Goal: Task Accomplishment & Management: Manage account settings

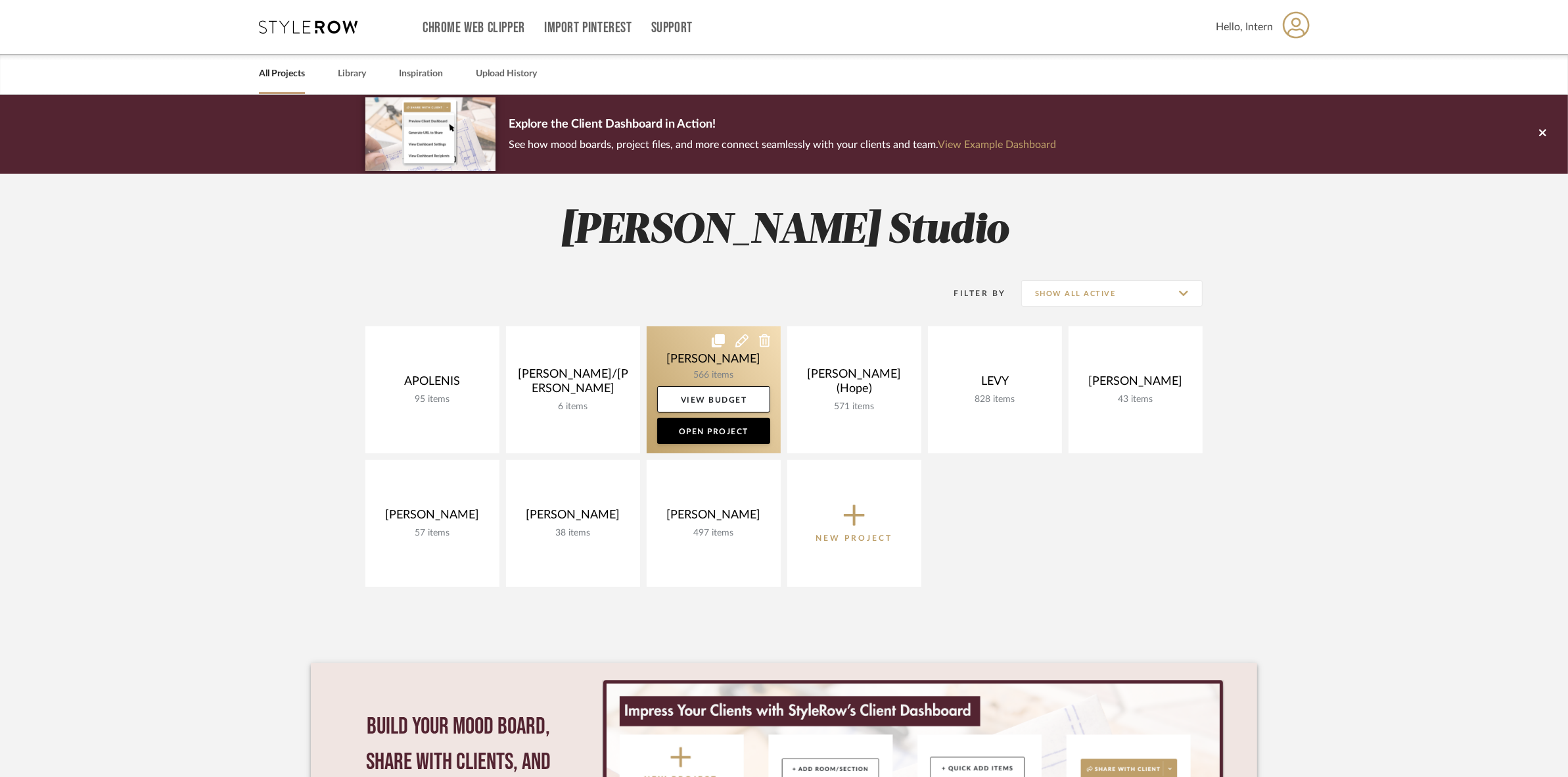
click at [669, 359] on link at bounding box center [714, 390] width 134 height 127
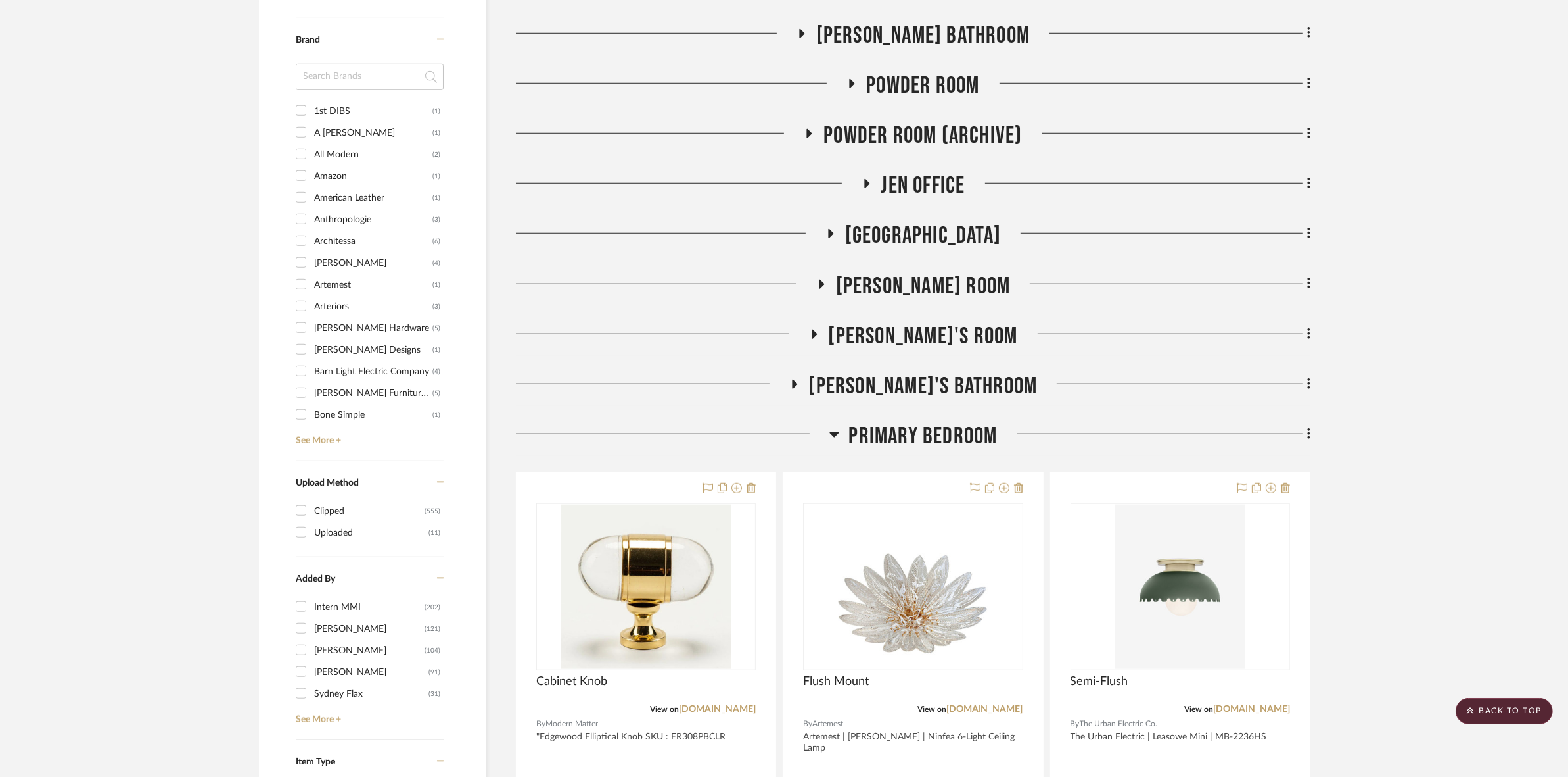
scroll to position [1397, 0]
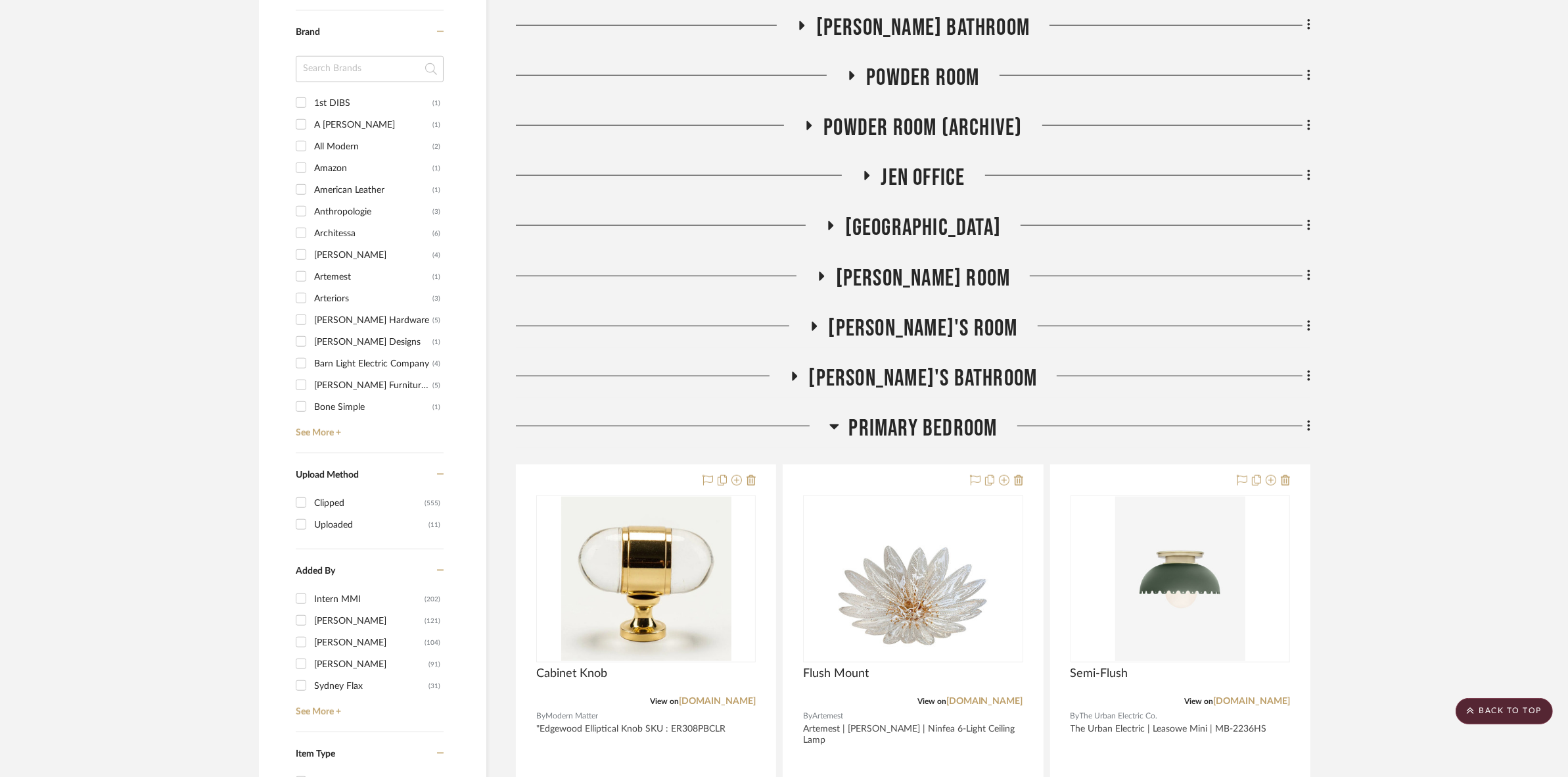
click at [856, 425] on span "Primary Bedroom" at bounding box center [923, 428] width 148 height 28
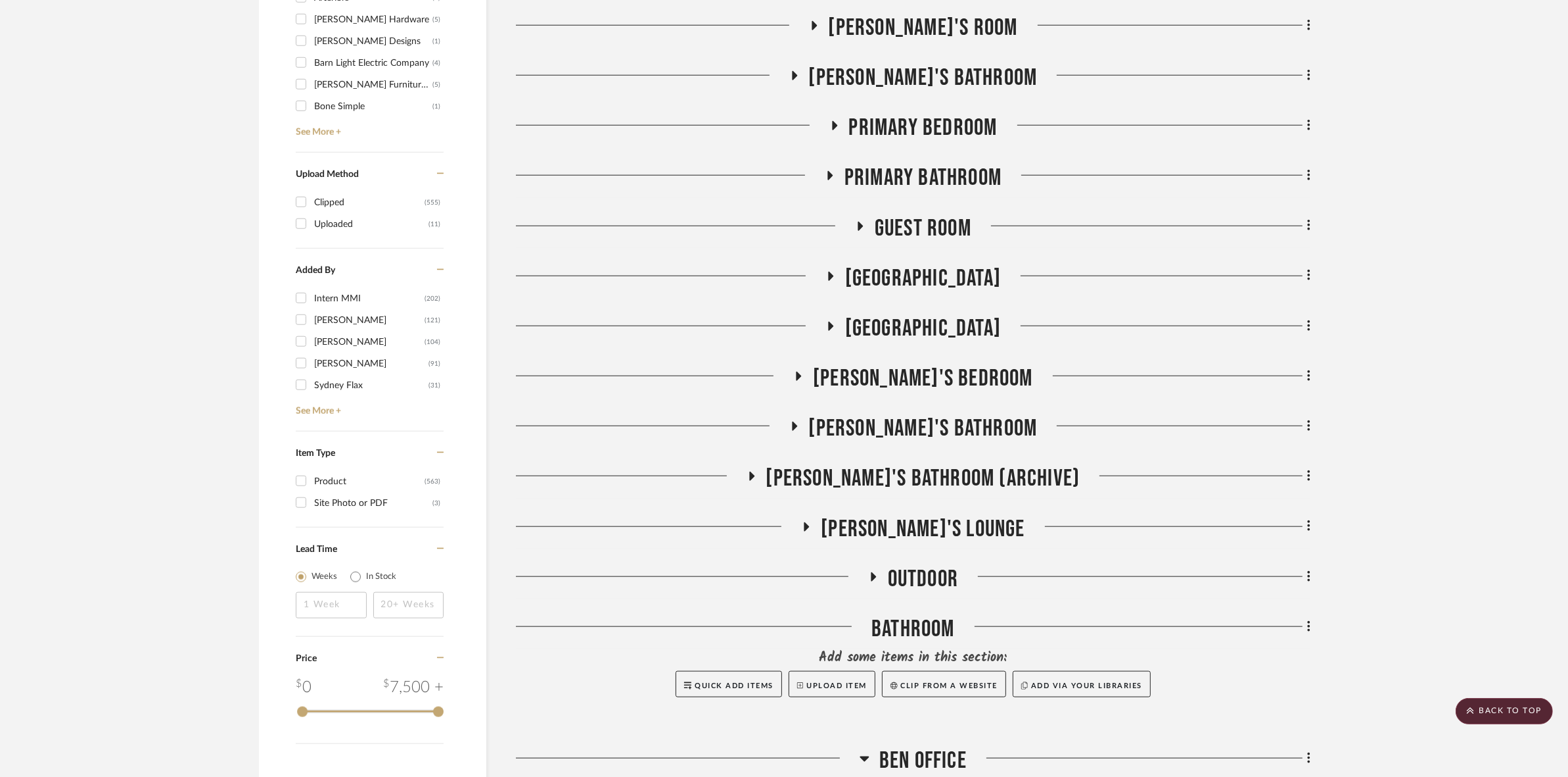
scroll to position [1726, 0]
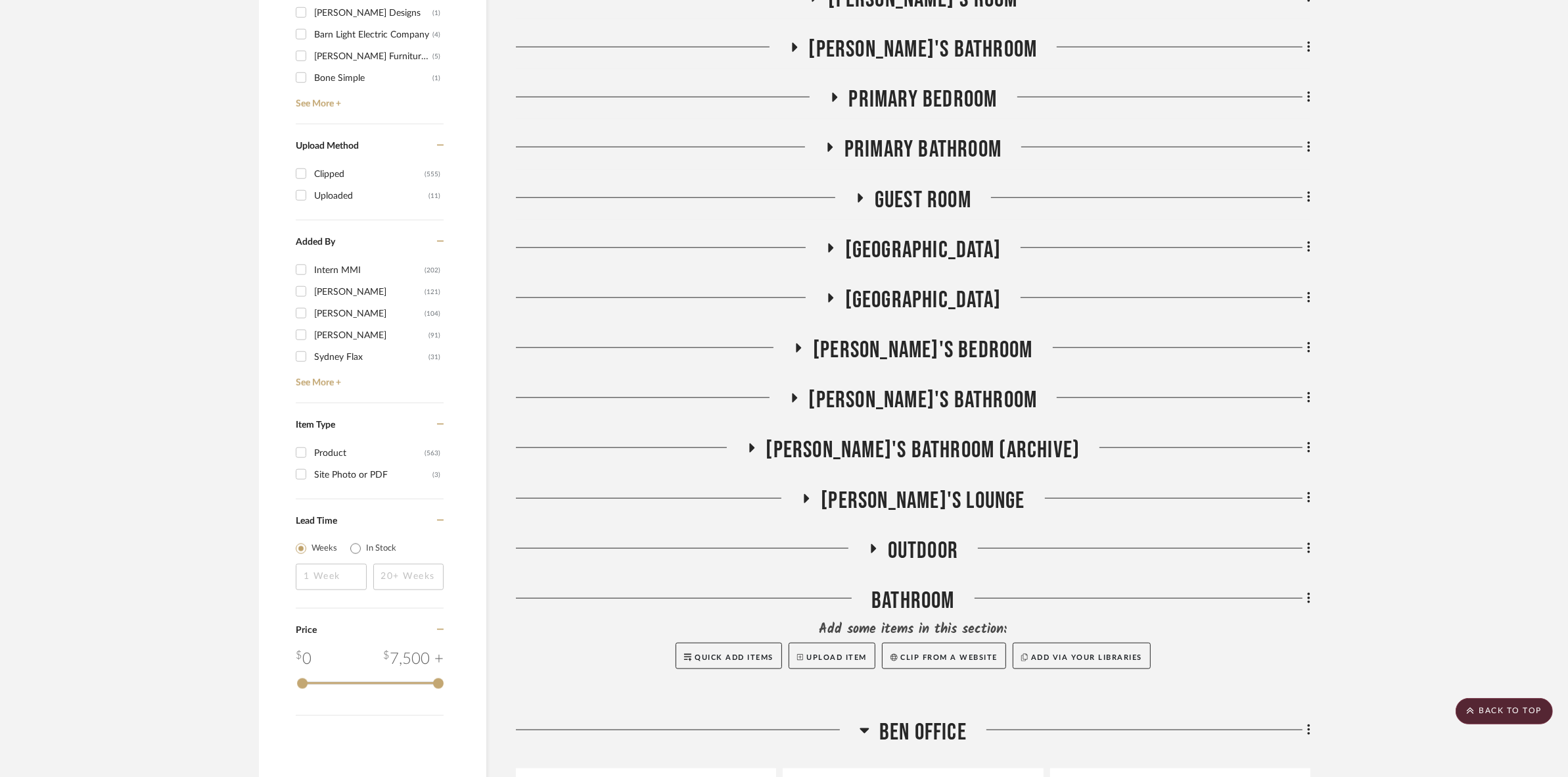
click at [910, 241] on span "[GEOGRAPHIC_DATA]" at bounding box center [923, 250] width 156 height 28
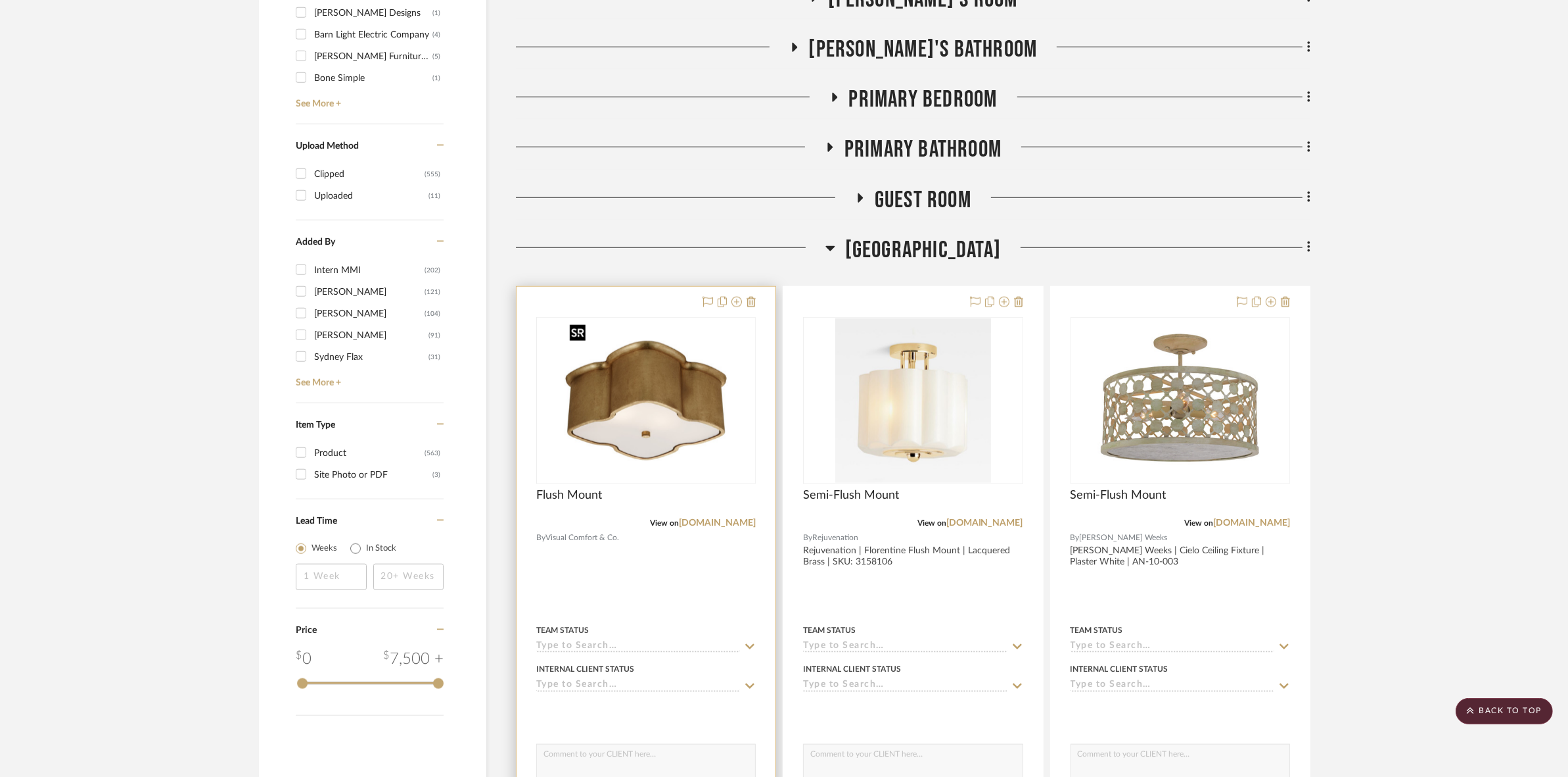
click at [709, 444] on img "0" at bounding box center [646, 400] width 165 height 165
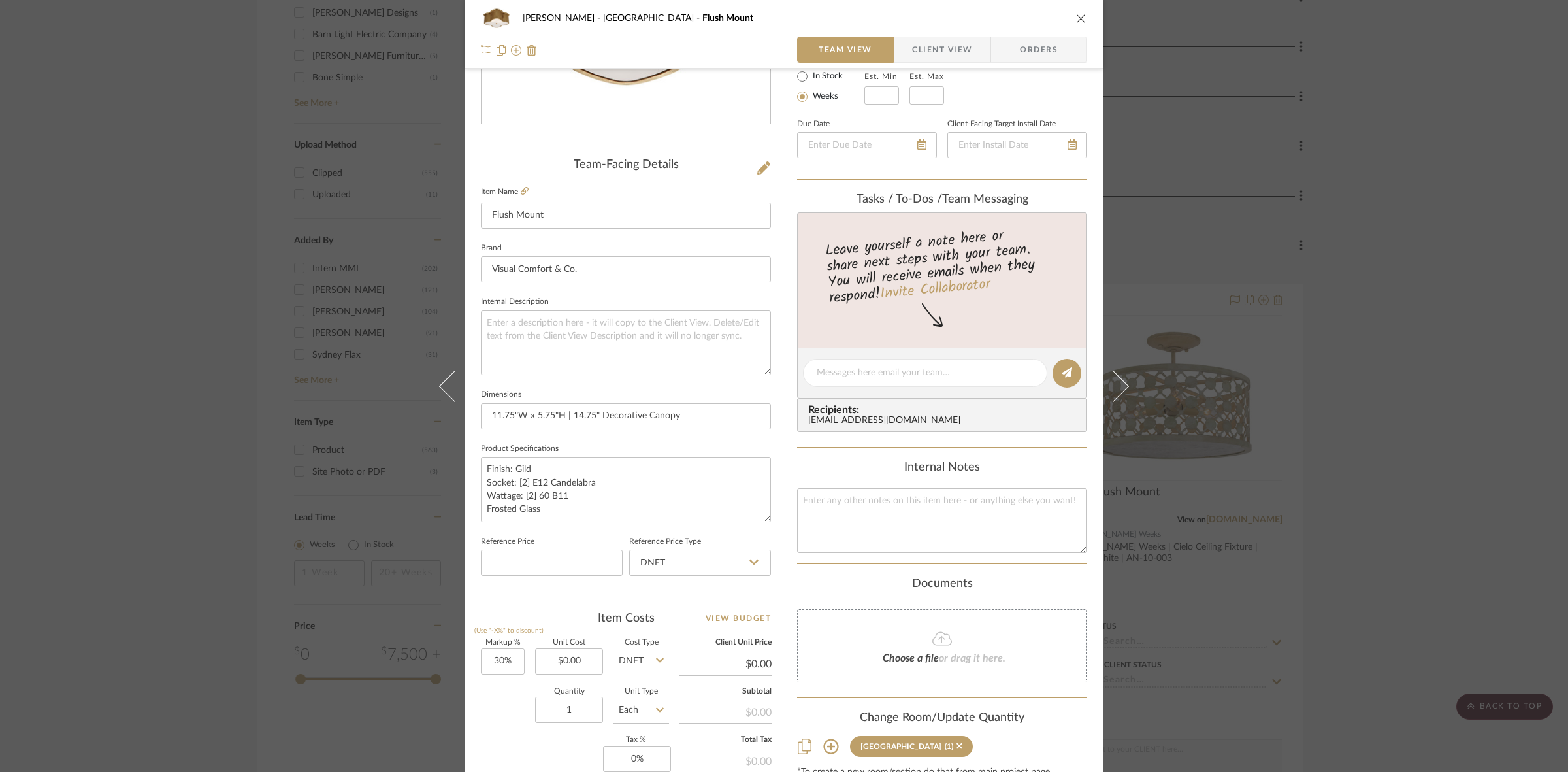
scroll to position [327, 0]
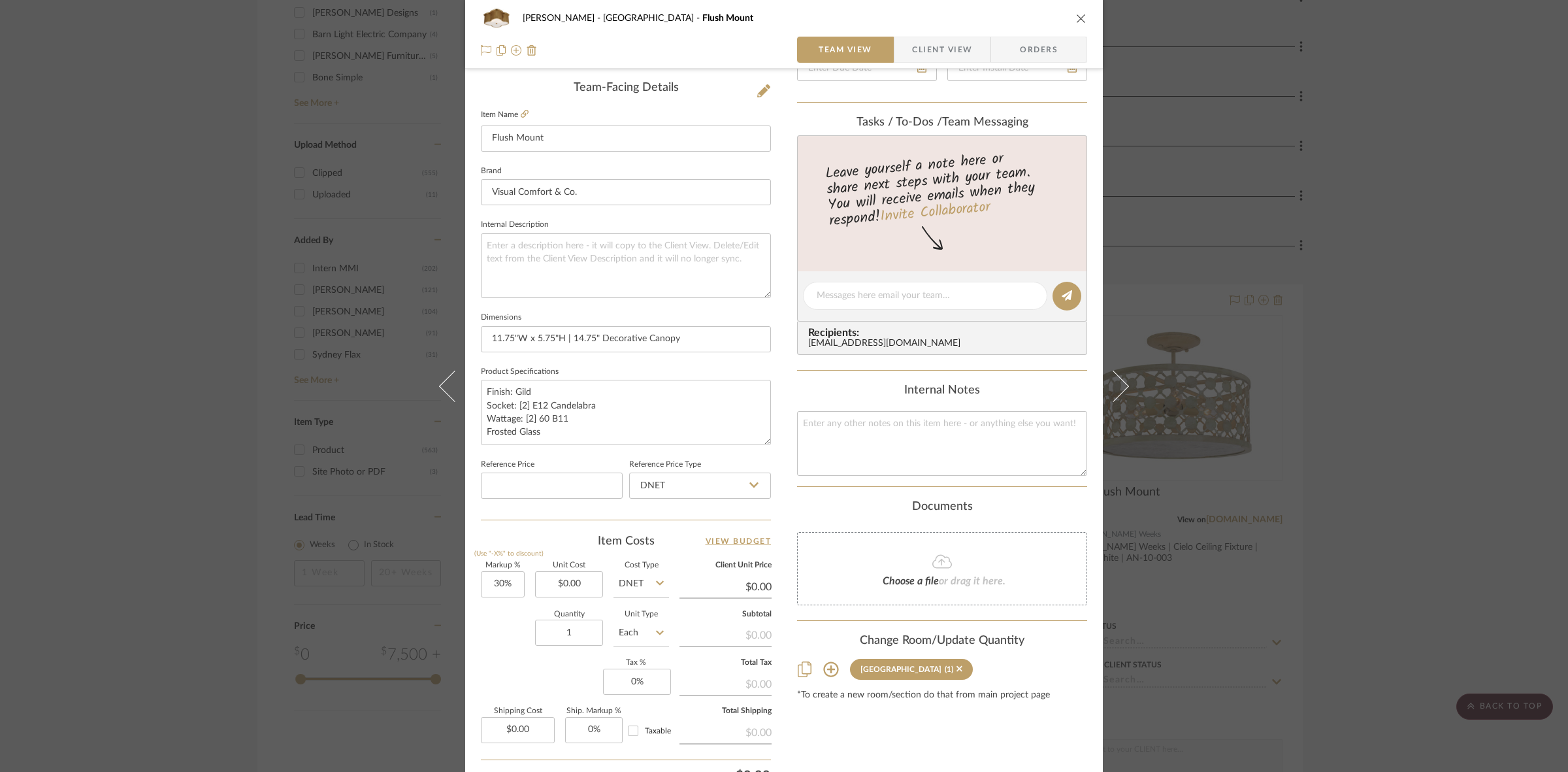
click at [1197, 147] on div "FRITZ DC Stair Hall Flush Mount Team View Client View Orders Team-Facing Detail…" at bounding box center [784, 386] width 1568 height 772
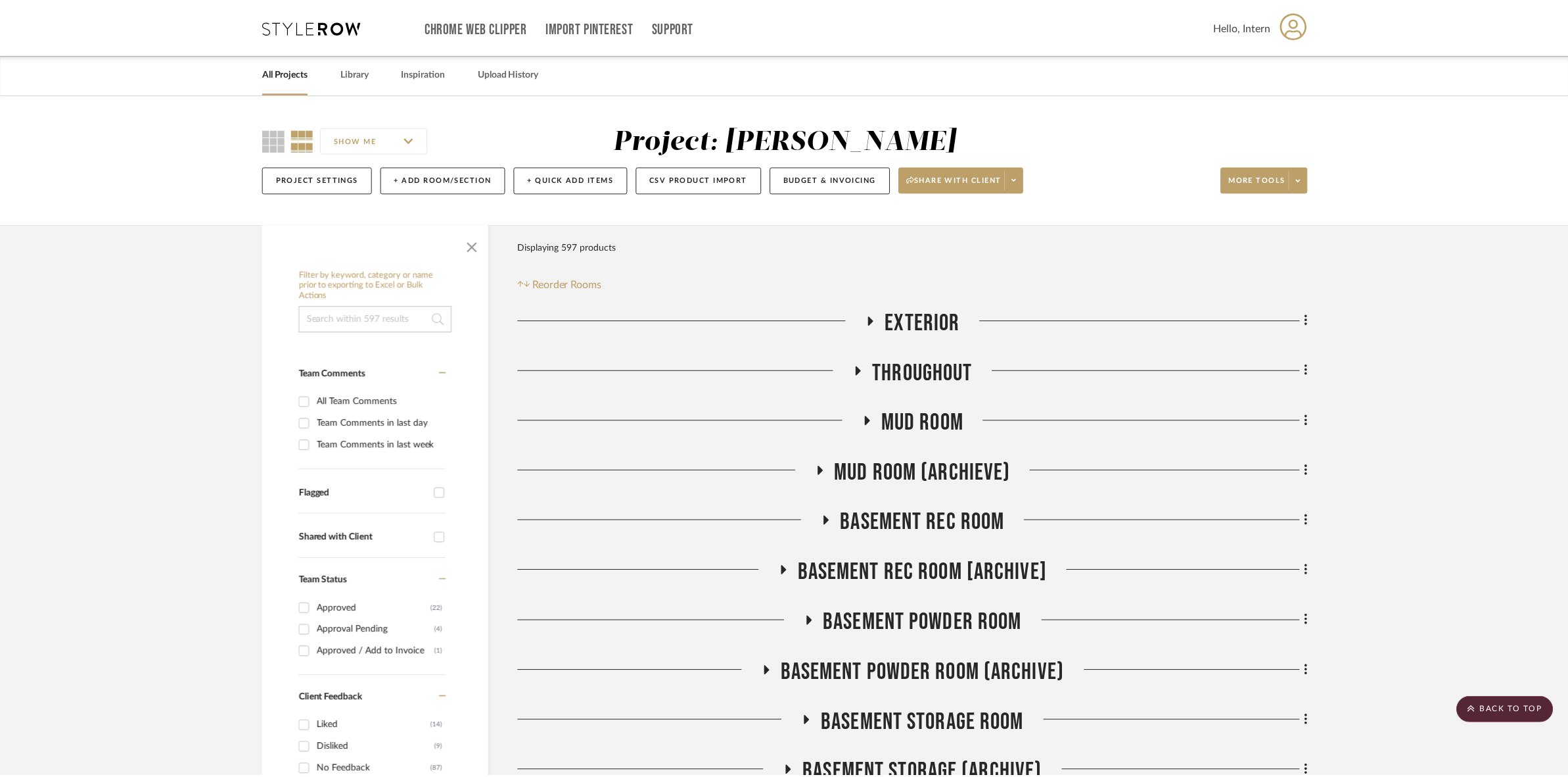
scroll to position [1726, 0]
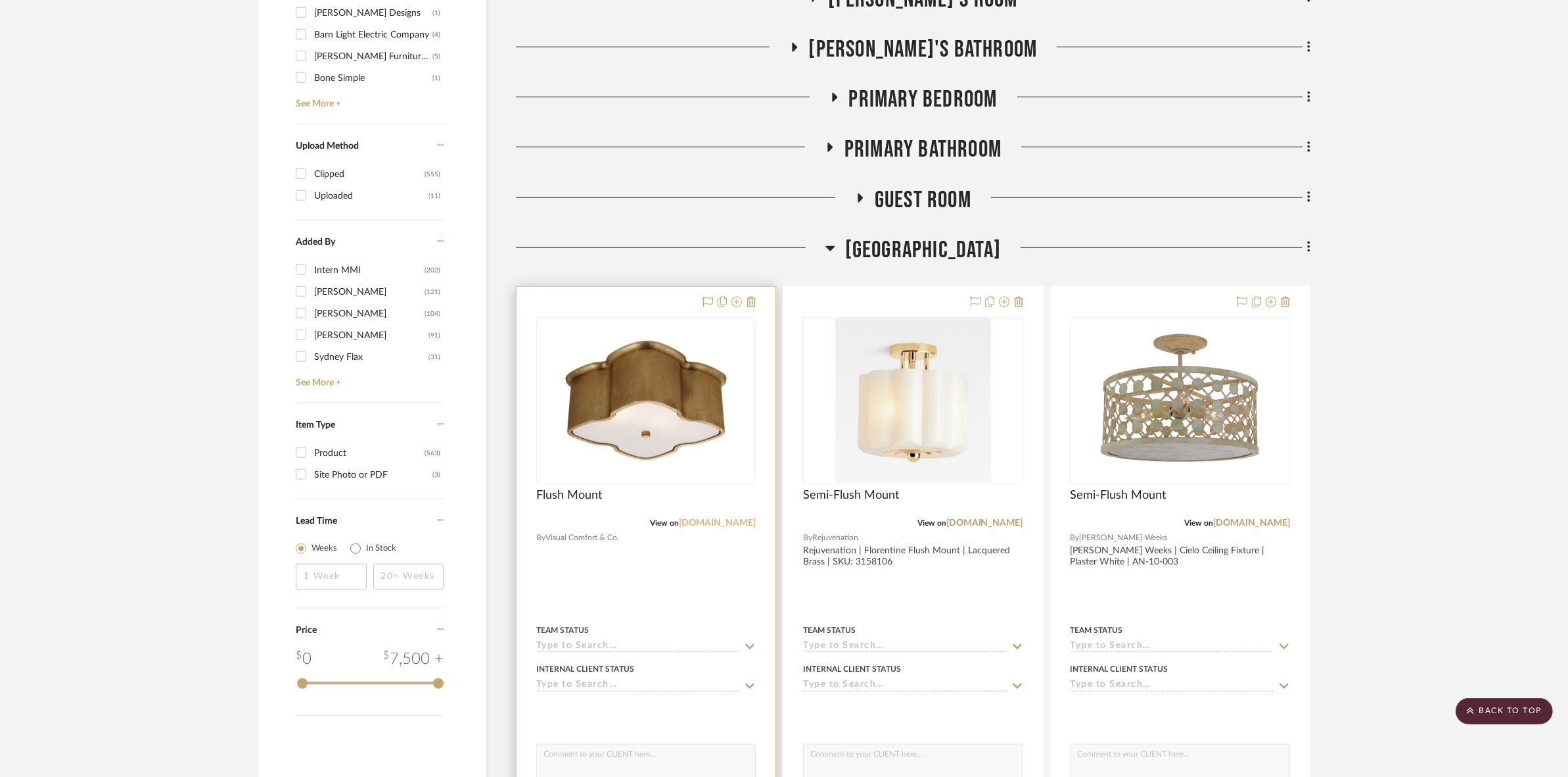
click at [730, 524] on link "[DOMAIN_NAME]" at bounding box center [718, 523] width 77 height 9
click at [580, 394] on img "0" at bounding box center [646, 400] width 165 height 165
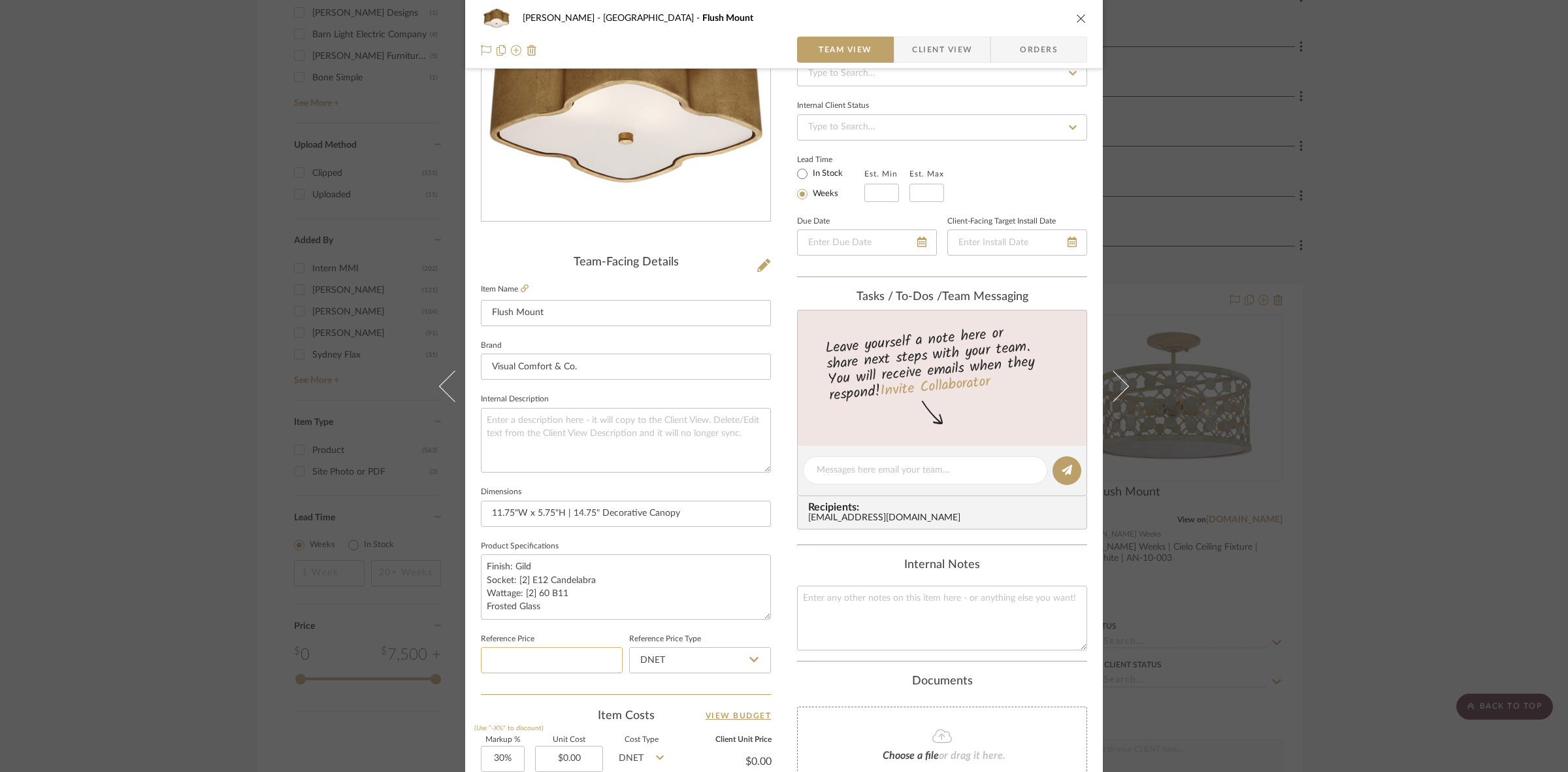
scroll to position [164, 0]
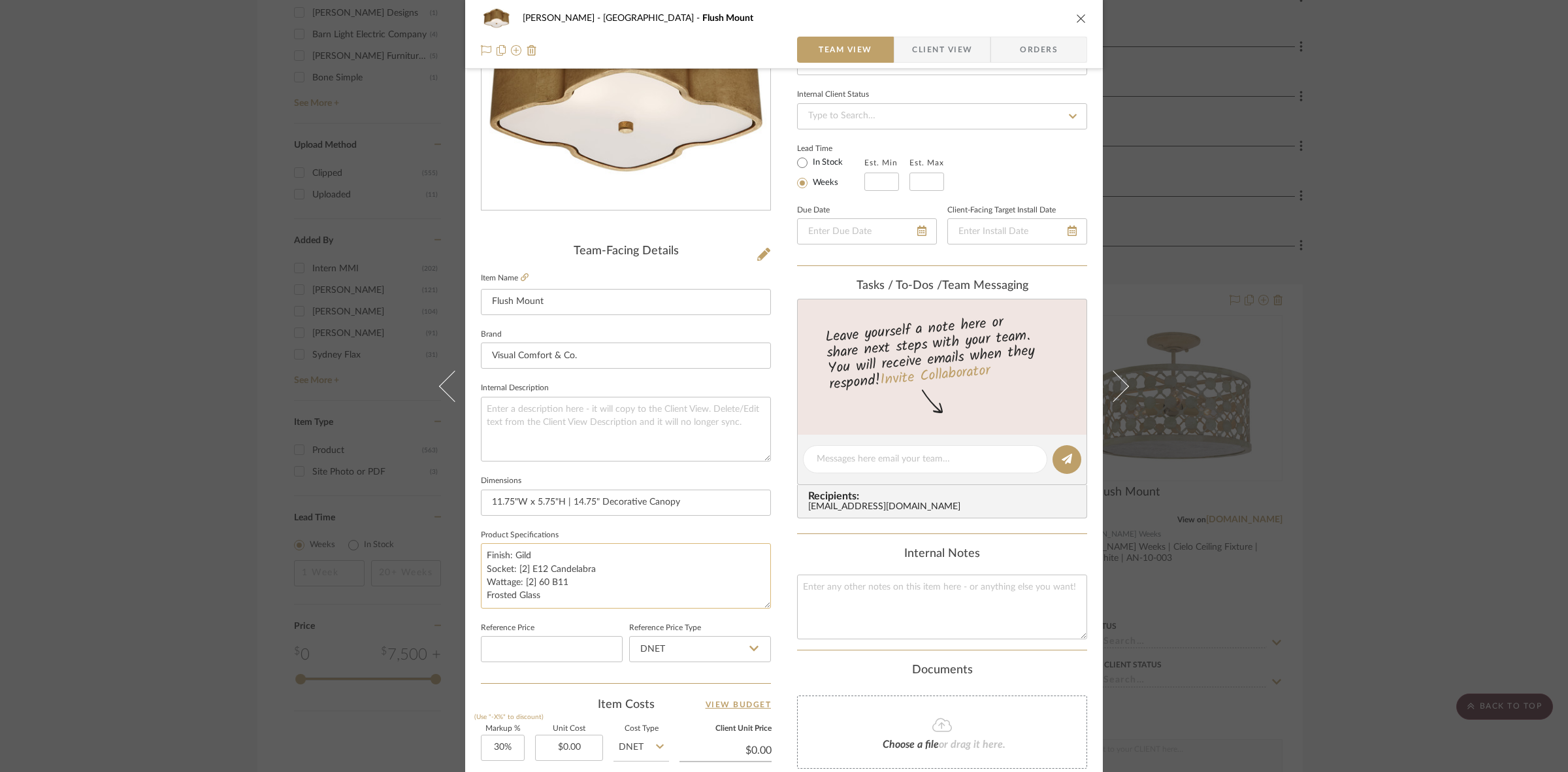
click at [555, 550] on textarea "Finish: Gild Socket: [2] E12 Candelabra Wattage: [2] 60 B11 Frosted Glass" at bounding box center [625, 575] width 290 height 65
type textarea "Finish: Gild, Plaster White, or Socket: [2] E12 Candelabra Wattage: [2] 60 B11 …"
click at [627, 564] on textarea "Finish: Gild, Plaster White, or Socket: [2] E12 Candelabra Wattage: [2] 60 B11 …" at bounding box center [625, 575] width 290 height 65
click at [612, 550] on textarea "Finish: Gild, Plaster White, or Socket: [2] E12 Candelabra Wattage: [2] 60 B11 …" at bounding box center [625, 575] width 290 height 65
click at [621, 582] on textarea "Finish: Gild, Plaster White, or Burnished Silver Leaf Socket: [2] E12 Candelabr…" at bounding box center [625, 575] width 290 height 65
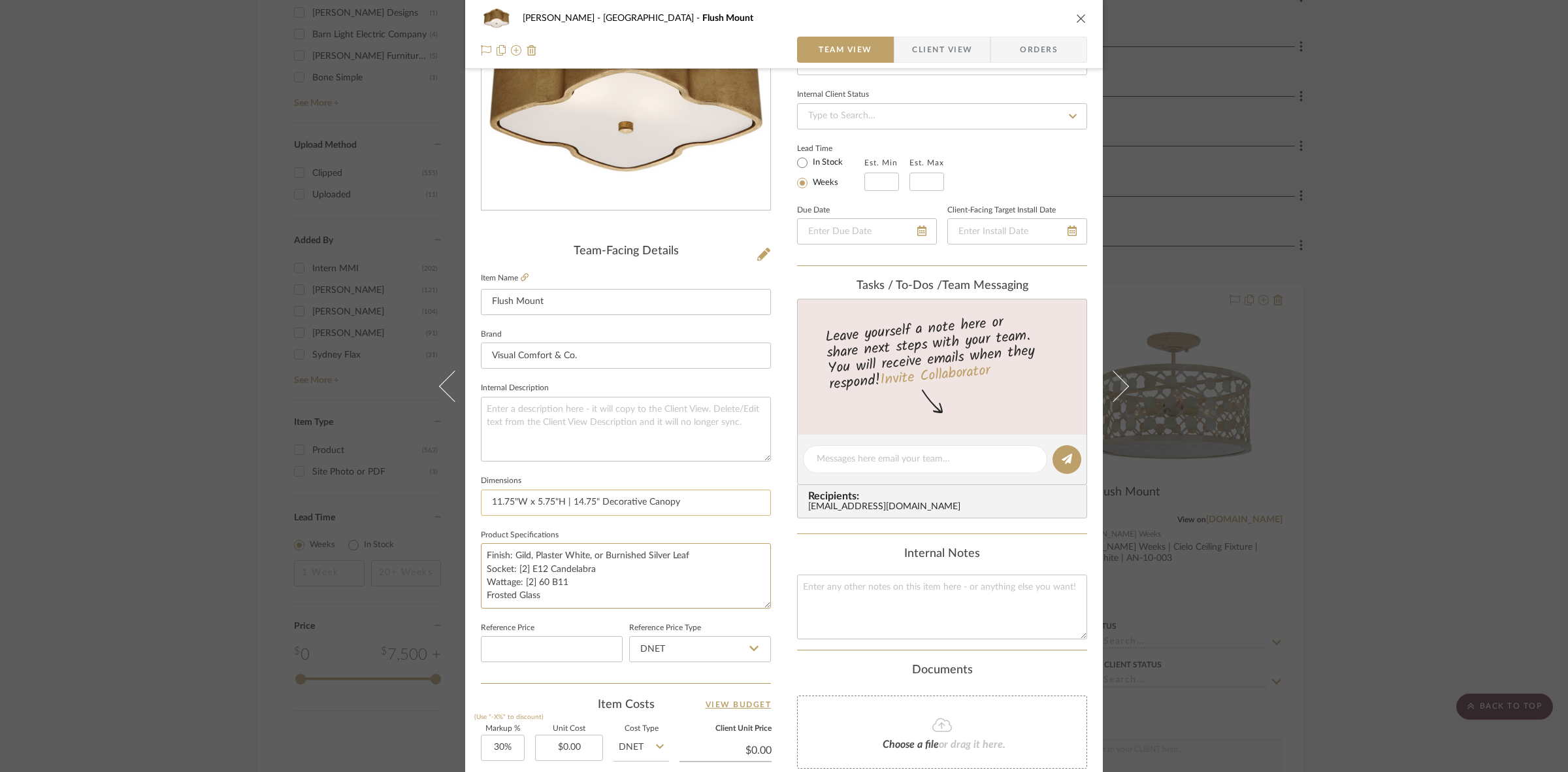
type textarea "Finish: Gild, Plaster White, or Burnished Silver Leaf Socket: [2] E12 Candelabr…"
click at [684, 503] on input "11.75"W x 5.75"H | 14.75" Decorative Canopy" at bounding box center [625, 503] width 290 height 26
click at [925, 46] on span "Client View" at bounding box center [942, 50] width 60 height 26
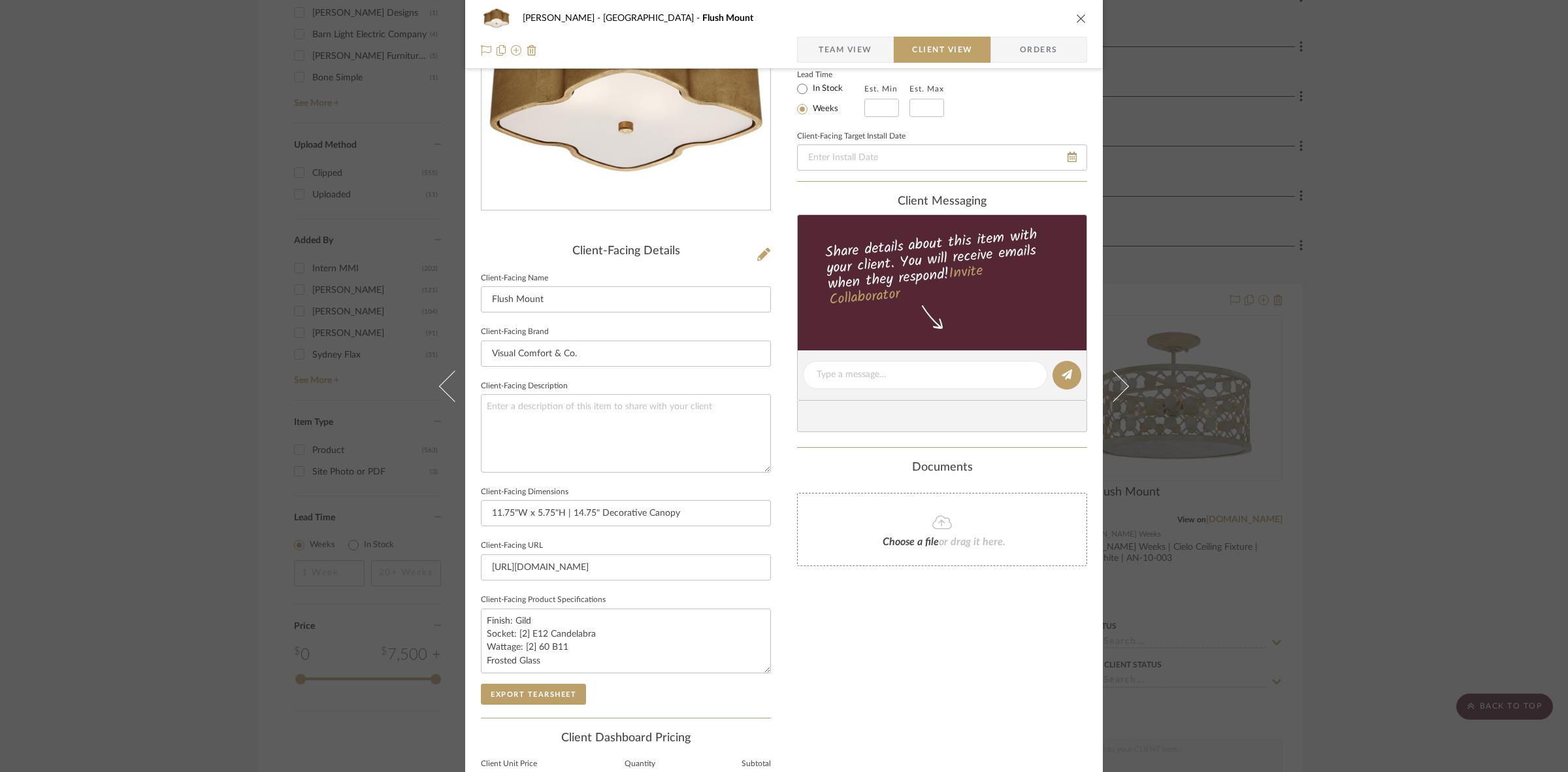
click at [850, 60] on span "Team View" at bounding box center [845, 50] width 54 height 26
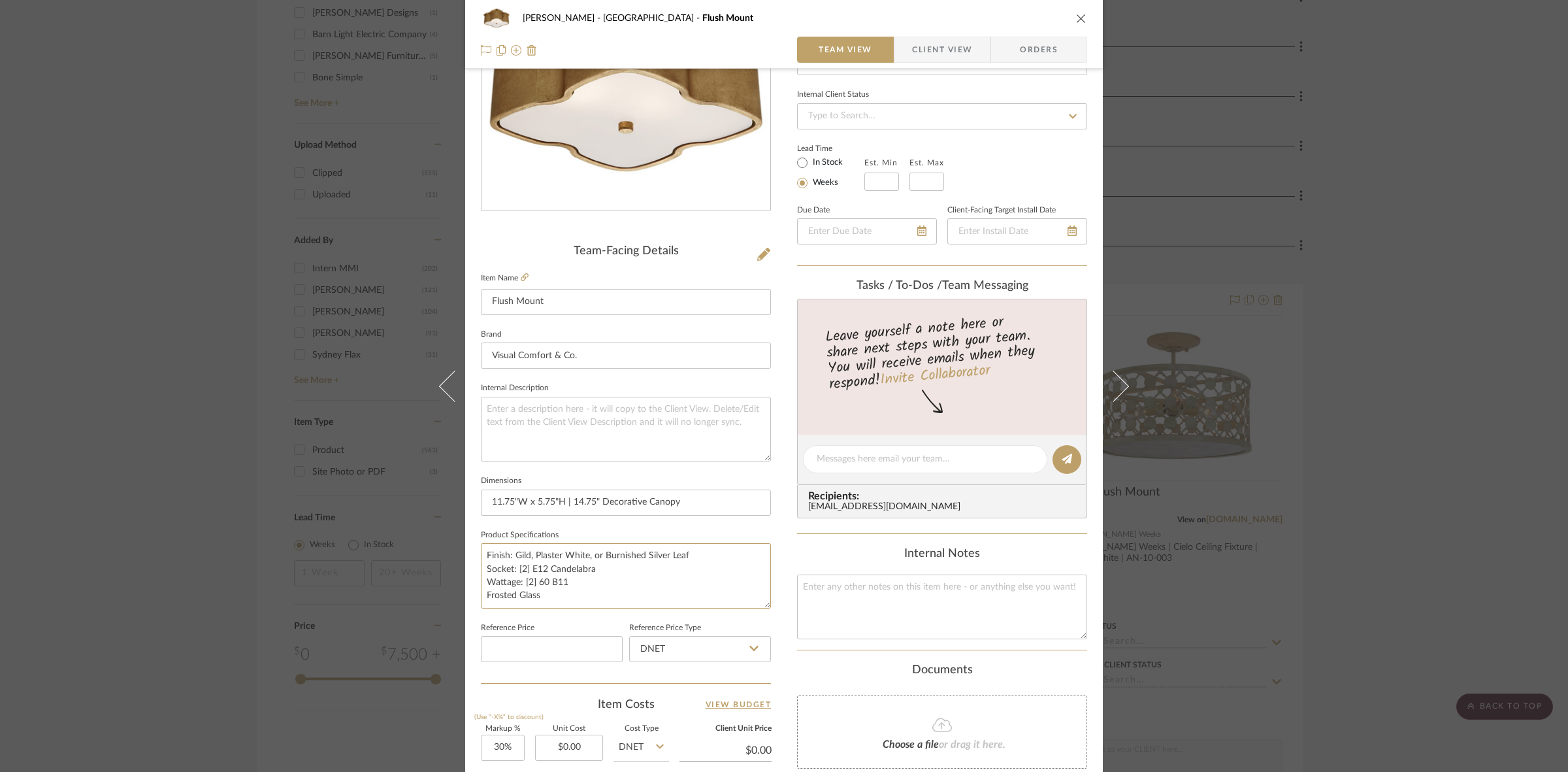
drag, startPoint x: 555, startPoint y: 598, endPoint x: 412, endPoint y: 520, distance: 162.9
click at [412, 520] on div "FRITZ DC Stair Hall Flush Mount Team View Client View Orders Team-Facing Detail…" at bounding box center [784, 386] width 1568 height 772
click at [936, 44] on span "Client View" at bounding box center [942, 50] width 60 height 26
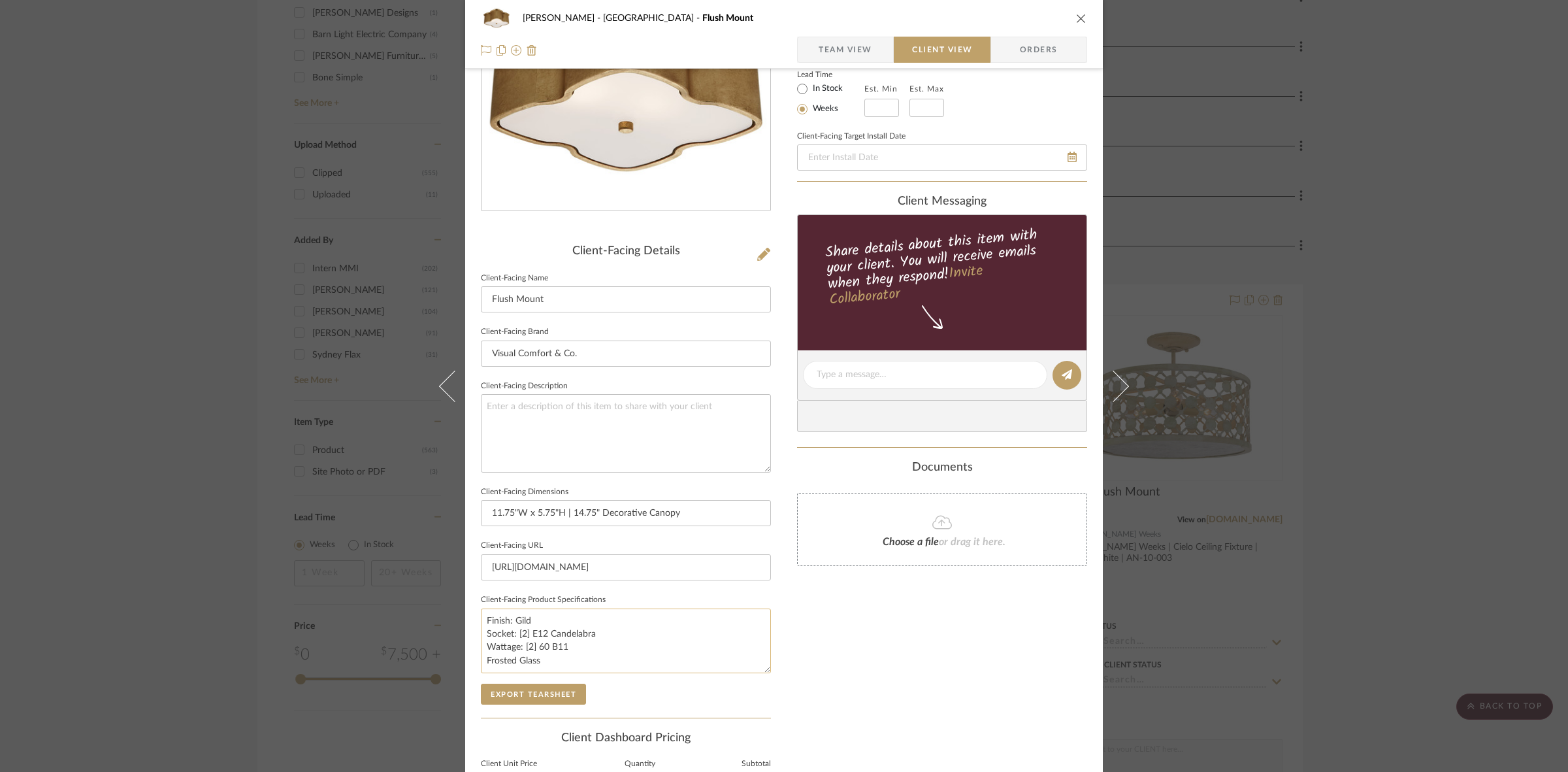
drag, startPoint x: 583, startPoint y: 650, endPoint x: 586, endPoint y: 658, distance: 8.5
click at [583, 650] on textarea "Finish: Gild Socket: [2] E12 Candelabra Wattage: [2] 60 B11 Frosted Glass" at bounding box center [625, 641] width 290 height 65
drag, startPoint x: 587, startPoint y: 660, endPoint x: 393, endPoint y: 552, distance: 222.0
click at [393, 552] on div "FRITZ DC Stair Hall Flush Mount Team View Client View Orders Client-Facing Deta…" at bounding box center [784, 386] width 1568 height 772
paste textarea ", Plaster White, or Burnished Silver Leaf"
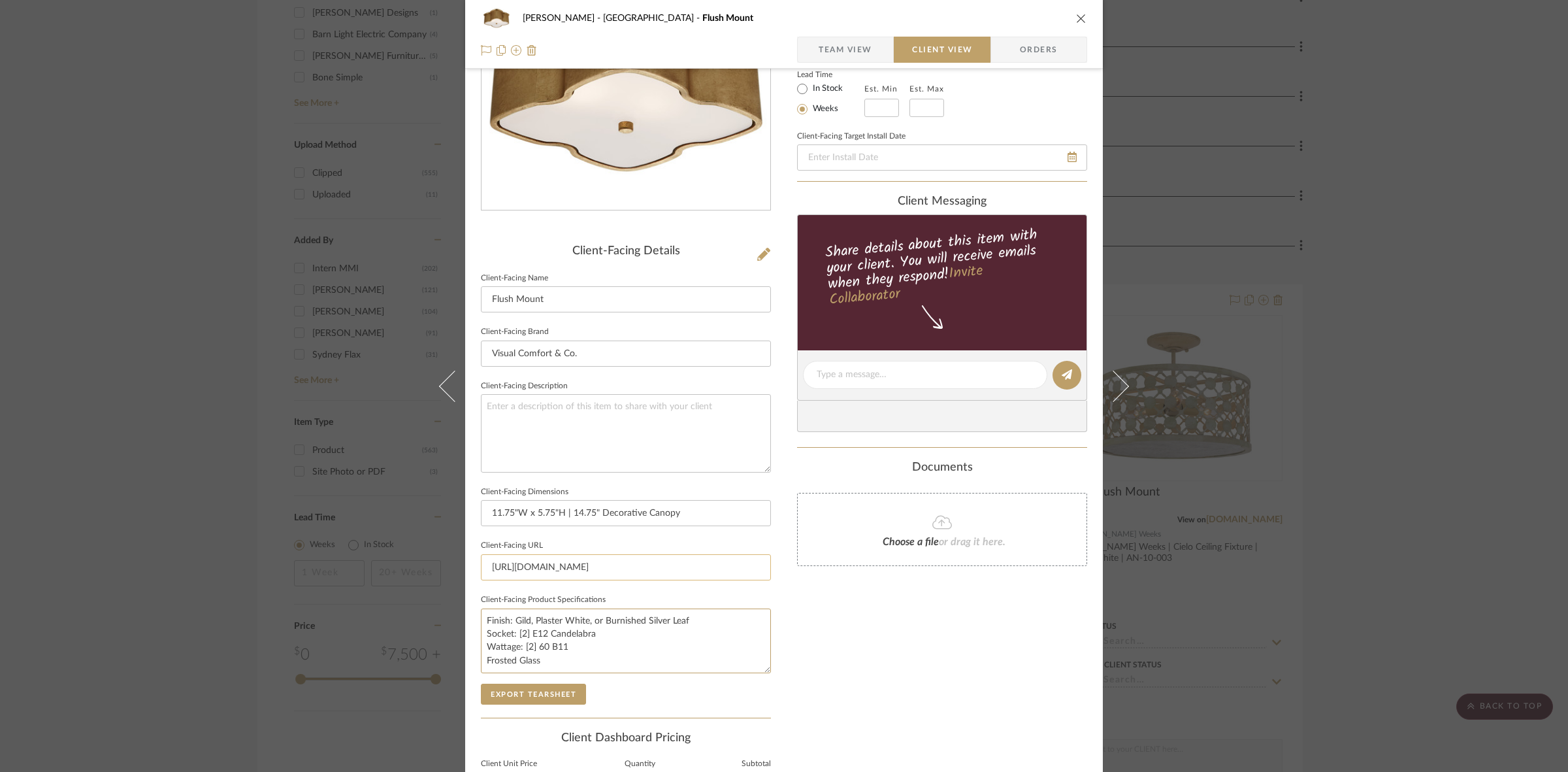
type textarea "Finish: Gild, Plaster White, or Burnished Silver Leaf Socket: [2] E12 Candelabr…"
click at [569, 562] on input "https://www.visualcomfort.com/bolsena-clover-flush-mount-arn4041/?selected_prod…" at bounding box center [625, 567] width 290 height 26
click at [131, 478] on div "FRITZ DC Stair Hall Flush Mount Team View Client View Orders Client-Facing Deta…" at bounding box center [784, 386] width 1568 height 772
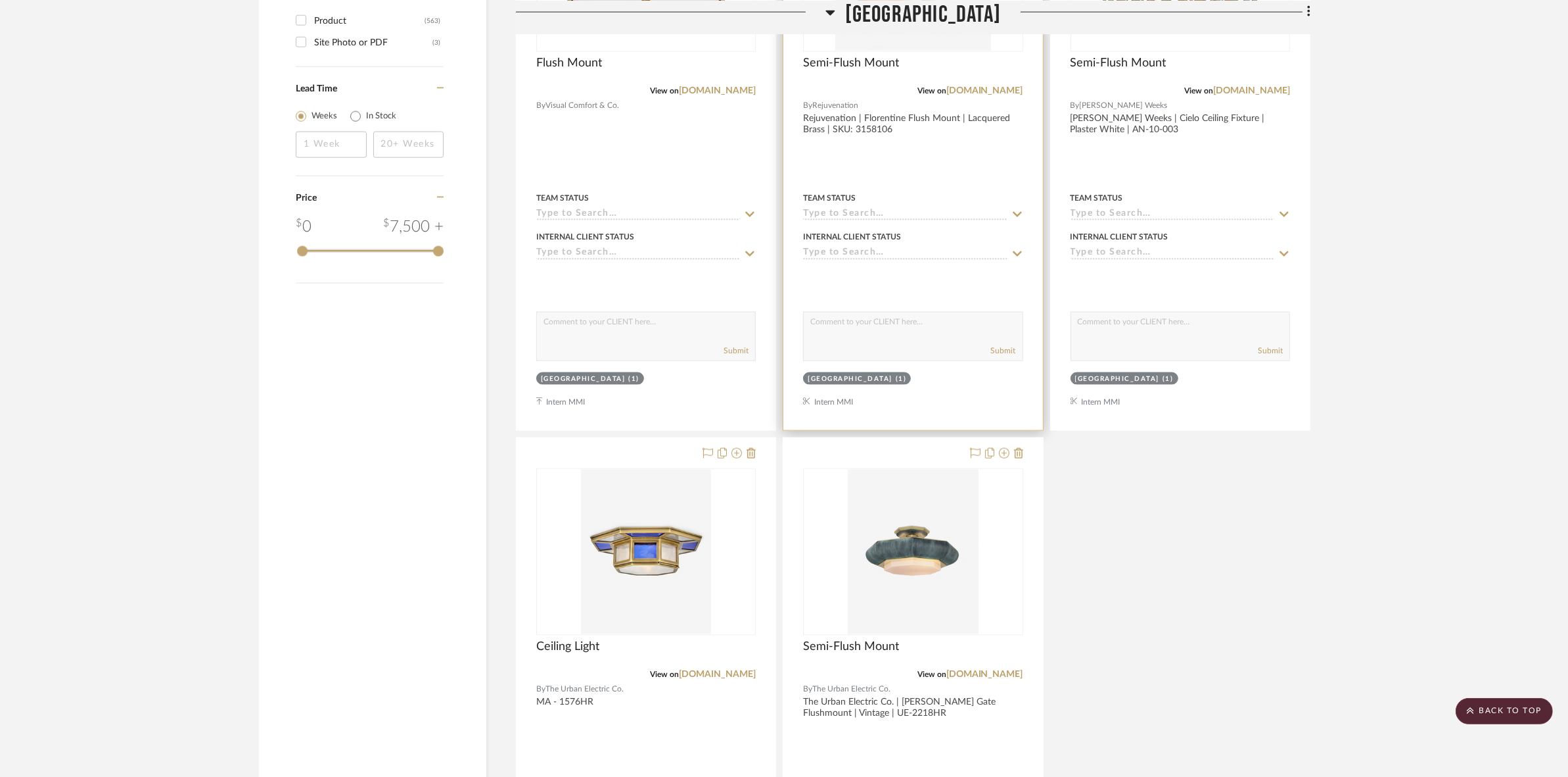
scroll to position [2466, 0]
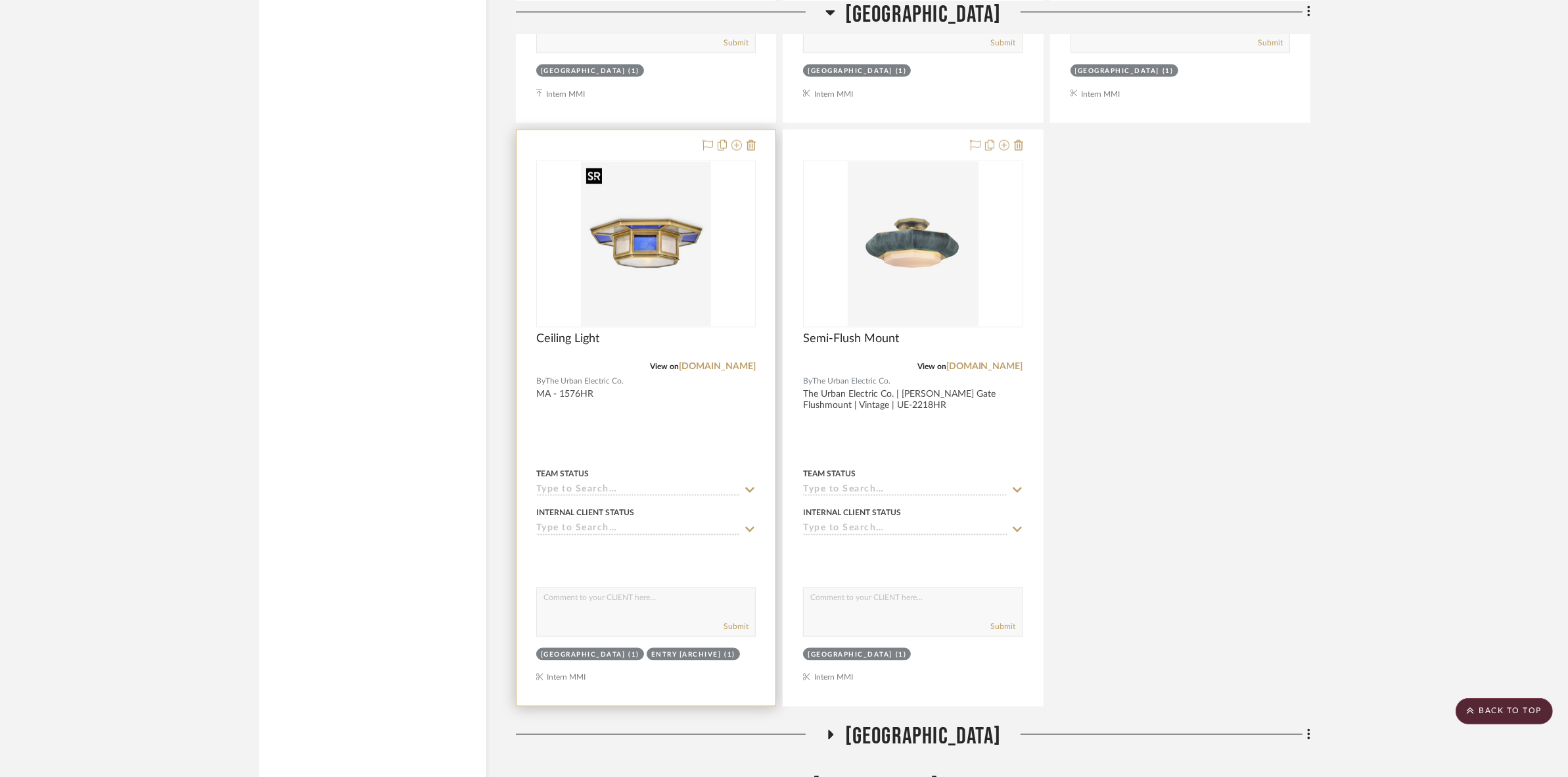
click at [0, 0] on img at bounding box center [0, 0] width 0 height 0
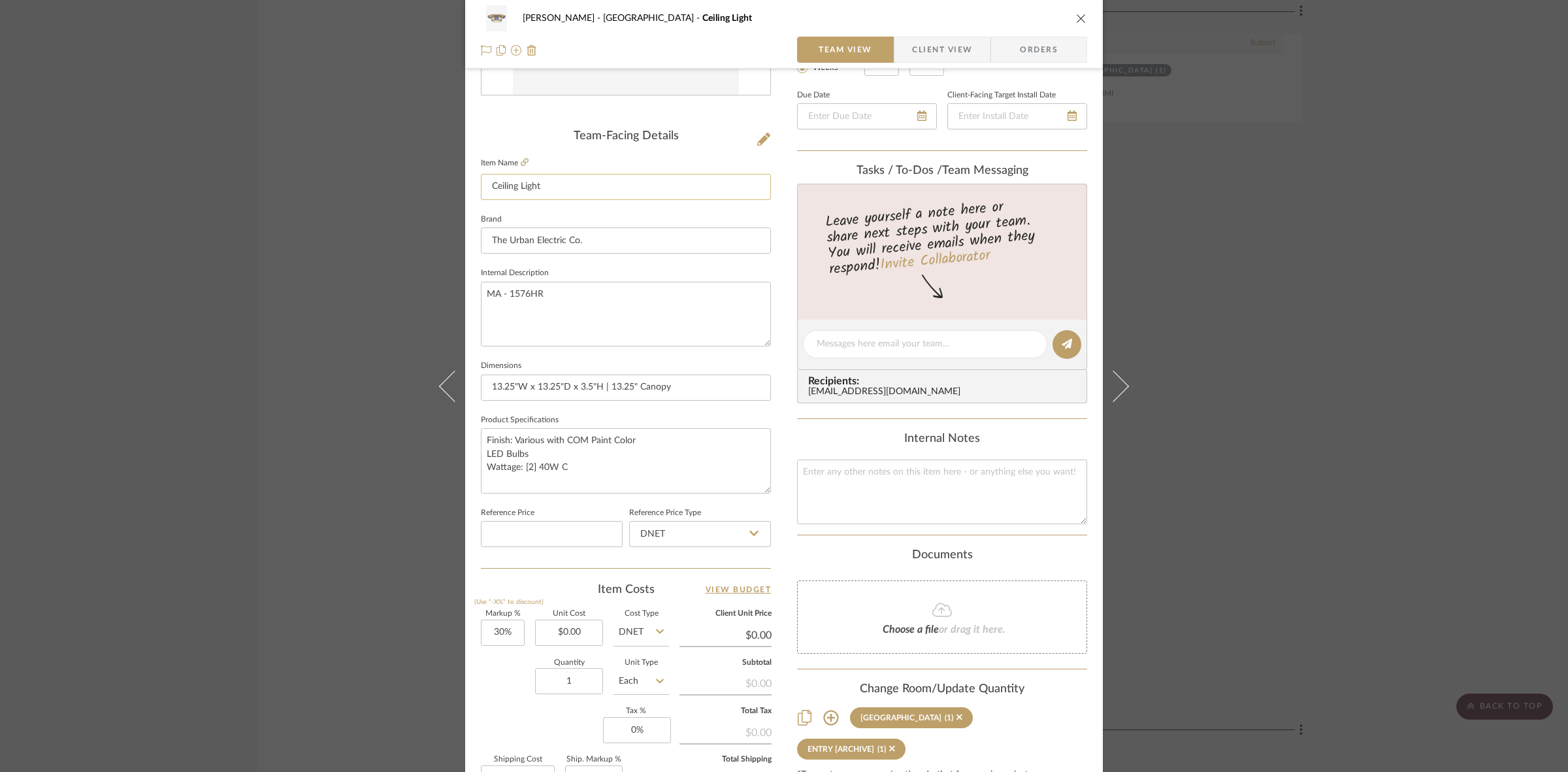
scroll to position [327, 0]
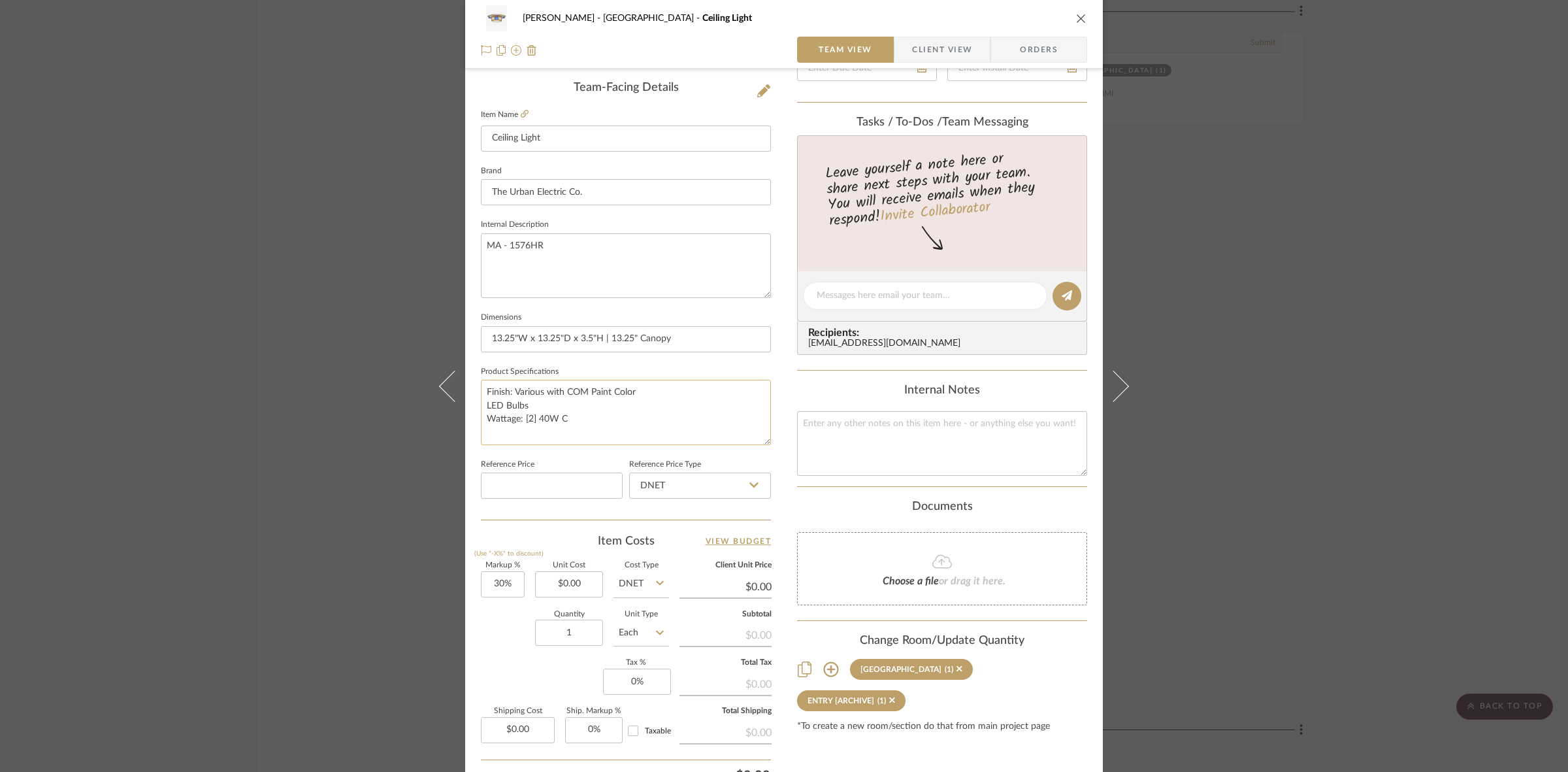
click at [590, 415] on textarea "Finish: Various with COM Paint Color LED Bulbs Wattage: [2] 40W C" at bounding box center [625, 412] width 290 height 65
type textarea "Finish: Various with COM Paint Color LED Bulbs Wattage: [2] 40W C Socket:"
click at [664, 341] on input "13.25"W x 13.25"D x 3.5"H | 13.25" Canopy" at bounding box center [625, 339] width 290 height 26
drag, startPoint x: 1334, startPoint y: 402, endPoint x: 1311, endPoint y: 407, distance: 23.5
click at [1334, 402] on div "FRITZ DC Stair Hall Ceiling Light Team View Client View Orders Team-Facing Deta…" at bounding box center [784, 386] width 1568 height 772
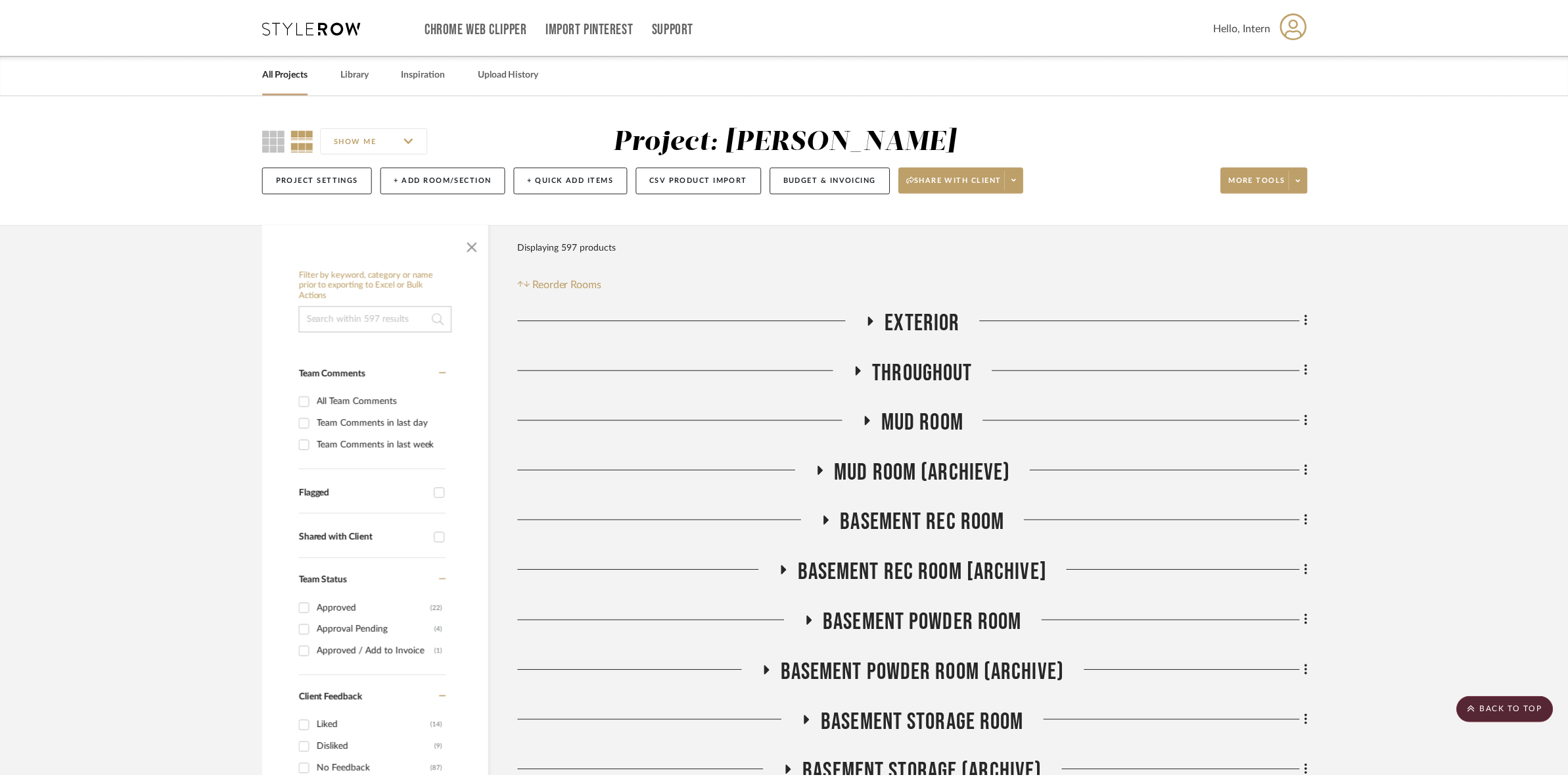
scroll to position [2466, 0]
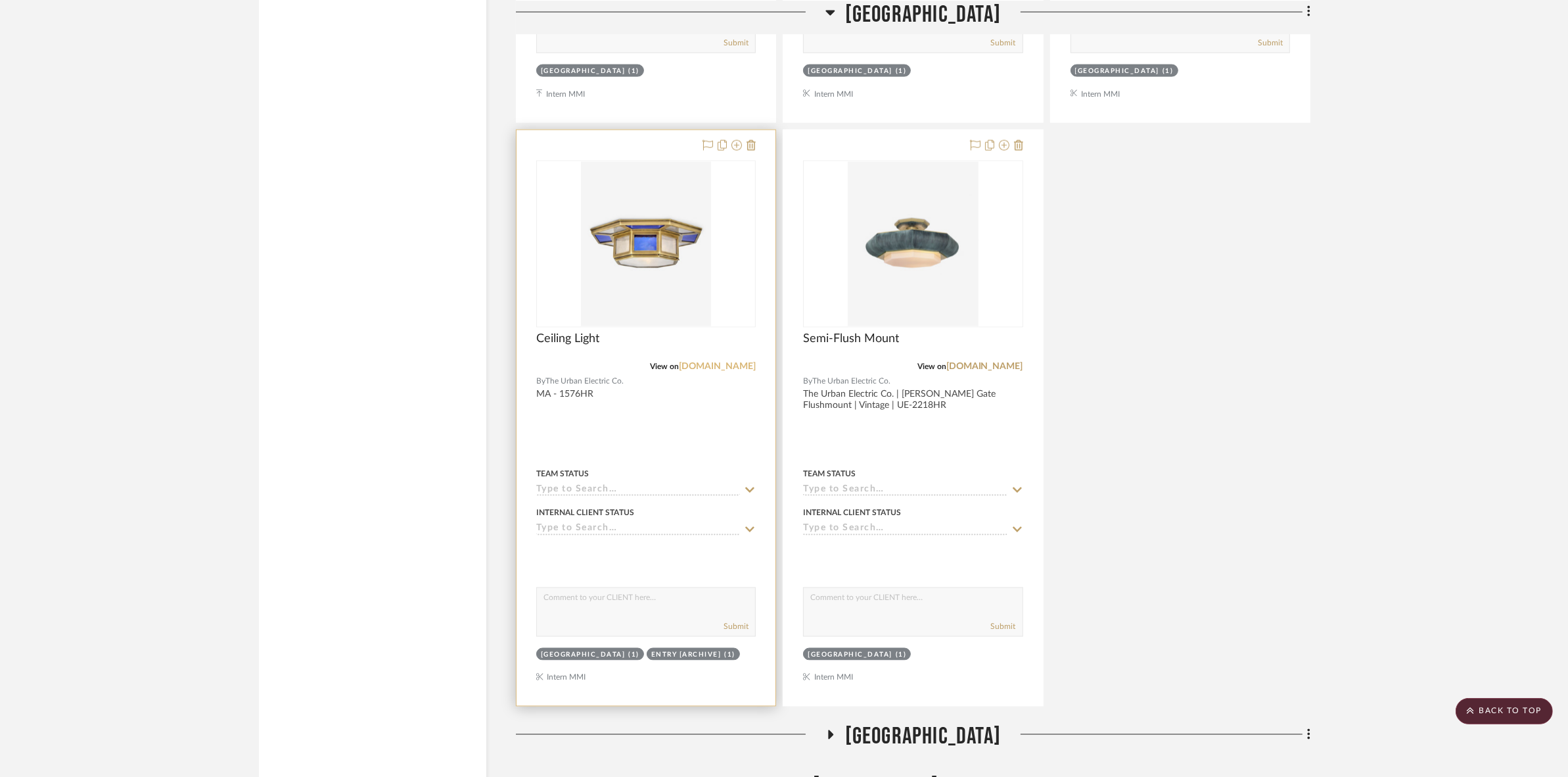
click at [732, 362] on link "[DOMAIN_NAME]" at bounding box center [718, 366] width 77 height 9
click at [636, 259] on img "0" at bounding box center [646, 244] width 131 height 165
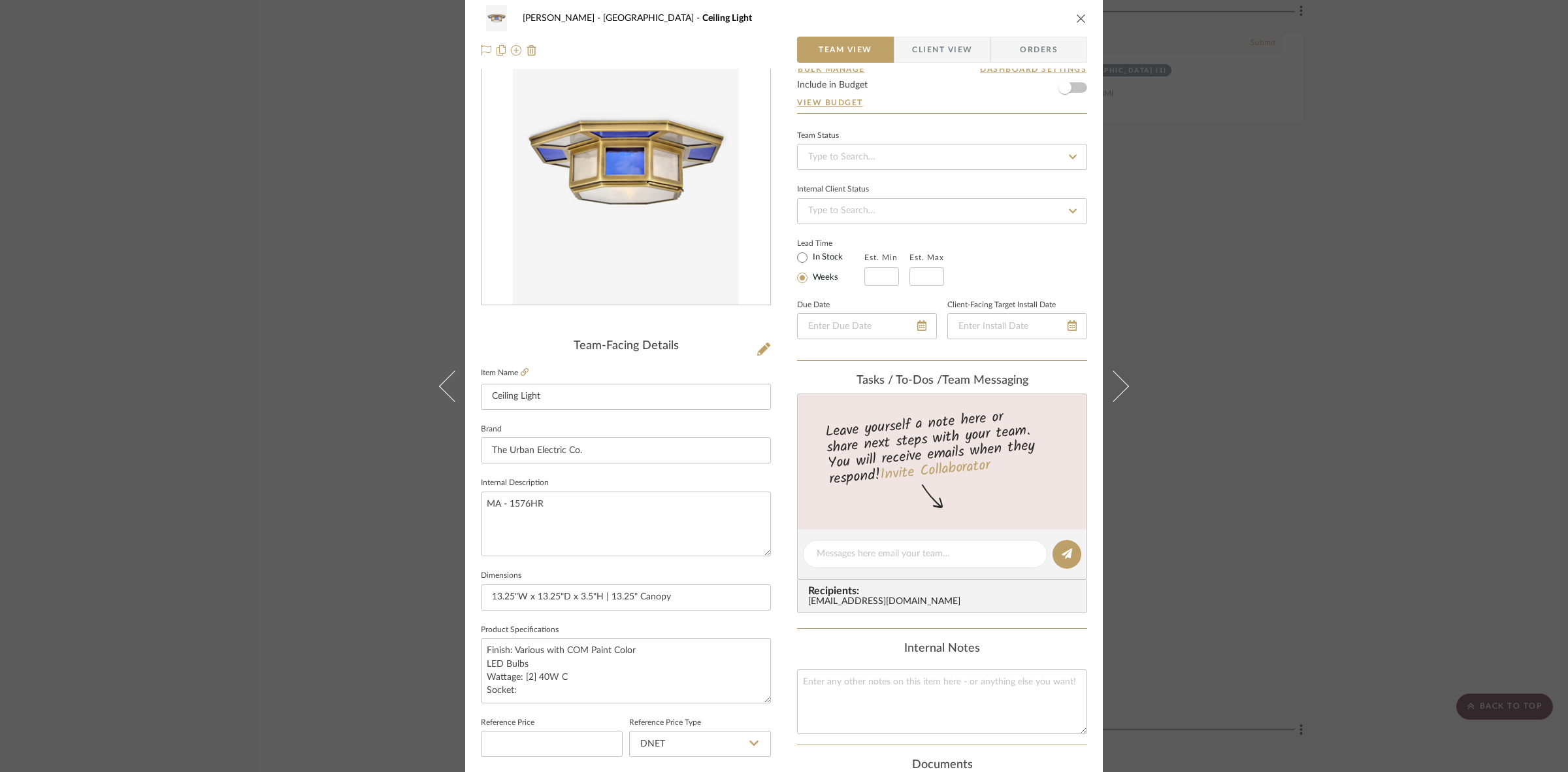
scroll to position [164, 0]
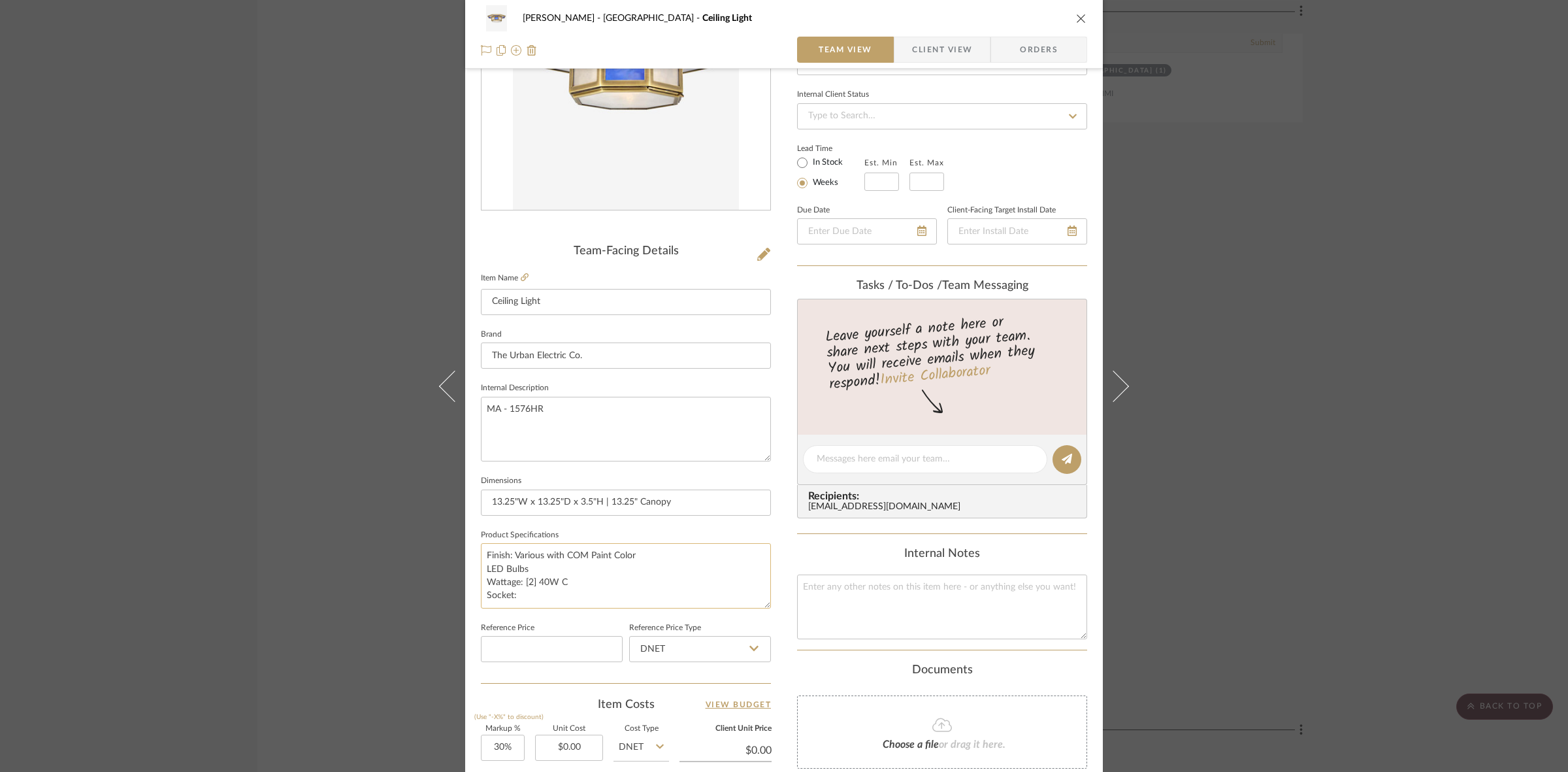
click at [577, 606] on textarea "Finish: Various with COM Paint Color LED Bulbs Wattage: [2] 40W C Socket:" at bounding box center [625, 575] width 290 height 65
paste textarea "Dedicated LED"
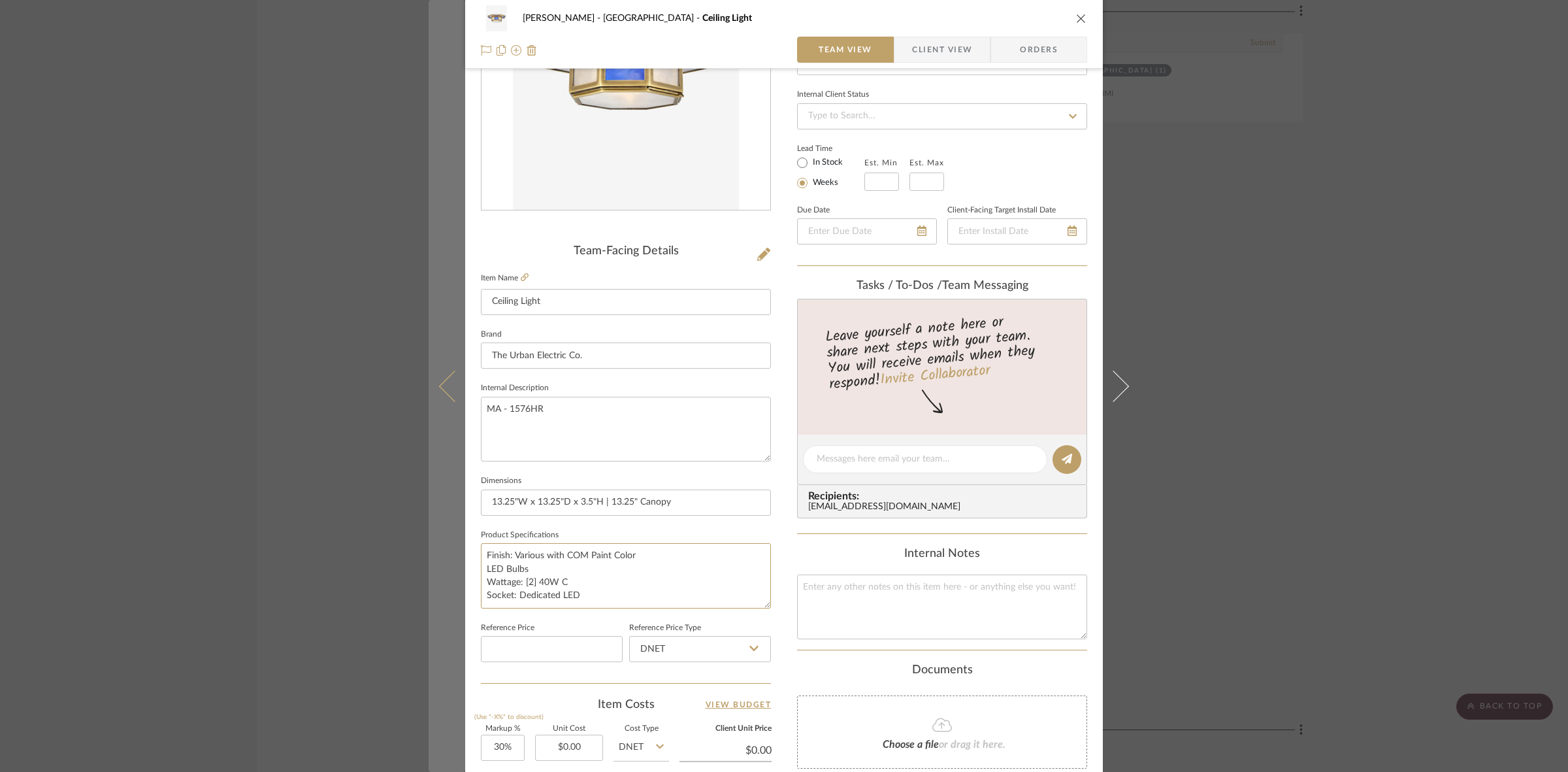
drag, startPoint x: 585, startPoint y: 593, endPoint x: 461, endPoint y: 608, distance: 124.9
click at [461, 608] on mat-dialog-content "FRITZ DC Stair Hall Ceiling Light Team View Client View Orders Team-Facing Deta…" at bounding box center [784, 450] width 711 height 1207
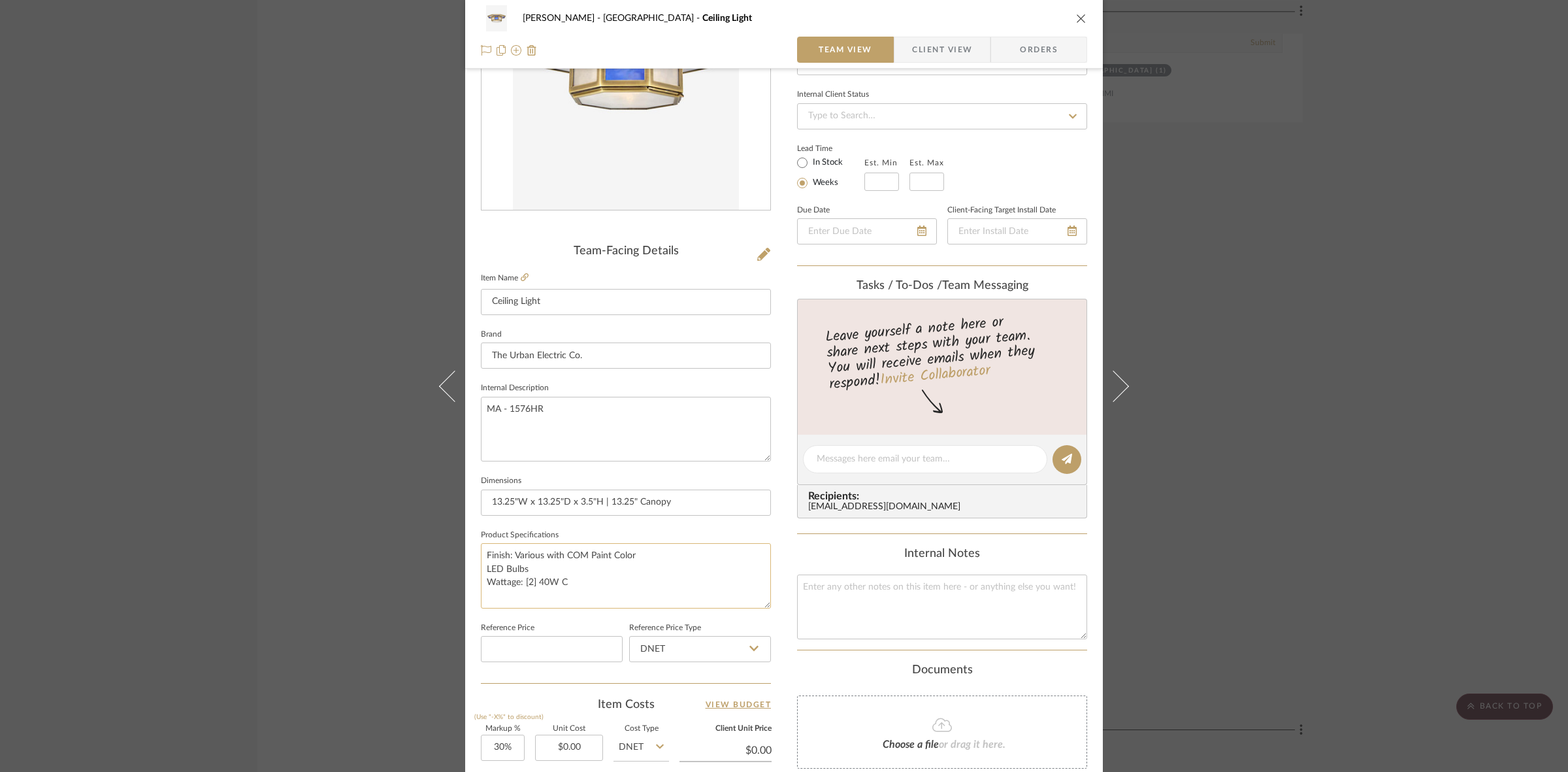
click at [575, 567] on textarea "Finish: Various with COM Paint Color LED Bulbs Wattage: [2] 40W C" at bounding box center [625, 575] width 290 height 65
paste textarea "Socket: Dedicated LED"
click at [570, 597] on textarea "Finish: Various with COM Paint Color LED Bulbs Socket: Dedicated LED Wattage: […" at bounding box center [625, 575] width 290 height 65
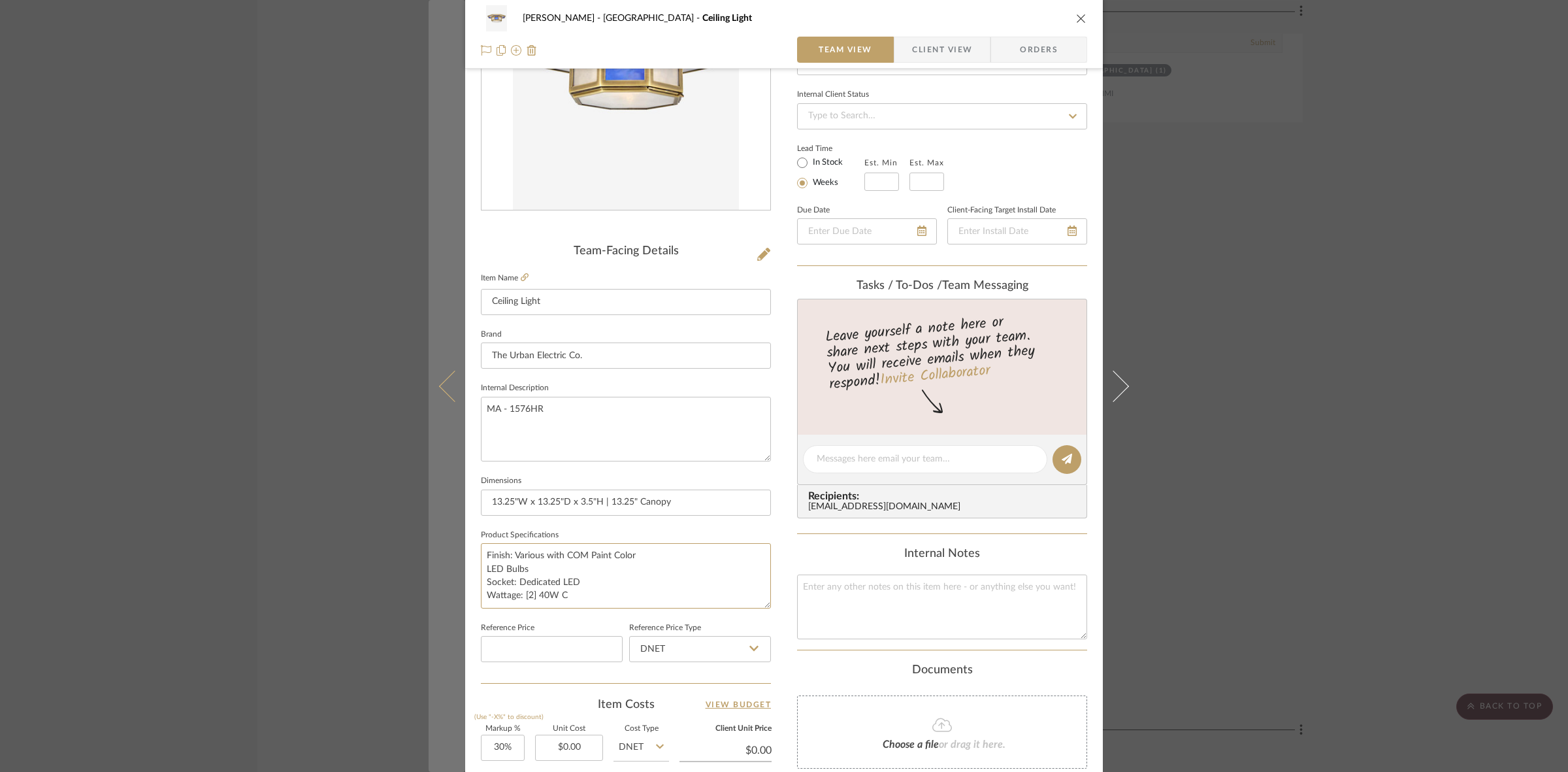
drag, startPoint x: 558, startPoint y: 586, endPoint x: 439, endPoint y: 541, distance: 127.2
click at [439, 541] on mat-dialog-content "FRITZ DC Stair Hall Ceiling Light Team View Client View Orders Team-Facing Deta…" at bounding box center [784, 450] width 711 height 1207
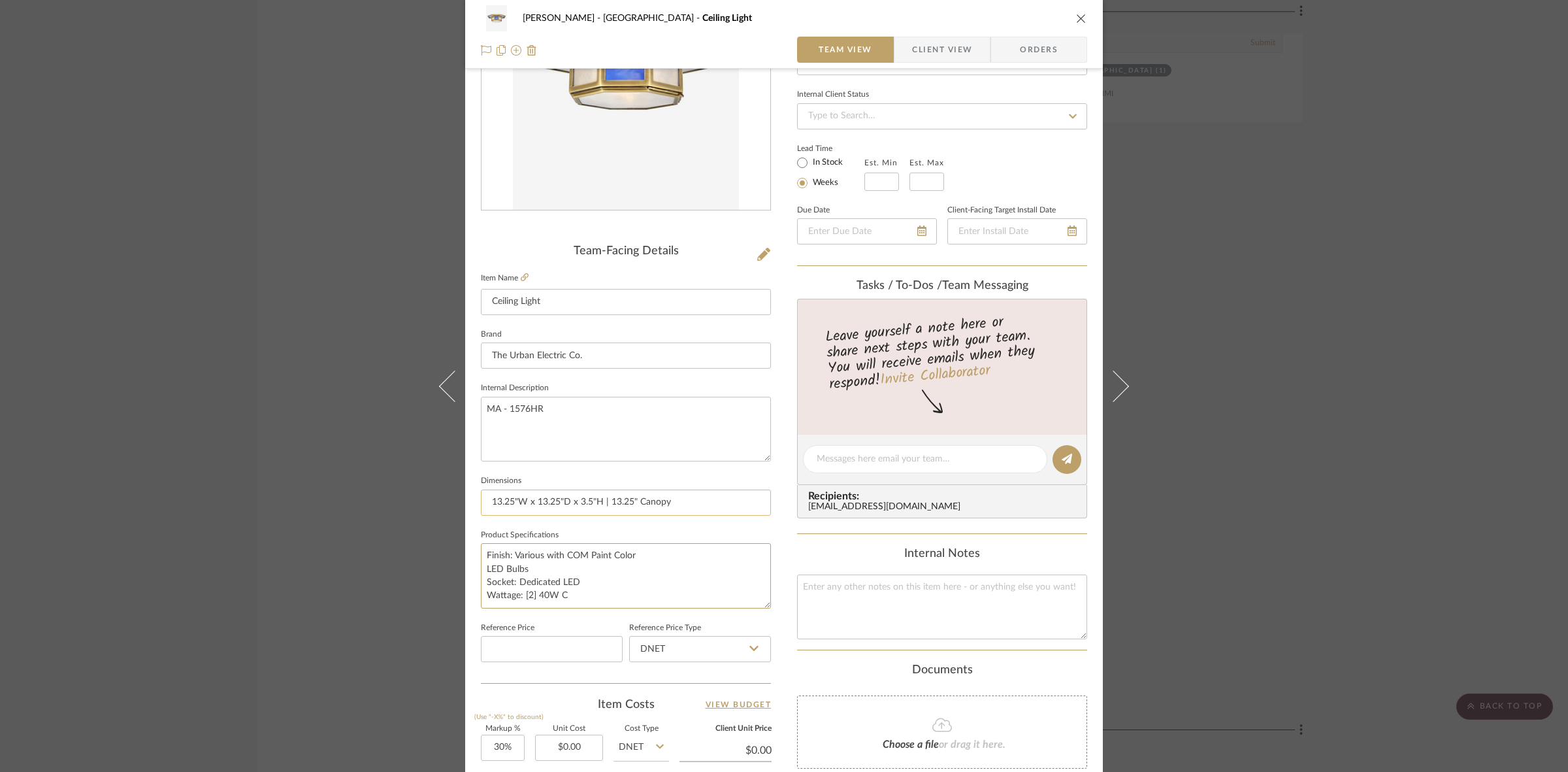
type textarea "Finish: Various with COM Paint Color LED Bulbs Socket: Dedicated LED Wattage: […"
click at [588, 508] on input "13.25"W x 13.25"D x 3.5"H | 13.25" Canopy" at bounding box center [625, 503] width 290 height 26
click at [932, 38] on span "Client View" at bounding box center [942, 50] width 60 height 26
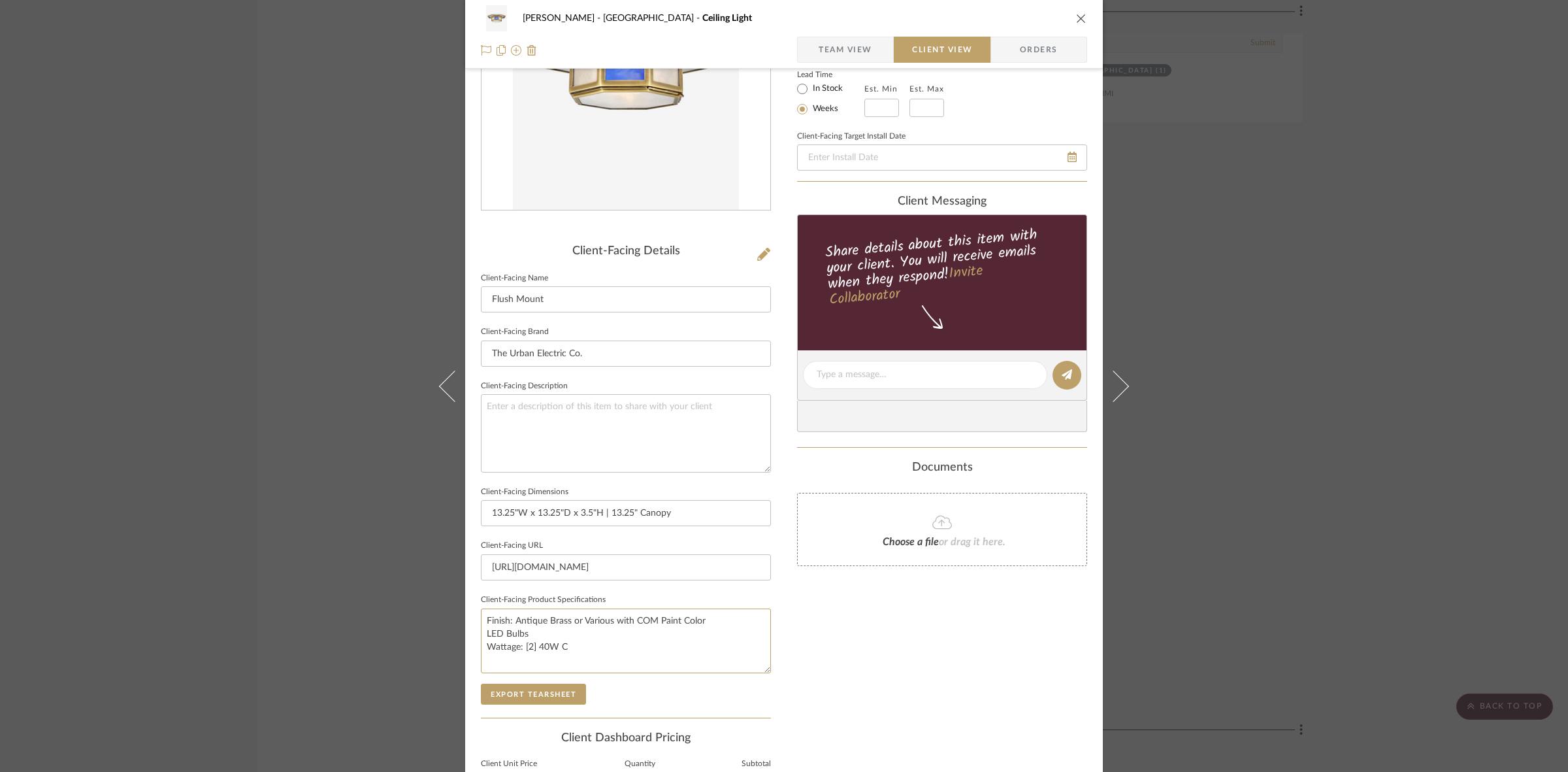
drag, startPoint x: 598, startPoint y: 658, endPoint x: 386, endPoint y: 569, distance: 229.9
click at [386, 569] on div "FRITZ DC Stair Hall Ceiling Light Team View Client View Orders Client-Facing De…" at bounding box center [784, 386] width 1568 height 772
paste textarea "Various with COM Paint Color LED Bulbs Socket: Dedicated LED"
type textarea "Finish: Various with COM Paint Color LED Bulbs Socket: Dedicated LED Wattage: […"
drag, startPoint x: 586, startPoint y: 558, endPoint x: 591, endPoint y: 564, distance: 7.8
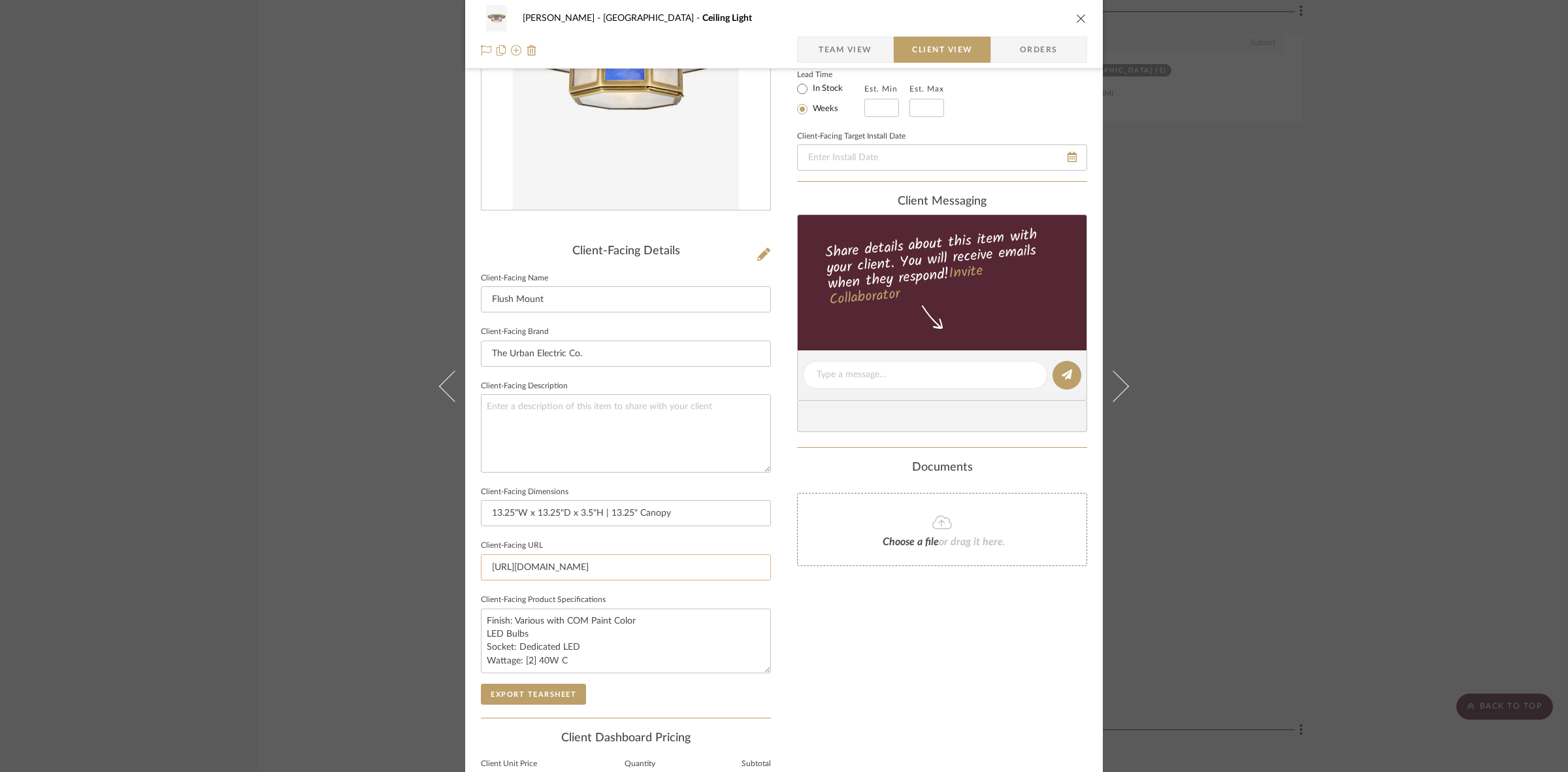
click at [591, 564] on input "https://www.urbanelectric.com/lanesborough.html?cgid=flushmount-lighting" at bounding box center [625, 567] width 290 height 26
click at [1231, 426] on div "FRITZ DC Stair Hall Ceiling Light Team View Client View Orders Client-Facing De…" at bounding box center [784, 386] width 1568 height 772
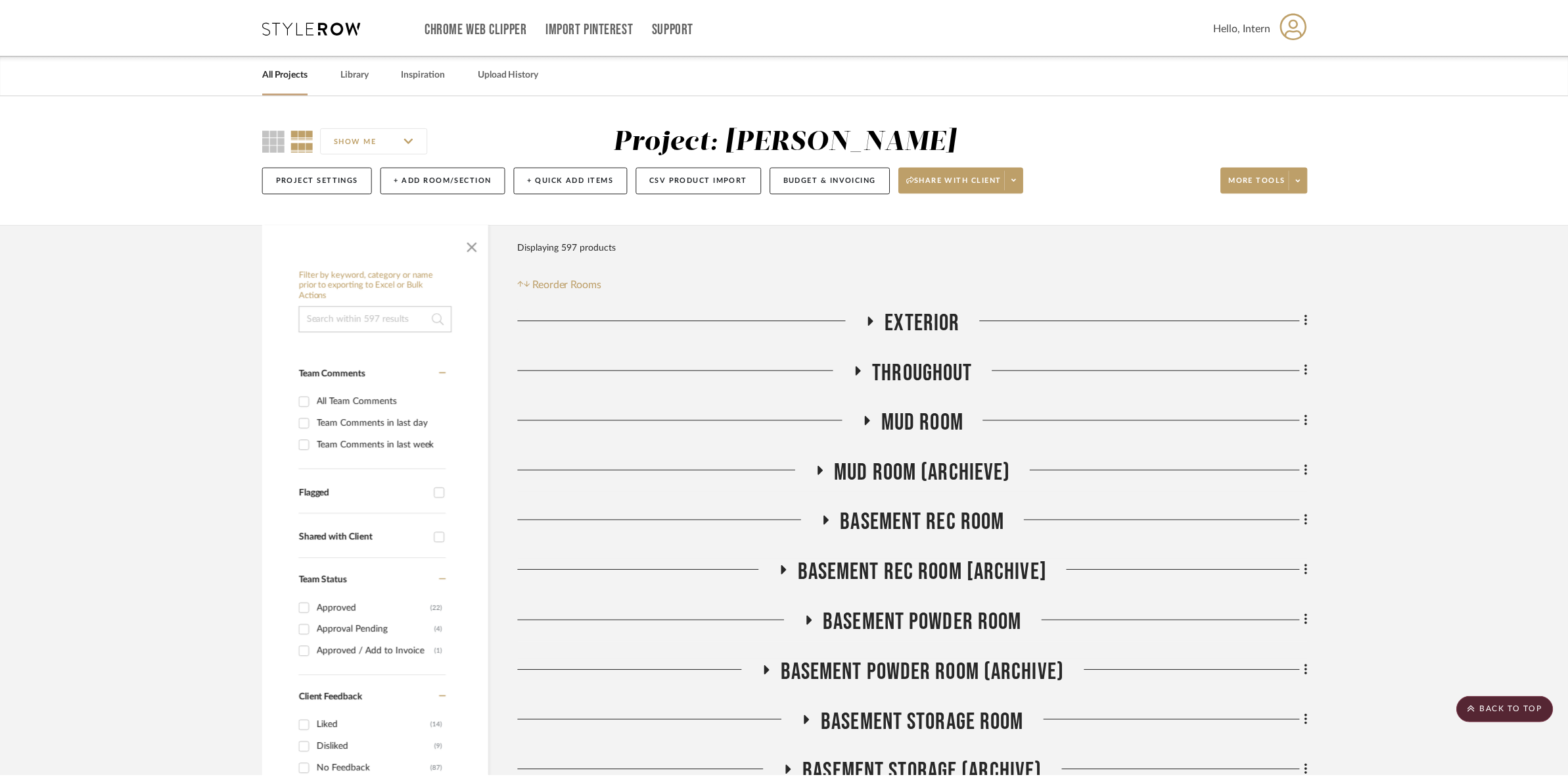
scroll to position [2466, 0]
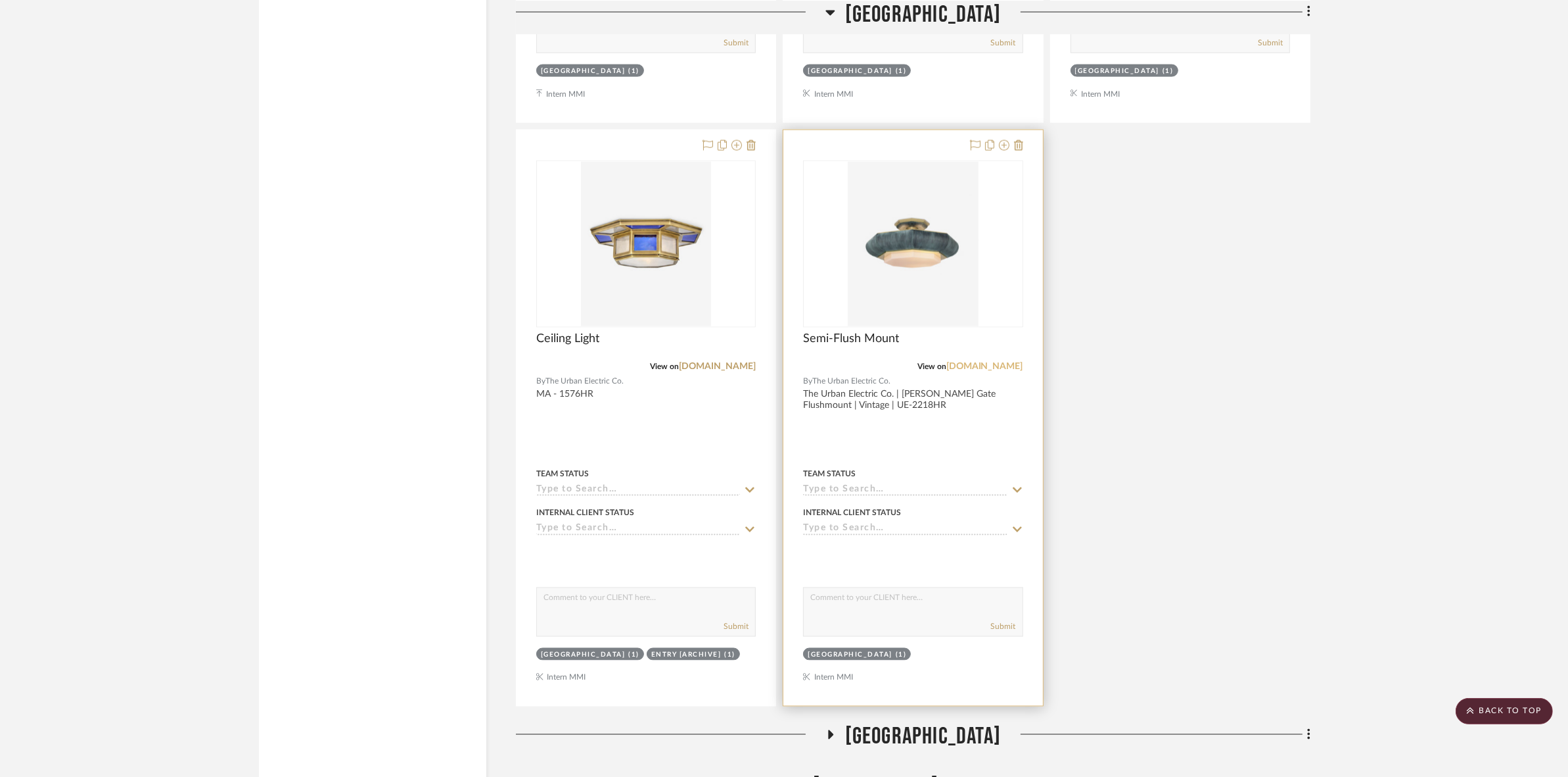
click at [981, 366] on link "[DOMAIN_NAME]" at bounding box center [985, 366] width 77 height 9
click at [954, 234] on img "0" at bounding box center [913, 244] width 131 height 165
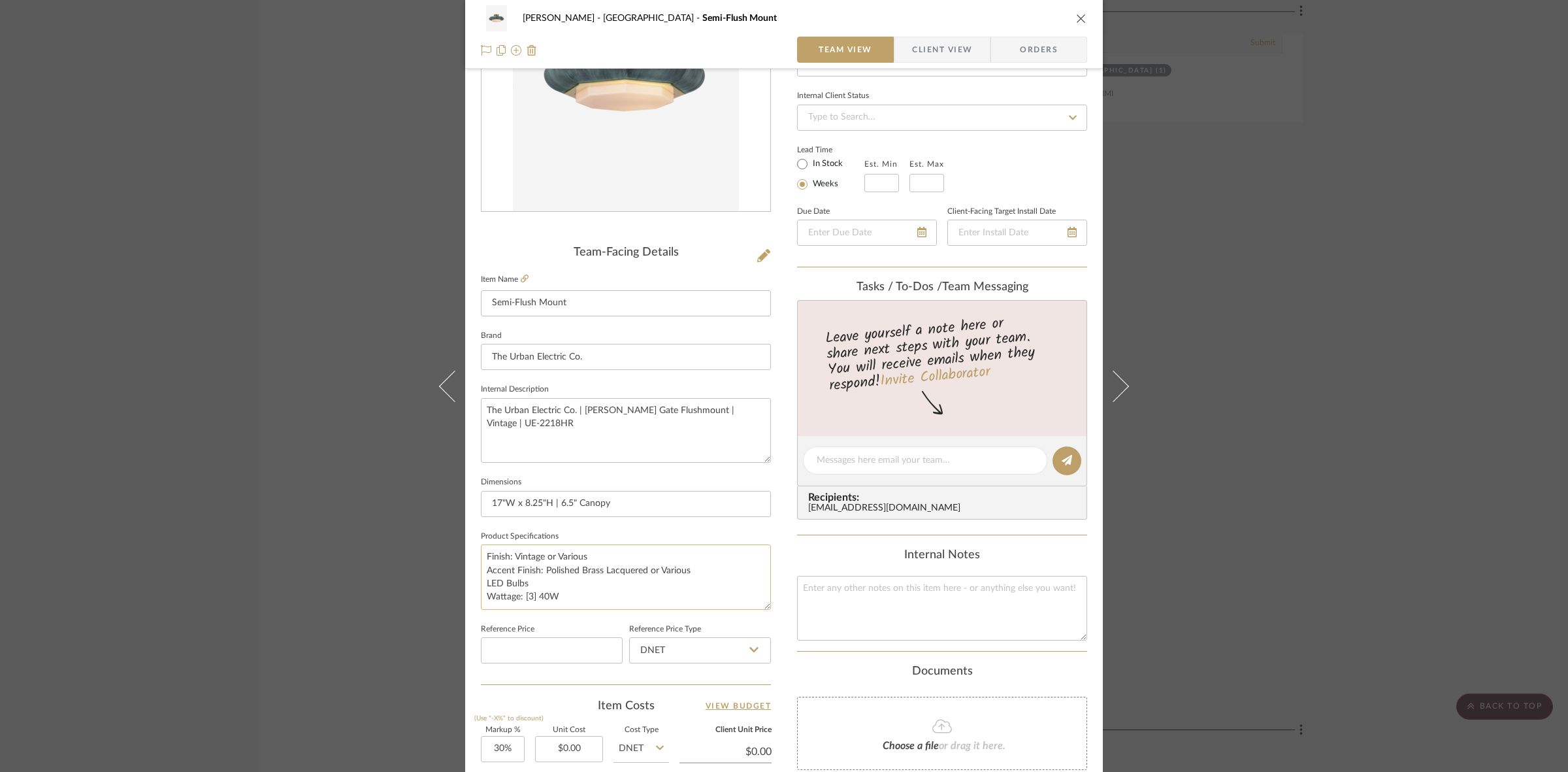
scroll to position [164, 0]
click at [618, 549] on textarea "Finish: Vintage or Various Accent Finish: Polished Brass Lacquered or Various L…" at bounding box center [625, 575] width 290 height 65
type textarea "Finish: Vintage or Various Shade Finish: Accent Finish: Polished Brass Lacquere…"
click at [559, 599] on textarea "Finish: Vintage or Various Shade Finish: Accent Finish: Polished Brass Lacquere…" at bounding box center [625, 575] width 290 height 65
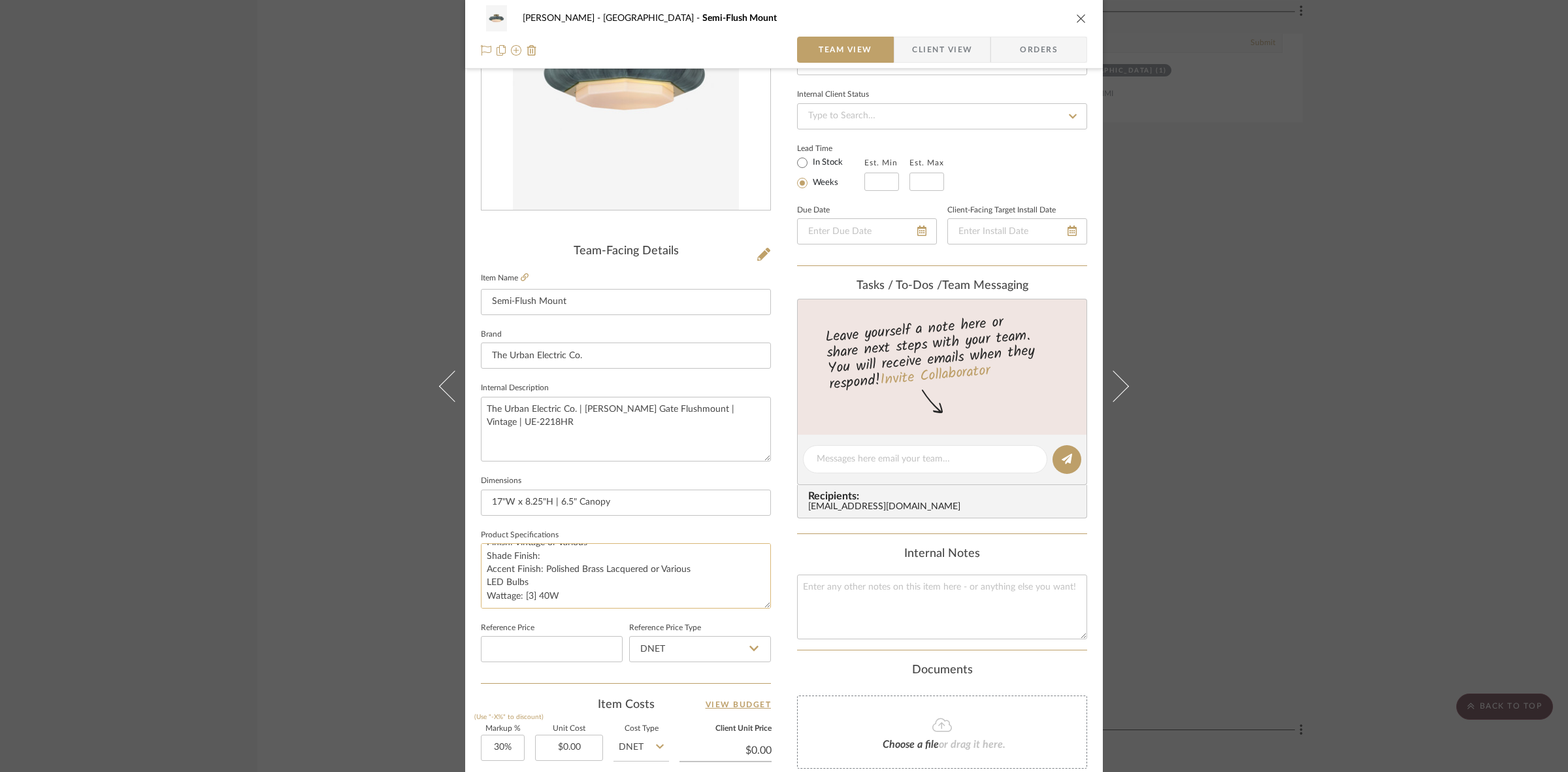
click at [481, 578] on textarea "Finish: Vintage or Various Shade Finish: Accent Finish: Polished Brass Lacquere…" at bounding box center [625, 575] width 290 height 65
type textarea "Finish: Vintage or Various Shade Finish: Accent Finish: Polished Brass Lacquere…"
drag, startPoint x: 574, startPoint y: 579, endPoint x: 605, endPoint y: 580, distance: 31.0
click at [605, 580] on textarea "Finish: Vintage or Various Shade Finish: Accent Finish: Polished Brass Lacquere…" at bounding box center [625, 575] width 290 height 65
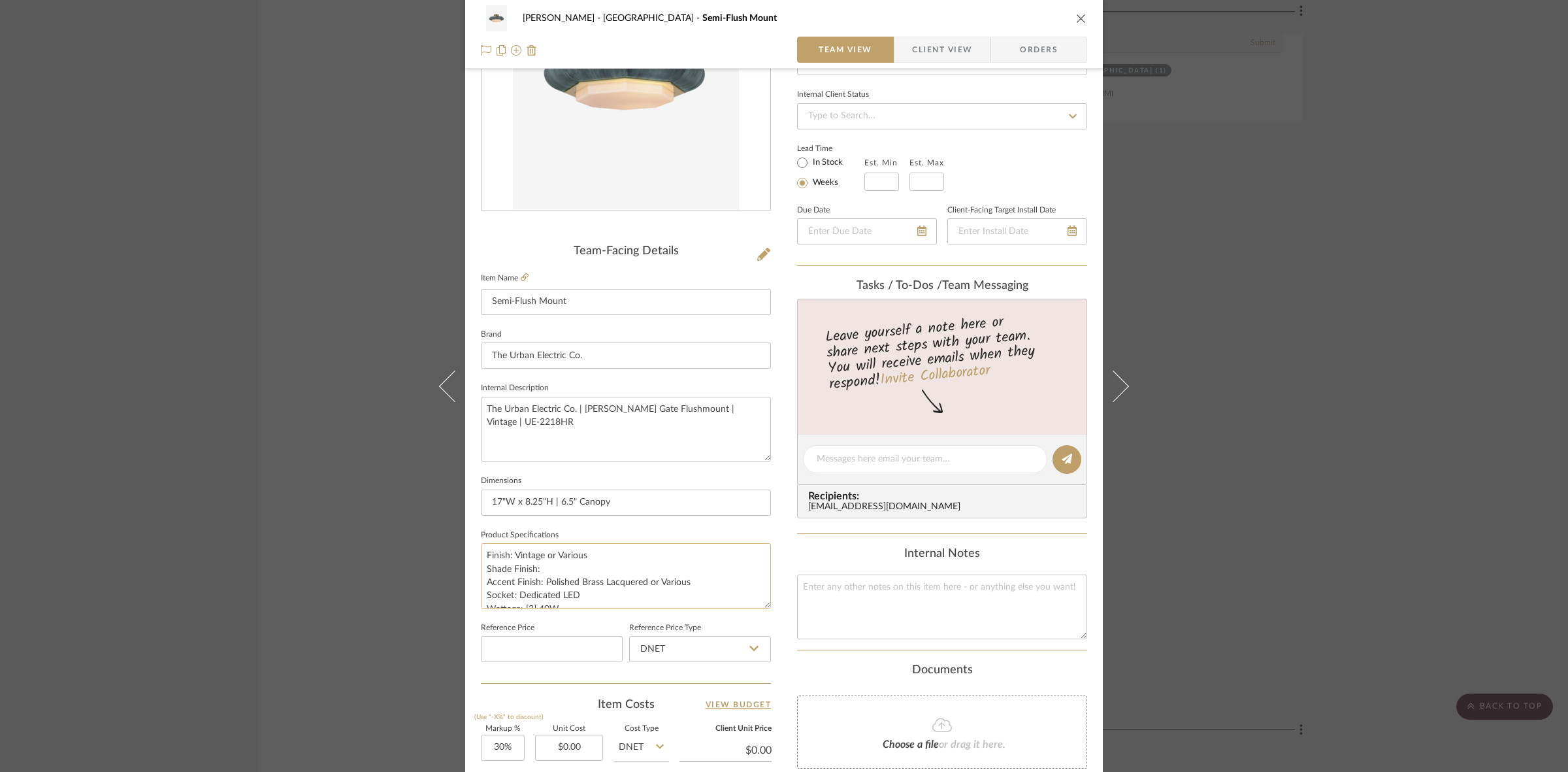
click at [547, 570] on textarea "Finish: Vintage or Various Shade Finish: Accent Finish: Polished Brass Lacquere…" at bounding box center [625, 575] width 290 height 65
type textarea "Finish: Vintage or Various Shade Finish: Accent Finish: Polished Brass Lacquere…"
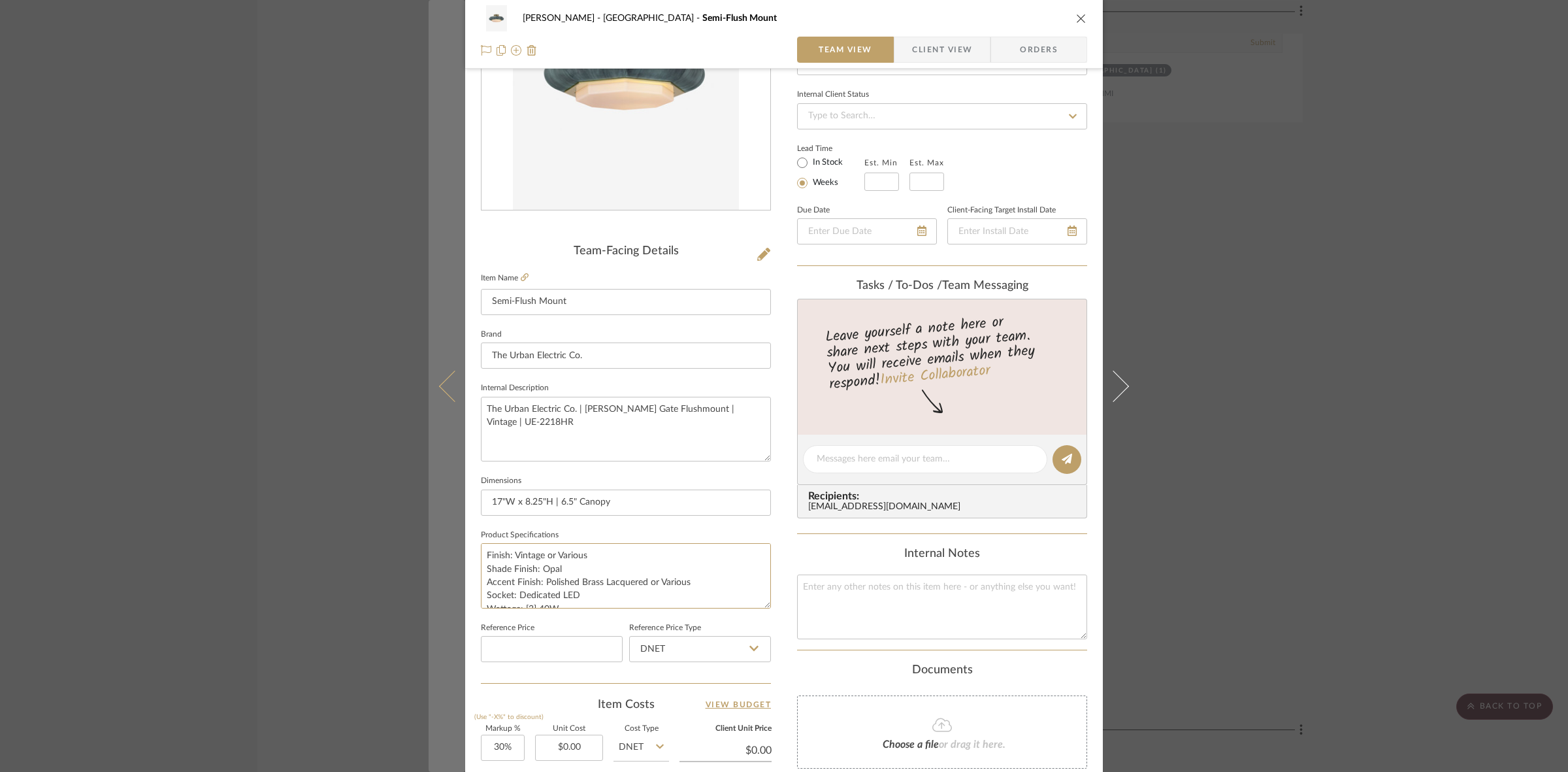
drag, startPoint x: 574, startPoint y: 595, endPoint x: 433, endPoint y: 489, distance: 176.4
click at [433, 489] on mat-dialog-content "FRITZ DC Stair Hall Semi-Flush Mount Team View Client View Orders Team-Facing D…" at bounding box center [784, 450] width 711 height 1207
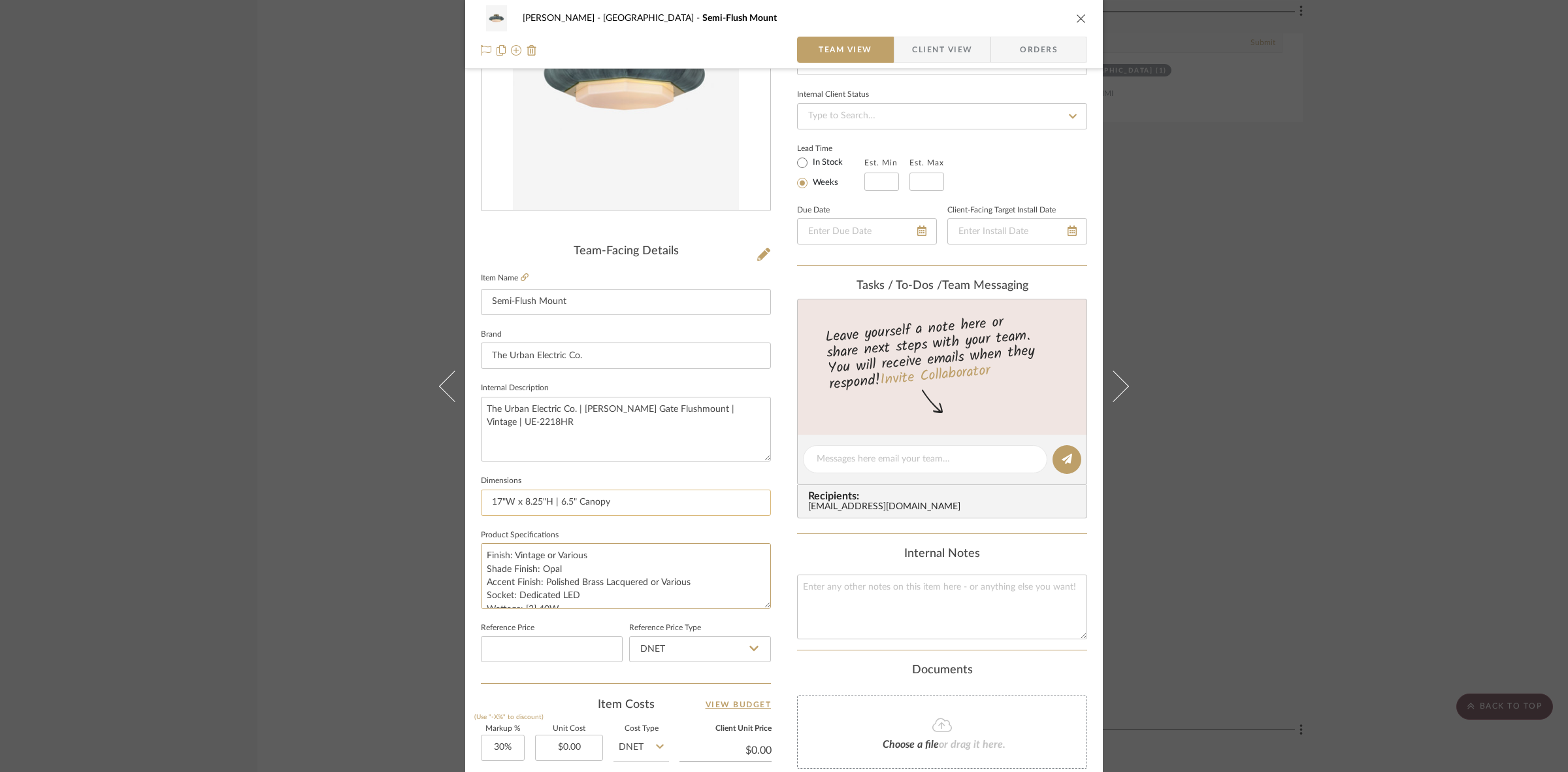
type textarea "Finish: Vintage or Various Shade Finish: Opal Accent Finish: Polished Brass Lac…"
click at [619, 498] on input "17"W x 8.25"H | 6.5" Canopy" at bounding box center [625, 503] width 290 height 26
click at [939, 41] on span "Client View" at bounding box center [942, 50] width 60 height 26
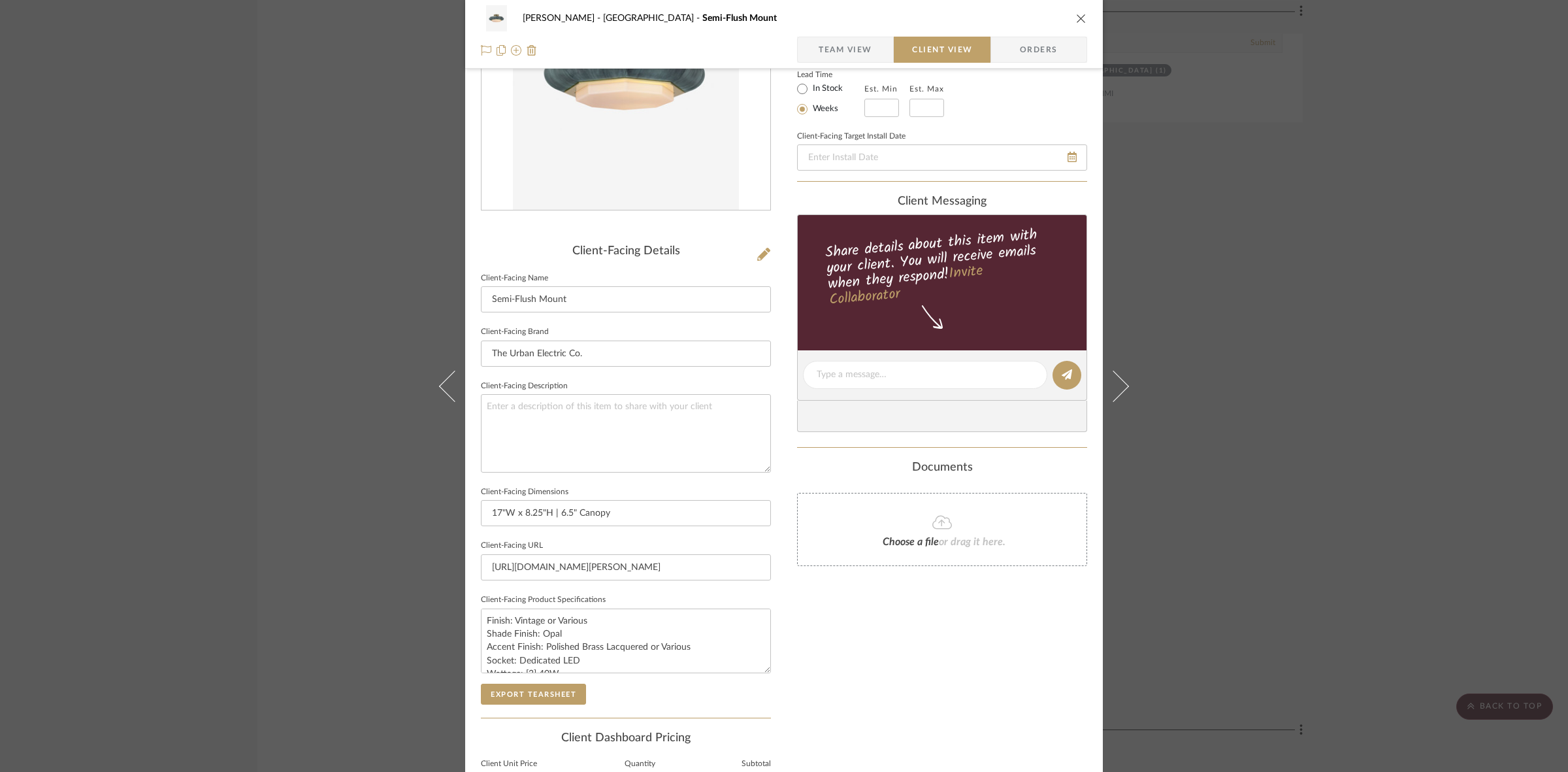
click at [319, 583] on div "FRITZ DC Stair Hall Semi-Flush Mount Team View Client View Orders Client-Facing…" at bounding box center [784, 386] width 1568 height 772
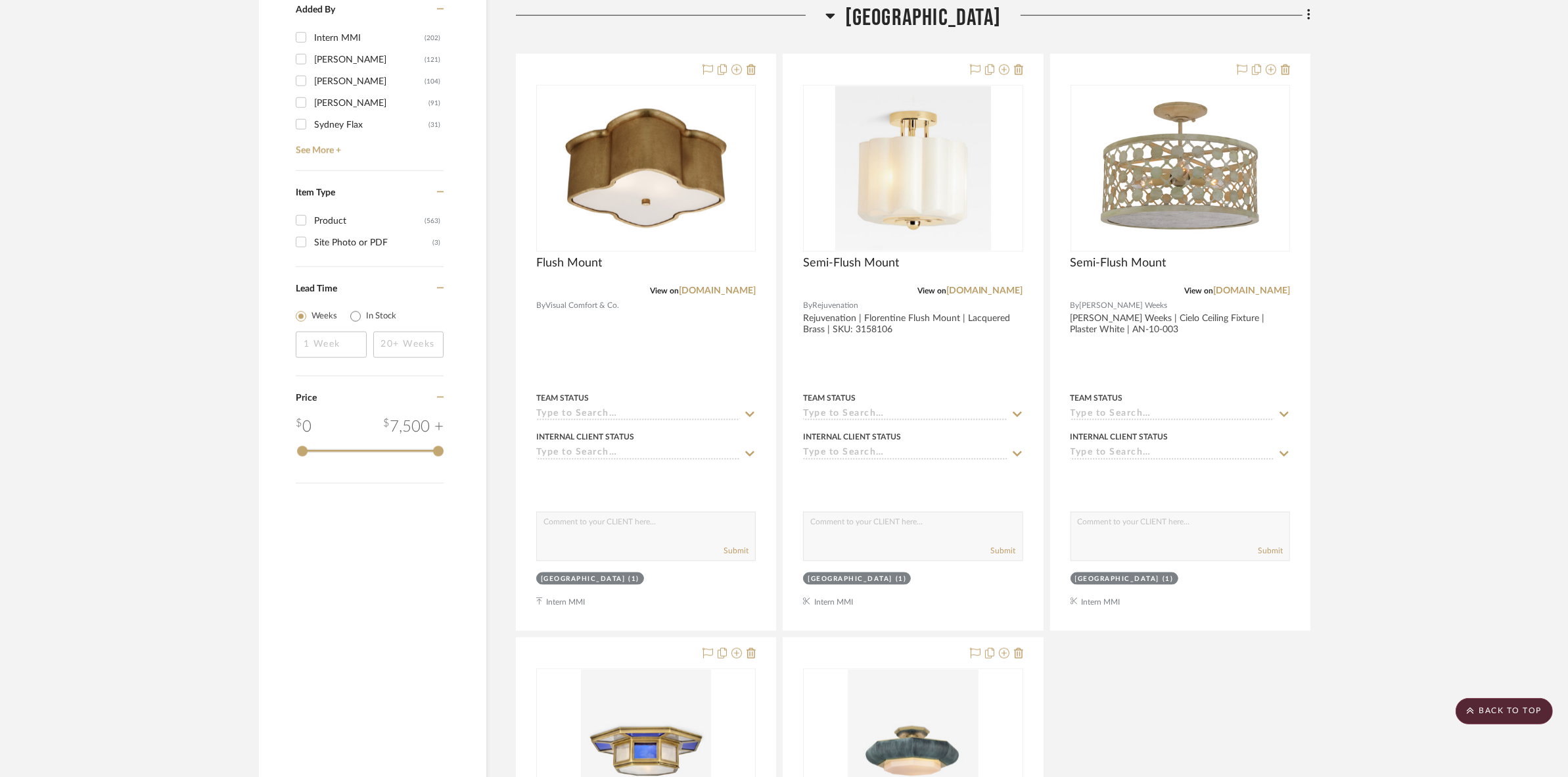
scroll to position [1891, 0]
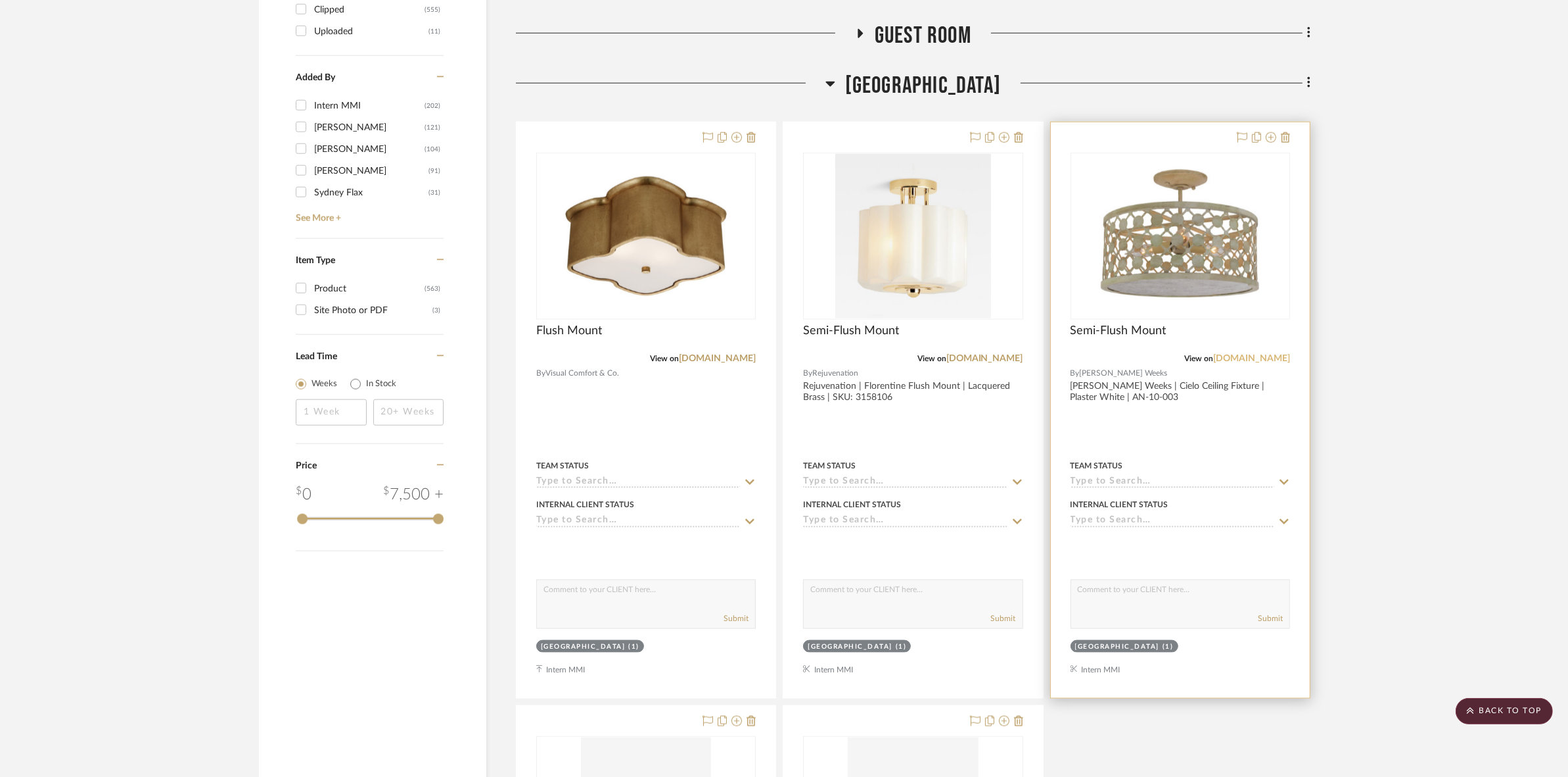
click at [1228, 357] on link "[DOMAIN_NAME]" at bounding box center [1252, 358] width 77 height 9
click at [1192, 310] on img "0" at bounding box center [1180, 236] width 165 height 165
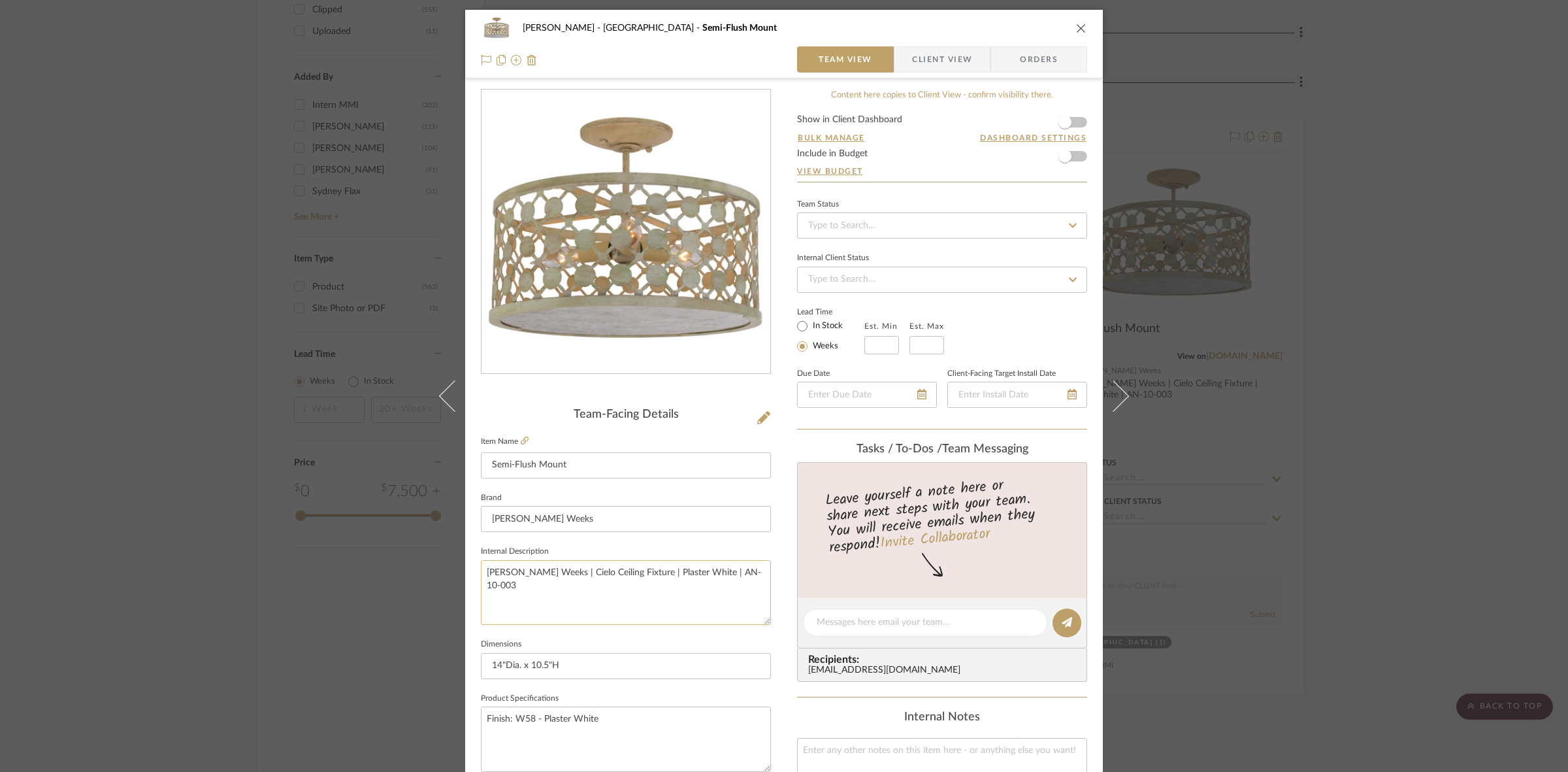
scroll to position [81, 0]
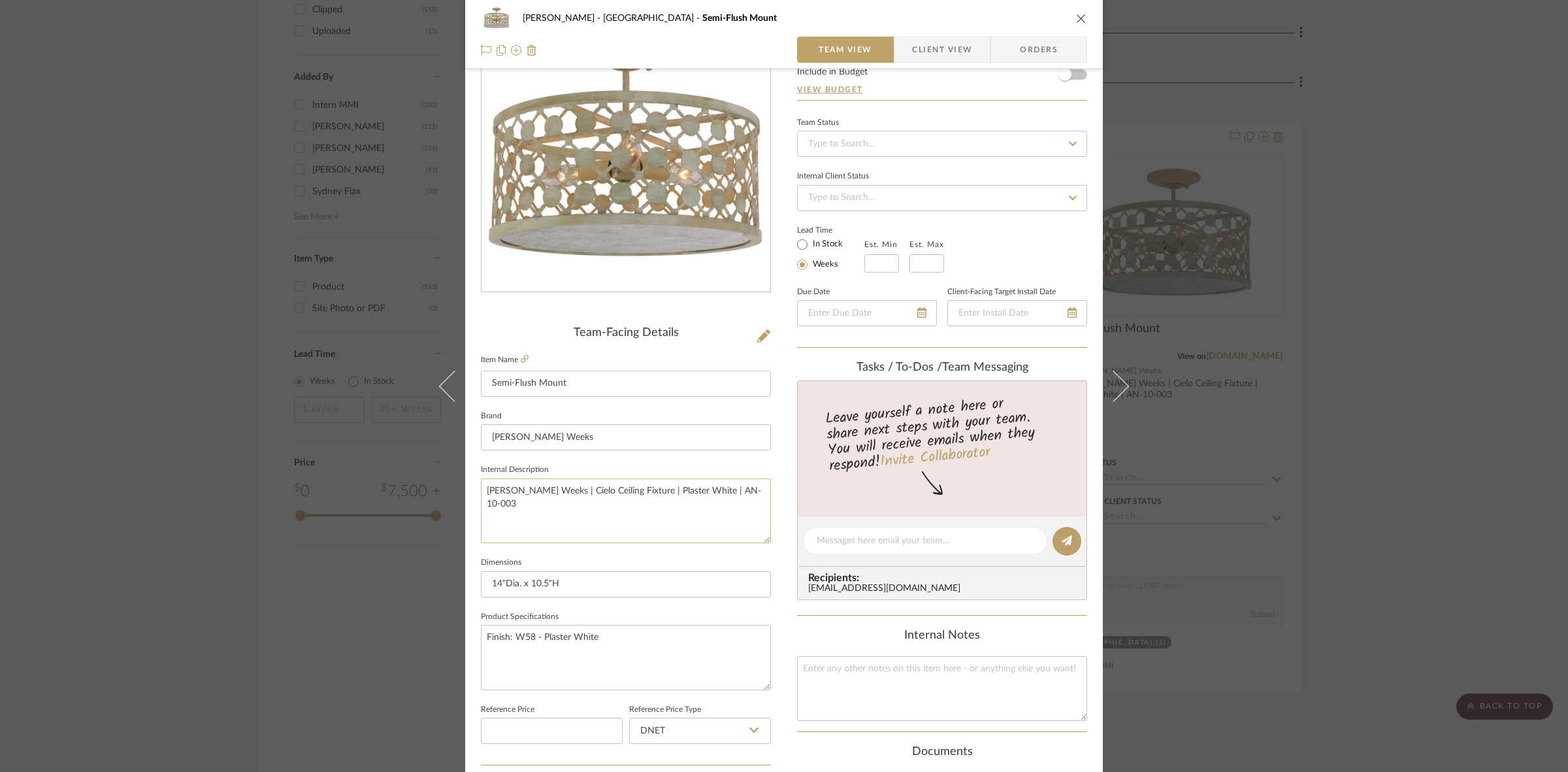
drag, startPoint x: 484, startPoint y: 489, endPoint x: 638, endPoint y: 490, distance: 154.0
click at [638, 490] on textarea "[PERSON_NAME] Weeks | Cielo Ceiling Fixture | Plaster White | AN-10-003" at bounding box center [625, 511] width 290 height 65
click at [619, 641] on textarea "Finish: W58 - Plaster White" at bounding box center [625, 657] width 290 height 65
click at [605, 641] on textarea "Finish: W58 - Plaster White Socket: Wattage: [3]" at bounding box center [625, 657] width 290 height 65
click at [594, 657] on textarea "Finish: W58 - Plaster White Socket: Wattage: [3]" at bounding box center [625, 657] width 290 height 65
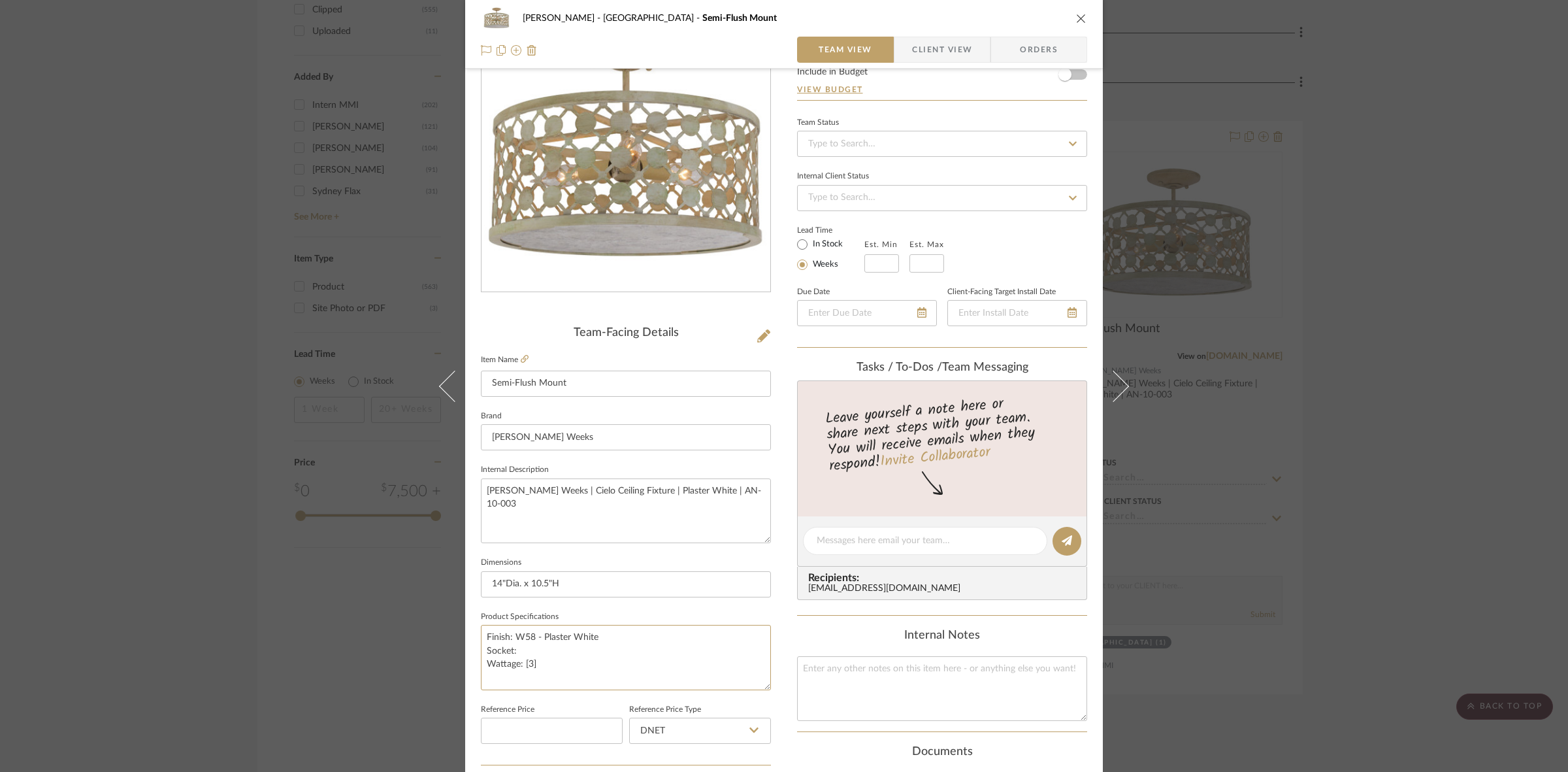
type textarea "Finish: W58 - Plaster White Socket: Wattage: [3]"
click at [595, 497] on textarea "[PERSON_NAME] Weeks | Cielo Ceiling Fixture | Plaster White | AN-10-003" at bounding box center [625, 511] width 290 height 65
click at [54, 514] on div "FRITZ DC Stair Hall Semi-Flush Mount Team View Client View Orders Team-Facing D…" at bounding box center [784, 386] width 1568 height 772
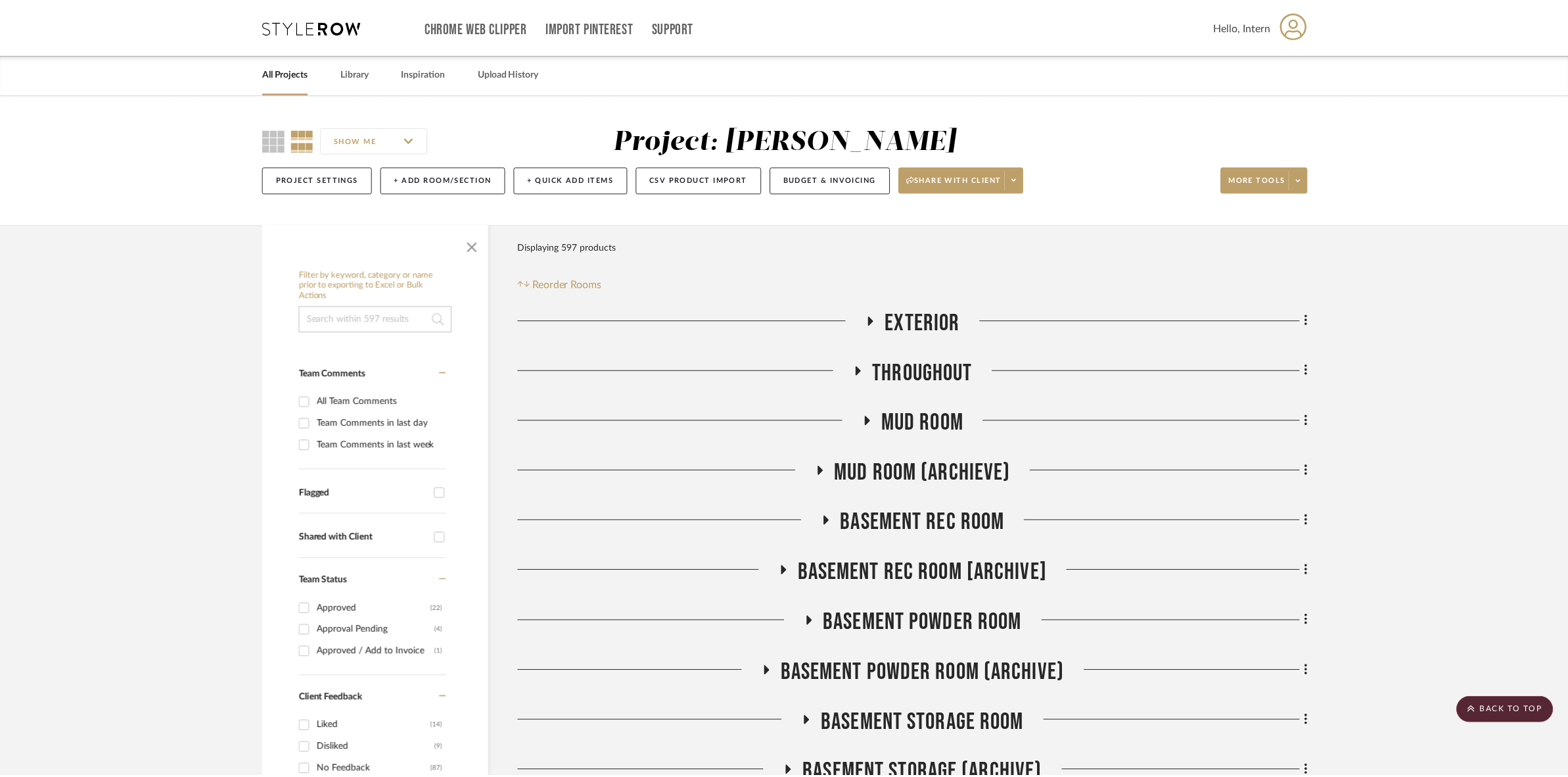
scroll to position [1891, 0]
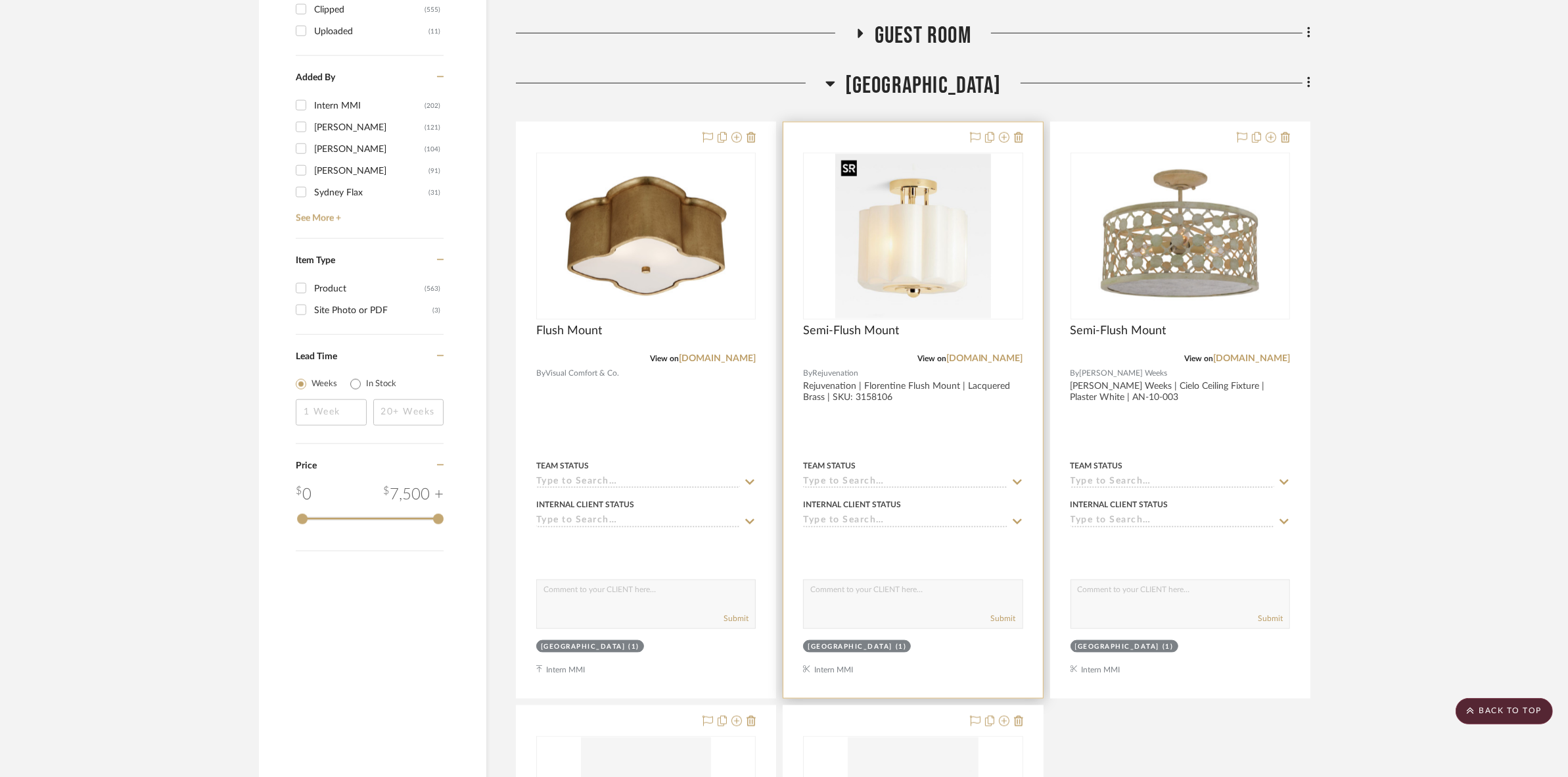
click at [946, 307] on img "0" at bounding box center [913, 236] width 155 height 165
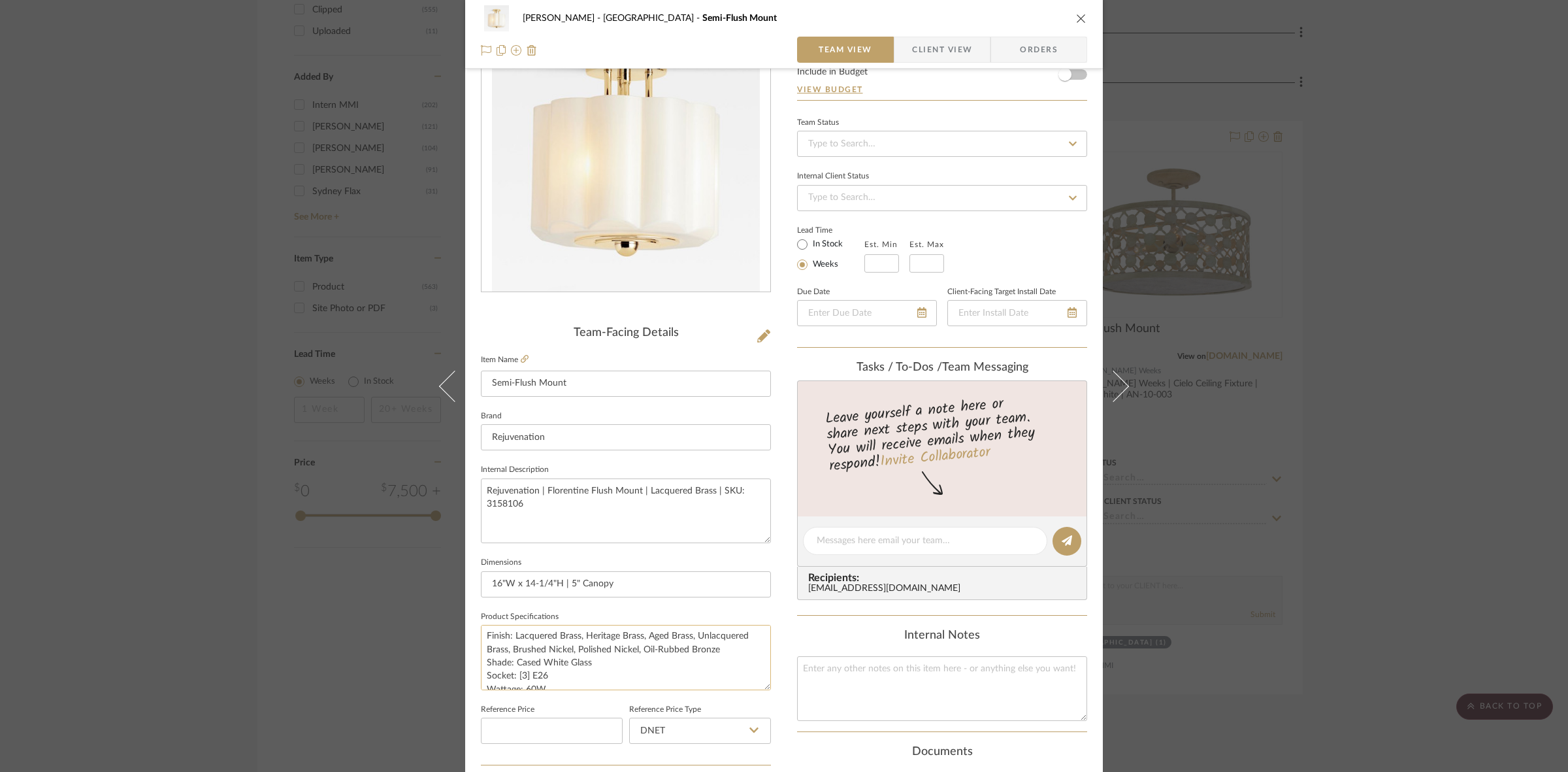
scroll to position [0, 0]
drag, startPoint x: 514, startPoint y: 650, endPoint x: 569, endPoint y: 652, distance: 55.0
click at [569, 652] on textarea "Finish: Lacquered Brass, Heritage Brass, Aged Brass, Unlacquered Brass, Brushed…" at bounding box center [625, 657] width 290 height 65
drag, startPoint x: 530, startPoint y: 647, endPoint x: 588, endPoint y: 654, distance: 58.4
click at [588, 654] on textarea "Finish: Lacquered Brass, Heritage Brass, Aged Brass, Unlacquered Brass, BN, Pol…" at bounding box center [625, 657] width 290 height 65
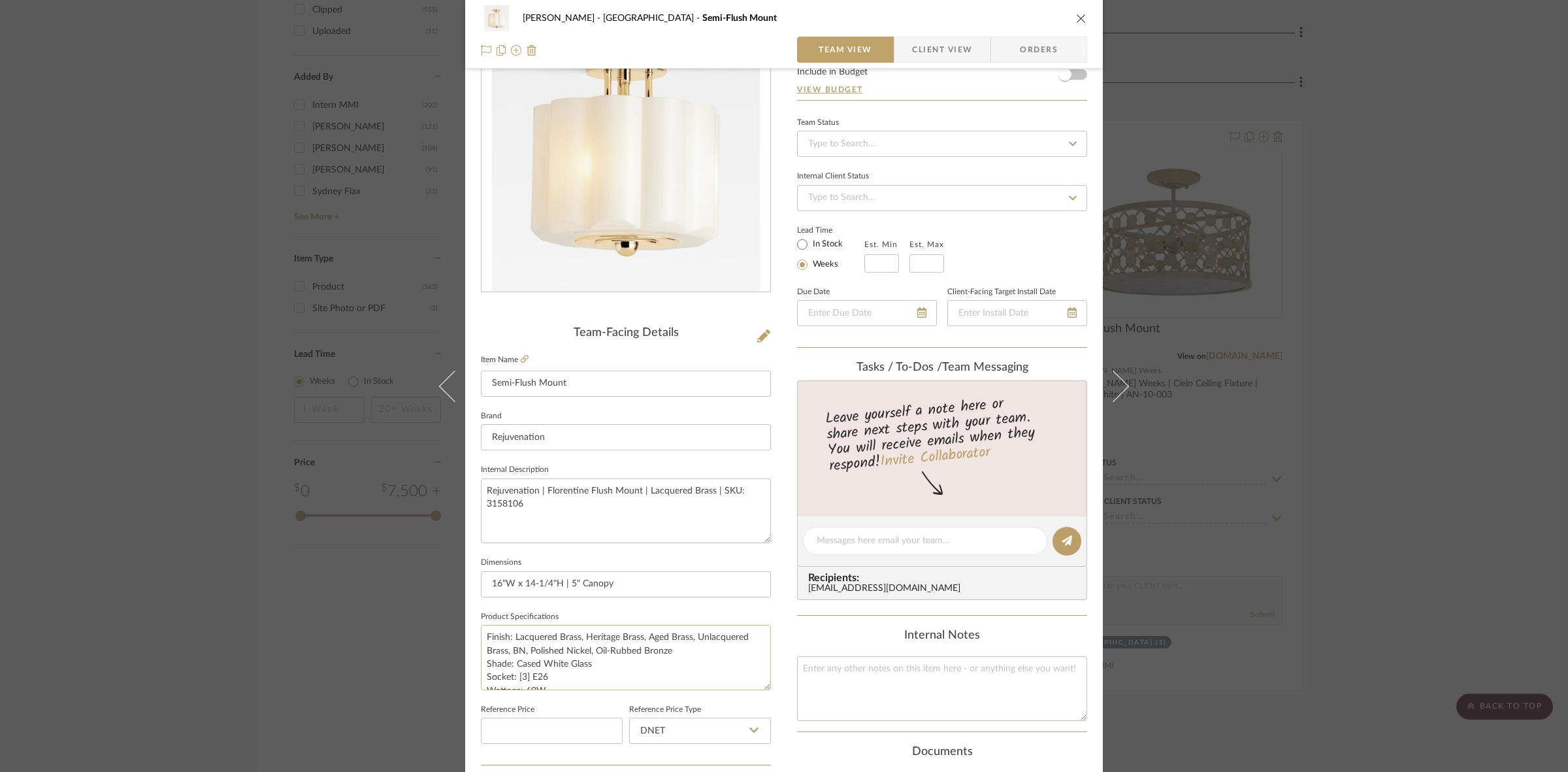
click at [588, 654] on textarea "Finish: Lacquered Brass, Heritage Brass, Aged Brass, Unlacquered Brass, BN, Pol…" at bounding box center [625, 657] width 290 height 65
drag, startPoint x: 529, startPoint y: 650, endPoint x: 587, endPoint y: 652, distance: 58.0
click at [587, 652] on textarea "Finish: Lacquered Brass, Heritage Brass, Aged Brass, Unlacquered Brass, BN, Pol…" at bounding box center [625, 657] width 290 height 65
drag, startPoint x: 550, startPoint y: 650, endPoint x: 617, endPoint y: 652, distance: 67.0
click at [617, 652] on textarea "Finish: Lacquered Brass, Heritage Brass, Aged Brass, Unlacquered Brass, BN, PN,…" at bounding box center [625, 657] width 290 height 65
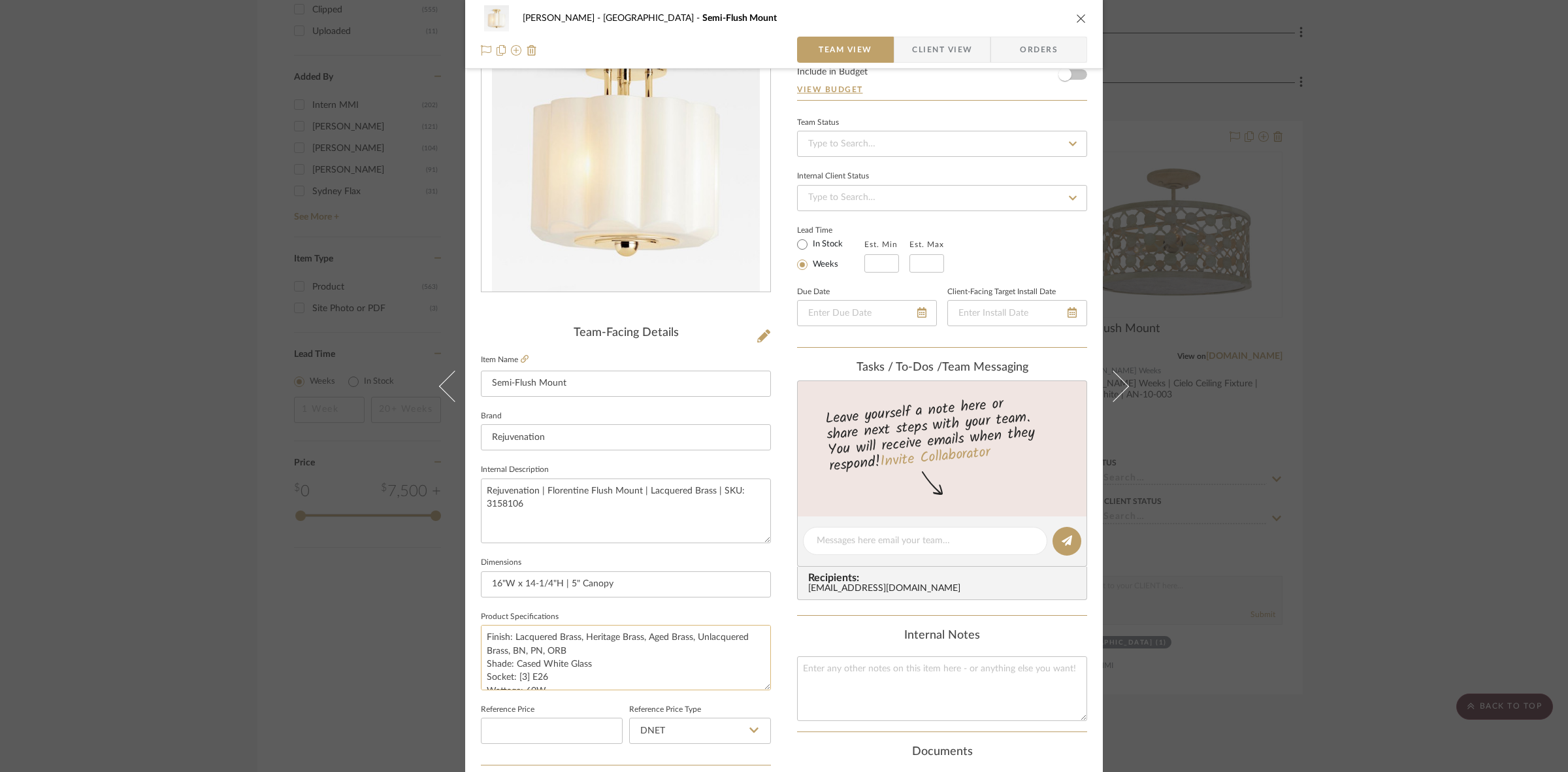
drag, startPoint x: 503, startPoint y: 648, endPoint x: 691, endPoint y: 636, distance: 188.4
click at [691, 636] on textarea "Finish: Lacquered Brass, Heritage Brass, Aged Brass, Unlacquered Brass, BN, PN,…" at bounding box center [625, 657] width 290 height 65
drag, startPoint x: 650, startPoint y: 638, endPoint x: 686, endPoint y: 641, distance: 36.1
click at [686, 641] on textarea "Finish: Lacquered Brass, Heritage Brass, Aged Brass, UB, BN, PN, ORB Shade: Cas…" at bounding box center [625, 657] width 290 height 65
click at [593, 647] on textarea "Finish: Lacquered Brass, Heritage Brass, AB, UB, BN, PN, ORB Shade: Cased White…" at bounding box center [625, 657] width 290 height 65
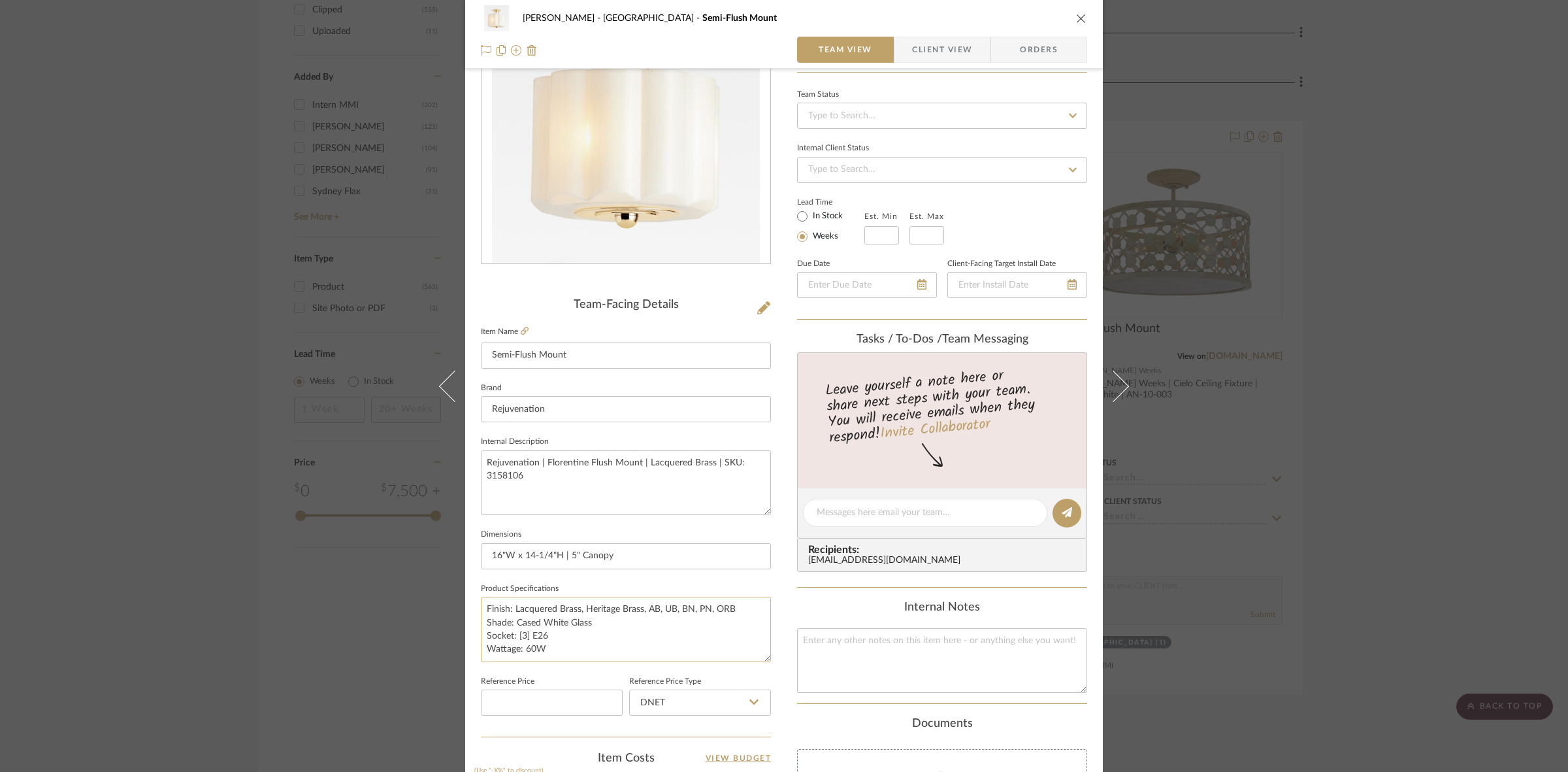
scroll to position [81, 0]
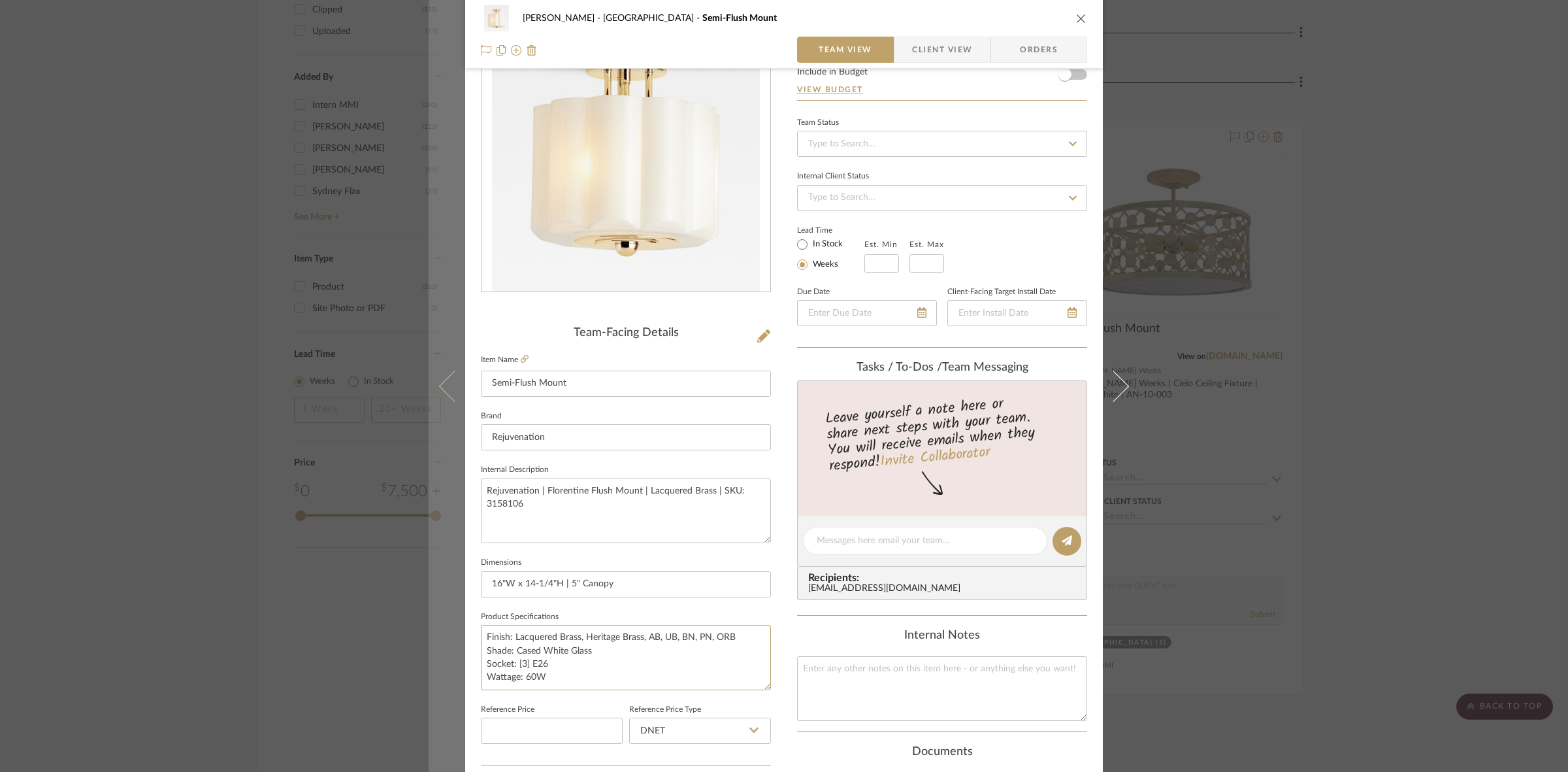
drag, startPoint x: 579, startPoint y: 677, endPoint x: 432, endPoint y: 602, distance: 165.0
click at [432, 602] on mat-dialog-content "FRITZ DC Stair Hall Semi-Flush Mount Team View Client View Orders Team-Facing D…" at bounding box center [784, 531] width 711 height 1207
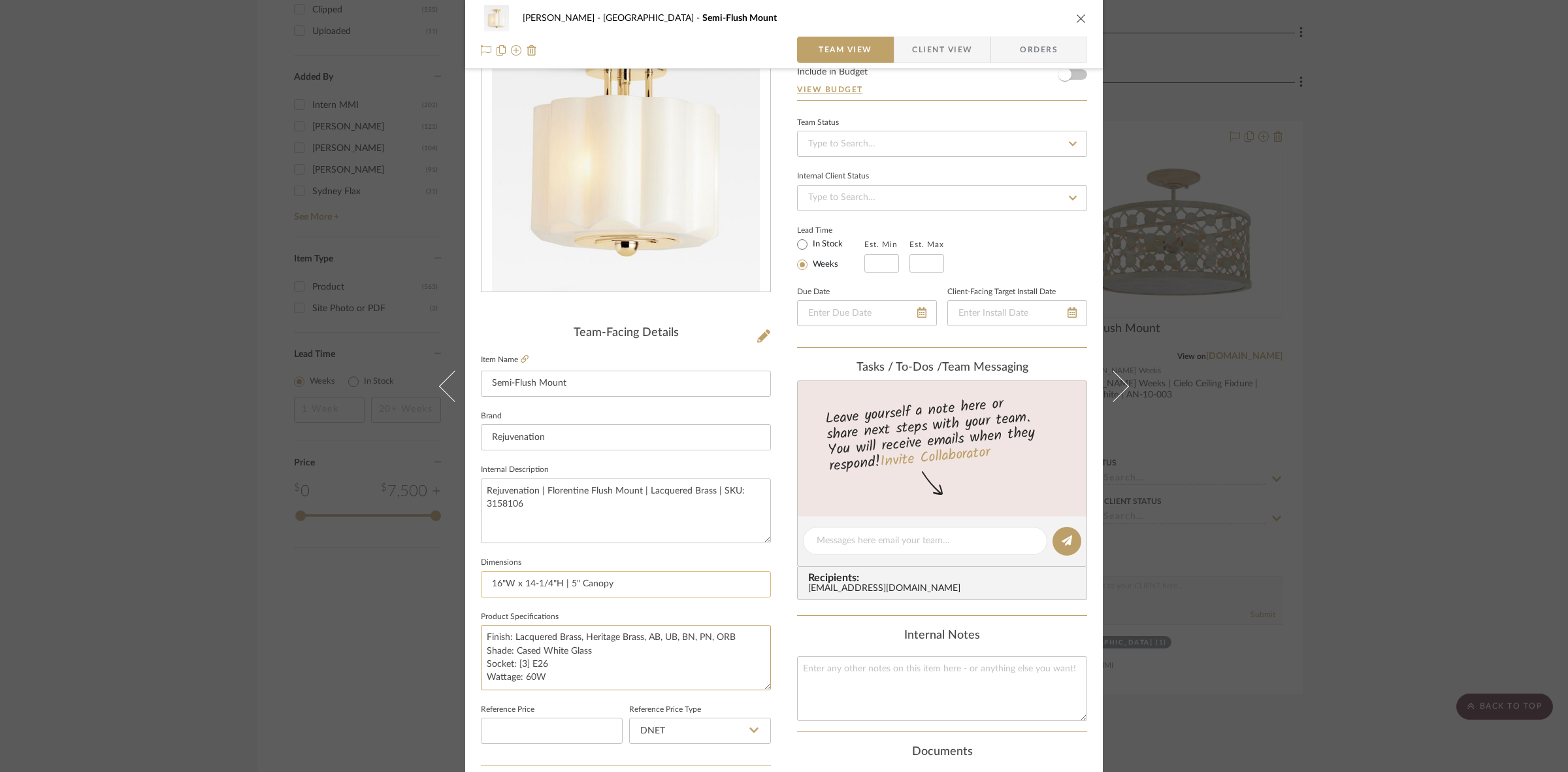
type textarea "Finish: Lacquered Brass, Heritage Brass, AB, UB, BN, PN, ORB Shade: Cased White…"
click at [554, 587] on input "16"W x 14-1/4"H | 5" Canopy" at bounding box center [625, 584] width 290 height 26
click at [913, 51] on span "Client View" at bounding box center [942, 50] width 60 height 26
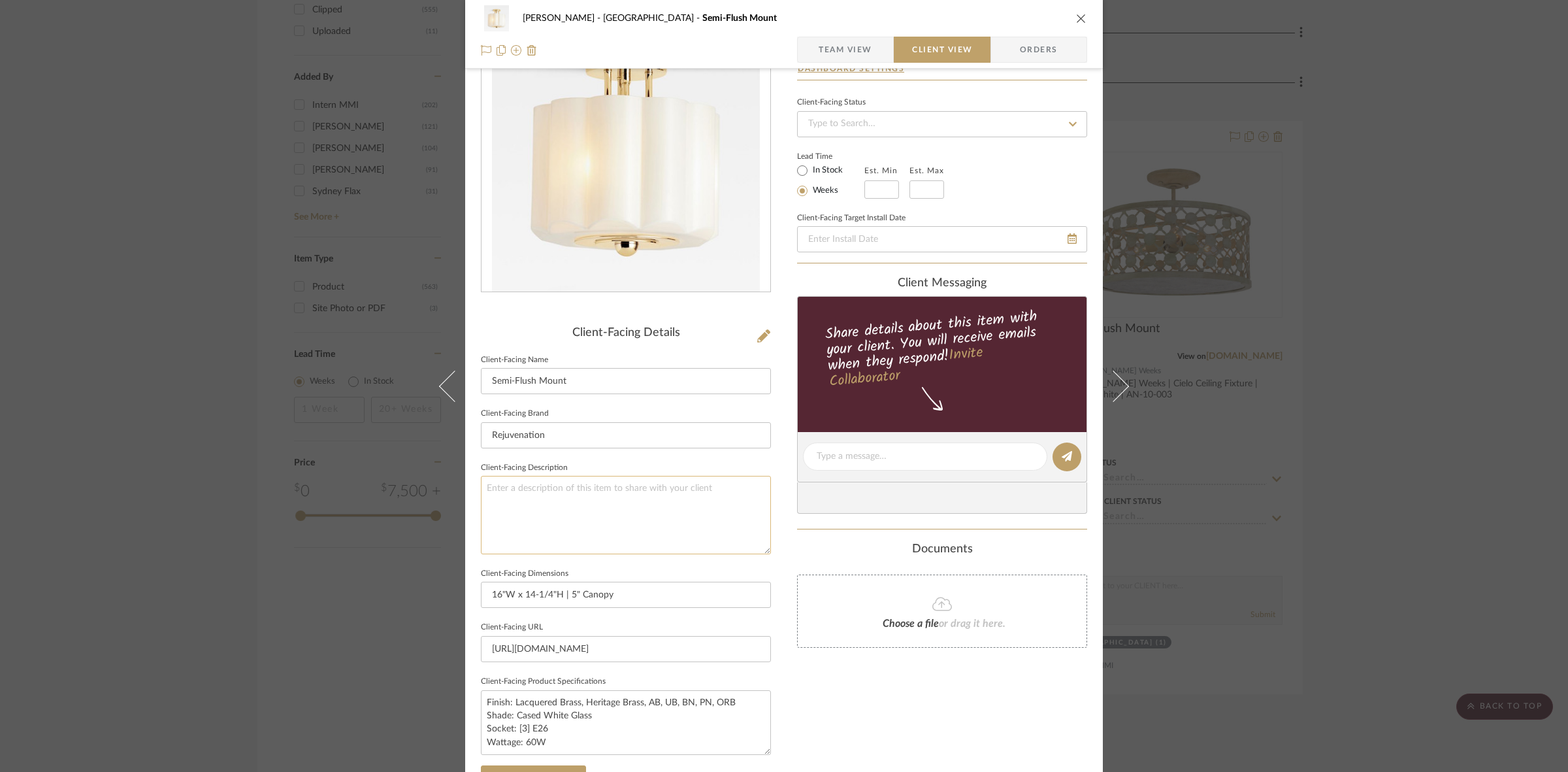
scroll to position [164, 0]
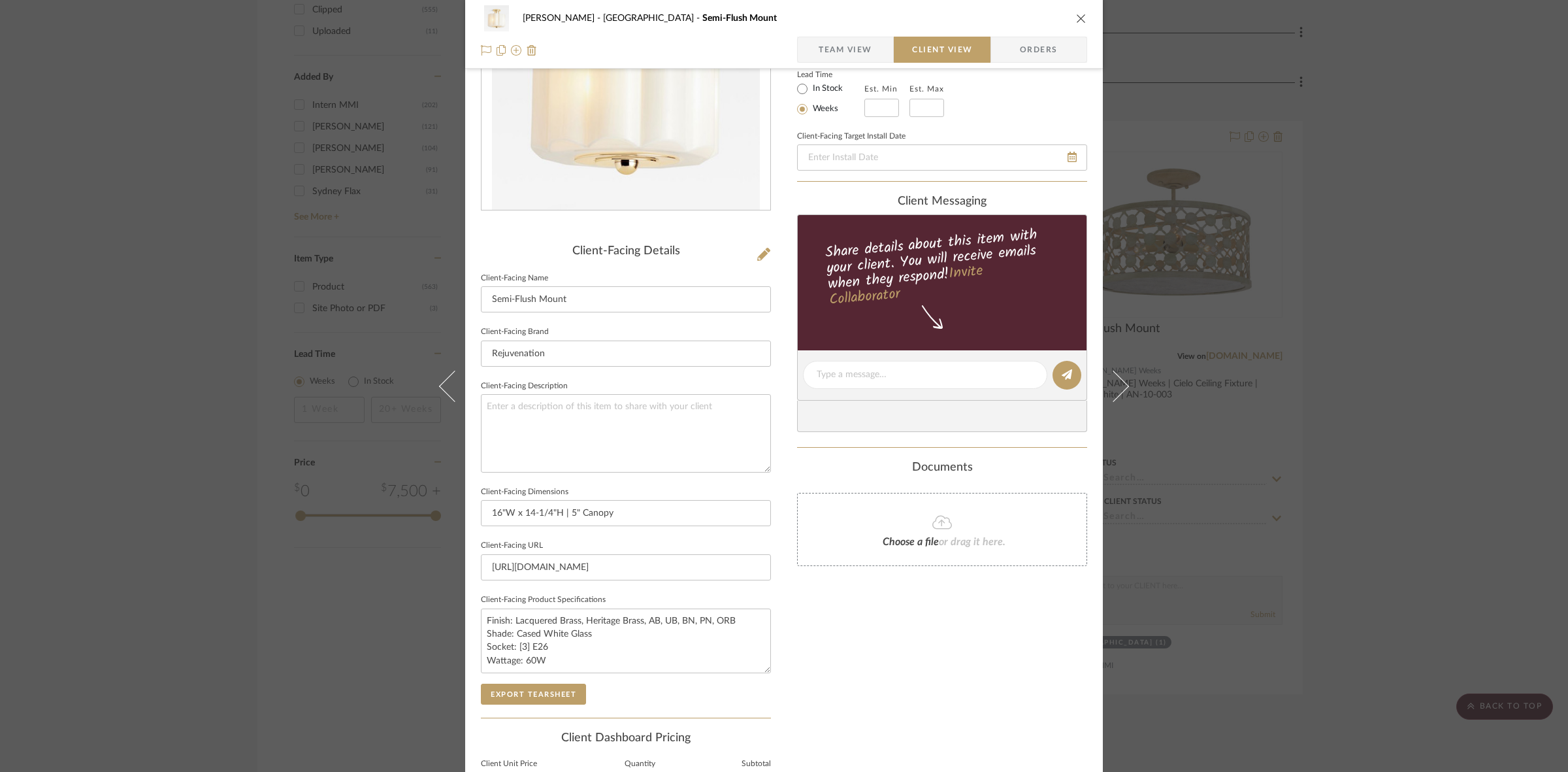
click at [419, 657] on div "FRITZ DC Stair Hall Semi-Flush Mount Team View Client View Orders Client-Facing…" at bounding box center [784, 386] width 1568 height 772
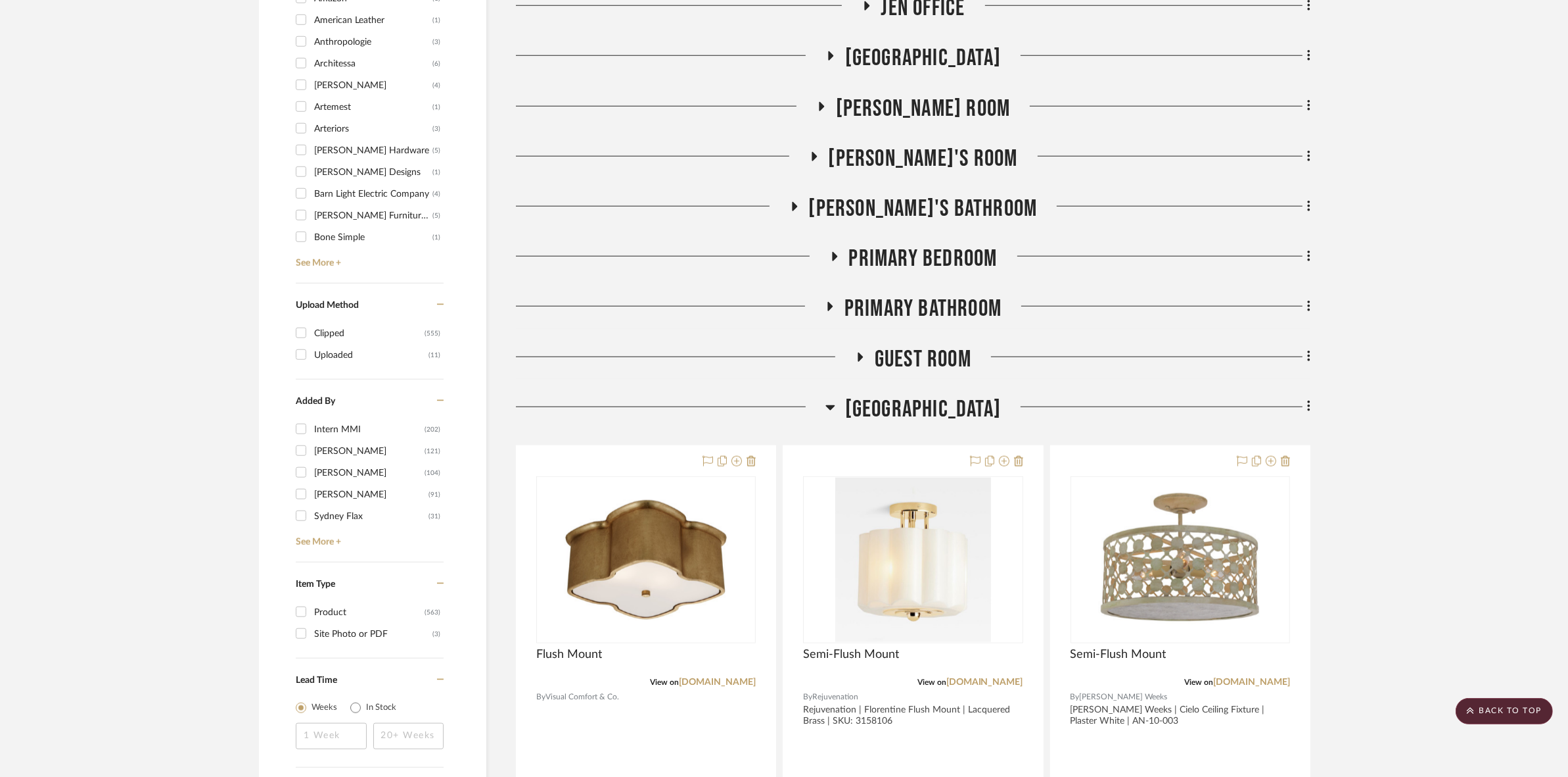
scroll to position [1562, 0]
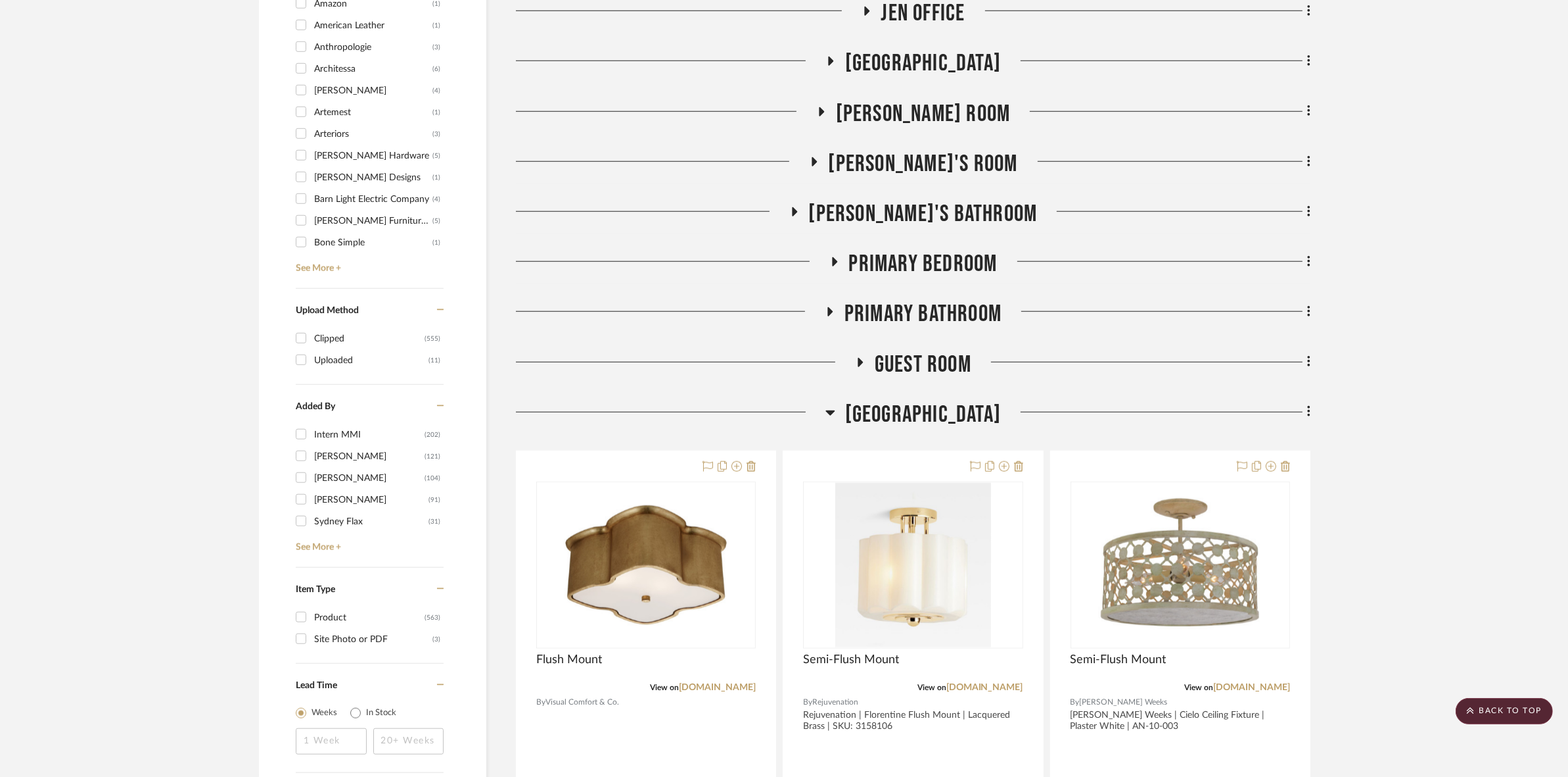
click at [876, 408] on h3 "[GEOGRAPHIC_DATA]" at bounding box center [913, 414] width 176 height 28
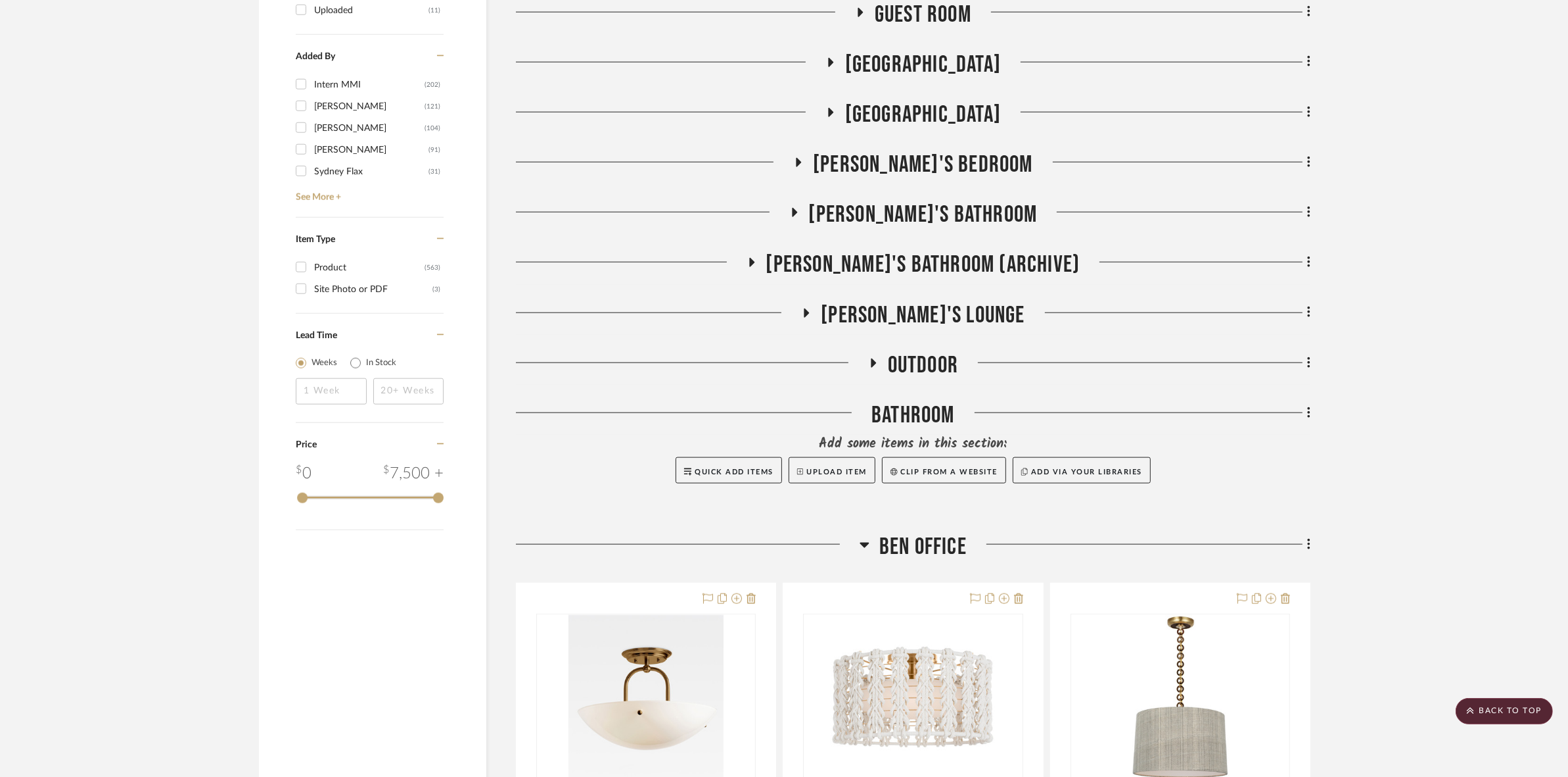
scroll to position [1973, 0]
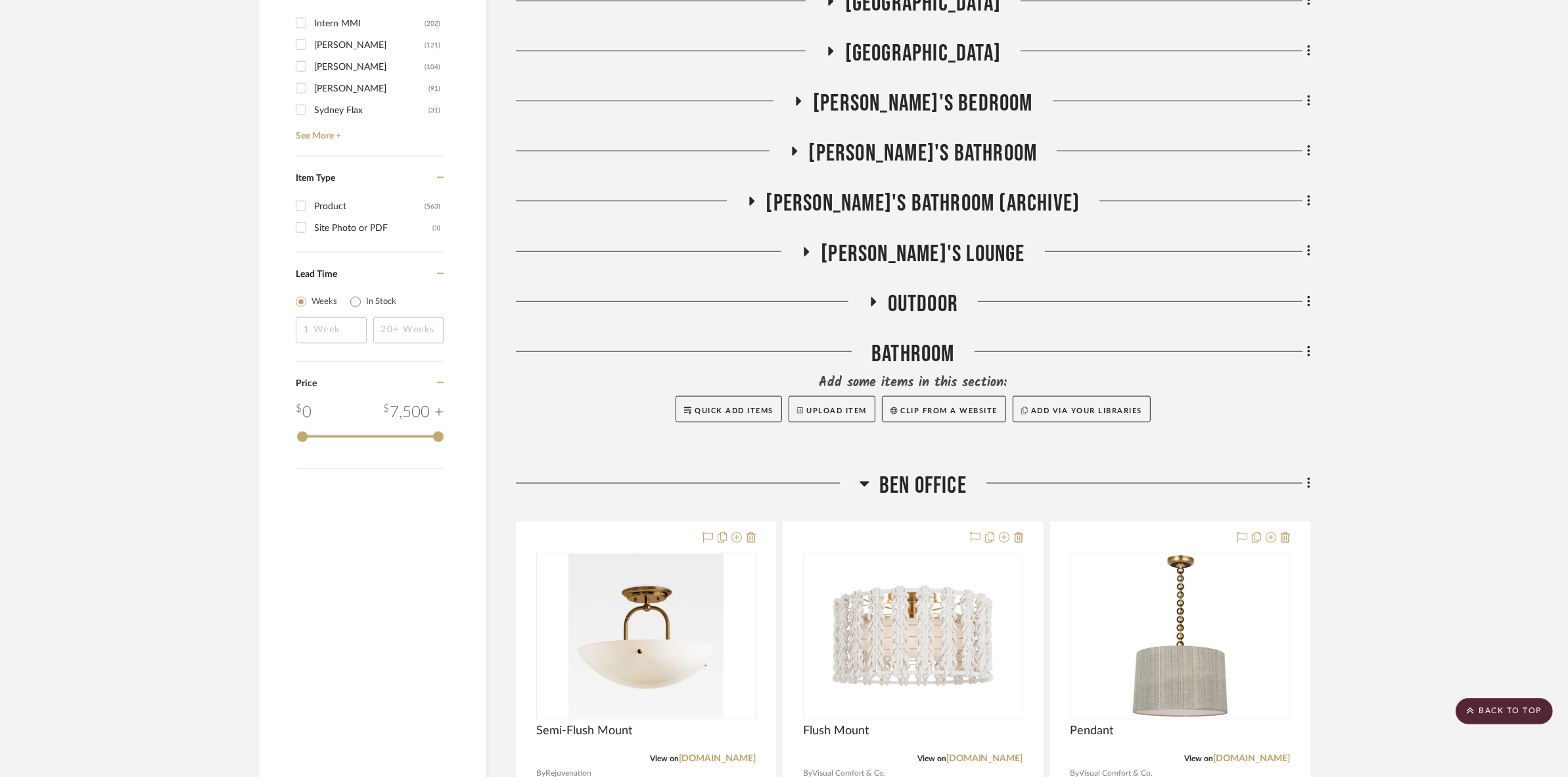
click at [870, 485] on h3 "Ben Office" at bounding box center [913, 485] width 107 height 28
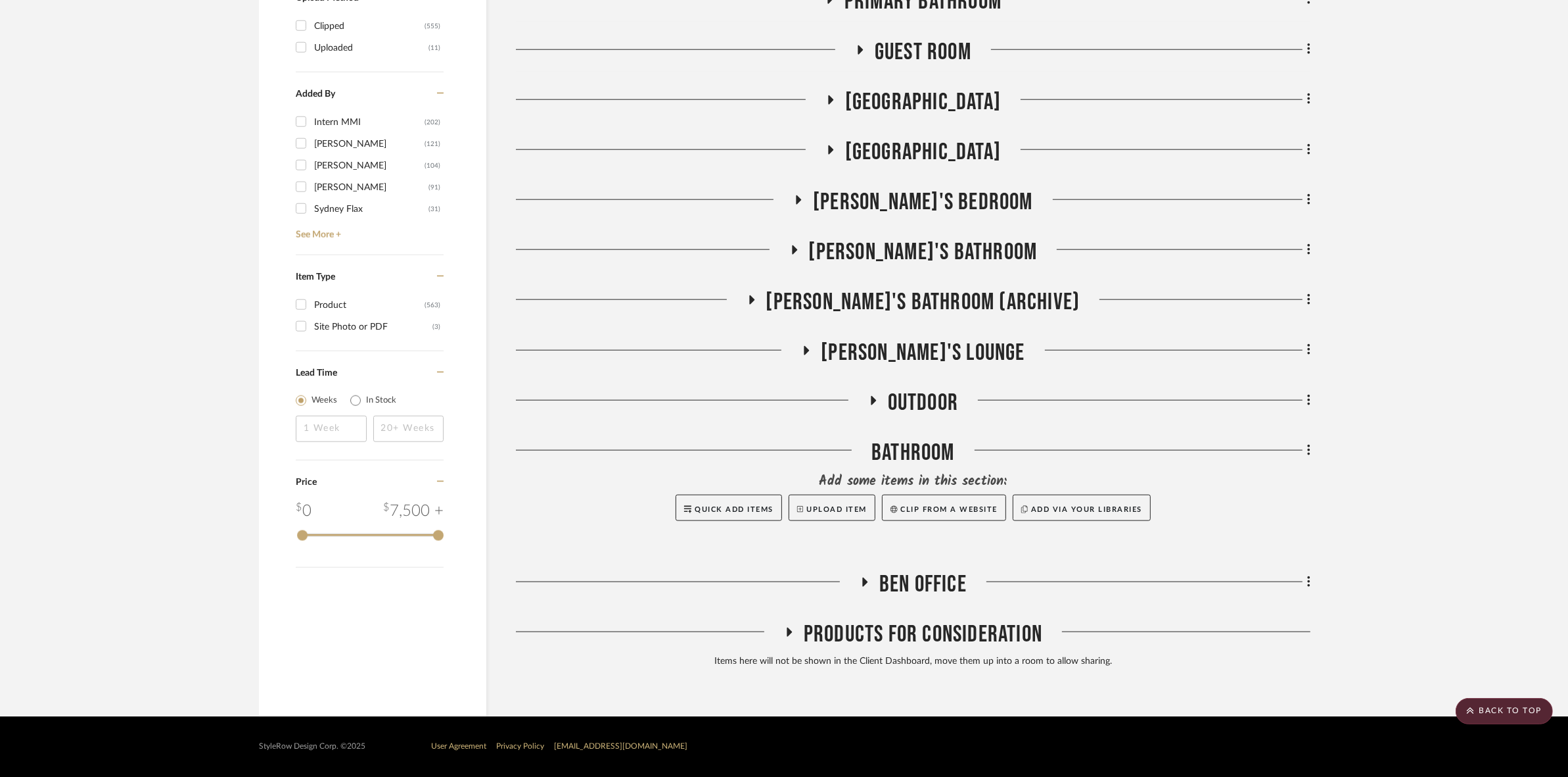
scroll to position [1875, 0]
click at [905, 388] on span "outdoor" at bounding box center [923, 403] width 70 height 28
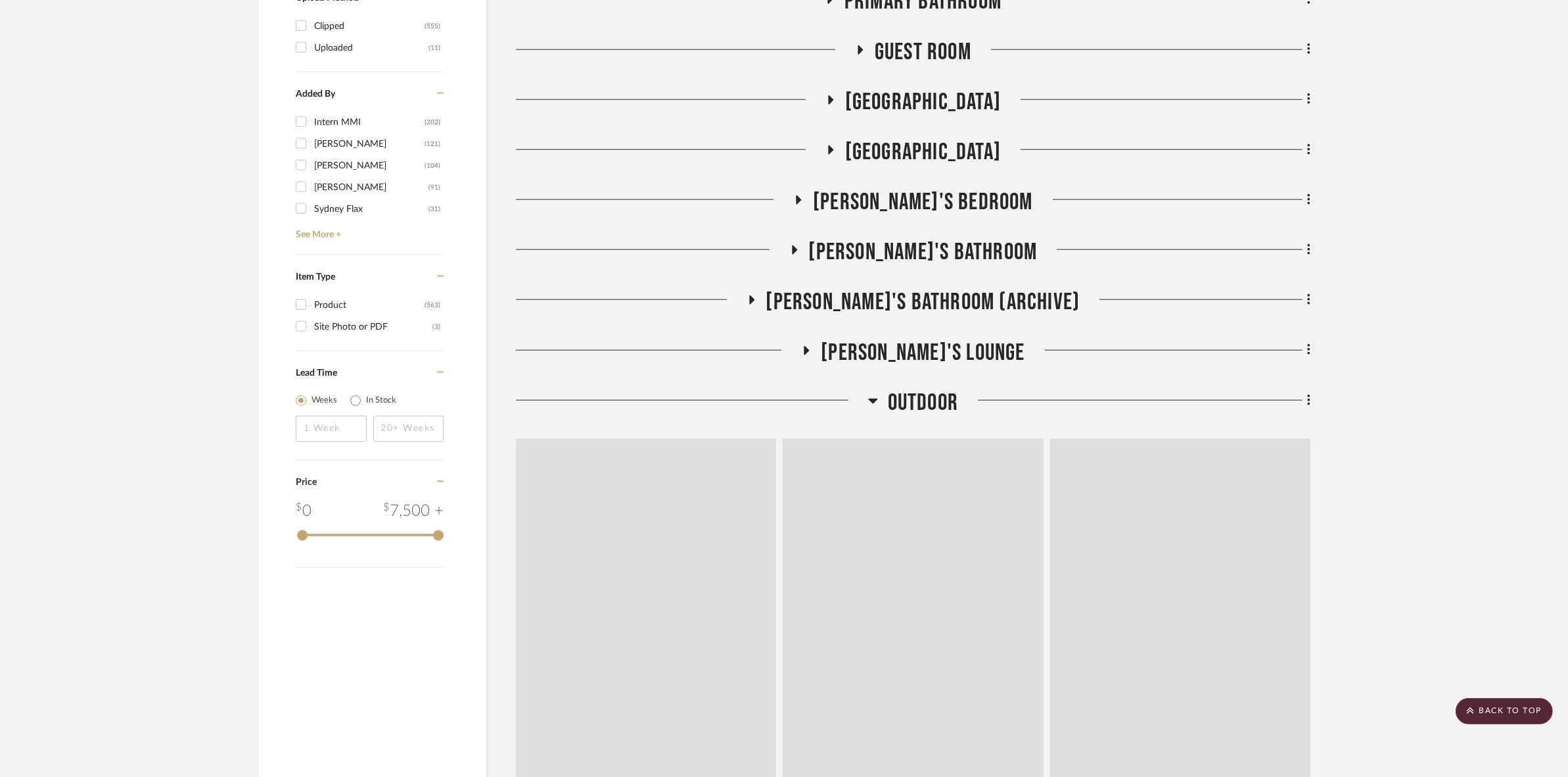
scroll to position [1973, 0]
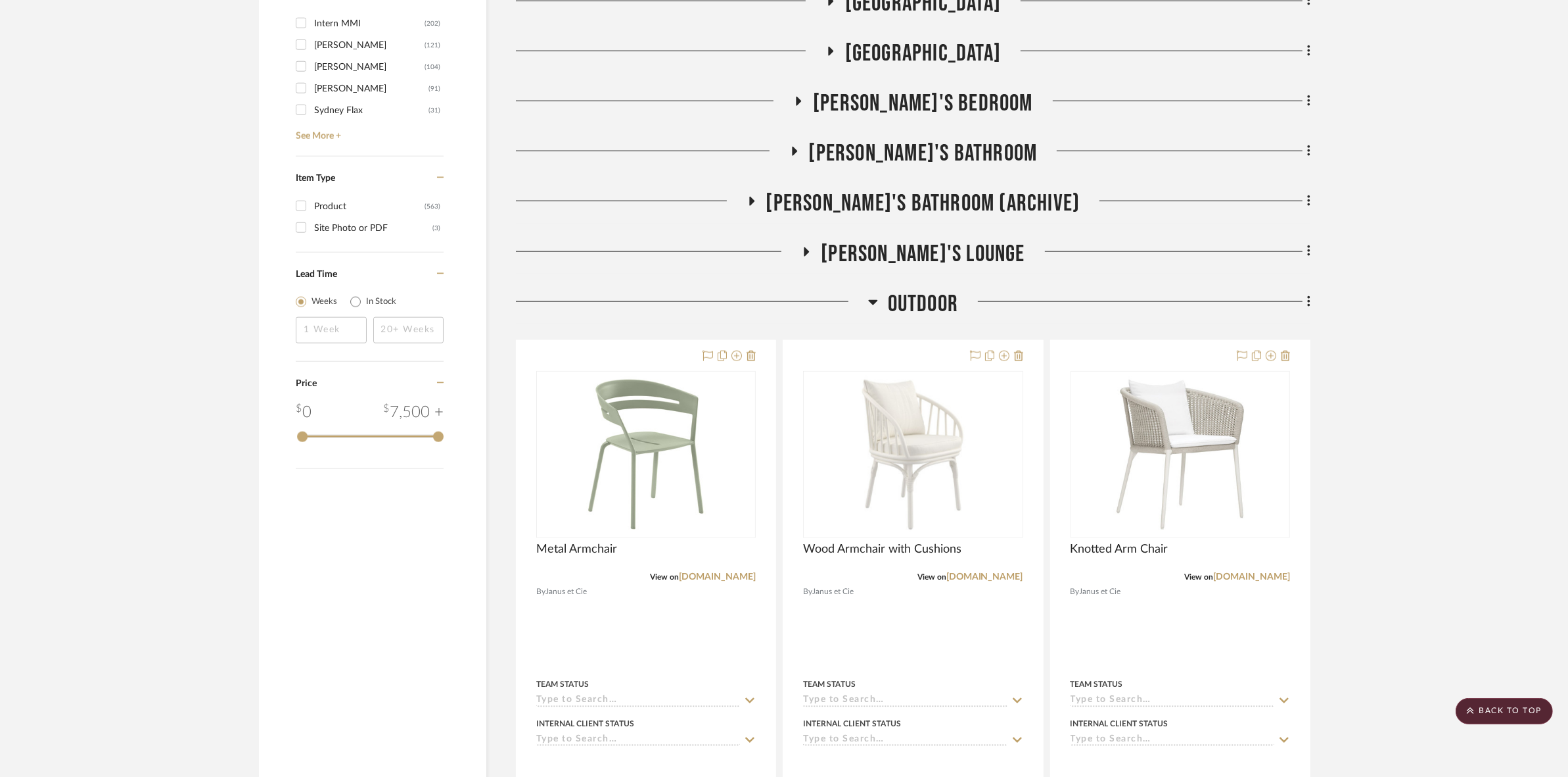
click at [892, 307] on span "outdoor" at bounding box center [923, 304] width 70 height 28
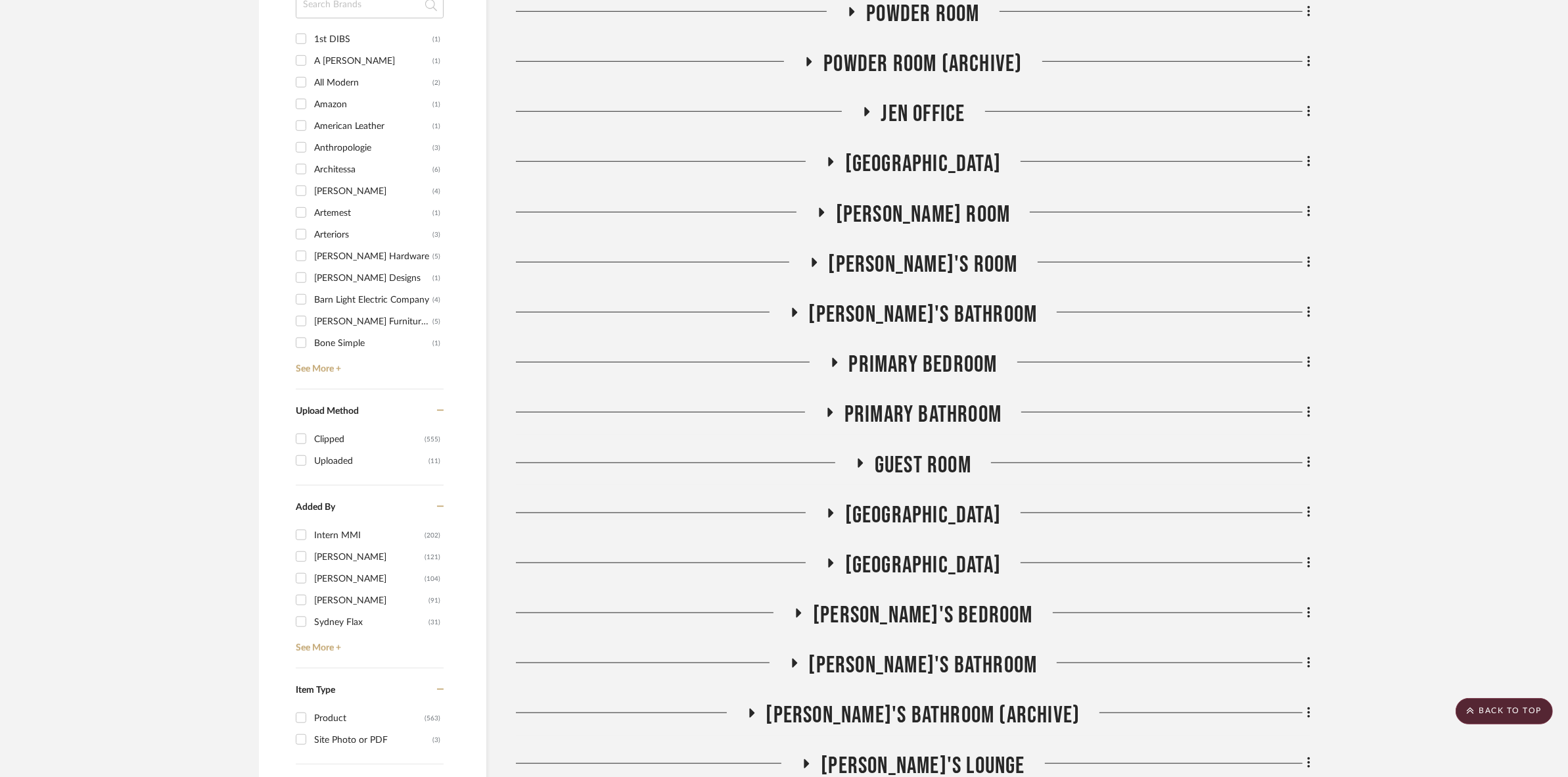
scroll to position [1463, 0]
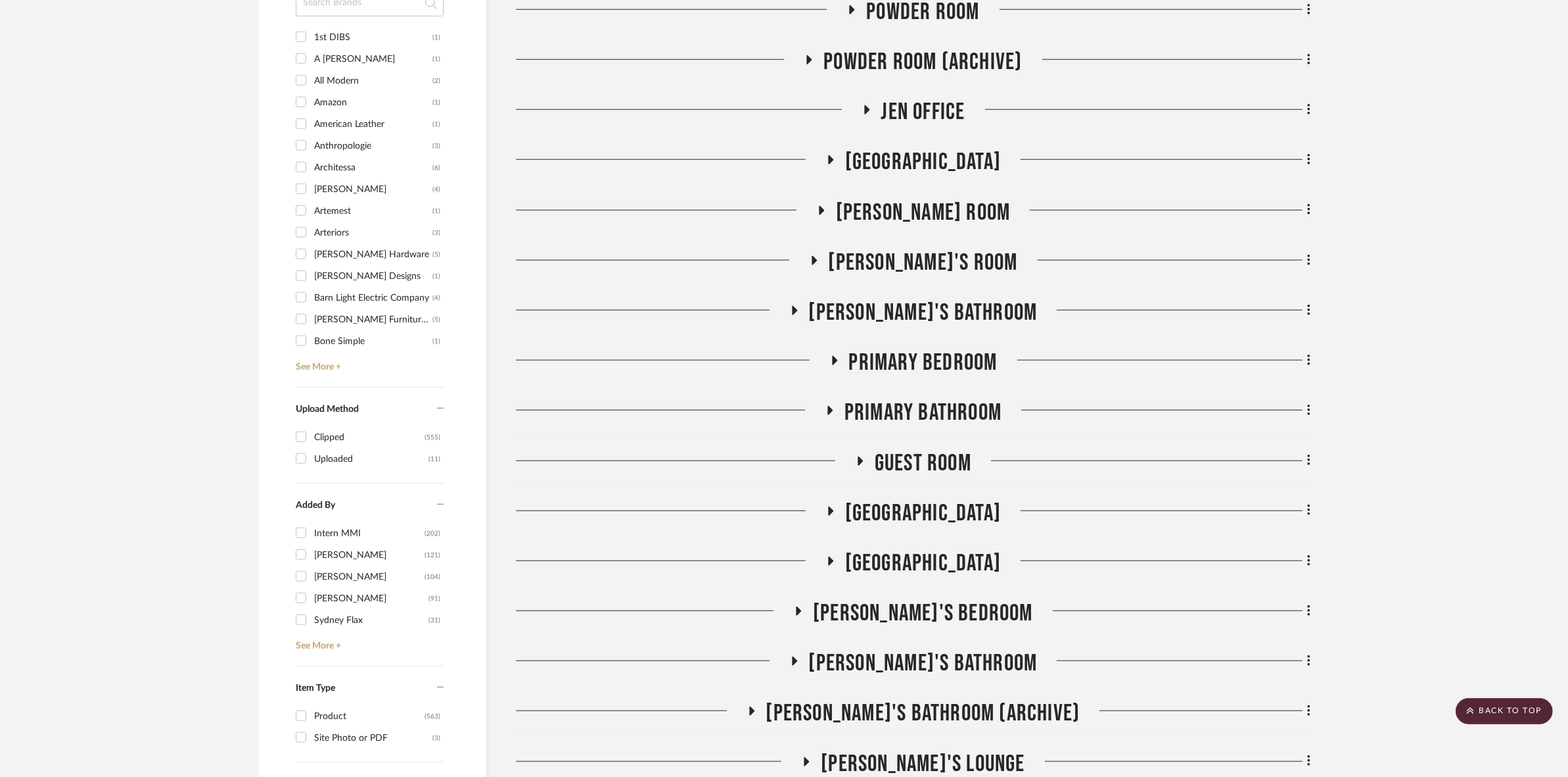
click at [864, 419] on span "Primary Bathroom" at bounding box center [923, 413] width 157 height 28
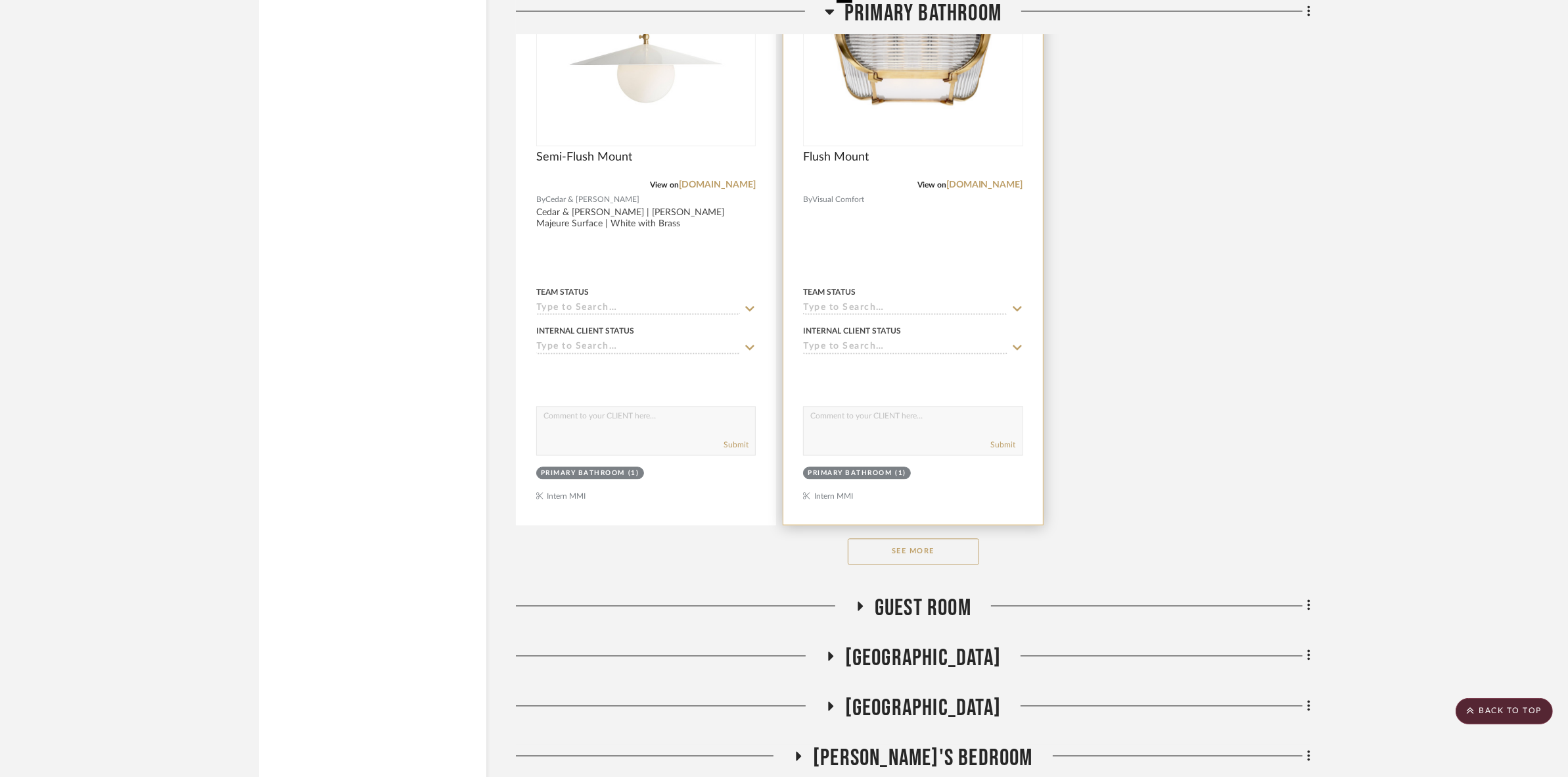
scroll to position [3272, 0]
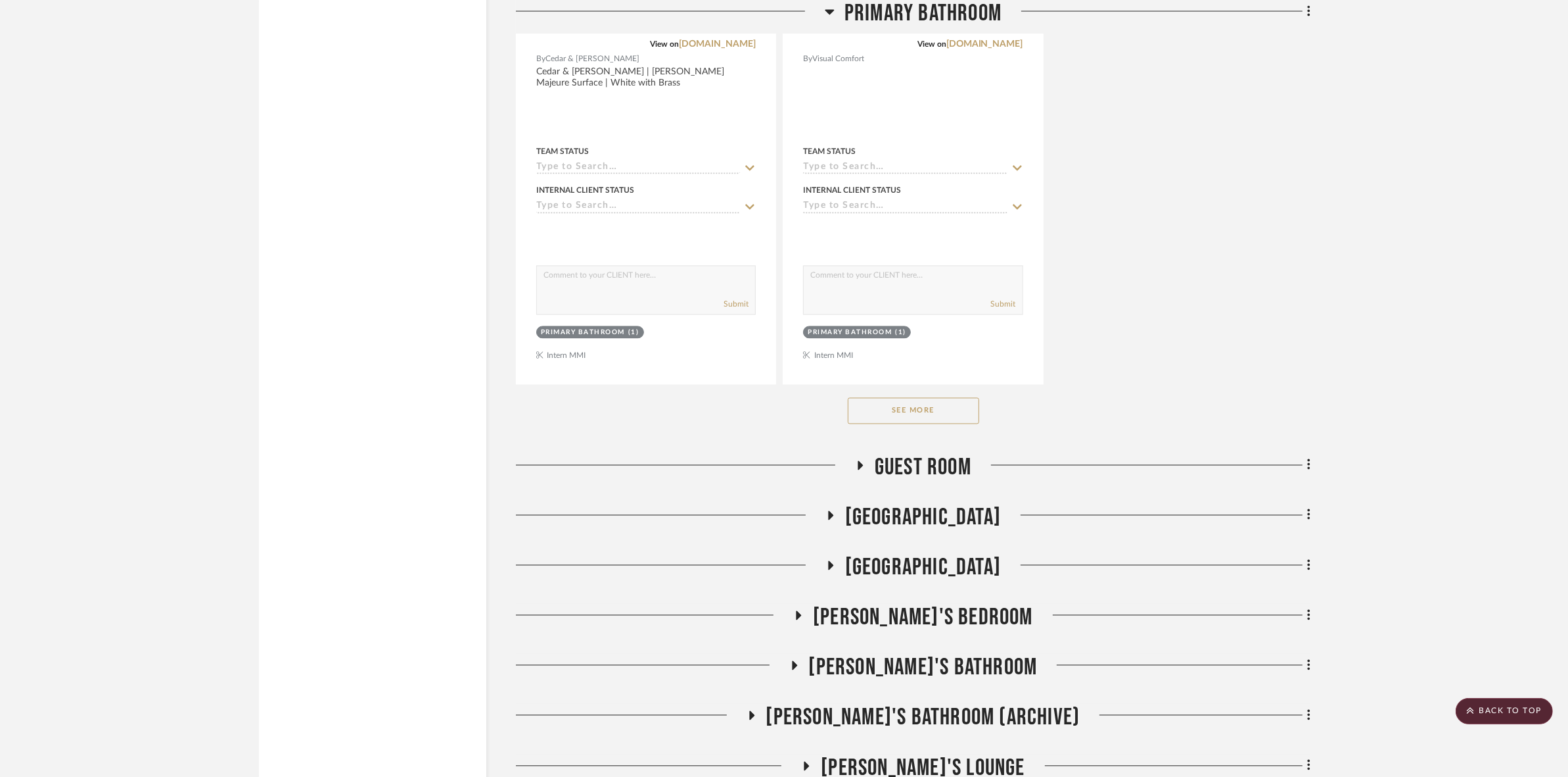
click at [870, 416] on button "See More" at bounding box center [914, 411] width 131 height 27
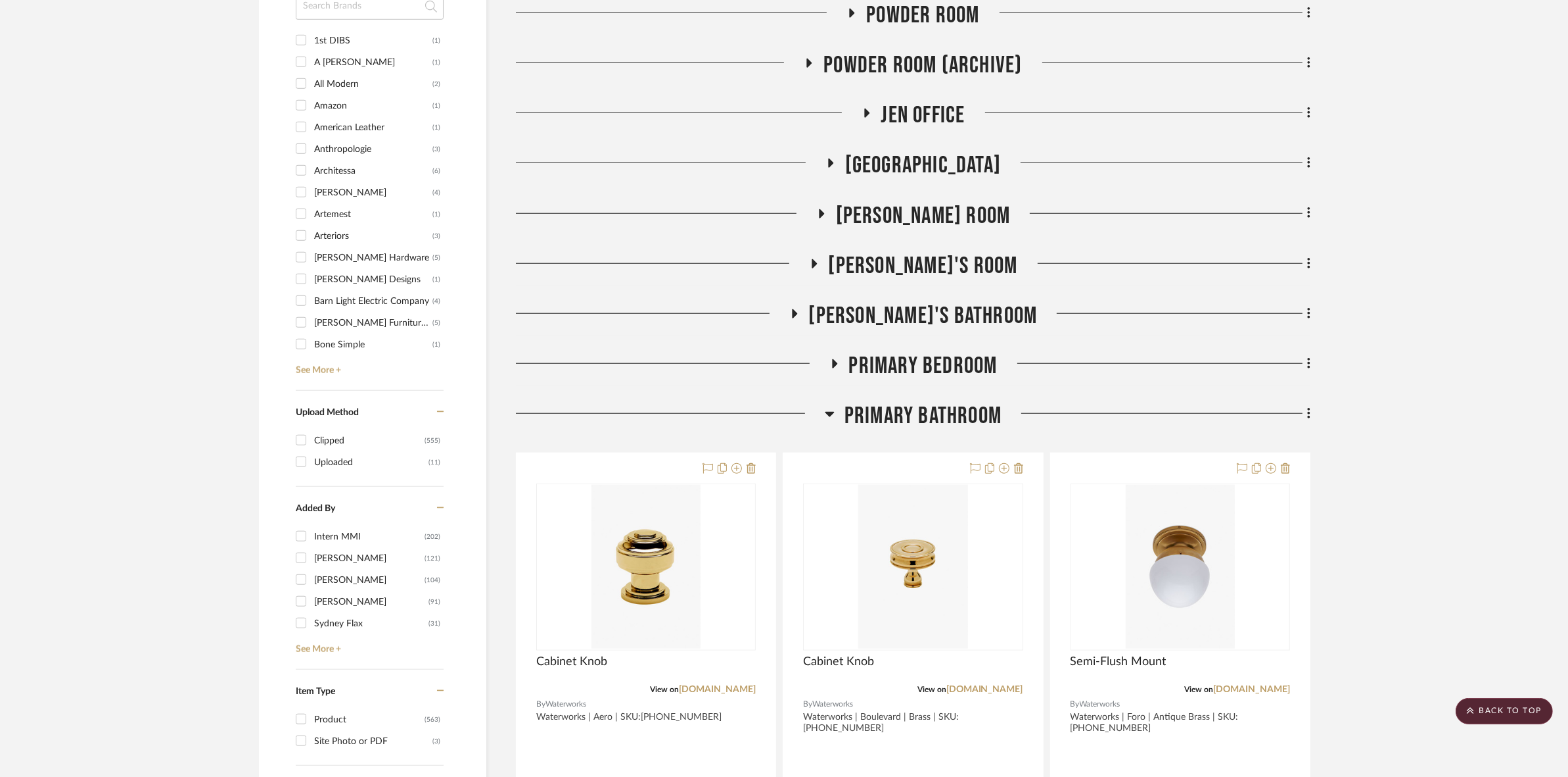
scroll to position [1381, 0]
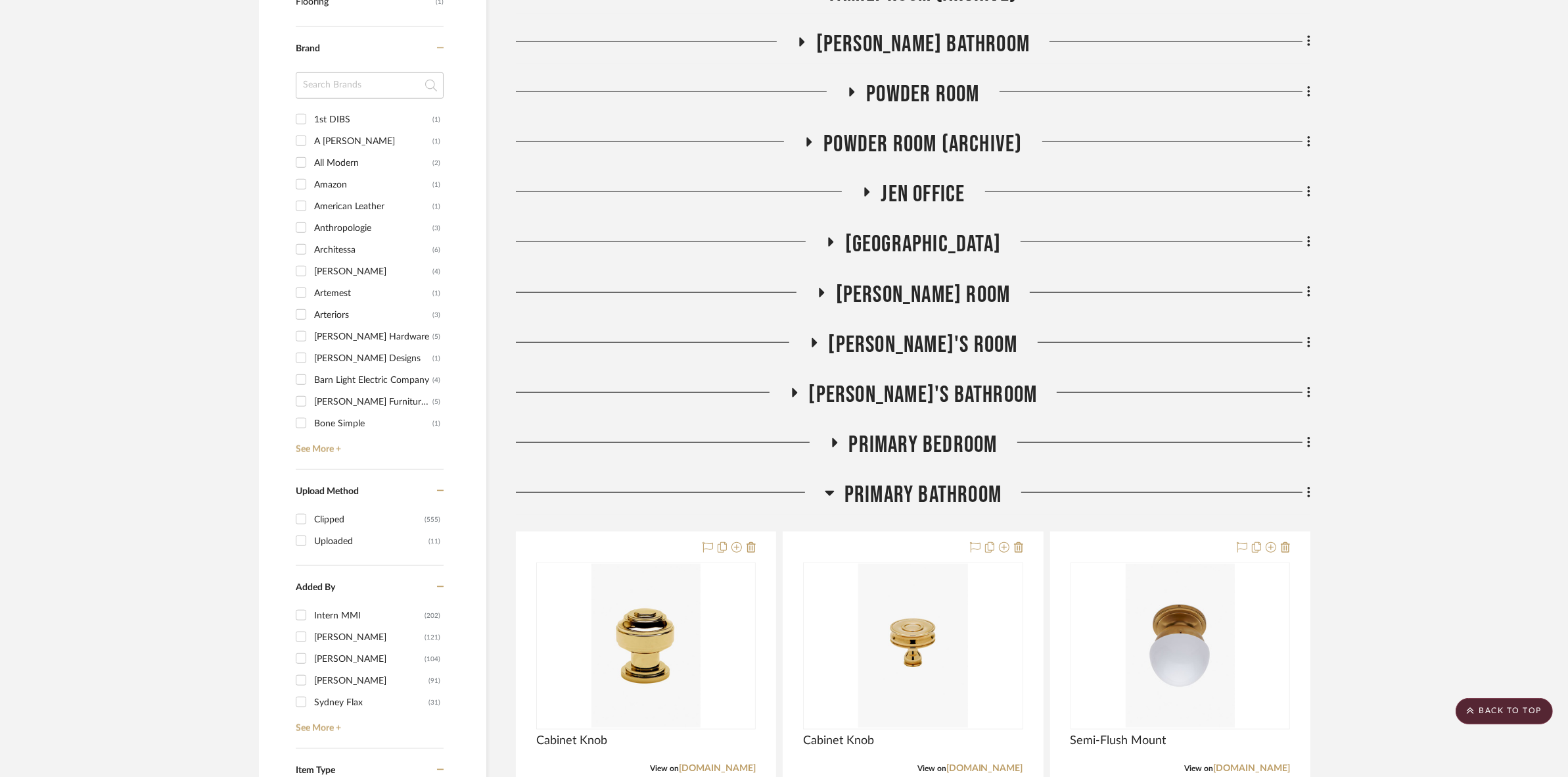
click at [856, 484] on span "Primary Bathroom" at bounding box center [923, 495] width 157 height 28
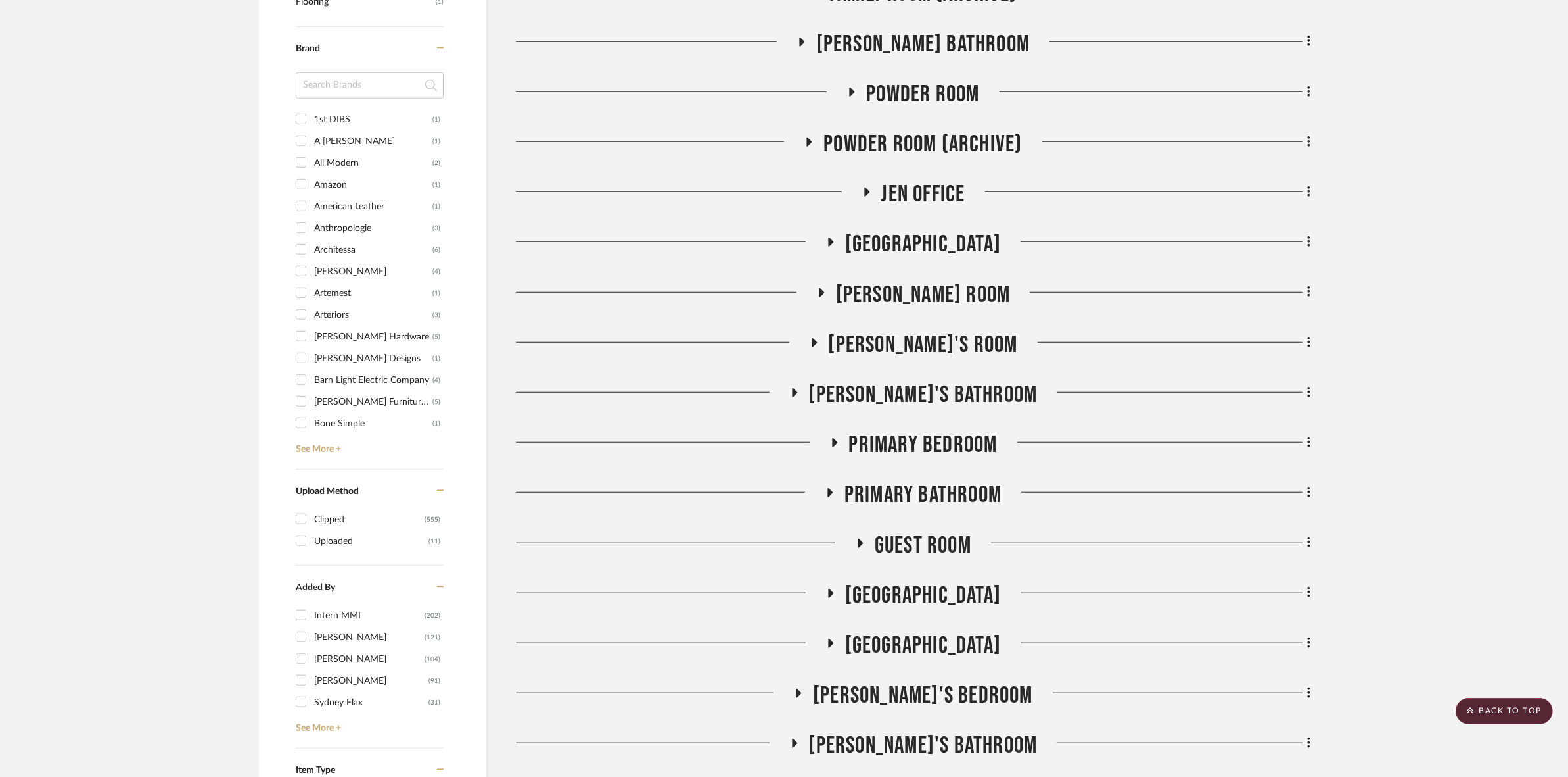
click at [859, 446] on span "Primary Bedroom" at bounding box center [923, 445] width 148 height 28
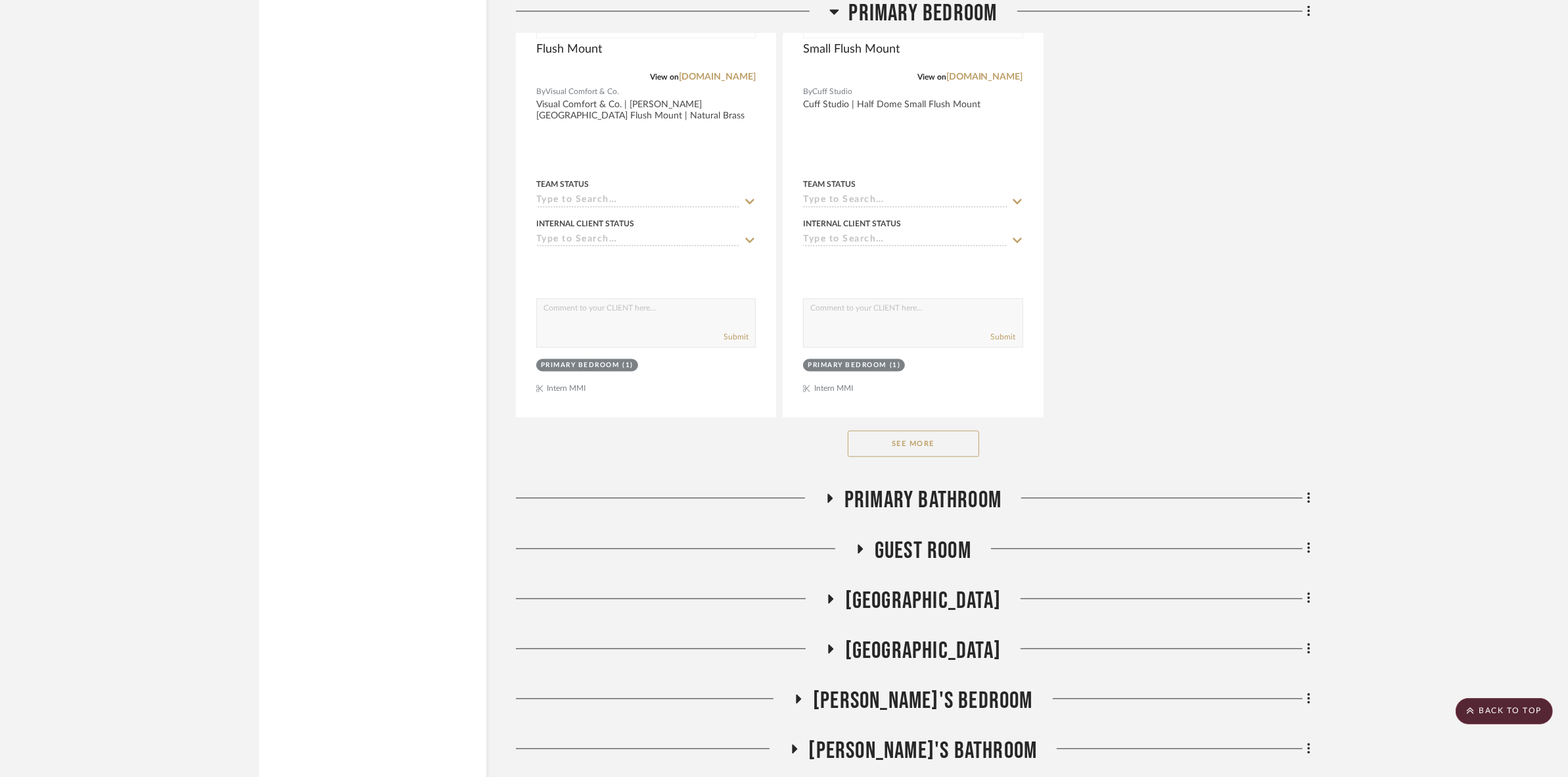
scroll to position [3189, 0]
click at [878, 435] on button "See More" at bounding box center [914, 442] width 131 height 27
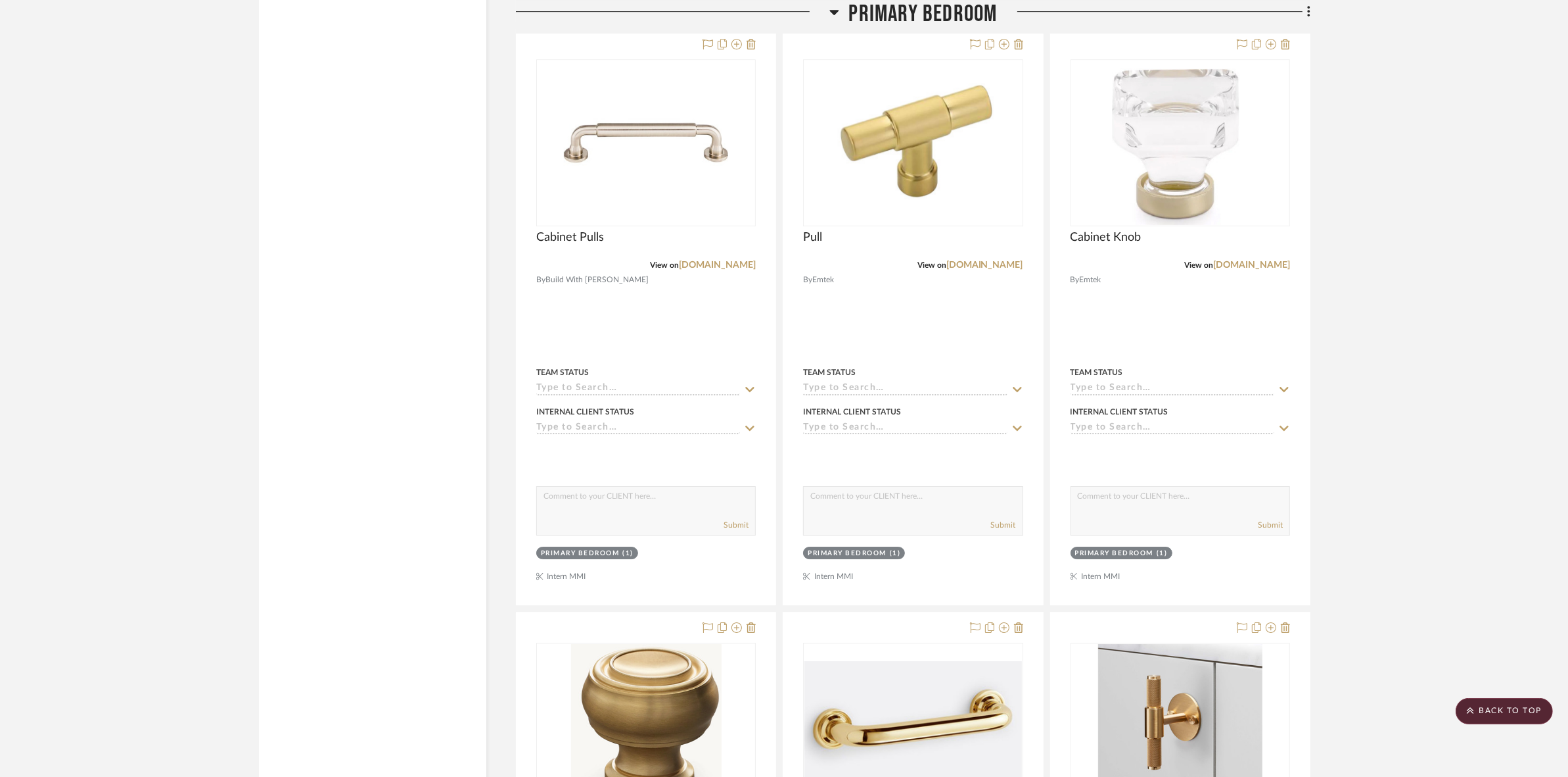
scroll to position [5327, 0]
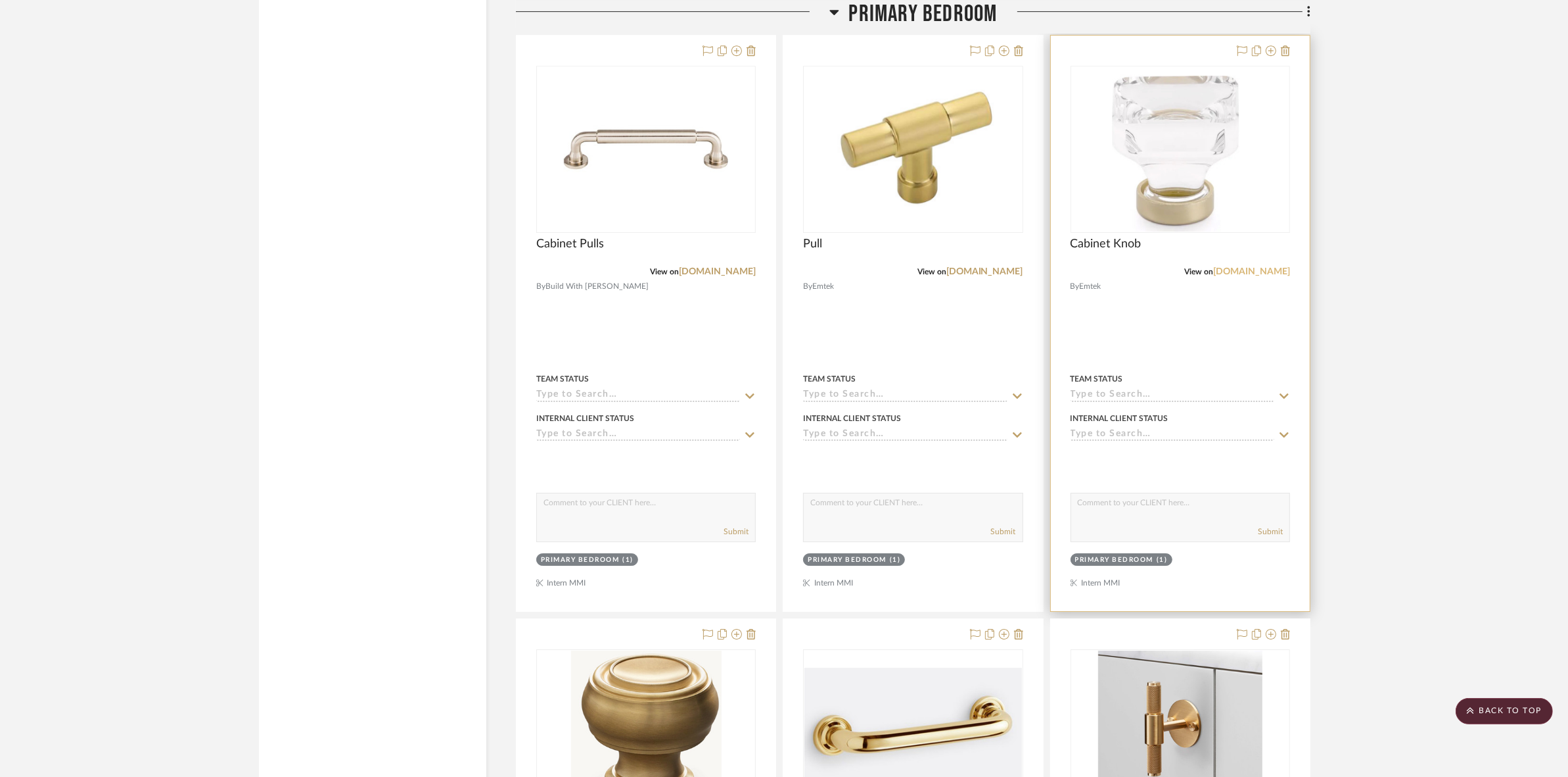
click at [1252, 271] on link "[DOMAIN_NAME]" at bounding box center [1252, 272] width 77 height 9
click at [0, 0] on img at bounding box center [0, 0] width 0 height 0
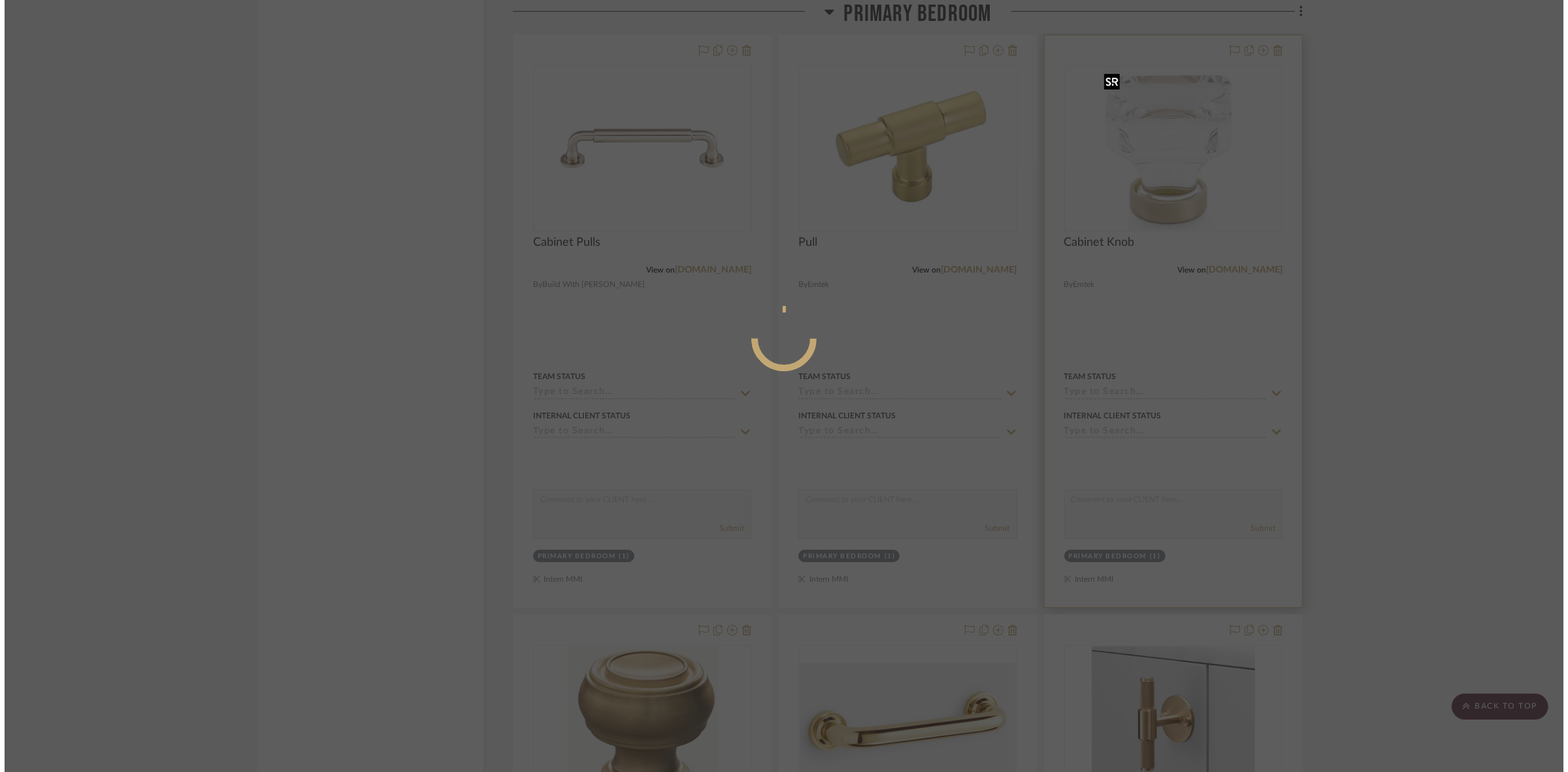
scroll to position [0, 0]
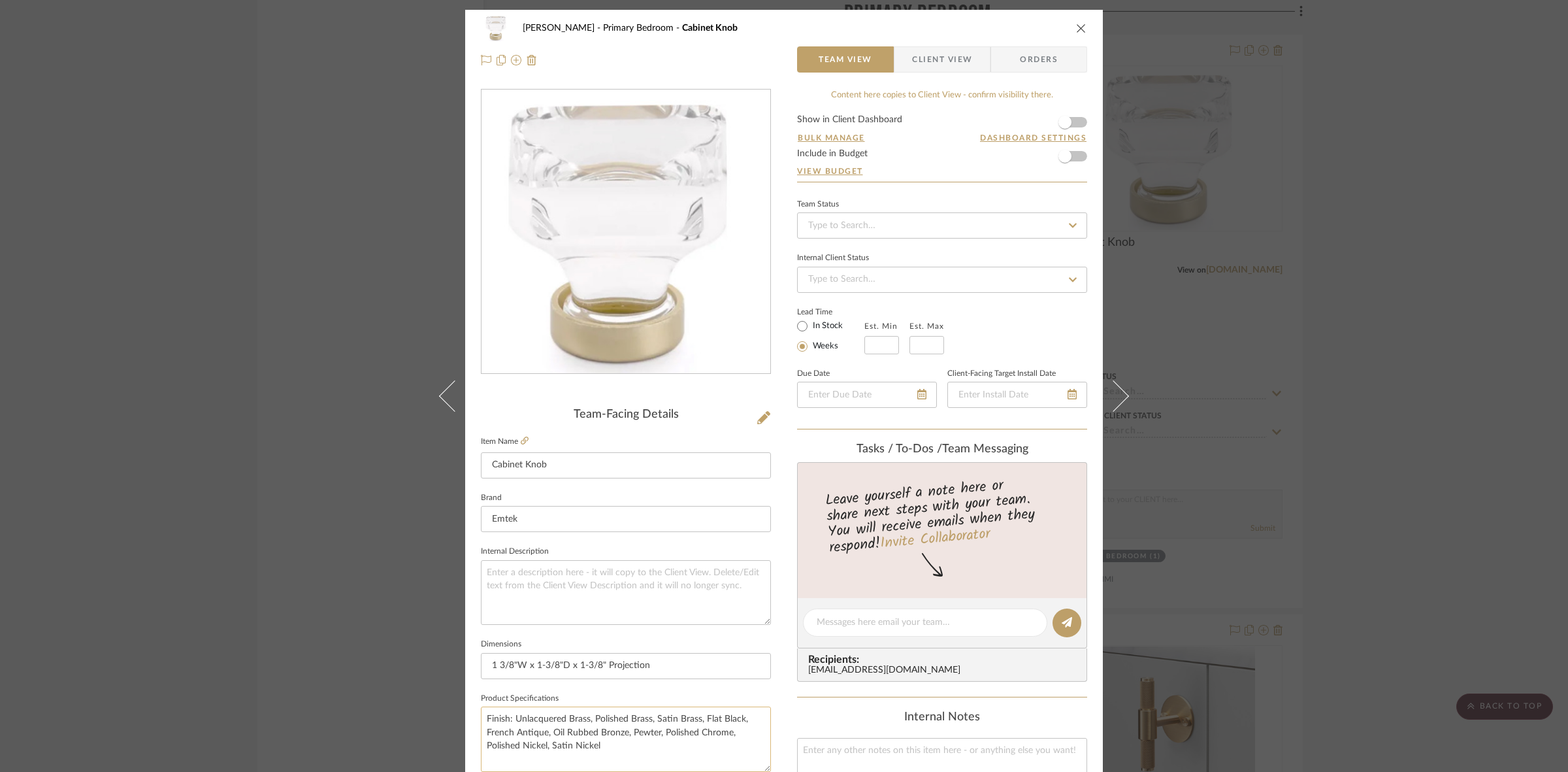
click at [511, 718] on textarea "Finish: Unlacquered Brass, Polished Brass, Satin Brass, Flat Black, French Anti…" at bounding box center [625, 739] width 290 height 65
click at [681, 735] on textarea "Finish: Pewter, Unlacquered Brass, Polished Brass, Satin Brass, Flat Black, Fre…" at bounding box center [625, 739] width 290 height 65
type textarea "Finish: Pewter, Unlacquered Brass, Polished Brass, Satin Brass, Flat Black, Fre…"
click at [664, 661] on input "1 3/8"W x 1-3/8"D x 1-3/8" Projection" at bounding box center [625, 666] width 290 height 26
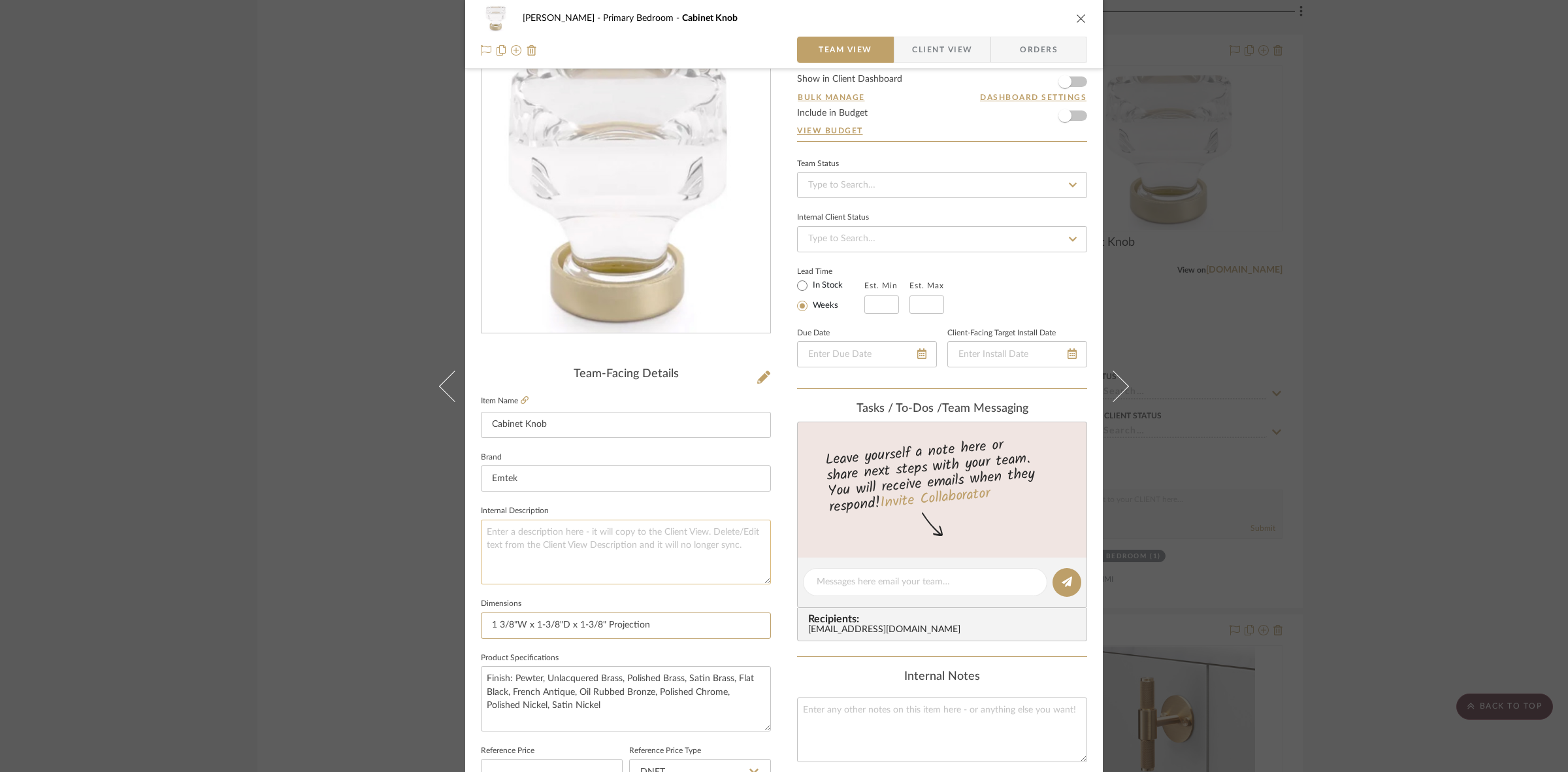
scroll to position [81, 0]
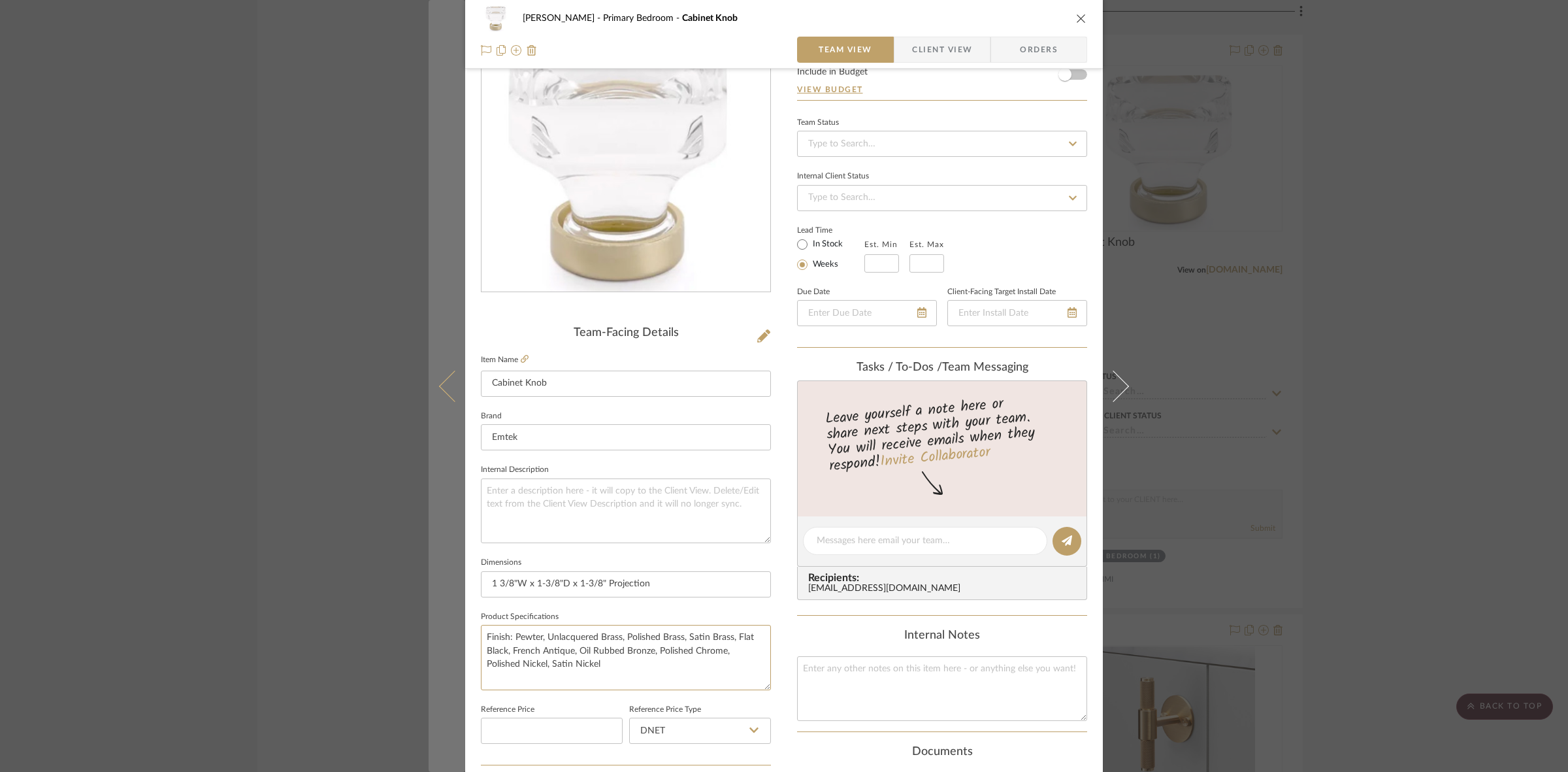
drag, startPoint x: 582, startPoint y: 661, endPoint x: 438, endPoint y: 608, distance: 153.4
click at [438, 608] on mat-dialog-content "FRITZ DC Primary Bedroom Cabinet Knob Team View Client View Orders Team-Facing …" at bounding box center [784, 531] width 711 height 1207
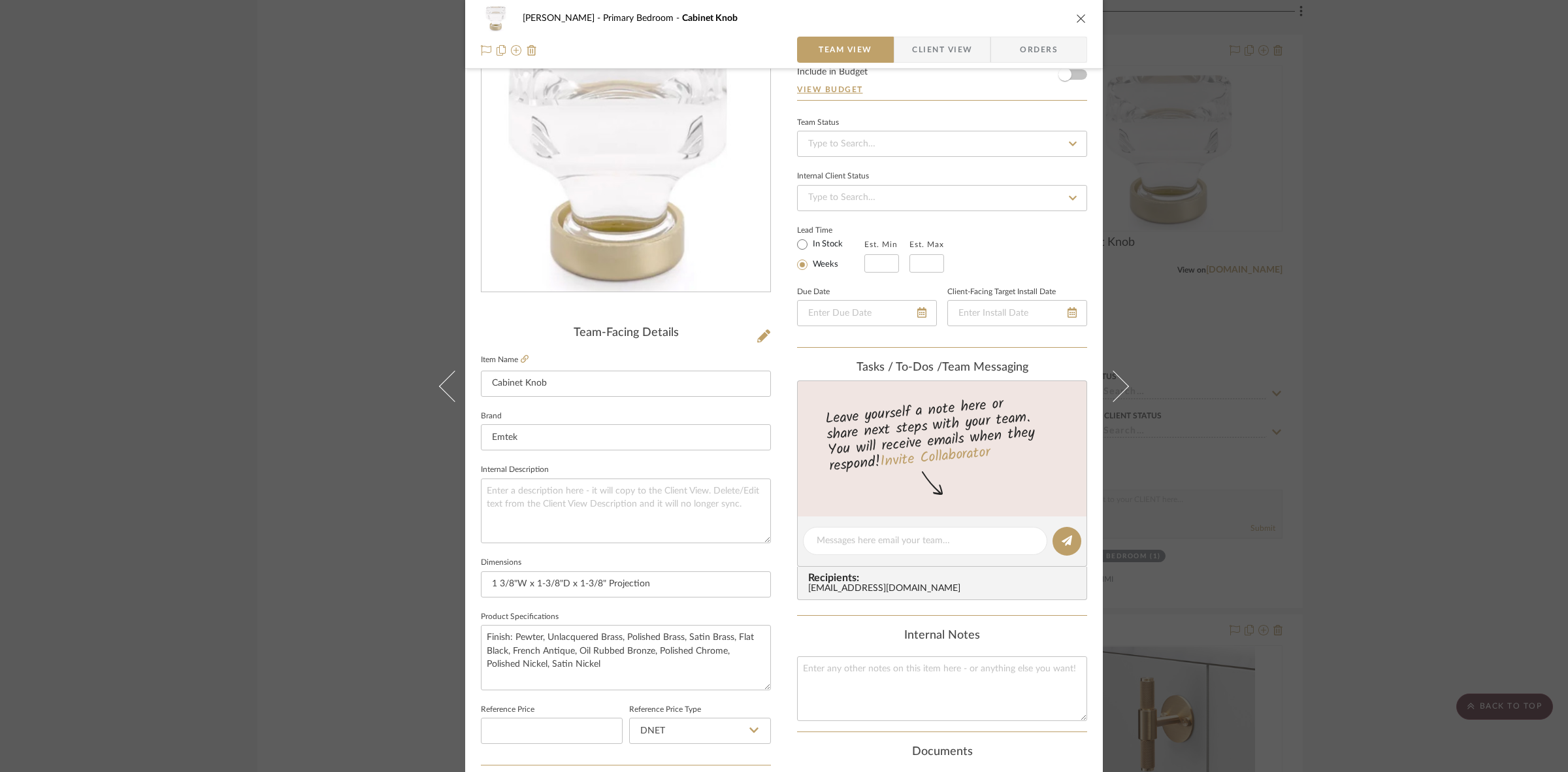
click at [929, 40] on span "Client View" at bounding box center [942, 50] width 60 height 26
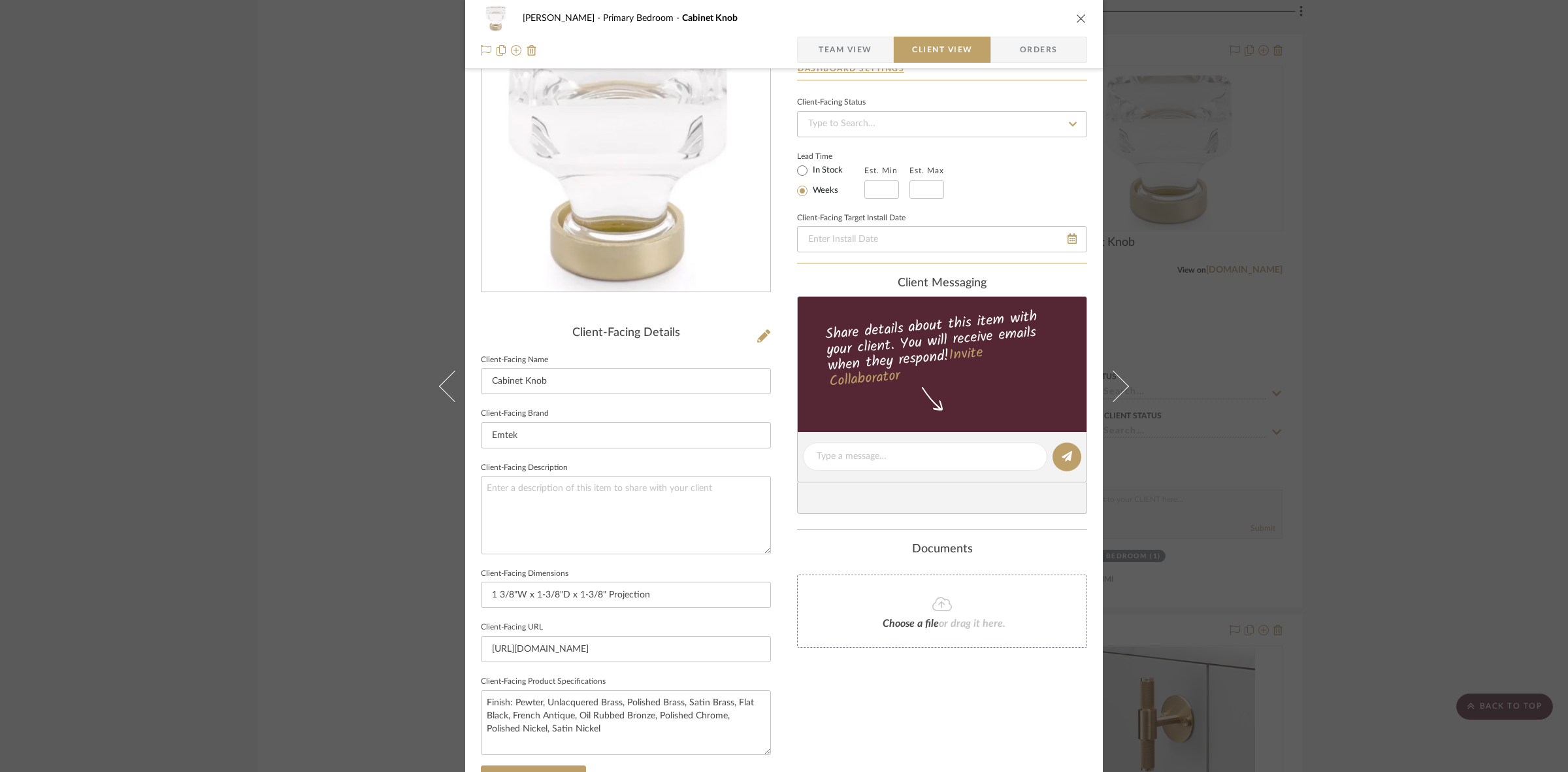
click at [233, 475] on div "FRITZ DC Primary Bedroom Cabinet Knob Team View Client View Orders Client-Facin…" at bounding box center [784, 386] width 1568 height 772
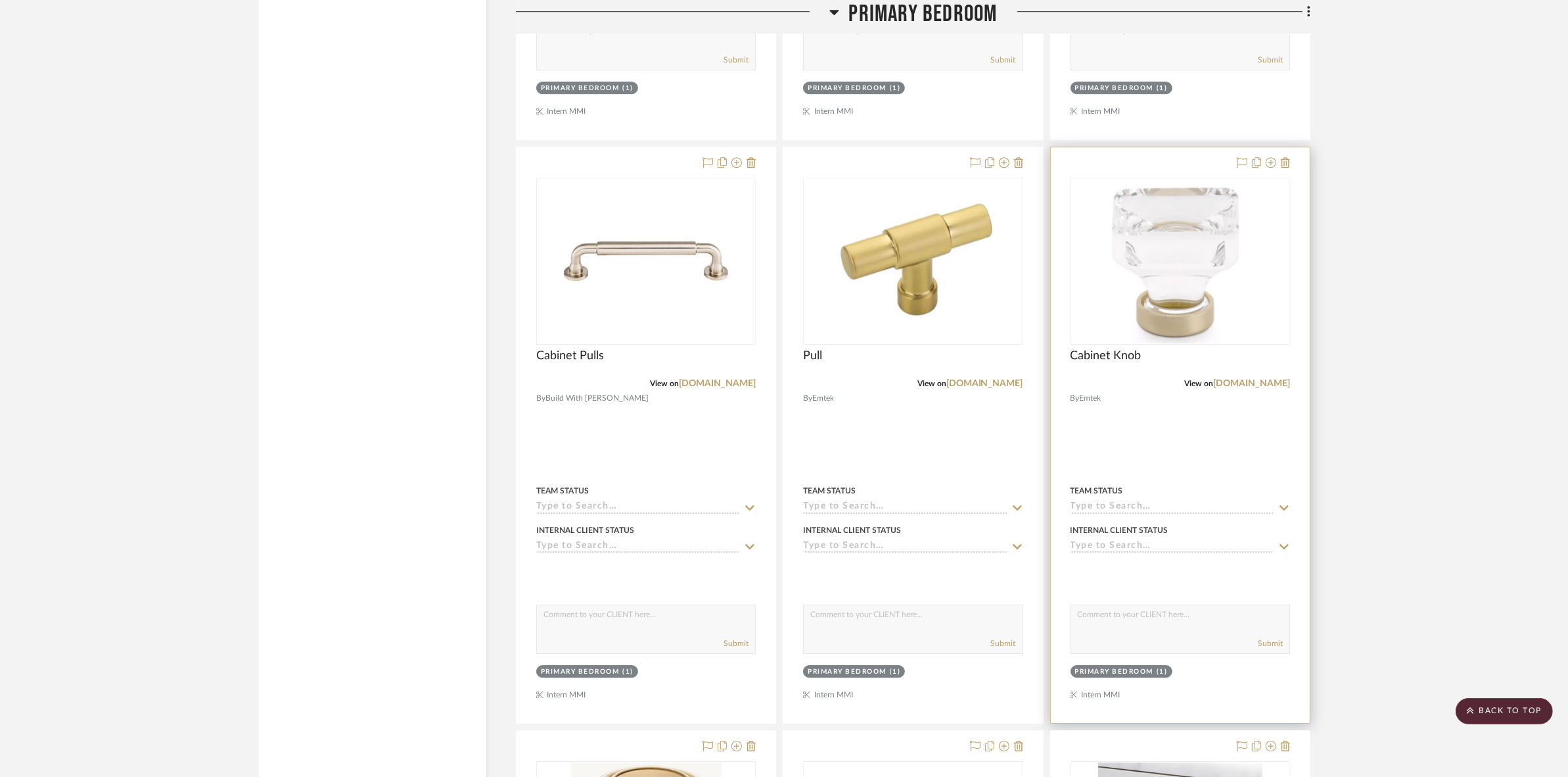
scroll to position [5163, 0]
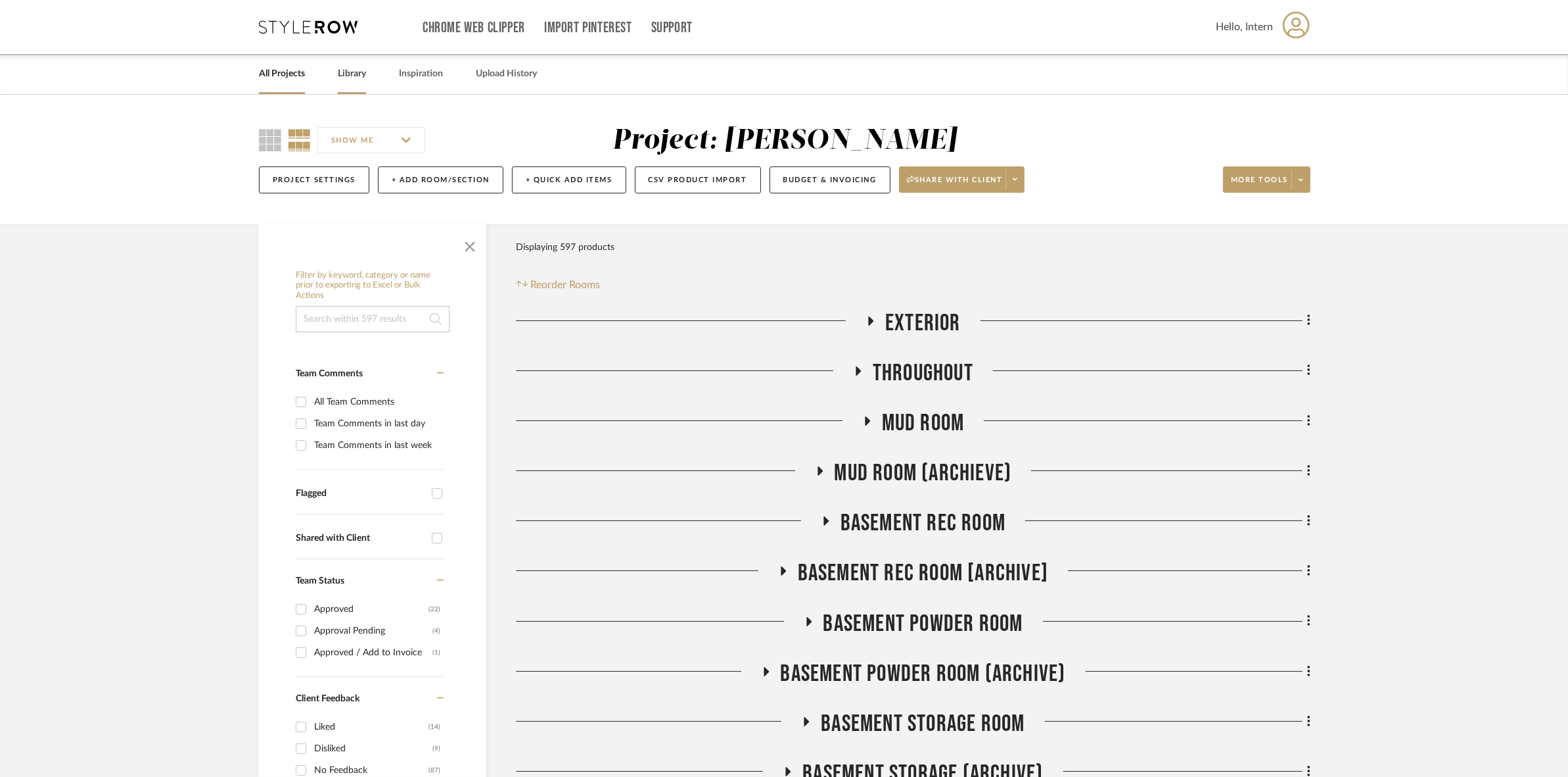
click at [342, 71] on link "Library" at bounding box center [352, 74] width 28 height 18
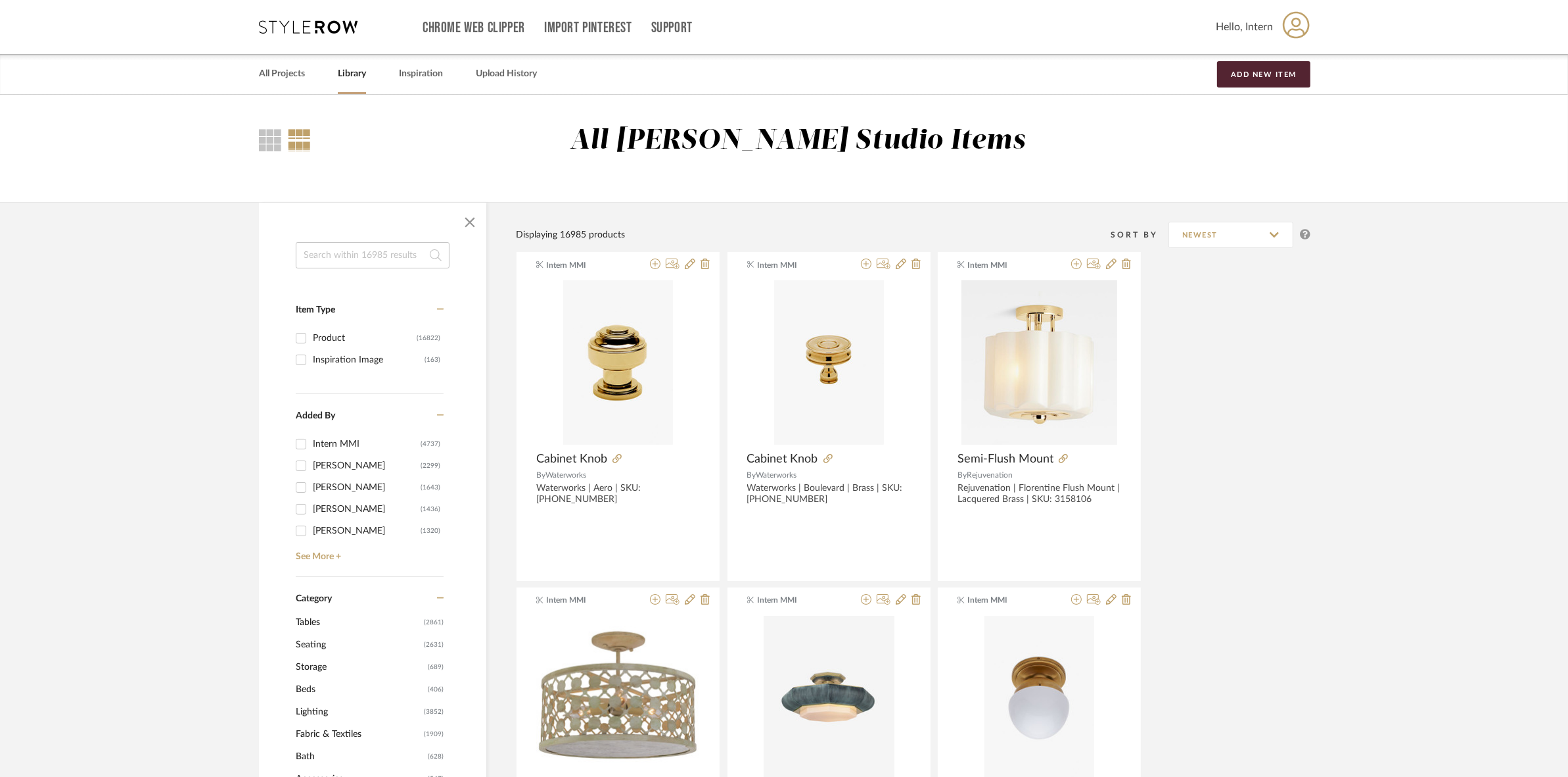
click at [351, 265] on input at bounding box center [373, 256] width 154 height 27
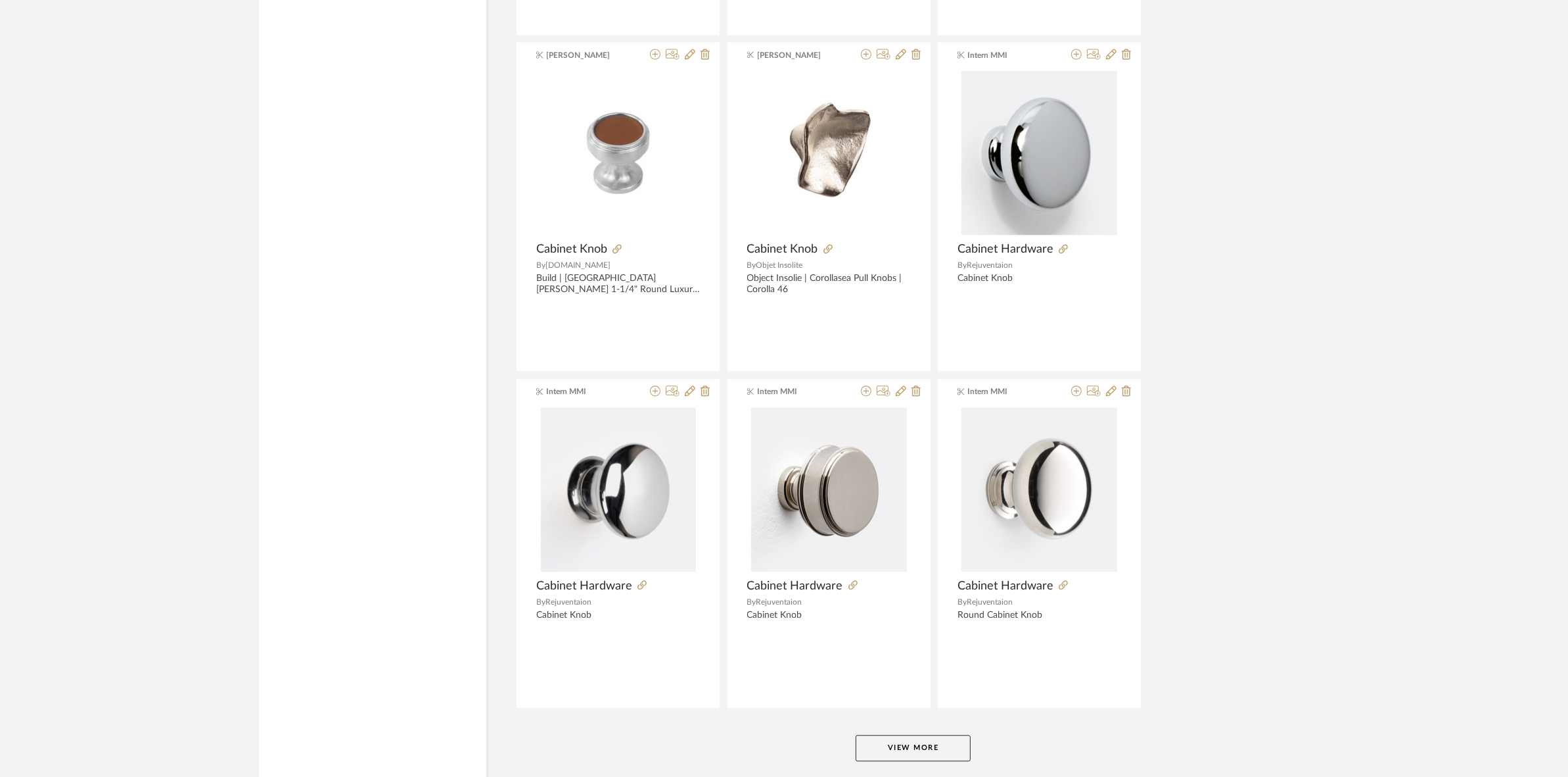
scroll to position [3686, 0]
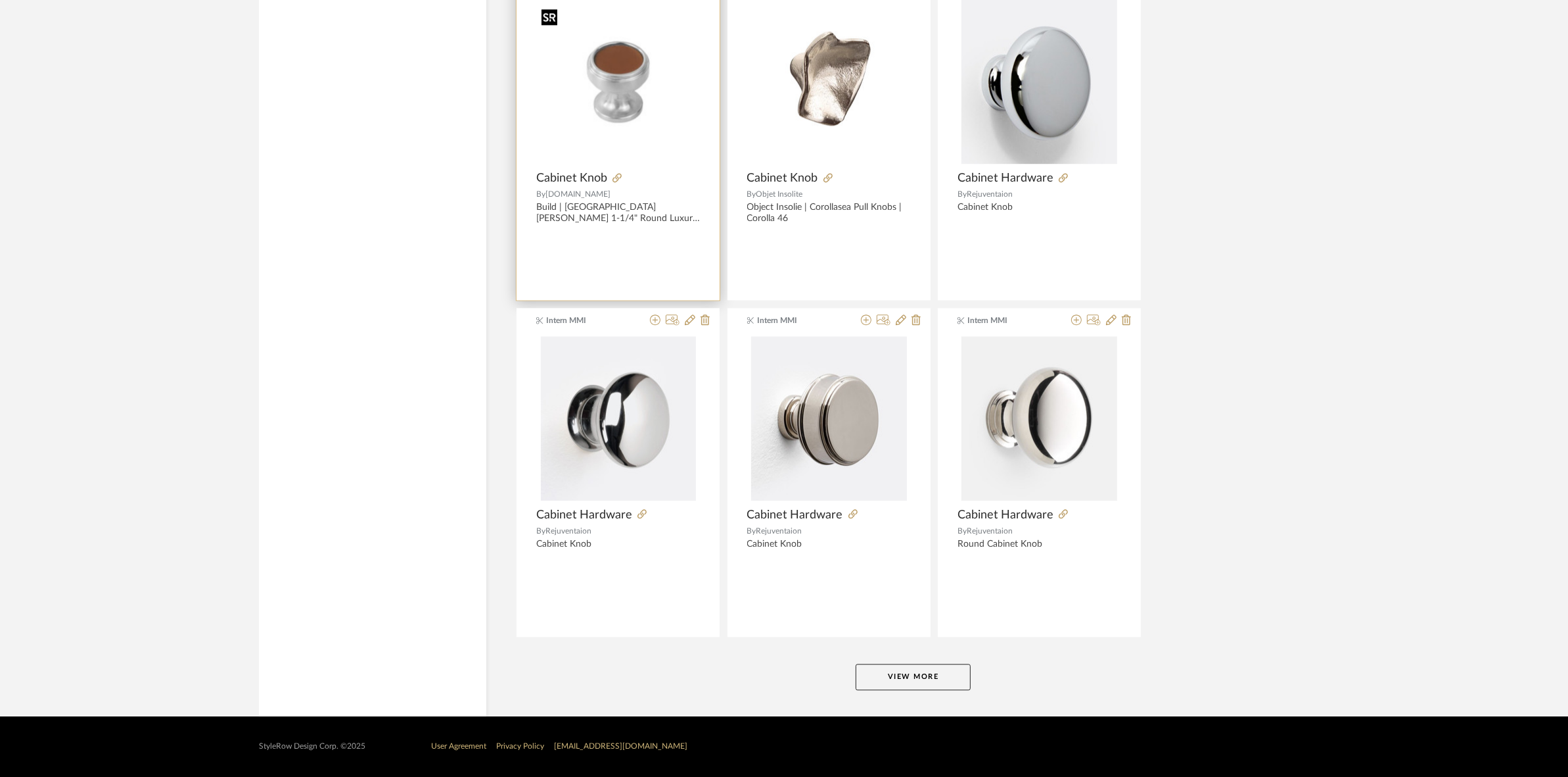
type input "cabinet knob"
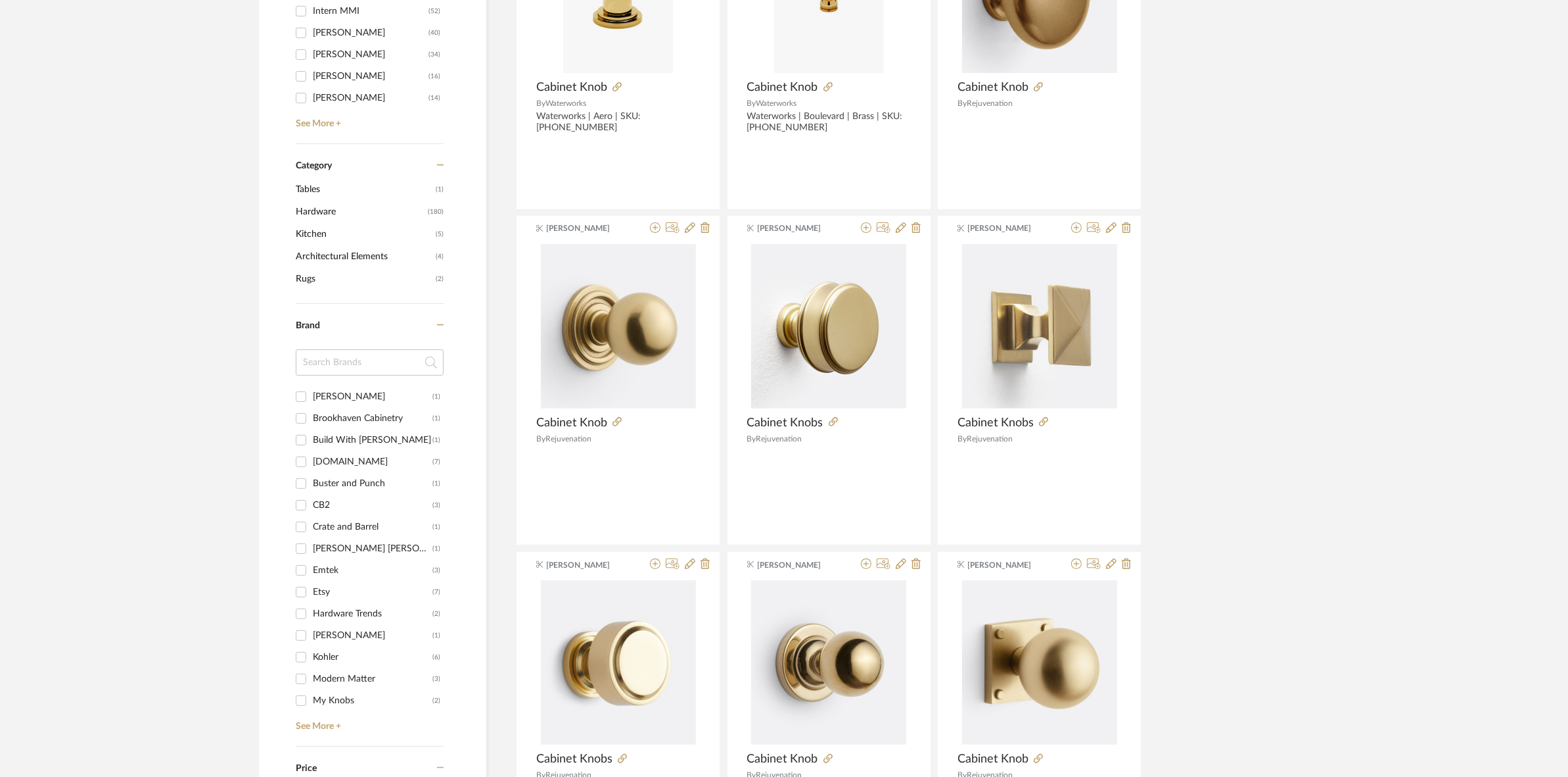
scroll to position [575, 0]
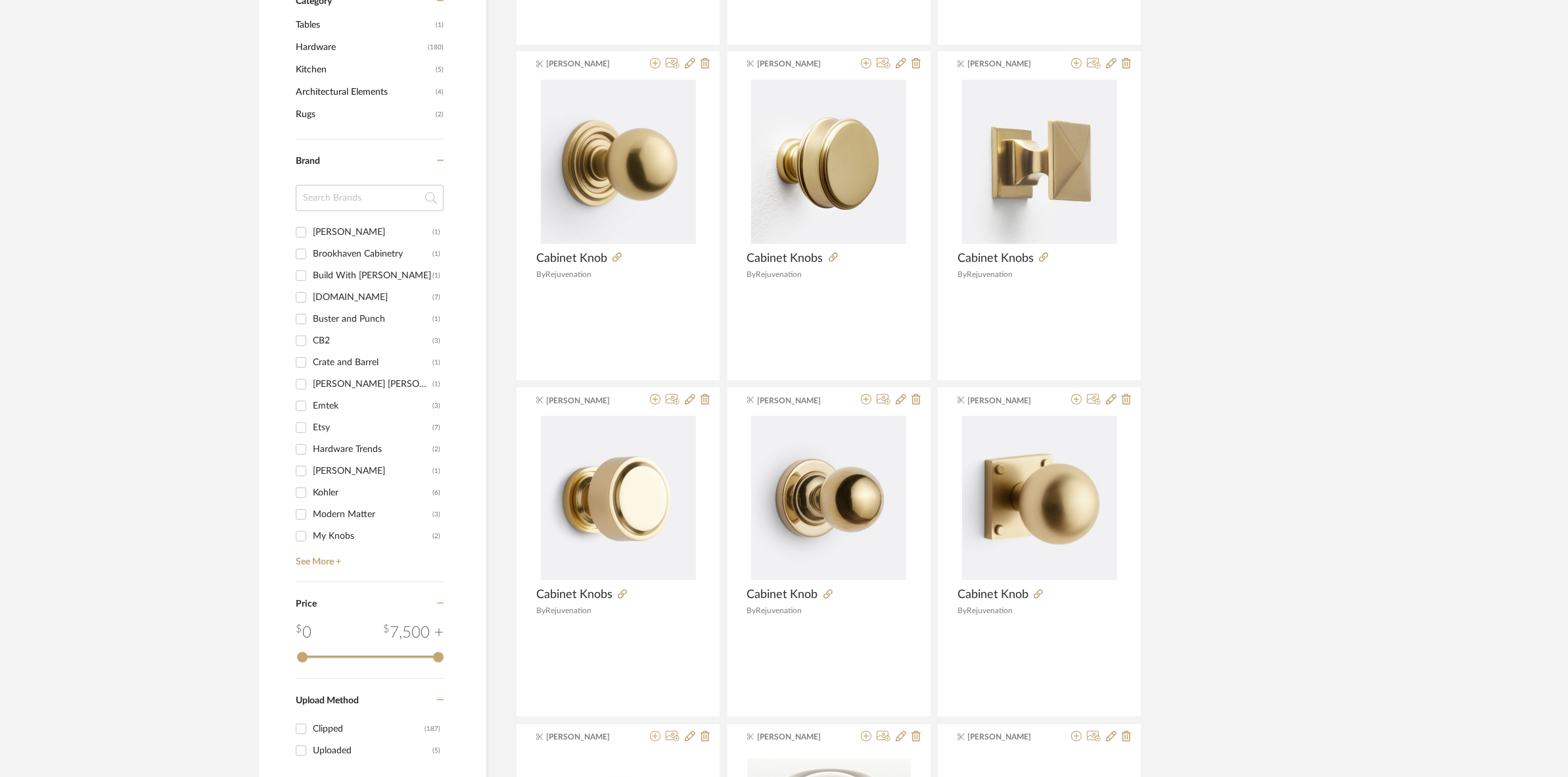
click at [298, 403] on input "Emtek (3)" at bounding box center [301, 405] width 21 height 21
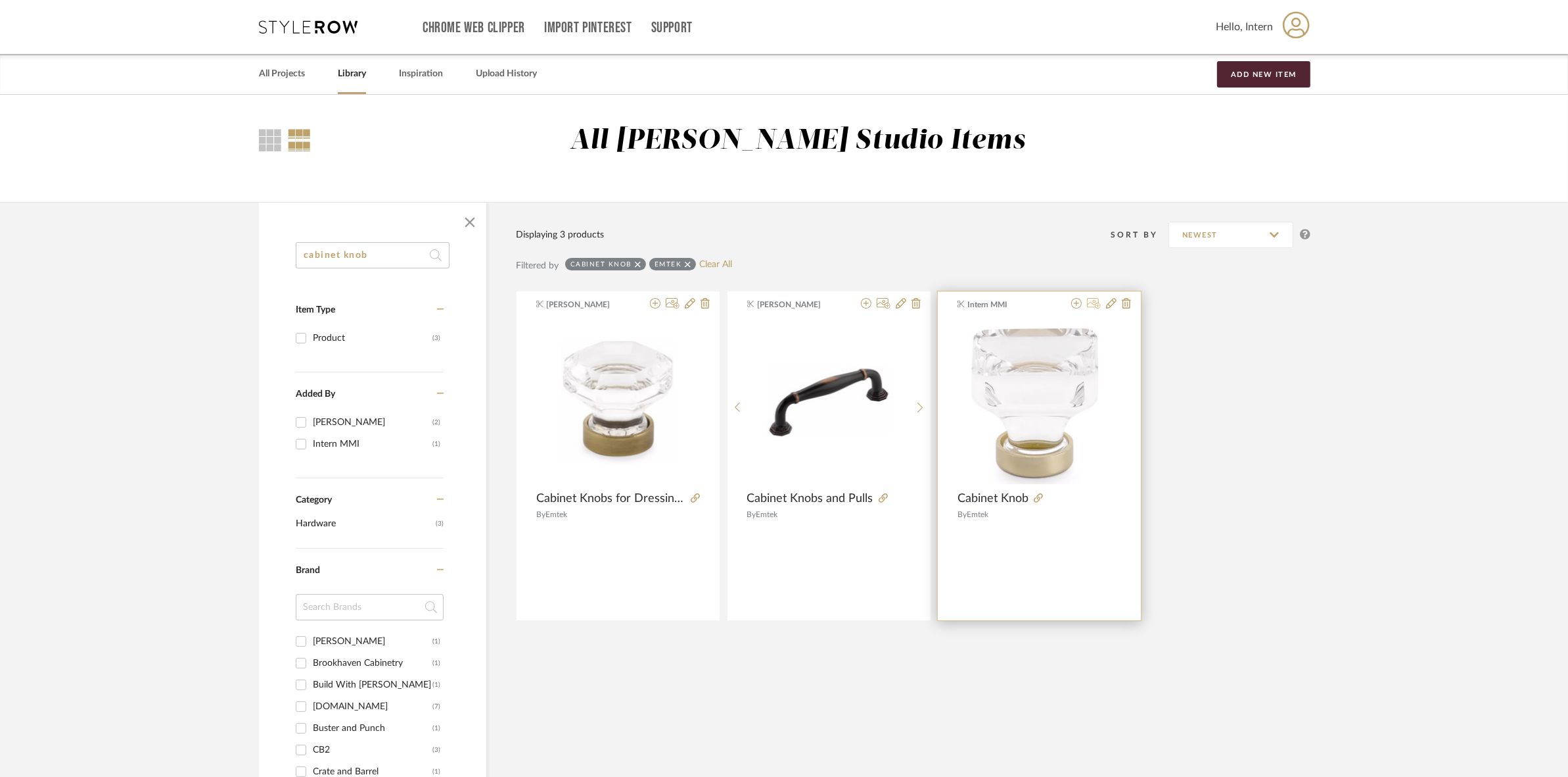
click at [1093, 304] on icon at bounding box center [1094, 303] width 14 height 10
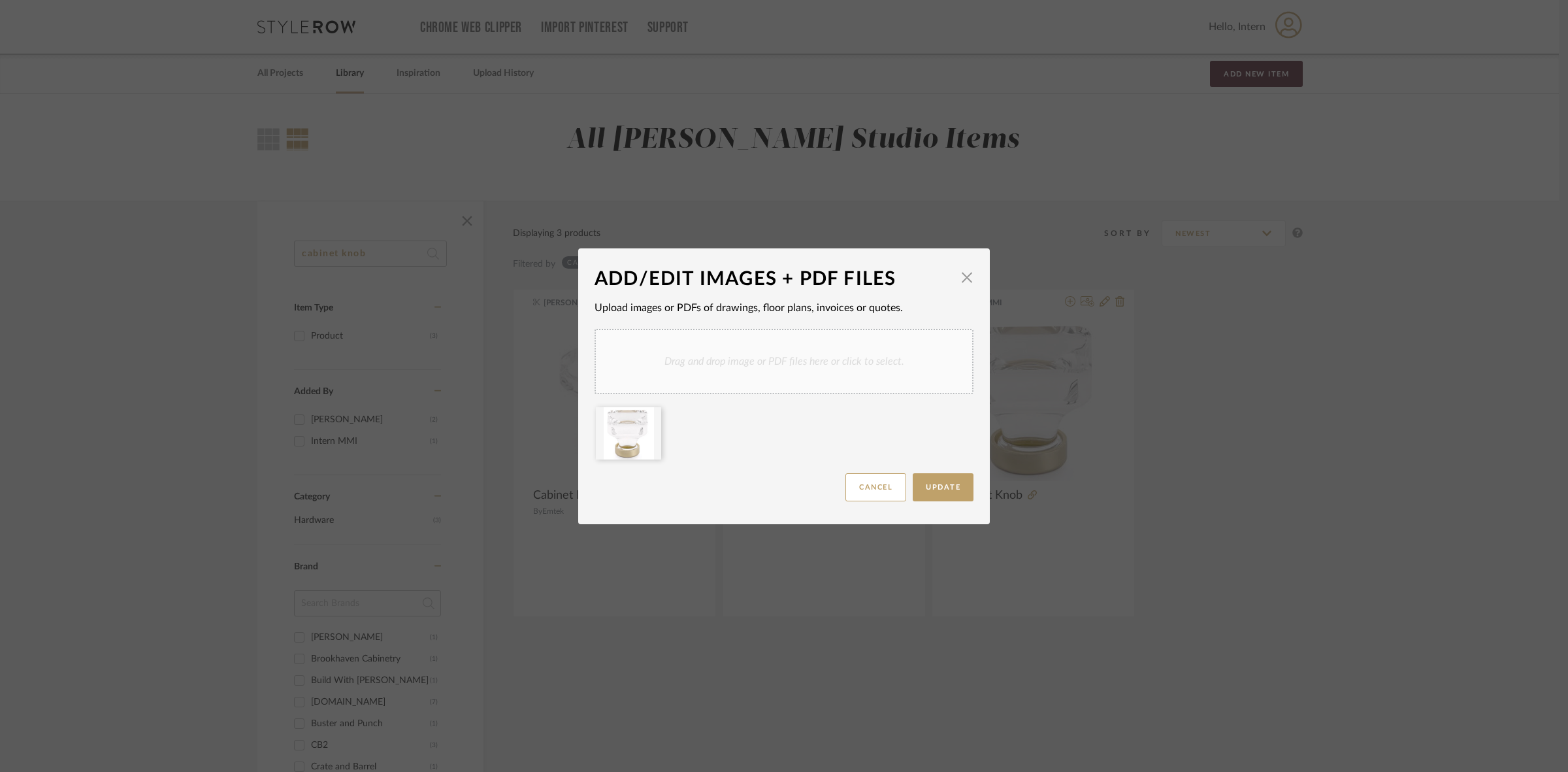
click at [707, 373] on div "Drag and drop image or PDF files here or click to select." at bounding box center [784, 361] width 379 height 65
click at [648, 413] on icon at bounding box center [651, 415] width 9 height 10
click at [931, 492] on button "Update" at bounding box center [943, 487] width 61 height 28
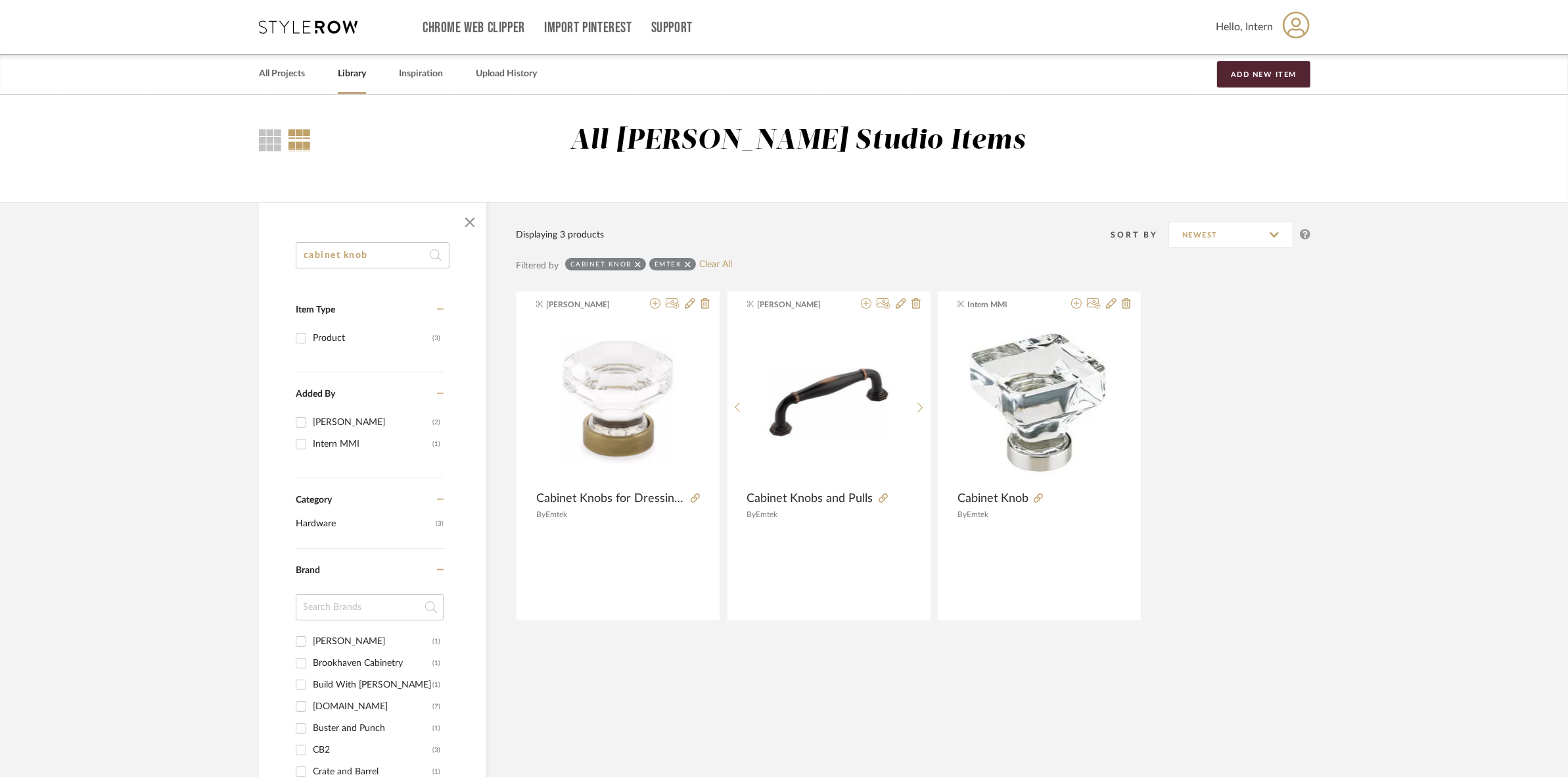
drag, startPoint x: 394, startPoint y: 248, endPoint x: 265, endPoint y: 261, distance: 129.7
click at [265, 261] on div "cabinet knob Item Type Product (3) Added By Heidi Williams-Deise (2) Intern MMI…" at bounding box center [373, 770] width 227 height 1055
click at [687, 264] on icon at bounding box center [688, 264] width 6 height 6
checkbox input "false"
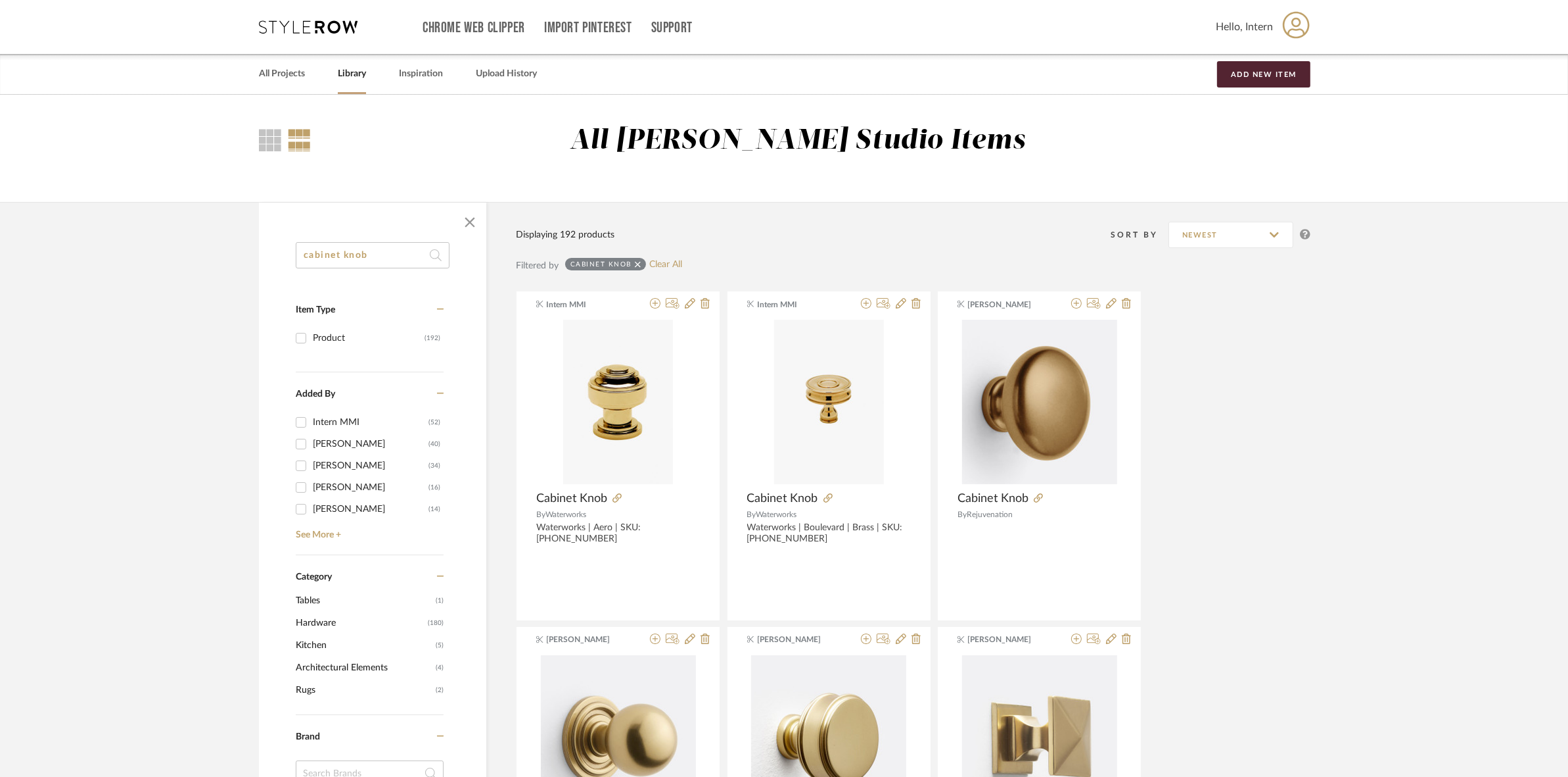
click at [638, 264] on icon at bounding box center [638, 264] width 6 height 6
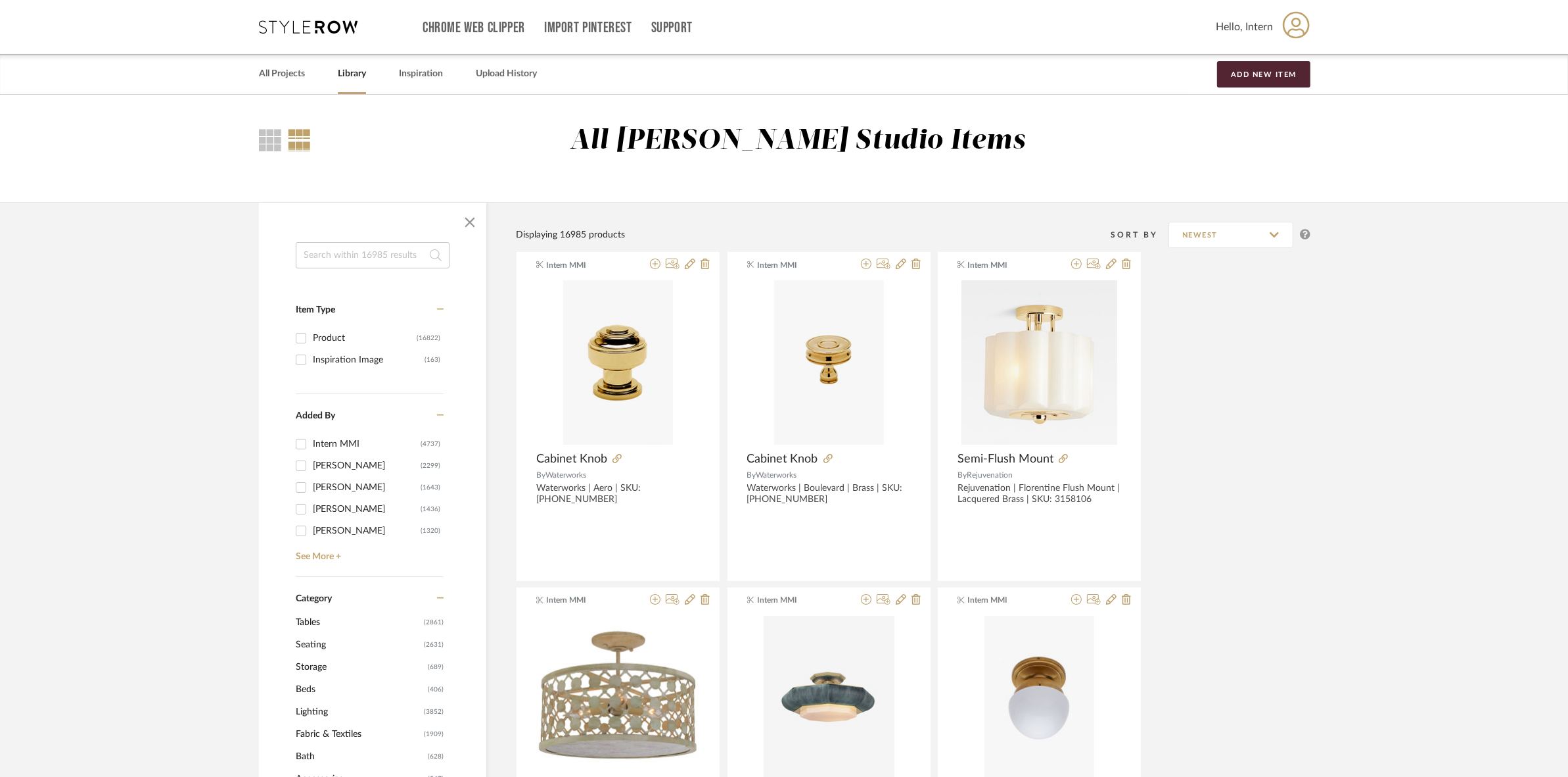
paste input "1" Garneau Solid"
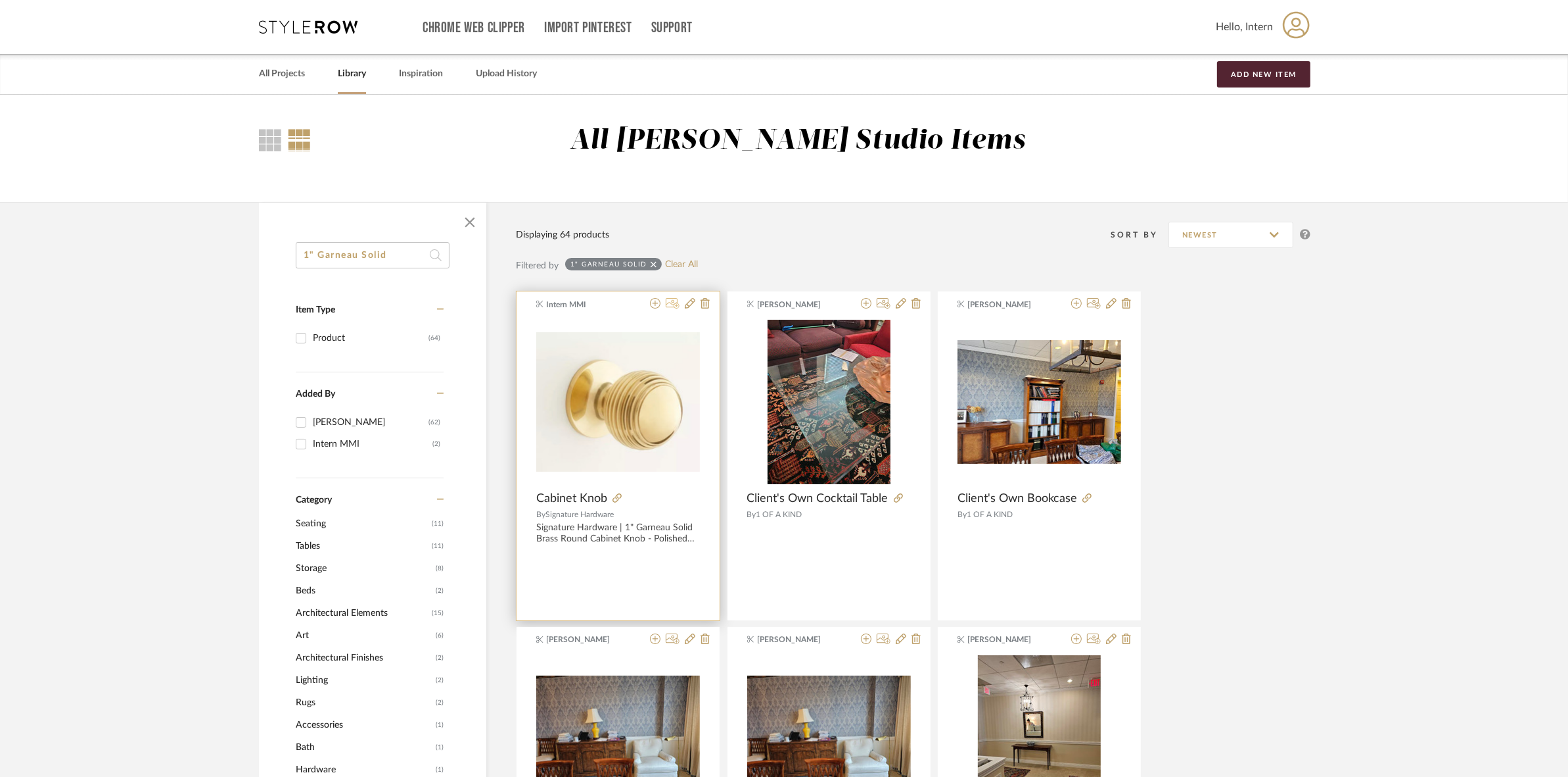
type input "1" Garneau Solid"
click at [675, 307] on icon at bounding box center [673, 303] width 14 height 10
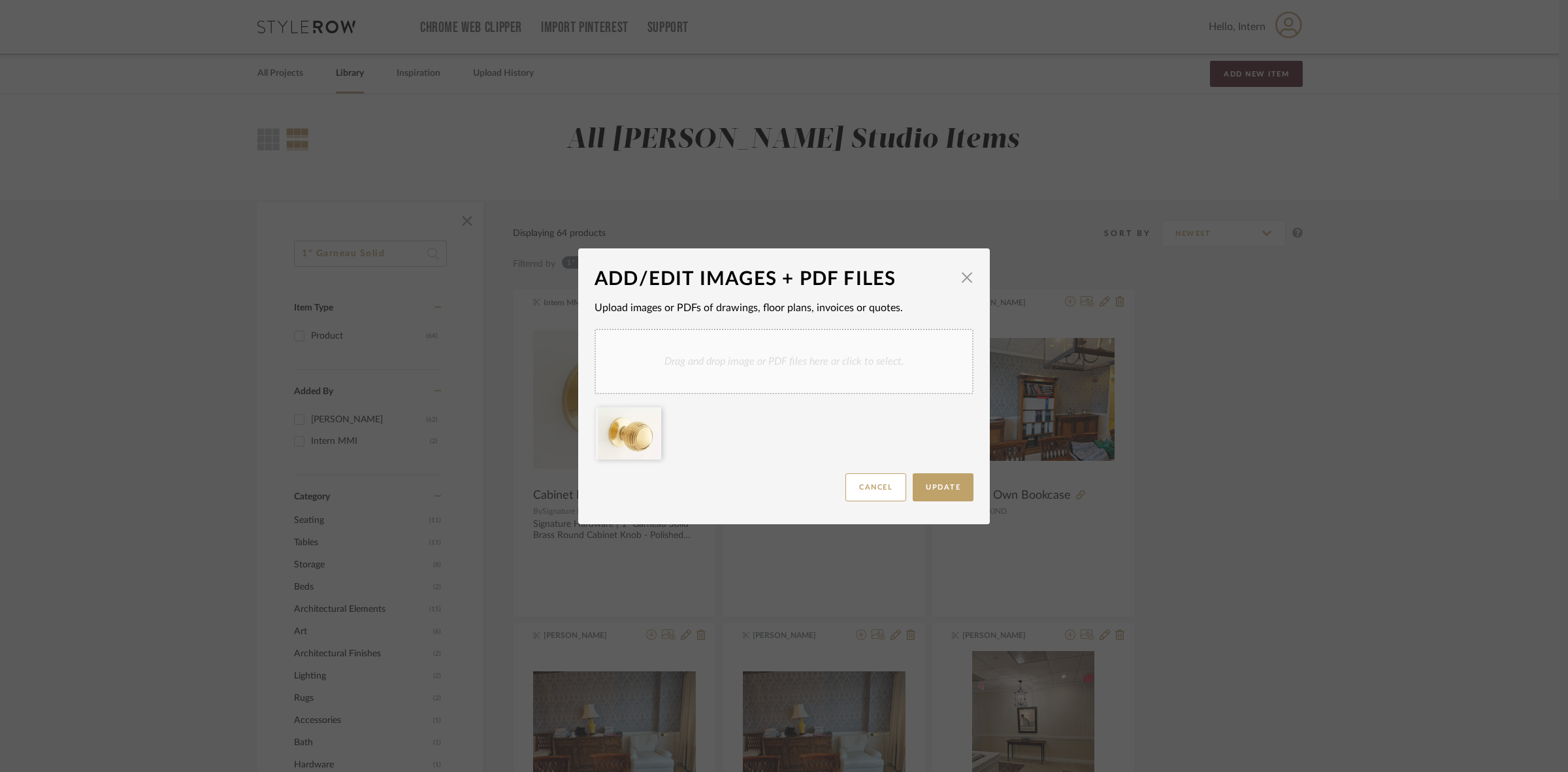
click at [659, 367] on div "Drag and drop image or PDF files here or click to select." at bounding box center [784, 361] width 379 height 65
click at [646, 415] on icon at bounding box center [651, 415] width 9 height 10
click at [933, 484] on span "Update" at bounding box center [943, 487] width 34 height 7
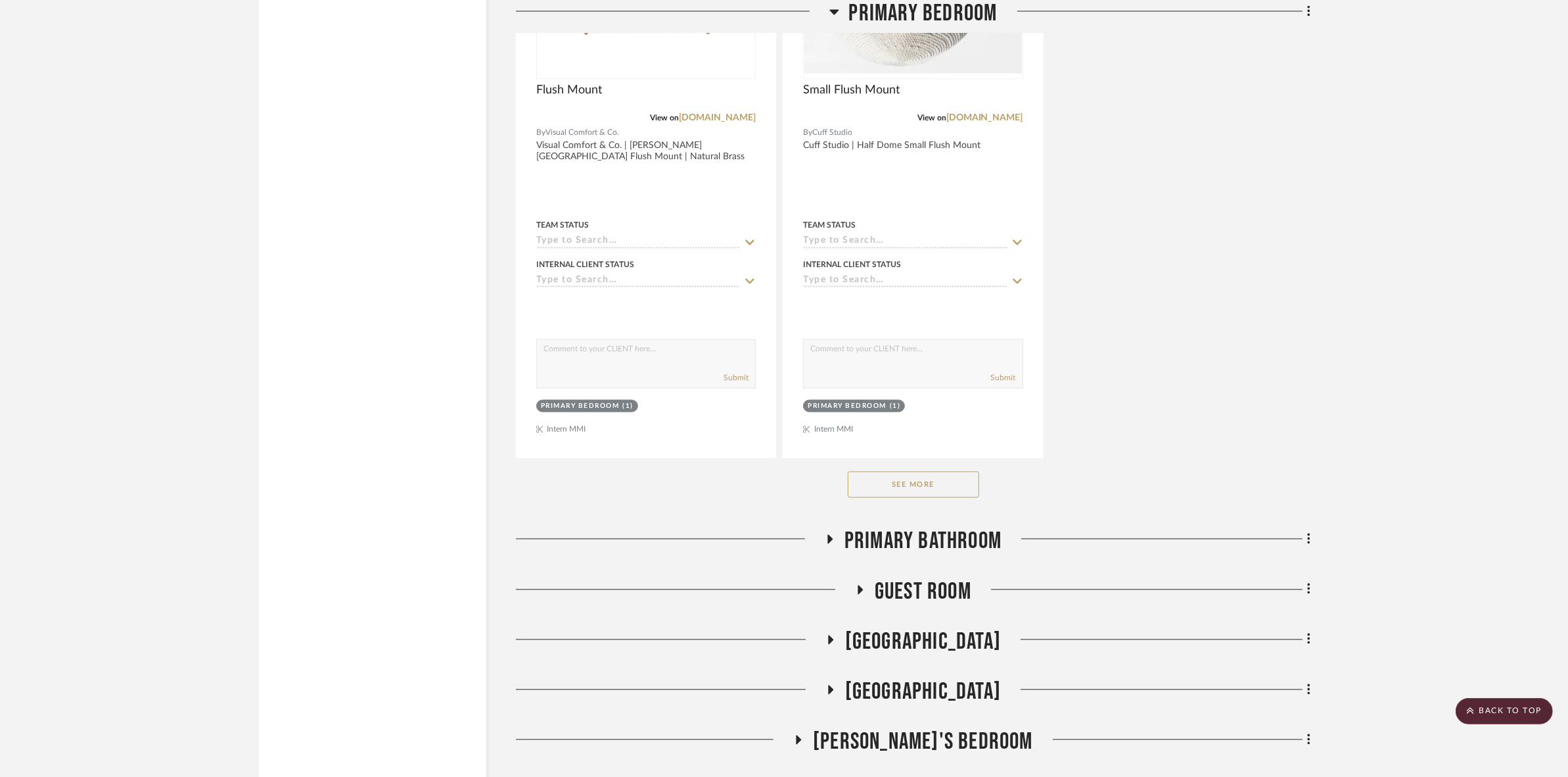
scroll to position [3288, 0]
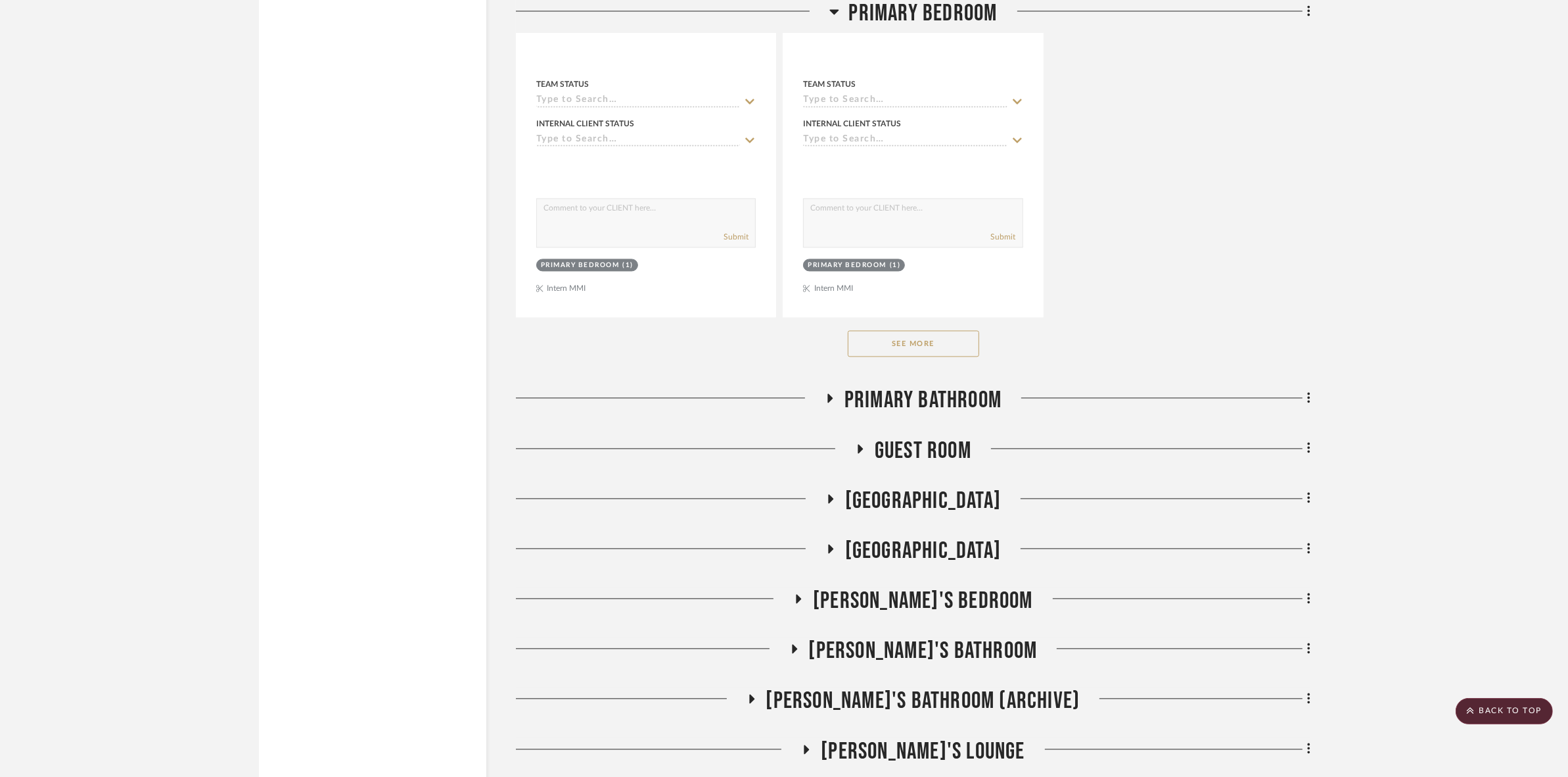
click at [912, 346] on button "See More" at bounding box center [914, 343] width 131 height 27
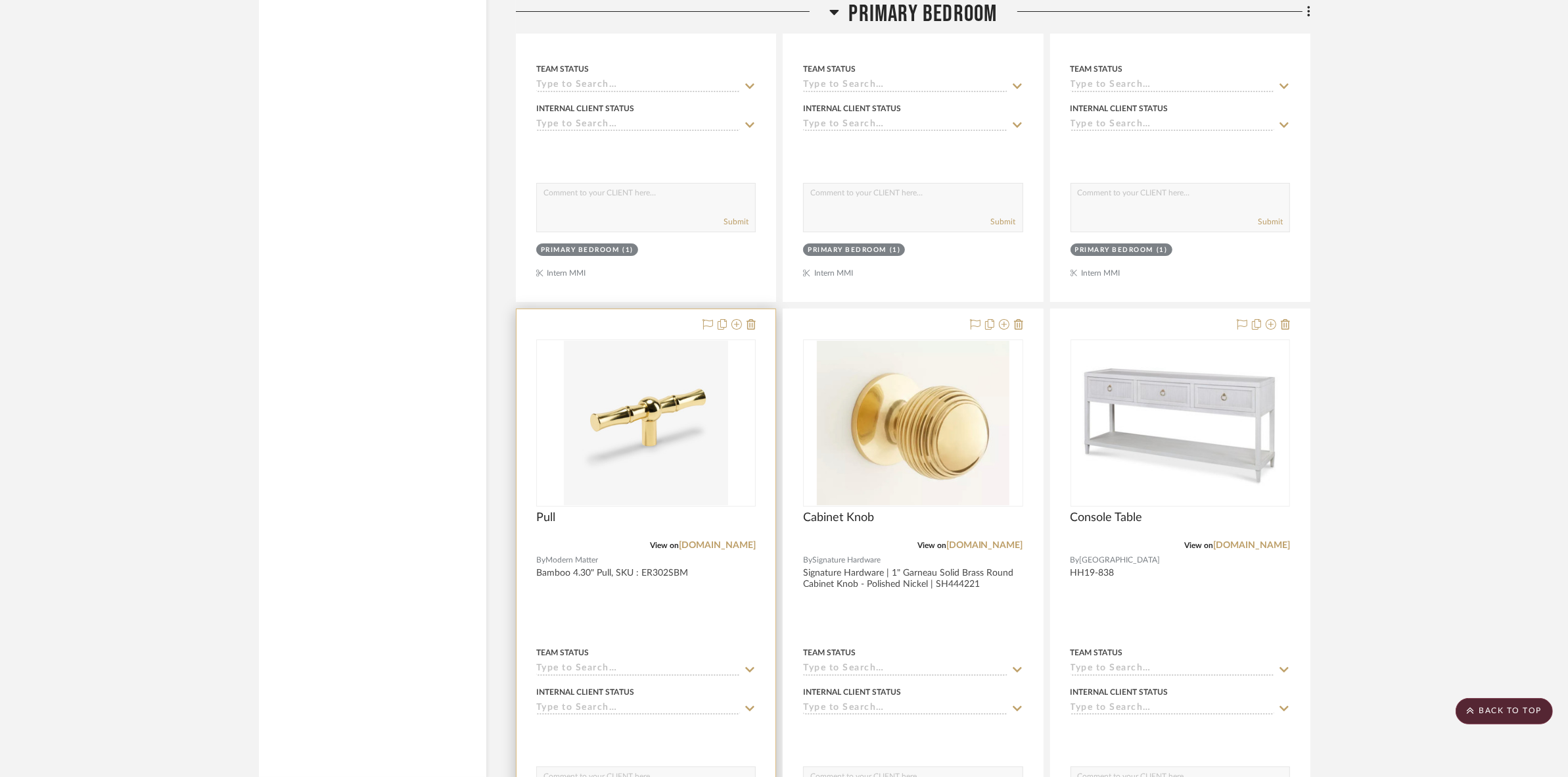
scroll to position [6248, 0]
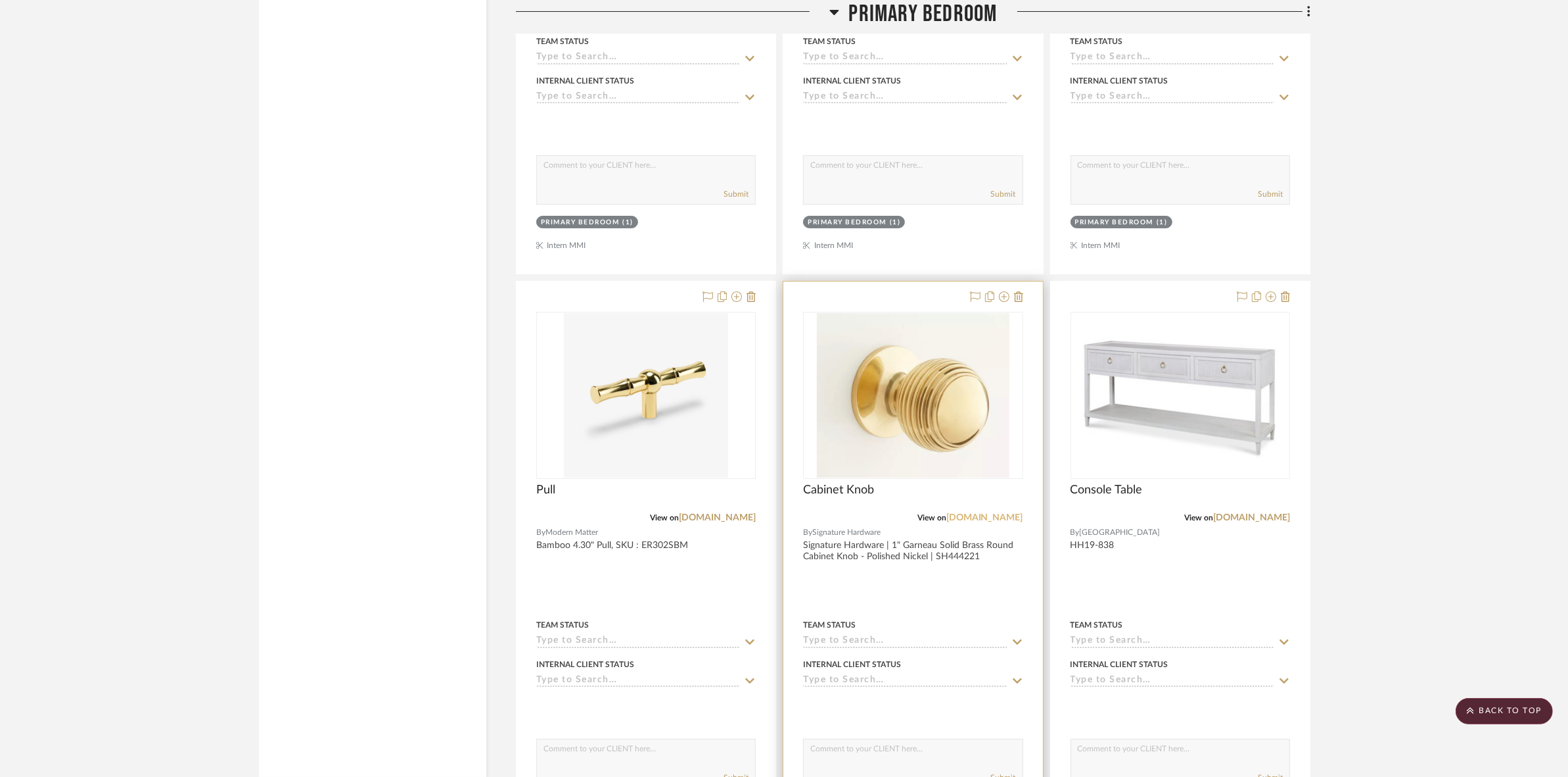
click at [946, 513] on link "[DOMAIN_NAME]" at bounding box center [985, 518] width 77 height 9
click at [865, 490] on span "Cabinet Knob" at bounding box center [839, 490] width 71 height 15
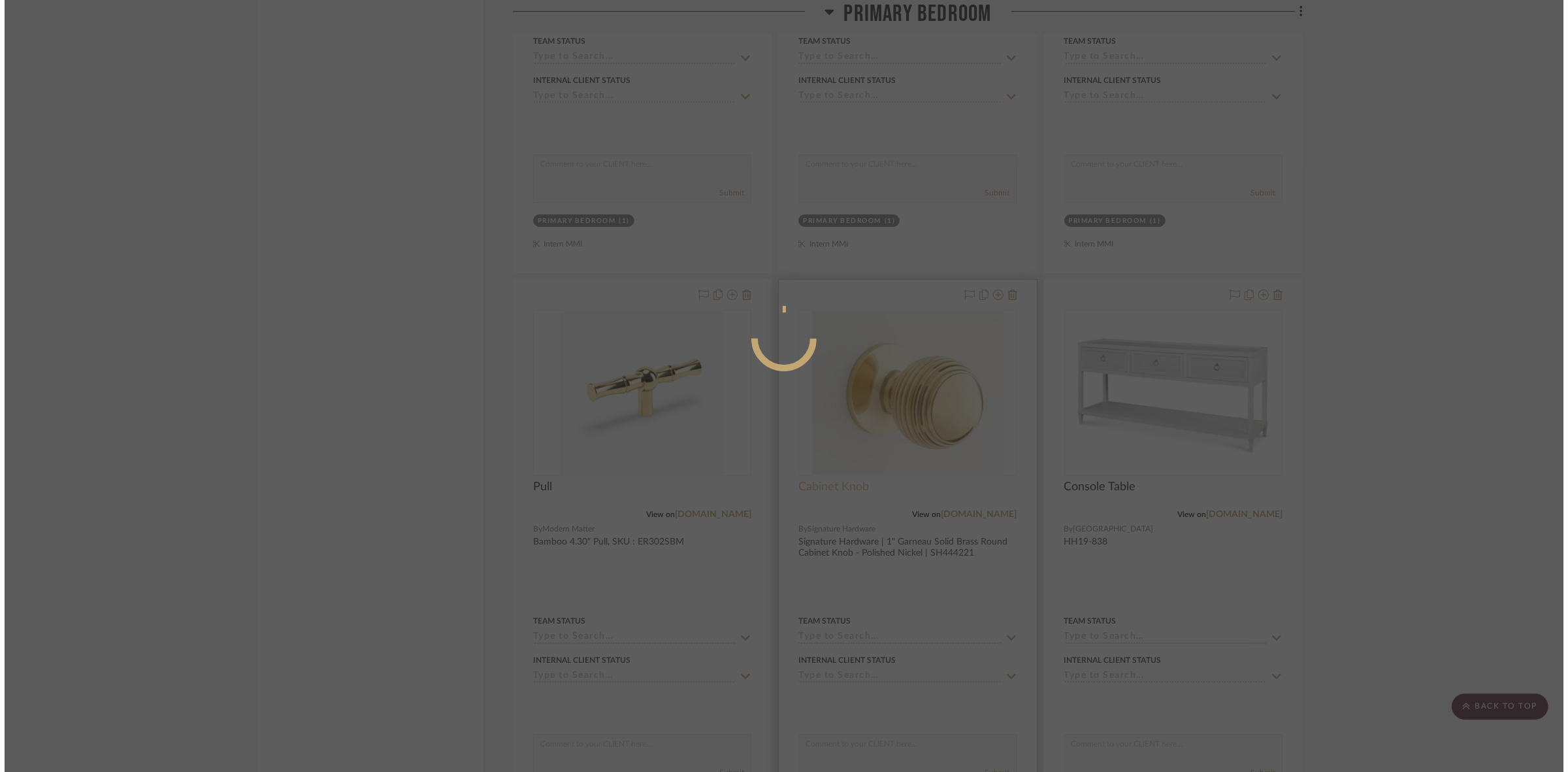
scroll to position [0, 0]
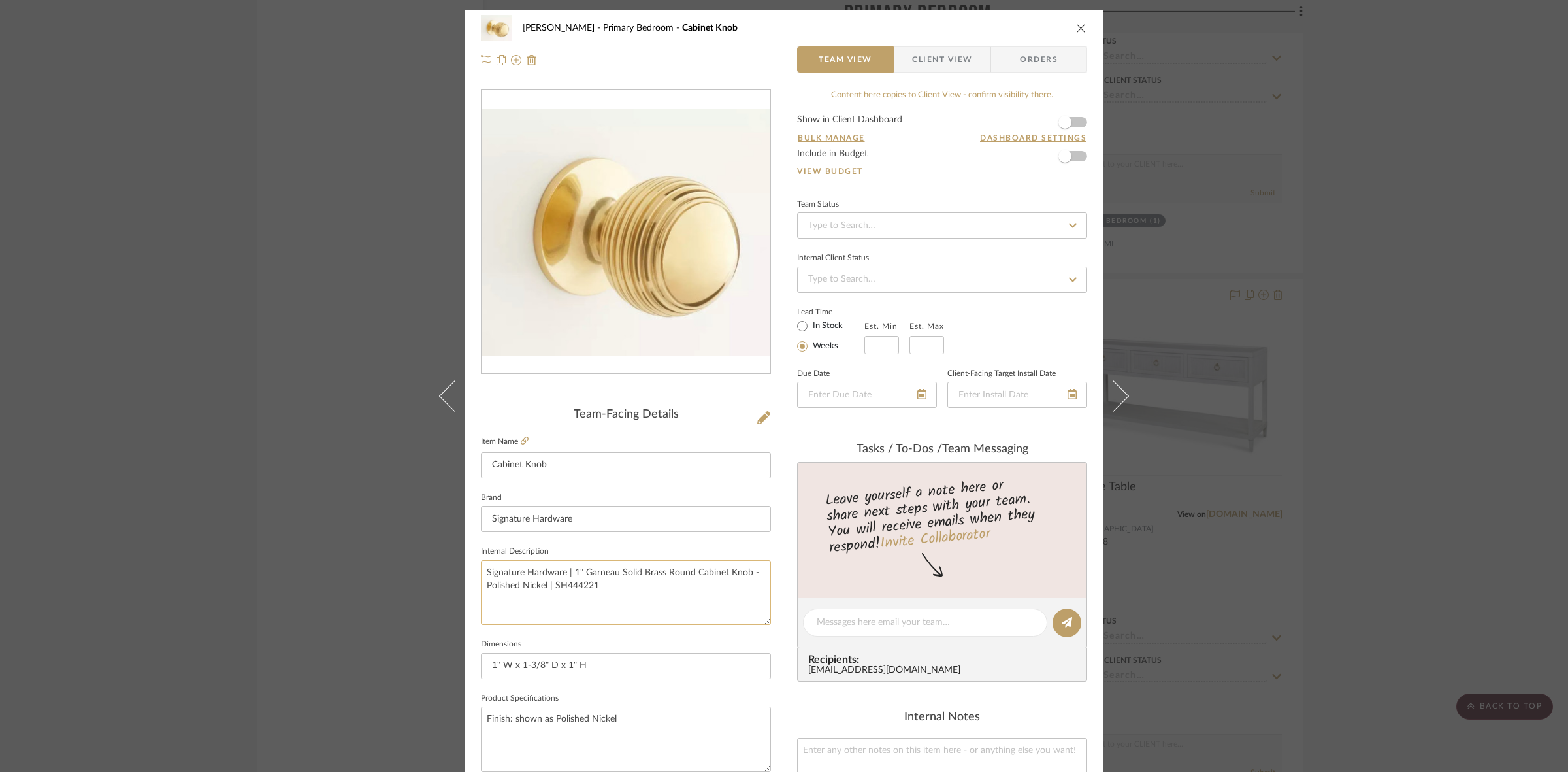
drag, startPoint x: 569, startPoint y: 572, endPoint x: 634, endPoint y: 575, distance: 65.1
click at [634, 575] on textarea "Signature Hardware | 1" Garneau Solid Brass Round Cabinet Knob - Polished Nicke…" at bounding box center [625, 592] width 290 height 65
click at [624, 592] on textarea "Signature Hardware | 1" Garneau Solid Brass Round Cabinet Knob - Polished Nicke…" at bounding box center [625, 592] width 290 height 65
click at [358, 514] on div "FRITZ DC Primary Bedroom Cabinet Knob Team View Client View Orders Team-Facing …" at bounding box center [784, 386] width 1568 height 772
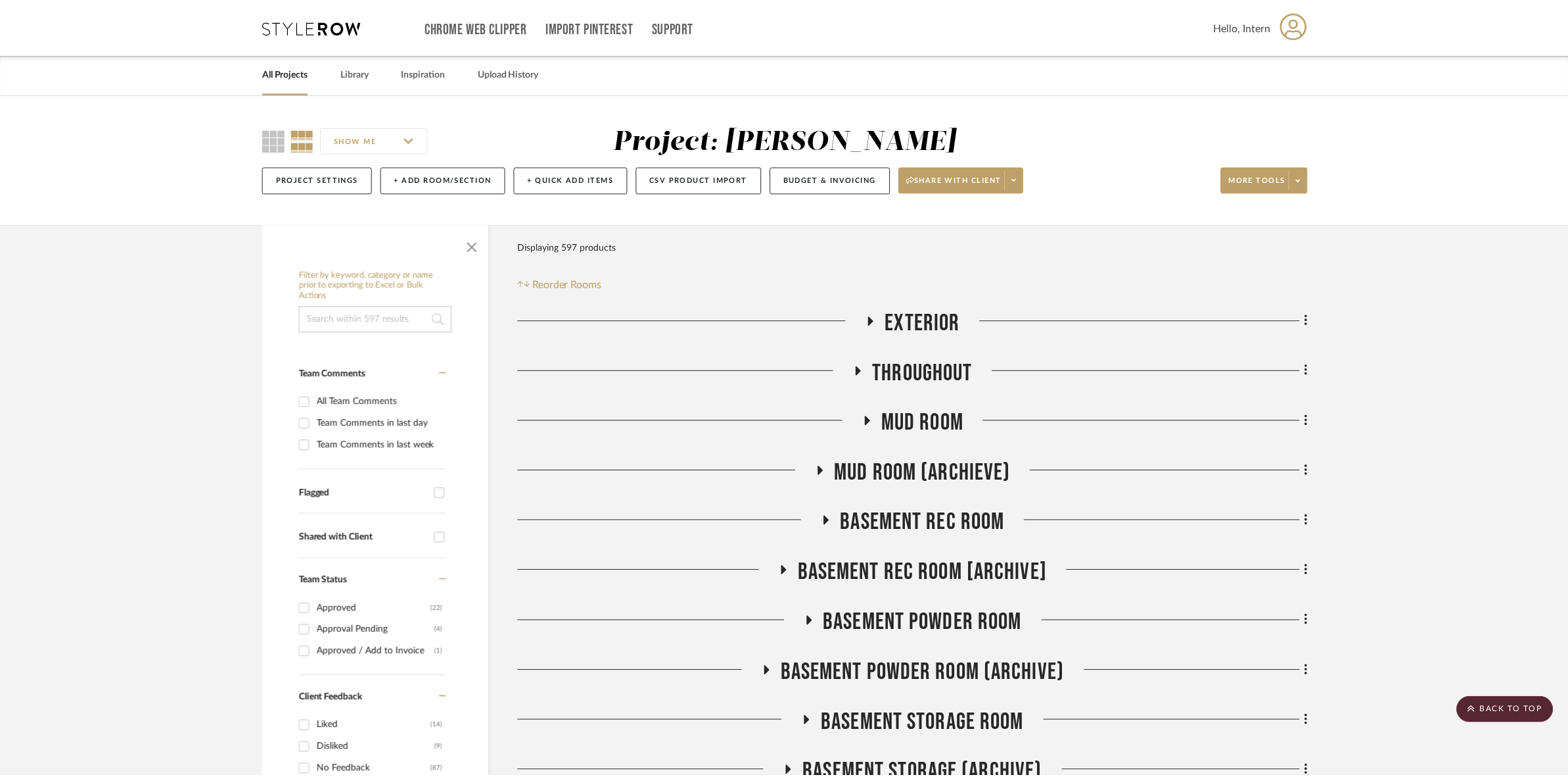
scroll to position [6248, 0]
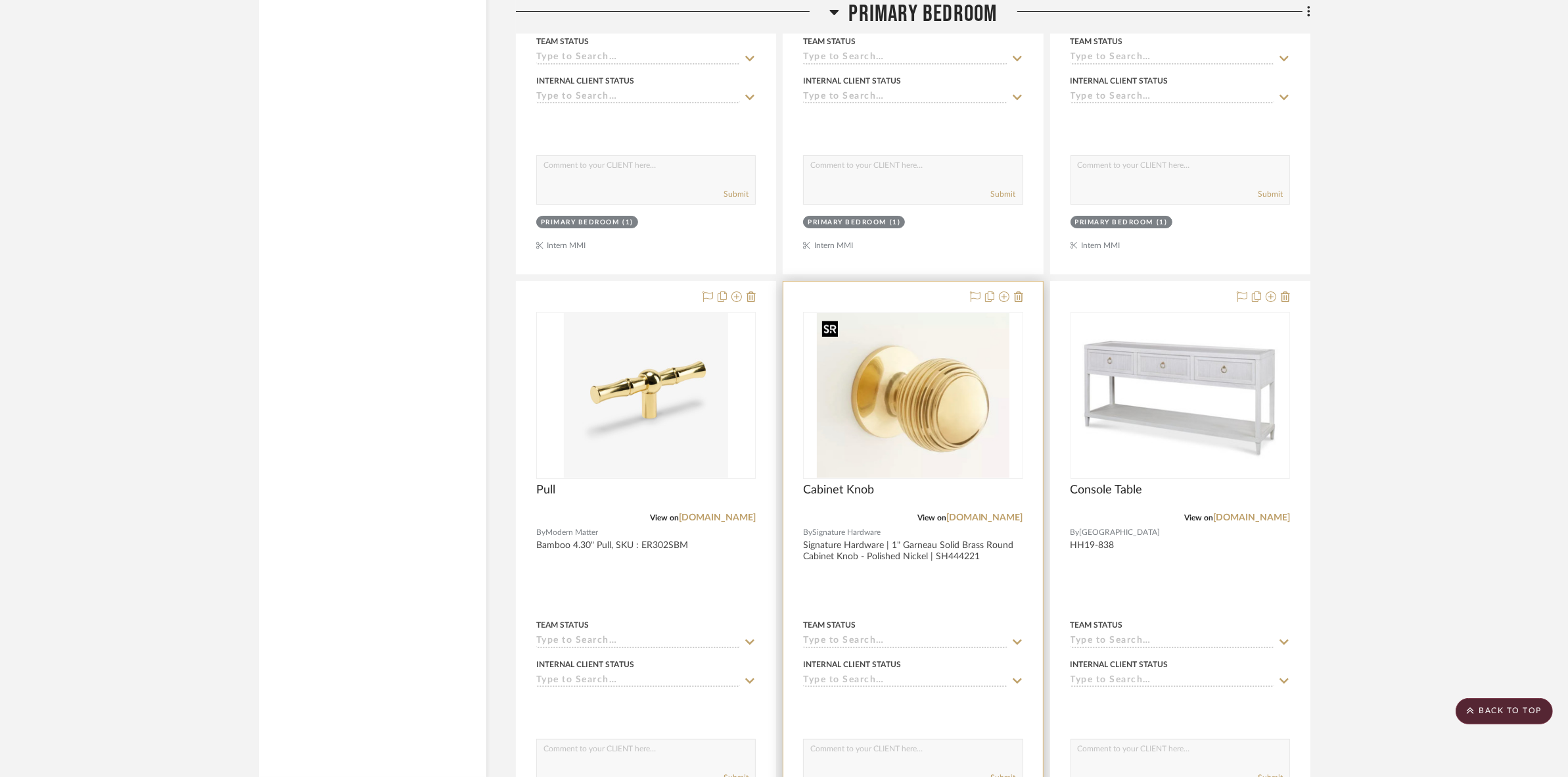
click at [963, 369] on img "0" at bounding box center [914, 395] width 193 height 165
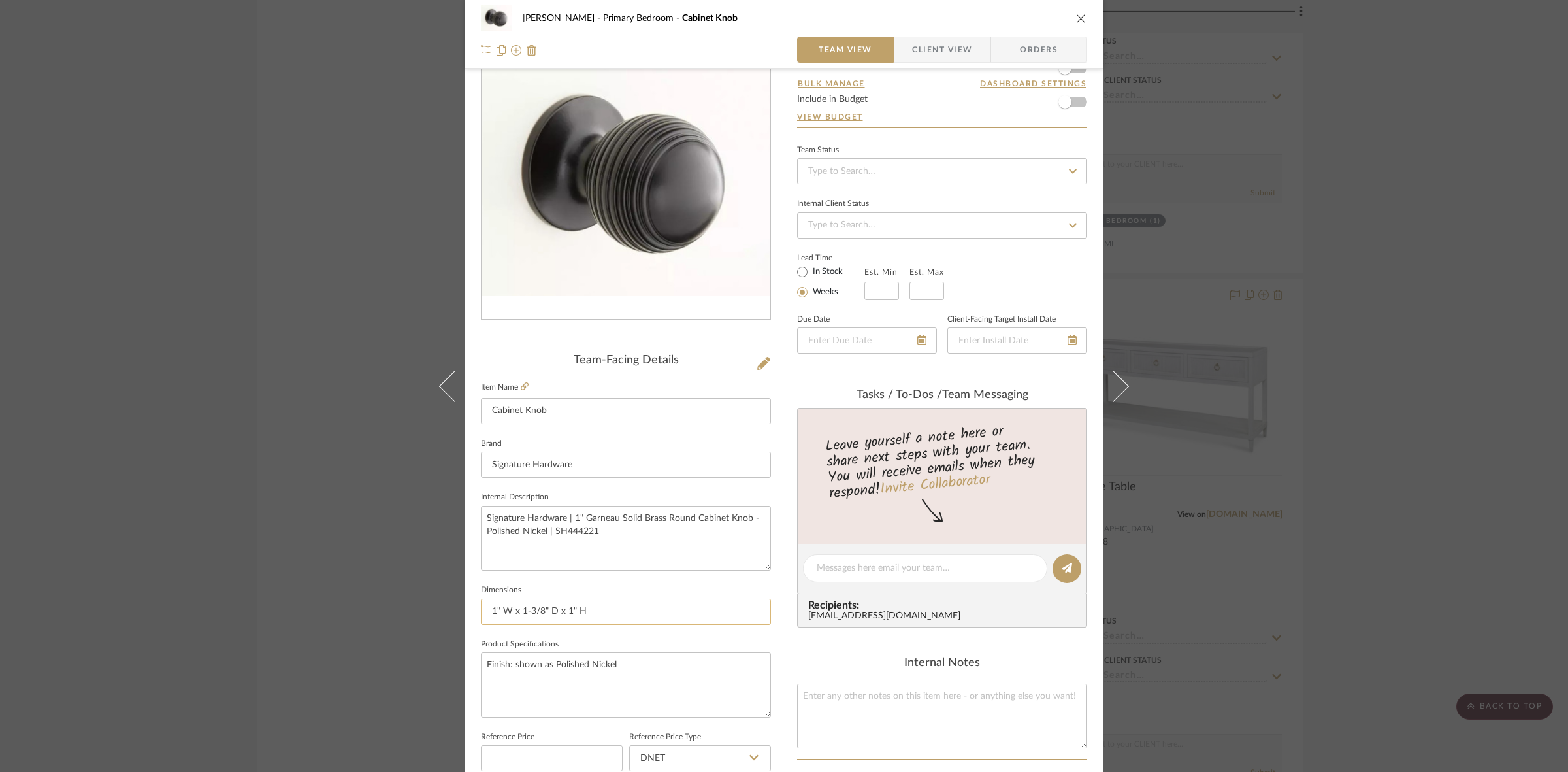
scroll to position [81, 0]
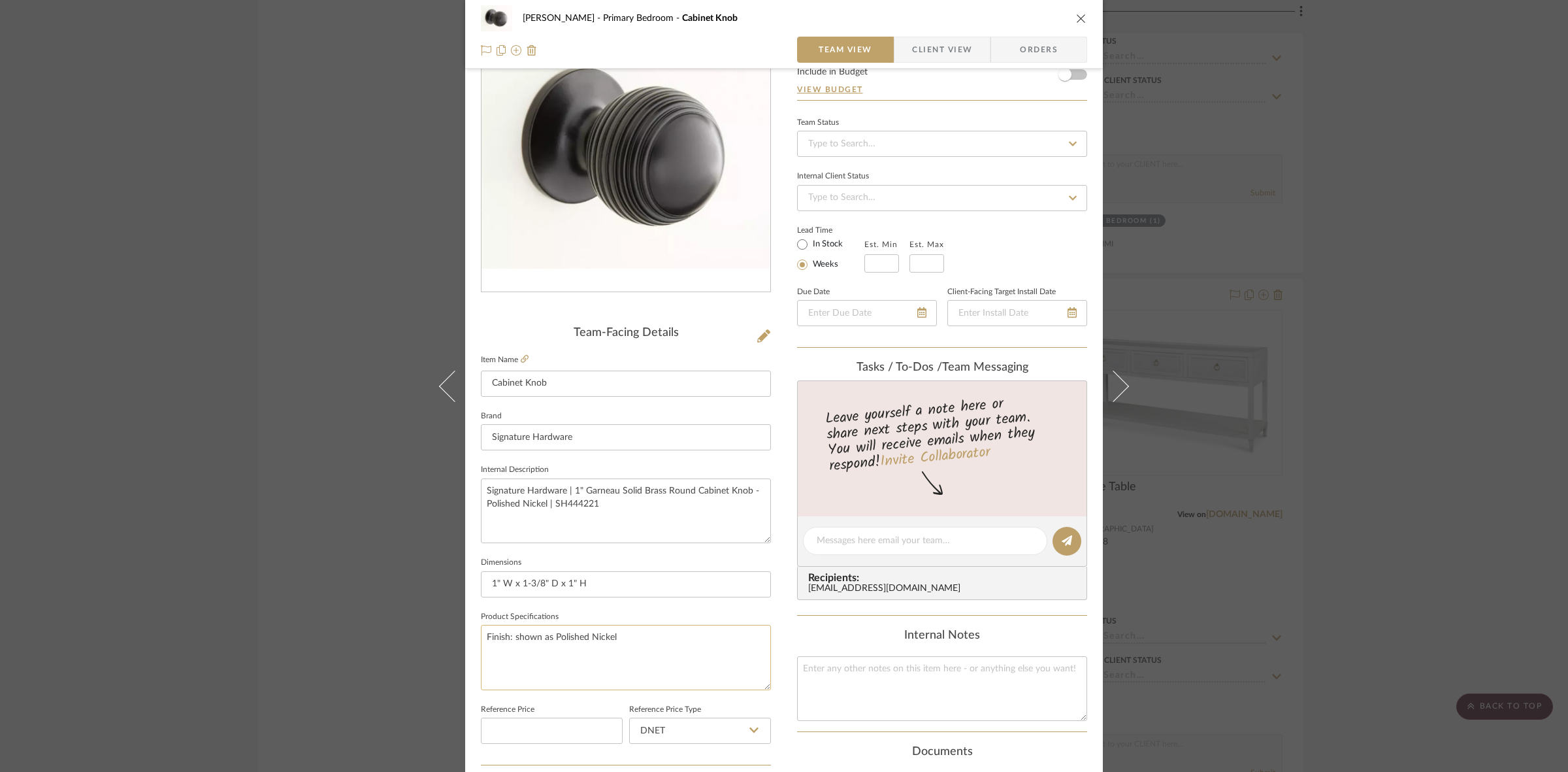
drag, startPoint x: 541, startPoint y: 636, endPoint x: 643, endPoint y: 633, distance: 102.0
click at [643, 633] on textarea "Finish: shown as Polished Nickel" at bounding box center [625, 657] width 290 height 65
drag, startPoint x: 679, startPoint y: 645, endPoint x: 249, endPoint y: 611, distance: 431.3
click at [249, 611] on div "FRITZ DC Primary Bedroom Cabinet Knob Team View Client View Orders Team-Facing …" at bounding box center [784, 386] width 1568 height 772
type textarea "Finish: Black, Polished Brass, or Polished Nickel"
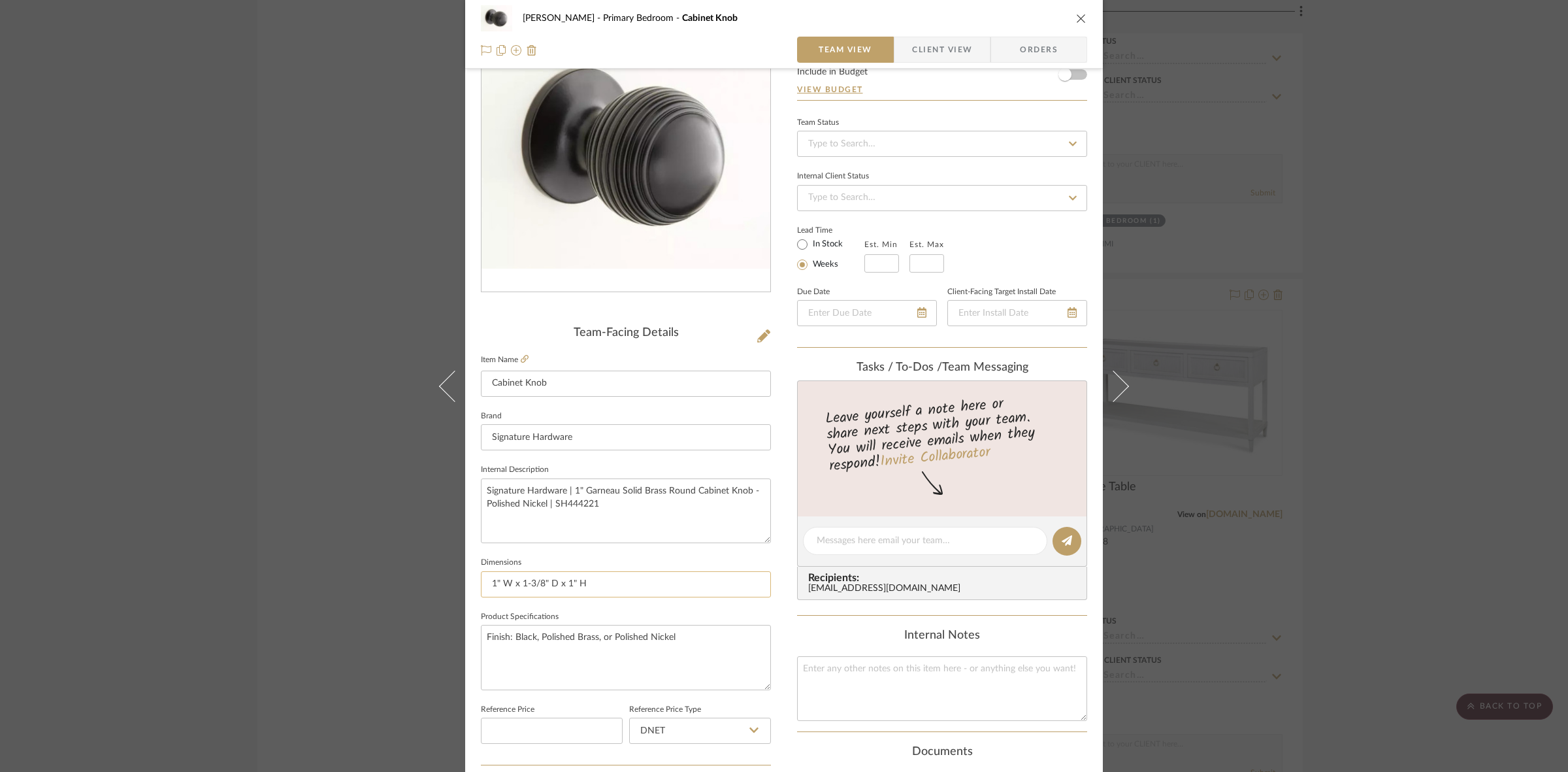
click at [613, 590] on input "1" W x 1-3/8" D x 1" H" at bounding box center [625, 584] width 290 height 26
click at [930, 47] on span "Client View" at bounding box center [942, 50] width 60 height 26
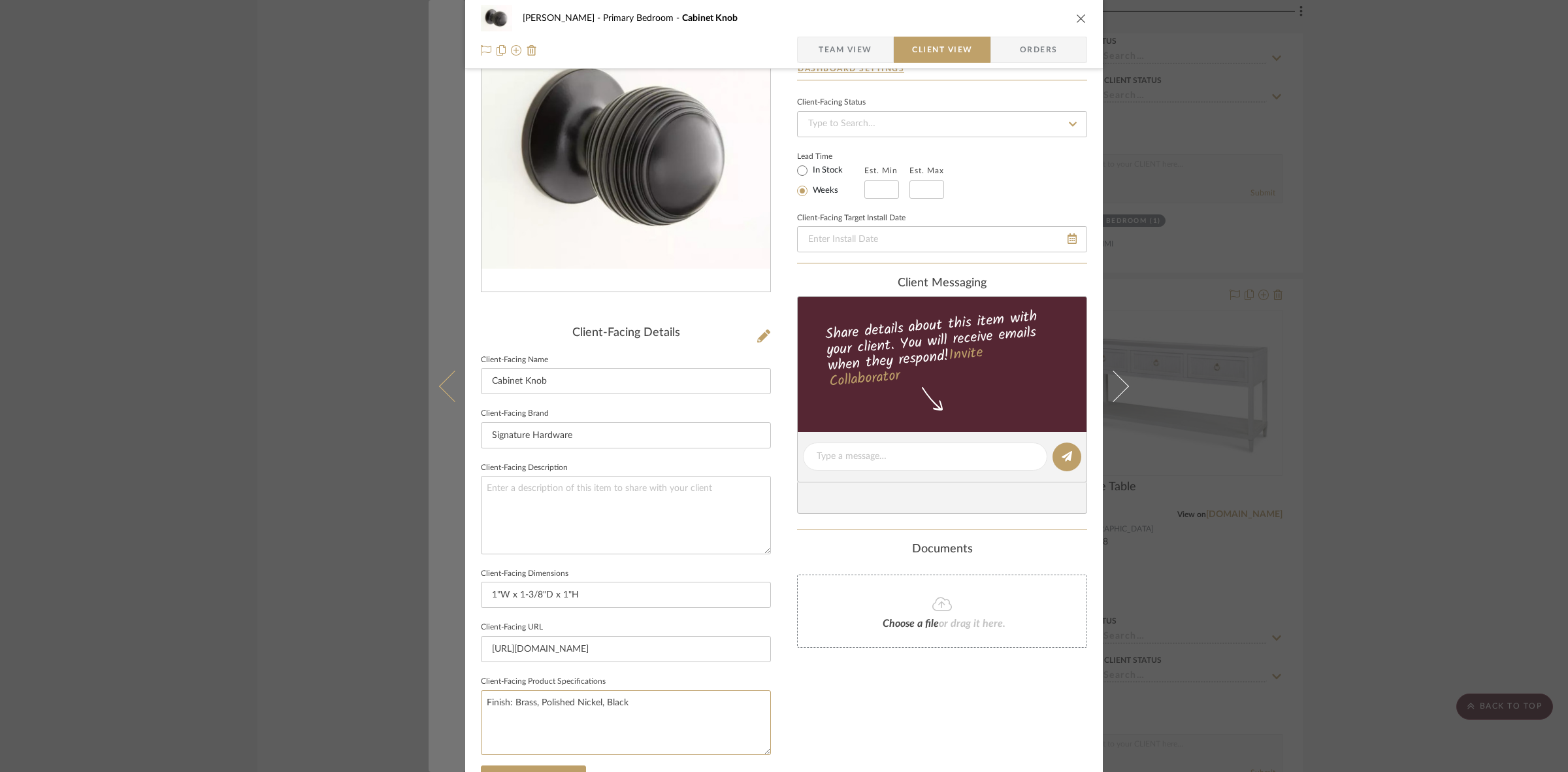
drag, startPoint x: 654, startPoint y: 701, endPoint x: 448, endPoint y: 703, distance: 206.0
click at [448, 703] on mat-dialog-content "FRITZ DC Primary Bedroom Cabinet Knob Team View Client View Orders Client-Facin…" at bounding box center [784, 461] width 711 height 1066
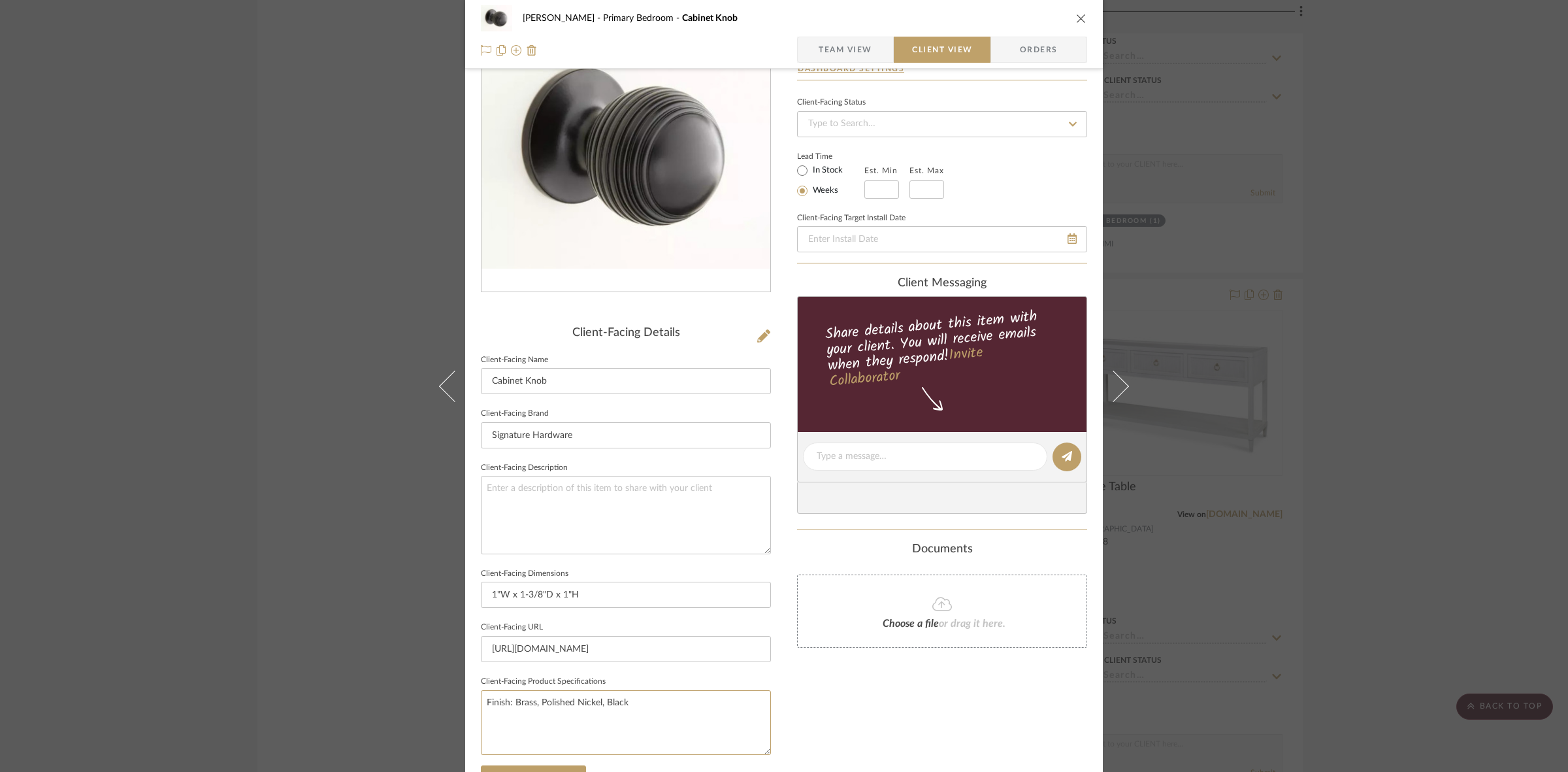
paste textarea "lack, Polished Brass, or Polished Nickel"
type textarea "Finish: Black, Polished Brass, or Polished Nickel"
click at [596, 654] on input "https://www.signaturehardware.com/1-in-garneau-solid-brass-round-cabinet-knob--…" at bounding box center [625, 649] width 290 height 26
click at [194, 361] on div "FRITZ DC Primary Bedroom Cabinet Knob Team View Client View Orders Client-Facin…" at bounding box center [784, 386] width 1568 height 772
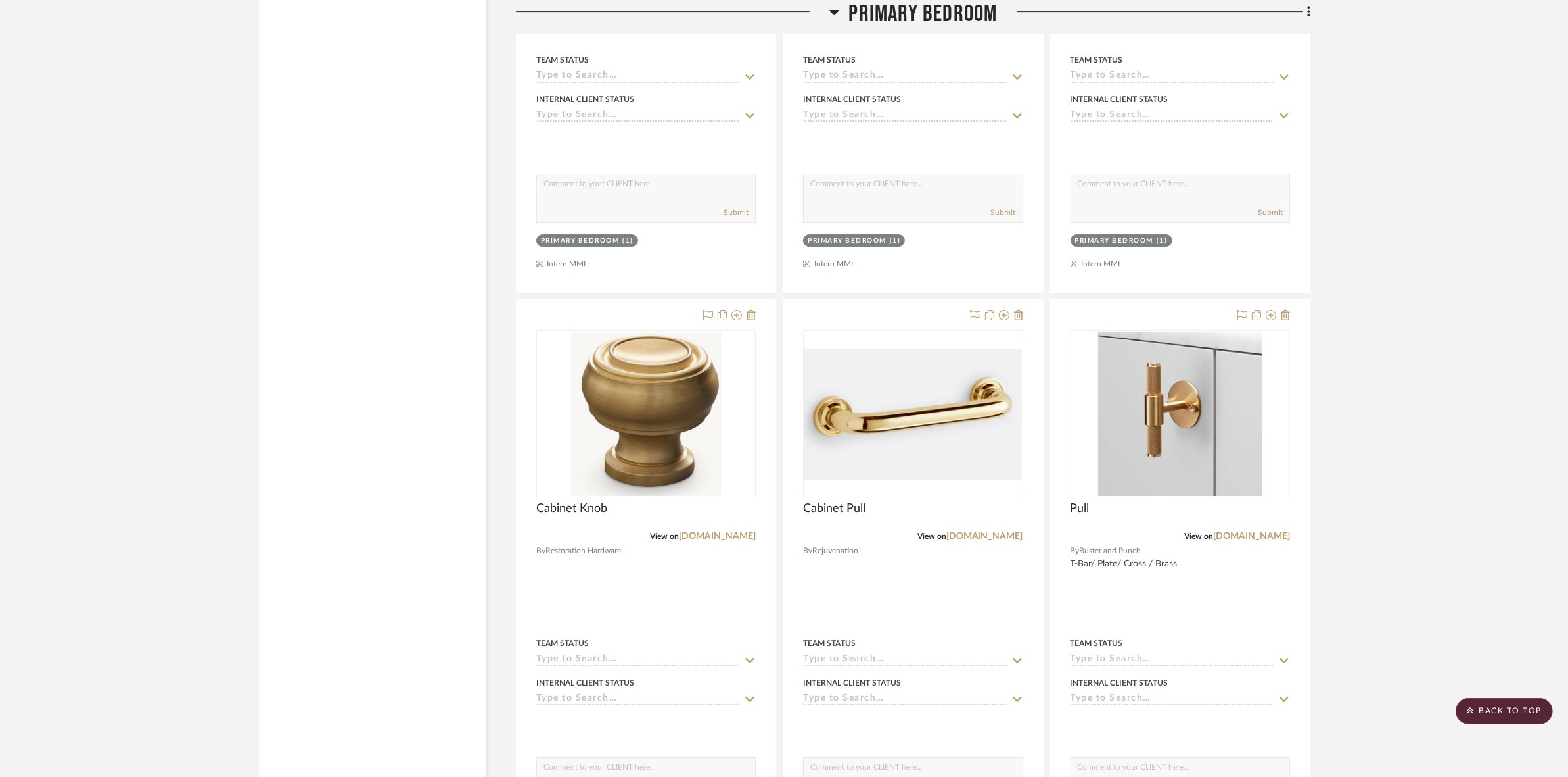
scroll to position [5672, 0]
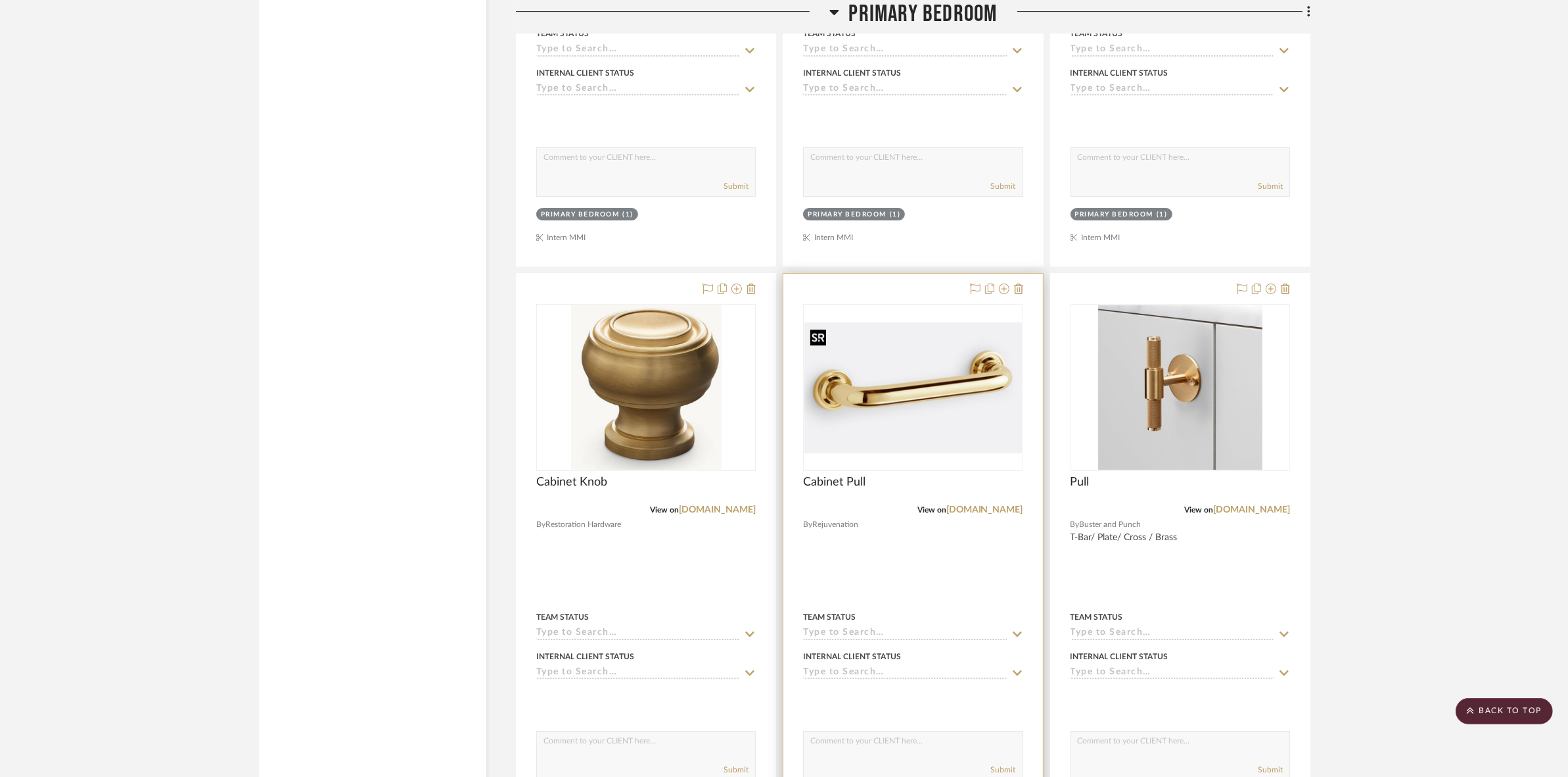
click at [0, 0] on img at bounding box center [0, 0] width 0 height 0
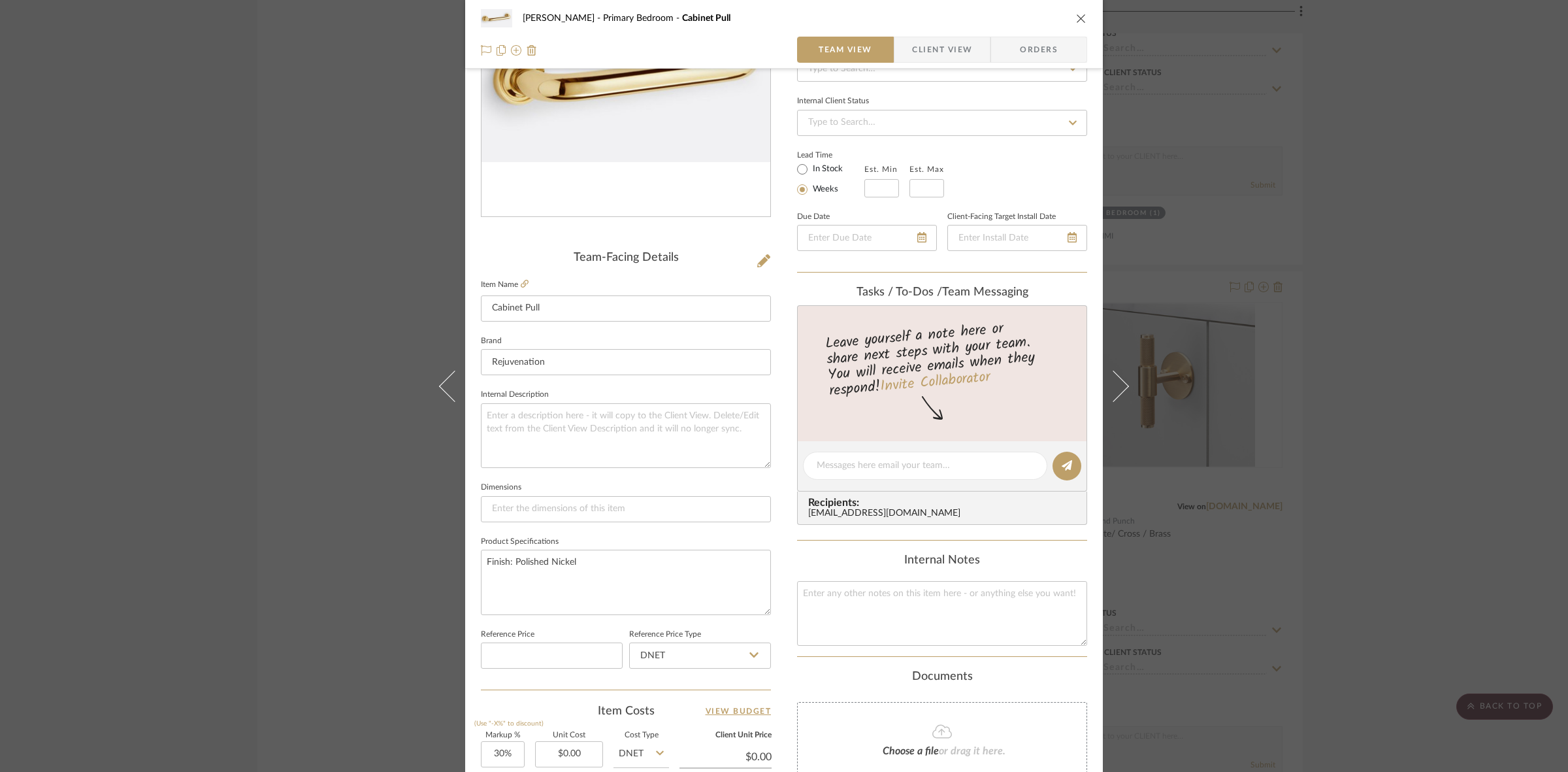
scroll to position [164, 0]
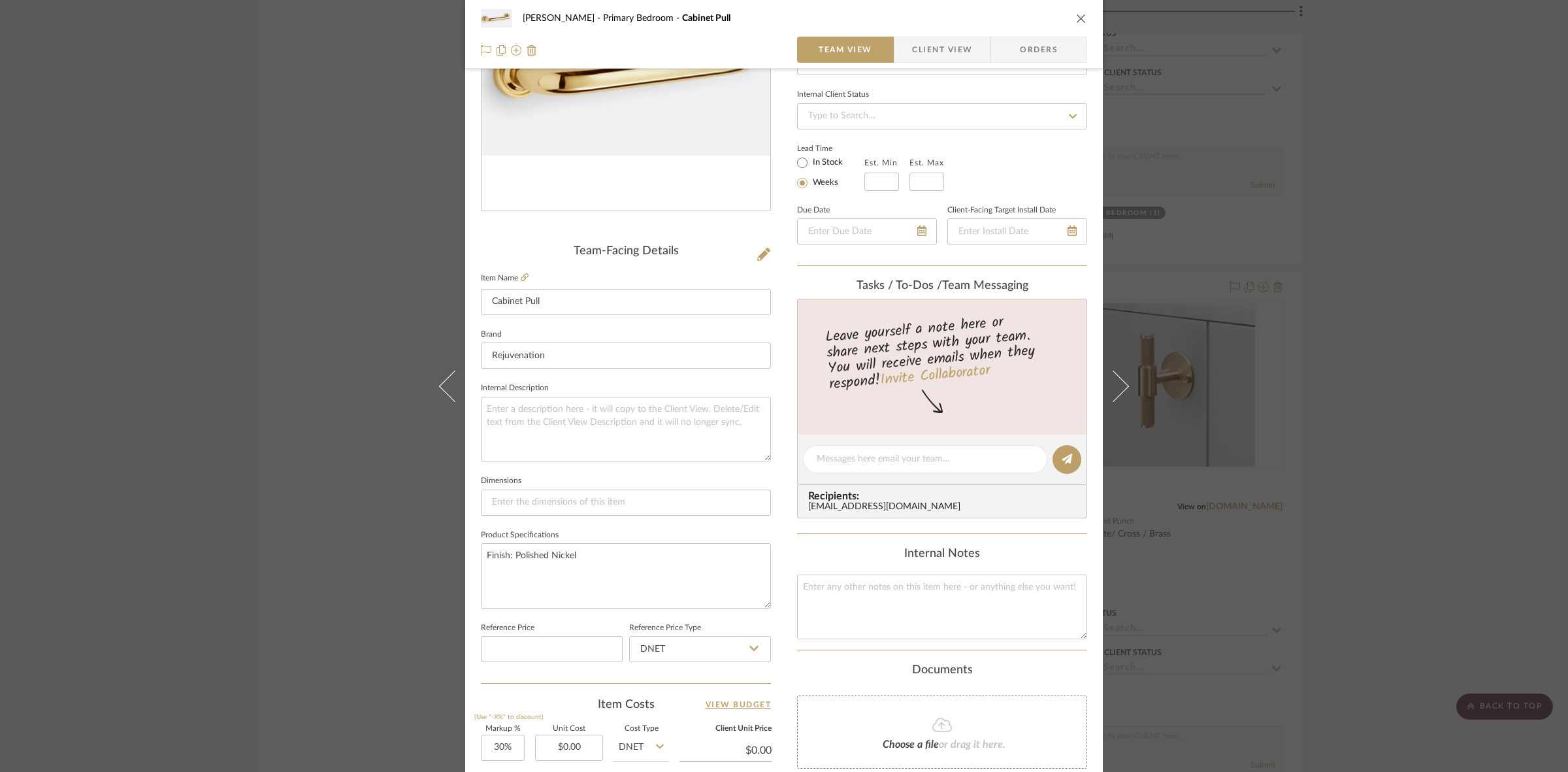
click at [295, 468] on div "FRITZ DC Primary Bedroom Cabinet Pull Team View Client View Orders Team-Facing …" at bounding box center [784, 386] width 1568 height 772
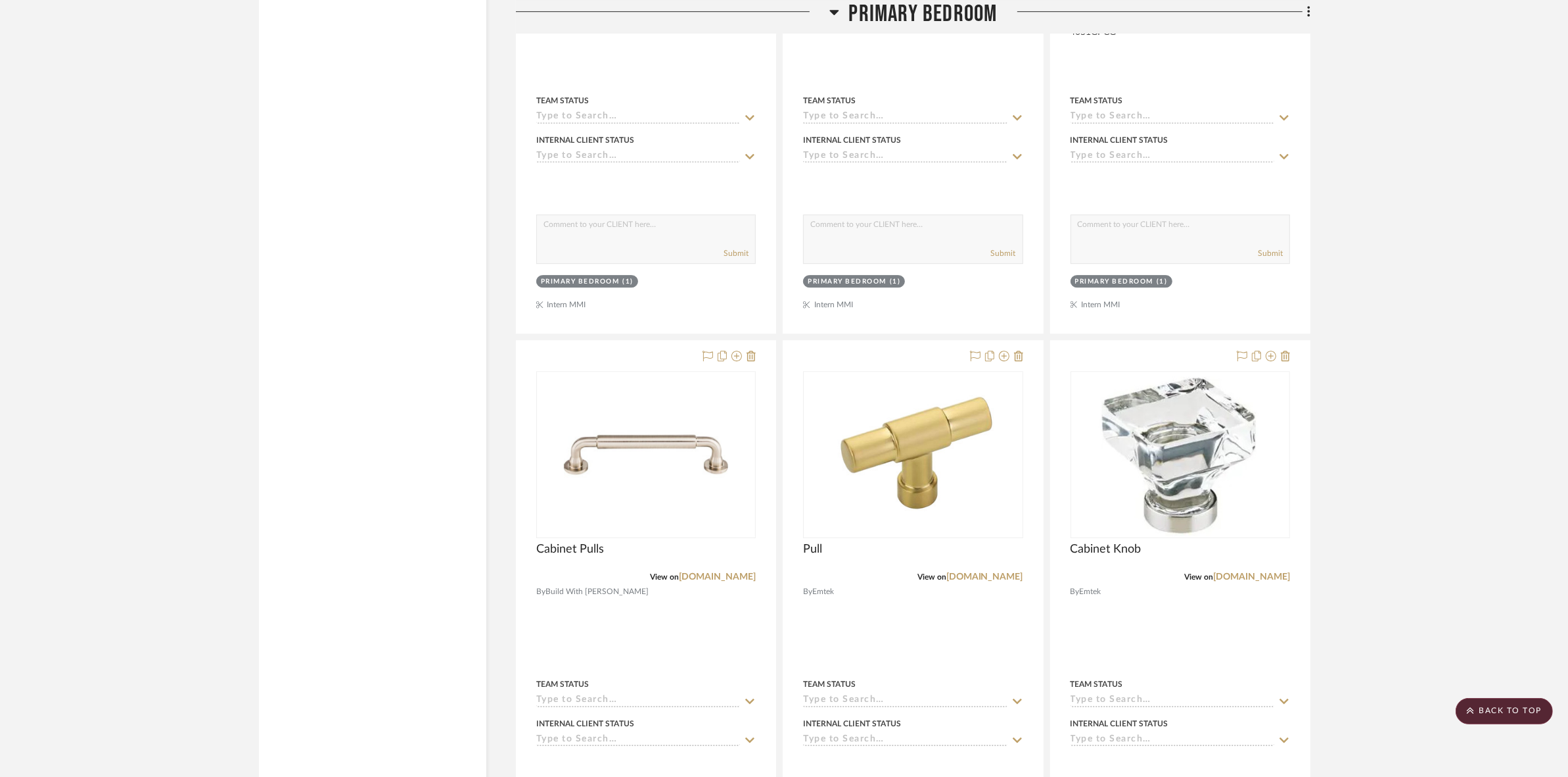
scroll to position [5014, 0]
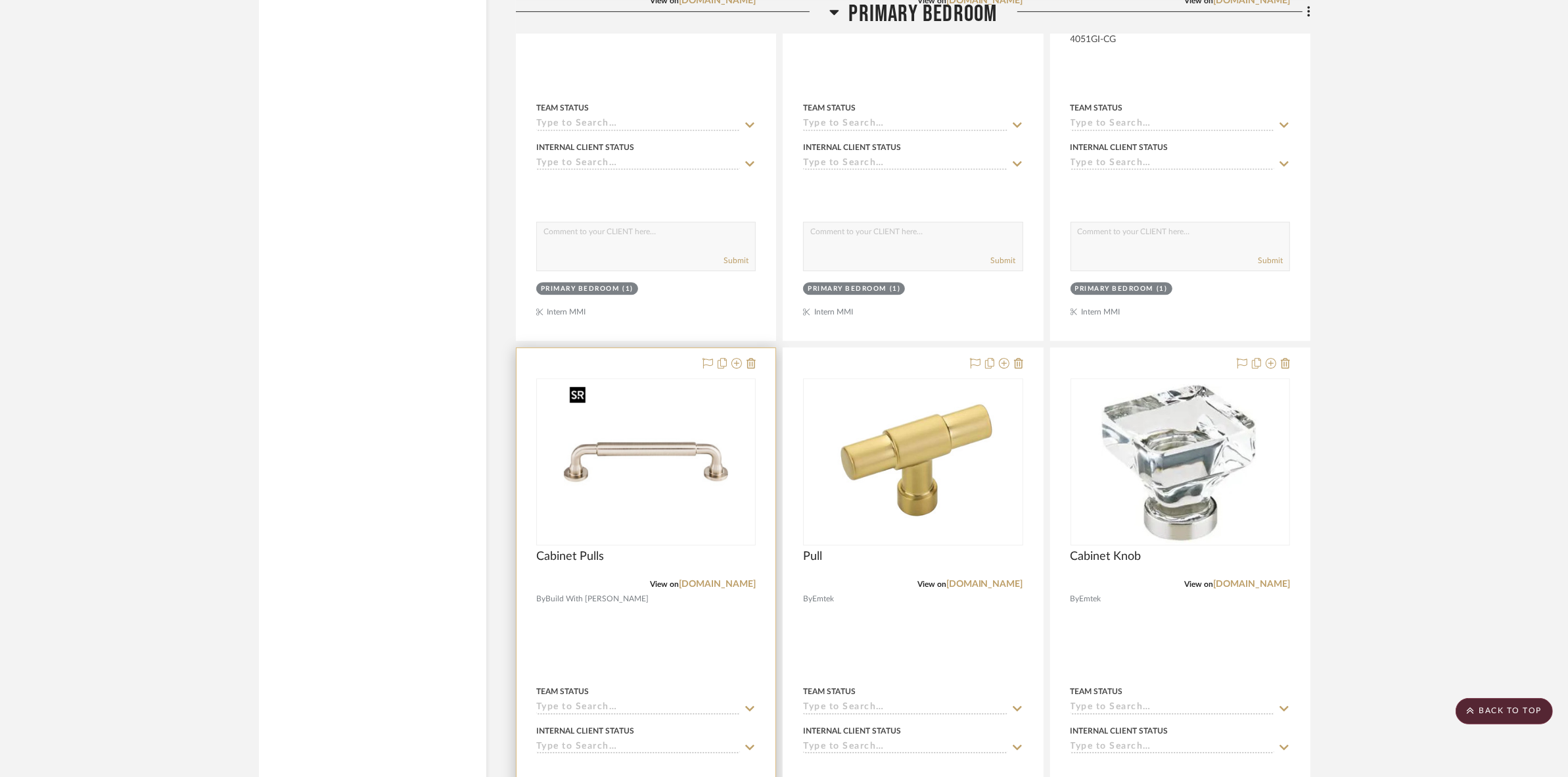
click at [693, 453] on img "0" at bounding box center [646, 462] width 165 height 165
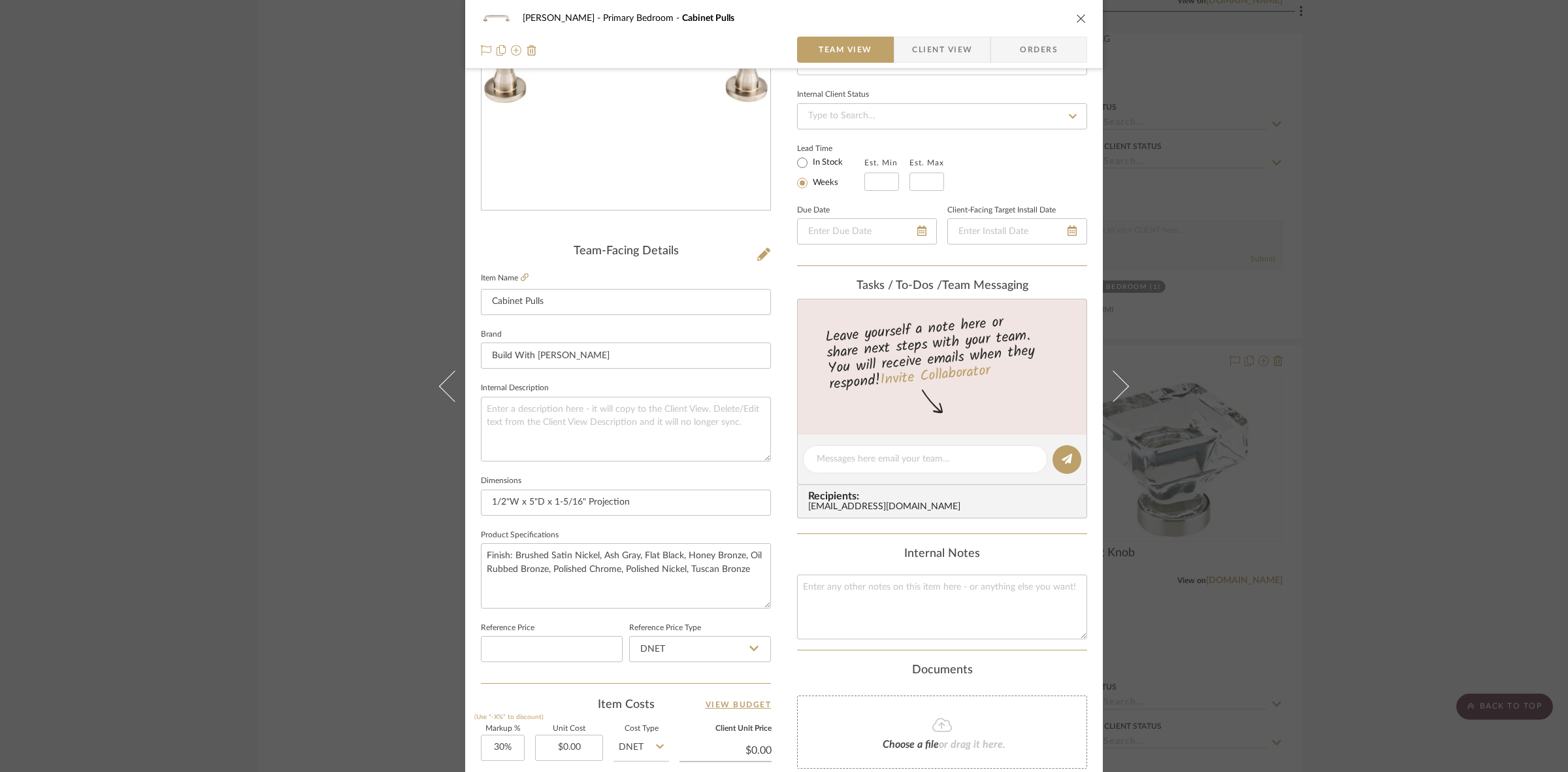
scroll to position [0, 0]
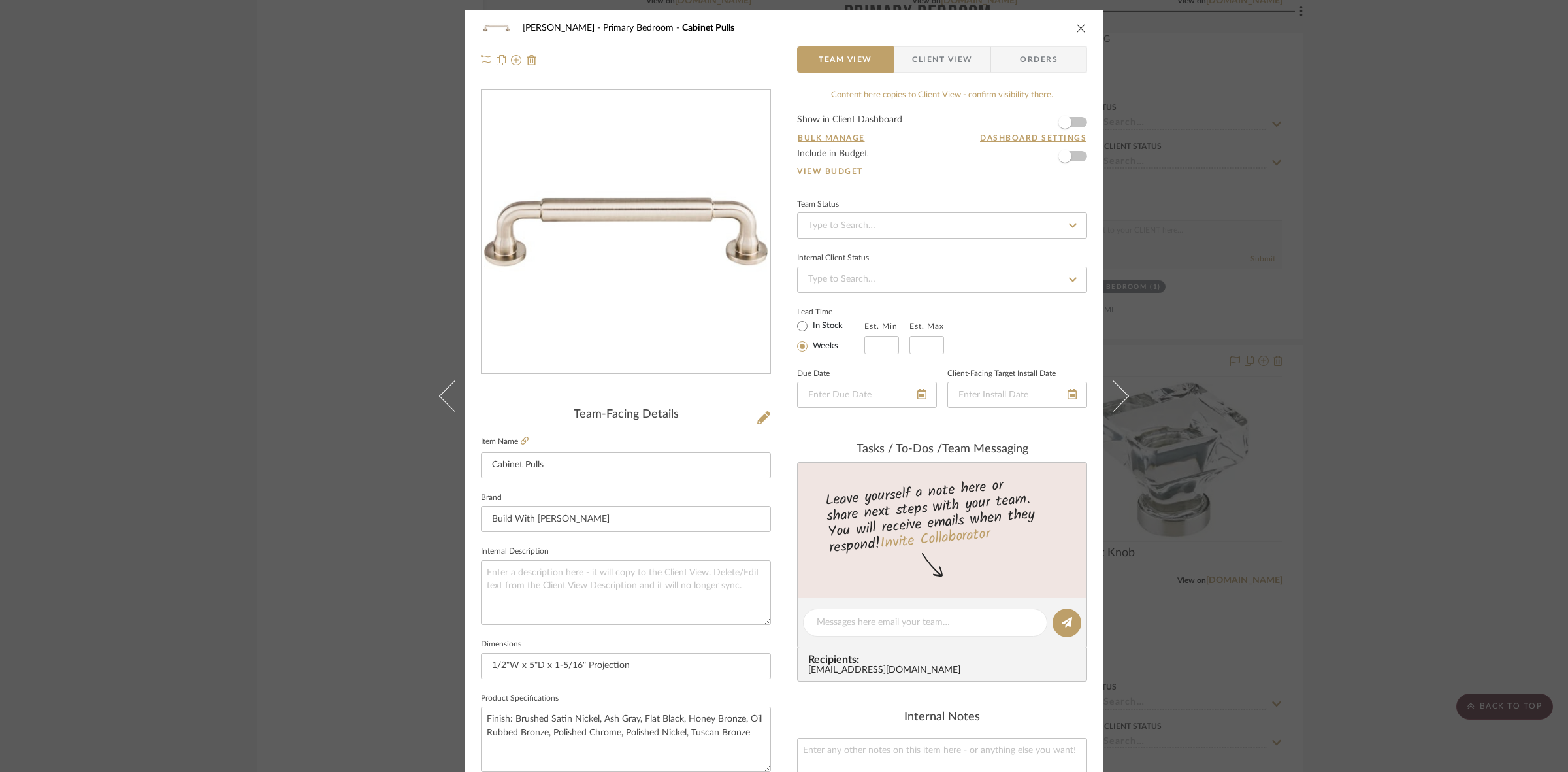
click at [192, 508] on div "FRITZ DC Primary Bedroom Cabinet Pulls Team View Client View Orders Team-Facing…" at bounding box center [784, 386] width 1568 height 772
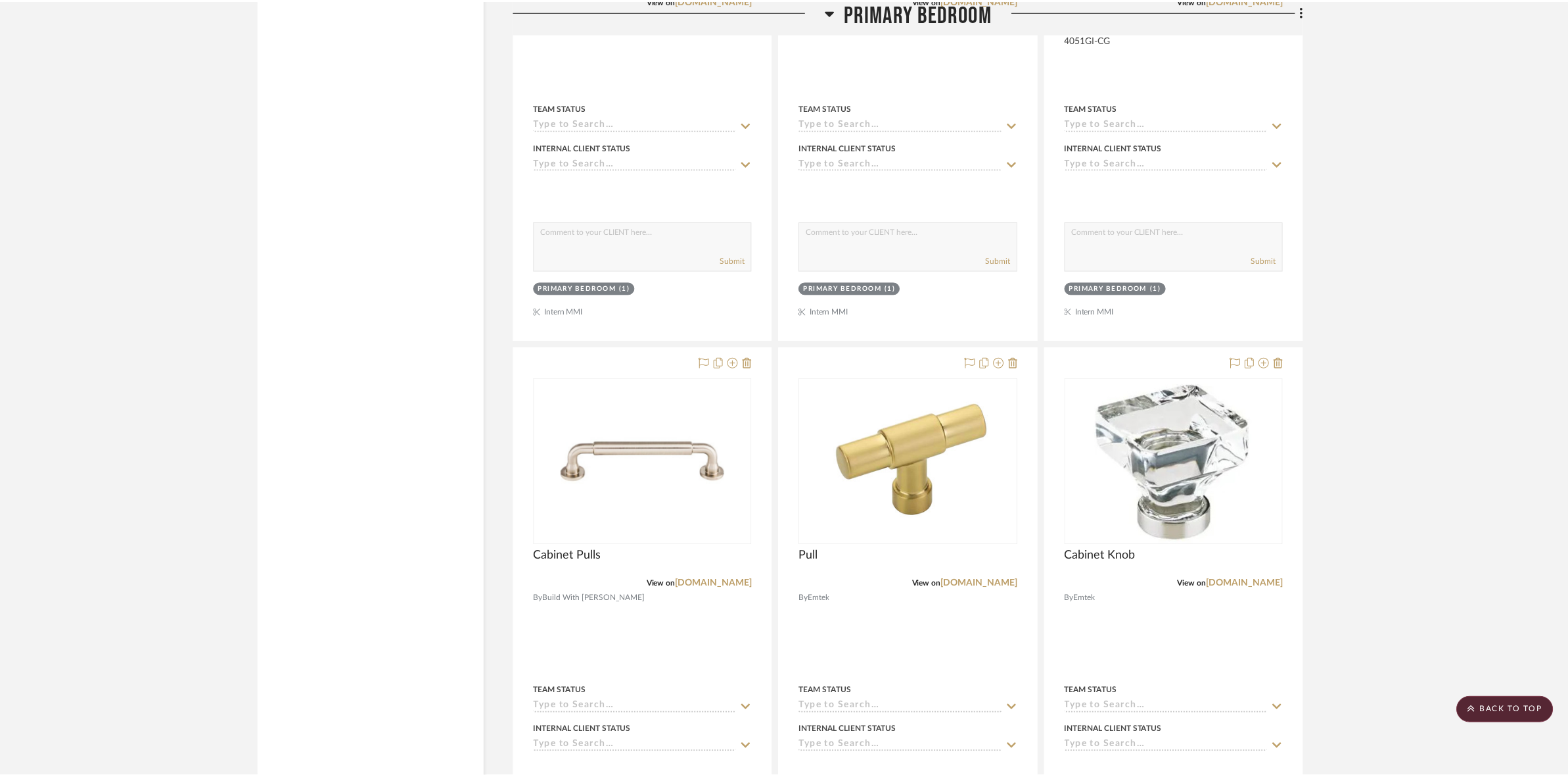
scroll to position [5014, 0]
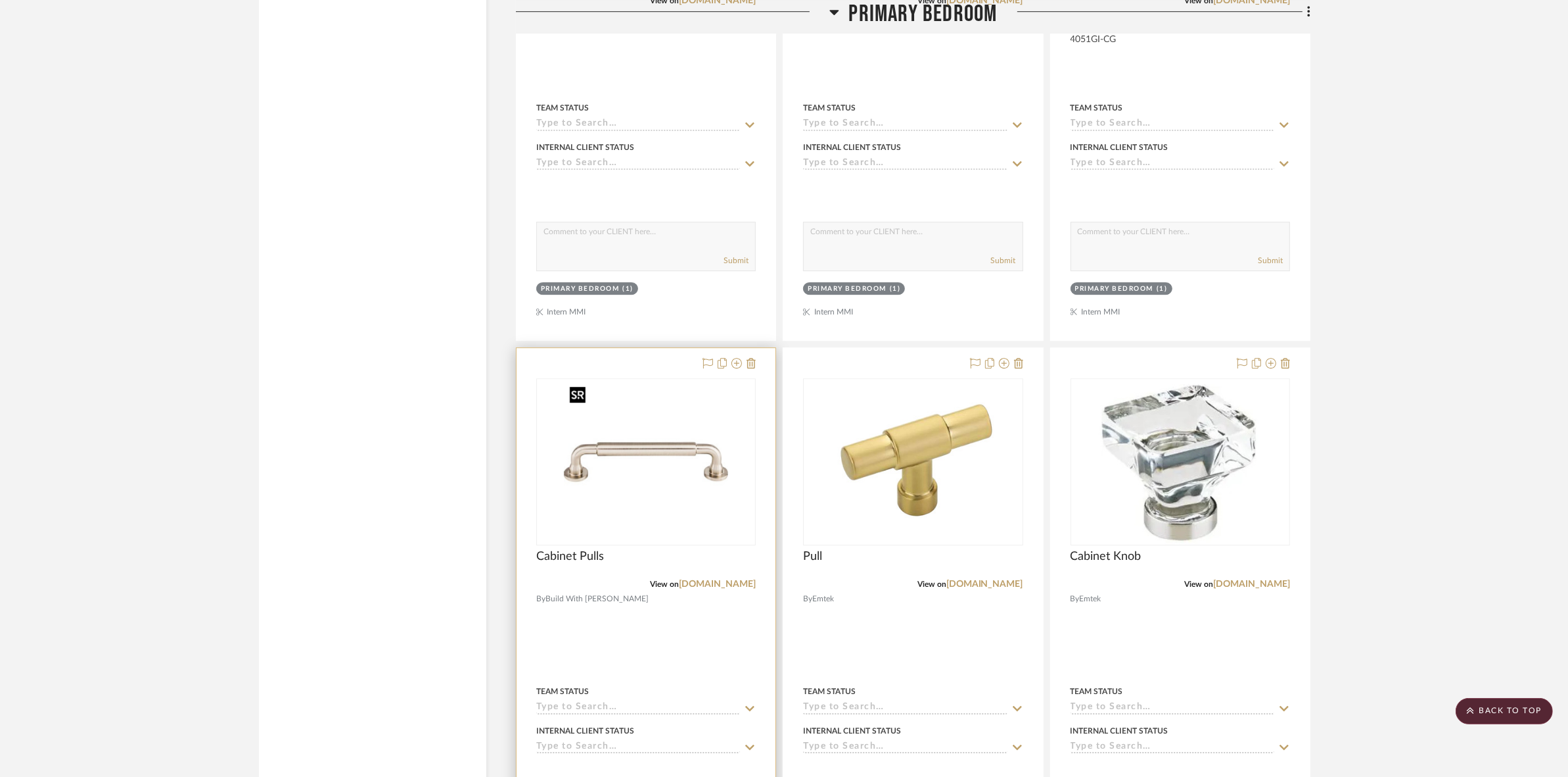
click at [655, 489] on img "0" at bounding box center [646, 462] width 165 height 165
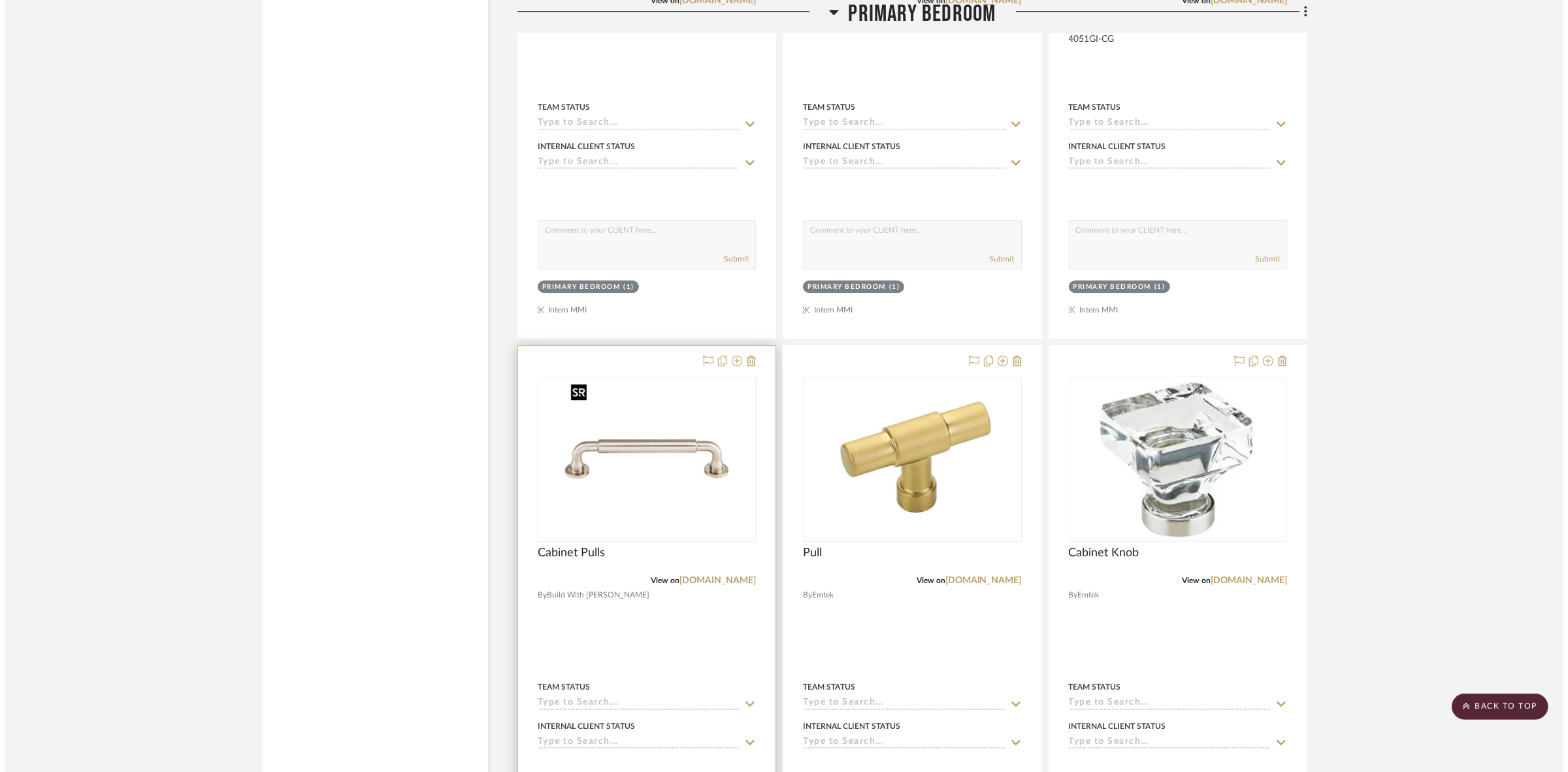
scroll to position [0, 0]
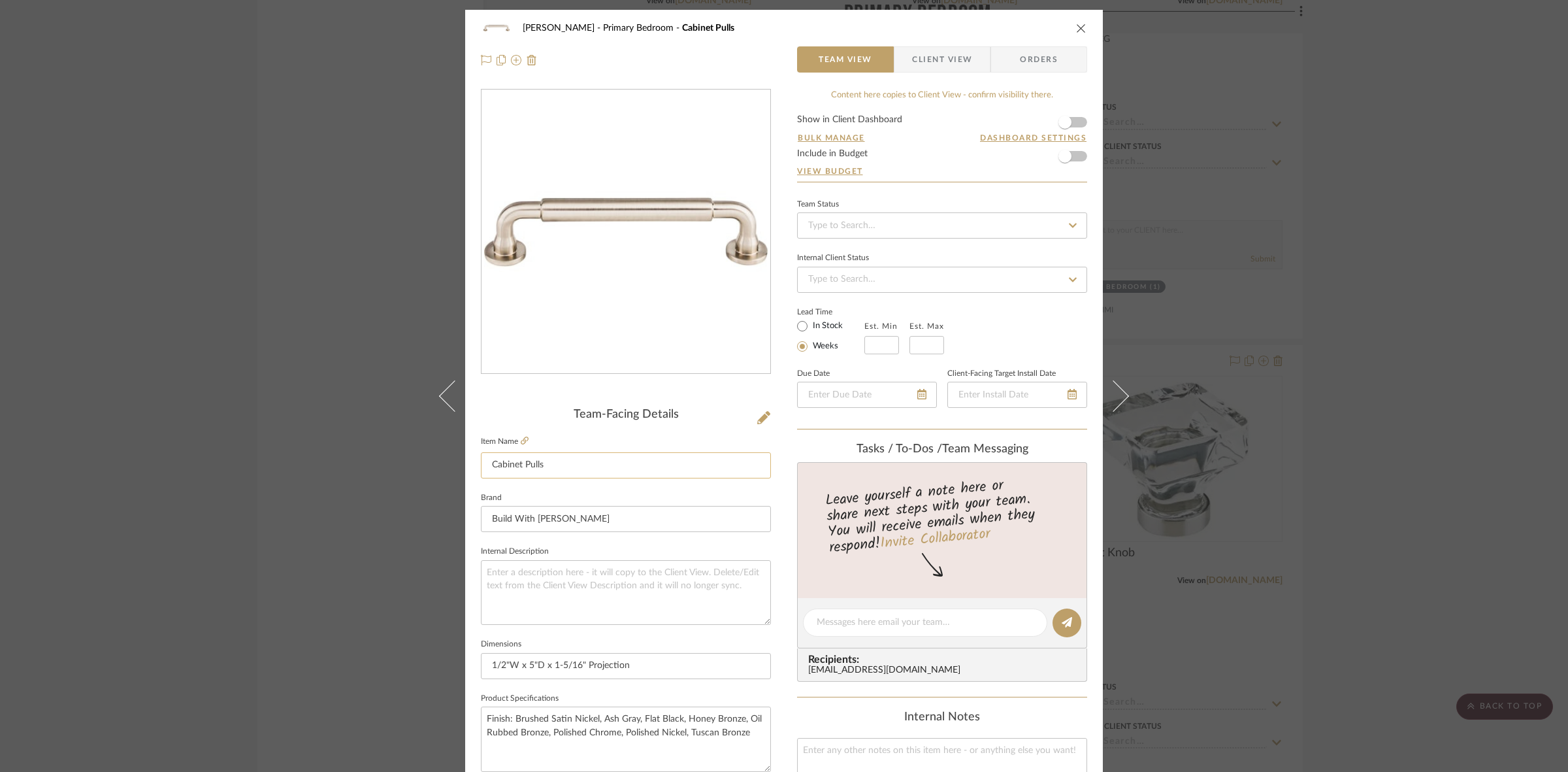
click at [577, 473] on input "Cabinet Pulls" at bounding box center [625, 465] width 290 height 26
type input "Cabinet Pull"
click at [647, 583] on textarea at bounding box center [625, 592] width 290 height 65
click at [167, 522] on div "FRITZ DC Primary Bedroom Cabinet Pull Team View Client View Orders Team-Facing …" at bounding box center [784, 386] width 1568 height 772
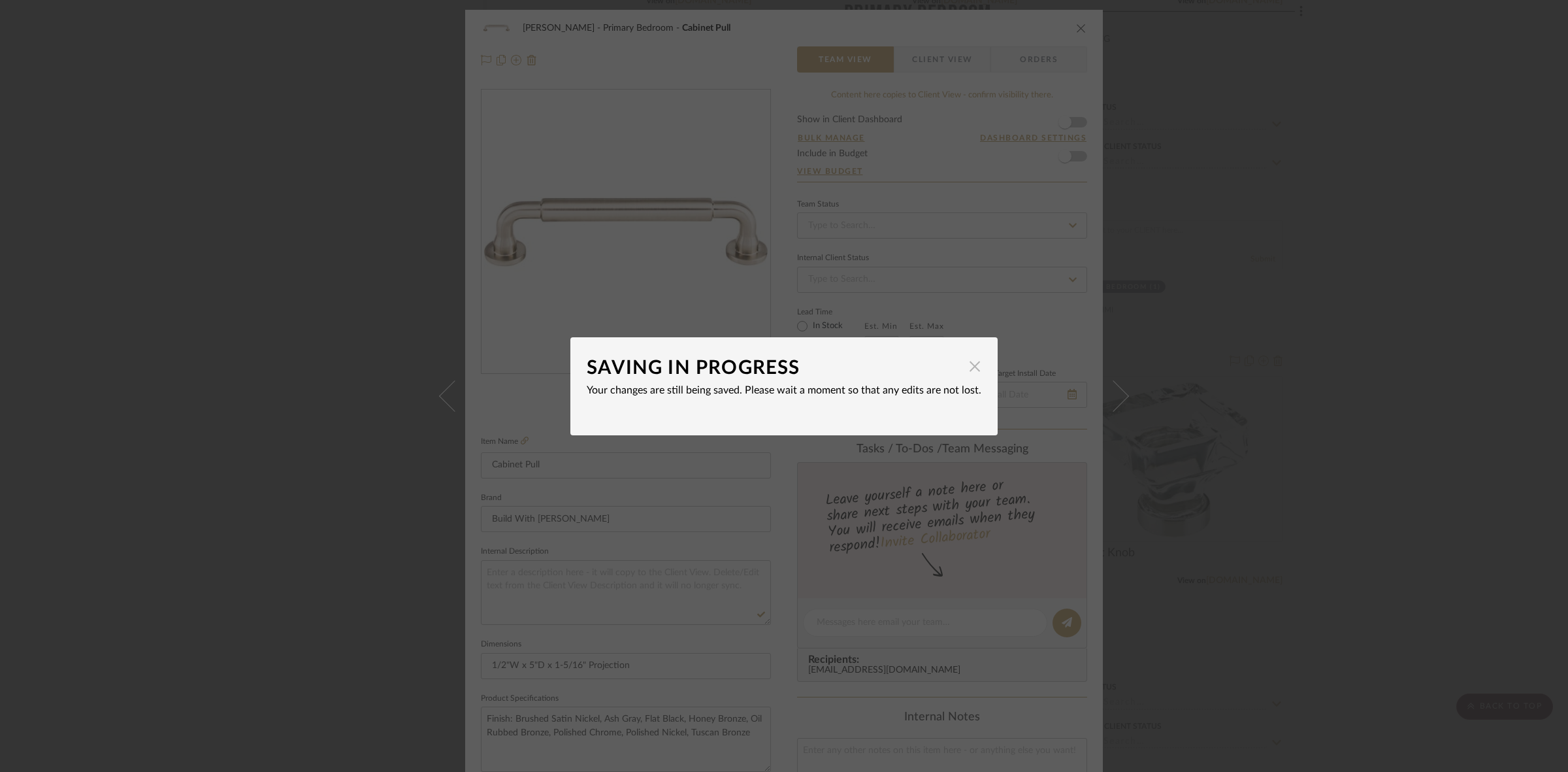
click at [969, 368] on span "button" at bounding box center [975, 367] width 26 height 26
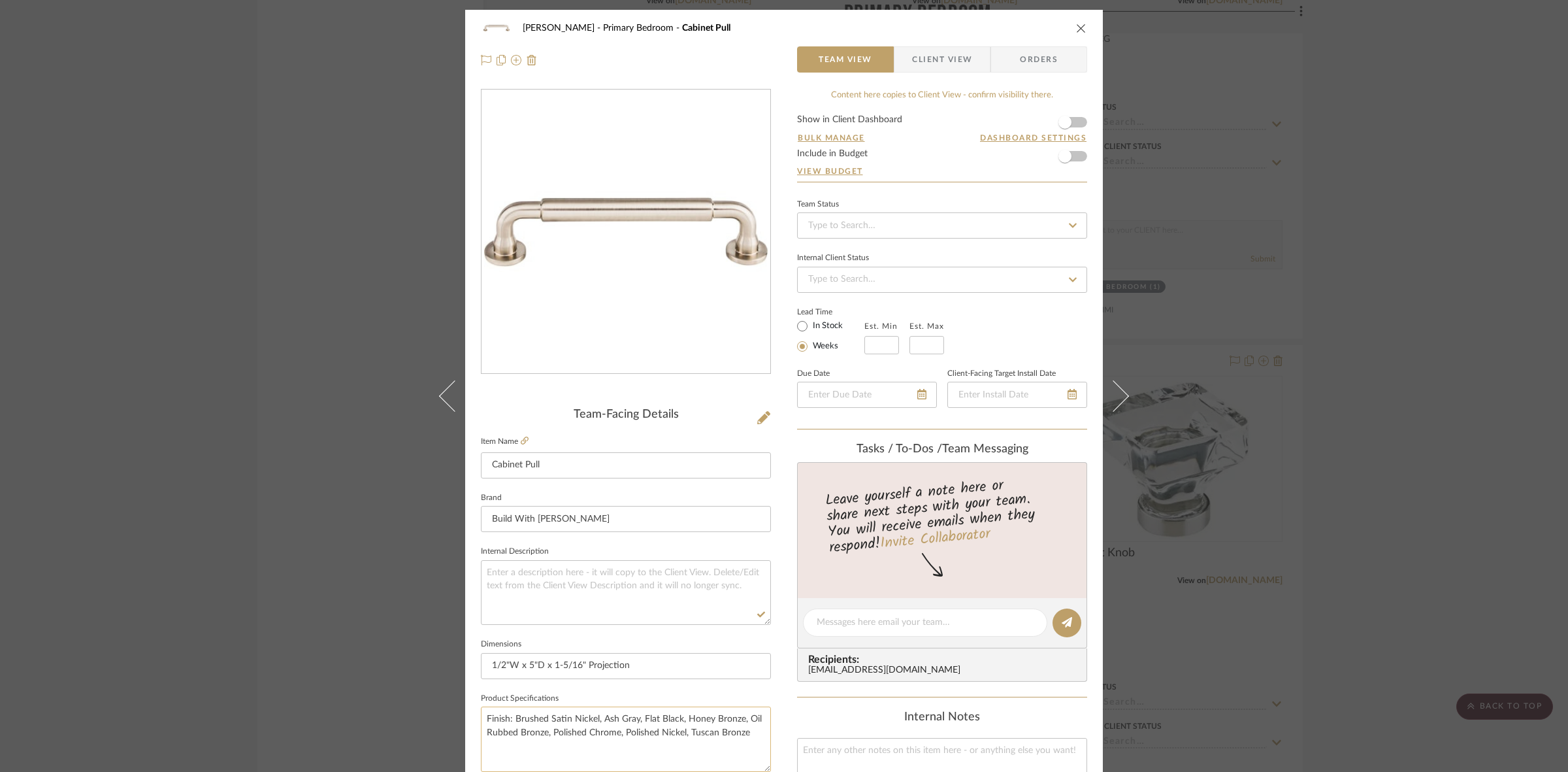
click at [601, 730] on textarea "Finish: Brushed Satin Nickel, Ash Gray, Flat Black, Honey Bronze, Oil Rubbed Br…" at bounding box center [625, 739] width 290 height 65
click at [341, 579] on div "FRITZ DC Primary Bedroom Cabinet Pull Team View Client View Orders Team-Facing …" at bounding box center [784, 386] width 1568 height 772
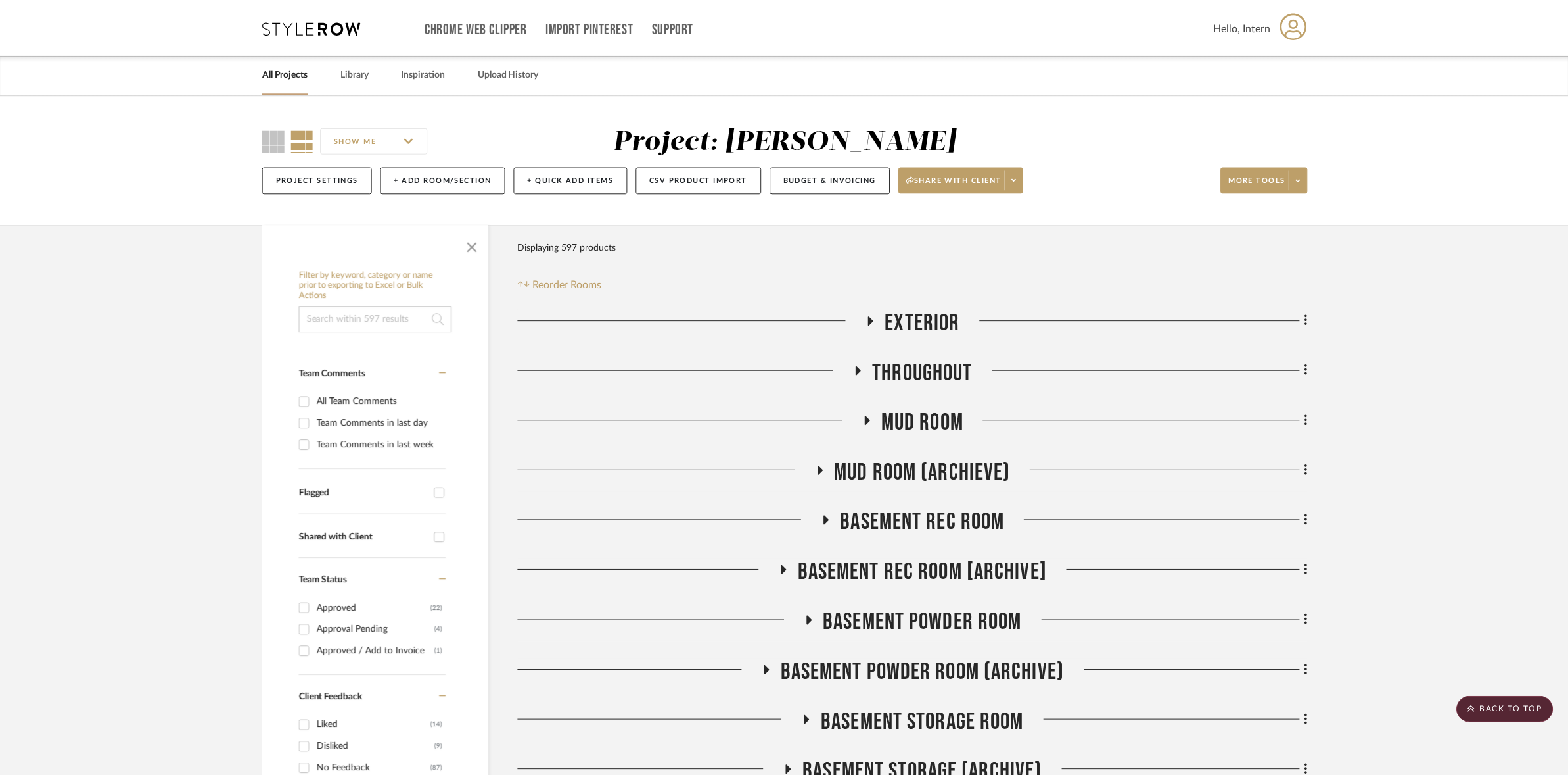
scroll to position [5014, 0]
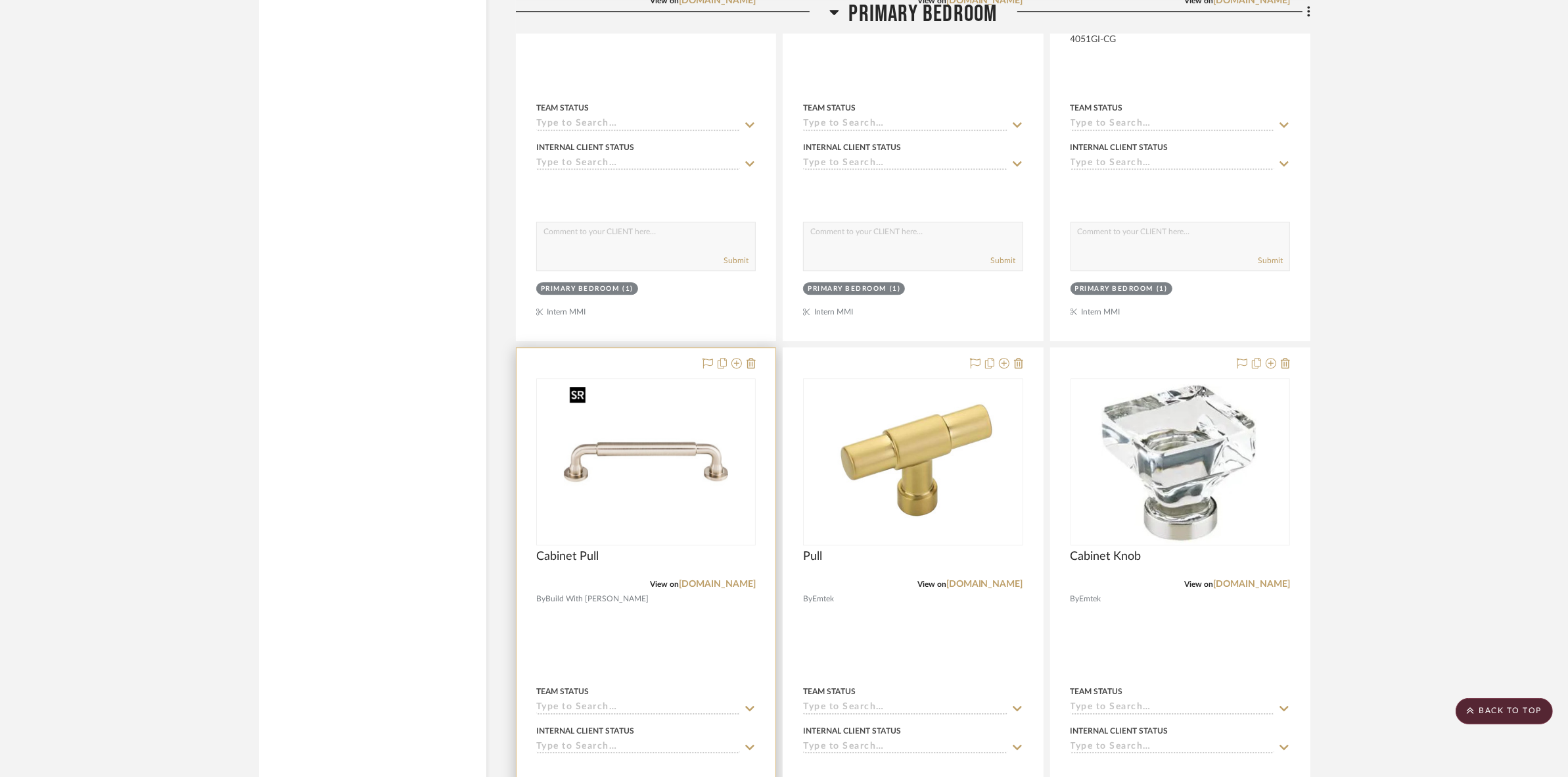
click at [633, 478] on img "0" at bounding box center [646, 462] width 165 height 165
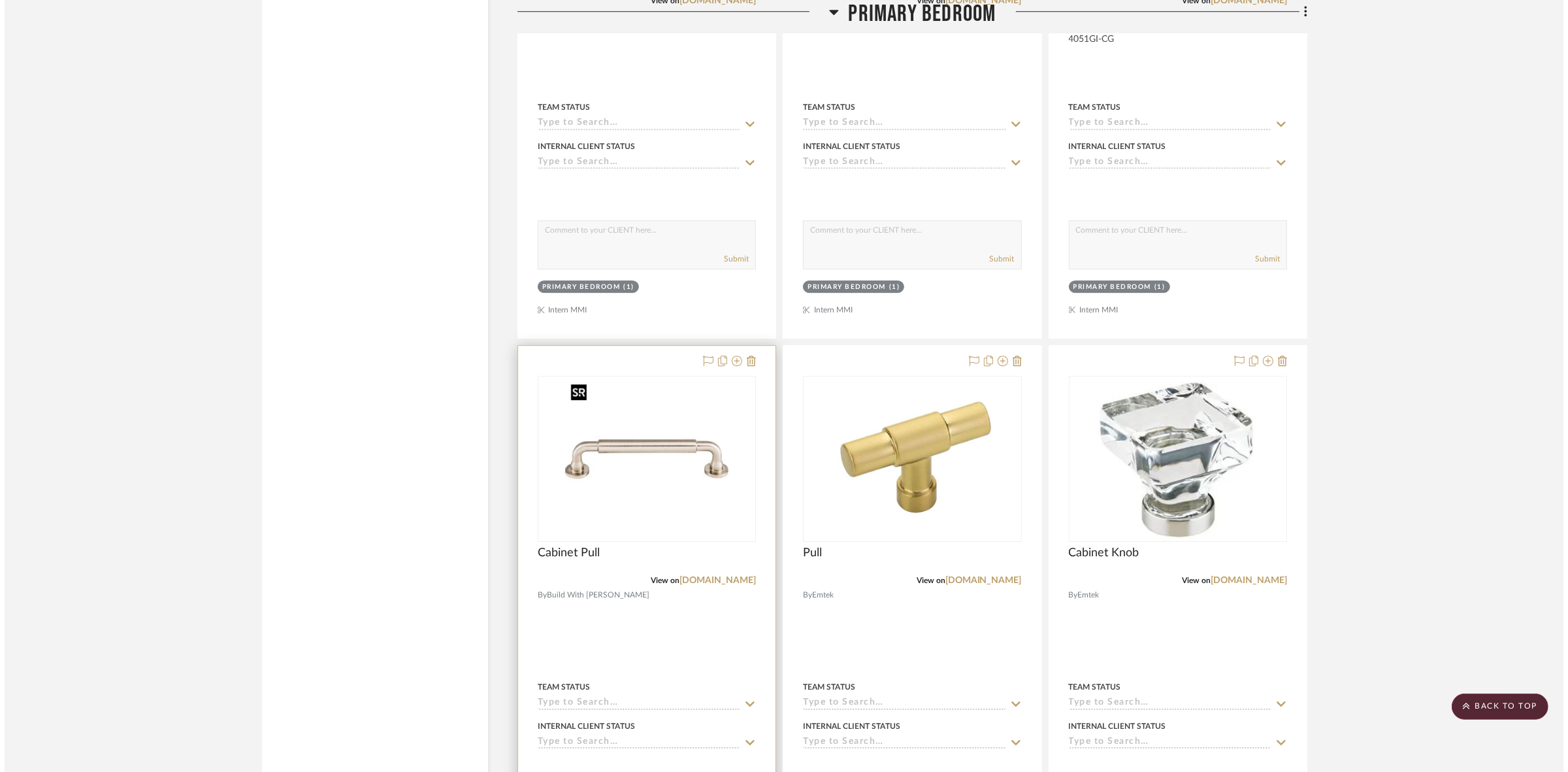
scroll to position [0, 0]
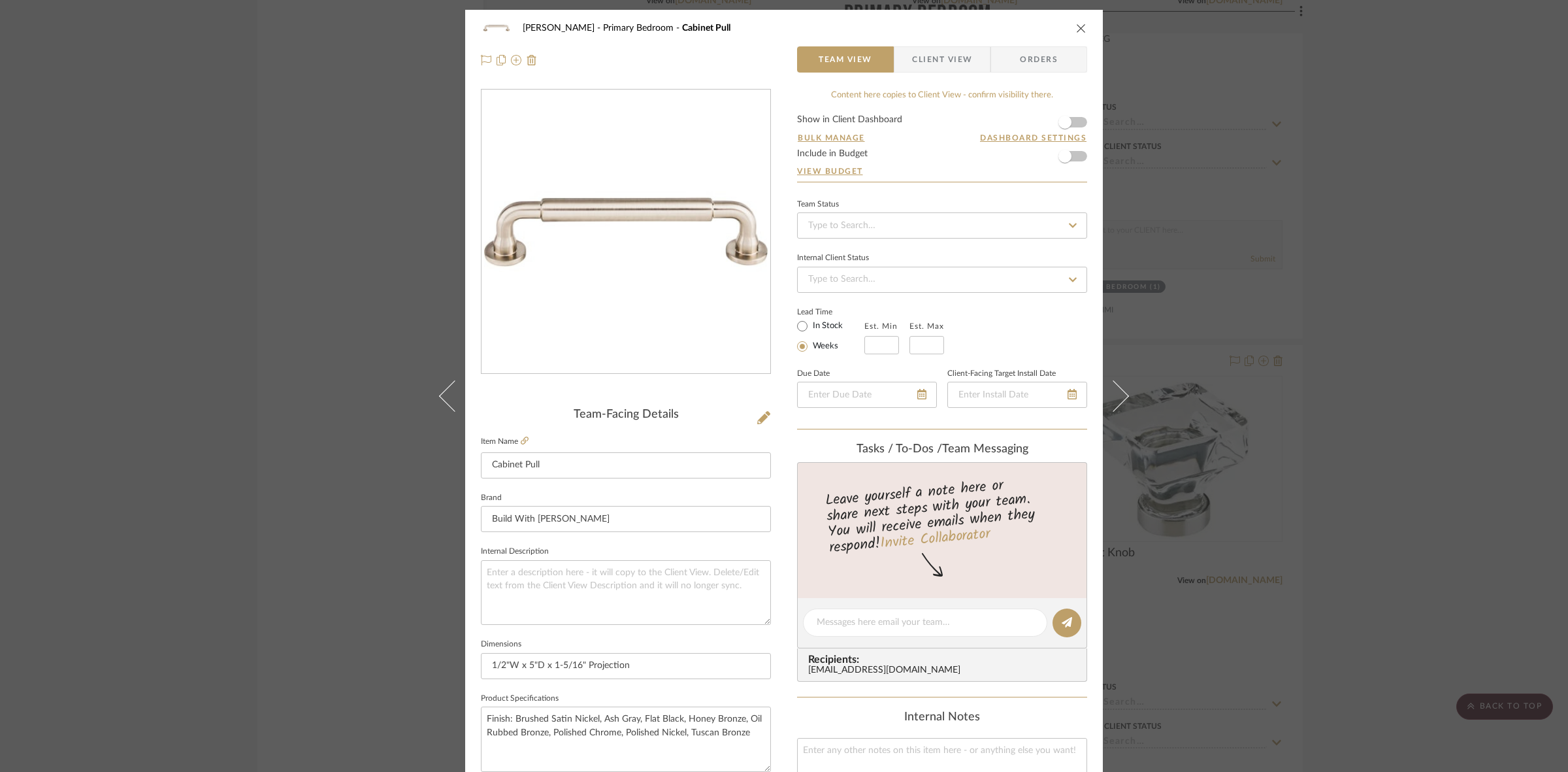
click at [354, 510] on div "FRITZ DC Primary Bedroom Cabinet Pull Team View Client View Orders Team-Facing …" at bounding box center [784, 386] width 1568 height 772
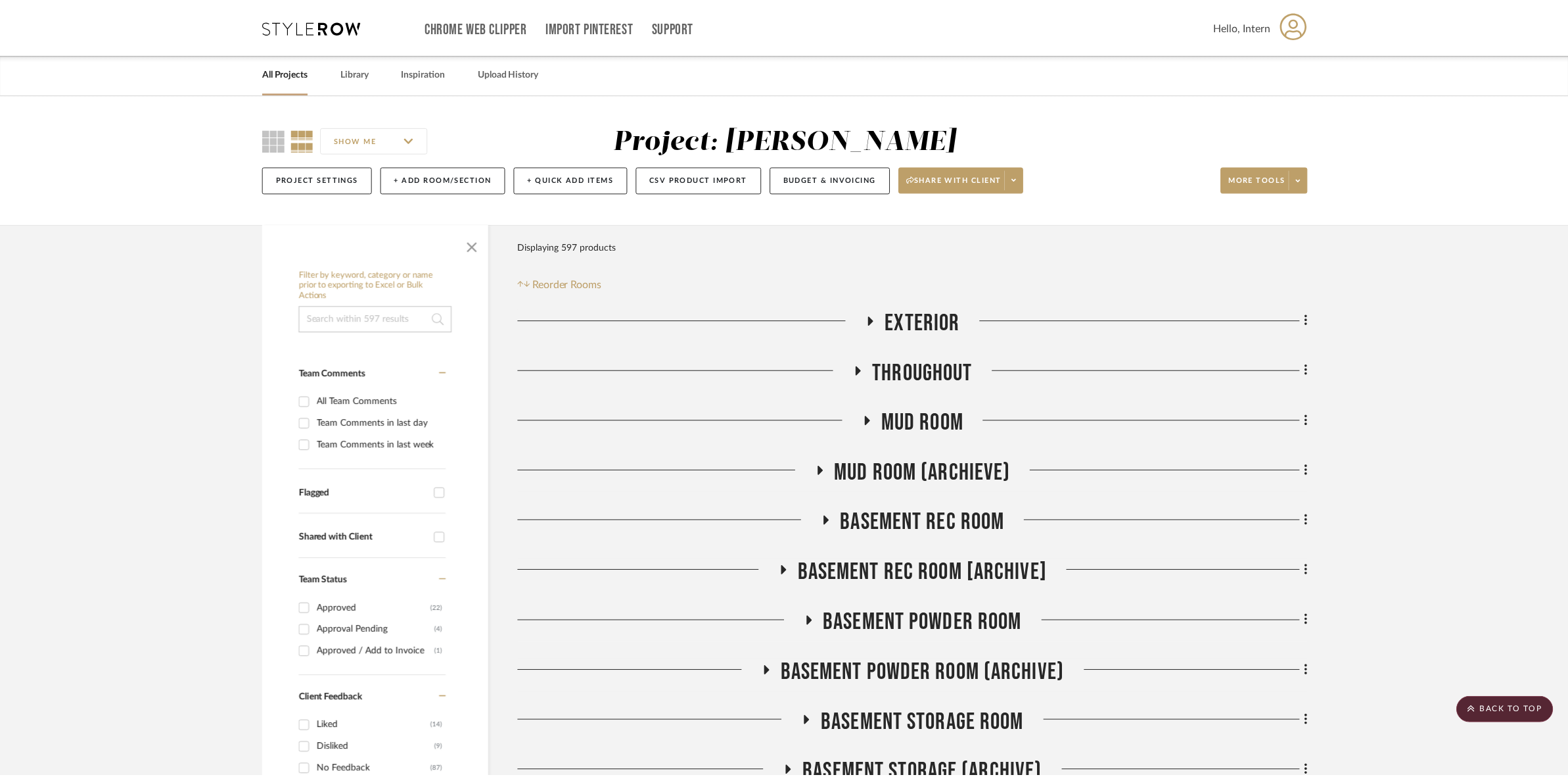
scroll to position [5014, 0]
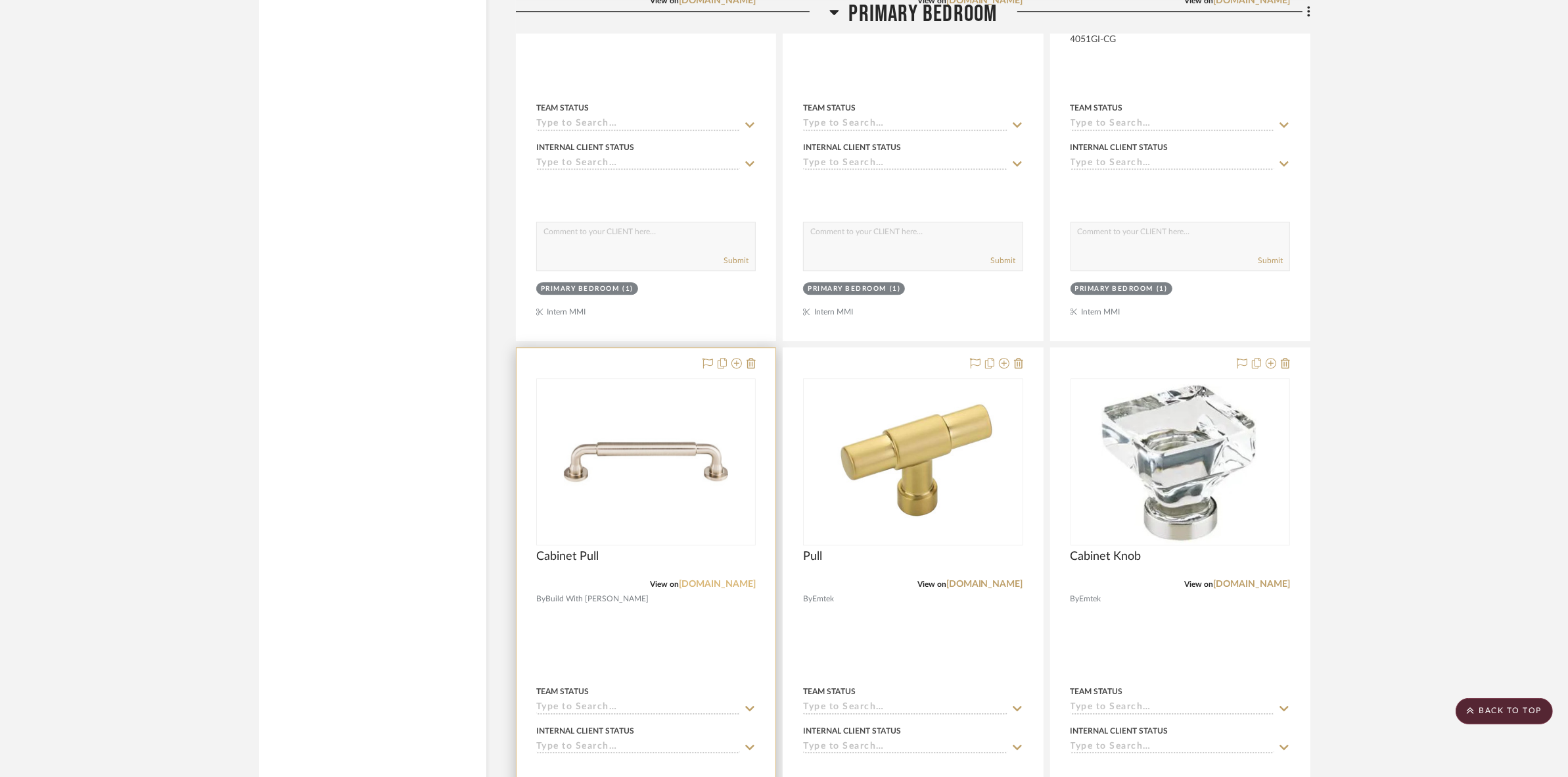
click at [725, 586] on link "[DOMAIN_NAME]" at bounding box center [718, 583] width 77 height 9
click at [647, 513] on img "0" at bounding box center [646, 462] width 165 height 165
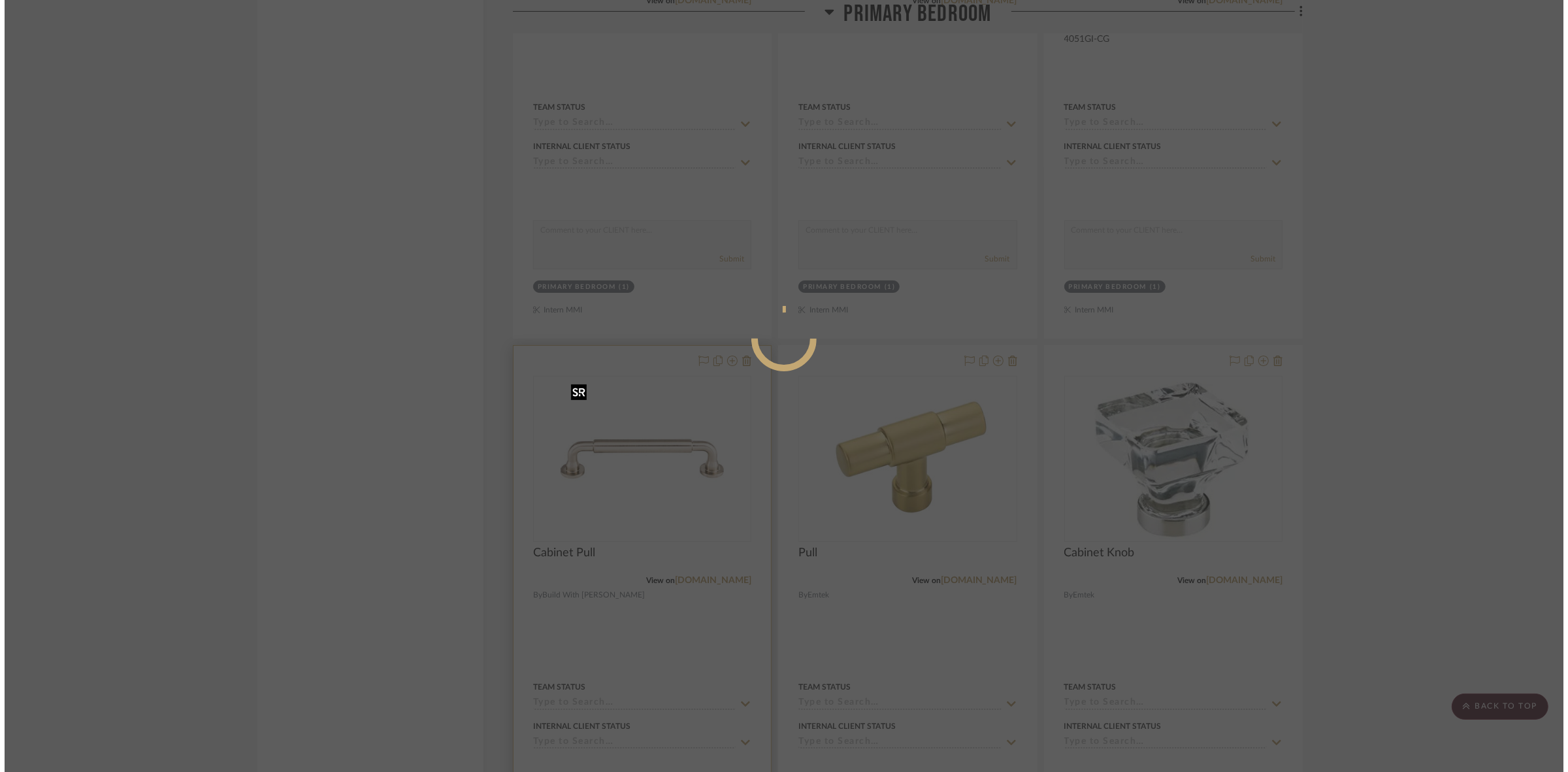
scroll to position [0, 0]
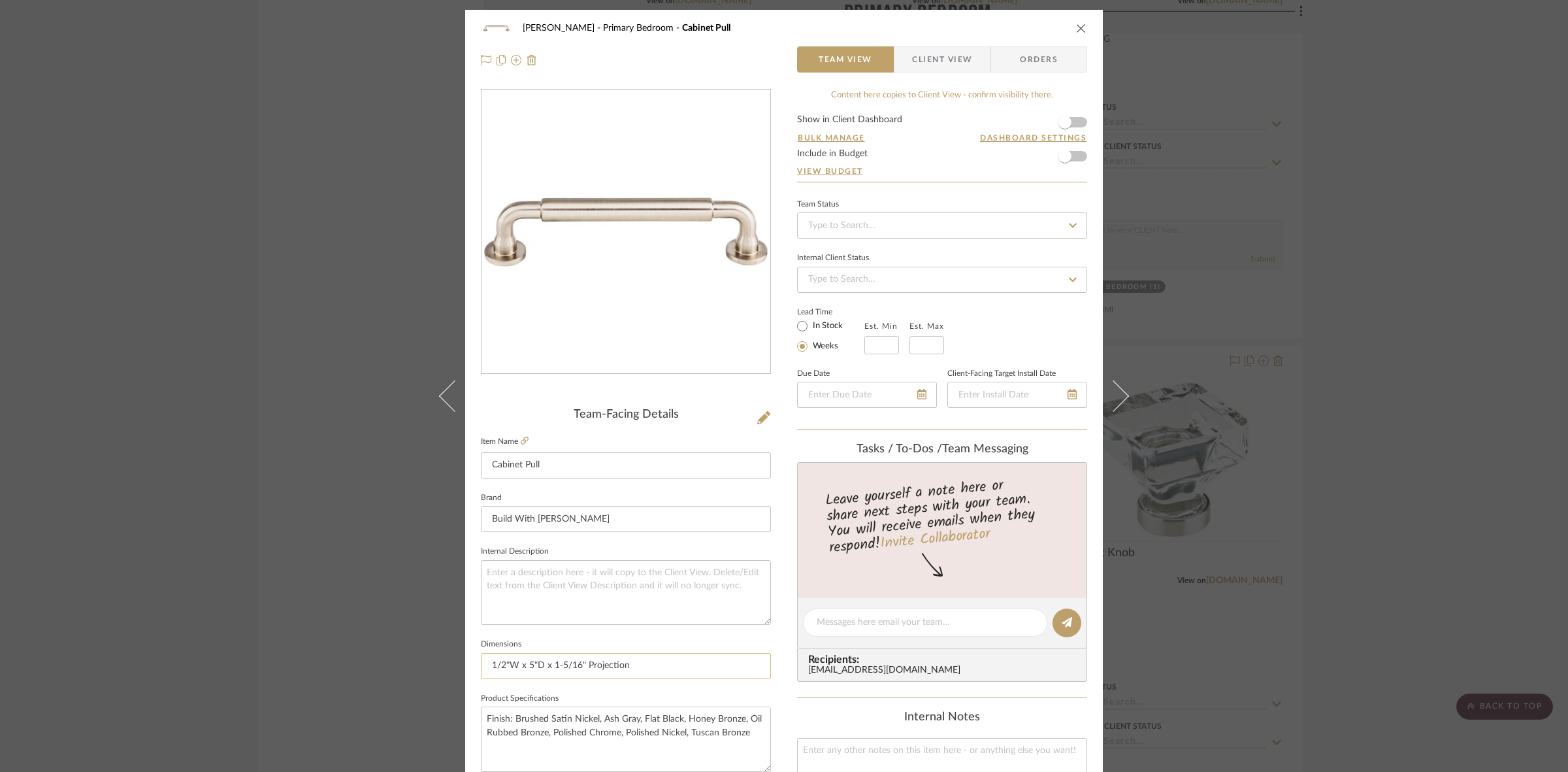
click at [481, 665] on input "1/2"W x 5"D x 1-5/16" Projection" at bounding box center [625, 666] width 290 height 26
type input "3-3/4" | 1/2"W x 5"D x 1-5/16" Projection | |"
click at [693, 663] on input "3-3/4" | 1/2"W x 5"D x 1-5/16" Projection | | |" at bounding box center [625, 666] width 290 height 26
type input "3-3/4" | 1/2"W x 5"D x 1-5/16" Projection | | |"
click at [517, 671] on input "3-3/4" | 1/2"W x 5"D x 1-5/16" Projection | | |" at bounding box center [625, 666] width 290 height 26
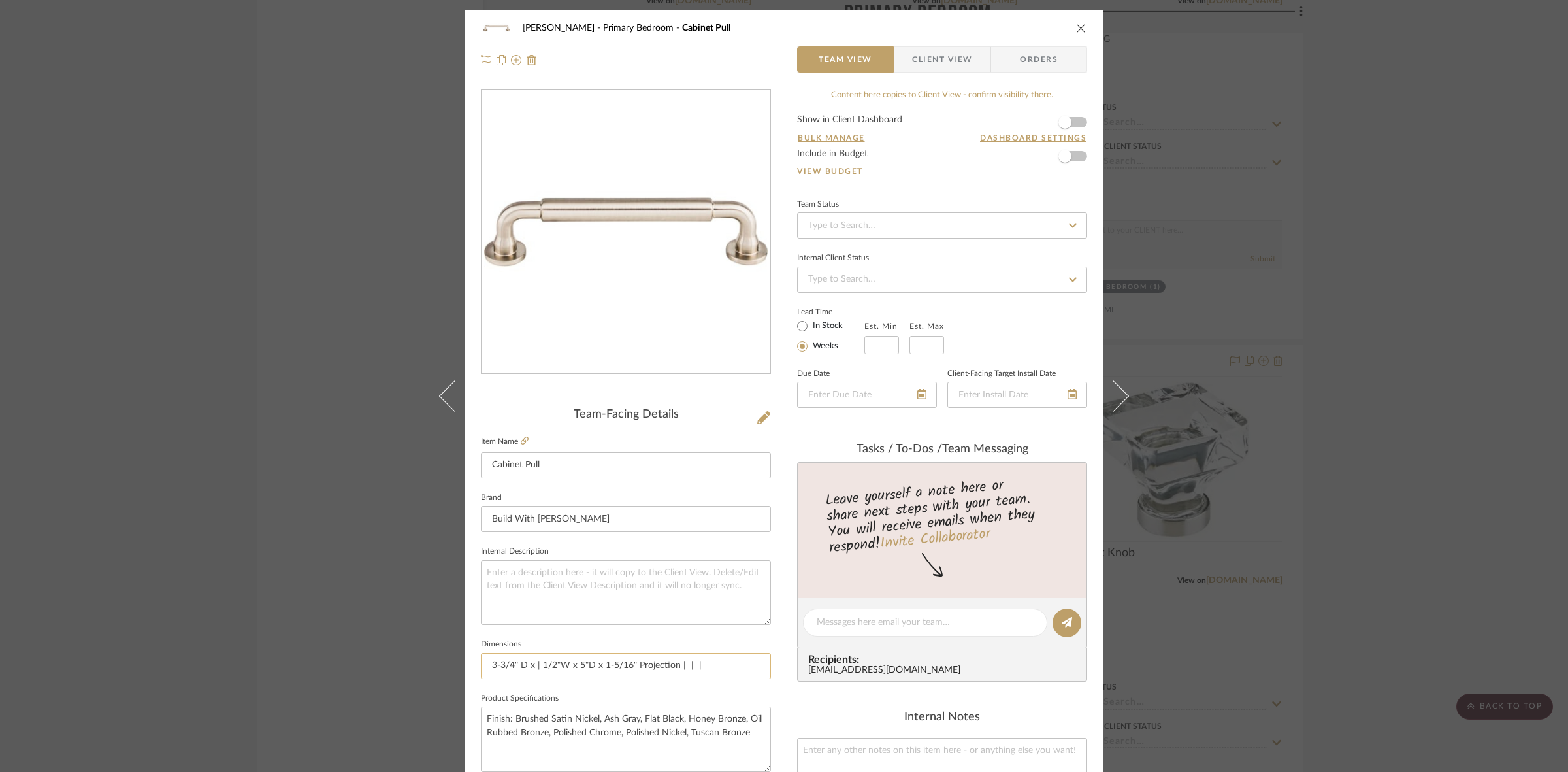
click at [681, 666] on input "3-3/4" D x | 1/2"W x 5"D x 1-5/16" Projection | | |" at bounding box center [625, 666] width 290 height 26
type input "3-3/4" D x | 1/2"W x 5"D x 1-5/16" Projection | | |"
type input "3-3/4" D x | 1/2"W x 5"D x 1-5/16" Projection | 6-5/16" D x | |"
click at [736, 665] on input "3-3/4" D x | 1/2"W x 5"D x 1-5/16" Projection | 6-5/16" D x | |" at bounding box center [625, 666] width 290 height 26
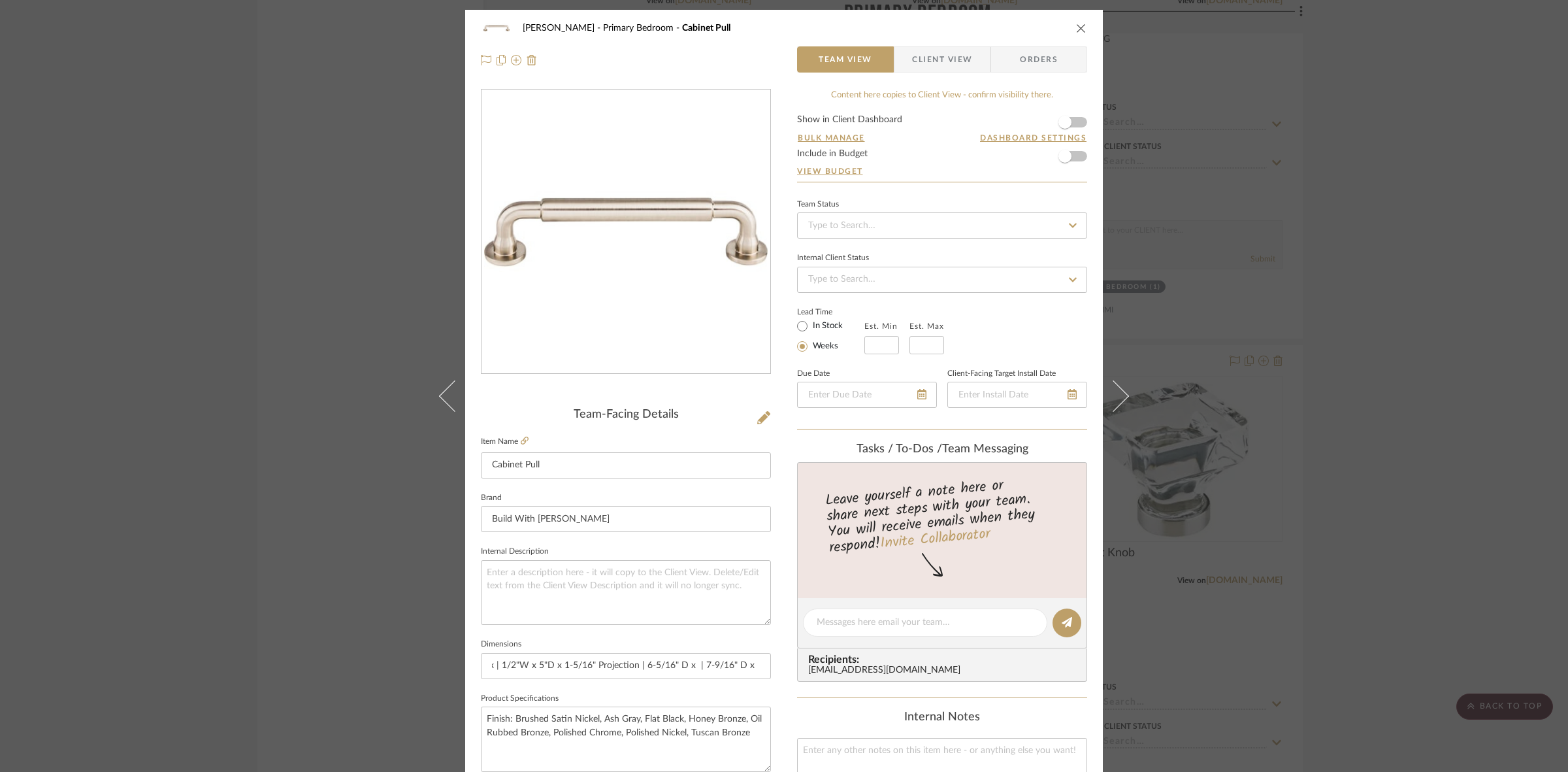
type input "3-3/4" D x | 1/2"W x 5"D x 1-5/16" Projection | 6-5/16" D x | 7-9/16" D x |"
type input "3-3/4" D x | 1/2"W x 5"D x 1-5/16" Projection | 6-5/16" D x | 7-9/16" D x | 12"…"
click at [622, 582] on textarea at bounding box center [625, 592] width 290 height 65
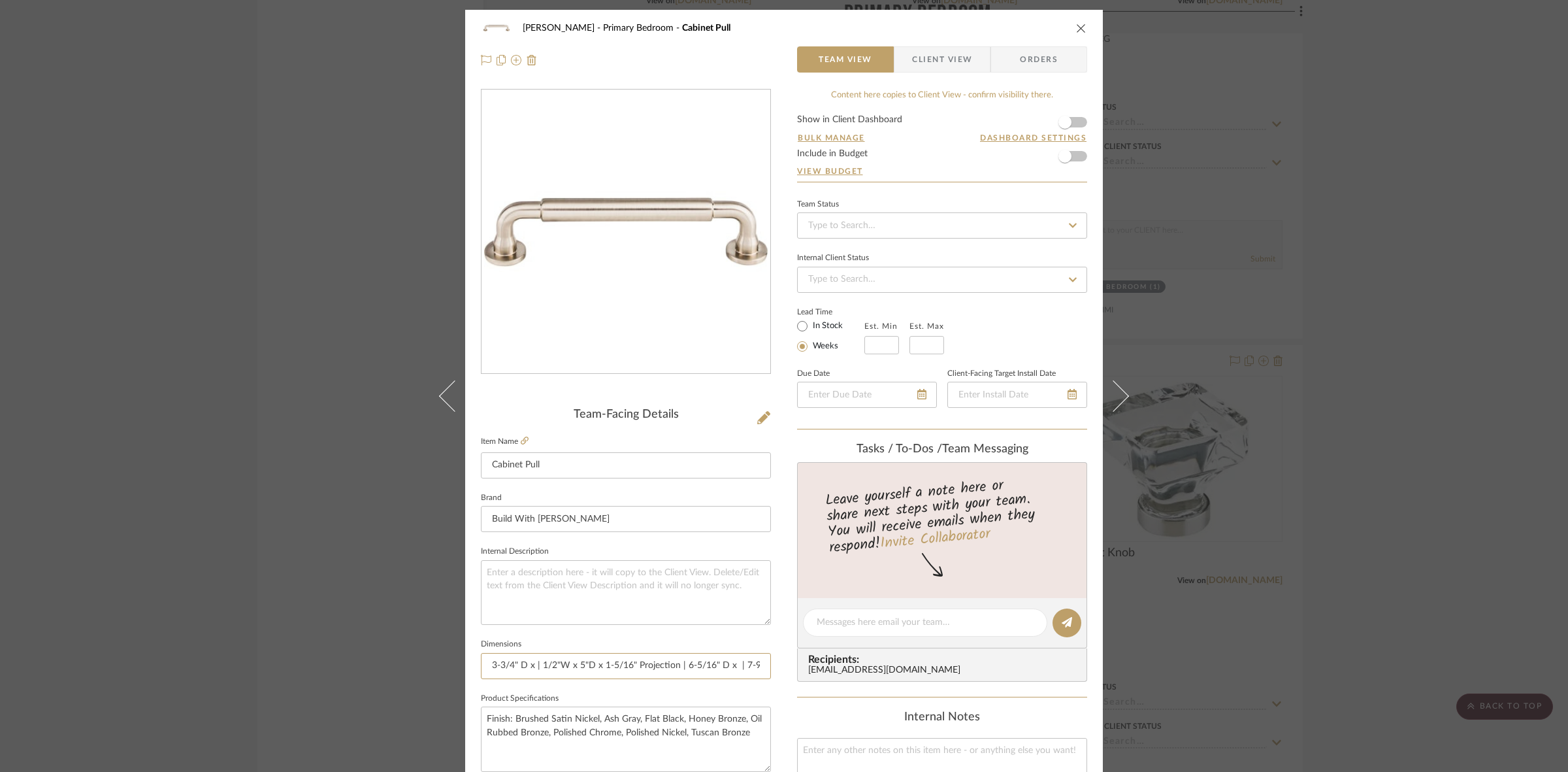
drag, startPoint x: 531, startPoint y: 665, endPoint x: 409, endPoint y: 660, distance: 122.1
click at [409, 660] on div "FRITZ DC Primary Bedroom Cabinet Pull Team View Client View Orders Team-Facing …" at bounding box center [784, 386] width 1568 height 772
paste input "" W x " D x " H"
type input "" W x " D x " H | 1/2"W x 5"D x 1-5/16" Projection | 6-5/16" D x | 7-9/16" D x …"
click at [511, 665] on input "" W x " D x " H | 1/2"W x 5"D x 1-5/16" Projection | 6-5/16" D x | 7-9/16" D x …" at bounding box center [625, 666] width 290 height 26
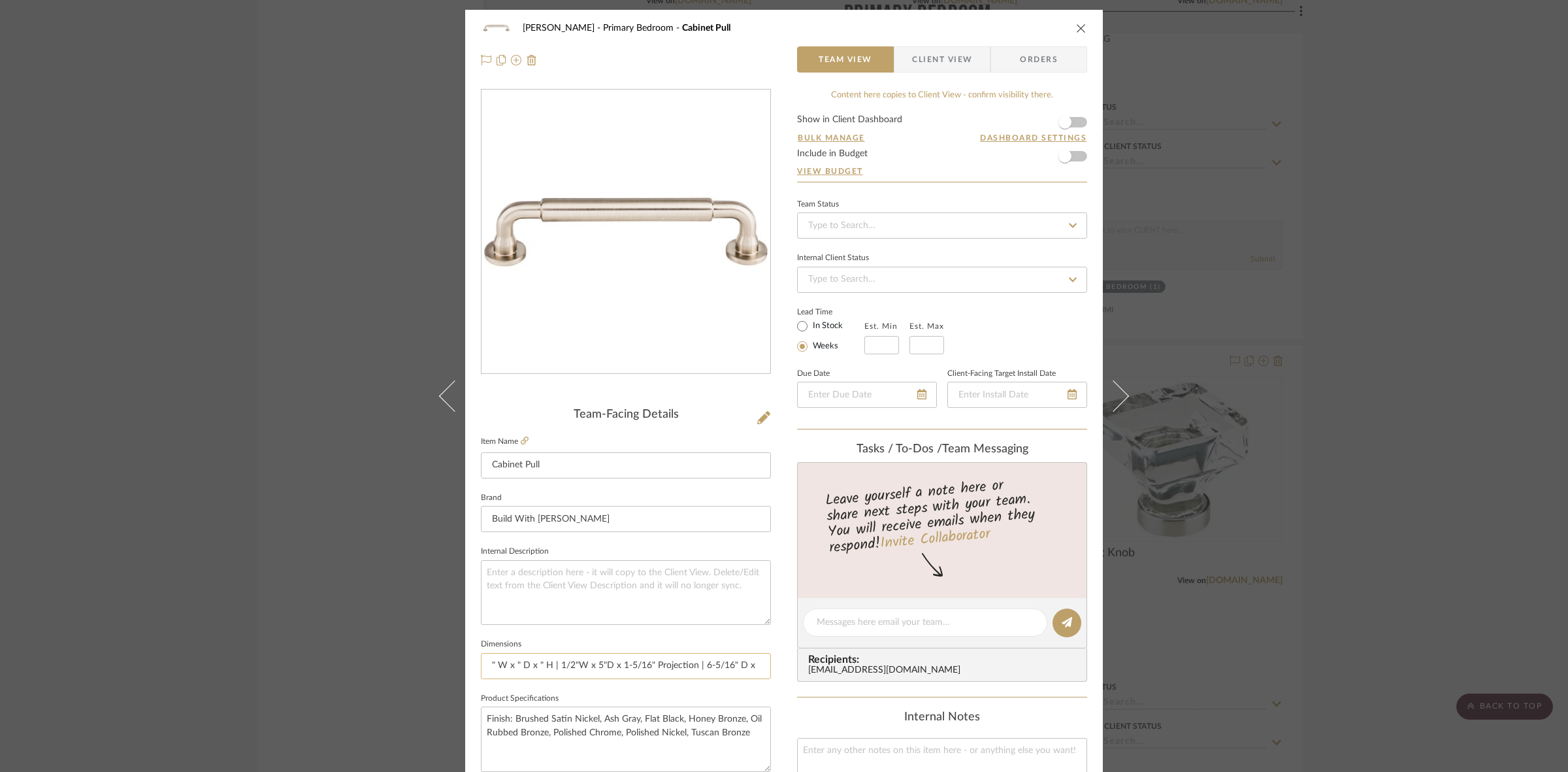
paste input "1/2""
type input "" W x 1/2"" D x " H | 1/2"W x 5"D x 1-5/16" Projection | 6-5/16" D x | 7-9/16" …"
click at [487, 665] on input "" W x 1/2"" D x " H | 1/2"W x 5"D x 1-5/16" Projection | 6-5/16" D x | 7-9/16" …" at bounding box center [625, 666] width 290 height 26
paste input "4-11/16""
click at [566, 660] on input "4-11/16" W x 1/2"" D x " H | 1/2"W x 5"D x 1-5/16" Projection | 6-5/16" D x | 7…" at bounding box center [625, 666] width 290 height 26
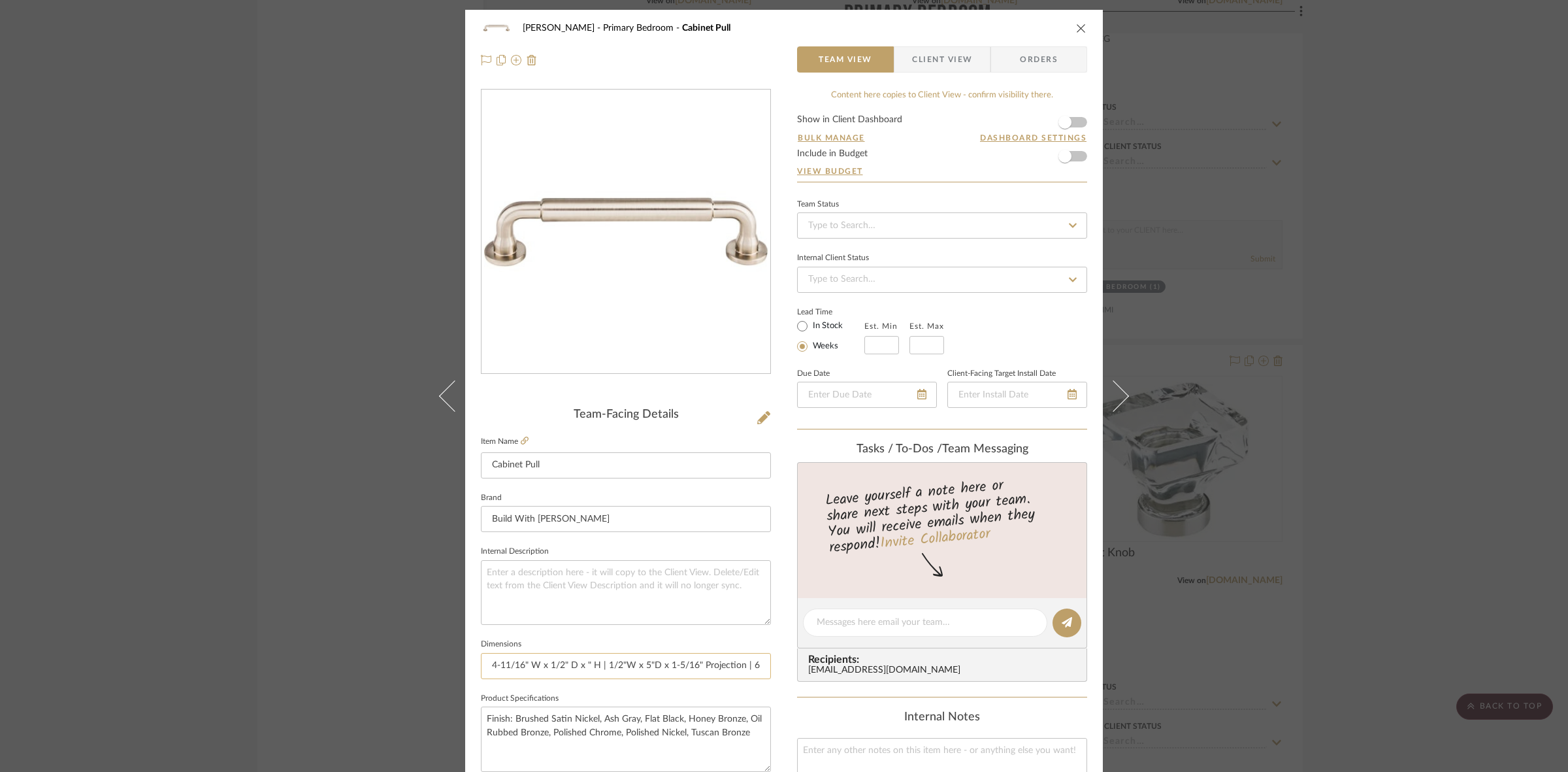
click at [582, 661] on input "4-11/16" W x 1/2" D x " H | 1/2"W x 5"D x 1-5/16" Projection | 6-5/16" D x | 7-…" at bounding box center [625, 666] width 290 height 26
type input "4-11/16" W x 1/2" D x " H | 1/2"W x 5"D x 1-5/16" Projection | 6-5/16" D x | 7-…"
click at [605, 669] on input "4-11/16" W x 1/2" D x " H | 1/2"W x 5"D x 1-5/16" Projection | 6-5/16" D x | 7-…" at bounding box center [625, 666] width 290 height 26
click at [564, 661] on input "4-11/16" W x D x " H | 1/2"W x 5"D x 1-5/16" Projection | 6-5/16" D x | 7-9/16"…" at bounding box center [625, 666] width 290 height 26
paste input "4-11/16"
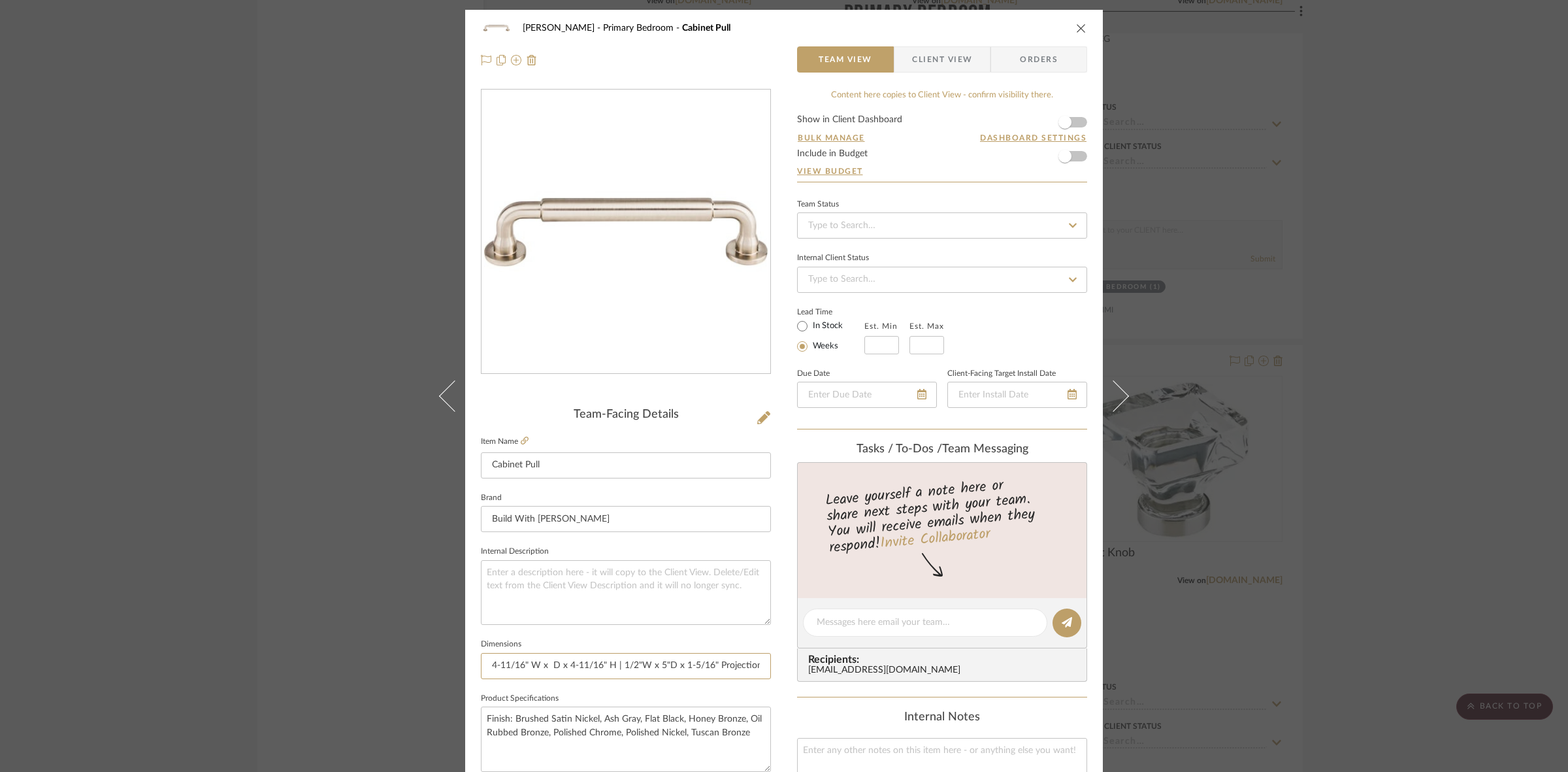
type input "4-11/16" W x D x 4-11/16" H | 1/2"W x 5"D x 1-5/16" Projection | 6-5/16" D x | …"
type input "4-11/16" W x D x " H | 1/2"W x 5"D x 1-5/16" Projection | 6-5/16" D x | 7-9/16"…"
drag, startPoint x: 521, startPoint y: 662, endPoint x: 474, endPoint y: 663, distance: 47.0
click at [474, 663] on div "FRITZ DC Primary Bedroom Cabinet Pull Team View Client View Orders Team-Facing …" at bounding box center [784, 613] width 638 height 1207
click at [549, 666] on input "4-11/16" W x D x " H | 1/2"W x 5"D x 1-5/16" Projection | 6-5/16" D x | 7-9/16"…" at bounding box center [625, 666] width 290 height 26
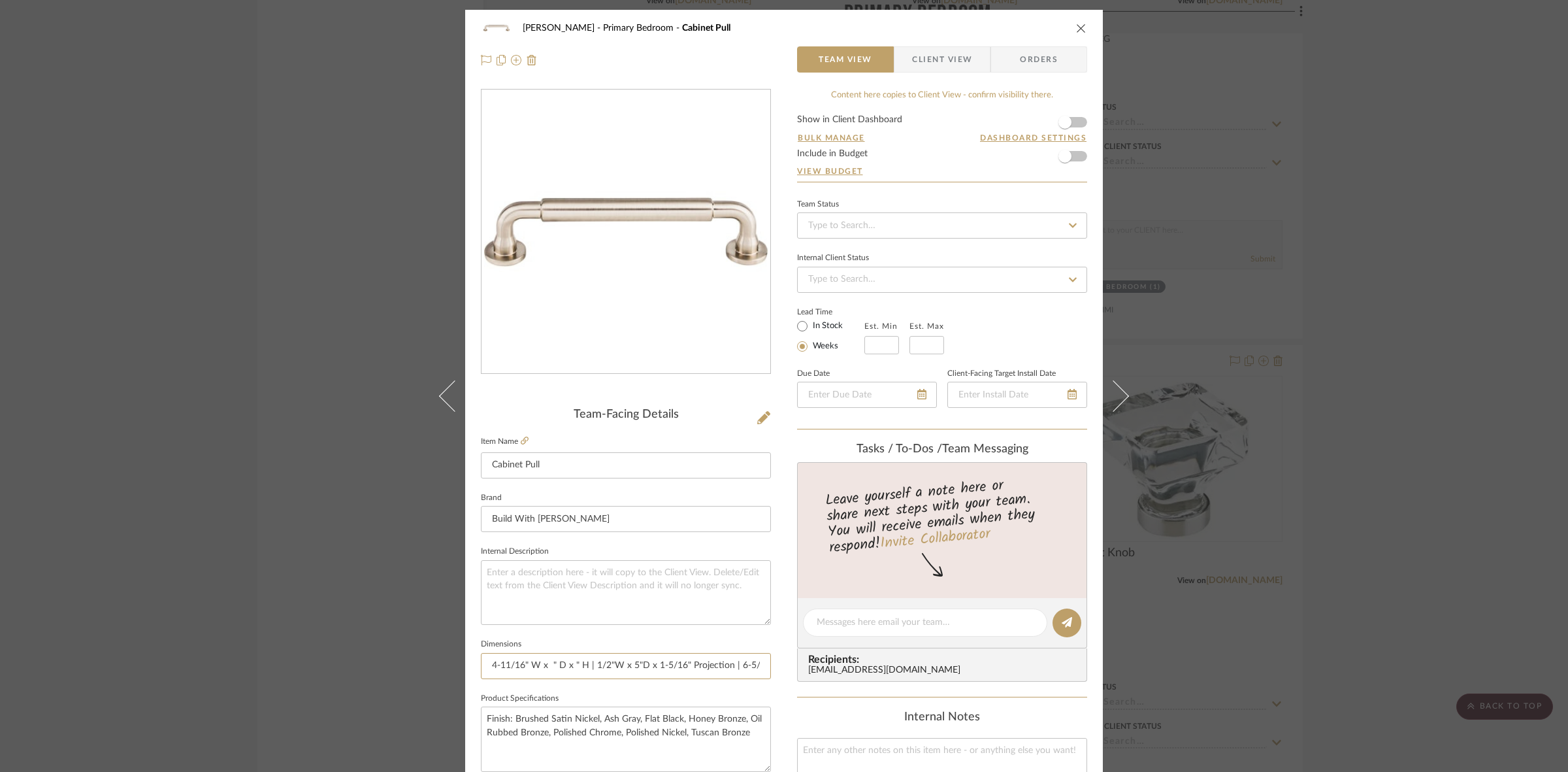
type input "4-11/16" W x " D x " H | 1/2"W x 5"D x 1-5/16" Projection | 6-5/16" D x | 7-9/1…"
click at [549, 662] on input "4-11/16" W x " D x " H | 1/2"W x 5"D x 1-5/16" Projection | 6-5/16" D x | 7-9/1…" at bounding box center [625, 666] width 290 height 26
paste input "1-5/16"
click at [610, 664] on input "4-11/16" W x 1-5/16" D x " H | 1/2"W x 5"D x 1-5/16" Projection | 6-5/16" D x |…" at bounding box center [625, 666] width 290 height 26
type input "4-11/16" W x 1-5/16" D x " H | 1/2"W x 5"D x 1-5/16" Projection | 6-5/16" D x |…"
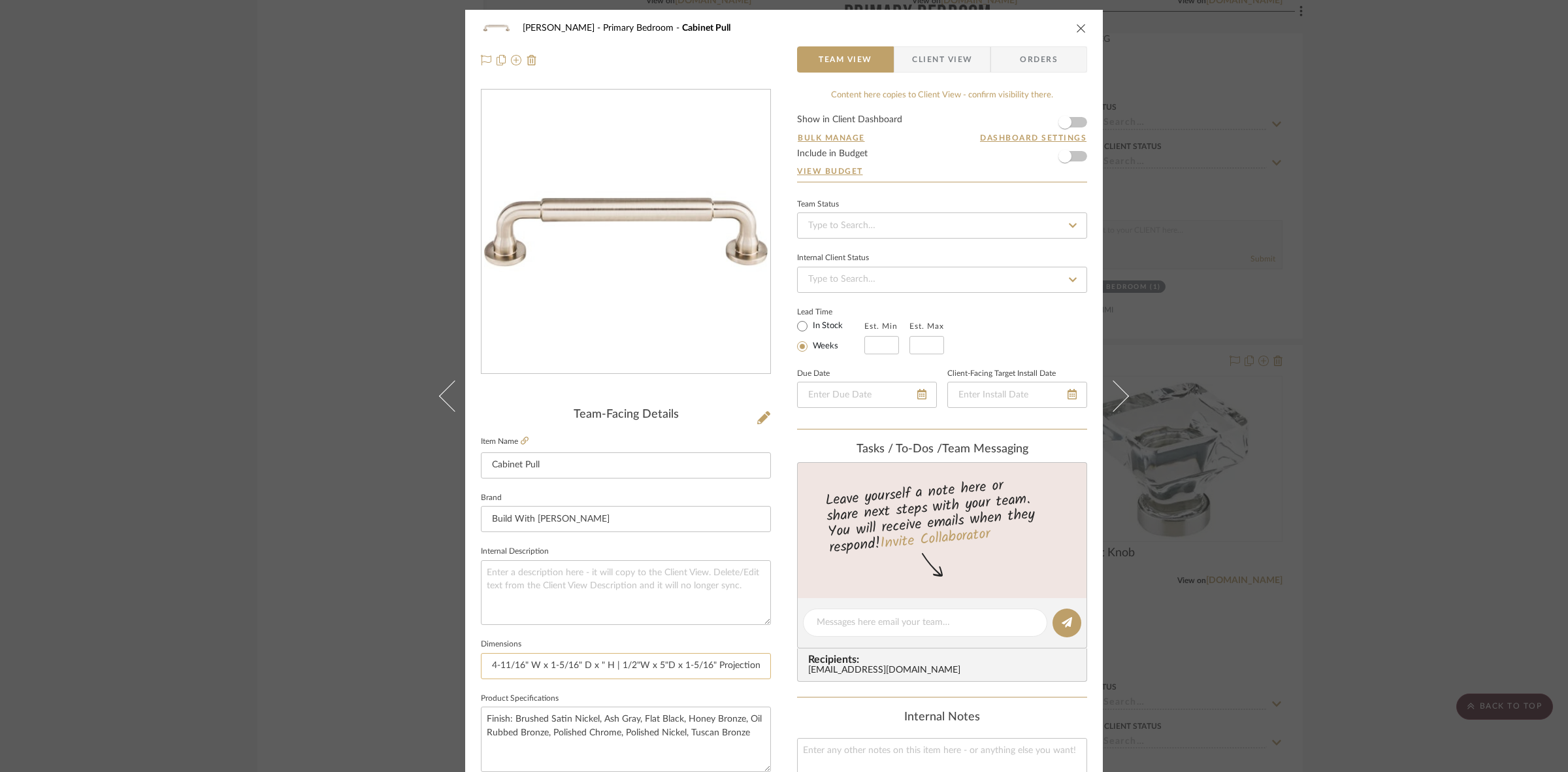
click at [599, 663] on input "4-11/16" W x 1-5/16" D x " H | 1/2"W x 5"D x 1-5/16" Projection | 6-5/16" D x |…" at bounding box center [625, 666] width 290 height 26
click at [595, 660] on input "4-11/16" W x 1-5/16" D x " H | 1/2"W x 5"D x 1-5/16" Projection | 6-5/16" D x |…" at bounding box center [625, 666] width 290 height 26
click at [598, 660] on input "4-11/16" W x 1-5/16" D x " H | 1/2"W x 5"D x 1-5/16" Projection | 6-5/16" D x |…" at bounding box center [625, 666] width 290 height 26
click at [597, 665] on input "4-11/16" W x 1-5/16" D x " H | 1/2"W x 5"D x 1-5/16" Projection | 6-5/16" D x |…" at bounding box center [625, 666] width 290 height 26
paste input "1/2"
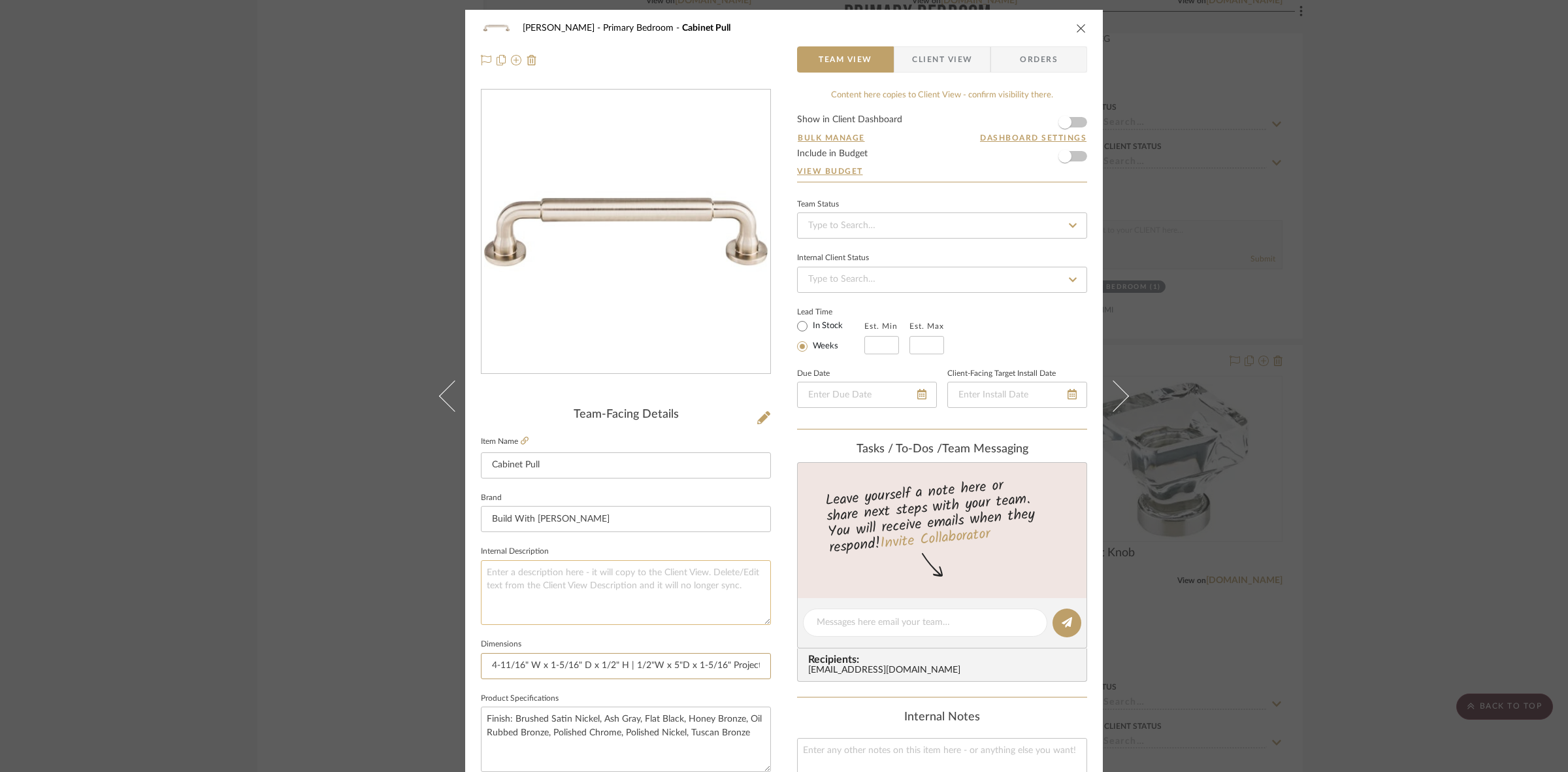
type input "4-11/16" W x 1-5/16" D x 1/2" H | 1/2"W x 5"D x 1-5/16" Projection | 6-5/16" D …"
click at [632, 576] on textarea at bounding box center [625, 592] width 290 height 65
drag, startPoint x: 544, startPoint y: 663, endPoint x: 737, endPoint y: 677, distance: 193.5
click at [737, 677] on input "4-11/16" W x 1-5/16" D x 1/2" H | 1/2"W x 5"D x 1-5/16" Projection | 6-5/16" D …" at bounding box center [625, 666] width 290 height 26
click at [667, 660] on input "4-11/16" W x 1-5/16" D x 1/2" H | 1/2"W x 5"D x 1-5/16" Projection | 6-5/16" D …" at bounding box center [625, 666] width 290 height 26
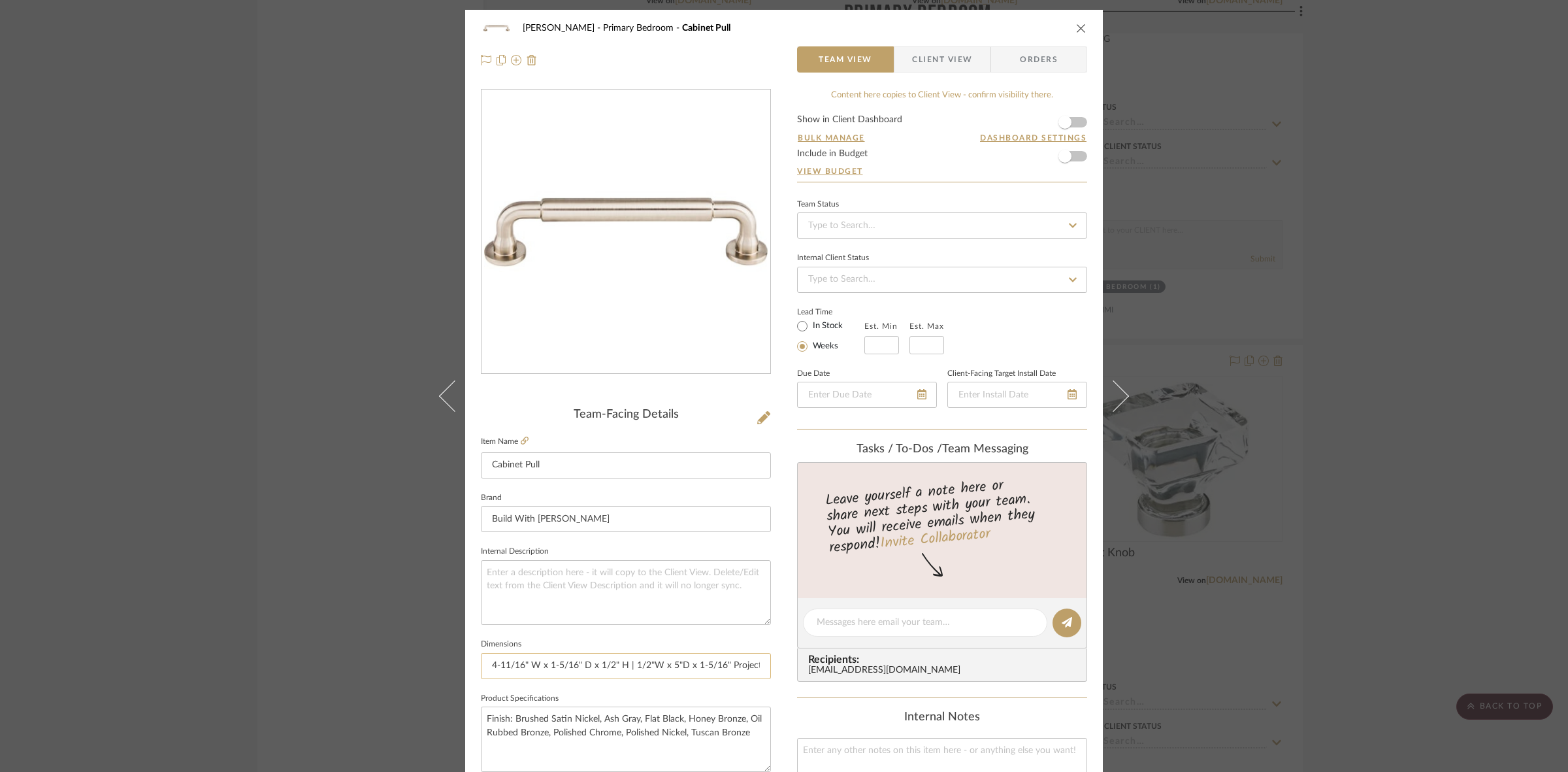
click at [666, 660] on input "4-11/16" W x 1-5/16" D x 1/2" H | 1/2"W x 5"D x 1-5/16" Projection | 6-5/16" D …" at bounding box center [625, 666] width 290 height 26
drag, startPoint x: 547, startPoint y: 669, endPoint x: 343, endPoint y: 660, distance: 204.2
click at [343, 660] on div "FRITZ DC Primary Bedroom Cabinet Pull Team View Client View Orders Team-Facing …" at bounding box center [784, 386] width 1568 height 772
click at [641, 663] on input "4-11/16" W x 1-5/16" D x 1/2" H | 1/2"W x 5"D x 1-5/16" Projection | 6-5/16" D …" at bounding box center [625, 666] width 290 height 26
drag, startPoint x: 576, startPoint y: 665, endPoint x: 377, endPoint y: 662, distance: 199.0
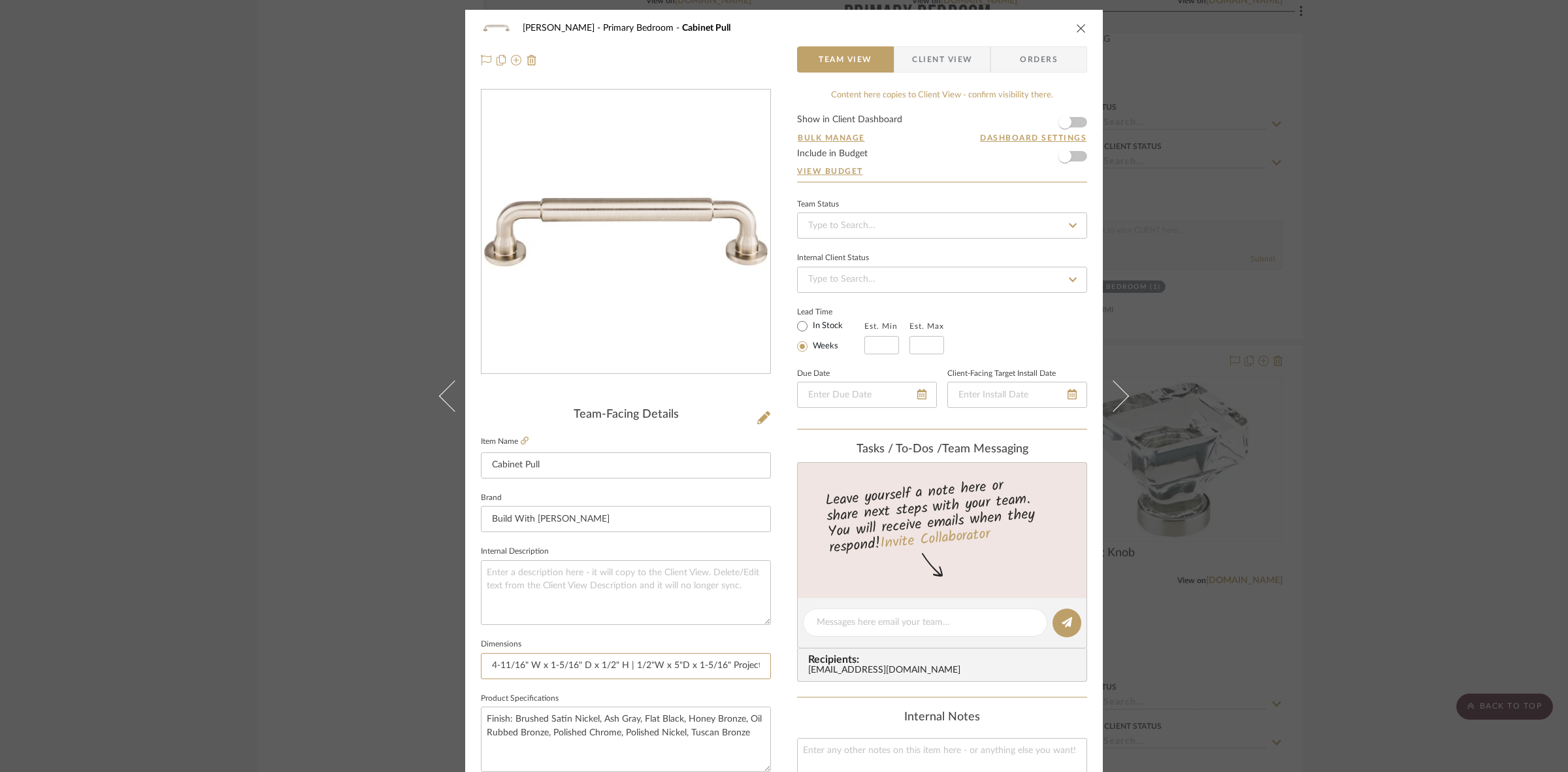
click at [377, 662] on div "FRITZ DC Primary Bedroom Cabinet Pull Team View Client View Orders Team-Facing …" at bounding box center [784, 386] width 1568 height 772
click at [634, 666] on input "4-11/16" W x 1-5/16" D x 1/2" H | 1/2"W x 5"D x 1-5/16" Projection | 6-5/16" D …" at bounding box center [625, 666] width 290 height 26
drag, startPoint x: 693, startPoint y: 663, endPoint x: 721, endPoint y: 665, distance: 28.1
click at [721, 665] on input "4-11/16" W x 1-5/16" D x 1/2" H | 1/2"W x 5"D x 1-5/16" Projection | 6-5/16" D …" at bounding box center [625, 666] width 290 height 26
paste input "/2"
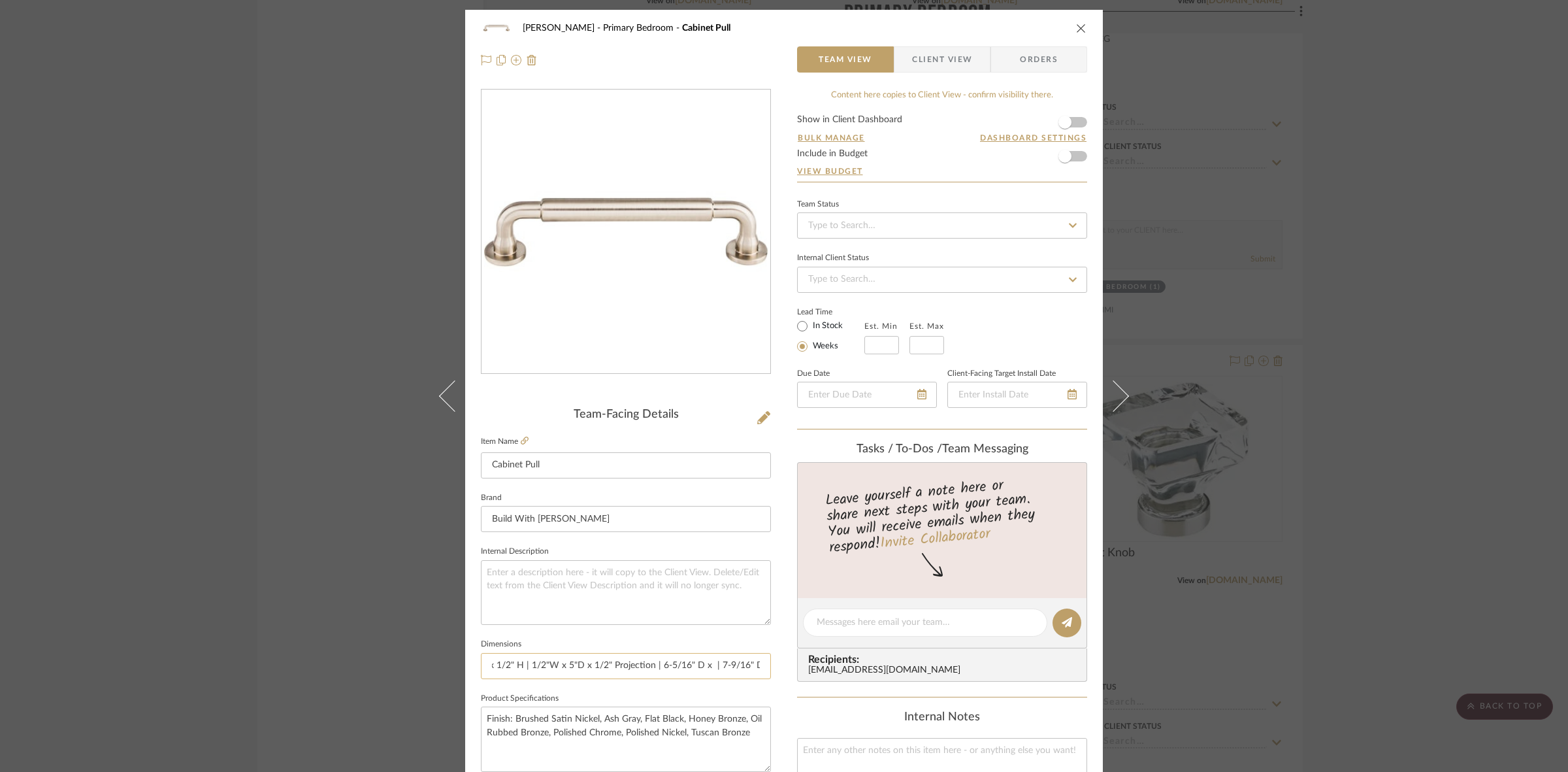
scroll to position [0, 117]
drag, startPoint x: 713, startPoint y: 660, endPoint x: 637, endPoint y: 662, distance: 76.0
click at [637, 662] on input "4-11/16" W x 1-5/16" D x 1/2" H | 1/2"W x 5"D x 1/2" Projection | 6-5/16" D x |…" at bounding box center [625, 666] width 290 height 26
click at [645, 661] on input "4-11/16" W x 1-5/16" D x 1/2" H | 1/2"W x 5"D x 1/2" H | 6-5/16" D x | 7-9/16" …" at bounding box center [625, 666] width 290 height 26
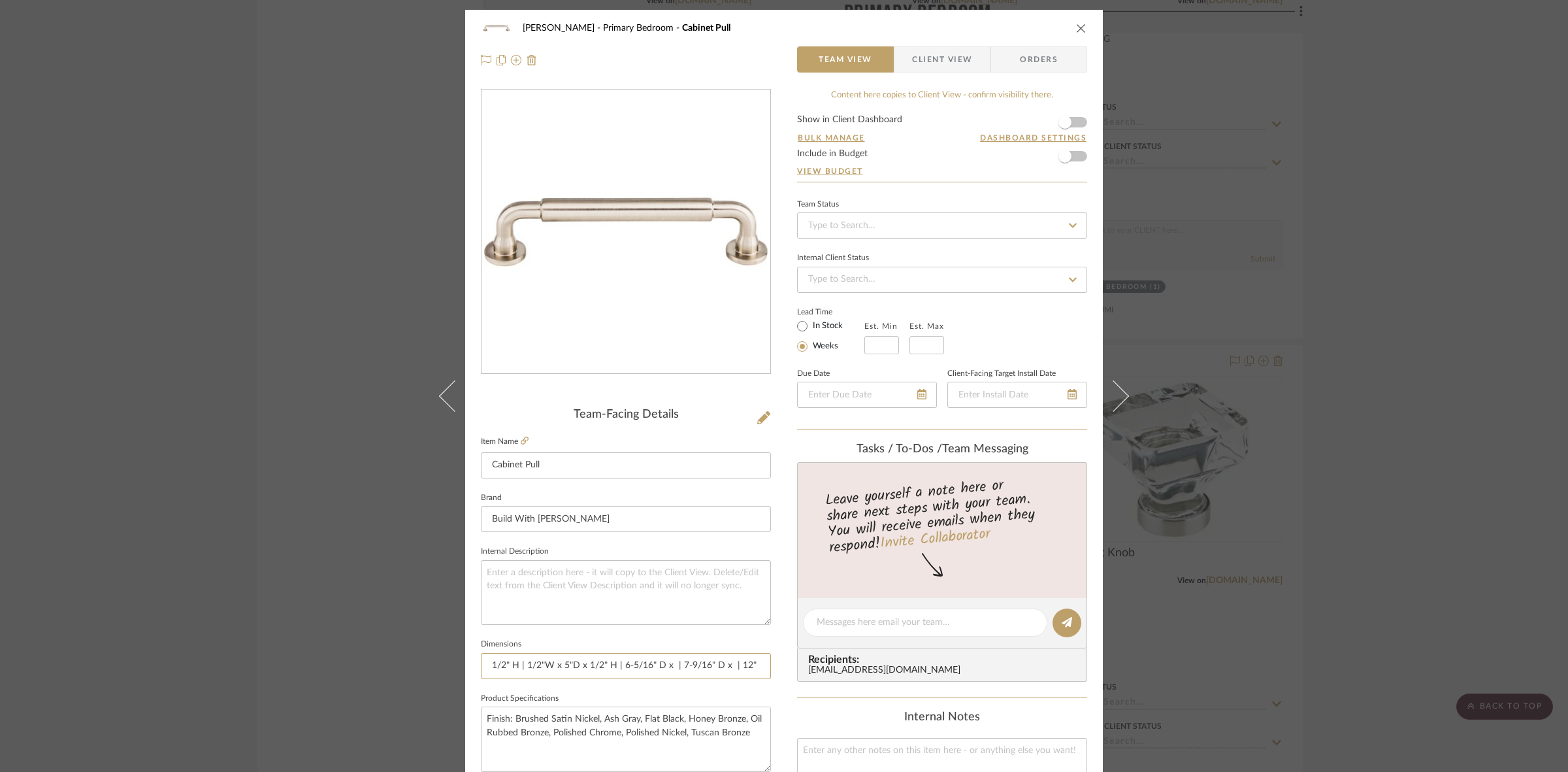
type input "4-11/16" W x 1-5/16" D x 1/2" H | 1/2"W x 5"D x 1/2" H | 6-5/16" D x | 7-9/16" …"
drag, startPoint x: 631, startPoint y: 662, endPoint x: 646, endPoint y: 665, distance: 15.3
click at [646, 665] on input "4-11/16" W x 1-5/16" D x 1/2" H | 1/2"W x 5"D x 1/2" H | 6-5/16" D x | 7-9/16" …" at bounding box center [625, 666] width 290 height 26
paste input "5-15/16"
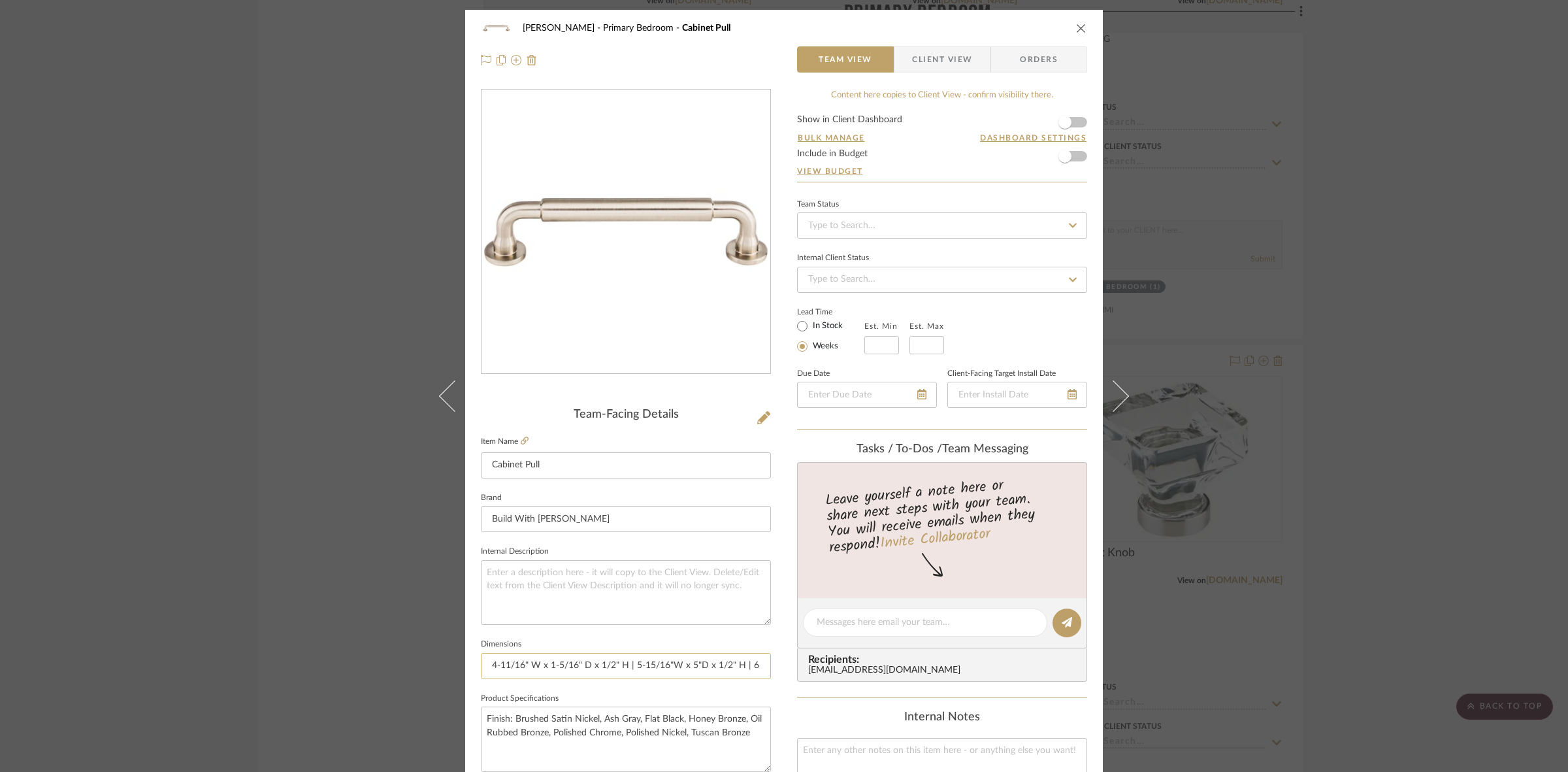
click at [670, 665] on input "4-11/16" W x 1-5/16" D x 1/2" H | 5-15/16"W x 5"D x 1/2" H | 6-5/16" D x | 7-9/…" at bounding box center [625, 666] width 290 height 26
click at [715, 670] on input "4-11/16" W x 1-5/16" D x 1/2" H | 5-15/16" W x 5"D x 1/2" H | 6-5/16" D x | 7-9…" at bounding box center [625, 666] width 290 height 26
type input "4-11/16" W x 1-5/16" D x 1/2" H | 5-15/16" W x 5"D x 1/2" H | 6-5/16" D x | 7-9…"
click at [693, 663] on input "4-11/16" W x 1-5/16" D x 1/2" H | 5-15/16" W x 5"D x 1/2" H | 6-5/16" D x | 7-9…" at bounding box center [625, 666] width 290 height 26
paste input "1-5/16"
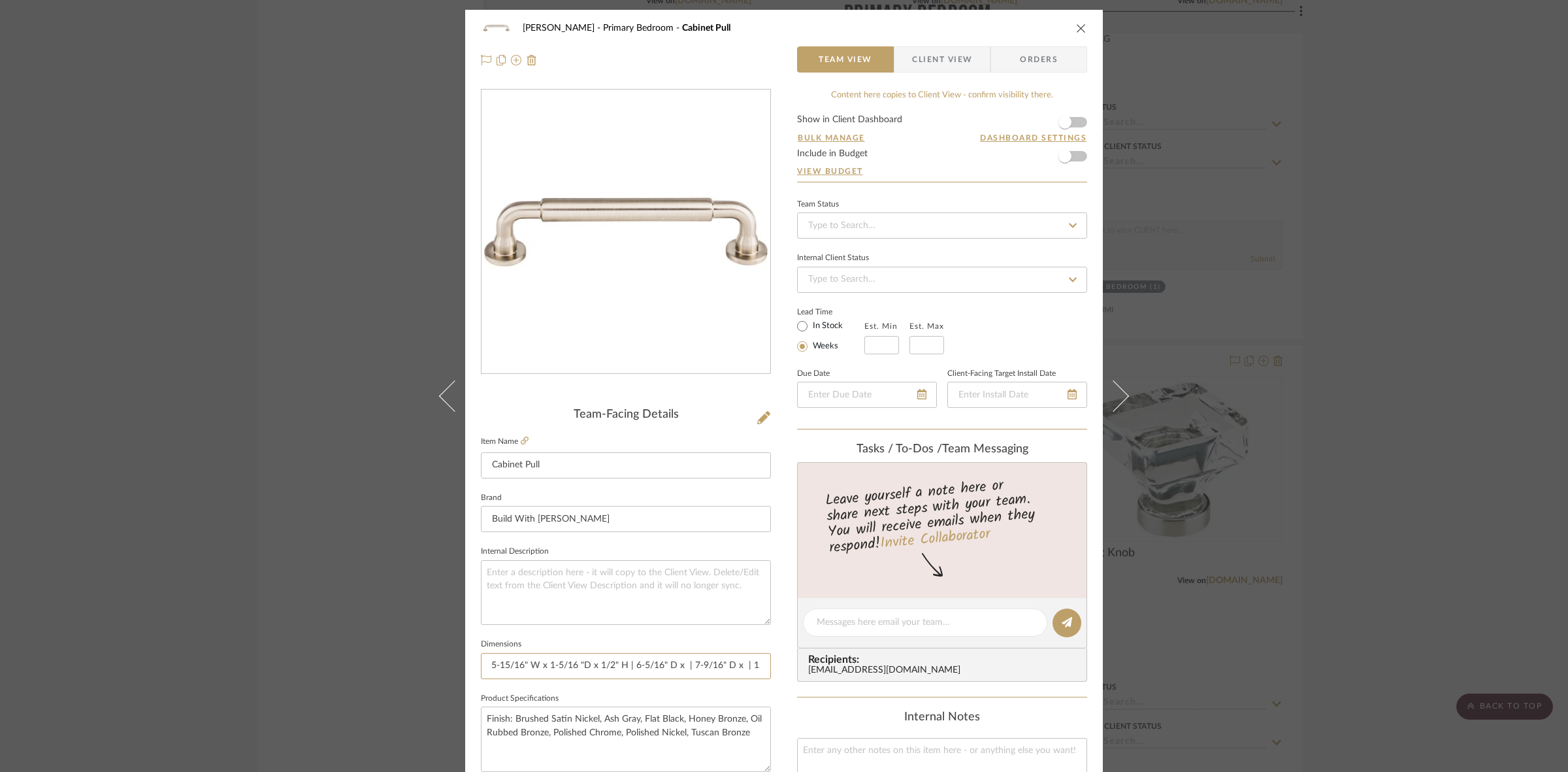
scroll to position [0, 158]
click at [629, 668] on input "4-11/16" W x 1-5/16" D x 1/2" H | 5-15/16" W x 1-5/16 "D x 1/2" H | 6-5/16" D x…" at bounding box center [625, 666] width 290 height 26
drag, startPoint x: 616, startPoint y: 665, endPoint x: 664, endPoint y: 667, distance: 48.0
click at [664, 667] on input "4-11/16" W x 1-5/16" D x 1/2" H | 5-15/16" W x 1-5/16 "D x 1/2" H | 6-5/16" D x…" at bounding box center [625, 666] width 290 height 26
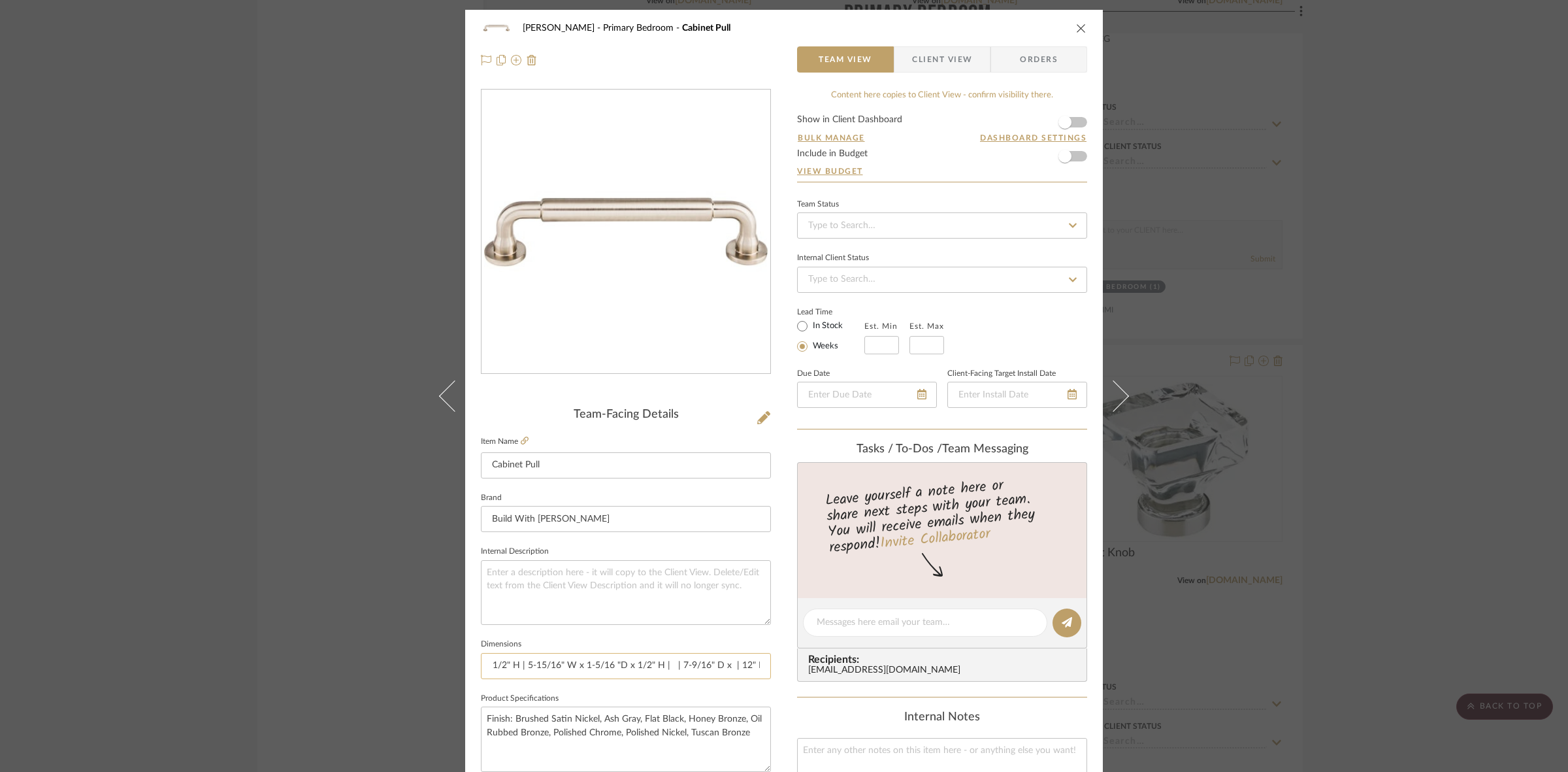
drag, startPoint x: 694, startPoint y: 669, endPoint x: 723, endPoint y: 671, distance: 29.1
click at [723, 671] on input "4-11/16" W x 1-5/16" D x 1/2" H | 5-15/16" W x 1-5/16 "D x 1/2" H | | 7-9/16" D…" at bounding box center [625, 666] width 290 height 26
drag, startPoint x: 736, startPoint y: 663, endPoint x: 790, endPoint y: 671, distance: 54.6
click at [790, 671] on div "FRITZ DC Primary Bedroom Cabinet Pull Team View Client View Orders Team-Facing …" at bounding box center [784, 613] width 638 height 1207
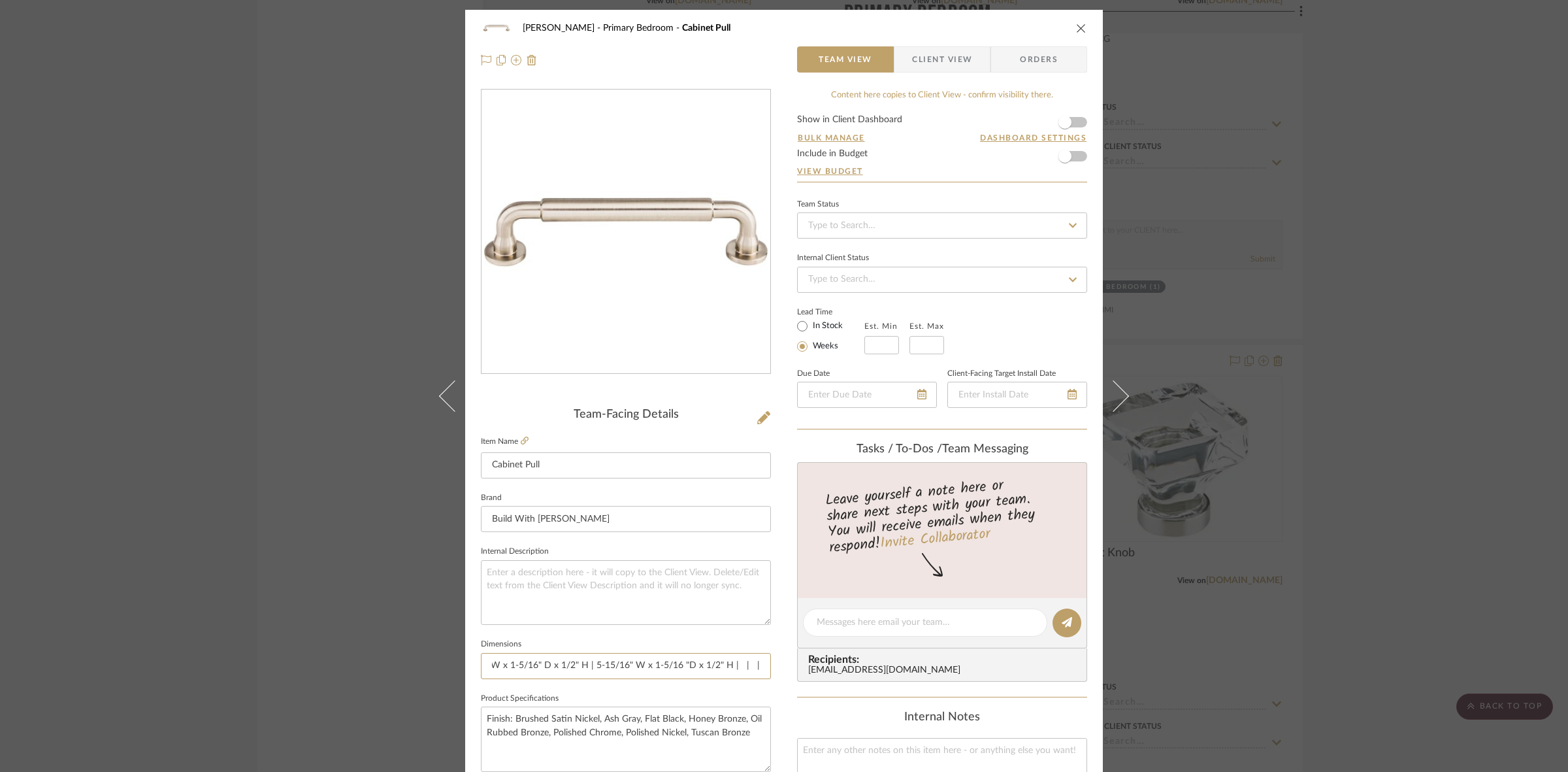
scroll to position [0, 37]
type input "4-11/16" W x 1-5/16" D x 1/2" H | 5-15/16" W x 1-5/16 "D x 1/2" H | | |"
click at [27, 306] on div "FRITZ DC Primary Bedroom Cabinet Pull Team View Client View Orders Team-Facing …" at bounding box center [784, 386] width 1568 height 772
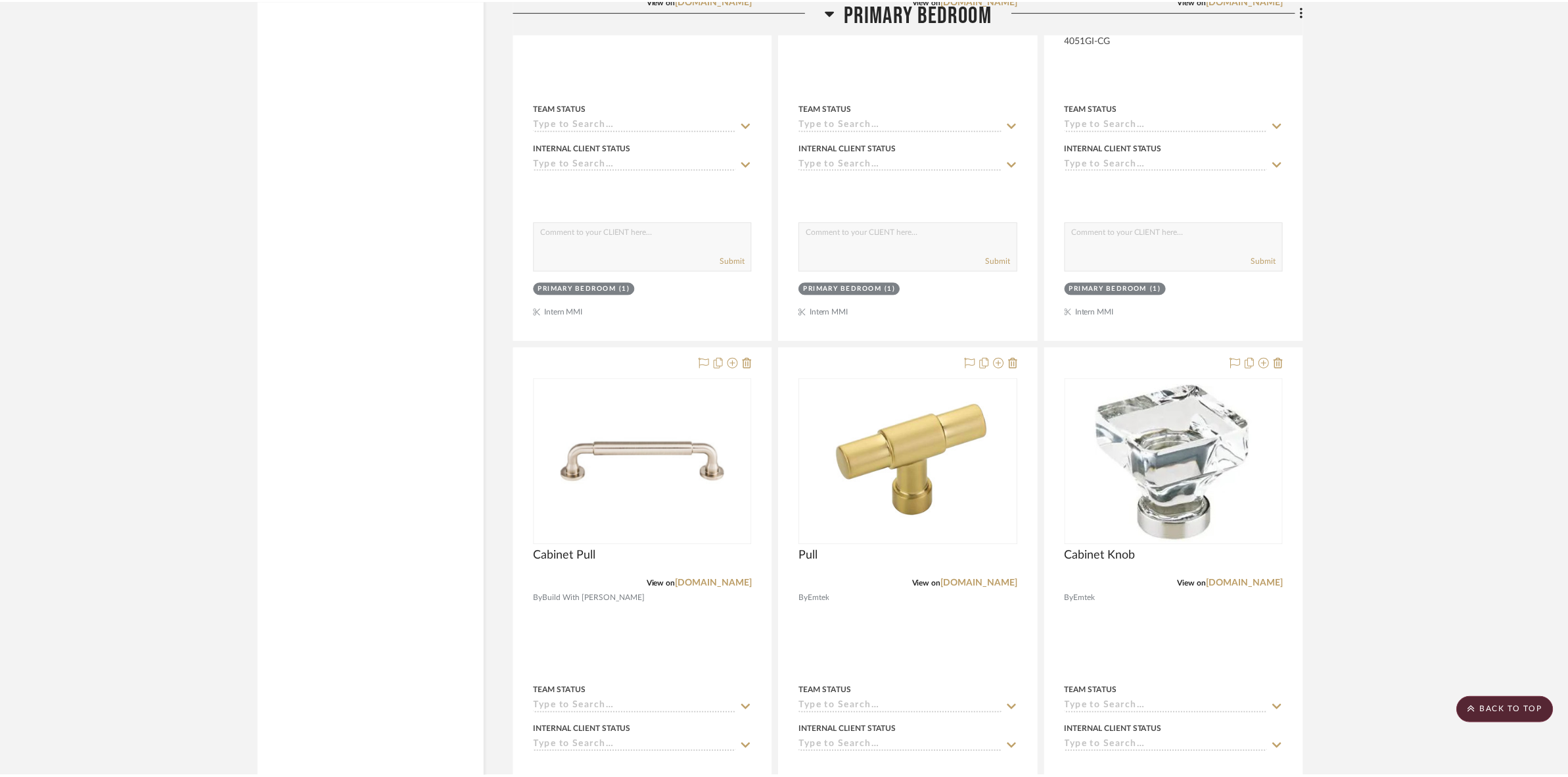
scroll to position [5014, 0]
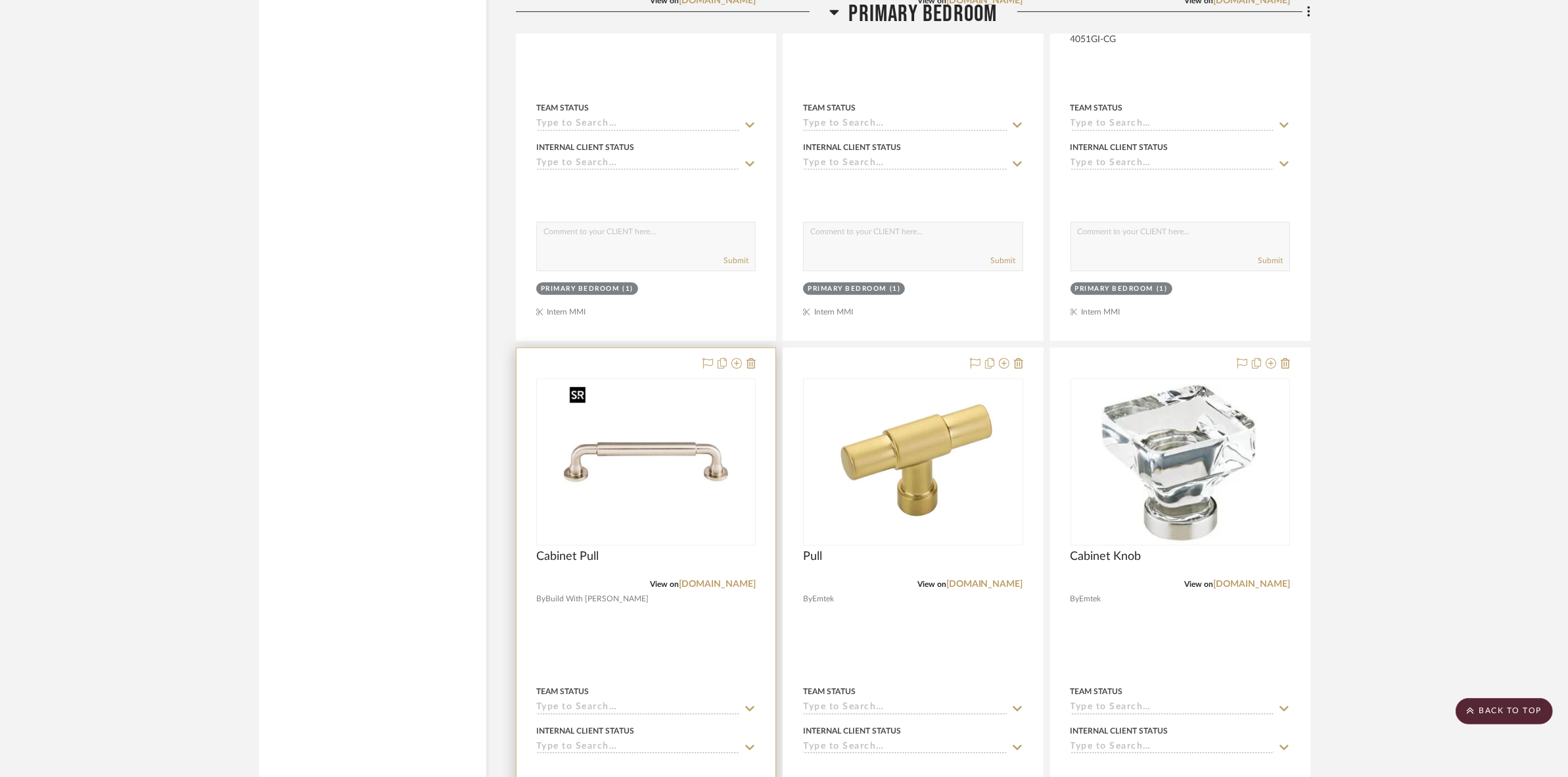
click at [659, 477] on img "0" at bounding box center [646, 462] width 165 height 165
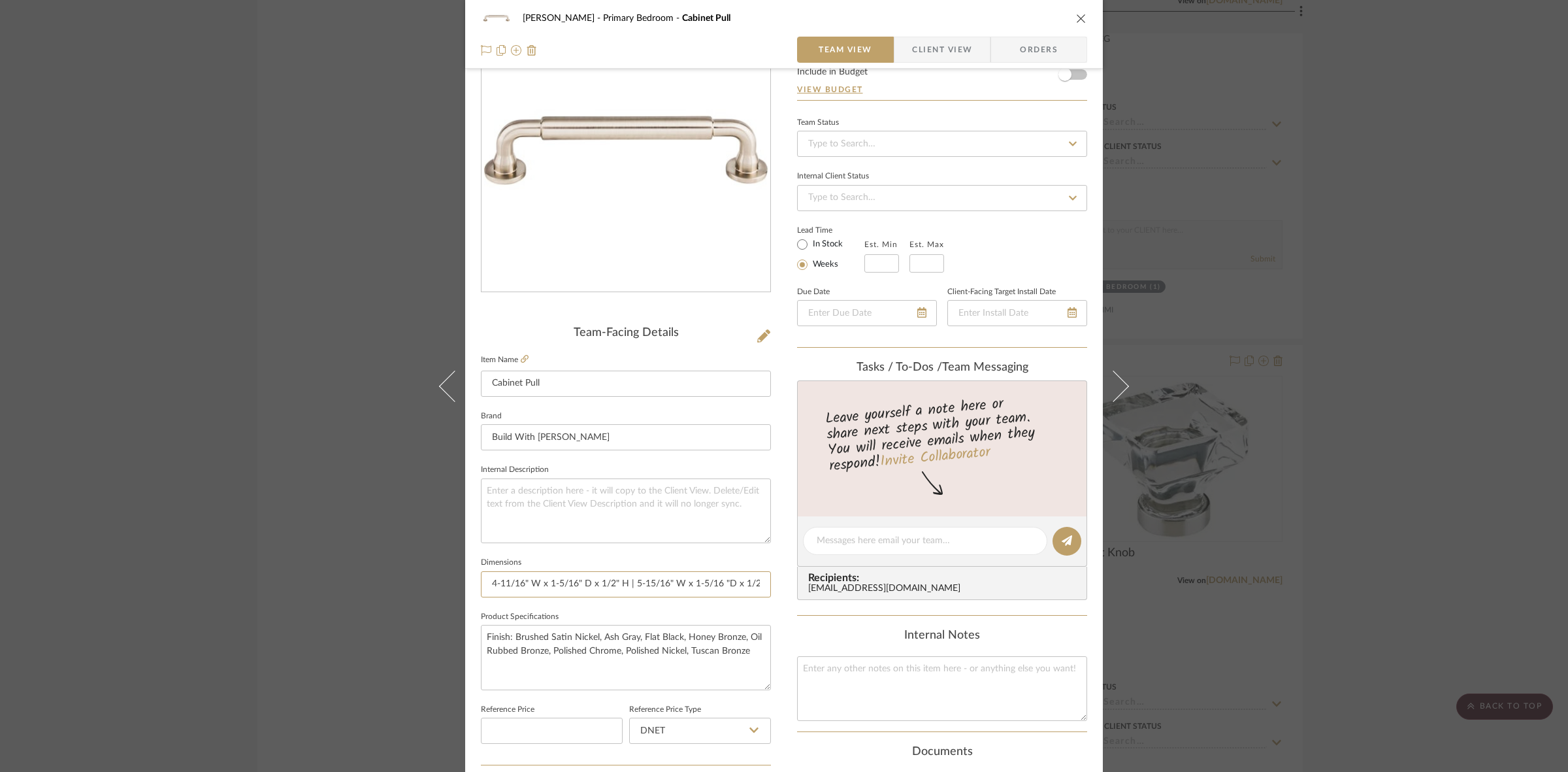
scroll to position [0, 34]
drag, startPoint x: 599, startPoint y: 579, endPoint x: 773, endPoint y: 567, distance: 174.4
click at [773, 567] on div "FRITZ DC Primary Bedroom Cabinet Pull Team View Client View Orders Team-Facing …" at bounding box center [784, 531] width 638 height 1207
click at [734, 586] on input "4-11/16" W x 1-5/16" D x 1/2" H | 5-15/16" W x 1-5/16 "D x 1/2" H | | |" at bounding box center [625, 584] width 290 height 26
click at [738, 582] on input "4-11/16" W x 1-5/16" D x 1/2" H | 5-15/16" W x 1-5/16 "D x 1/2" H | | |" at bounding box center [625, 584] width 290 height 26
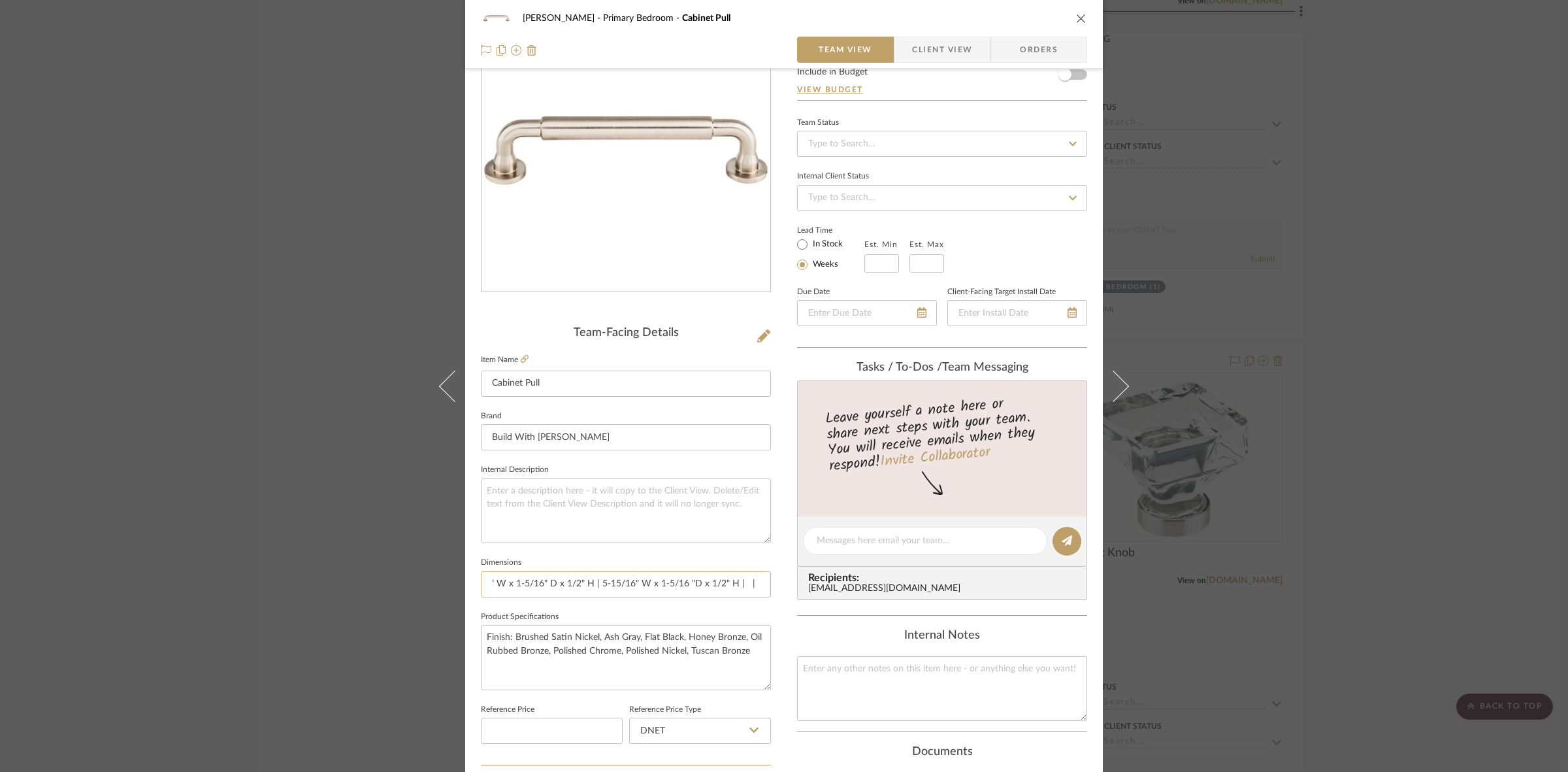
paste input "" W x " D x " H"
drag, startPoint x: 702, startPoint y: 581, endPoint x: 797, endPoint y: 580, distance: 95.0
click at [797, 580] on div "FRITZ DC Primary Bedroom Cabinet Pull Team View Client View Orders Team-Facing …" at bounding box center [784, 531] width 638 height 1207
click at [749, 581] on input "4-11/16" W x 1-5/16" D x 1/2" H | 5-15/16" W x 1-5/16 "D x 1/2" H | " W x " D x…" at bounding box center [625, 584] width 290 height 26
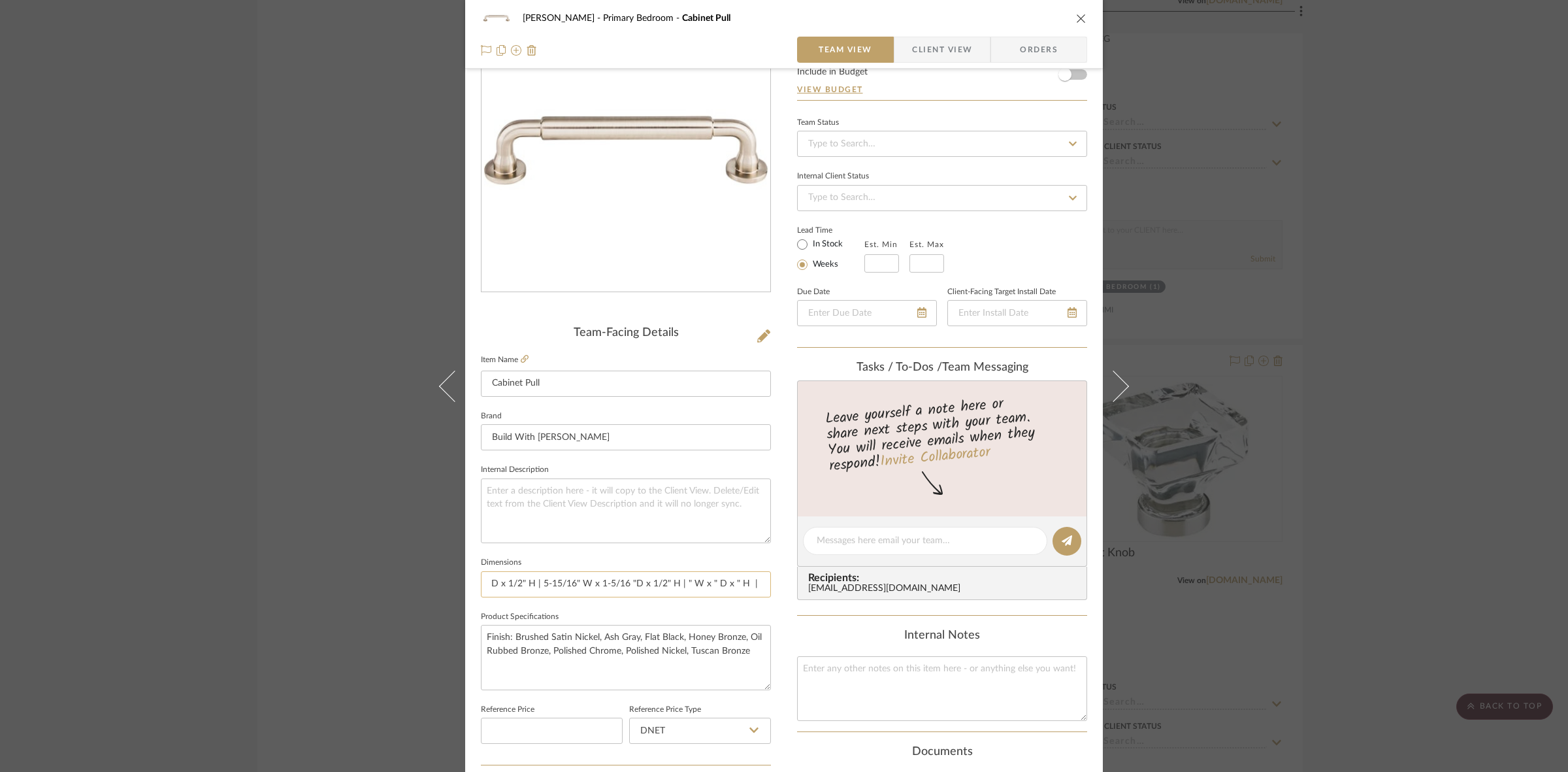
paste input "" W x " D x " H"
drag, startPoint x: 657, startPoint y: 586, endPoint x: 792, endPoint y: 578, distance: 135.2
click at [792, 578] on div "FRITZ DC Primary Bedroom Cabinet Pull Team View Client View Orders Team-Facing …" at bounding box center [784, 531] width 638 height 1207
click at [761, 582] on input "4-11/16" W x 1-5/16" D x 1/2" H | 5-15/16" W x 1-5/16 "D x 1/2" H | " W x " D x…" at bounding box center [625, 584] width 290 height 26
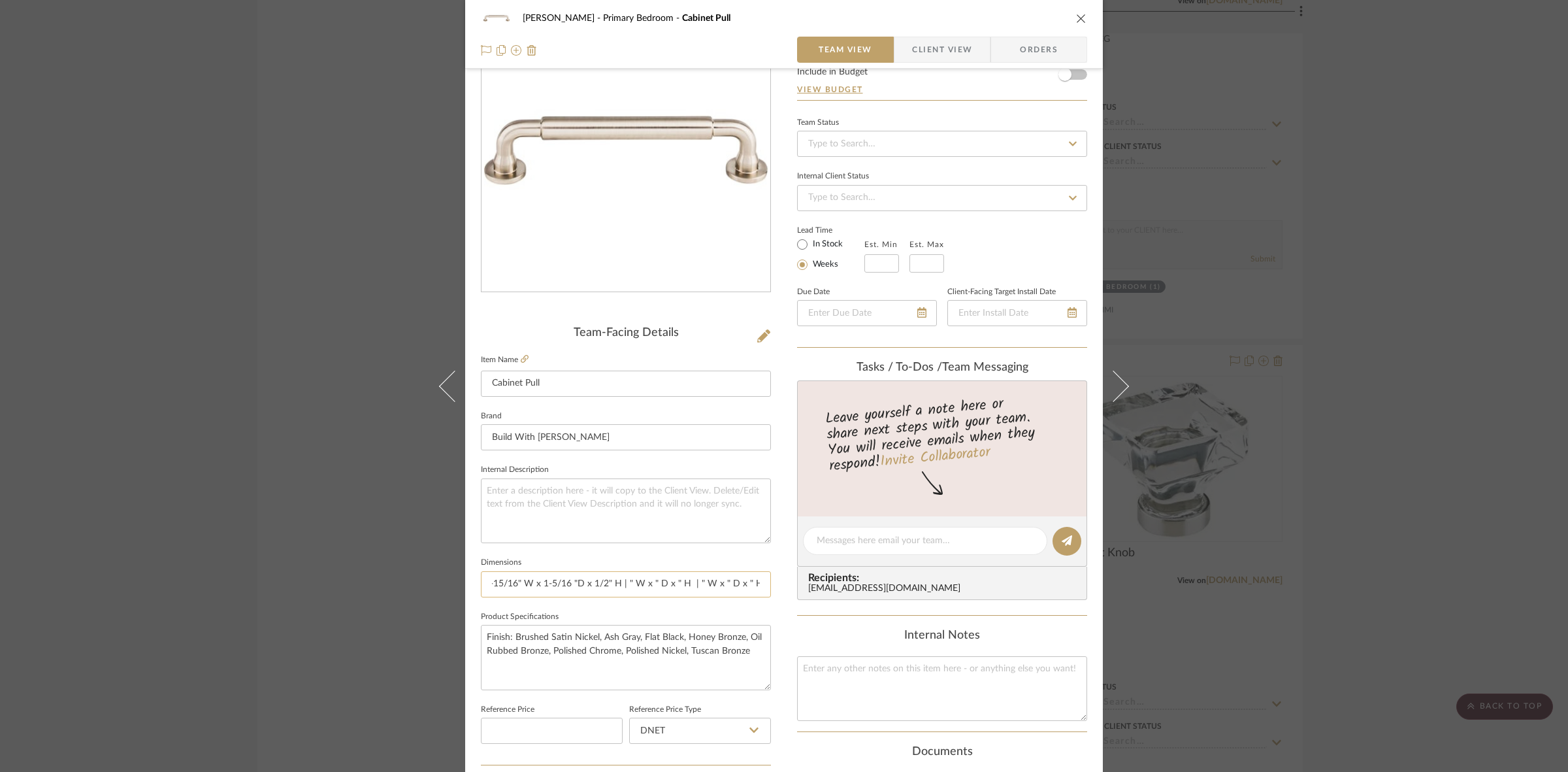
scroll to position [0, 155]
paste input "" W x " D x " H"
click at [575, 575] on input "4-11/16" W x 1-5/16" D x 1/2" H | 5-15/16" W x 1-5/16 "D x 1/2" H | " W x " D x…" at bounding box center [625, 584] width 290 height 26
type input "4-11/16" W x 1-5/16" D x 1/2" H | 5-15/16" W x 1-5/16 "D x 1/2" H | " W x " D x…"
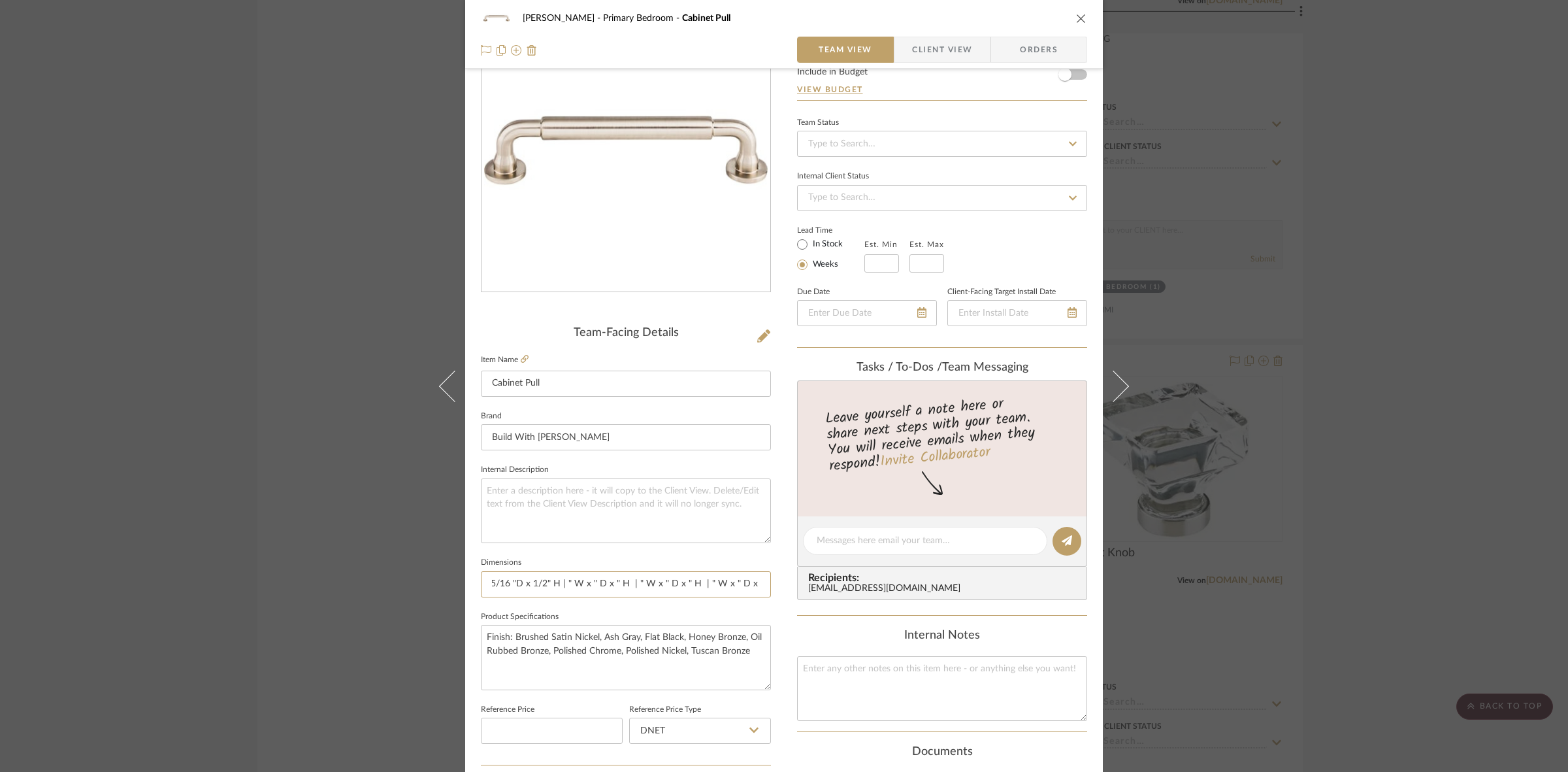
drag, startPoint x: 665, startPoint y: 581, endPoint x: 831, endPoint y: 575, distance: 166.1
click at [831, 575] on div "FRITZ DC Primary Bedroom Cabinet Pull Team View Client View Orders Team-Facing …" at bounding box center [784, 531] width 638 height 1207
click at [689, 586] on input "4-11/16" W x 1-5/16" D x 1/2" H | 5-15/16" W x 1-5/16 "D x 1/2" H | " W x " D x…" at bounding box center [625, 584] width 290 height 26
click at [586, 582] on input "4-11/16" W x 1-5/16" D x 1/2" H | 5-15/16" W x 1-5/16 "D x 1/2" H | " W x " D x…" at bounding box center [625, 584] width 290 height 26
paste input "1-5/16"
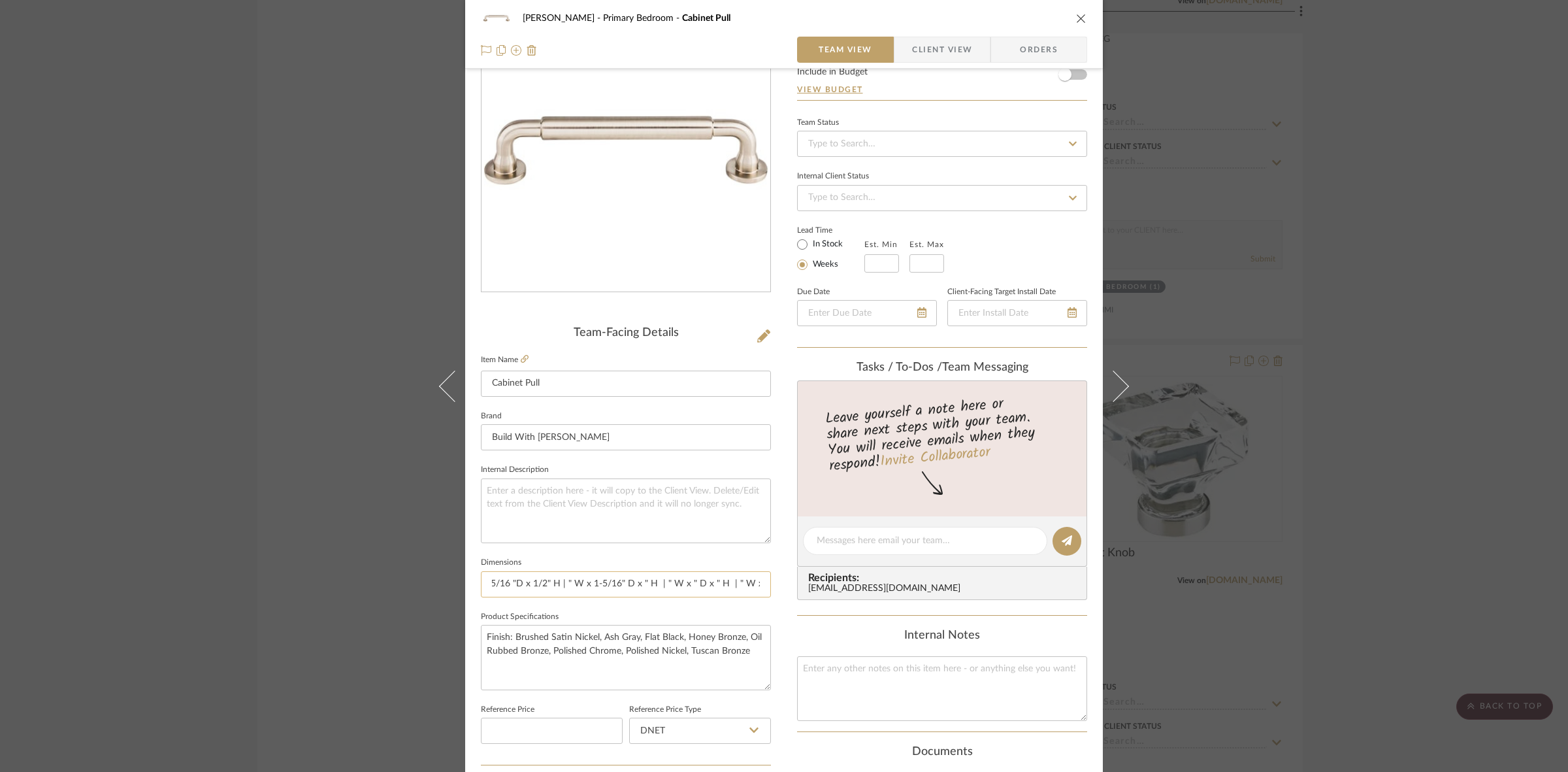
click at [563, 583] on input "4-11/16" W x 1-5/16" D x 1/2" H | 5-15/16" W x 1-5/16 "D x 1/2" H | " W x 1-5/1…" at bounding box center [625, 584] width 290 height 26
type input "4-11/16" W x 1-5/16" D x 1/2" H | 5-15/16" W x 1-5/16 "D x 1/2" H | " W x 1-5/1…"
drag, startPoint x: 639, startPoint y: 588, endPoint x: 864, endPoint y: 586, distance: 225.0
click at [864, 586] on div "FRITZ DC Primary Bedroom Cabinet Pull Team View Client View Orders Team-Facing …" at bounding box center [784, 531] width 638 height 1207
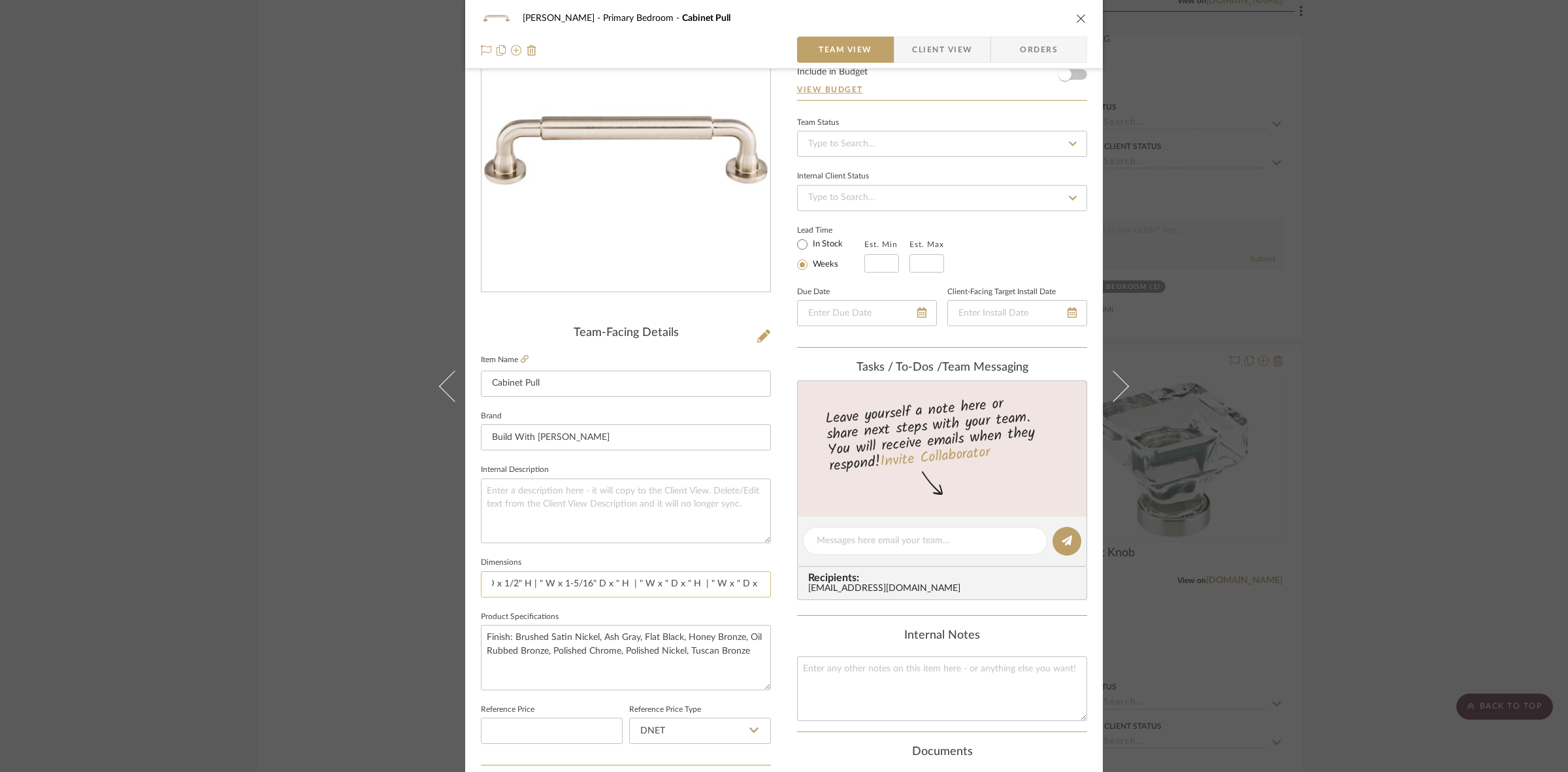
click at [582, 588] on input "4-11/16" W x 1-5/16" D x 1/2" H | 5-15/16" W x 1-5/16 "D x 1/2" H | " W x 1-5/1…" at bounding box center [625, 584] width 290 height 26
click at [533, 583] on input "4-11/16" W x 1-5/16" D x 1/2" H | 5-15/16" W x 1-5/16 "D x 1/2" H | " W x 1-5/1…" at bounding box center [625, 584] width 290 height 26
paste input "7-3/16"
click at [618, 580] on input "4-11/16" W x 1-5/16" D x 1/2" H | 5-15/16" W x 1-5/16 "D x 1/2" H | 7-3/16" W x…" at bounding box center [625, 584] width 290 height 26
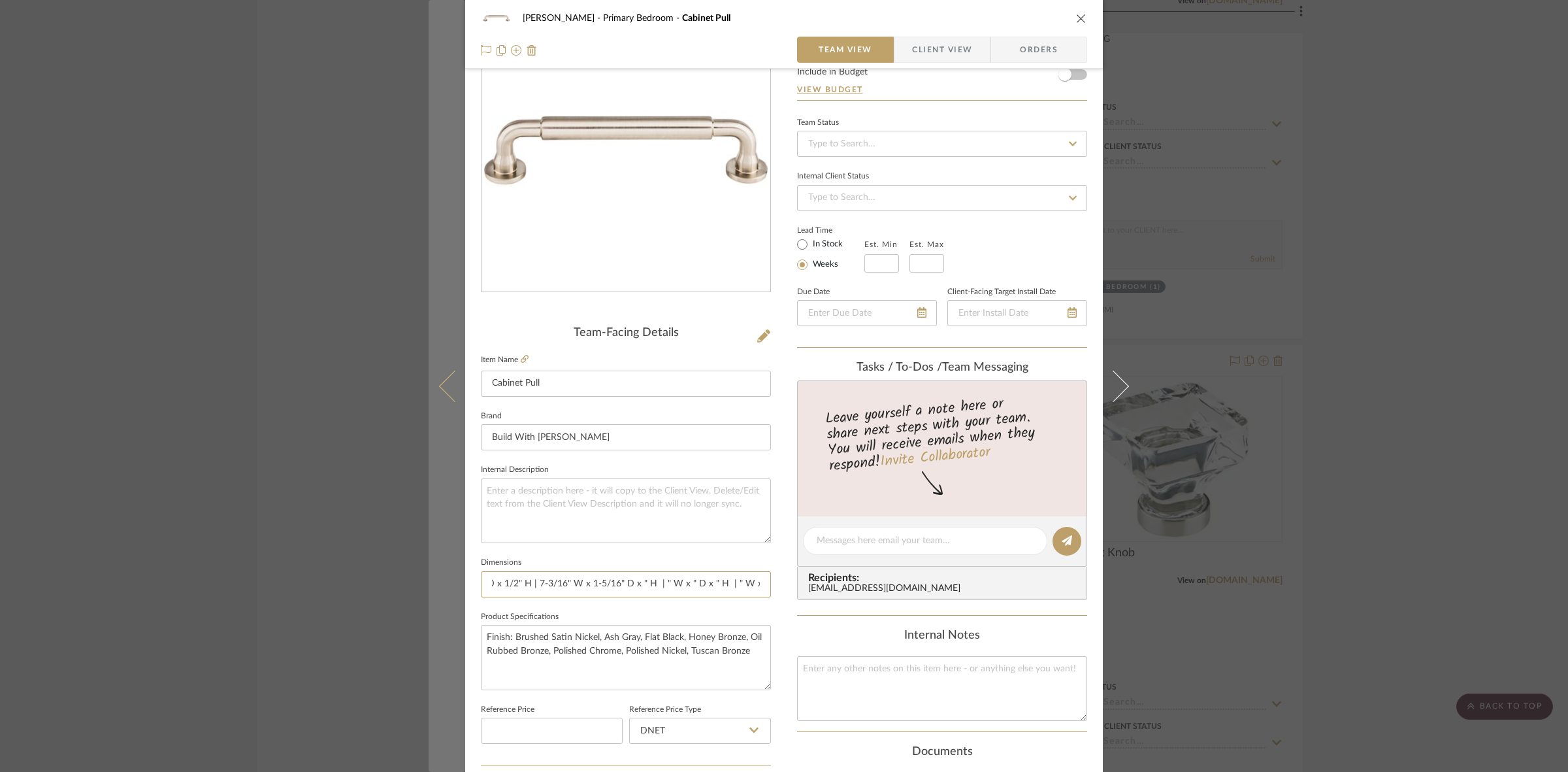
type input "4-11/16" W x 1-5/16" D x 1/2" H | 5-15/16" W x 1-5/16 "D x 1/2" H | 7-3/16" W x…"
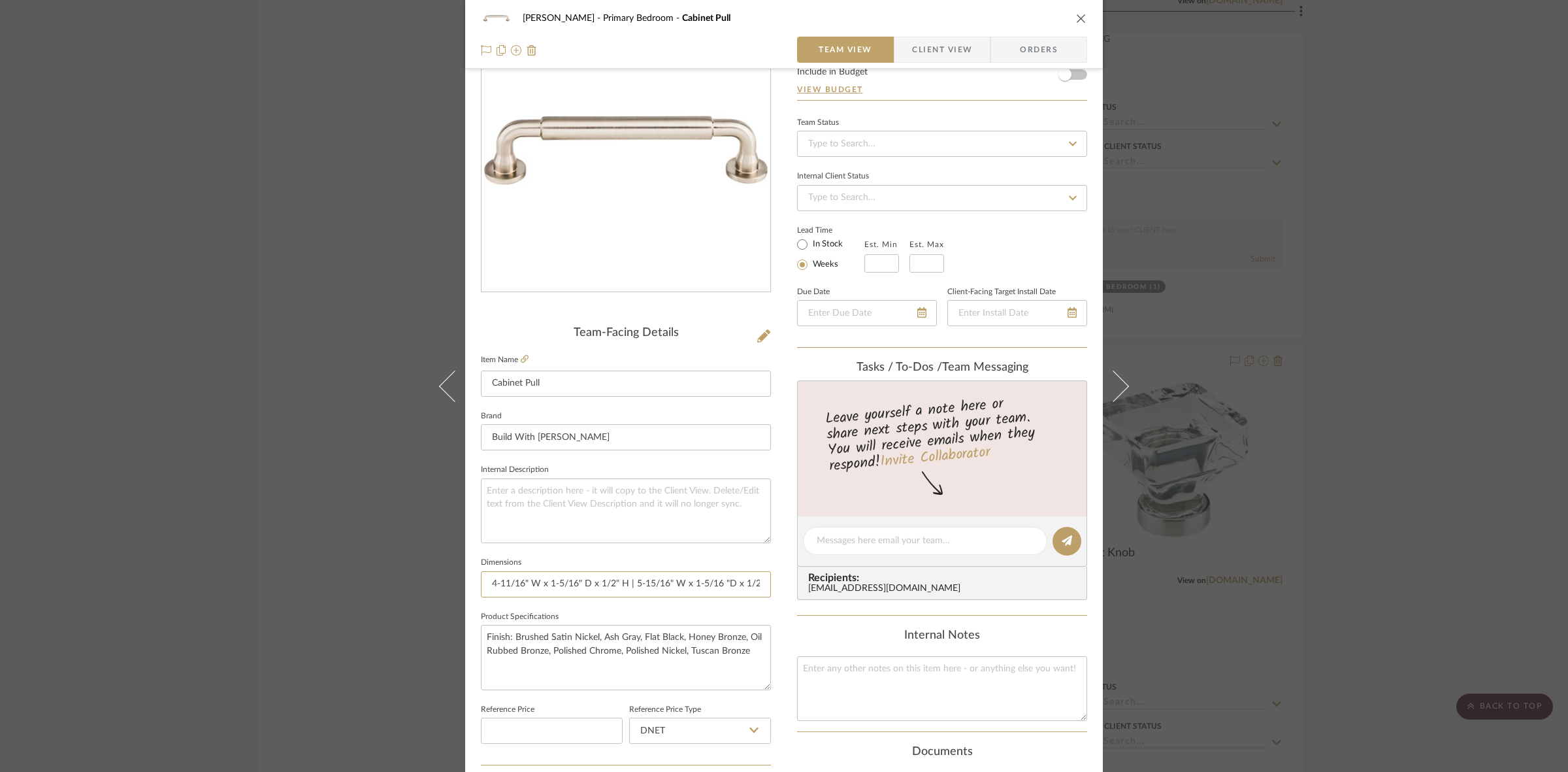
scroll to position [0, 271]
drag, startPoint x: 589, startPoint y: 583, endPoint x: 922, endPoint y: 581, distance: 333.0
click at [922, 581] on div "FRITZ DC Primary Bedroom Cabinet Pull Team View Client View Orders Team-Facing …" at bounding box center [784, 531] width 638 height 1207
click at [658, 578] on input "4-11/16" W x 1-5/16" D x 1/2" H | 5-15/16" W x 1-5/16 "D x 1/2" H | 7-3/16" W x…" at bounding box center [625, 584] width 290 height 26
click at [606, 582] on input "4-11/16" W x 1-5/16" D x 1/2" H | 5-15/16" W x 1-5/16 "D x 1/2" H | 7-3/16" W x…" at bounding box center [625, 584] width 290 height 26
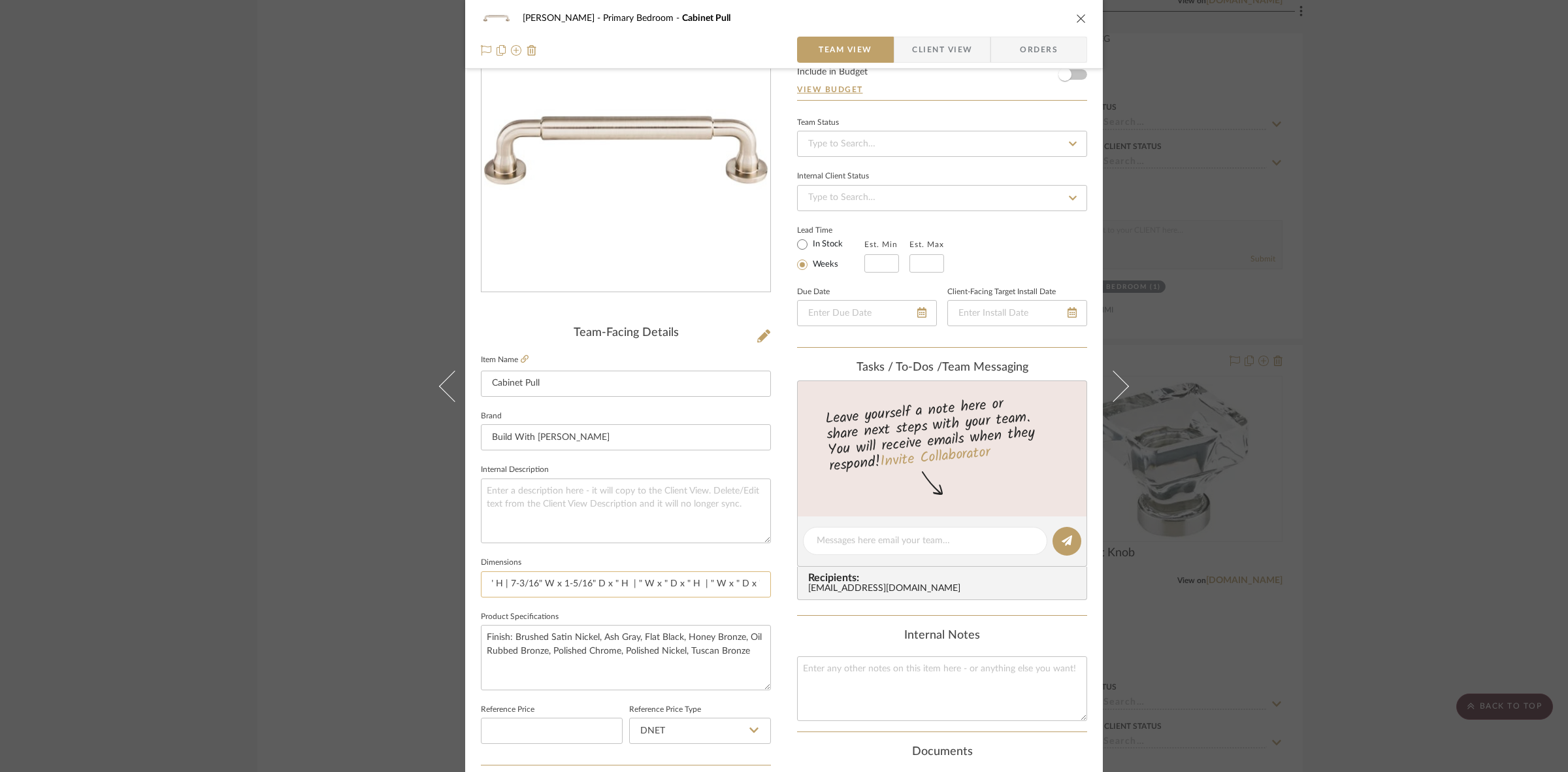
paste input "1/2"
click at [661, 580] on input "4-11/16" W x 1-5/16" D x 1/2" H | 5-15/16" W x 1-5/16 "D x 1/2" H | 7-3/16" W x…" at bounding box center [625, 584] width 290 height 26
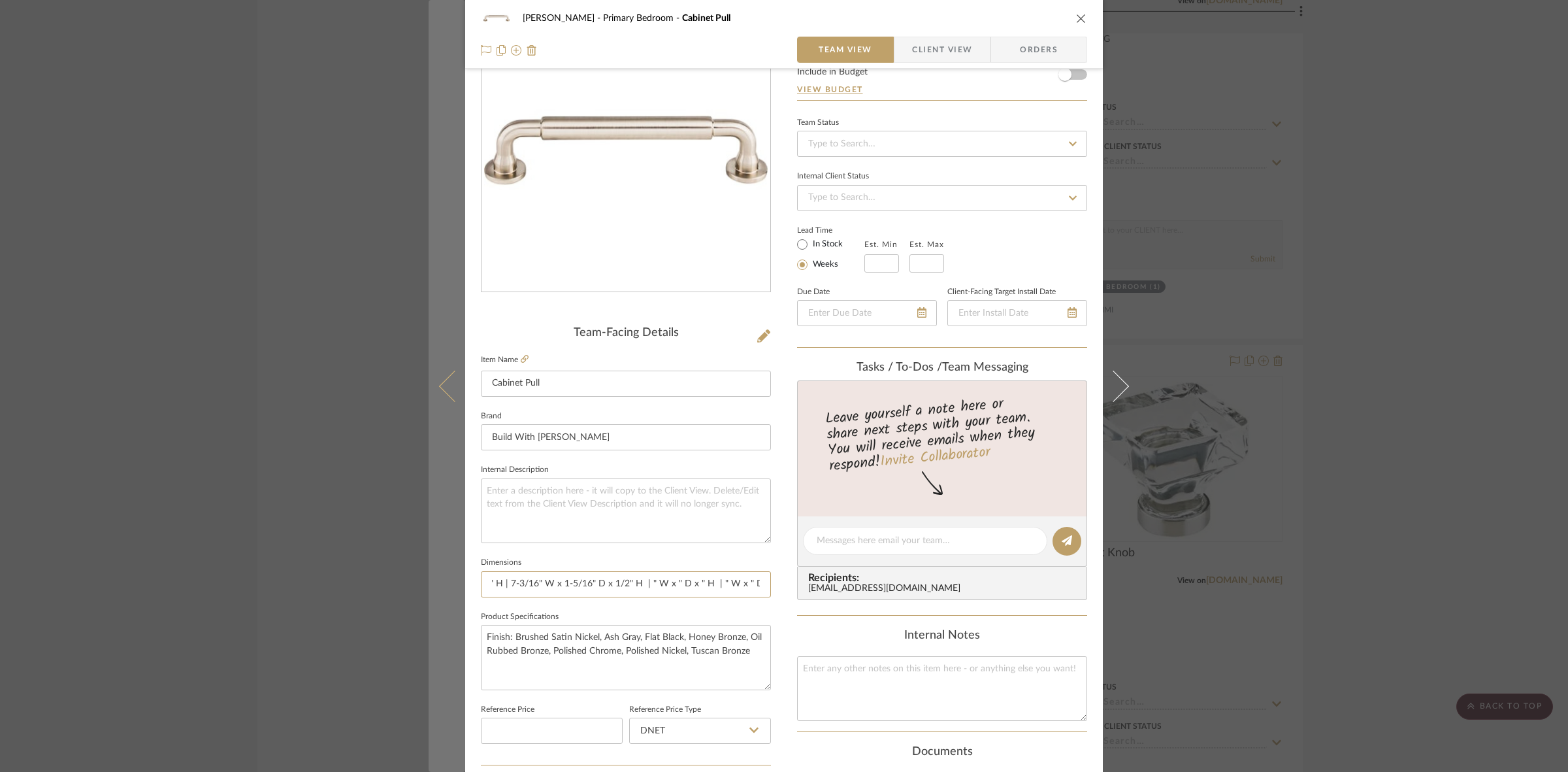
type input "4-11/16" W x 1-5/16" D x 1/2" H | 5-15/16" W x 1-5/16 "D x 1/2" H | 7-3/16" W x…"
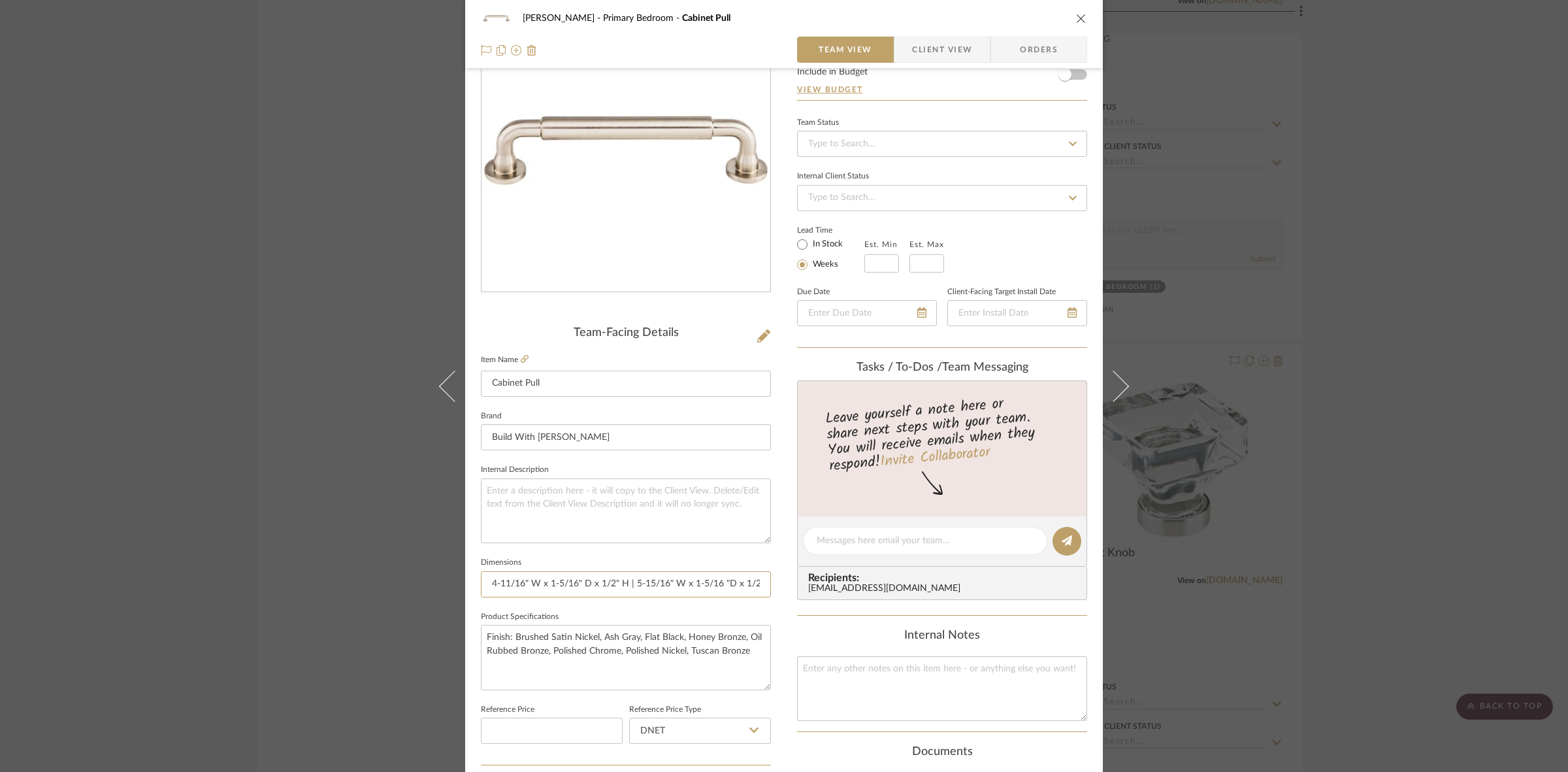
scroll to position [0, 285]
drag, startPoint x: 587, startPoint y: 583, endPoint x: 892, endPoint y: 583, distance: 305.0
click at [892, 583] on div "FRITZ DC Primary Bedroom Cabinet Pull Team View Client View Orders Team-Facing …" at bounding box center [784, 531] width 638 height 1207
click at [670, 583] on input "4-11/16" W x 1-5/16" D x 1/2" H | 5-15/16" W x 1-5/16 "D x 1/2" H | 7-3/16" W x…" at bounding box center [625, 584] width 290 height 26
click at [652, 580] on input "4-11/16" W x 1-5/16" D x 1/2" H | 5-15/16" W x 1-5/16 "D x 1/2" H | 7-3/16" W x…" at bounding box center [625, 584] width 290 height 26
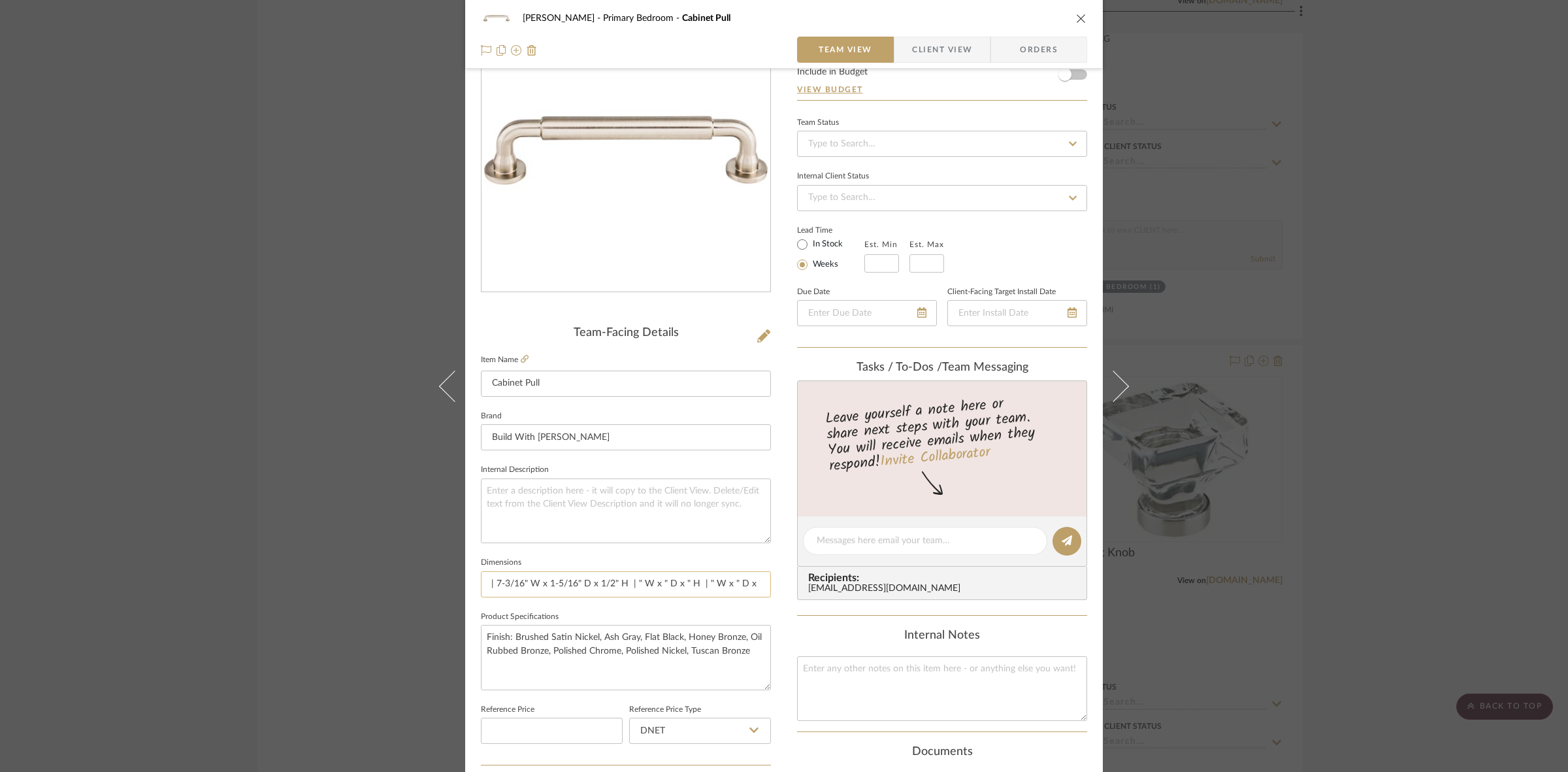
paste input "1-5/16"
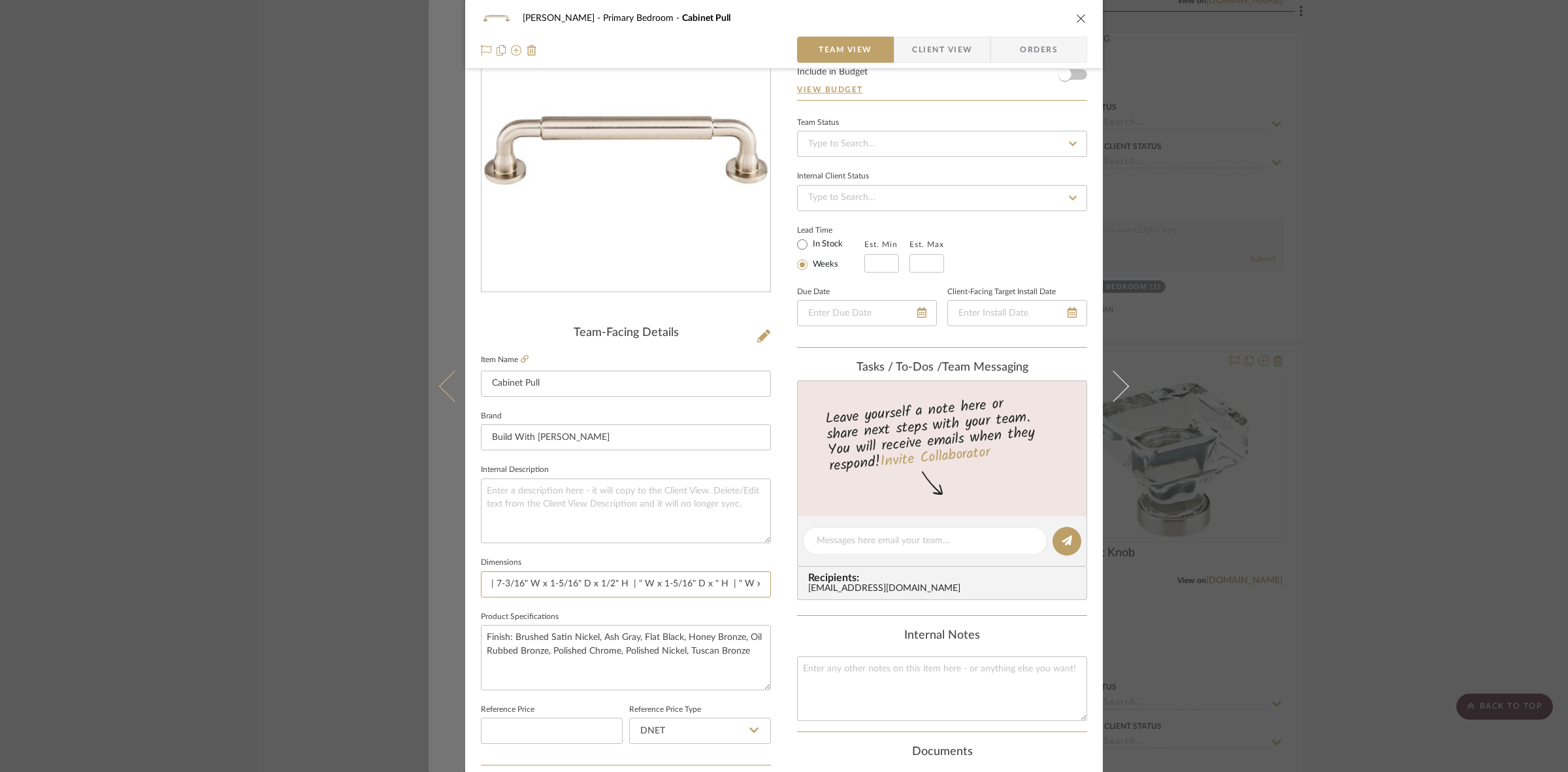
type input "4-11/16" W x 1-5/16" D x 1/2" H | 5-15/16" W x 1-5/16 "D x 1/2" H | 7-3/16" W x…"
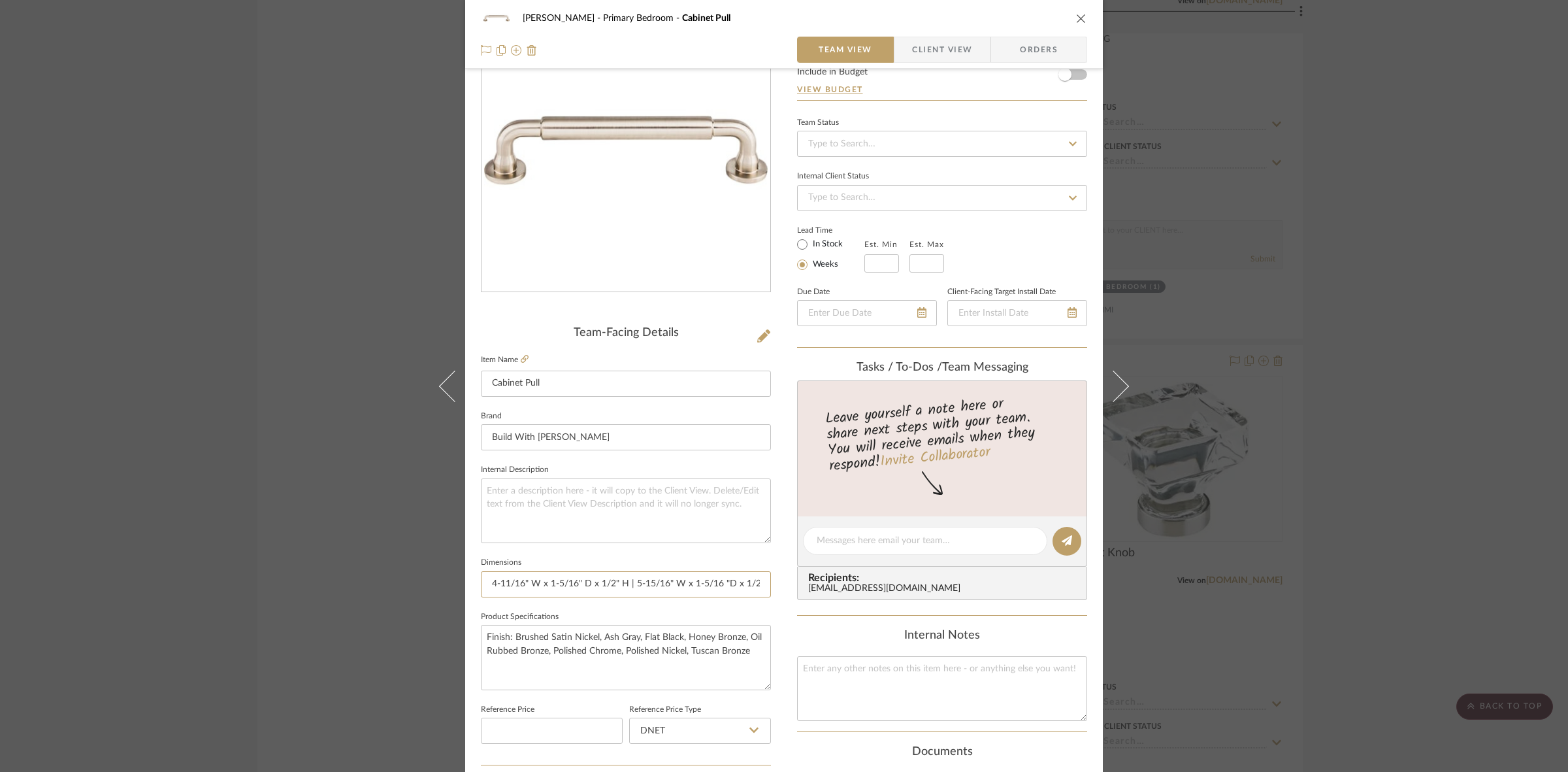
scroll to position [0, 315]
drag, startPoint x: 674, startPoint y: 585, endPoint x: 817, endPoint y: 585, distance: 143.0
click at [817, 585] on div "FRITZ DC Primary Bedroom Cabinet Pull Team View Client View Orders Team-Facing …" at bounding box center [784, 531] width 638 height 1207
click at [645, 579] on input "4-11/16" W x 1-5/16" D x 1/2" H | 5-15/16" W x 1-5/16 "D x 1/2" H | 7-3/16" W x…" at bounding box center [625, 584] width 290 height 26
click at [598, 581] on input "4-11/16" W x 1-5/16" D x 1/2" H | 5-15/16" W x 1-5/16 "D x 1/2" H | 7-3/16" W x…" at bounding box center [625, 584] width 290 height 26
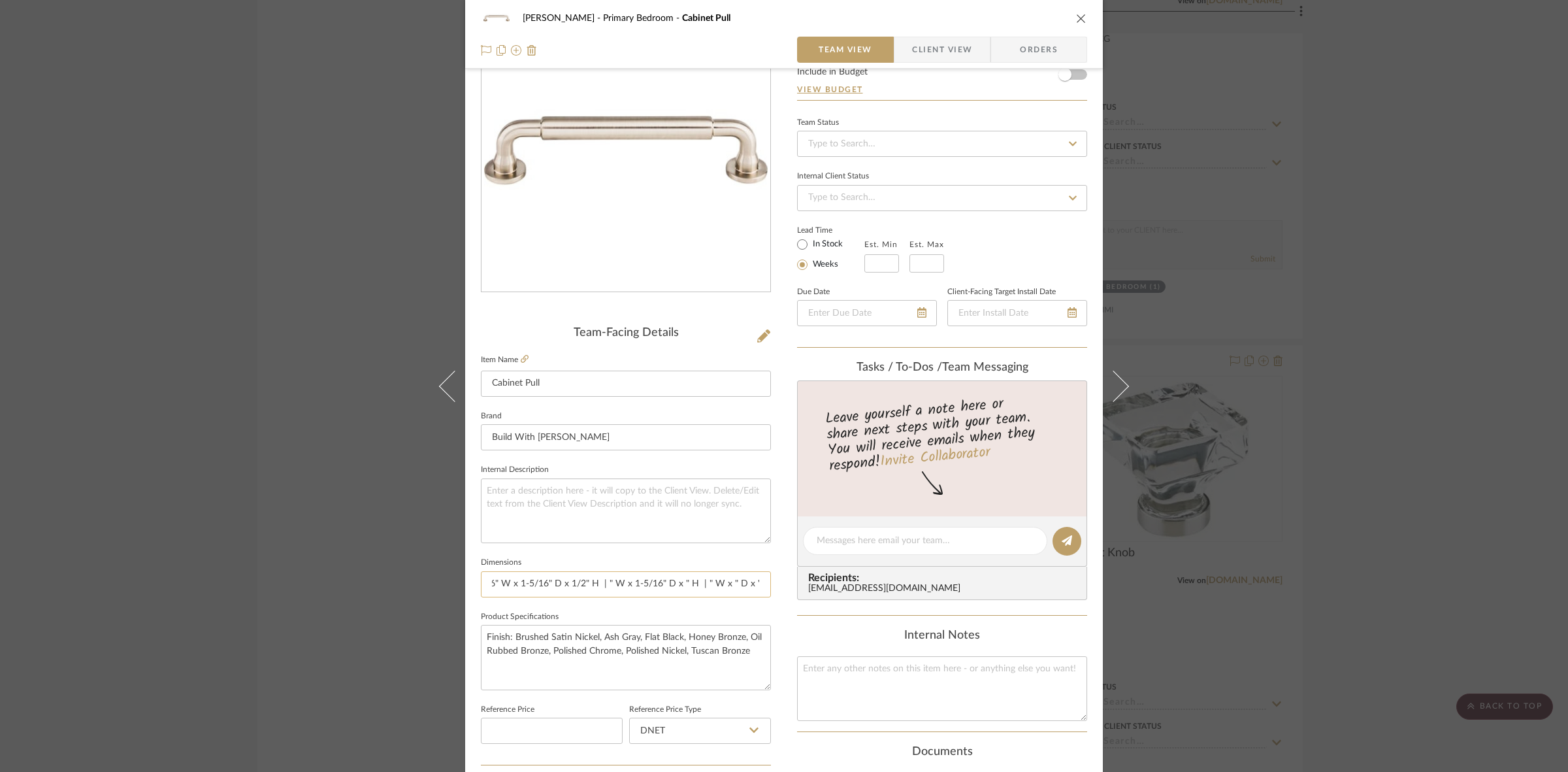
click at [599, 581] on input "4-11/16" W x 1-5/16" D x 1/2" H | 5-15/16" W x 1-5/16 "D x 1/2" H | 7-3/16" W x…" at bounding box center [625, 584] width 290 height 26
paste input "1/2"
click at [683, 581] on input "4-11/16" W x 1-5/16" D x 1/2" H | 5-15/16" W x 1-5/16 "D x 1/2" H | 7-3/16" W x…" at bounding box center [625, 584] width 290 height 26
type input "4-11/16" W x 1-5/16" D x 1/2" H | 5-15/16" W x 1-5/16 "D x 1/2" H | 7-3/16" W x…"
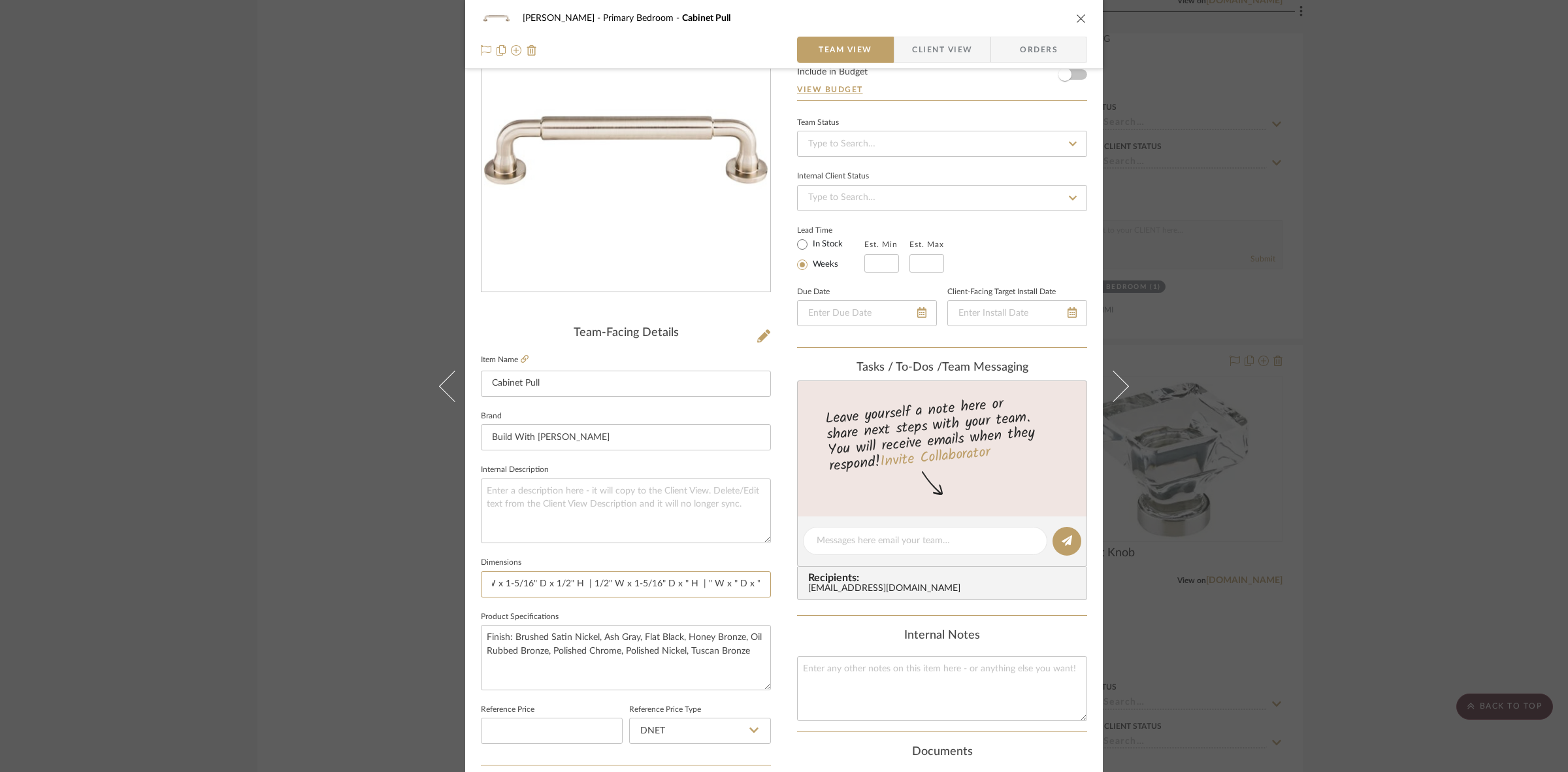
drag, startPoint x: 674, startPoint y: 586, endPoint x: 806, endPoint y: 572, distance: 132.7
click at [806, 572] on div "FRITZ DC Primary Bedroom Cabinet Pull Team View Client View Orders Team-Facing …" at bounding box center [784, 531] width 638 height 1207
click at [686, 578] on input "4-11/16" W x 1-5/16" D x 1/2" H | 5-15/16" W x 1-5/16 "D x 1/2" H | 7-3/16" W x…" at bounding box center [625, 584] width 290 height 26
click at [674, 583] on input "4-11/16" W x 1-5/16" D x 1/2" H | 5-15/16" W x 1-5/16 "D x 1/2" H | 7-3/16" W x…" at bounding box center [625, 584] width 290 height 26
paste input "1/2"
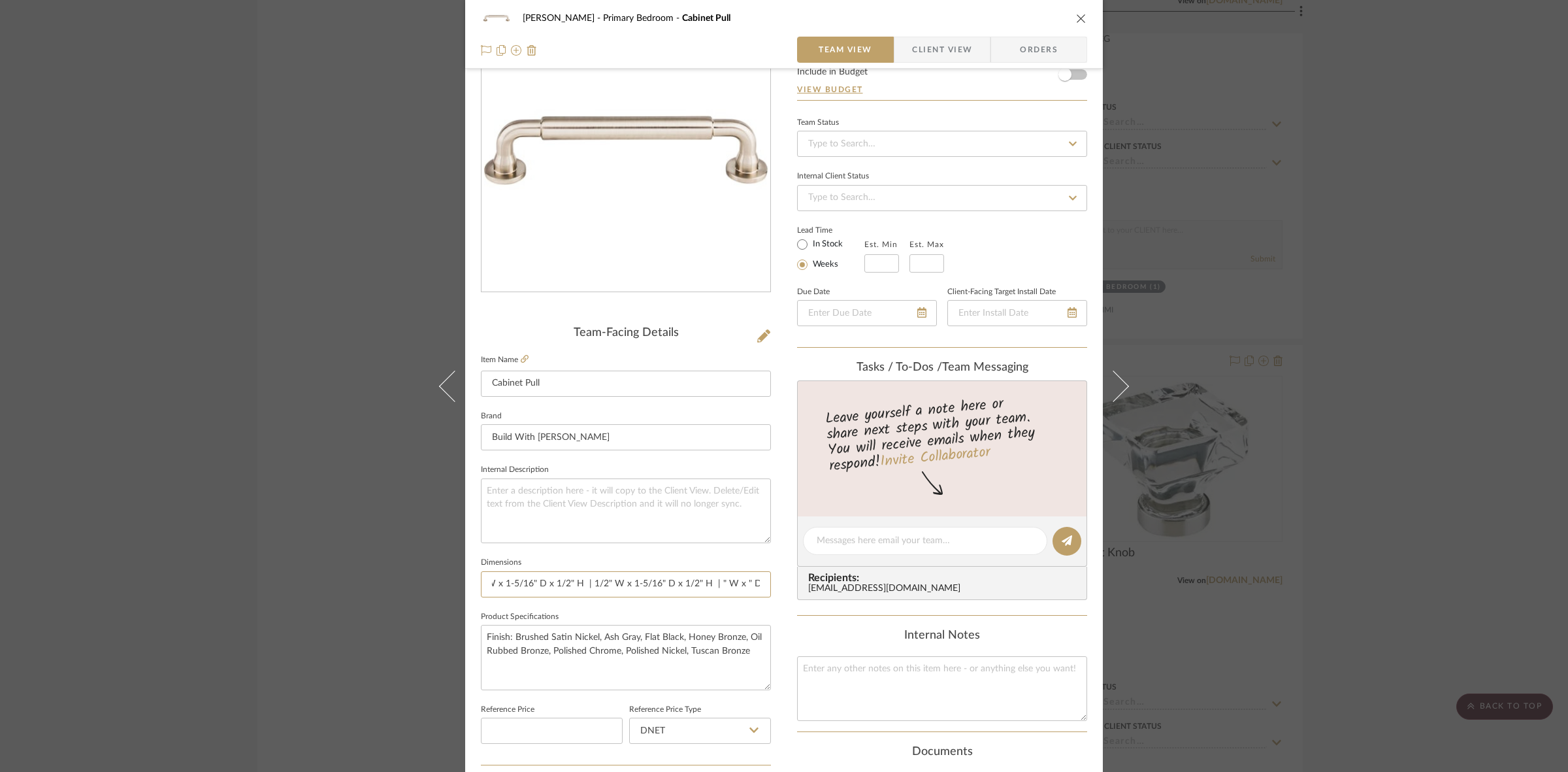
scroll to position [0, 344]
drag, startPoint x: 646, startPoint y: 586, endPoint x: 820, endPoint y: 580, distance: 174.1
click at [820, 580] on div "FRITZ DC Primary Bedroom Cabinet Pull Team View Client View Orders Team-Facing …" at bounding box center [784, 531] width 638 height 1207
type input "4-11/16" W x 1-5/16" D x 1/2" H | 5-15/16" W x 1-5/16 "D x 1/2" H | 7-3/16" W x…"
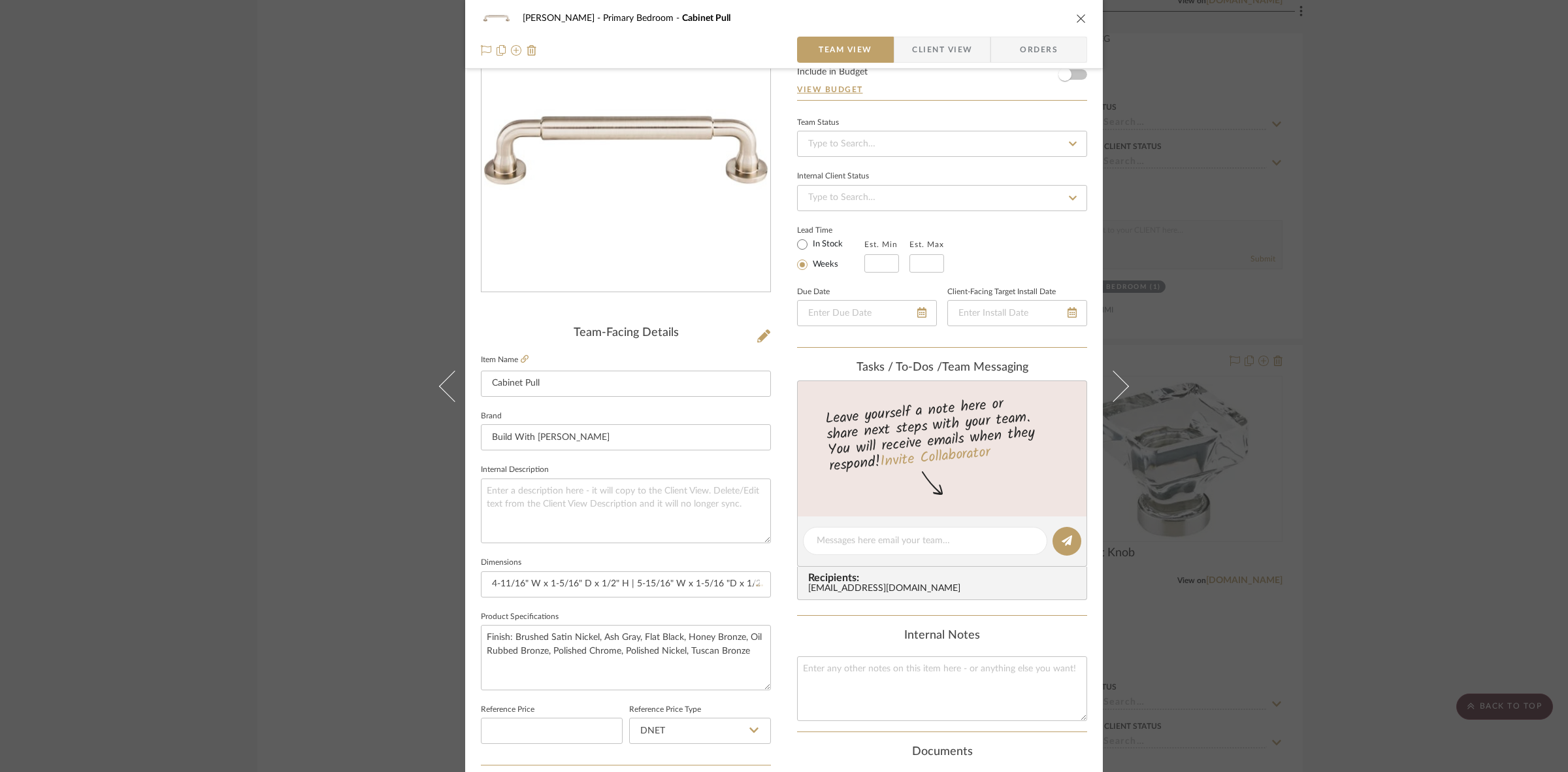
click at [641, 605] on sr-form-field "Dimensions 4-11/16" W x 1-5/16" D x 1/2" H | 5-15/16" W x 1-5/16 "D x 1/2" H | …" at bounding box center [625, 580] width 290 height 54
drag, startPoint x: 653, startPoint y: 586, endPoint x: 839, endPoint y: 581, distance: 186.1
click at [839, 581] on div "FRITZ DC Primary Bedroom Cabinet Pull Team View Client View Orders Team-Facing …" at bounding box center [784, 531] width 638 height 1207
click at [691, 587] on input "4-11/16" W x 1-5/16" D x 1/2" H | 5-15/16" W x 1-5/16 "D x 1/2" H | 7-3/16" W x…" at bounding box center [625, 584] width 290 height 26
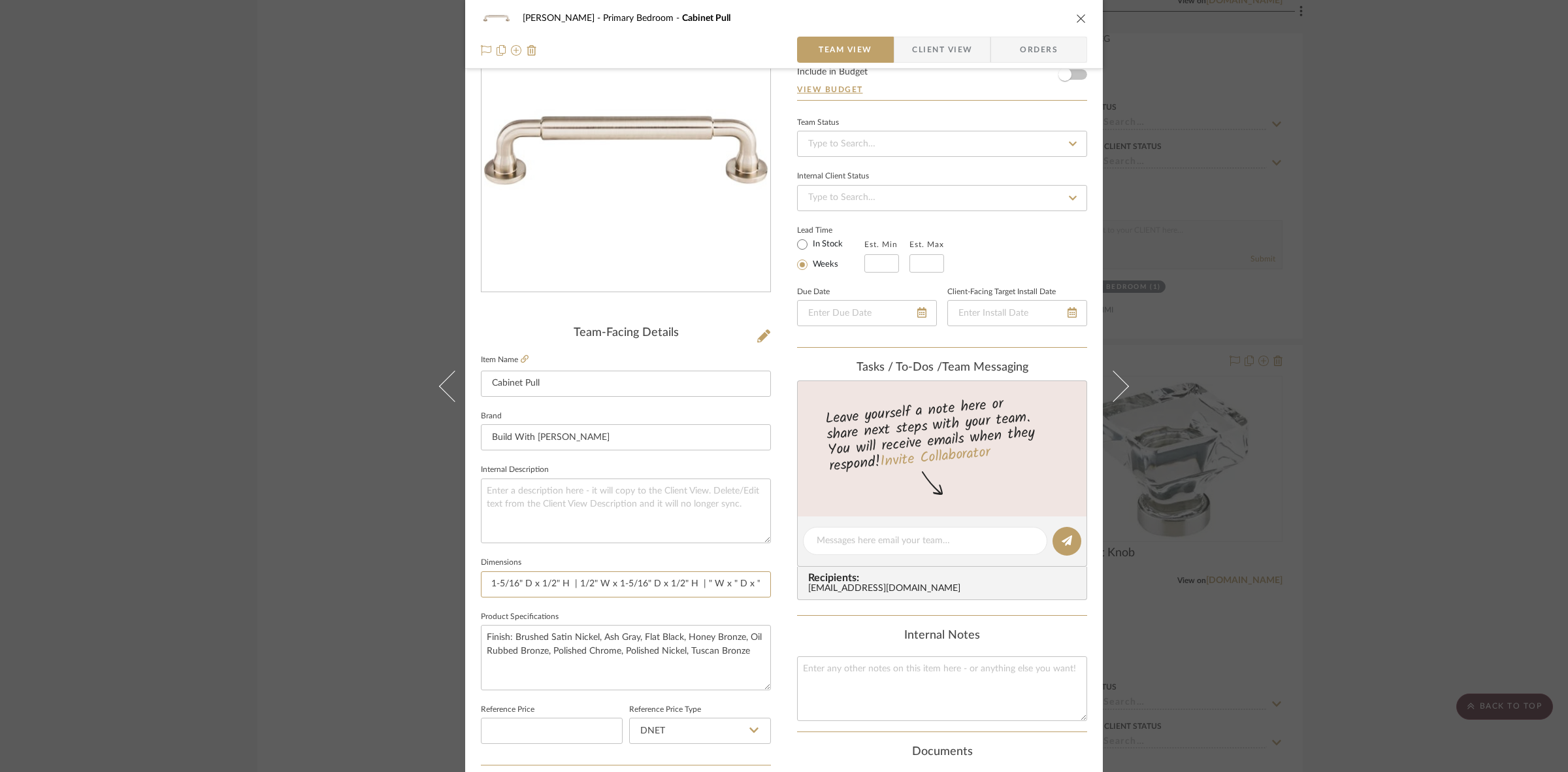
drag, startPoint x: 537, startPoint y: 581, endPoint x: 914, endPoint y: 569, distance: 377.2
click at [914, 569] on div "FRITZ DC Primary Bedroom Cabinet Pull Team View Client View Orders Team-Facing …" at bounding box center [784, 531] width 638 height 1207
click at [627, 583] on input "4-11/16" W x 1-5/16" D x 1/2" H | 5-15/16" W x 1-5/16 "D x 1/2" H | 7-3/16" W x…" at bounding box center [625, 584] width 290 height 26
drag, startPoint x: 570, startPoint y: 582, endPoint x: 586, endPoint y: 583, distance: 16.0
click at [586, 583] on input "4-11/16" W x 1-5/16" D x 1/2" H | 5-15/16" W x 1-5/16 "D x 1/2" H | 7-3/16" W x…" at bounding box center [625, 584] width 290 height 26
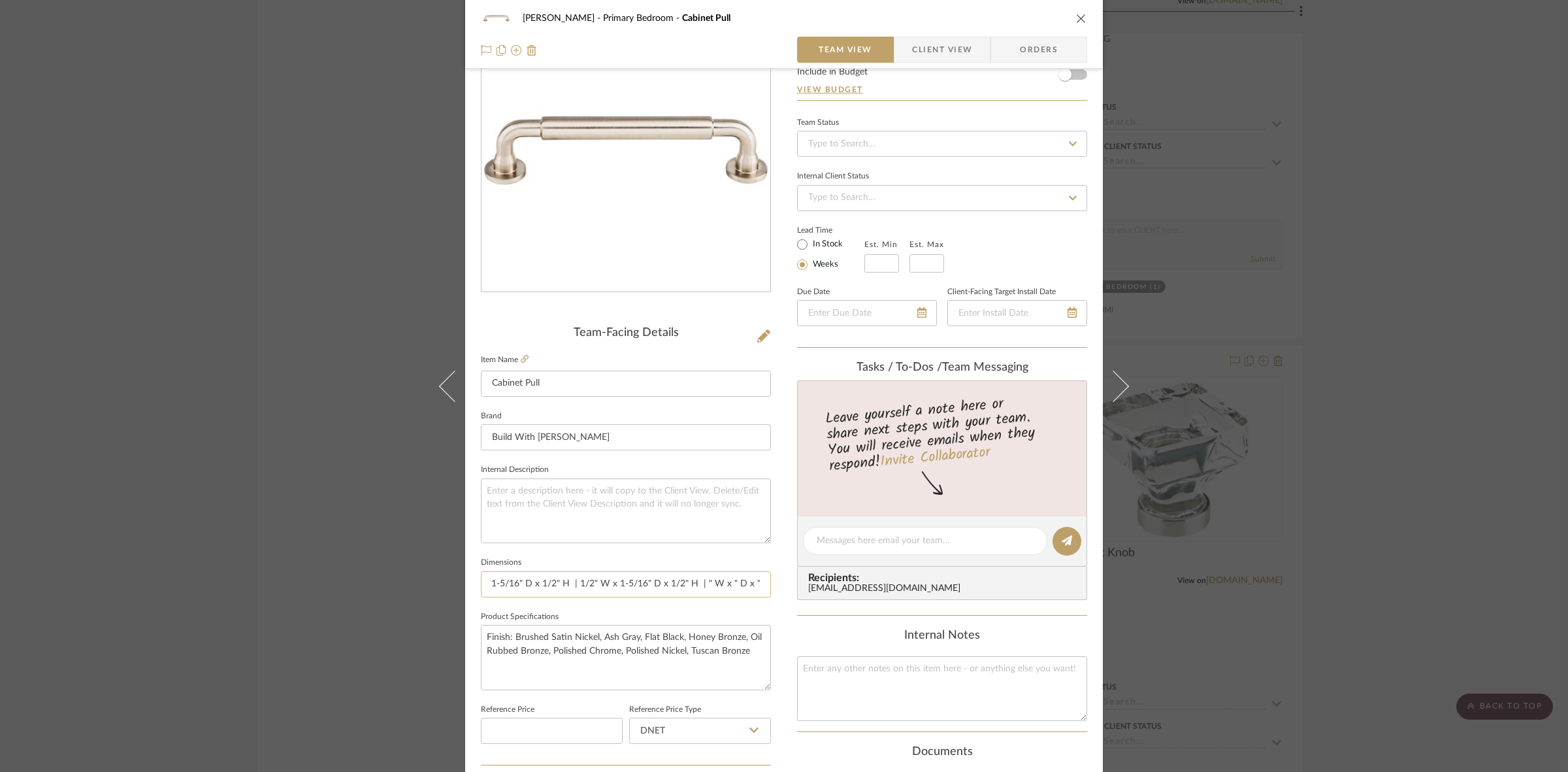
paste input "8-7/16"
type input "4-11/16" W x 1-5/16" D x 1/2" H | 5-15/16" W x 1-5/16 "D x 1/2" H | 7-3/16" W x…"
click at [681, 501] on textarea at bounding box center [625, 511] width 290 height 65
click at [673, 580] on input "4-11/16" W x 1-5/16" D x 1/2" H | 5-15/16" W x 1-5/16 "D x 1/2" H | 7-3/16" W x…" at bounding box center [625, 584] width 290 height 26
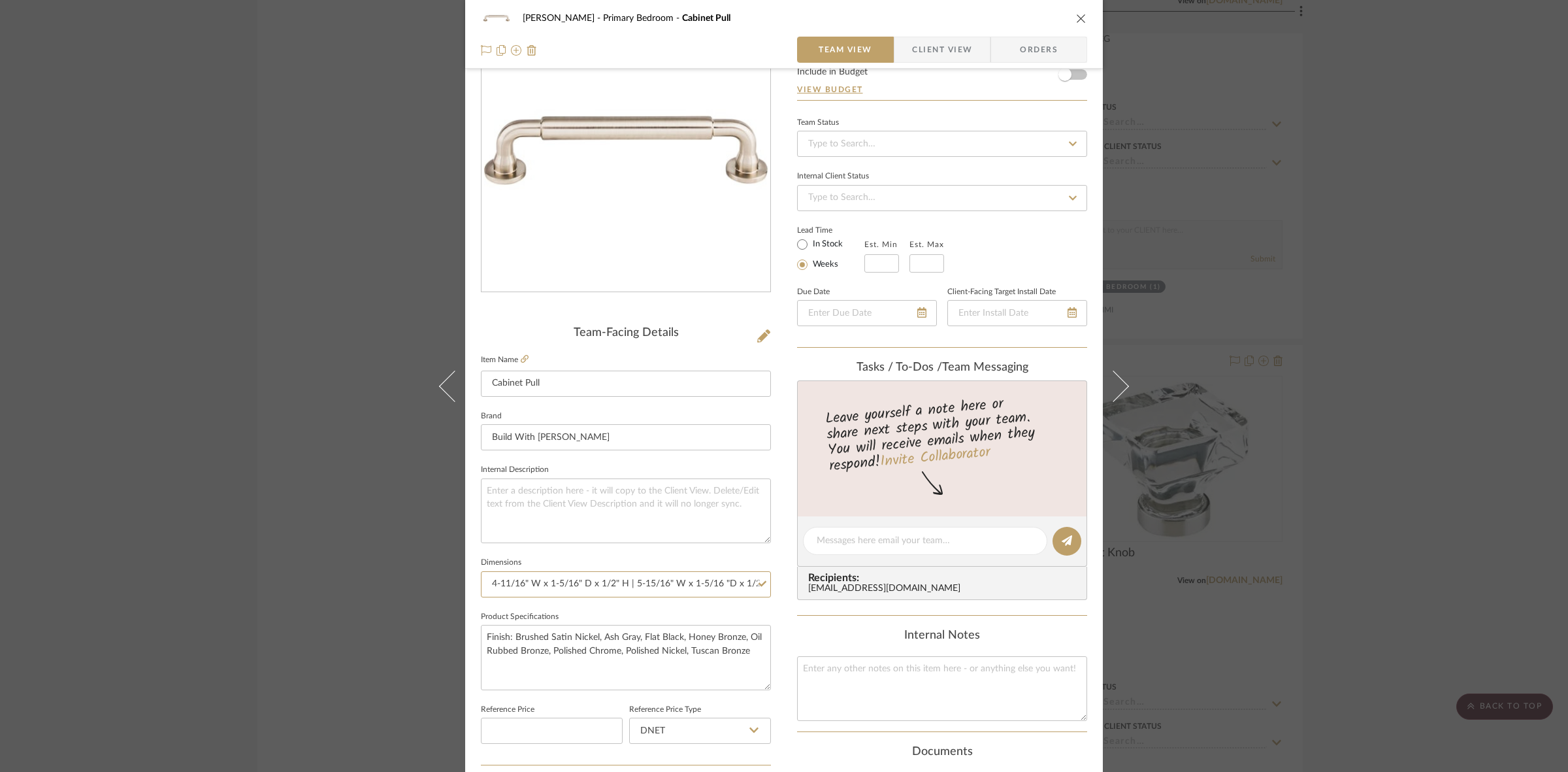
scroll to position [0, 358]
drag, startPoint x: 674, startPoint y: 582, endPoint x: 806, endPoint y: 580, distance: 132.0
click at [806, 580] on div "FRITZ DC Primary Bedroom Cabinet Pull Team View Client View Orders Team-Facing …" at bounding box center [784, 531] width 638 height 1207
click at [707, 585] on input "4-11/16" W x 1-5/16" D x 1/2" H | 5-15/16" W x 1-5/16 "D x 1/2" H | 7-3/16" W x…" at bounding box center [625, 584] width 290 height 26
click at [720, 580] on input "4-11/16" W x 1-5/16" D x 1/2" H | 5-15/16" W x 1-5/16 "D x 1/2" H | 7-3/16" W x…" at bounding box center [625, 584] width 290 height 26
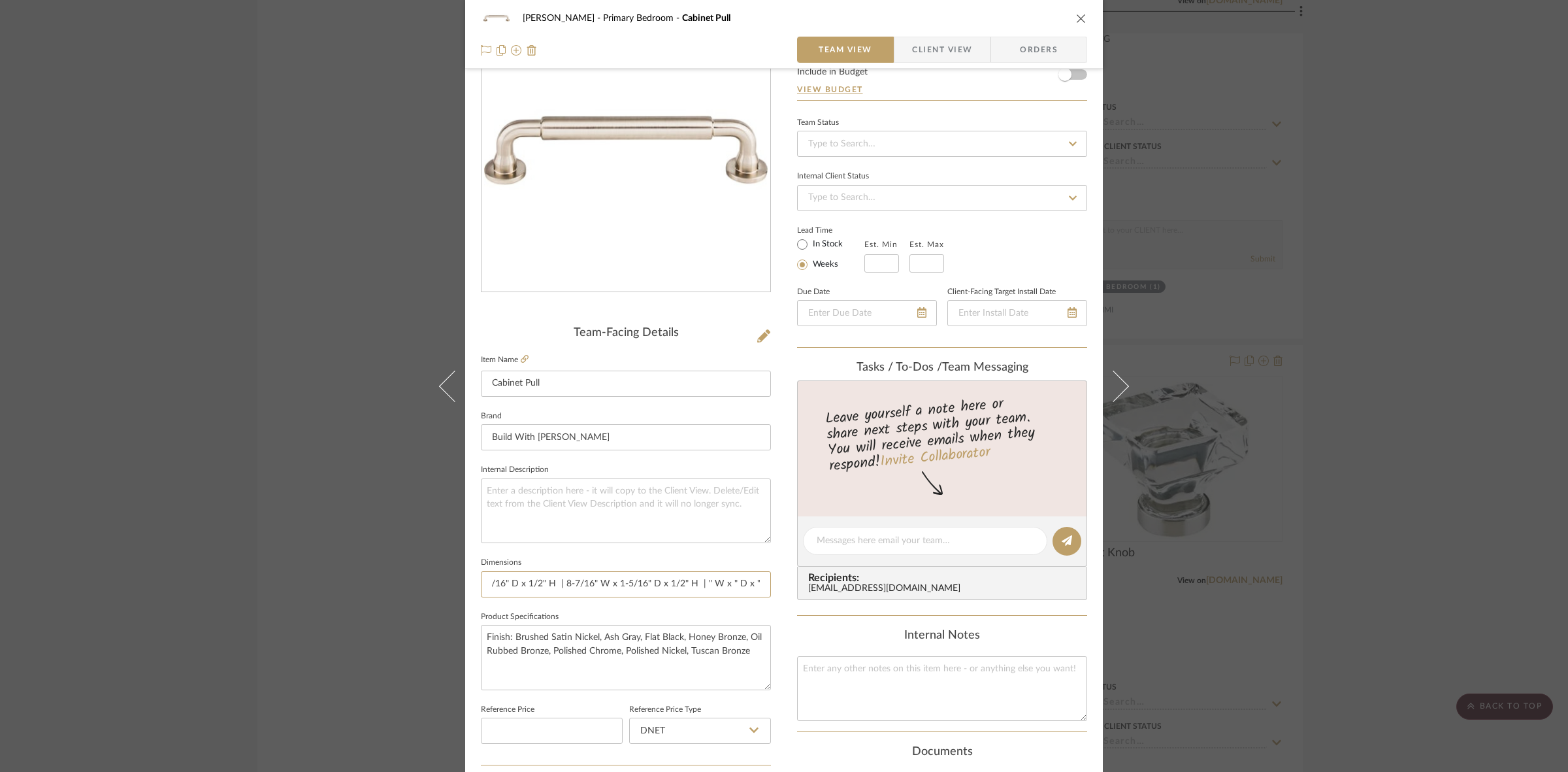
drag, startPoint x: 553, startPoint y: 581, endPoint x: 900, endPoint y: 558, distance: 347.8
click at [900, 558] on div "FRITZ DC Primary Bedroom Cabinet Pull Team View Client View Orders Team-Facing …" at bounding box center [784, 531] width 638 height 1207
click at [727, 588] on input "4-11/16" W x 1-5/16" D x 1/2" H | 5-15/16" W x 1-5/16 "D x 1/2" H | 7-3/16" W x…" at bounding box center [625, 584] width 290 height 26
click at [722, 580] on input "4-11/16" W x 1-5/16" D x 1/2" H | 5-15/16" W x 1-5/16 "D x 1/2" H | 7-3/16" W x…" at bounding box center [625, 584] width 290 height 26
paste input "1-5/16"
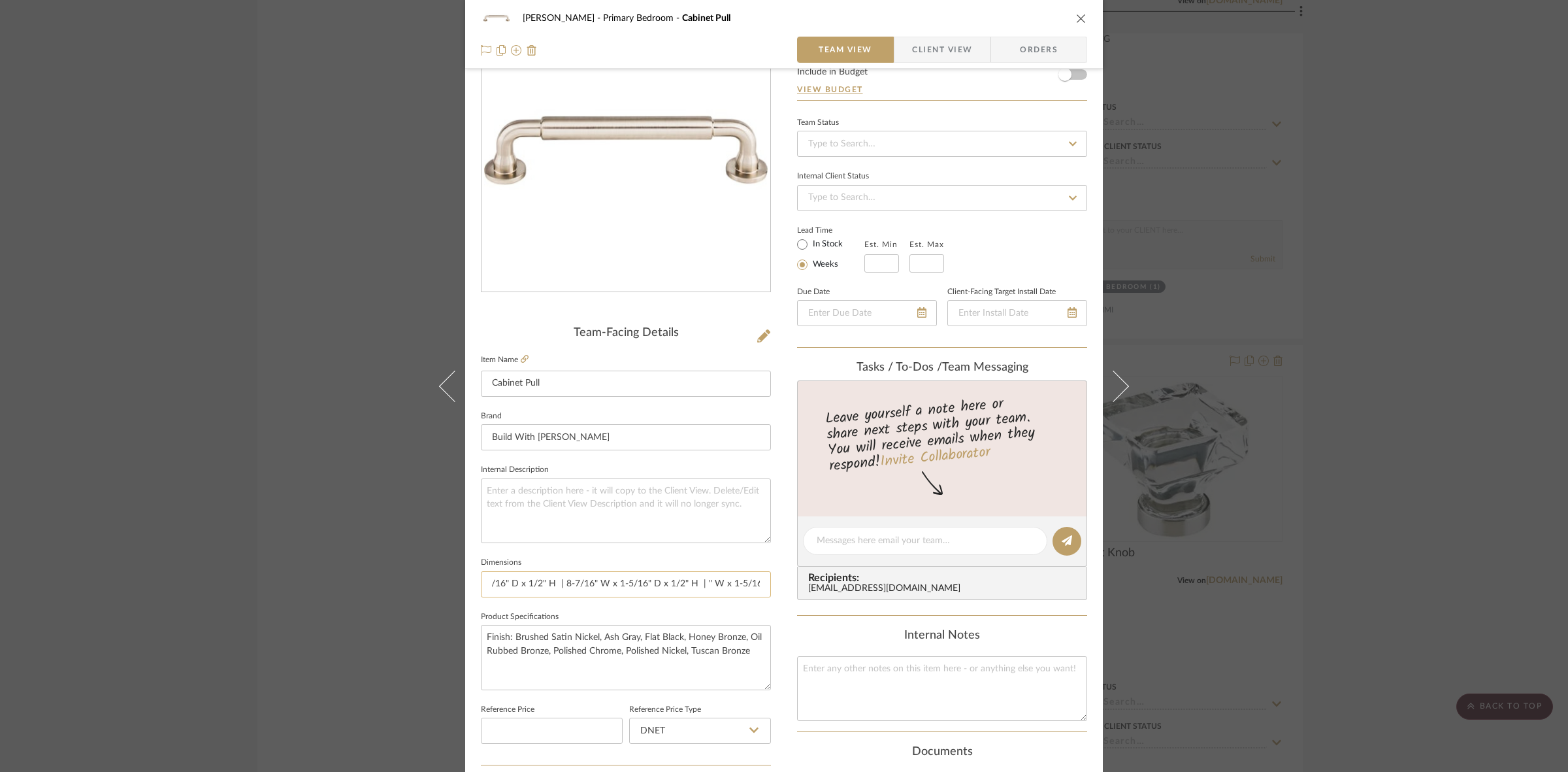
click at [698, 589] on input "4-11/16" W x 1-5/16" D x 1/2" H | 5-15/16" W x 1-5/16 "D x 1/2" H | 7-3/16" W x…" at bounding box center [625, 584] width 290 height 26
type input "4-11/16" W x 1-5/16" D x 1/2" H | 5-15/16" W x 1-5/16 "D x 1/2" H | 7-3/16" W x…"
drag, startPoint x: 671, startPoint y: 583, endPoint x: 851, endPoint y: 575, distance: 180.2
click at [851, 575] on div "FRITZ DC Primary Bedroom Cabinet Pull Team View Client View Orders Team-Facing …" at bounding box center [784, 531] width 638 height 1207
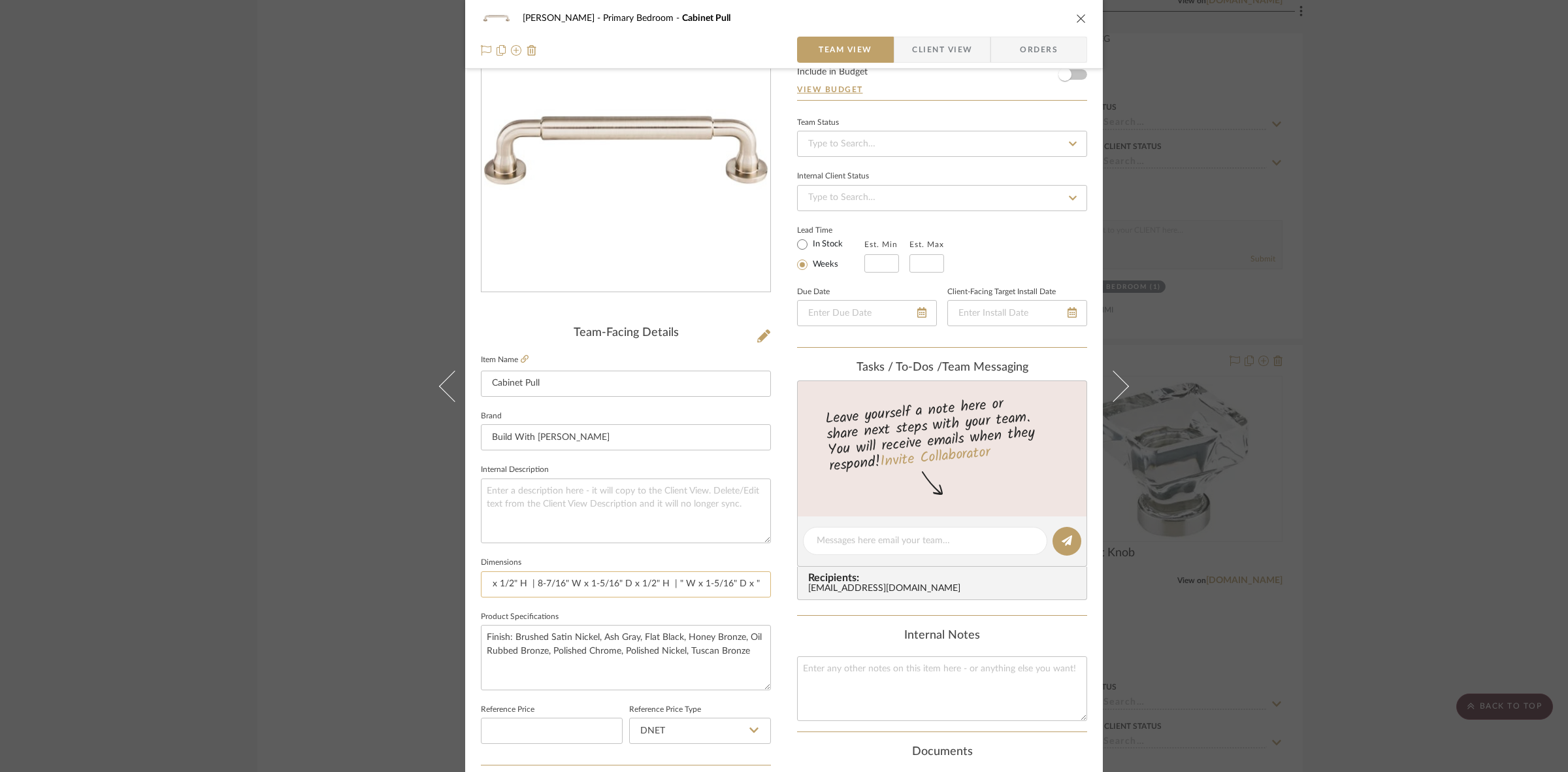
click at [735, 586] on input "4-11/16" W x 1-5/16" D x 1/2" H | 5-15/16" W x 1-5/16 "D x 1/2" H | 7-3/16" W x…" at bounding box center [625, 584] width 290 height 26
click at [667, 580] on input "4-11/16" W x 1-5/16" D x 1/2" H | 5-15/16" W x 1-5/16 "D x 1/2" H | 7-3/16" W x…" at bounding box center [625, 584] width 290 height 26
paste input "12-7/8"
drag, startPoint x: 685, startPoint y: 580, endPoint x: 820, endPoint y: 579, distance: 135.0
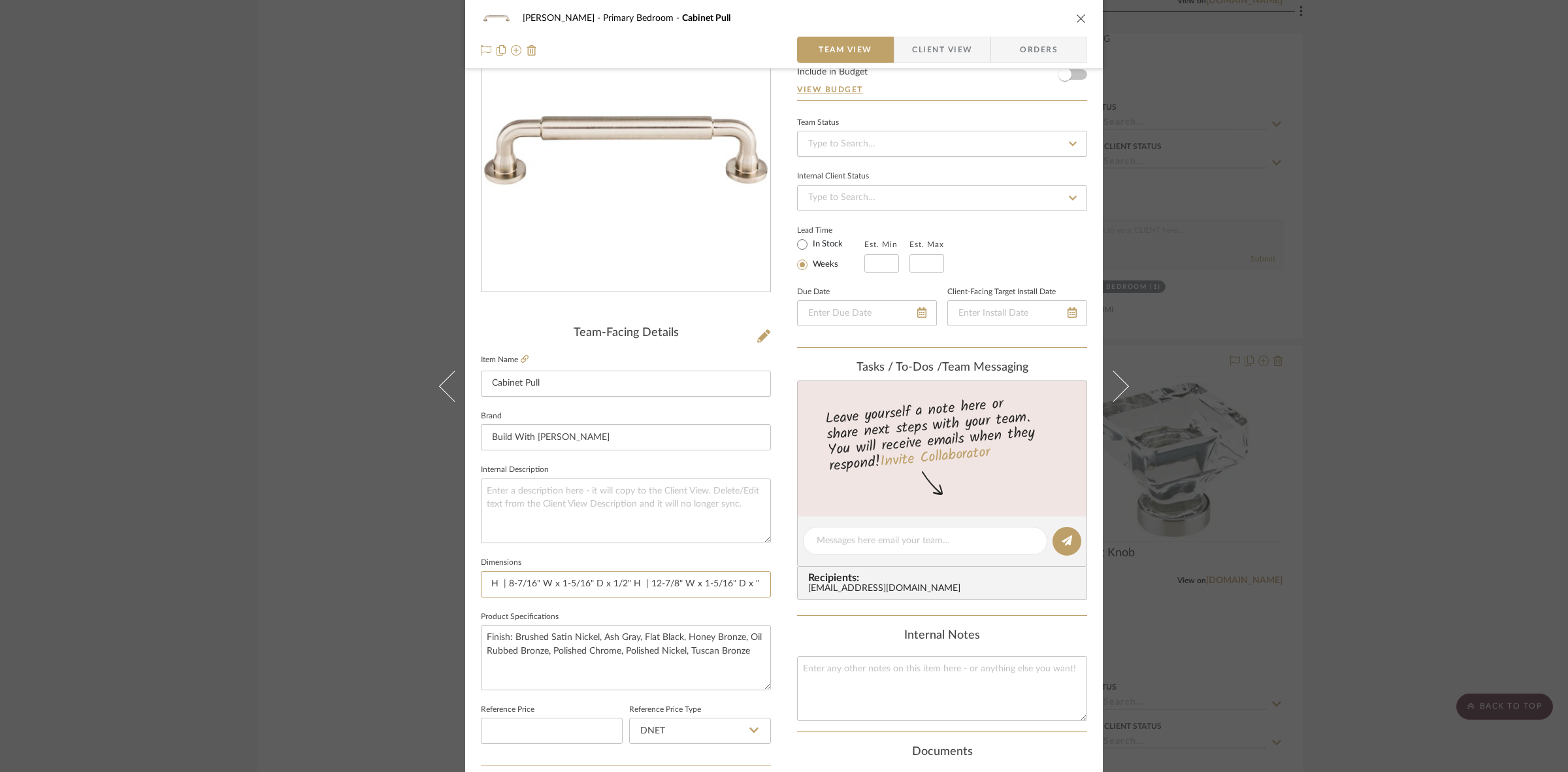
click at [820, 579] on div "FRITZ DC Primary Bedroom Cabinet Pull Team View Client View Orders Team-Facing …" at bounding box center [784, 531] width 638 height 1207
click at [742, 583] on input "4-11/16" W x 1-5/16" D x 1/2" H | 5-15/16" W x 1-5/16 "D x 1/2" H | 7-3/16" W x…" at bounding box center [625, 584] width 290 height 26
type input "4-11/16" W x 1-5/16" D x 1/2" H | 5-15/16" W x 1-5/16 "D x 1/2" H | 7-3/16" W x…"
drag, startPoint x: 647, startPoint y: 578, endPoint x: 841, endPoint y: 575, distance: 194.0
click at [841, 575] on div "FRITZ DC Primary Bedroom Cabinet Pull Team View Client View Orders Team-Facing …" at bounding box center [784, 531] width 638 height 1207
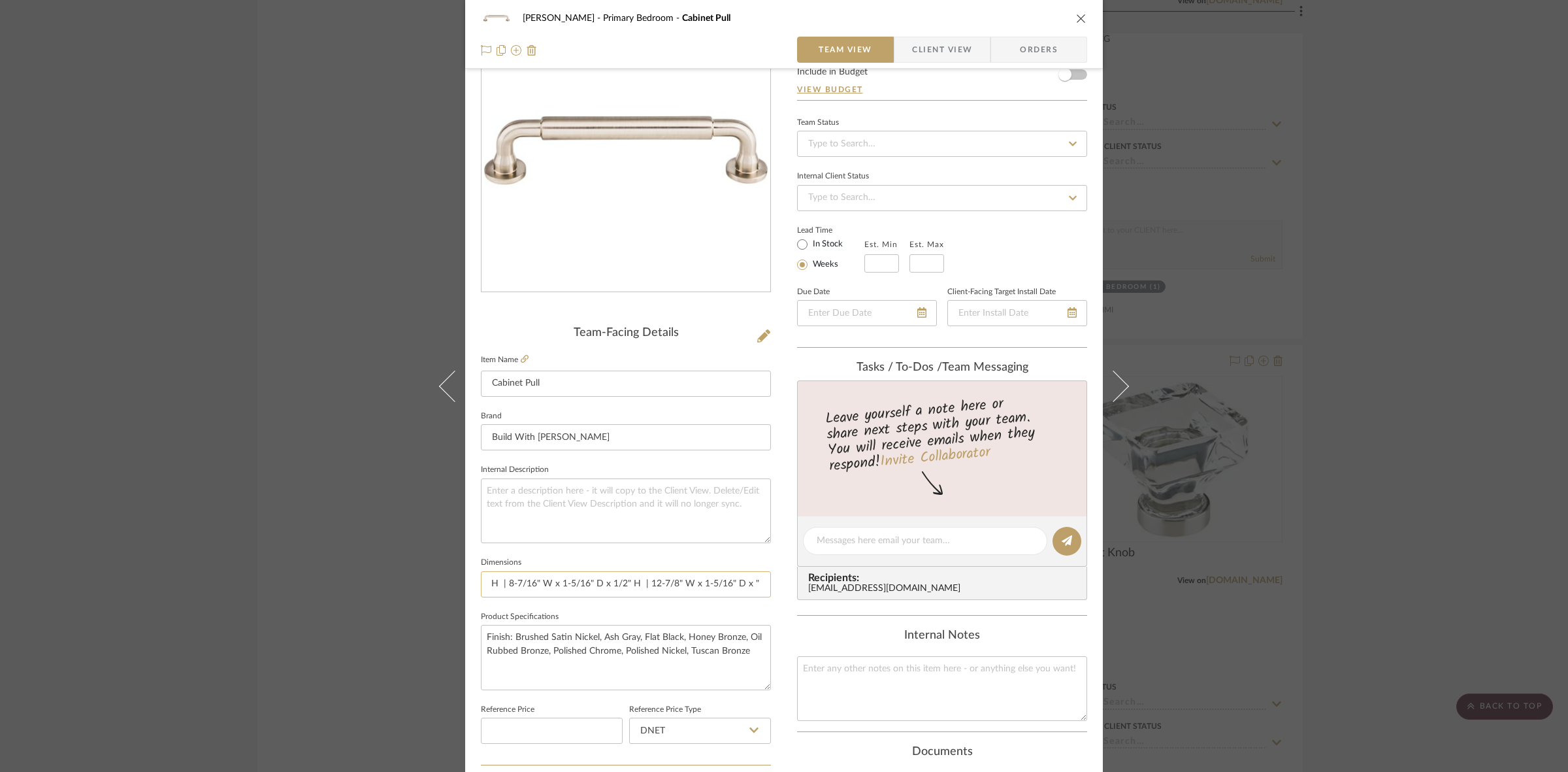
click at [740, 580] on input "4-11/16" W x 1-5/16" D x 1/2" H | 5-15/16" W x 1-5/16 "D x 1/2" H | 7-3/16" W x…" at bounding box center [625, 584] width 290 height 26
click at [743, 583] on input "4-11/16" W x 1-5/16" D x 1/2" H | 5-15/16" W x 1-5/16 "D x 1/2" H | 7-3/16" W x…" at bounding box center [625, 584] width 290 height 26
paste input "1/2"
drag, startPoint x: 707, startPoint y: 589, endPoint x: 784, endPoint y: 578, distance: 77.8
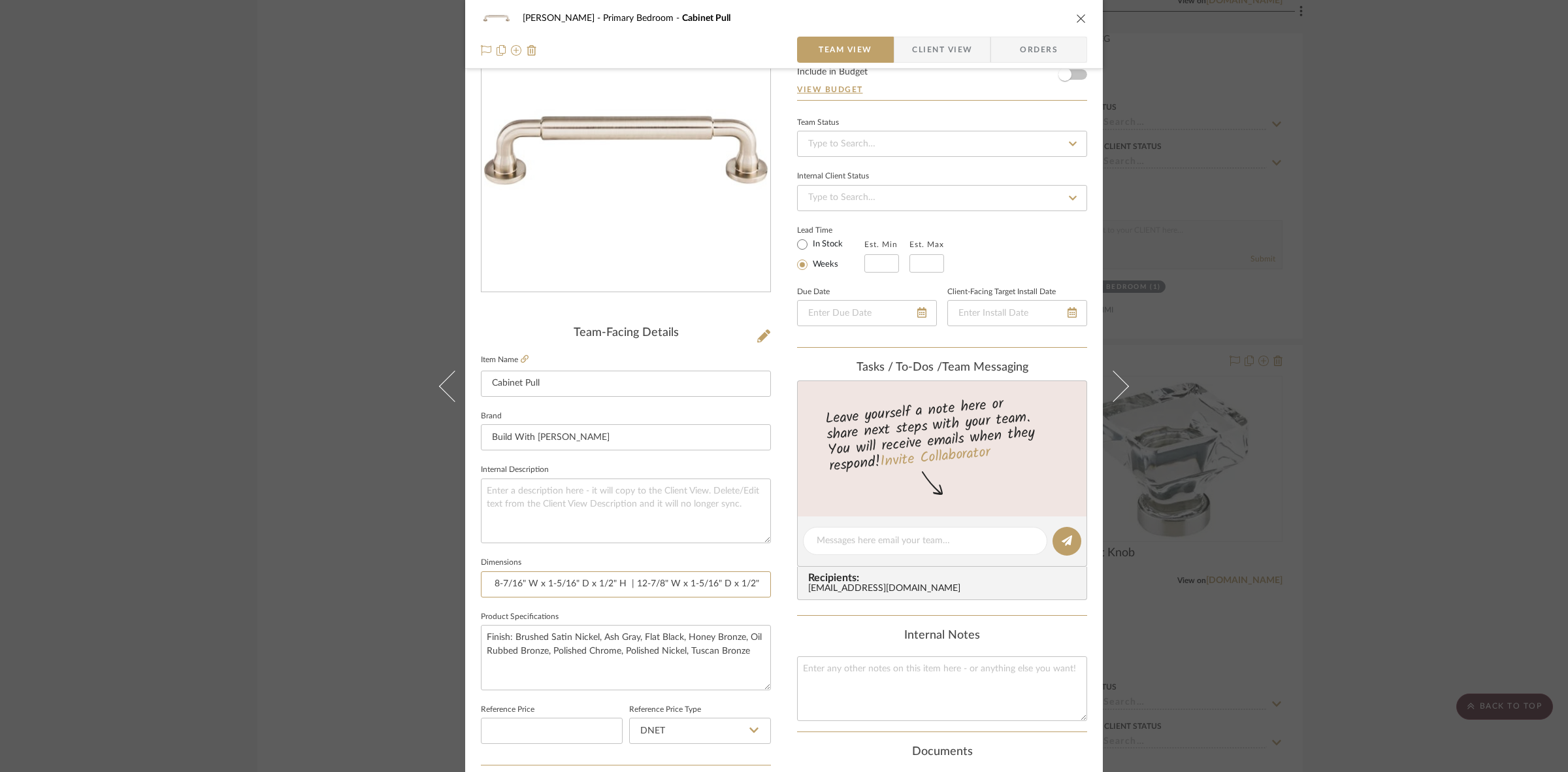
click at [814, 582] on div "FRITZ DC Primary Bedroom Cabinet Pull Team View Client View Orders Team-Facing …" at bounding box center [784, 531] width 638 height 1207
click at [696, 577] on input "4-11/16" W x 1-5/16" D x 1/2" H | 5-15/16" W x 1-5/16 "D x 1/2" H | 7-3/16" W x…" at bounding box center [625, 584] width 290 height 26
click at [667, 581] on input "4-11/16" W x 1-5/16" D x 1/2" H | 5-15/16" W x 1-5/16 "D x 1/2" H | 7-3/16" W x…" at bounding box center [625, 584] width 290 height 26
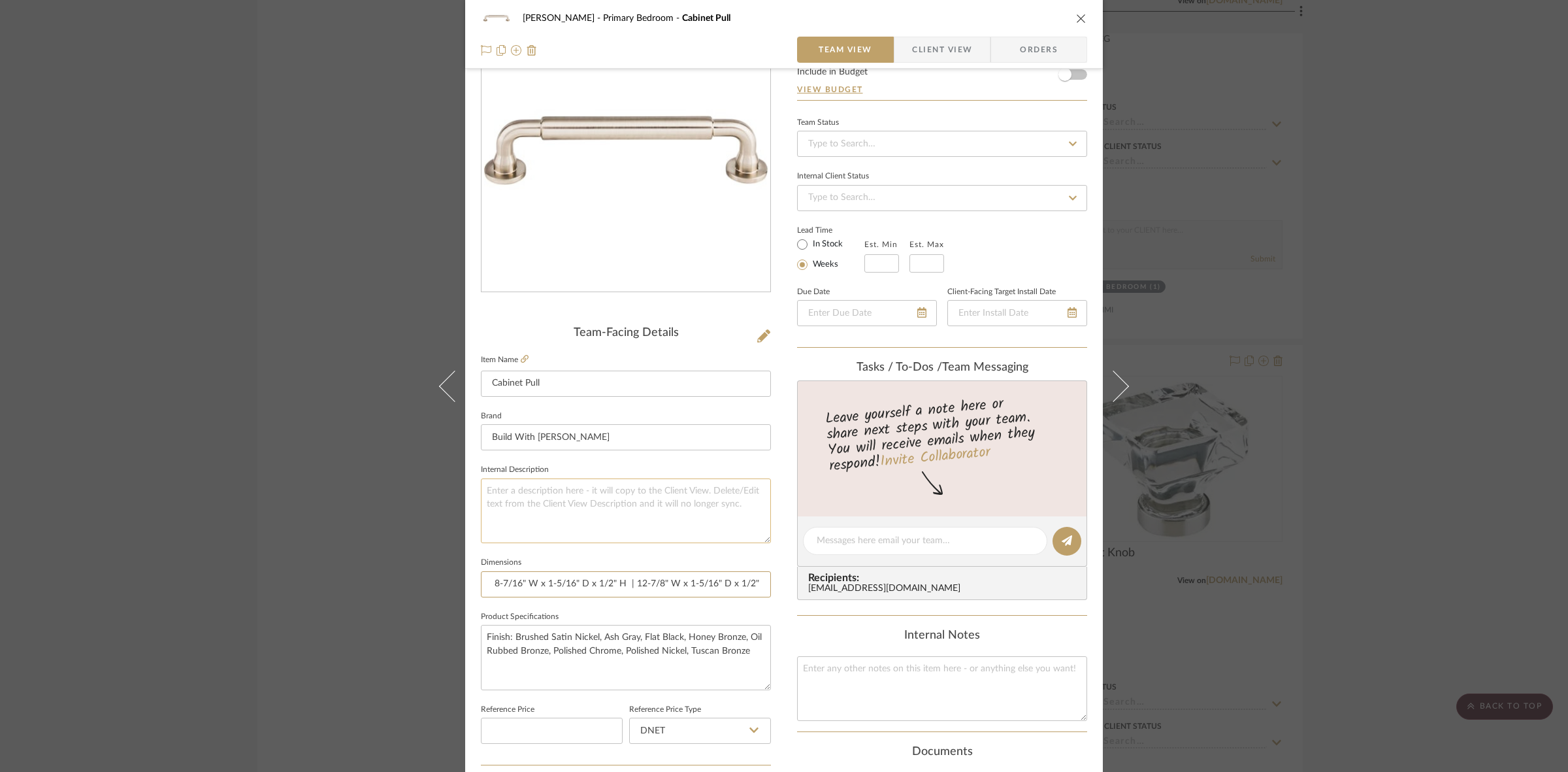
type input "4-11/16" W x 1-5/16" D x 1/2" H | 5-15/16" W x 1-5/16 "D x 1/2" H | 7-3/16" W x…"
click at [641, 498] on textarea at bounding box center [625, 511] width 290 height 65
drag, startPoint x: 579, startPoint y: 580, endPoint x: 373, endPoint y: 579, distance: 206.0
click at [373, 579] on div "FRITZ DC Primary Bedroom Cabinet Pull Team View Client View Orders Team-Facing …" at bounding box center [784, 386] width 1568 height 772
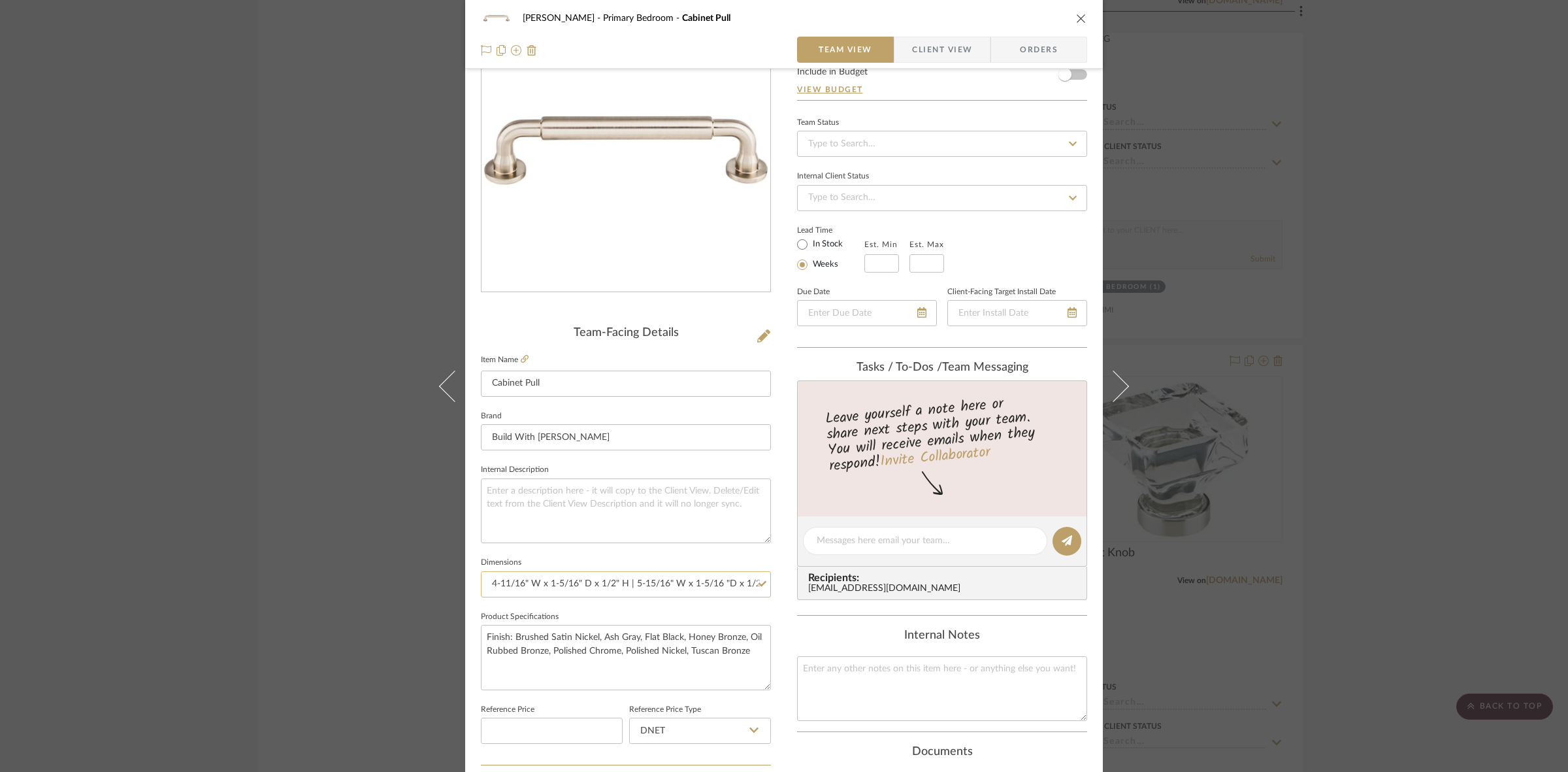
click at [583, 581] on input "4-11/16" W x 1-5/16" D x 1/2" H | 5-15/16" W x 1-5/16 "D x 1/2" H | 7-3/16" W x…" at bounding box center [625, 584] width 290 height 26
drag, startPoint x: 611, startPoint y: 582, endPoint x: 751, endPoint y: 589, distance: 140.2
click at [751, 589] on input "4-11/16" W x 1-5/16" D x 1/2" H | 5-15/16" W x 1-5/16 "D x 1/2" H | 7-3/16" W x…" at bounding box center [625, 584] width 290 height 26
click at [674, 588] on input "4-11/16" W x 1-5/16" D x 1/2" H | 5-15/16" W x 1-5/16 "D x 1/2" H | 7-3/16" W x…" at bounding box center [625, 584] width 290 height 26
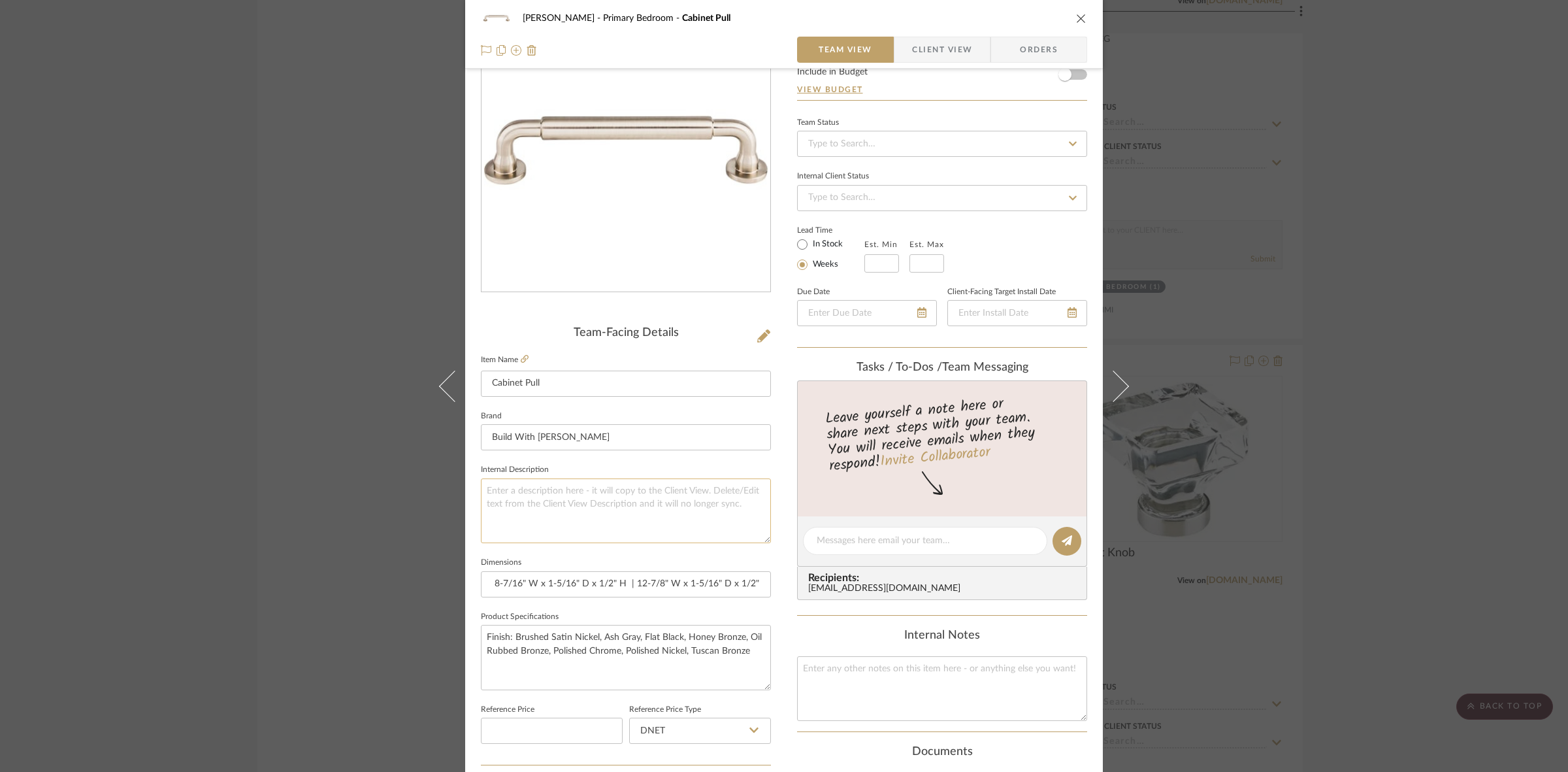
scroll to position [0, 0]
click at [655, 526] on textarea at bounding box center [625, 511] width 290 height 65
click at [933, 53] on span "Client View" at bounding box center [942, 50] width 60 height 26
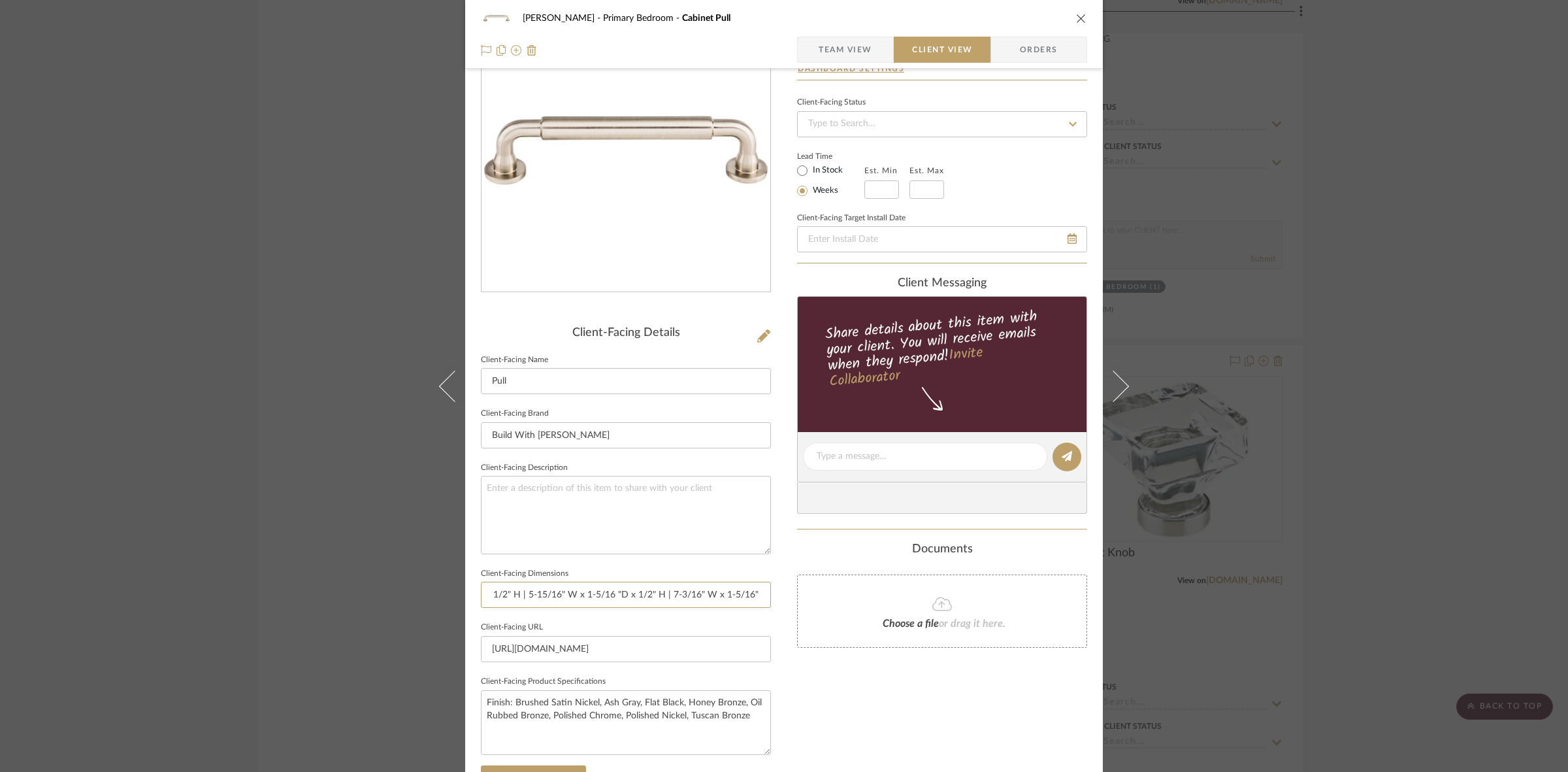
scroll to position [0, 430]
drag, startPoint x: 574, startPoint y: 597, endPoint x: 874, endPoint y: 597, distance: 300.0
click at [874, 597] on div "FRITZ DC Primary Bedroom Cabinet Pull Team View Client View Orders Client-Facin…" at bounding box center [784, 461] width 638 height 1066
click at [334, 545] on div "FRITZ DC Primary Bedroom Cabinet Pull Team View Client View Orders Client-Facin…" at bounding box center [784, 386] width 1568 height 772
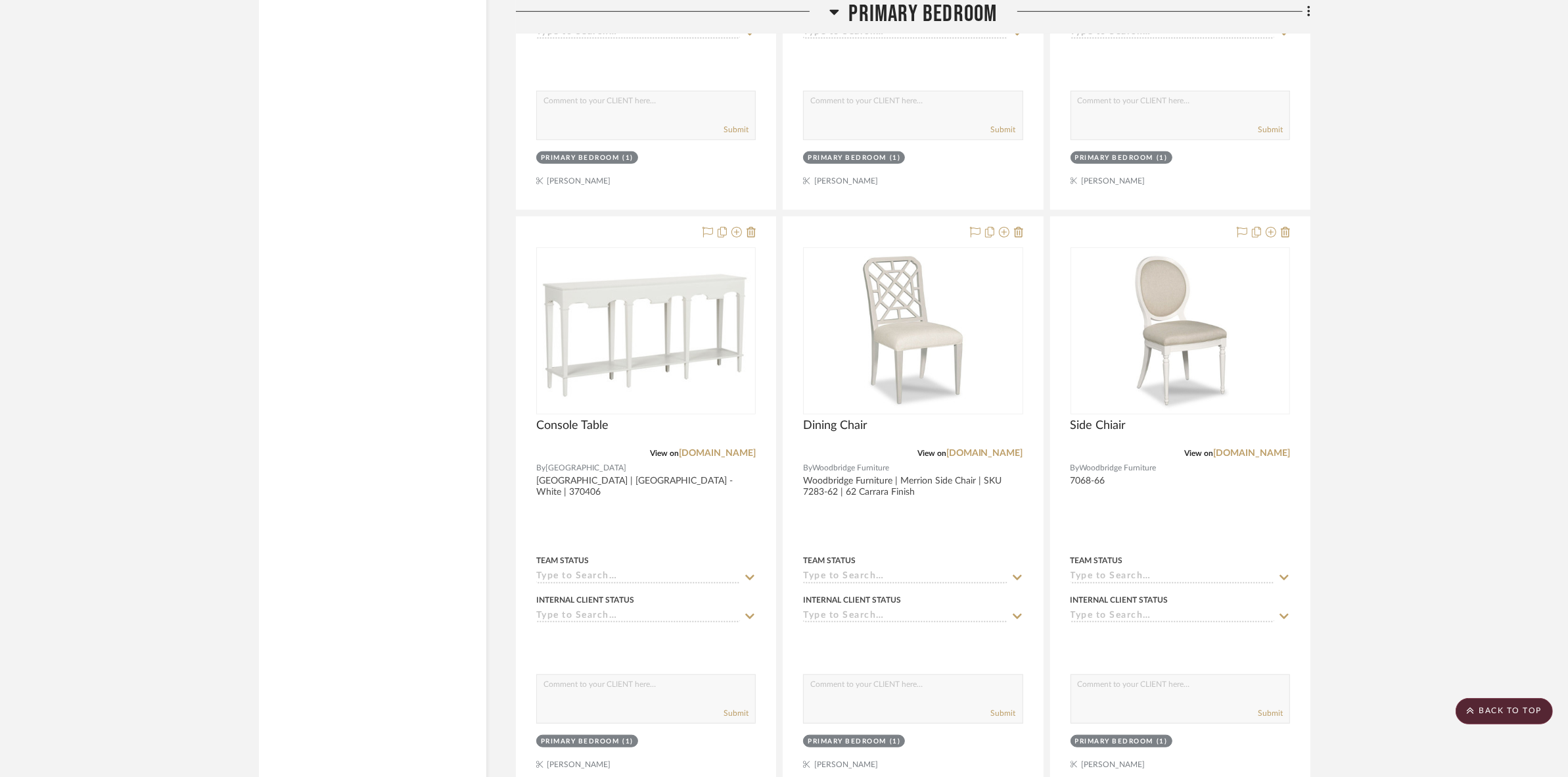
scroll to position [7480, 0]
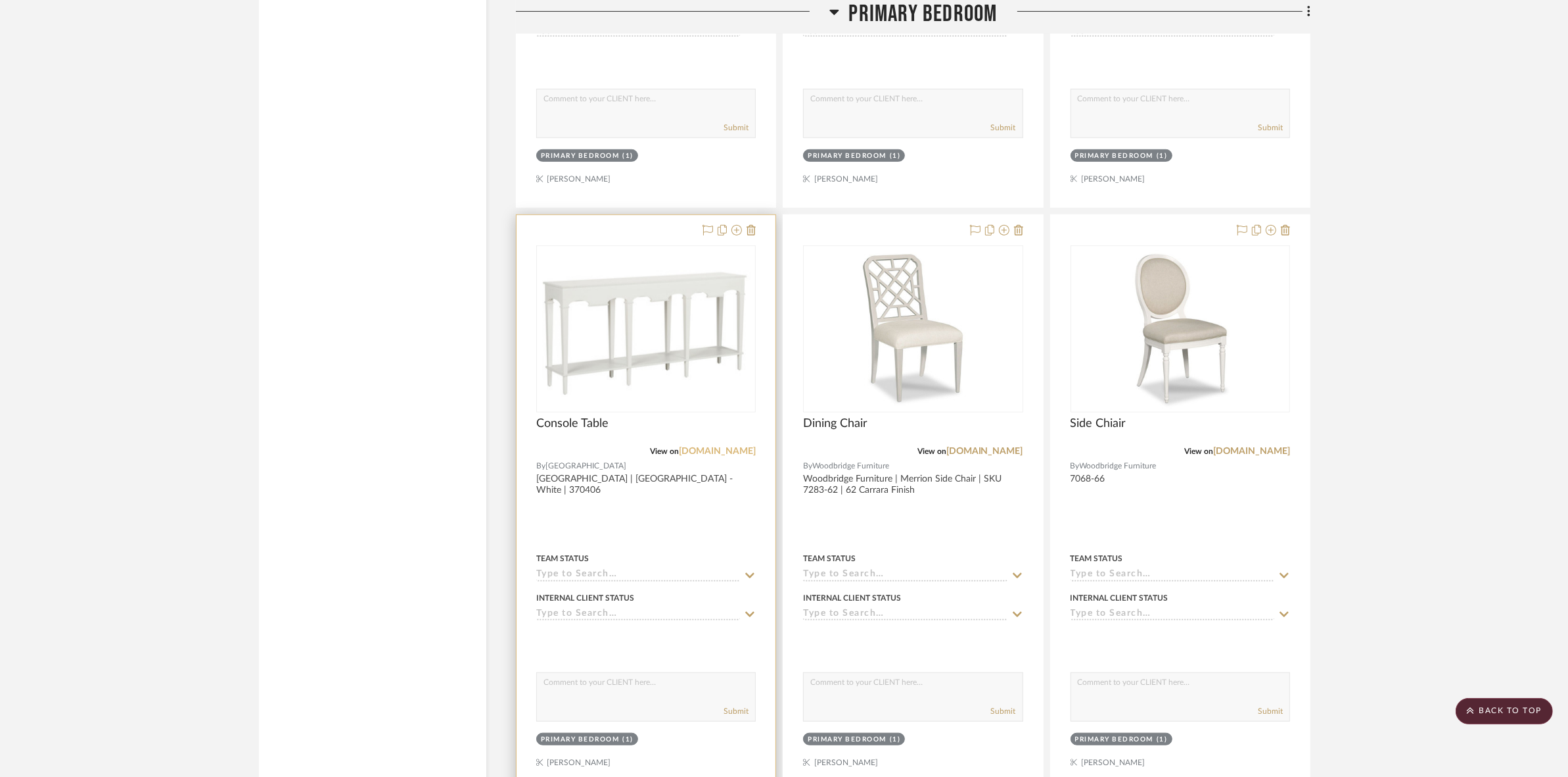
click at [681, 452] on link "[DOMAIN_NAME]" at bounding box center [718, 451] width 77 height 9
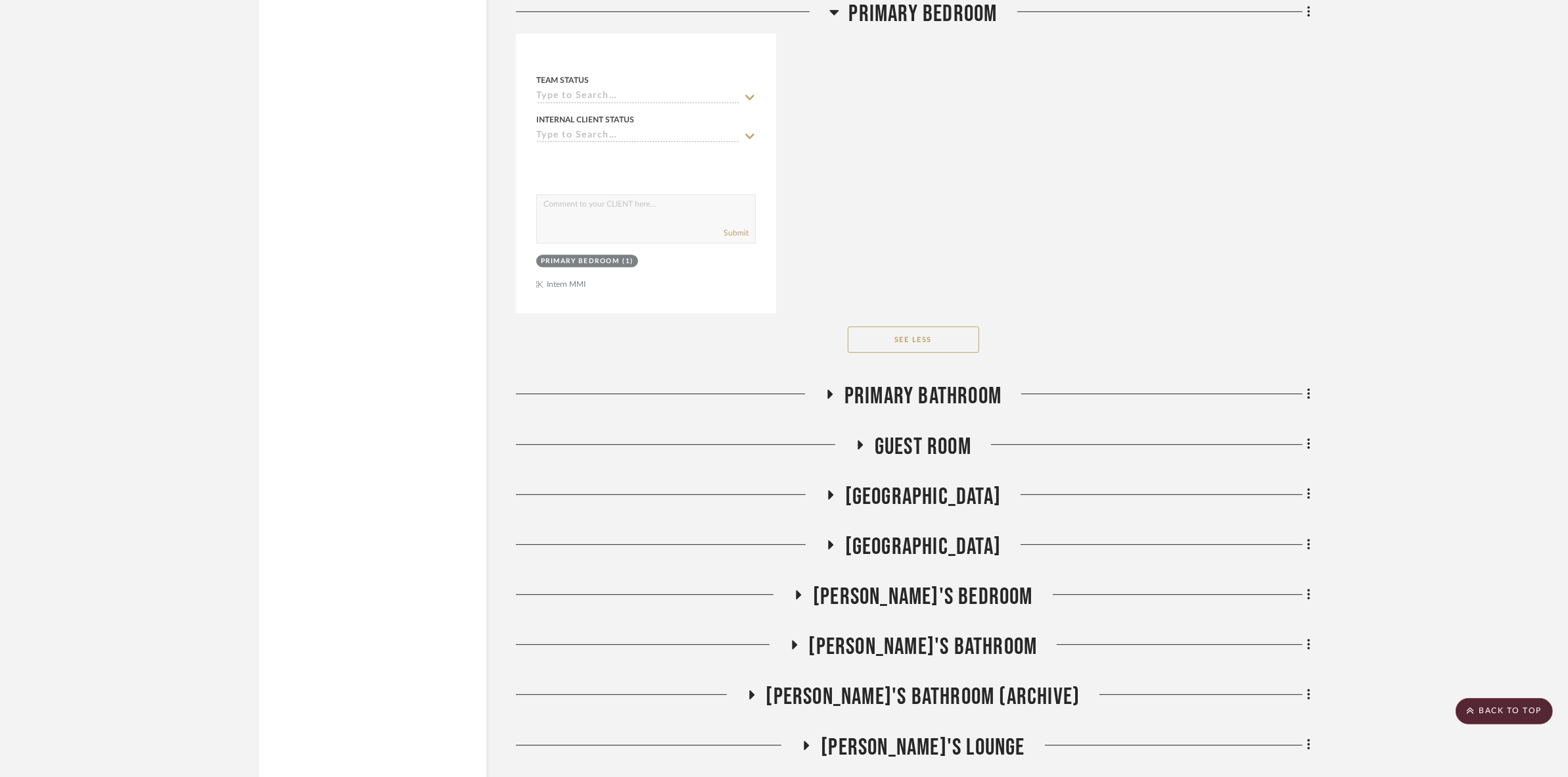
scroll to position [11098, 0]
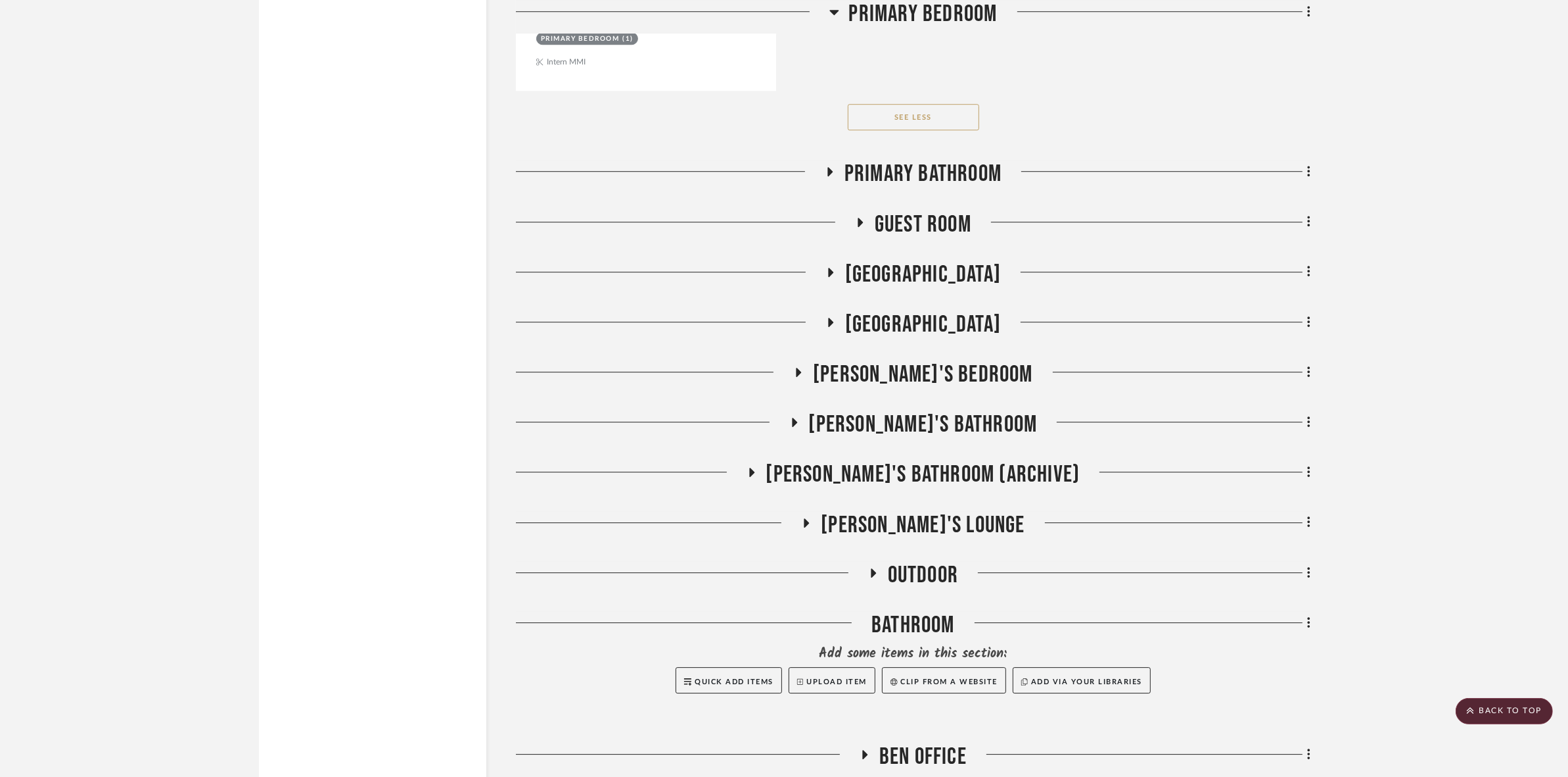
click at [855, 170] on span "Primary Bathroom" at bounding box center [923, 174] width 157 height 28
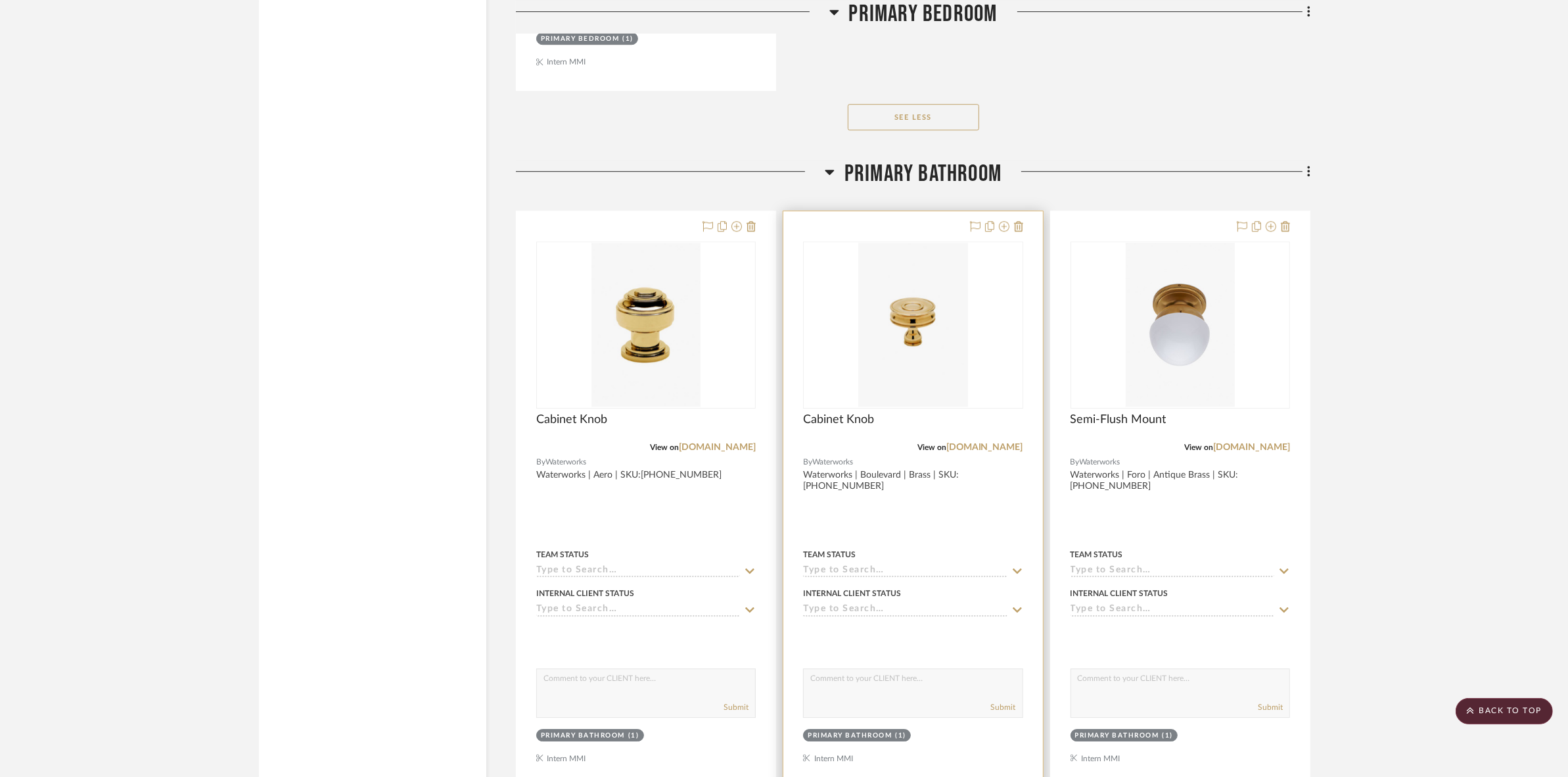
click at [986, 453] on div "View on waterworks.com" at bounding box center [912, 447] width 219 height 12
click at [986, 448] on link "[DOMAIN_NAME]" at bounding box center [985, 447] width 77 height 9
click at [938, 353] on img "0" at bounding box center [913, 325] width 109 height 165
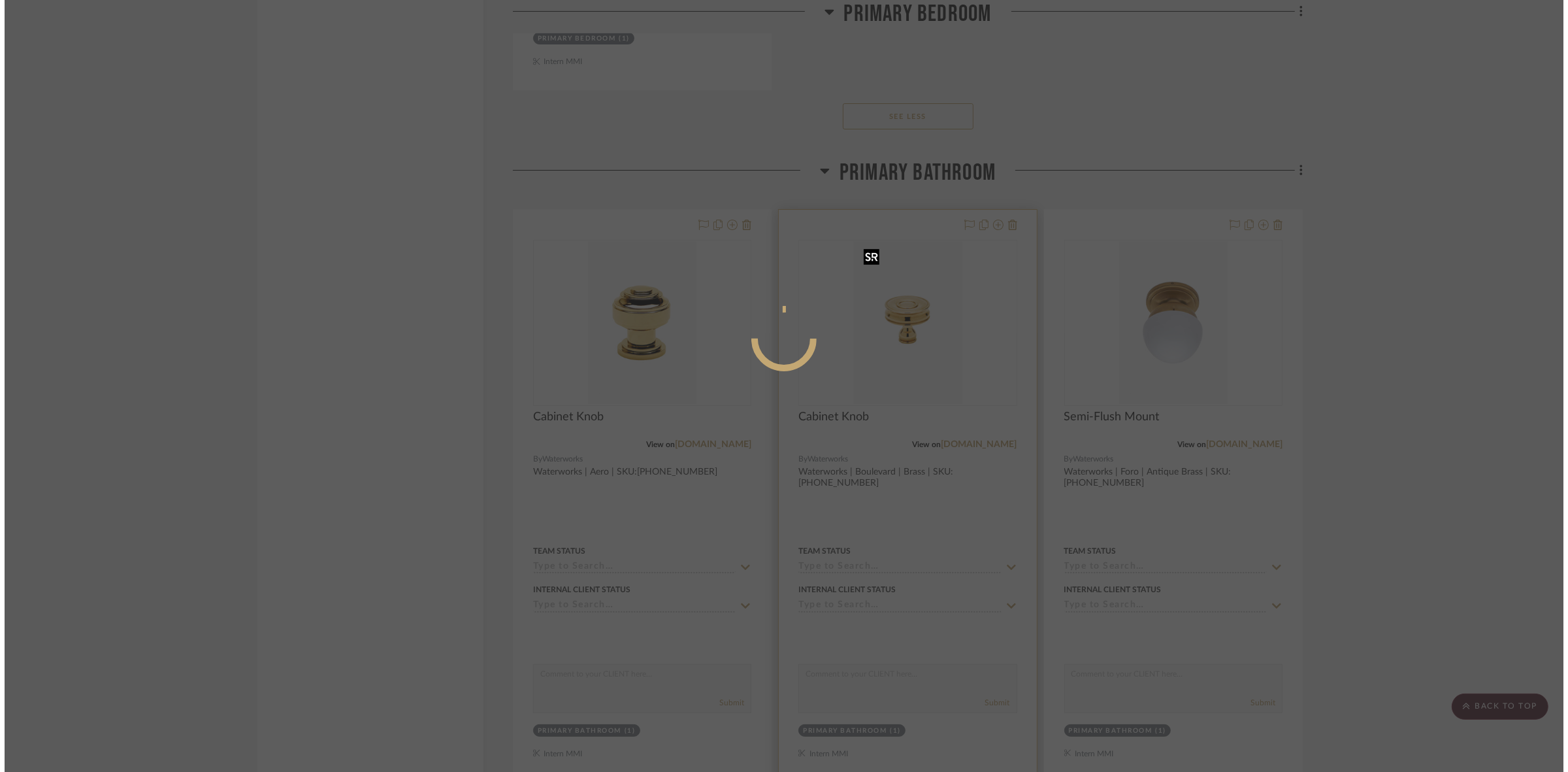
scroll to position [0, 0]
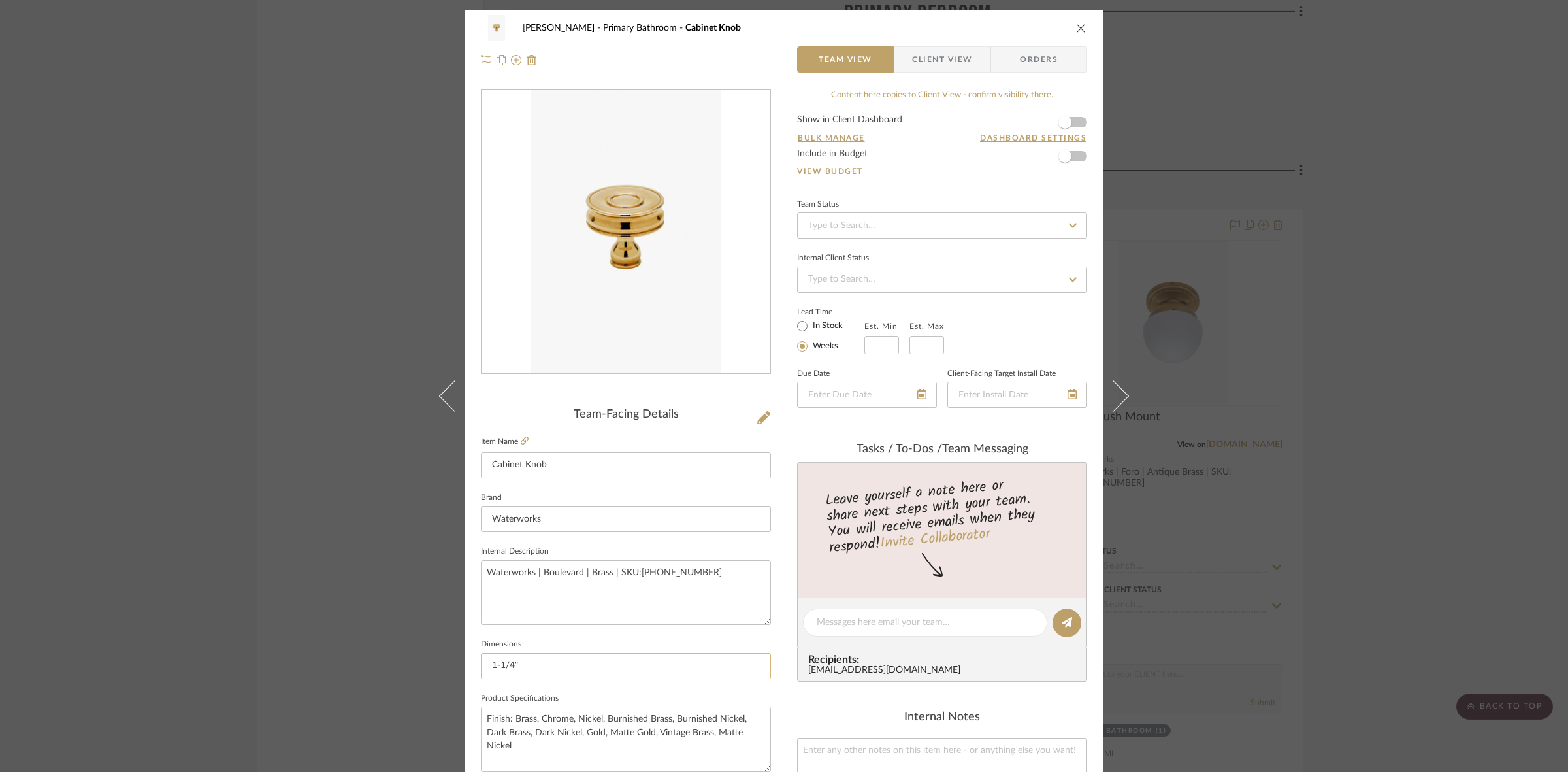
click at [576, 671] on input "1-1/4"" at bounding box center [625, 666] width 290 height 26
type input "1-1/4" Dia. x"
drag, startPoint x: 575, startPoint y: 670, endPoint x: 593, endPoint y: 667, distance: 18.2
click at [593, 667] on input "1-1/4" Dia. x 1-1/16" H" at bounding box center [625, 666] width 290 height 26
type input "1-1/4" Dia. x 1-1/16" D"
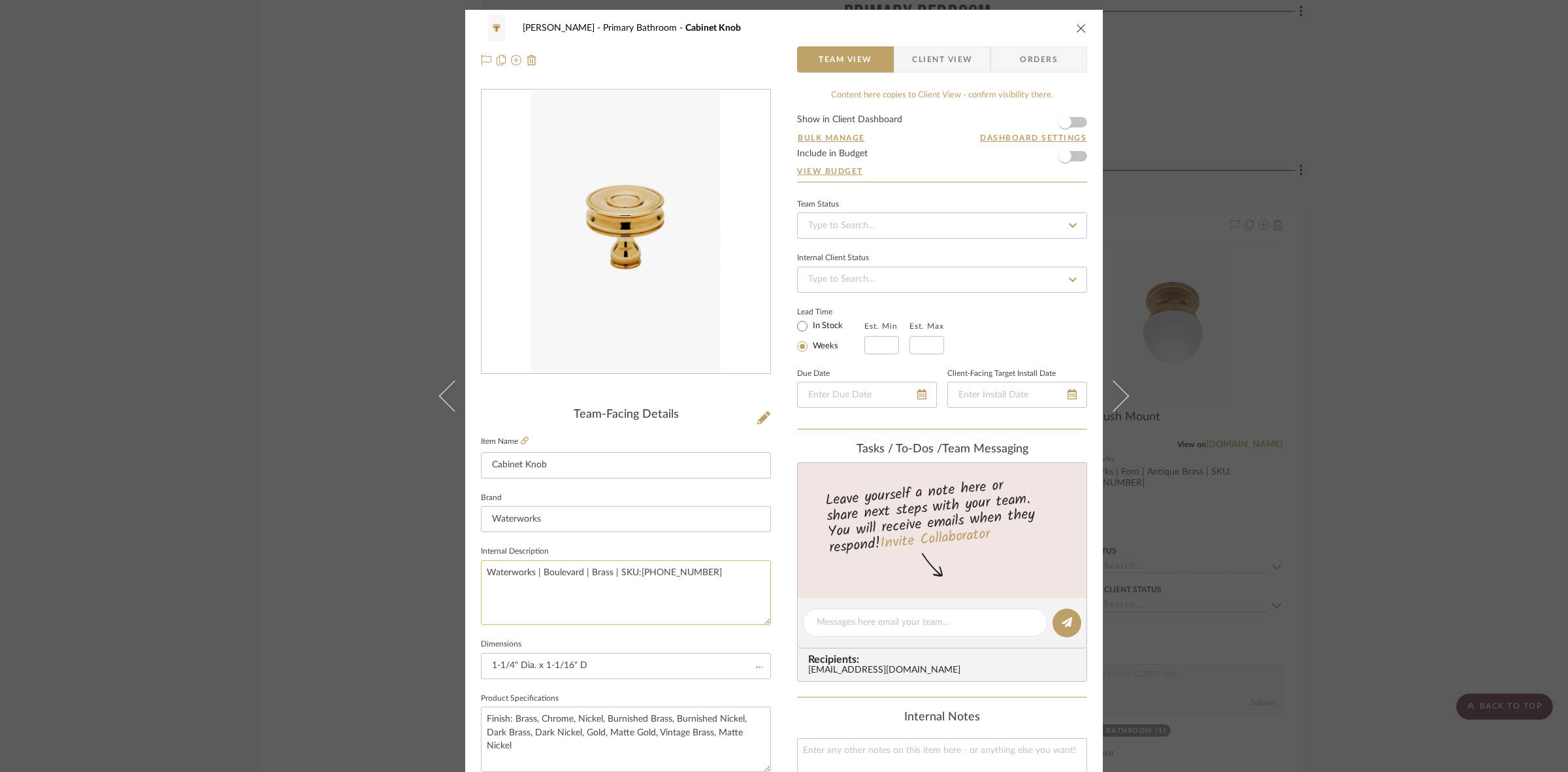
click at [736, 577] on textarea "Waterworks | Boulevard | Brass | SKU:[PHONE_NUMBER]" at bounding box center [625, 592] width 290 height 65
click at [621, 658] on input "1-1/4" Dia. x 1-1/16" D" at bounding box center [625, 666] width 290 height 26
click at [614, 575] on textarea "Waterworks | Boulevard | Brass | SKU:[PHONE_NUMBER]" at bounding box center [625, 592] width 290 height 65
click at [939, 57] on span "Client View" at bounding box center [942, 59] width 60 height 26
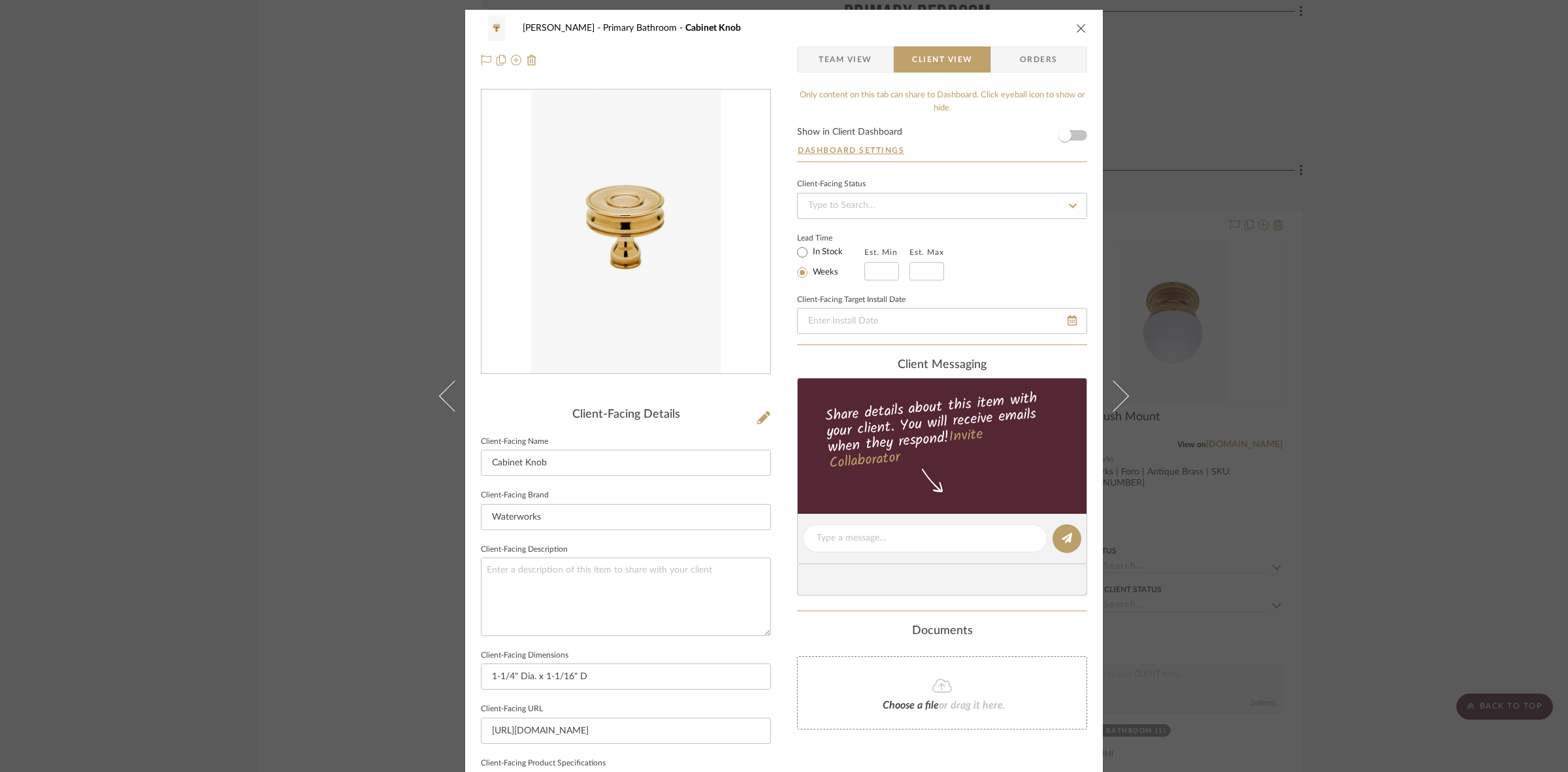
click at [229, 396] on div "FRITZ DC Primary Bathroom Cabinet Knob Team View Client View Orders Client-Faci…" at bounding box center [784, 386] width 1568 height 772
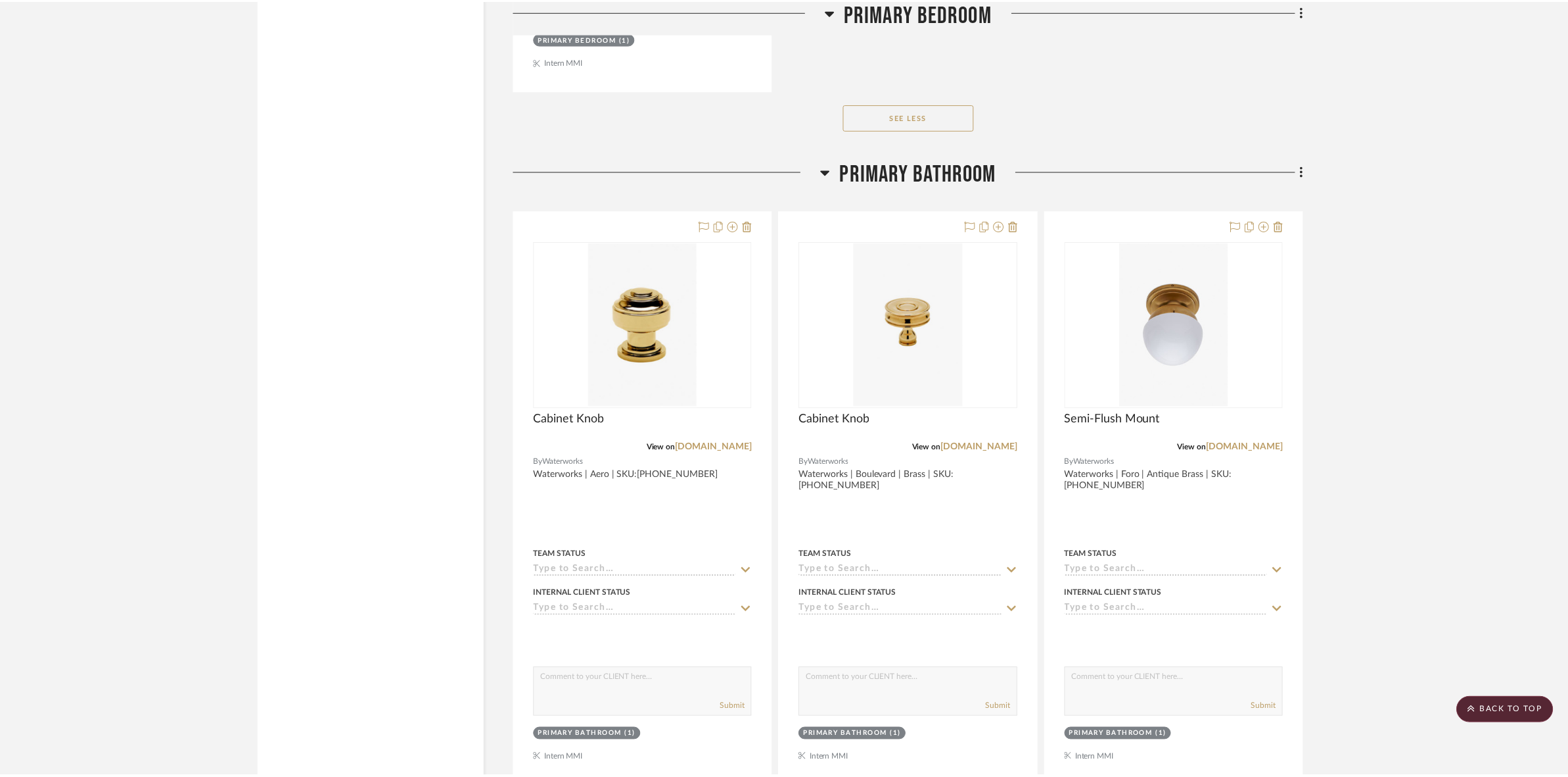
scroll to position [11098, 0]
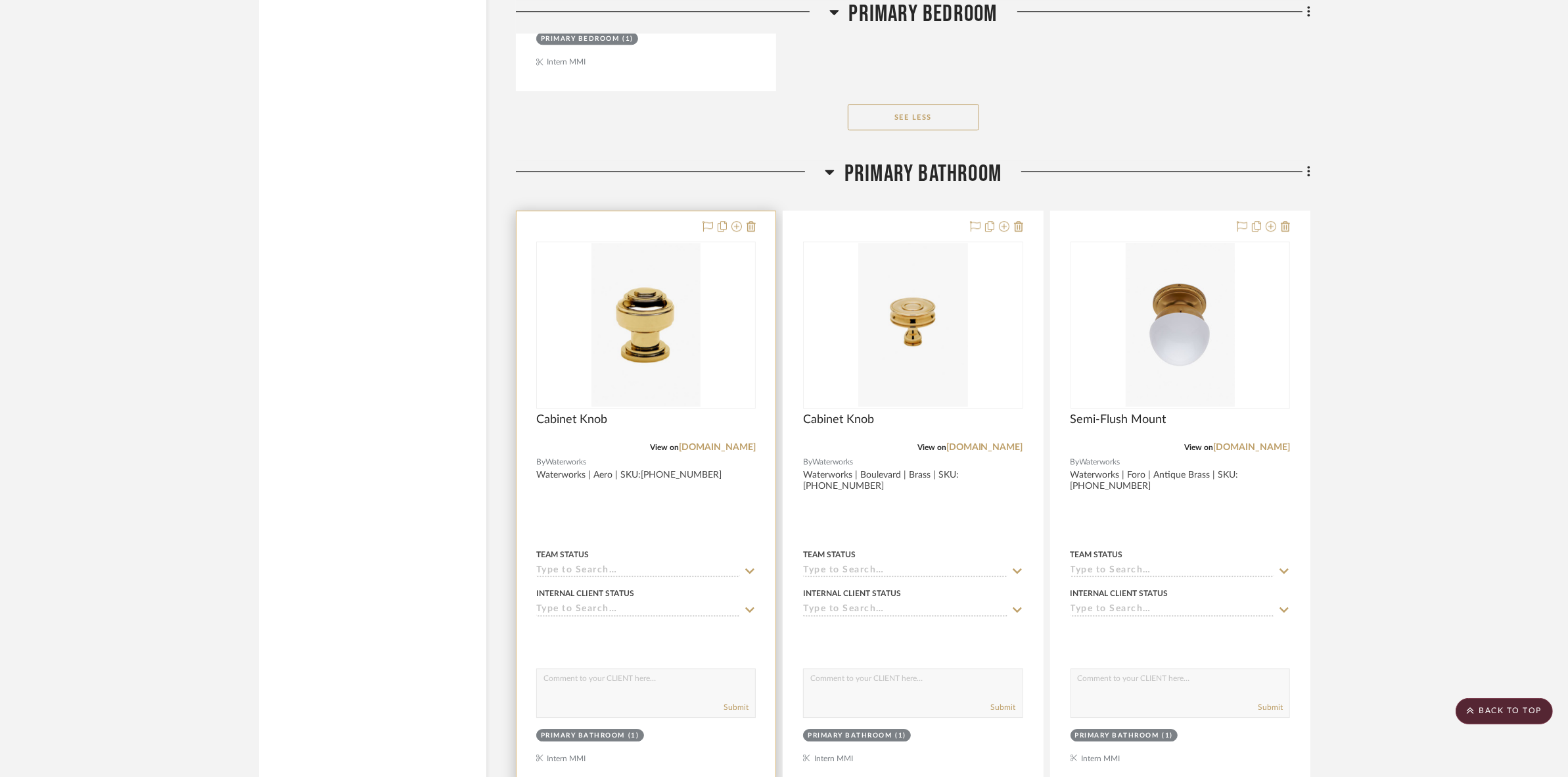
click at [577, 345] on div "0" at bounding box center [646, 325] width 219 height 165
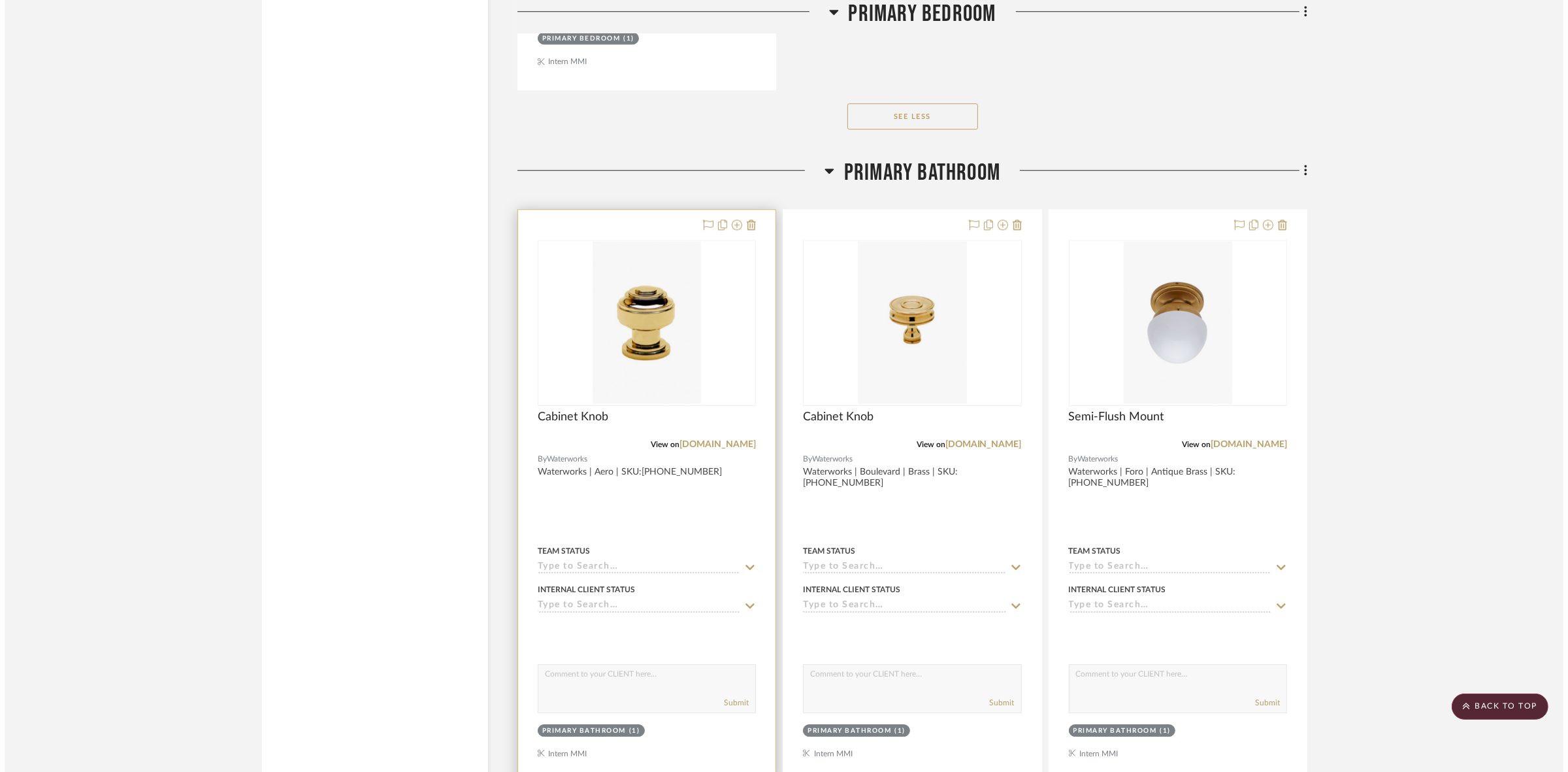
scroll to position [0, 0]
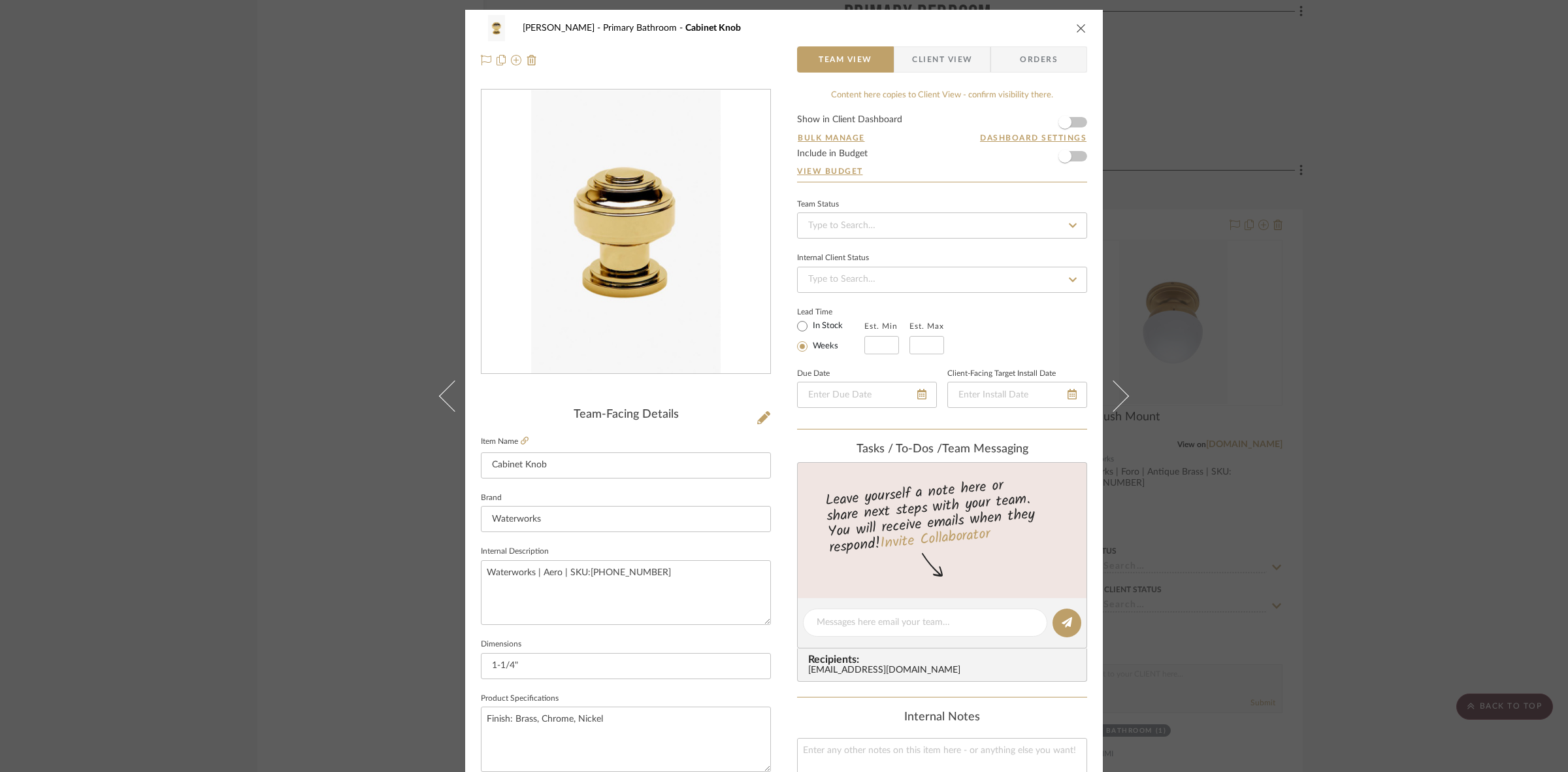
click at [929, 67] on span "Client View" at bounding box center [942, 59] width 60 height 26
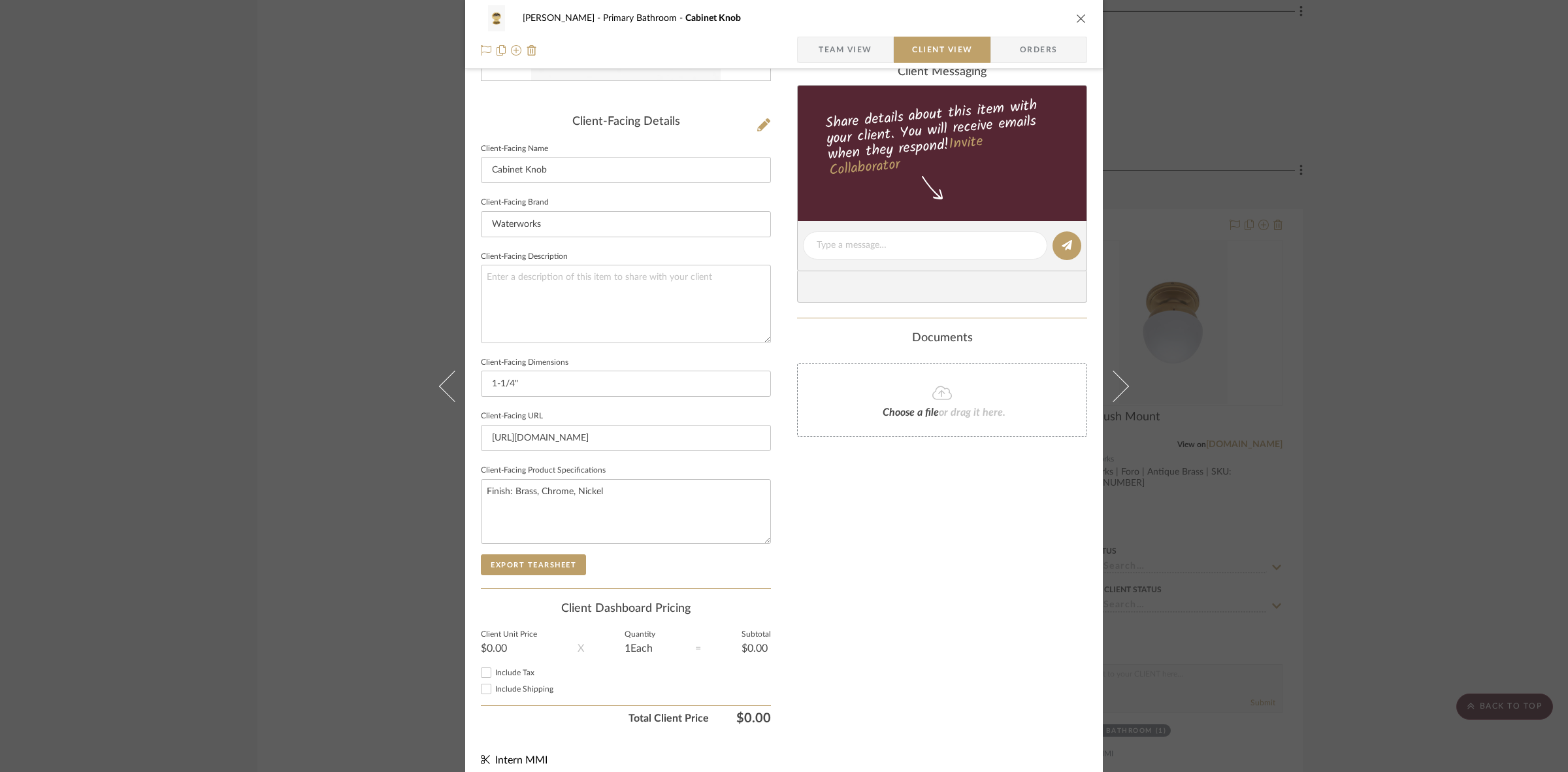
scroll to position [302, 0]
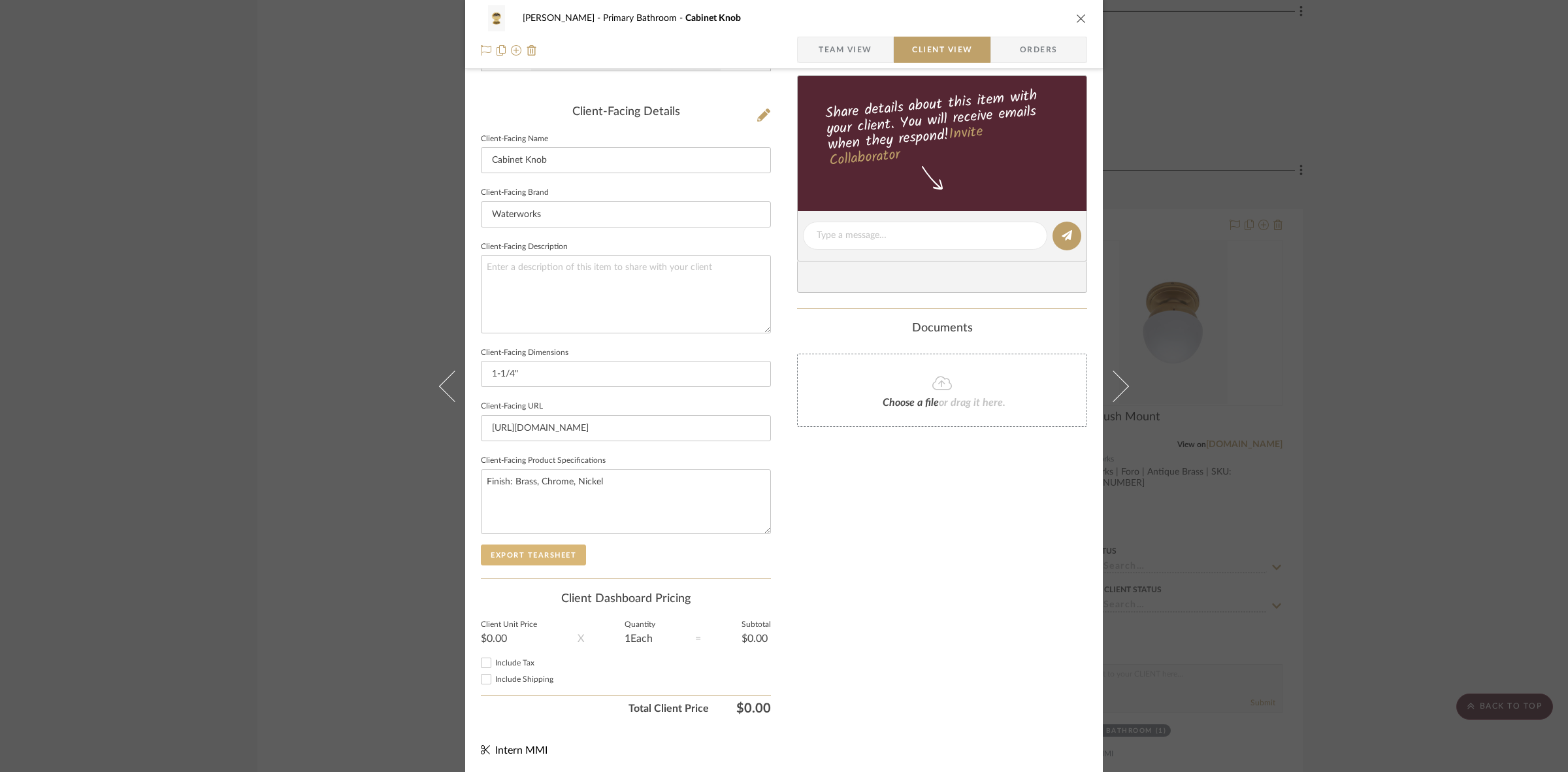
click at [495, 550] on button "Export Tearsheet" at bounding box center [533, 555] width 105 height 21
click at [862, 49] on span "Team View" at bounding box center [845, 50] width 54 height 26
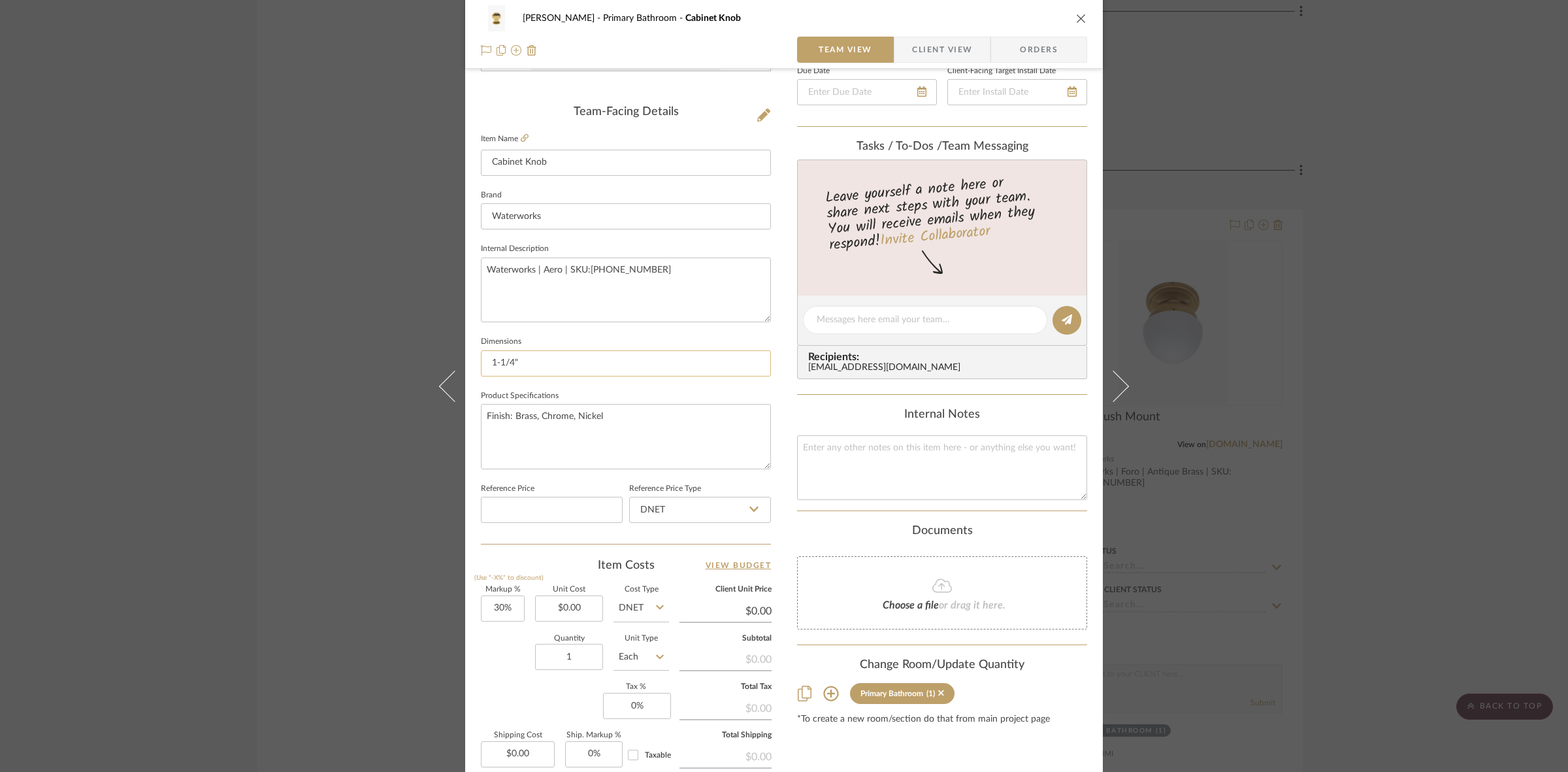
click at [563, 364] on input "1-1/4"" at bounding box center [625, 363] width 290 height 26
type input "1-1/4" Dia. x D"
click at [680, 432] on textarea "Finish: Brass, Chrome, Nickel" at bounding box center [625, 436] width 290 height 65
click at [544, 360] on input "1-1/4" Dia. x D" at bounding box center [625, 363] width 290 height 26
click at [541, 360] on input "1-1/4" Dia. x " D" at bounding box center [625, 363] width 290 height 26
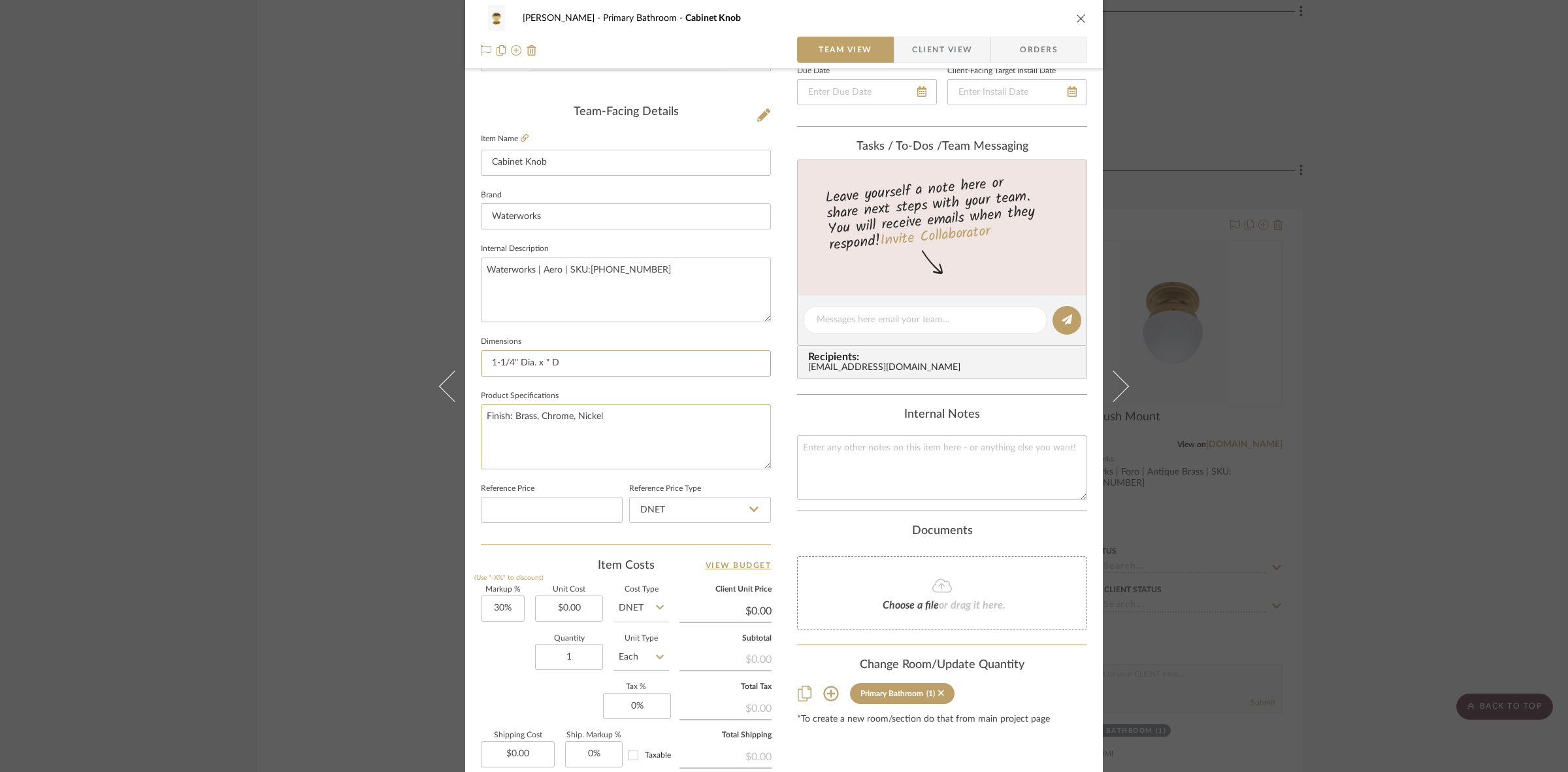
type input "1-1/4" Dia. x " D"
click at [552, 435] on textarea "Finish: Brass, Chrome, Nickel" at bounding box center [625, 436] width 290 height 65
click at [543, 364] on input "1-1/4" Dia. x " D" at bounding box center [625, 363] width 290 height 26
drag, startPoint x: 550, startPoint y: 361, endPoint x: 564, endPoint y: 367, distance: 15.2
click at [564, 367] on input "1-1/4" Dia. x " D" at bounding box center [625, 363] width 290 height 26
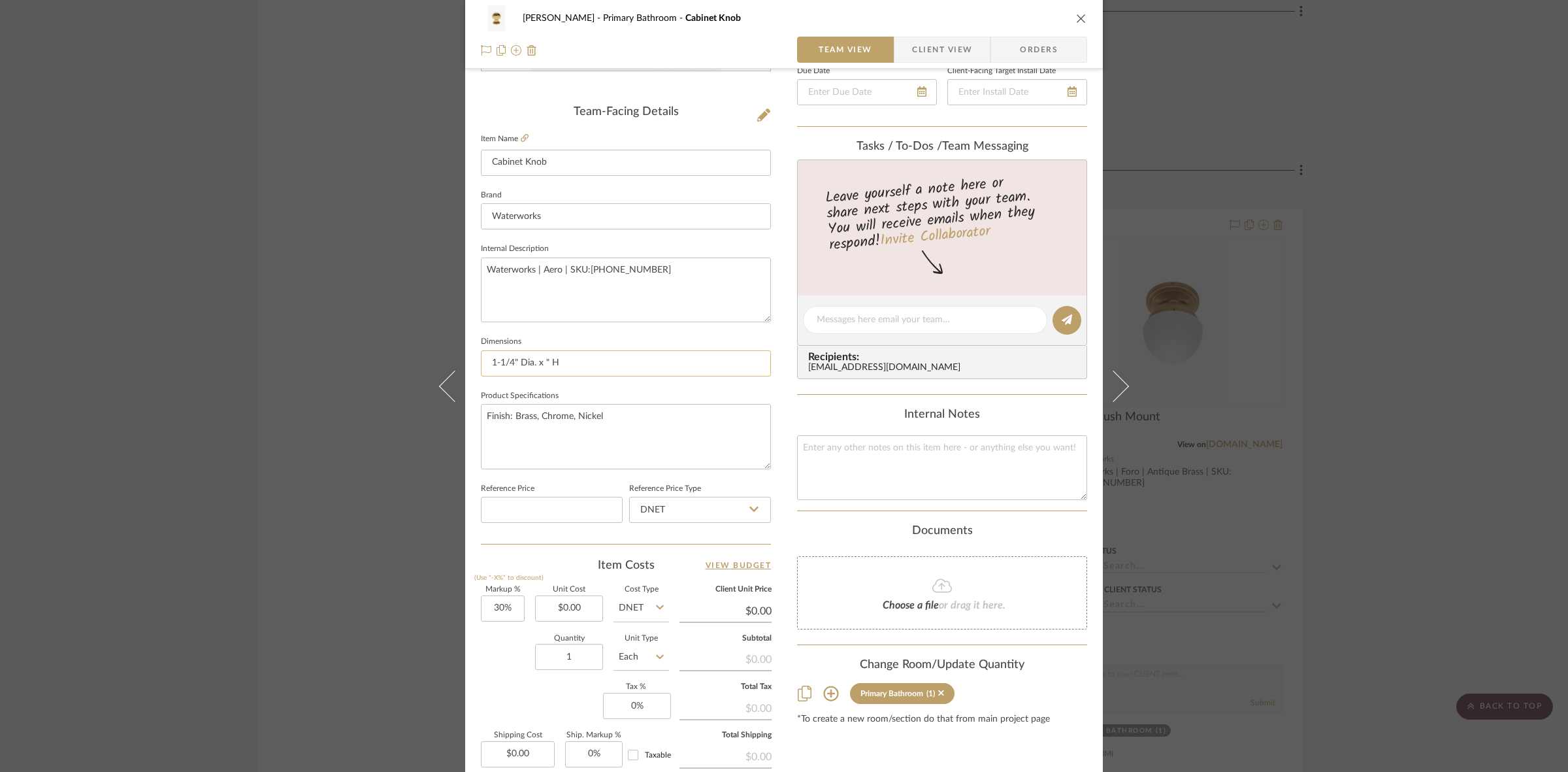
drag, startPoint x: 543, startPoint y: 354, endPoint x: 552, endPoint y: 357, distance: 9.5
click at [547, 354] on input "1-1/4" Dia. x " H" at bounding box center [625, 363] width 290 height 26
click at [547, 360] on input "1-1/4" Dia. x " H" at bounding box center [625, 363] width 290 height 26
click at [541, 357] on input "1-1/4" Dia. x " H" at bounding box center [625, 363] width 290 height 26
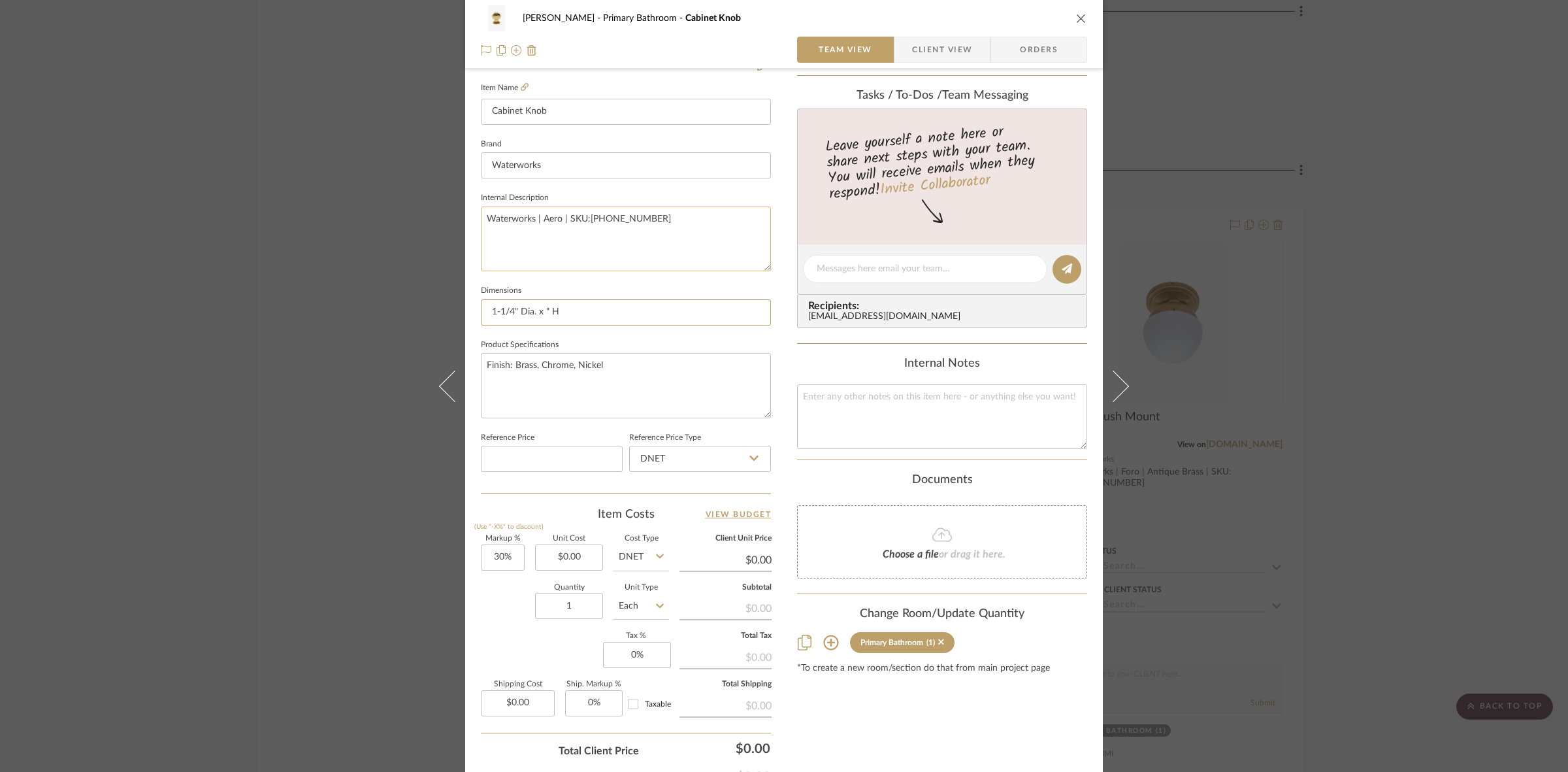
scroll to position [327, 0]
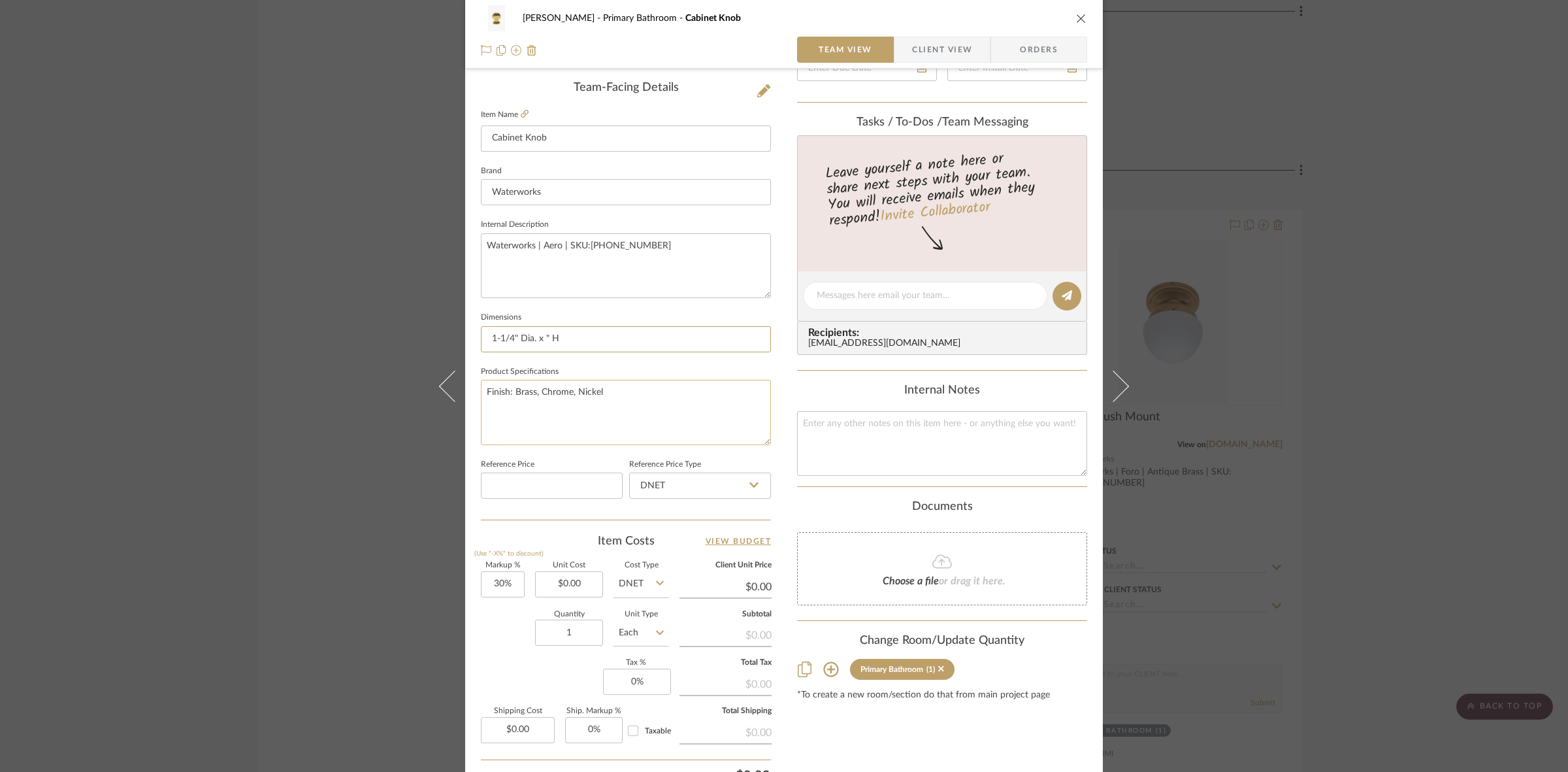
type input "1-1/4" Dia. x " H"
click at [641, 400] on textarea "Finish: Brass, Chrome, Nickel" at bounding box center [625, 412] width 290 height 65
click at [397, 510] on div "FRITZ DC Primary Bathroom Cabinet Knob Team View Client View Orders Team-Facing…" at bounding box center [784, 386] width 1568 height 772
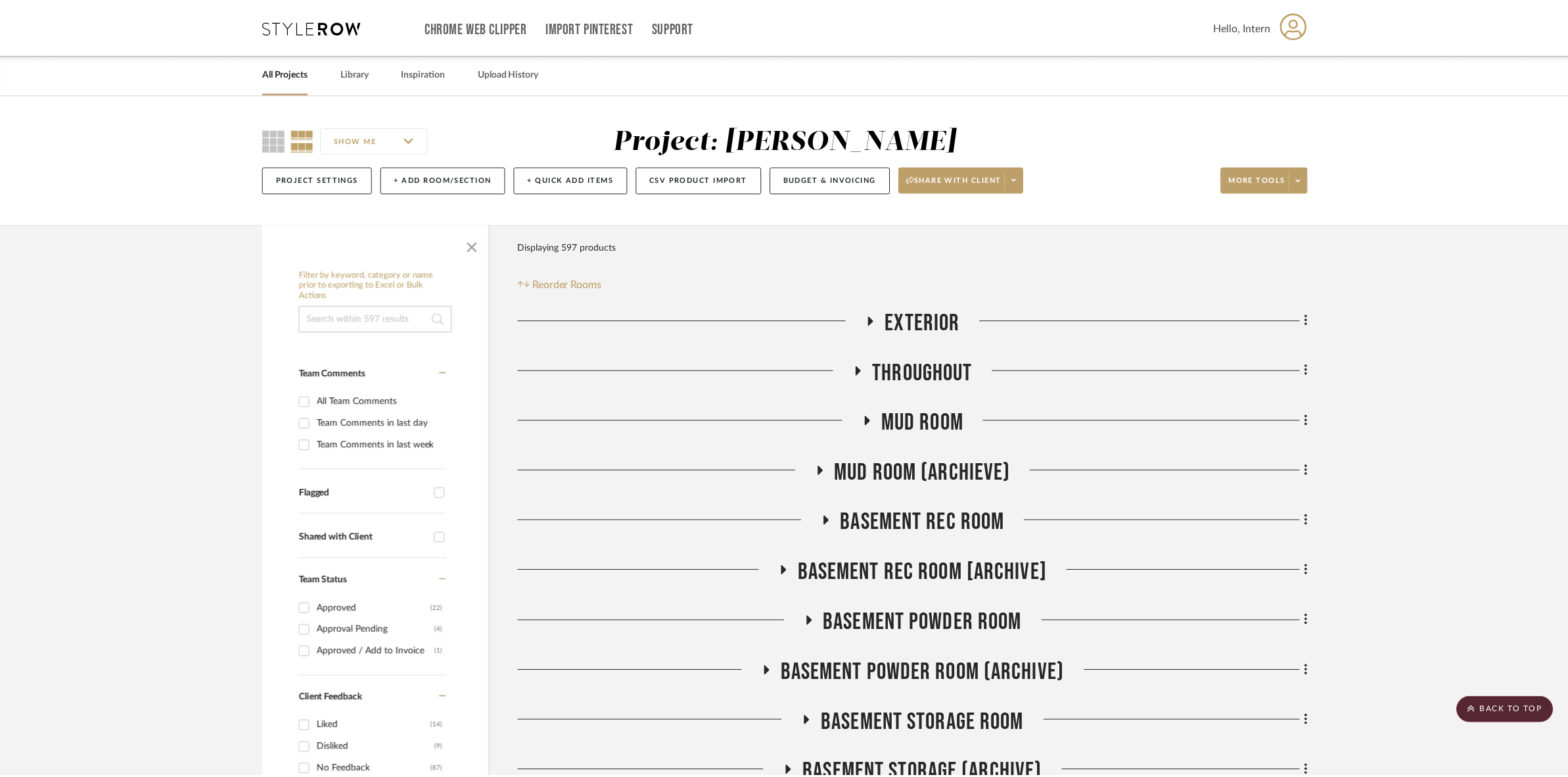
scroll to position [11098, 0]
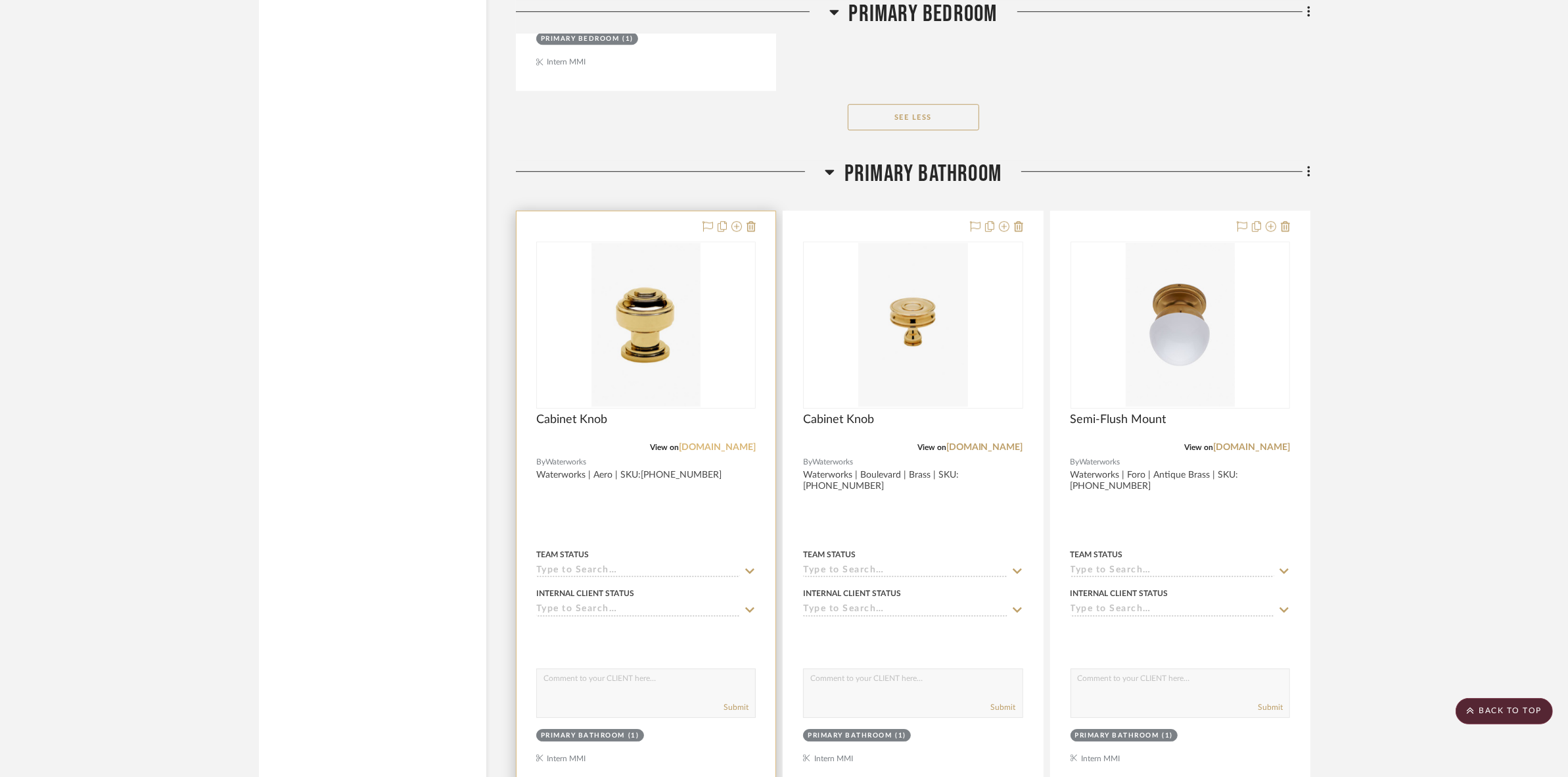
click at [702, 449] on link "[DOMAIN_NAME]" at bounding box center [718, 447] width 77 height 9
click at [934, 398] on img "0" at bounding box center [913, 325] width 109 height 165
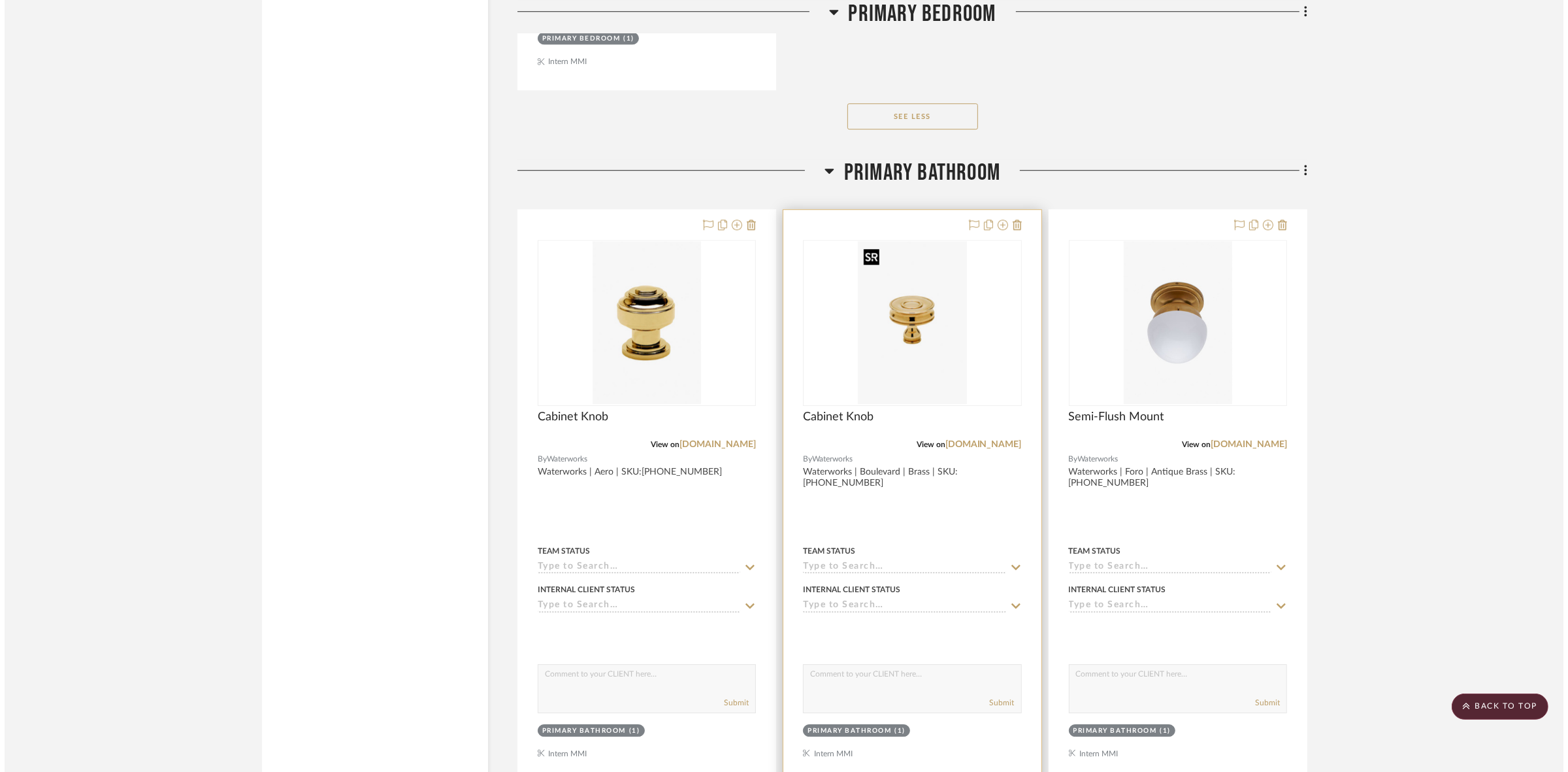
scroll to position [0, 0]
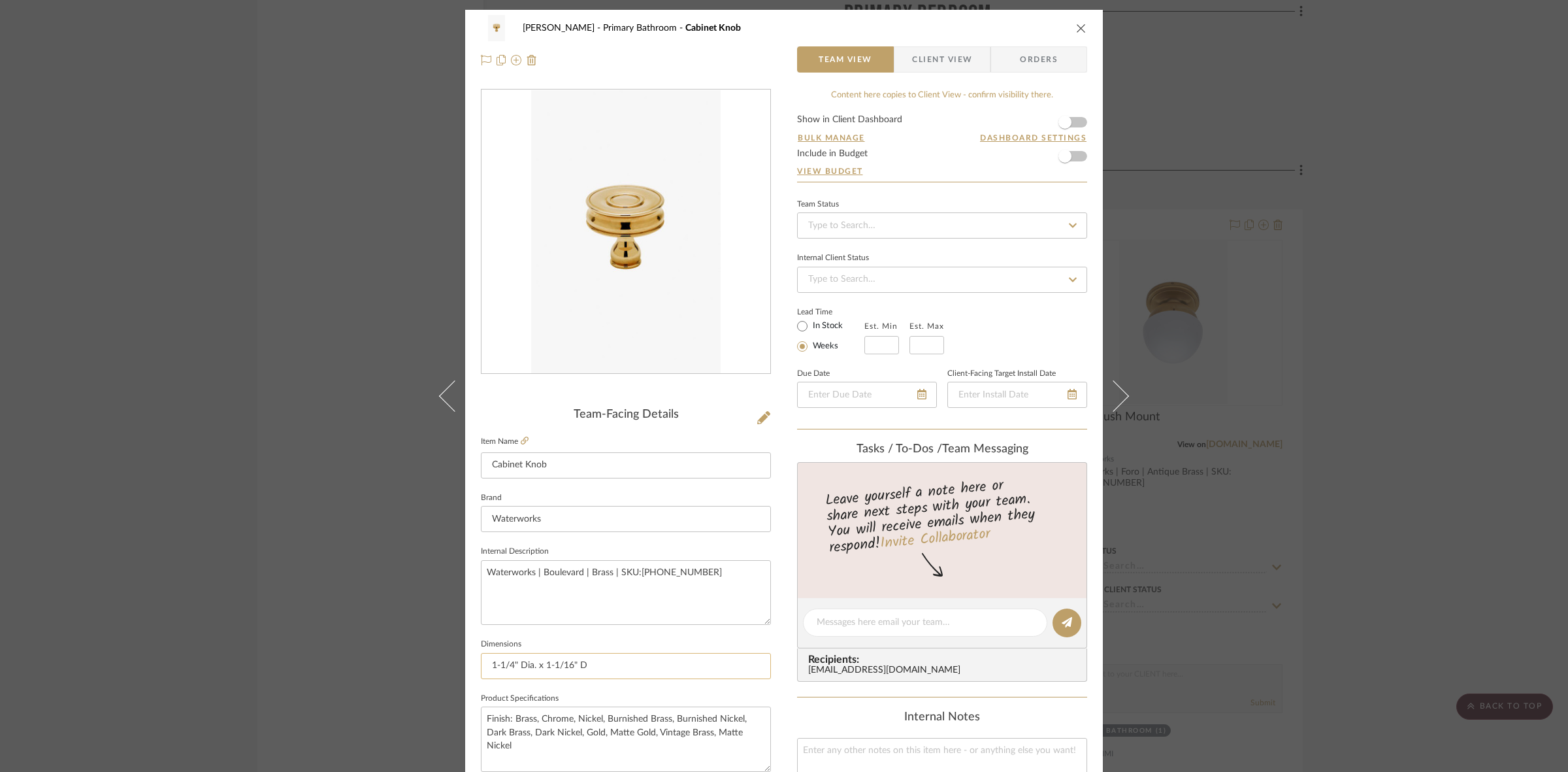
drag, startPoint x: 576, startPoint y: 665, endPoint x: 605, endPoint y: 668, distance: 29.2
click at [605, 668] on input "1-1/4" Dia. x 1-1/16" D" at bounding box center [625, 666] width 290 height 26
type input "1-1/4" Dia. x 1-1/16" H"
click at [608, 583] on textarea "Waterworks | Boulevard | Brass | SKU:[PHONE_NUMBER]" at bounding box center [625, 592] width 290 height 65
click at [914, 53] on span "Client View" at bounding box center [942, 59] width 60 height 26
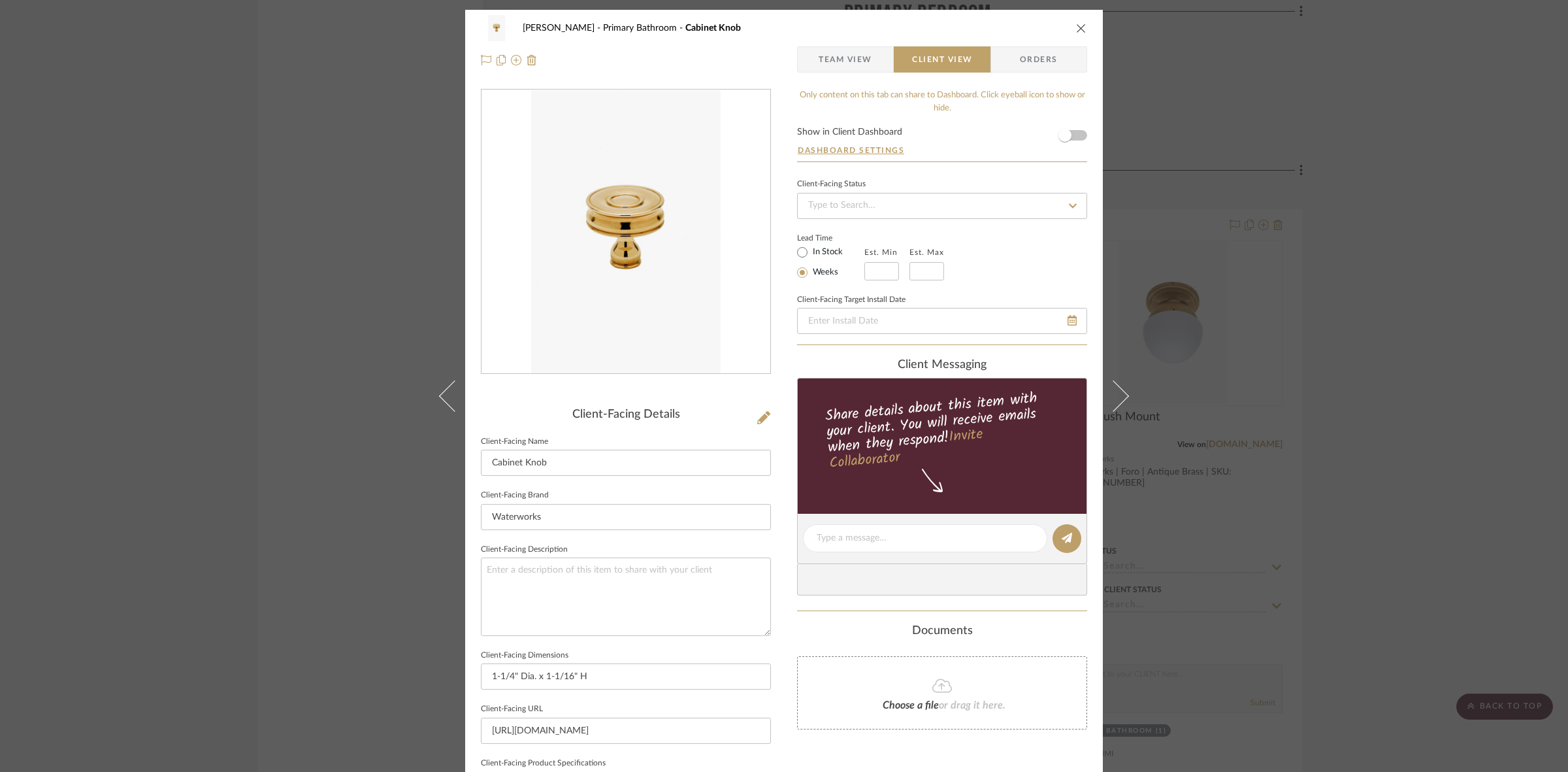
click at [332, 418] on div "FRITZ DC Primary Bathroom Cabinet Knob Team View Client View Orders Client-Faci…" at bounding box center [784, 386] width 1568 height 772
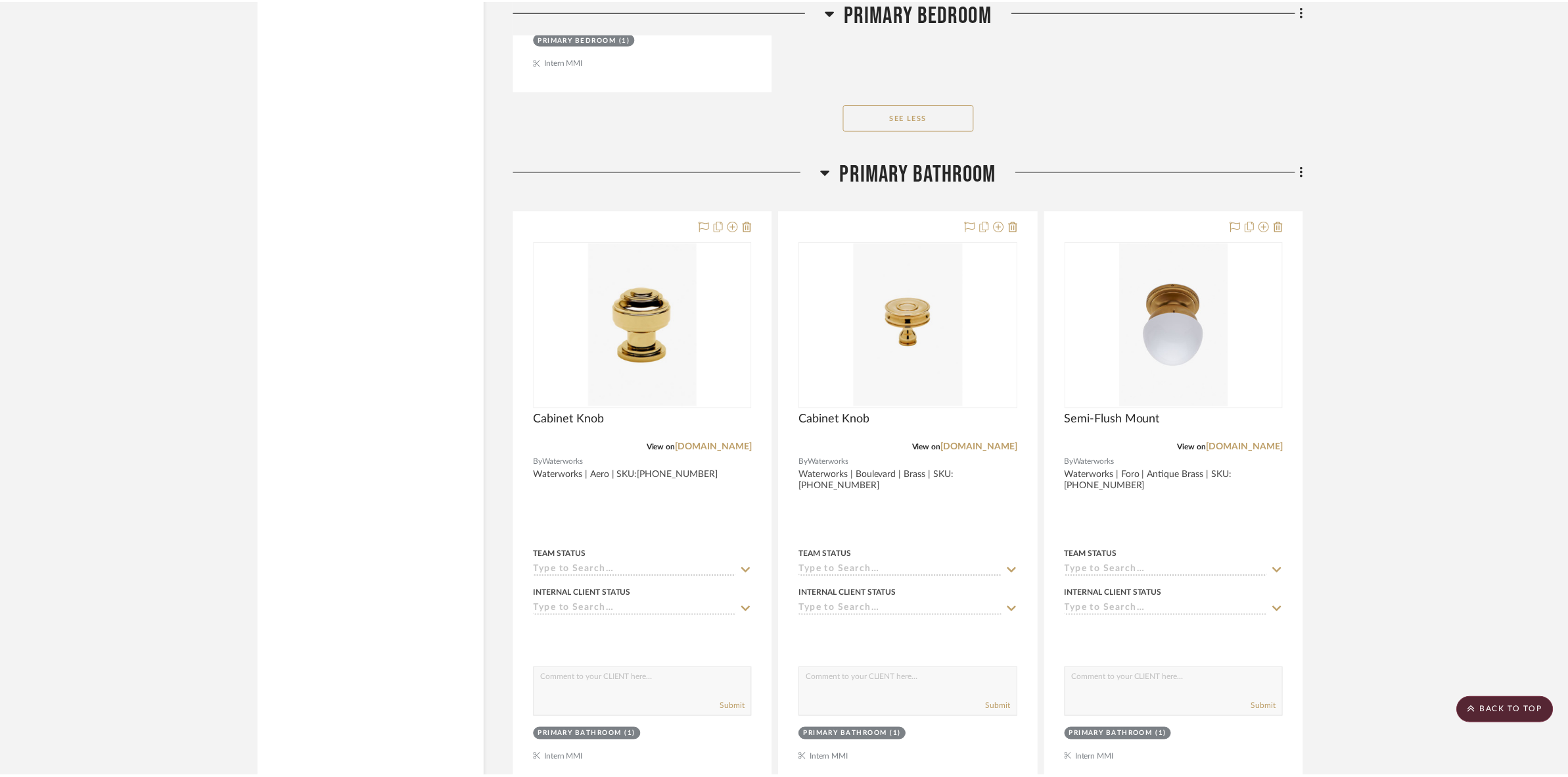
scroll to position [11098, 0]
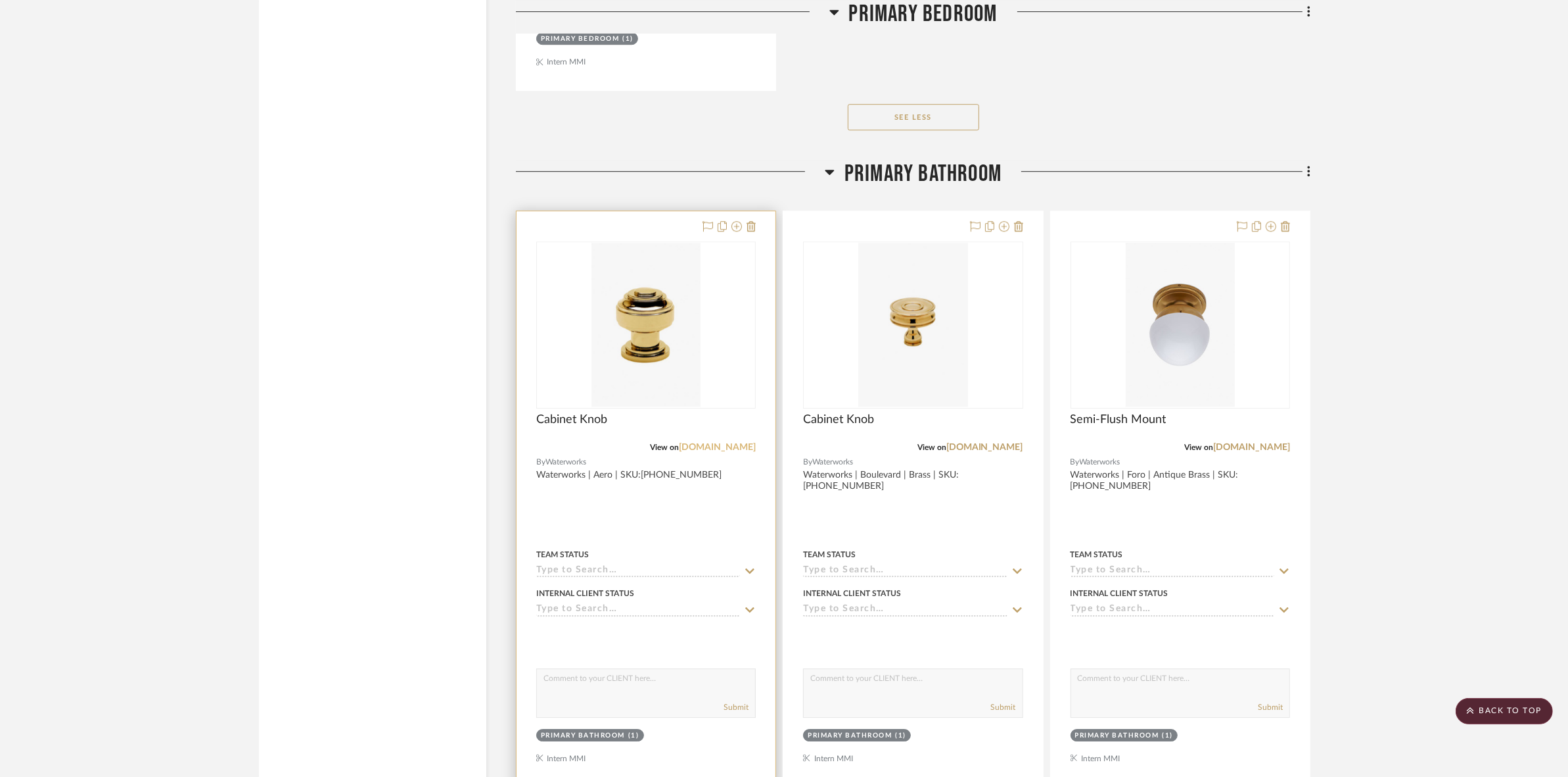
click at [706, 448] on link "[DOMAIN_NAME]" at bounding box center [718, 447] width 77 height 9
click at [641, 334] on img "0" at bounding box center [646, 325] width 109 height 165
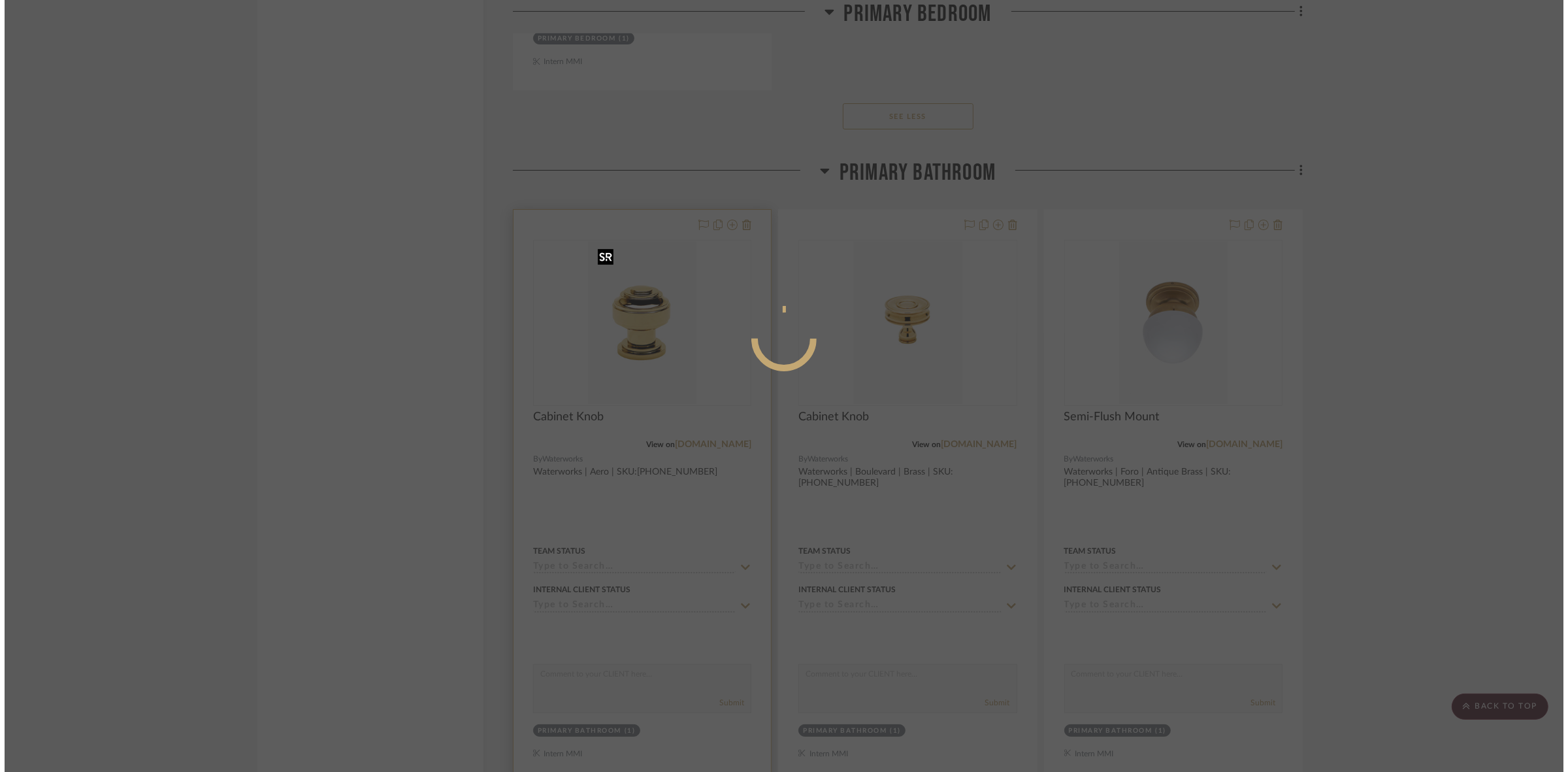
scroll to position [0, 0]
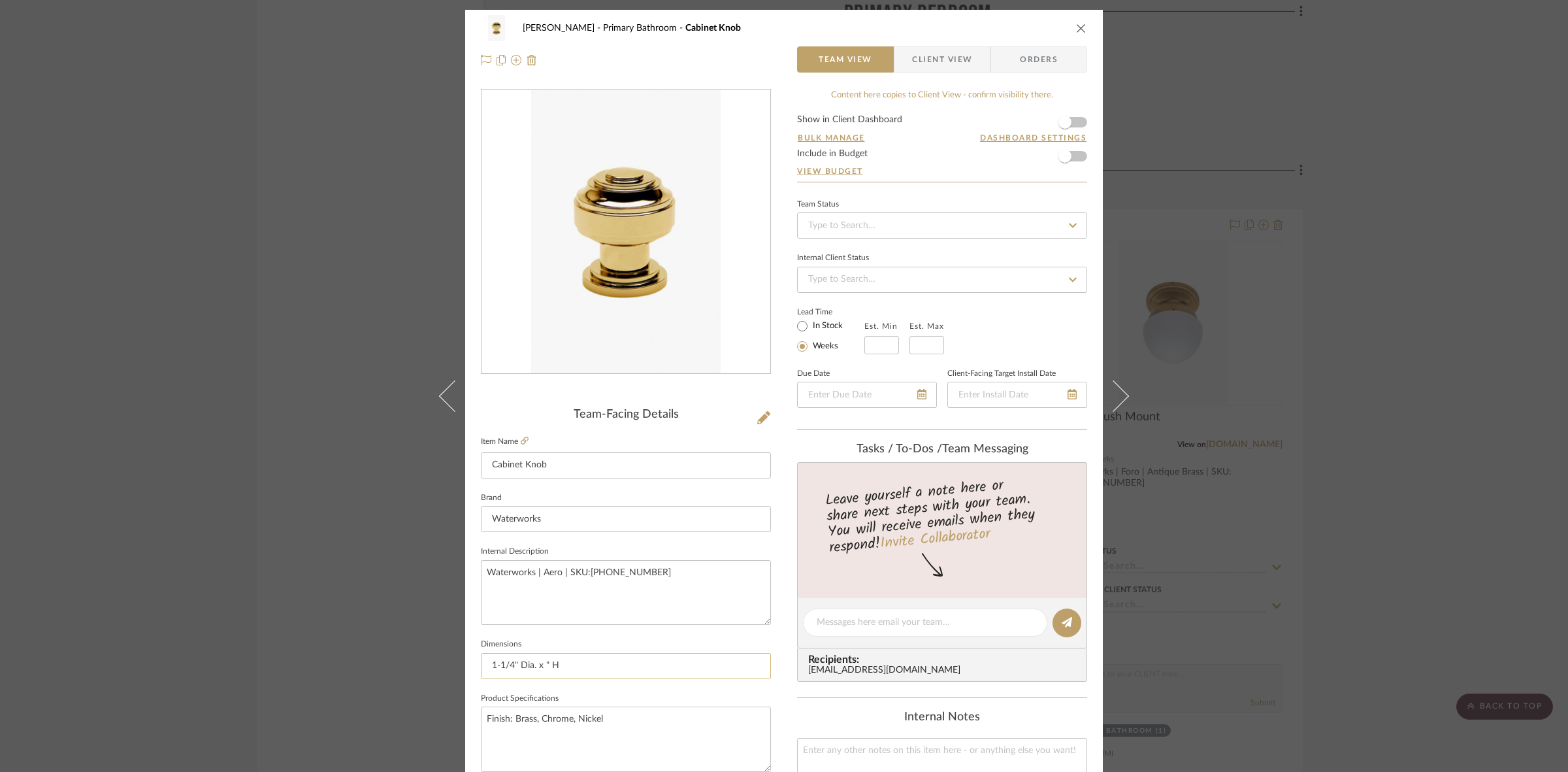
click at [540, 661] on input "1-1/4" Dia. x " H" at bounding box center [625, 666] width 290 height 26
click at [540, 659] on input "1-1/4" Dia. x " H" at bounding box center [625, 666] width 290 height 26
click at [543, 664] on input "1-1/4" Dia. x " H" at bounding box center [625, 666] width 290 height 26
type input "1-1/4" Dia. x 1-7/16" H"
click at [668, 591] on textarea "Waterworks | Aero | SKU:[PHONE_NUMBER]" at bounding box center [625, 592] width 290 height 65
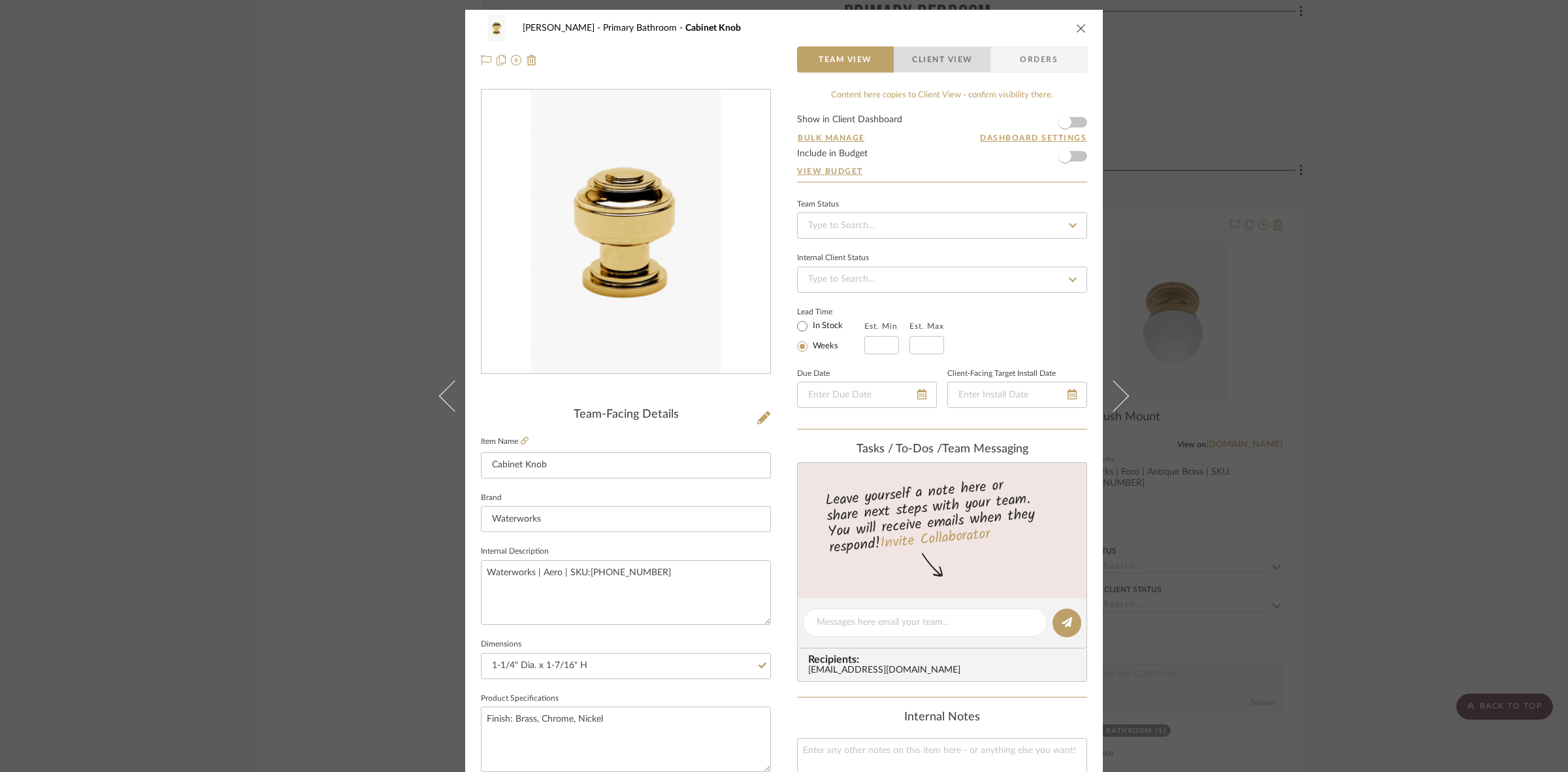
click at [933, 59] on span "Client View" at bounding box center [942, 59] width 60 height 26
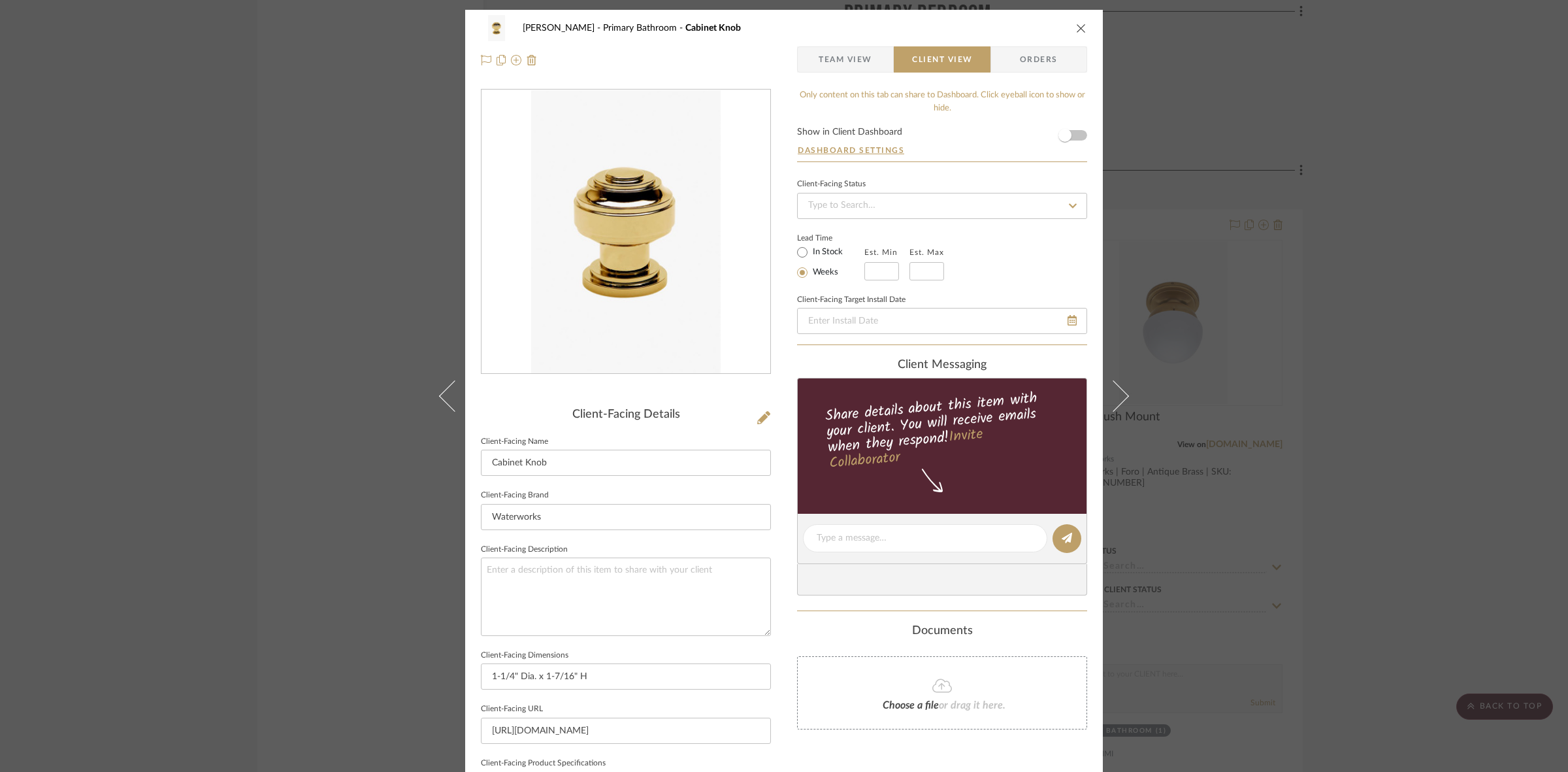
click at [366, 418] on div "FRITZ DC Primary Bathroom Cabinet Knob Team View Client View Orders Client-Faci…" at bounding box center [784, 386] width 1568 height 772
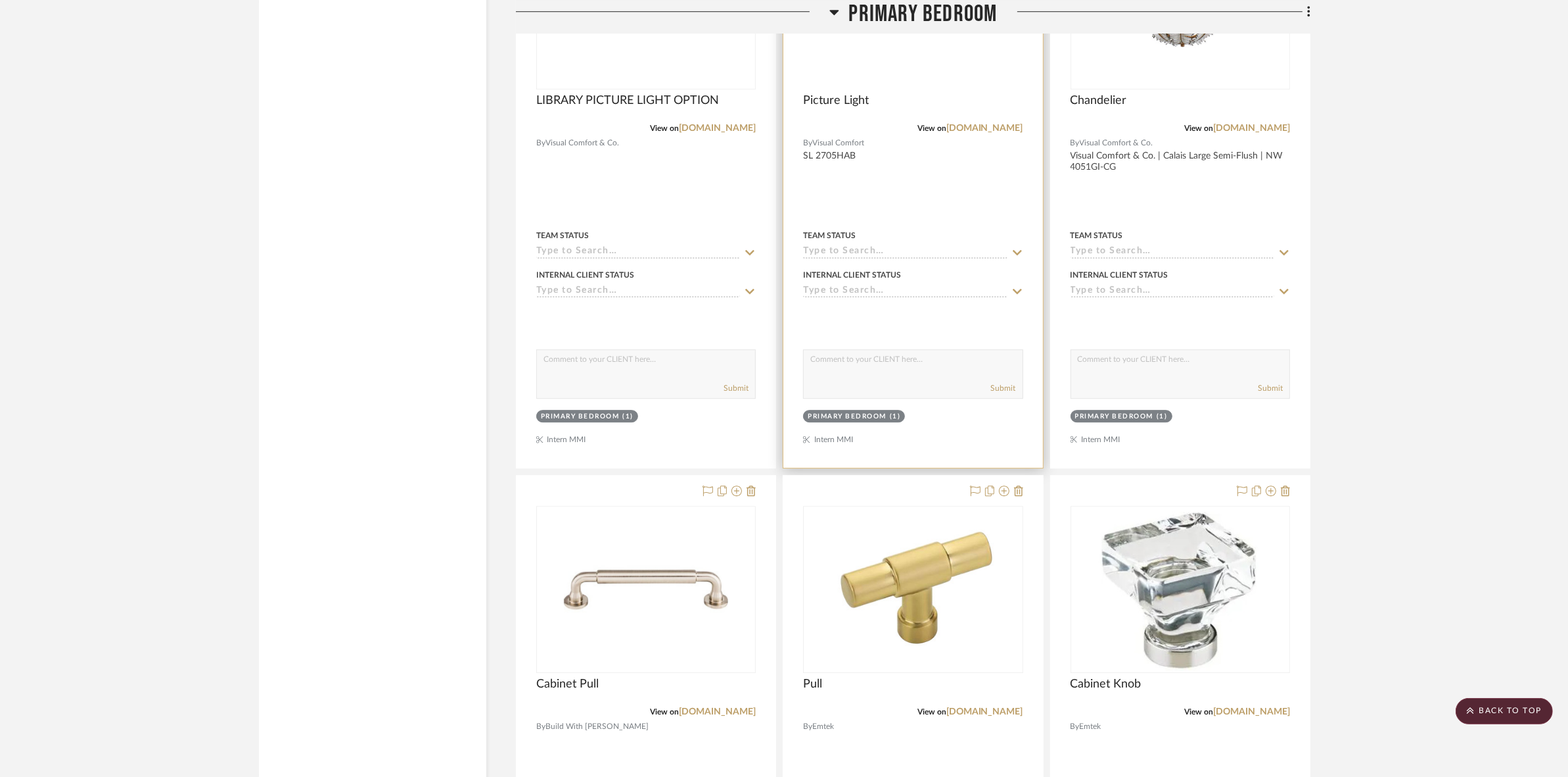
scroll to position [4768, 0]
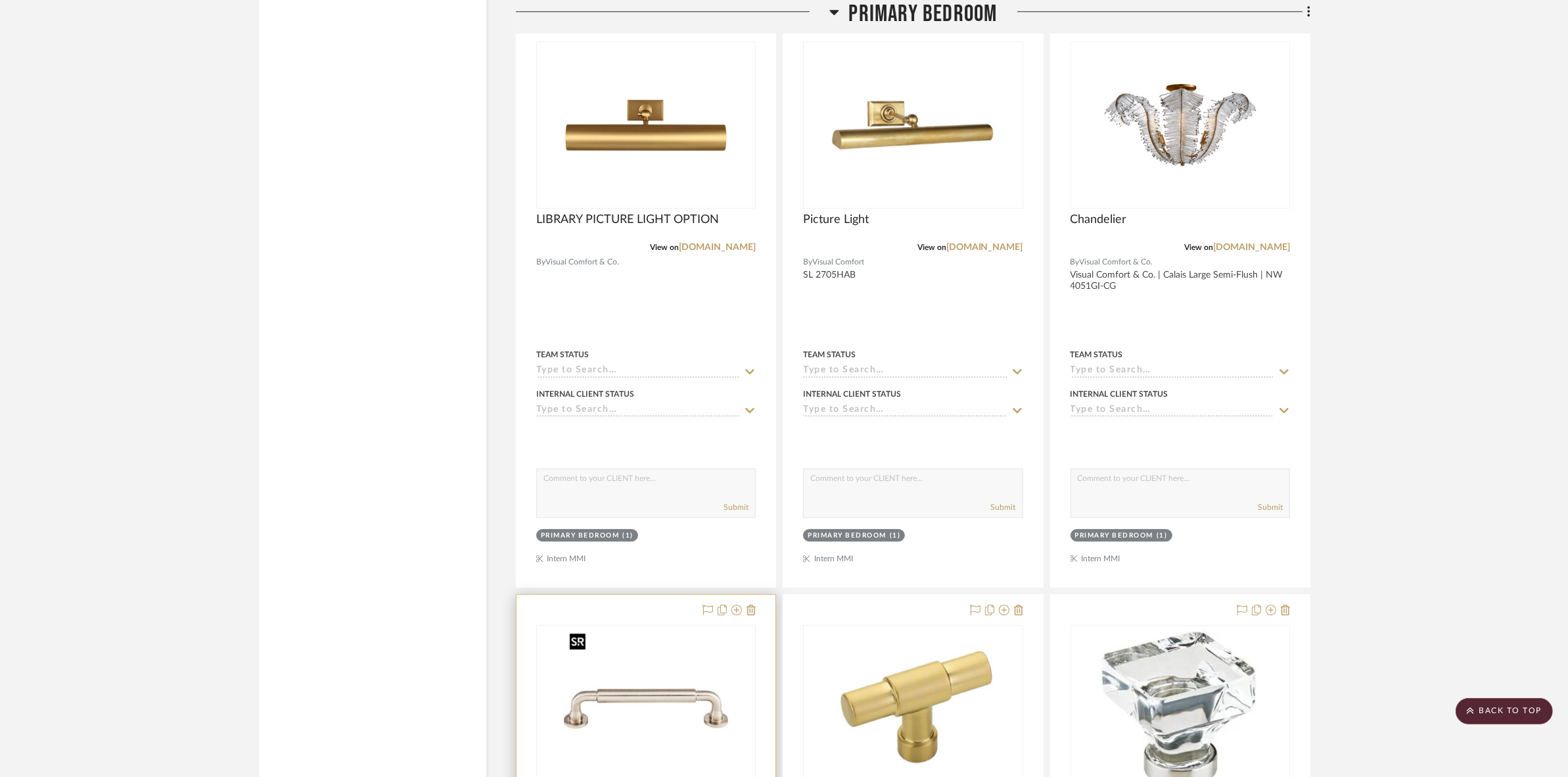
click at [681, 669] on img "0" at bounding box center [646, 708] width 165 height 165
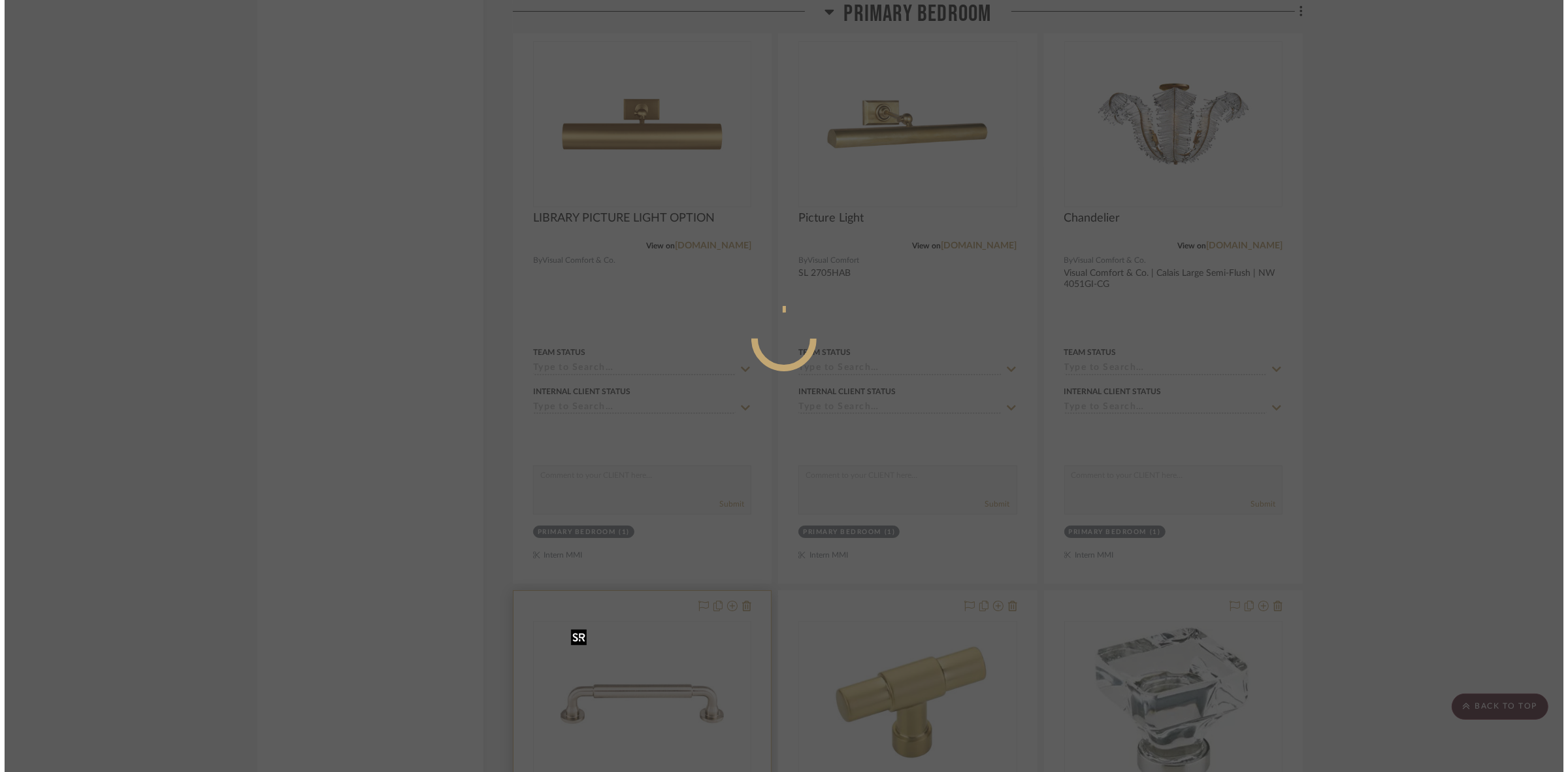
scroll to position [0, 0]
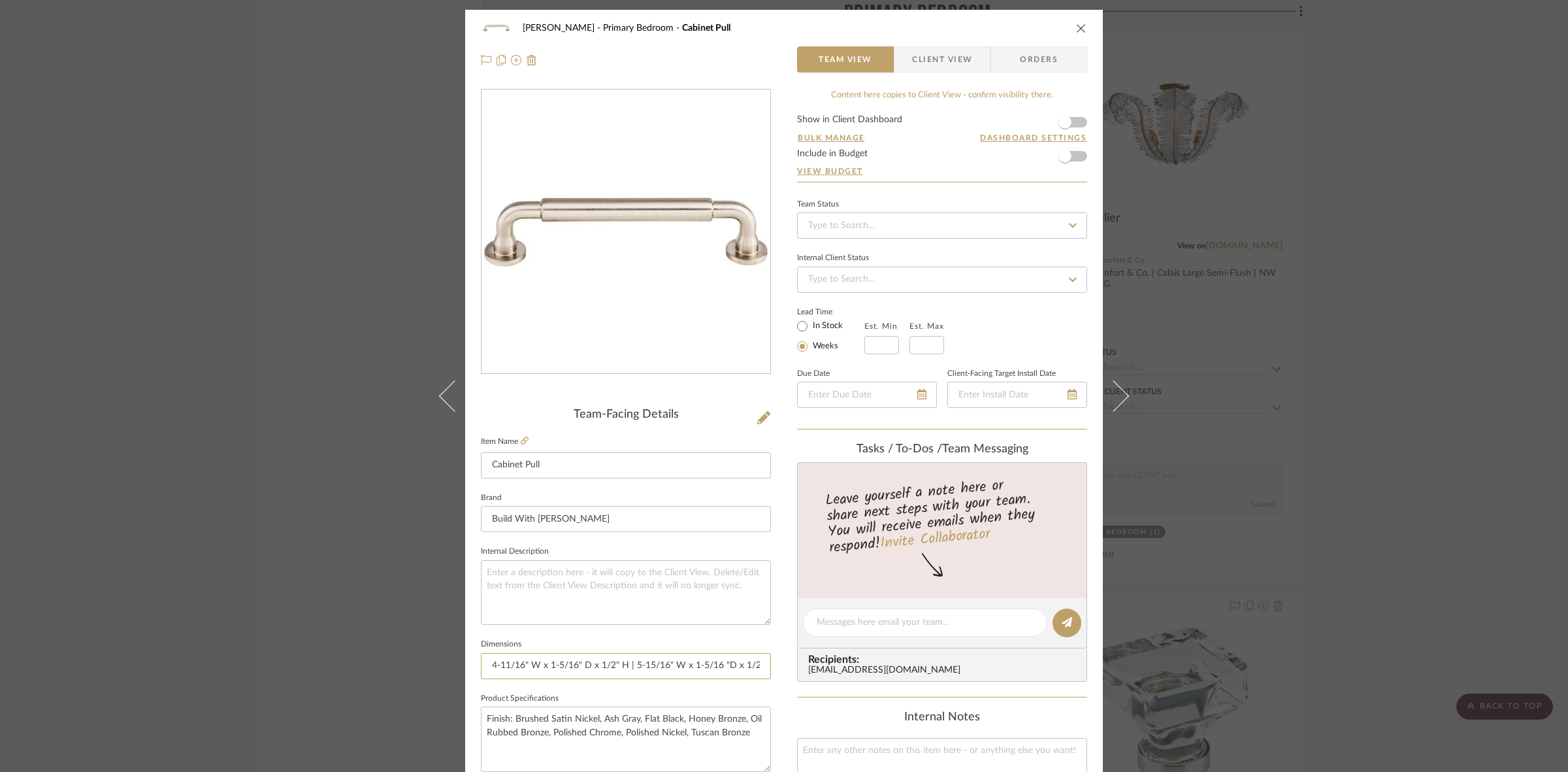
drag, startPoint x: 537, startPoint y: 664, endPoint x: 474, endPoint y: 667, distance: 63.1
click at [474, 667] on div "FRITZ DC Primary Bedroom Cabinet Pull Team View Client View Orders Team-Facing …" at bounding box center [784, 613] width 638 height 1207
click at [557, 658] on input "4-11/16" W x 1-5/16" D x 1/2" H | 5-15/16" W x 1-5/16 "D x 1/2" H | 7-3/16" W x…" at bounding box center [625, 666] width 290 height 26
drag, startPoint x: 547, startPoint y: 664, endPoint x: 575, endPoint y: 664, distance: 28.0
click at [575, 664] on input "4-11/16" W x 1-5/16" D x 1/2" H | 5-15/16" W x 1-5/16 "D x 1/2" H | 7-3/16" W x…" at bounding box center [625, 666] width 290 height 26
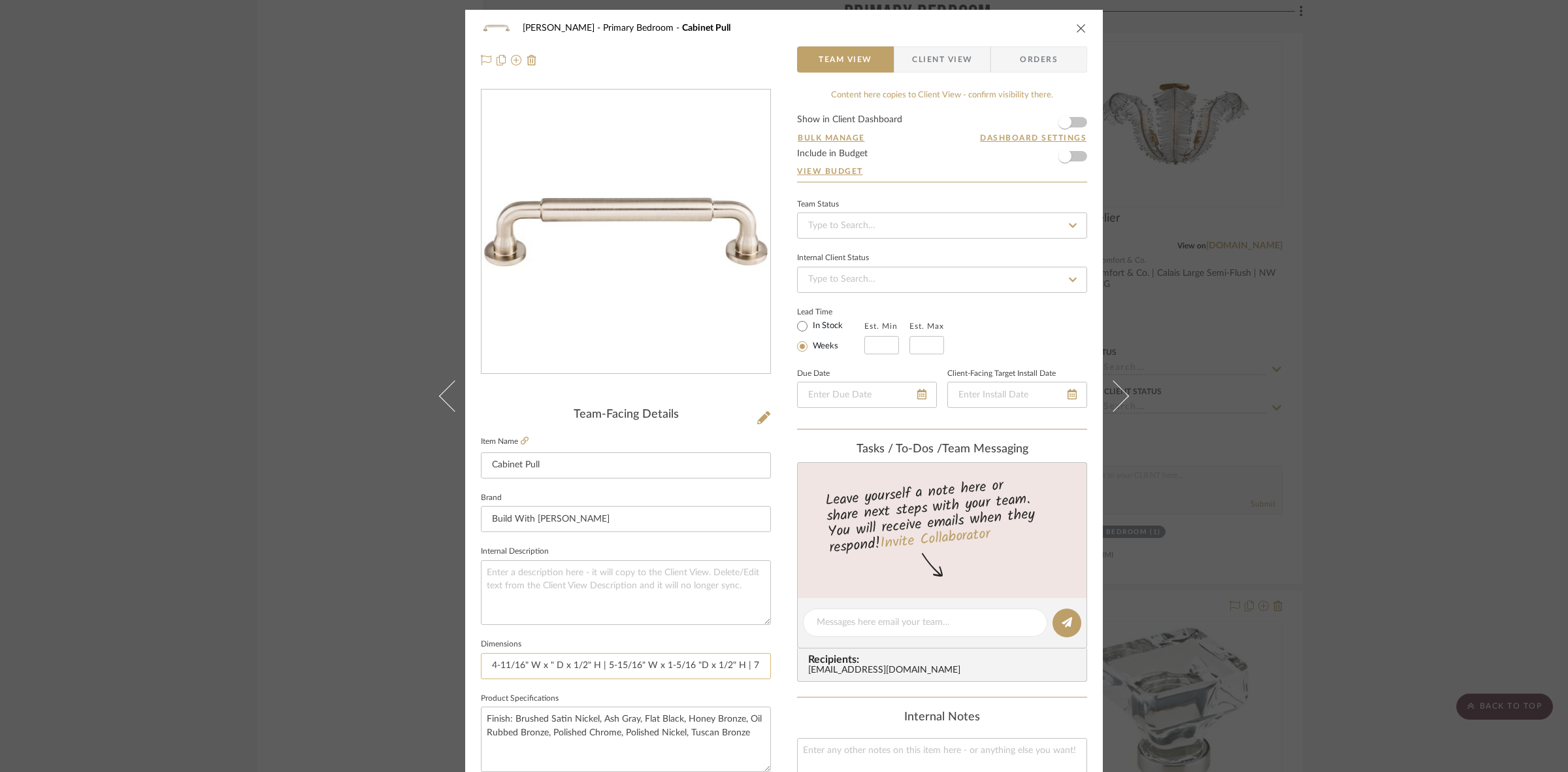
click at [582, 666] on input "4-11/16" W x " D x 1/2" H | 5-15/16" W x 1-5/16 "D x 1/2" H | 7-3/16" W x 1-5/1…" at bounding box center [625, 666] width 290 height 26
paste input "1-5/16"
drag, startPoint x: 569, startPoint y: 664, endPoint x: 582, endPoint y: 666, distance: 13.2
click at [582, 666] on input "4-11/16" W x " D x 1/21-5/16" H | 5-15/16" W x 1-5/16 "D x 1/2" H | 7-3/16" W x…" at bounding box center [625, 666] width 290 height 26
paste input "1/2"
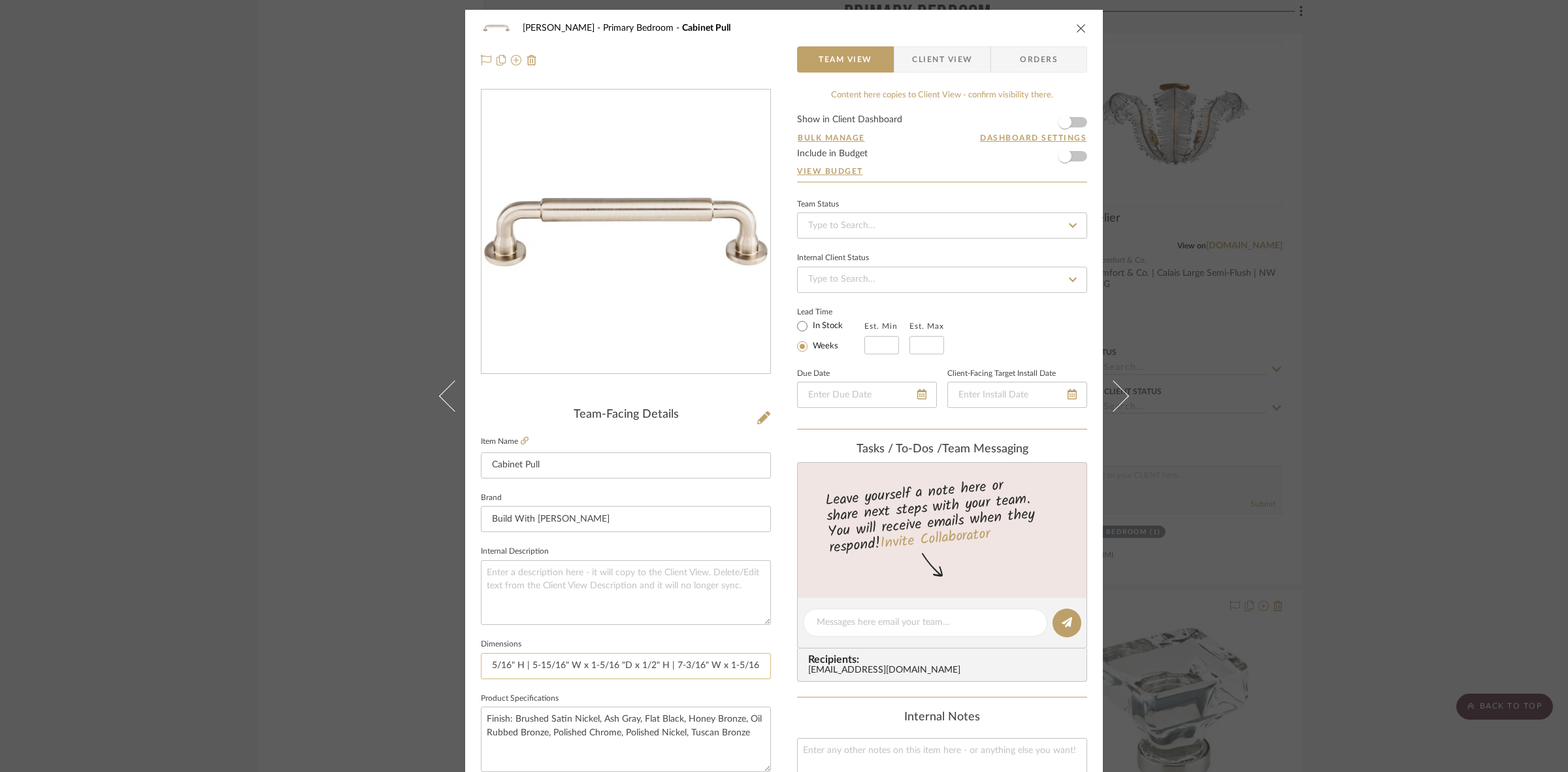
scroll to position [0, 173]
drag, startPoint x: 726, startPoint y: 663, endPoint x: 748, endPoint y: 670, distance: 23.1
click at [748, 670] on input "4-11/16" W x 1/2" D x 1-5/16" H | 5-15/16" W x 1-5/16 "D x 1/2" H | 7-3/16" W x…" at bounding box center [625, 666] width 290 height 26
click at [583, 667] on input "4-11/16" W x 1/2" D x 1-5/16" H | 5-15/16" W x 1-5/16 "D x 1/2" H | 7-3/16" W x…" at bounding box center [625, 666] width 290 height 26
drag, startPoint x: 567, startPoint y: 664, endPoint x: 583, endPoint y: 664, distance: 16.0
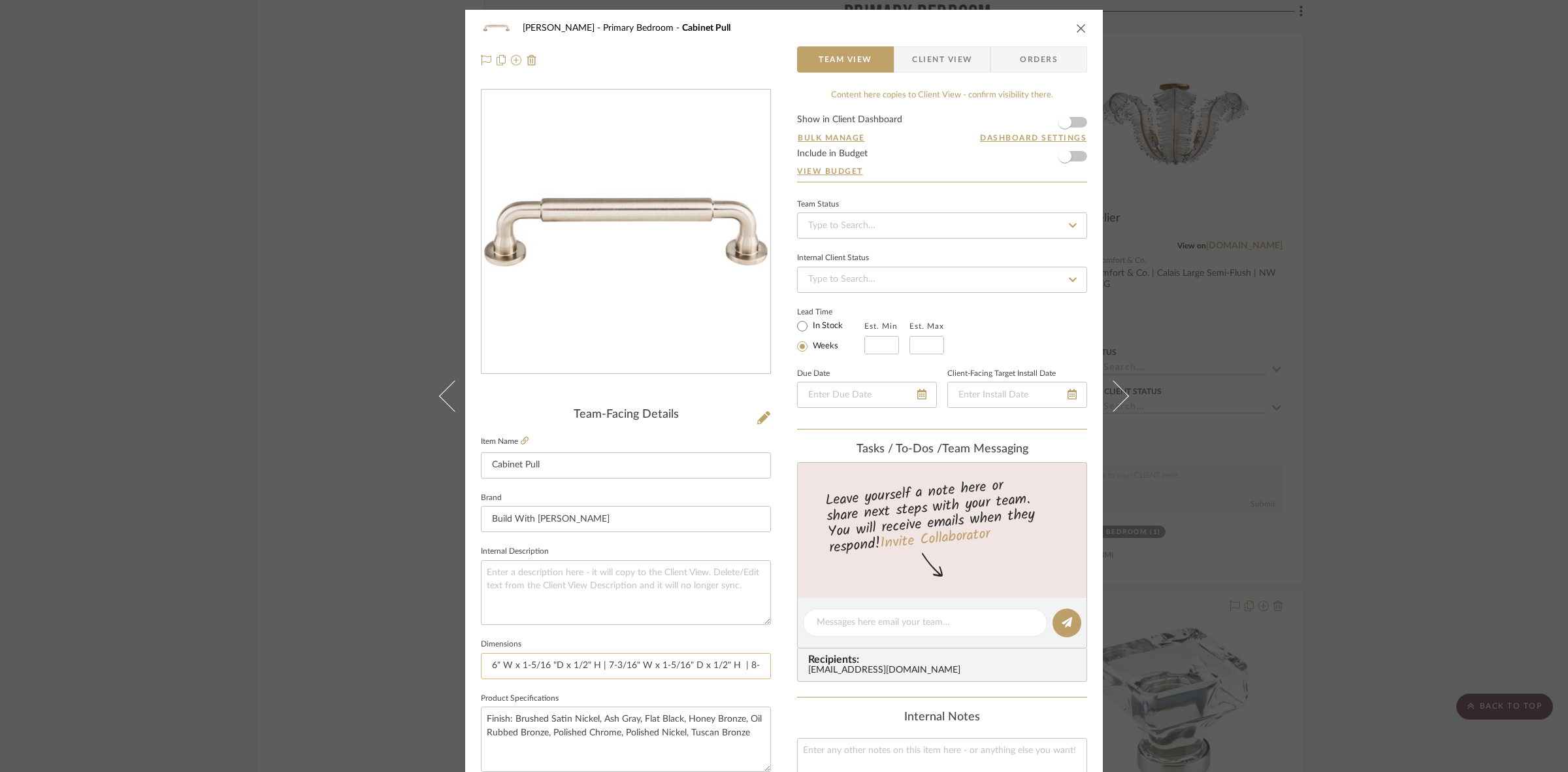
click at [583, 664] on input "4-11/16" W x 1/2" D x 1-5/16" H | 5-15/16" W x 1-5/16 "D x 1/2" H | 7-3/16" W x…" at bounding box center [625, 666] width 290 height 26
click at [517, 665] on input "4-11/16" W x 1/2" D x 1-5/16" H | 5-15/16" W x 1-5/16 "D x " H | 7-3/16" W x 1-…" at bounding box center [625, 666] width 290 height 26
paste input "/21"
drag, startPoint x: 530, startPoint y: 663, endPoint x: 559, endPoint y: 665, distance: 29.1
click at [559, 665] on input "4-11/16" W x 1/2" D x 1-5/16" H | 5-15/16" W x 1/21-5/16 "D x " H | 7-3/16" W x…" at bounding box center [625, 666] width 290 height 26
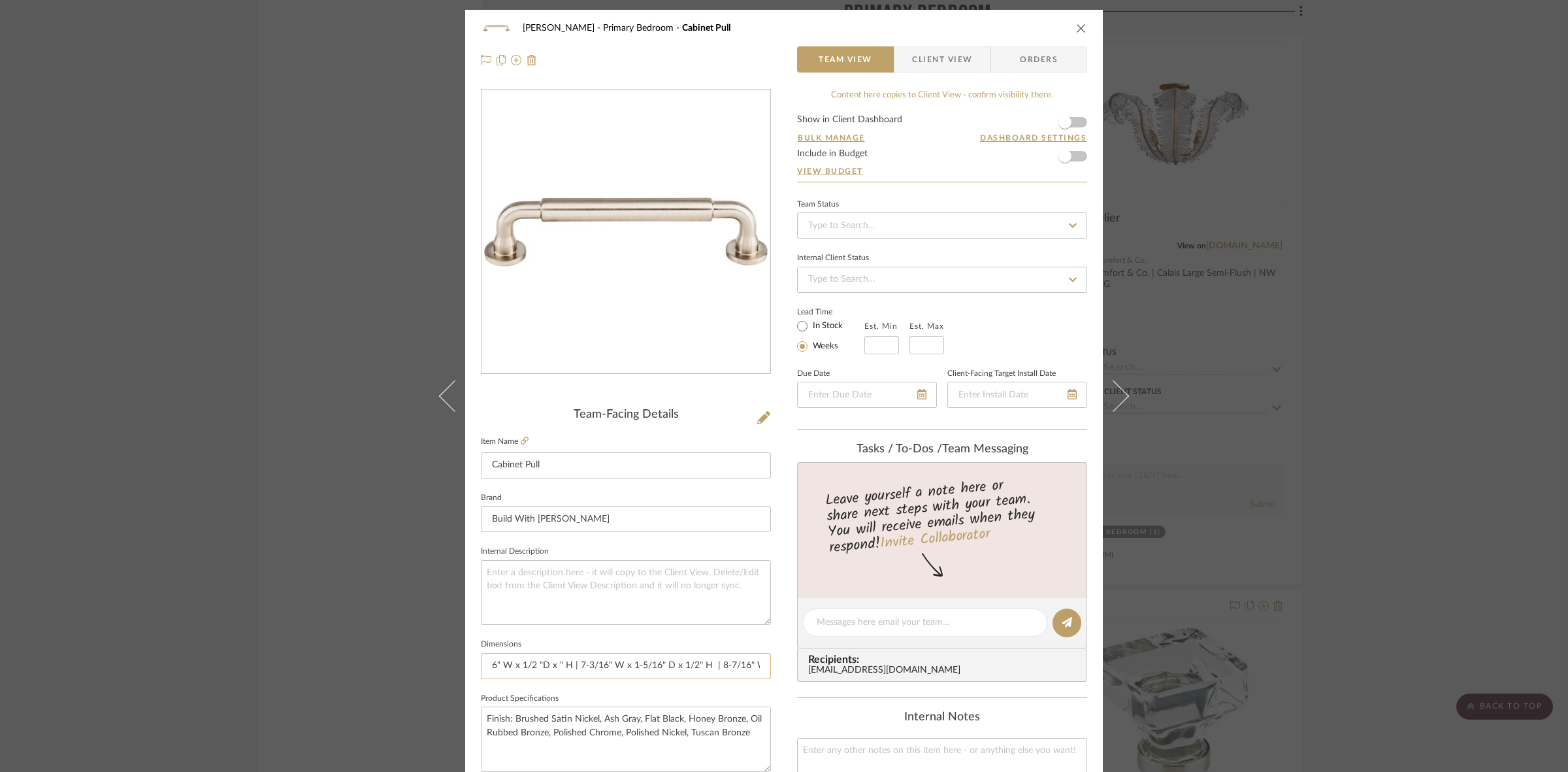
paste input "1-5/16"
click at [533, 663] on input "4-11/16" W x 1/2" D x 1-5/16" H | 5-15/16" W x 1/2 "D x 1-5/16" H | 7-3/16" W x…" at bounding box center [625, 666] width 290 height 26
click at [630, 669] on input "4-11/16" W x 1/2" D x 1-5/16" H | 5-15/16" W x 1/2" D x 1-5/16" H | 7-3/16" W x…" at bounding box center [625, 666] width 290 height 26
drag, startPoint x: 707, startPoint y: 663, endPoint x: 722, endPoint y: 668, distance: 15.8
click at [722, 668] on input "4-11/16" W x 1/2" D x 1-5/16" H | 5-15/16" W x 1/2" D x 1-5/16" H | 7-3/16" W x…" at bounding box center [625, 666] width 290 height 26
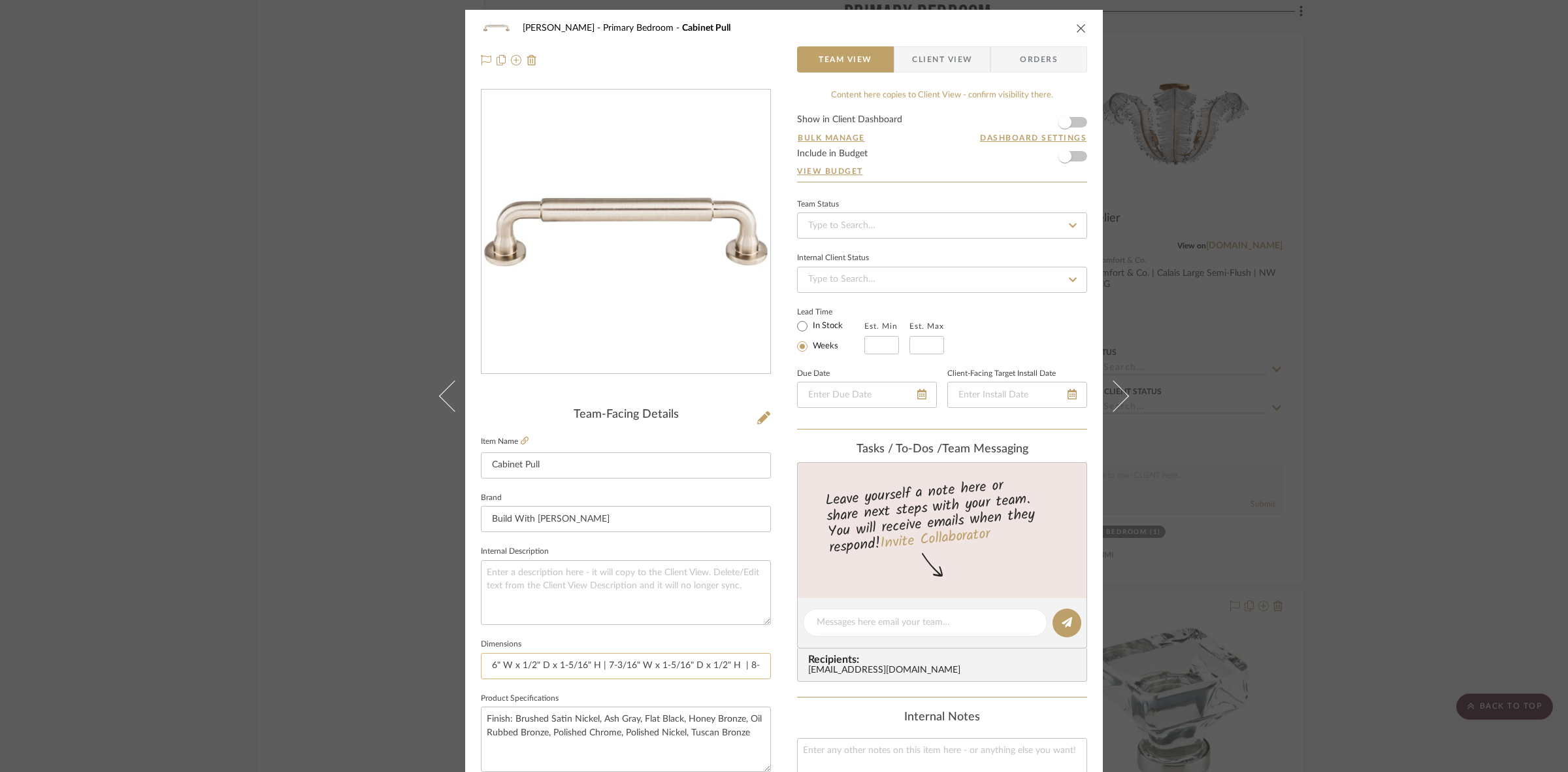
click at [722, 669] on input "4-11/16" W x 1/2" D x 1-5/16" H | 5-15/16" W x 1/2" D x 1-5/16" H | 7-3/16" W x…" at bounding box center [625, 666] width 290 height 26
drag, startPoint x: 706, startPoint y: 662, endPoint x: 720, endPoint y: 664, distance: 14.1
click at [720, 664] on input "4-11/16" W x 1/2" D x 1-5/16" H | 5-15/16" W x 1/2" D x 1-5/16" H | 7-3/16" W x…" at bounding box center [625, 666] width 290 height 26
paste input "1/2"
drag, startPoint x: 681, startPoint y: 662, endPoint x: 671, endPoint y: 675, distance: 16.4
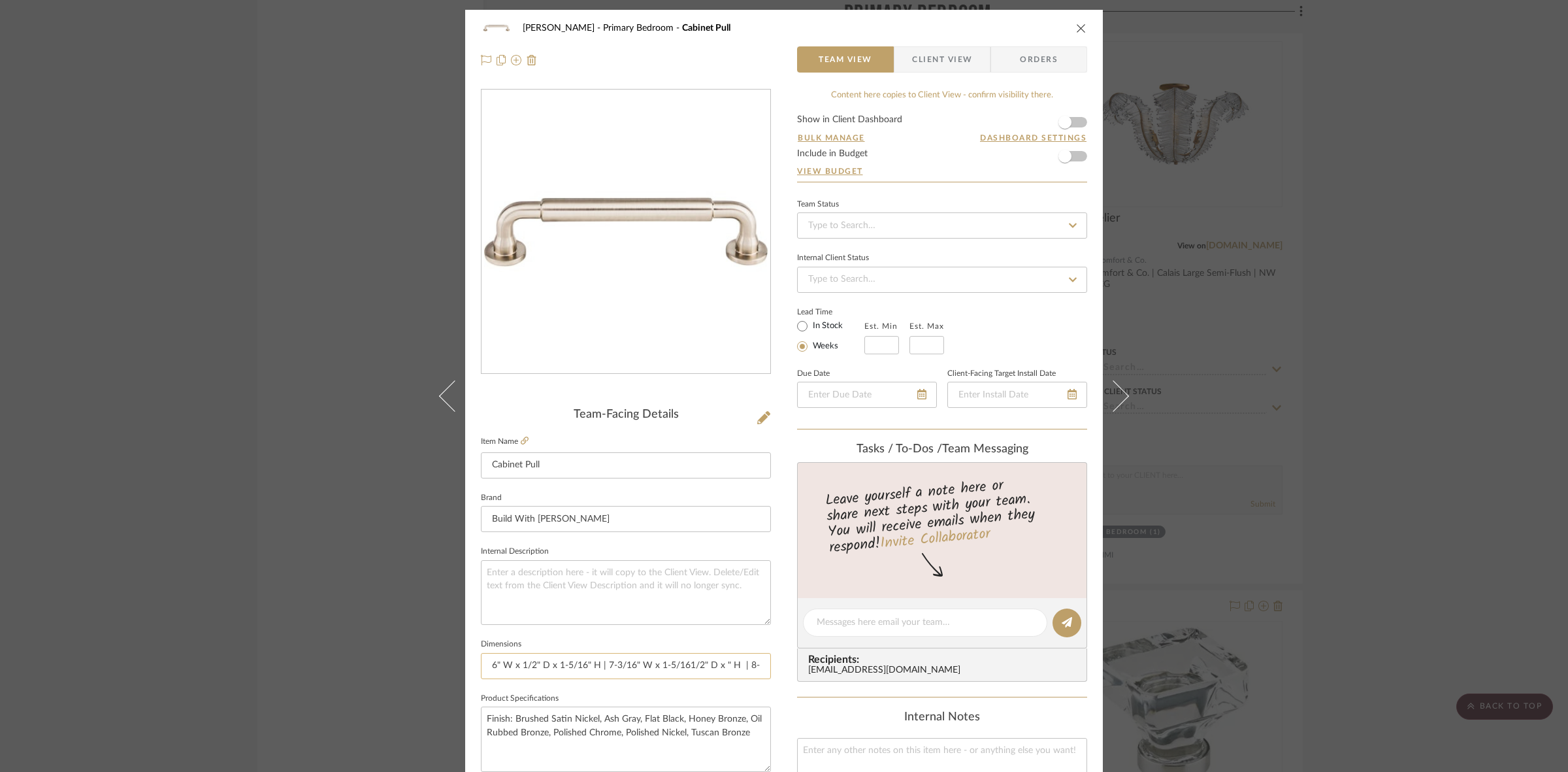
click at [657, 663] on input "4-11/16" W x 1/2" D x 1-5/16" H | 5-15/16" W x 1/2" D x 1-5/16" H | 7-3/16" W x…" at bounding box center [625, 666] width 290 height 26
drag, startPoint x: 654, startPoint y: 663, endPoint x: 682, endPoint y: 663, distance: 28.0
click at [682, 663] on input "4-11/16" W x 1/2" D x 1-5/16" H | 5-15/16" W x 1/2" D x 1-5/16" H | 7-3/16" W x…" at bounding box center [625, 666] width 290 height 26
paste input "1-5/16"
drag, startPoint x: 730, startPoint y: 665, endPoint x: 743, endPoint y: 665, distance: 13.0
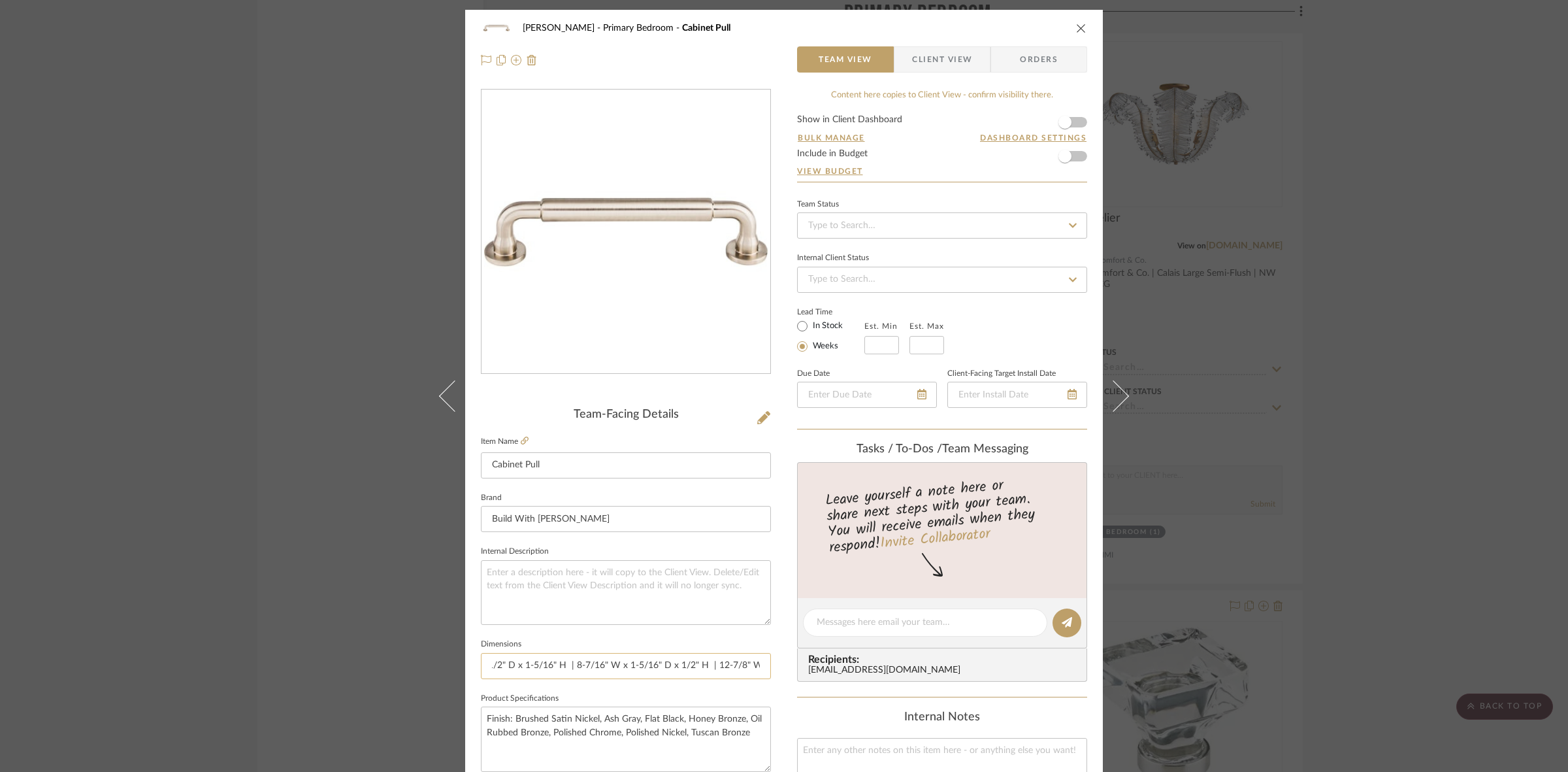
click at [743, 665] on input "4-11/16" W x 1/2" D x 1-5/16" H | 5-15/16" W x 1/2" D x 1-5/16" H | 7-3/16" W x…" at bounding box center [625, 666] width 290 height 26
click at [591, 663] on input "4-11/16" W x 1/2" D x 1-5/16" H | 5-15/16" W x 1/2" D x 1-5/16" H | 7-3/16" W x…" at bounding box center [625, 666] width 290 height 26
drag, startPoint x: 611, startPoint y: 662, endPoint x: 639, endPoint y: 665, distance: 28.2
click at [639, 665] on input "4-11/16" W x 1/2" D x 1-5/16" H | 5-15/16" W x 1/2" D x 1-5/16" H | 7-3/16" W x…" at bounding box center [625, 666] width 290 height 26
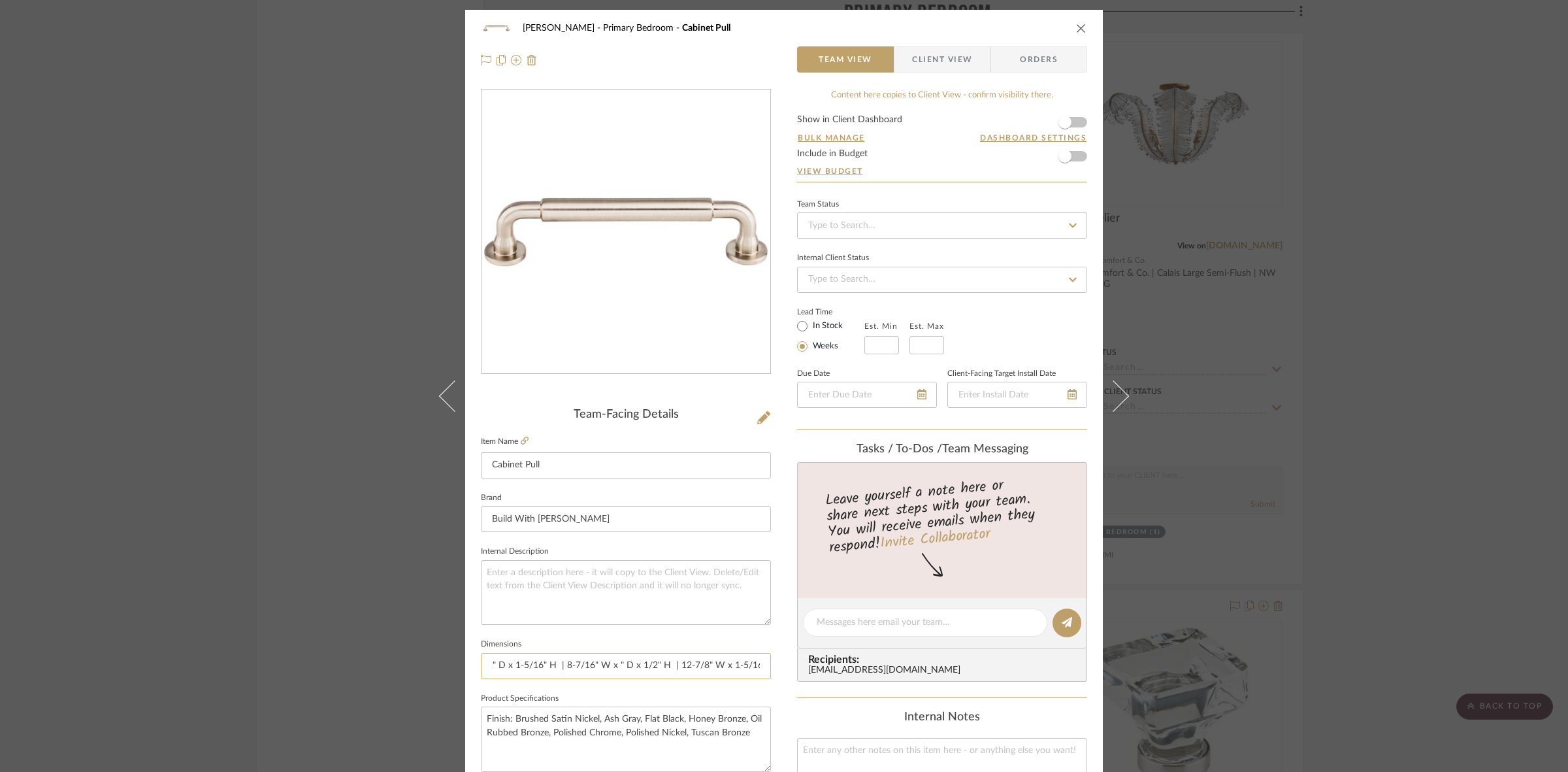
paste input "1-5/16"
drag, startPoint x: 632, startPoint y: 660, endPoint x: 645, endPoint y: 664, distance: 13.6
click at [645, 664] on input "4-11/16" W x 1/2" D x 1-5/16" H | 5-15/16" W x 1/2" D x 1-5/16" H | 7-3/16" W x…" at bounding box center [625, 666] width 290 height 26
paste input "1/2"
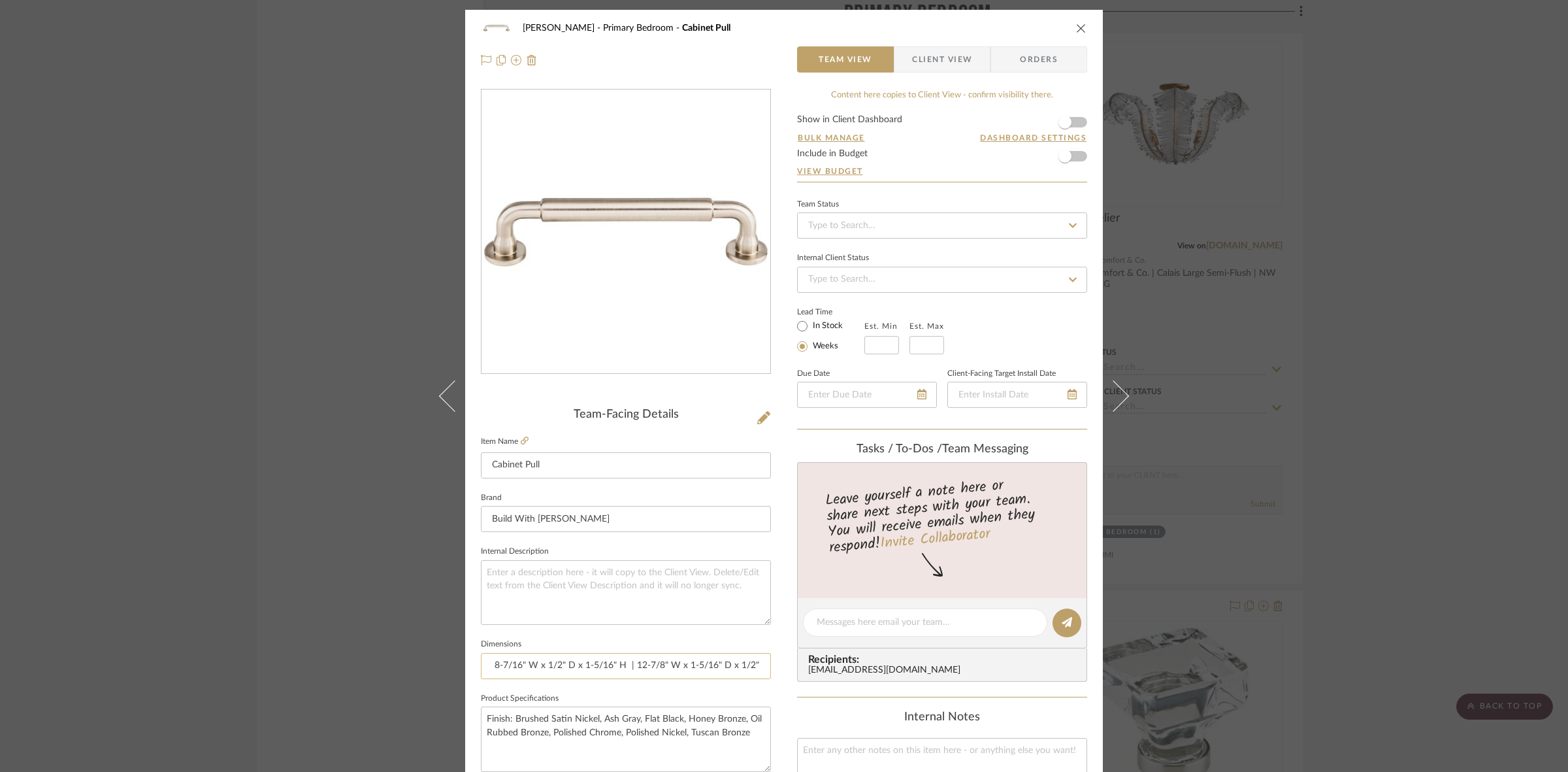
drag, startPoint x: 704, startPoint y: 664, endPoint x: 754, endPoint y: 665, distance: 50.0
click at [754, 665] on input "4-11/16" W x 1/2" D x 1-5/16" H | 5-15/16" W x 1/2" D x 1-5/16" H | 7-3/16" W x…" at bounding box center [625, 666] width 290 height 26
click at [715, 665] on input "4-11/16" W x 1/2" D x 1-5/16" H | 5-15/16" W x 1/2" D x 1-5/16" H | 7-3/16" W x…" at bounding box center [625, 666] width 290 height 26
drag, startPoint x: 677, startPoint y: 666, endPoint x: 703, endPoint y: 664, distance: 26.1
click at [707, 664] on input "4-11/16" W x 1/2" D x 1-5/16" H | 5-15/16" W x 1/2" D x 1-5/16" H | 7-3/16" W x…" at bounding box center [625, 666] width 290 height 26
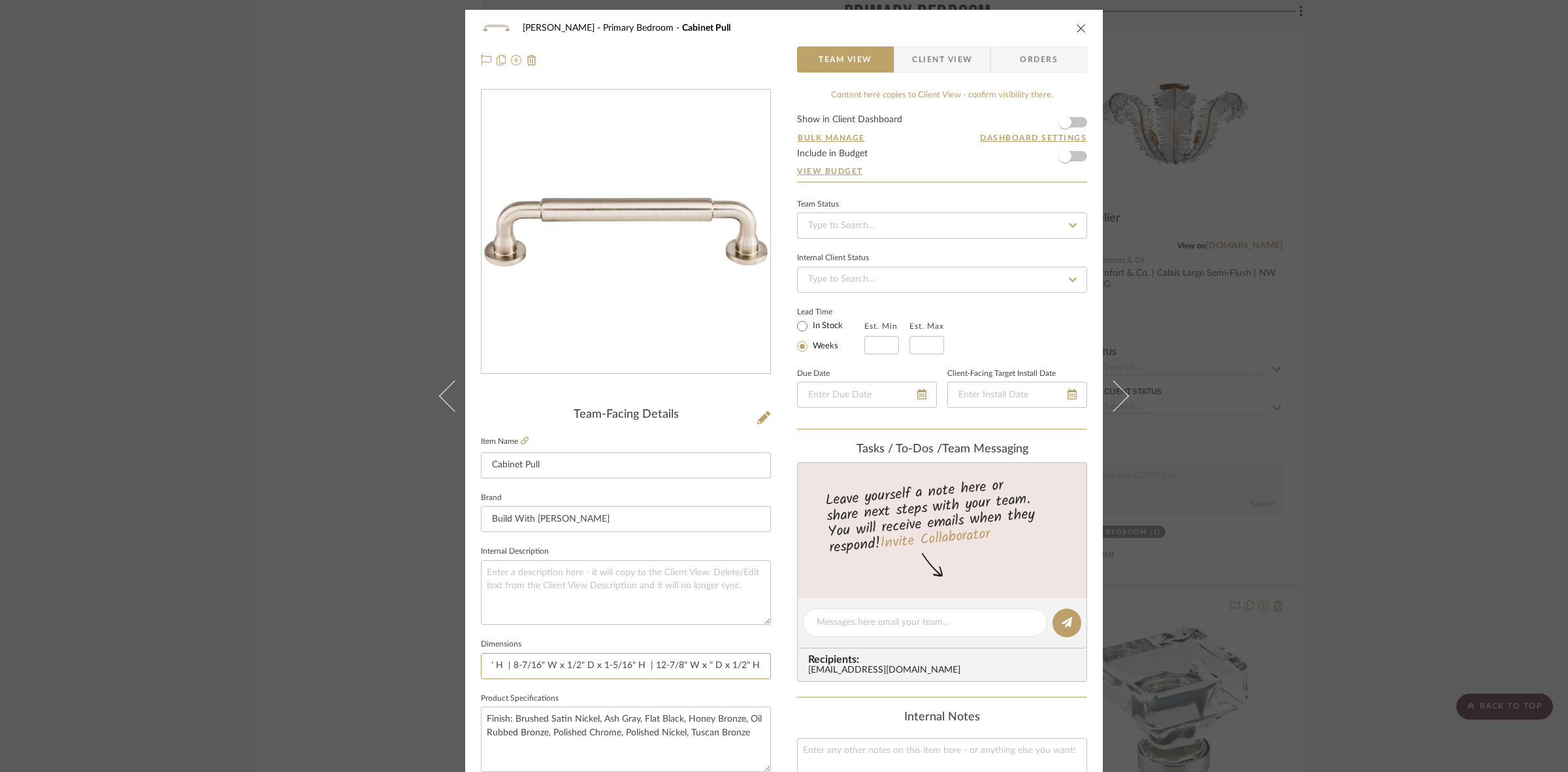
scroll to position [0, 402]
paste input "1-5/16"
drag, startPoint x: 710, startPoint y: 665, endPoint x: 723, endPoint y: 666, distance: 13.0
click at [723, 666] on input "4-11/16" W x 1/2" D x 1-5/16" H | 5-15/16" W x 1/2" D x 1-5/16" H | 7-3/16" W x…" at bounding box center [625, 666] width 290 height 26
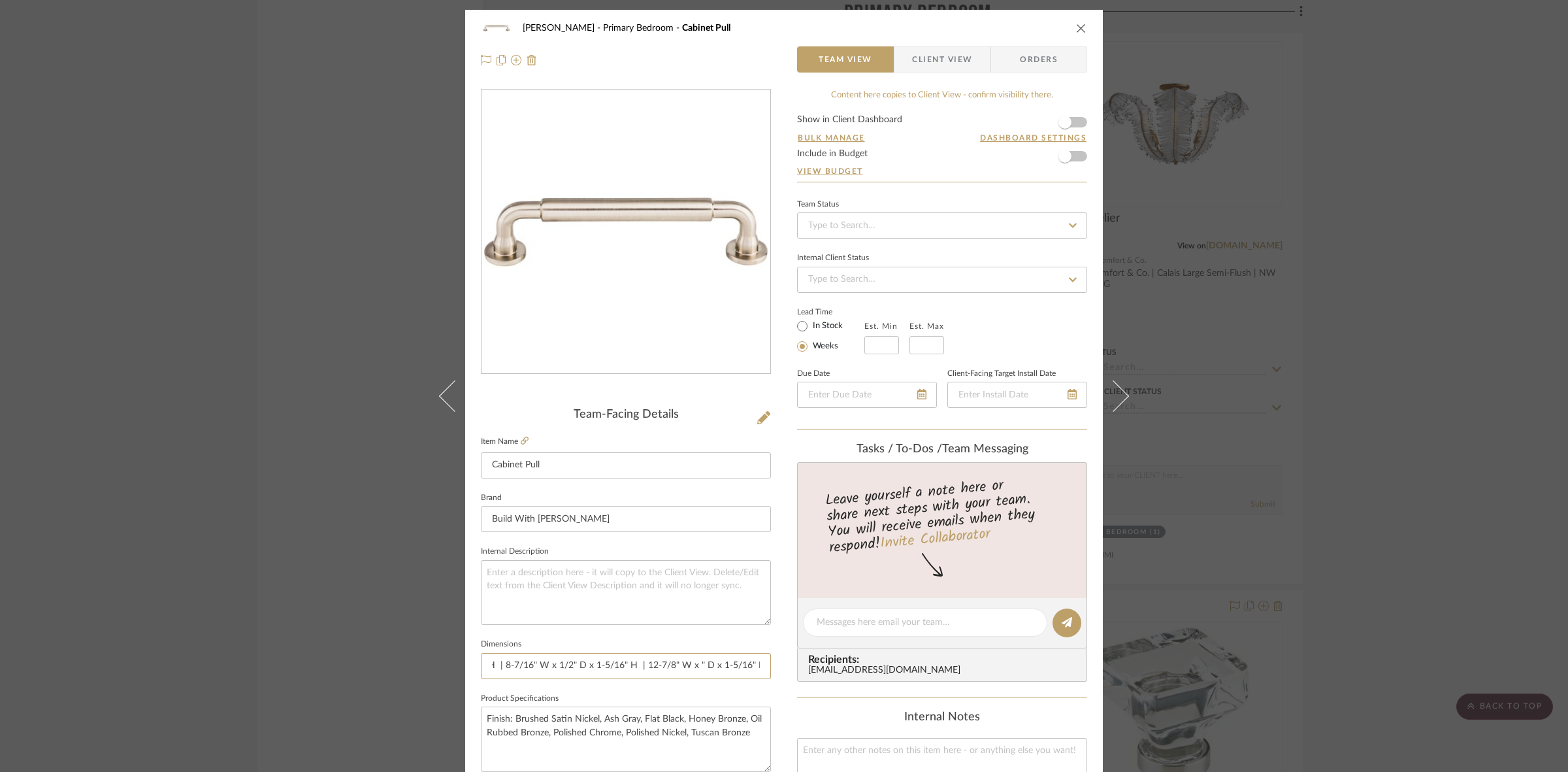
scroll to position [0, 415]
paste input "1/2"
click at [655, 671] on input "4-11/16" W x 1/2" D x 1-5/16" H | 5-15/16" W x 1/2" D x 1-5/16" H | 7-3/16" W x…" at bounding box center [625, 666] width 290 height 26
drag, startPoint x: 606, startPoint y: 665, endPoint x: 825, endPoint y: 655, distance: 219.2
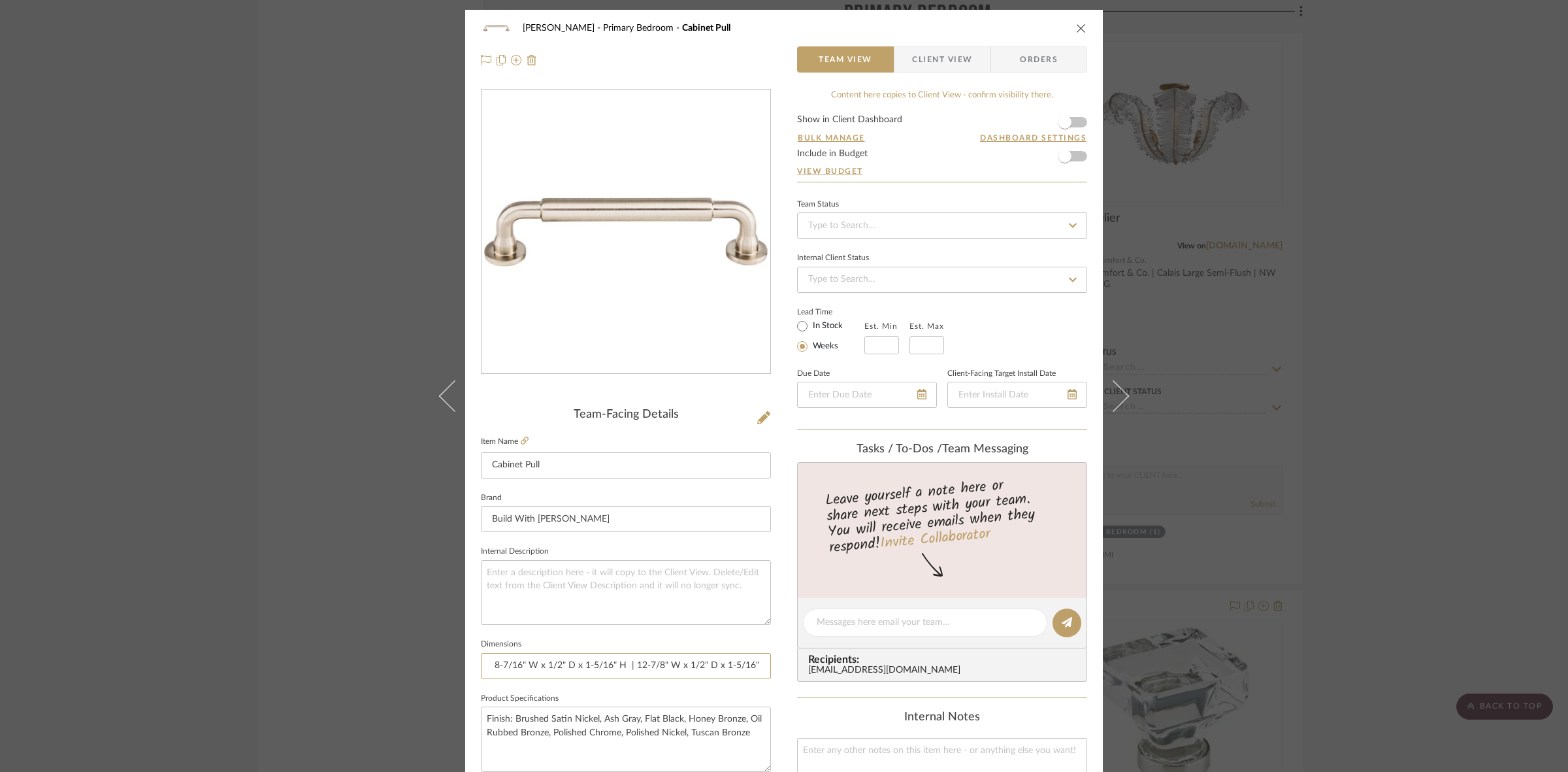
click at [825, 655] on div "FRITZ DC Primary Bedroom Cabinet Pull Team View Client View Orders Team-Facing …" at bounding box center [784, 613] width 638 height 1207
click at [735, 670] on input "4-11/16" W x 1/2" D x 1-5/16" H | 5-15/16" W x 1/2" D x 1-5/16" H | 7-3/16" W x…" at bounding box center [625, 666] width 290 height 26
type input "4-11/16" W x 1/2" D x 1-5/16" H | 5-15/16" W x 1/2" D x 1-5/16" H | 7-3/16" W x…"
click at [652, 579] on textarea at bounding box center [625, 592] width 290 height 65
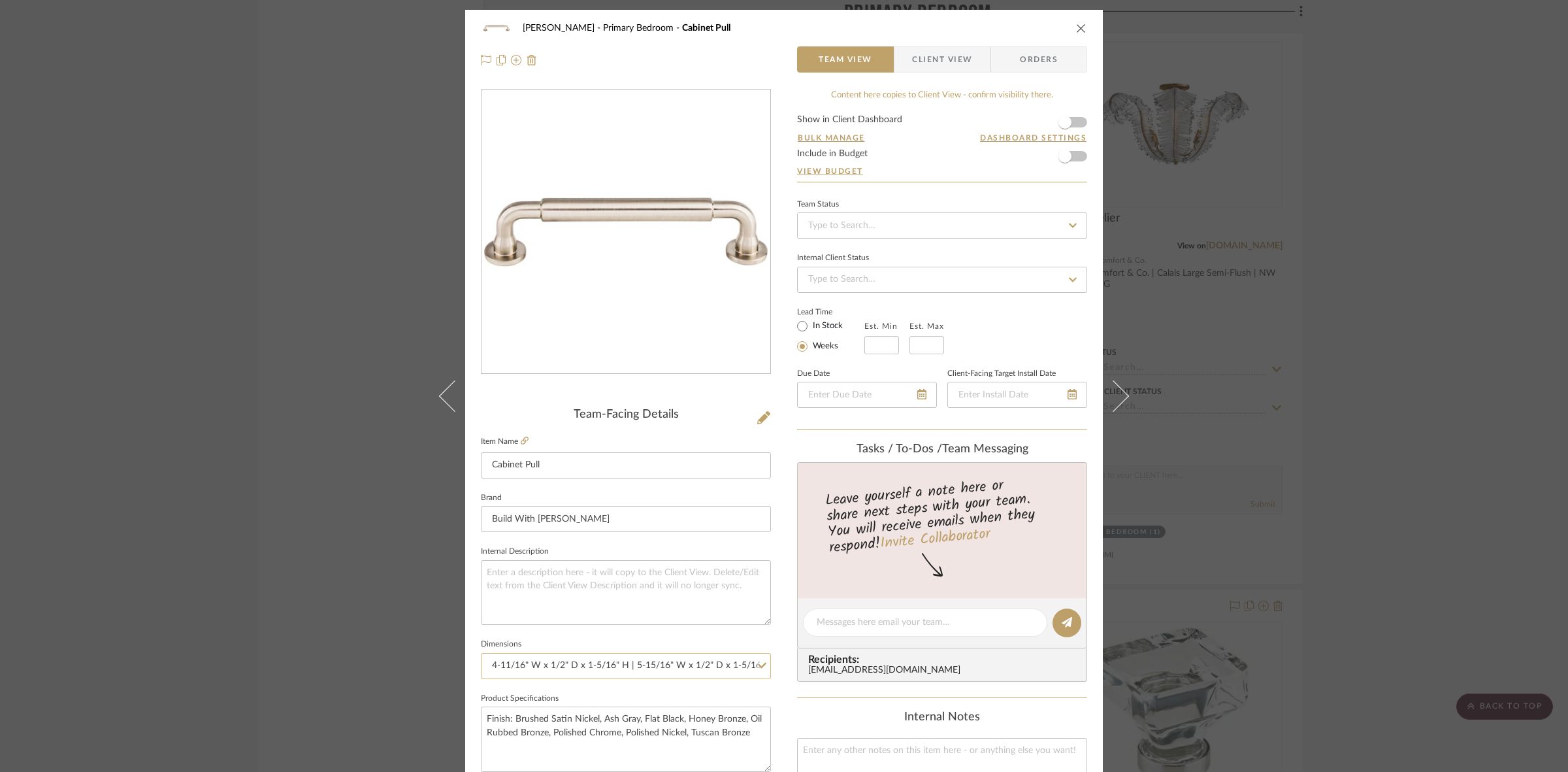
click at [576, 666] on input "4-11/16" W x 1/2" D x 1-5/16" H | 5-15/16" W x 1/2" D x 1-5/16" H | 7-3/16" W x…" at bounding box center [625, 666] width 290 height 26
click at [586, 579] on textarea at bounding box center [625, 592] width 290 height 65
click at [935, 67] on span "Client View" at bounding box center [942, 59] width 60 height 26
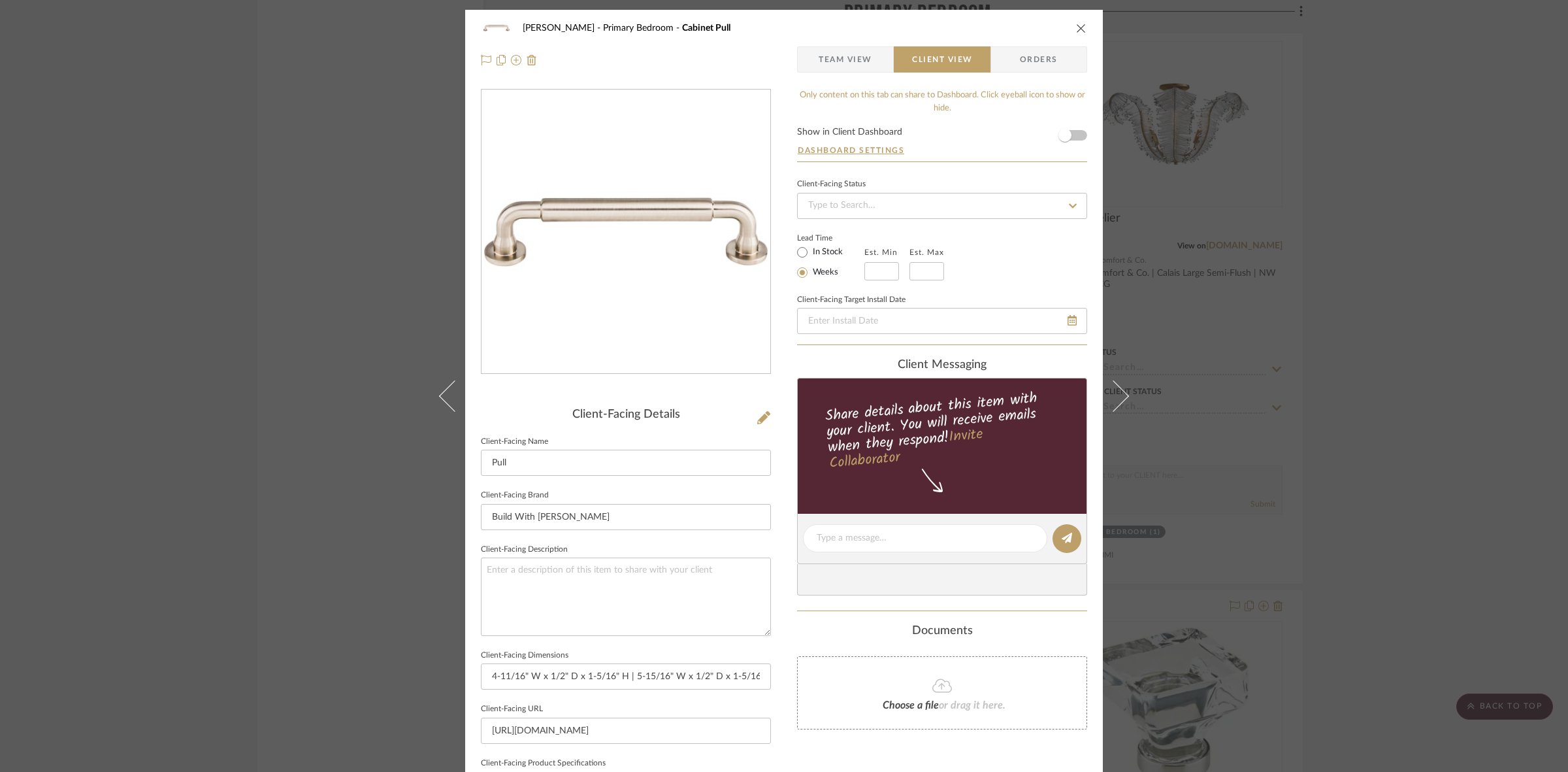
click at [357, 560] on div "FRITZ DC Primary Bedroom Cabinet Pull Team View Client View Orders Client-Facin…" at bounding box center [784, 386] width 1568 height 772
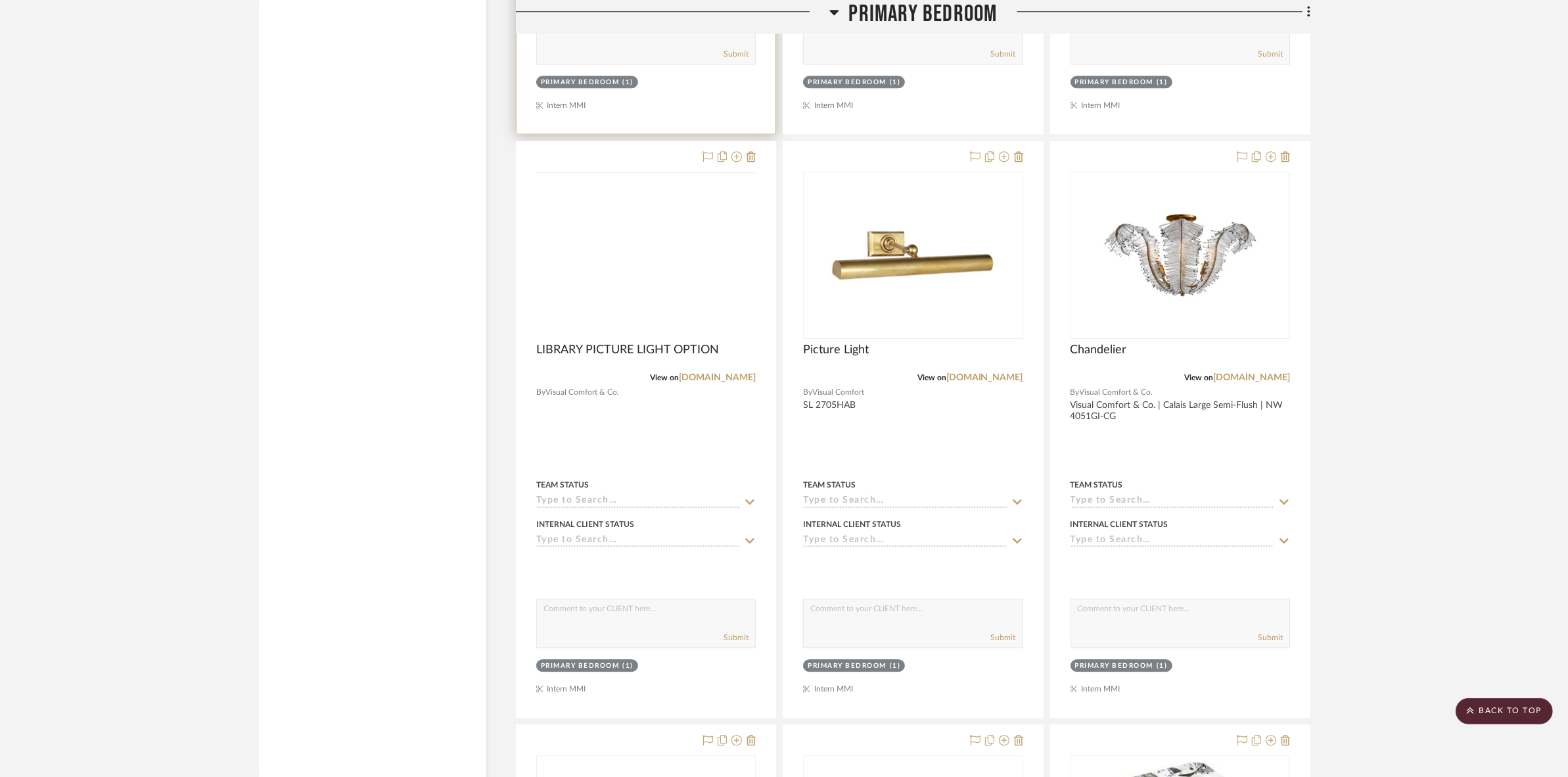
scroll to position [4439, 0]
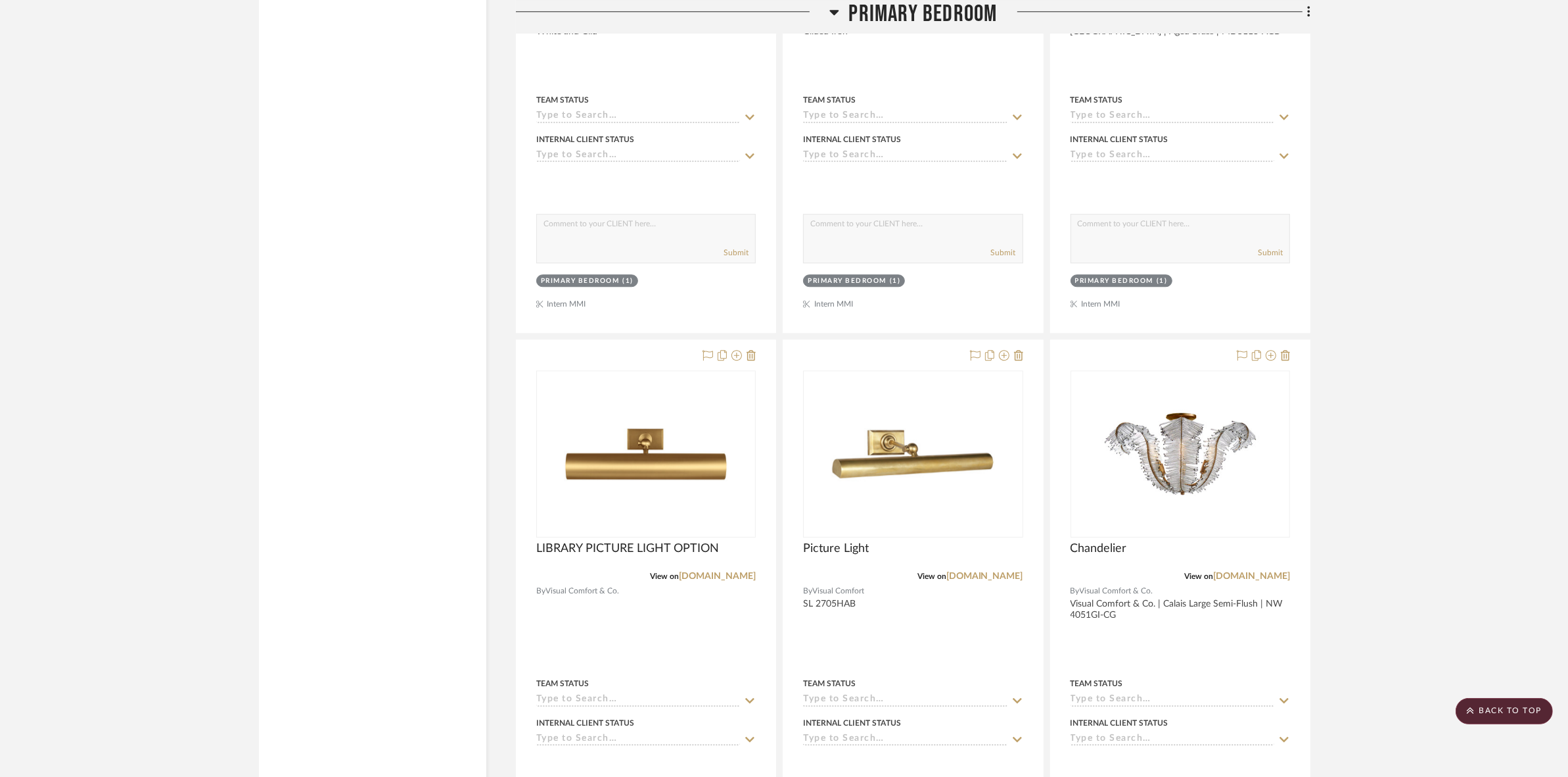
click at [878, 4] on span "Primary Bedroom" at bounding box center [923, 14] width 148 height 28
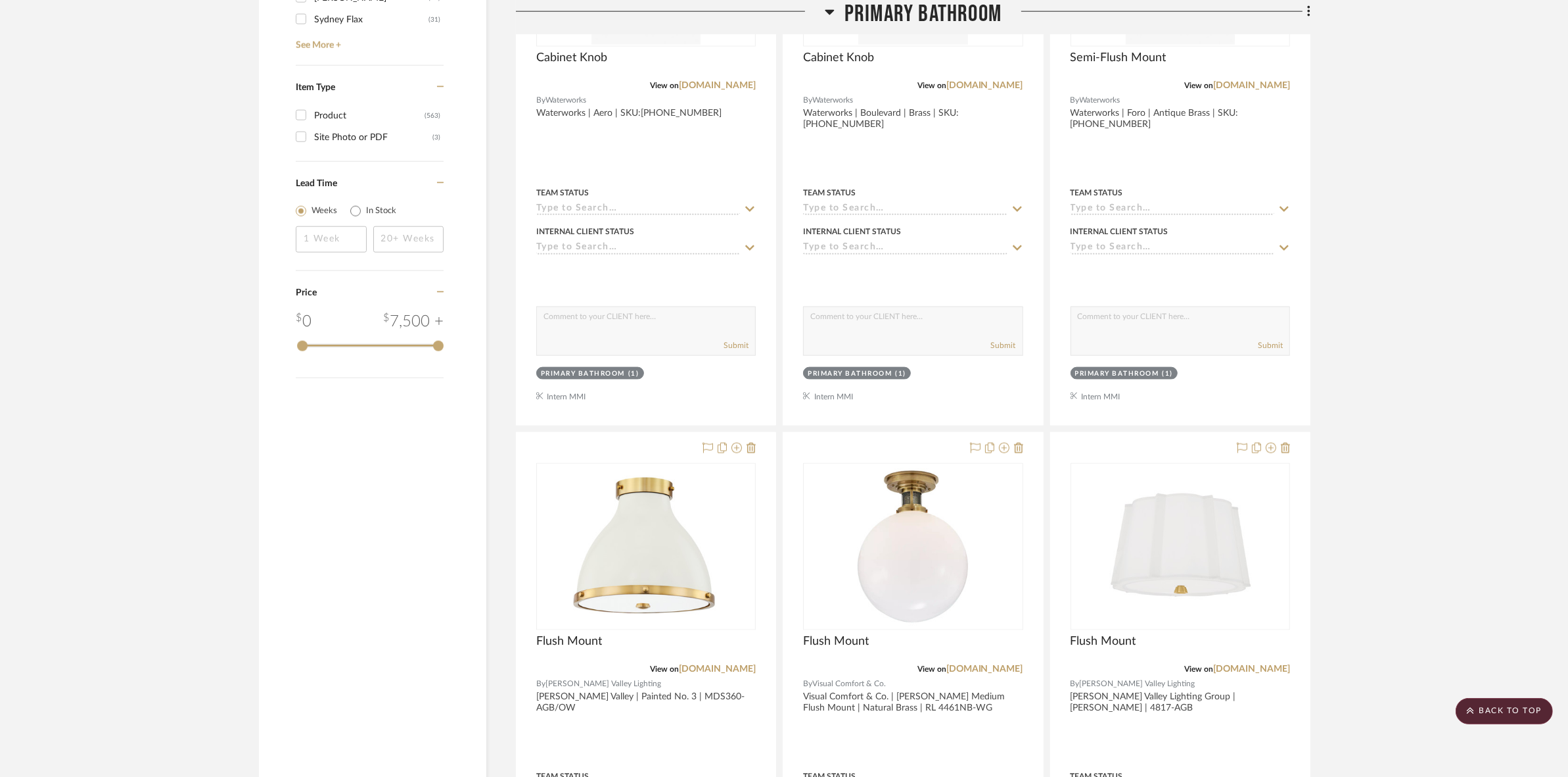
scroll to position [2372, 0]
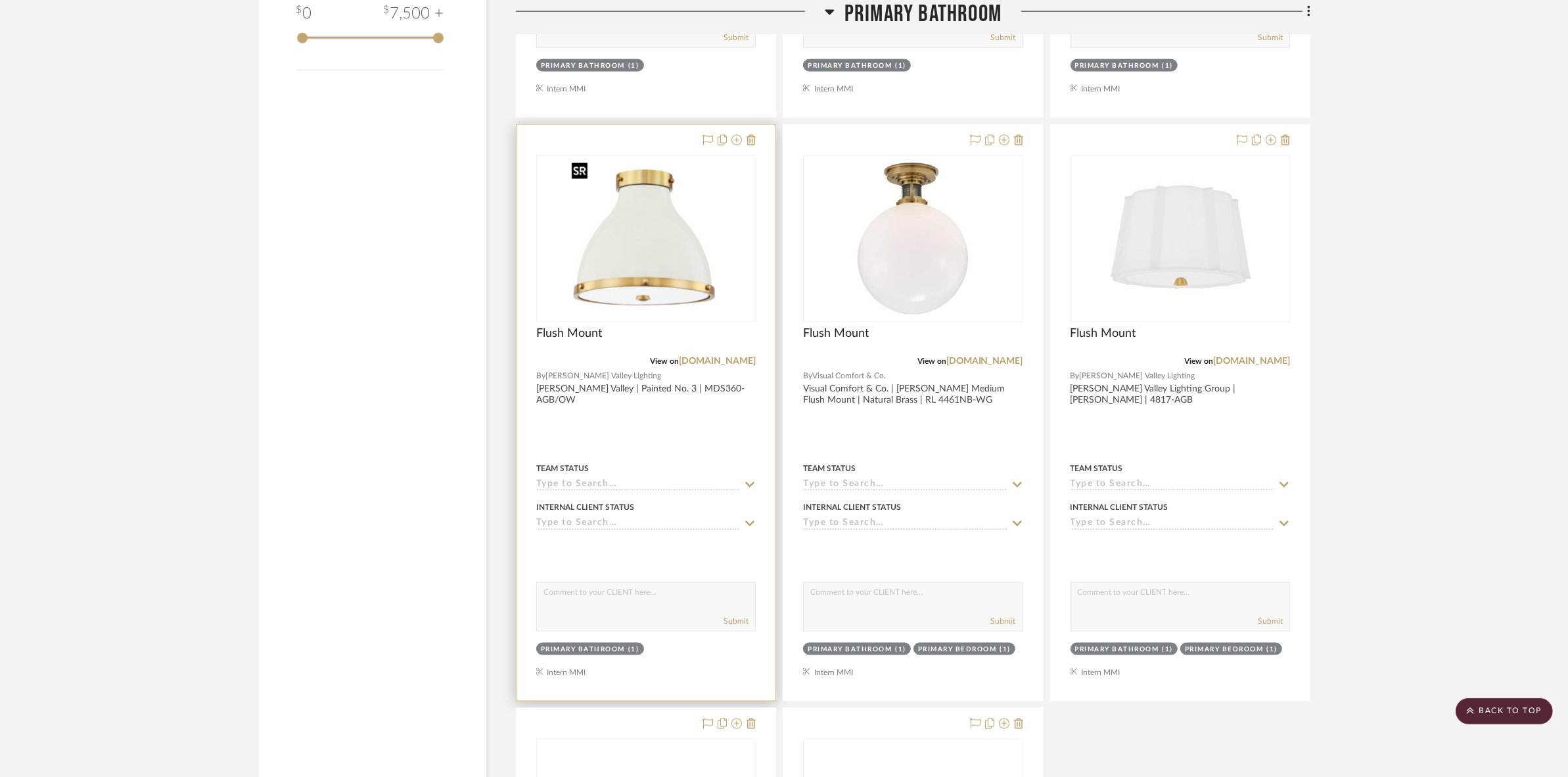
click at [684, 281] on img "0" at bounding box center [646, 239] width 160 height 165
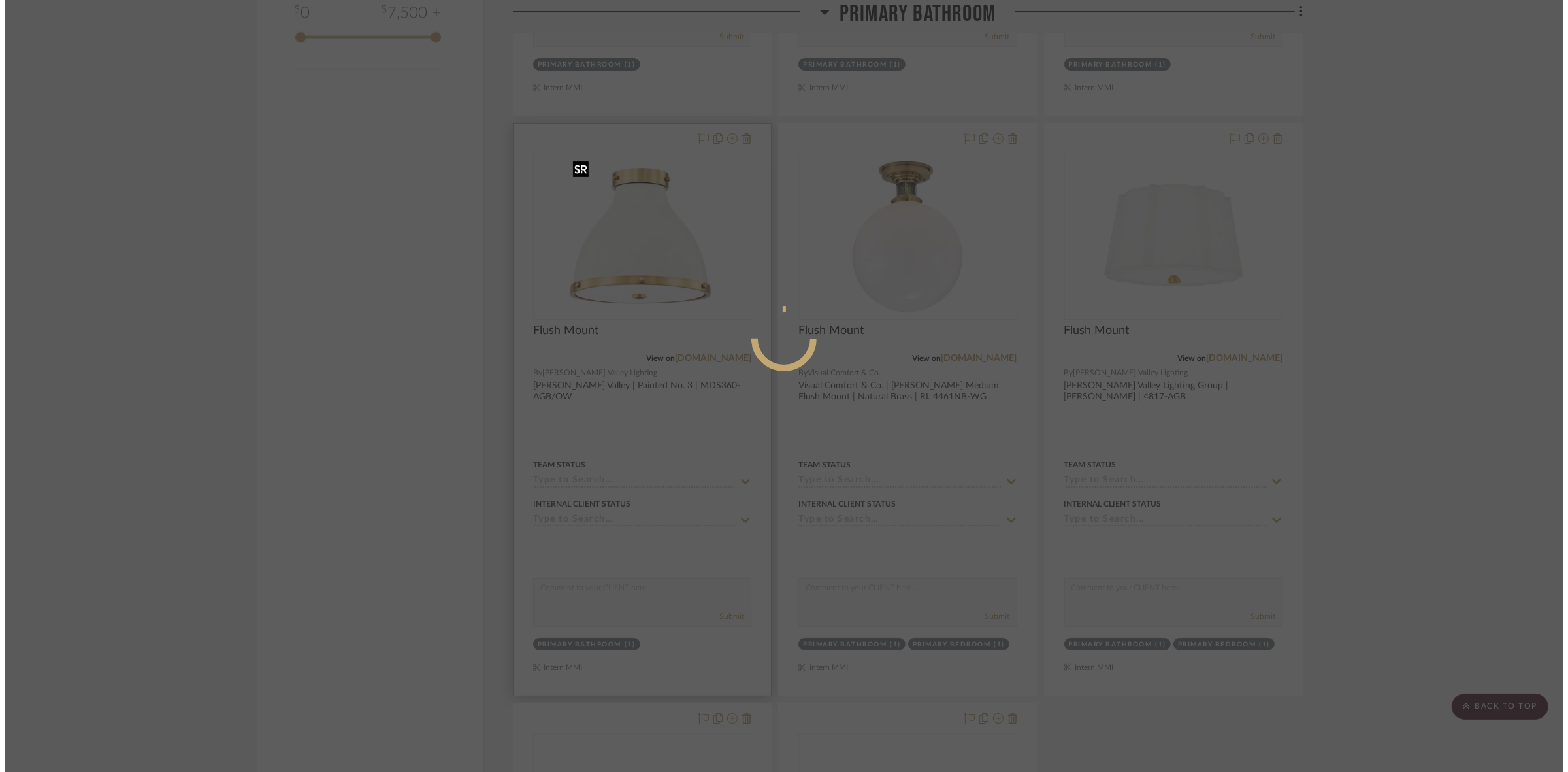
scroll to position [0, 0]
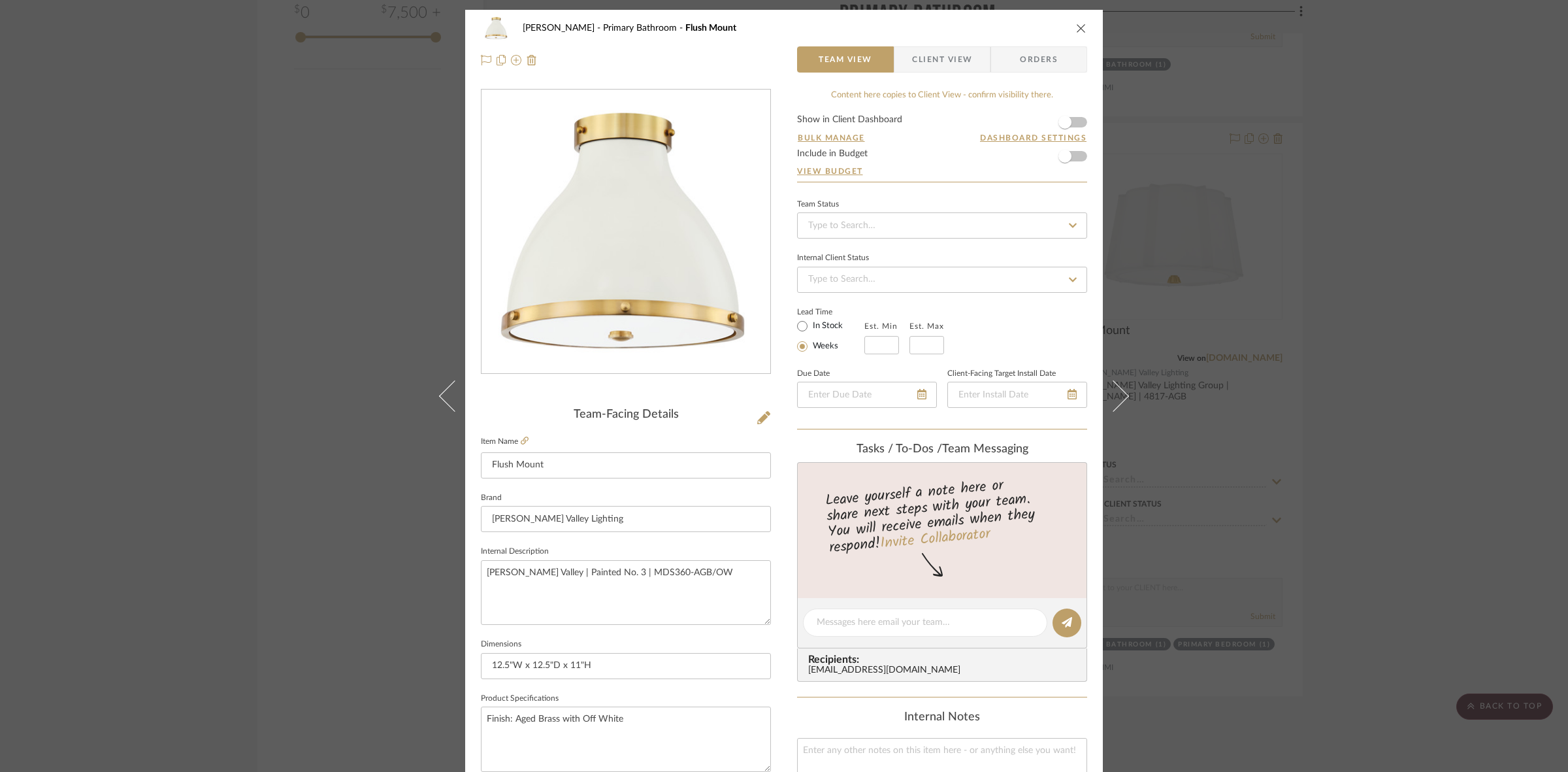
click at [946, 57] on span "Client View" at bounding box center [942, 59] width 60 height 26
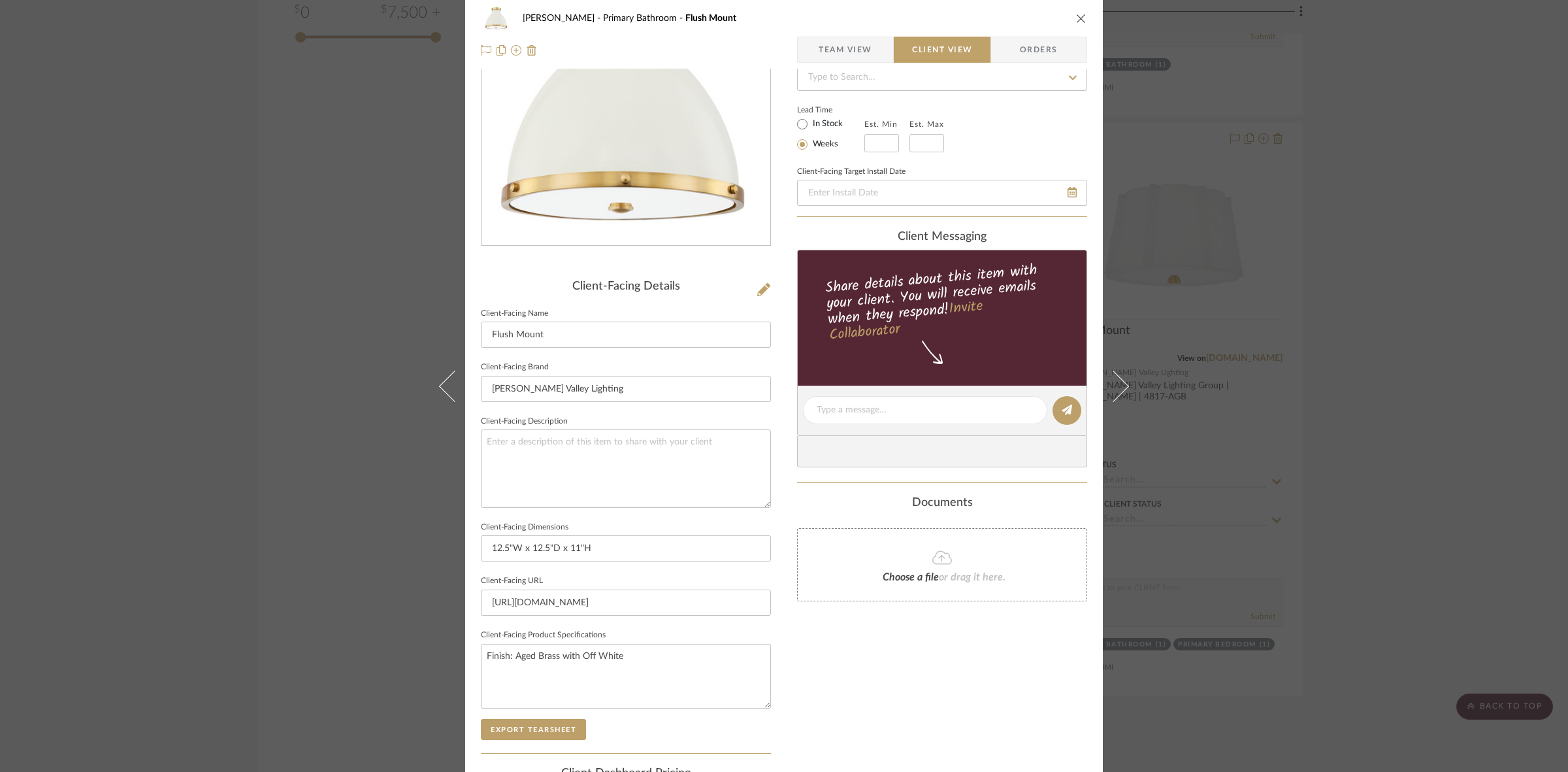
scroll to position [302, 0]
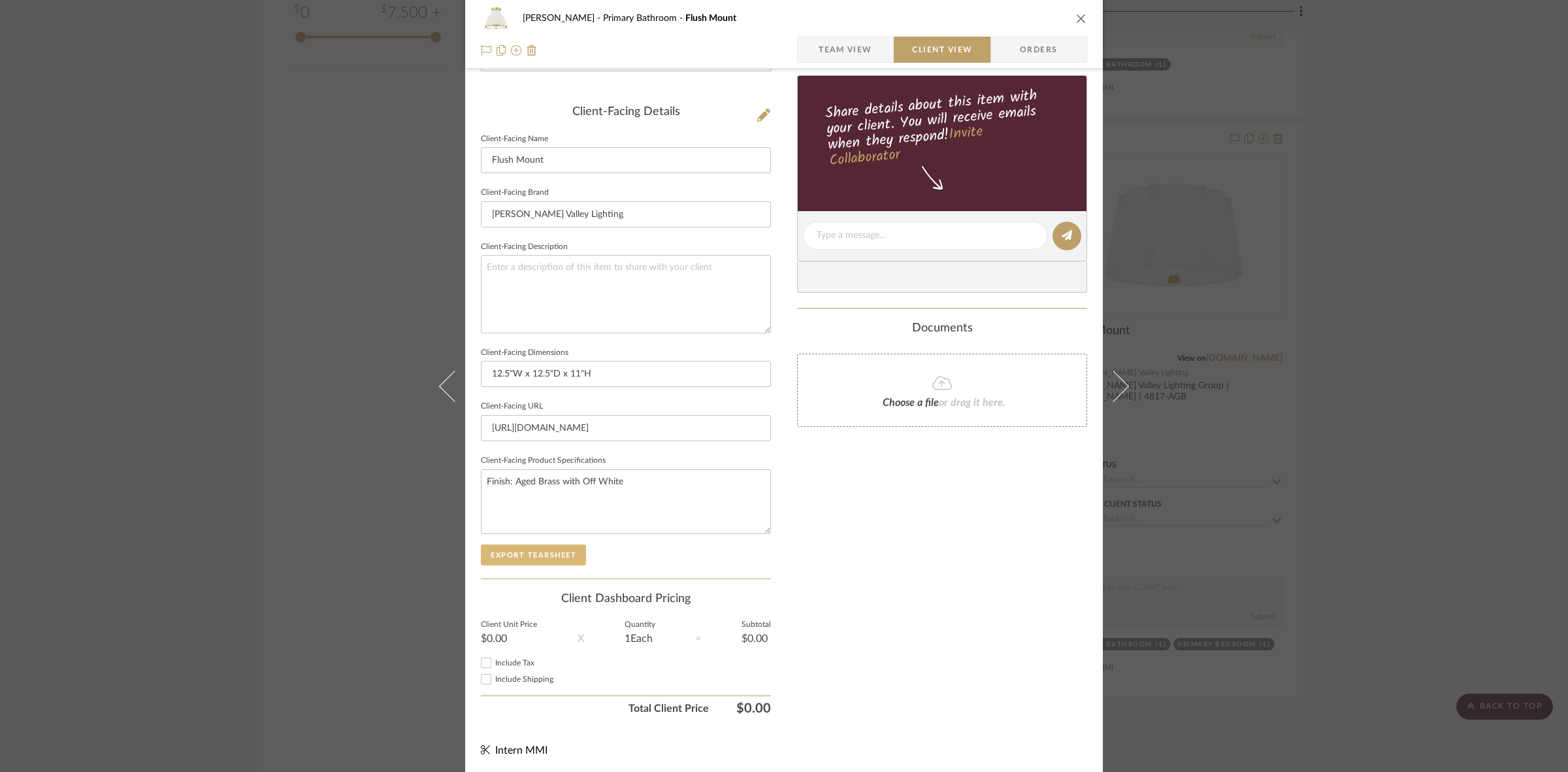
click at [557, 551] on button "Export Tearsheet" at bounding box center [533, 555] width 105 height 21
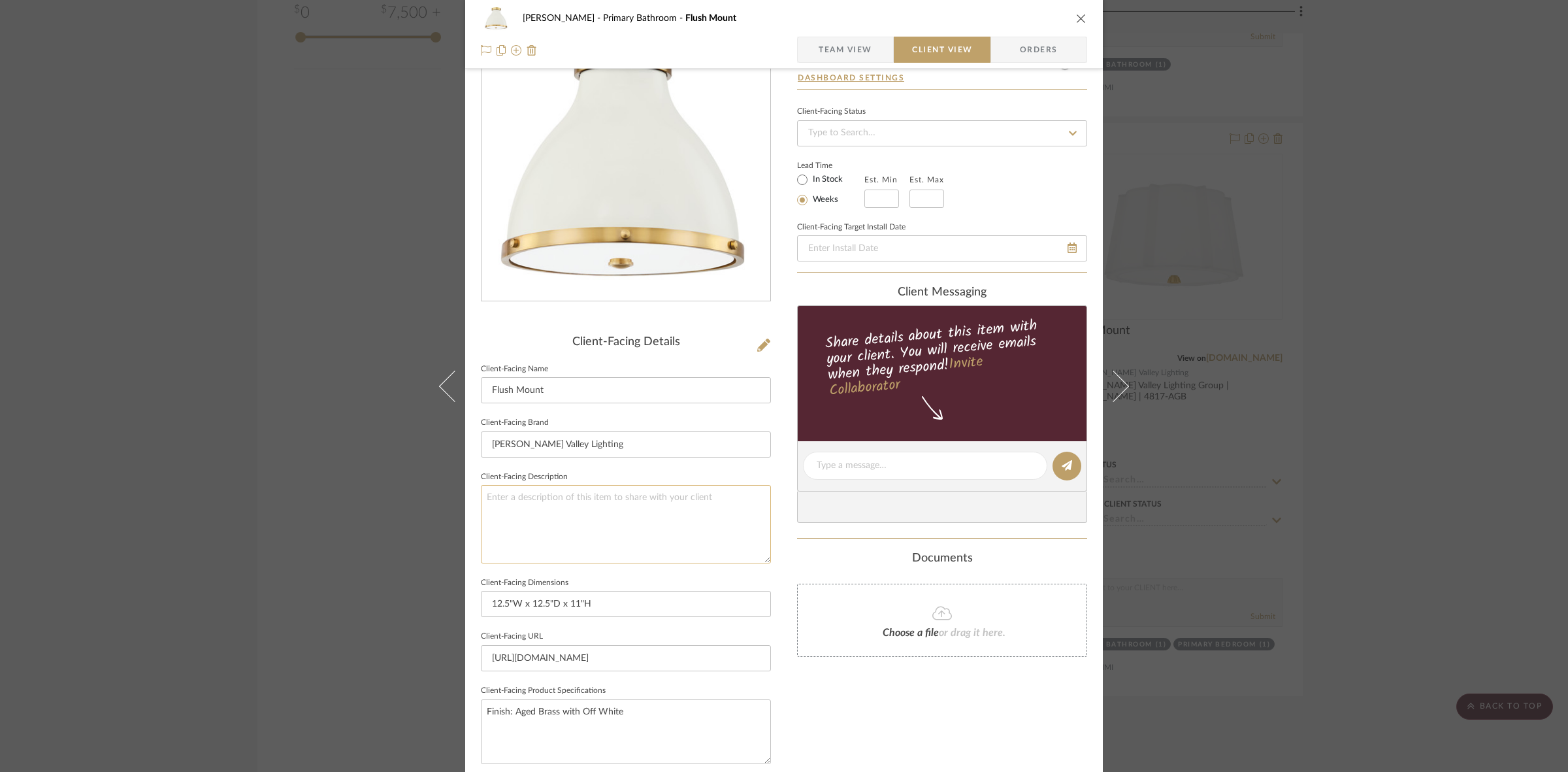
scroll to position [0, 0]
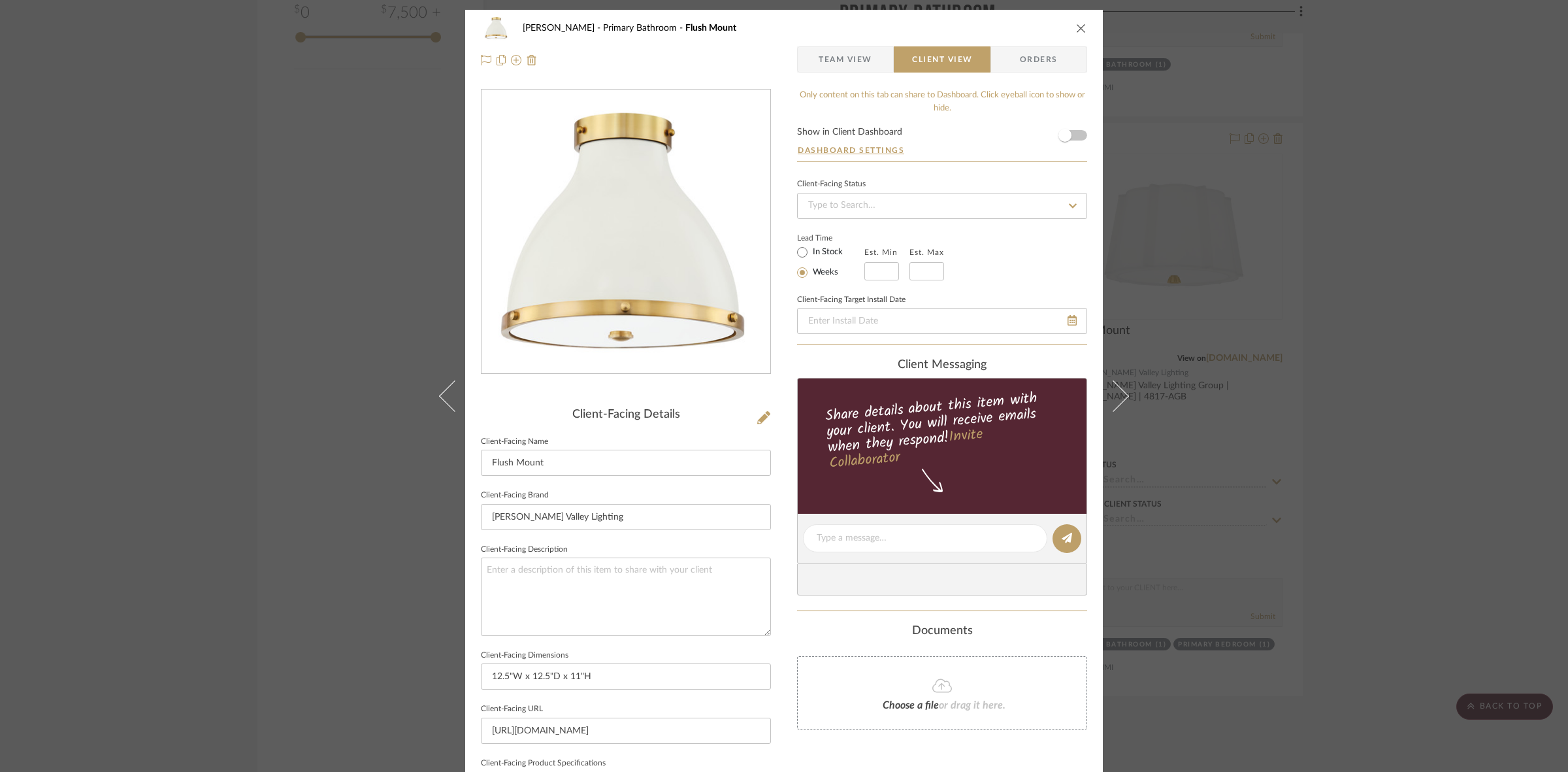
click at [261, 407] on div "FRITZ DC Primary Bathroom Flush Mount Team View Client View Orders Client-Facin…" at bounding box center [784, 386] width 1568 height 772
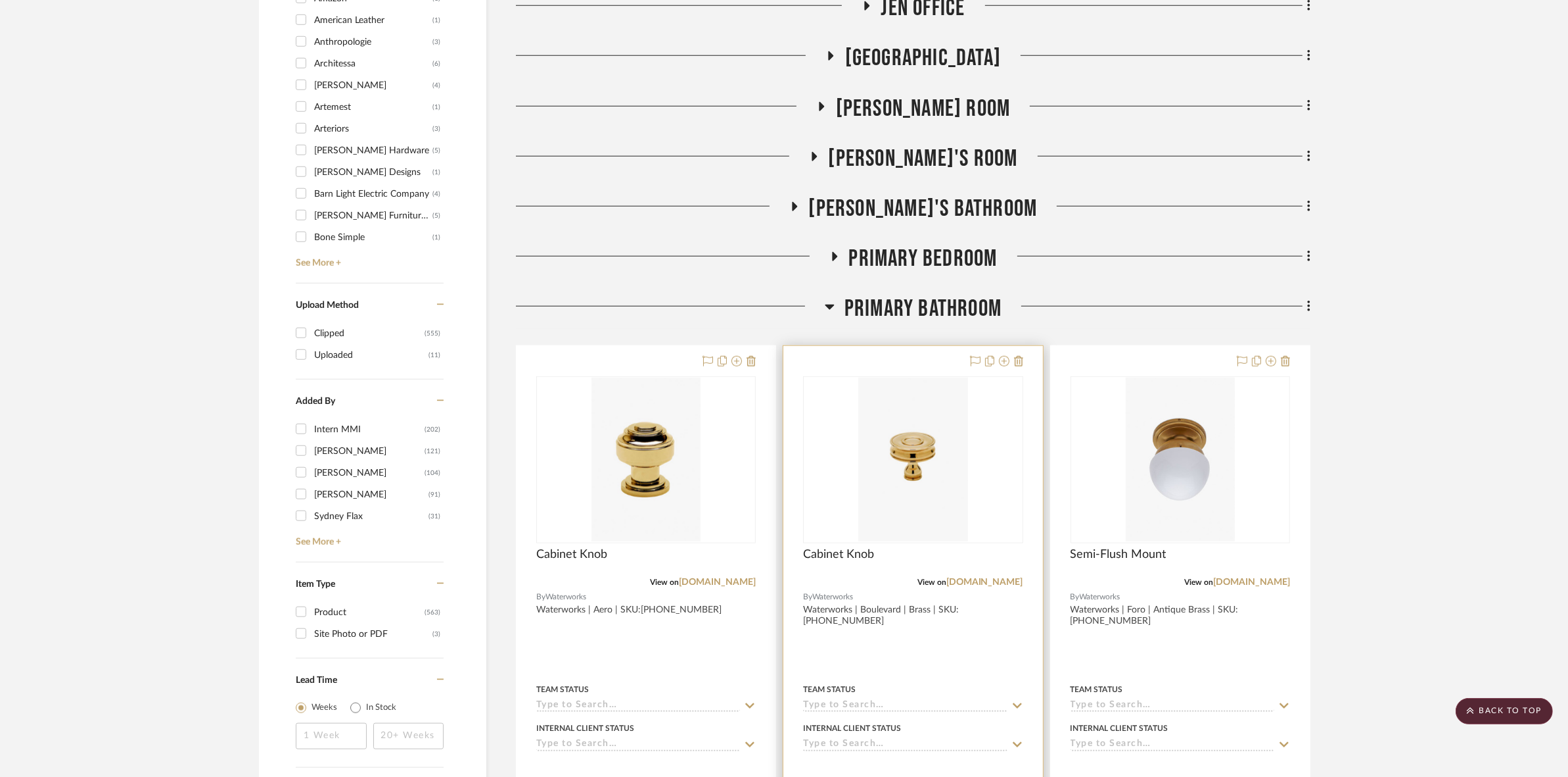
scroll to position [1385, 0]
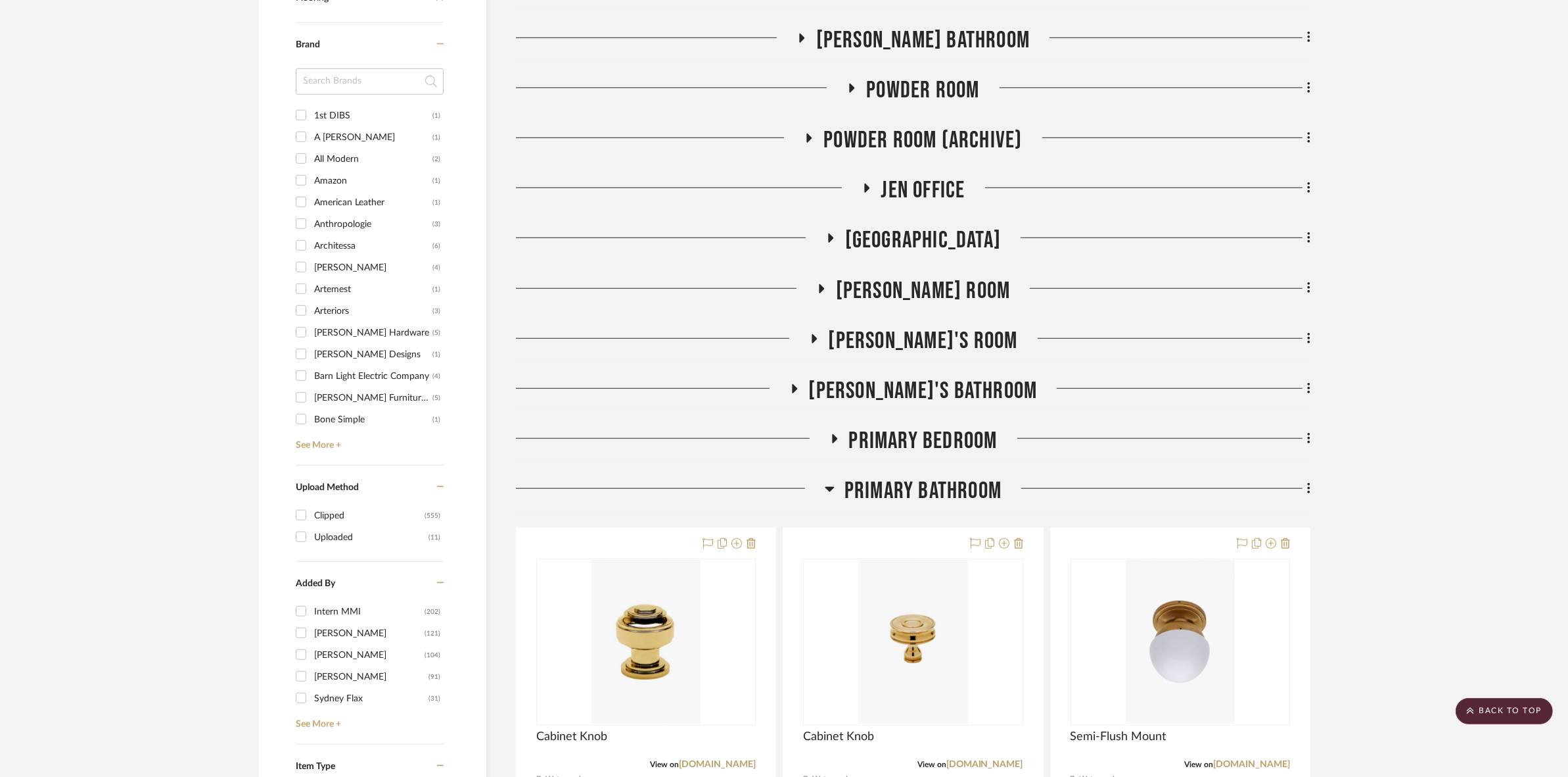
click at [895, 435] on span "Primary Bedroom" at bounding box center [923, 441] width 148 height 28
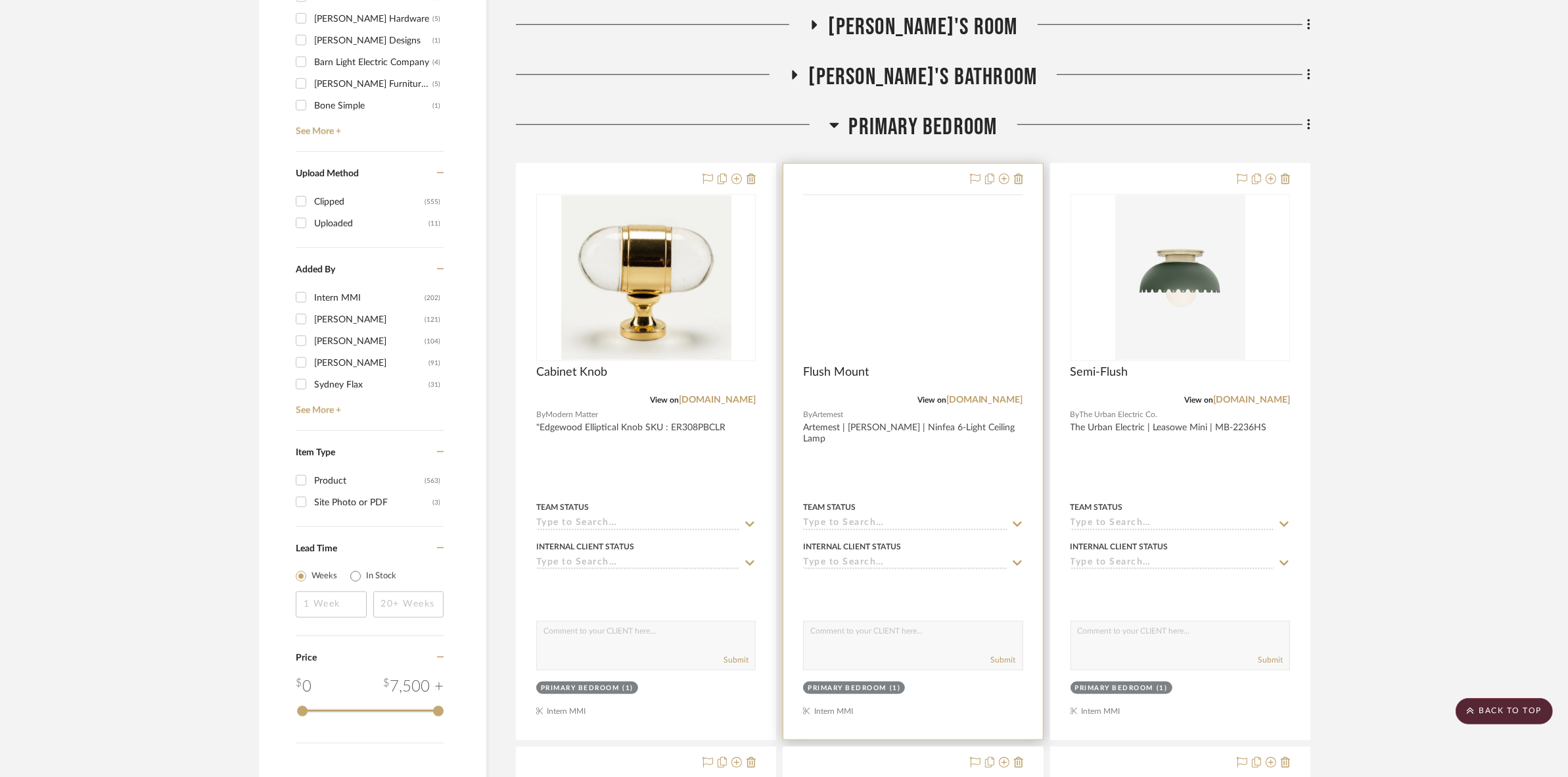
scroll to position [1550, 0]
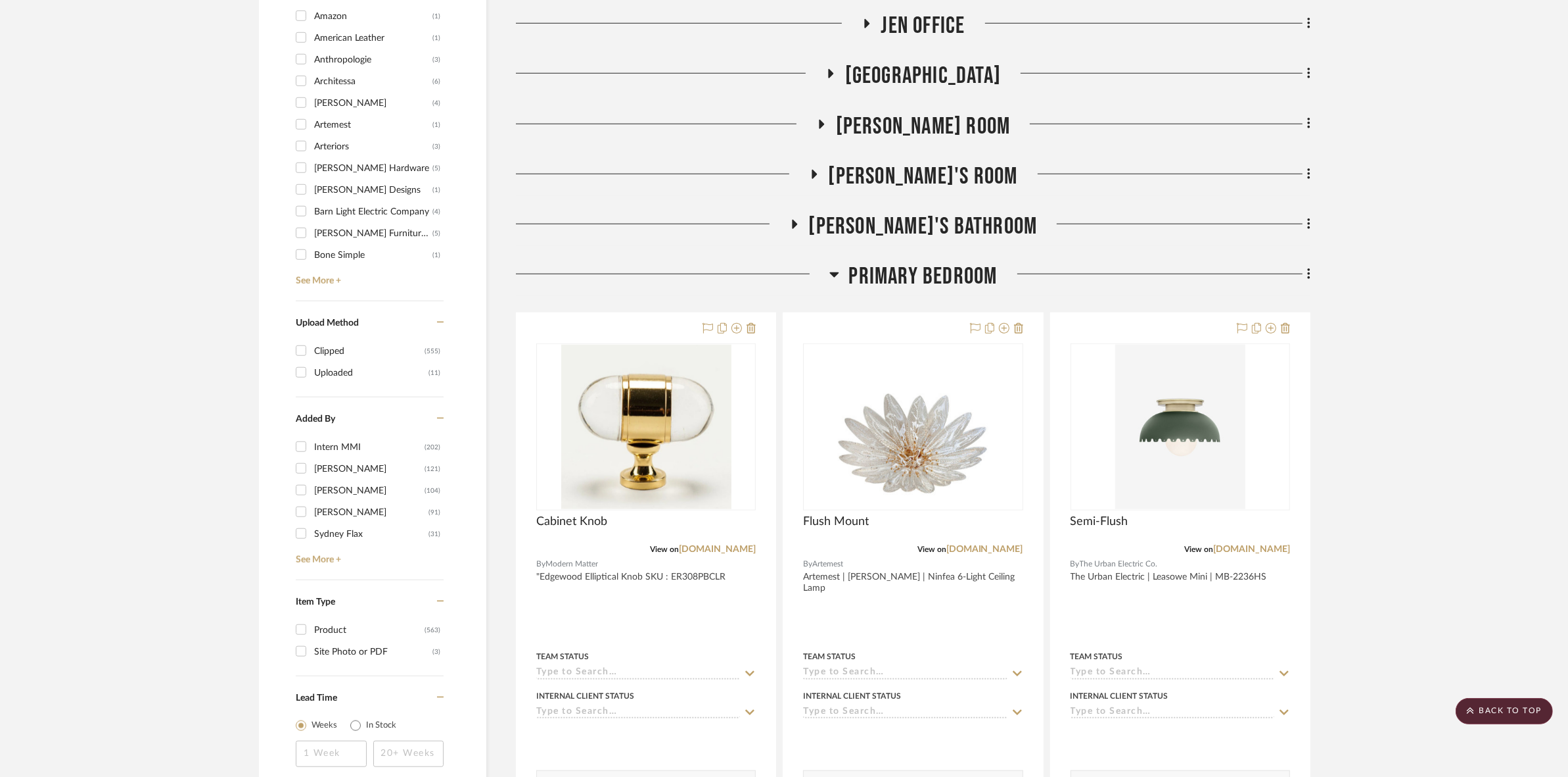
click at [912, 267] on span "Primary Bedroom" at bounding box center [923, 276] width 148 height 28
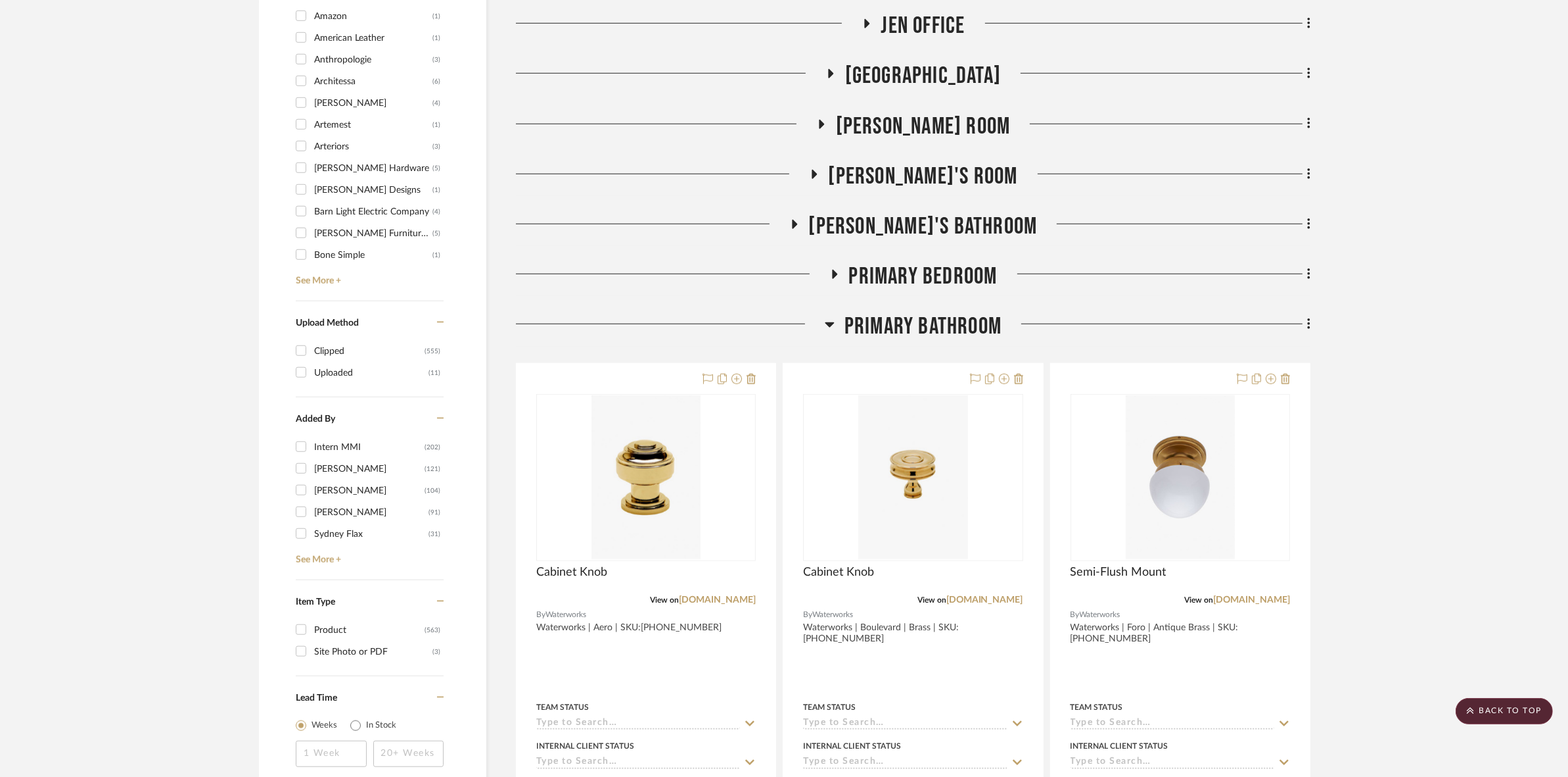
click at [907, 322] on span "Primary Bathroom" at bounding box center [923, 326] width 157 height 28
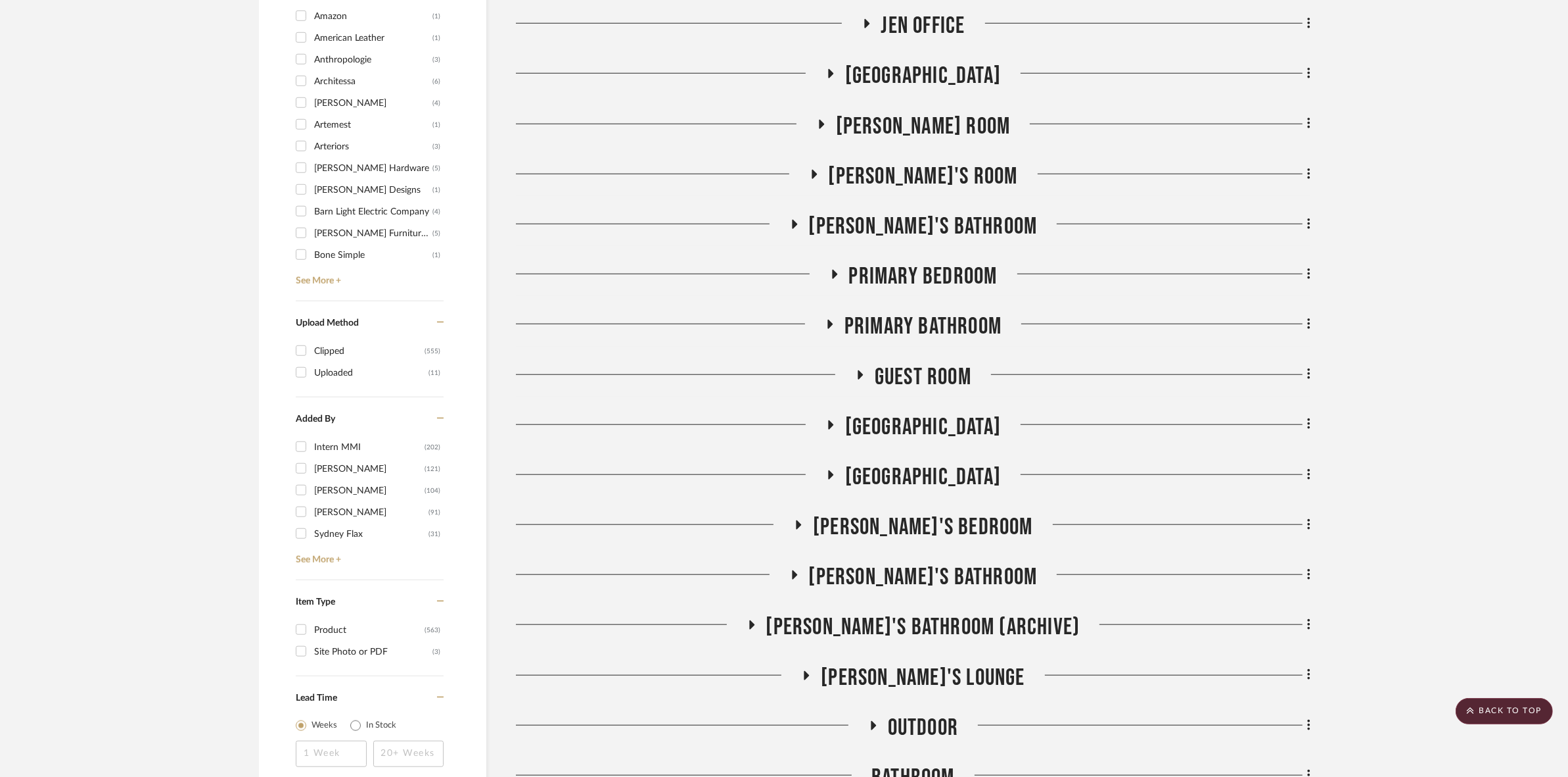
click at [909, 271] on span "Primary Bedroom" at bounding box center [923, 276] width 148 height 28
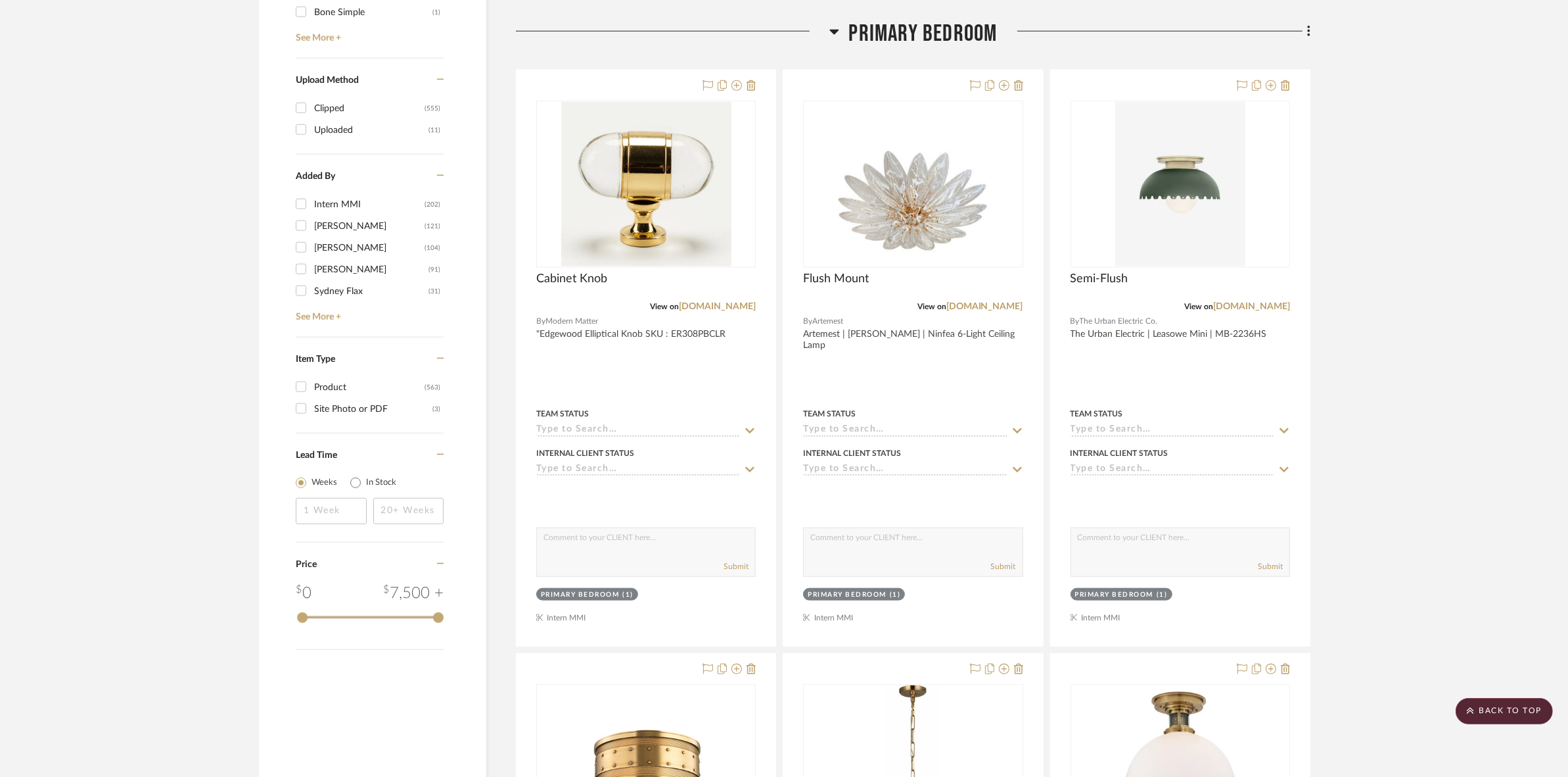
scroll to position [1632, 0]
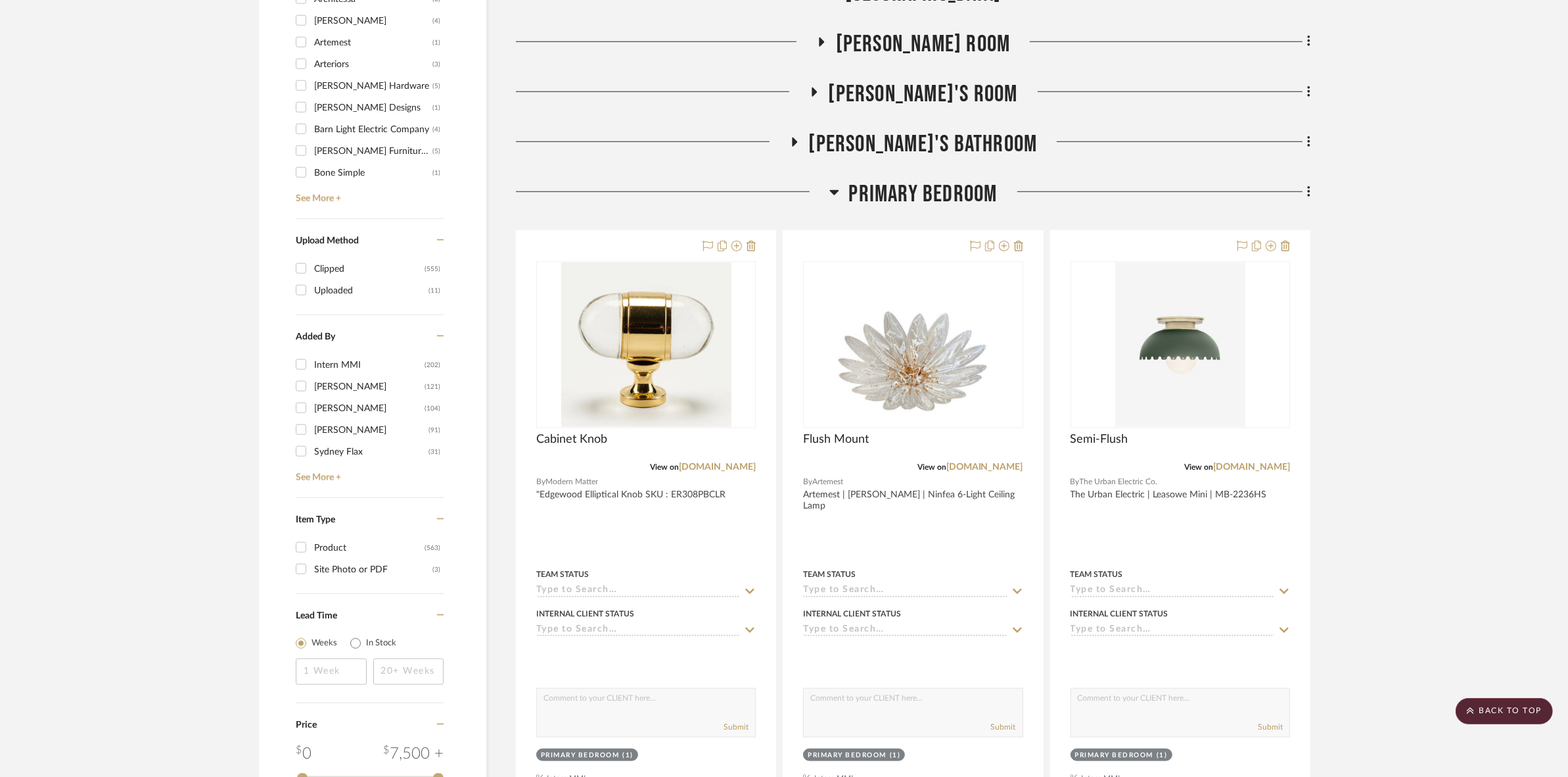
click at [909, 189] on span "Primary Bedroom" at bounding box center [923, 194] width 148 height 28
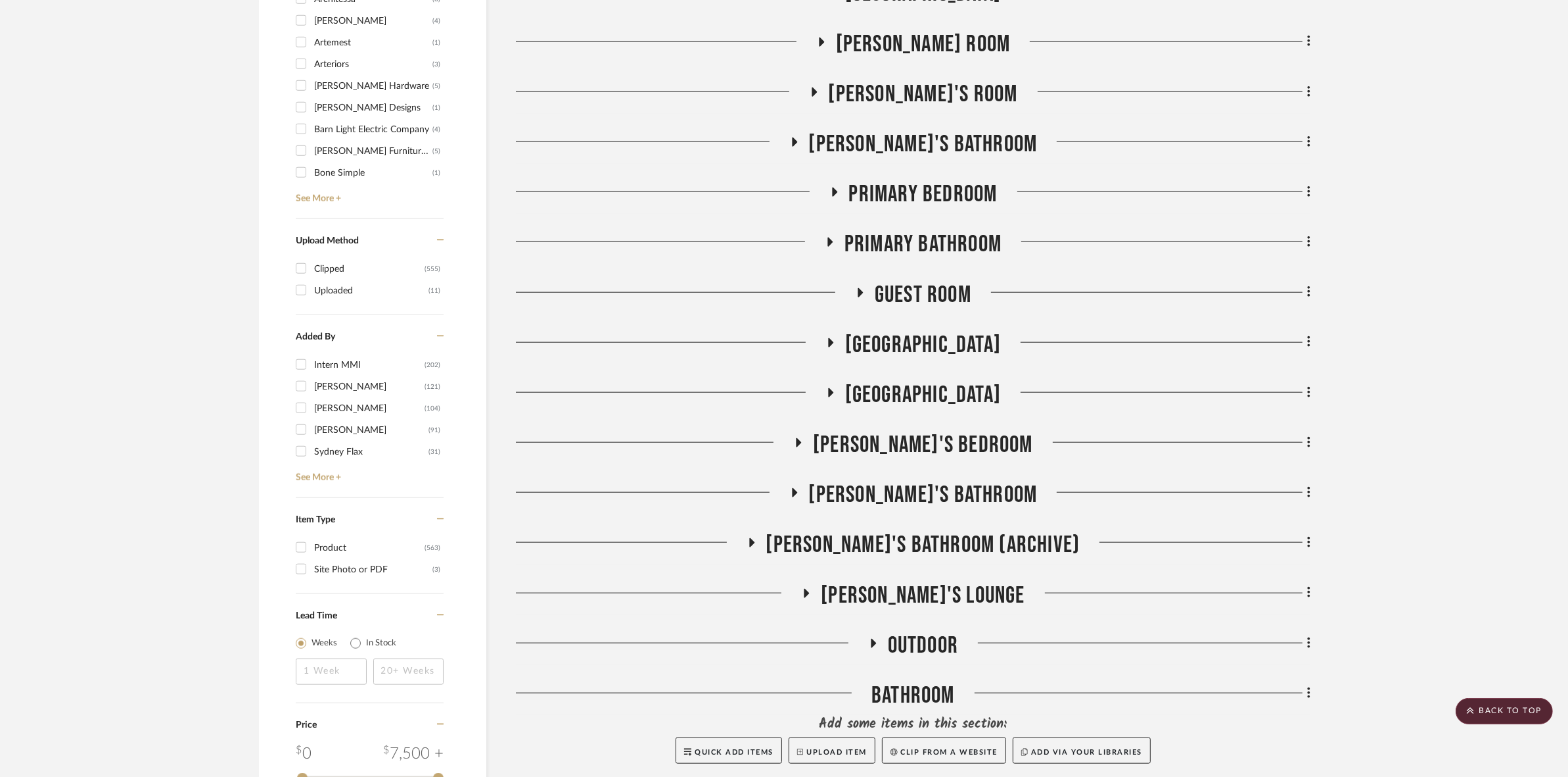
click at [901, 237] on span "Primary Bathroom" at bounding box center [923, 244] width 157 height 28
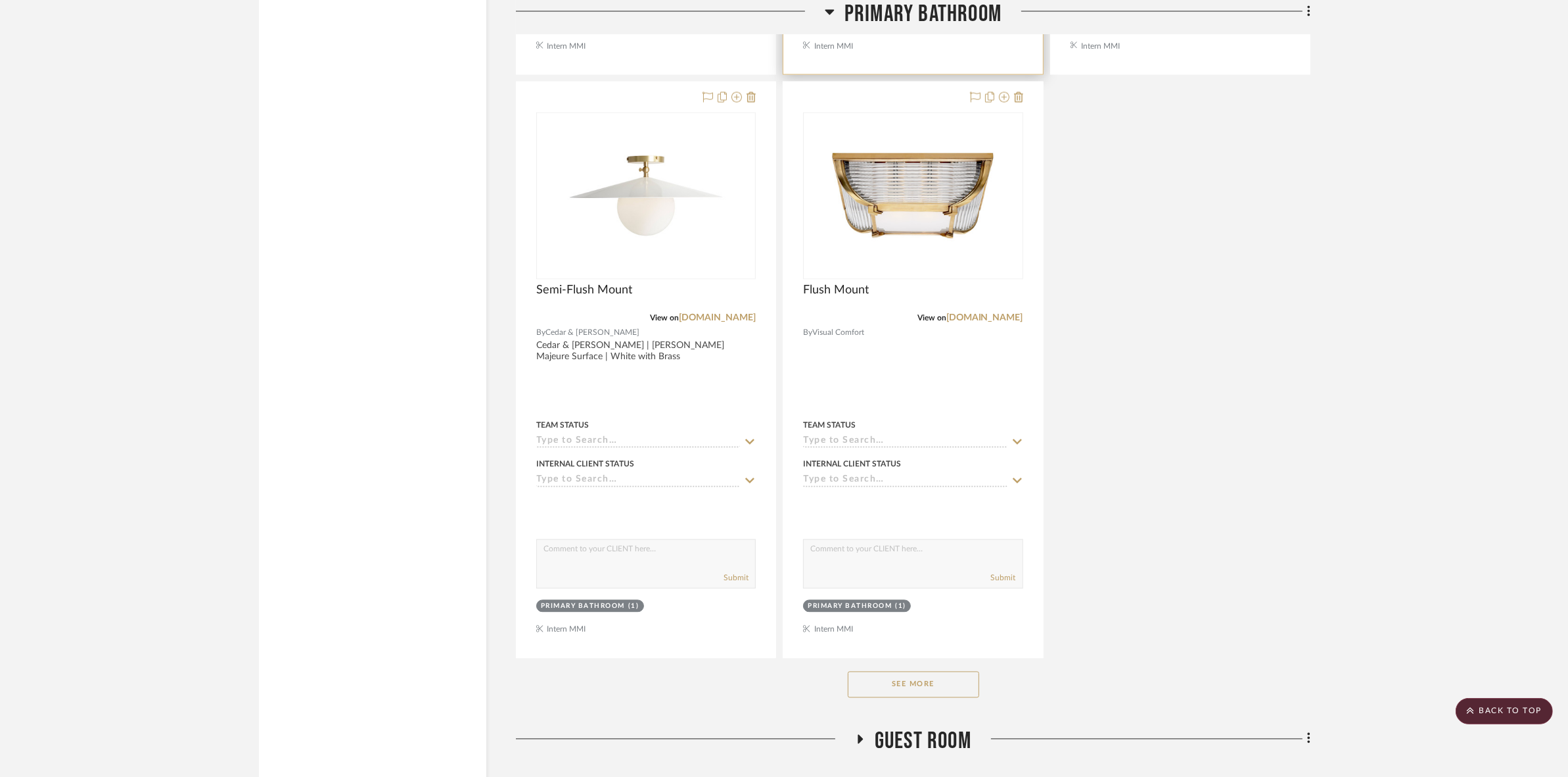
scroll to position [3029, 0]
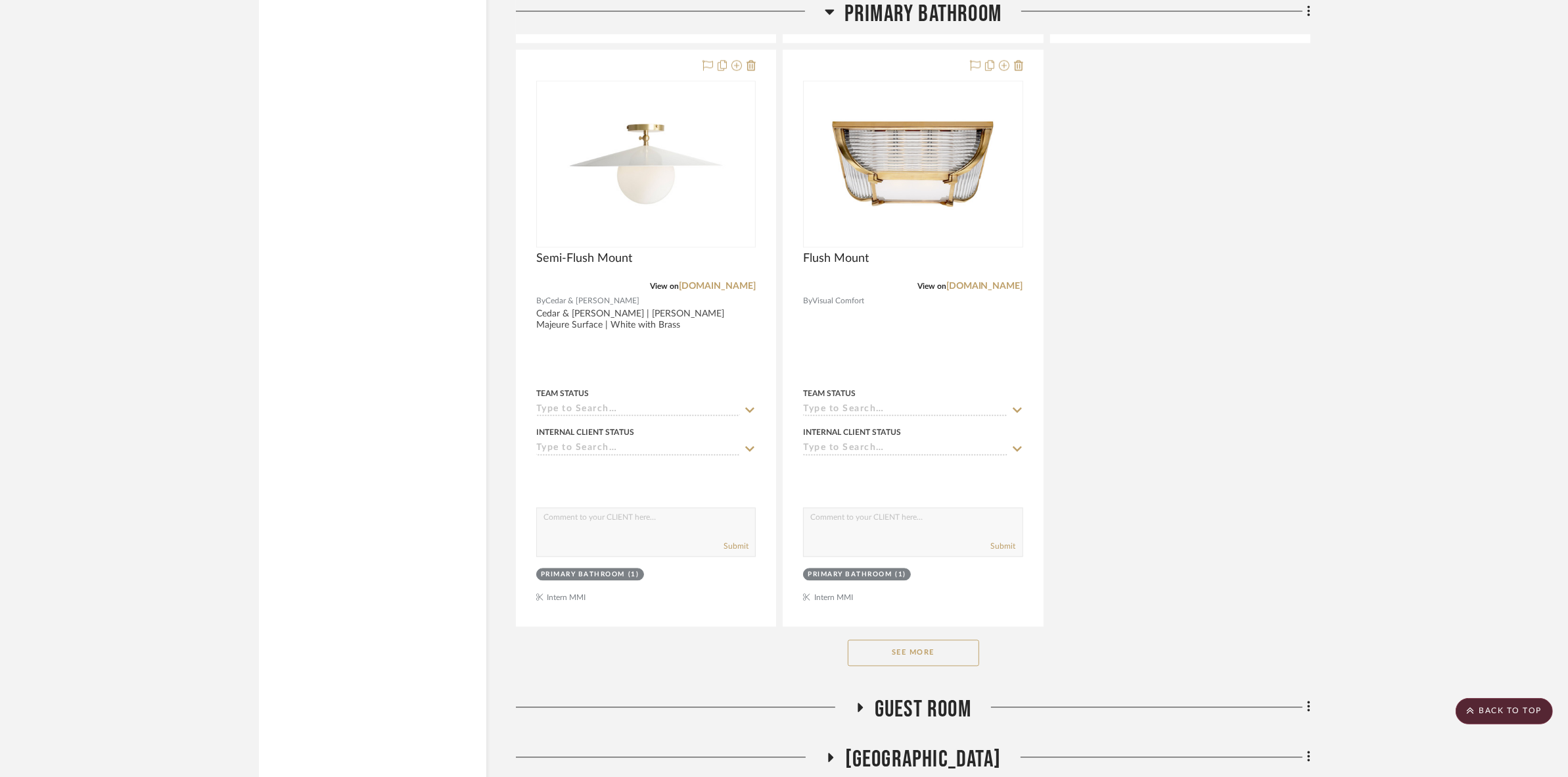
click at [888, 650] on button "See More" at bounding box center [914, 653] width 131 height 27
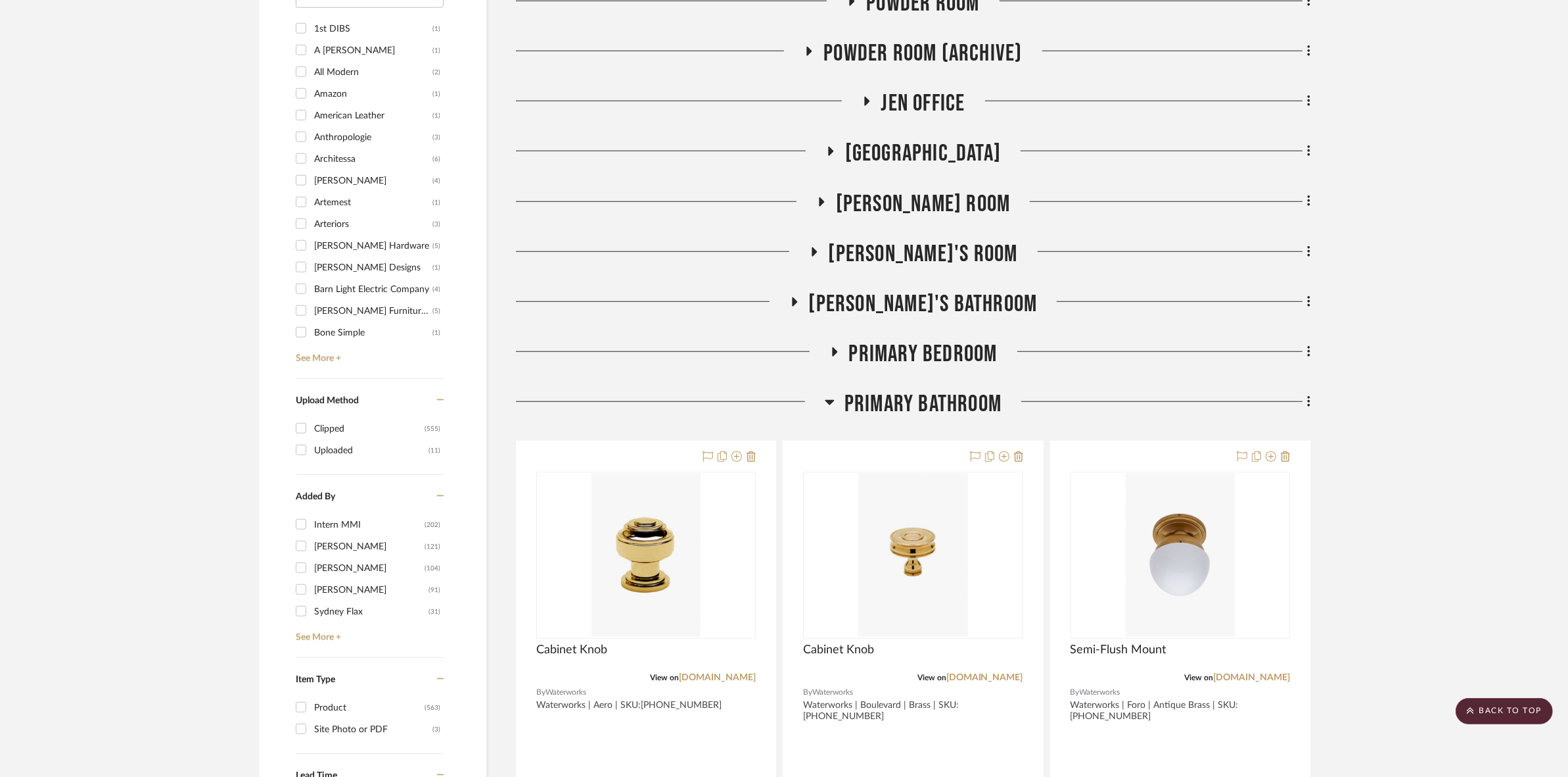
scroll to position [1303, 0]
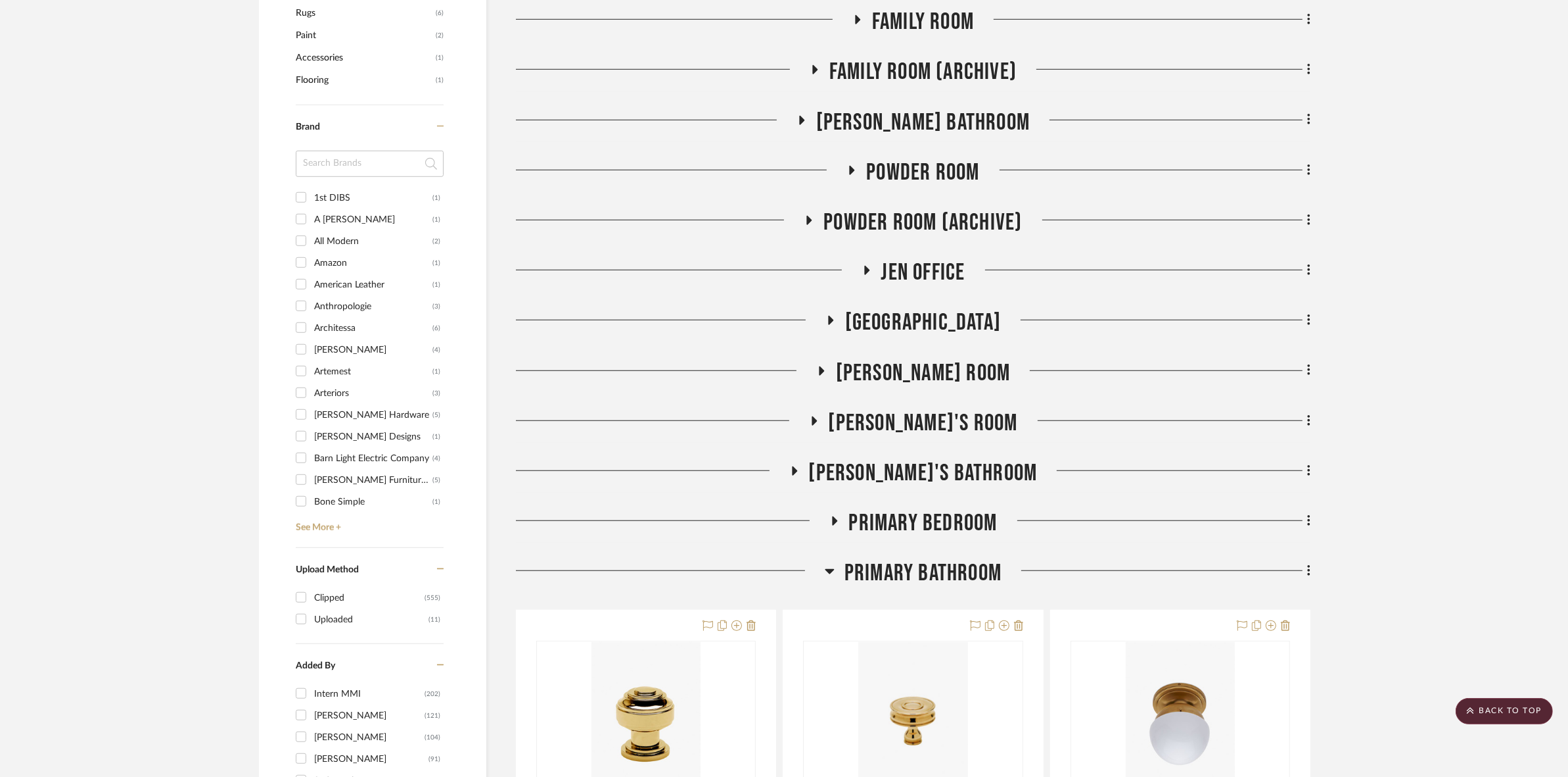
click at [887, 563] on span "Primary Bathroom" at bounding box center [923, 573] width 157 height 28
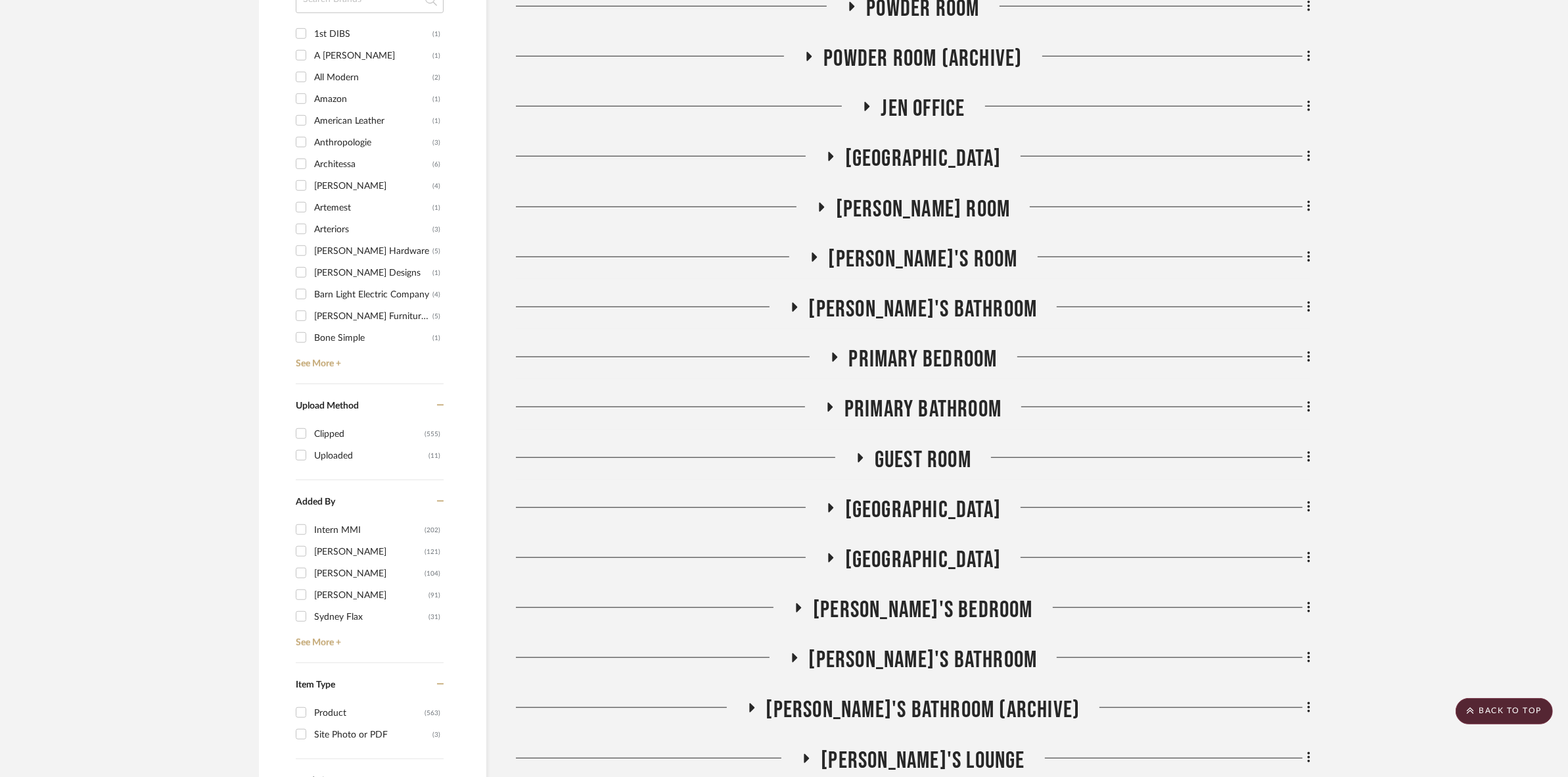
scroll to position [1467, 0]
click at [932, 517] on span "[GEOGRAPHIC_DATA]" at bounding box center [923, 509] width 156 height 28
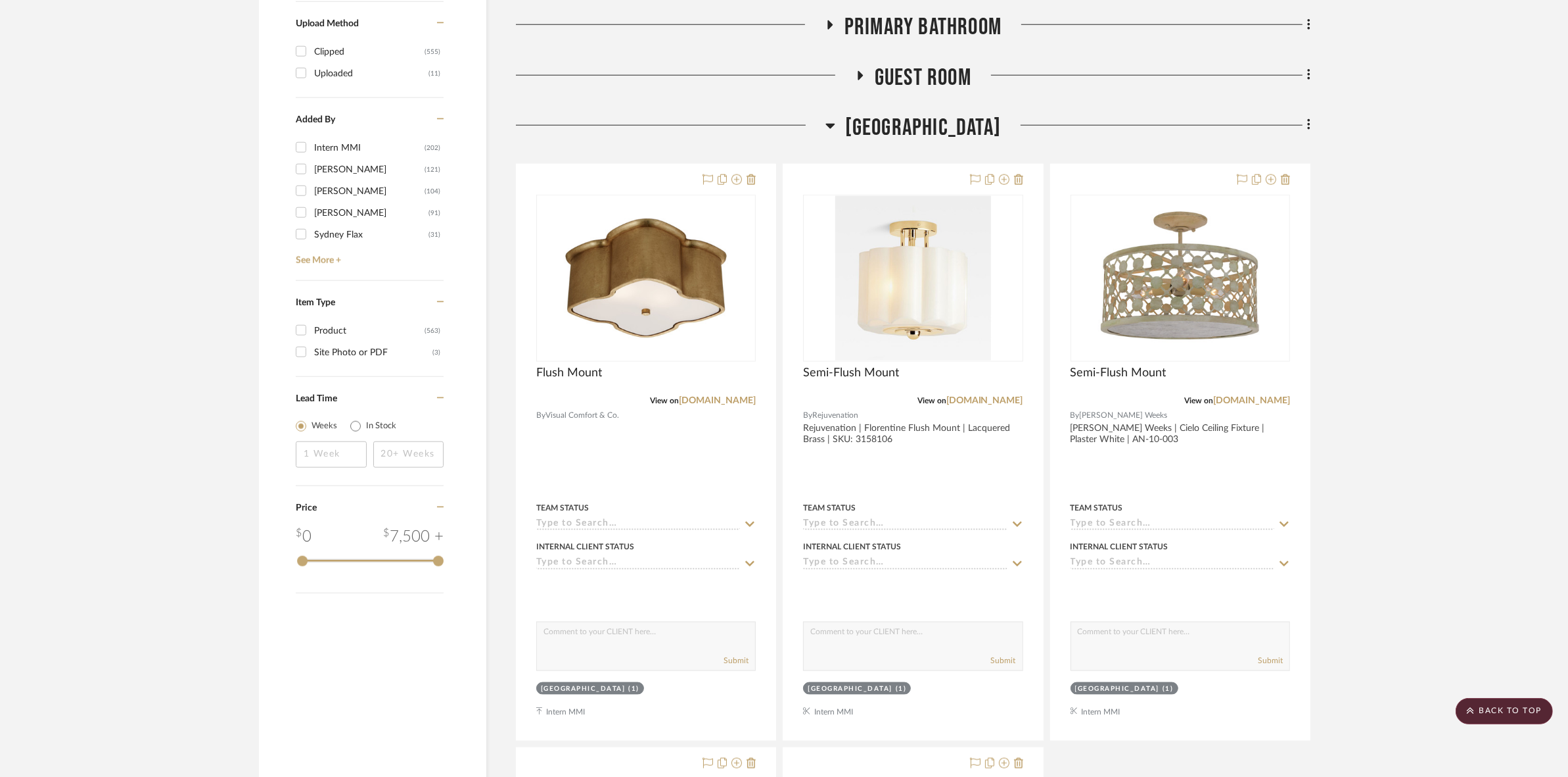
scroll to position [1878, 0]
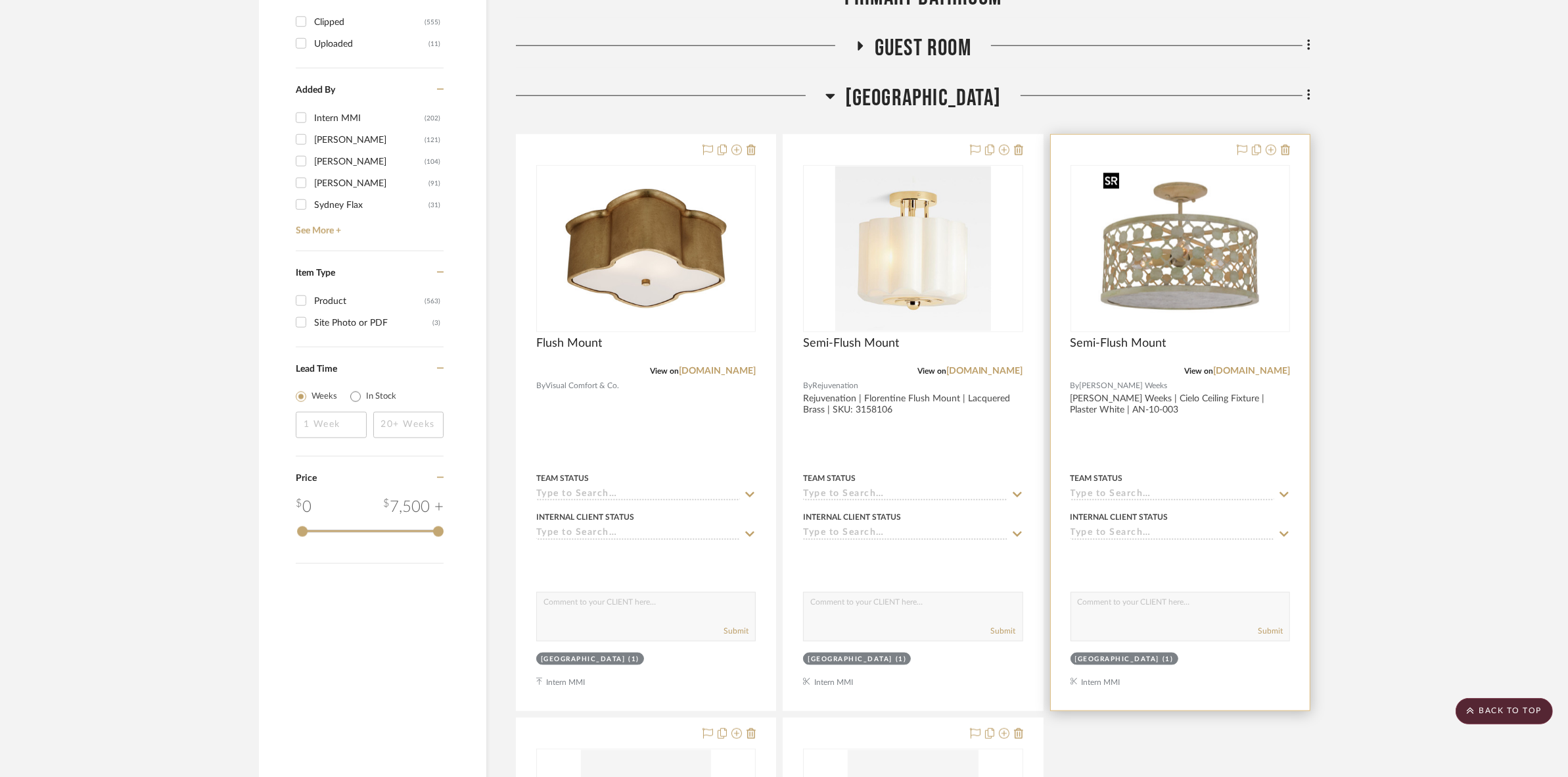
click at [0, 0] on img at bounding box center [0, 0] width 0 height 0
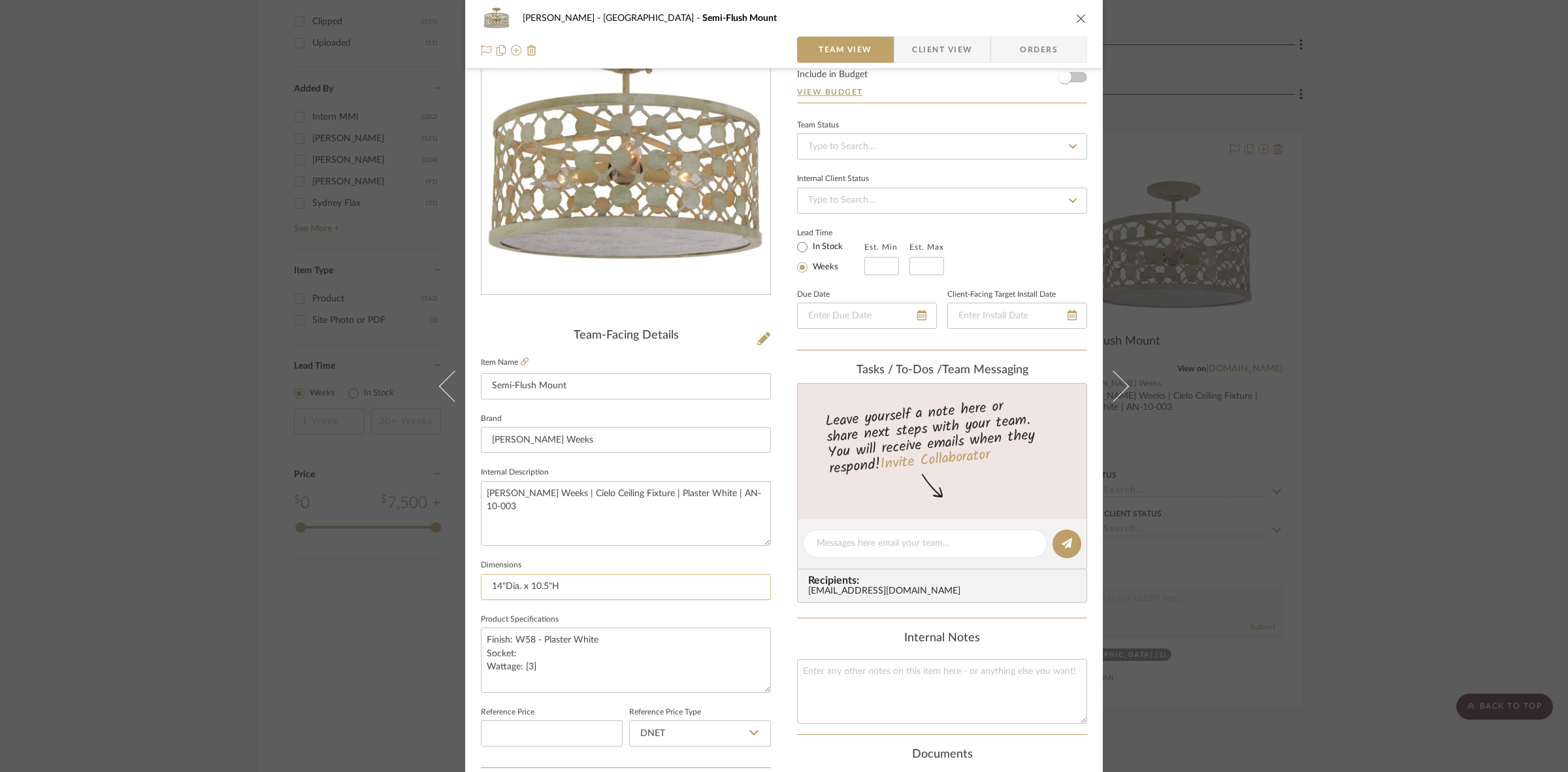
scroll to position [164, 0]
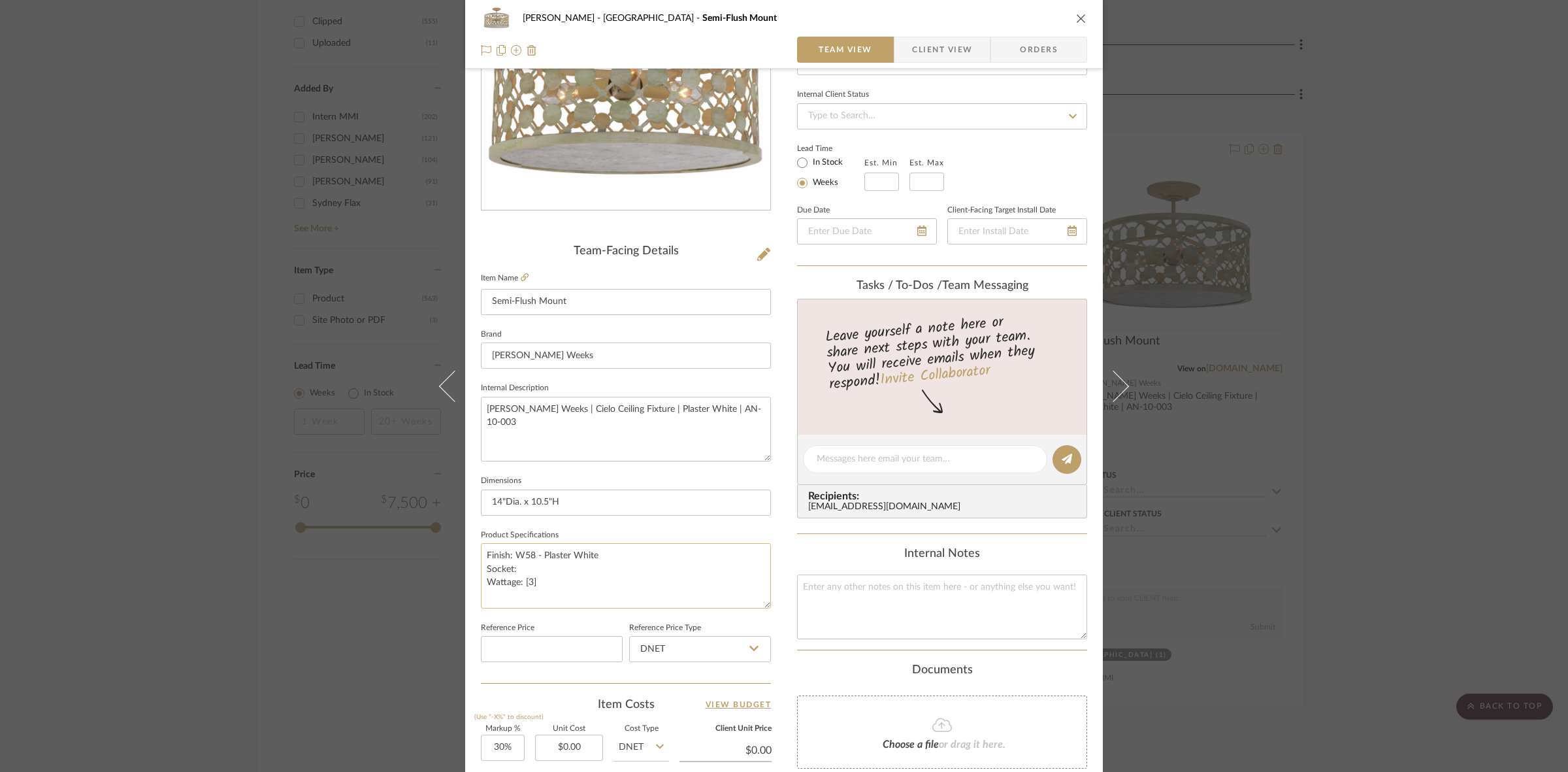
click at [534, 569] on textarea "Finish: W58 - Plaster White Socket: Wattage: [3]" at bounding box center [625, 575] width 290 height 65
click at [203, 655] on div "FRITZ DC Stair Hall Semi-Flush Mount Team View Client View Orders Team-Facing D…" at bounding box center [784, 386] width 1568 height 772
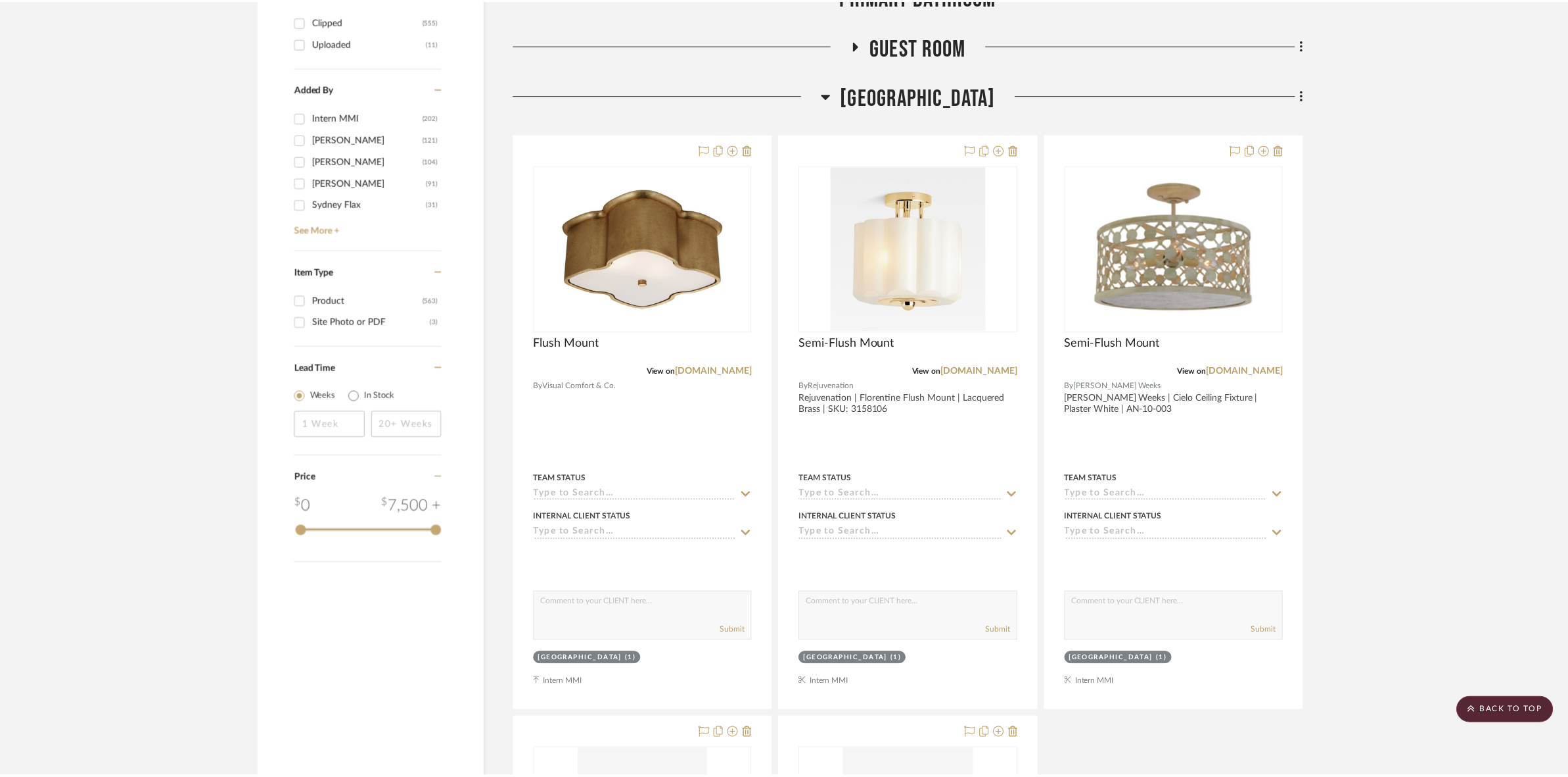
scroll to position [1878, 0]
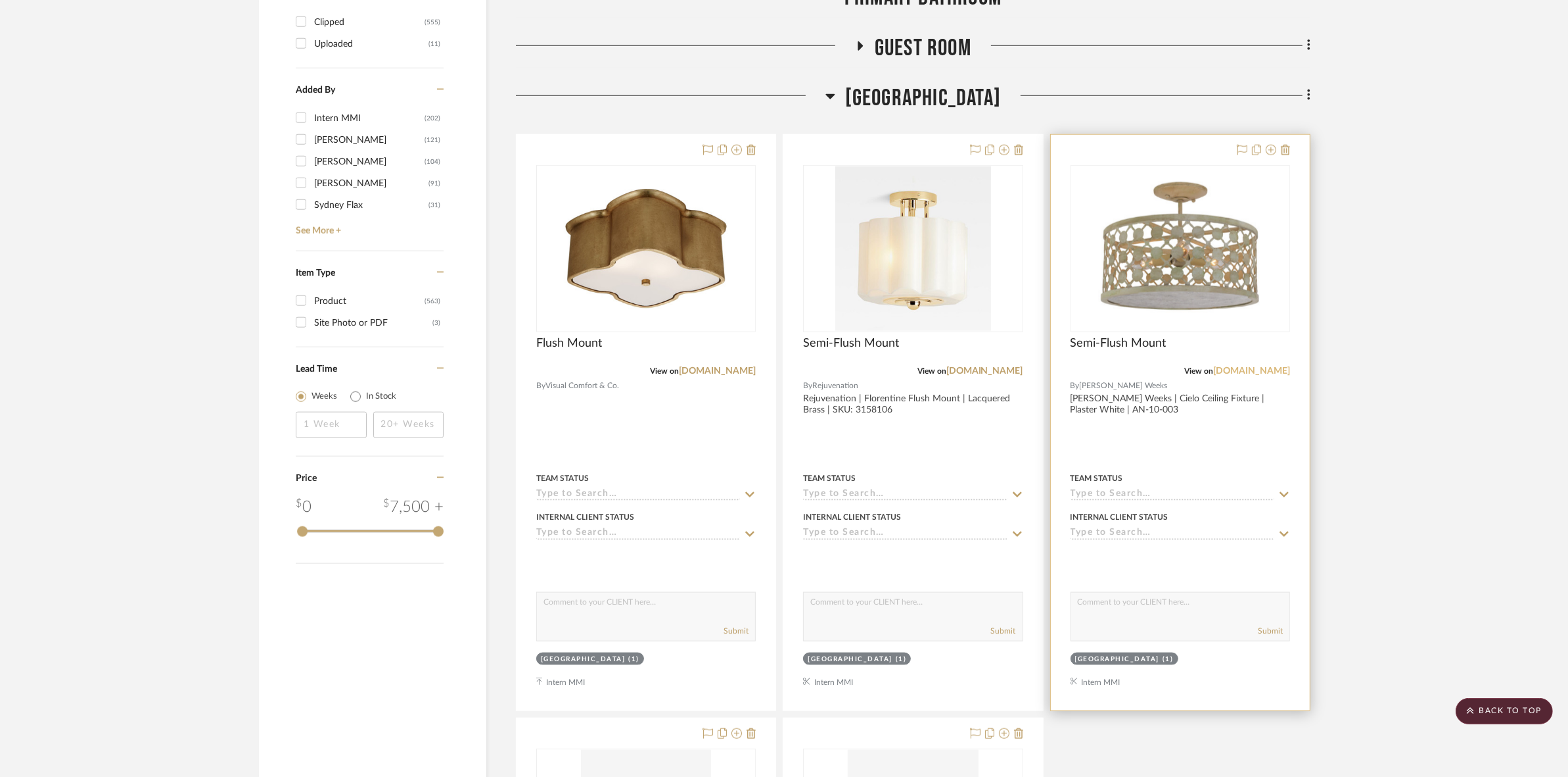
click at [1234, 369] on link "[DOMAIN_NAME]" at bounding box center [1252, 371] width 77 height 9
click at [1175, 297] on img "0" at bounding box center [1180, 248] width 165 height 165
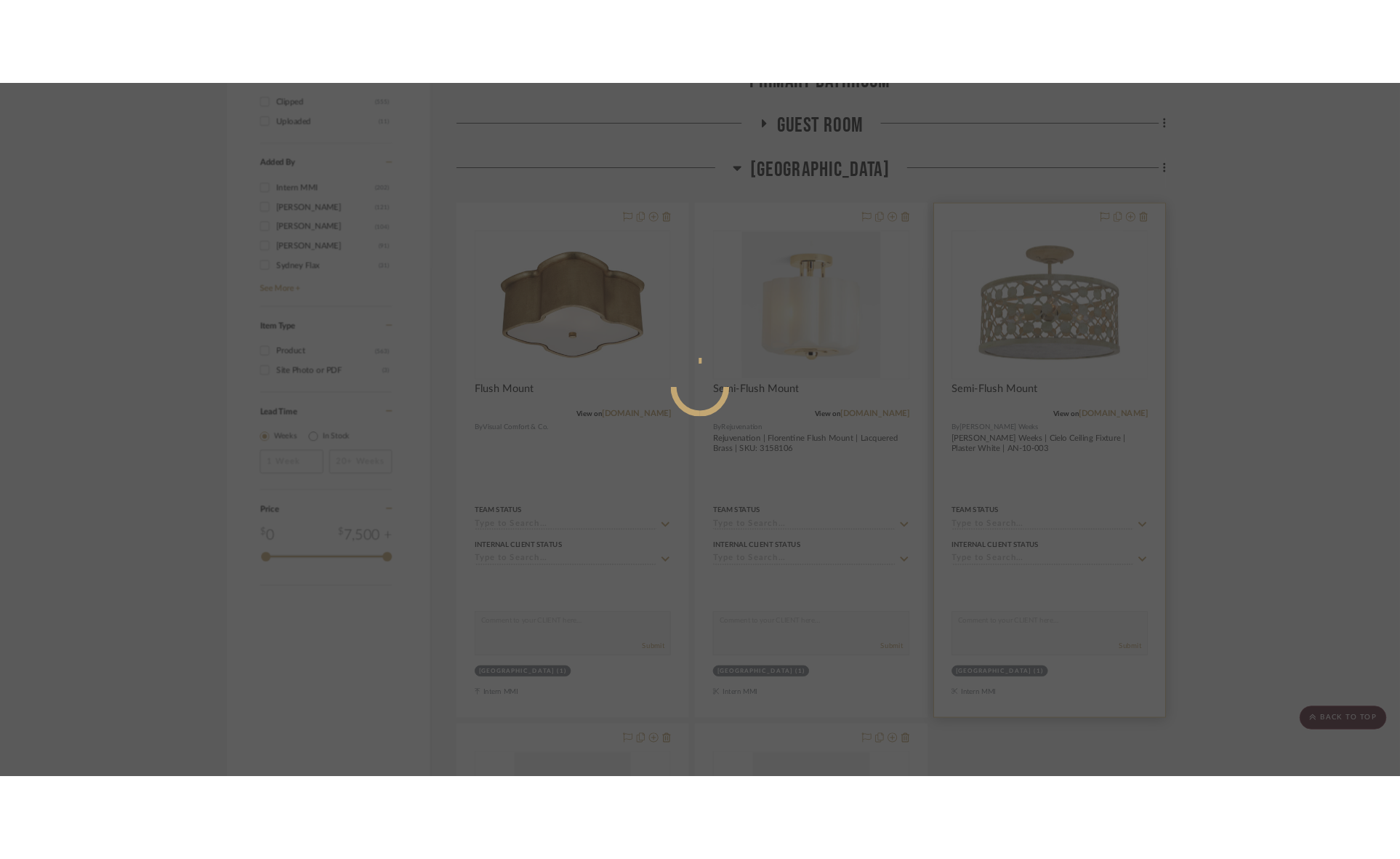
scroll to position [0, 0]
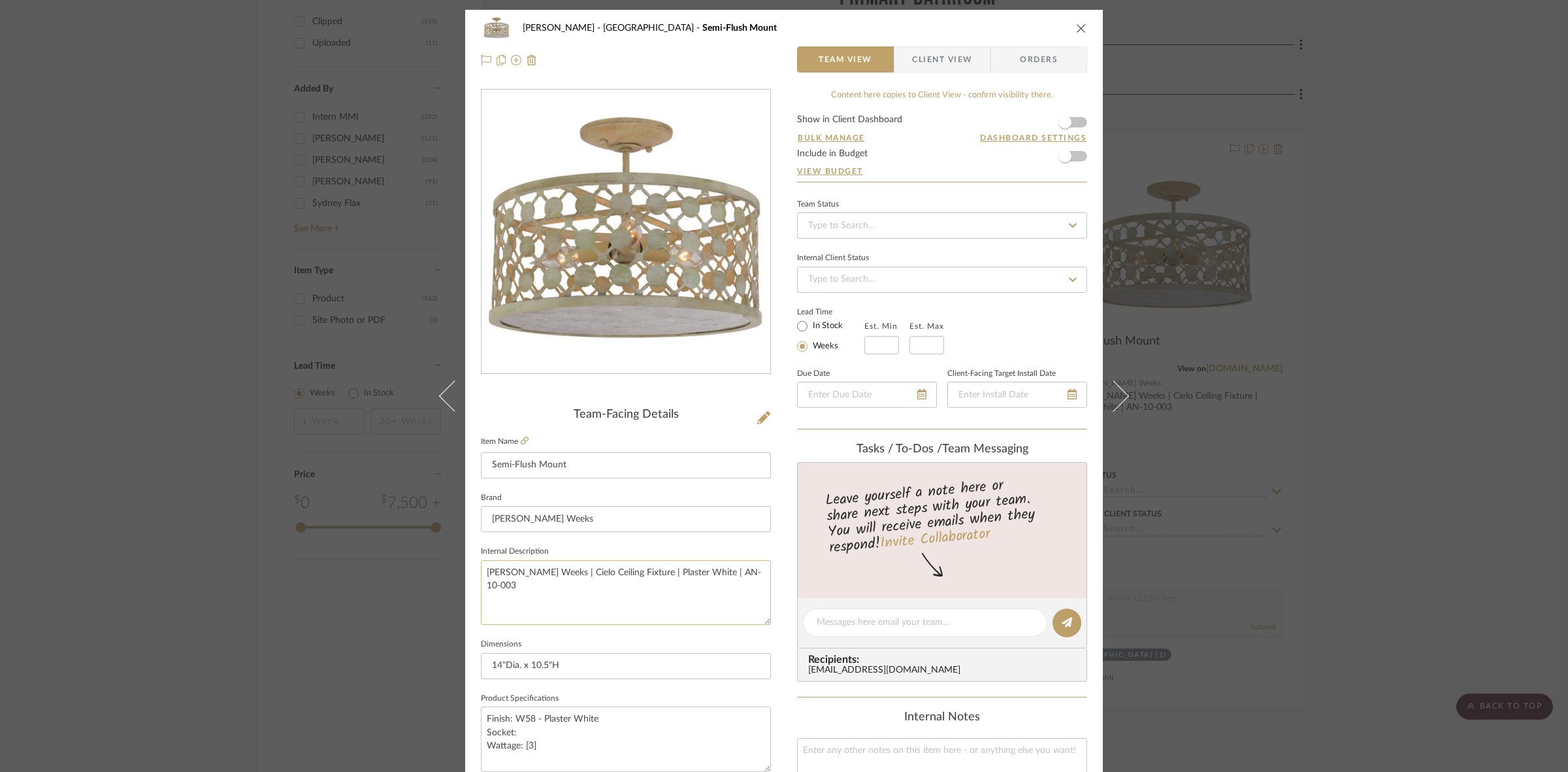
drag, startPoint x: 482, startPoint y: 572, endPoint x: 638, endPoint y: 575, distance: 156.0
click at [638, 575] on textarea "[PERSON_NAME] Weeks | Cielo Ceiling Fixture | Plaster White | AN-10-003" at bounding box center [625, 592] width 290 height 65
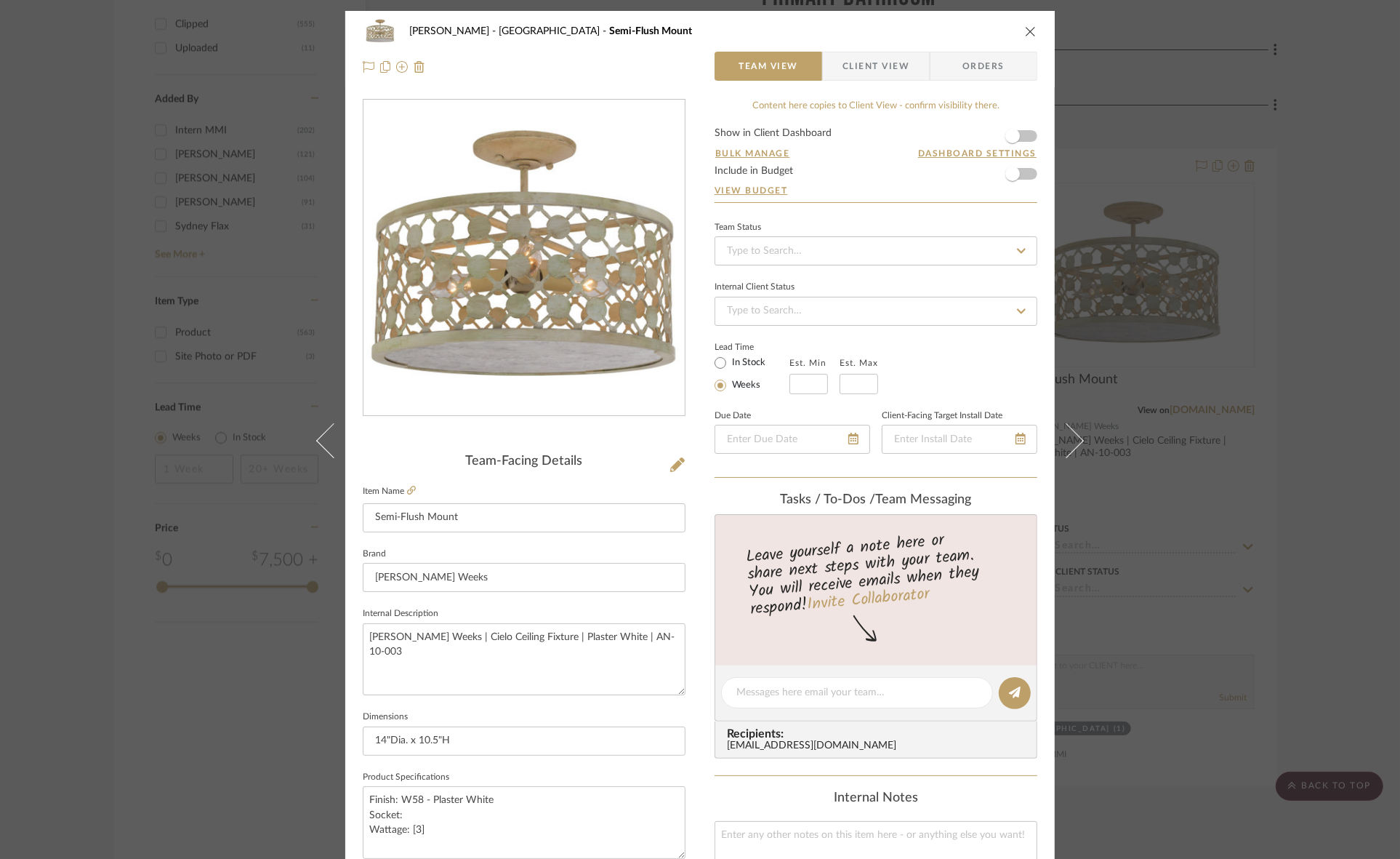
click at [1322, 145] on div "FRITZ DC Stair Hall Semi-Flush Mount Team View Client View Orders Team-Facing D…" at bounding box center [700, 430] width 1400 height 859
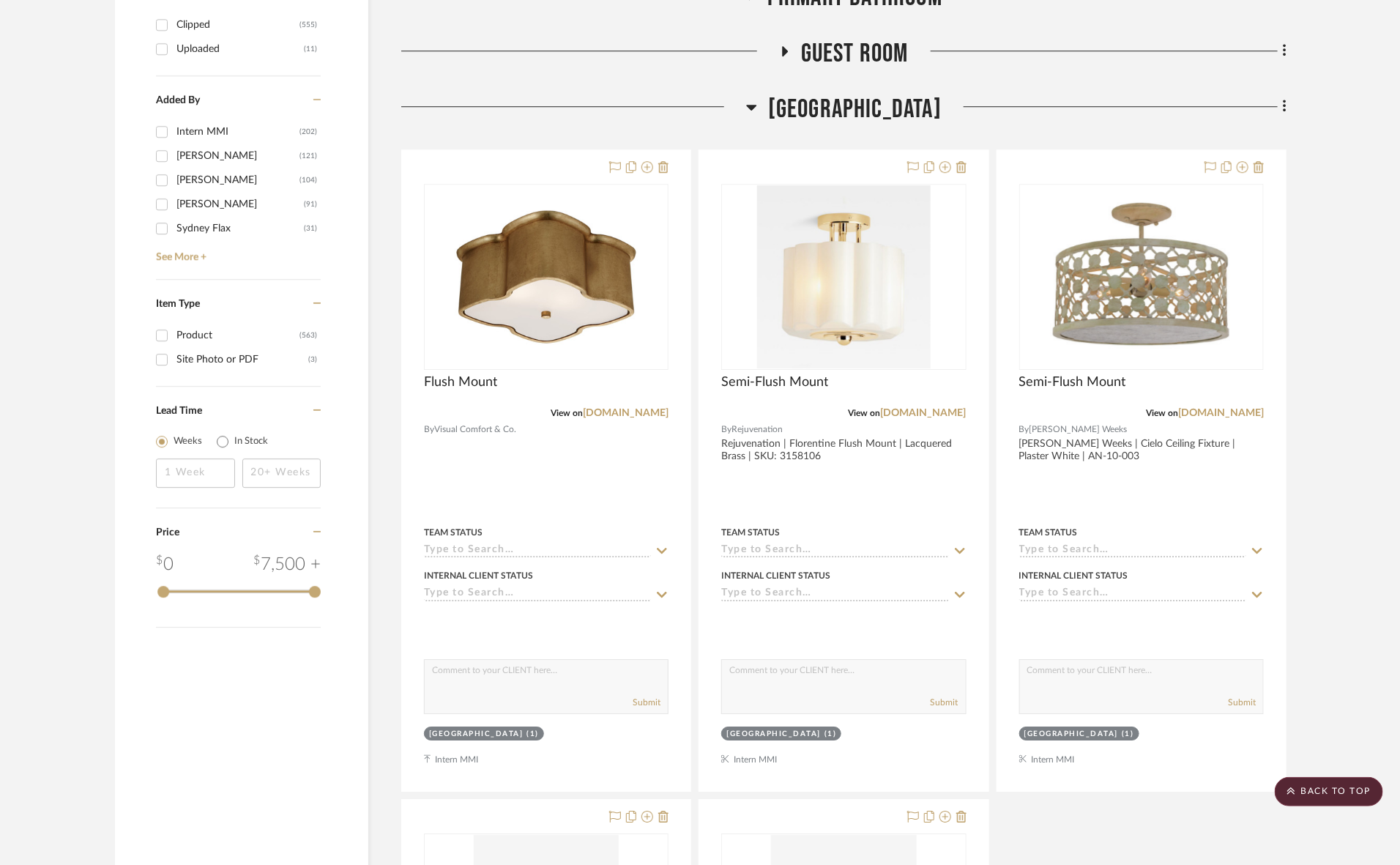
click at [878, 97] on span "[GEOGRAPHIC_DATA]" at bounding box center [855, 109] width 174 height 31
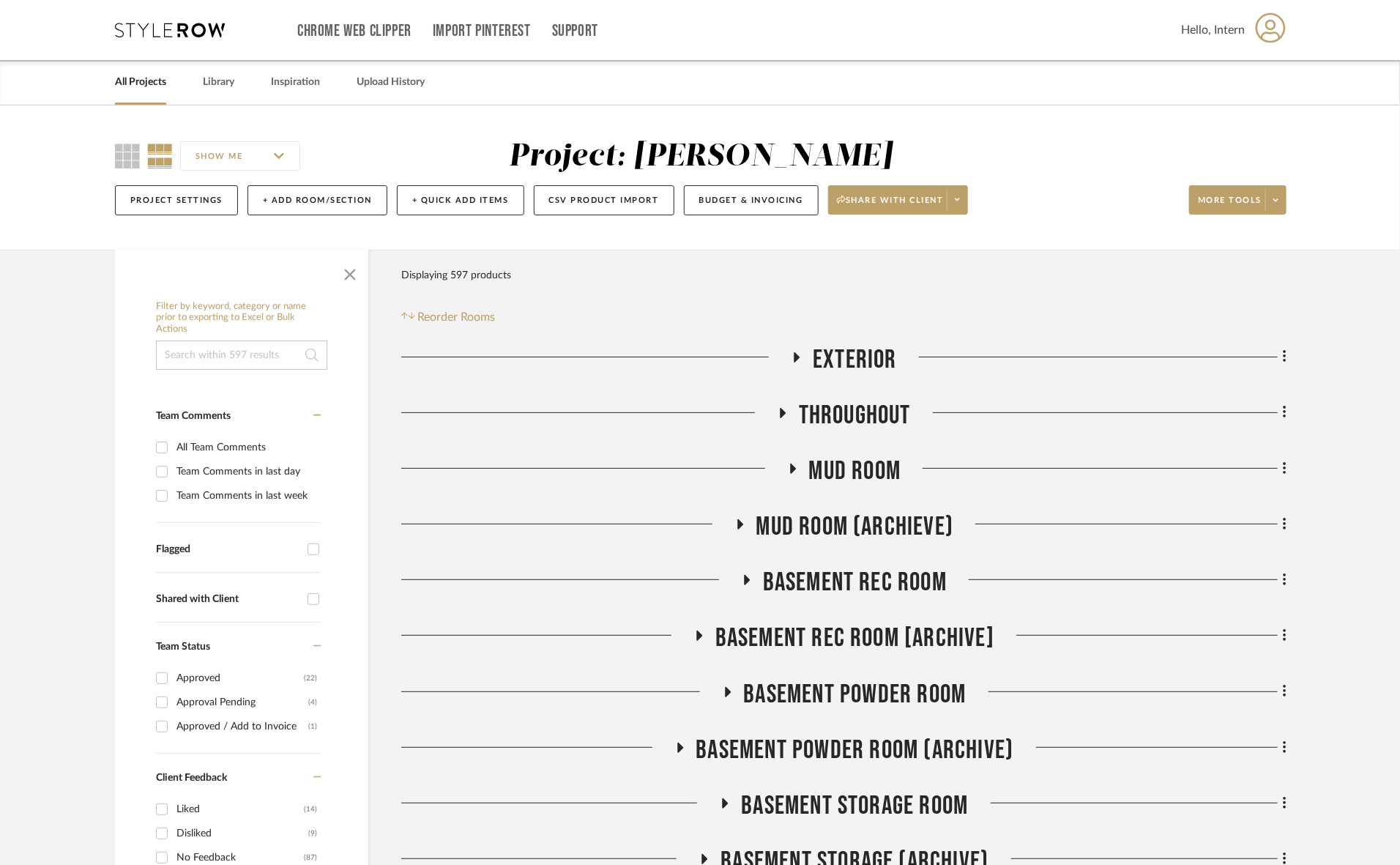
click at [881, 466] on span "Mud Room" at bounding box center [855, 471] width 92 height 31
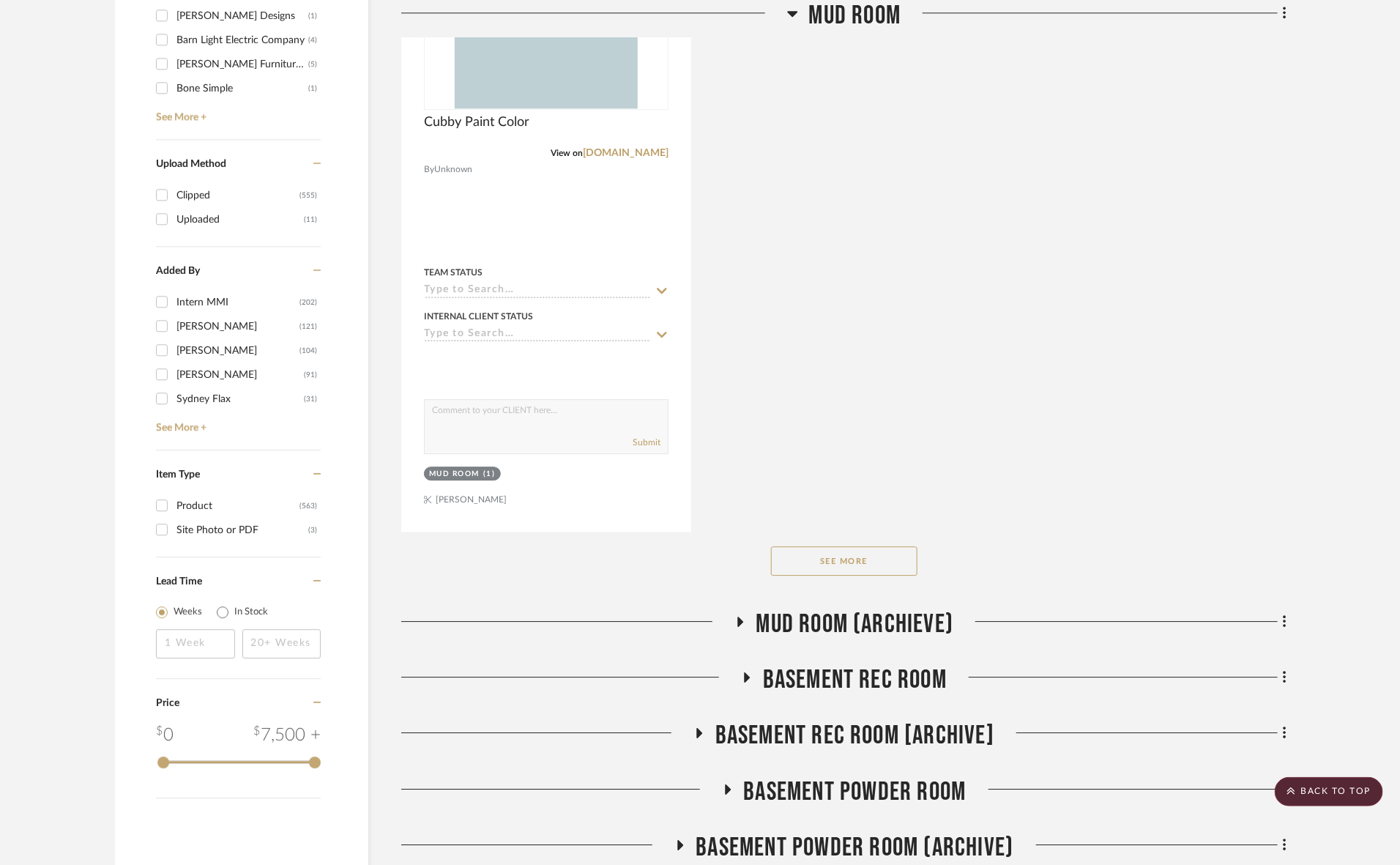
scroll to position [1922, 0]
drag, startPoint x: 825, startPoint y: 562, endPoint x: 822, endPoint y: 540, distance: 22.2
click at [825, 562] on button "See More" at bounding box center [845, 559] width 146 height 30
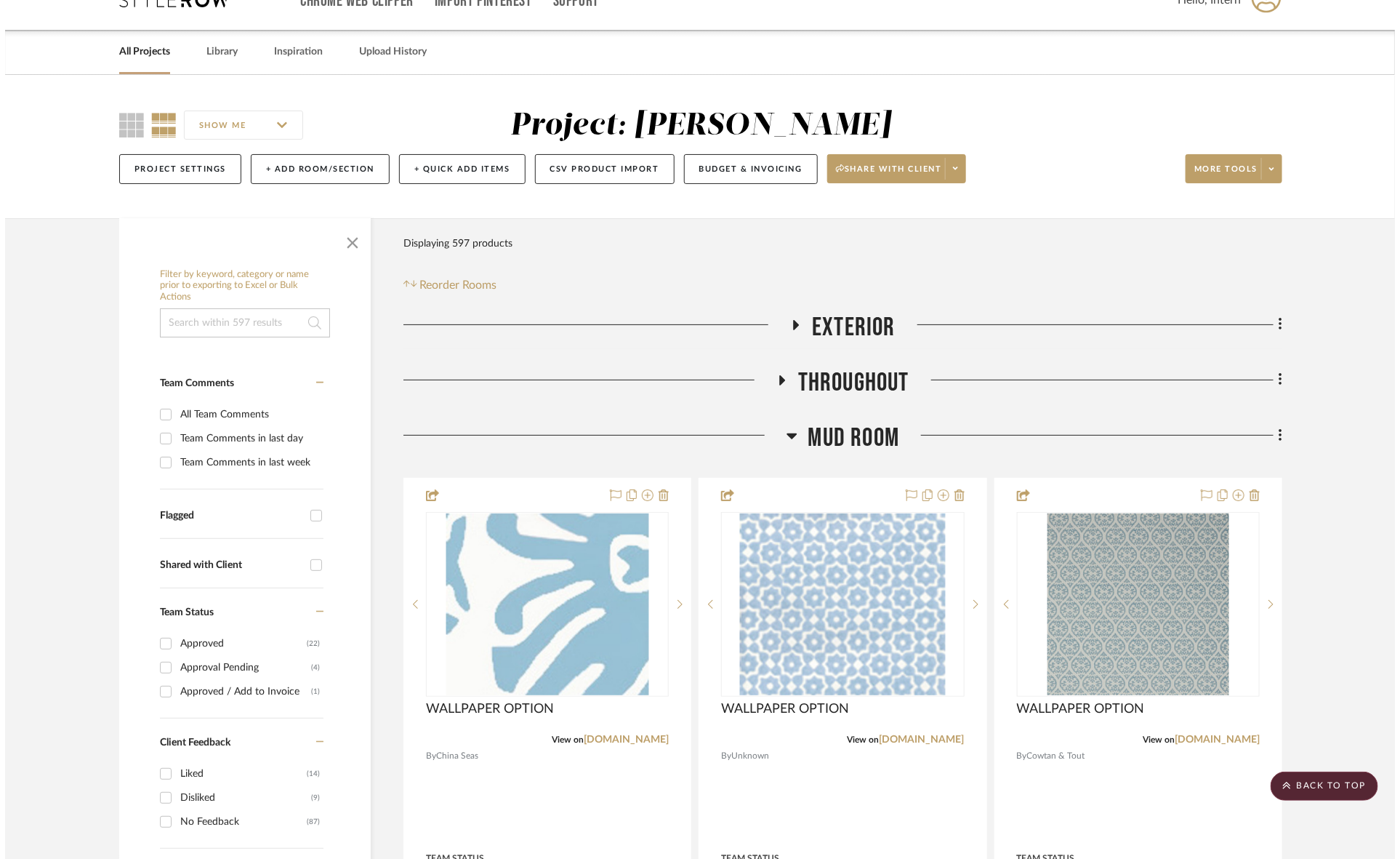
scroll to position [0, 0]
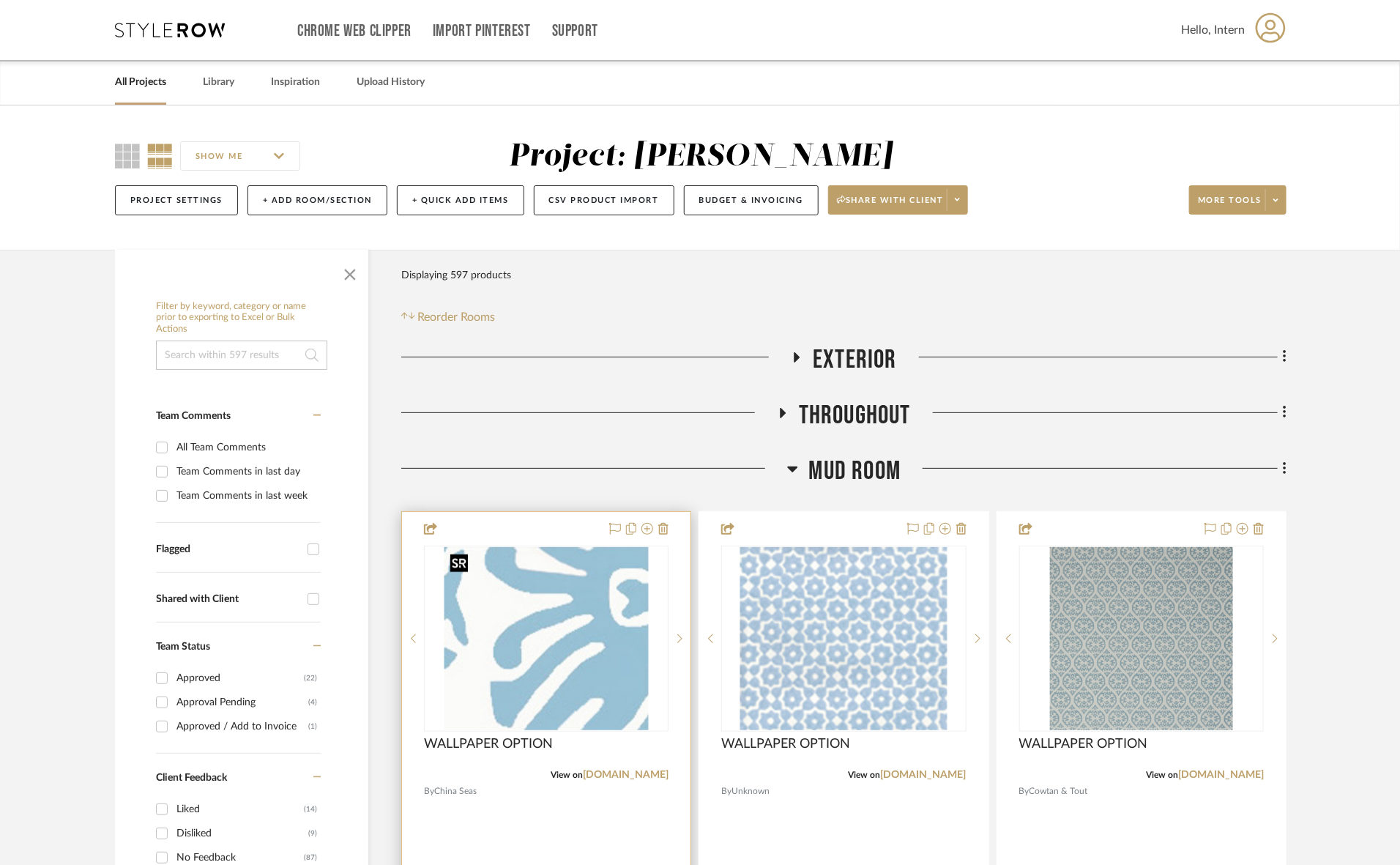
click at [582, 672] on img "0" at bounding box center [546, 638] width 204 height 183
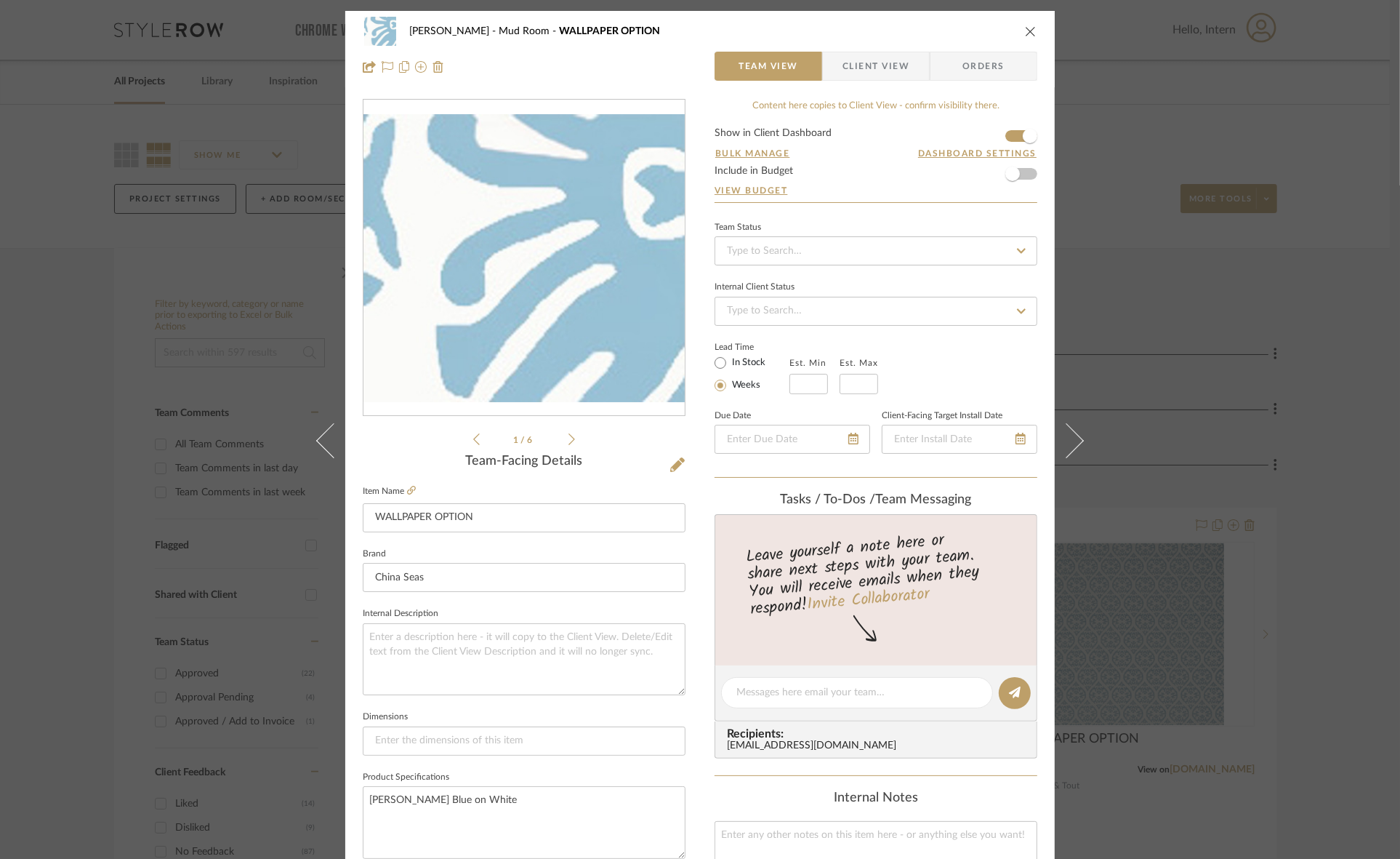
click at [1328, 341] on div "FRITZ DC Mud Room WALLPAPER OPTION Team View Client View Orders 1 / 6 Team-Faci…" at bounding box center [700, 430] width 1400 height 859
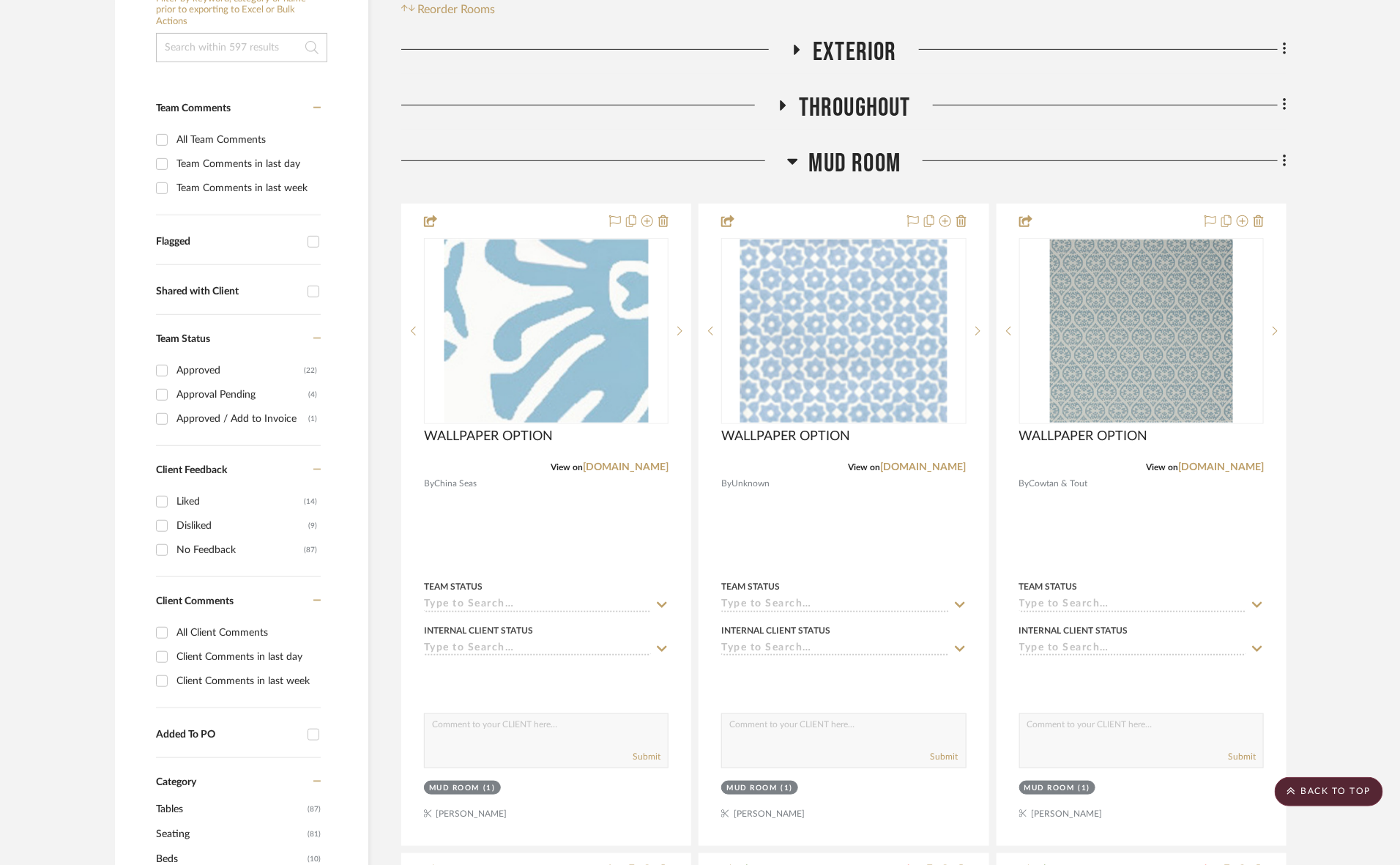
scroll to position [275, 0]
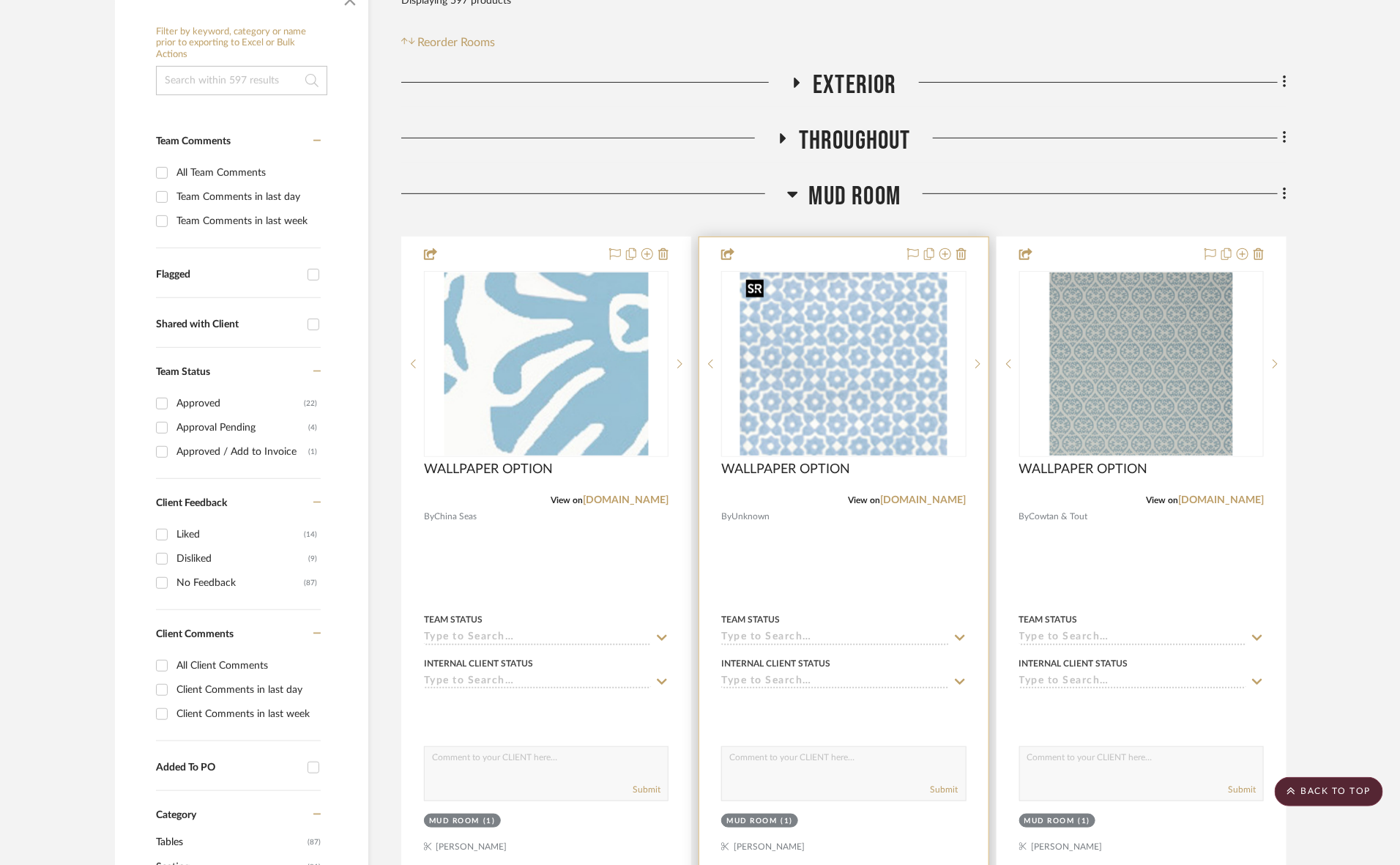
click at [814, 397] on img "0" at bounding box center [844, 363] width 207 height 183
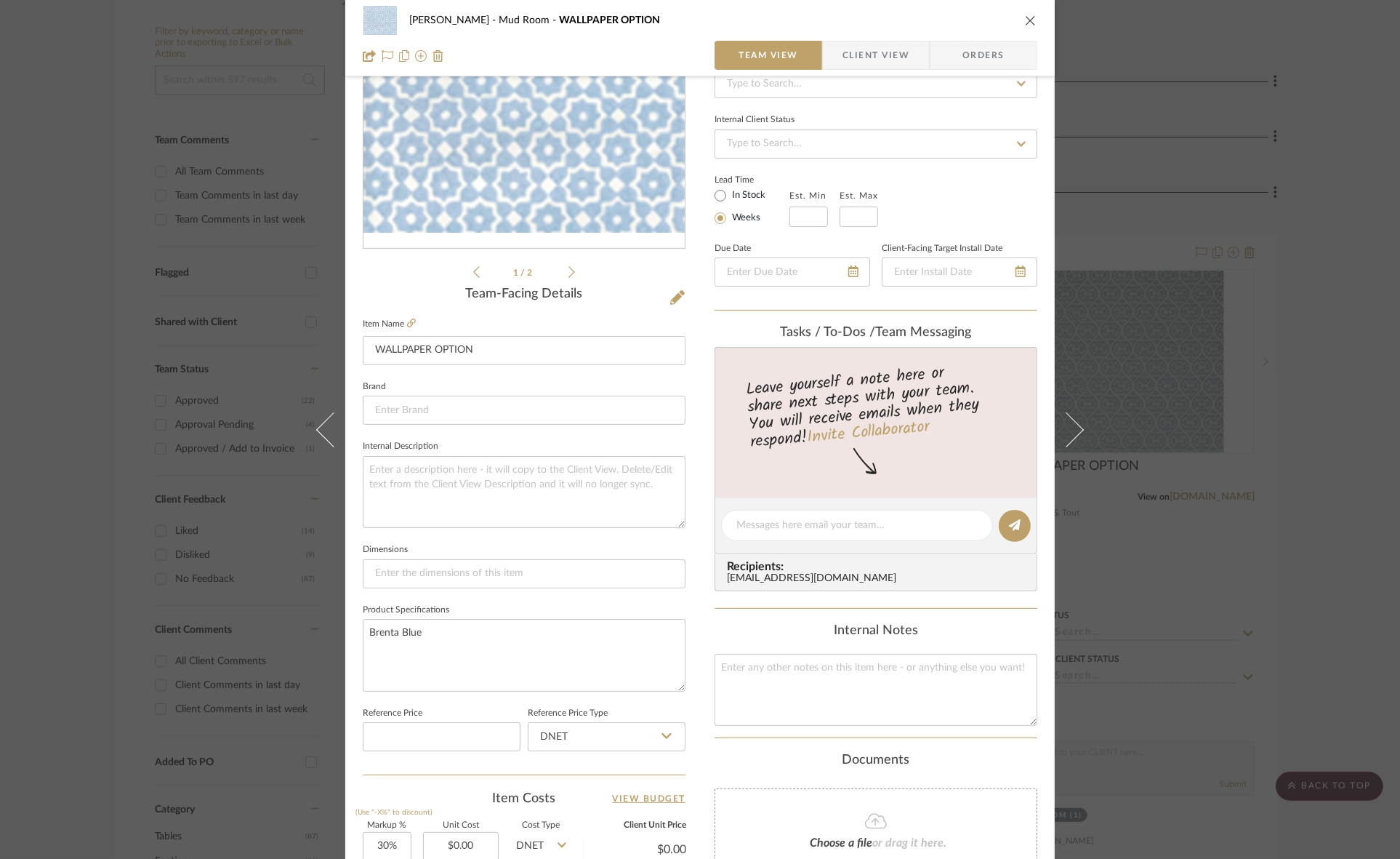
scroll to position [182, 0]
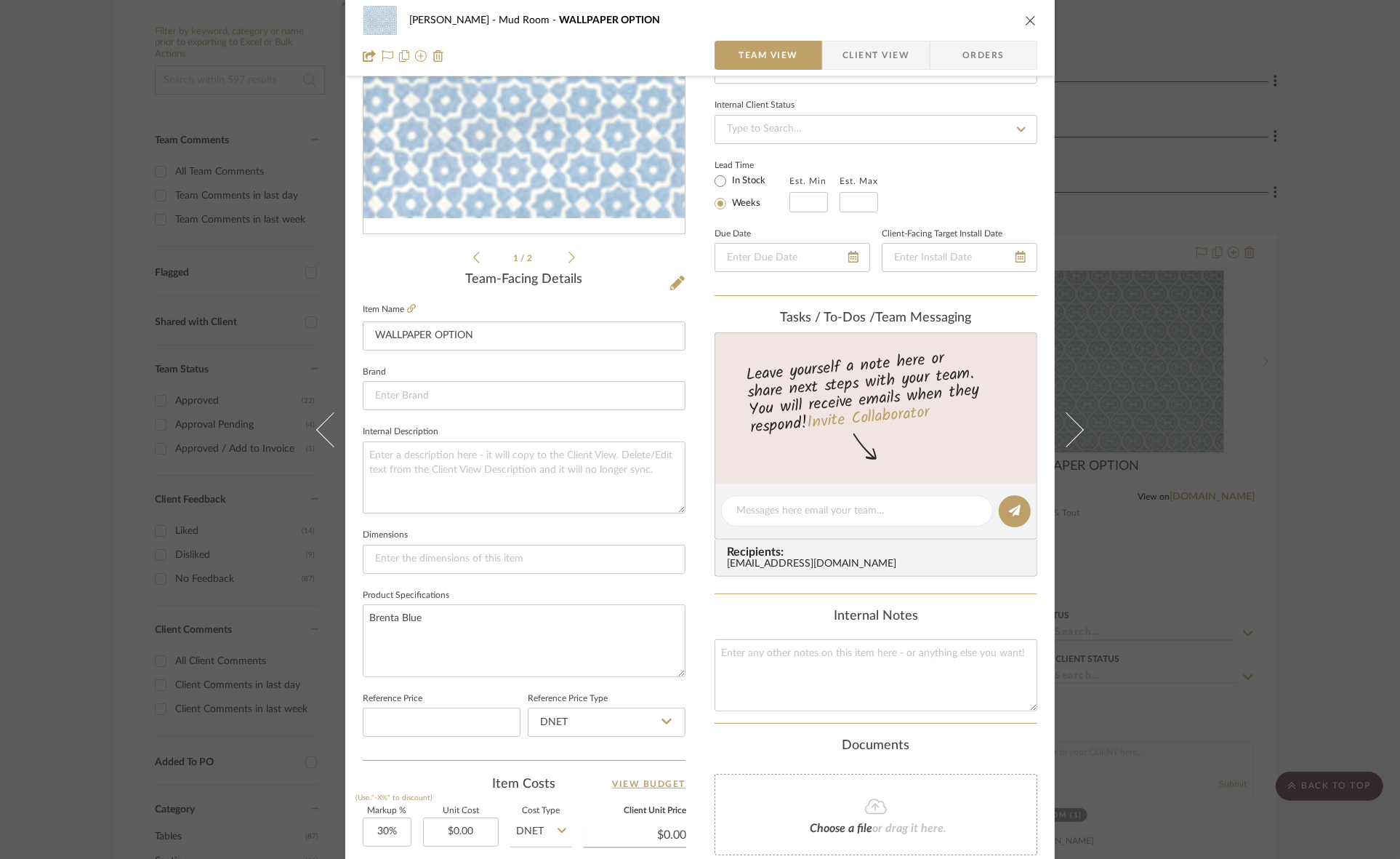
click at [1227, 322] on div "FRITZ DC Mud Room WALLPAPER OPTION Team View Client View Orders 1 / 2 Team-Faci…" at bounding box center [700, 430] width 1400 height 859
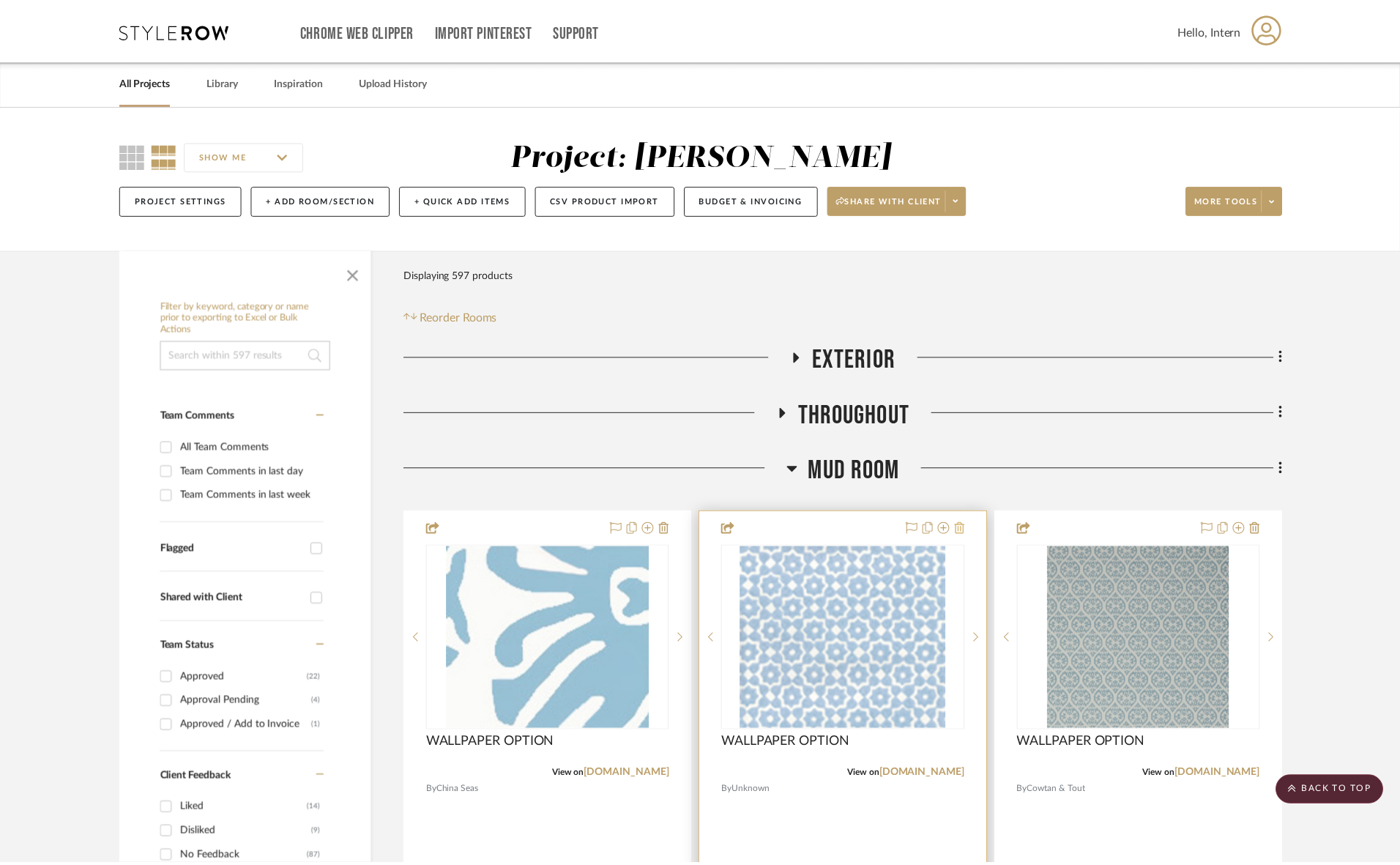
scroll to position [275, 0]
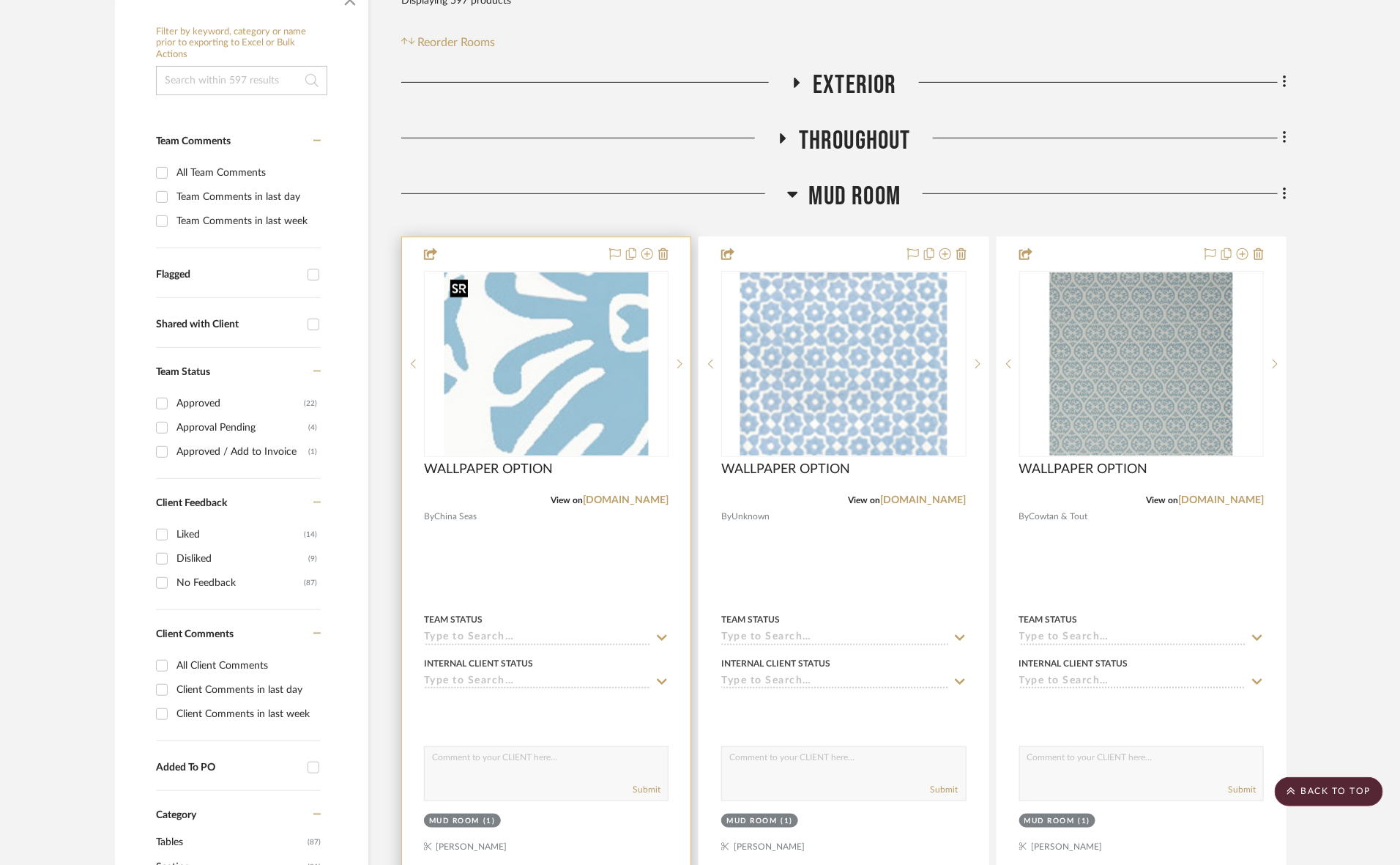
click at [575, 381] on img "0" at bounding box center [546, 363] width 204 height 183
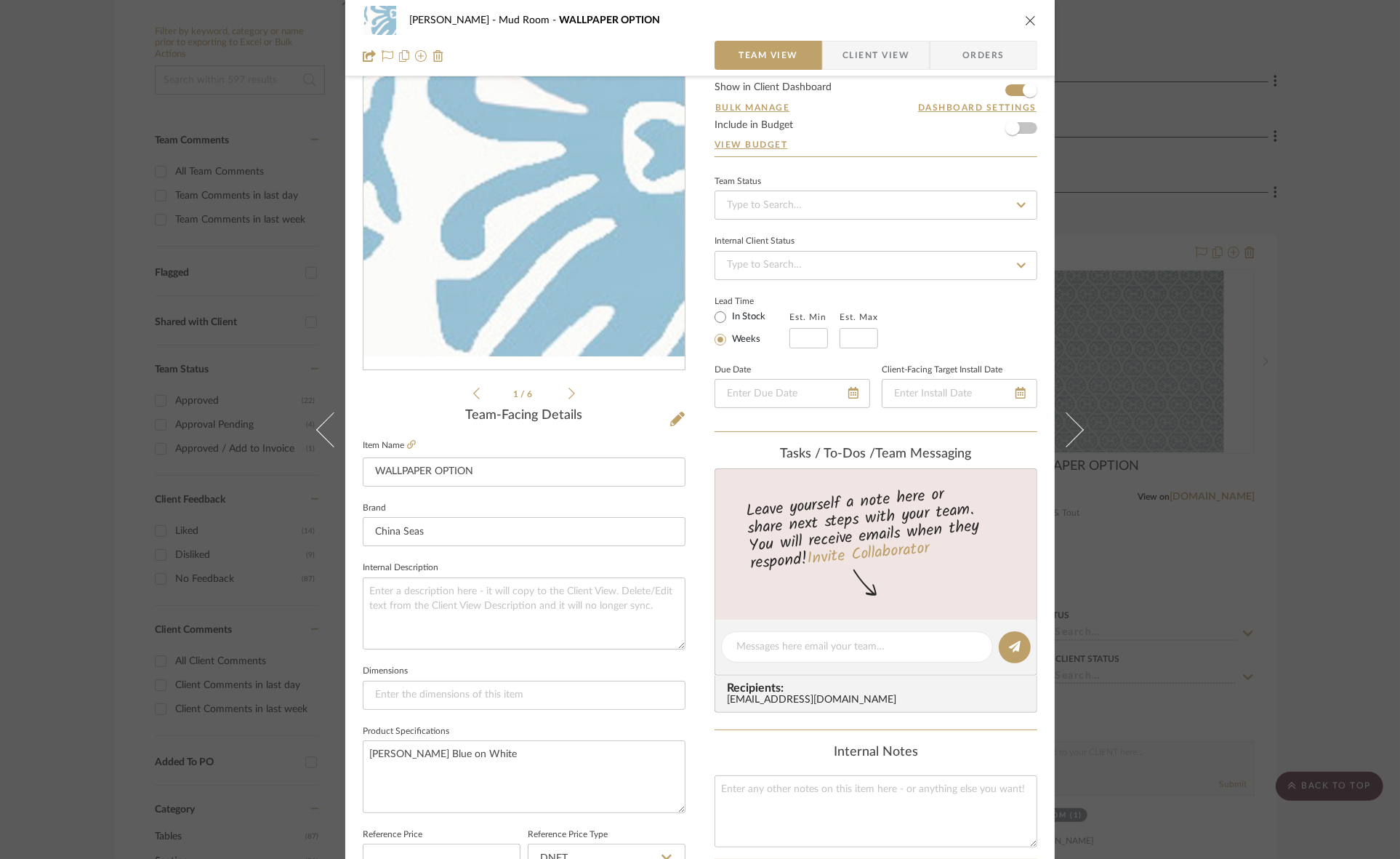
scroll to position [91, 0]
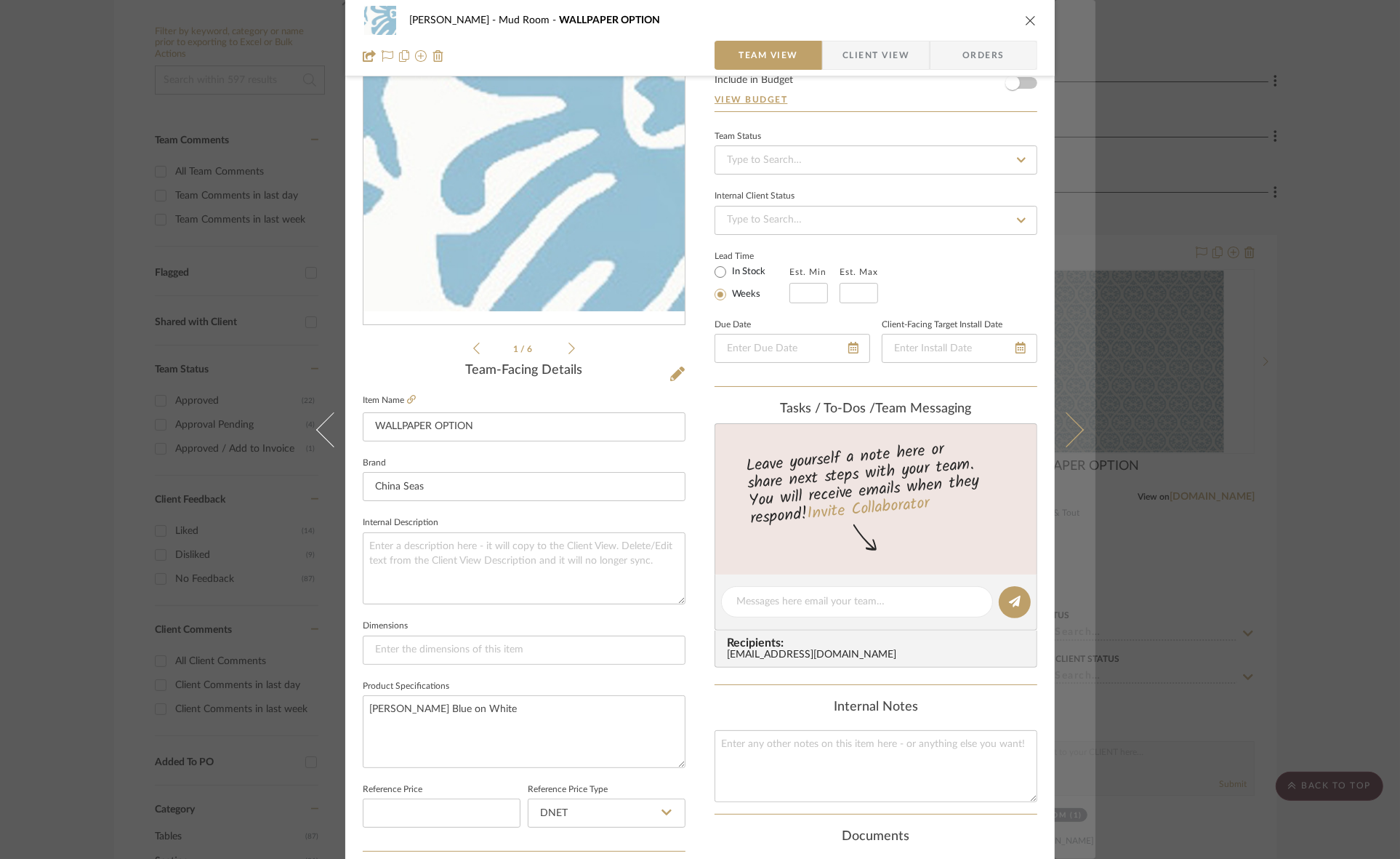
click at [1066, 422] on icon at bounding box center [1066, 429] width 35 height 35
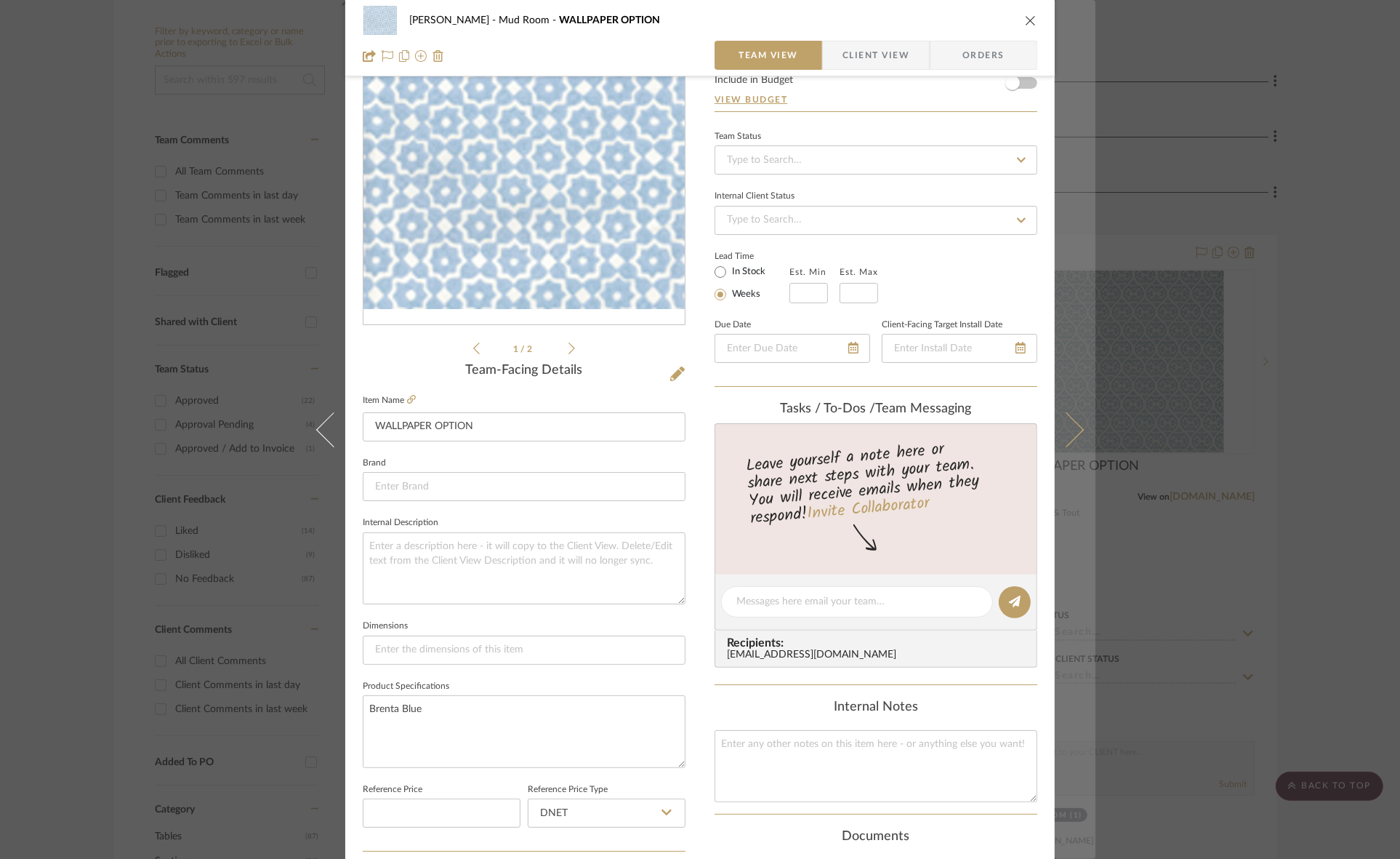
click at [1067, 421] on icon at bounding box center [1066, 429] width 35 height 35
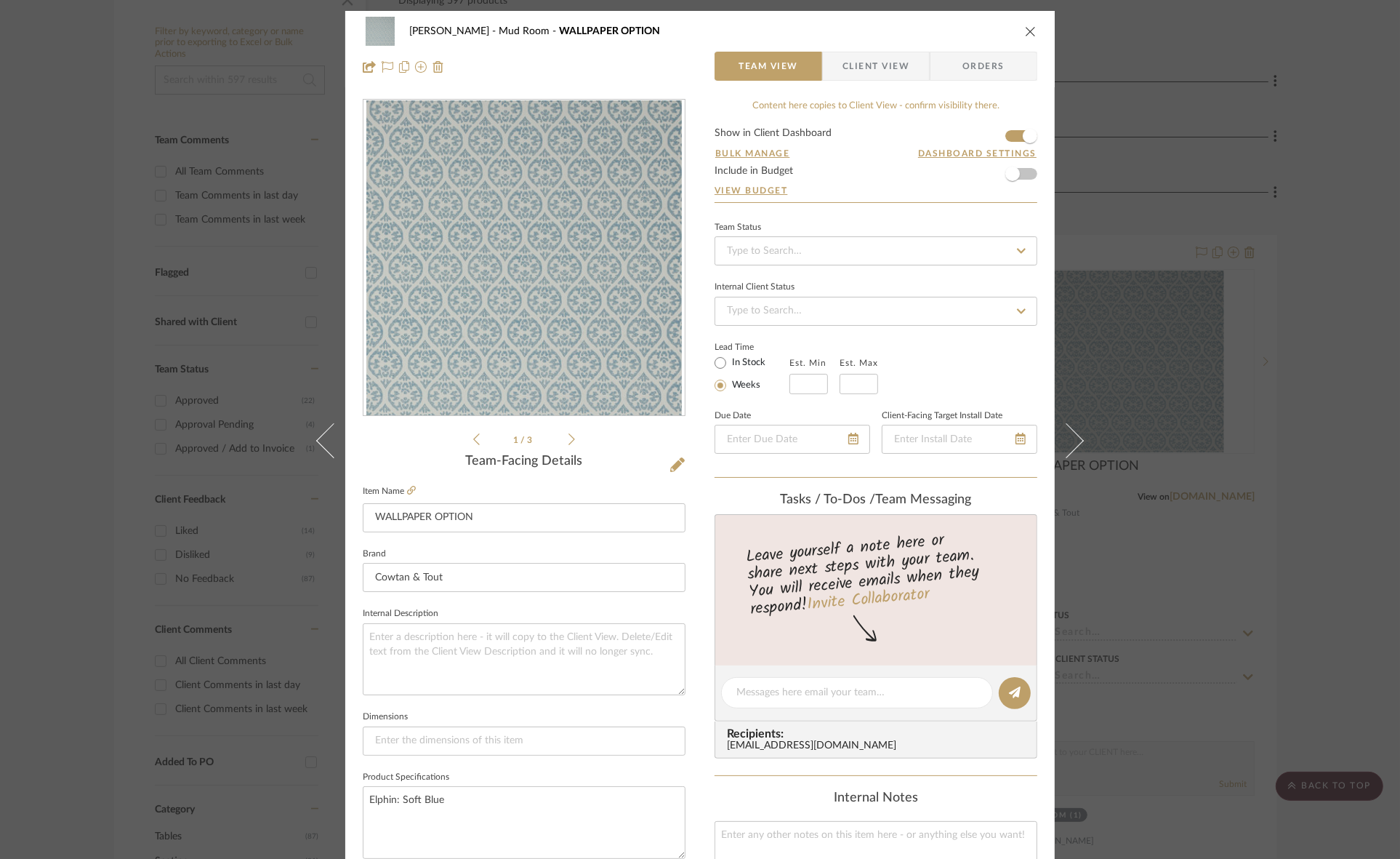
click at [1270, 328] on div "FRITZ DC Mud Room WALLPAPER OPTION Team View Client View Orders 1 / 3 Team-Faci…" at bounding box center [700, 430] width 1400 height 859
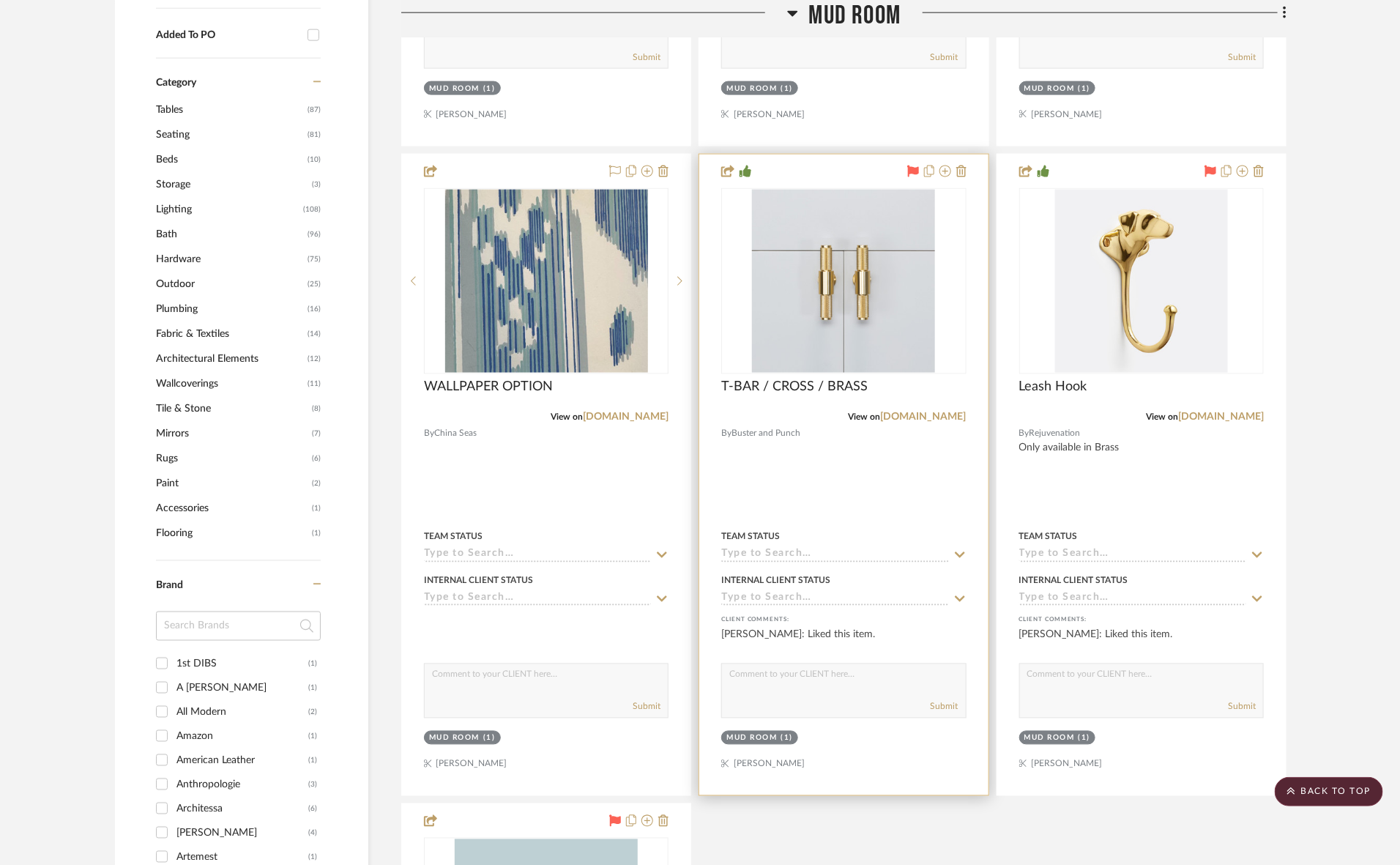
scroll to position [1556, 0]
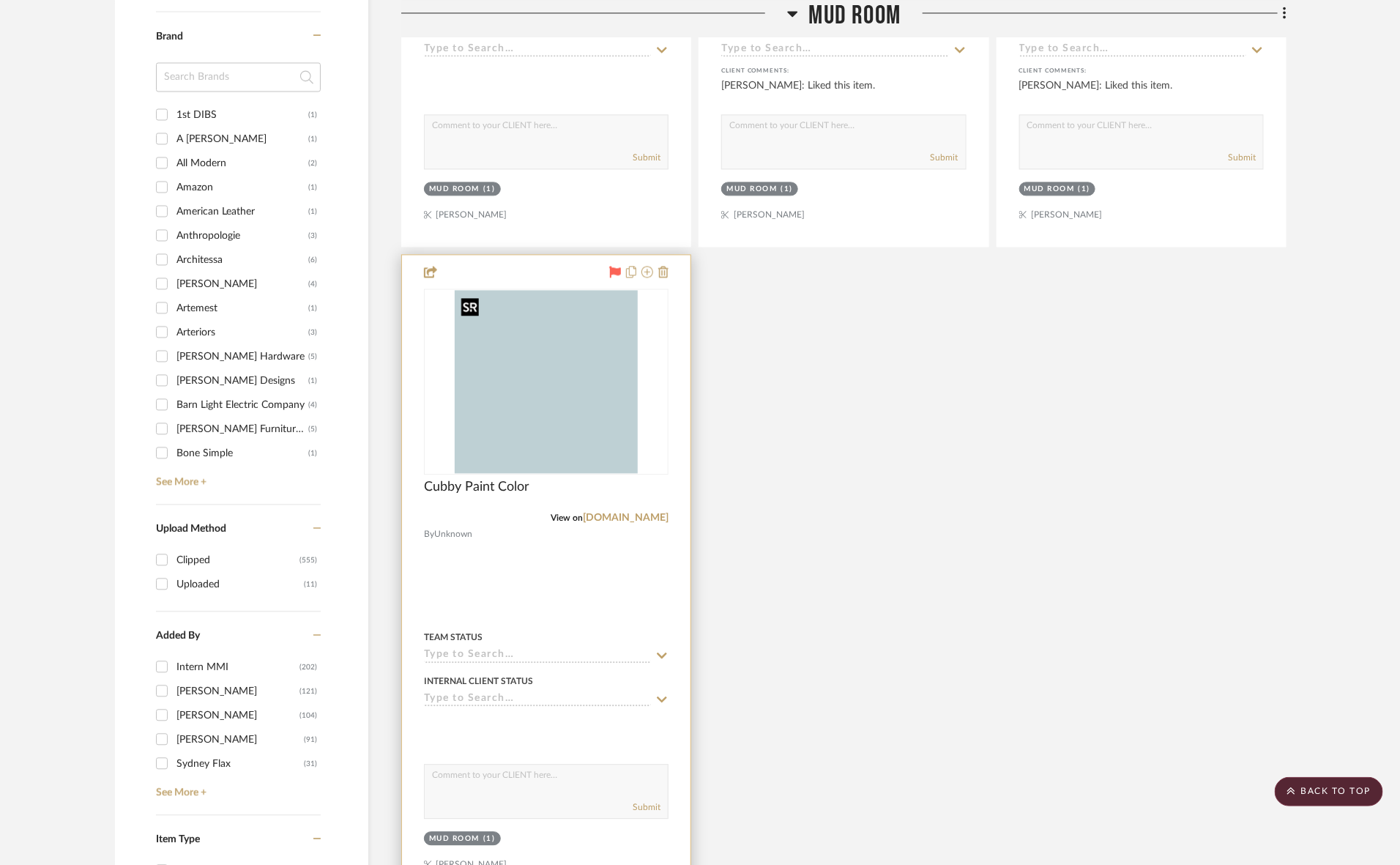
click at [0, 0] on img at bounding box center [0, 0] width 0 height 0
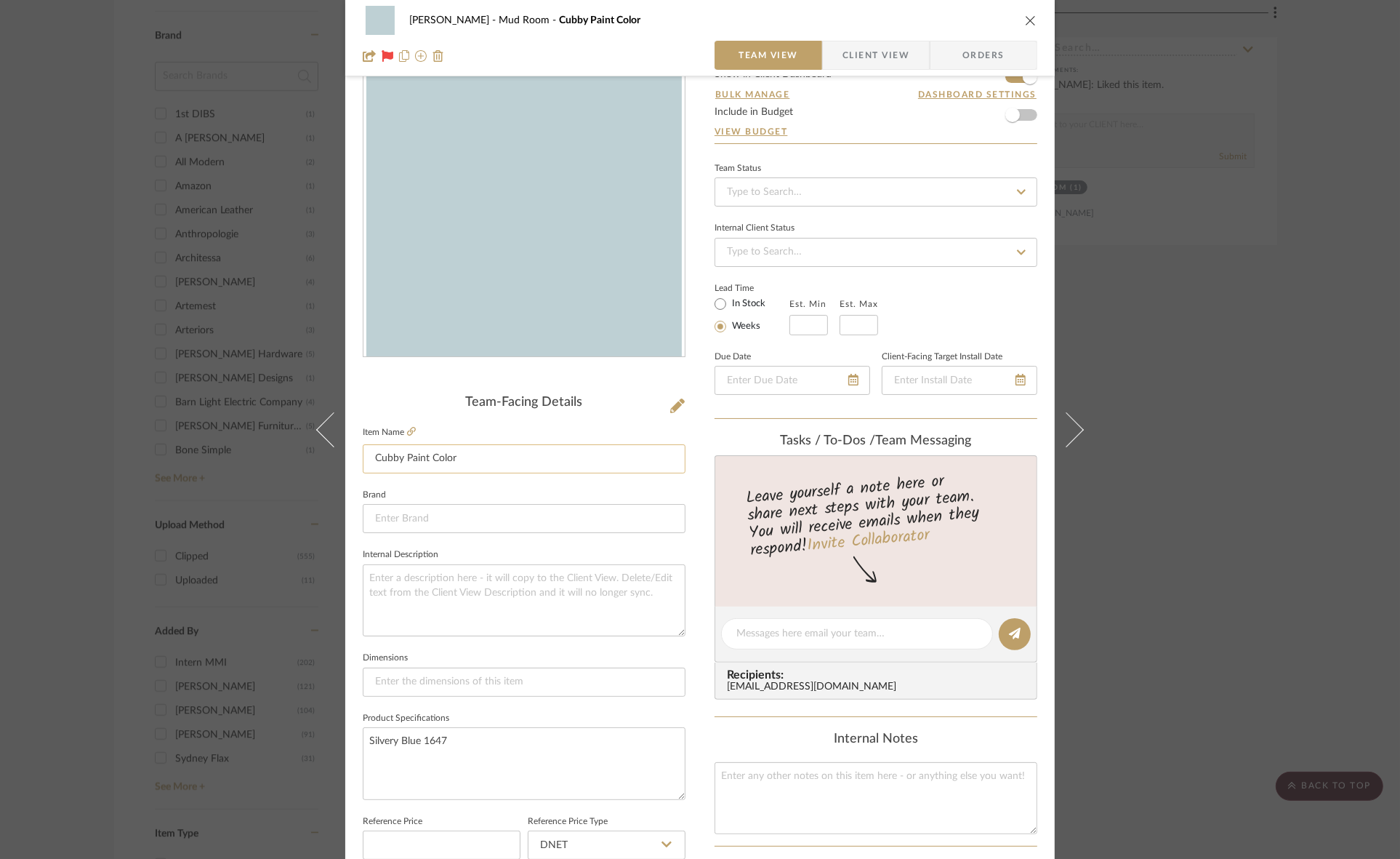
scroll to position [91, 0]
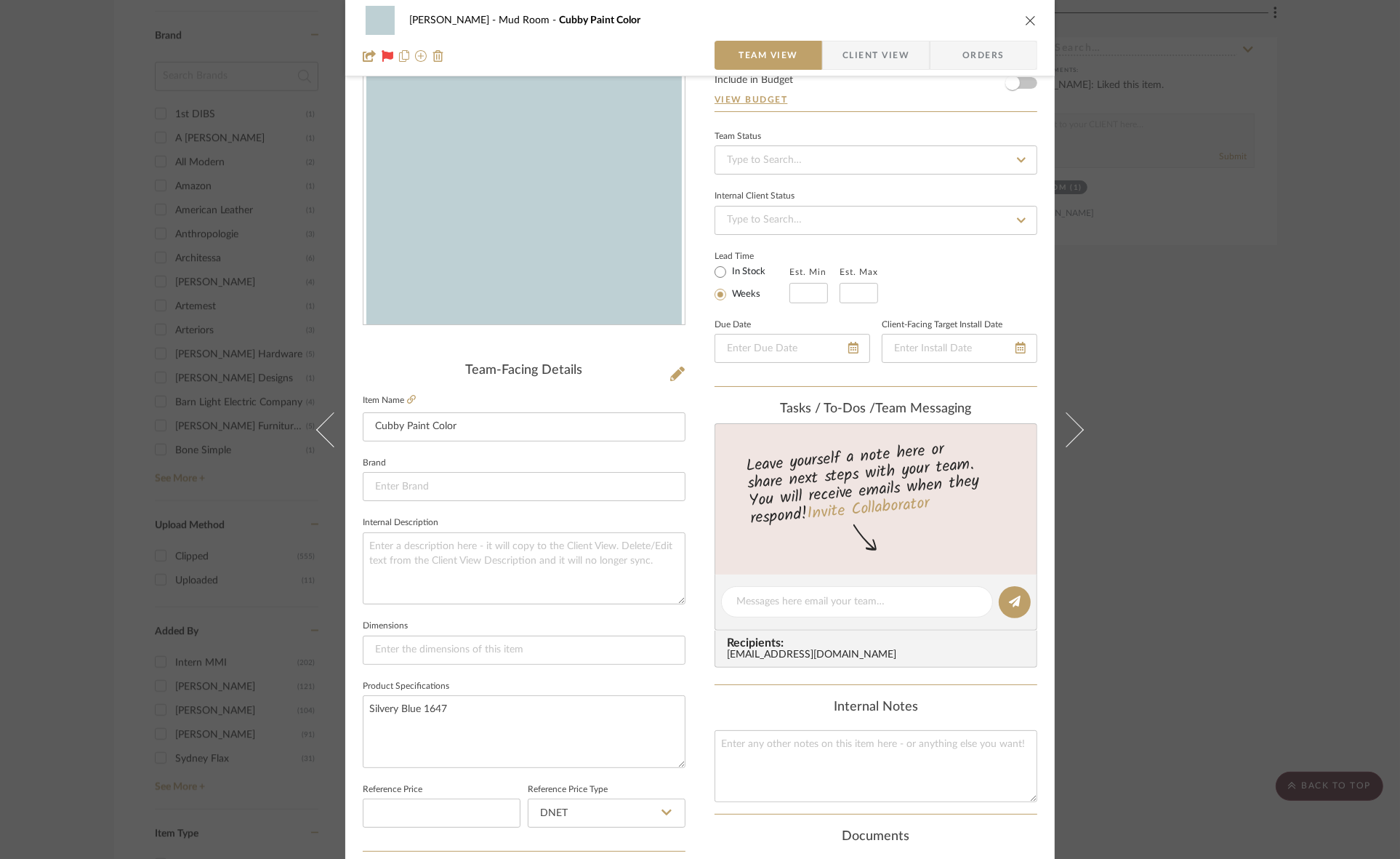
click at [1270, 247] on div "FRITZ DC Mud Room Cubby Paint Color Team View Client View Orders Team-Facing De…" at bounding box center [700, 430] width 1400 height 859
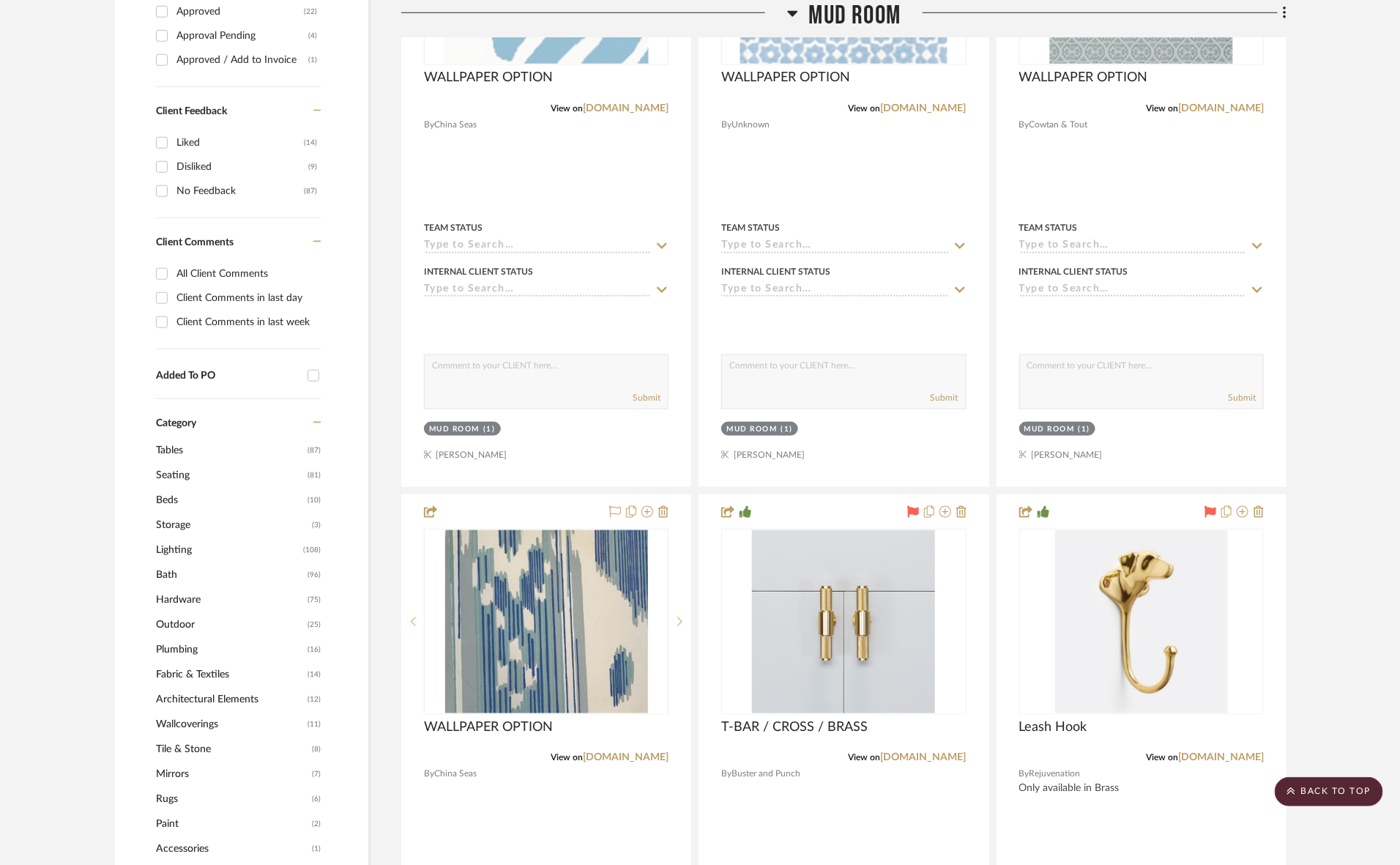
scroll to position [549, 0]
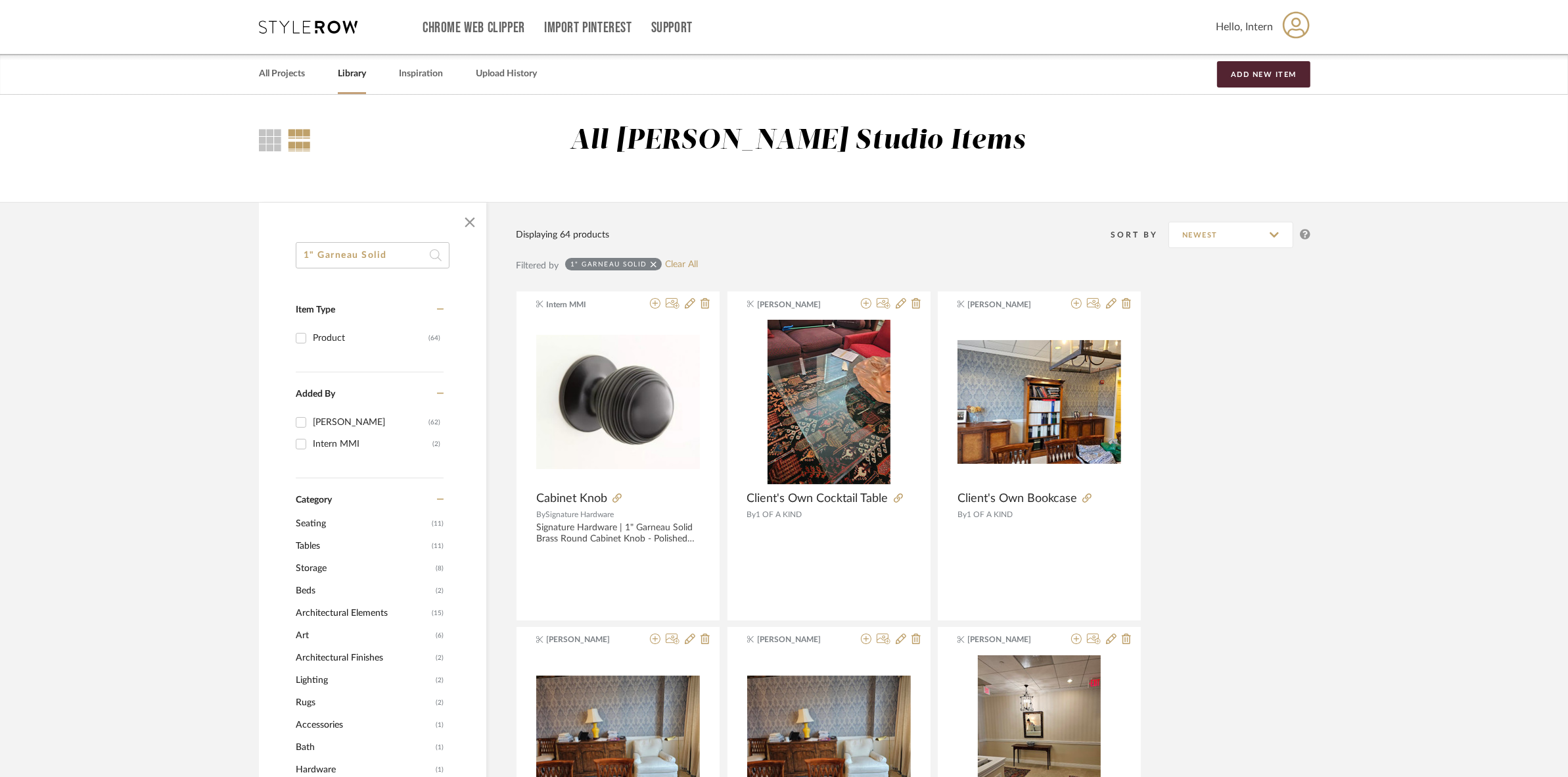
click at [653, 265] on icon at bounding box center [653, 264] width 6 height 9
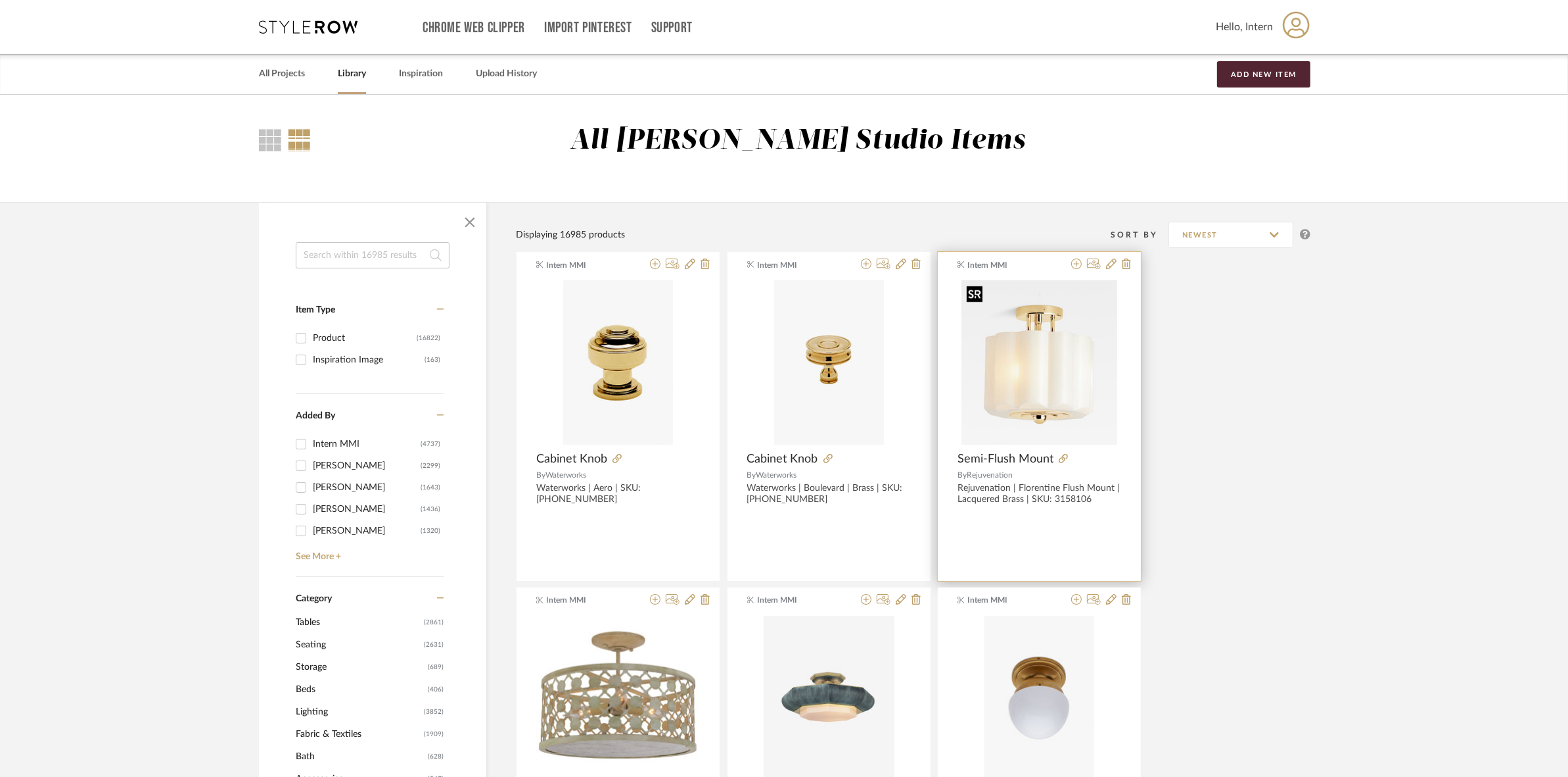
click at [1014, 350] on img "0" at bounding box center [1039, 362] width 156 height 165
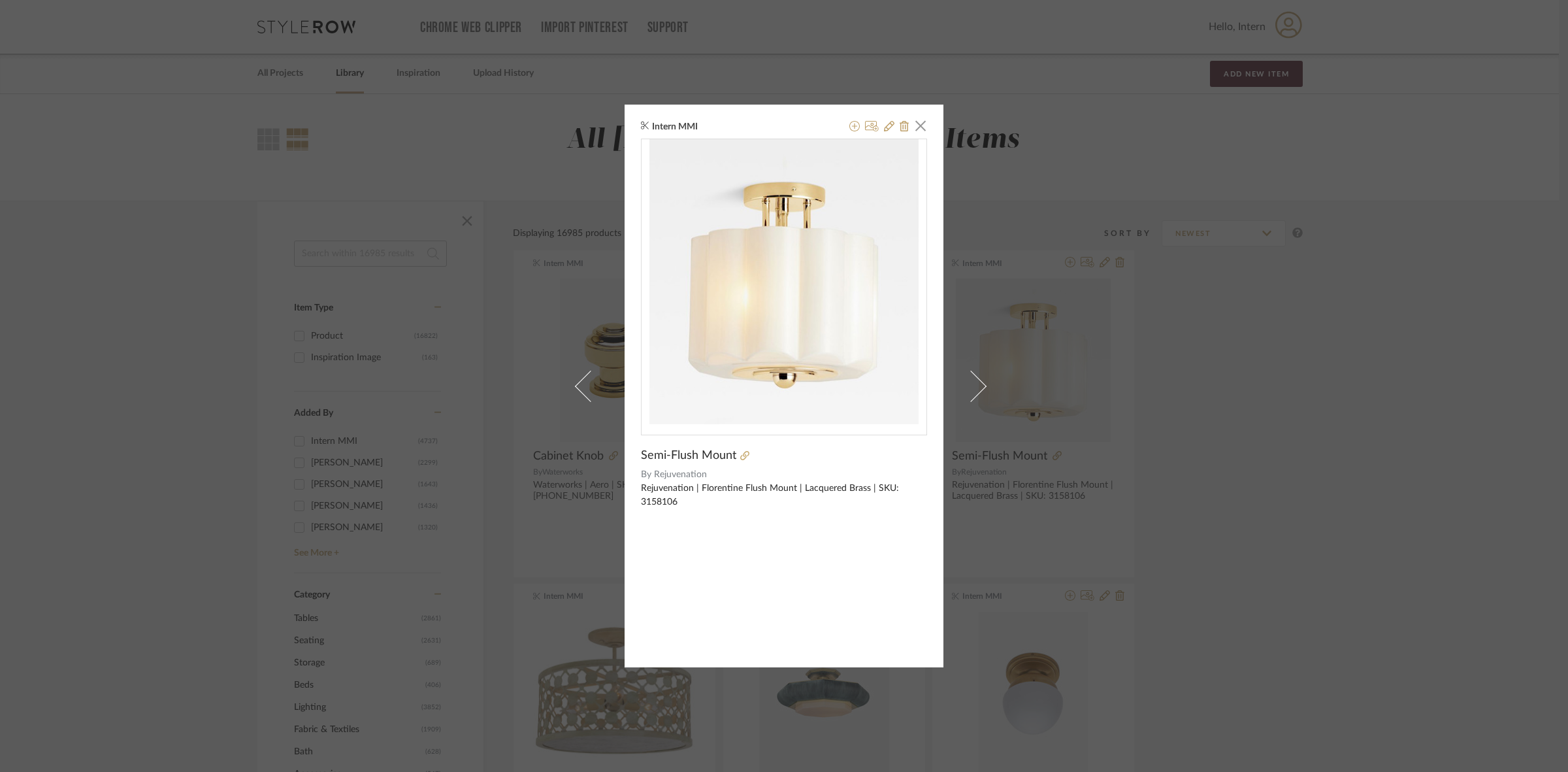
click at [1219, 361] on div "Intern MMI × Semi-Flush Mount By Rejuvenation Rejuvenation | Florentine Flush M…" at bounding box center [784, 386] width 1568 height 772
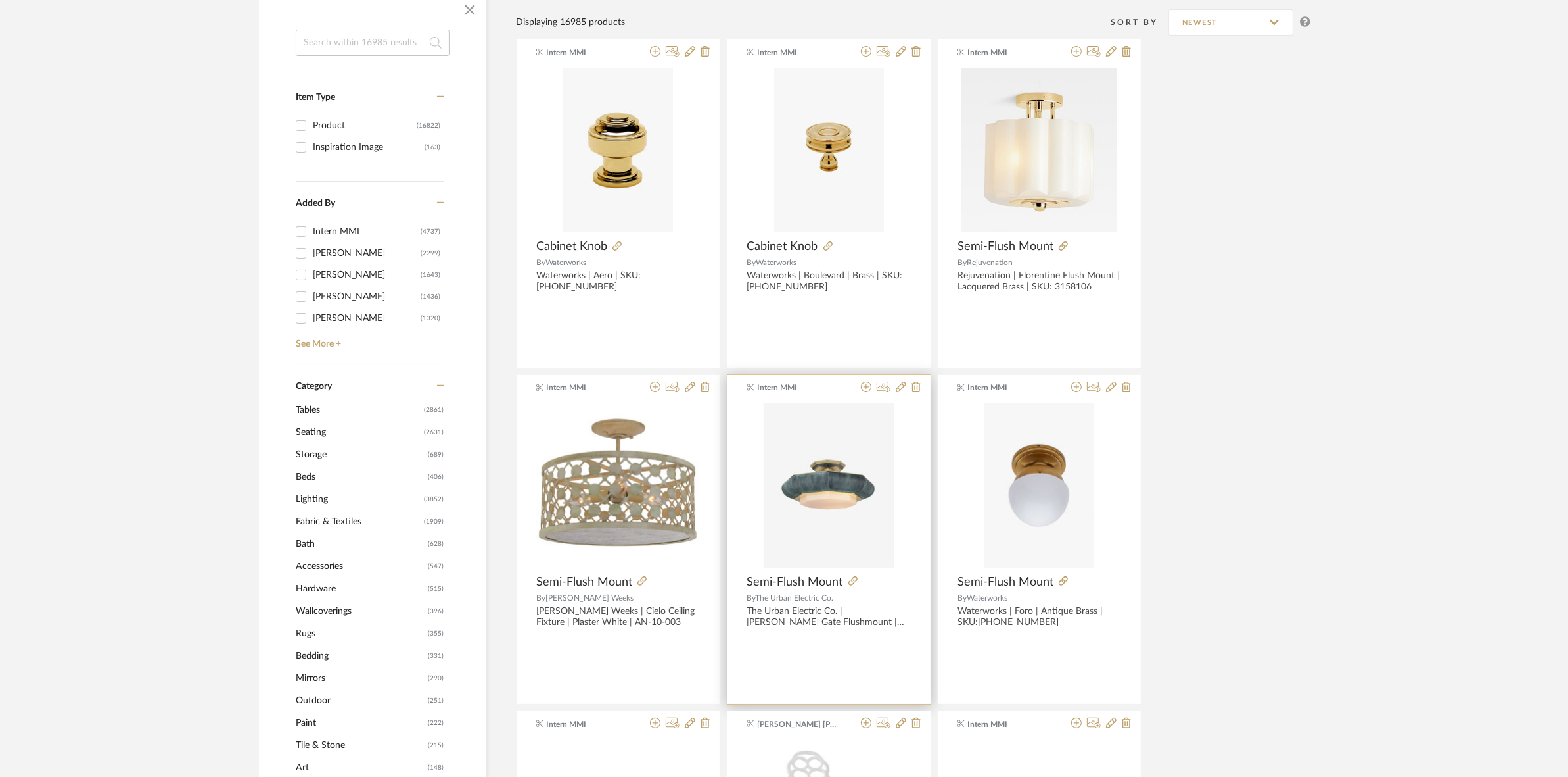
scroll to position [329, 0]
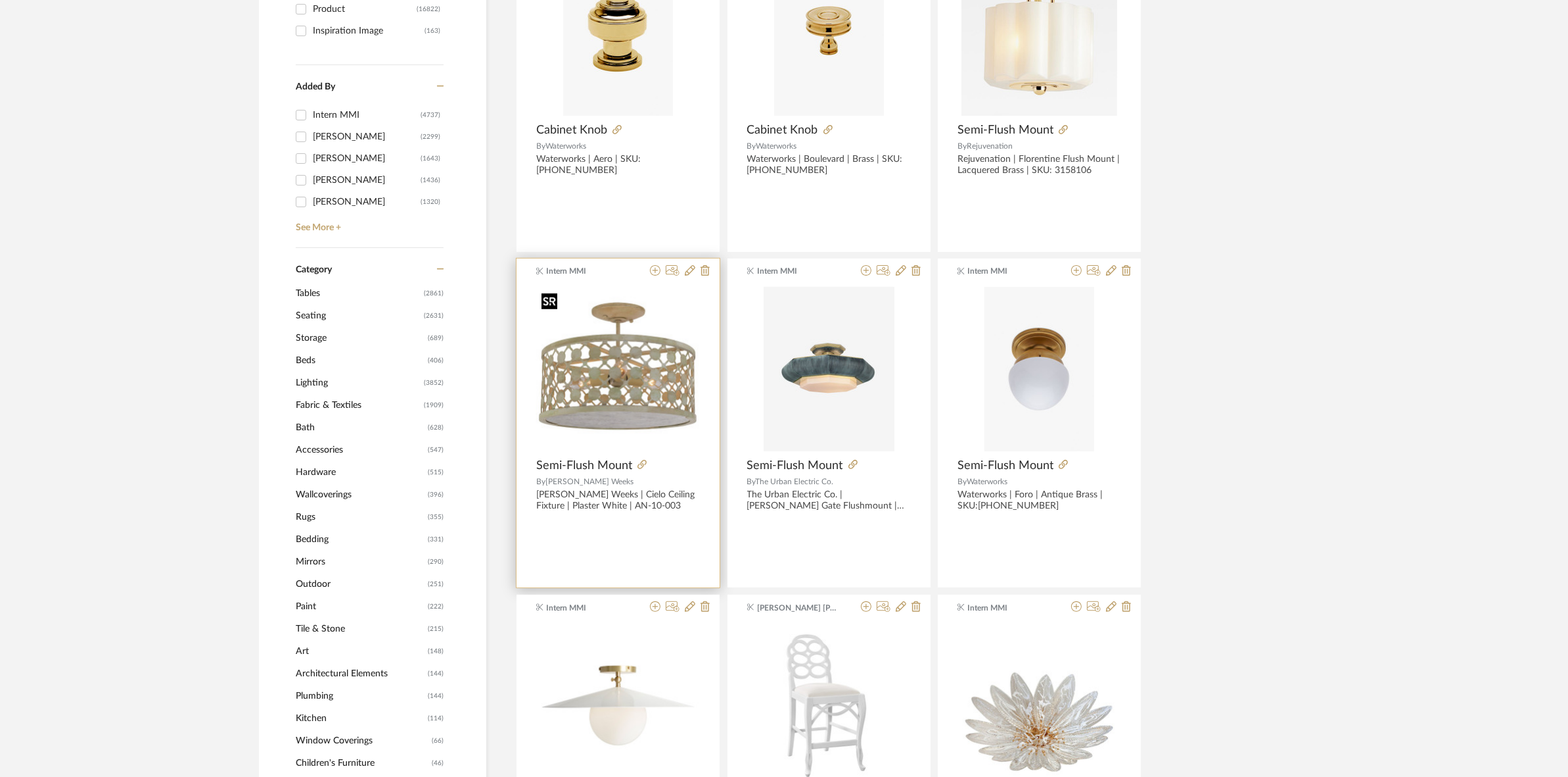
click at [651, 395] on img "0" at bounding box center [619, 369] width 164 height 164
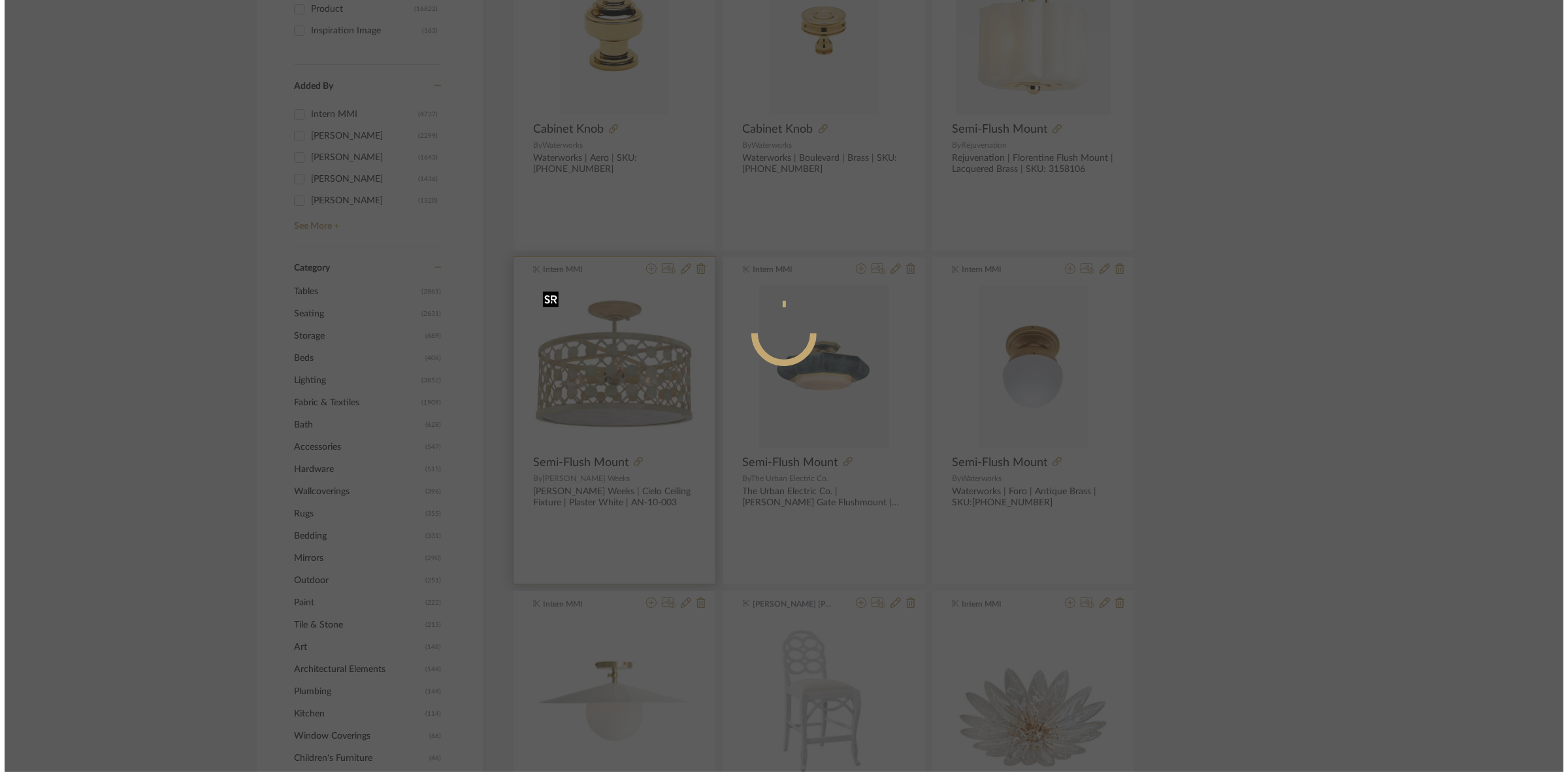
scroll to position [0, 0]
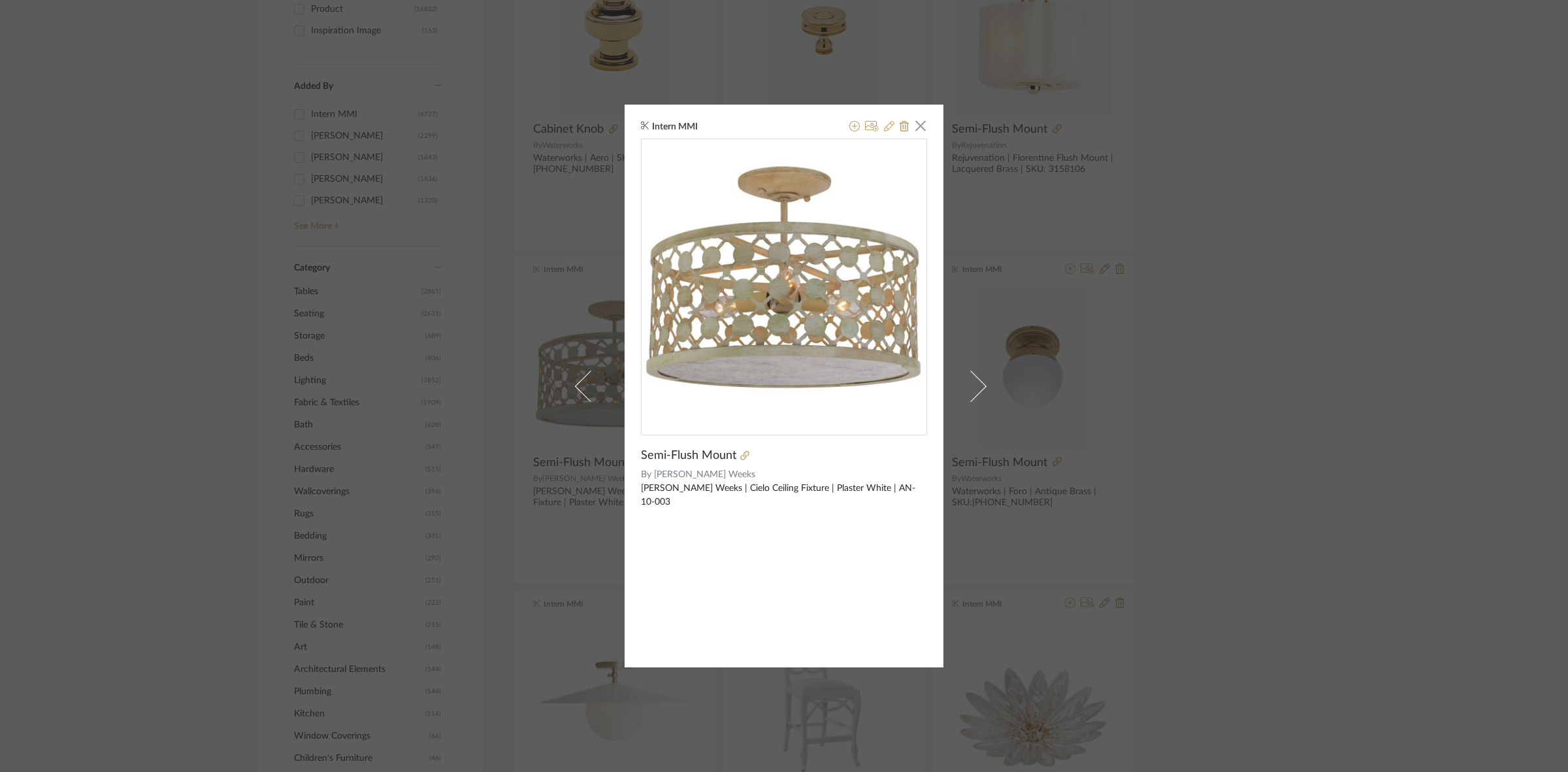
click at [884, 131] on button at bounding box center [889, 126] width 10 height 15
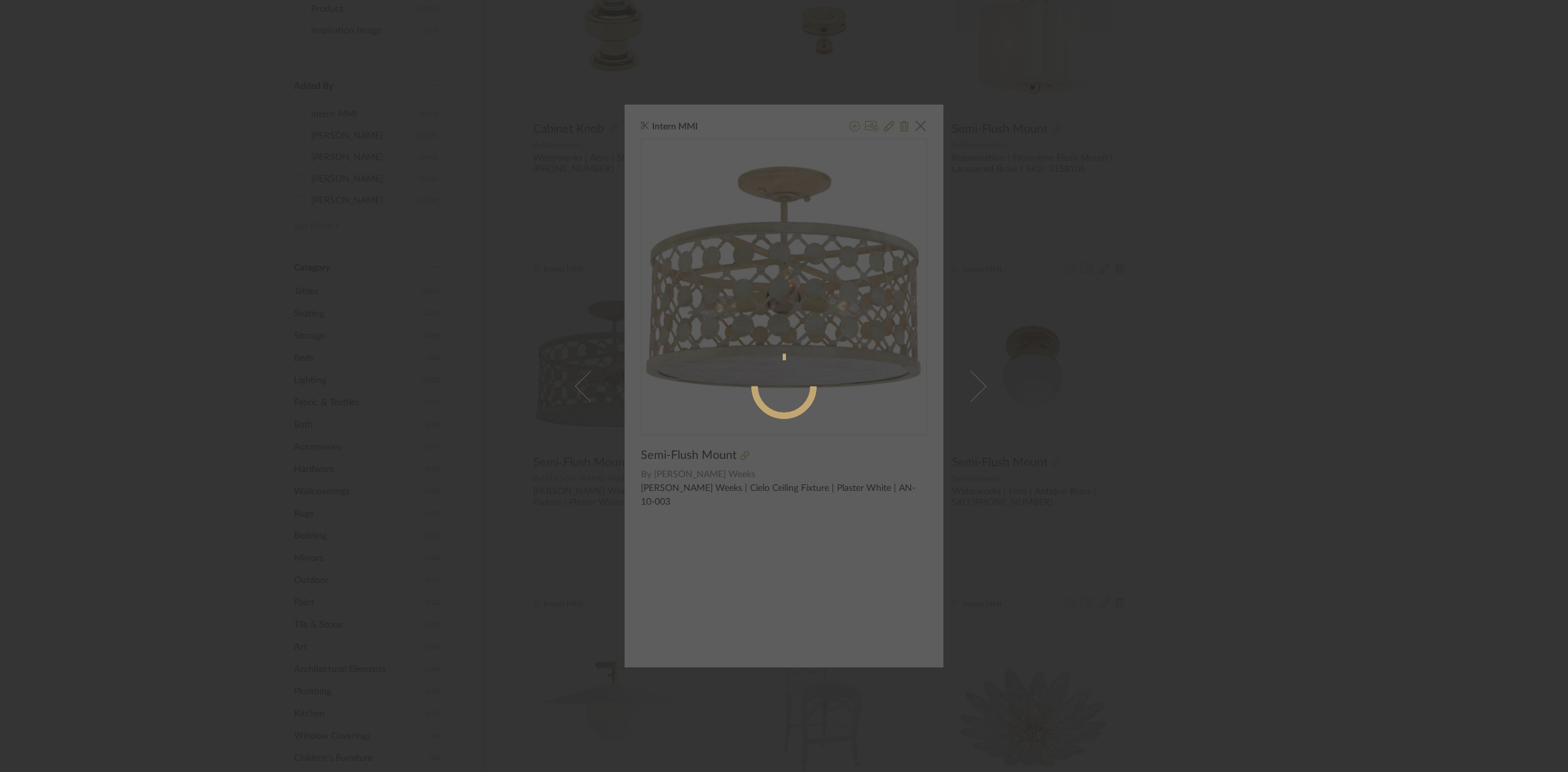
radio input "true"
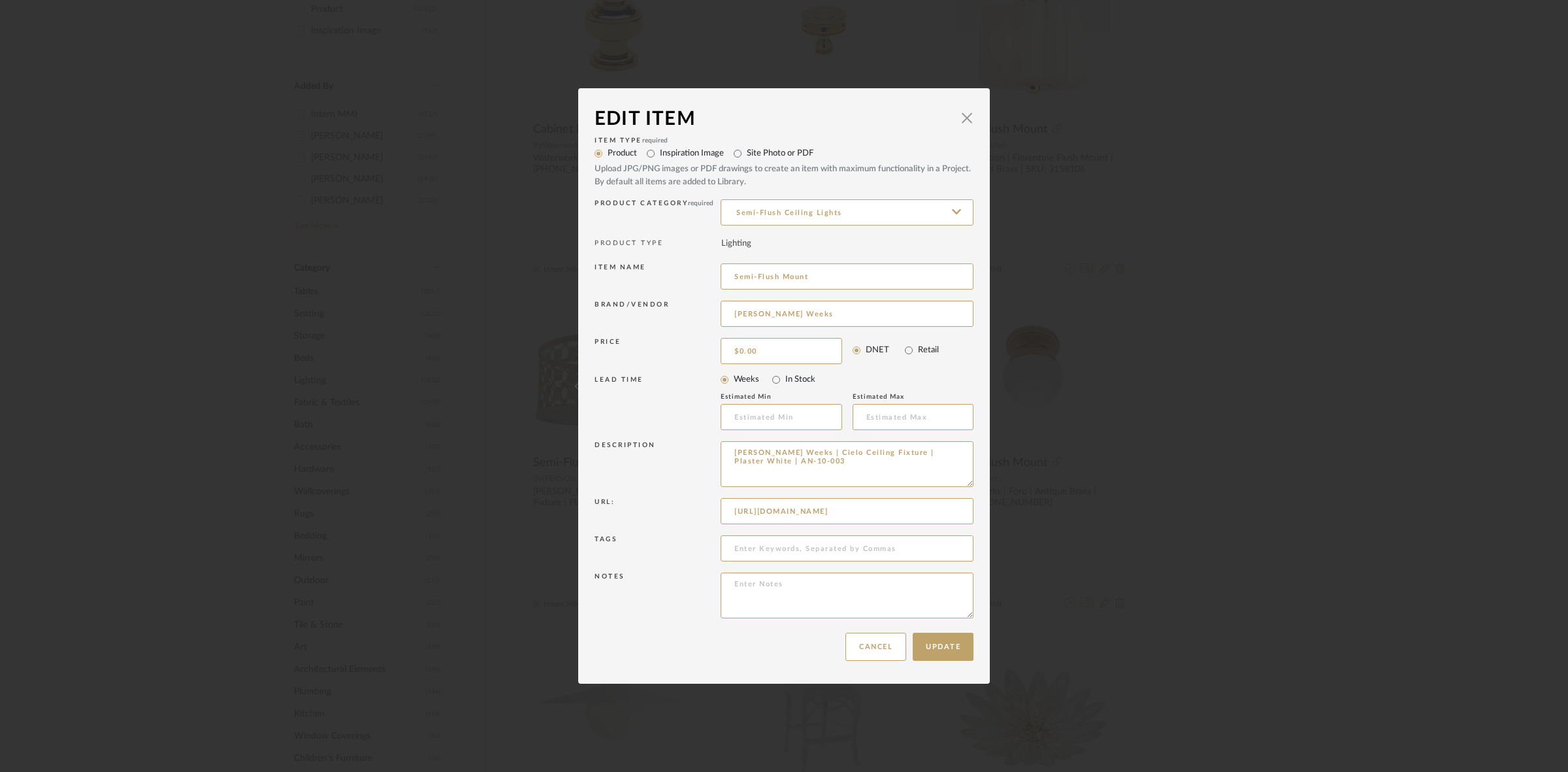
click at [1190, 238] on div "Edit Item × Item Type required Product Inspiration Image Site Photo or PDF Uplo…" at bounding box center [784, 386] width 1568 height 772
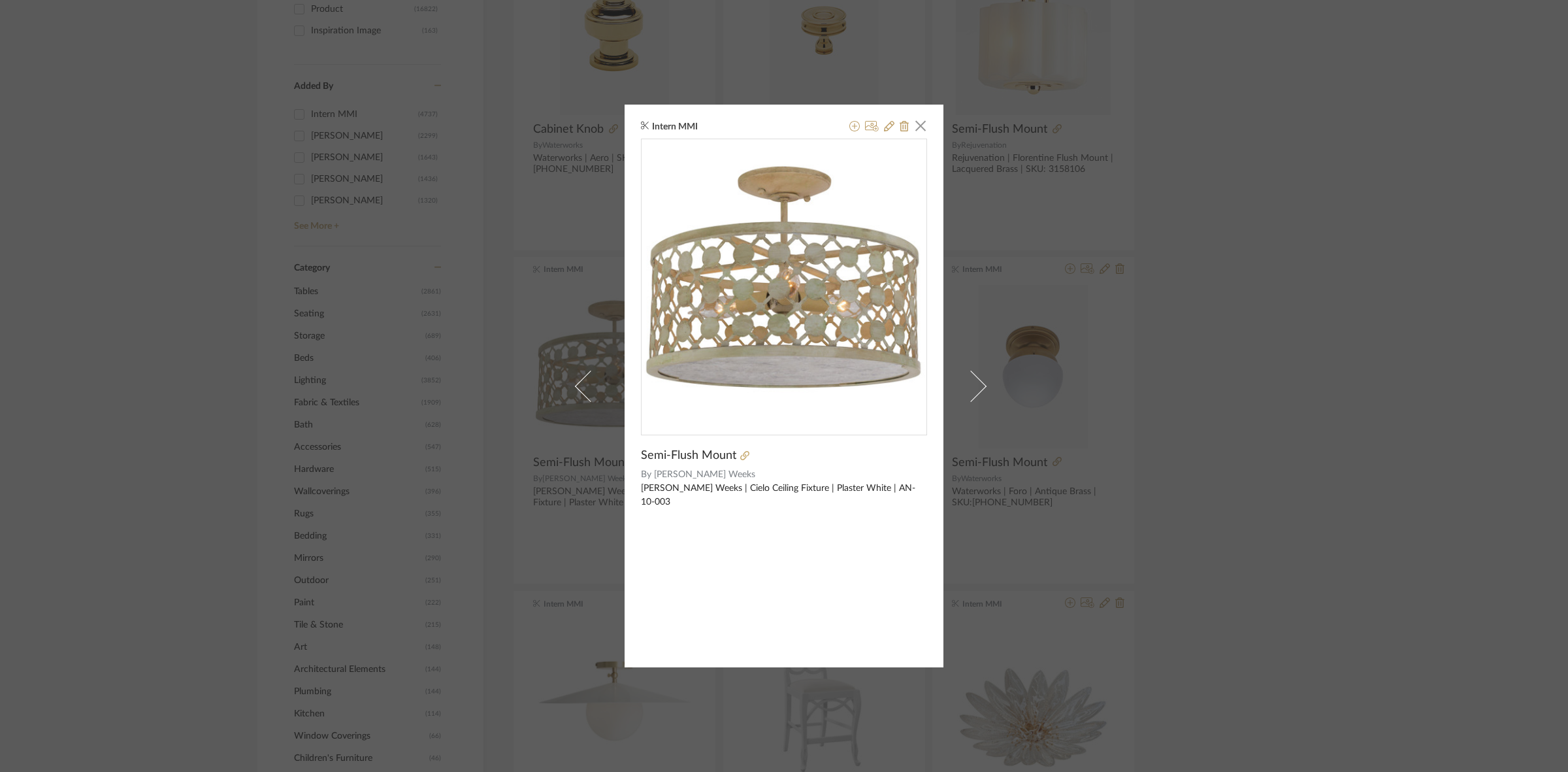
click at [1190, 238] on div "Intern MMI × Semi-Flush Mount By Niermann Weeks Niermann Weeks | Cielo Ceiling …" at bounding box center [784, 386] width 1568 height 772
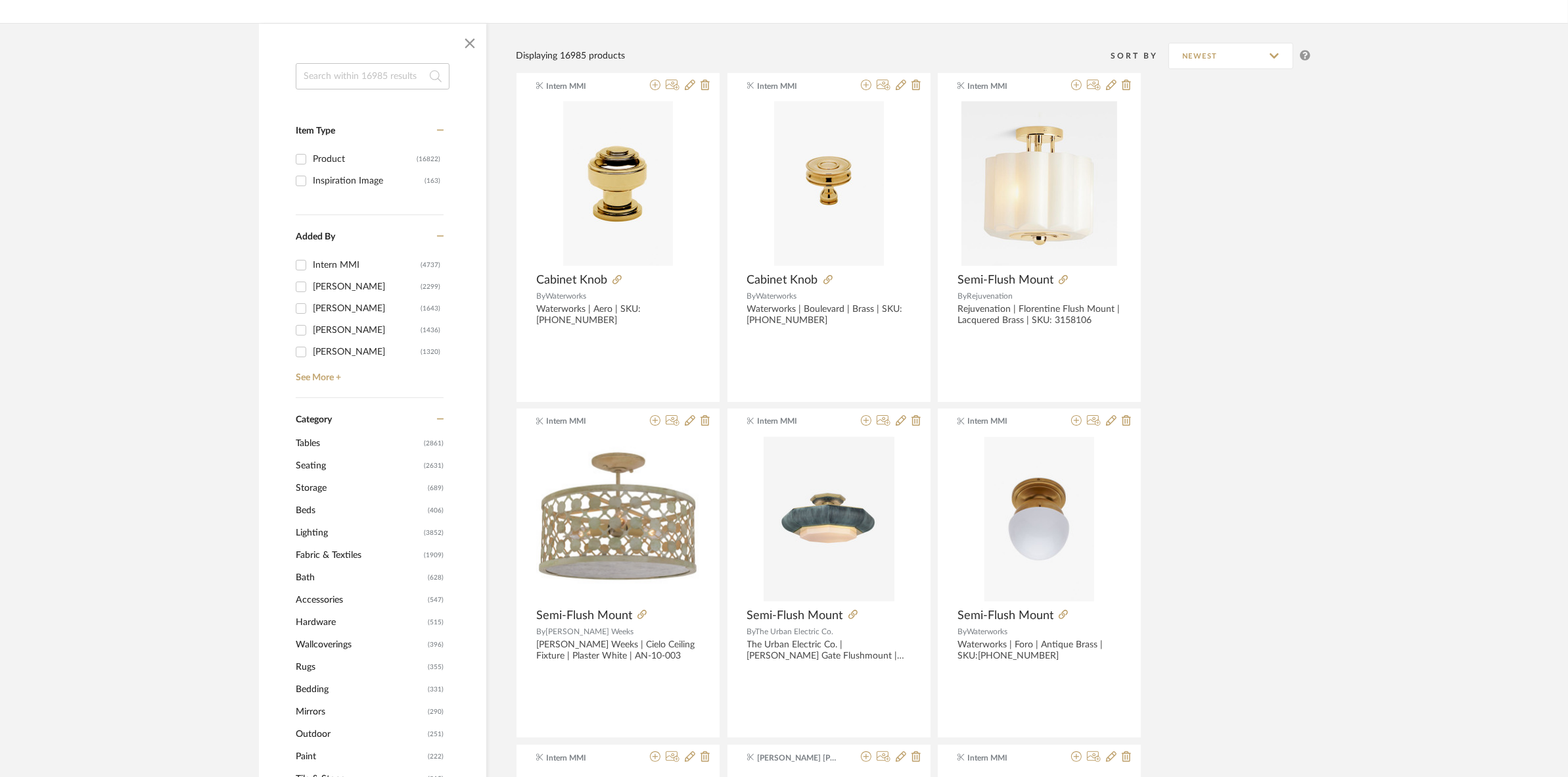
scroll to position [165, 0]
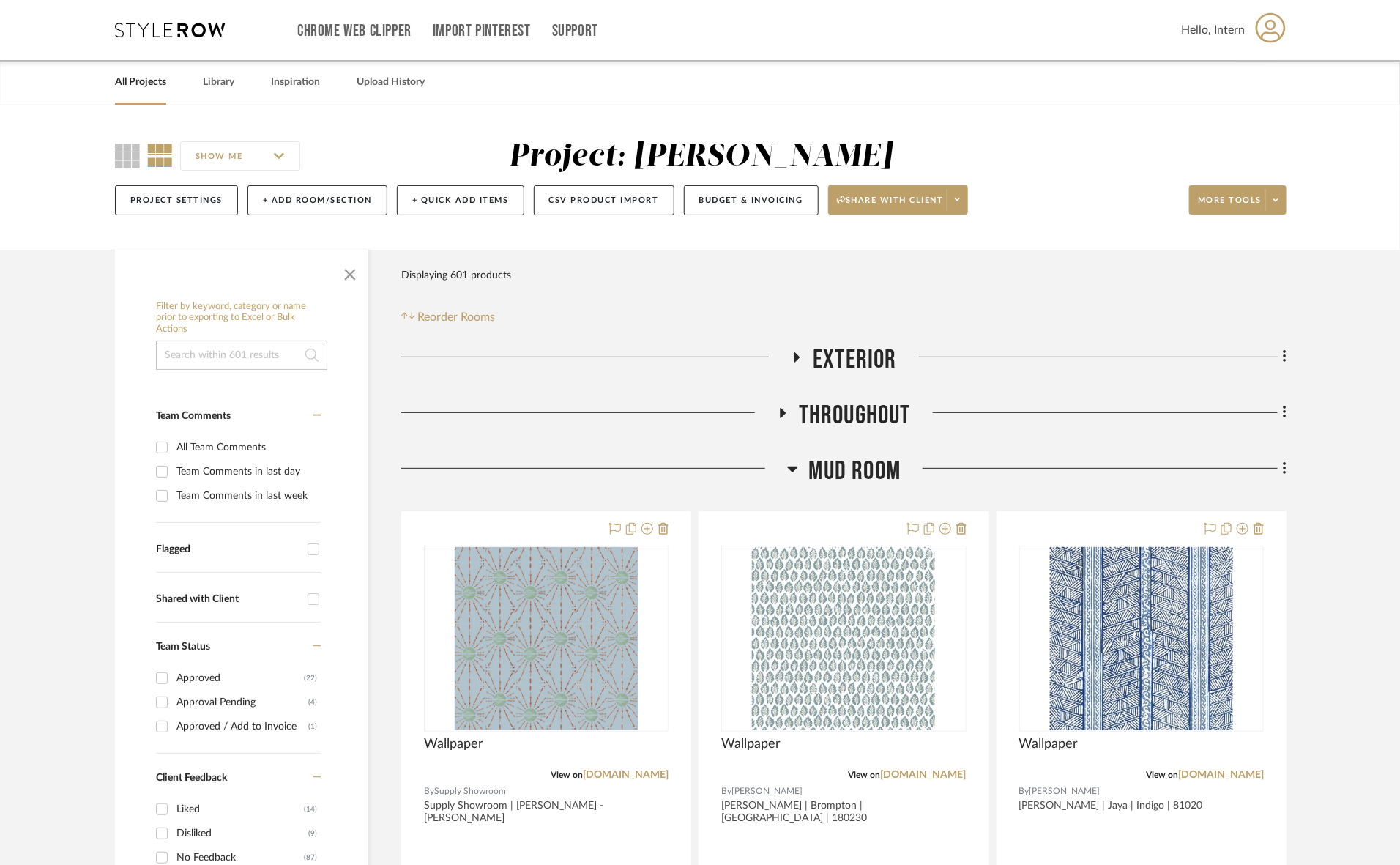
click at [832, 465] on span "Mud Room" at bounding box center [855, 471] width 92 height 31
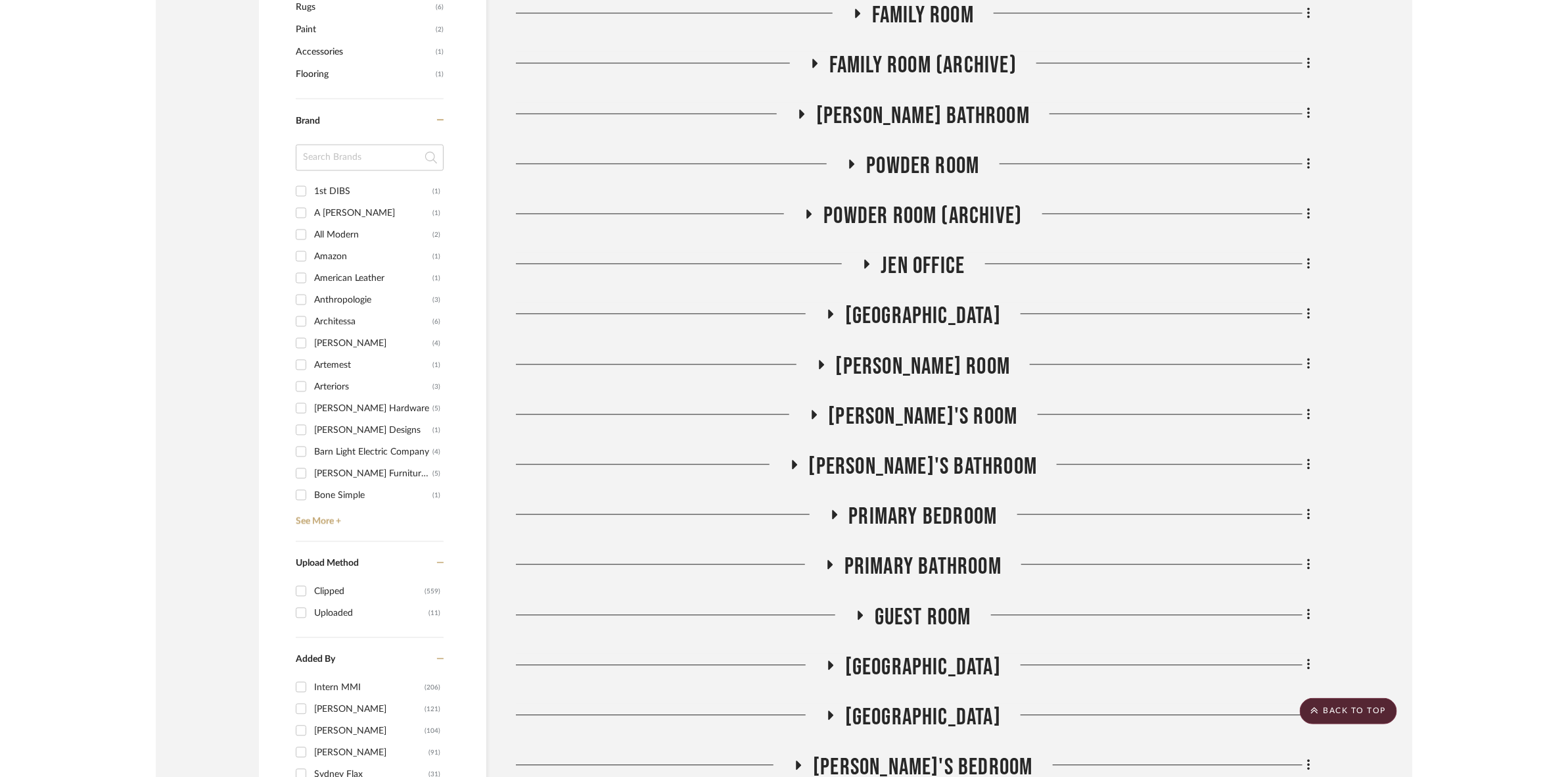
scroll to position [1397, 0]
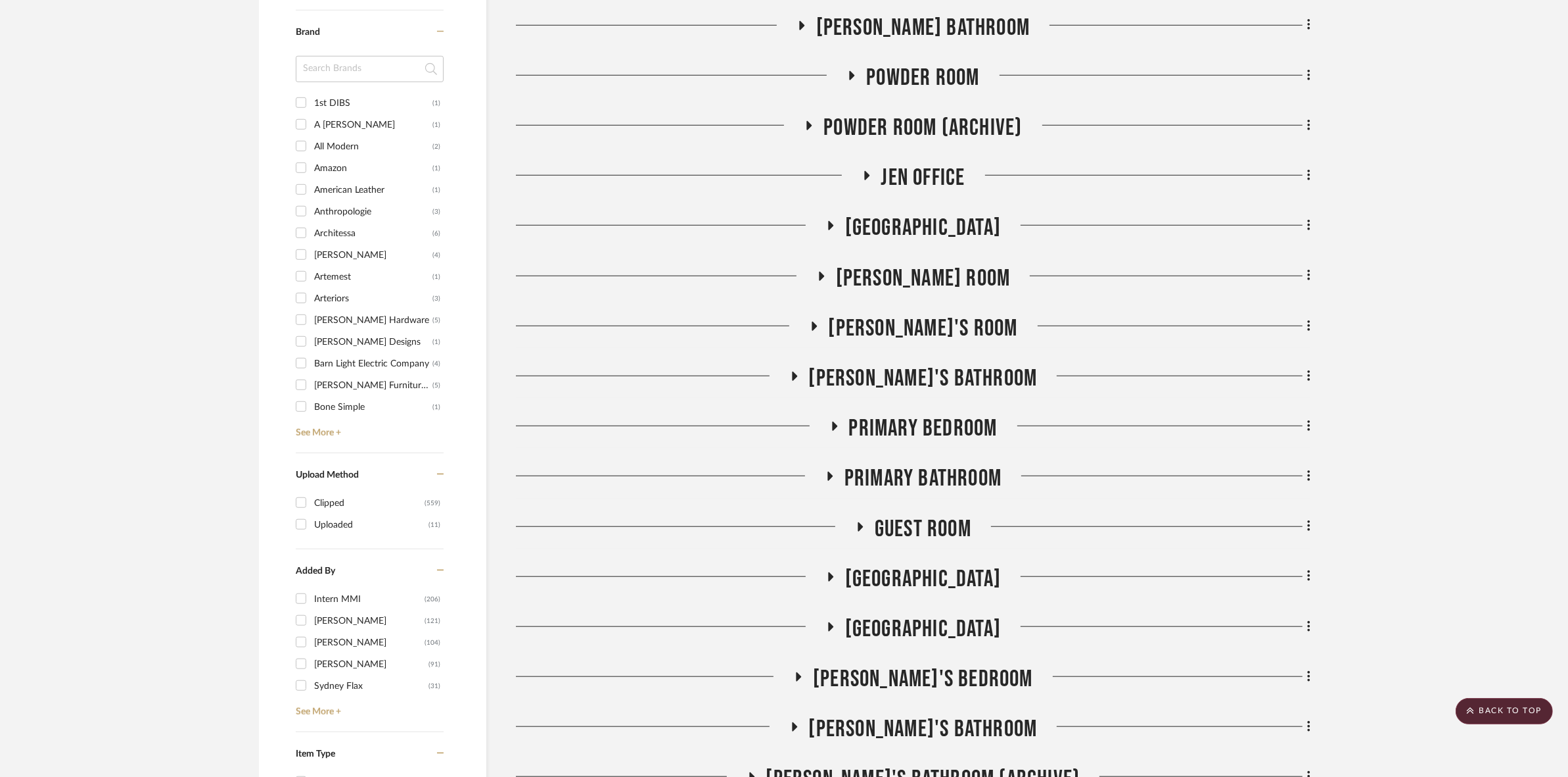
click at [884, 476] on span "Primary Bathroom" at bounding box center [923, 479] width 157 height 28
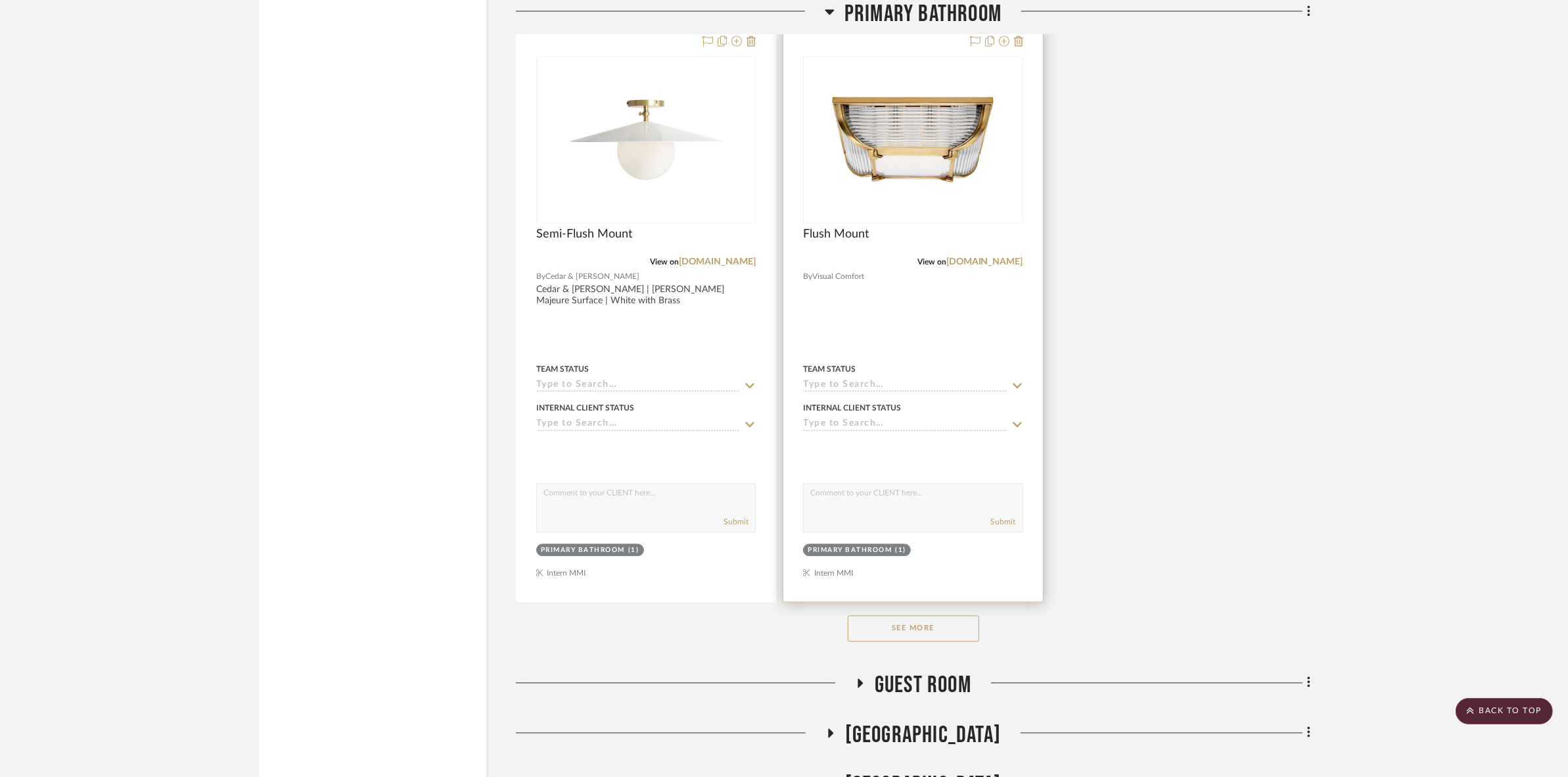
scroll to position [3288, 0]
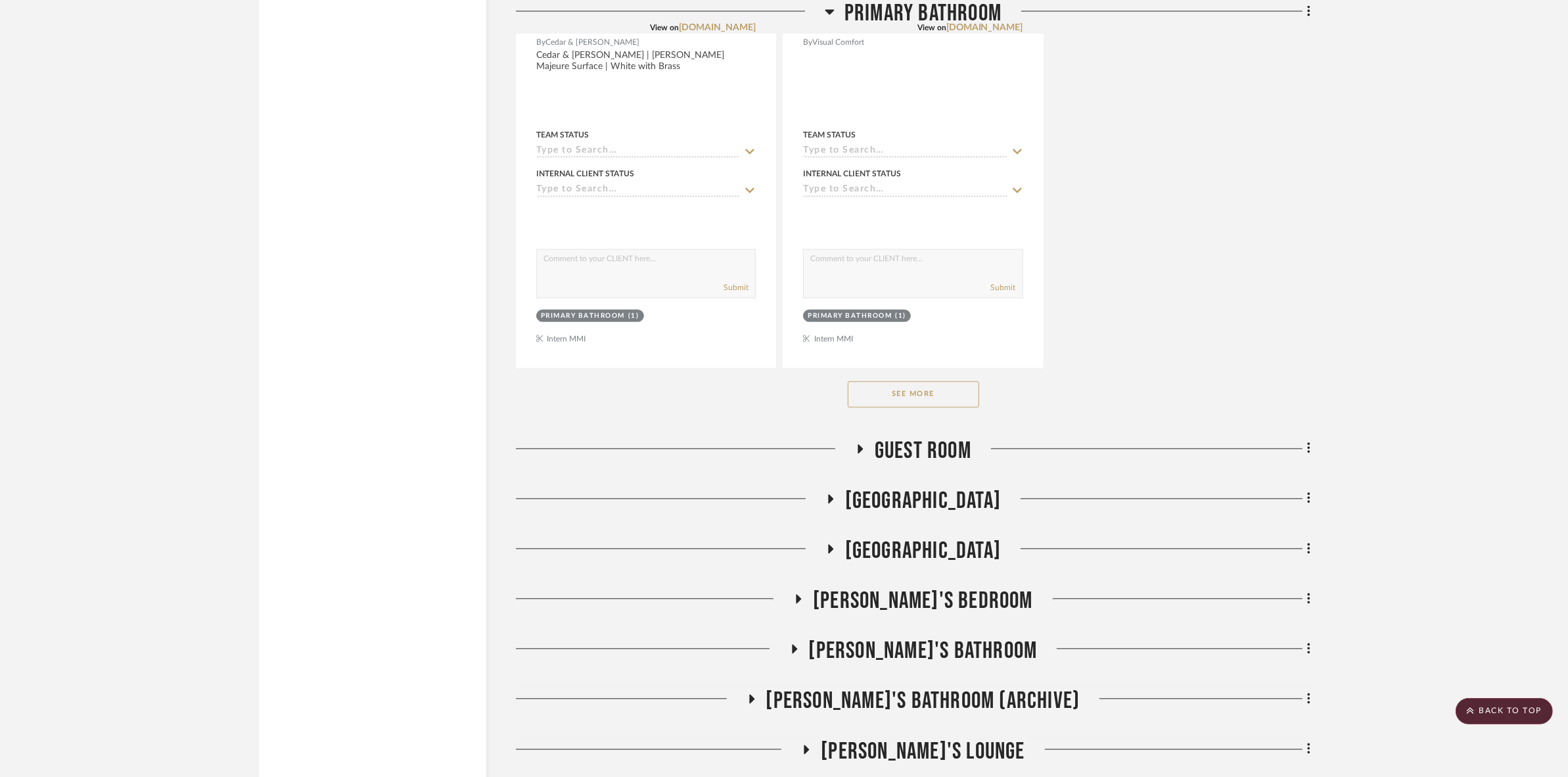
click at [914, 388] on button "See More" at bounding box center [914, 394] width 131 height 27
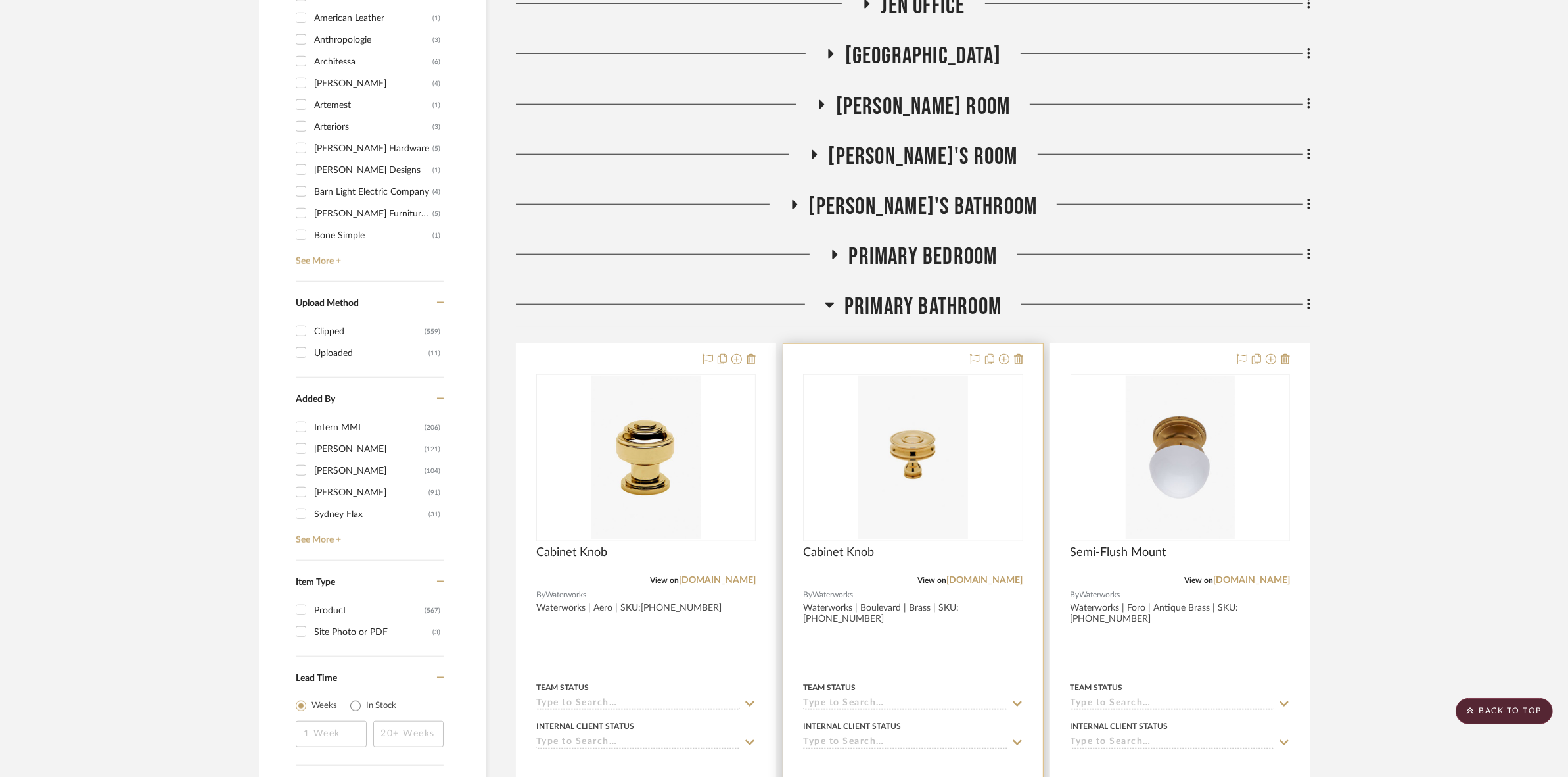
scroll to position [1562, 0]
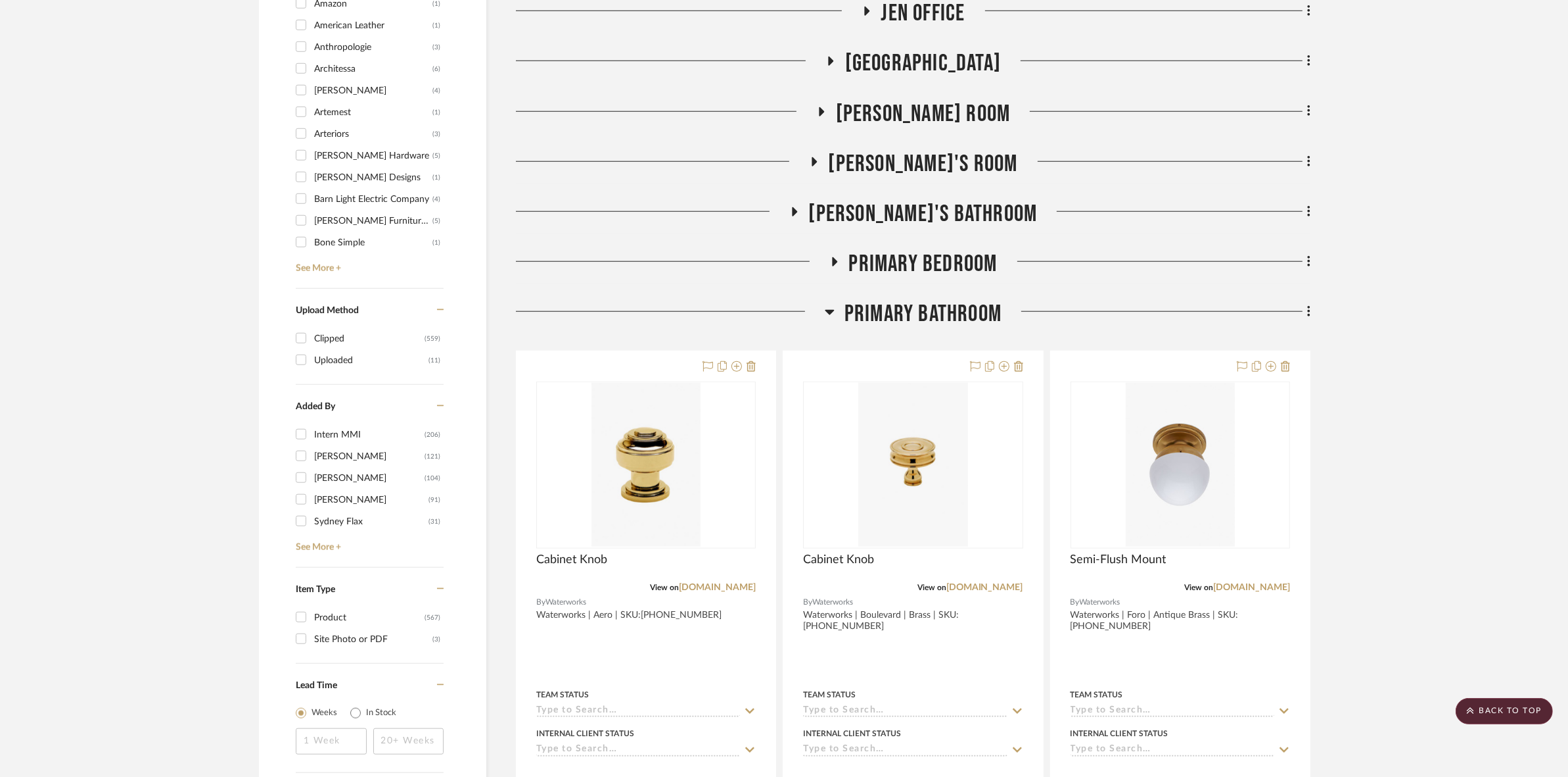
click at [876, 315] on span "Primary Bathroom" at bounding box center [923, 314] width 157 height 28
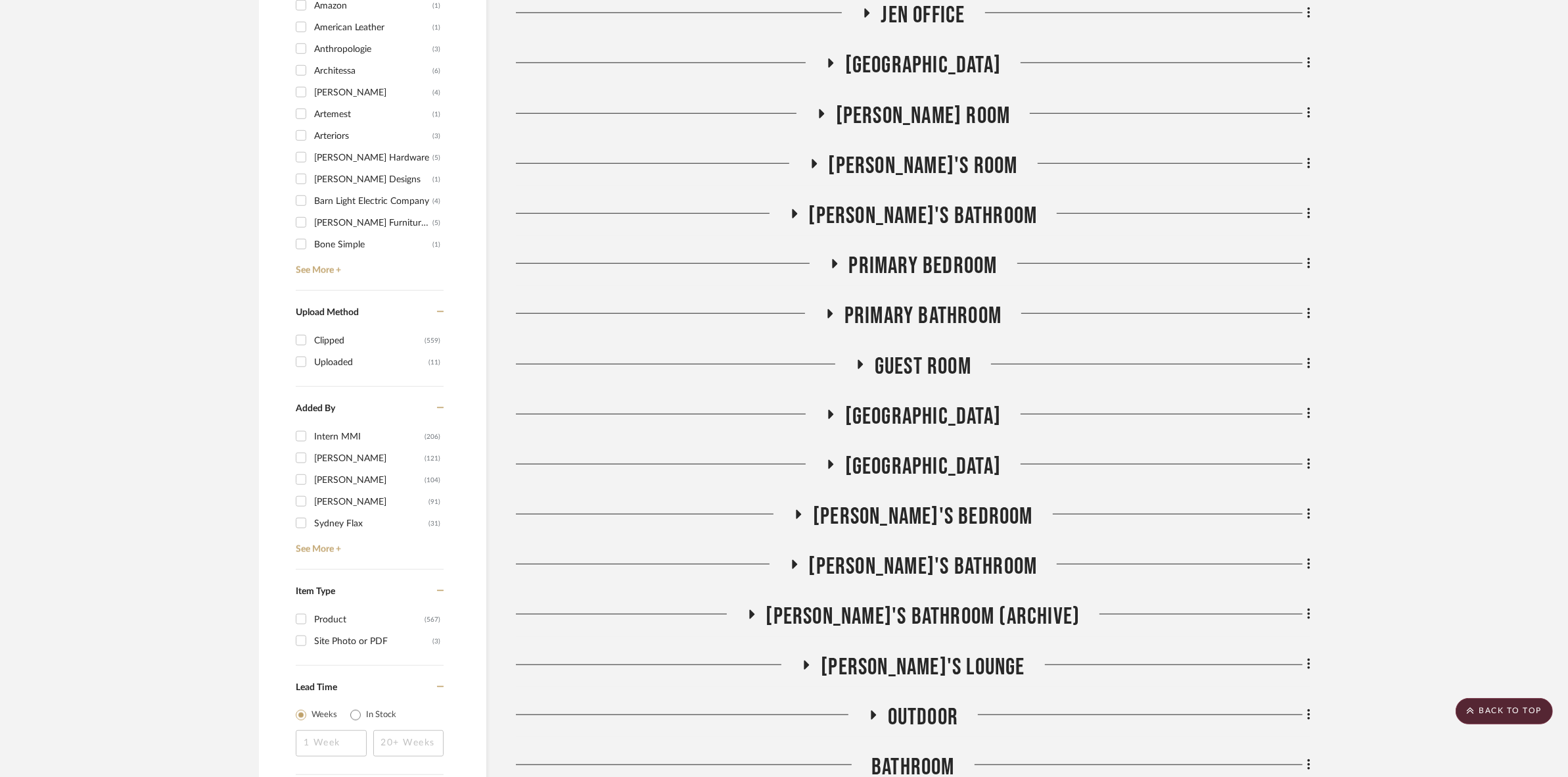
scroll to position [1397, 0]
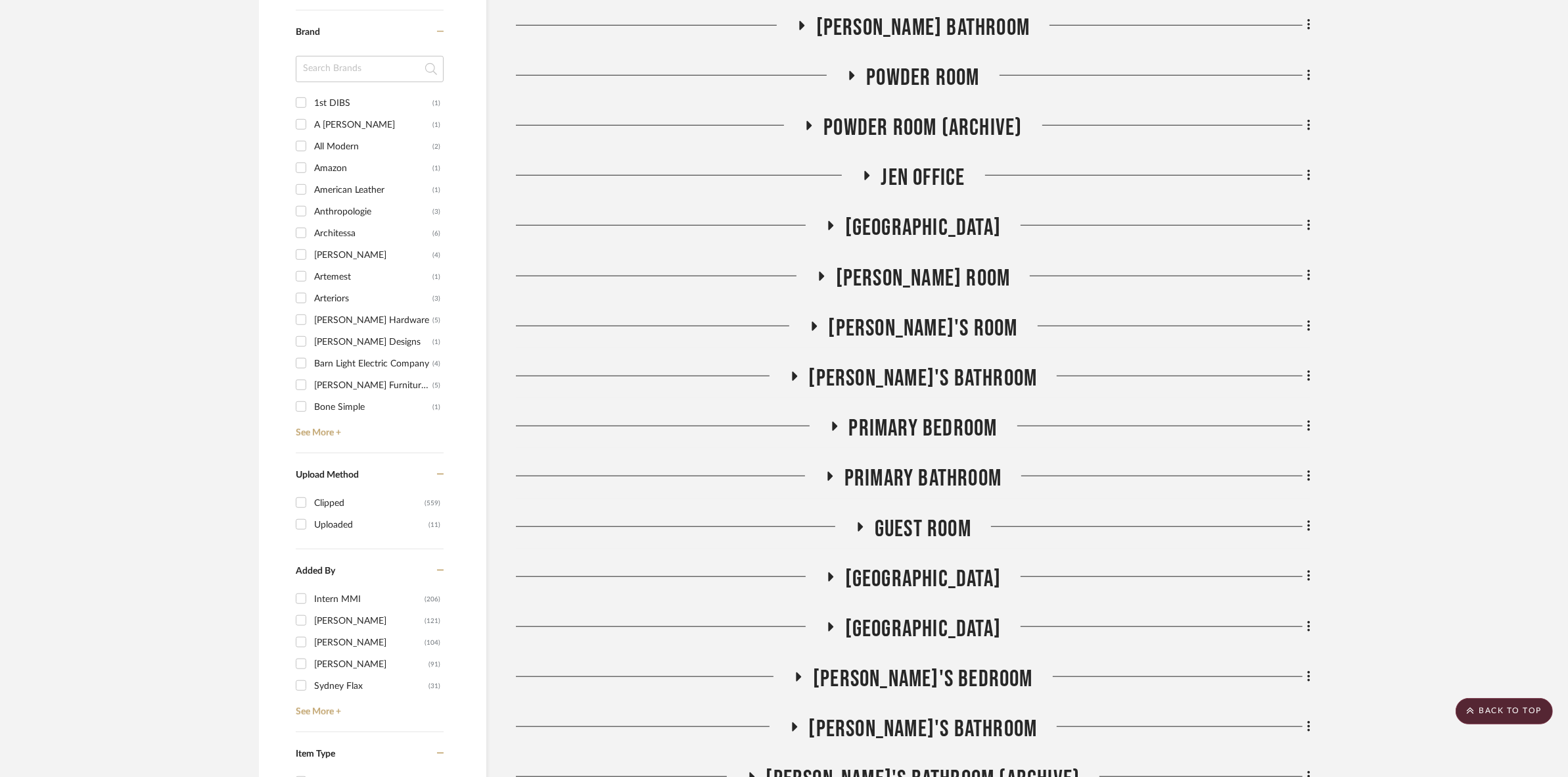
click at [922, 585] on span "[GEOGRAPHIC_DATA]" at bounding box center [923, 579] width 156 height 28
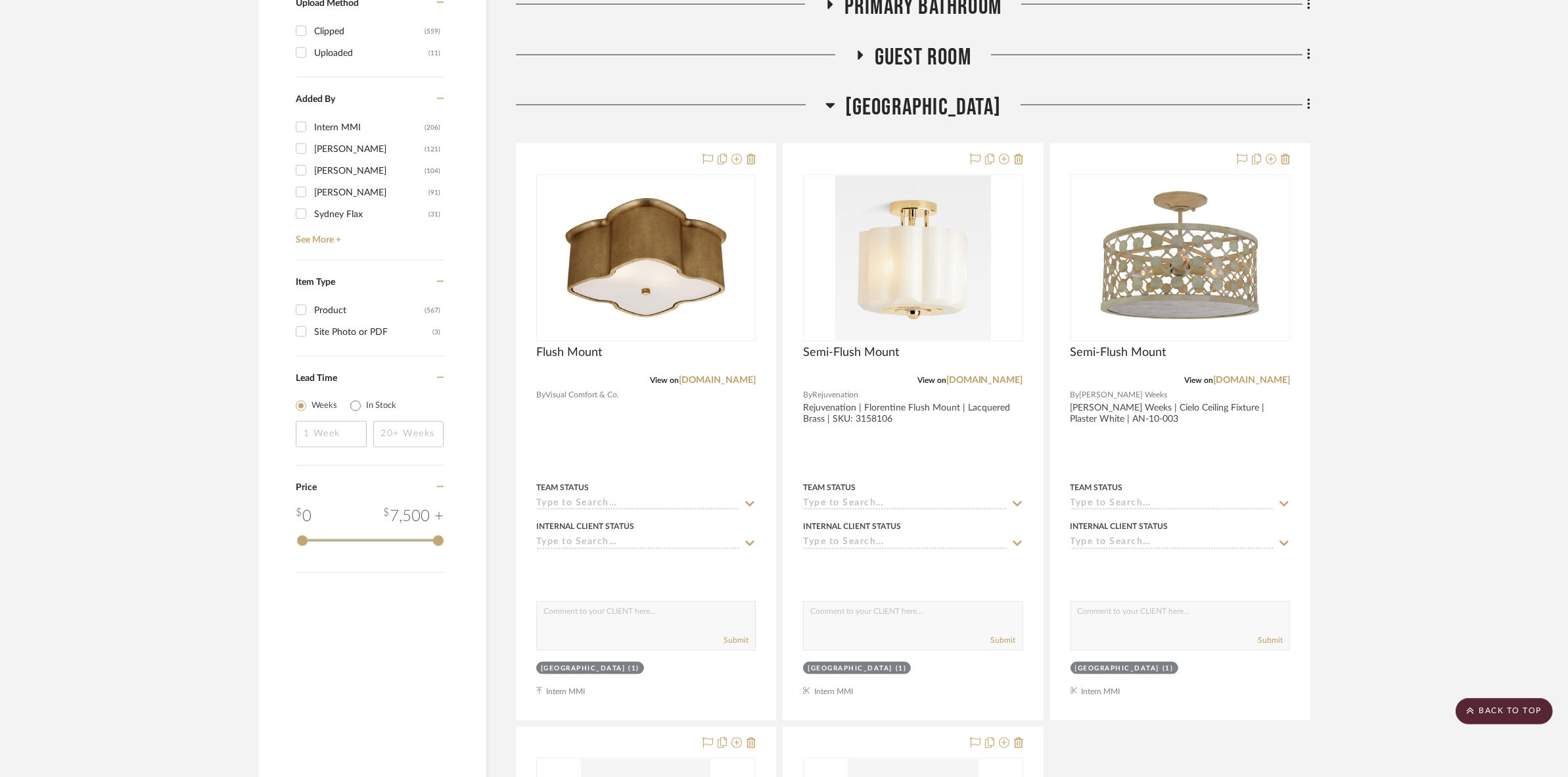
scroll to position [1809, 0]
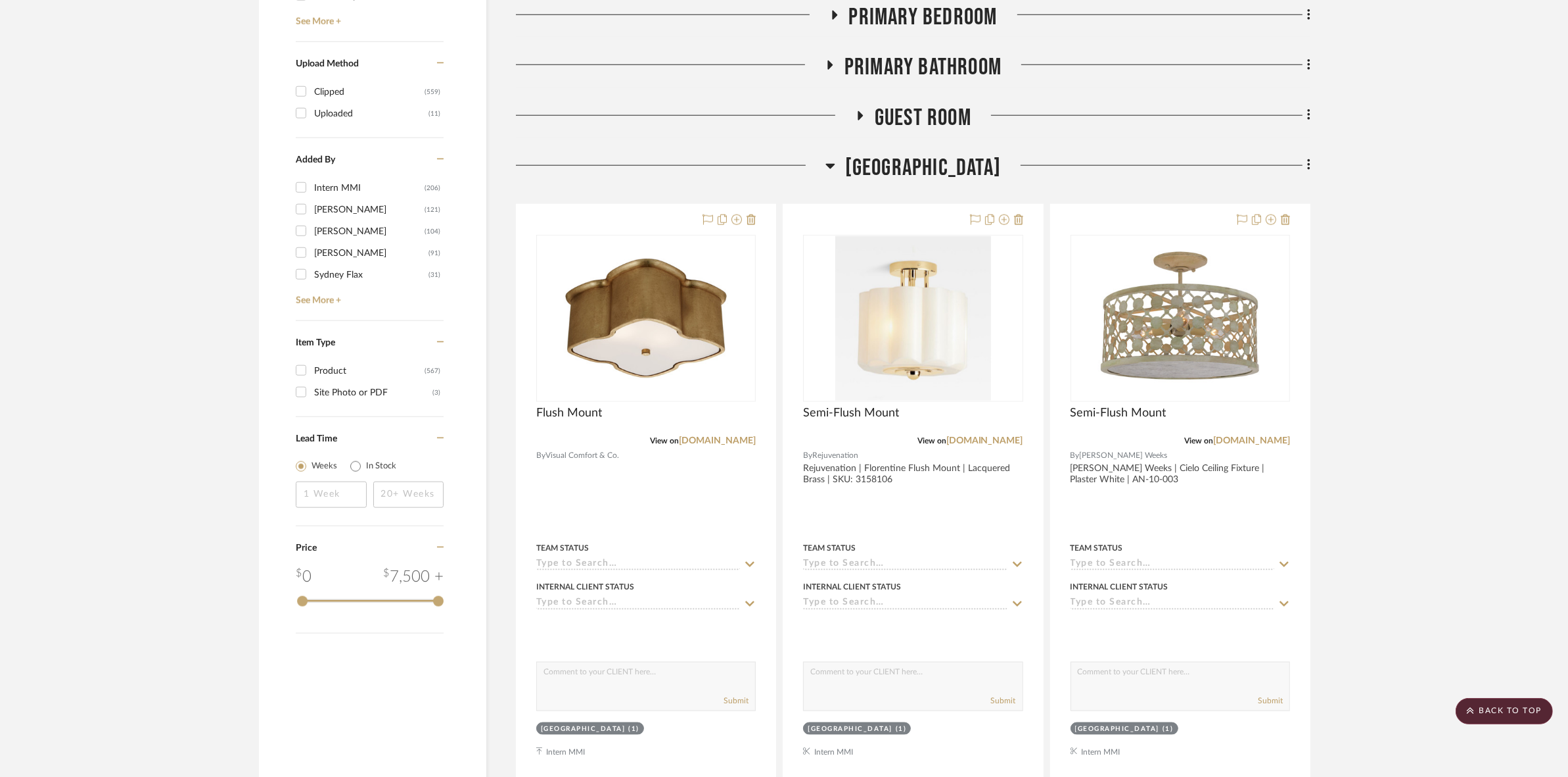
click at [901, 176] on span "[GEOGRAPHIC_DATA]" at bounding box center [923, 168] width 156 height 28
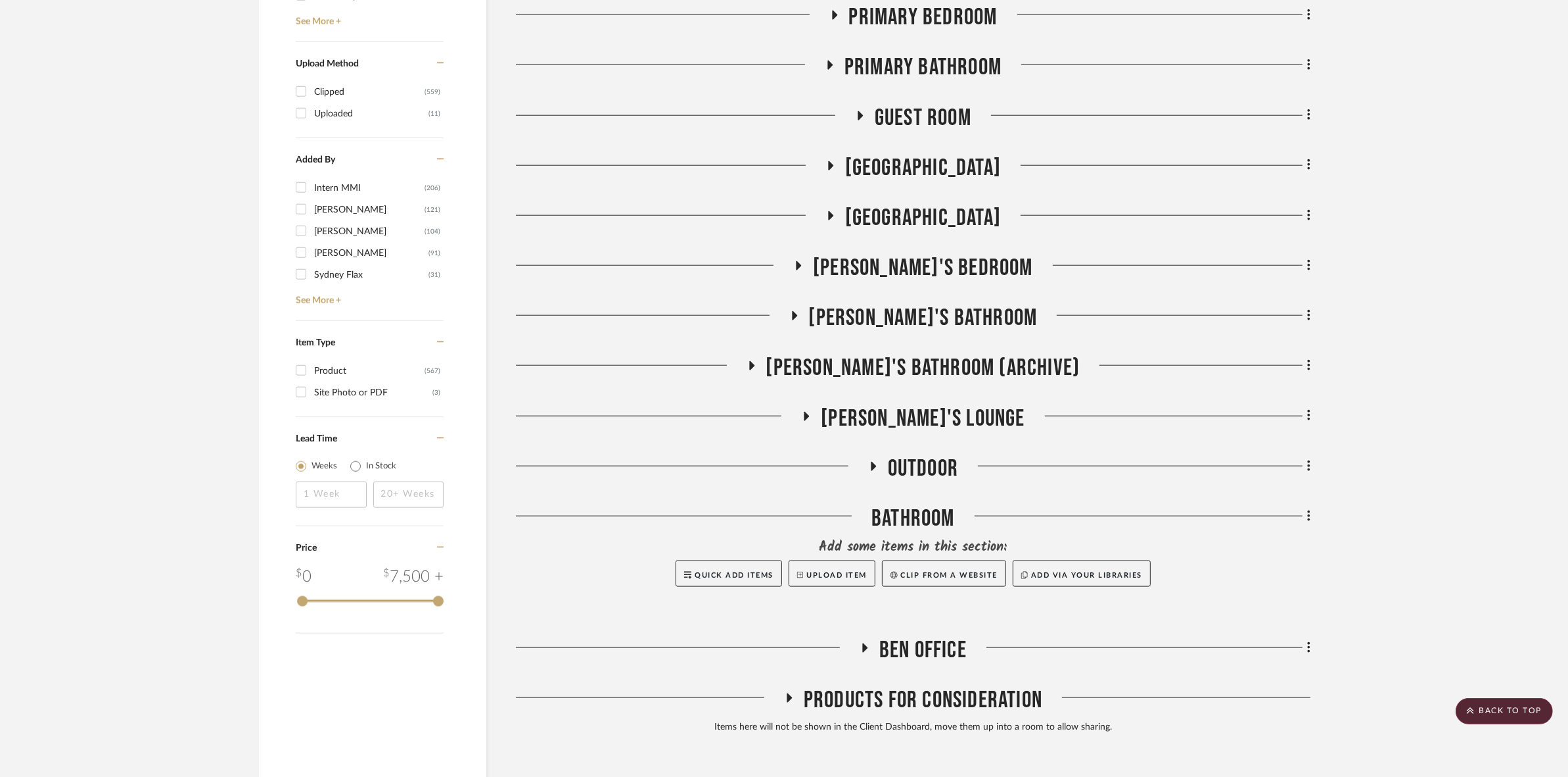
click at [921, 59] on span "Primary Bathroom" at bounding box center [923, 67] width 157 height 28
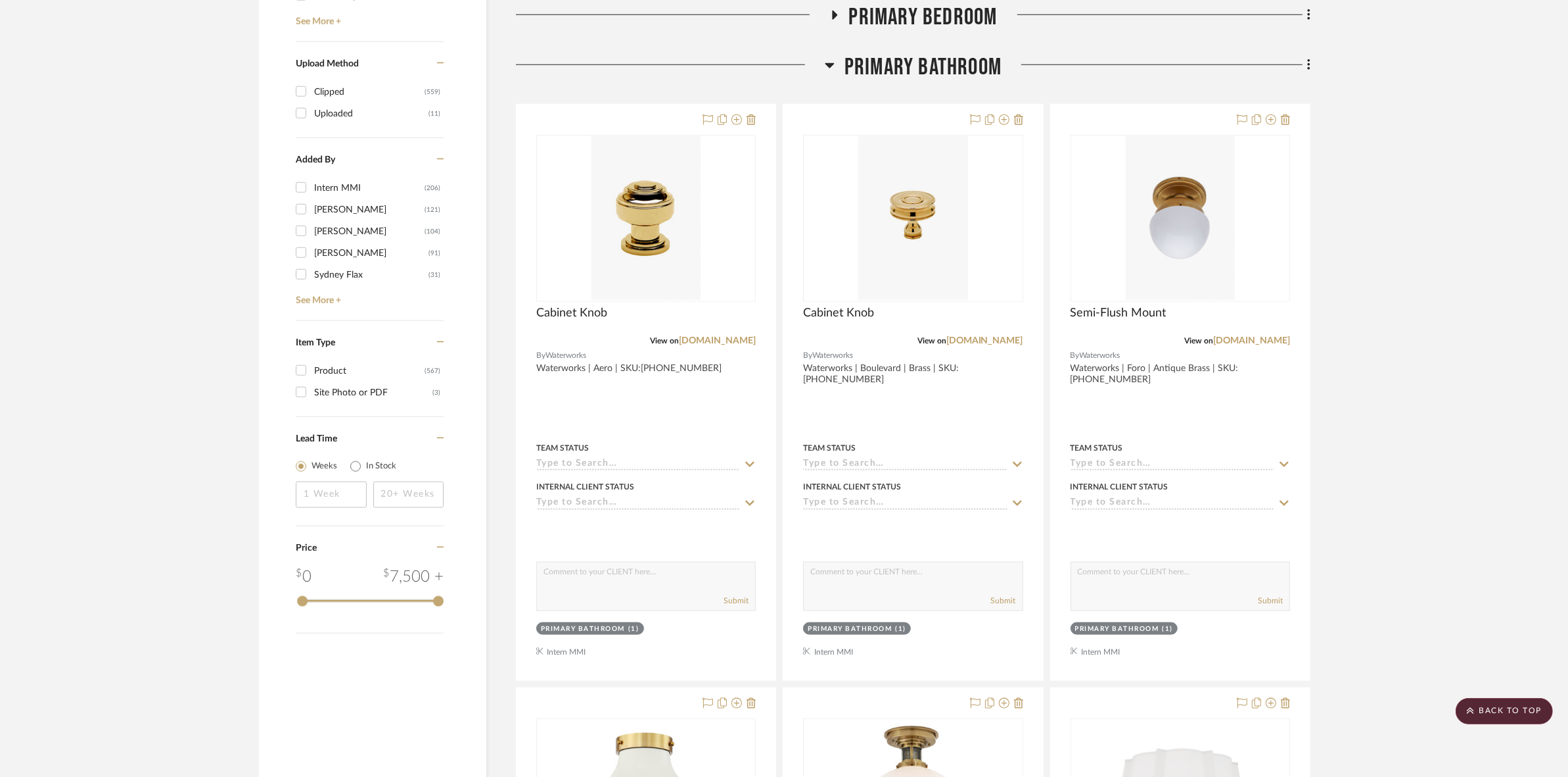
click at [917, 56] on span "Primary Bathroom" at bounding box center [923, 67] width 157 height 28
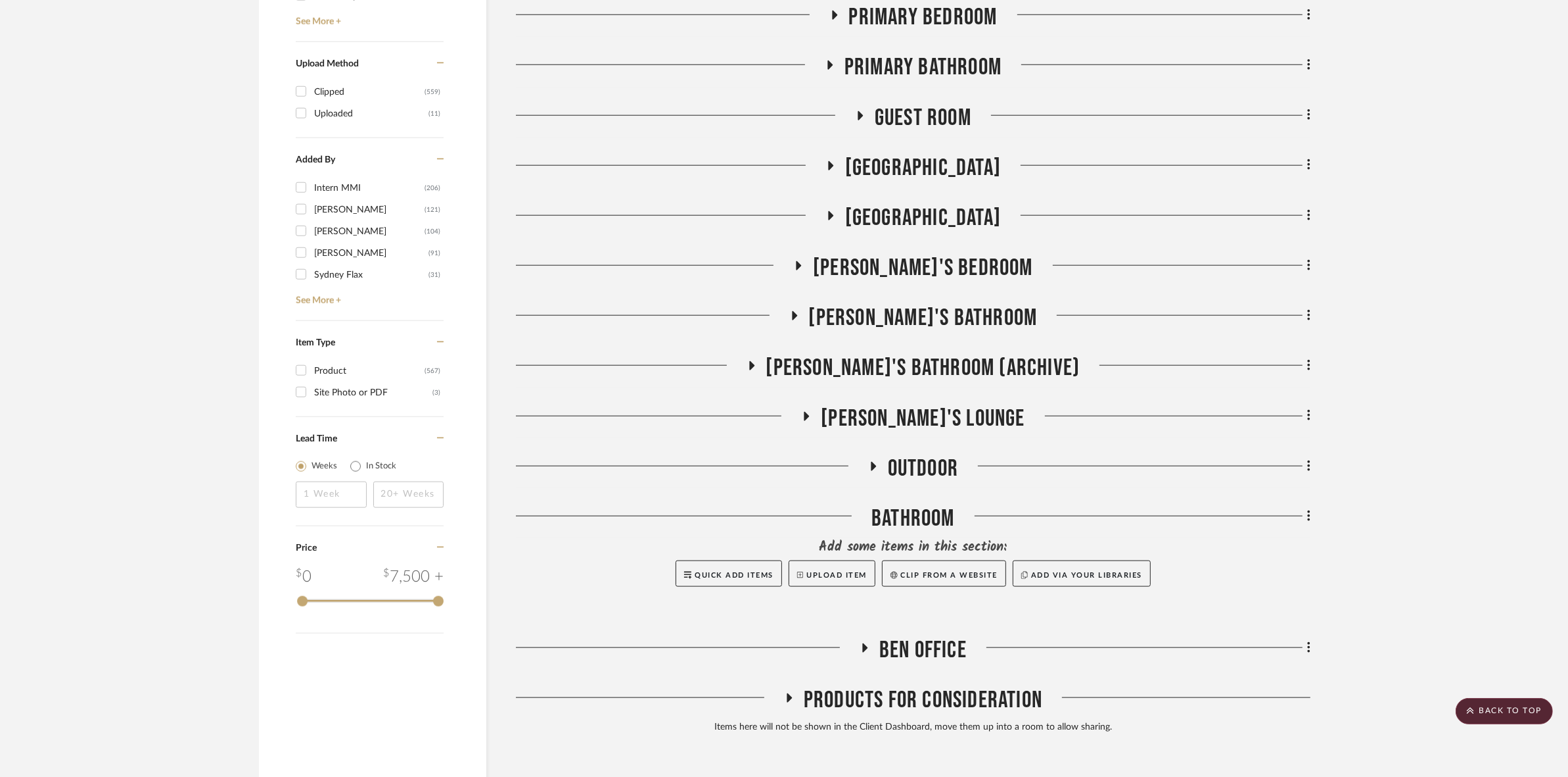
click at [925, 11] on span "Primary Bedroom" at bounding box center [923, 17] width 148 height 28
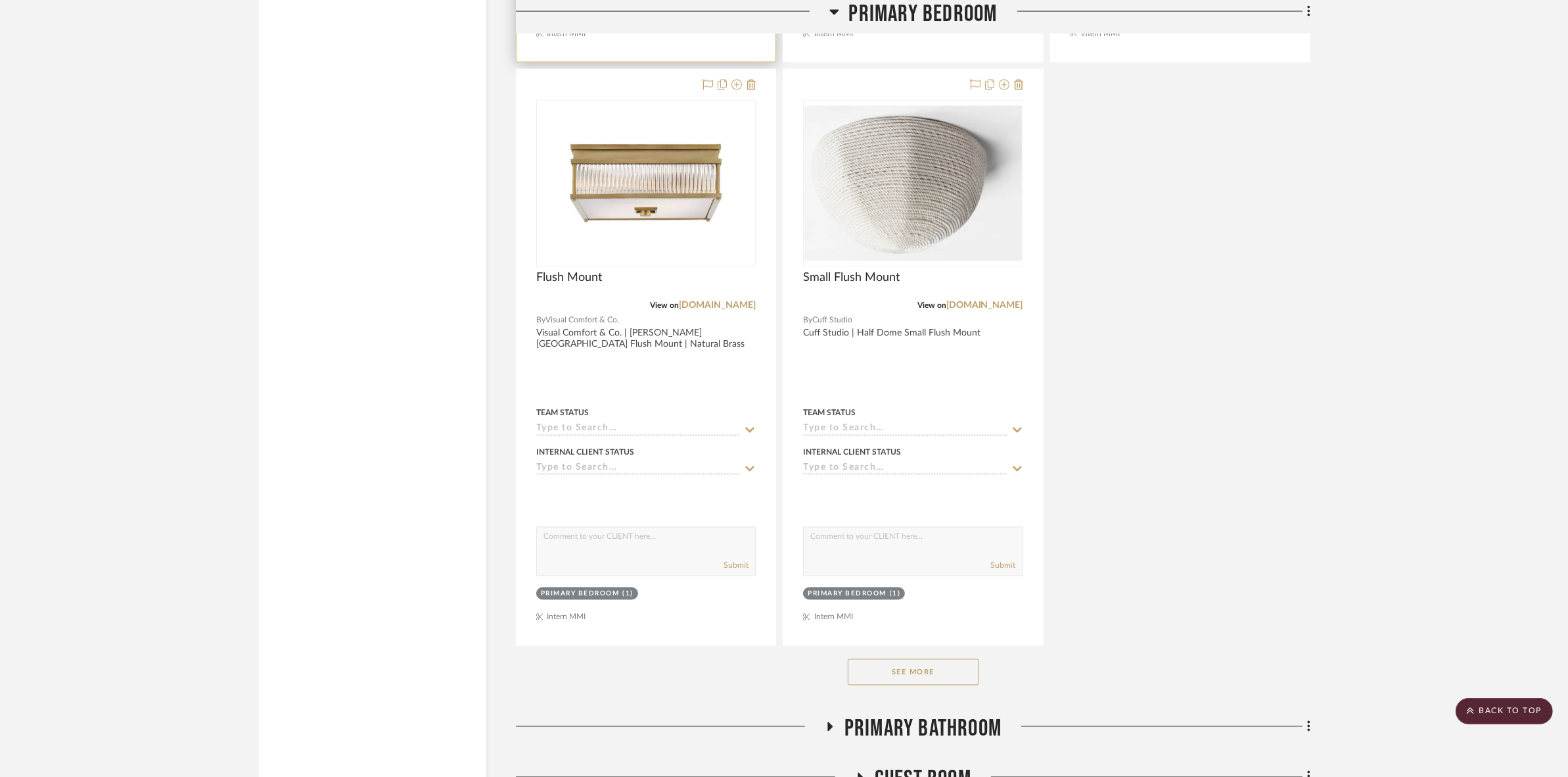
scroll to position [3370, 0]
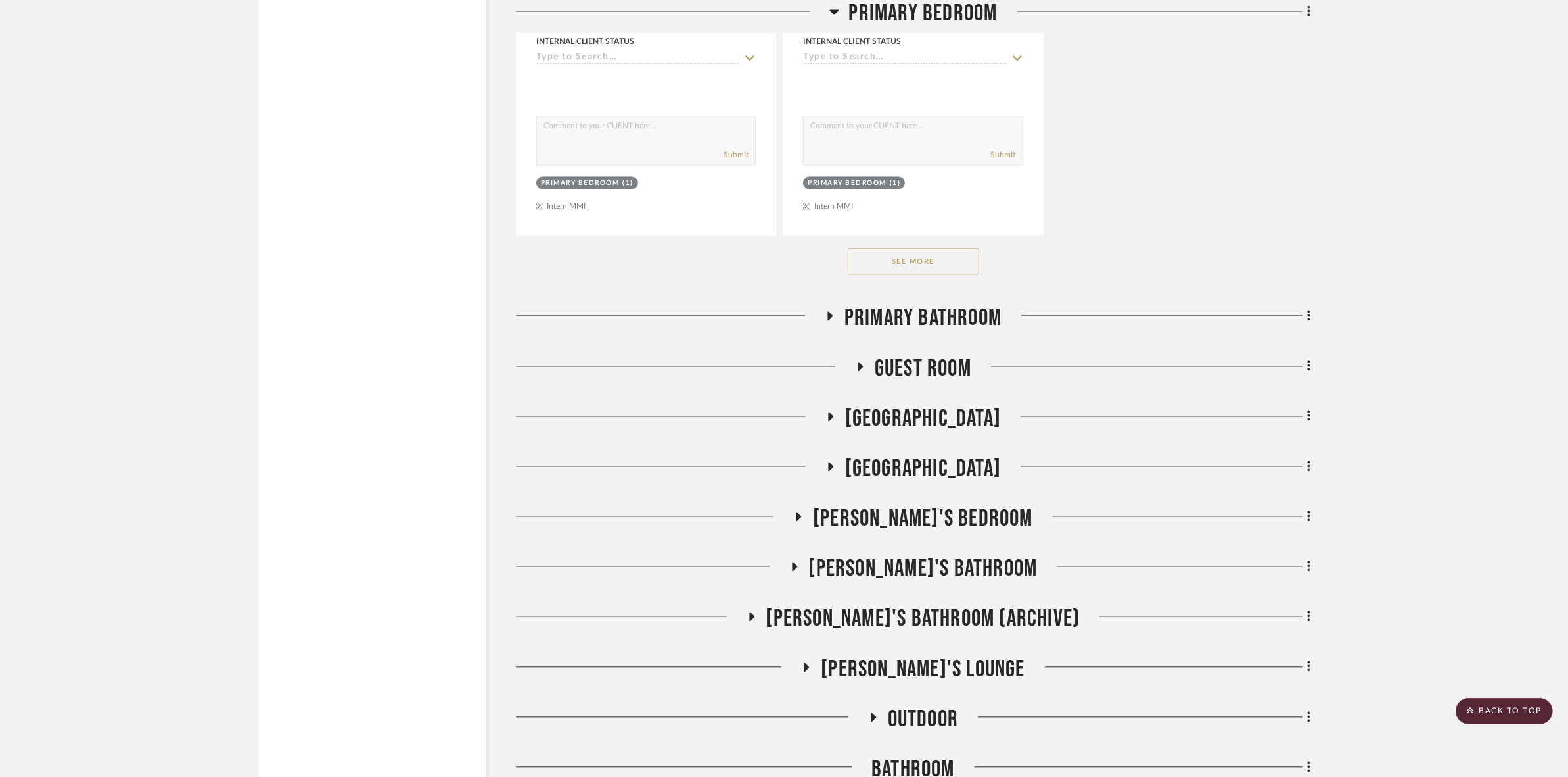
drag, startPoint x: 883, startPoint y: 268, endPoint x: 779, endPoint y: 383, distance: 155.1
click at [884, 268] on button "See More" at bounding box center [914, 261] width 131 height 27
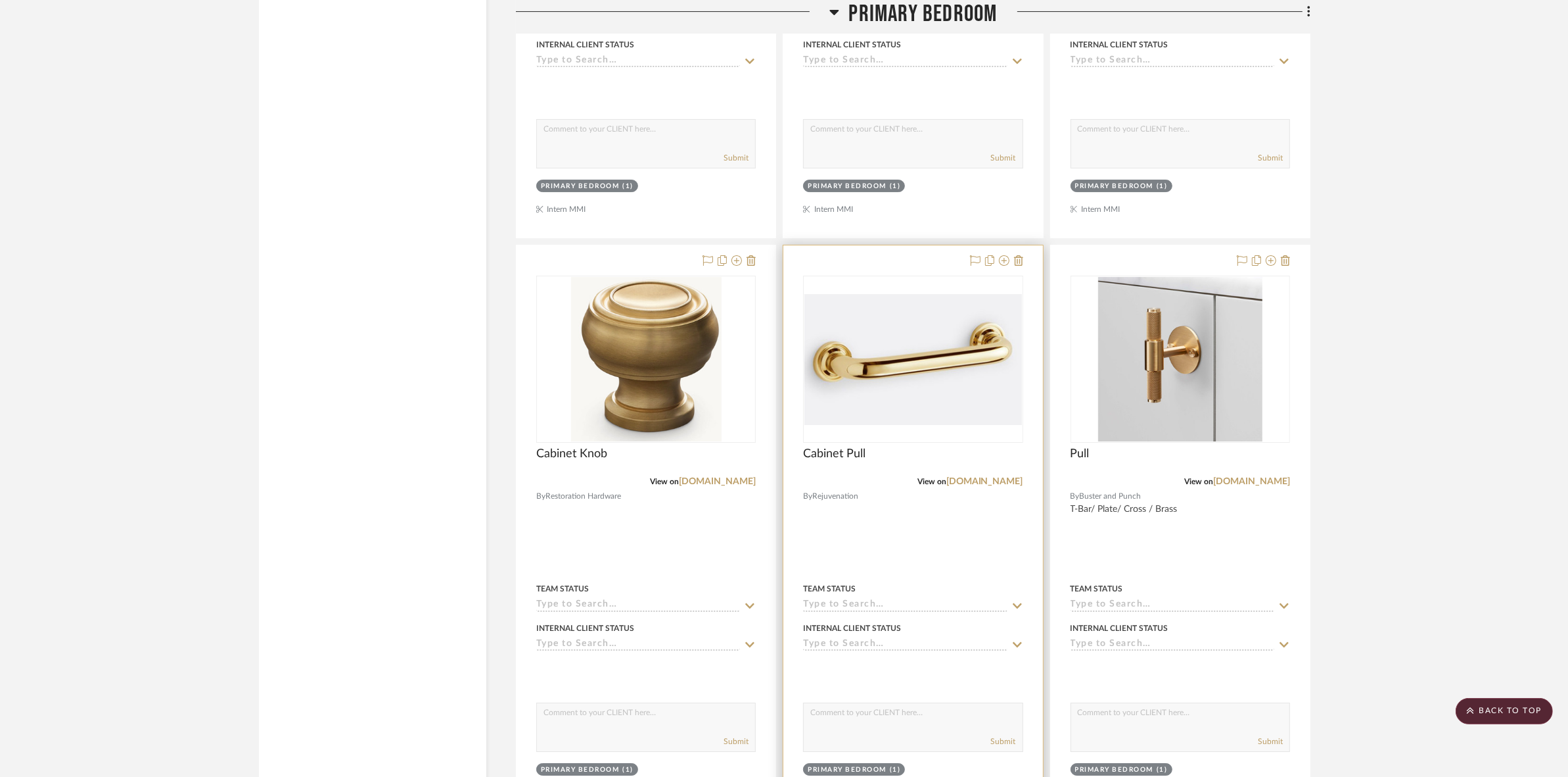
scroll to position [5672, 0]
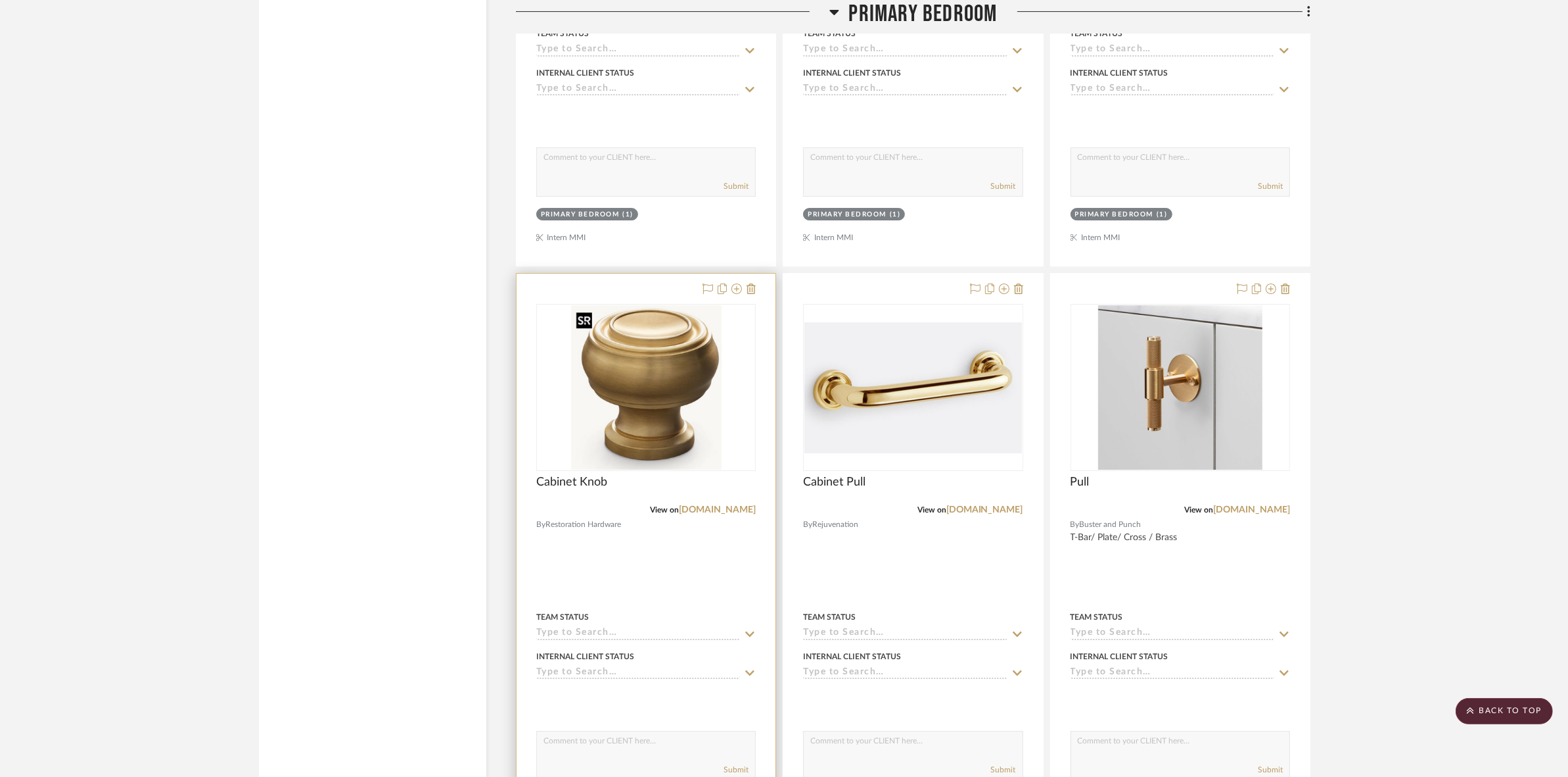
click at [671, 428] on img "0" at bounding box center [647, 387] width 151 height 165
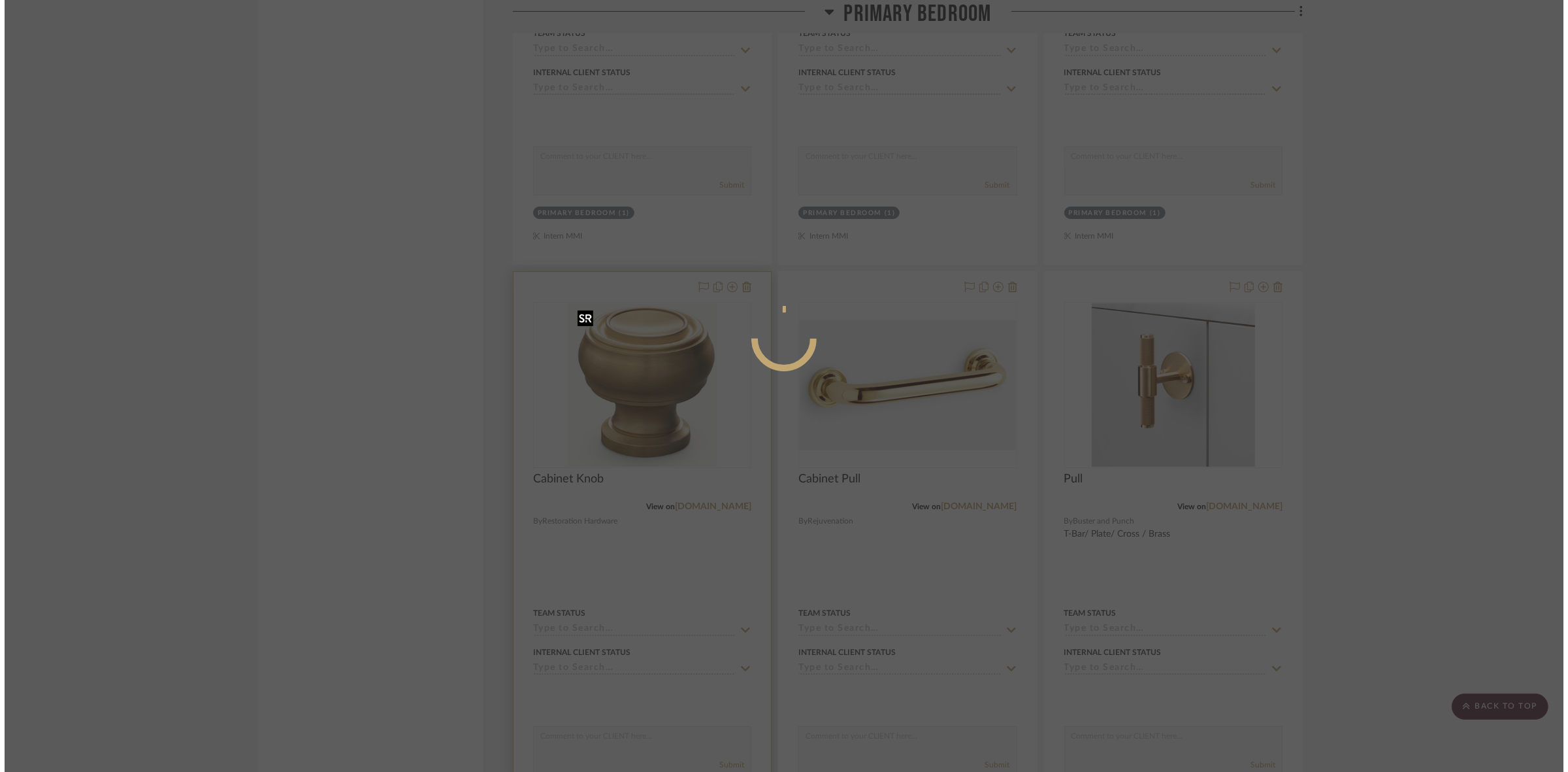
scroll to position [0, 0]
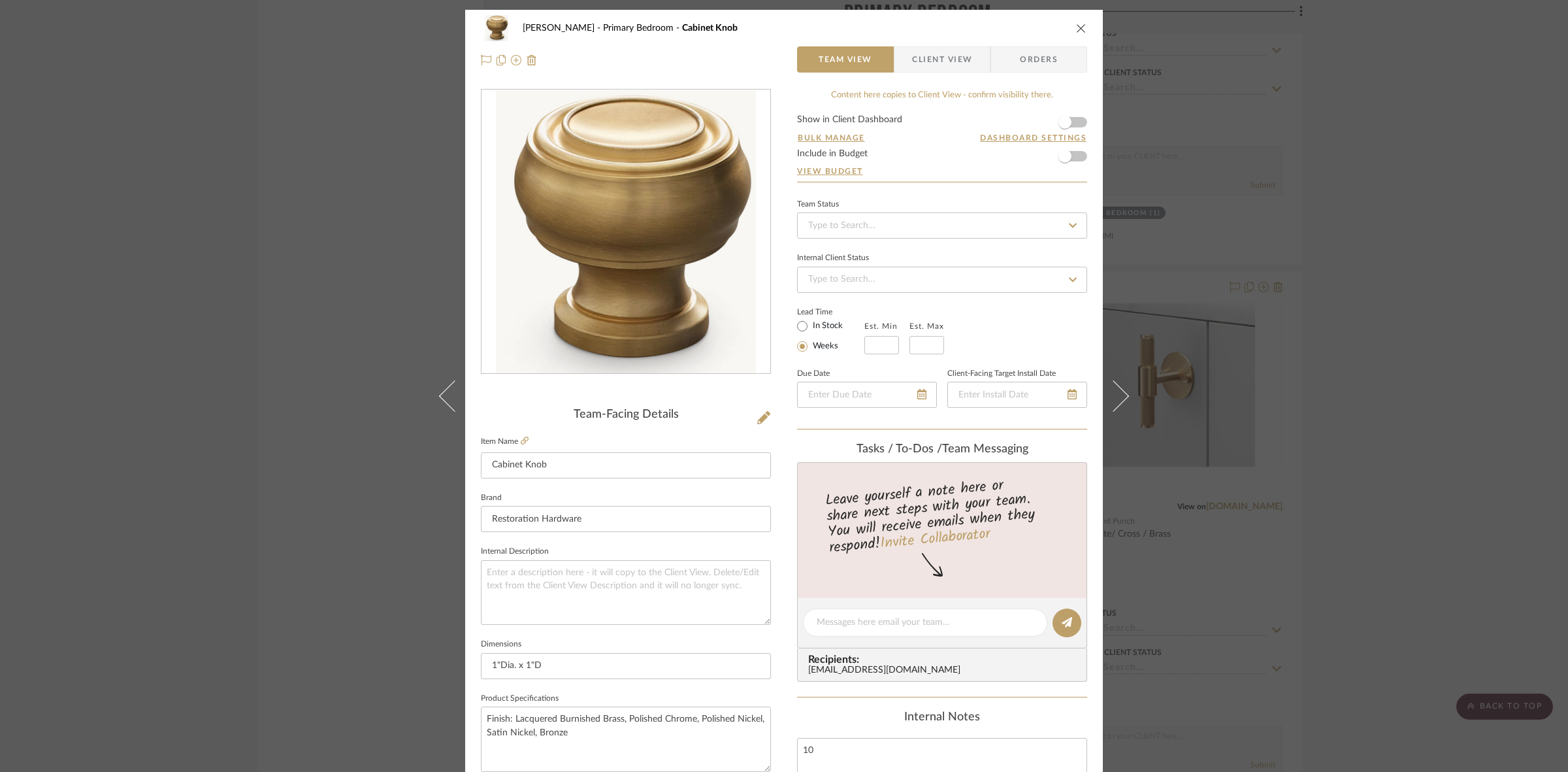
drag, startPoint x: 913, startPoint y: 60, endPoint x: 906, endPoint y: 76, distance: 17.5
click at [913, 60] on span "Client View" at bounding box center [942, 59] width 60 height 26
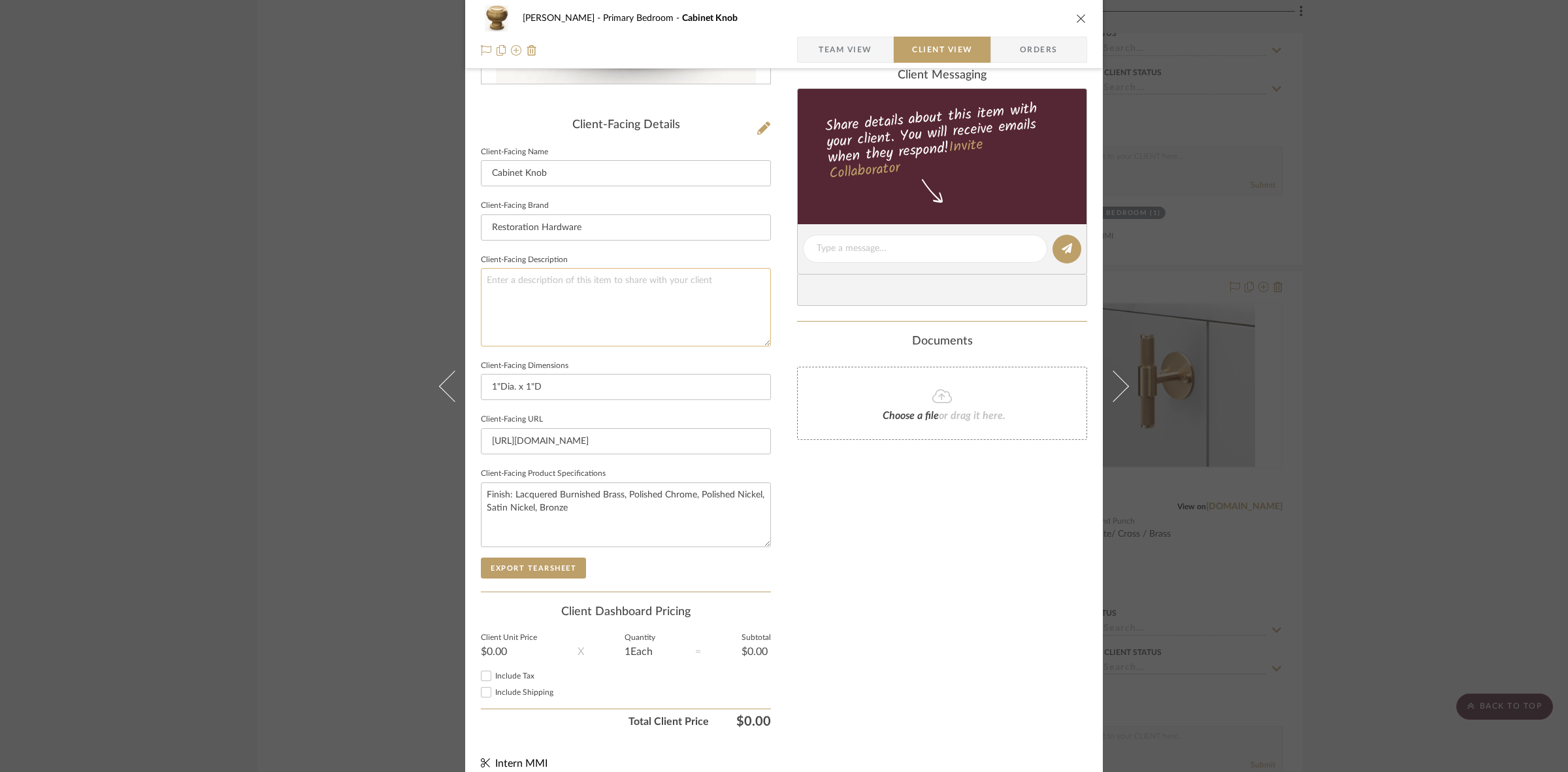
scroll to position [302, 0]
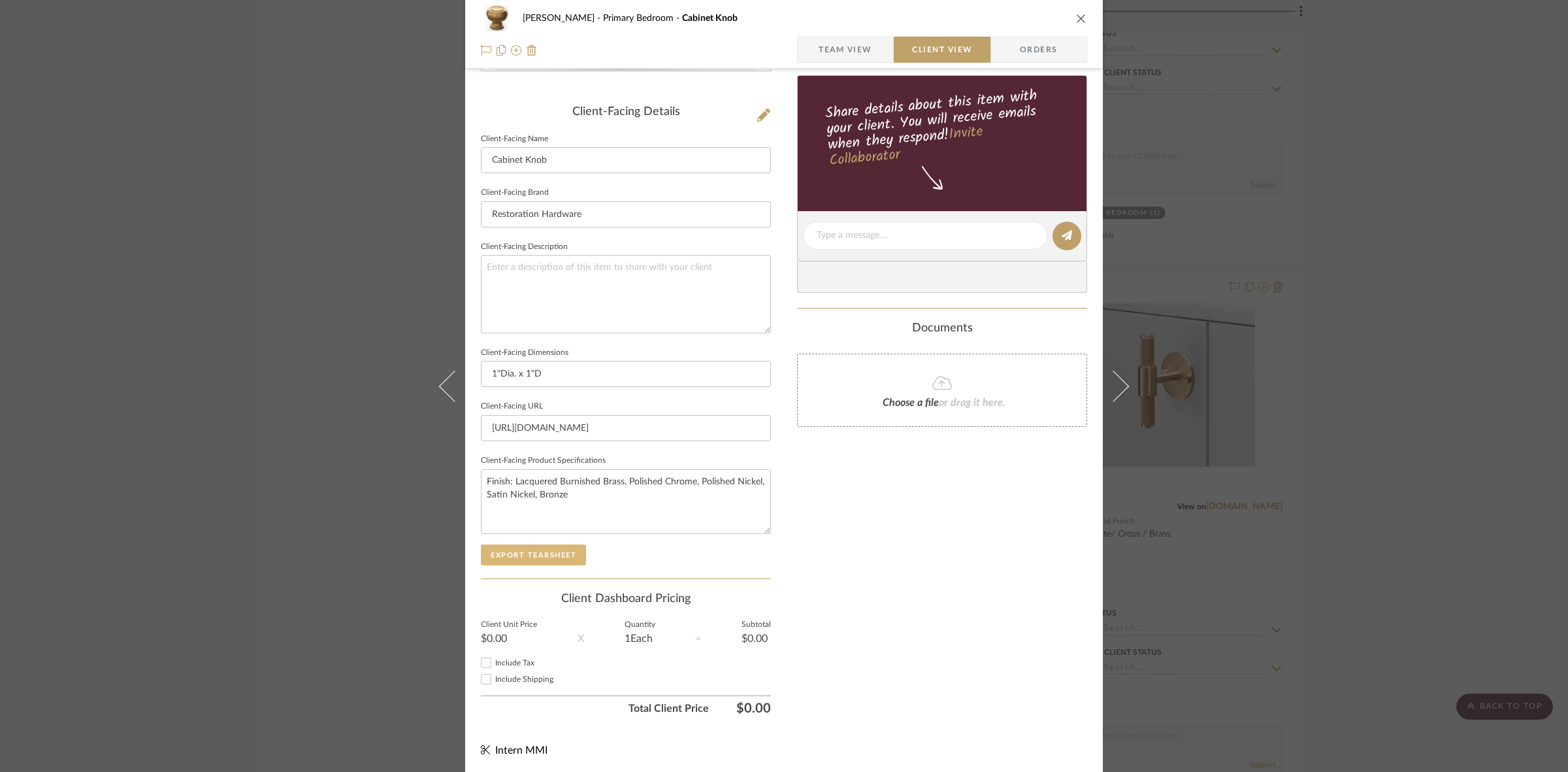
click at [557, 550] on button "Export Tearsheet" at bounding box center [533, 555] width 105 height 21
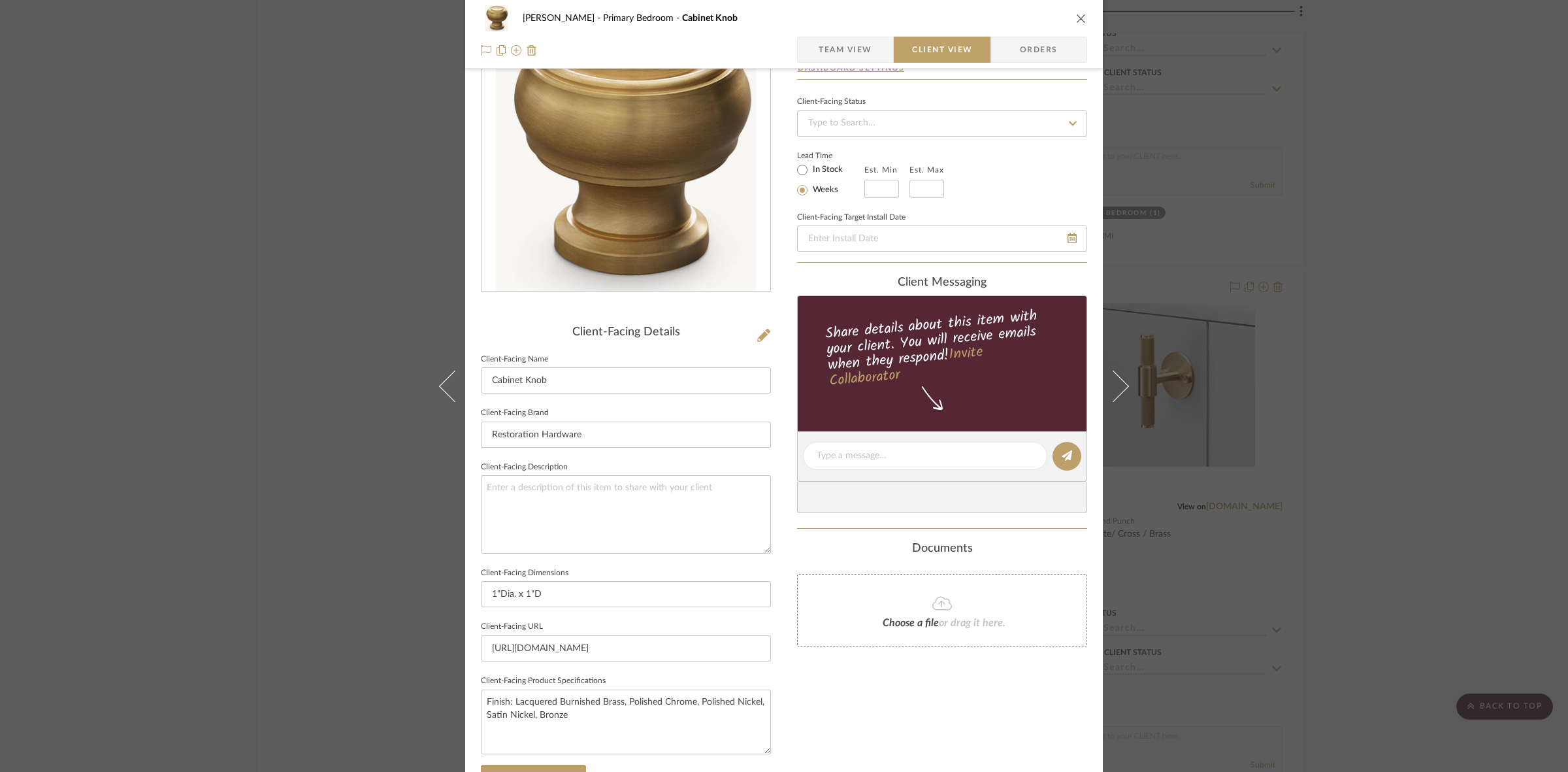
scroll to position [0, 0]
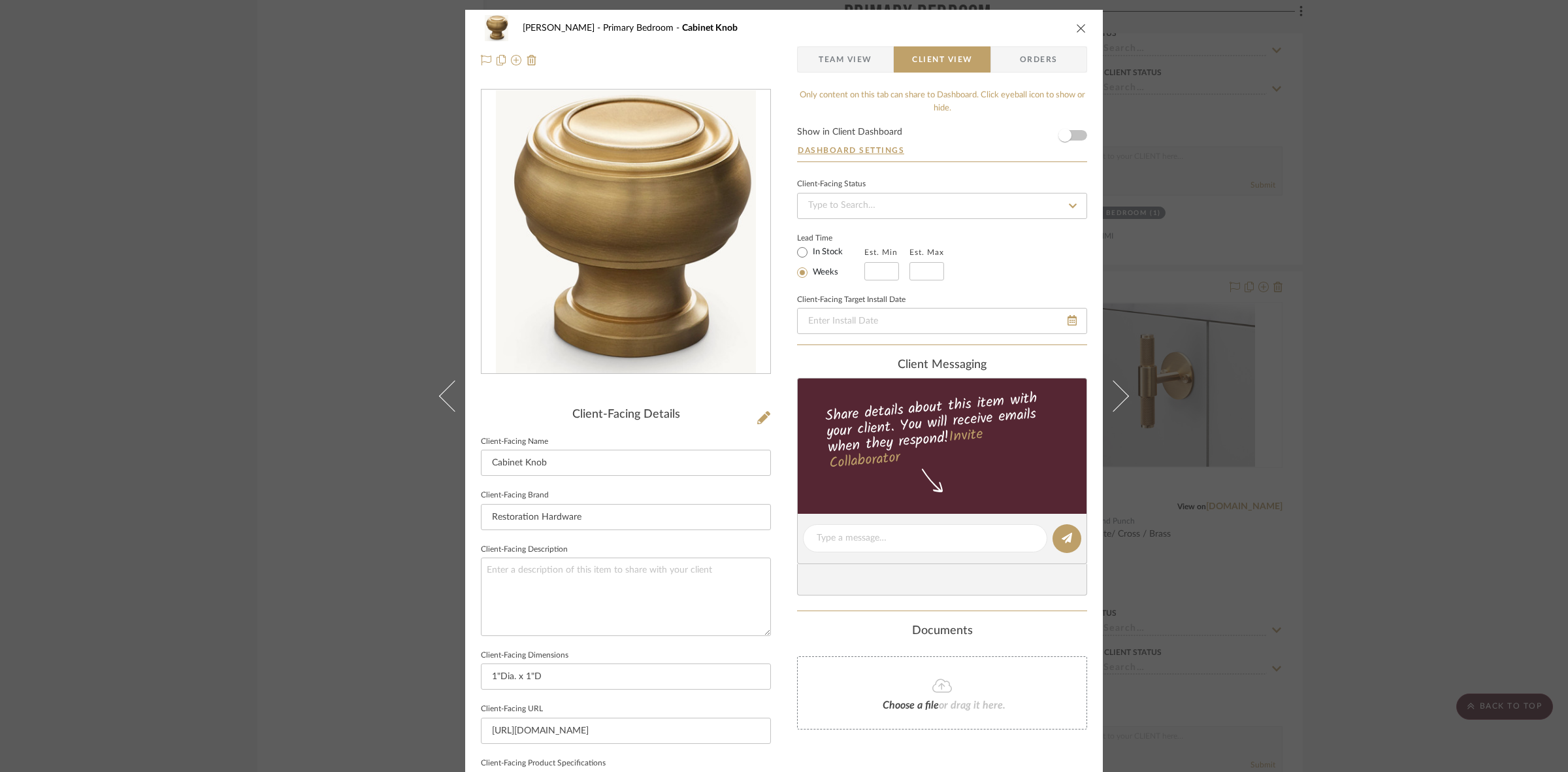
click at [1258, 315] on div "FRITZ DC Primary Bedroom Cabinet Knob Team View Client View Orders Client-Facin…" at bounding box center [784, 386] width 1568 height 772
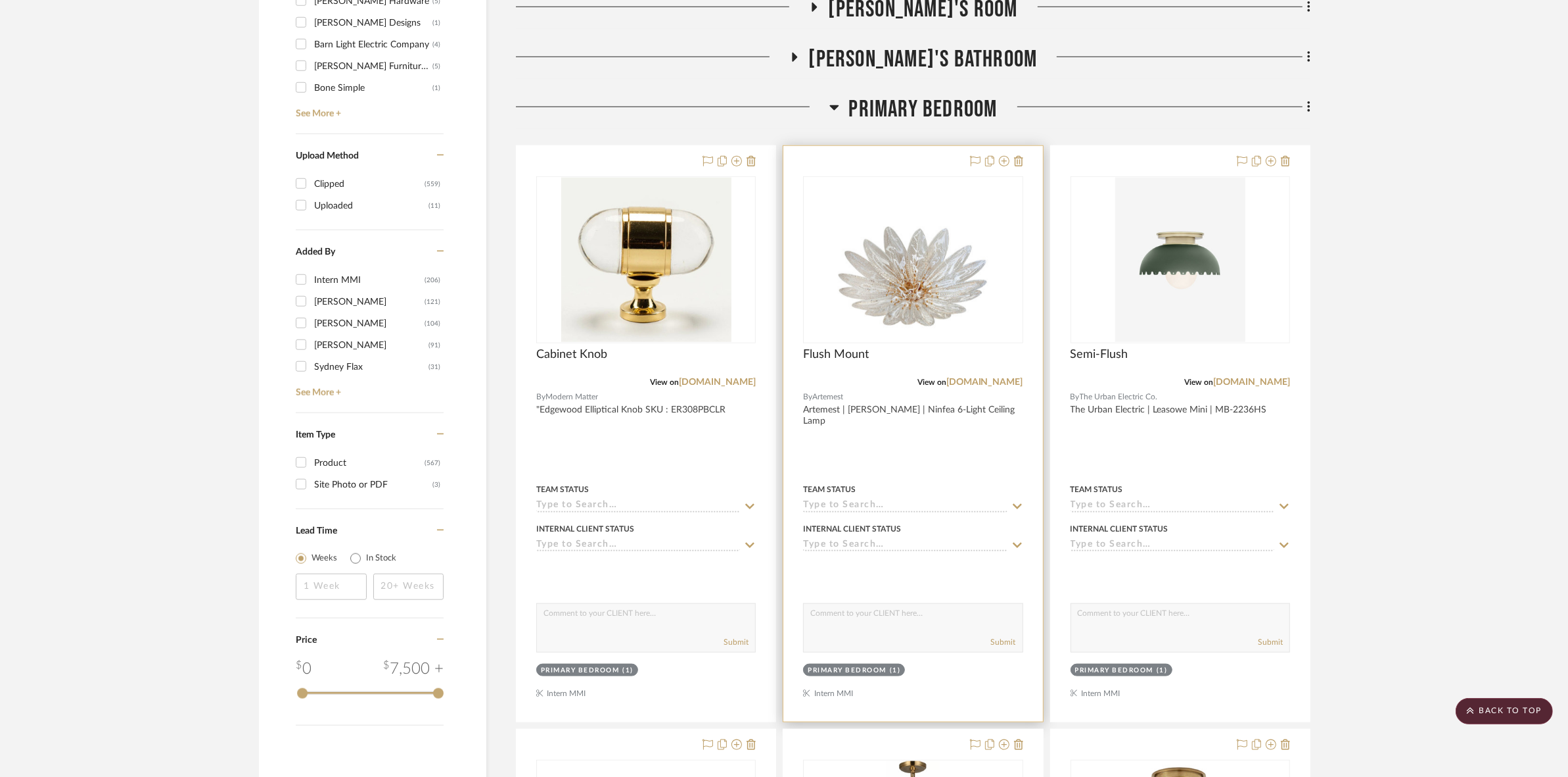
scroll to position [1644, 0]
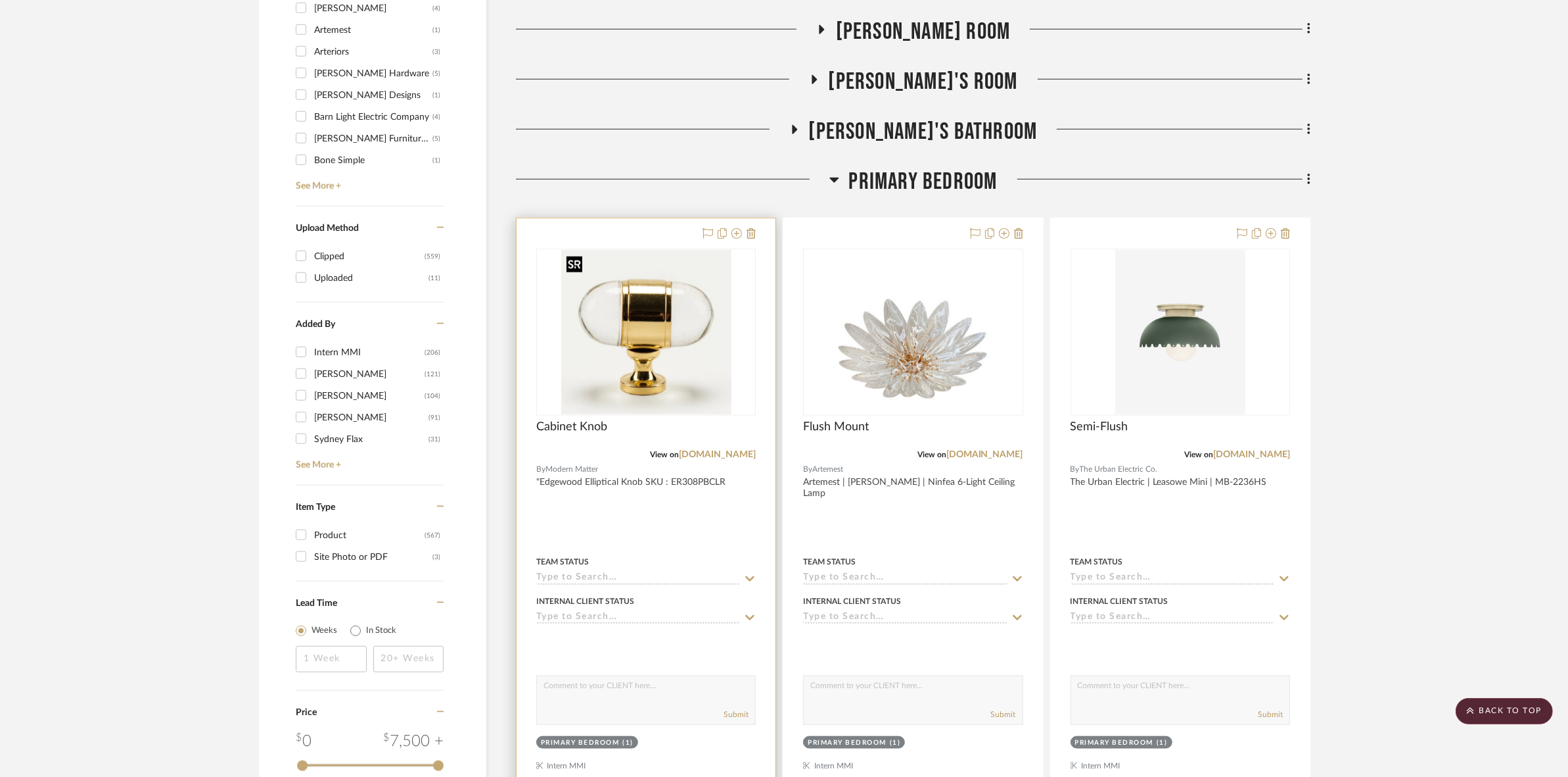
click at [692, 388] on img "0" at bounding box center [646, 332] width 171 height 165
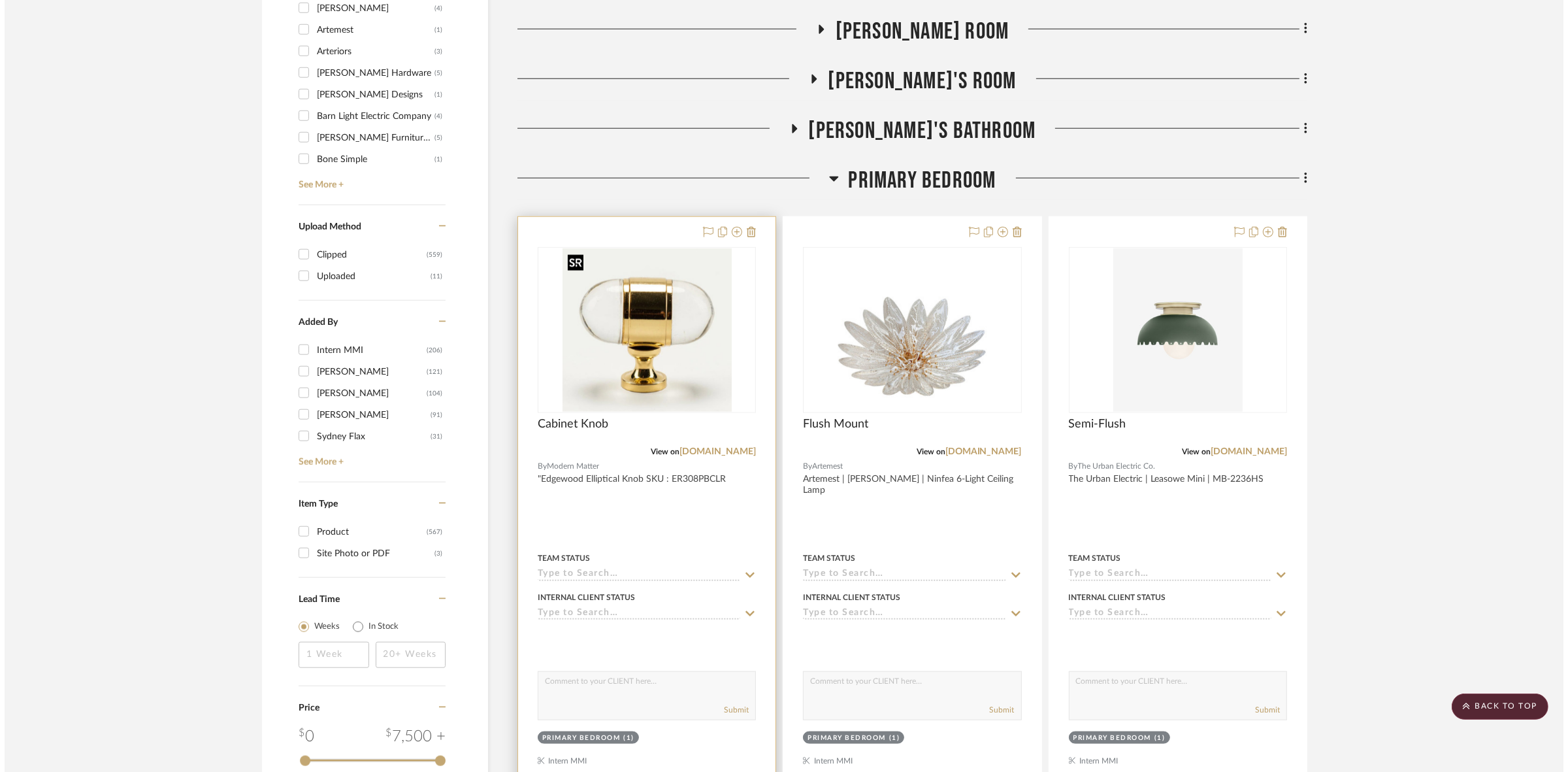
scroll to position [0, 0]
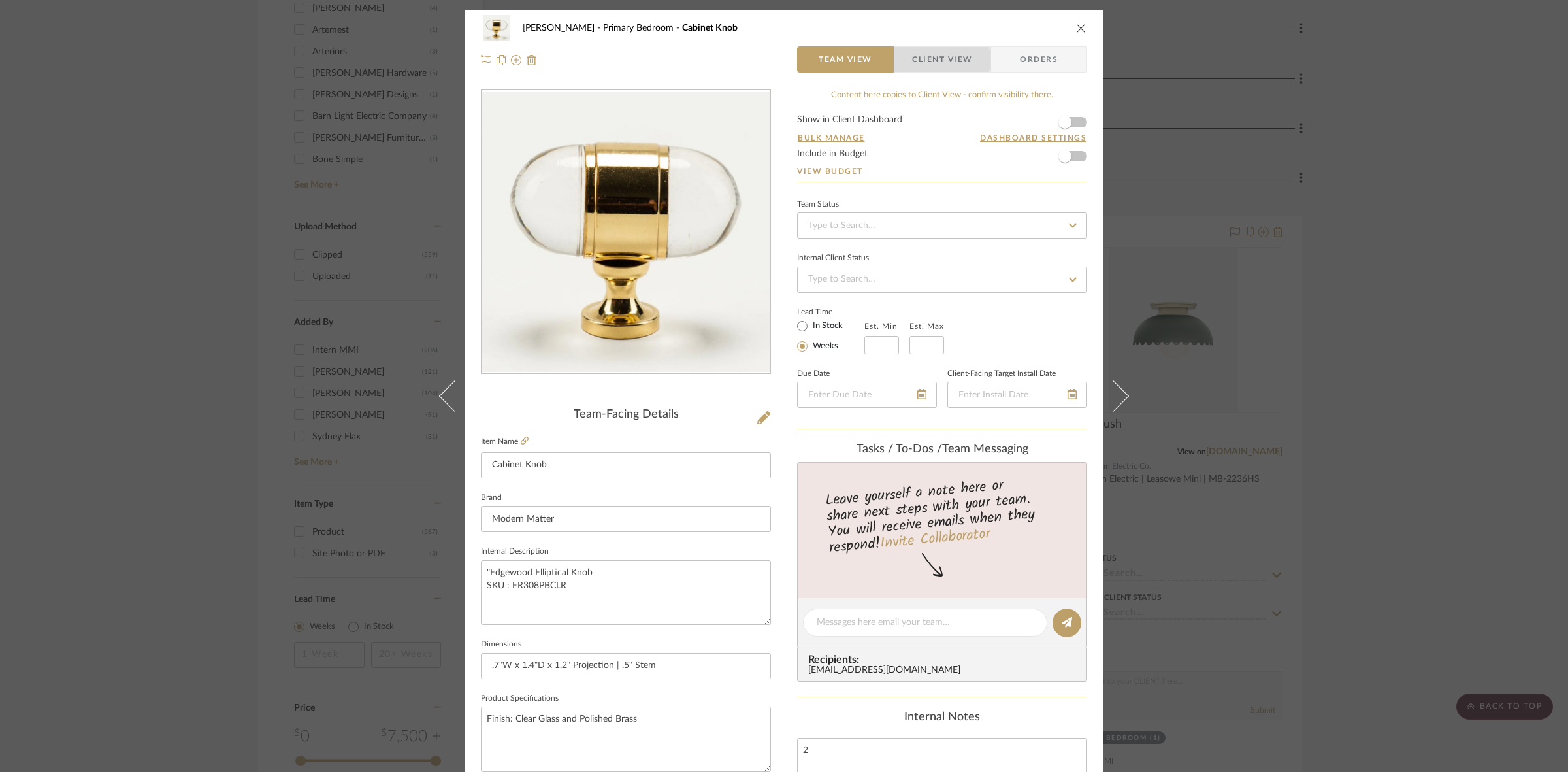
click at [926, 59] on span "Client View" at bounding box center [942, 59] width 60 height 26
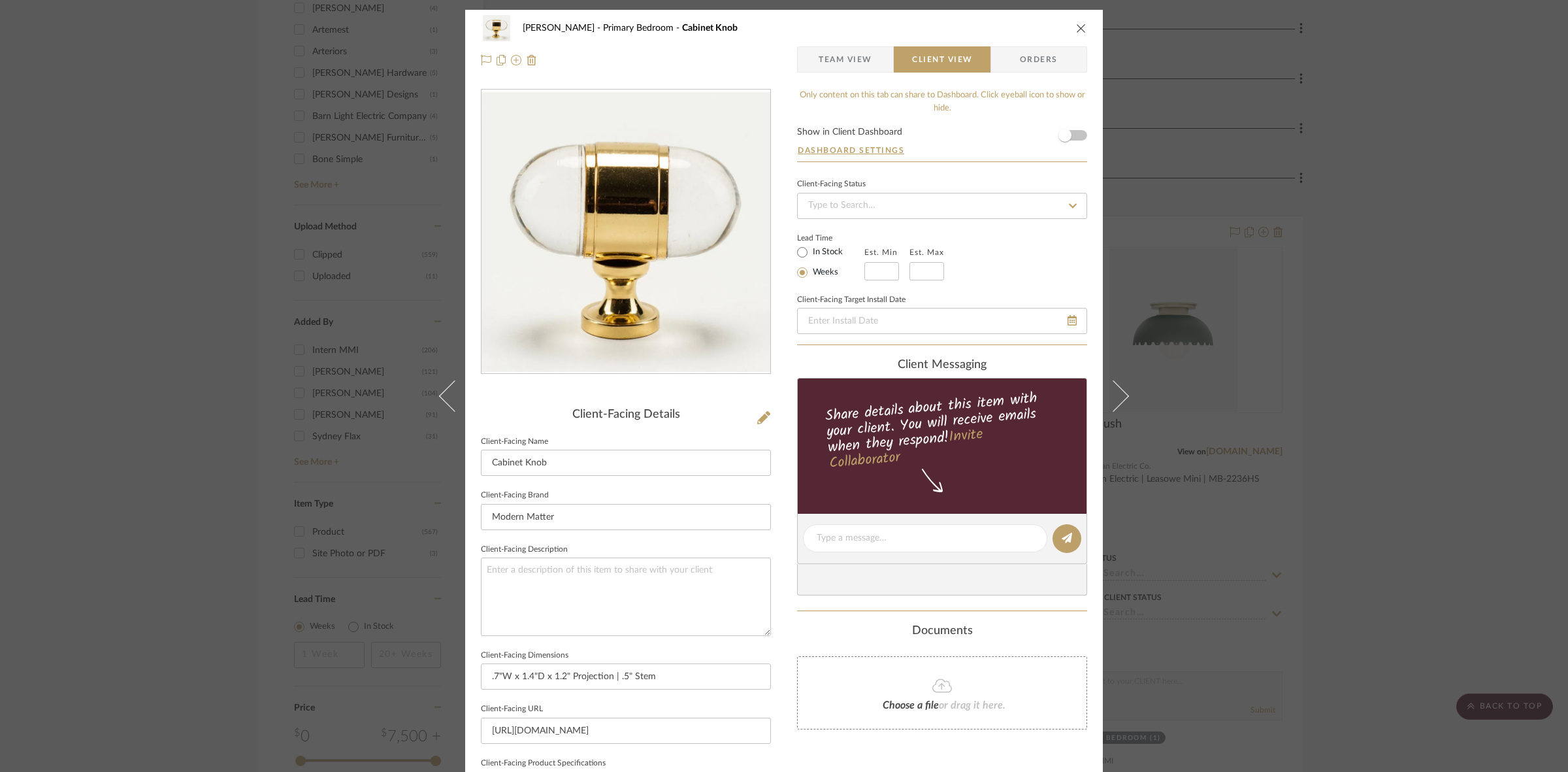
scroll to position [302, 0]
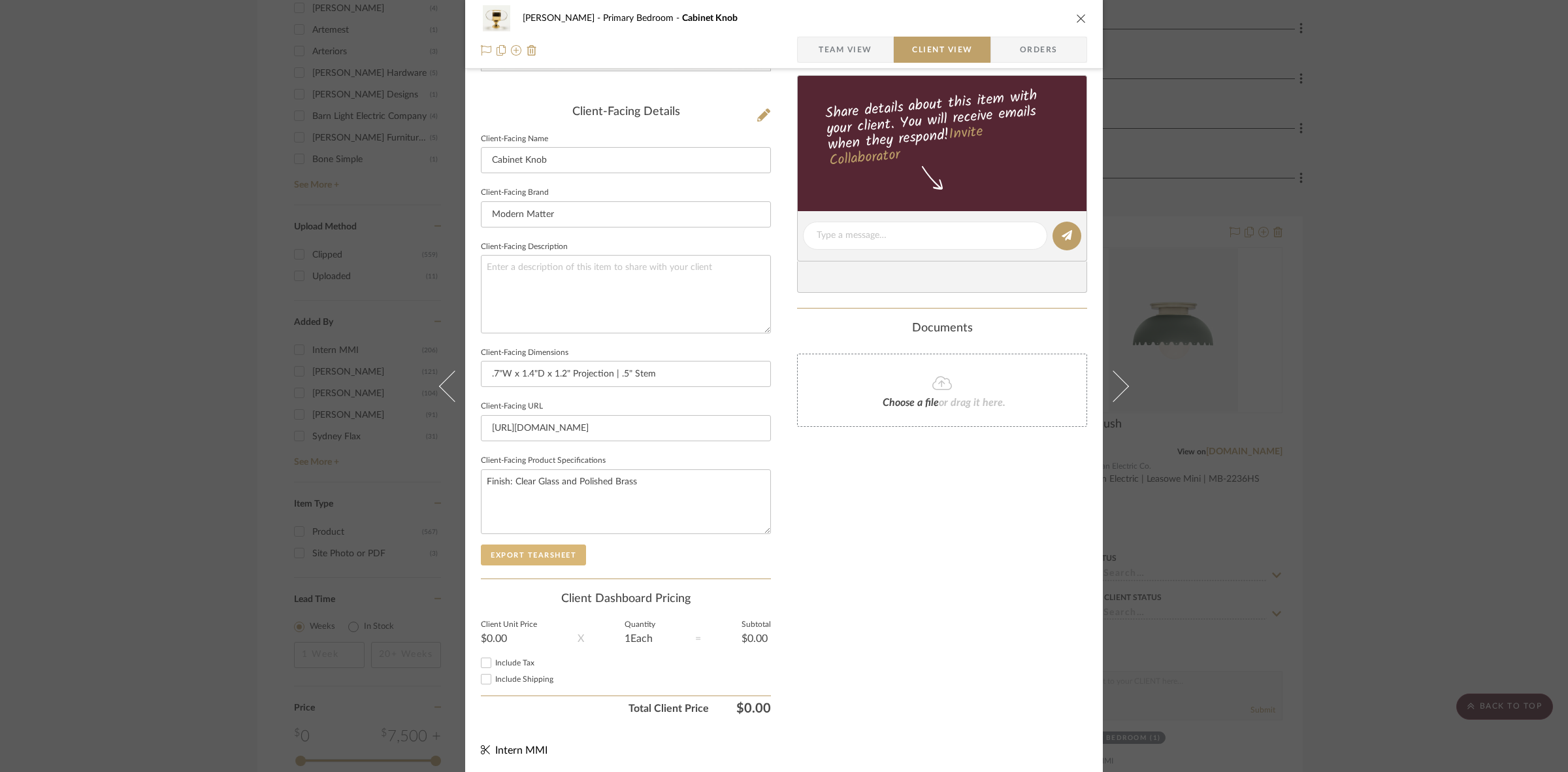
click at [553, 550] on button "Export Tearsheet" at bounding box center [533, 555] width 105 height 21
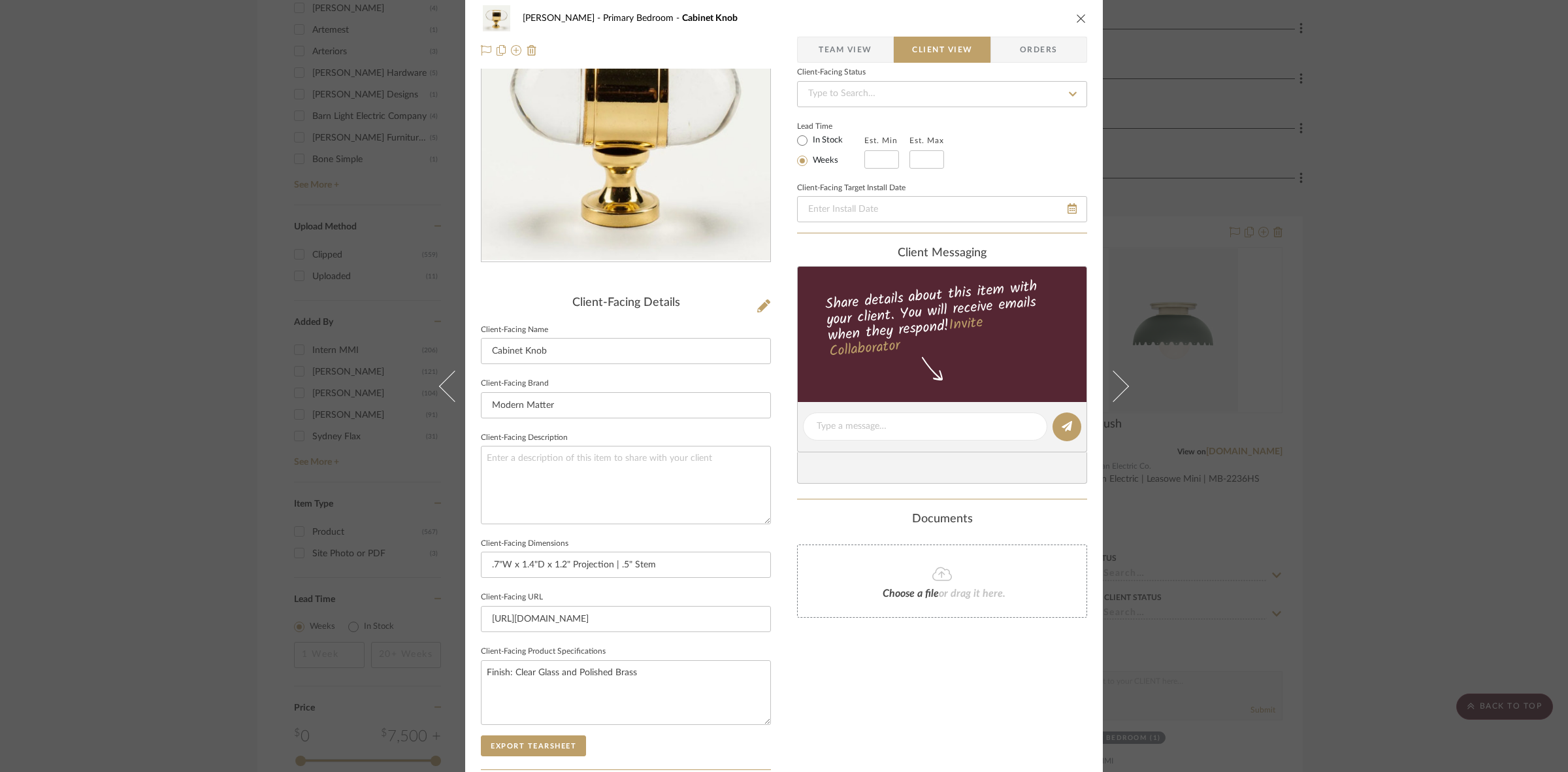
scroll to position [0, 0]
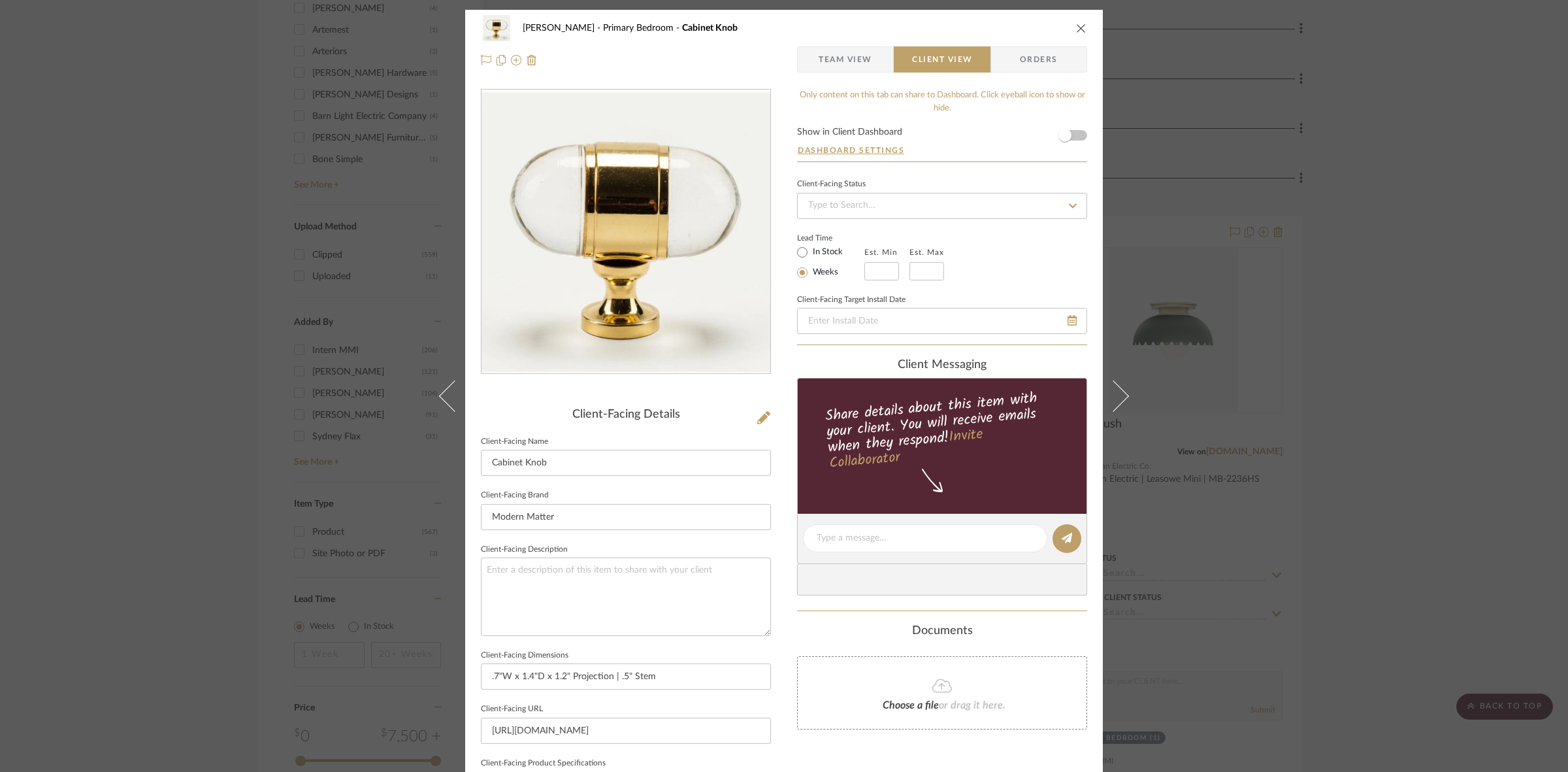
click at [41, 377] on div "FRITZ DC Primary Bedroom Cabinet Knob Team View Client View Orders Client-Facin…" at bounding box center [784, 386] width 1568 height 772
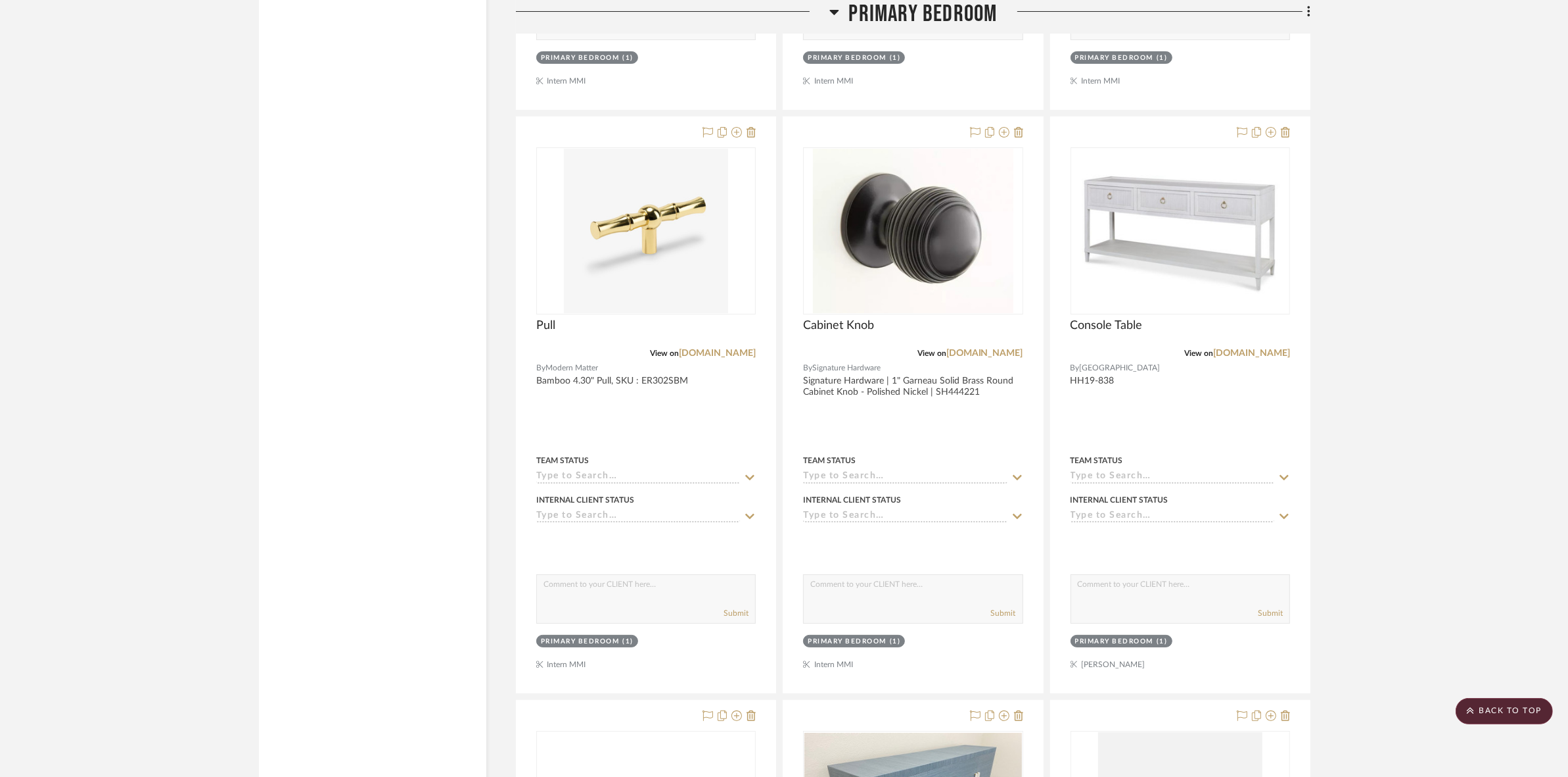
scroll to position [6166, 0]
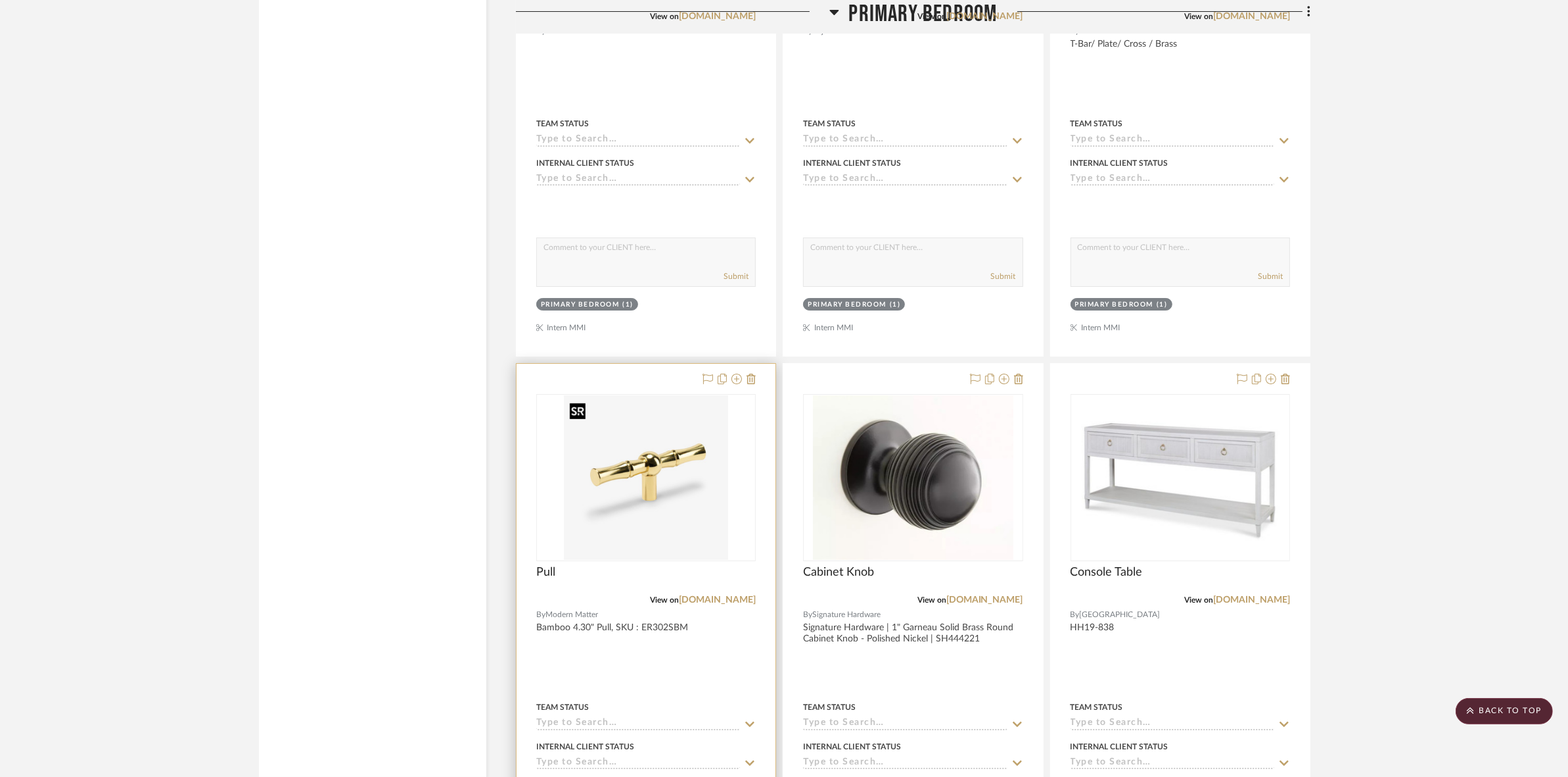
click at [0, 0] on img at bounding box center [0, 0] width 0 height 0
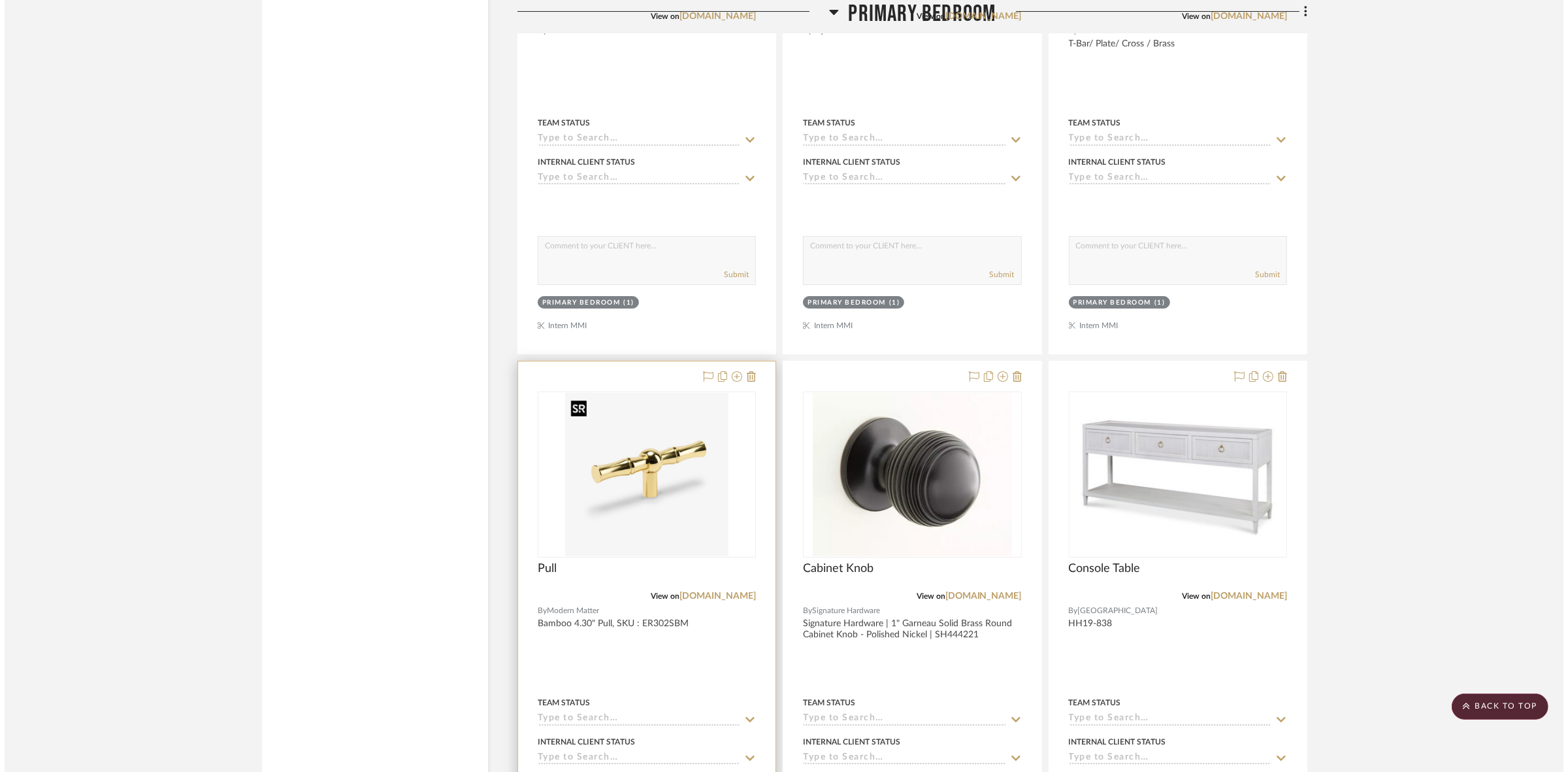
scroll to position [0, 0]
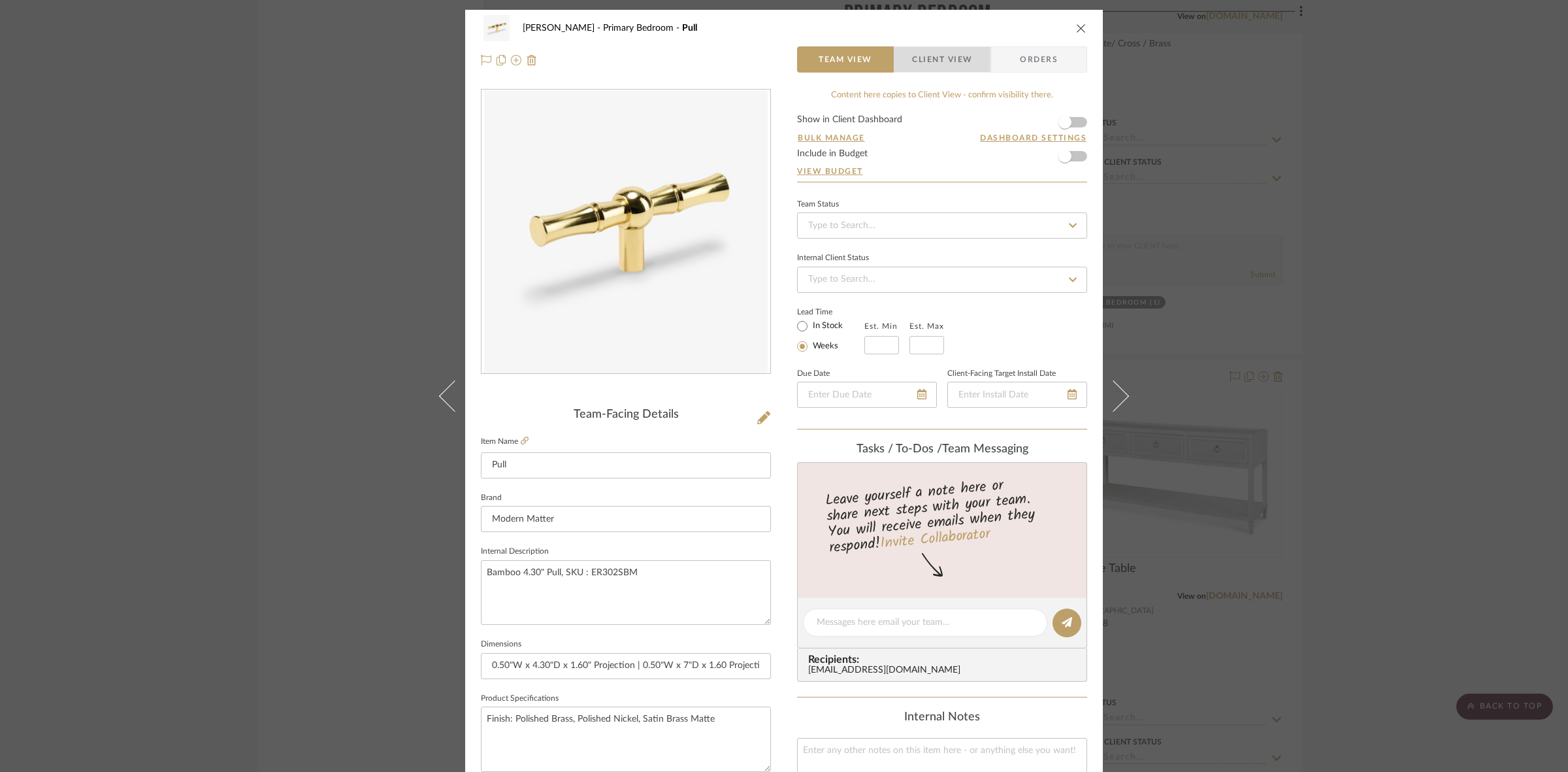
click at [923, 57] on span "Client View" at bounding box center [942, 59] width 60 height 26
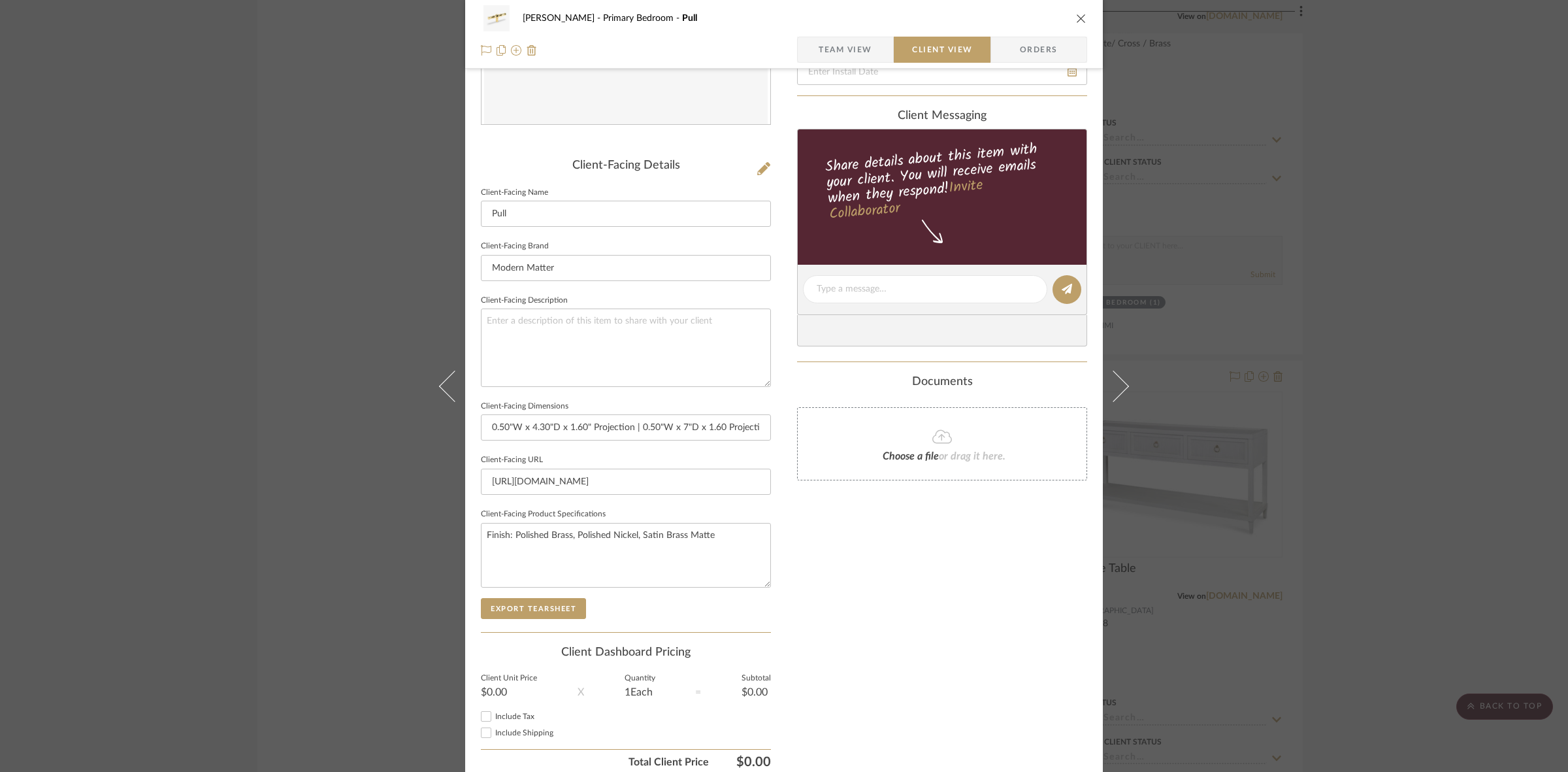
scroll to position [302, 0]
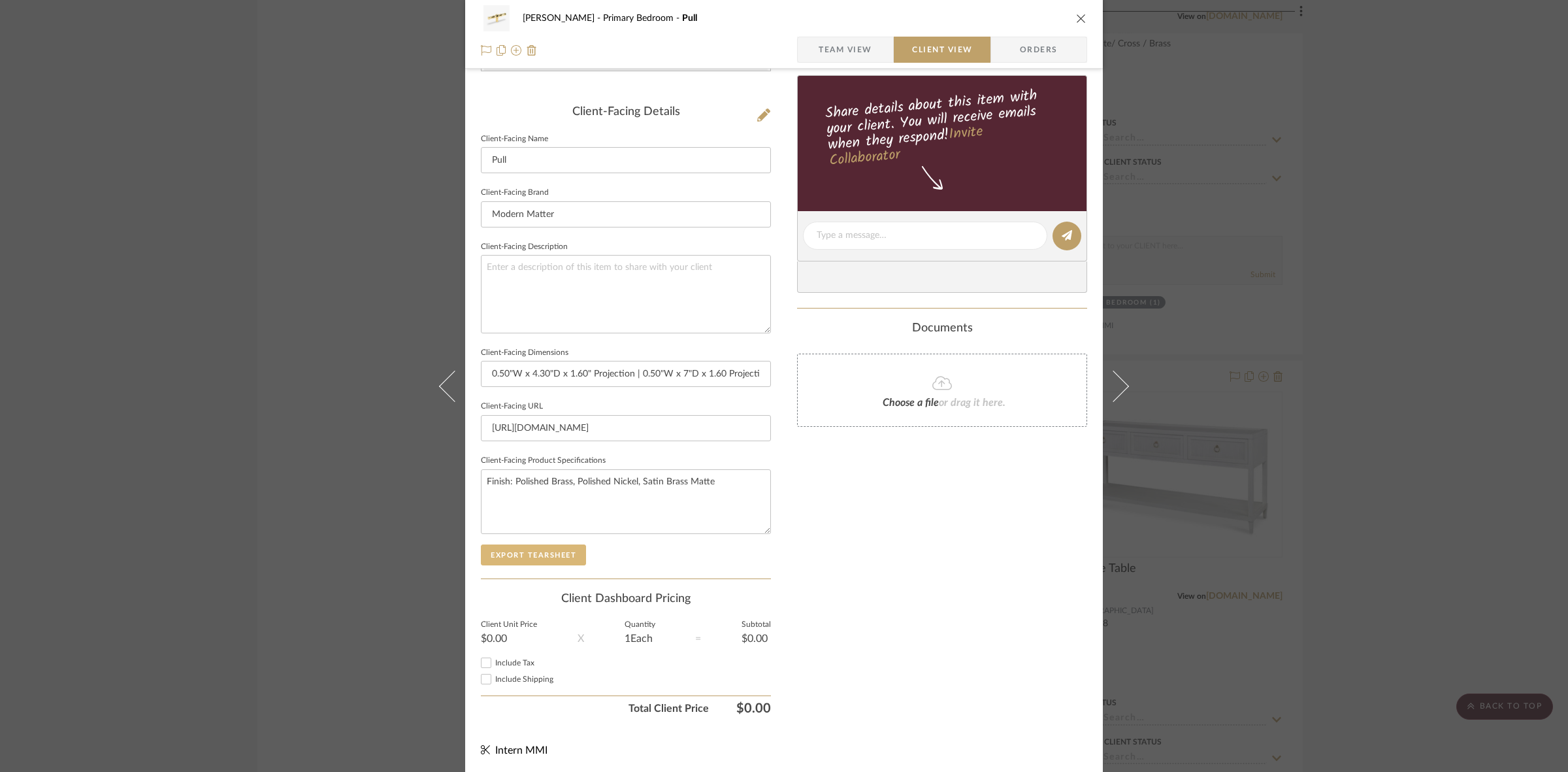
click at [547, 552] on button "Export Tearsheet" at bounding box center [533, 555] width 105 height 21
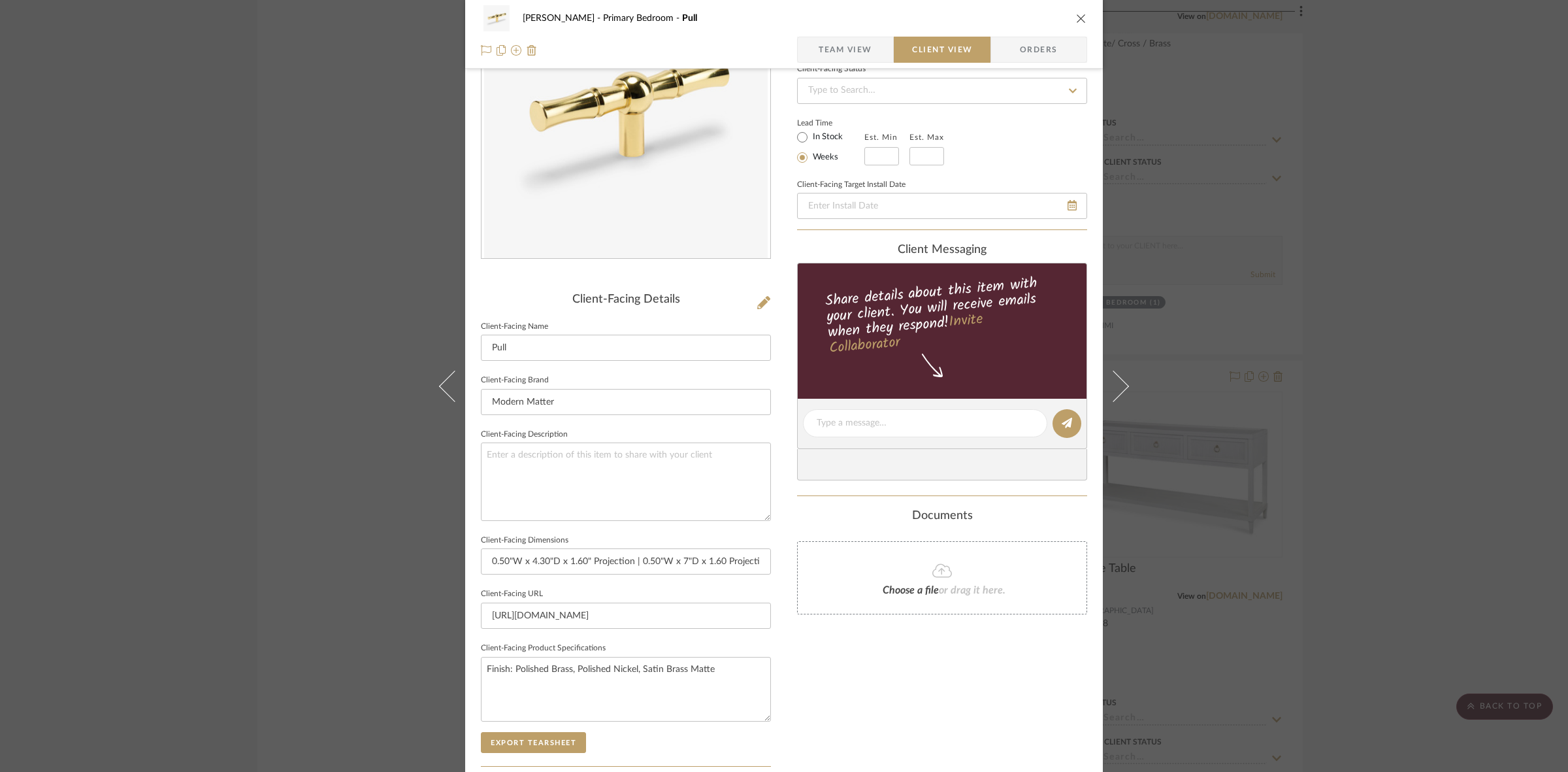
scroll to position [0, 0]
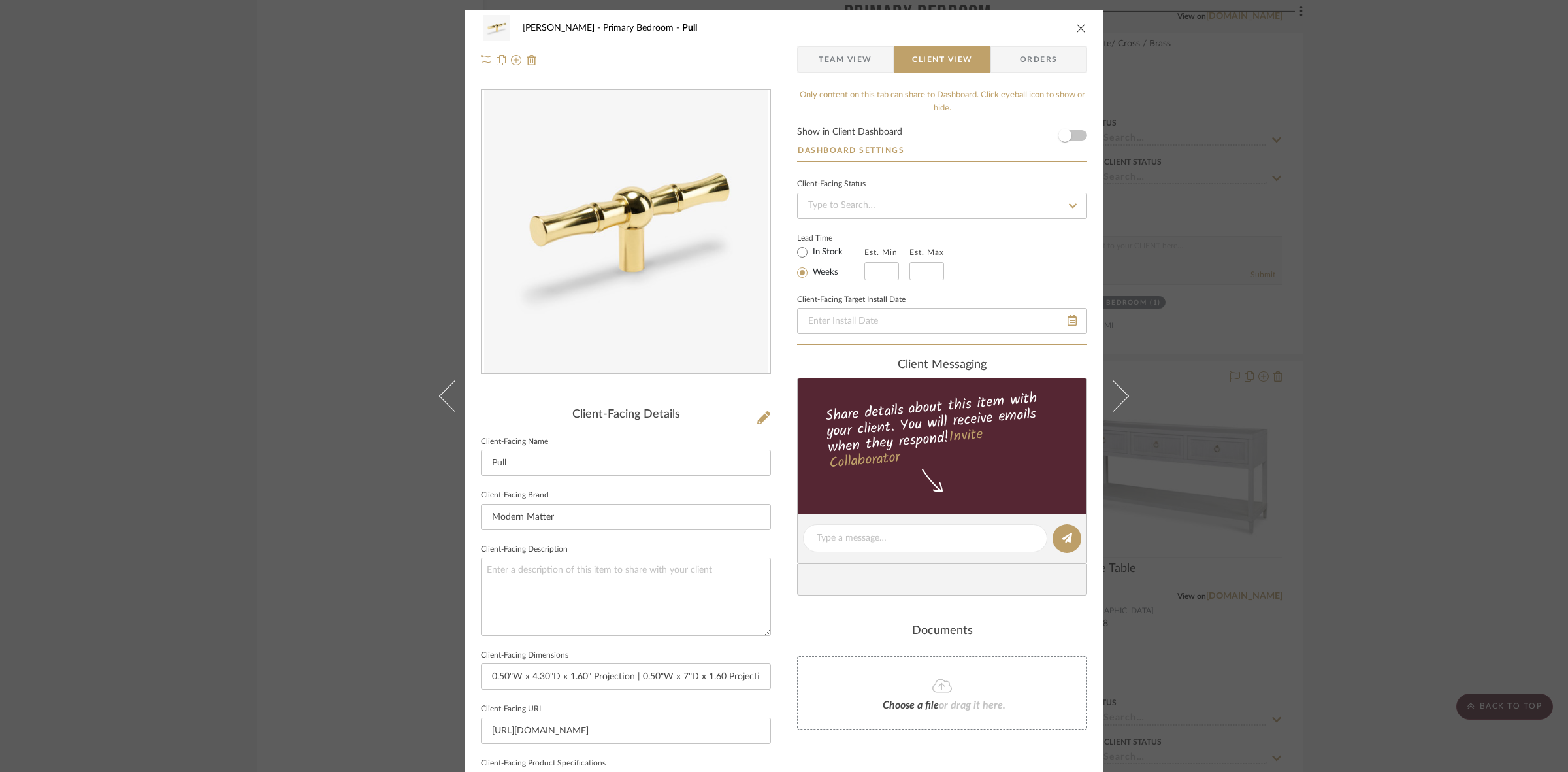
click at [27, 431] on div "FRITZ DC Primary Bedroom Pull Team View Client View Orders Client-Facing Detail…" at bounding box center [784, 386] width 1568 height 772
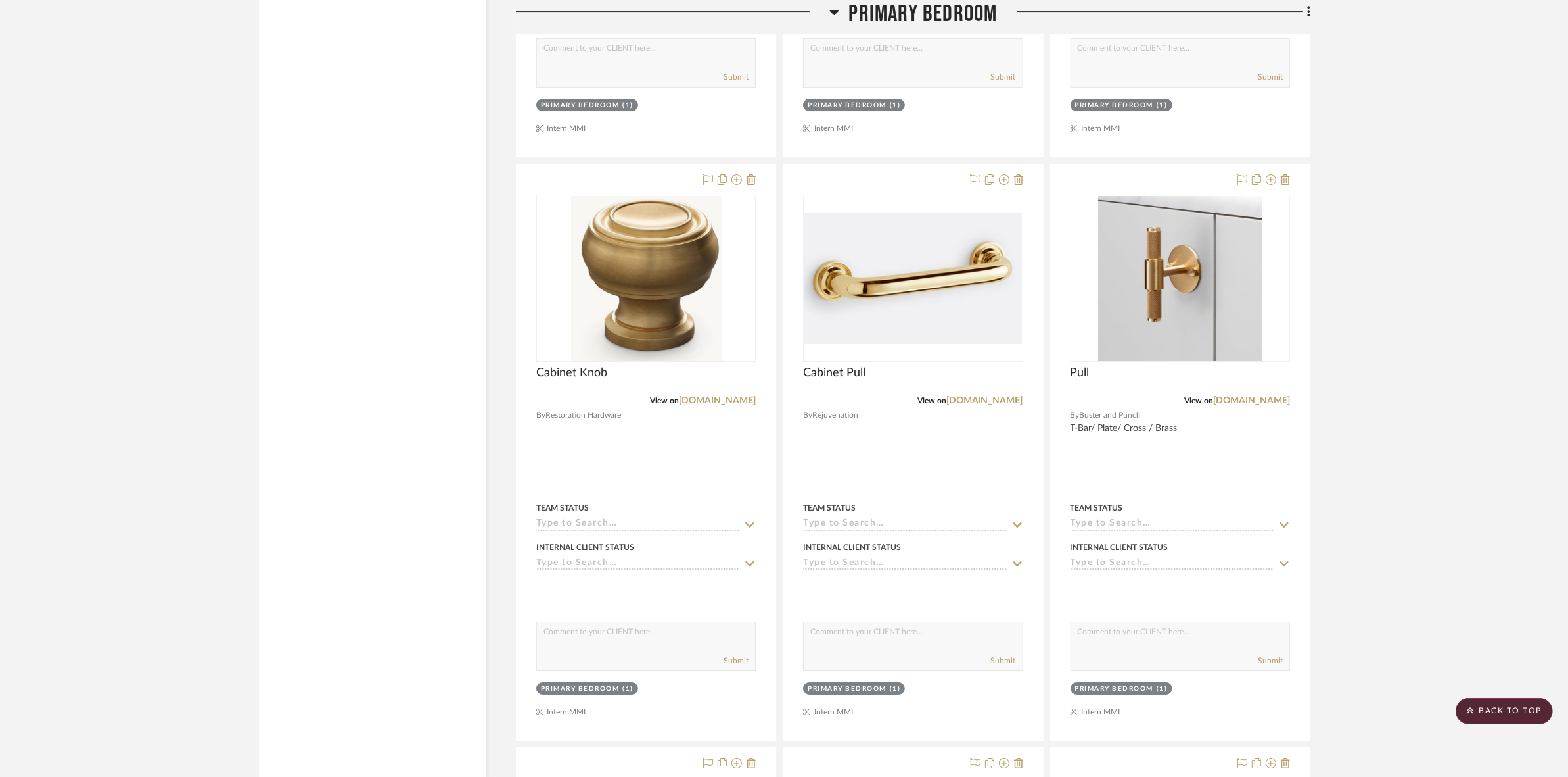
scroll to position [5672, 0]
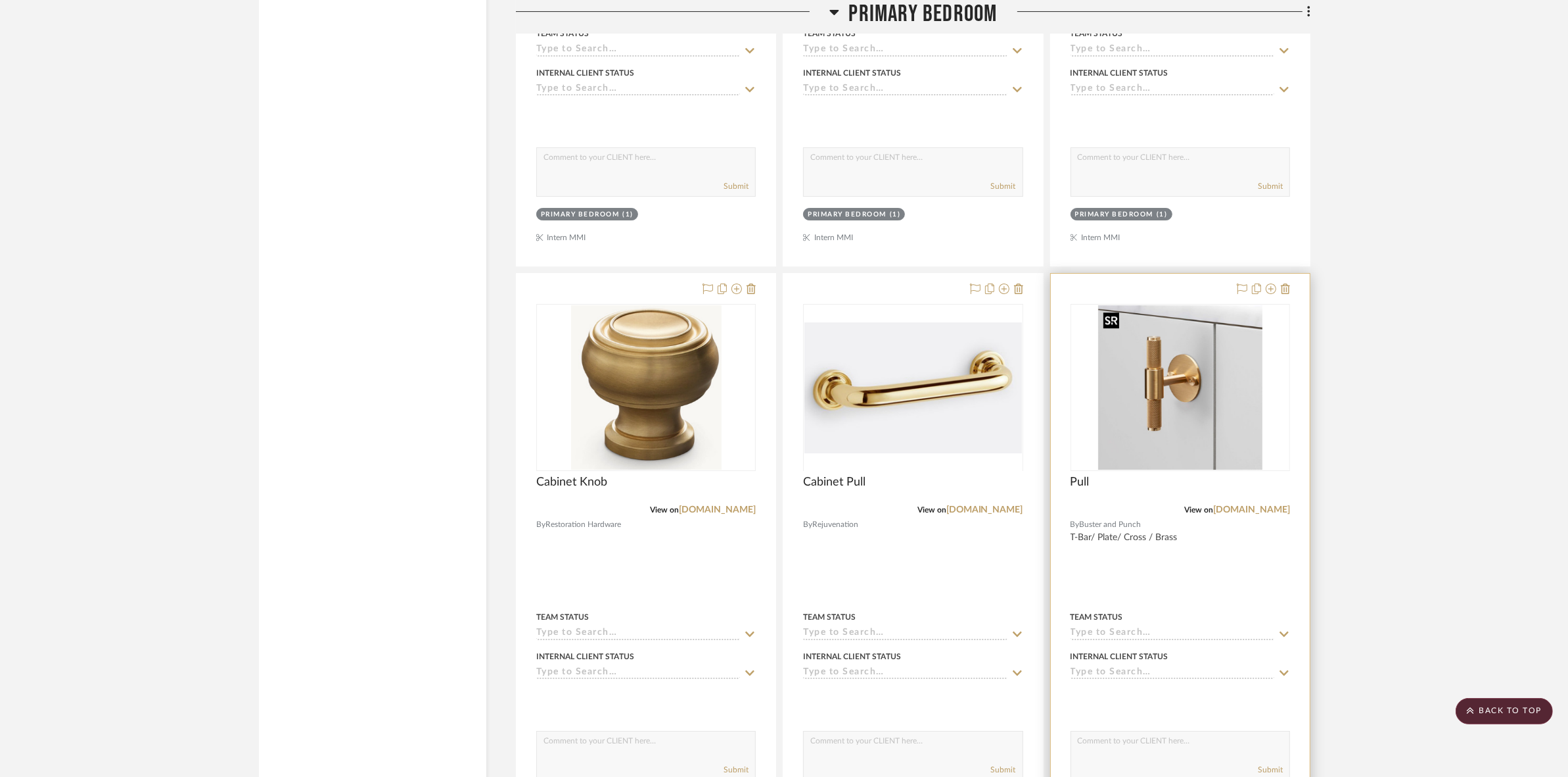
click at [1149, 392] on img "0" at bounding box center [1180, 387] width 165 height 165
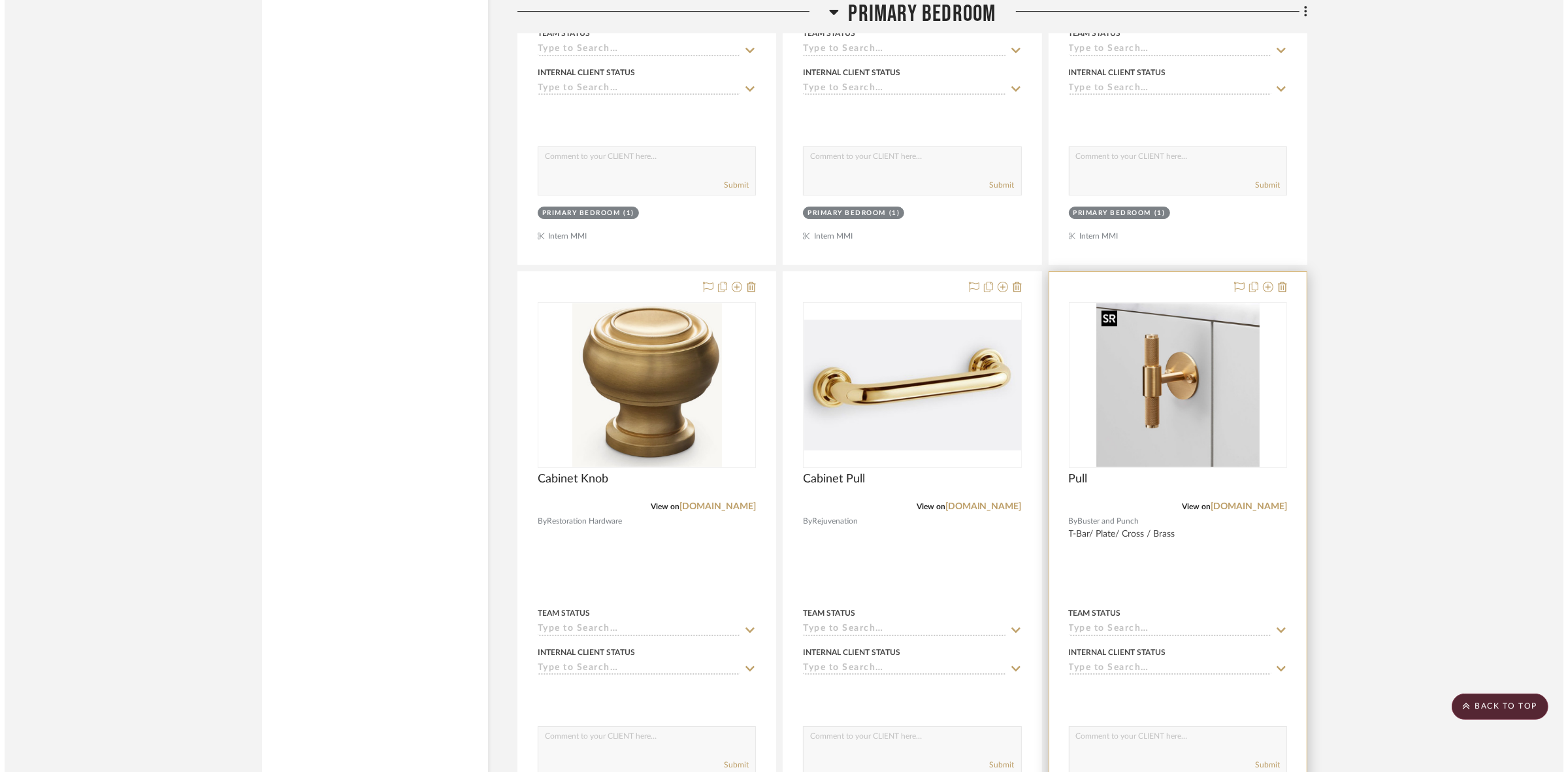
scroll to position [0, 0]
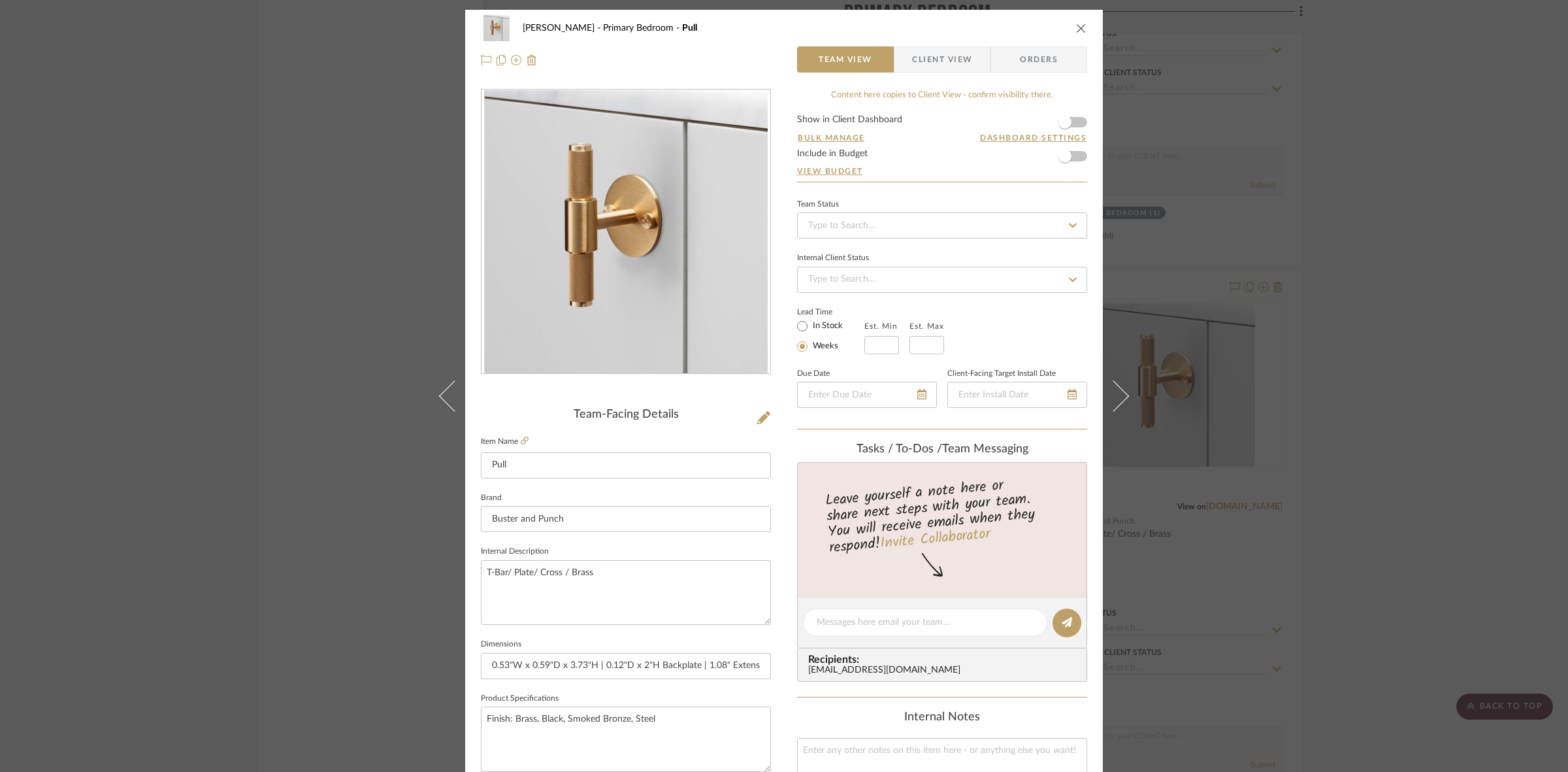
click at [923, 59] on span "Client View" at bounding box center [942, 59] width 60 height 26
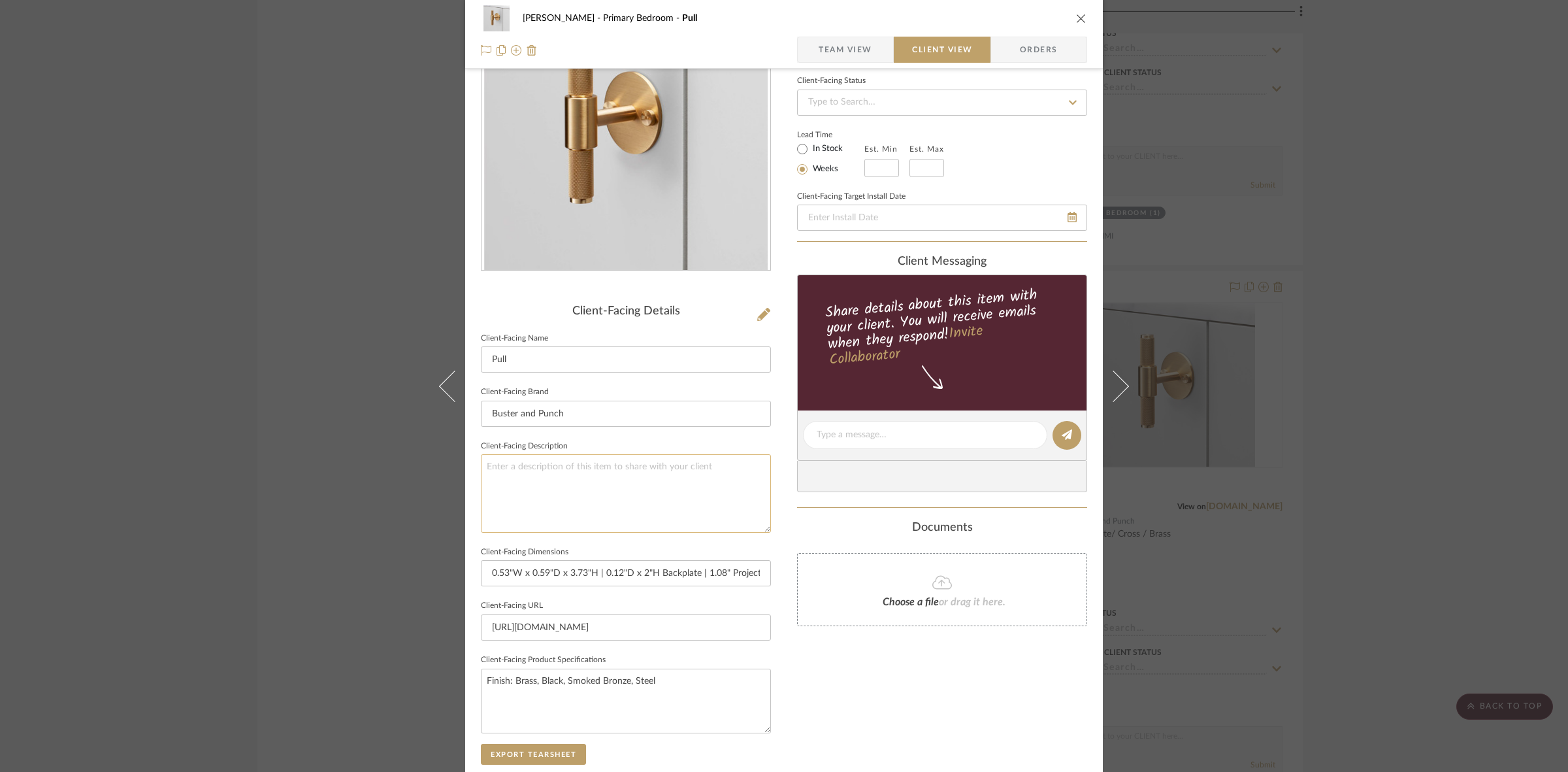
scroll to position [302, 0]
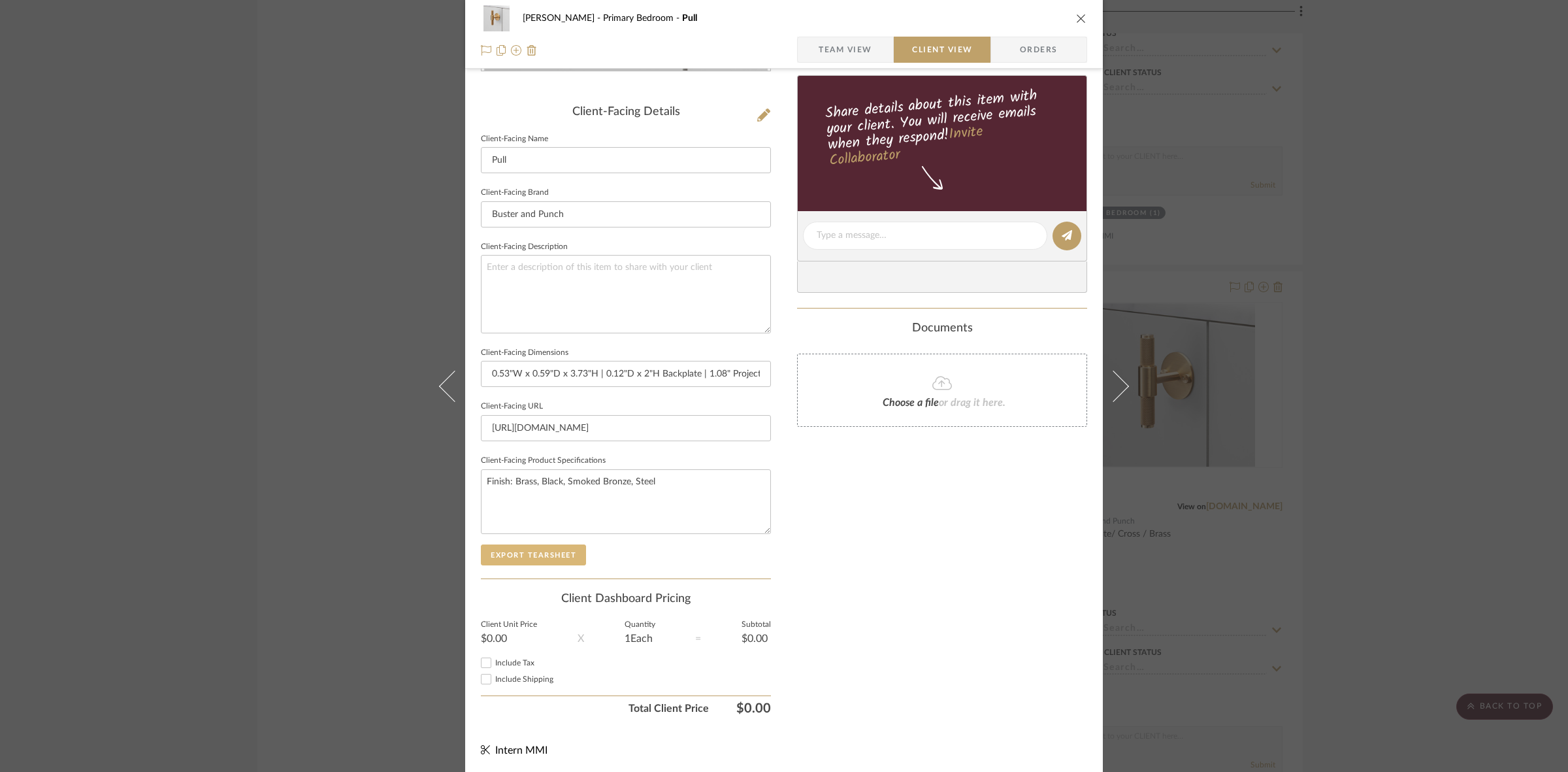
click at [559, 553] on button "Export Tearsheet" at bounding box center [533, 555] width 105 height 21
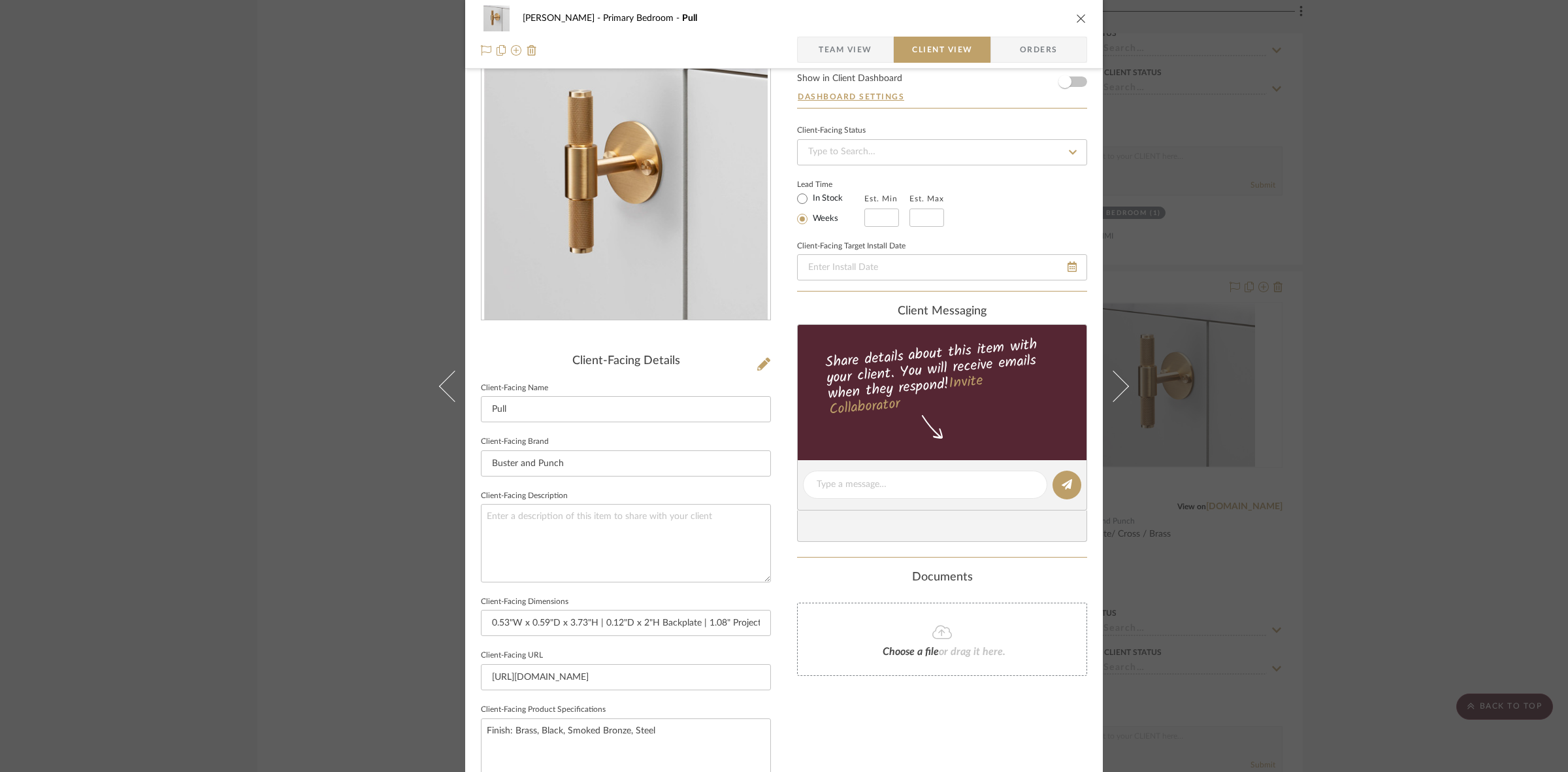
scroll to position [0, 0]
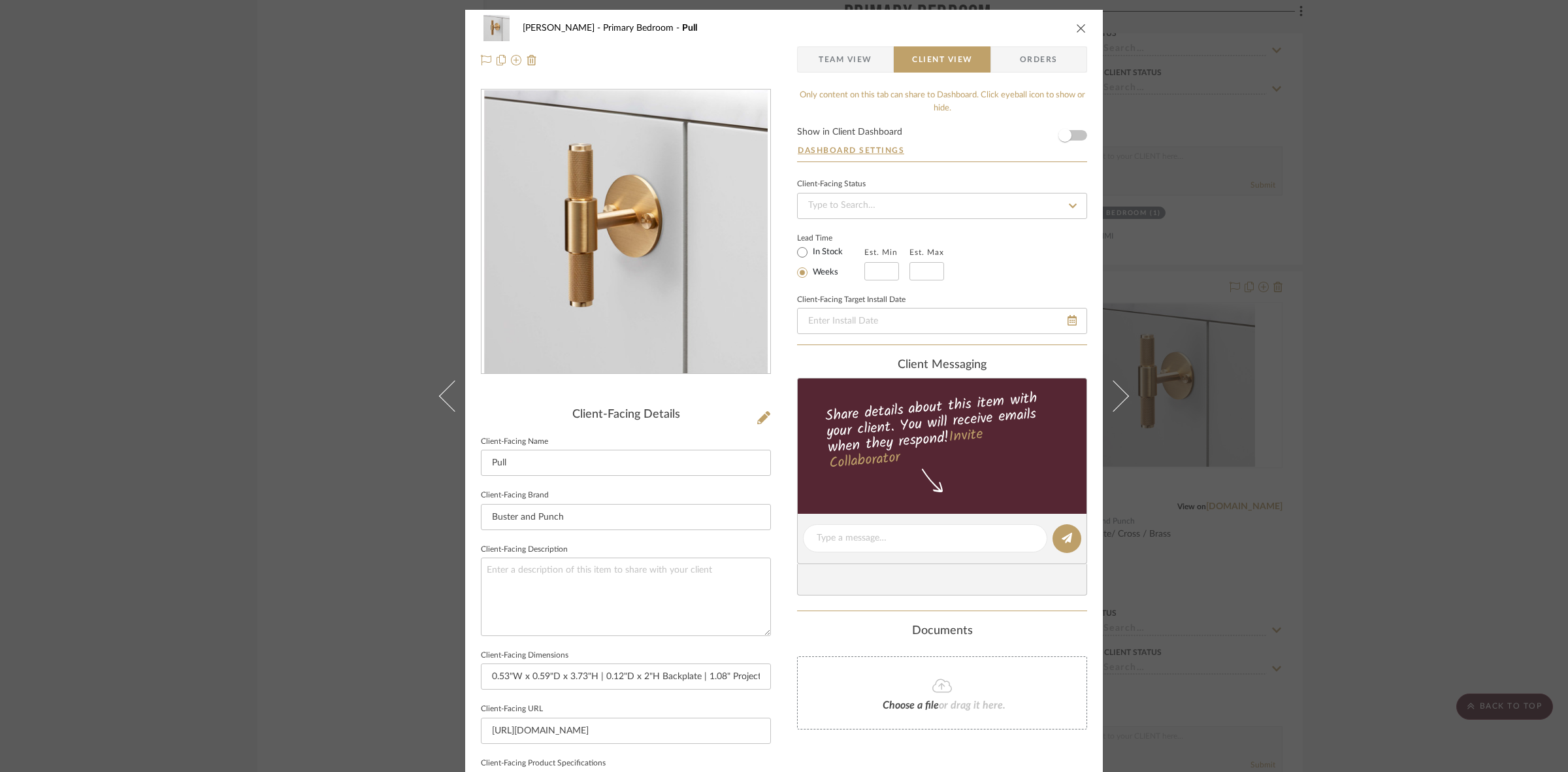
click at [331, 273] on div "FRITZ DC Primary Bedroom Pull Team View Client View Orders Client-Facing Detail…" at bounding box center [784, 386] width 1568 height 772
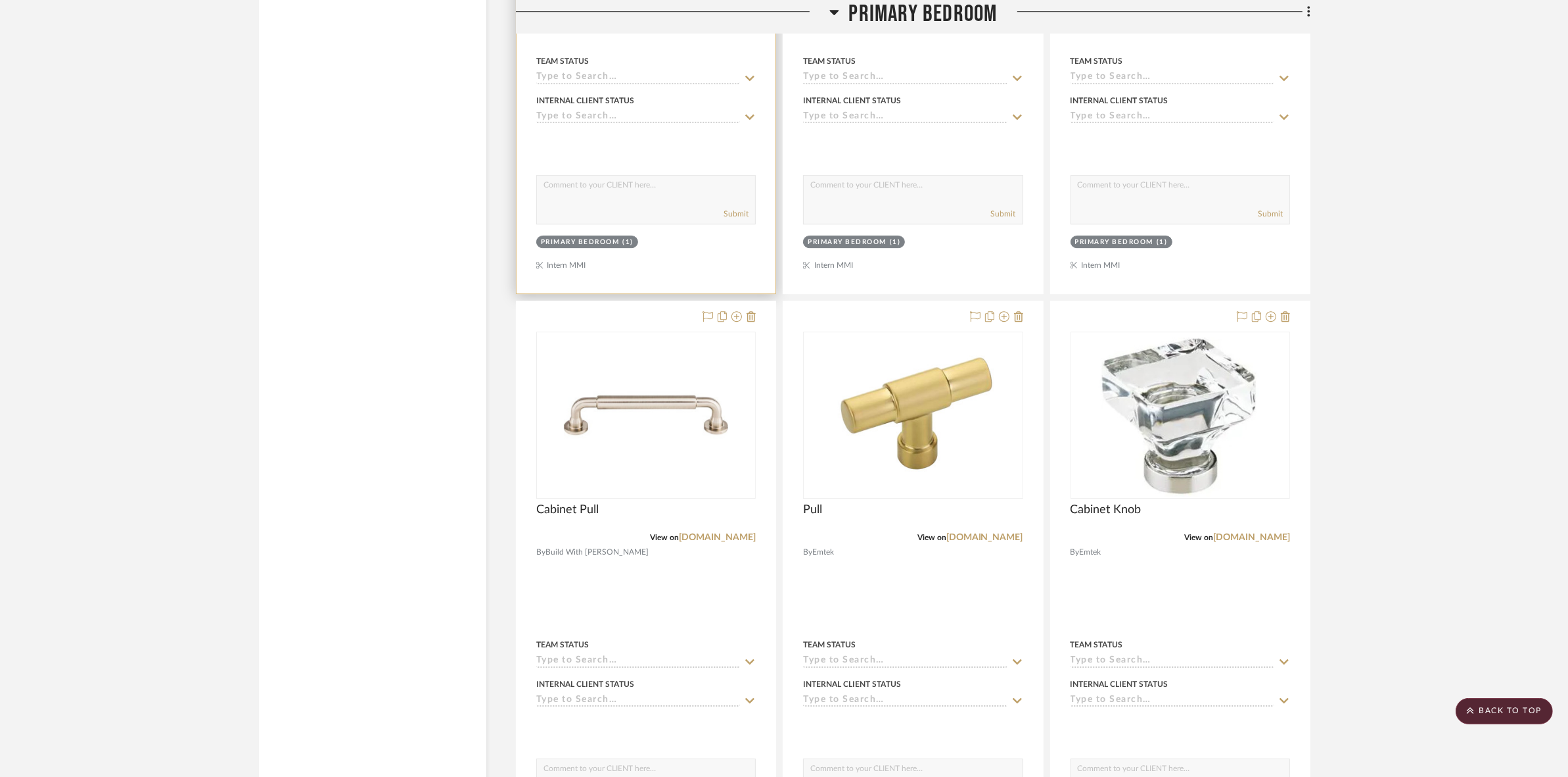
scroll to position [4932, 0]
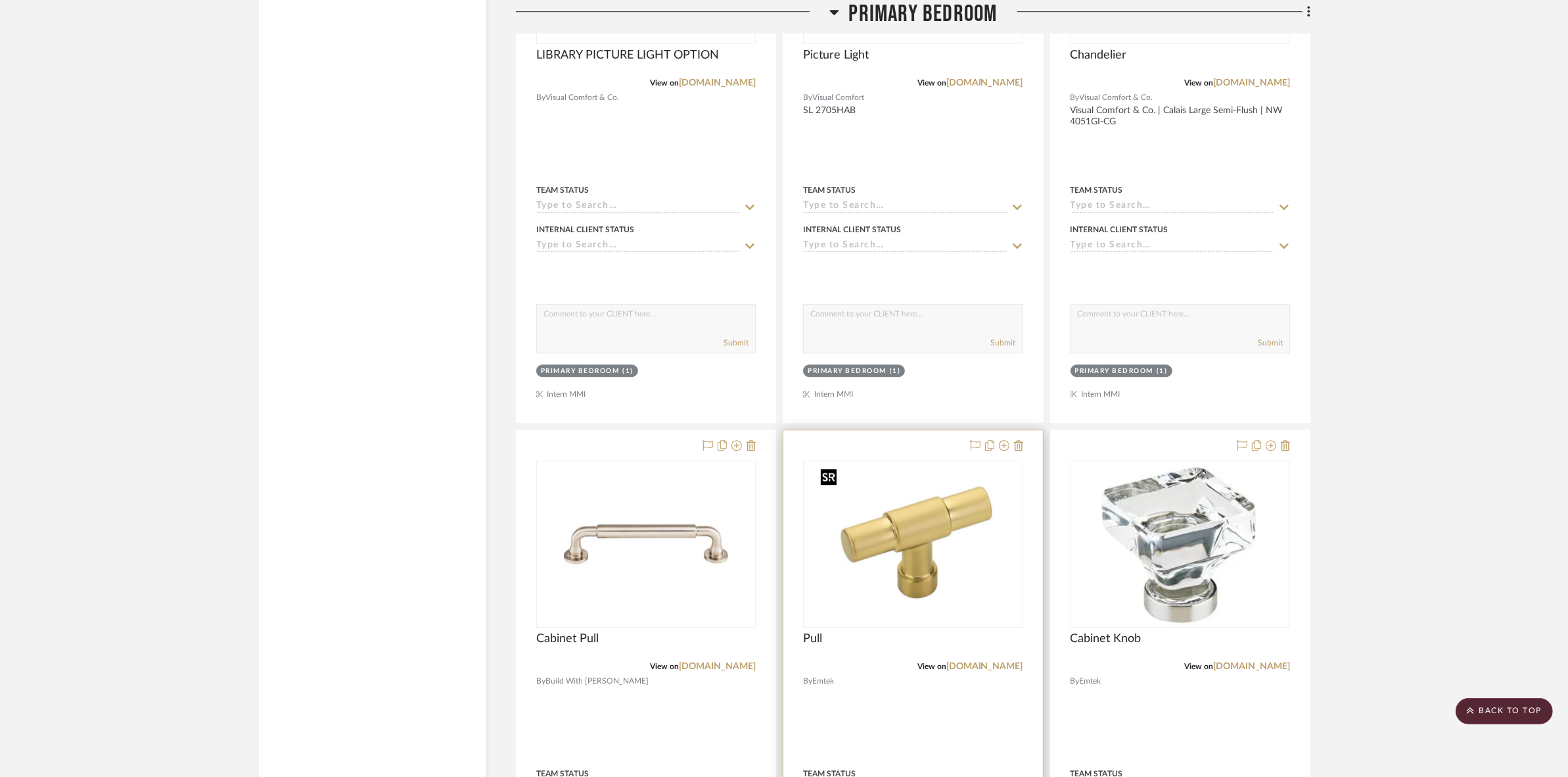
click at [0, 0] on img at bounding box center [0, 0] width 0 height 0
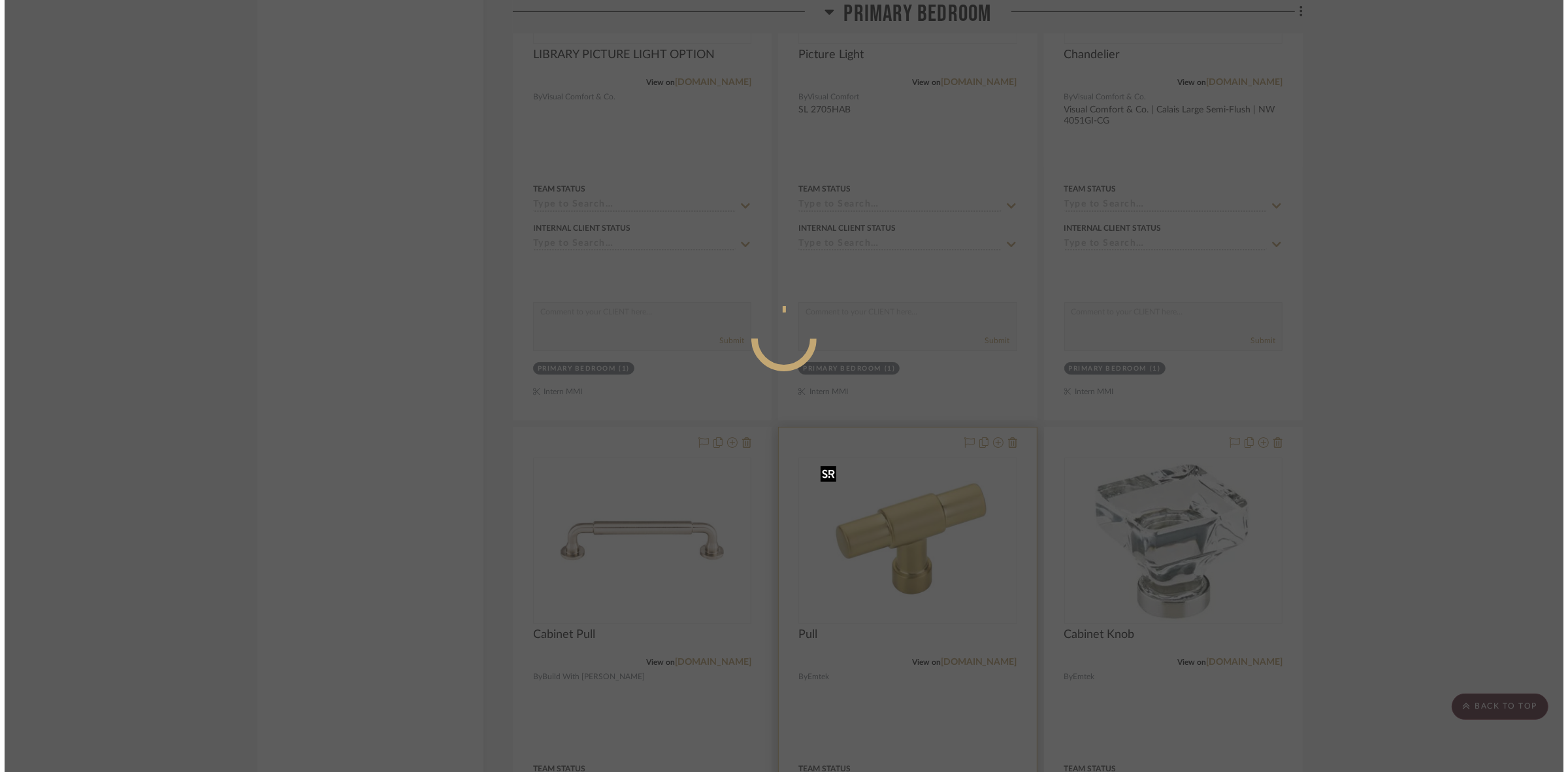
scroll to position [0, 0]
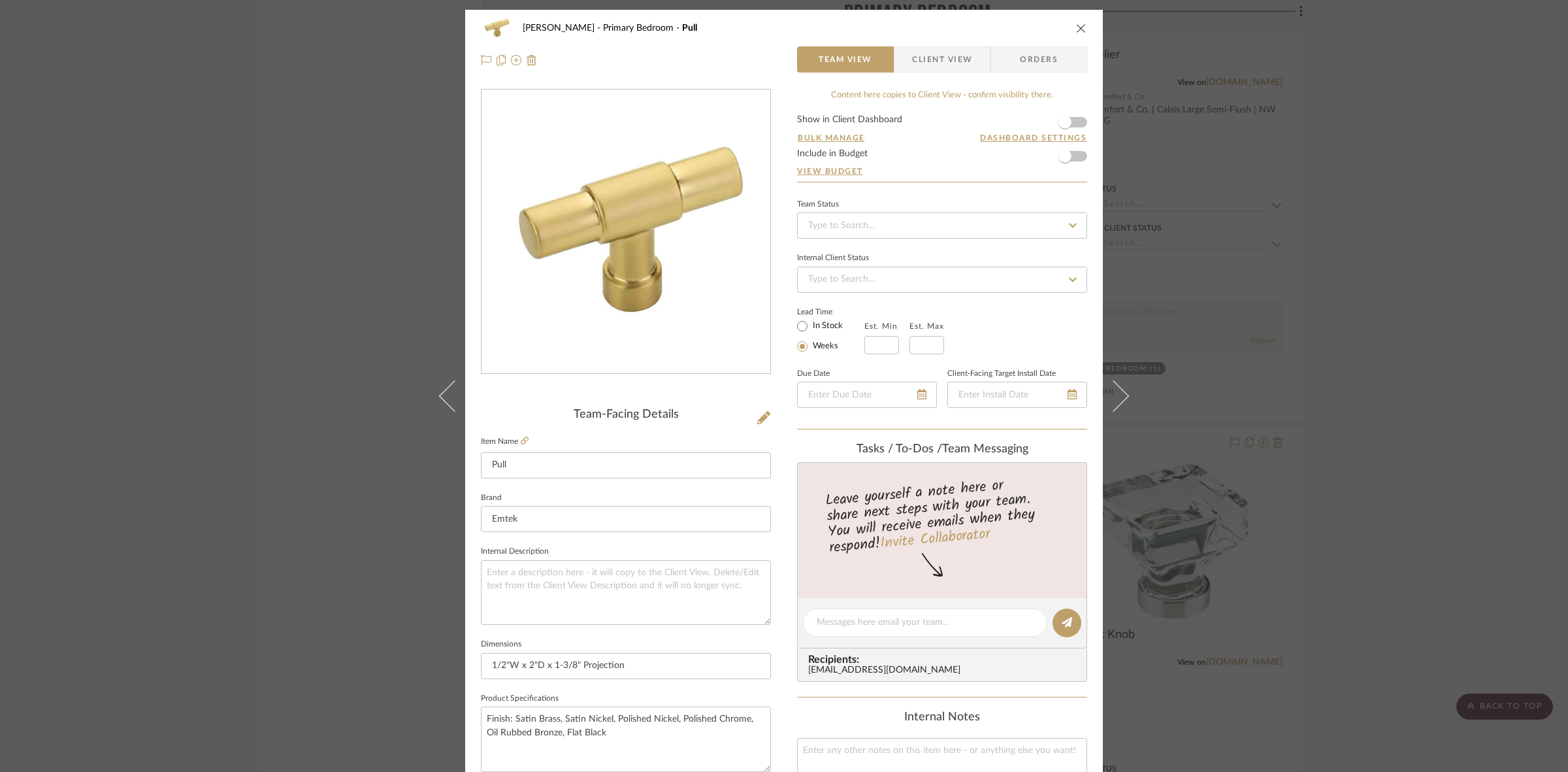
click at [933, 47] on span "Client View" at bounding box center [942, 59] width 60 height 26
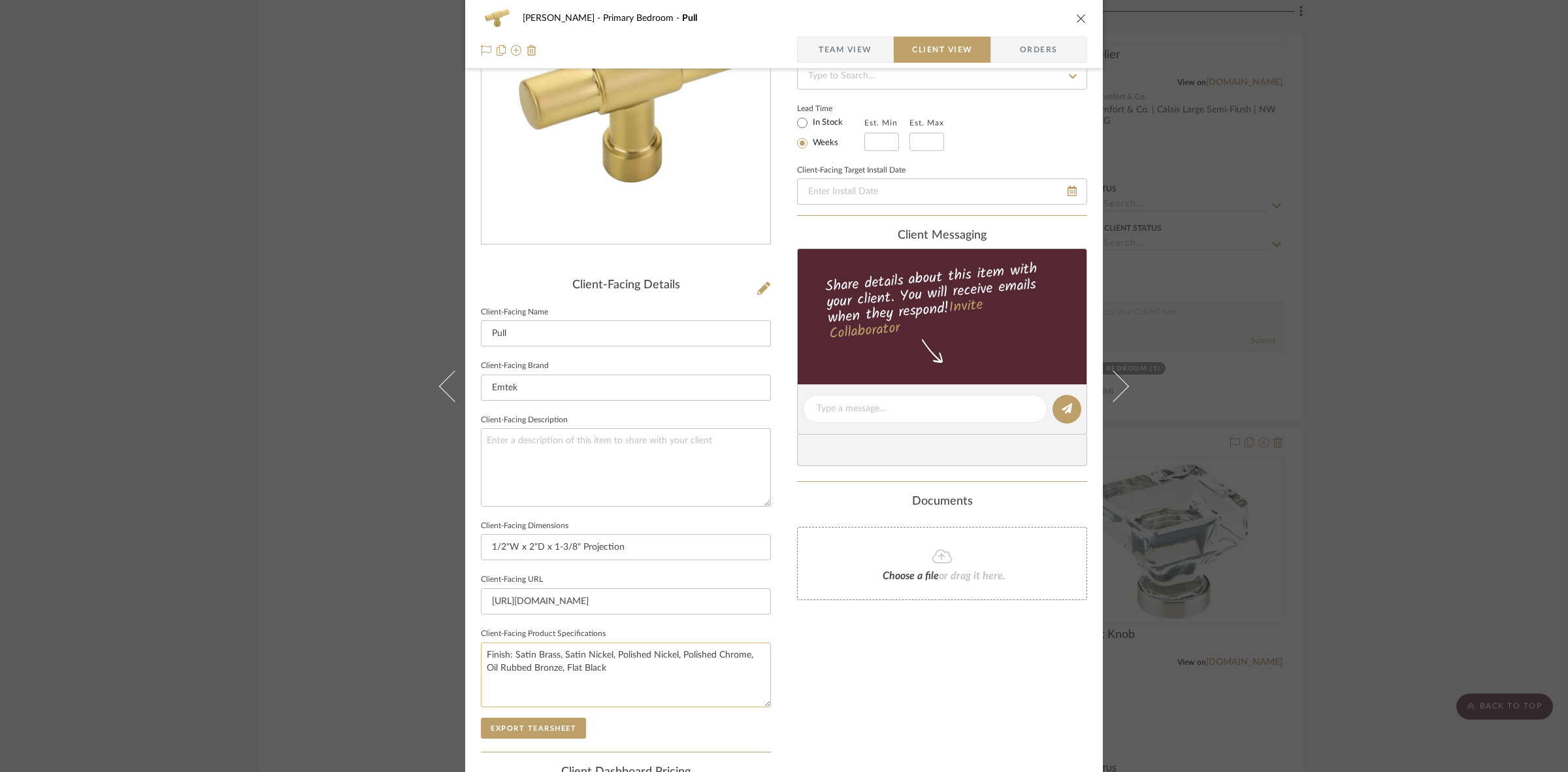
scroll to position [302, 0]
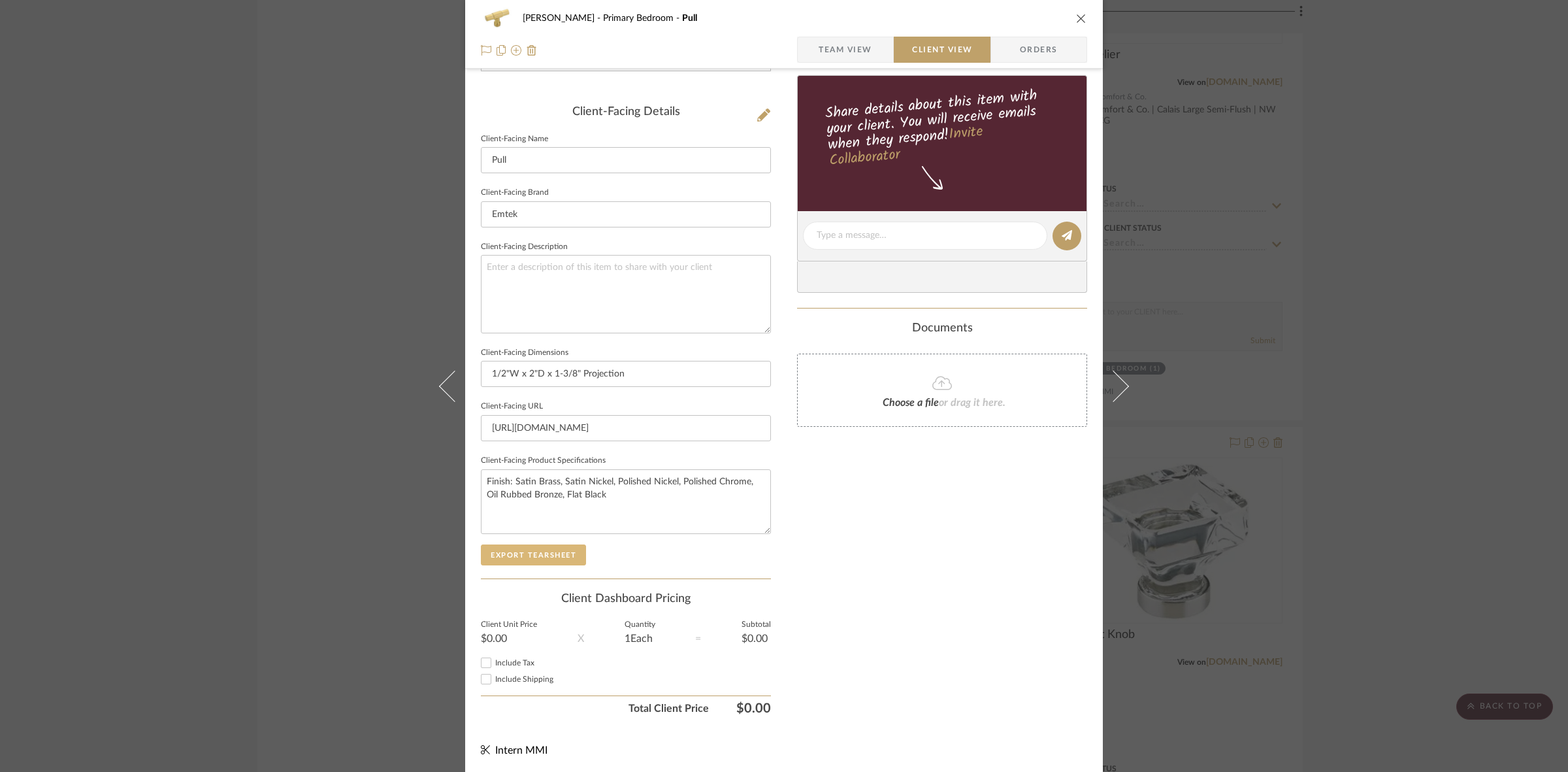
click at [539, 550] on button "Export Tearsheet" at bounding box center [533, 555] width 105 height 21
click at [239, 394] on div "FRITZ DC Primary Bedroom Pull Team View Client View Orders Client-Facing Detail…" at bounding box center [784, 386] width 1568 height 772
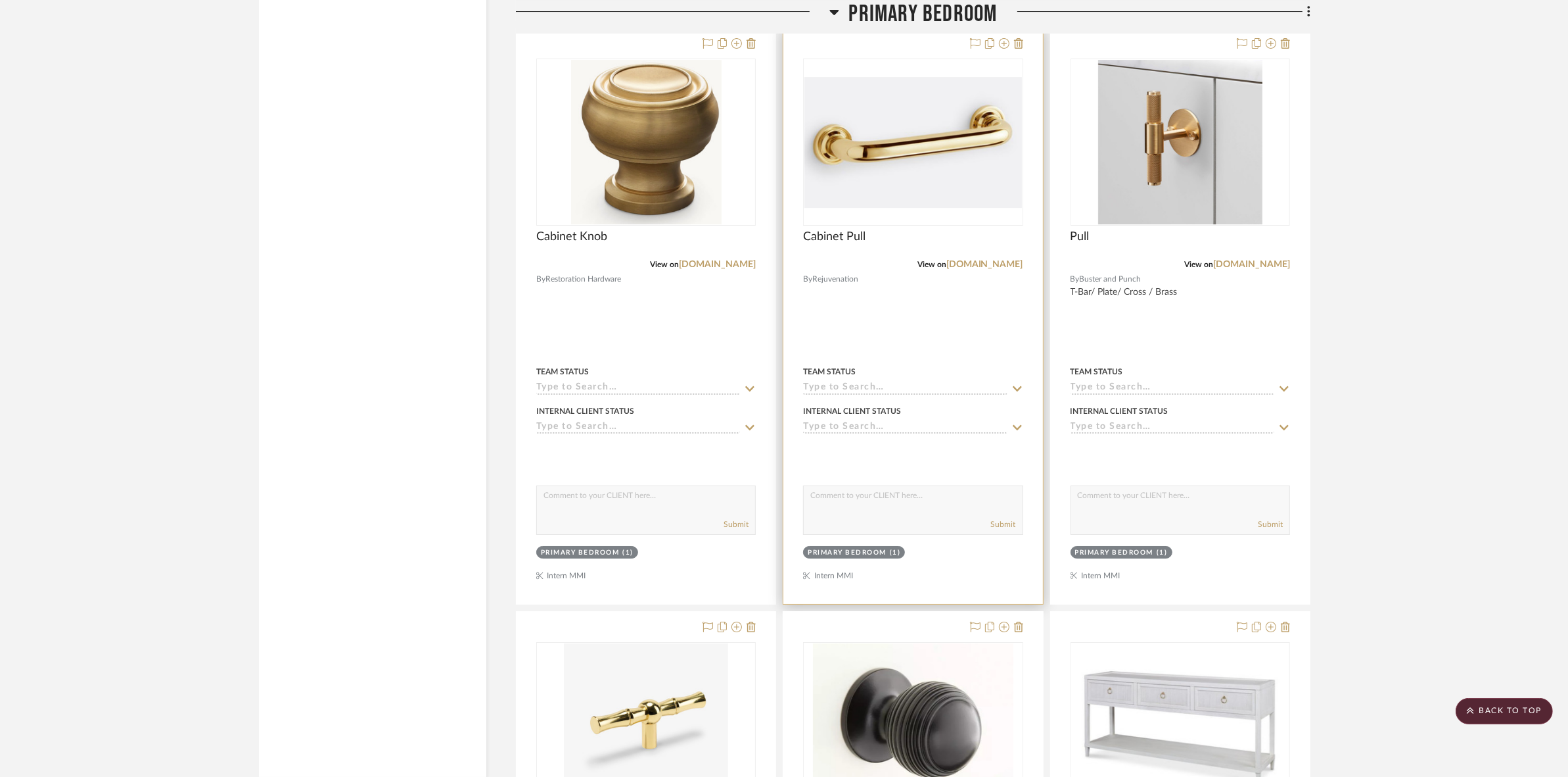
scroll to position [5919, 0]
click at [938, 113] on img "0" at bounding box center [913, 140] width 217 height 131
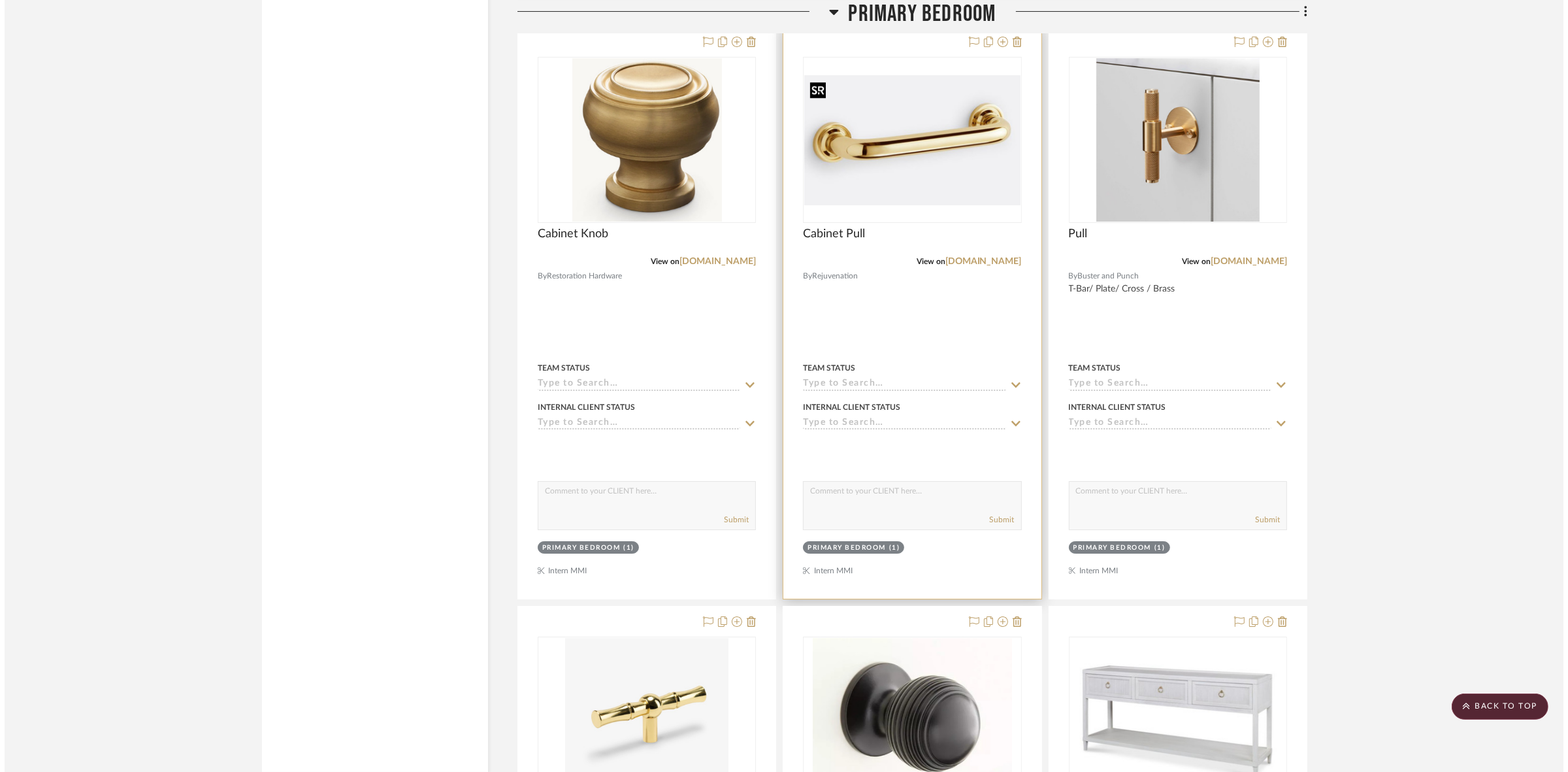
scroll to position [0, 0]
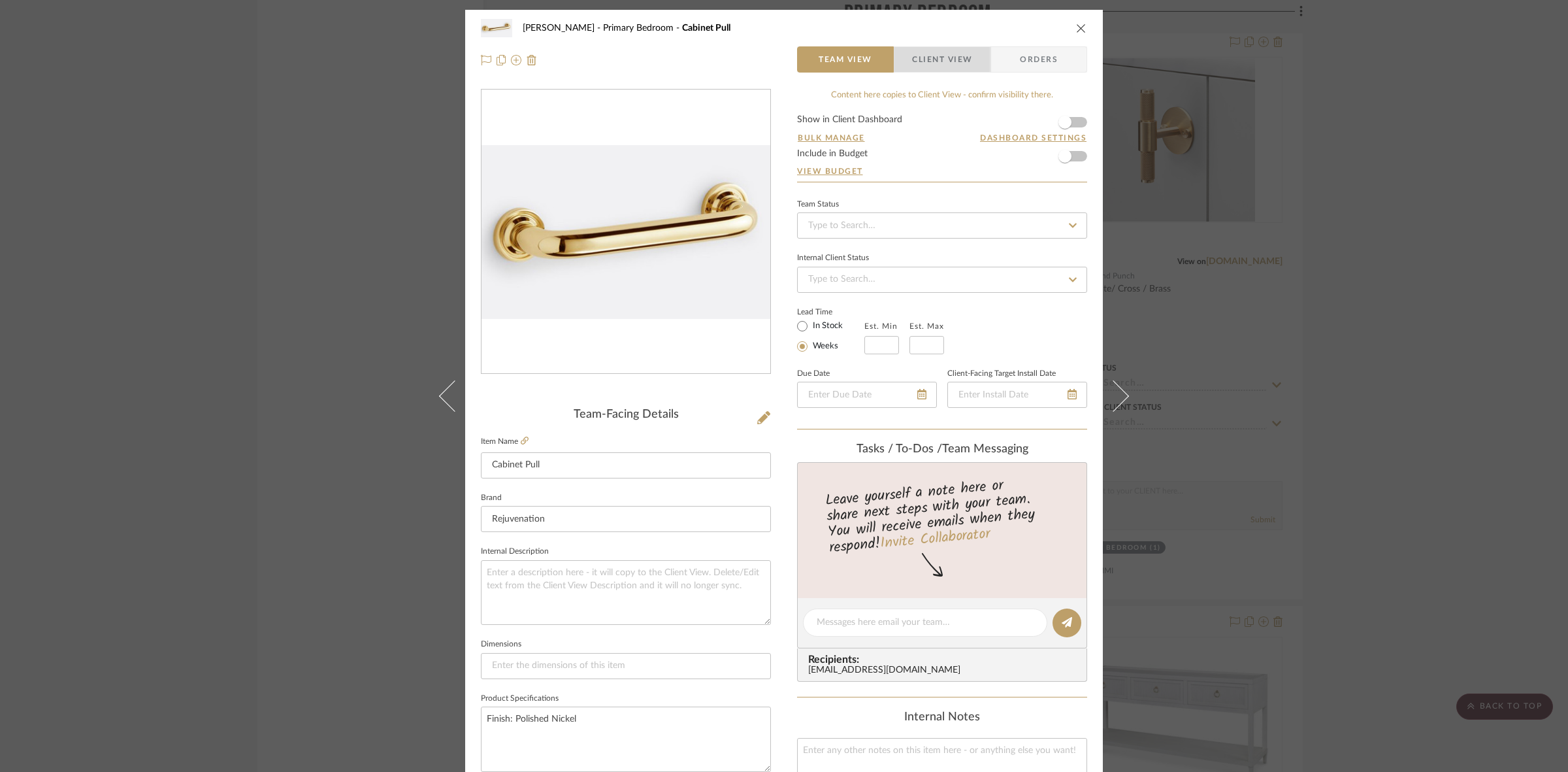
click at [918, 46] on span "Client View" at bounding box center [942, 59] width 60 height 26
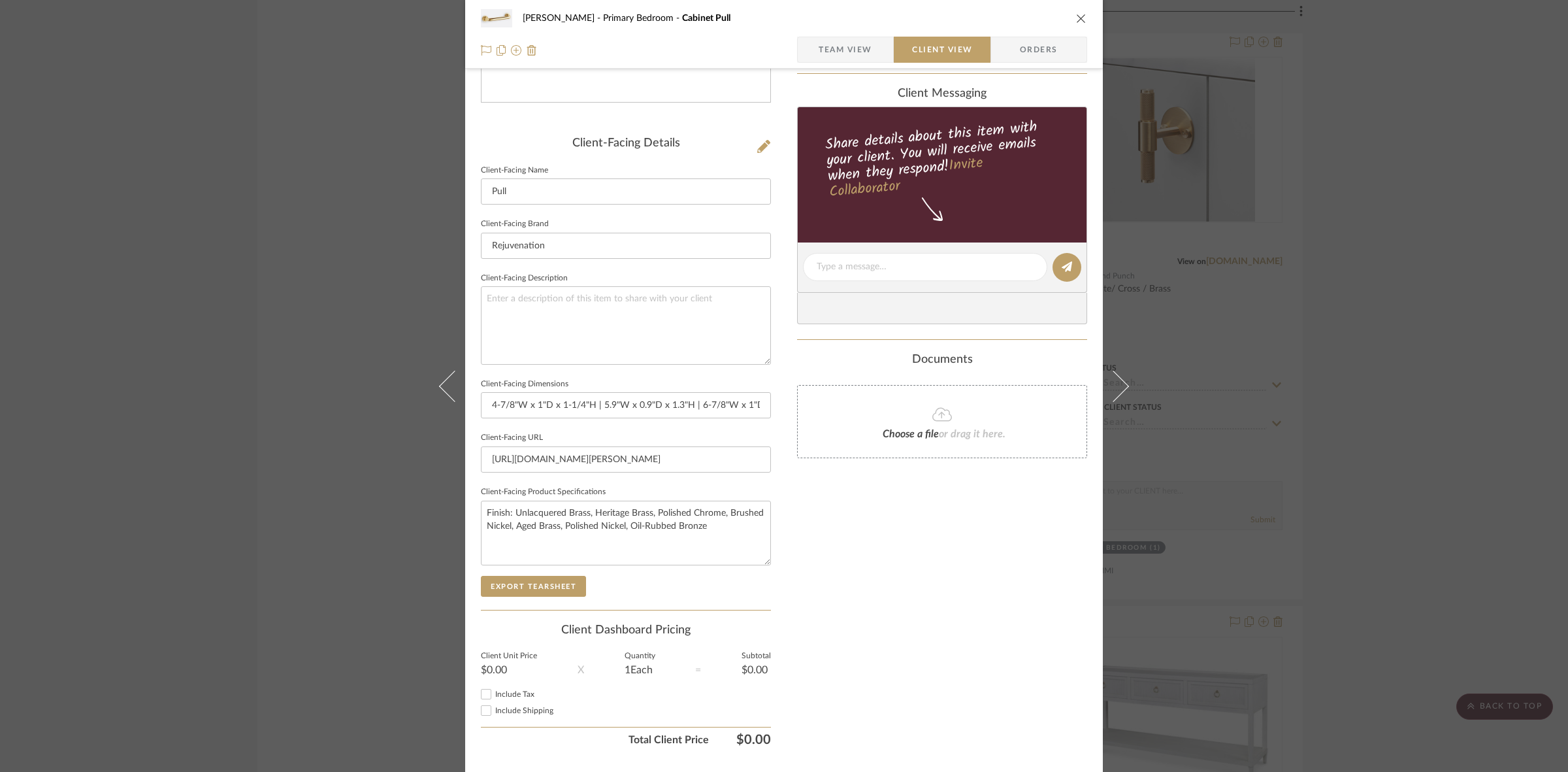
scroll to position [302, 0]
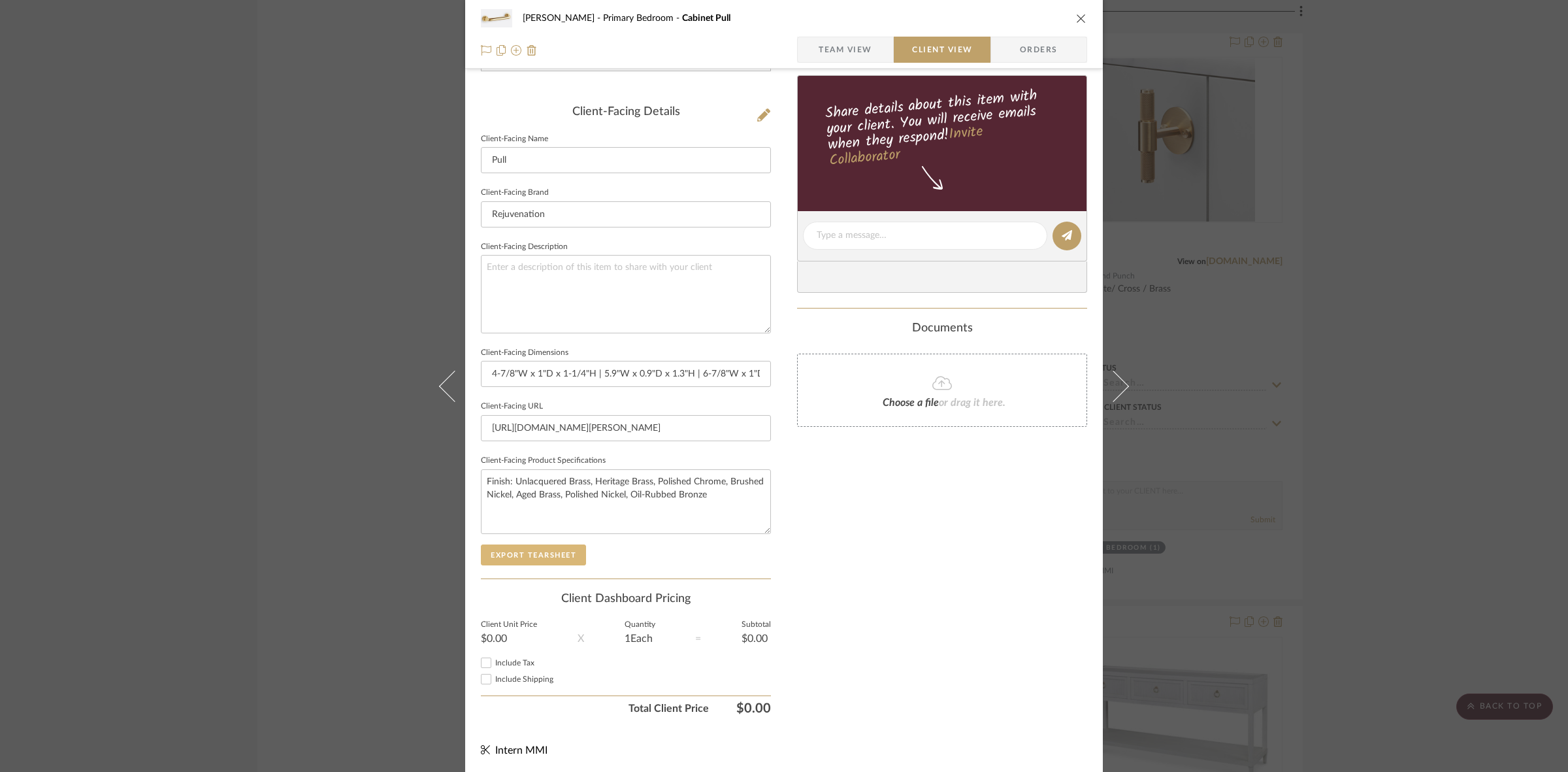
click at [569, 557] on button "Export Tearsheet" at bounding box center [533, 555] width 105 height 21
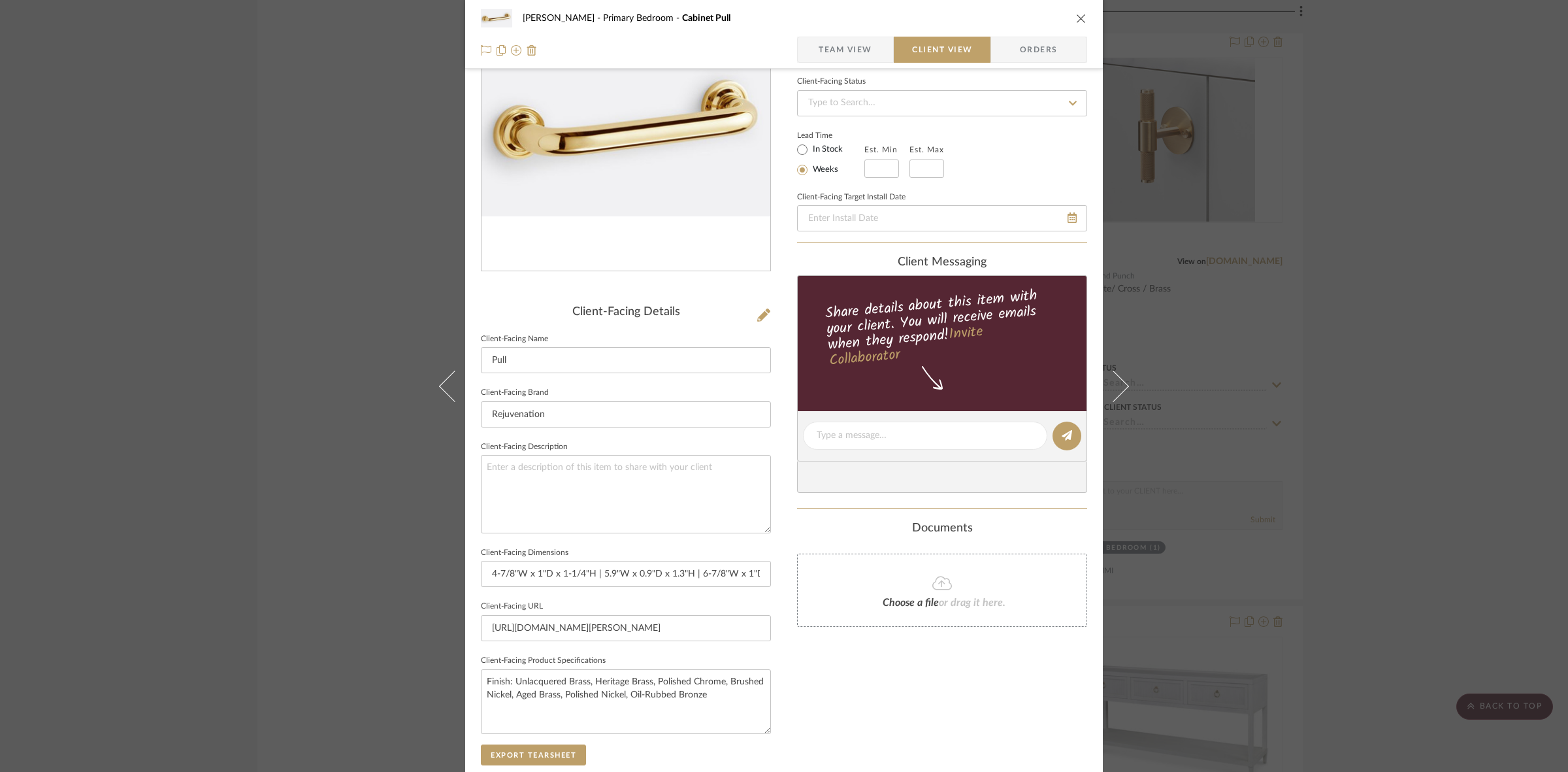
scroll to position [0, 0]
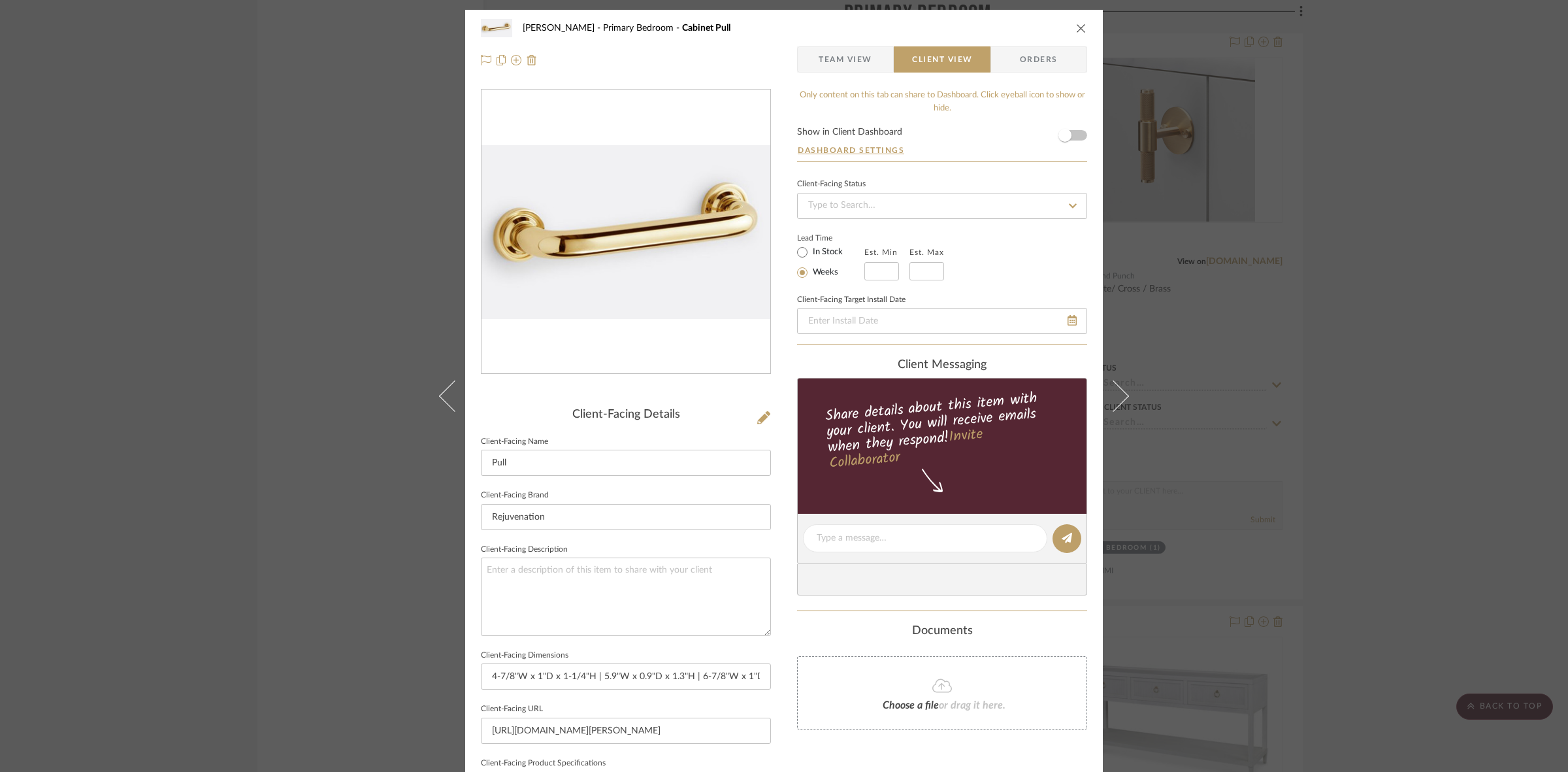
click at [142, 412] on div "FRITZ DC Primary Bedroom Cabinet Pull Team View Client View Orders Client-Facin…" at bounding box center [784, 386] width 1568 height 772
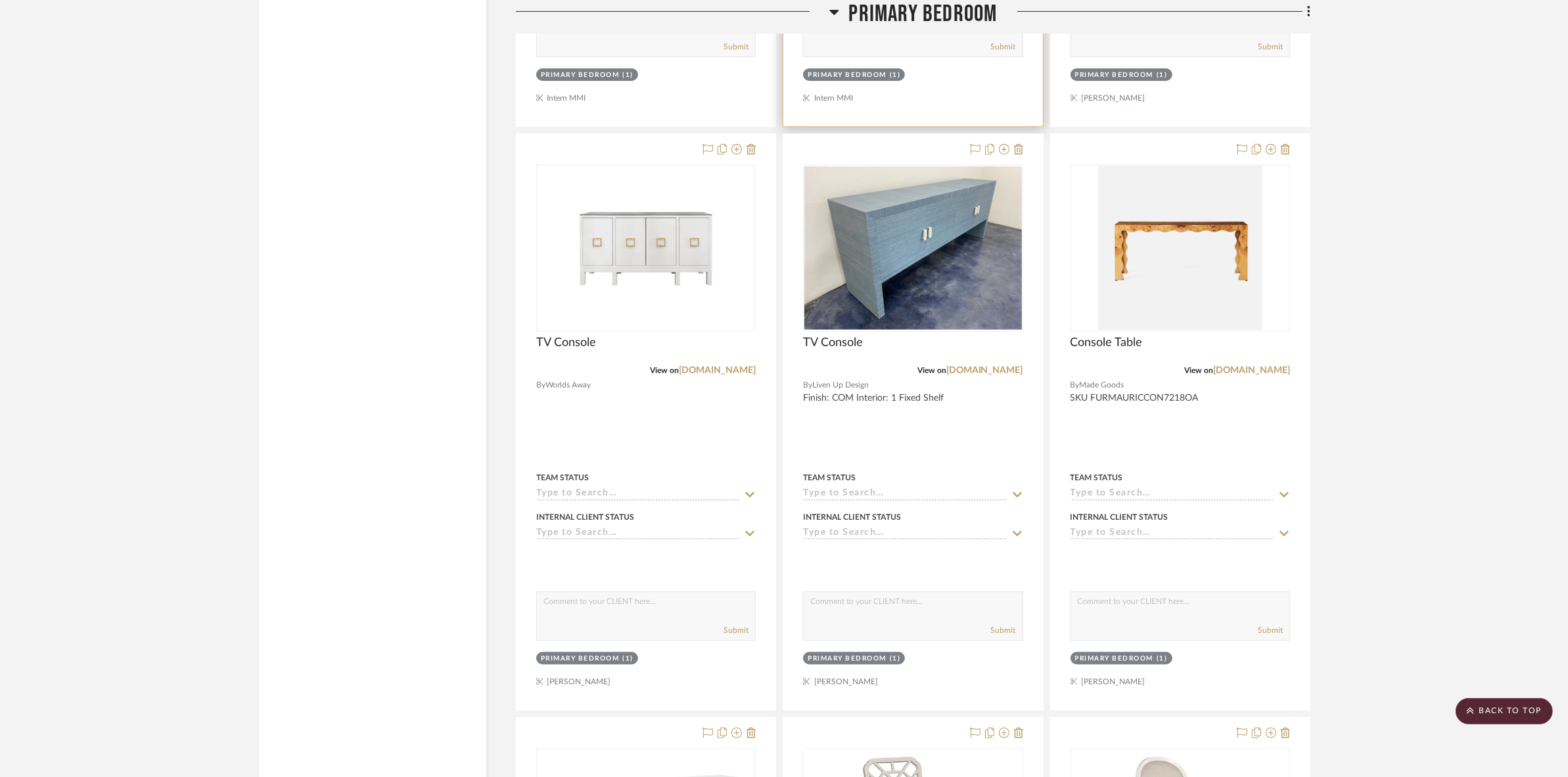
scroll to position [6988, 0]
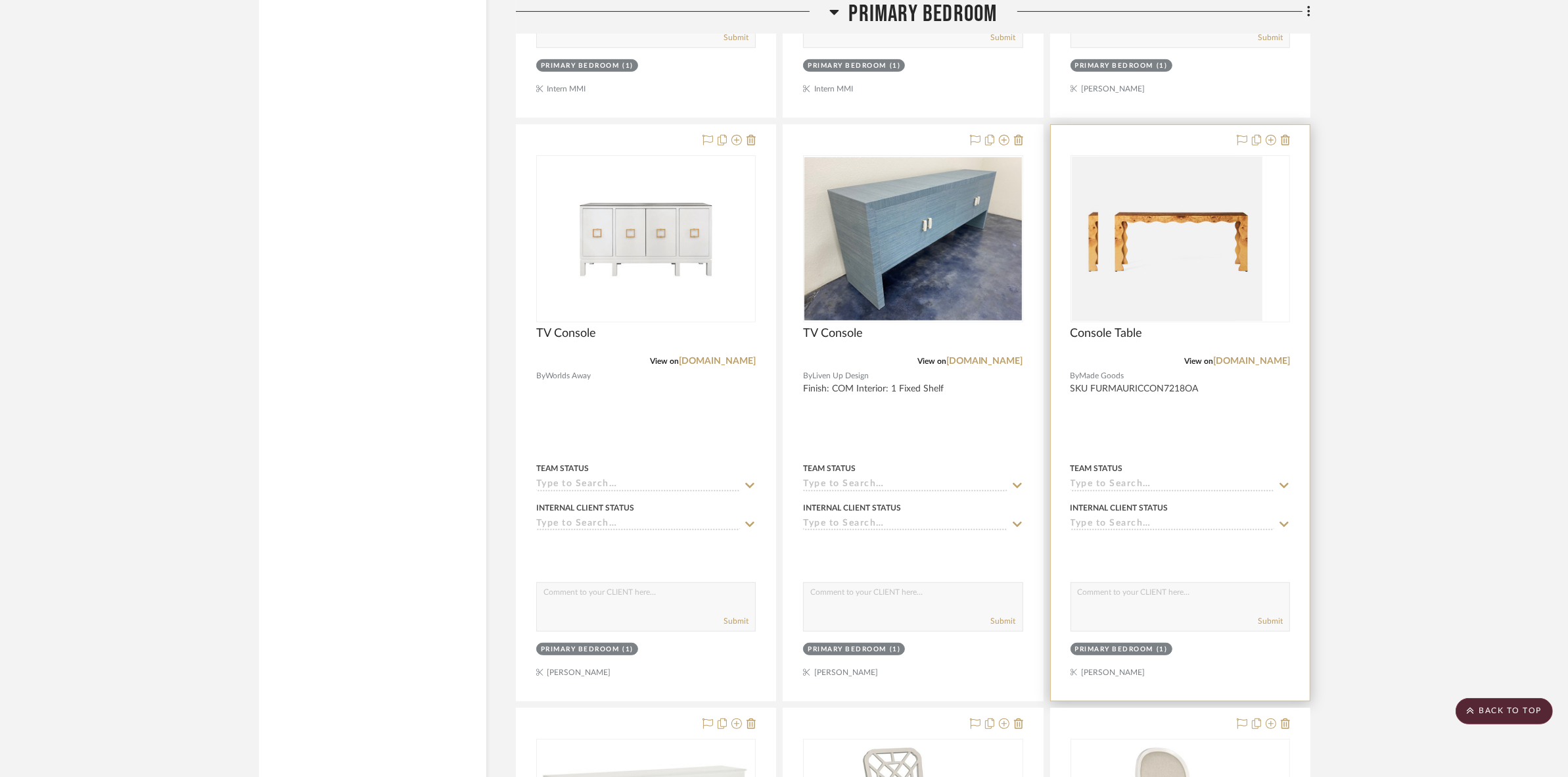
click at [1188, 272] on div at bounding box center [1180, 239] width 219 height 167
click at [1113, 261] on img "0" at bounding box center [1180, 239] width 165 height 165
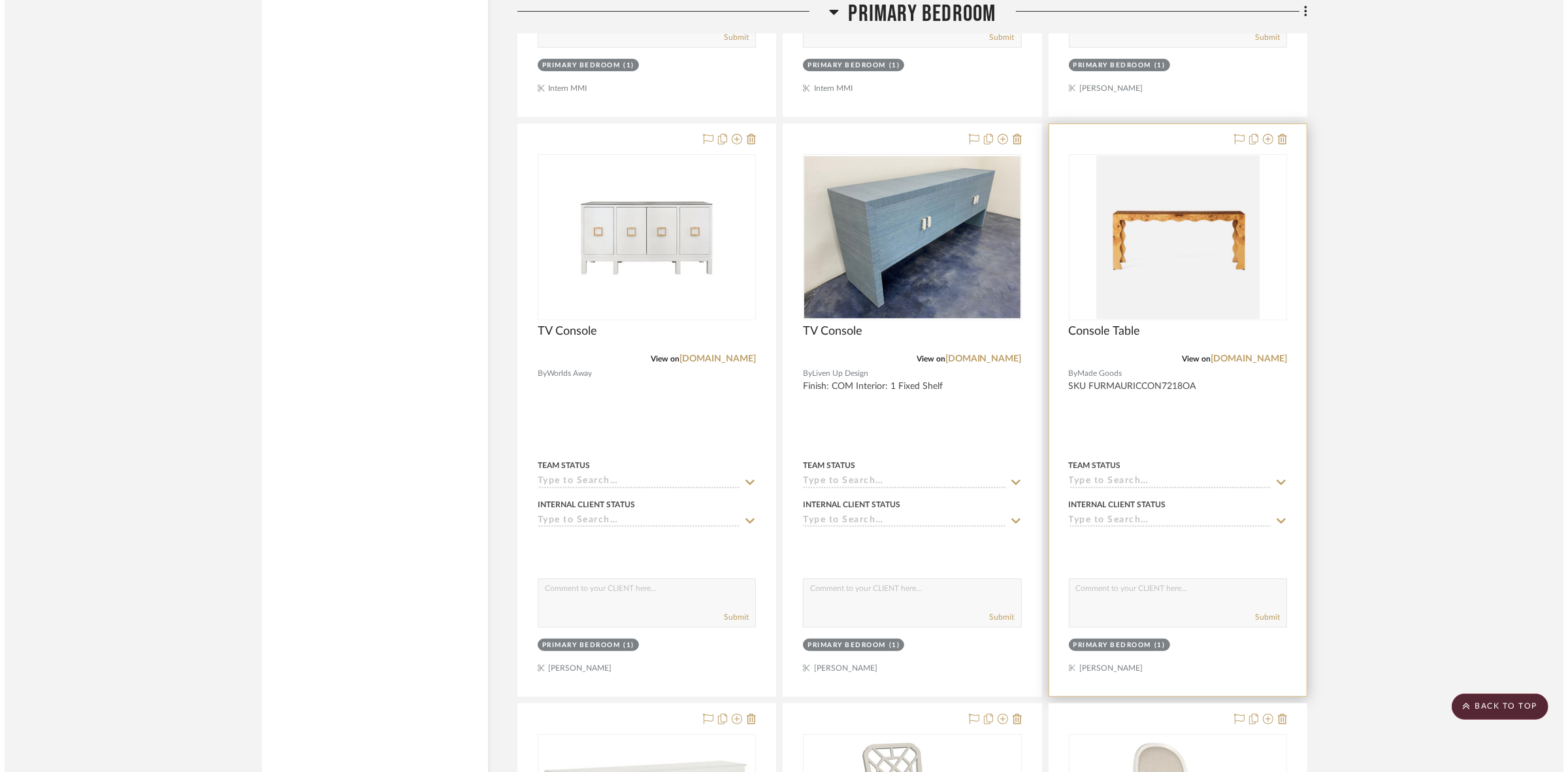
scroll to position [0, 0]
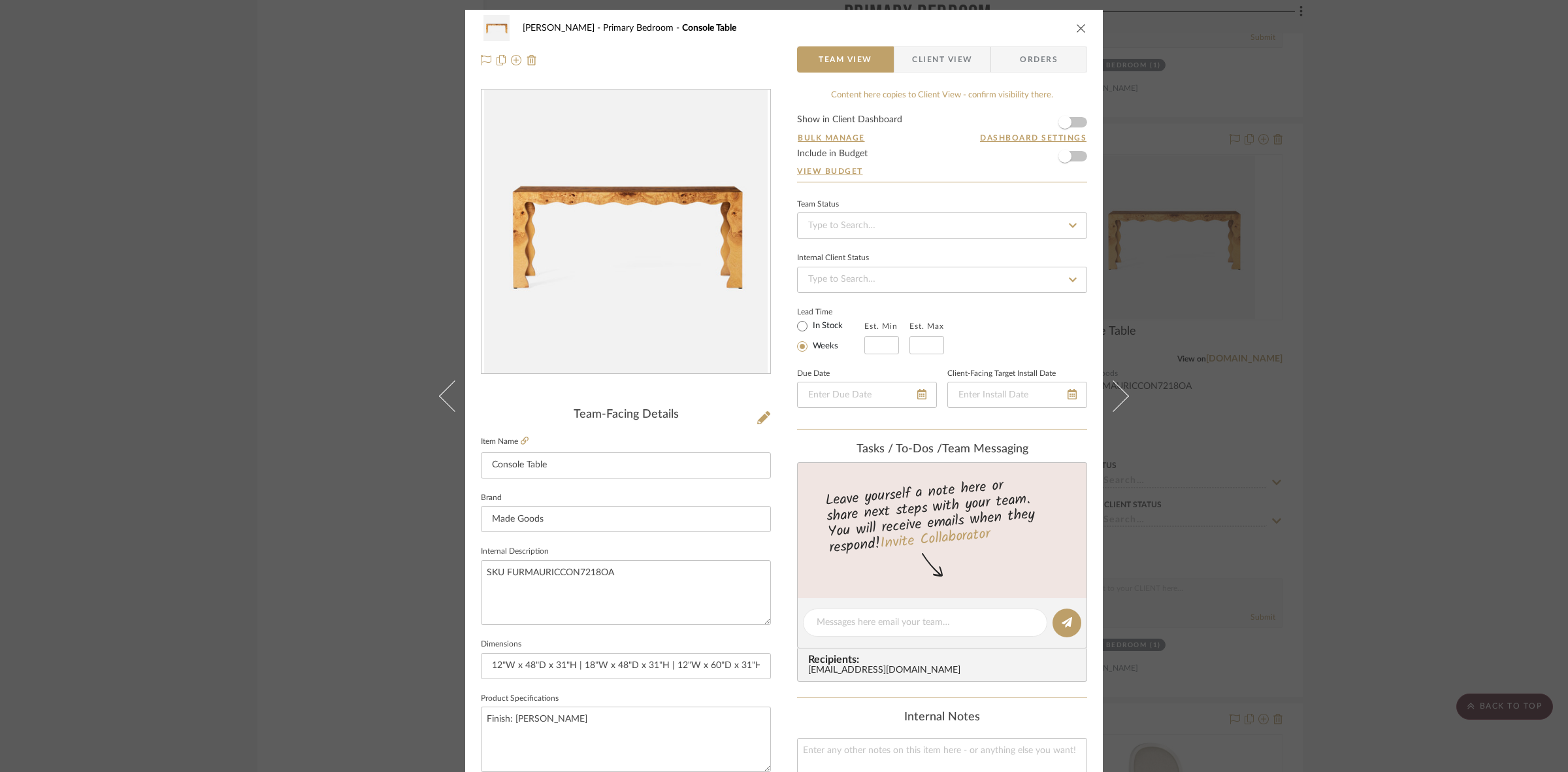
click at [961, 62] on span "Client View" at bounding box center [942, 59] width 60 height 26
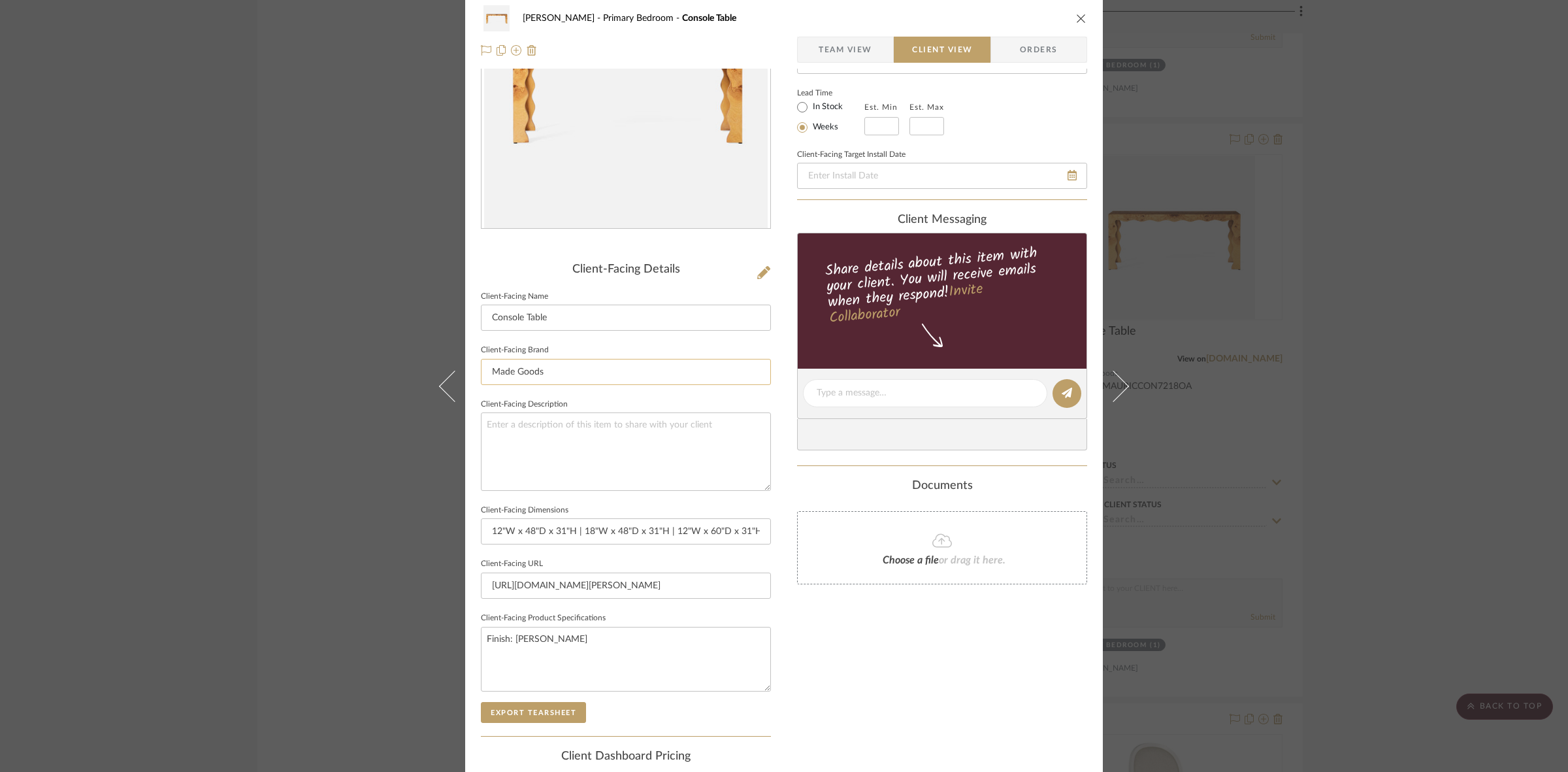
scroll to position [302, 0]
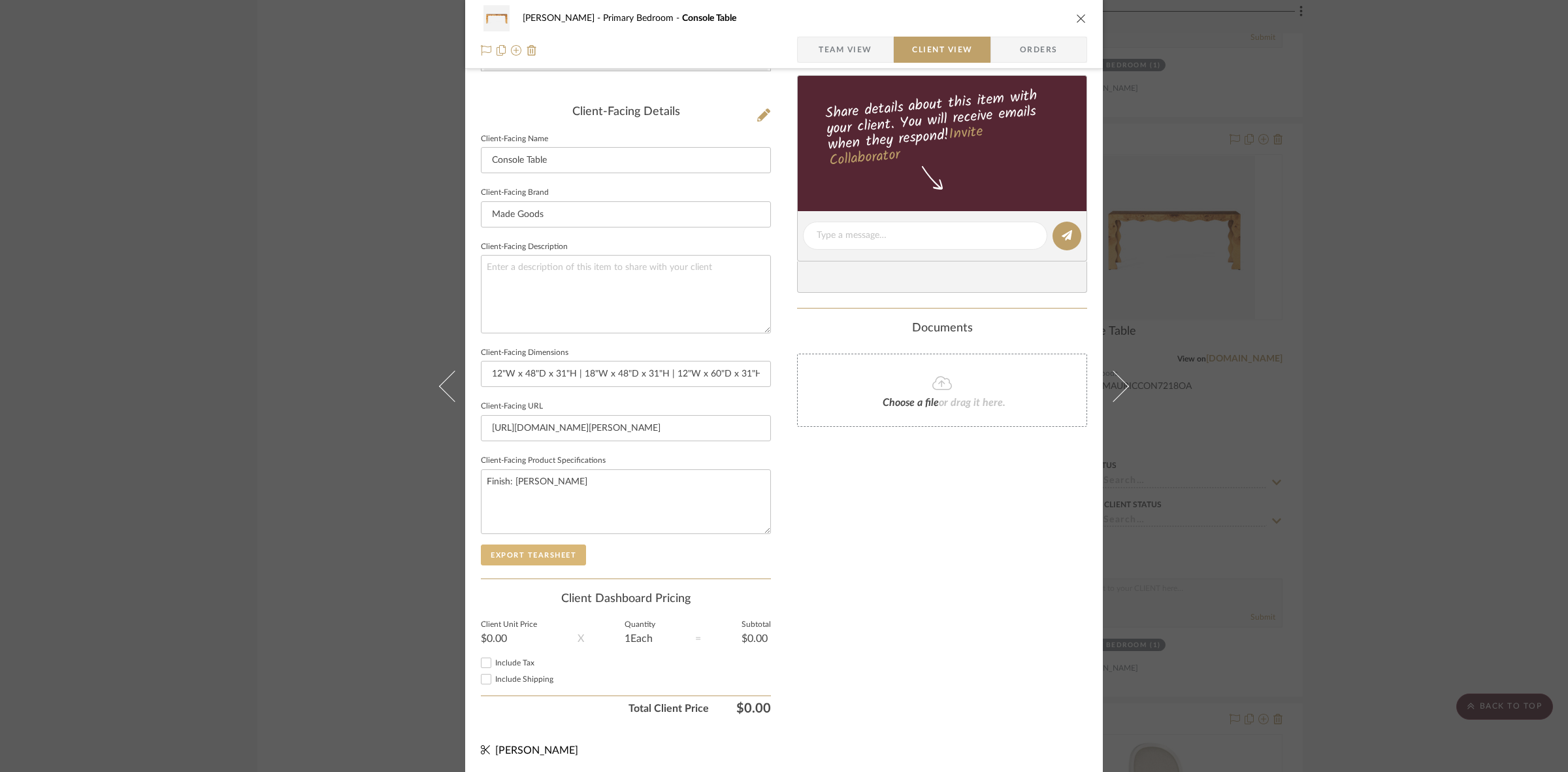
click at [569, 545] on button "Export Tearsheet" at bounding box center [533, 555] width 105 height 21
click at [1258, 379] on div "FRITZ DC Primary Bedroom Console Table Team View Client View Orders Client-Faci…" at bounding box center [784, 386] width 1568 height 772
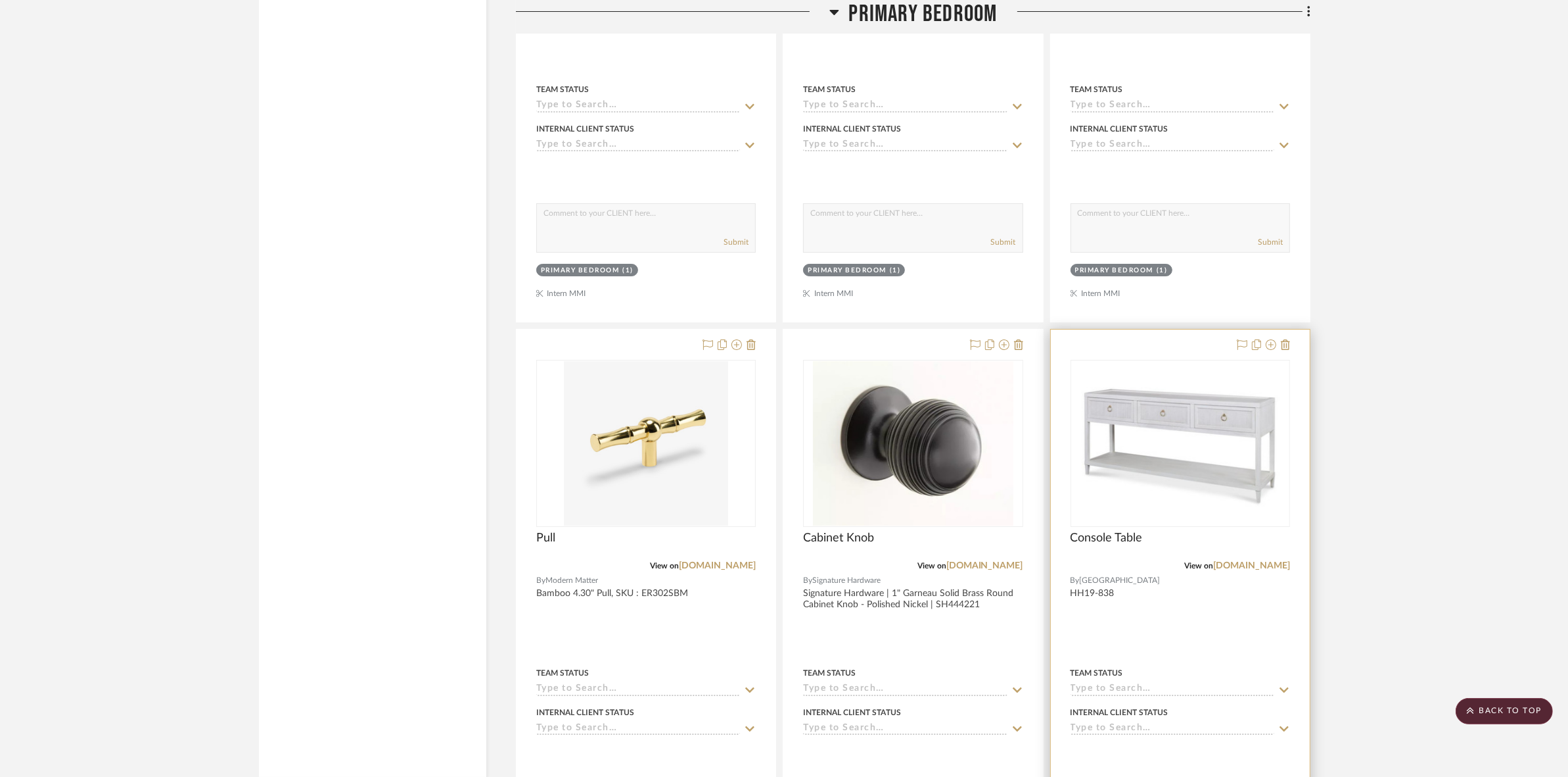
scroll to position [6083, 0]
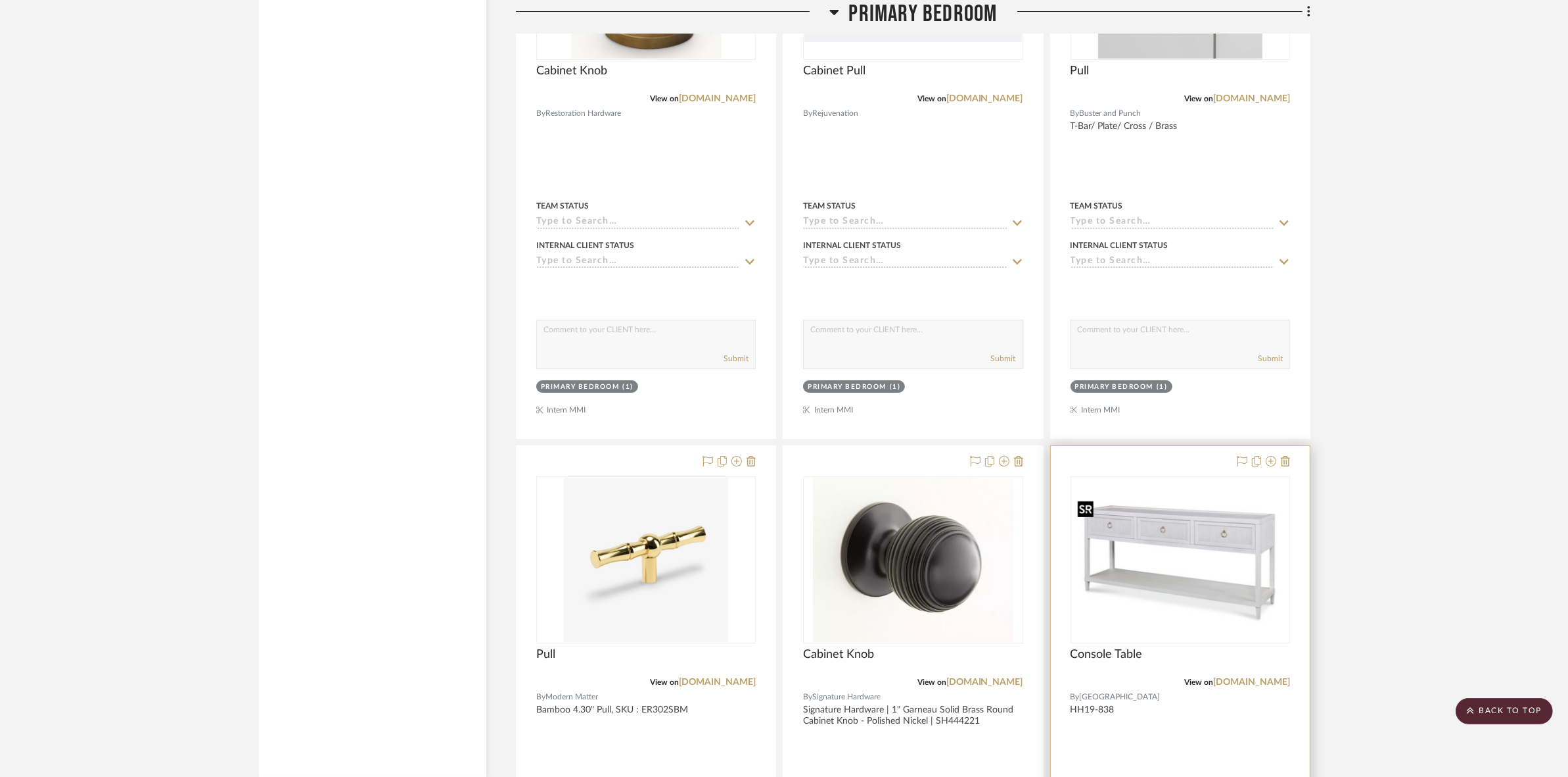
click at [1134, 571] on img "0" at bounding box center [1180, 560] width 217 height 133
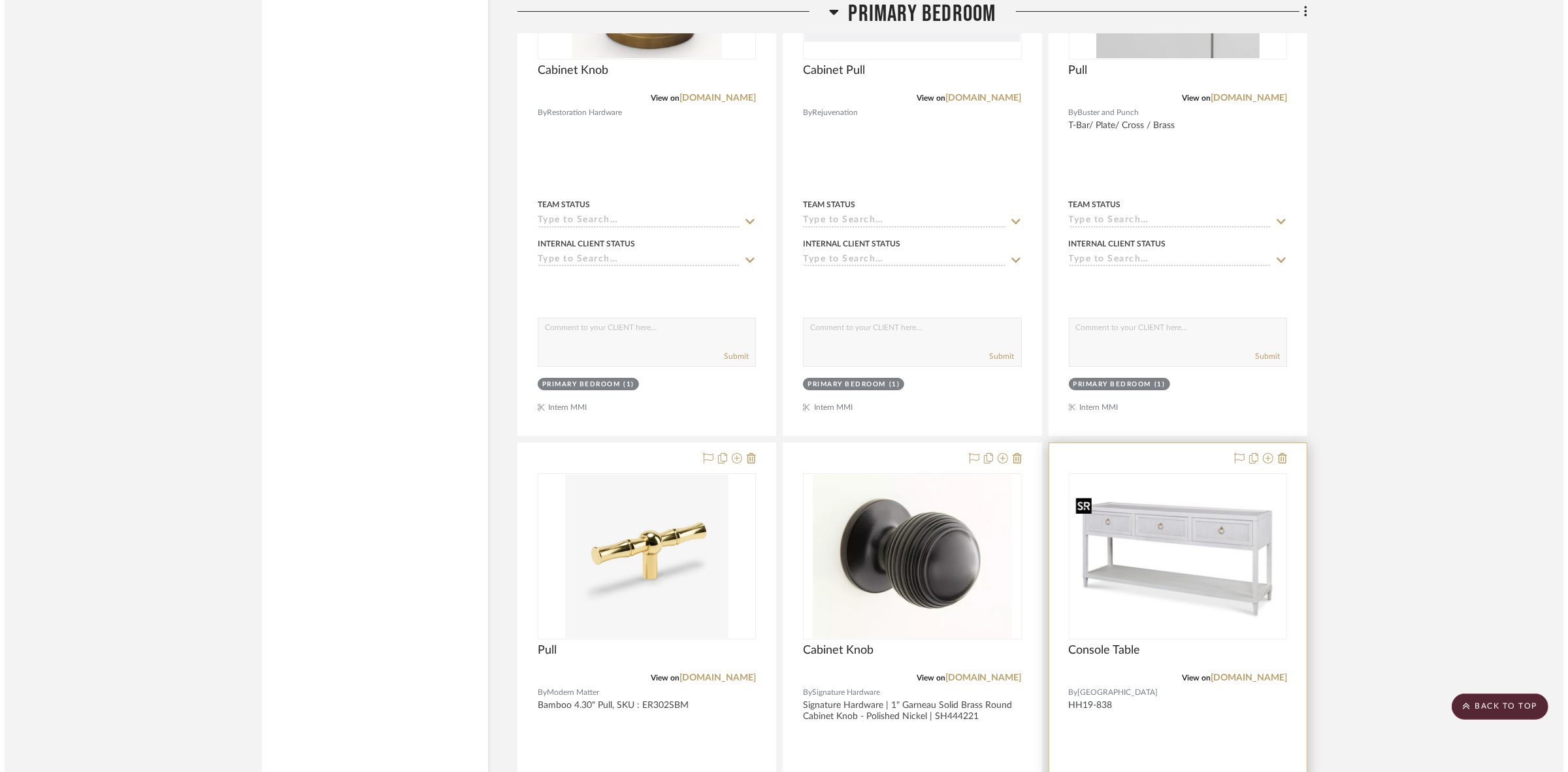
scroll to position [0, 0]
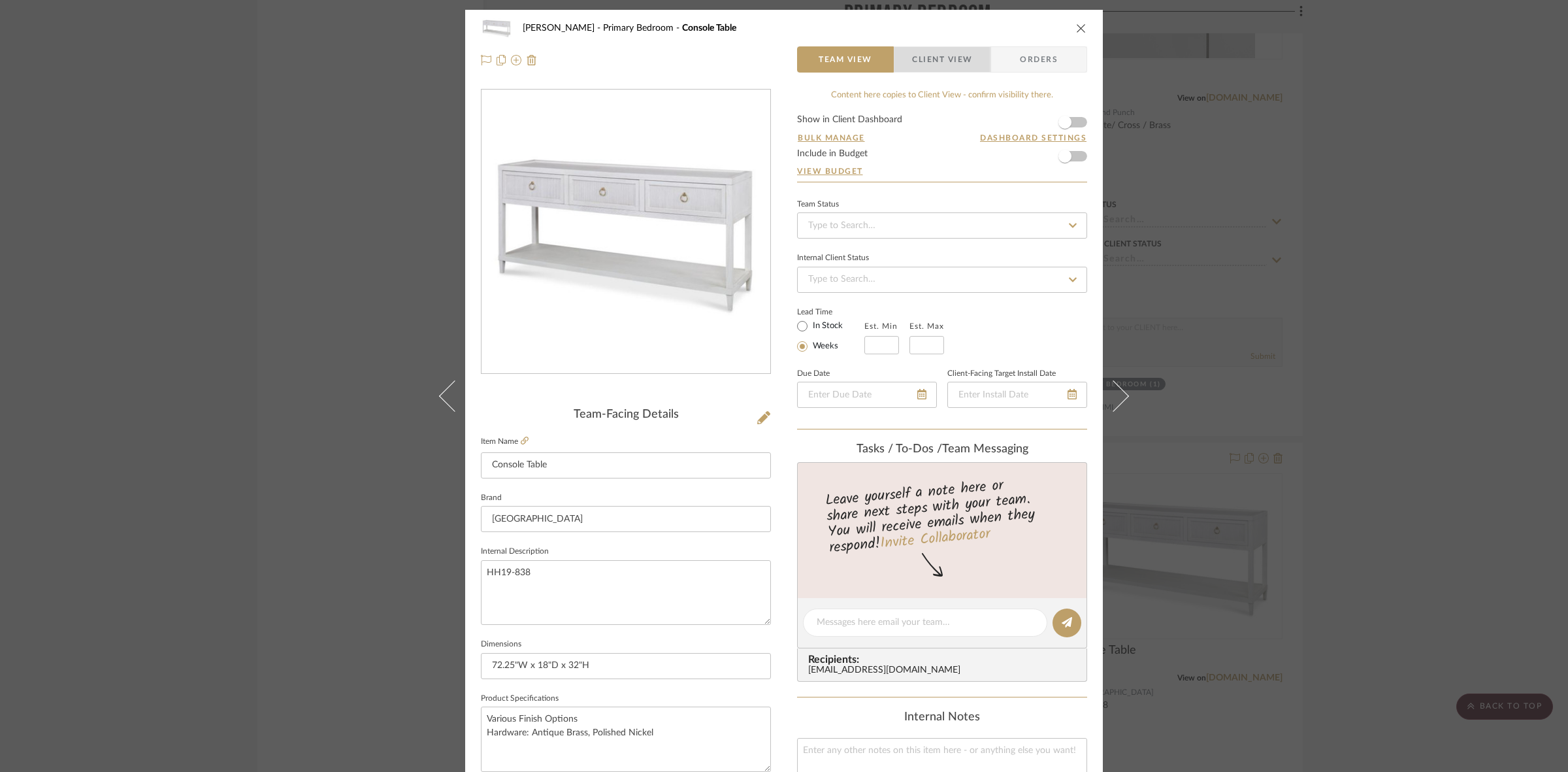
click at [956, 49] on span "Client View" at bounding box center [942, 59] width 60 height 26
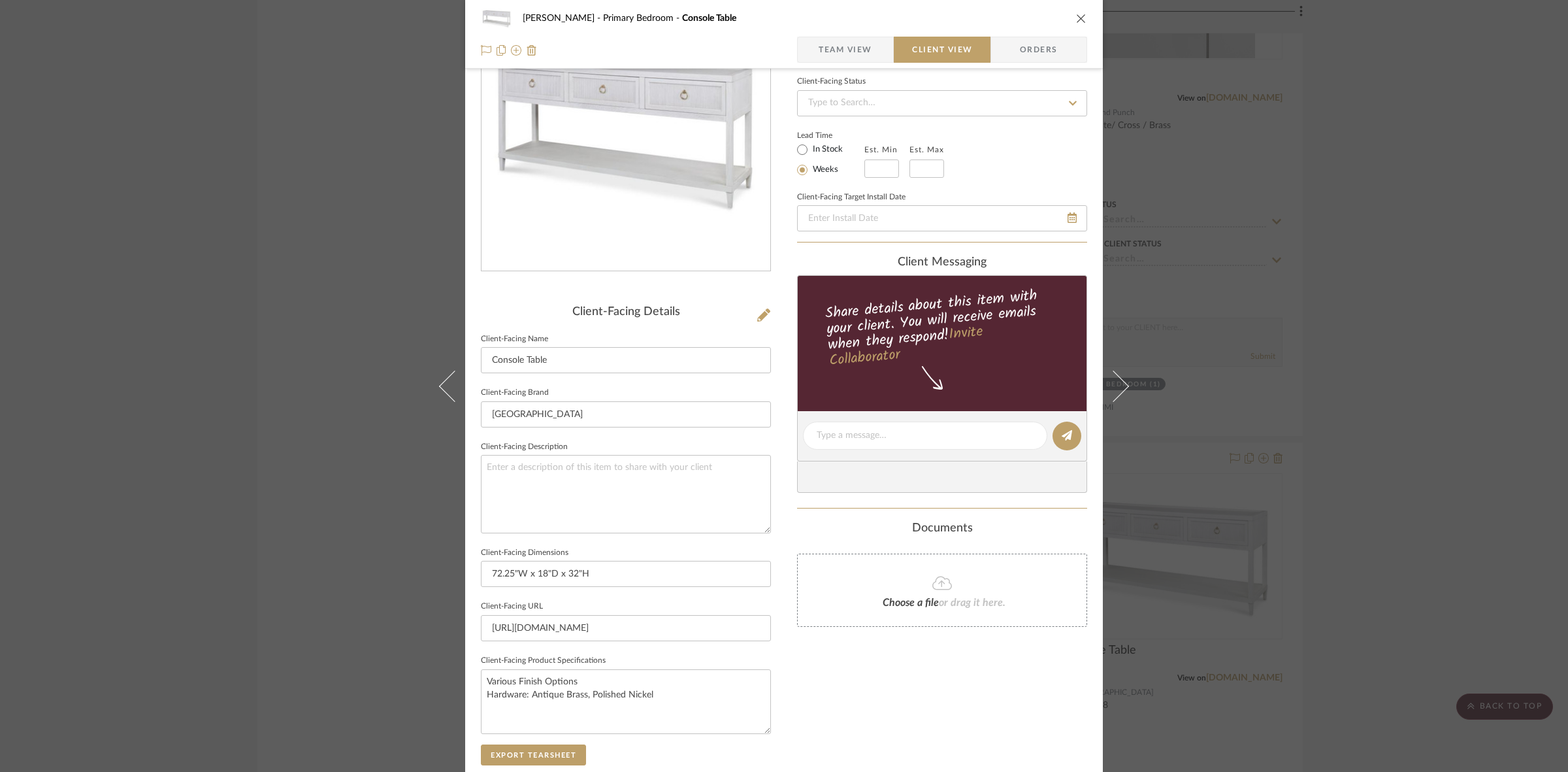
scroll to position [302, 0]
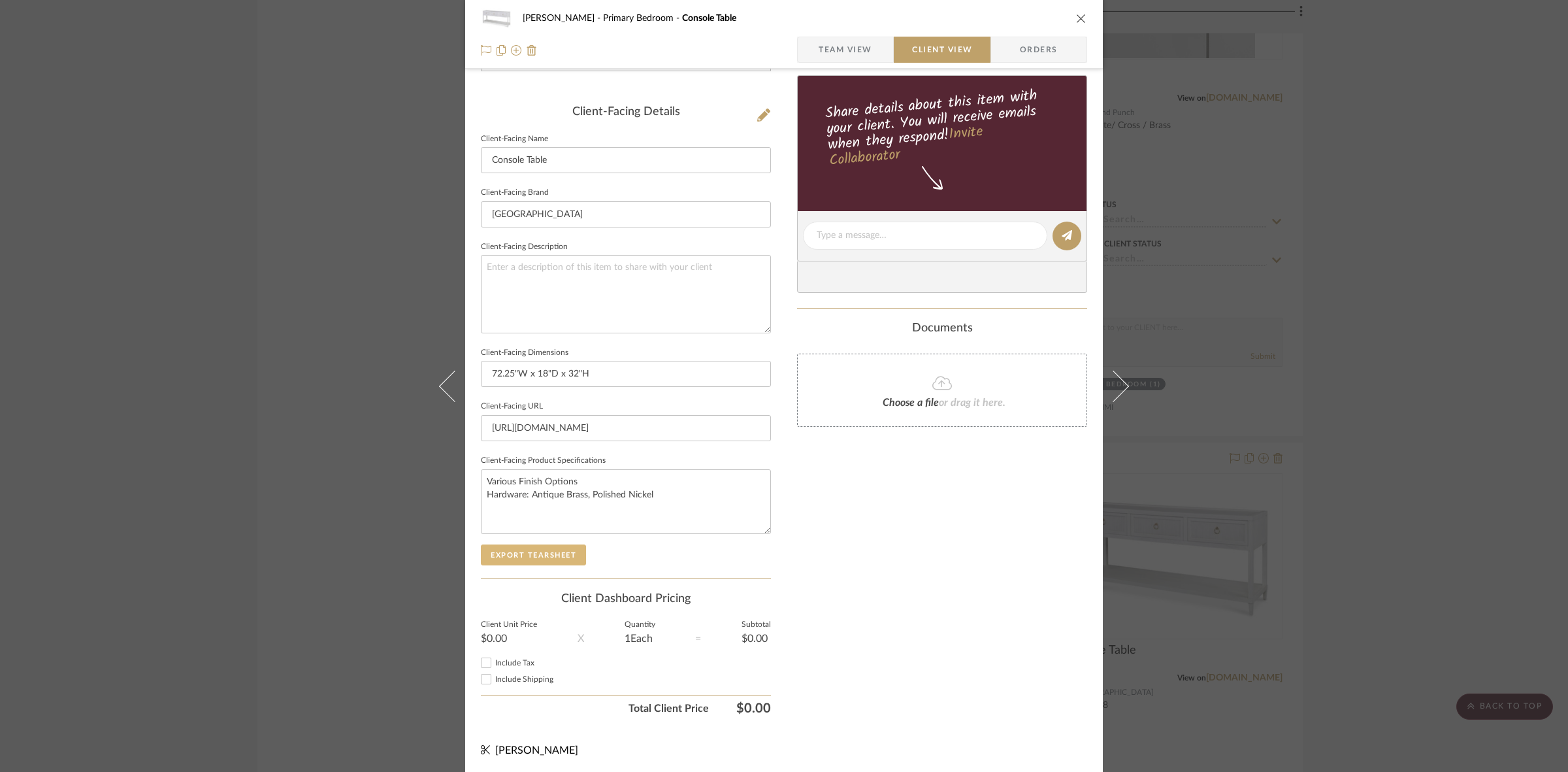
click at [564, 551] on button "Export Tearsheet" at bounding box center [533, 555] width 105 height 21
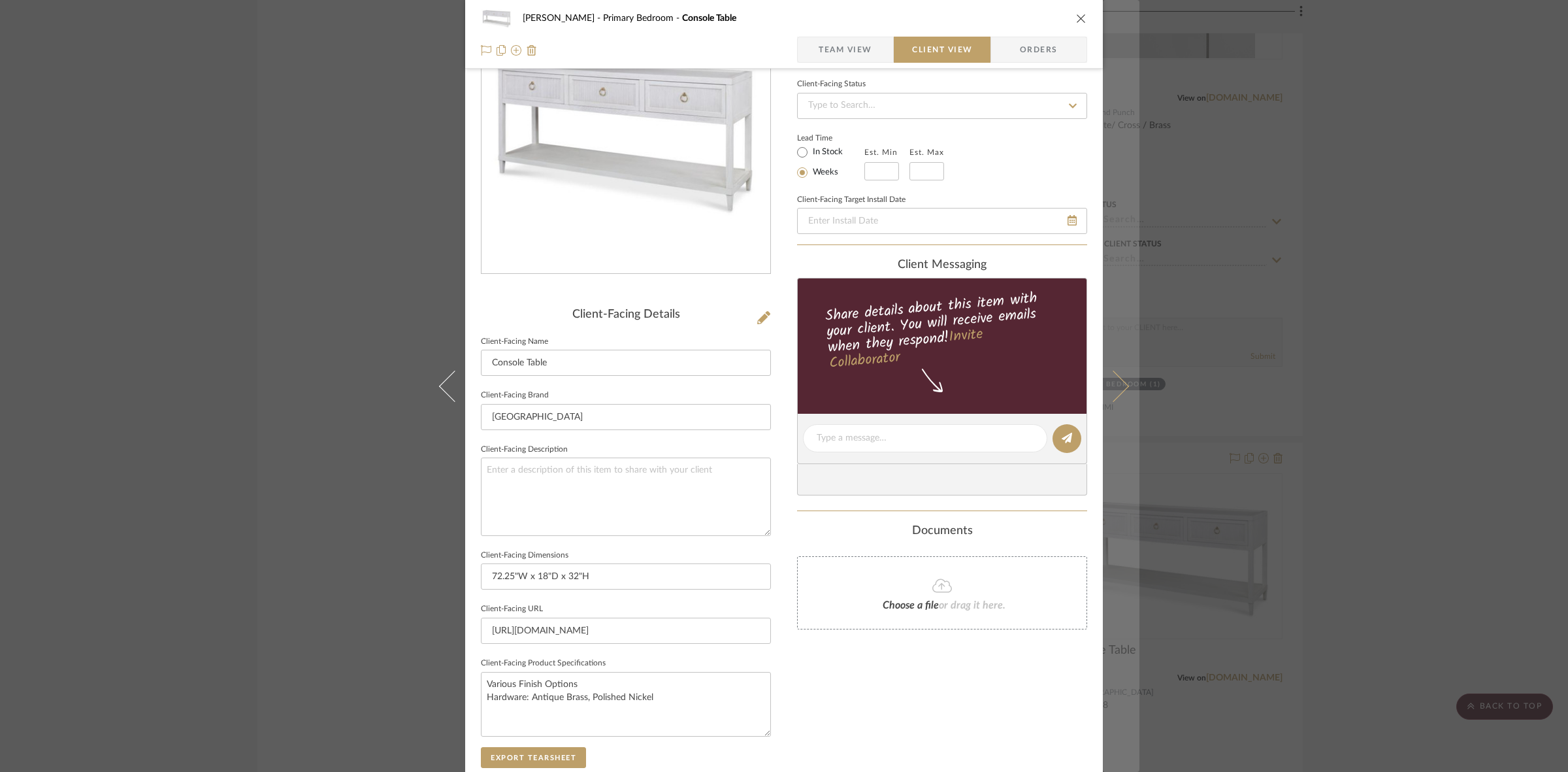
scroll to position [0, 0]
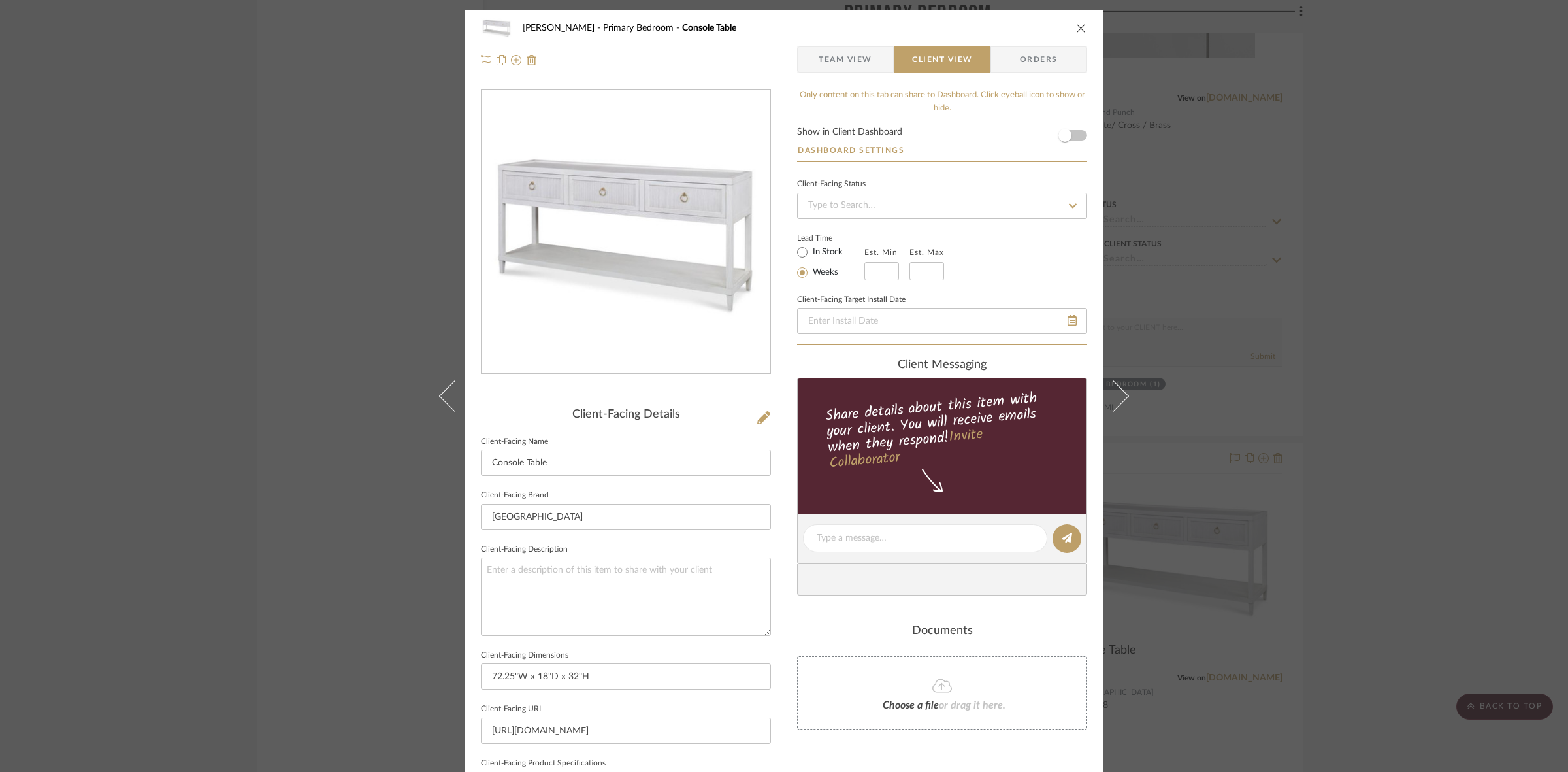
click at [1258, 256] on div "FRITZ DC Primary Bedroom Console Table Team View Client View Orders Client-Faci…" at bounding box center [784, 386] width 1568 height 772
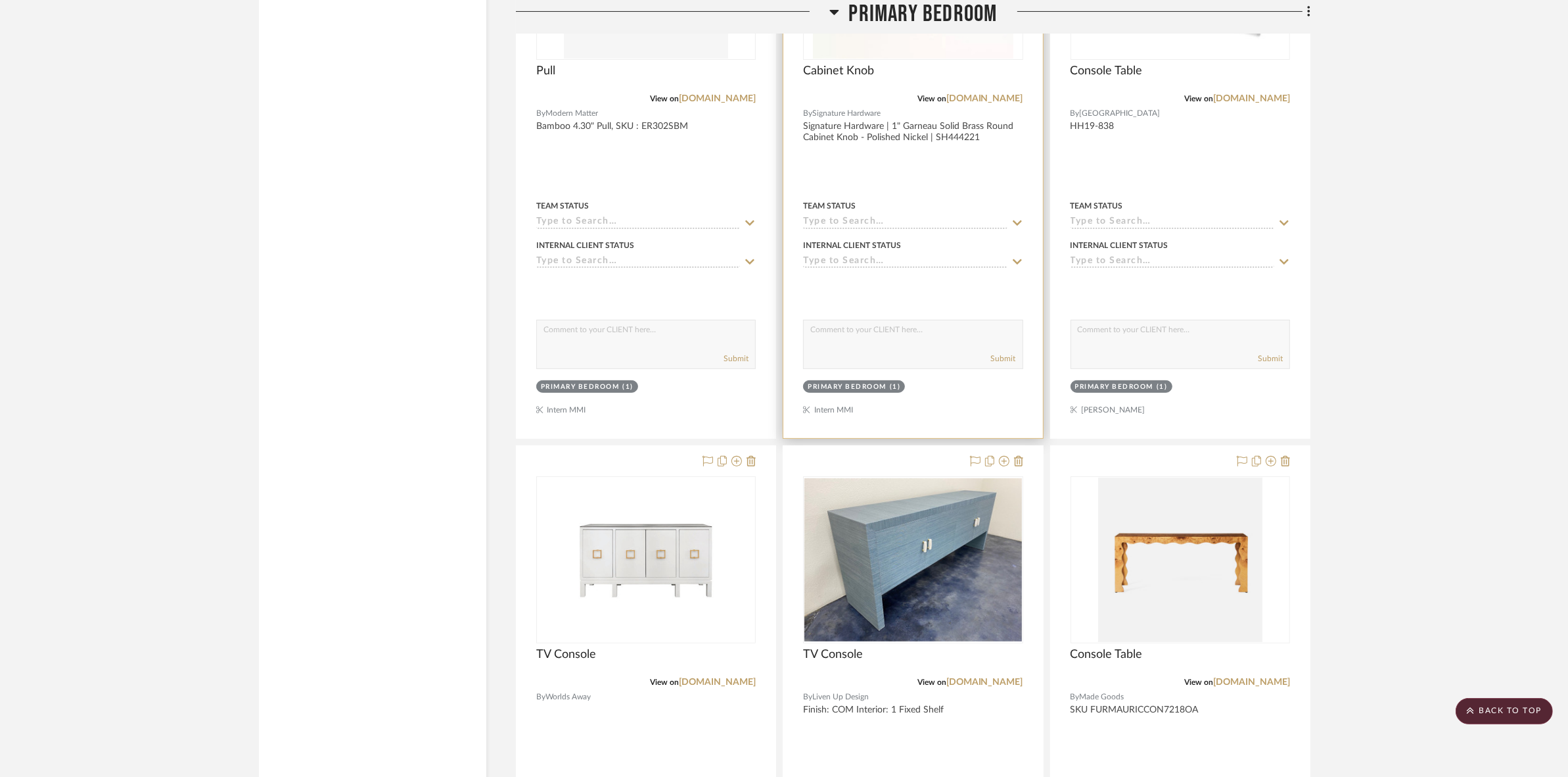
scroll to position [6823, 0]
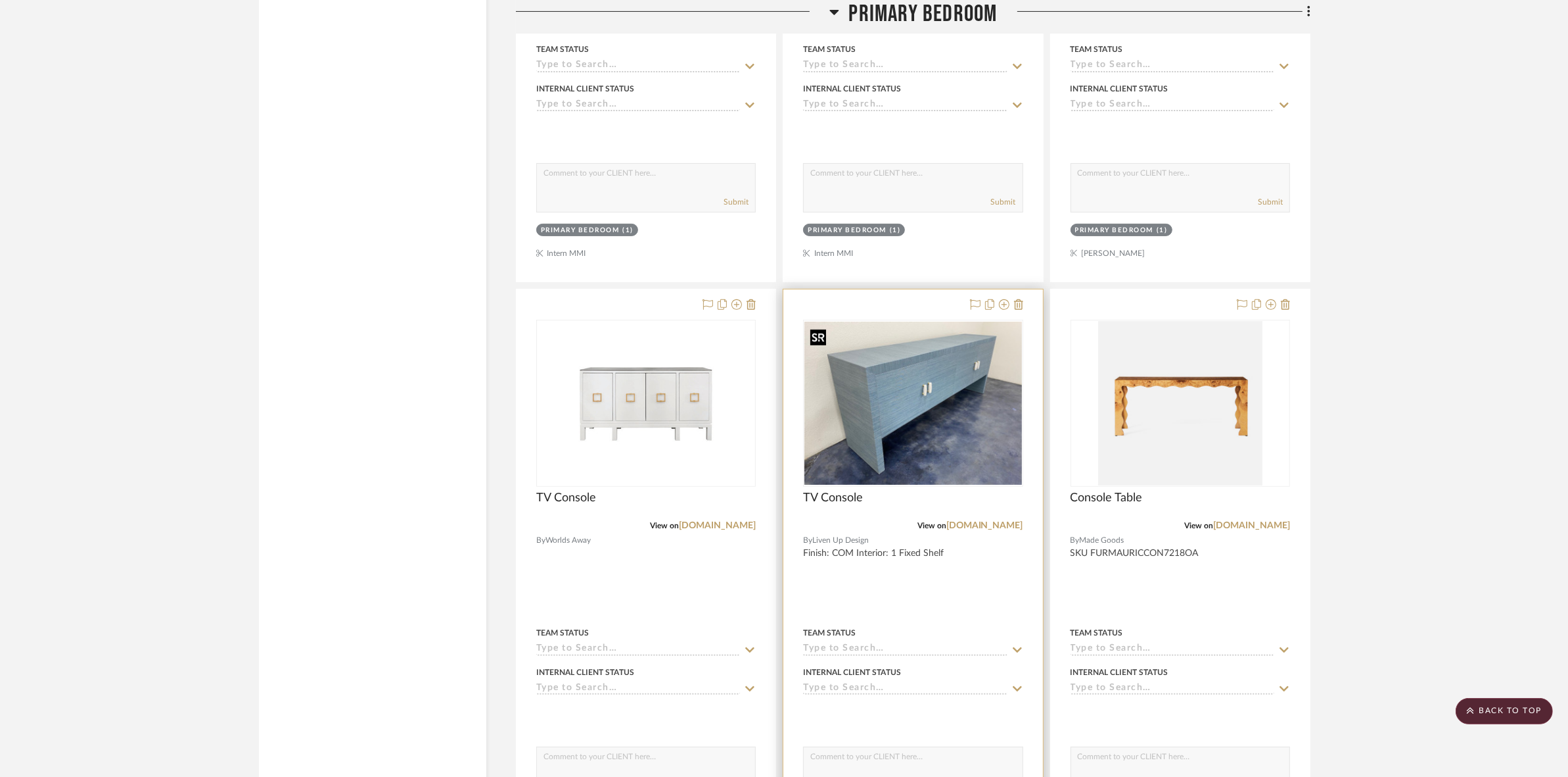
click at [0, 0] on img at bounding box center [0, 0] width 0 height 0
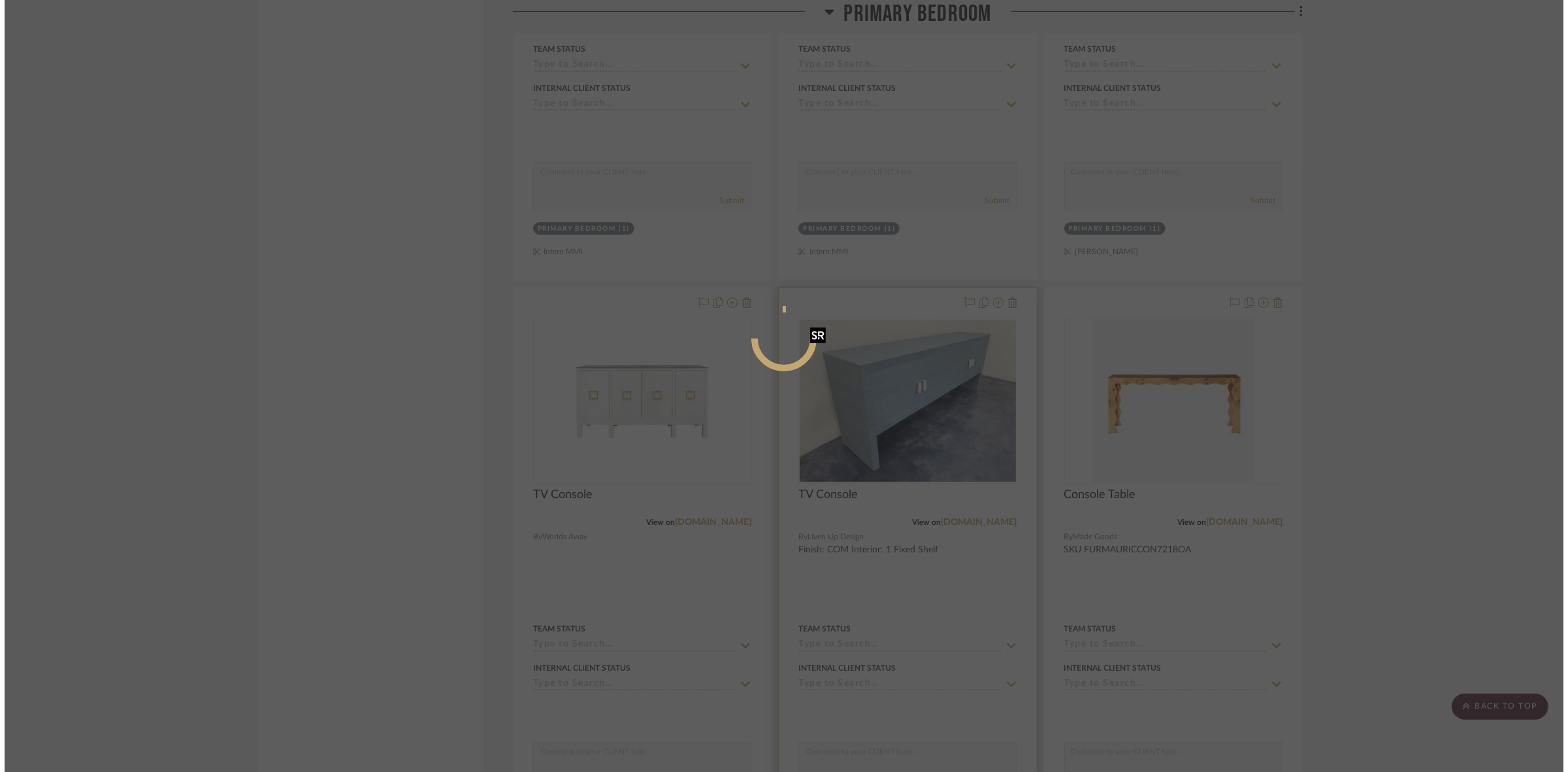
scroll to position [0, 0]
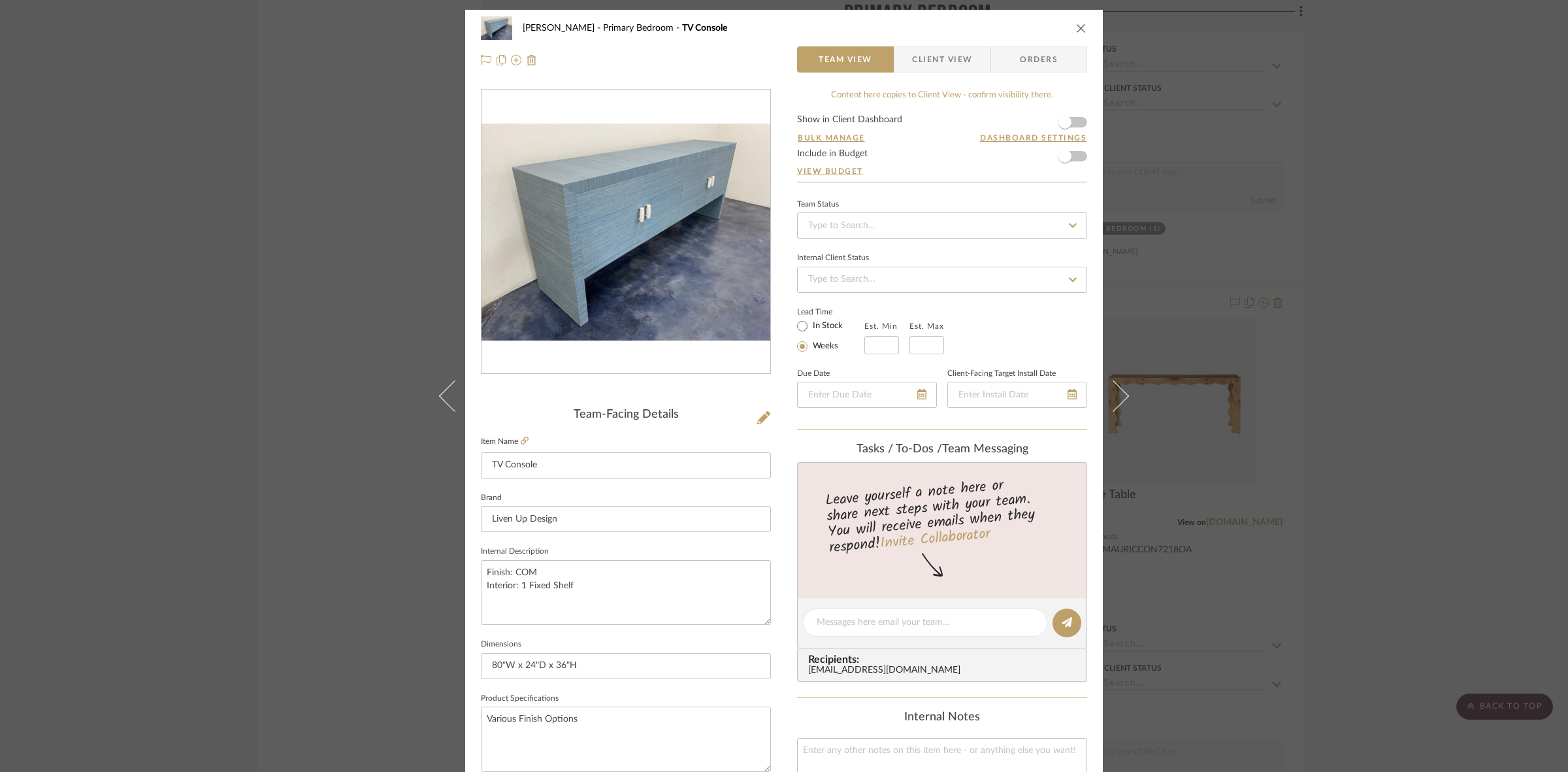
click at [942, 59] on span "Client View" at bounding box center [942, 59] width 60 height 26
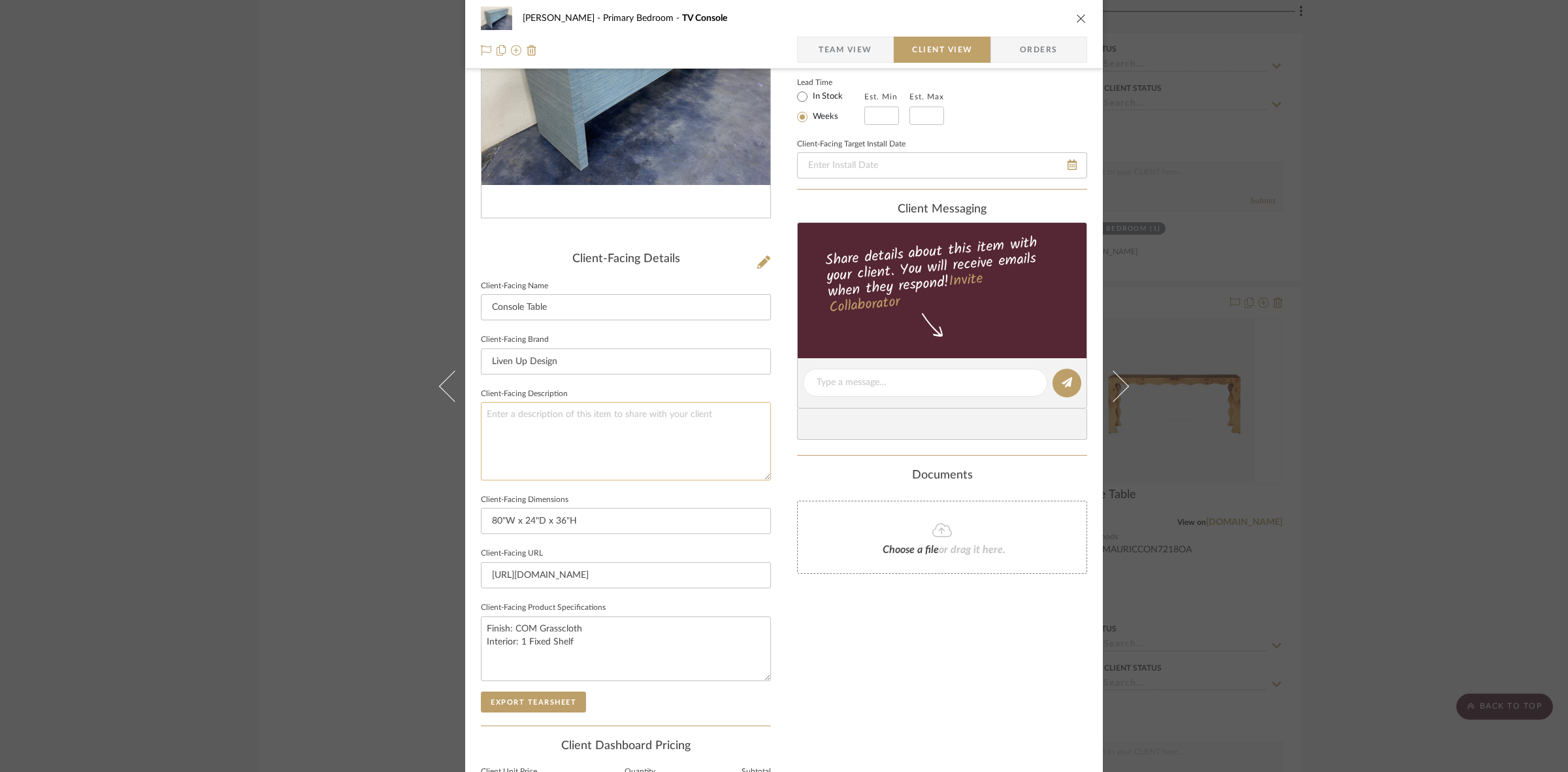
scroll to position [302, 0]
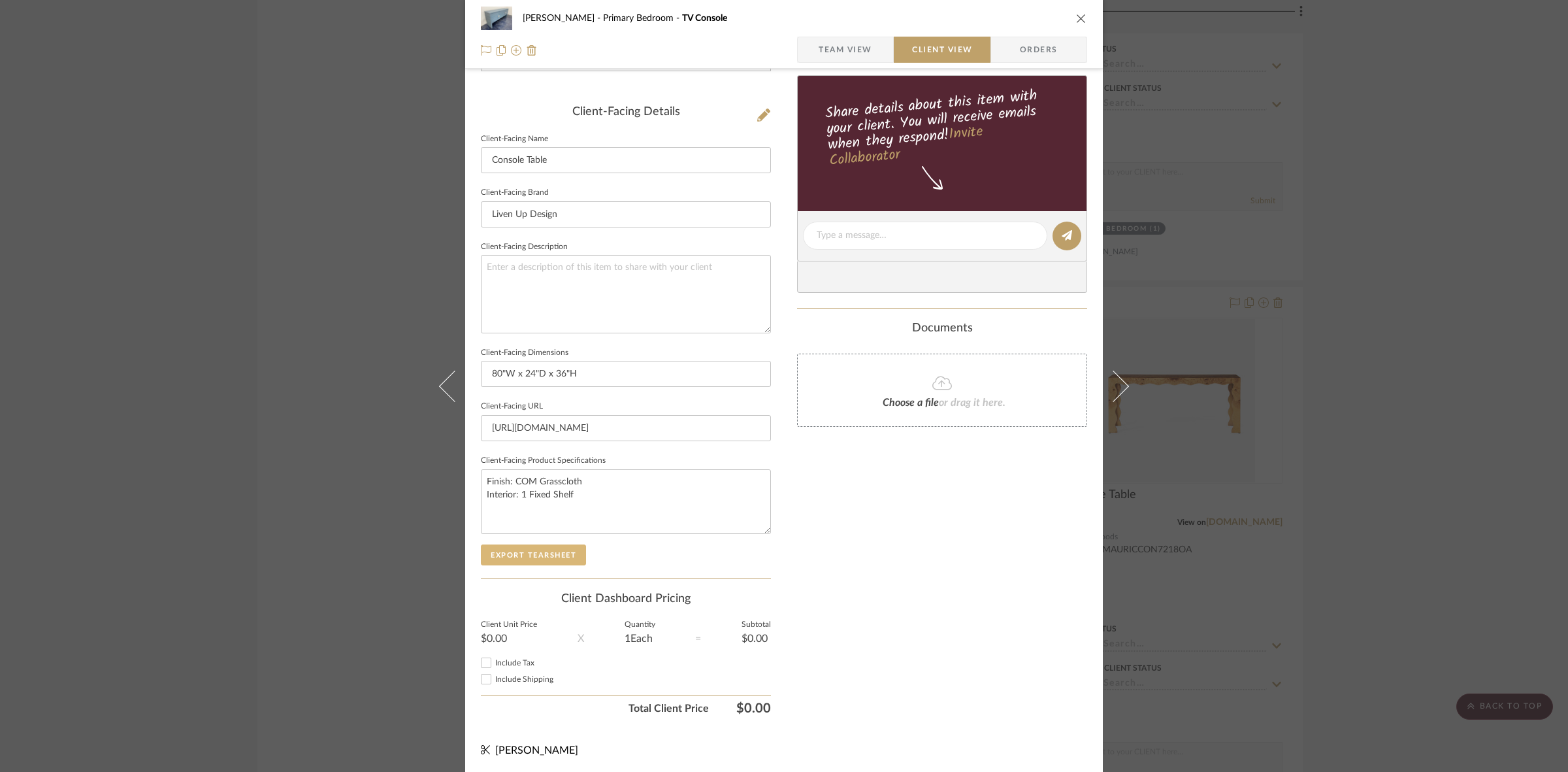
click at [569, 551] on button "Export Tearsheet" at bounding box center [533, 555] width 105 height 21
click at [164, 343] on div "FRITZ DC Primary Bedroom TV Console Team View Client View Orders Client-Facing …" at bounding box center [784, 386] width 1568 height 772
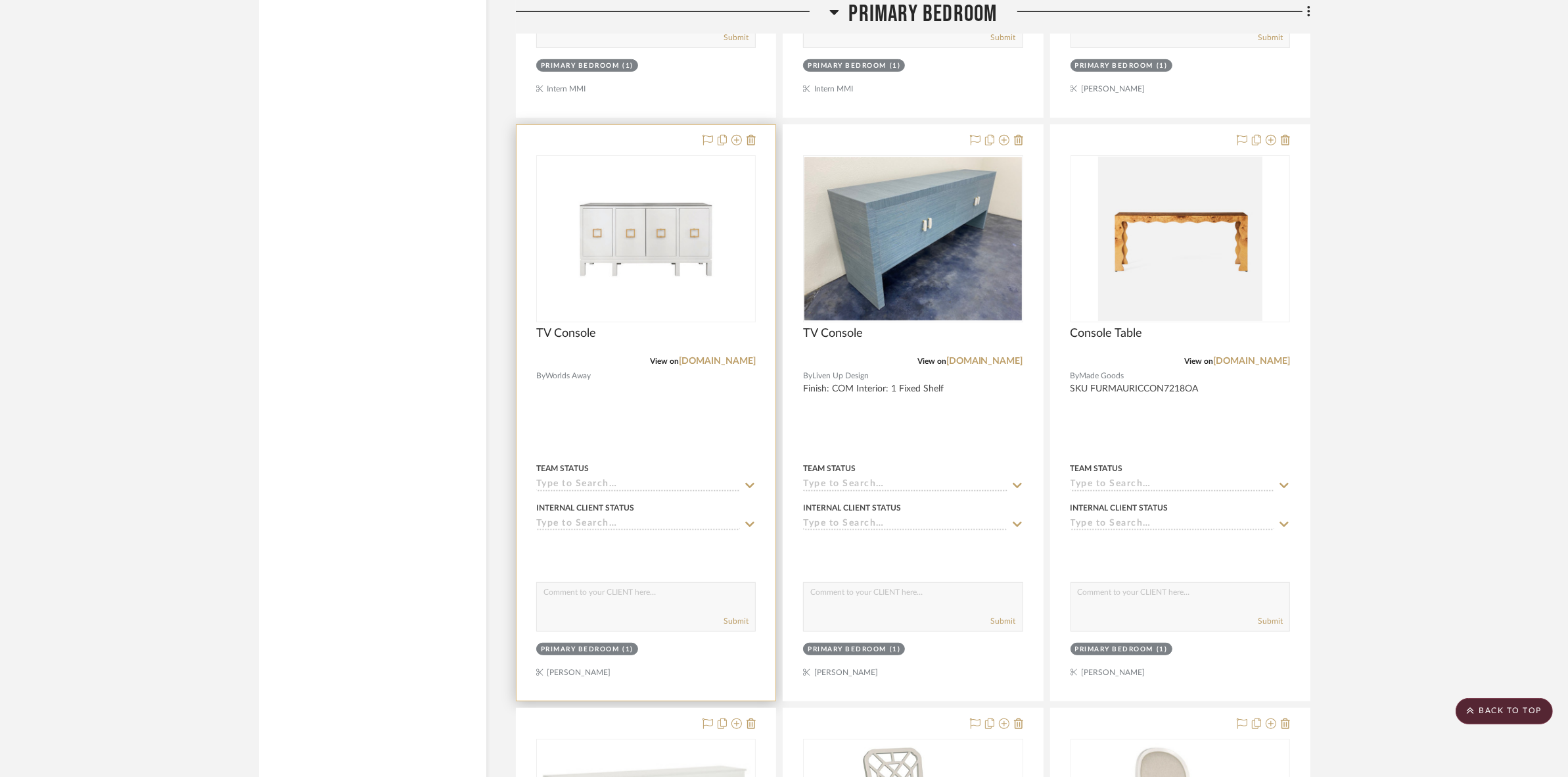
scroll to position [7317, 0]
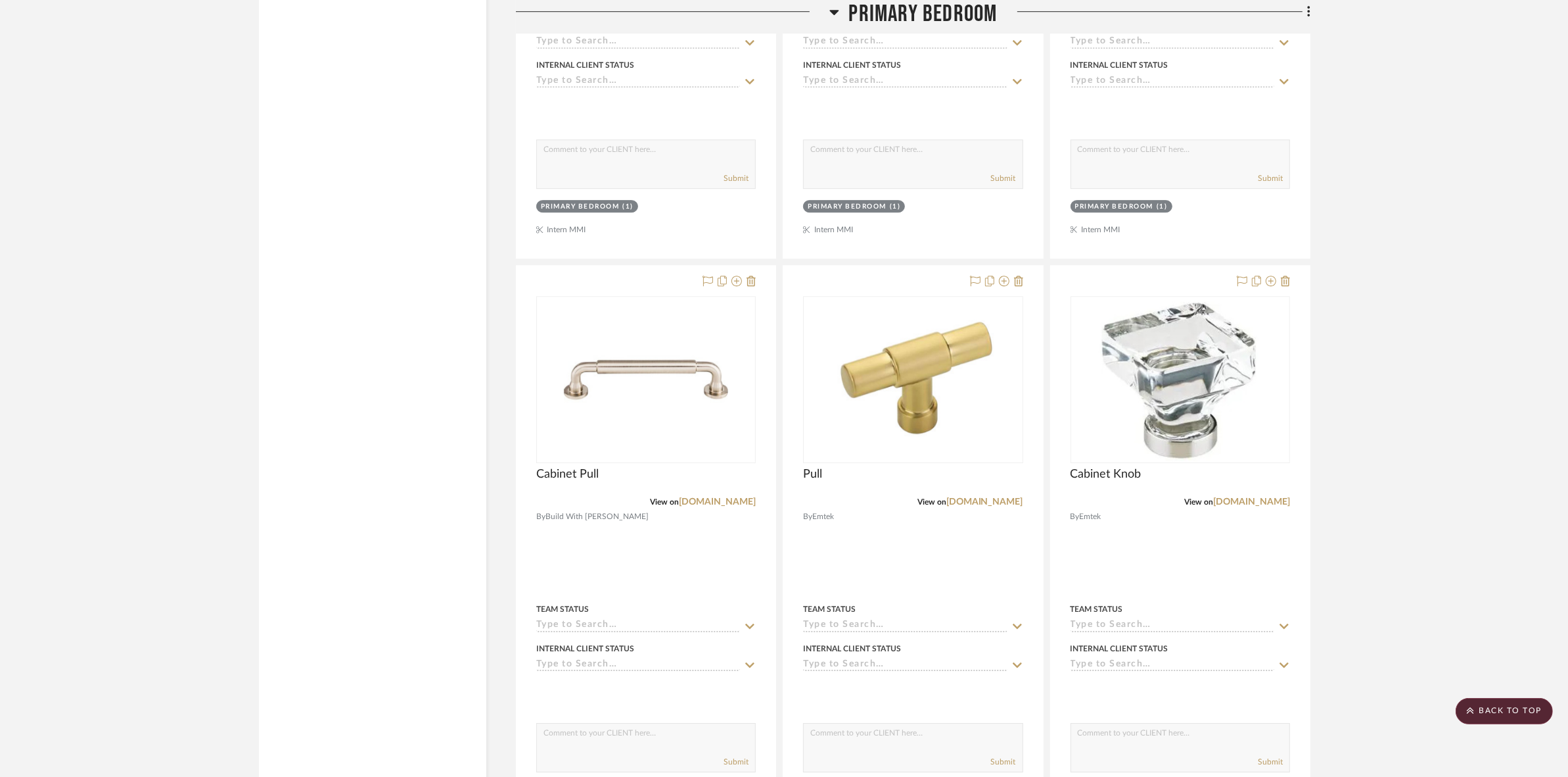
drag, startPoint x: 852, startPoint y: 8, endPoint x: 852, endPoint y: 21, distance: 13.0
click at [852, 9] on span "Primary Bedroom" at bounding box center [923, 14] width 148 height 28
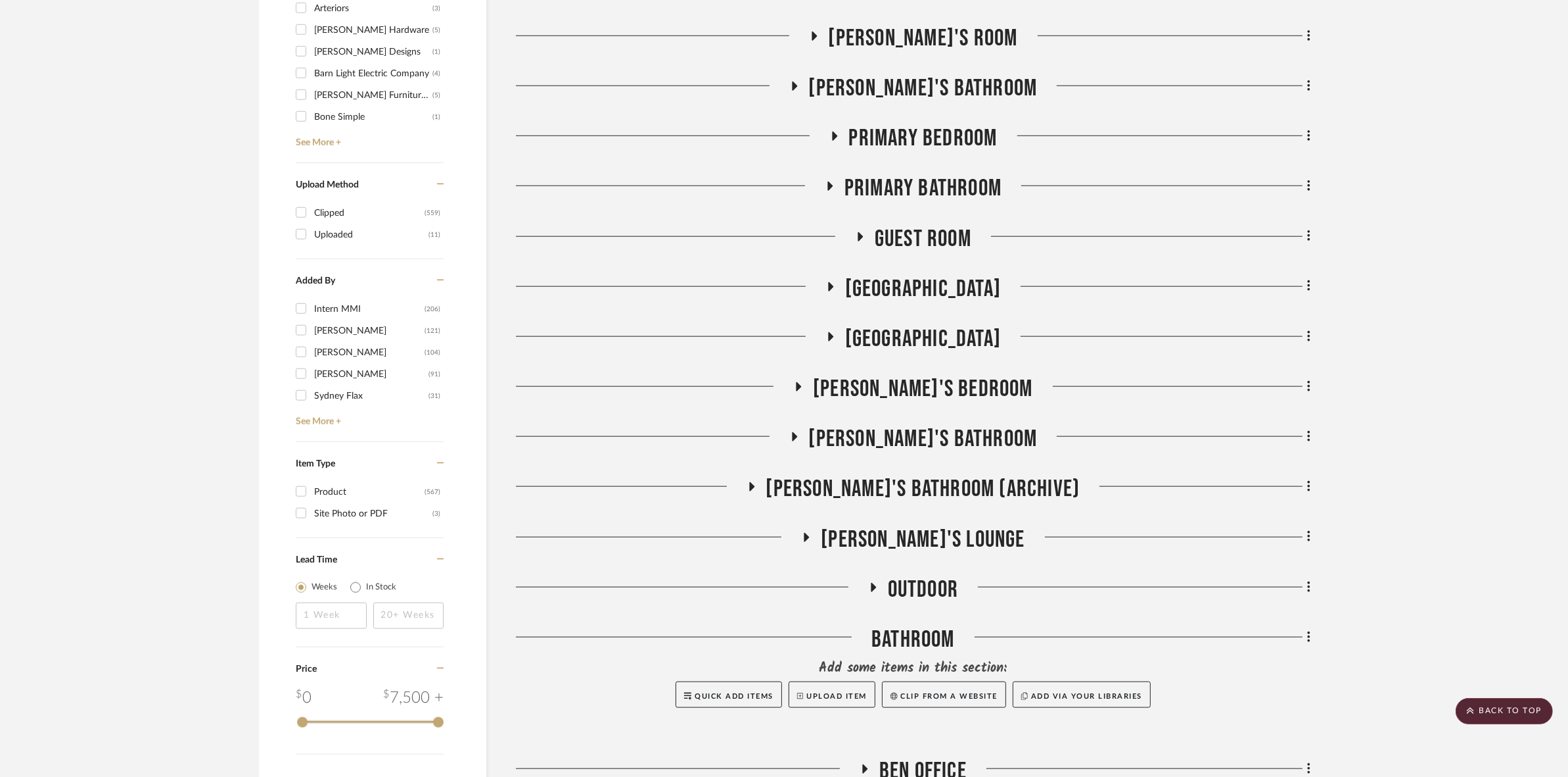
scroll to position [1545, 0]
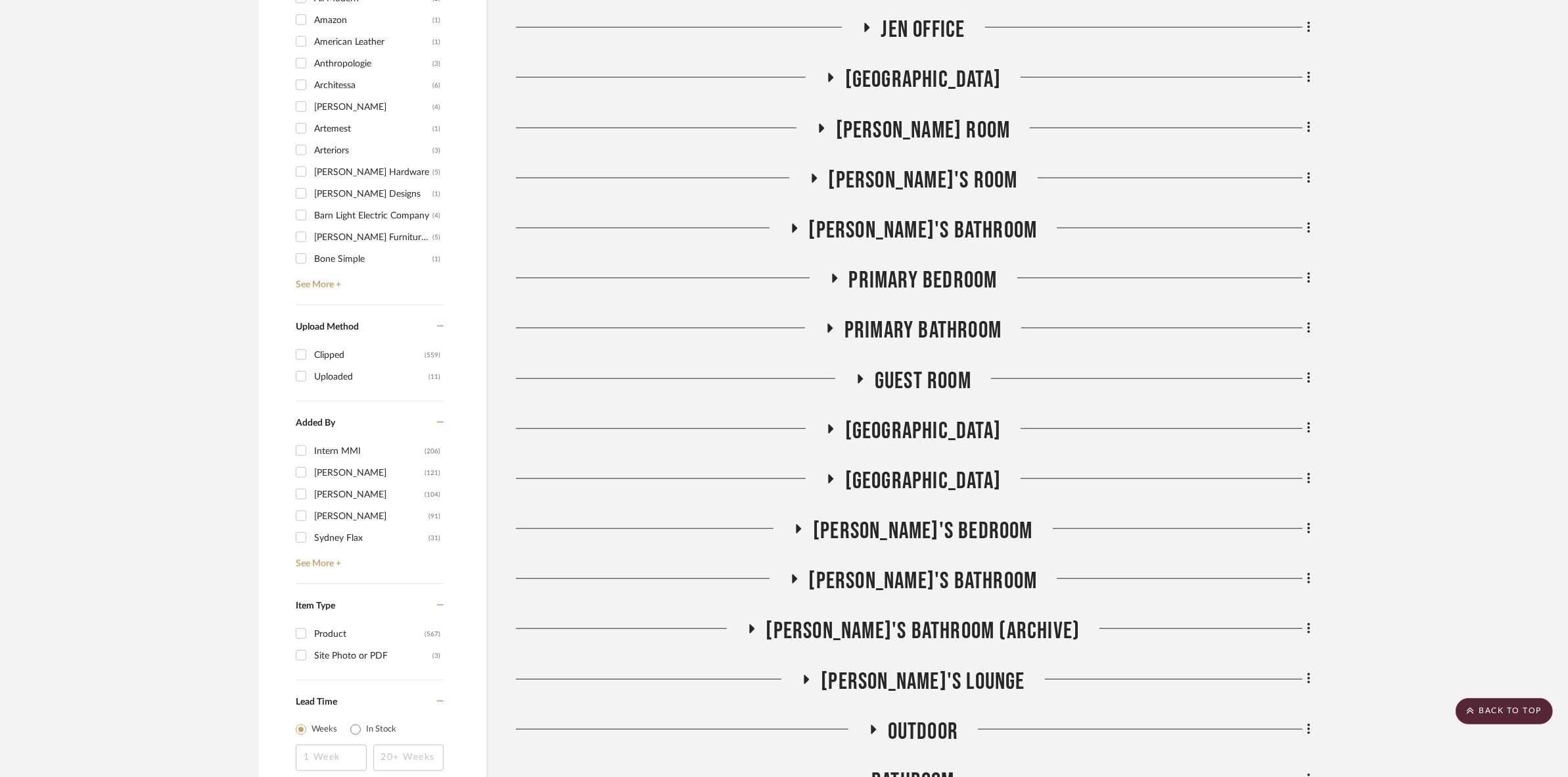
click at [906, 324] on span "Primary Bathroom" at bounding box center [923, 330] width 157 height 28
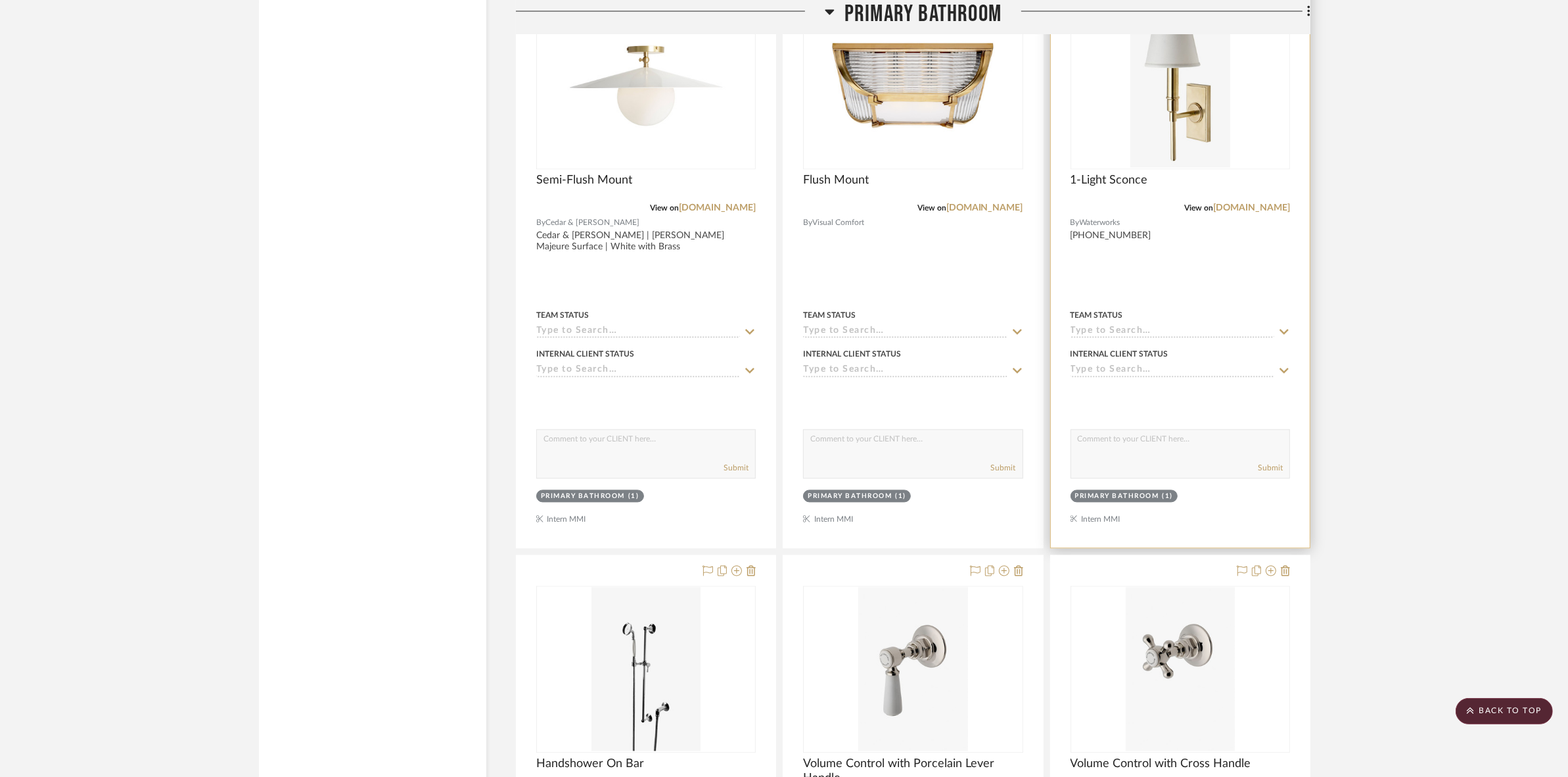
scroll to position [2943, 0]
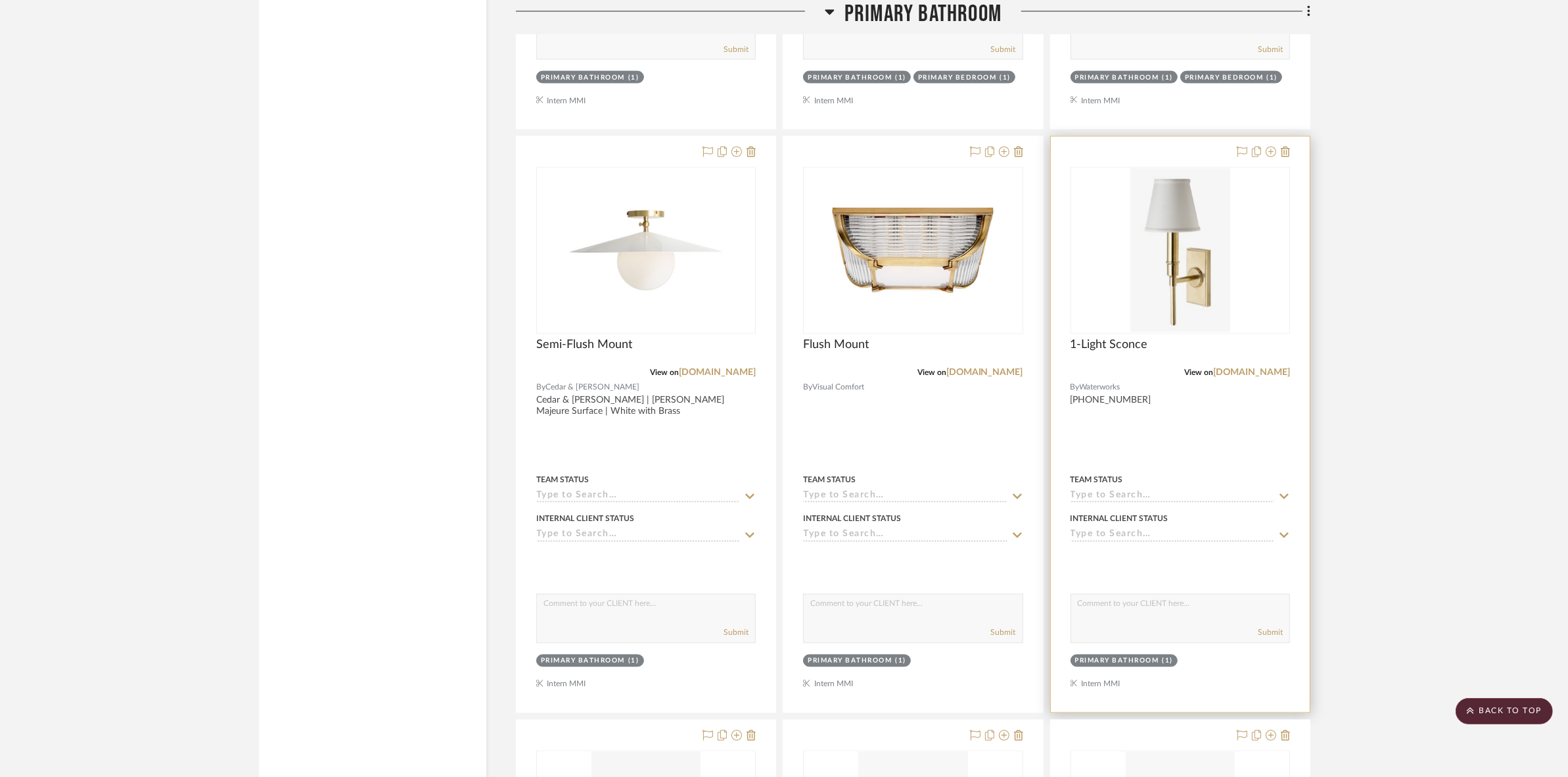
click at [1191, 247] on img "0" at bounding box center [1180, 250] width 100 height 165
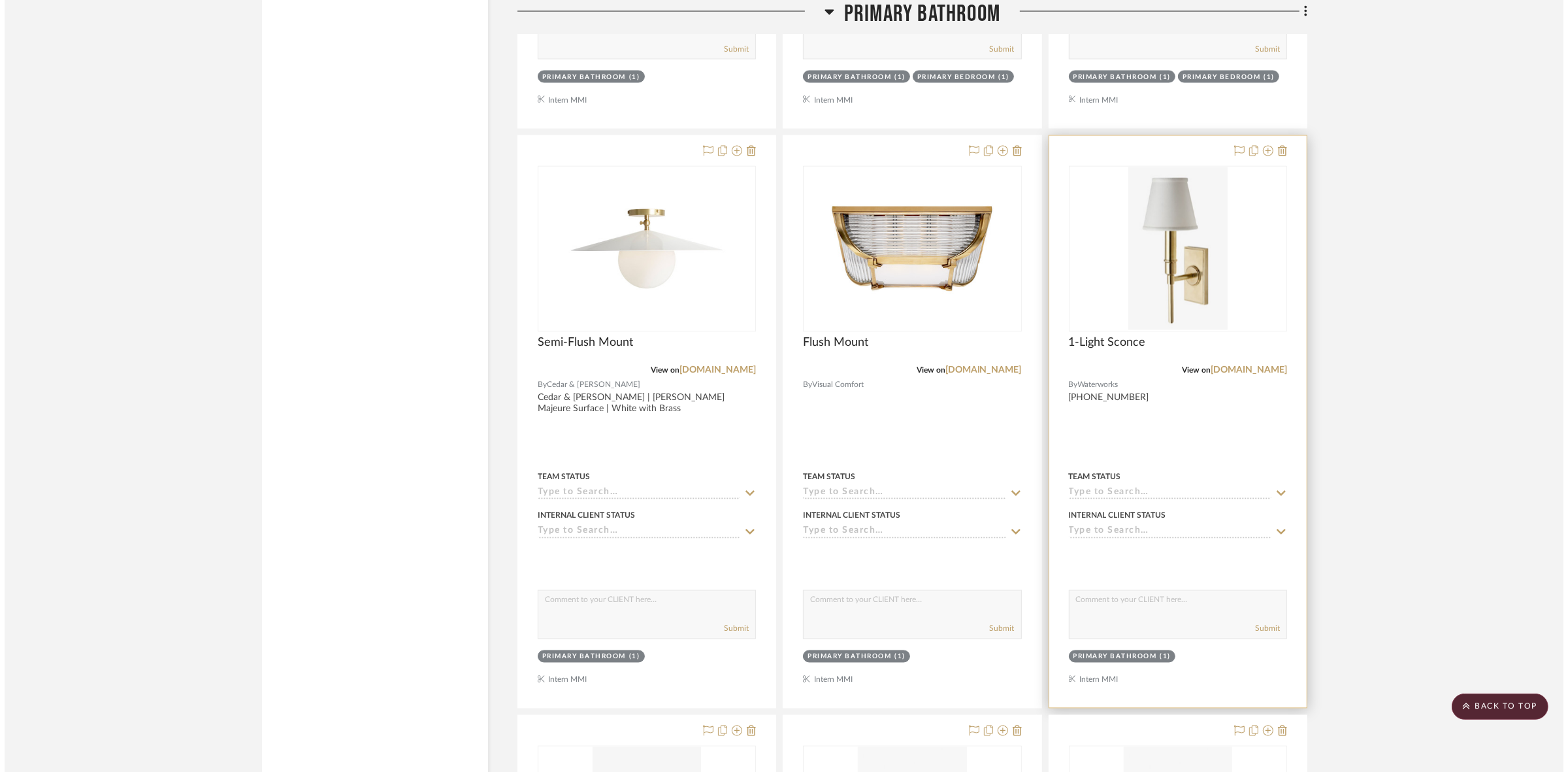
scroll to position [0, 0]
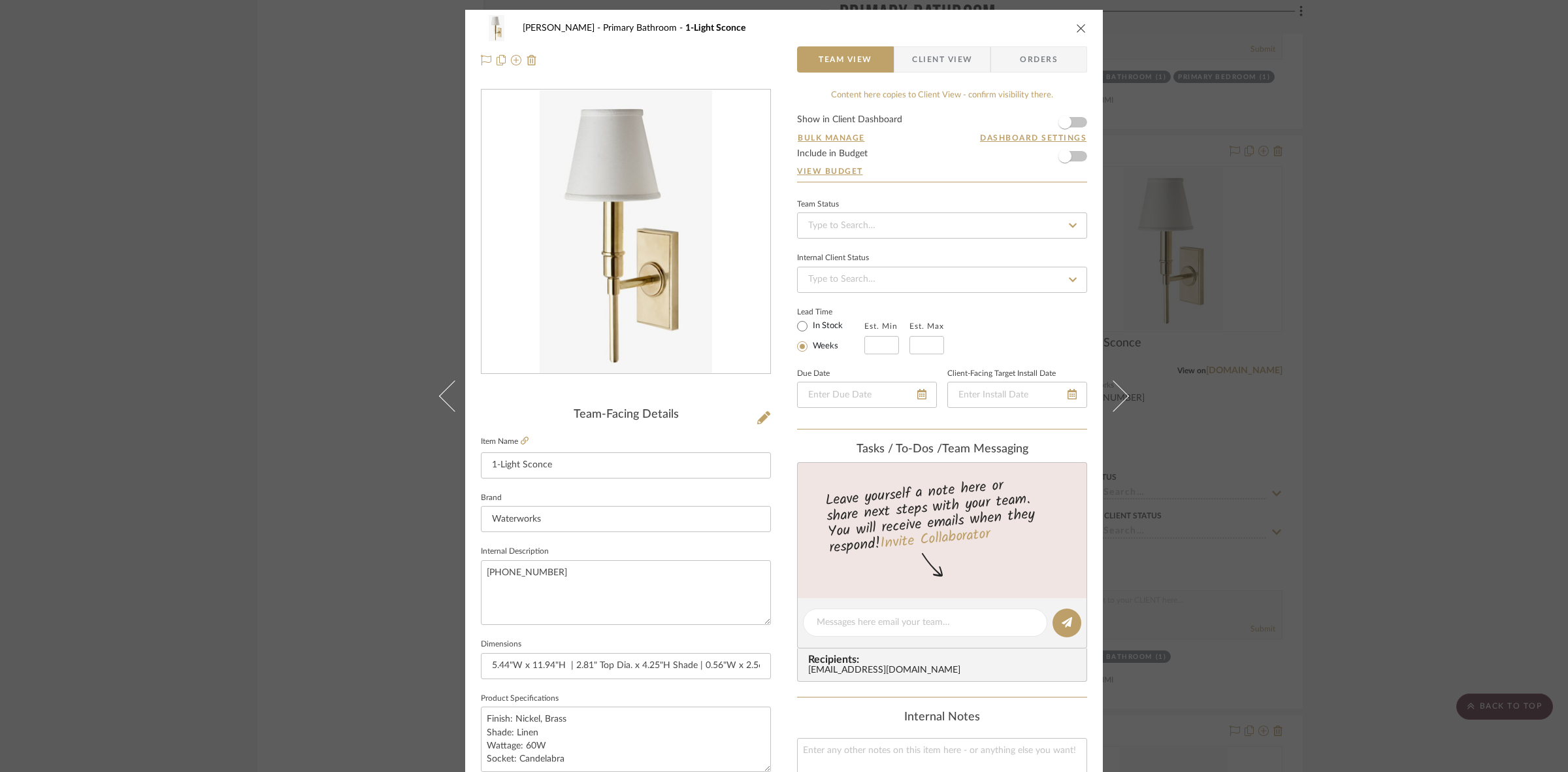
drag, startPoint x: 921, startPoint y: 48, endPoint x: 925, endPoint y: 60, distance: 12.6
click at [921, 48] on span "Client View" at bounding box center [942, 59] width 60 height 26
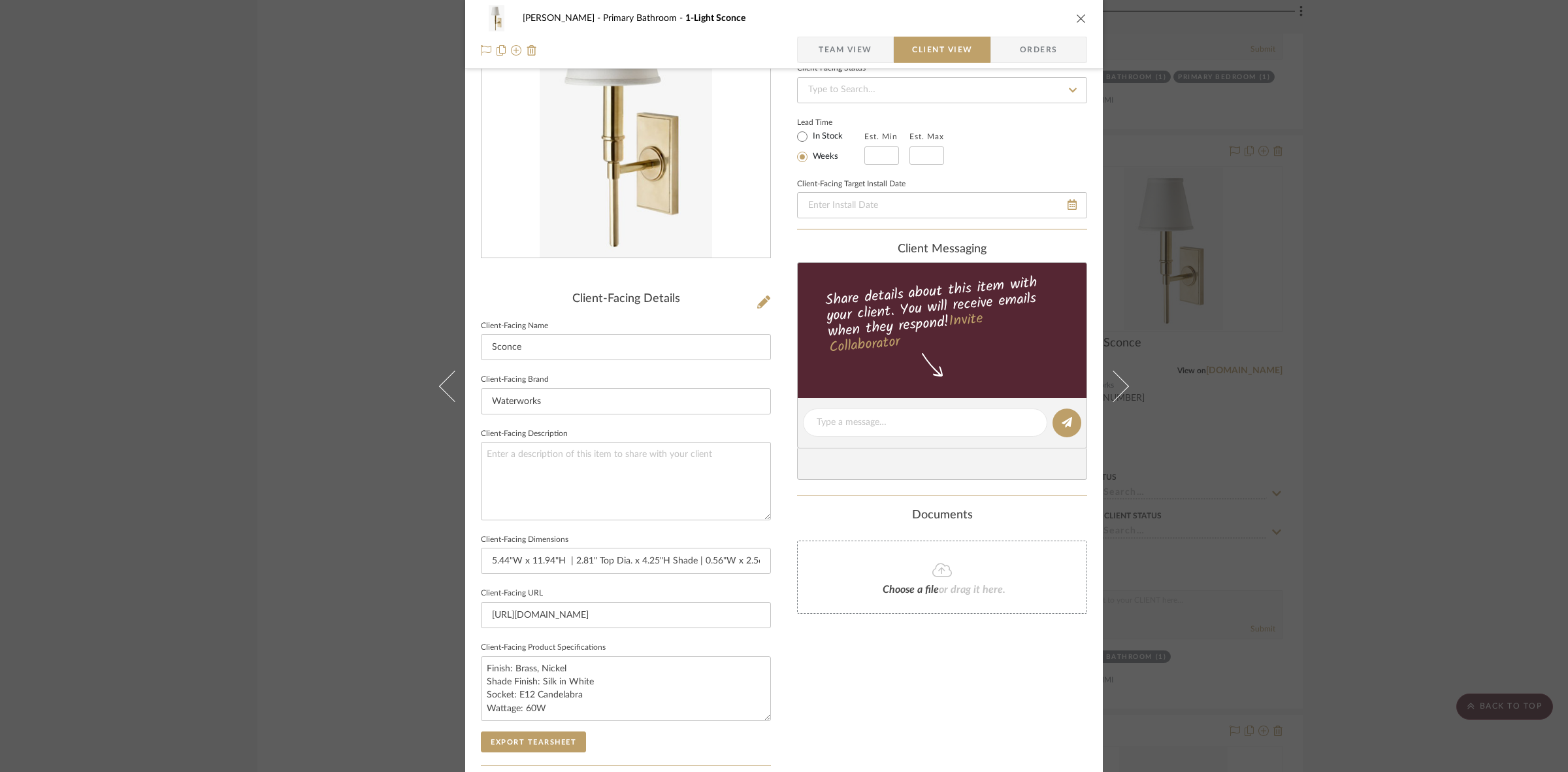
scroll to position [302, 0]
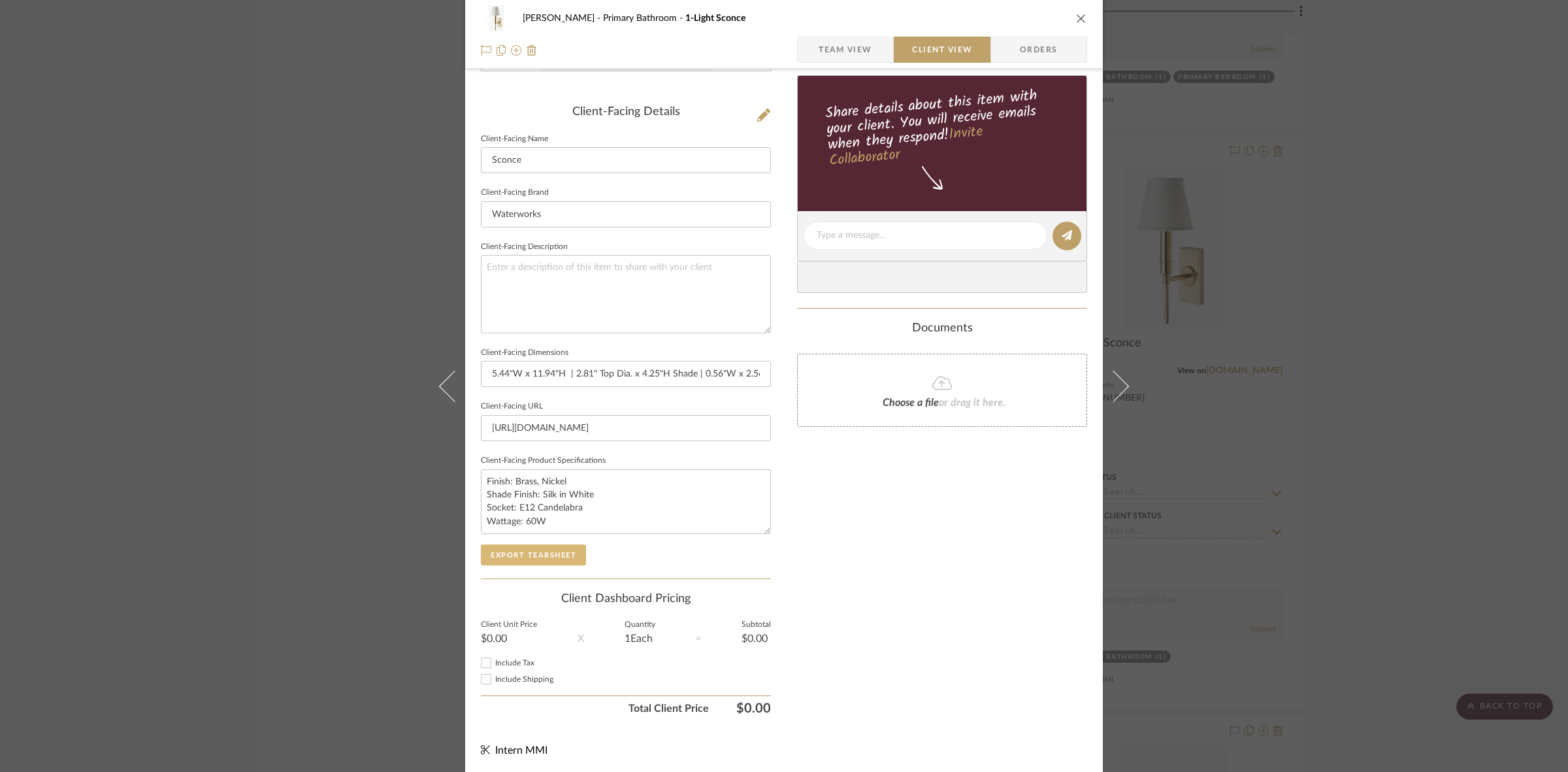
click at [554, 554] on button "Export Tearsheet" at bounding box center [533, 555] width 105 height 21
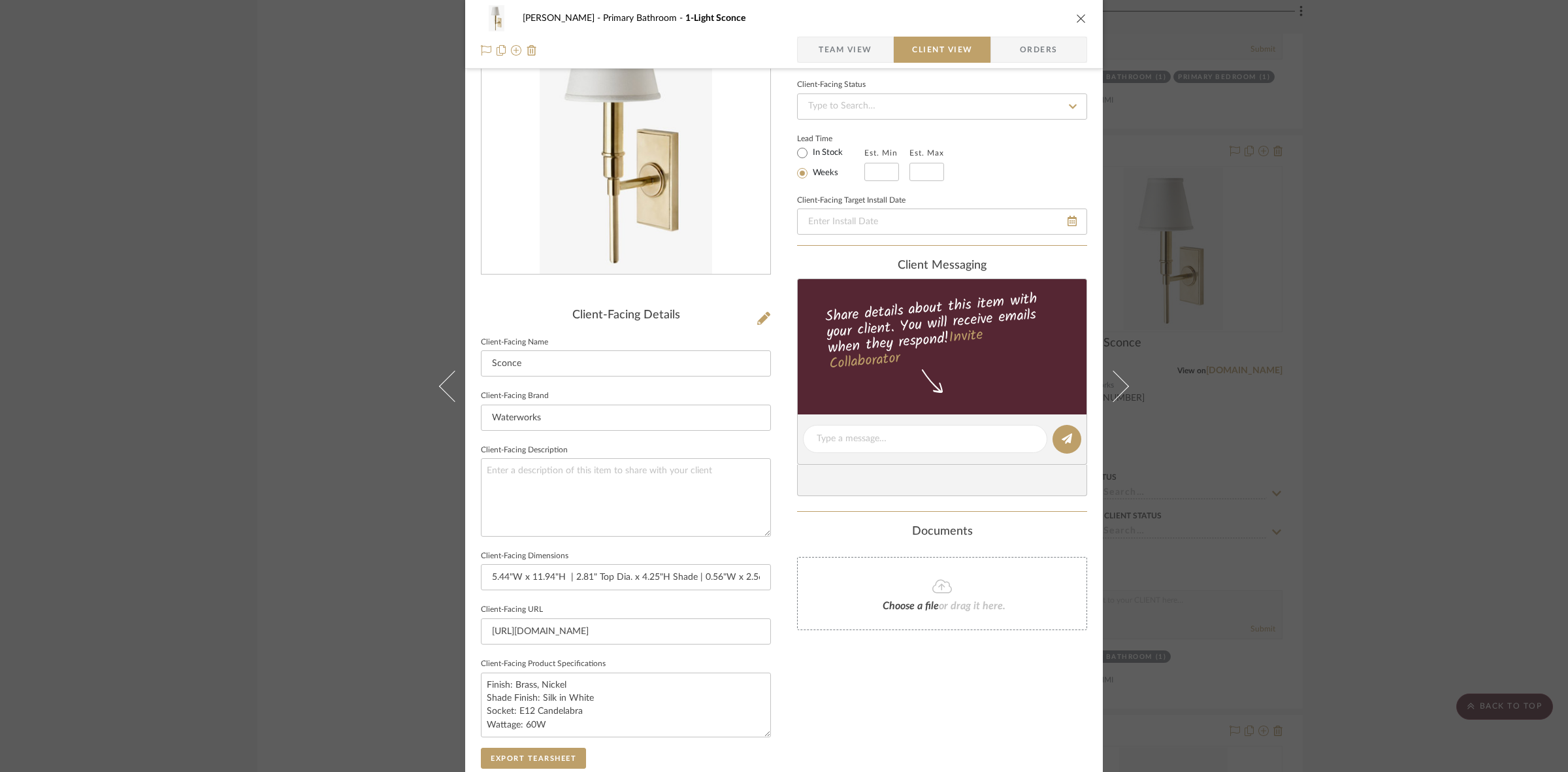
scroll to position [0, 0]
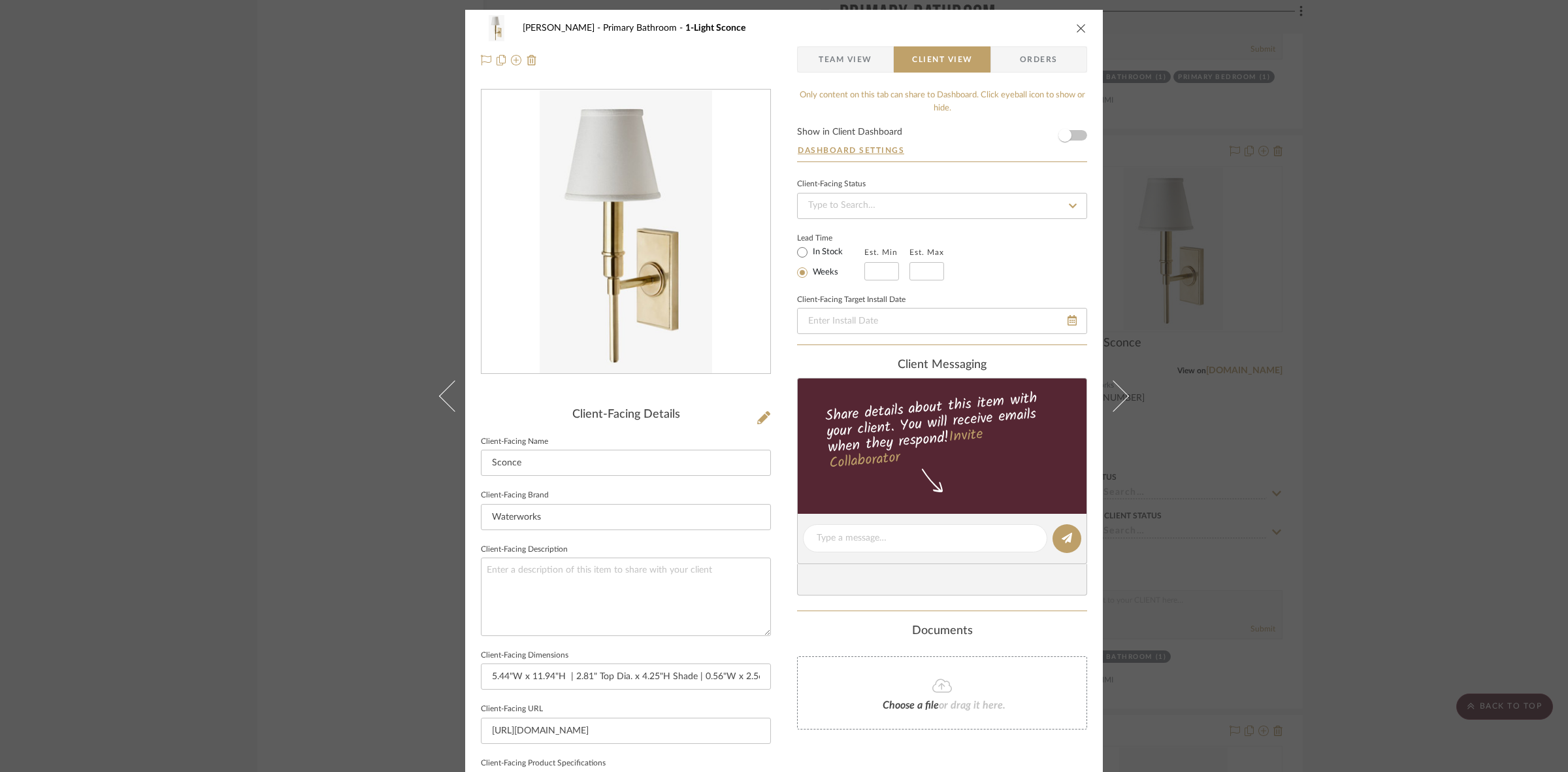
click at [327, 341] on div "FRITZ DC Primary Bathroom 1-Light Sconce Team View Client View Orders Client-Fa…" at bounding box center [784, 386] width 1568 height 772
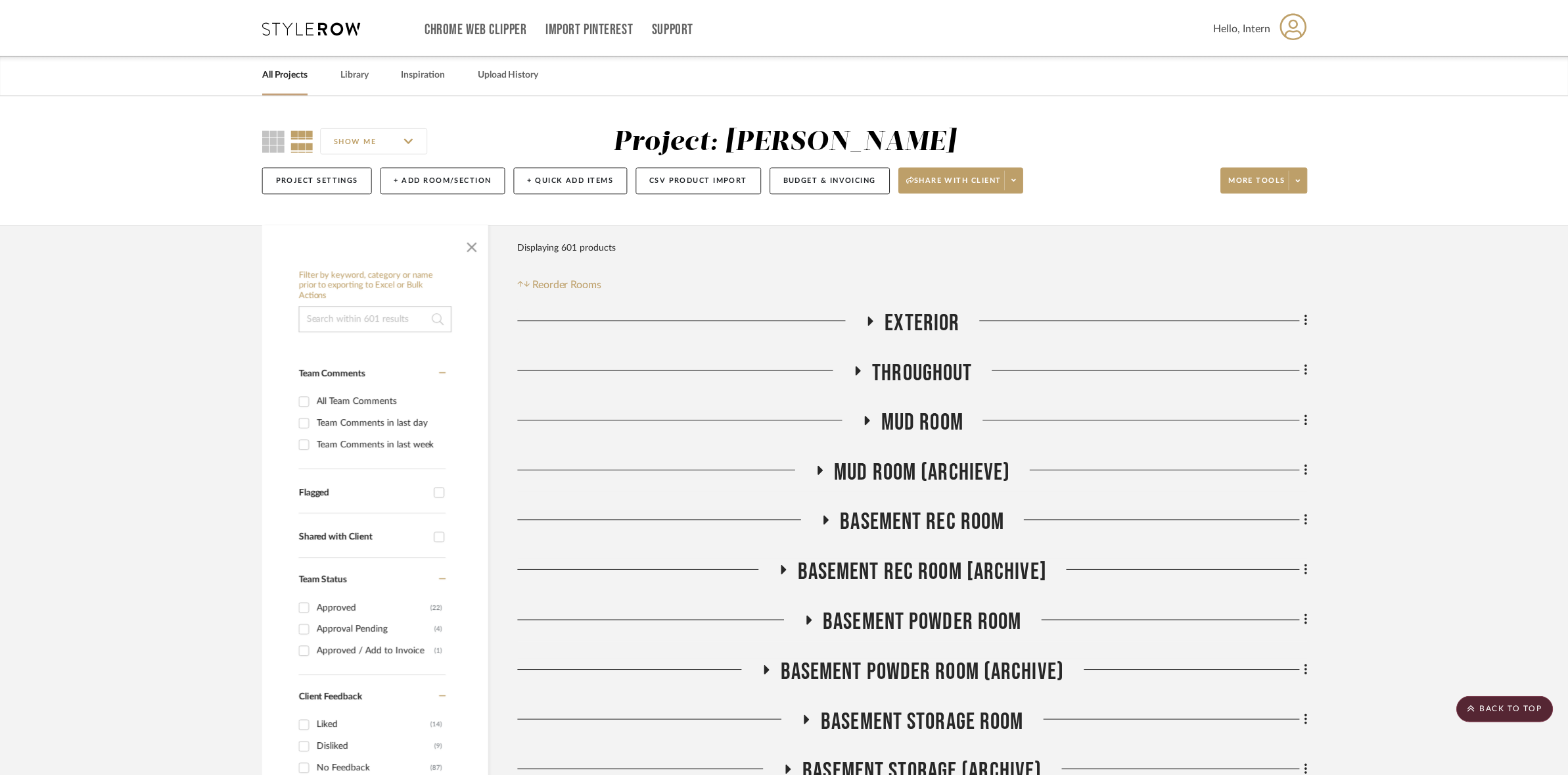
scroll to position [2943, 0]
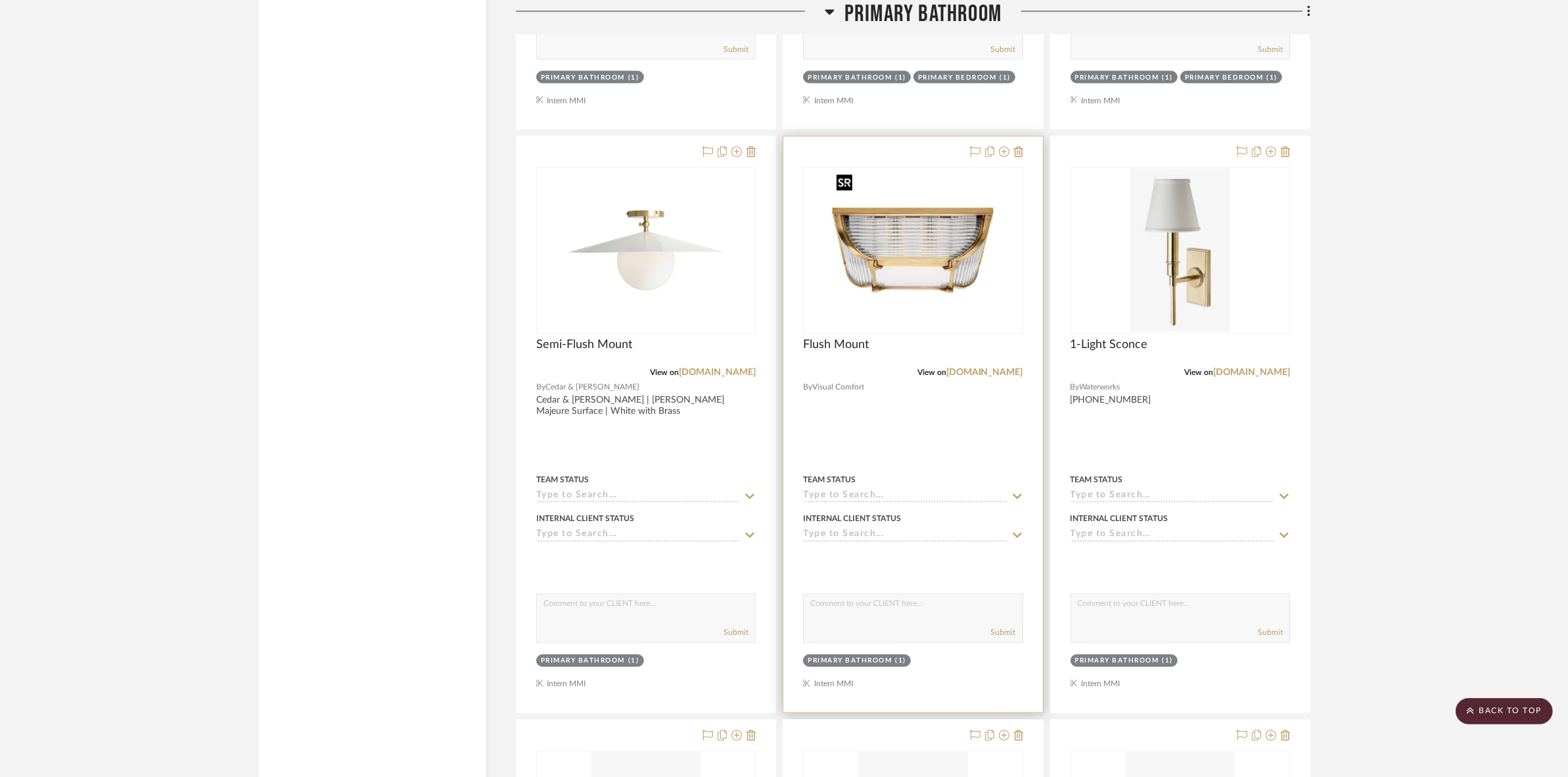
click at [0, 0] on img at bounding box center [0, 0] width 0 height 0
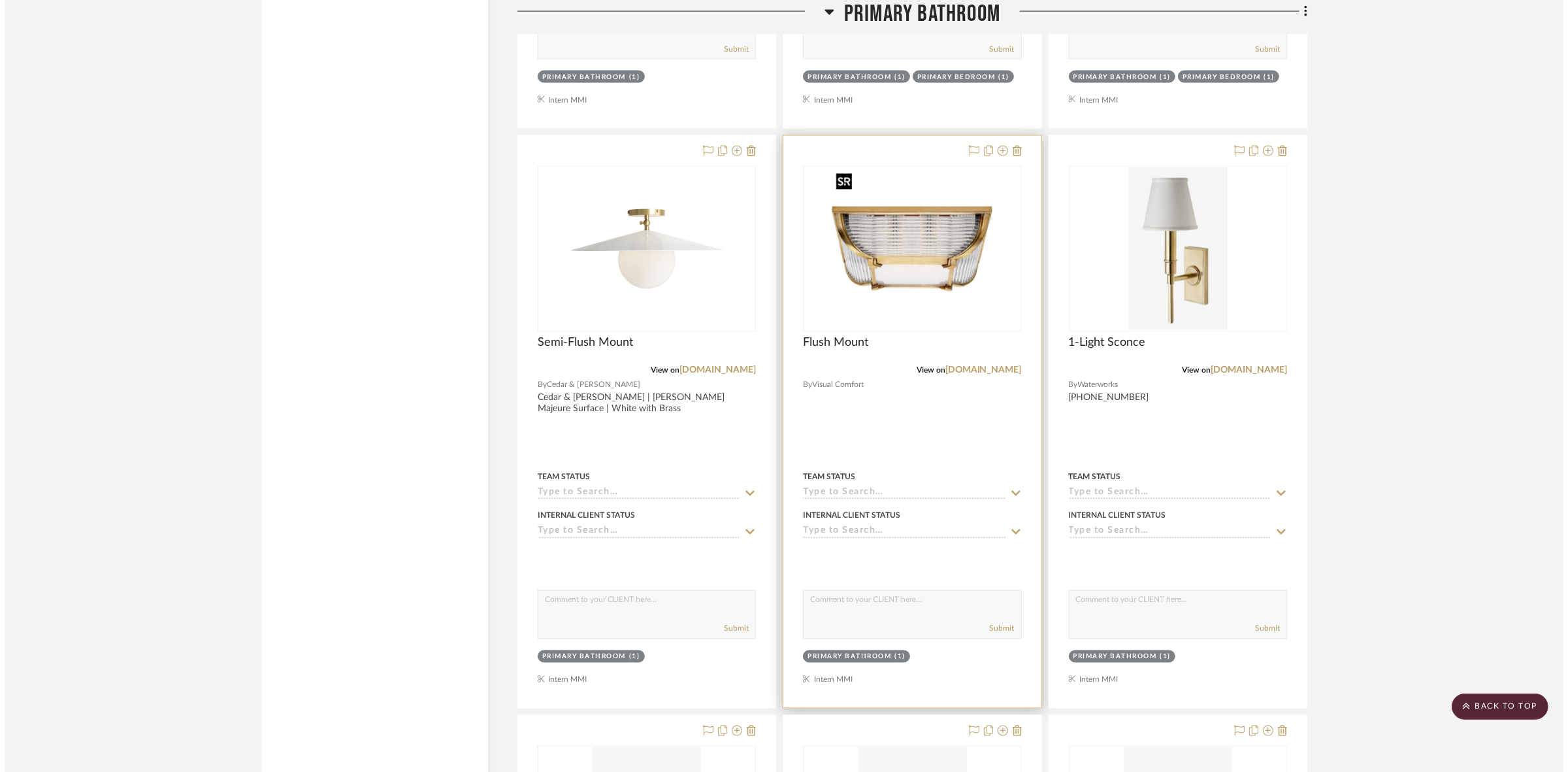
scroll to position [0, 0]
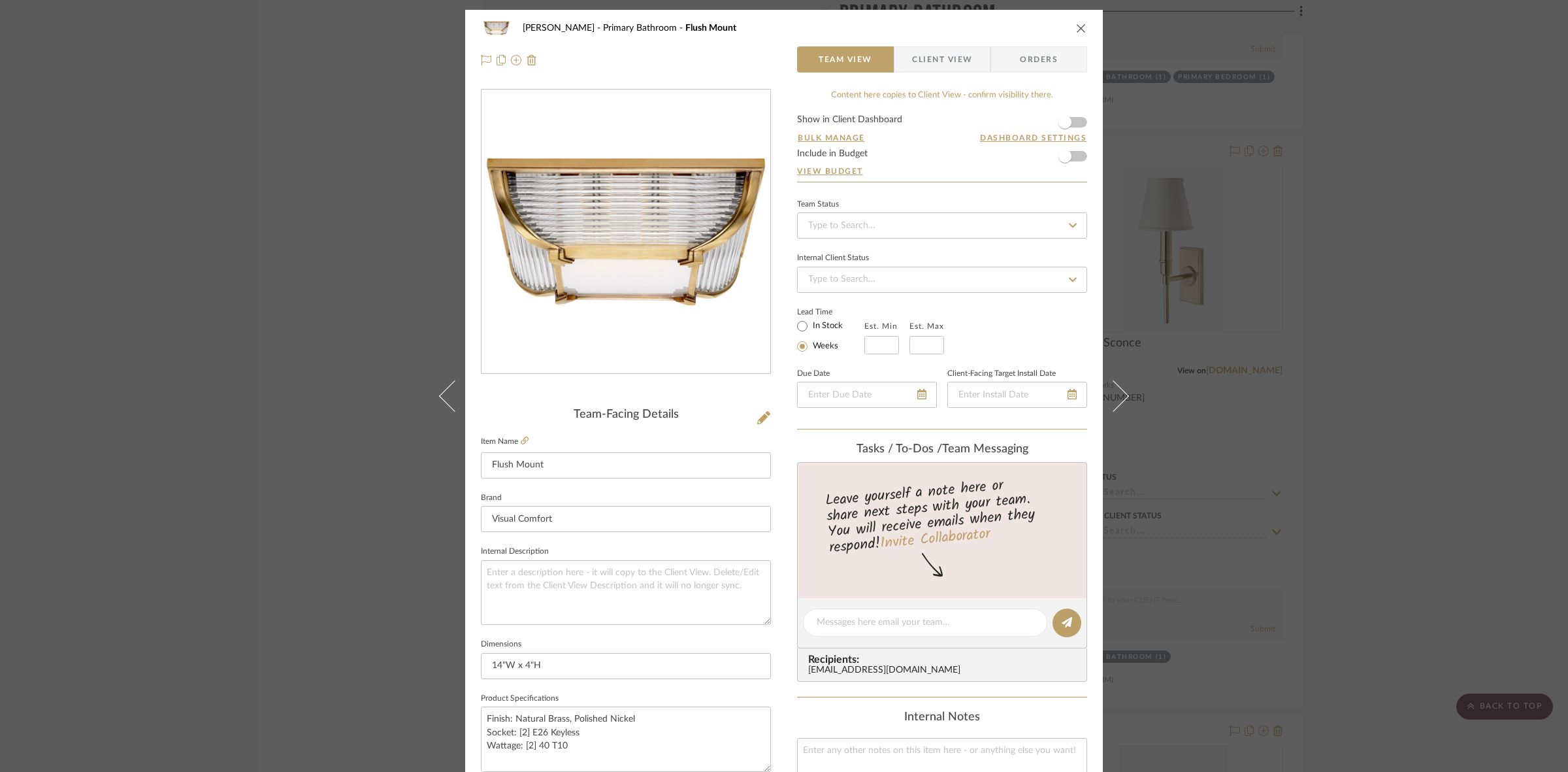
drag, startPoint x: 908, startPoint y: 69, endPoint x: 907, endPoint y: 87, distance: 18.0
click at [912, 69] on span "Client View" at bounding box center [942, 59] width 60 height 26
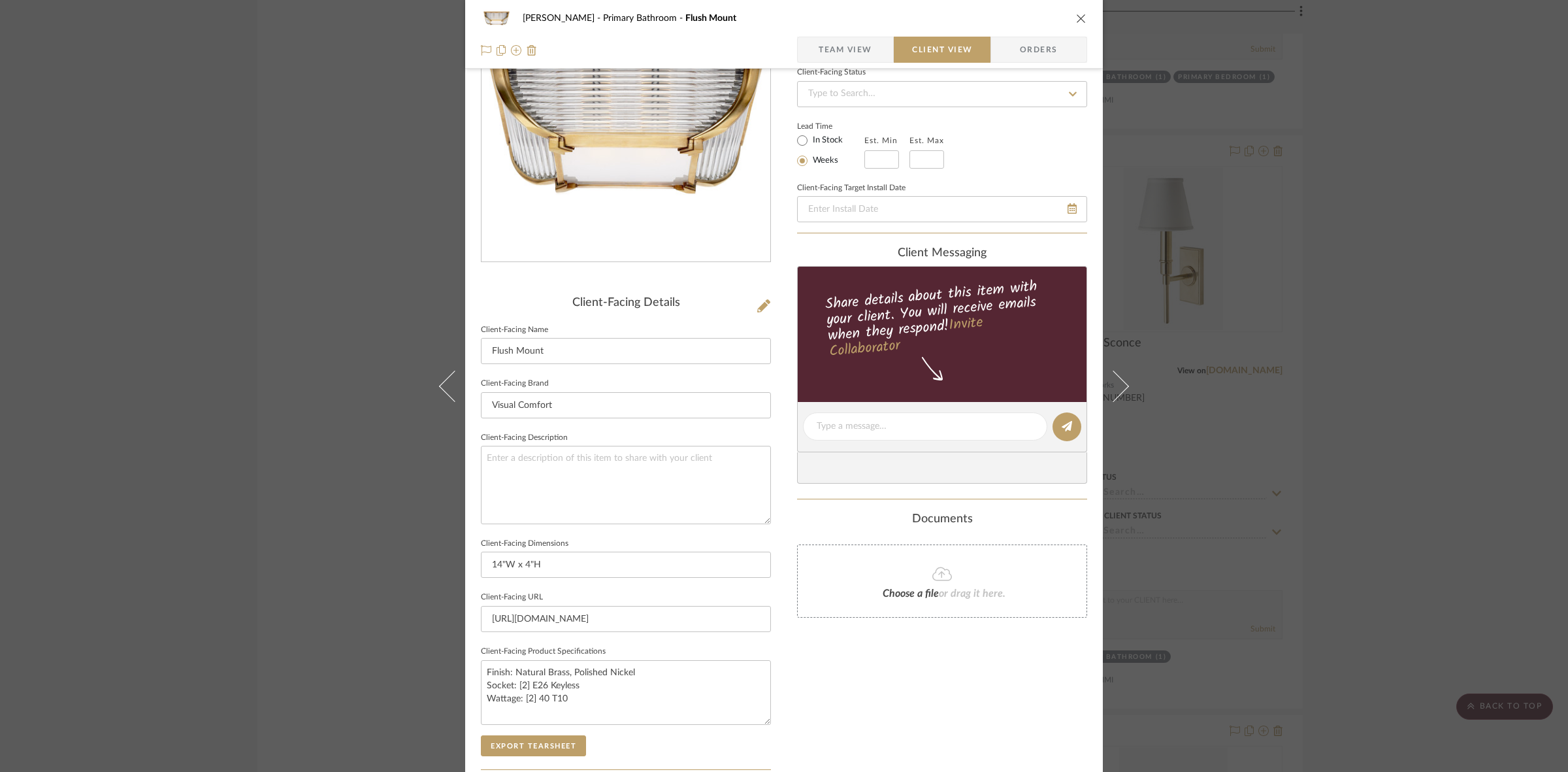
scroll to position [302, 0]
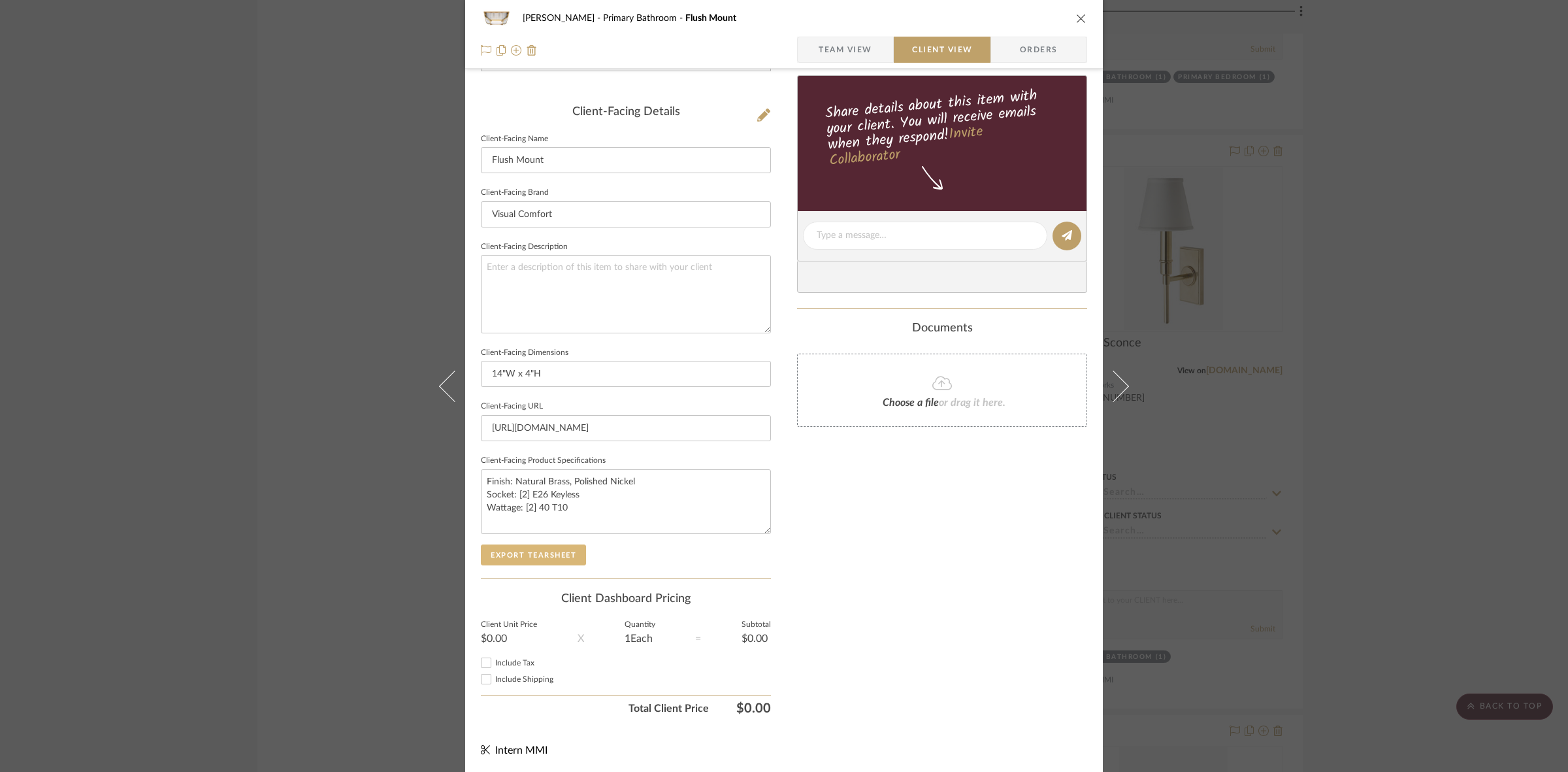
click at [555, 556] on button "Export Tearsheet" at bounding box center [533, 555] width 105 height 21
click at [1258, 255] on div "FRITZ DC Primary Bathroom Flush Mount Team View Client View Orders Client-Facin…" at bounding box center [784, 386] width 1568 height 772
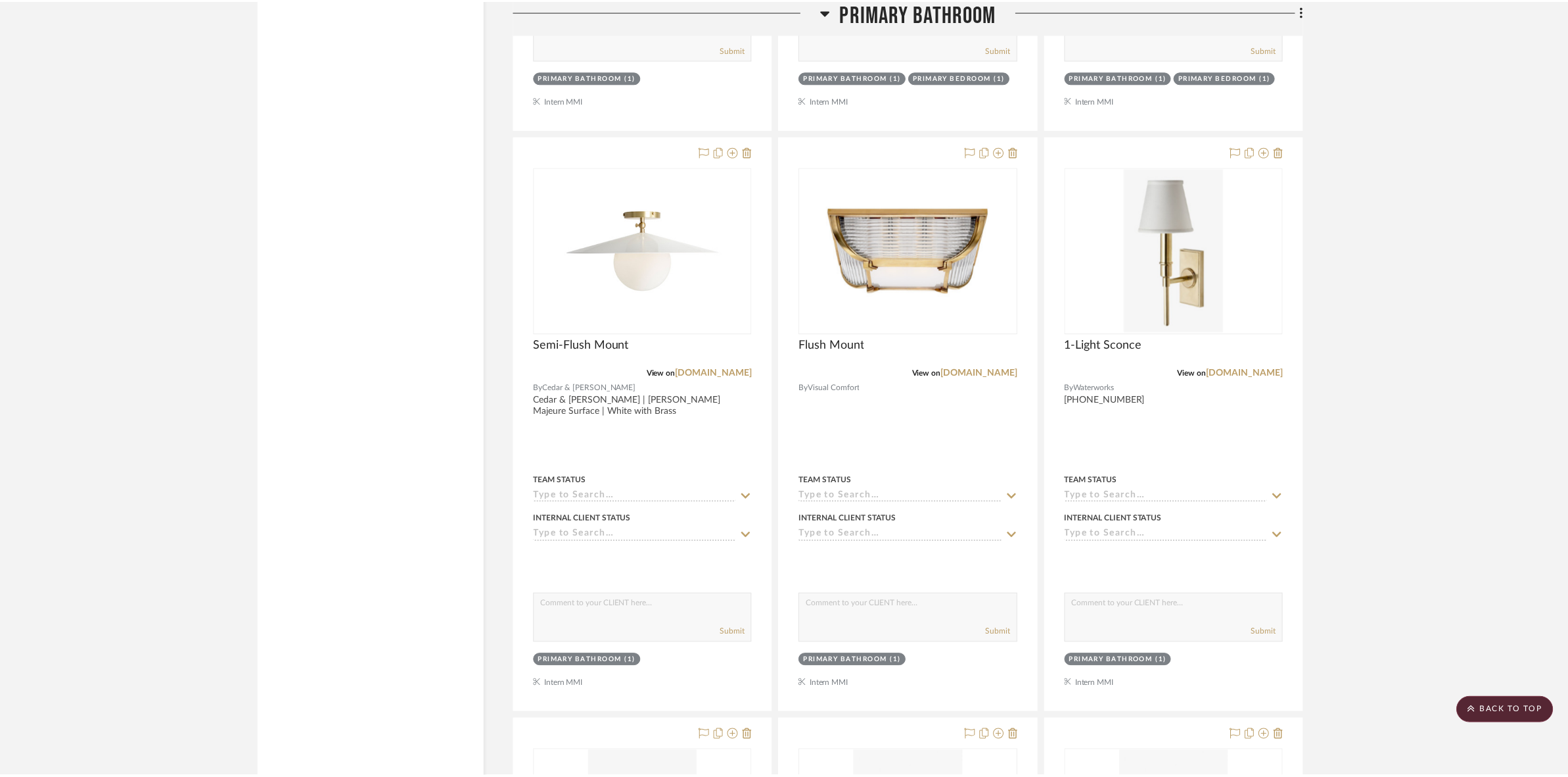
scroll to position [2943, 0]
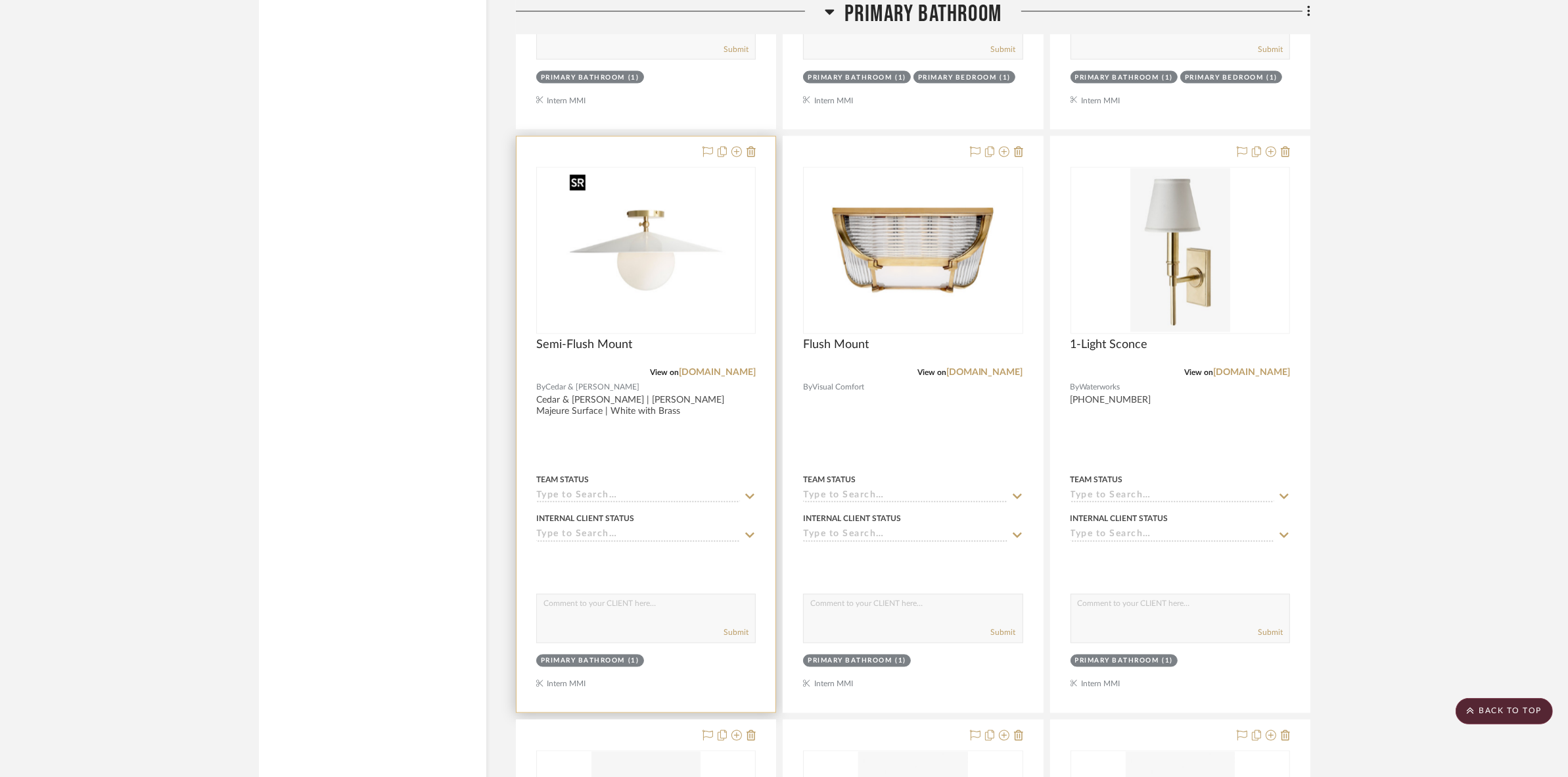
click at [695, 312] on img "0" at bounding box center [646, 250] width 165 height 165
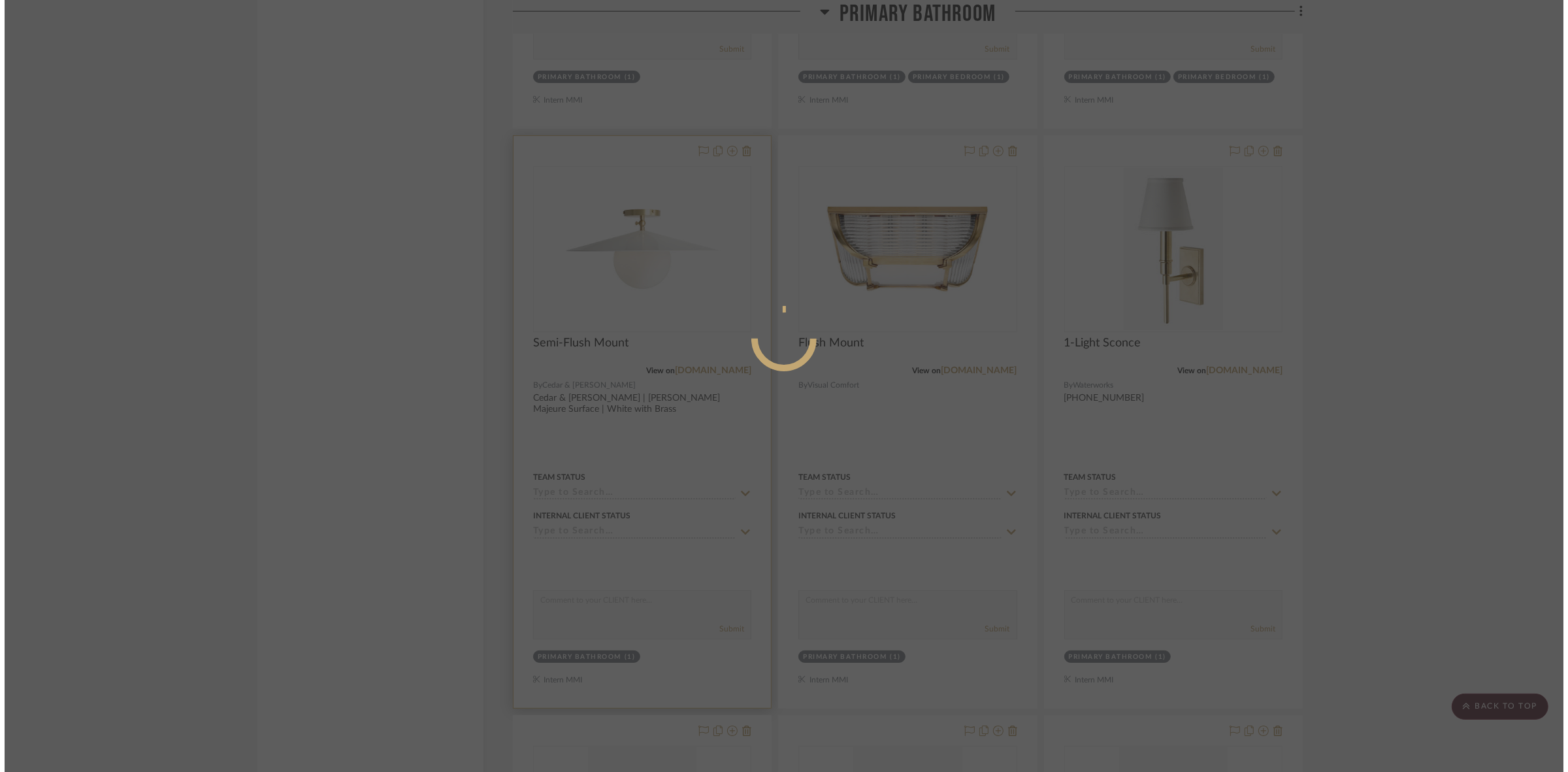
scroll to position [0, 0]
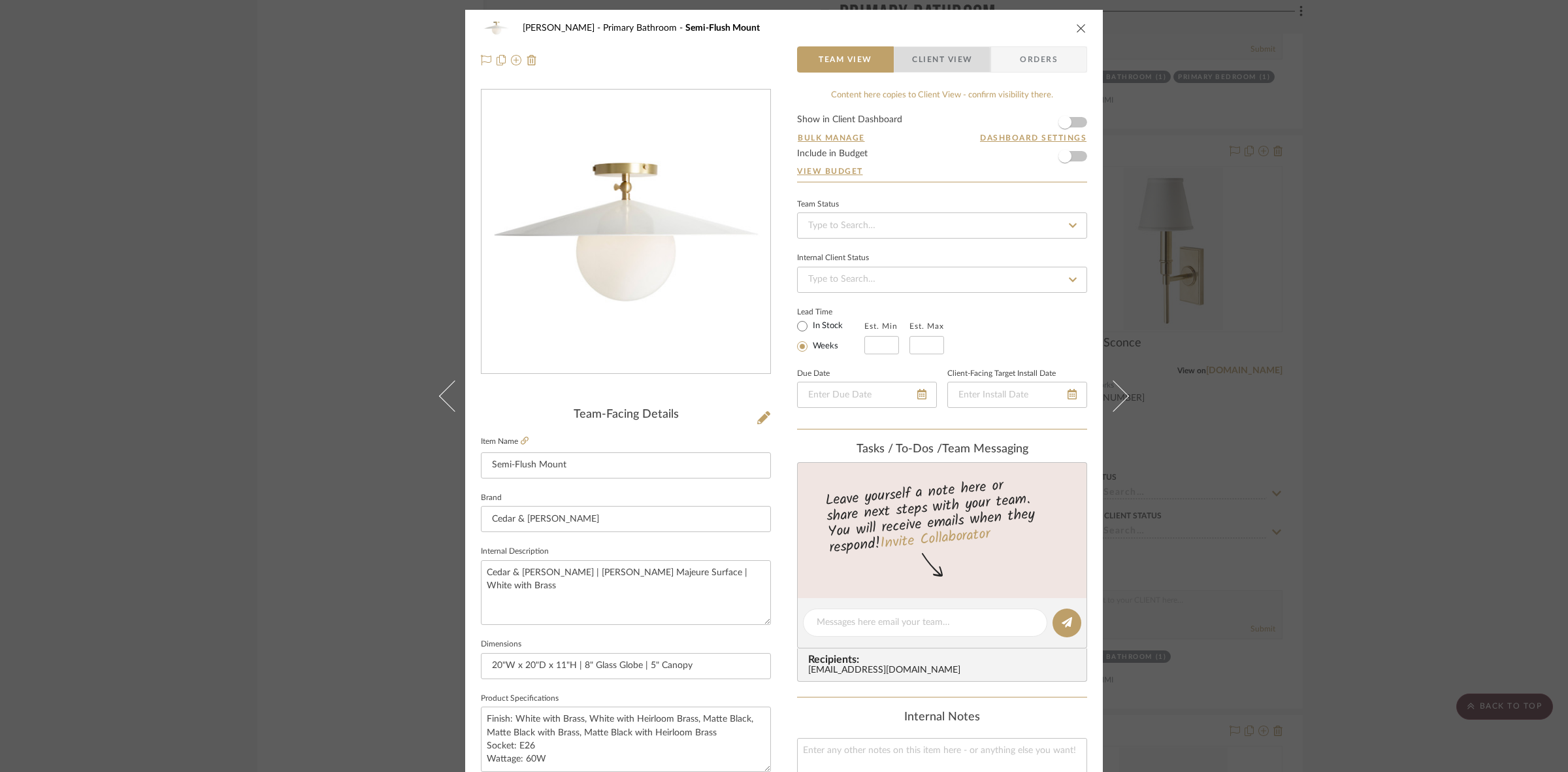
click at [936, 64] on span "Client View" at bounding box center [942, 59] width 60 height 26
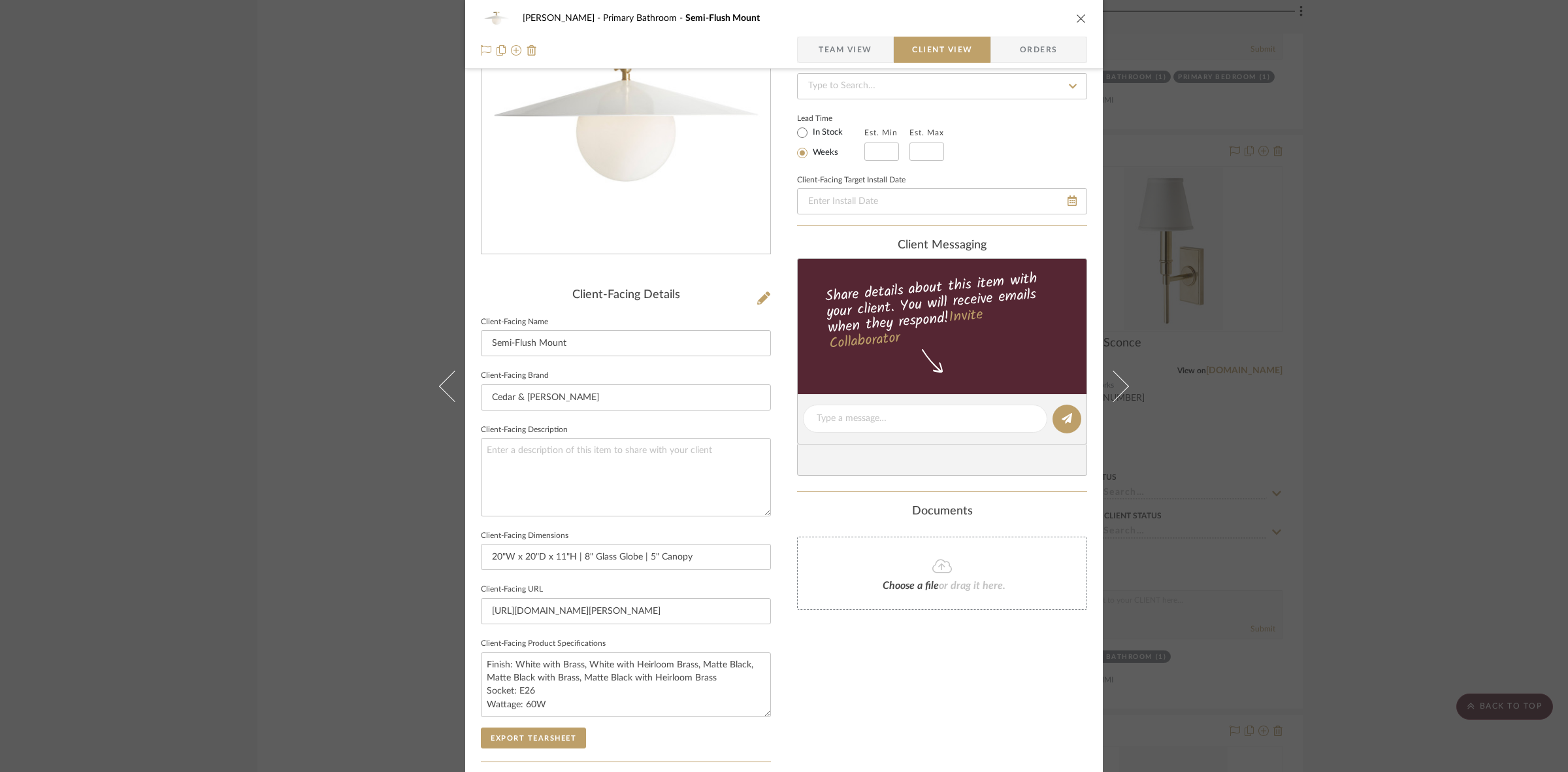
scroll to position [302, 0]
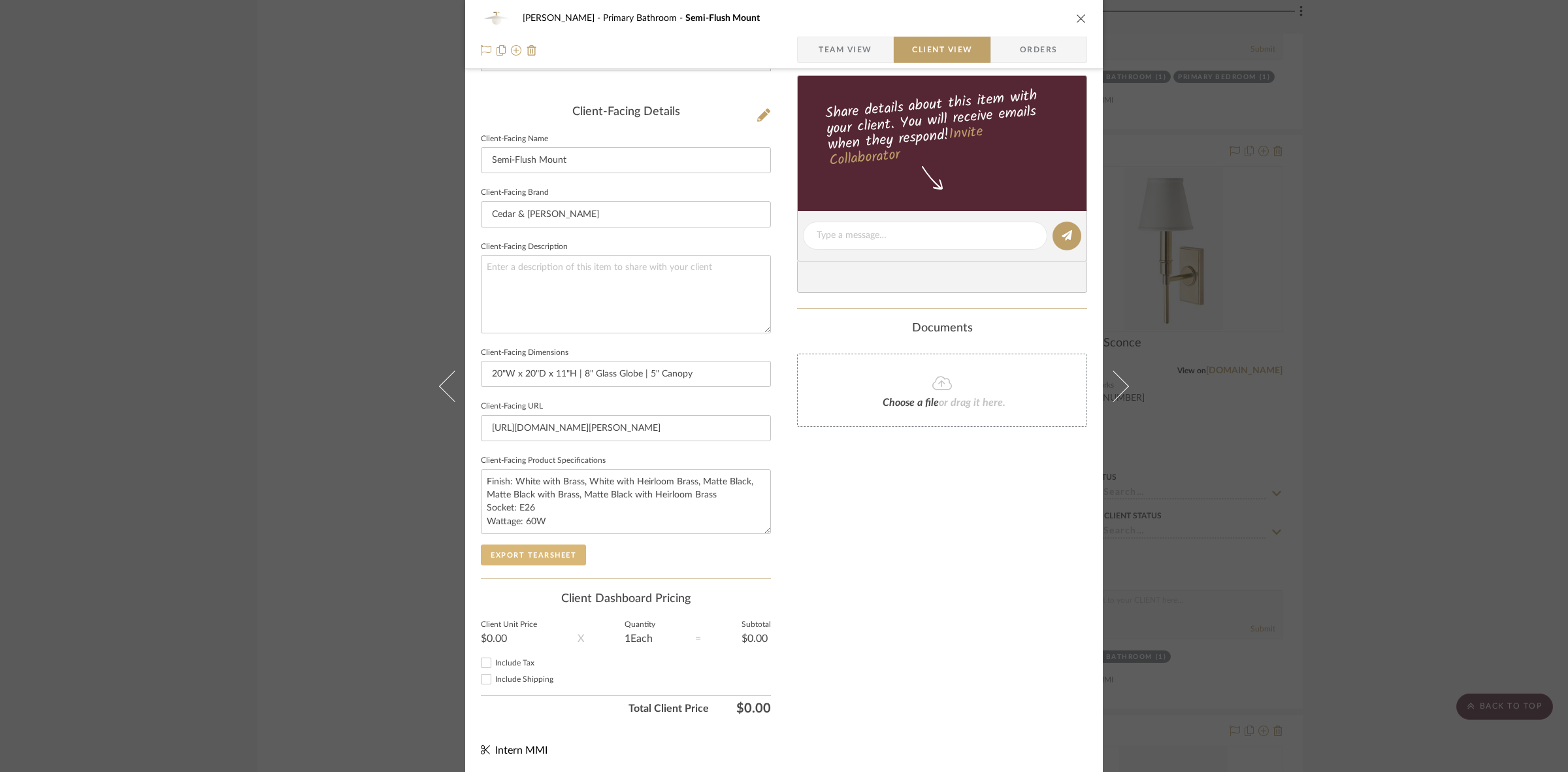
click at [546, 554] on button "Export Tearsheet" at bounding box center [533, 555] width 105 height 21
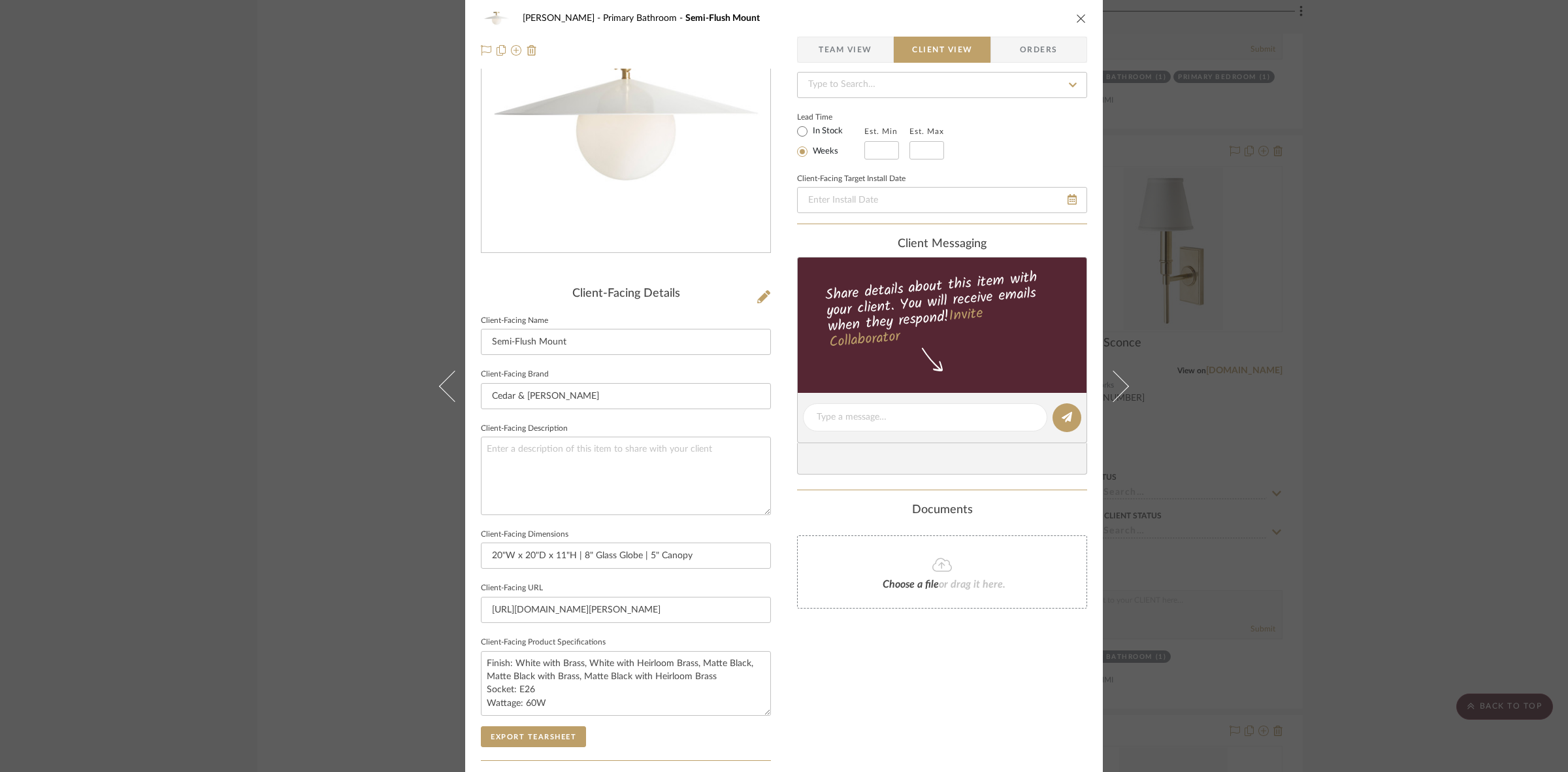
scroll to position [0, 0]
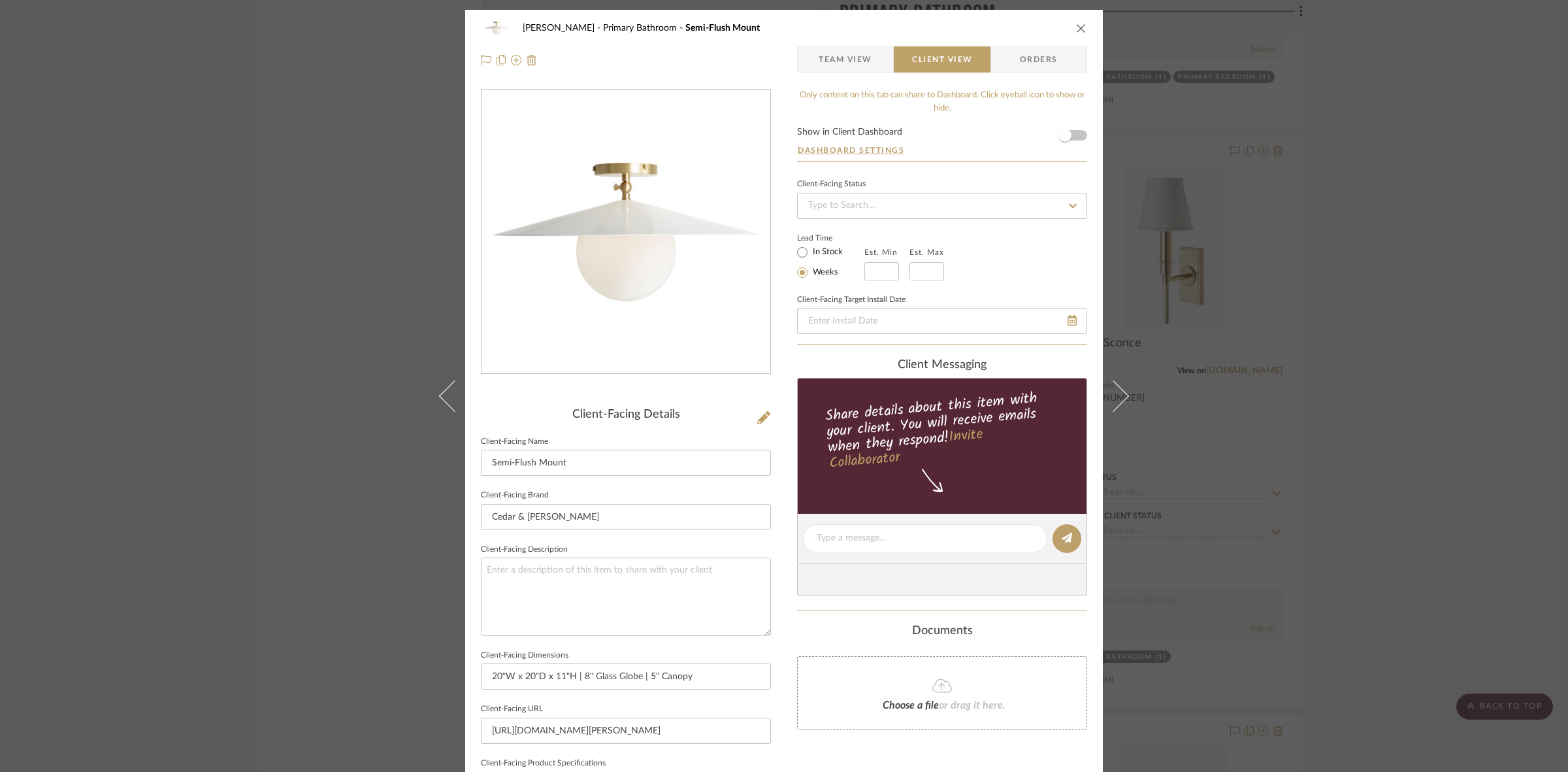
click at [288, 379] on div "FRITZ DC Primary Bathroom Semi-Flush Mount Team View Client View Orders Client-…" at bounding box center [784, 386] width 1568 height 772
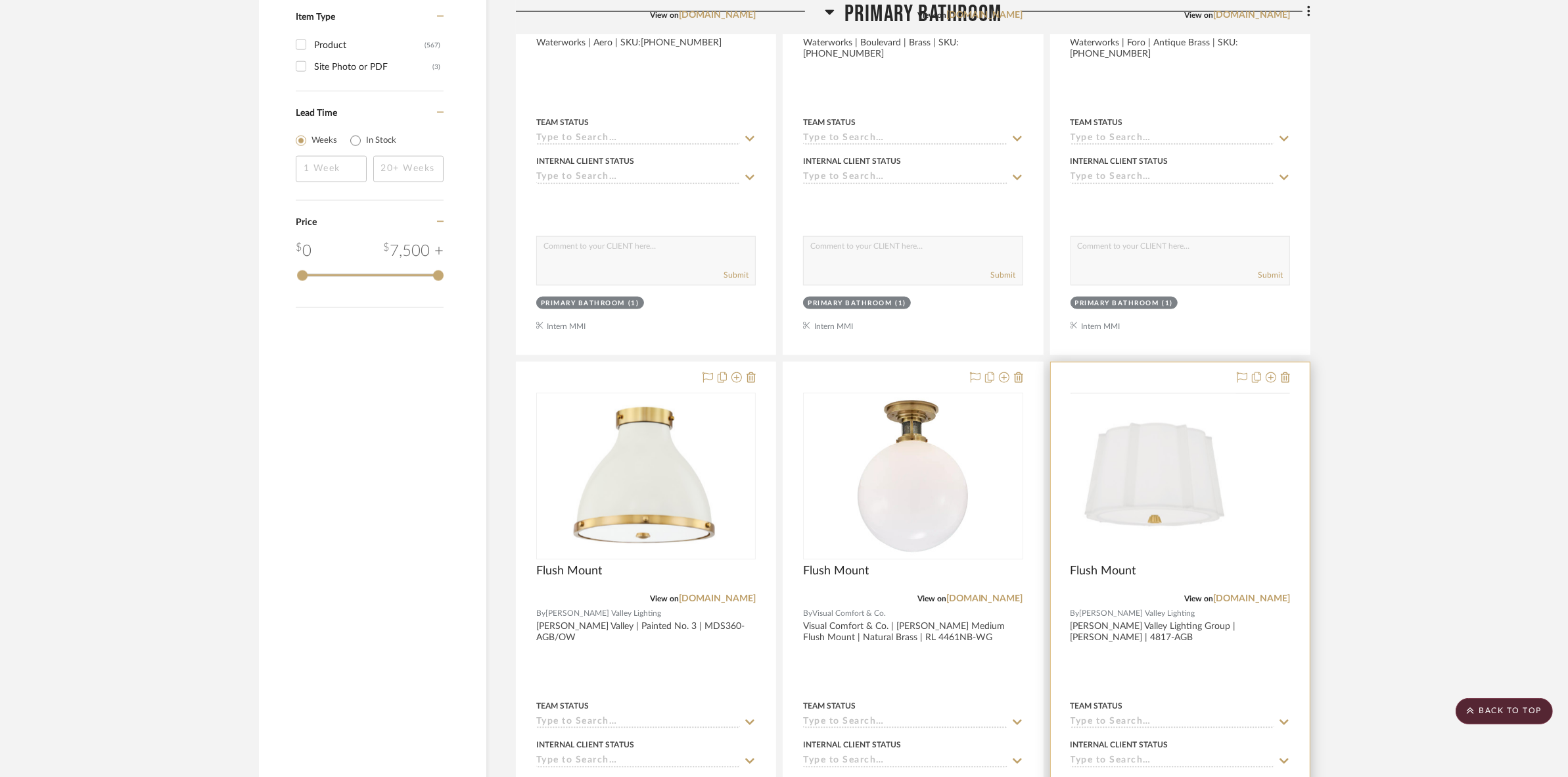
scroll to position [2121, 0]
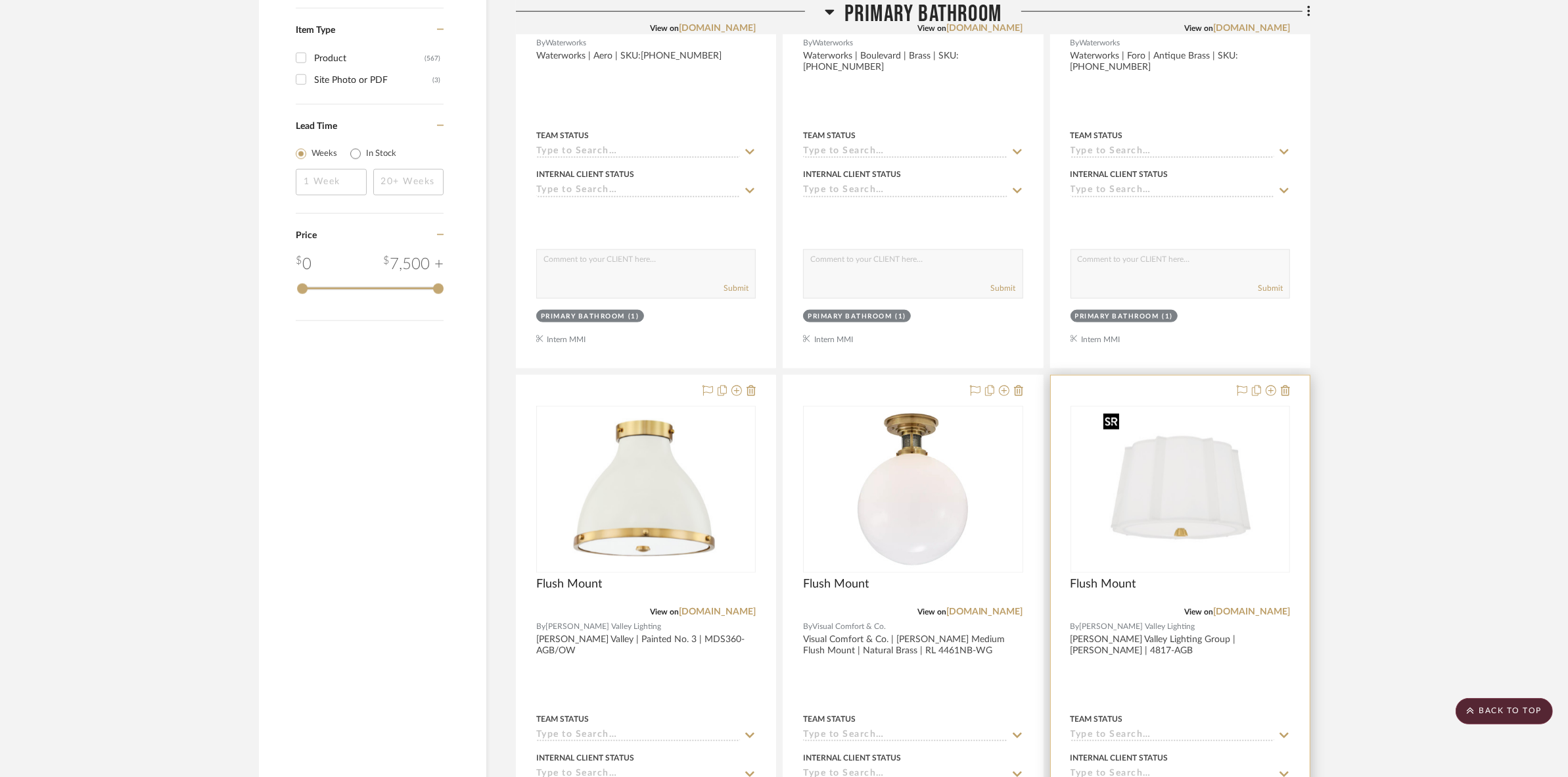
click at [1189, 488] on img "0" at bounding box center [1180, 489] width 165 height 165
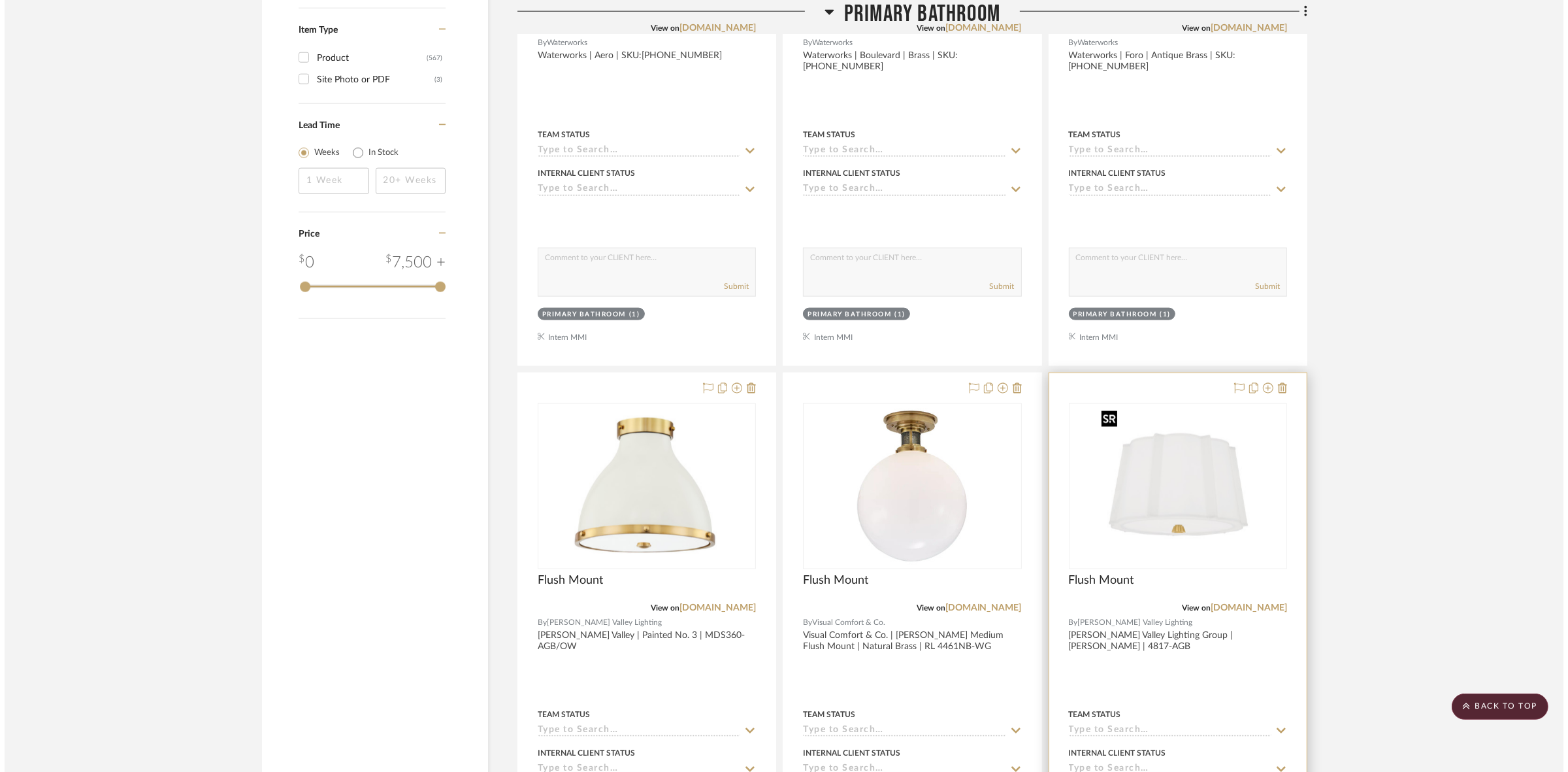
scroll to position [0, 0]
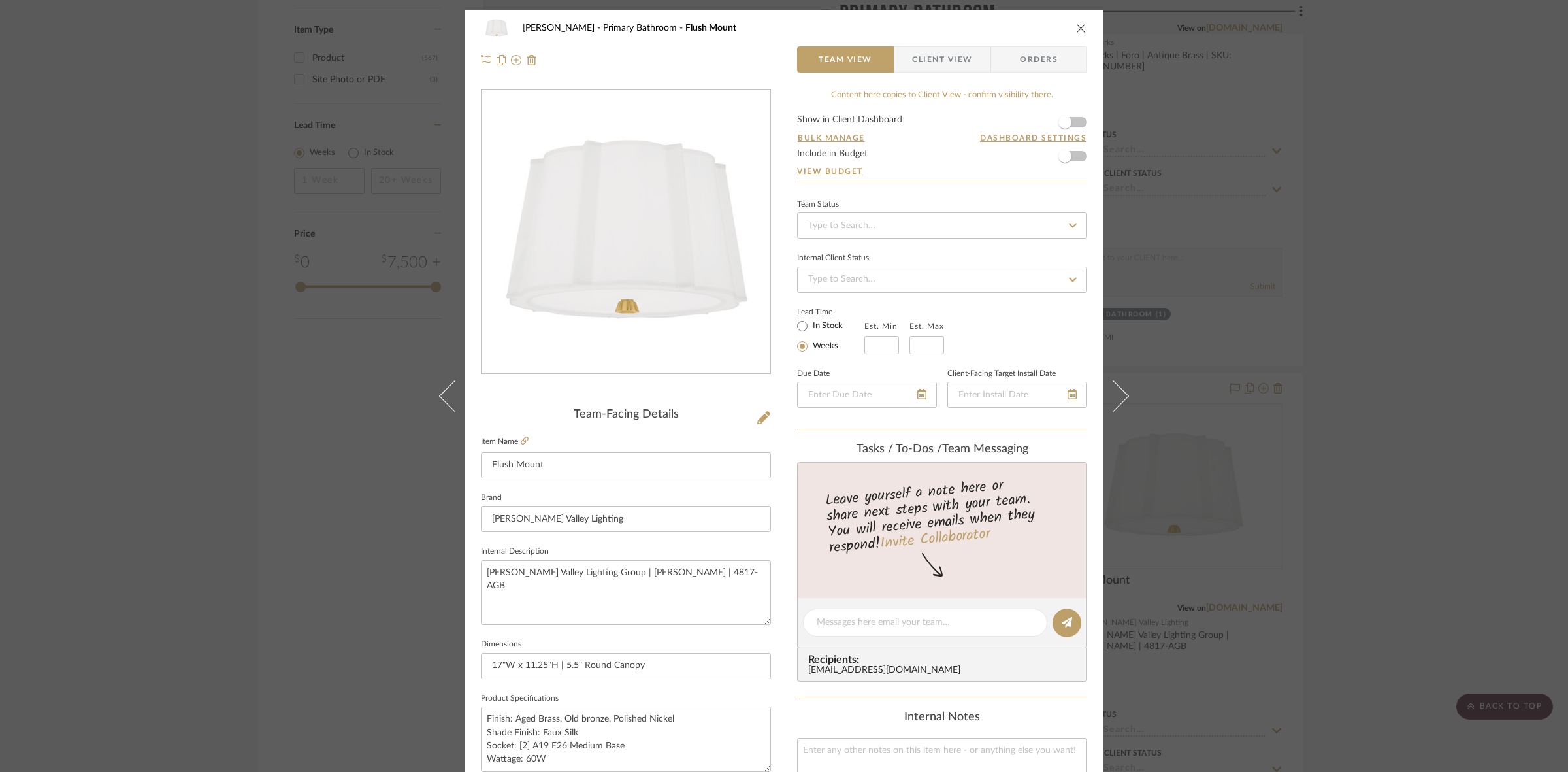
drag, startPoint x: 948, startPoint y: 51, endPoint x: 945, endPoint y: 70, distance: 19.2
click at [948, 51] on span "Client View" at bounding box center [942, 59] width 60 height 26
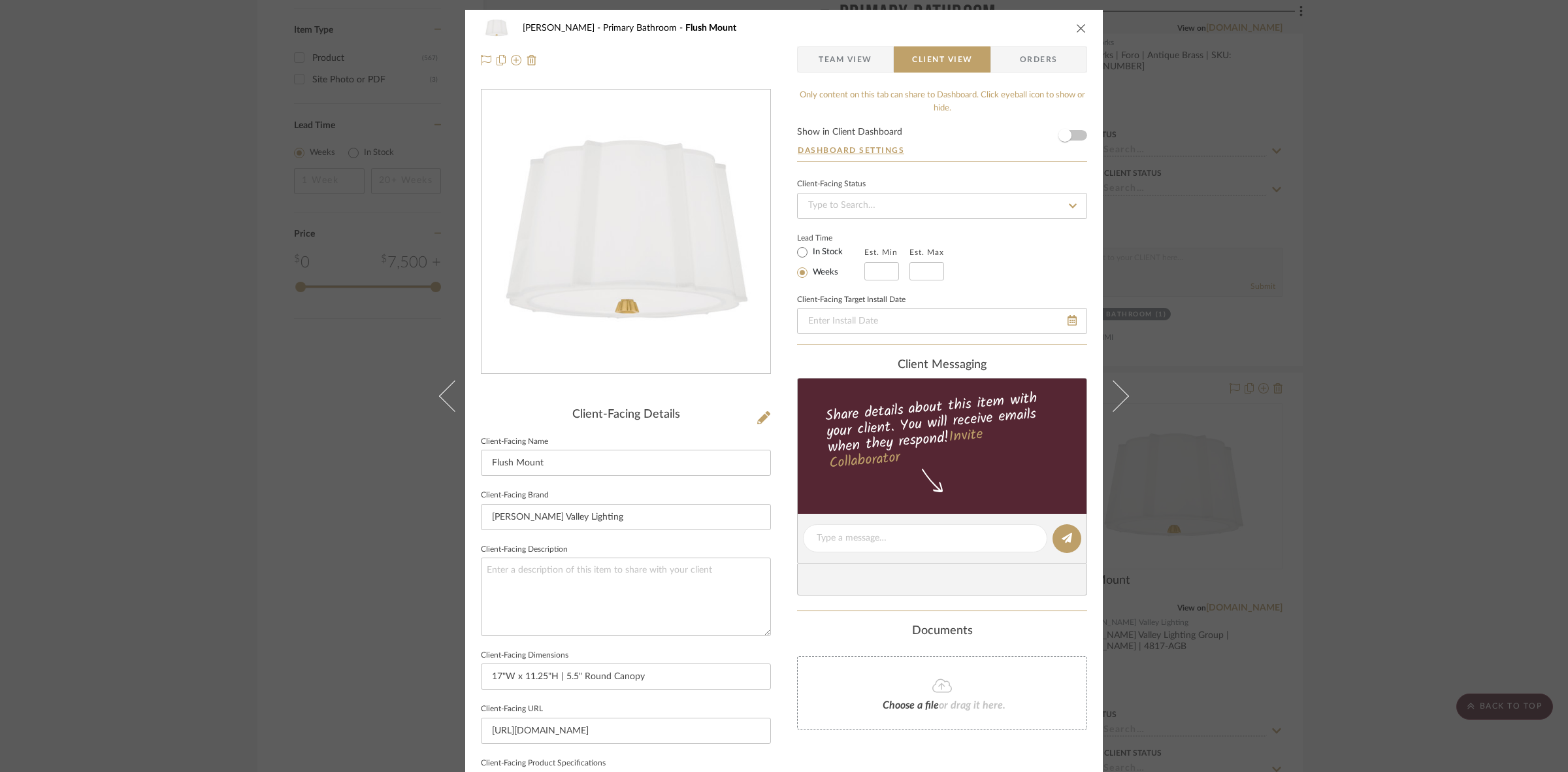
scroll to position [302, 0]
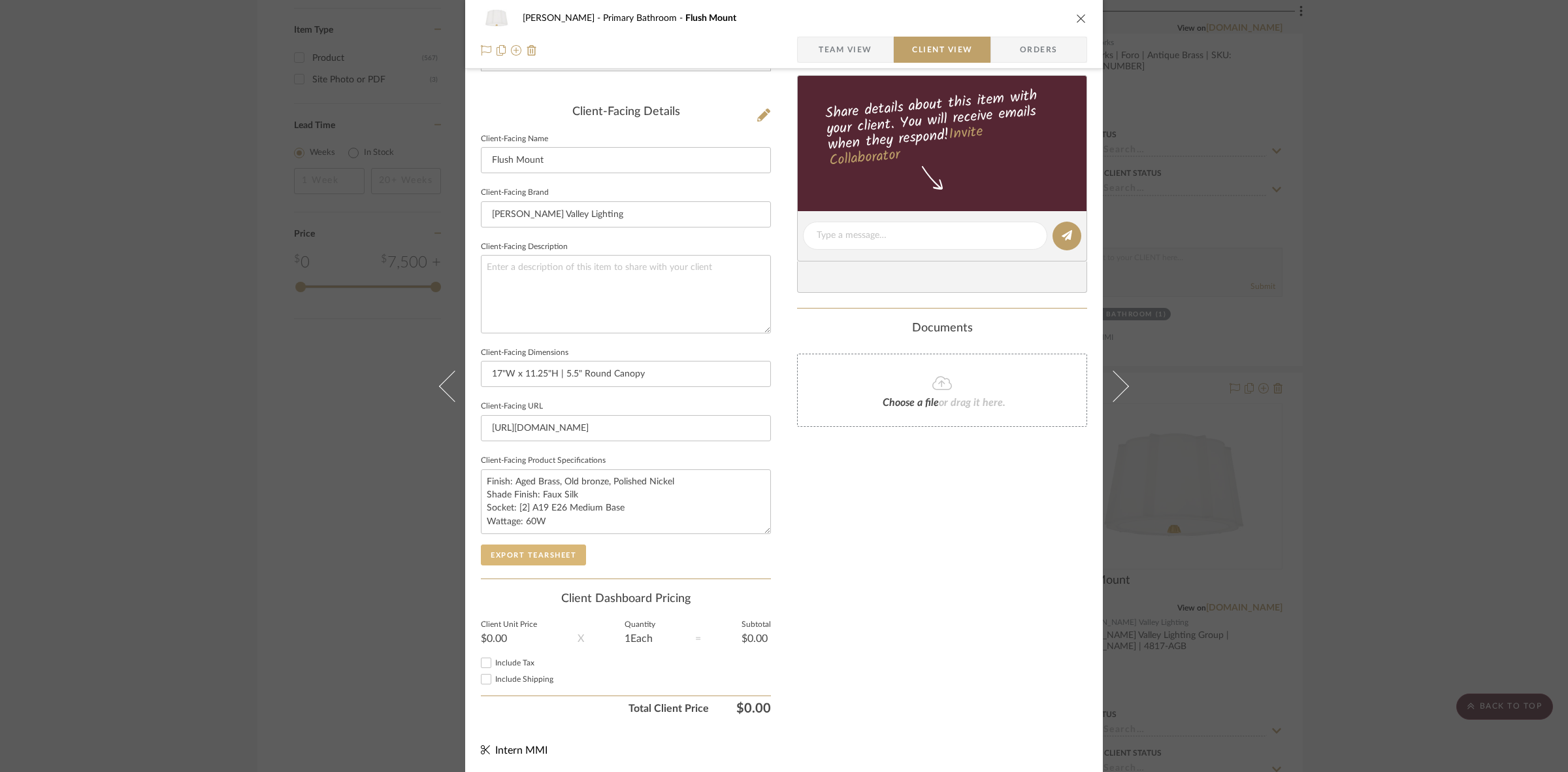
click at [546, 558] on button "Export Tearsheet" at bounding box center [533, 555] width 105 height 21
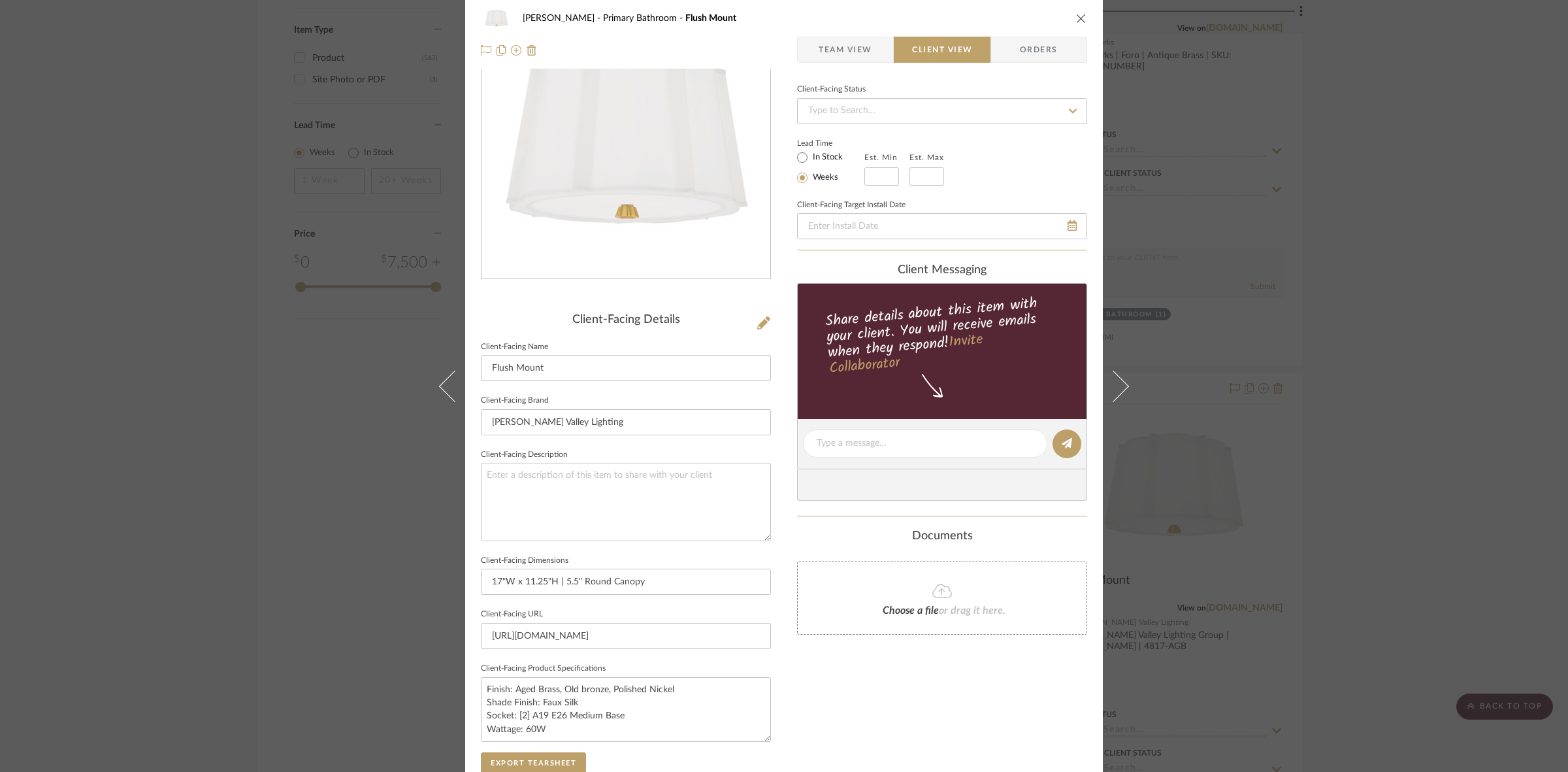
scroll to position [0, 0]
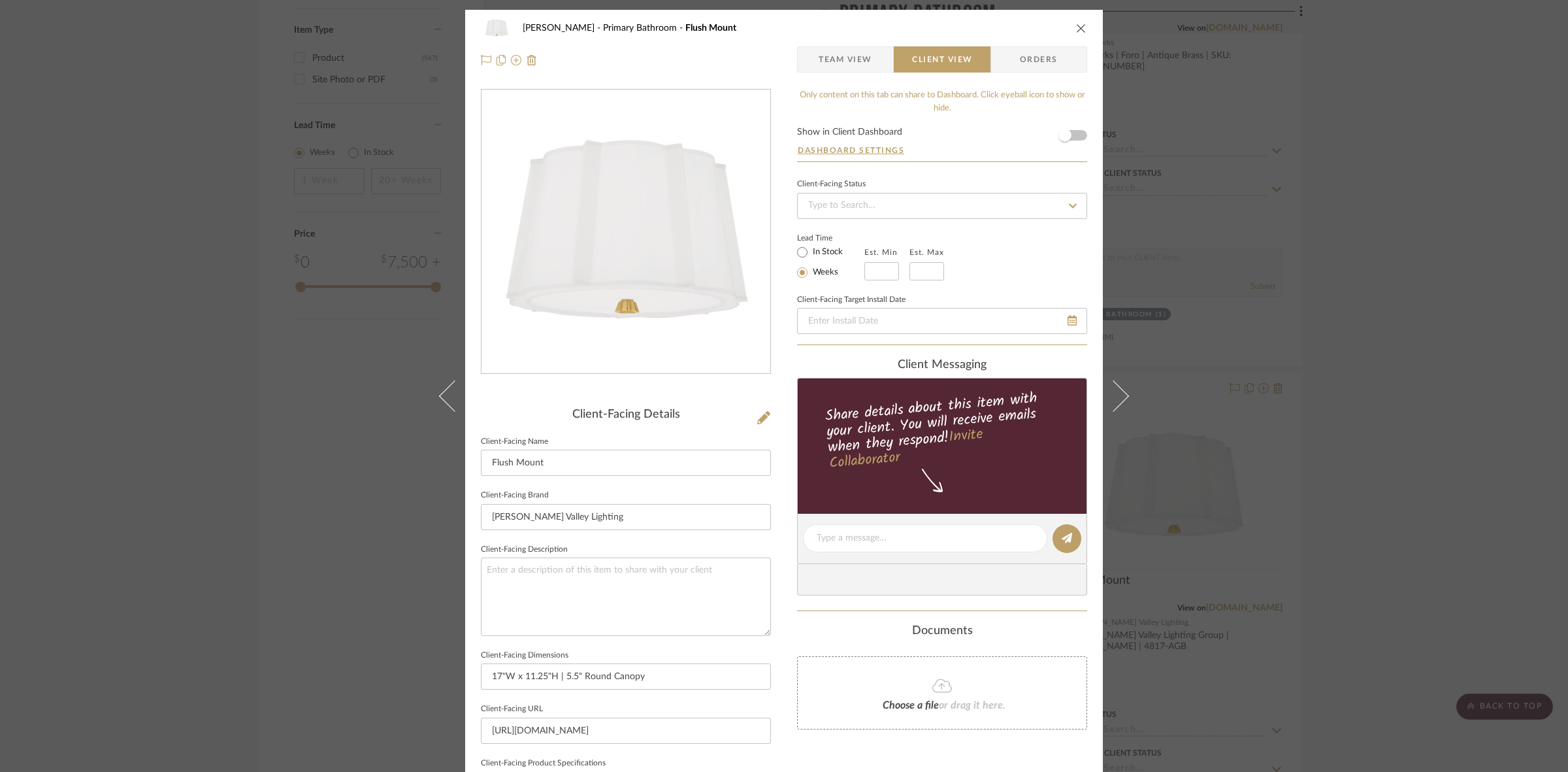
click at [1, 360] on div "FRITZ DC Primary Bathroom Flush Mount Team View Client View Orders Client-Facin…" at bounding box center [784, 386] width 1568 height 772
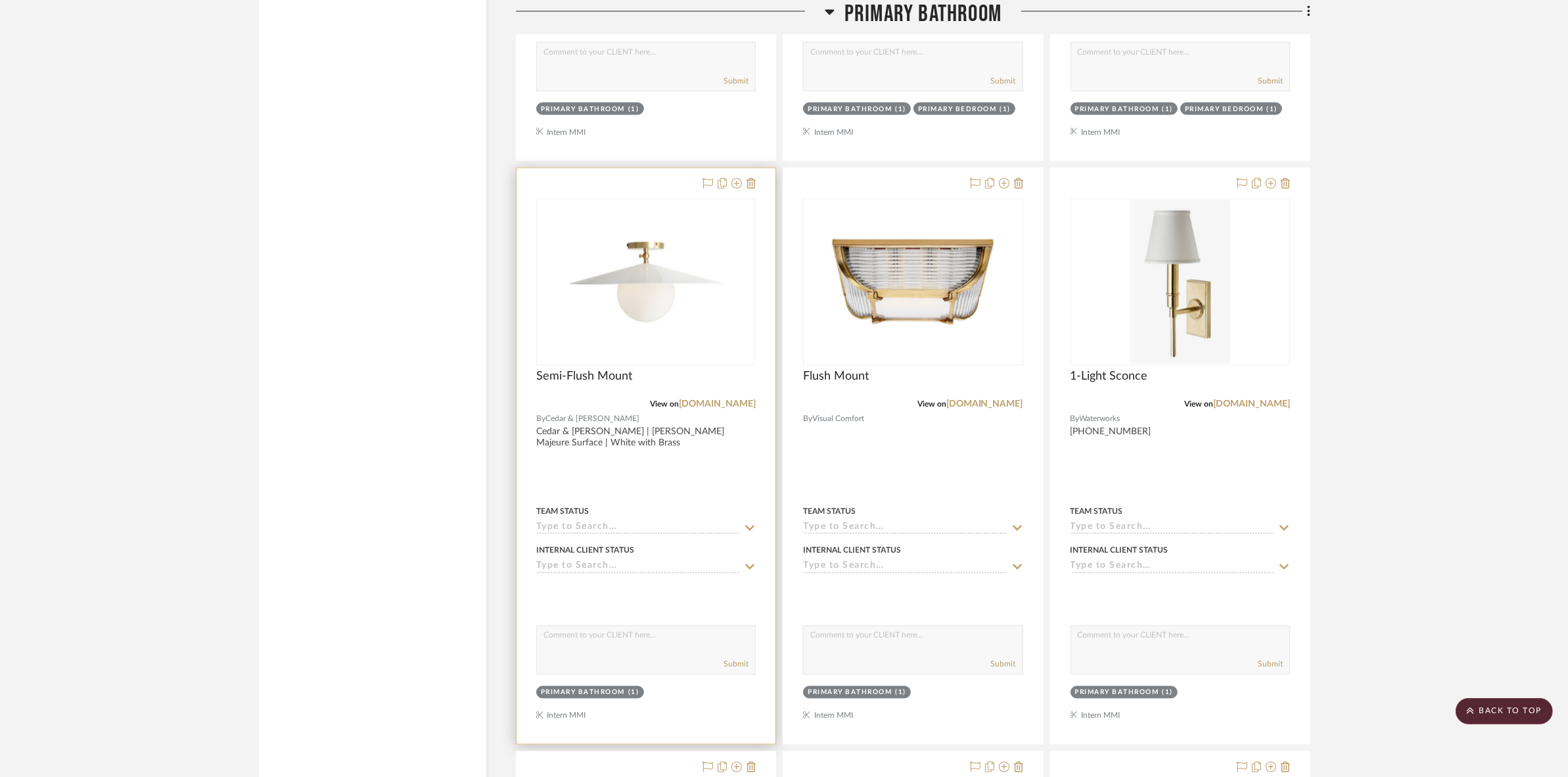
scroll to position [2779, 0]
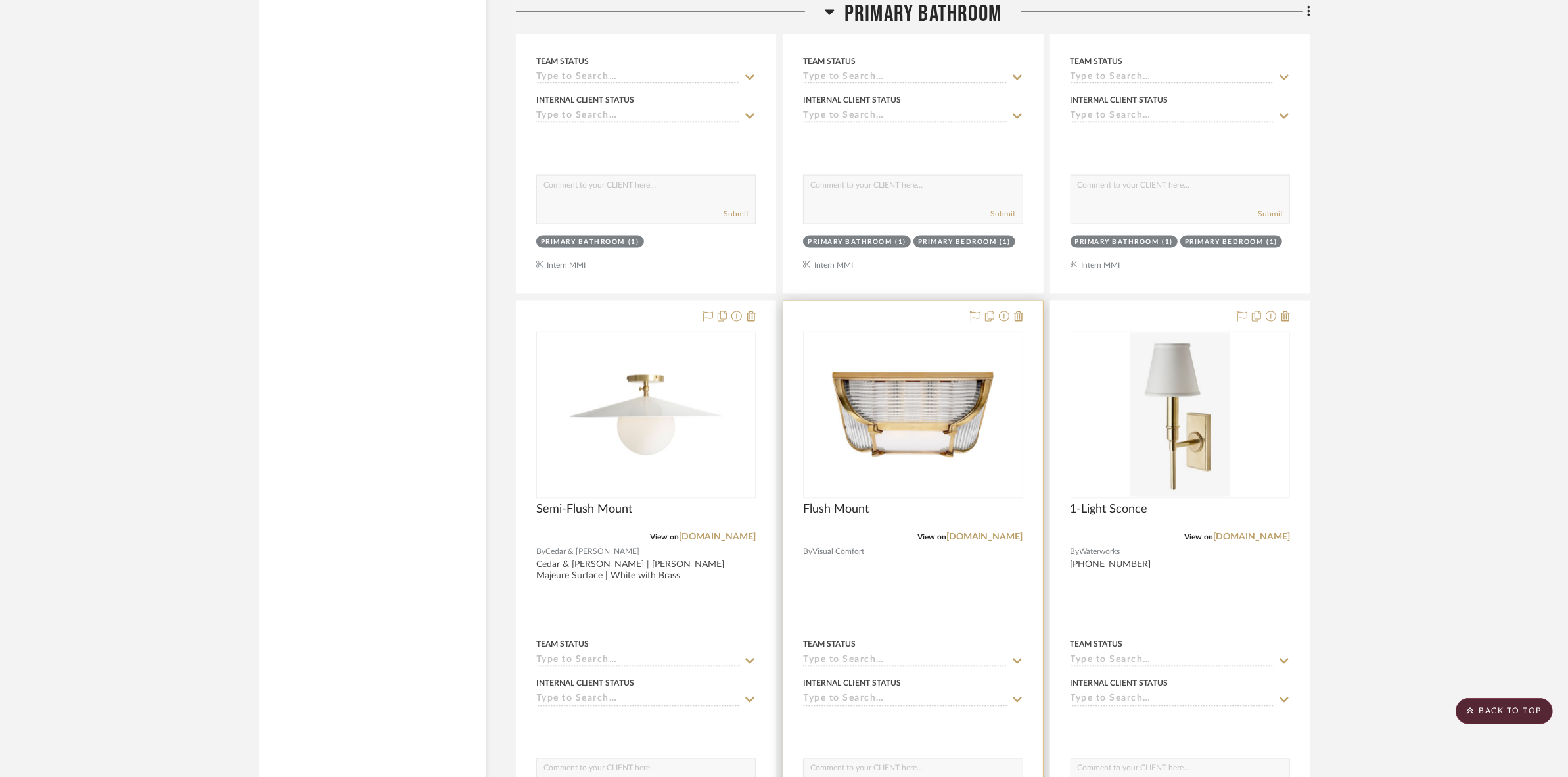
click at [901, 428] on img "0" at bounding box center [912, 415] width 165 height 165
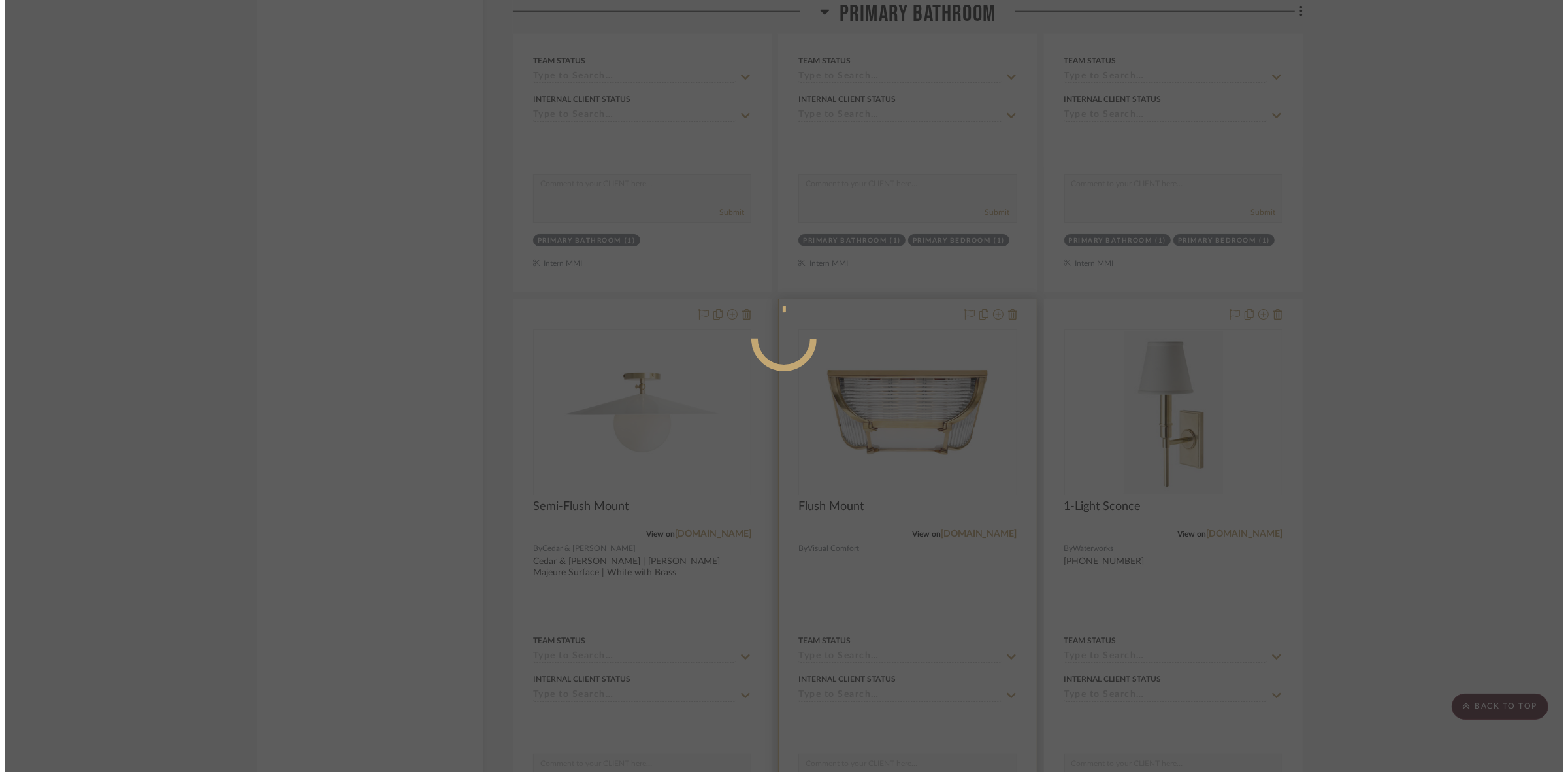
scroll to position [0, 0]
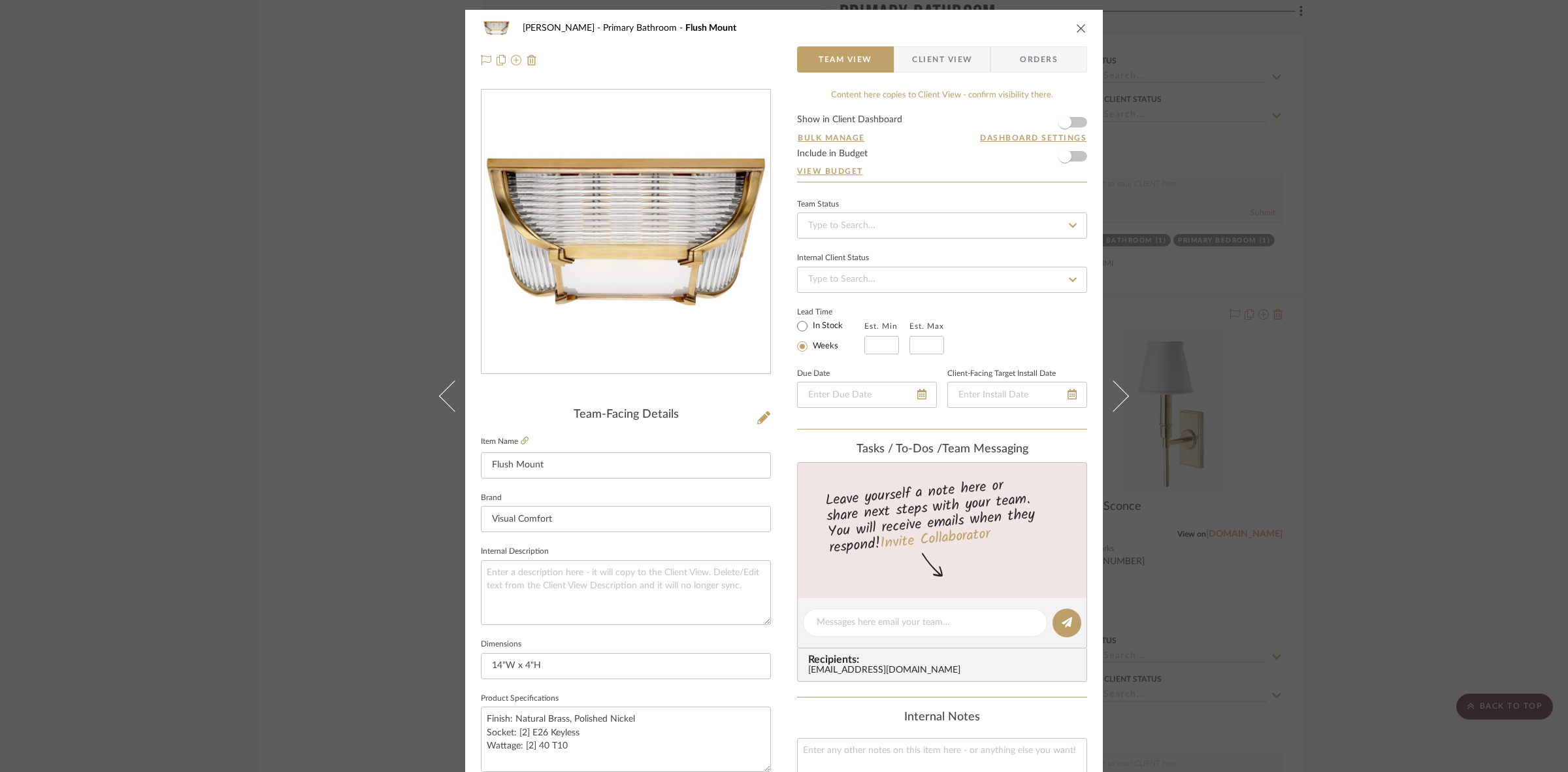
click at [939, 69] on span "Client View" at bounding box center [942, 59] width 60 height 26
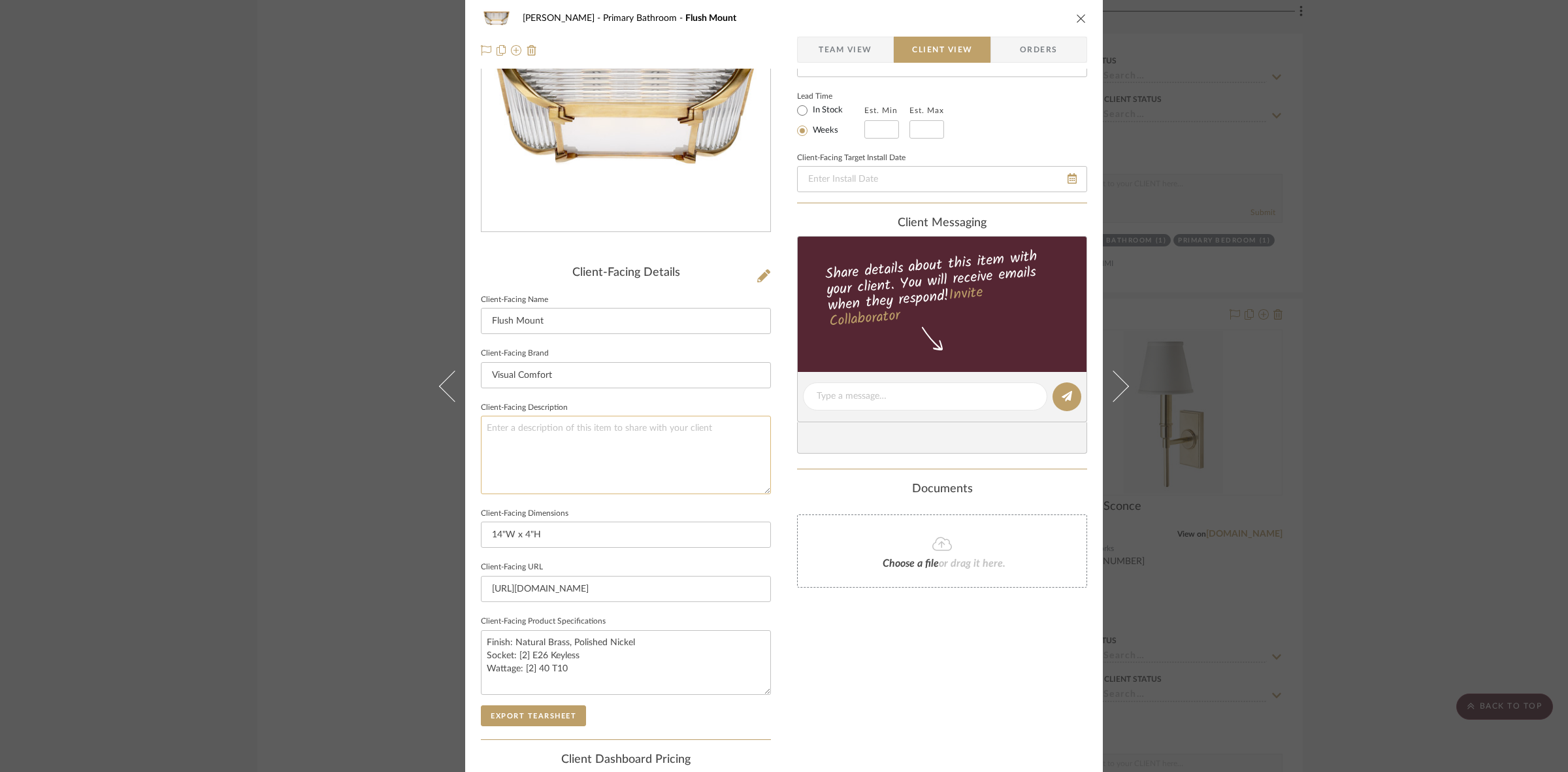
scroll to position [302, 0]
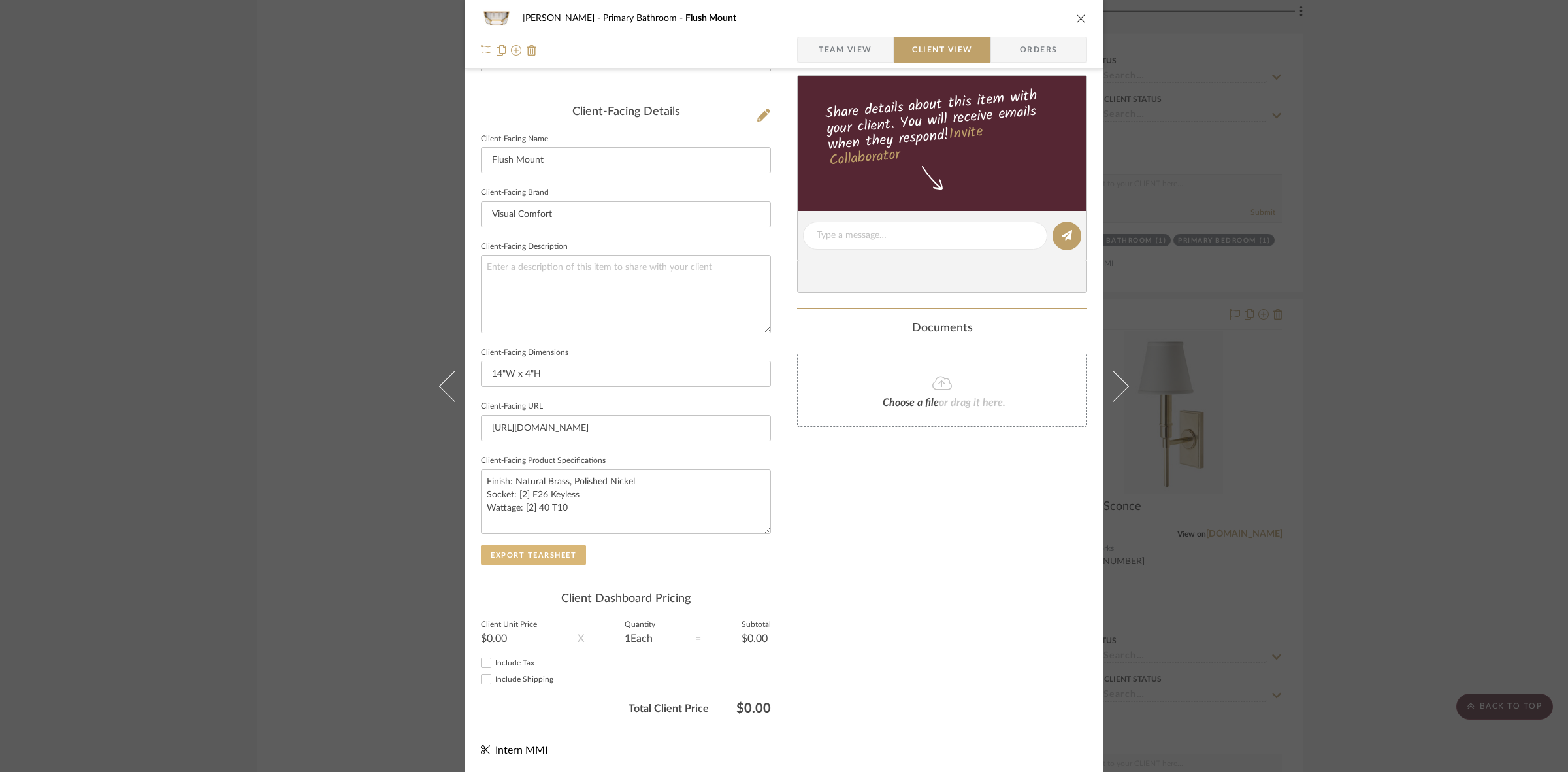
click at [570, 549] on button "Export Tearsheet" at bounding box center [533, 555] width 105 height 21
click at [1258, 354] on div "FRITZ DC Primary Bathroom Flush Mount Team View Client View Orders Client-Facin…" at bounding box center [784, 386] width 1568 height 772
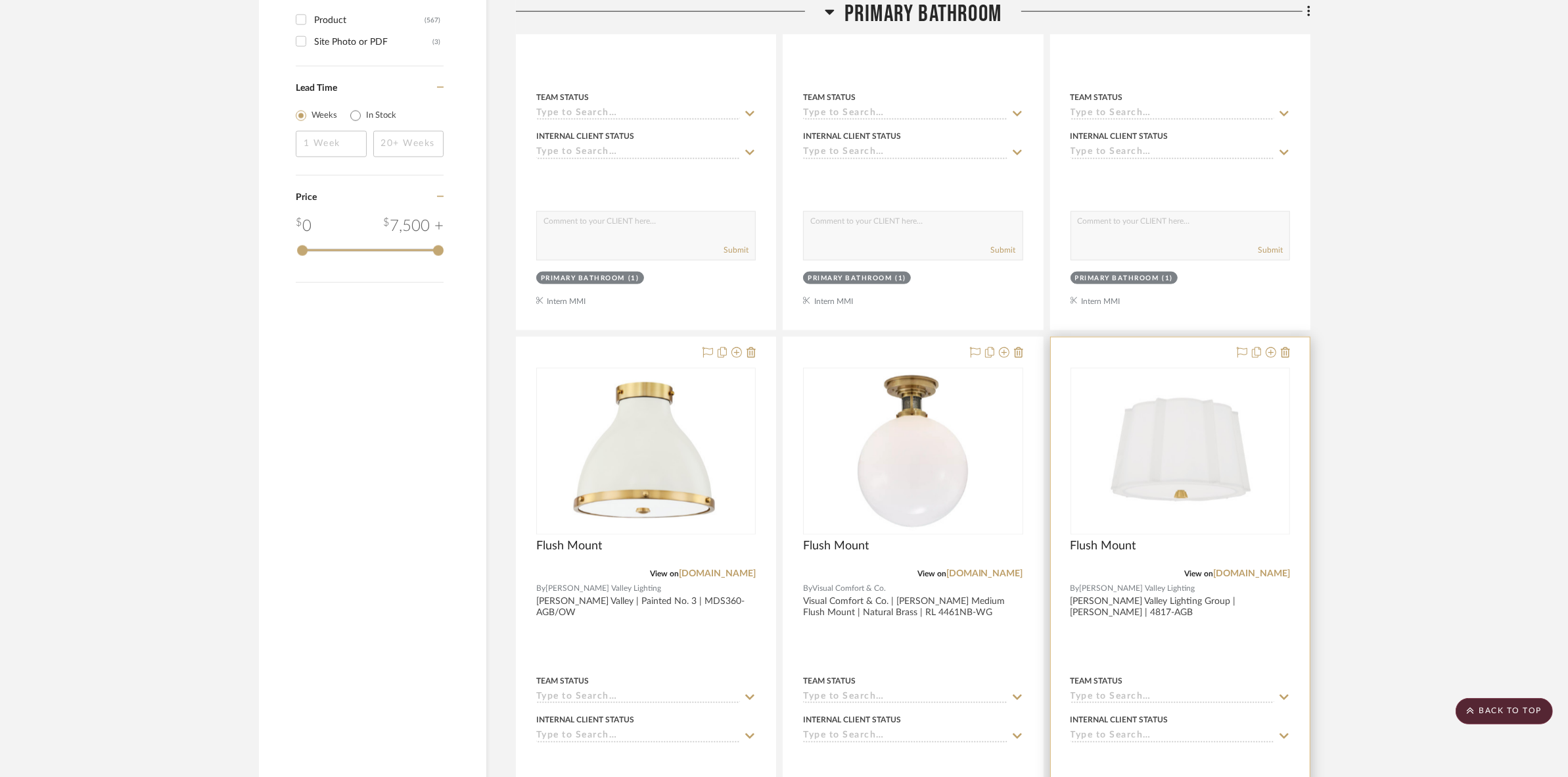
scroll to position [2039, 0]
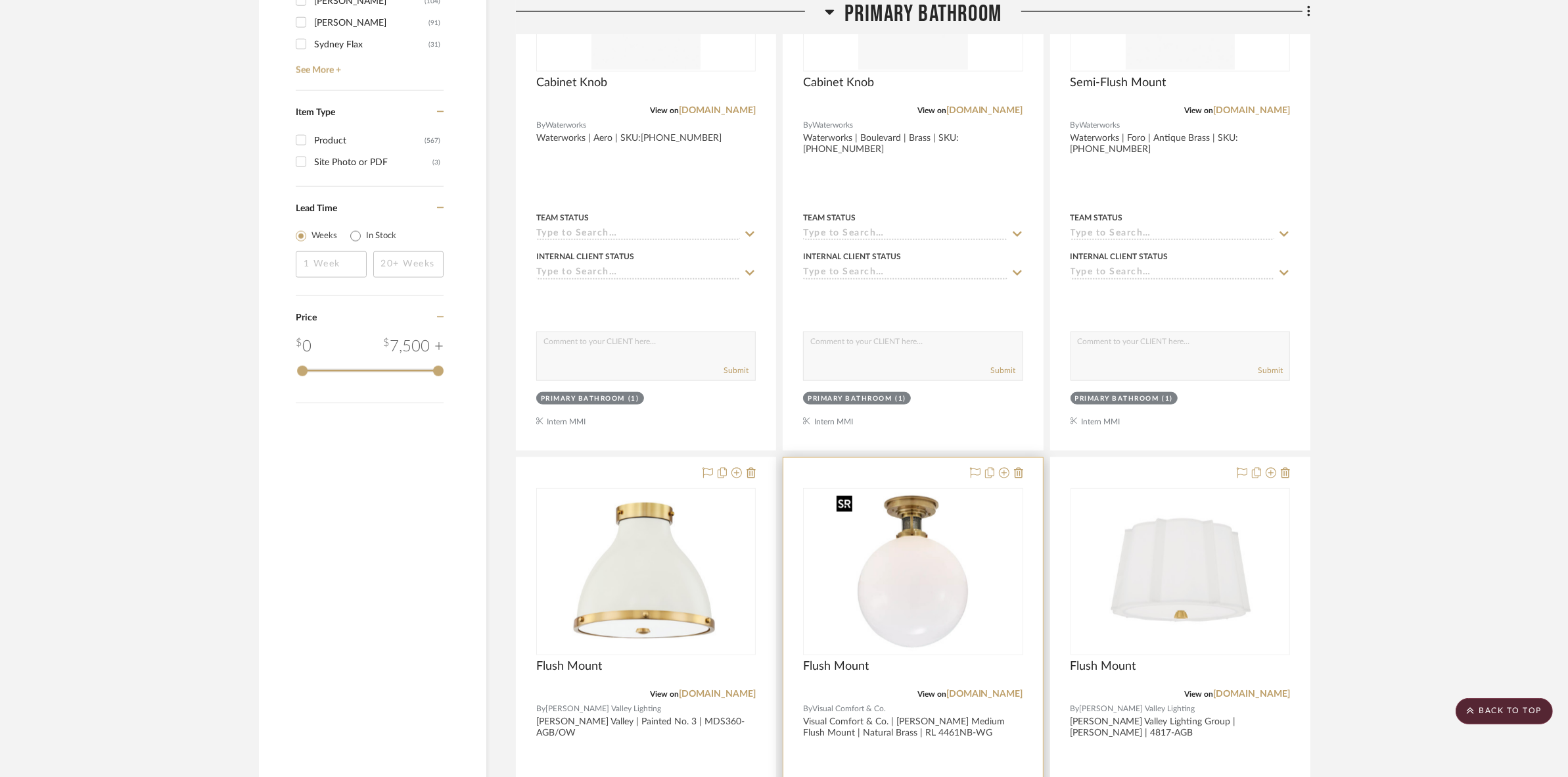
click at [927, 582] on img "0" at bounding box center [912, 571] width 165 height 165
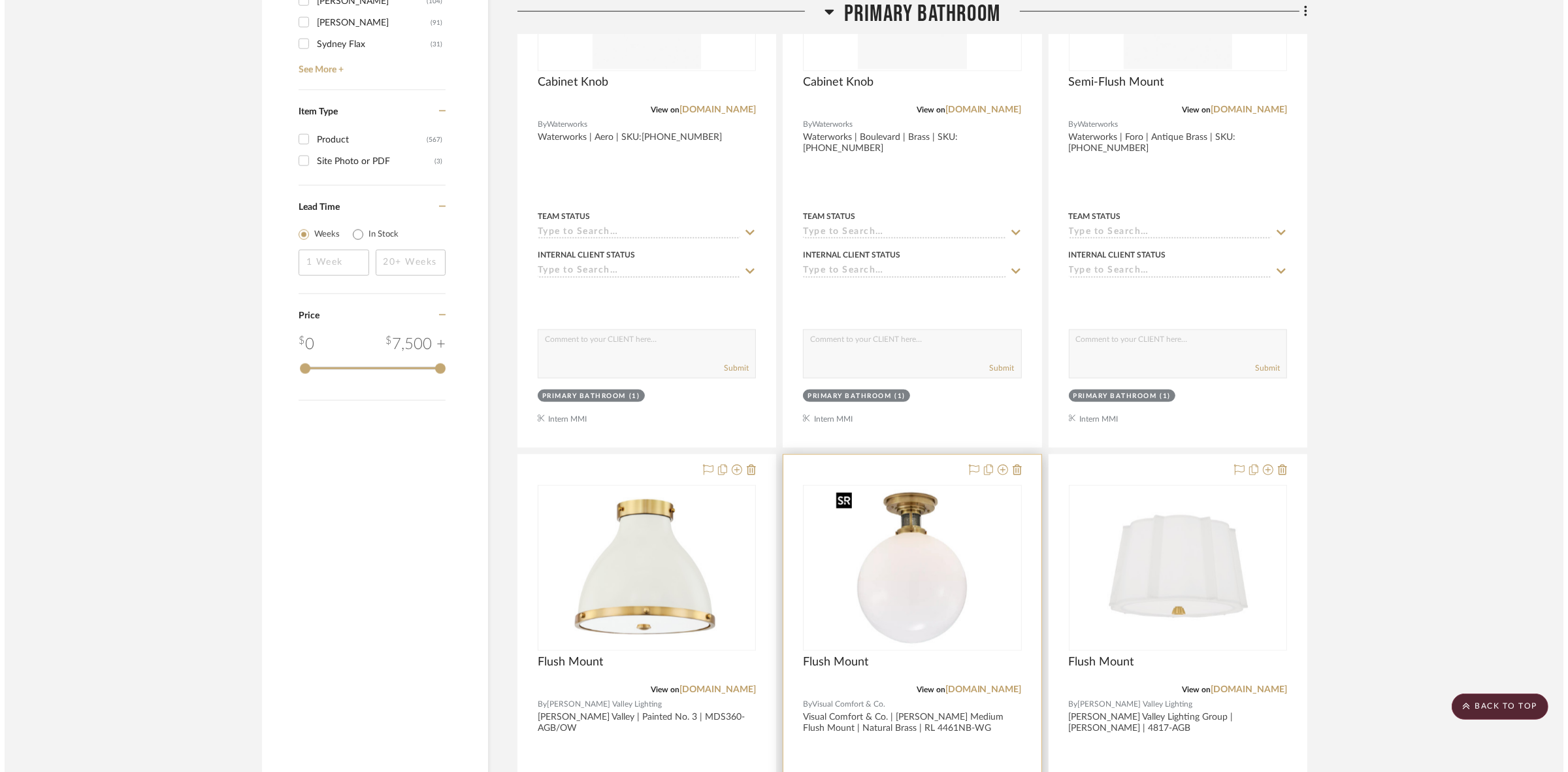
scroll to position [0, 0]
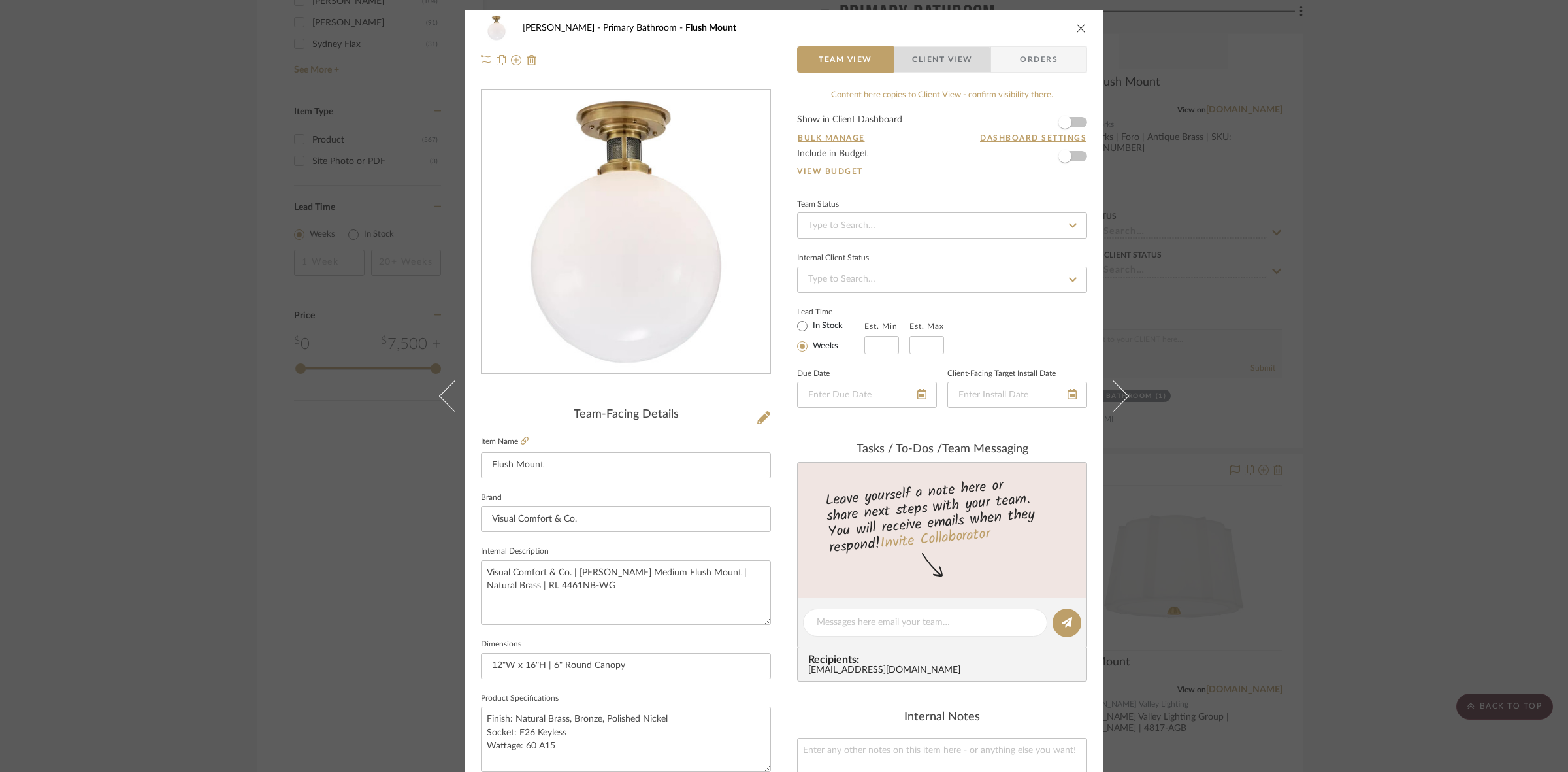
drag, startPoint x: 925, startPoint y: 66, endPoint x: 925, endPoint y: 87, distance: 21.0
click at [925, 66] on span "Client View" at bounding box center [942, 59] width 60 height 26
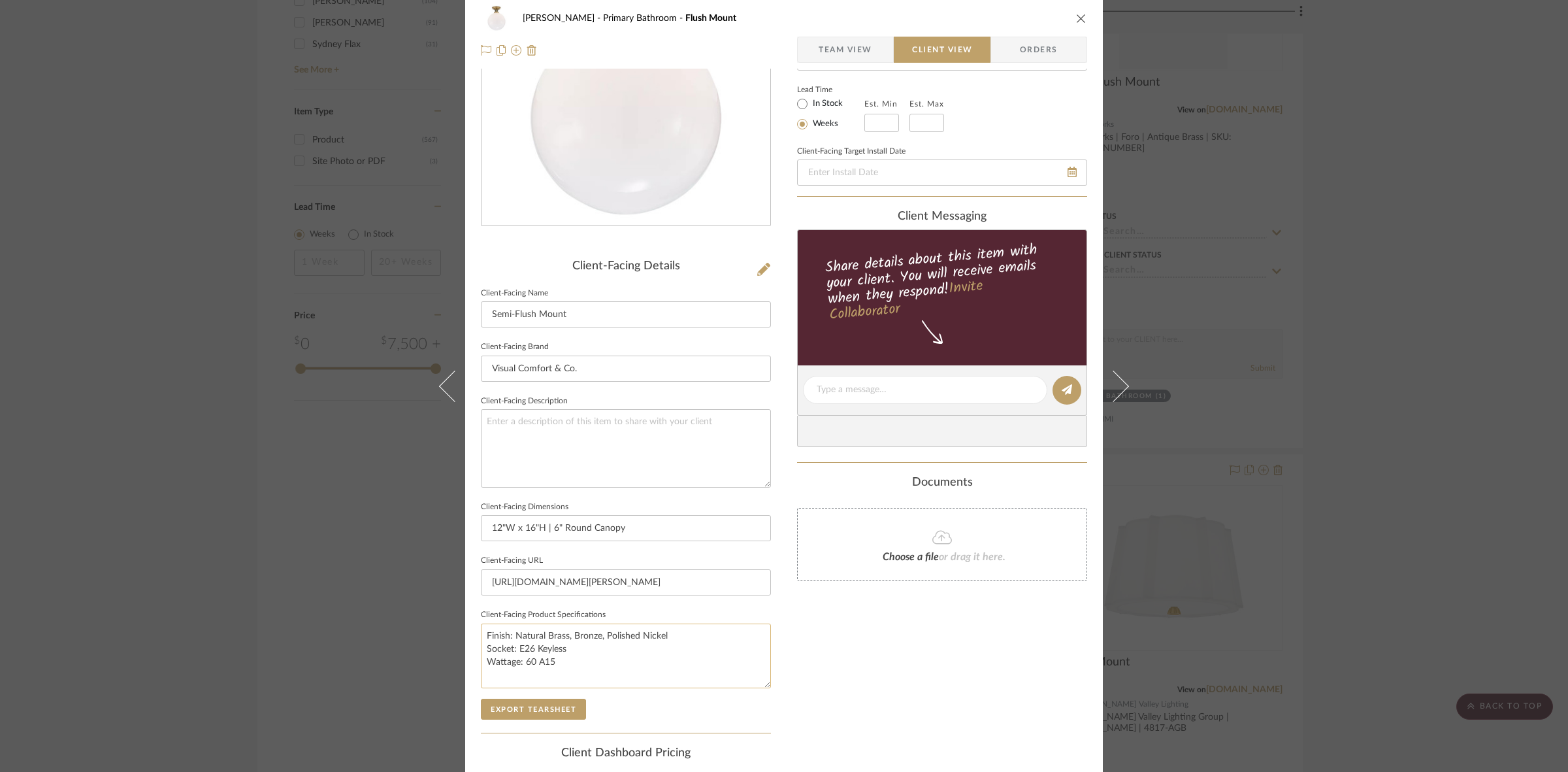
scroll to position [302, 0]
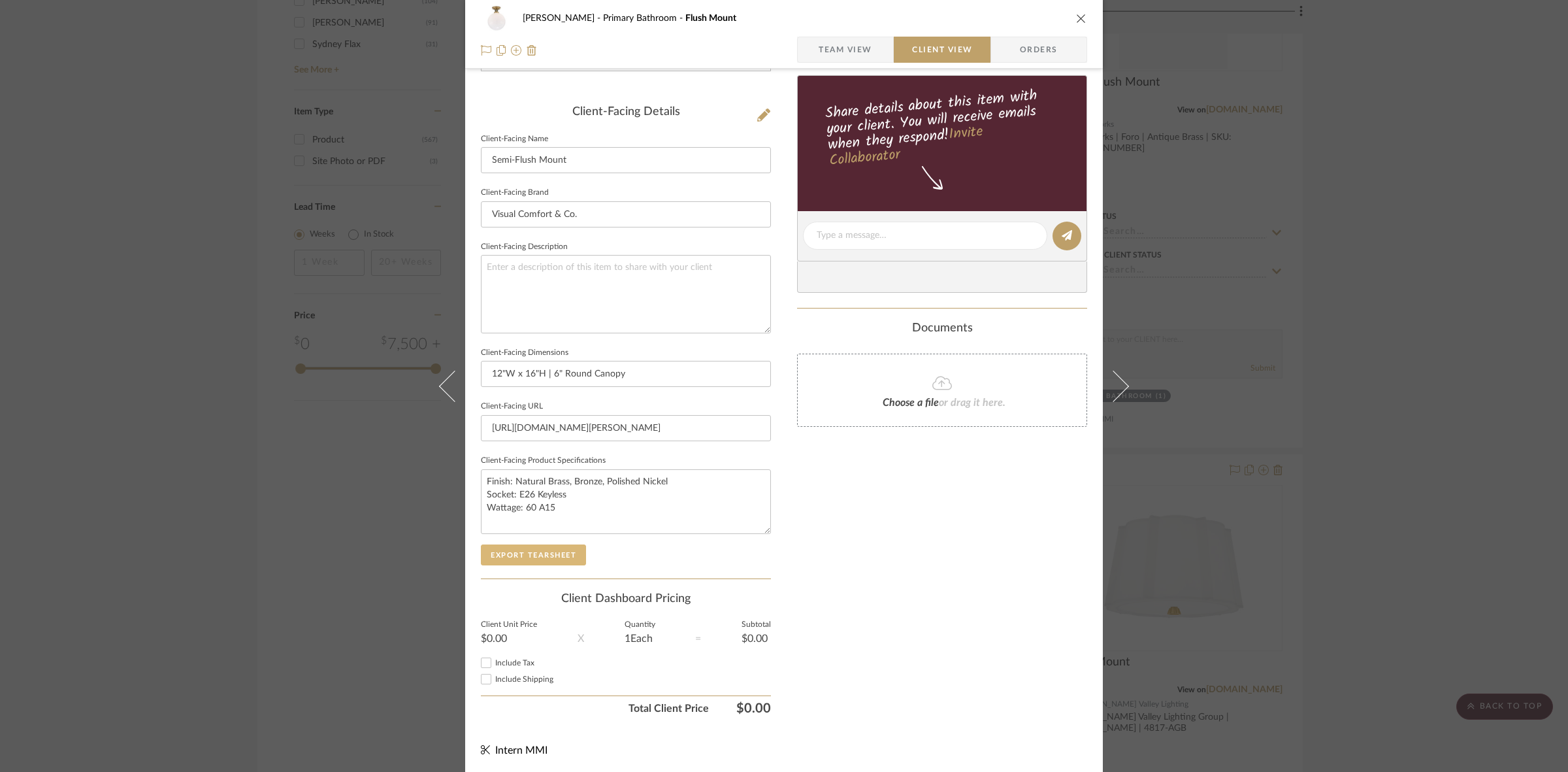
click at [566, 552] on button "Export Tearsheet" at bounding box center [533, 555] width 105 height 21
click at [1258, 385] on div "FRITZ DC Primary Bathroom Flush Mount Team View Client View Orders Client-Facin…" at bounding box center [784, 386] width 1568 height 772
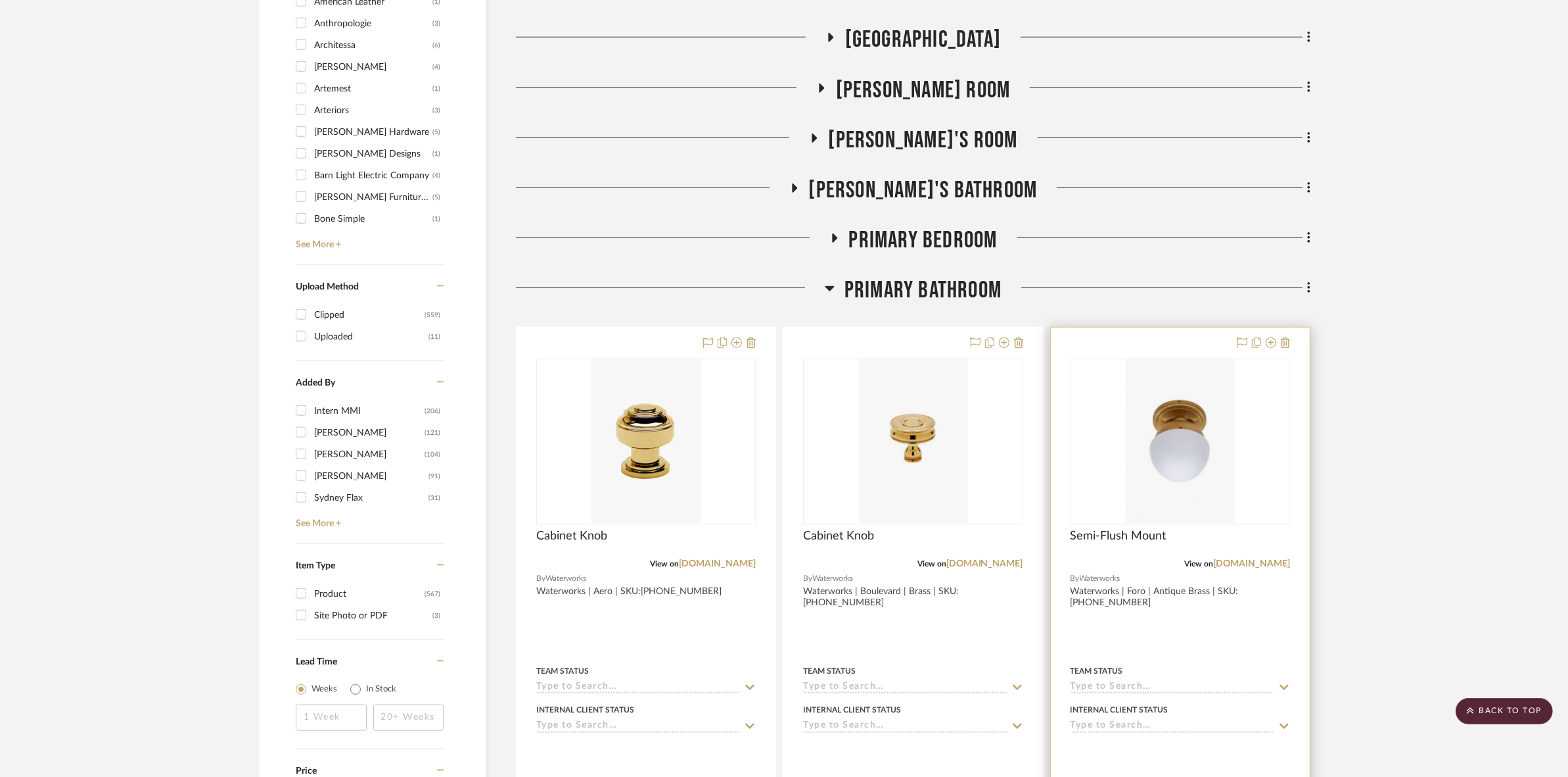
scroll to position [1463, 0]
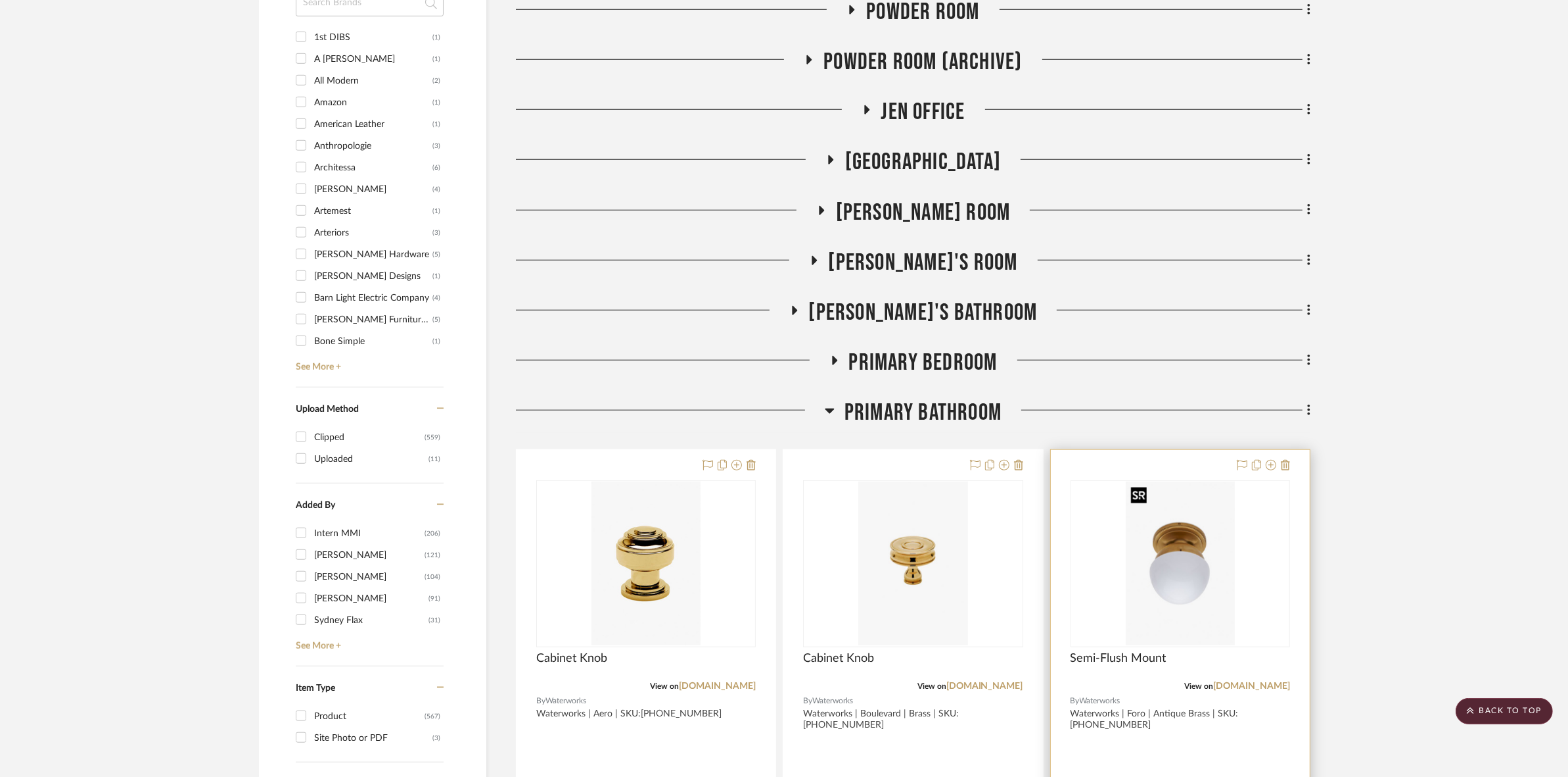
click at [1189, 559] on img "0" at bounding box center [1180, 564] width 109 height 165
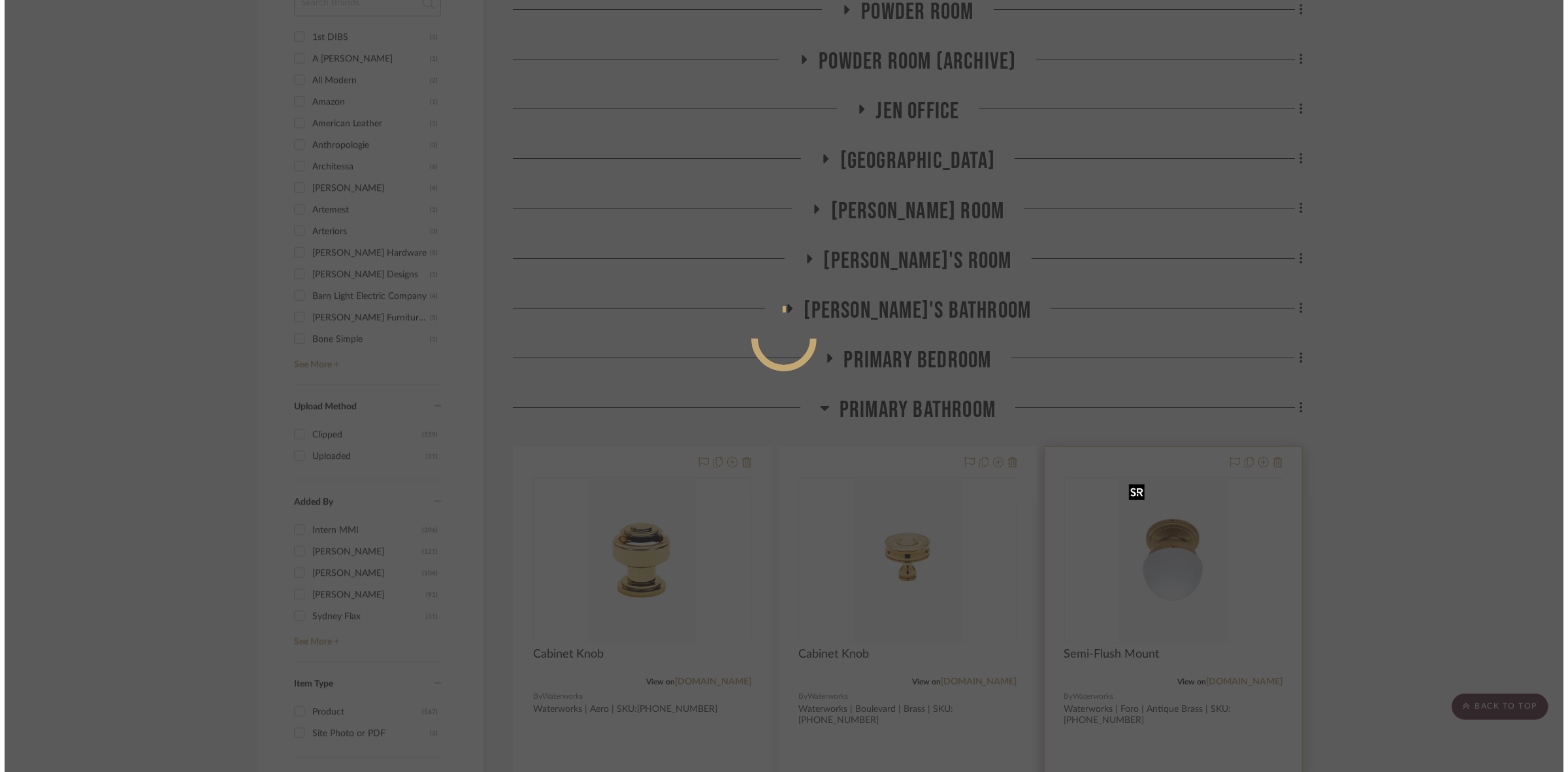
scroll to position [0, 0]
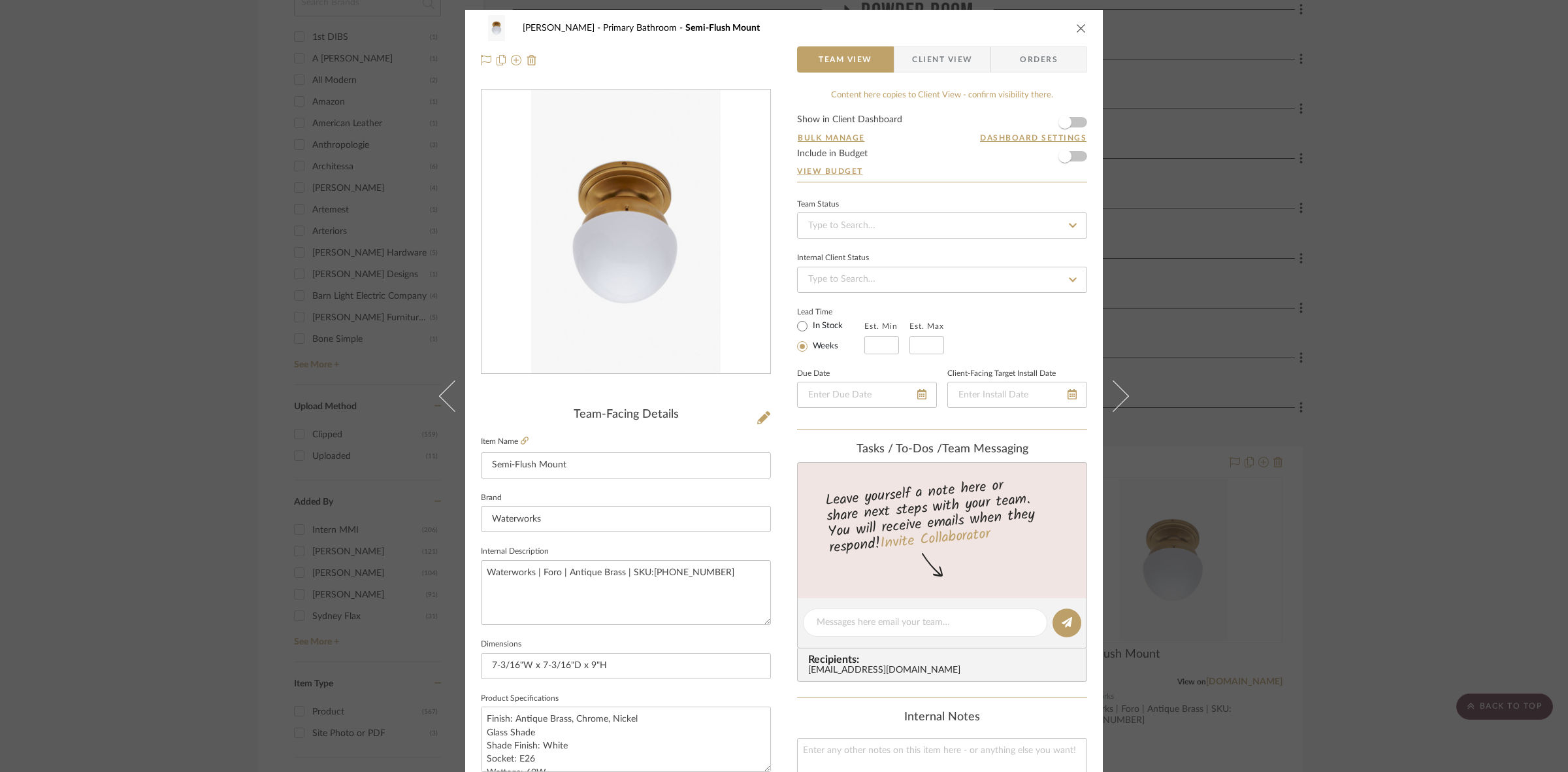
click at [932, 60] on span "Client View" at bounding box center [942, 59] width 60 height 26
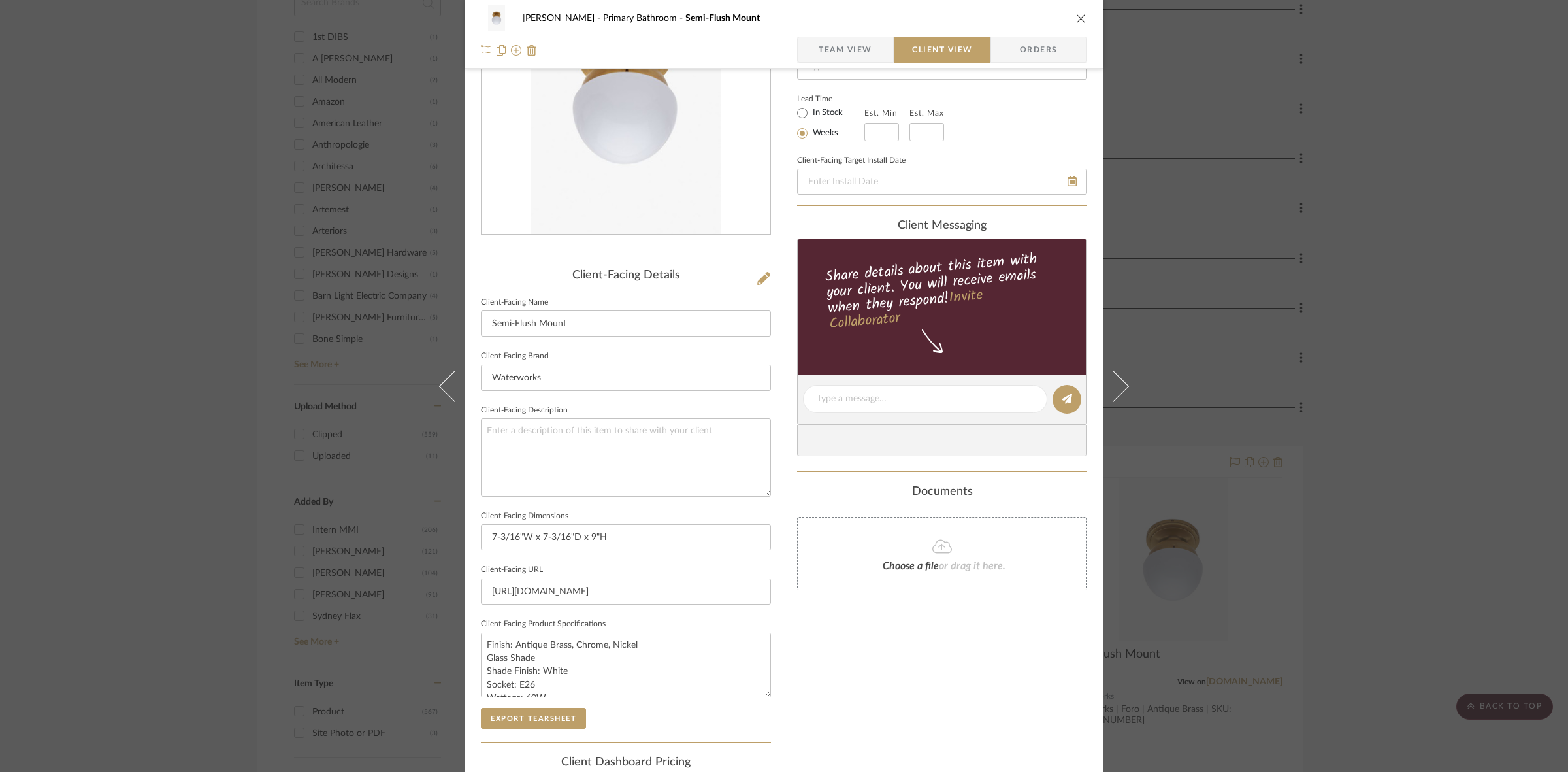
scroll to position [302, 0]
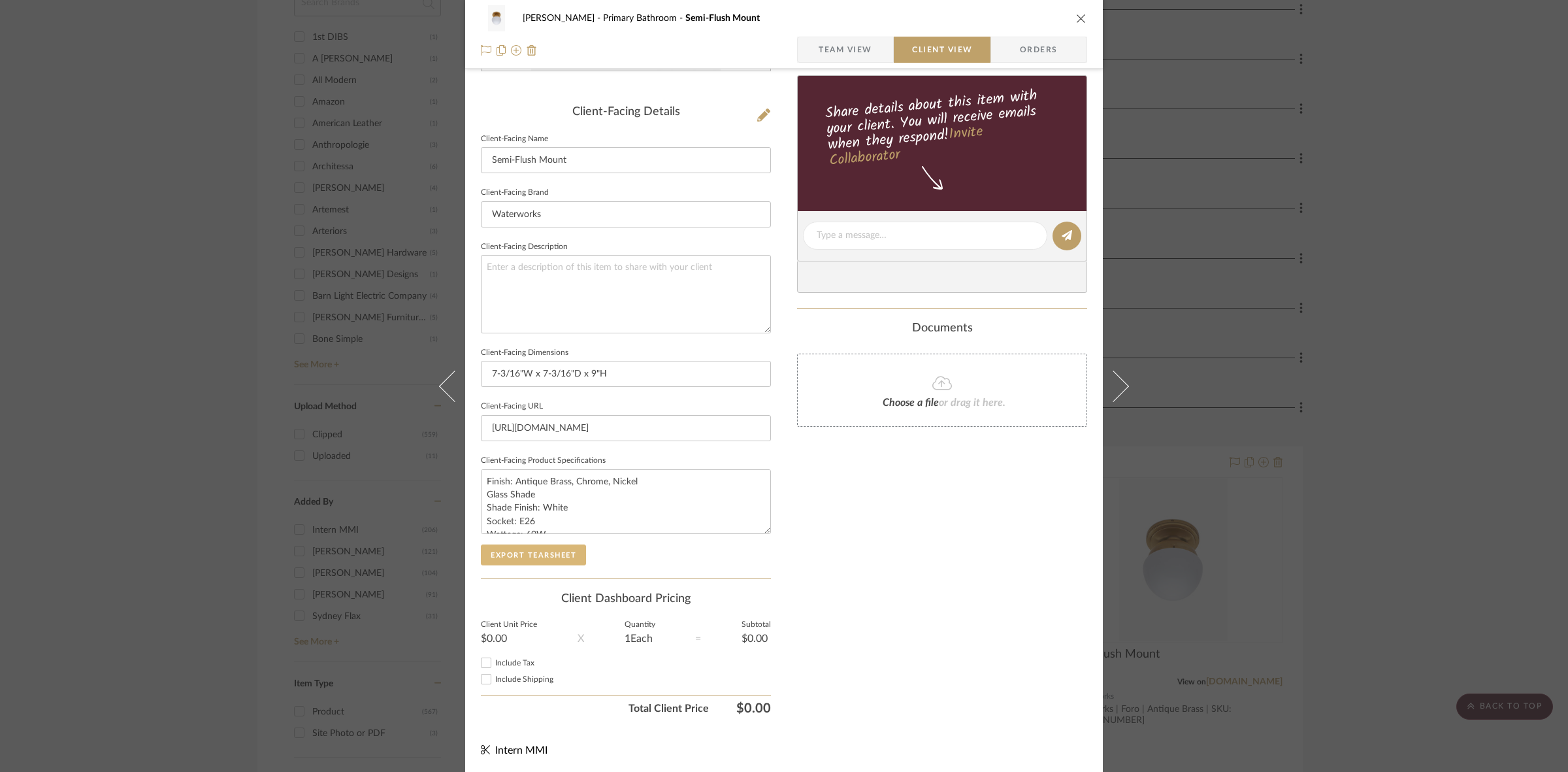
click at [566, 547] on button "Export Tearsheet" at bounding box center [533, 555] width 105 height 21
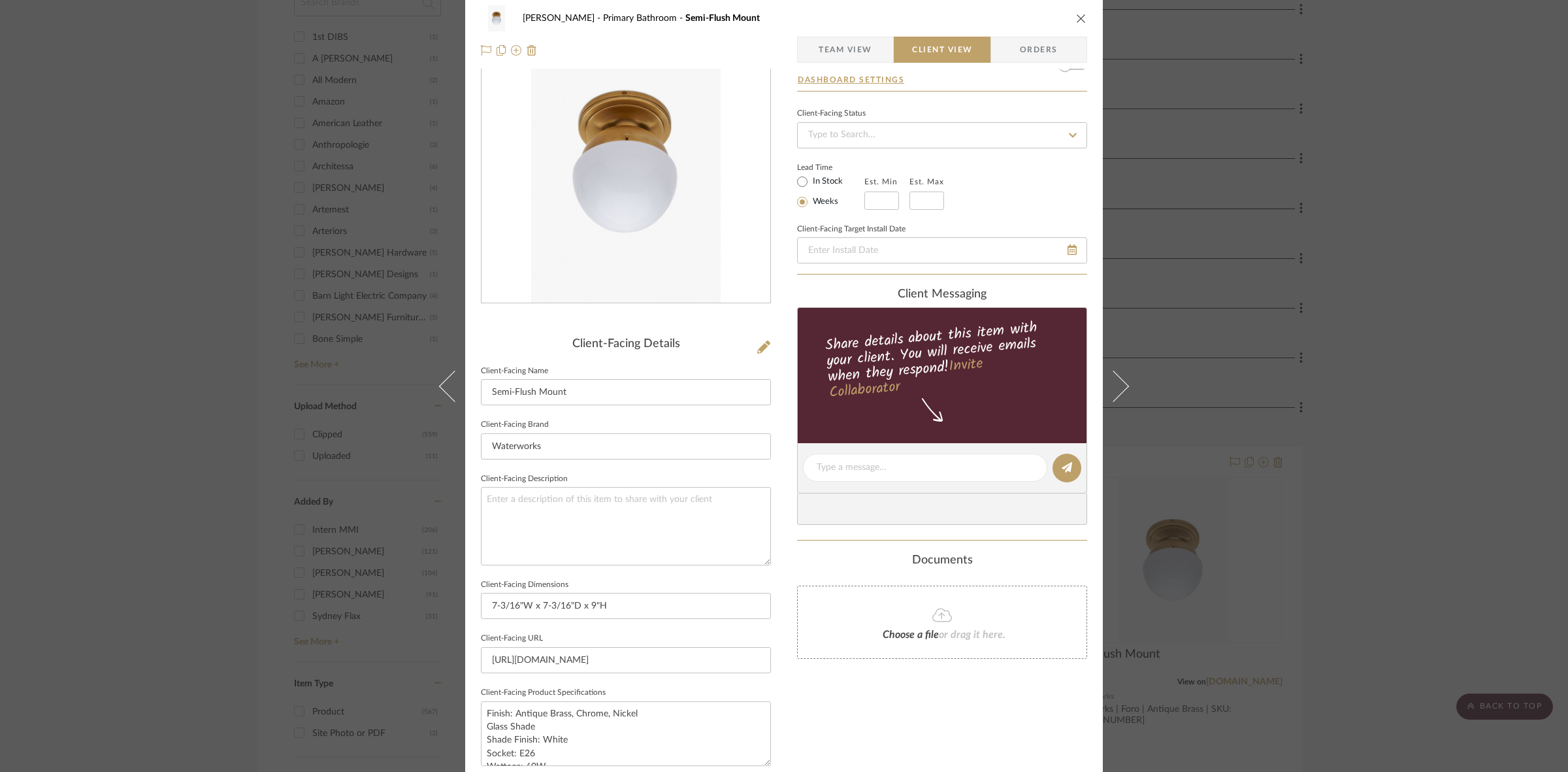
scroll to position [0, 0]
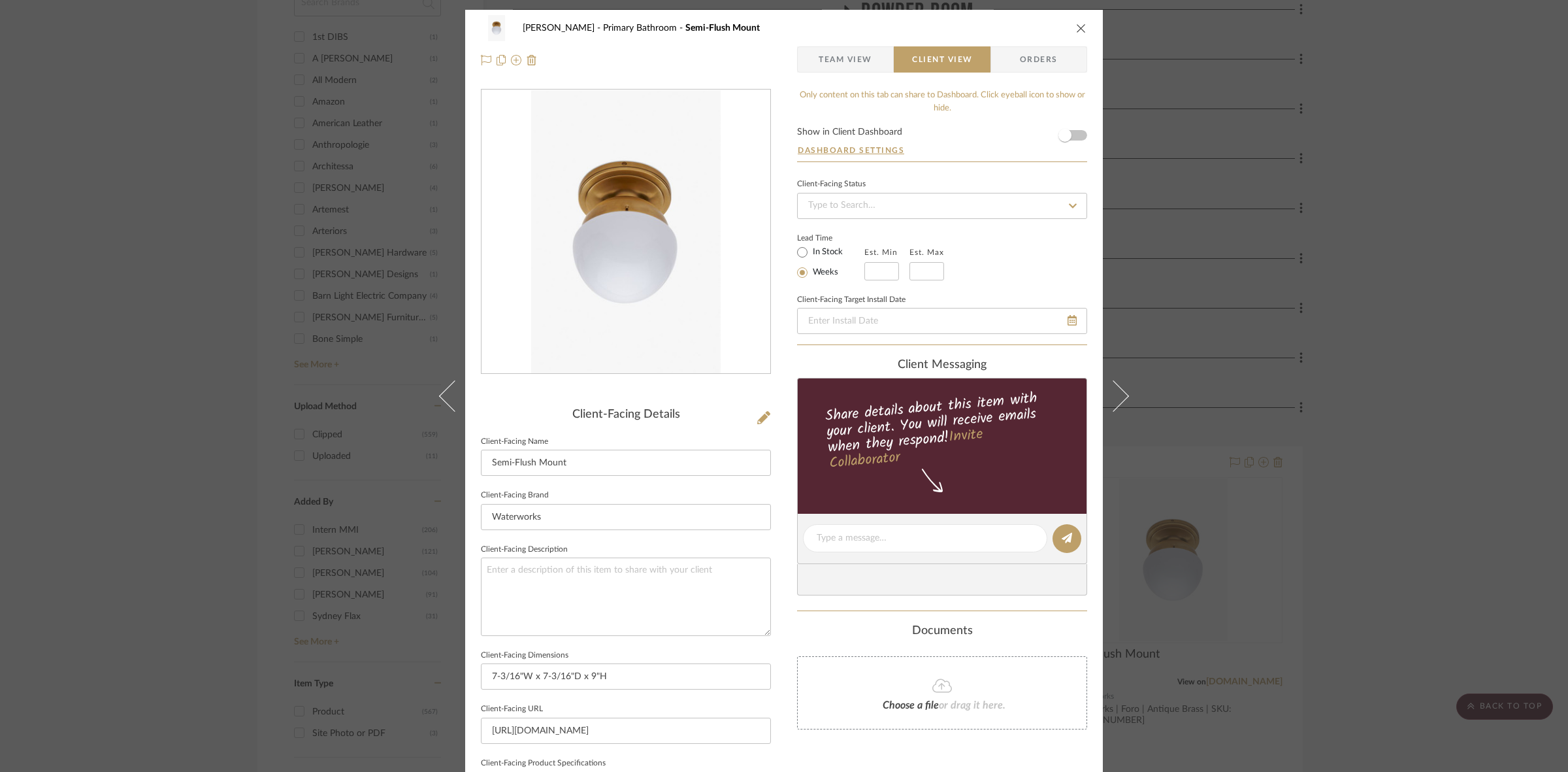
click at [1258, 363] on div "FRITZ DC Primary Bathroom Semi-Flush Mount Team View Client View Orders Client-…" at bounding box center [784, 386] width 1568 height 772
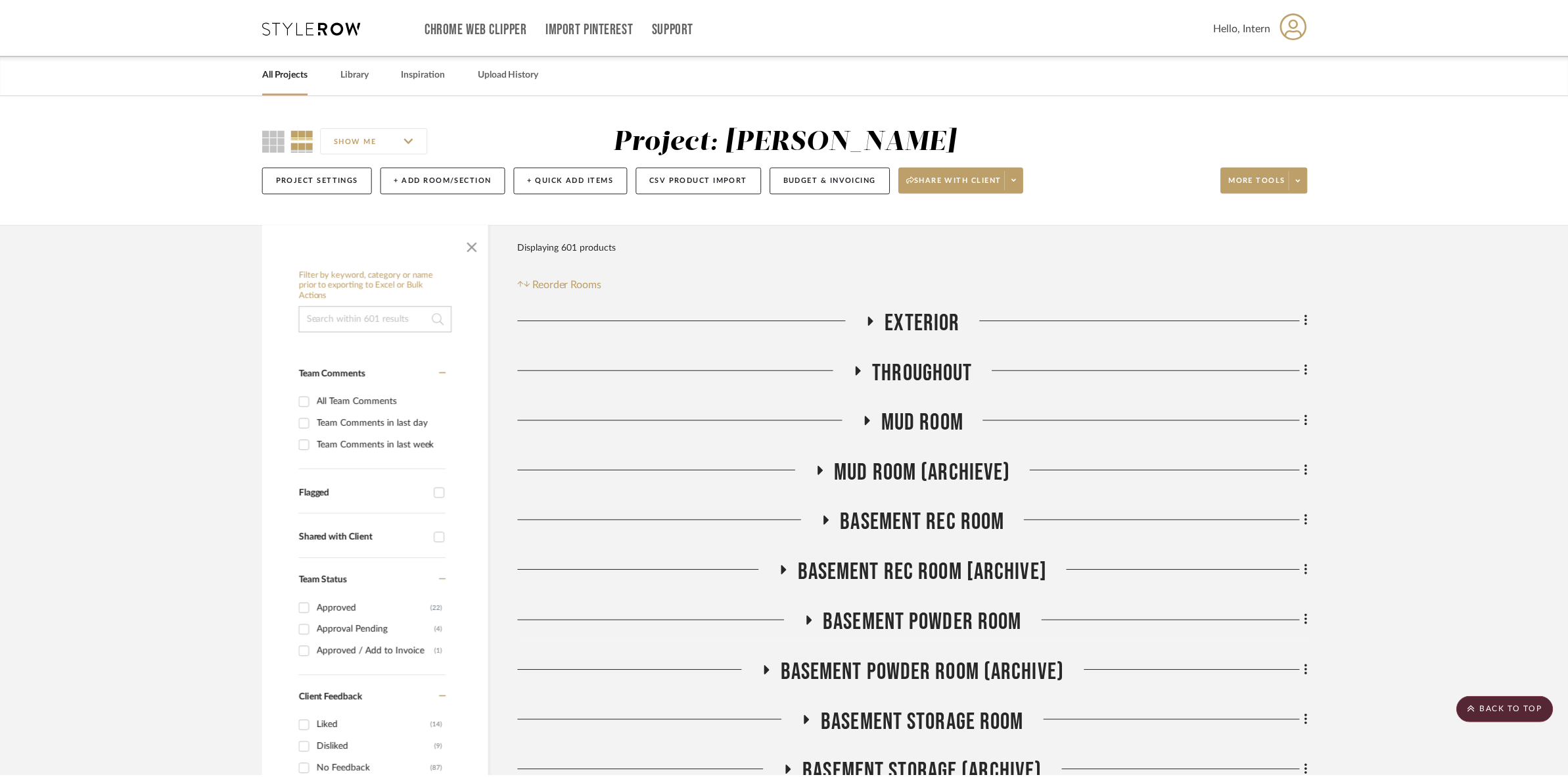
scroll to position [1463, 0]
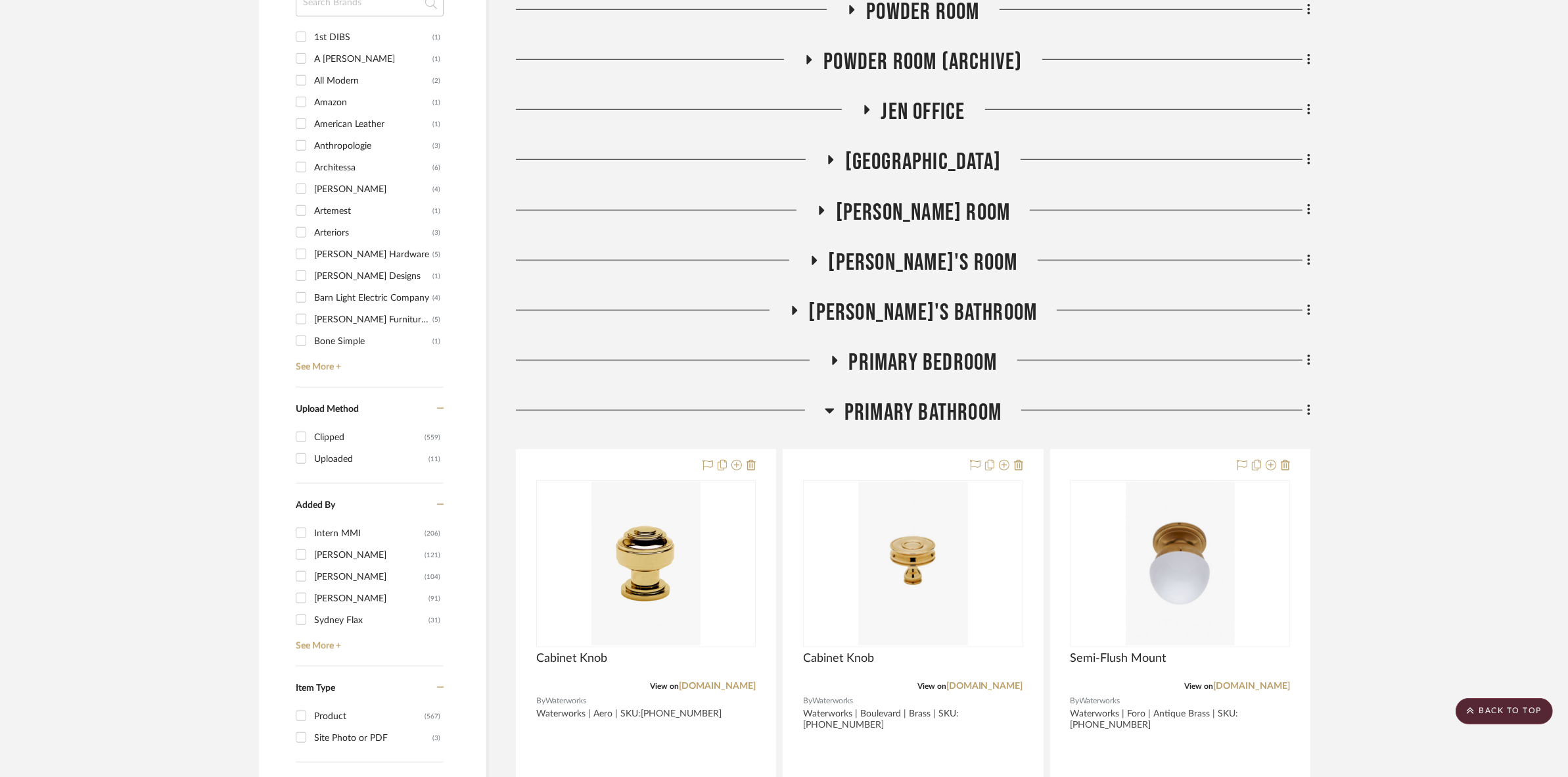
drag, startPoint x: 886, startPoint y: 405, endPoint x: 894, endPoint y: 386, distance: 20.6
click at [886, 403] on span "Primary Bathroom" at bounding box center [923, 413] width 157 height 28
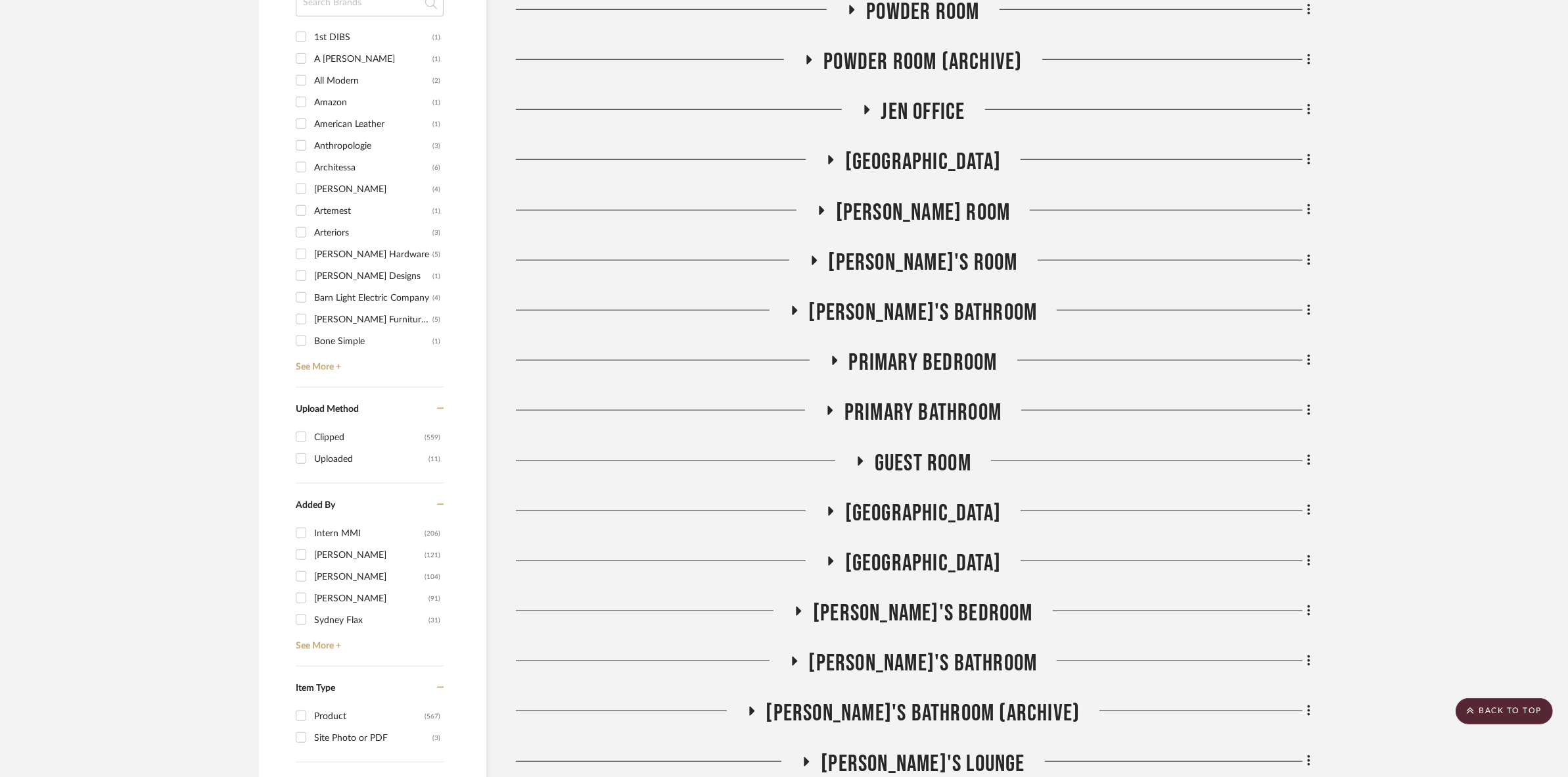
click at [898, 353] on span "Primary Bedroom" at bounding box center [923, 363] width 148 height 28
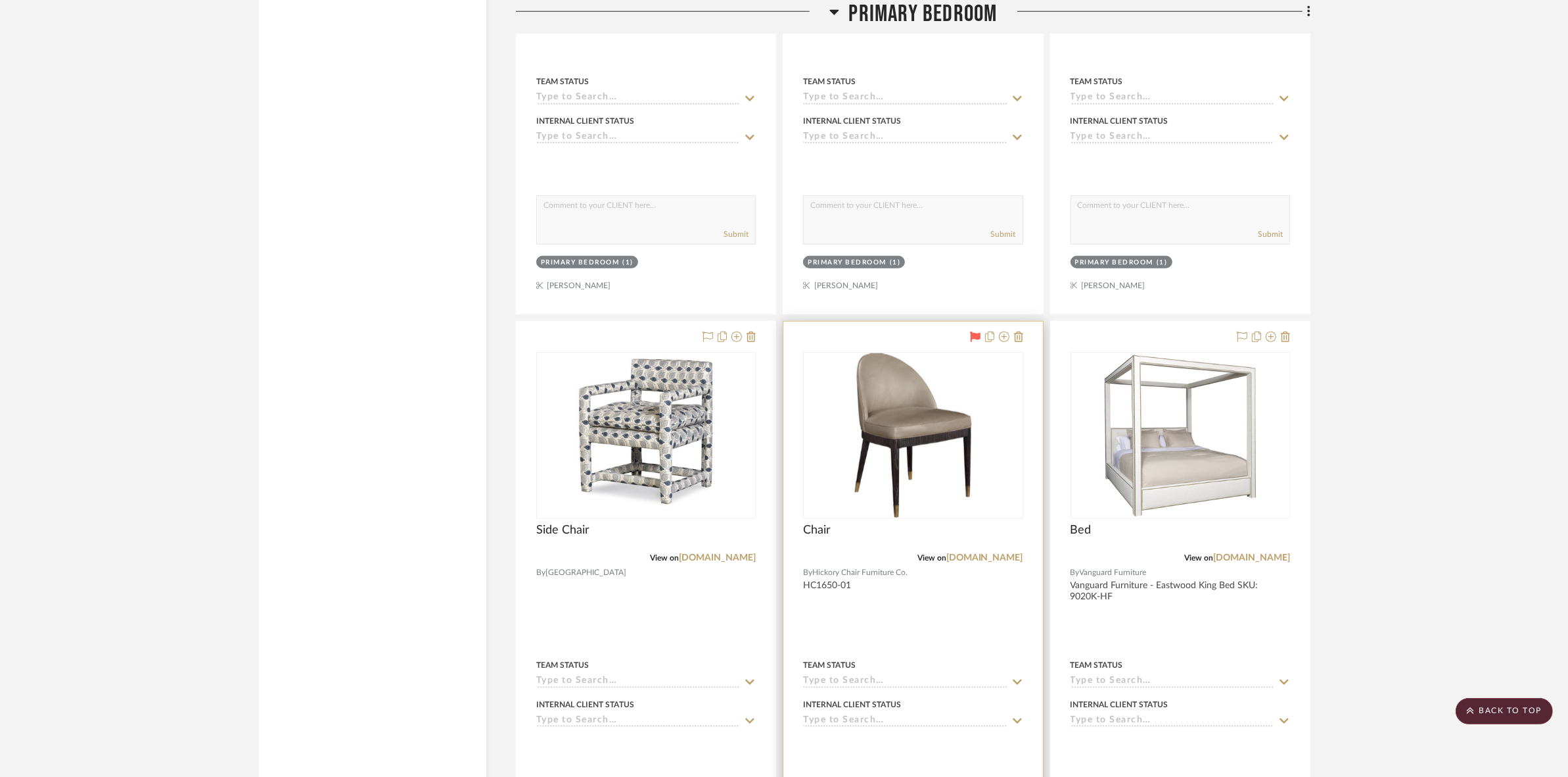
scroll to position [8286, 0]
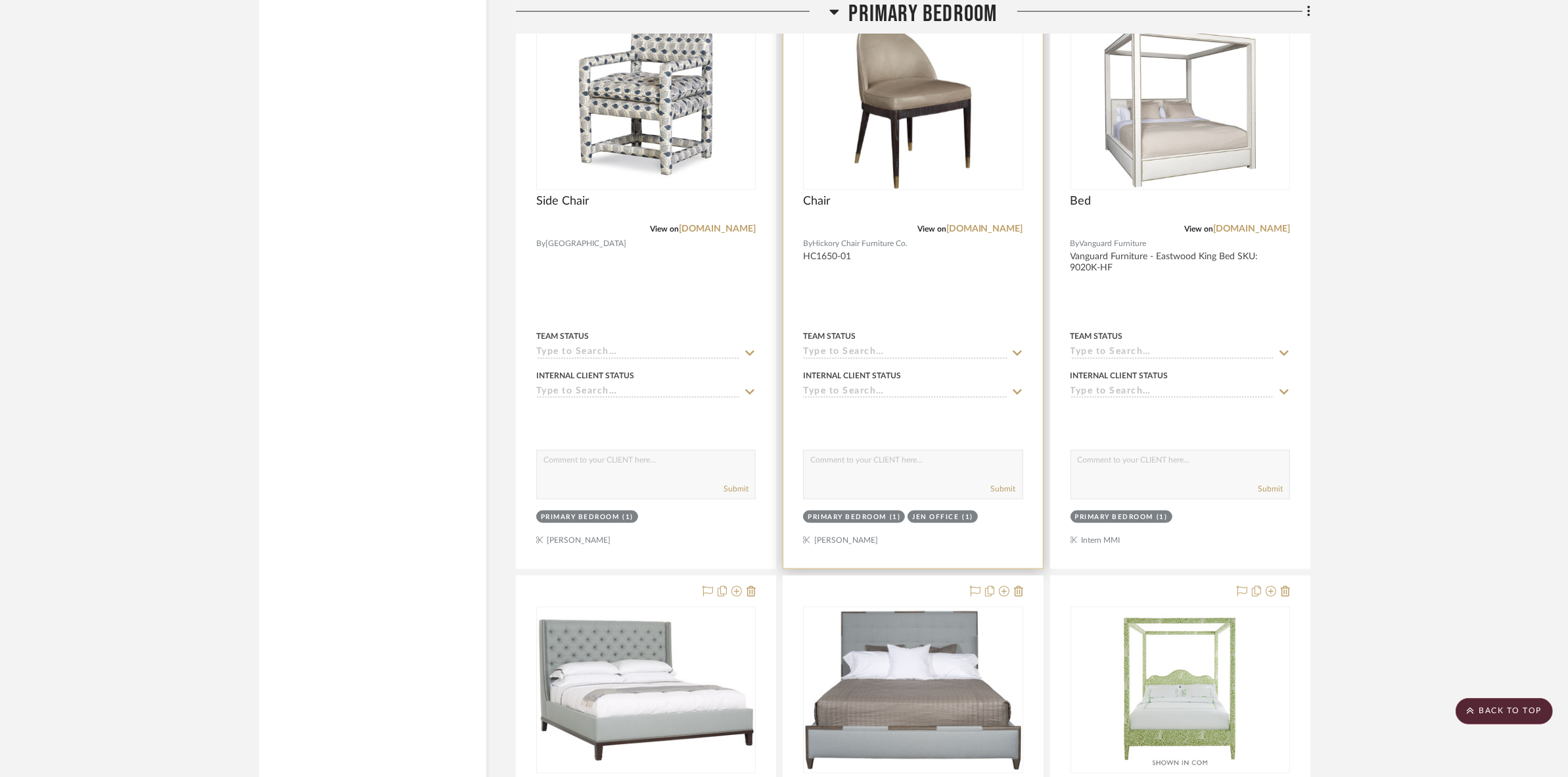
click at [884, 147] on img "0" at bounding box center [914, 106] width 157 height 165
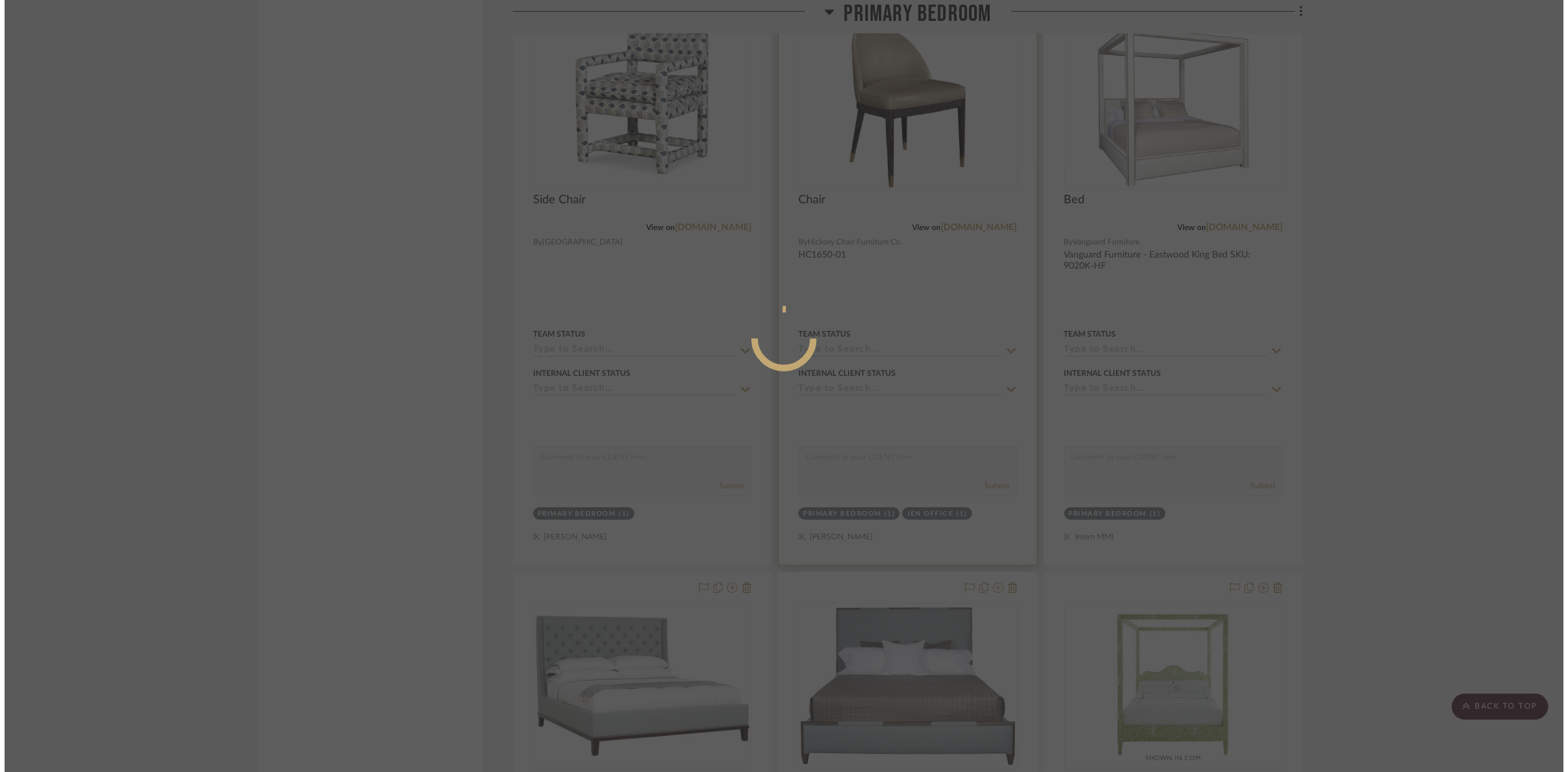
scroll to position [0, 0]
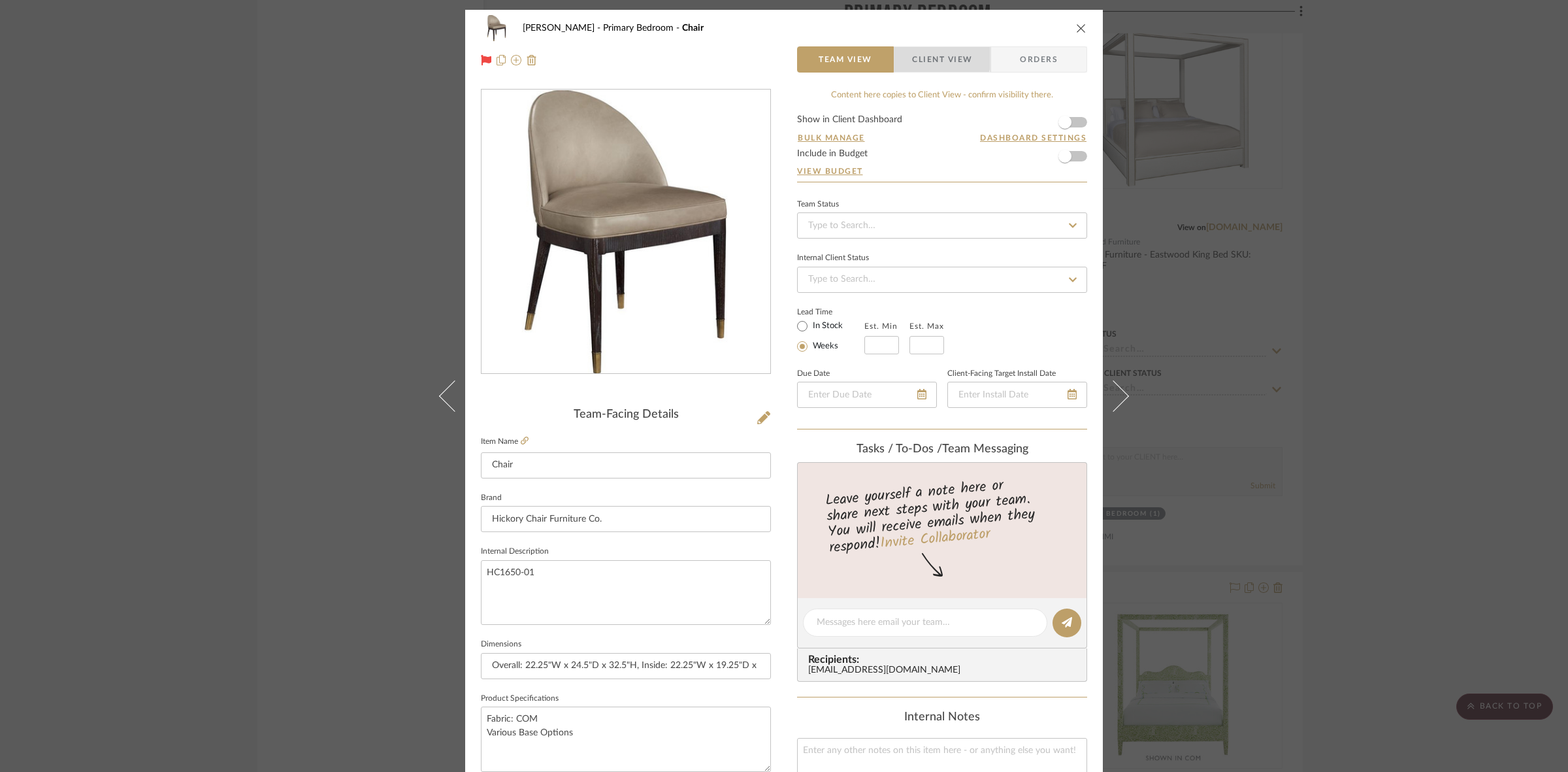
click at [923, 54] on span "Client View" at bounding box center [942, 59] width 60 height 26
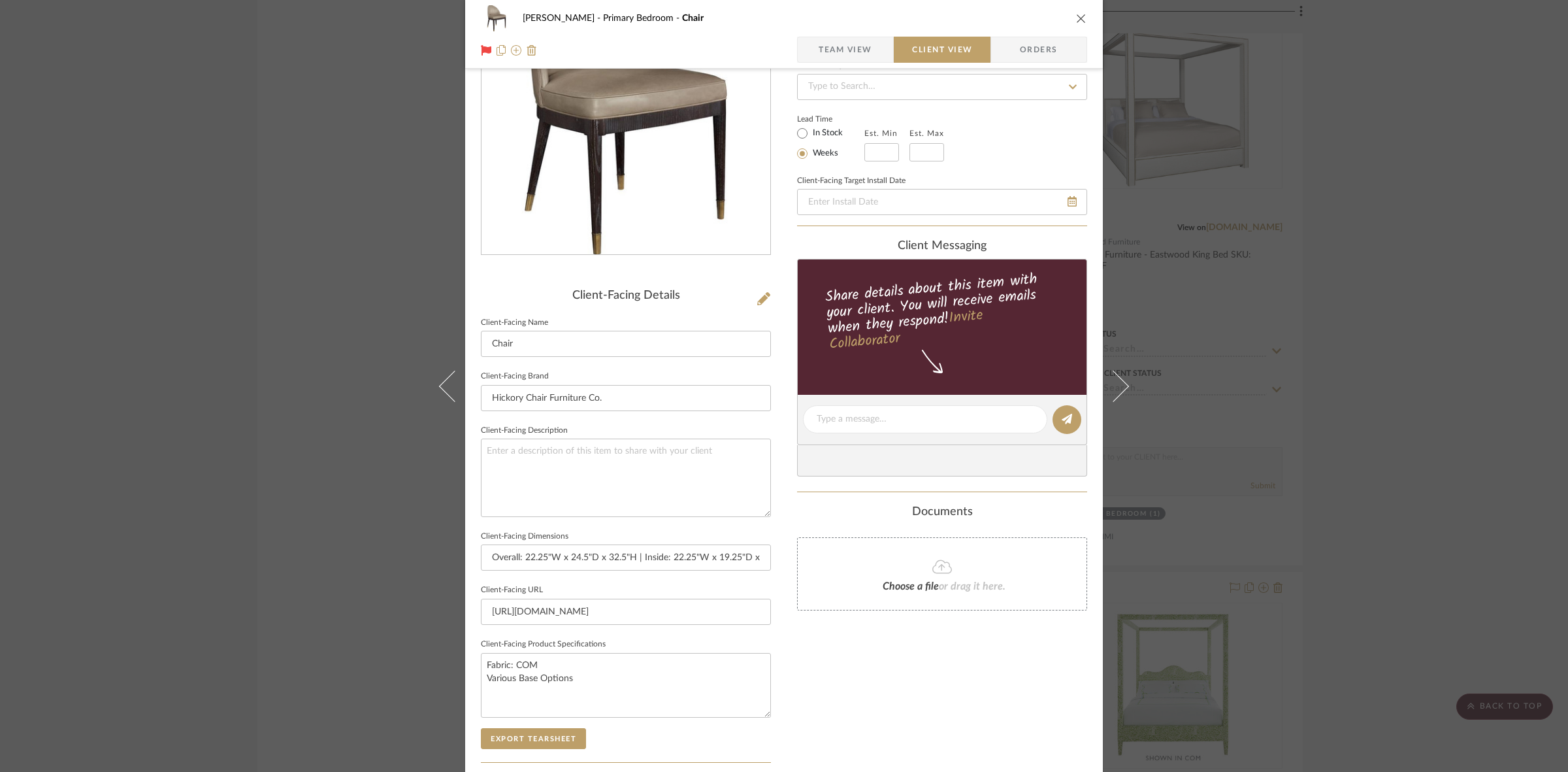
scroll to position [302, 0]
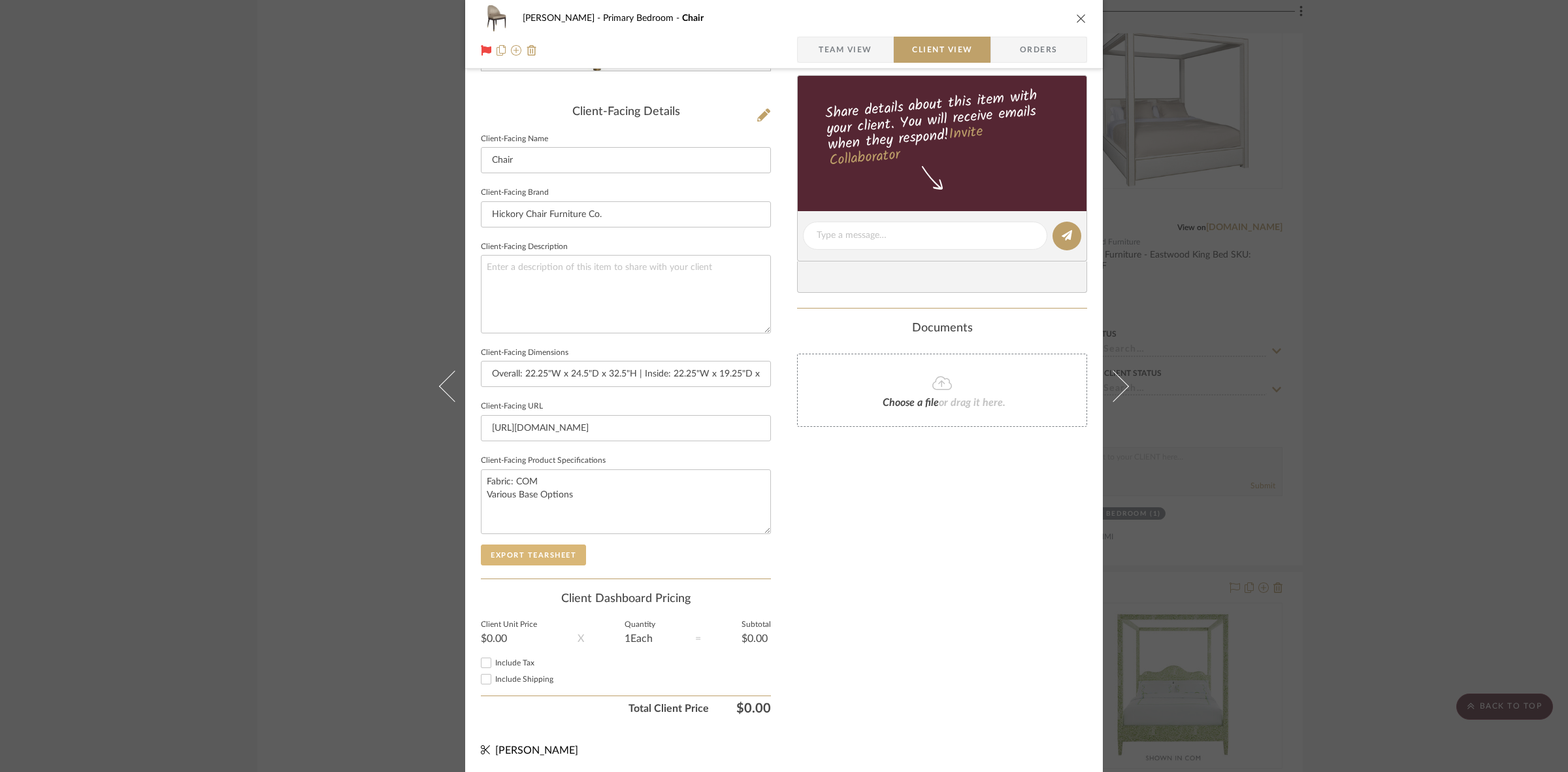
click at [563, 556] on button "Export Tearsheet" at bounding box center [533, 555] width 105 height 21
click at [334, 553] on div "FRITZ DC Primary Bedroom Chair Team View Client View Orders Client-Facing Detai…" at bounding box center [784, 386] width 1568 height 772
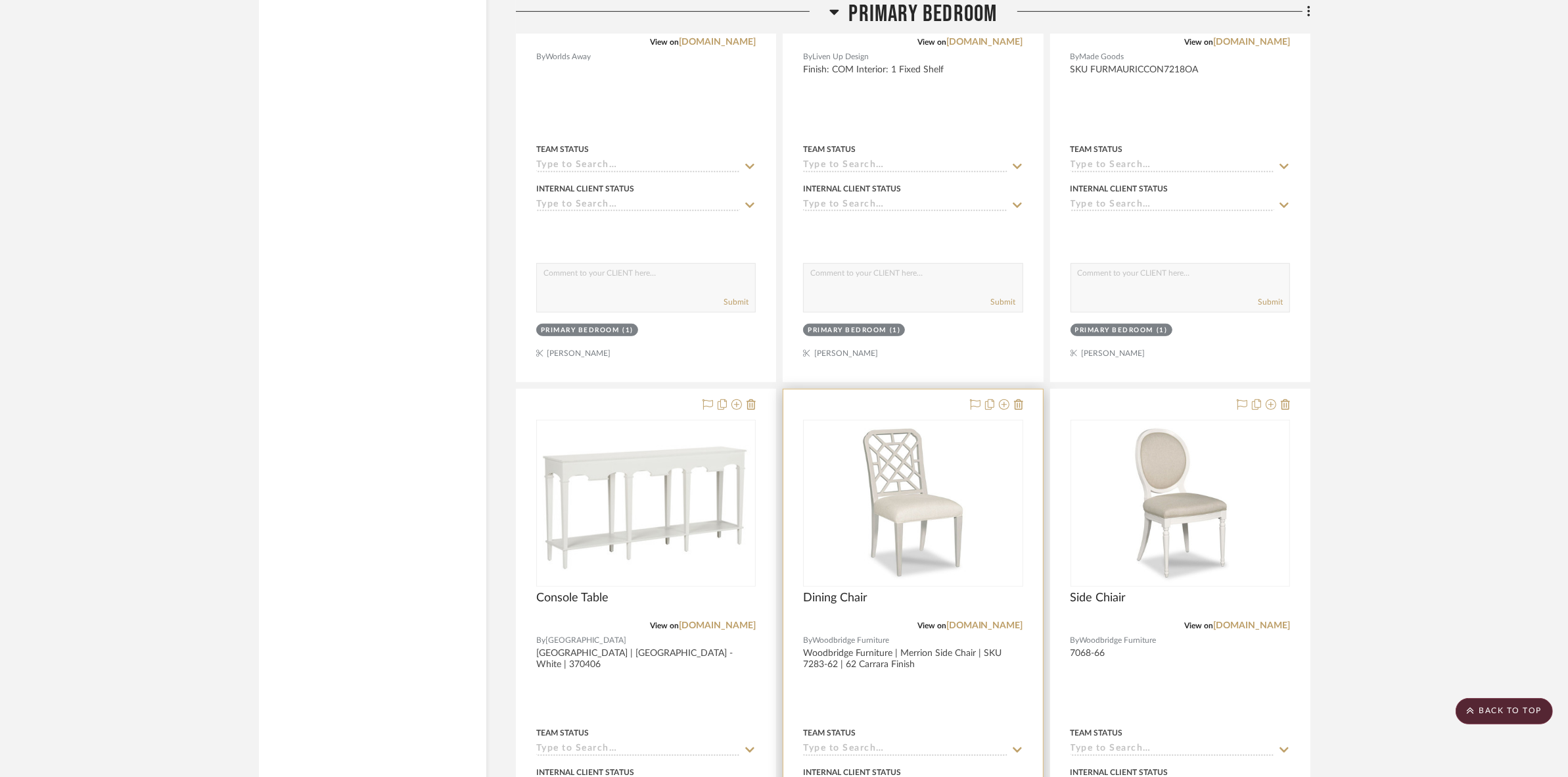
scroll to position [7300, 0]
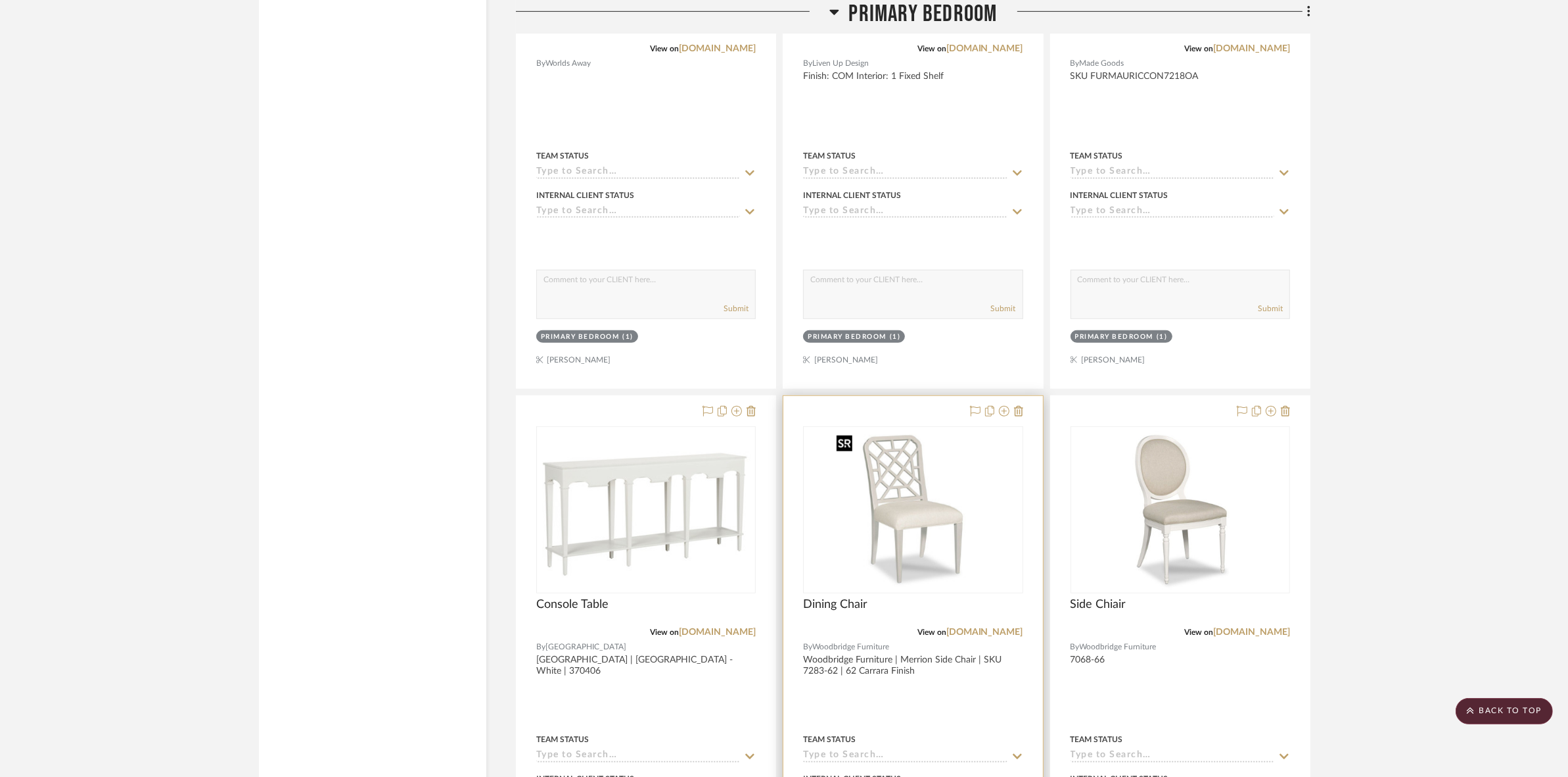
click at [0, 0] on img at bounding box center [0, 0] width 0 height 0
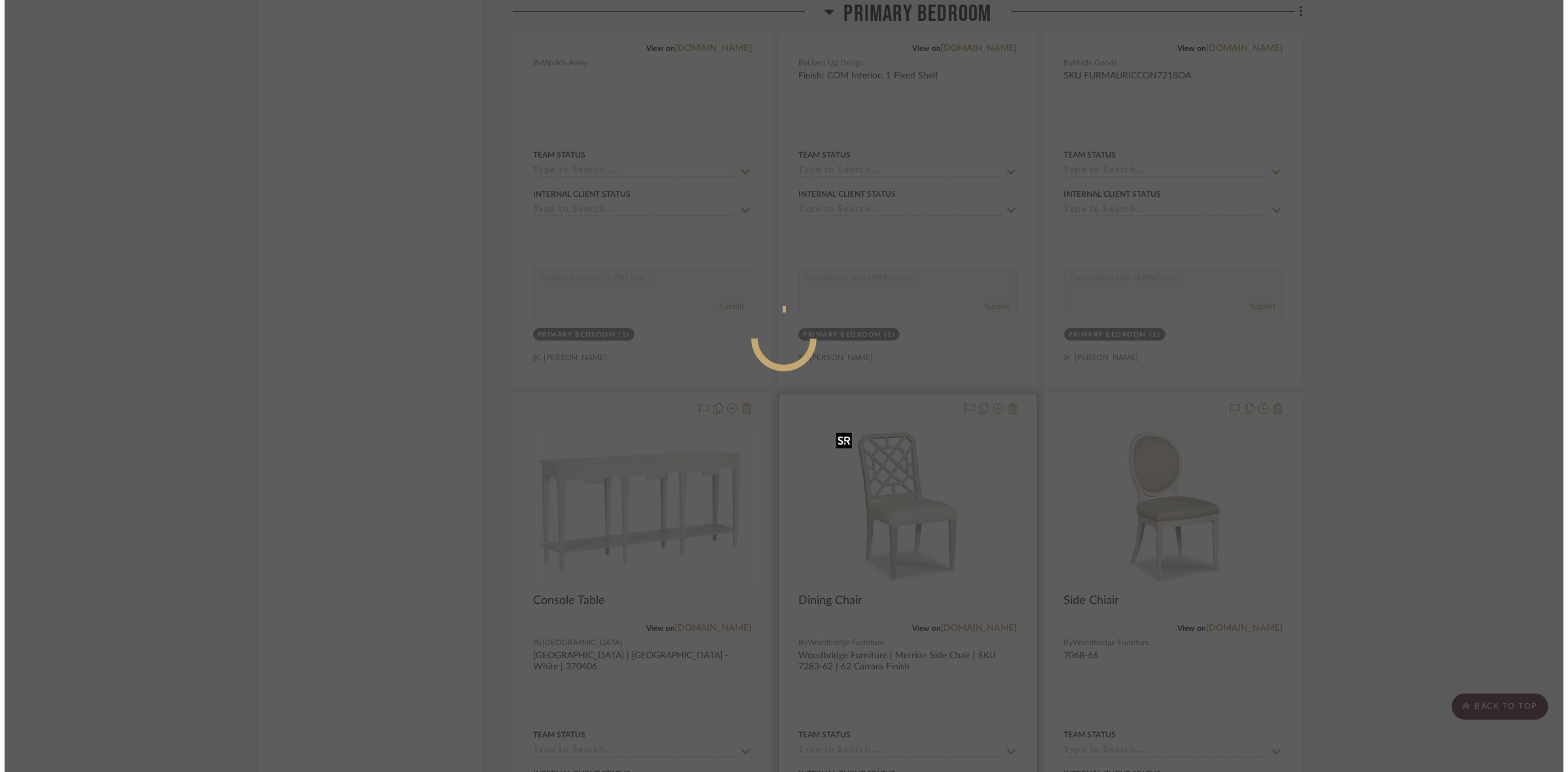
scroll to position [0, 0]
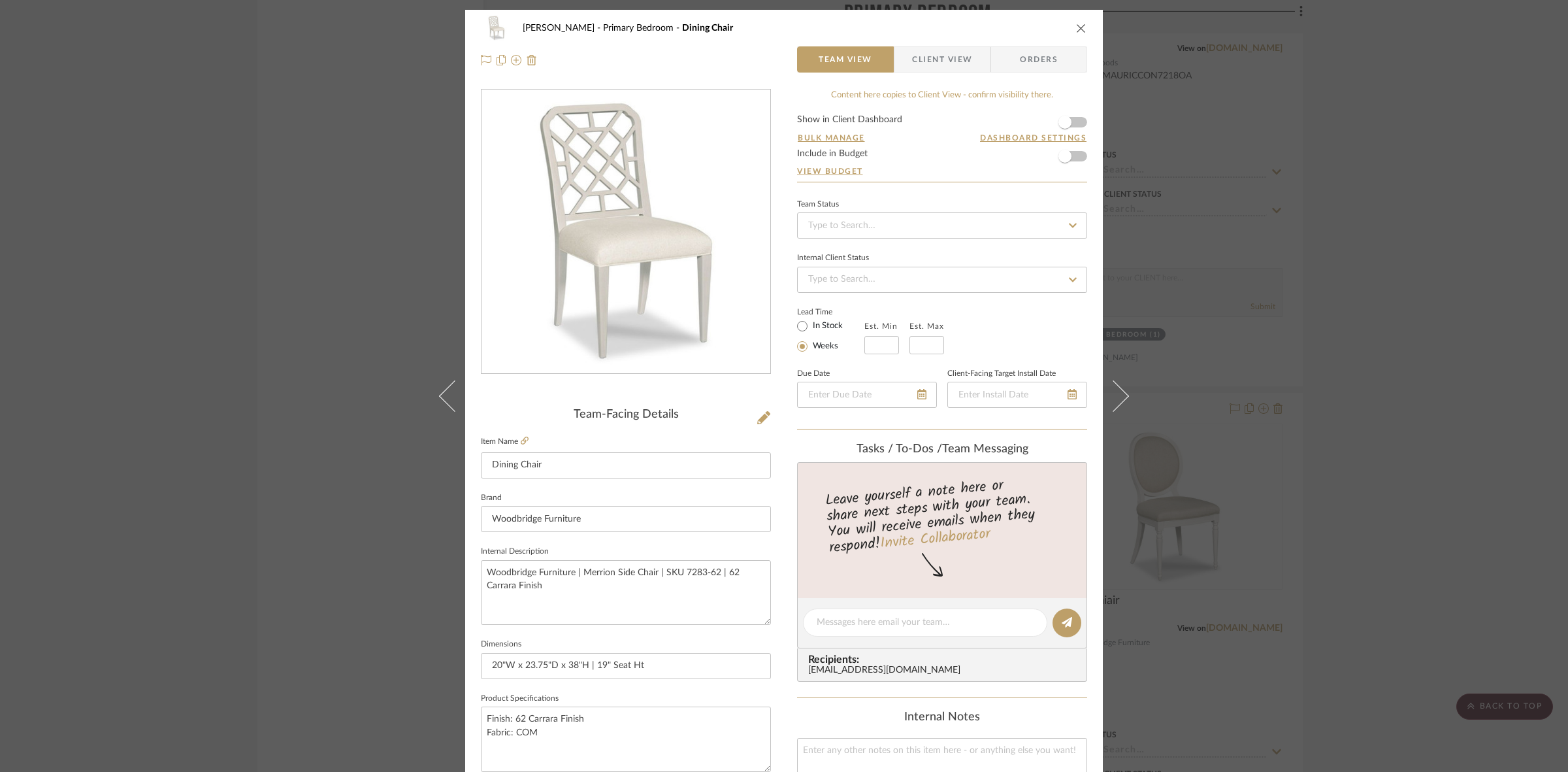
drag, startPoint x: 932, startPoint y: 56, endPoint x: 926, endPoint y: 96, distance: 40.4
click at [932, 56] on span "Client View" at bounding box center [942, 59] width 60 height 26
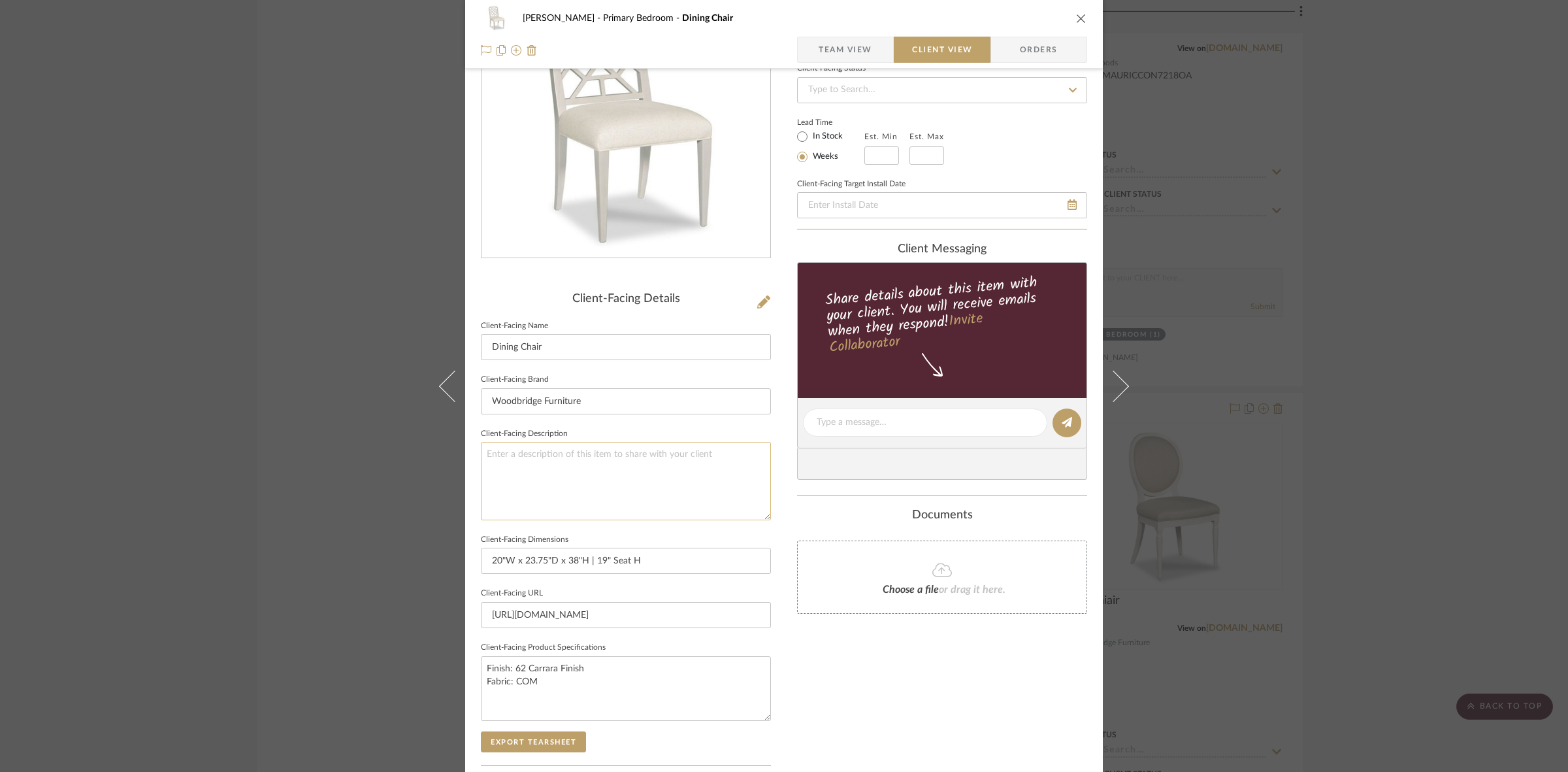
scroll to position [302, 0]
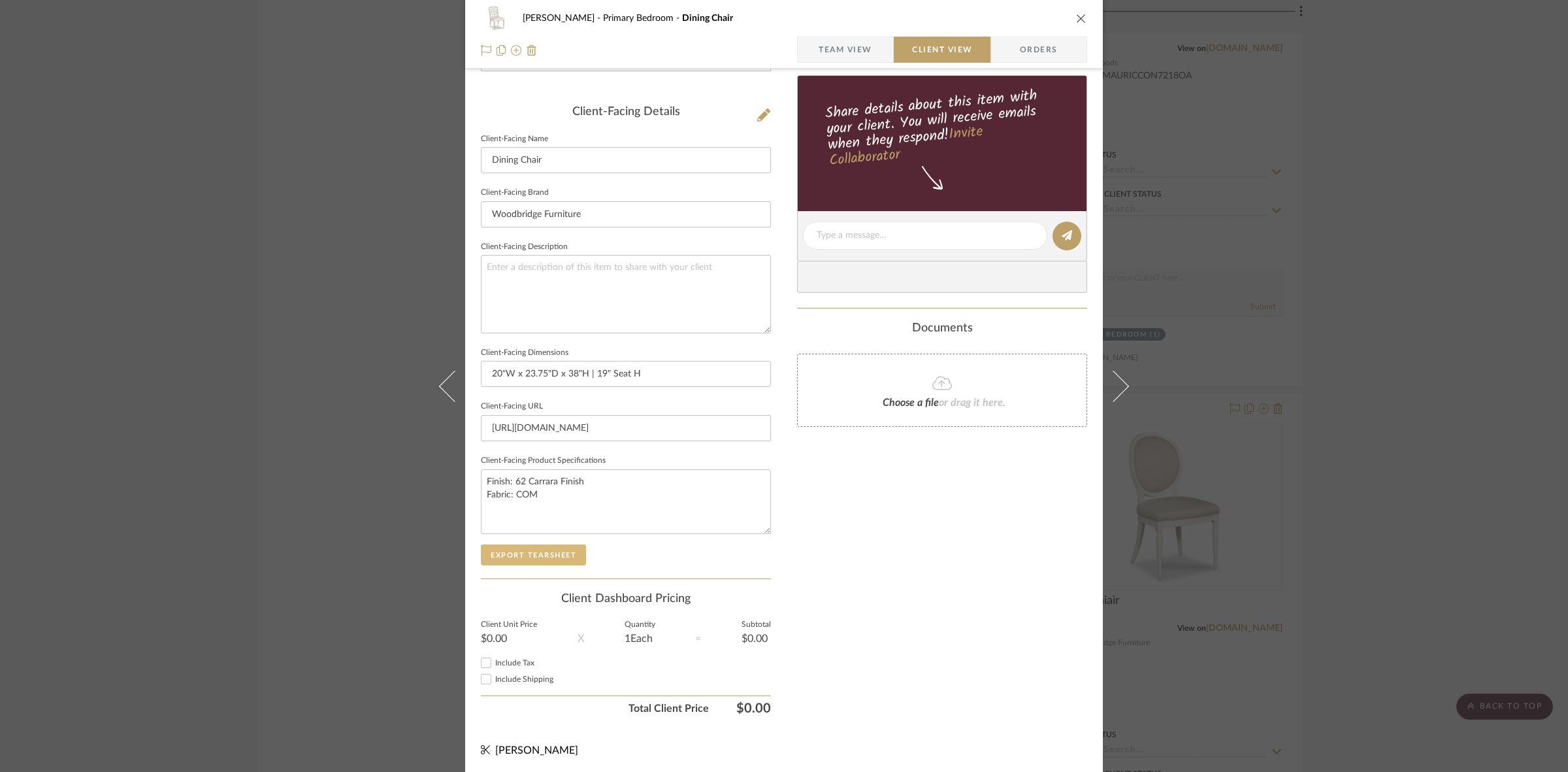
click at [566, 547] on button "Export Tearsheet" at bounding box center [533, 555] width 105 height 21
click at [320, 354] on div "FRITZ DC Primary Bedroom Dining Chair Team View Client View Orders Client-Facin…" at bounding box center [784, 386] width 1568 height 772
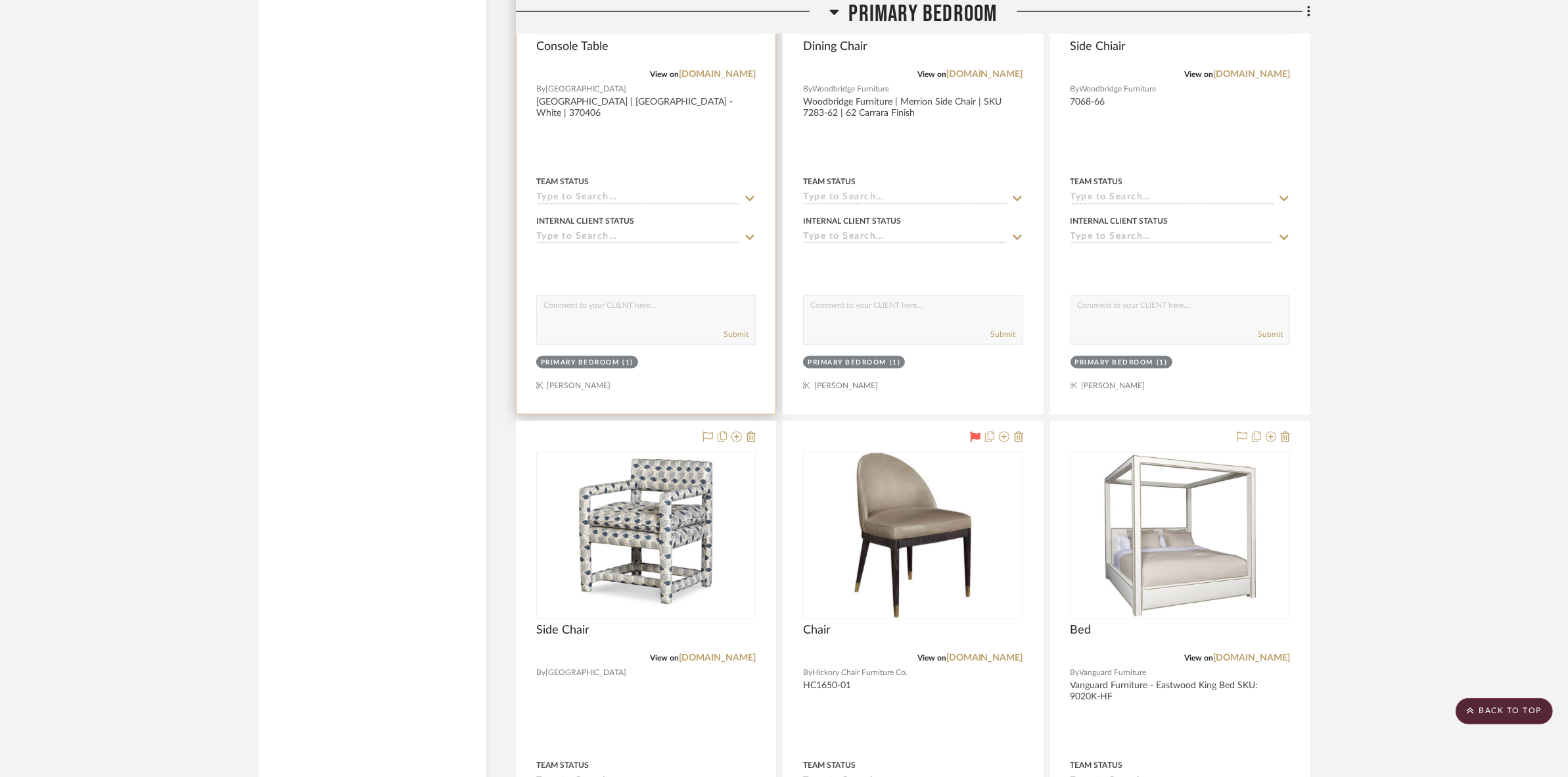
scroll to position [8040, 0]
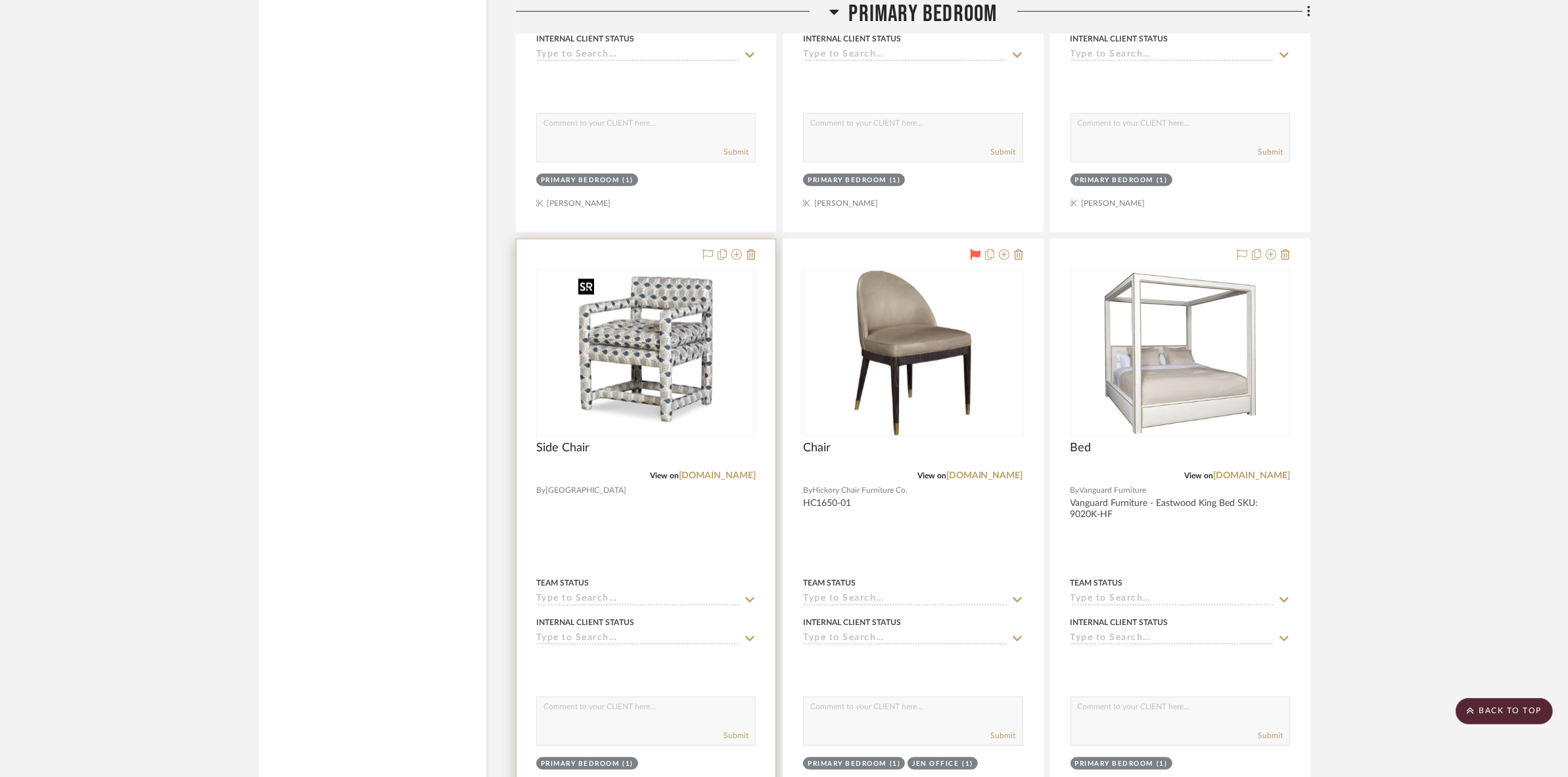
click at [0, 0] on img at bounding box center [0, 0] width 0 height 0
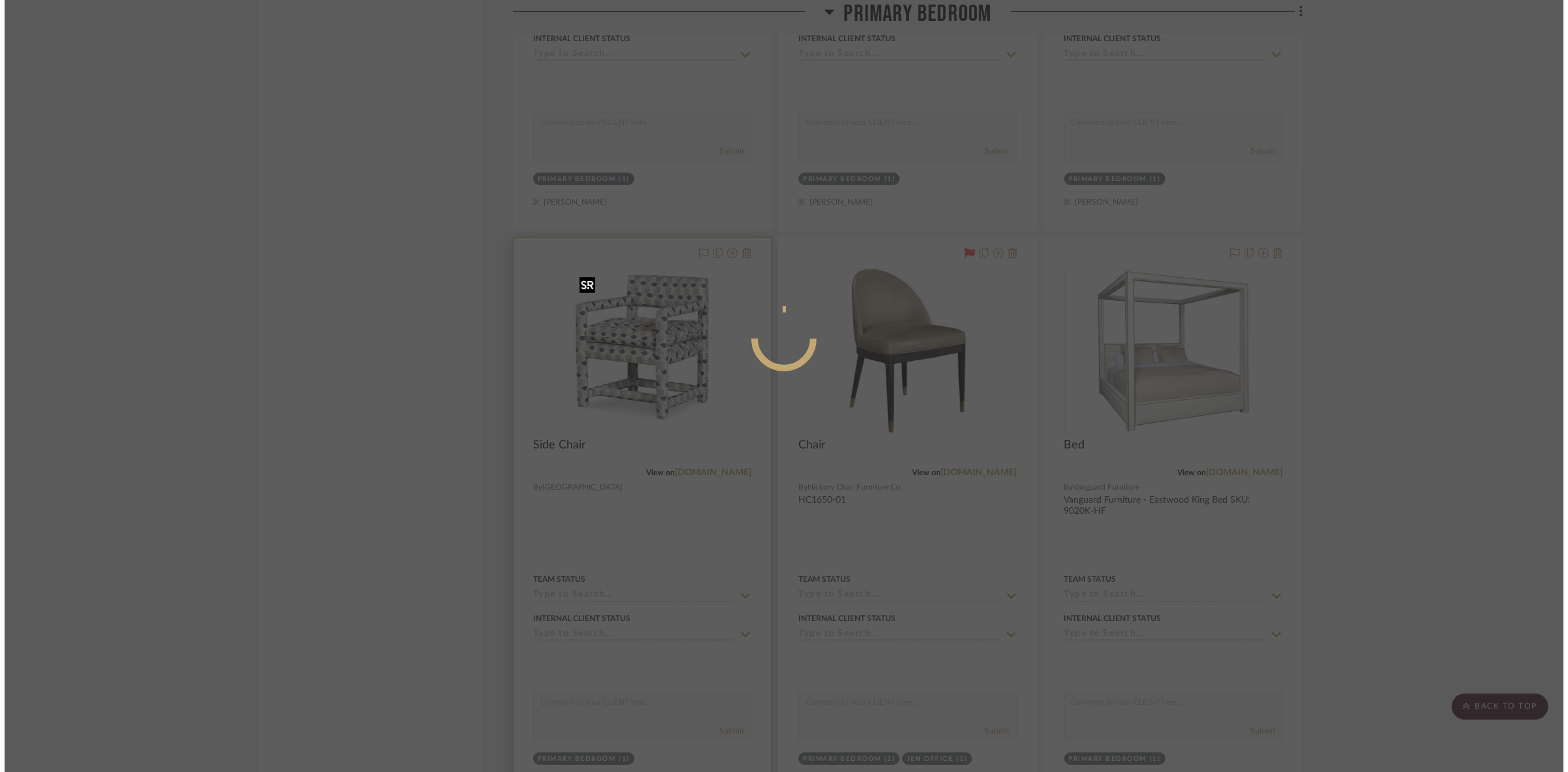
scroll to position [0, 0]
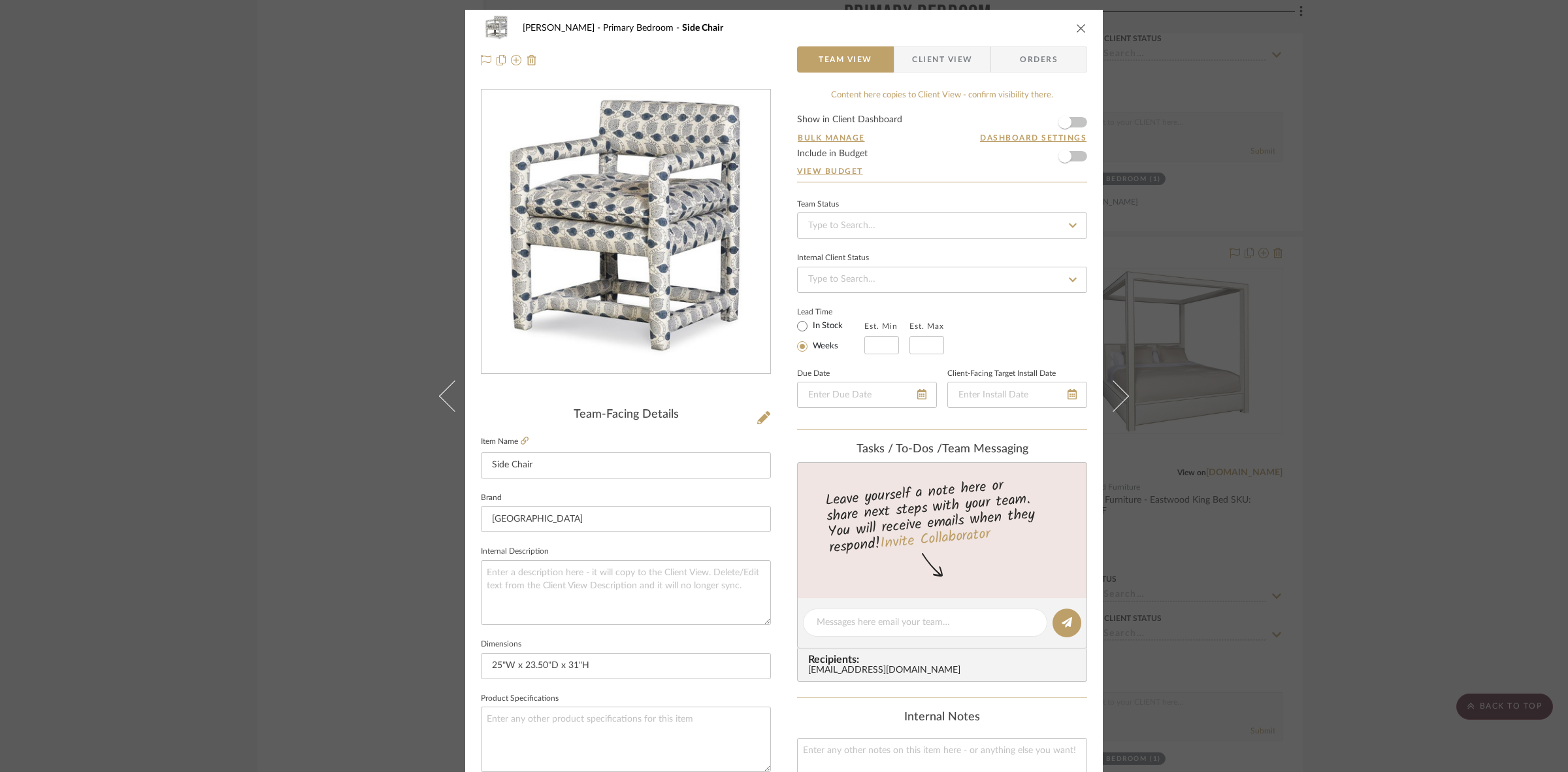
click at [921, 60] on span "Client View" at bounding box center [942, 59] width 60 height 26
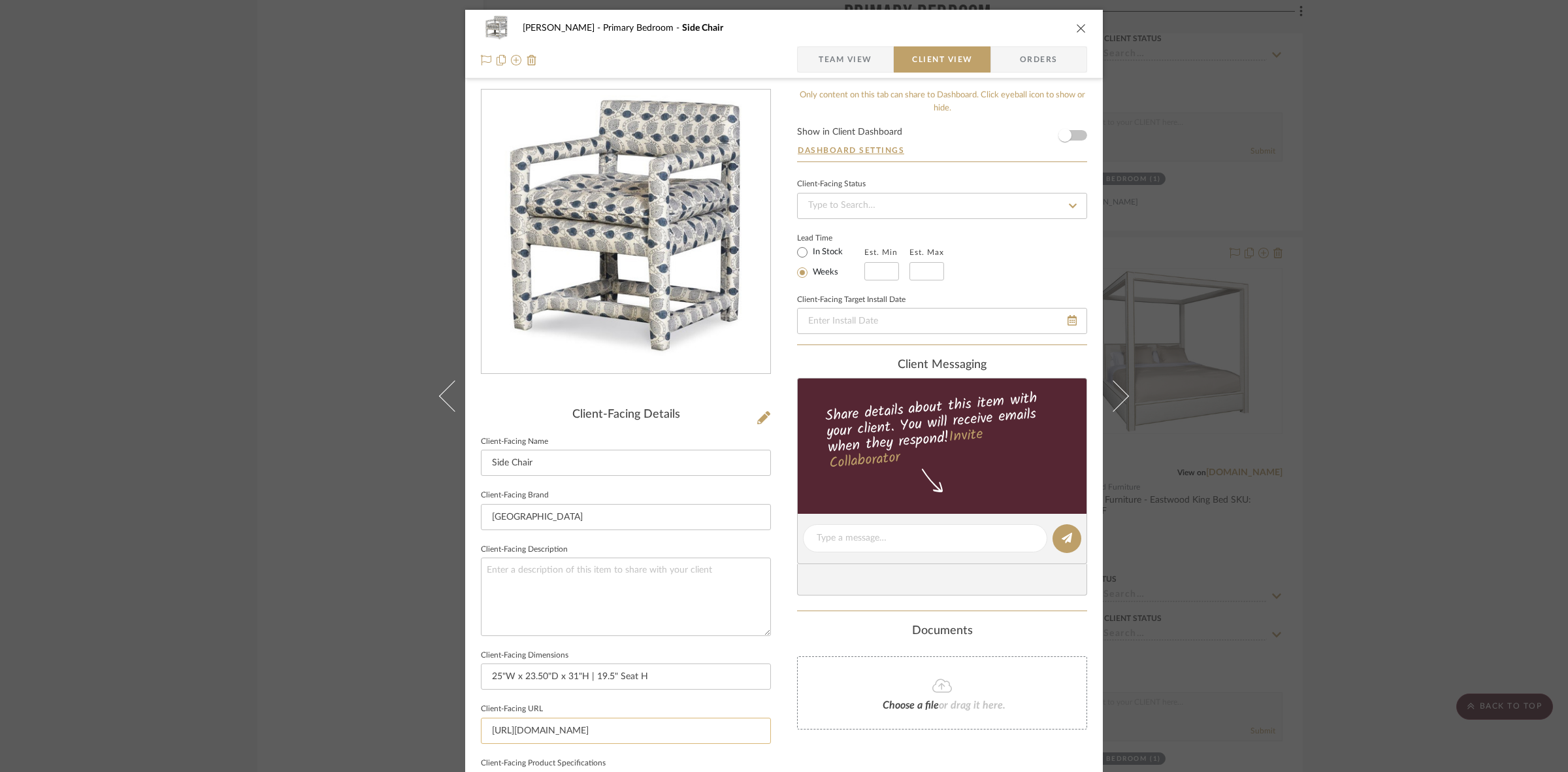
scroll to position [302, 0]
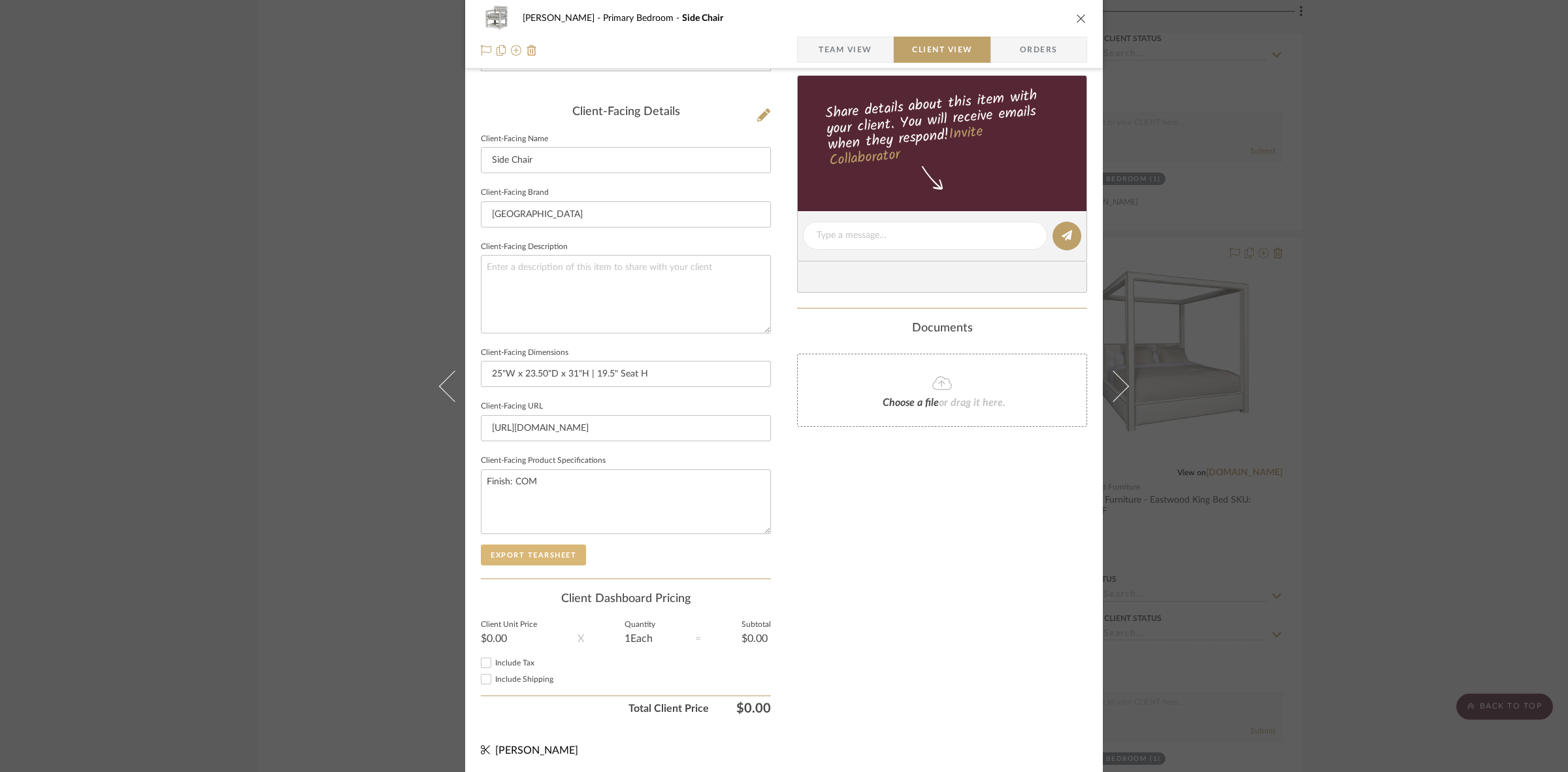
click at [575, 546] on button "Export Tearsheet" at bounding box center [533, 555] width 105 height 21
click at [282, 298] on div "FRITZ DC Primary Bedroom Side Chair Team View Client View Orders Client-Facing …" at bounding box center [784, 386] width 1568 height 772
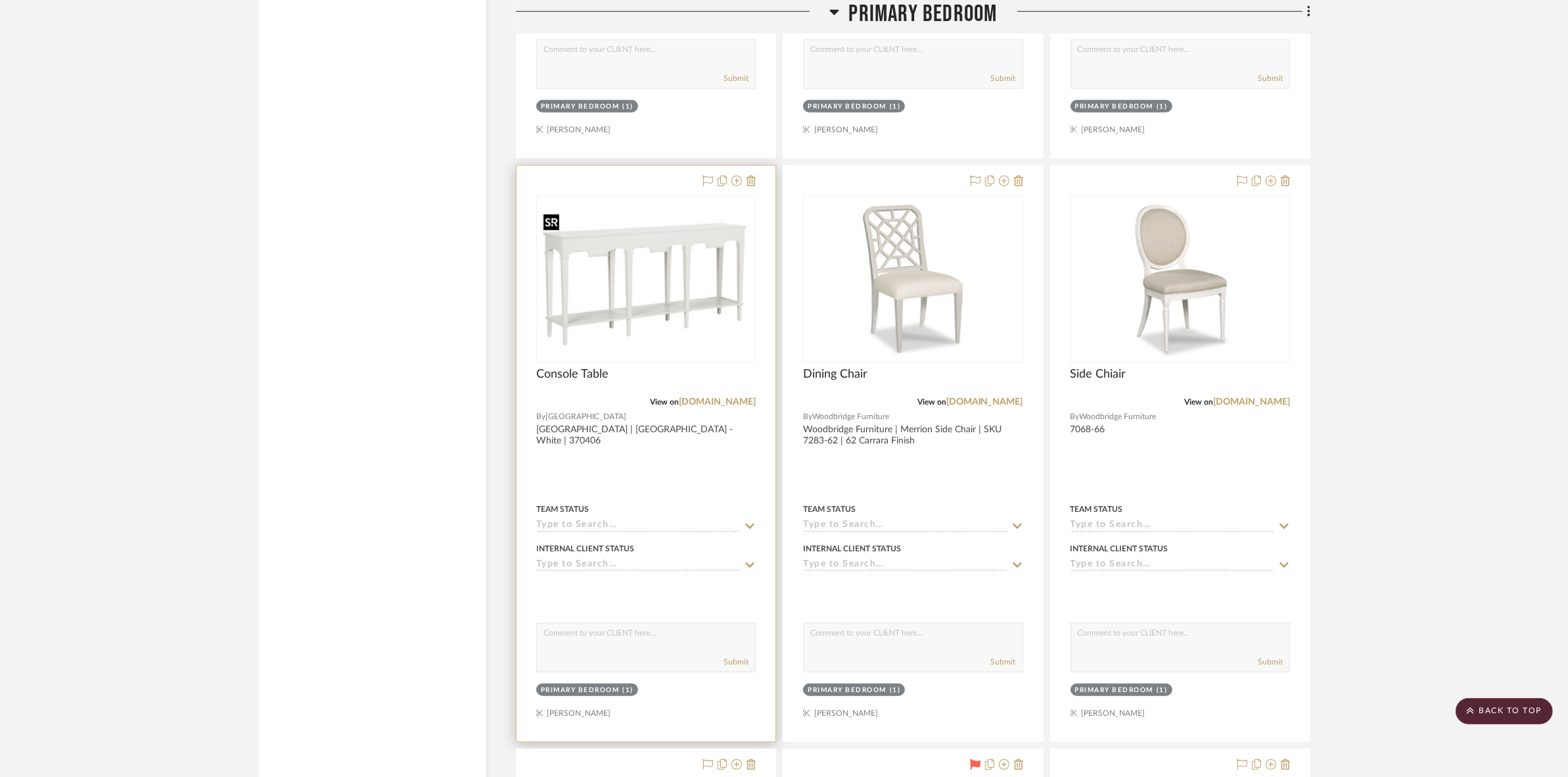
scroll to position [7464, 0]
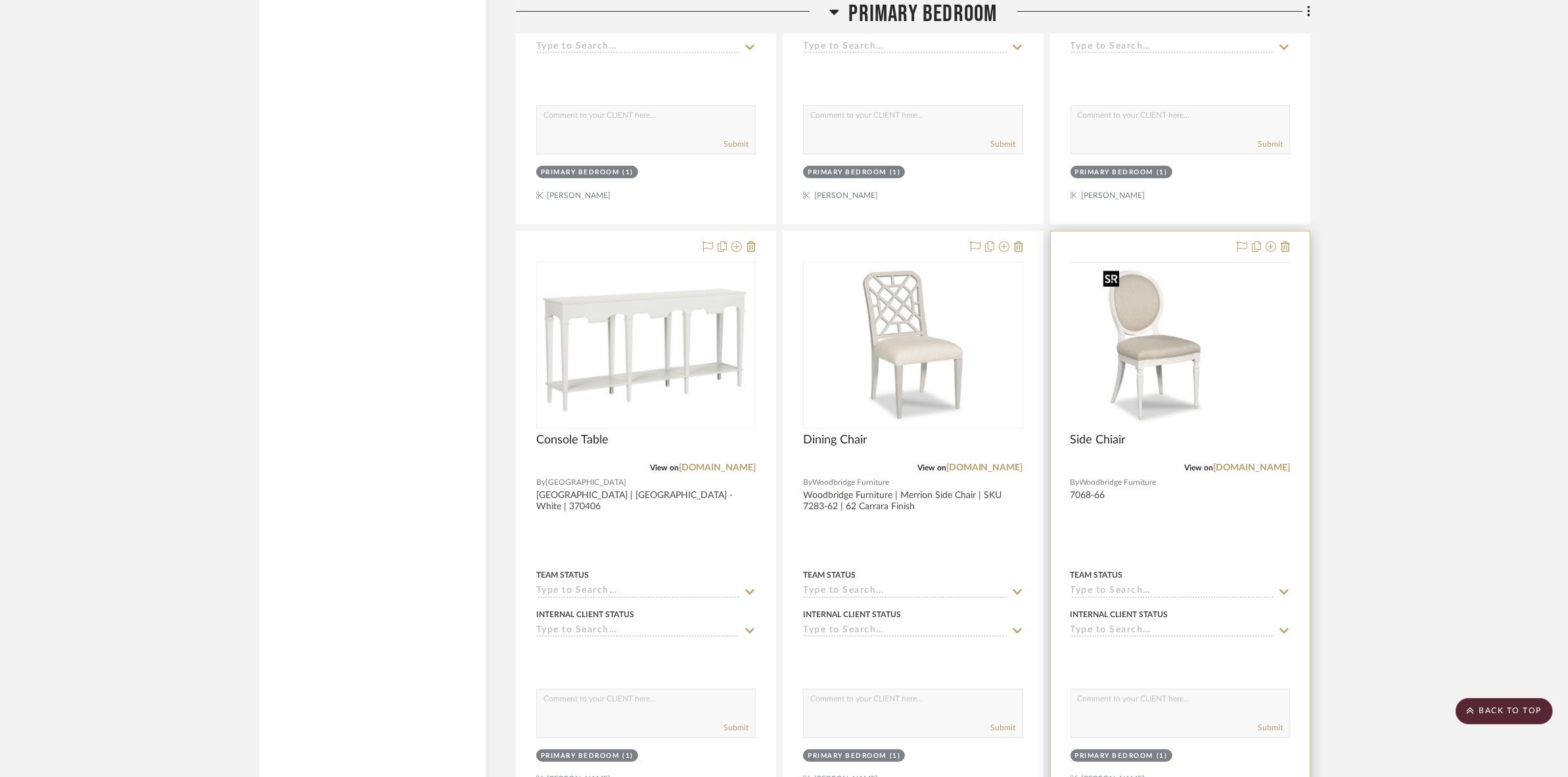
click at [0, 0] on img at bounding box center [0, 0] width 0 height 0
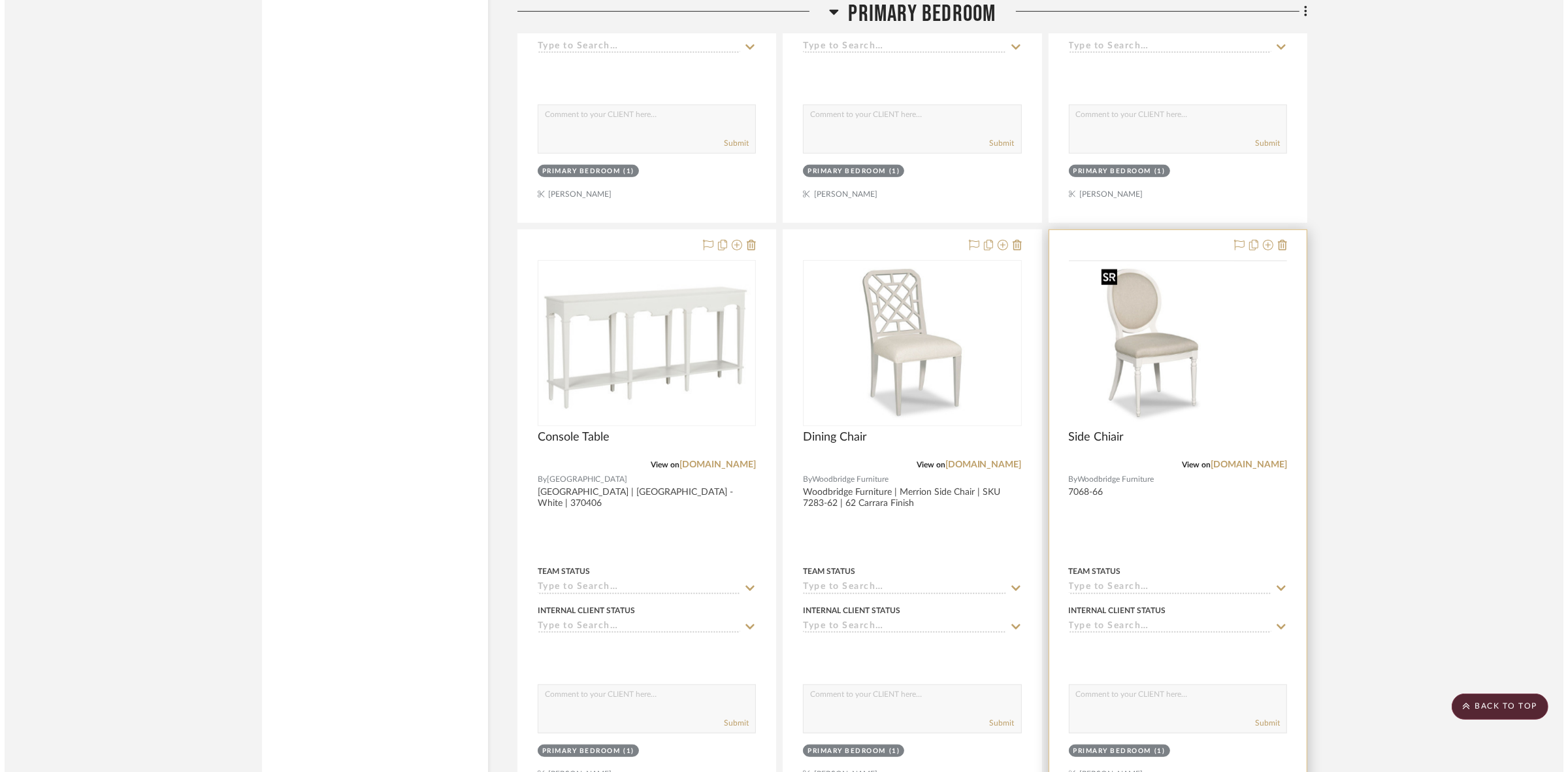
scroll to position [0, 0]
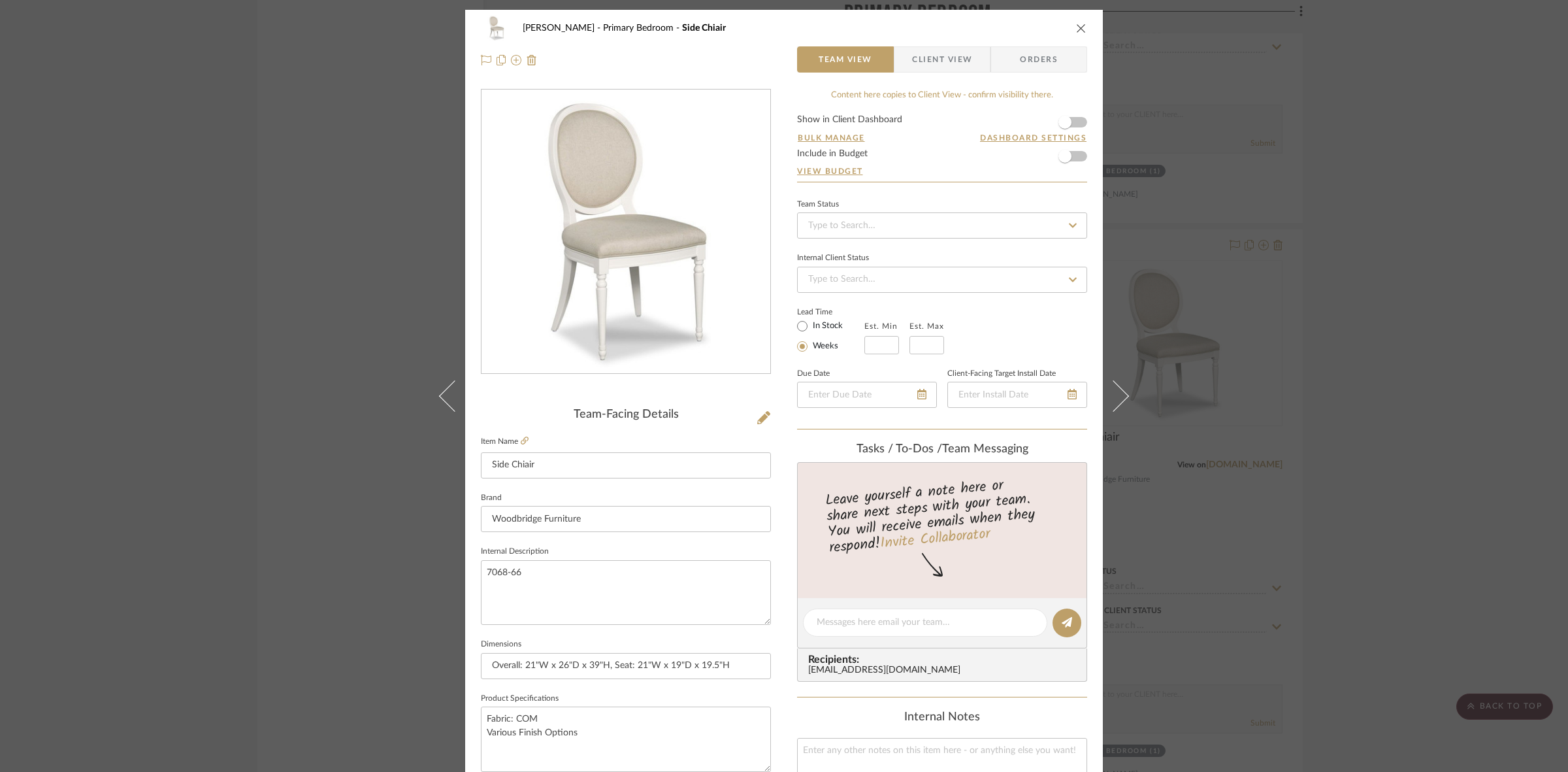
click at [932, 63] on span "Client View" at bounding box center [942, 59] width 60 height 26
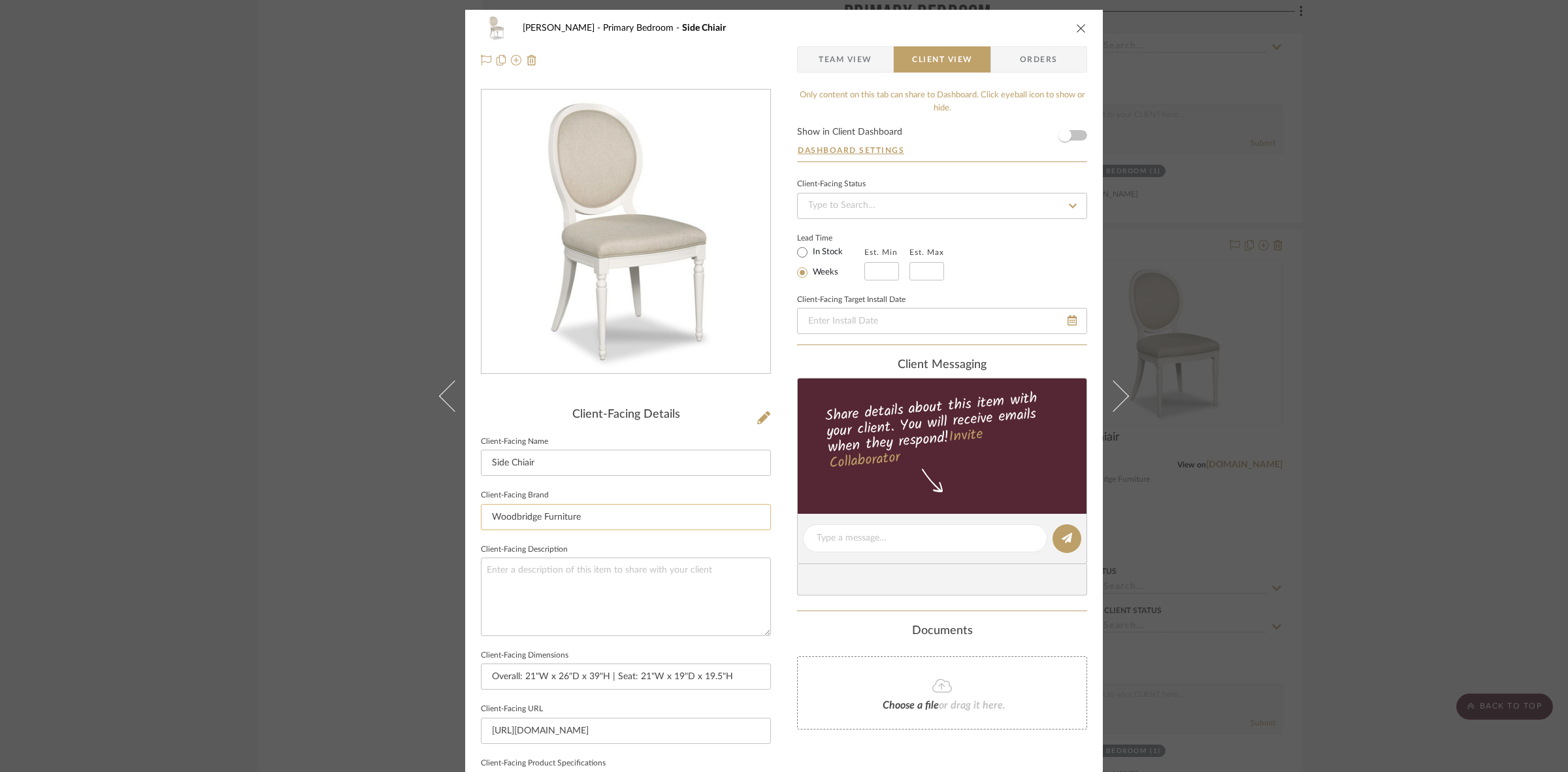
scroll to position [302, 0]
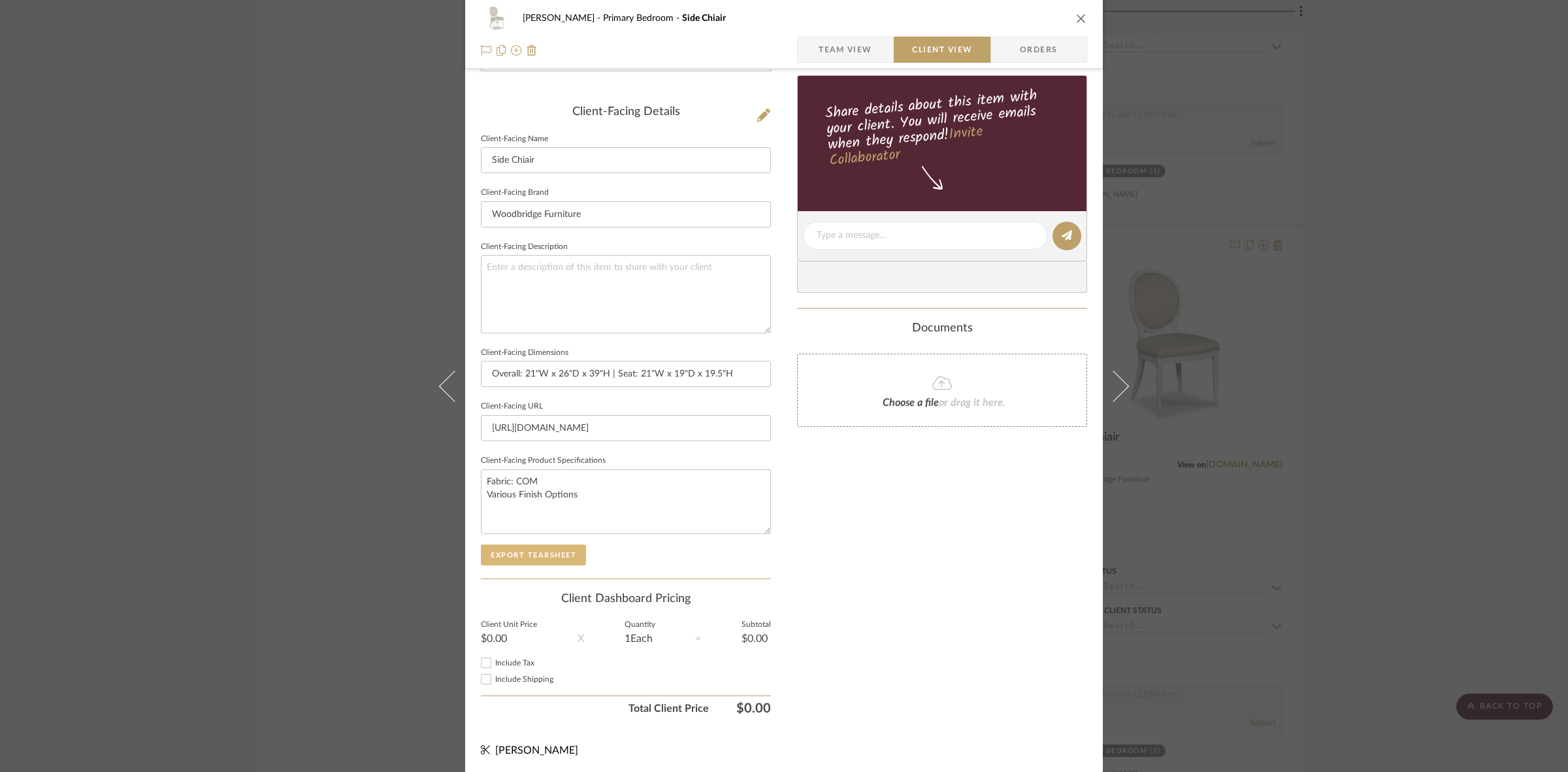
click at [555, 545] on button "Export Tearsheet" at bounding box center [533, 555] width 105 height 21
click at [1258, 337] on div "FRITZ DC Primary Bedroom Side Chiair Team View Client View Orders Client-Facing…" at bounding box center [784, 386] width 1568 height 772
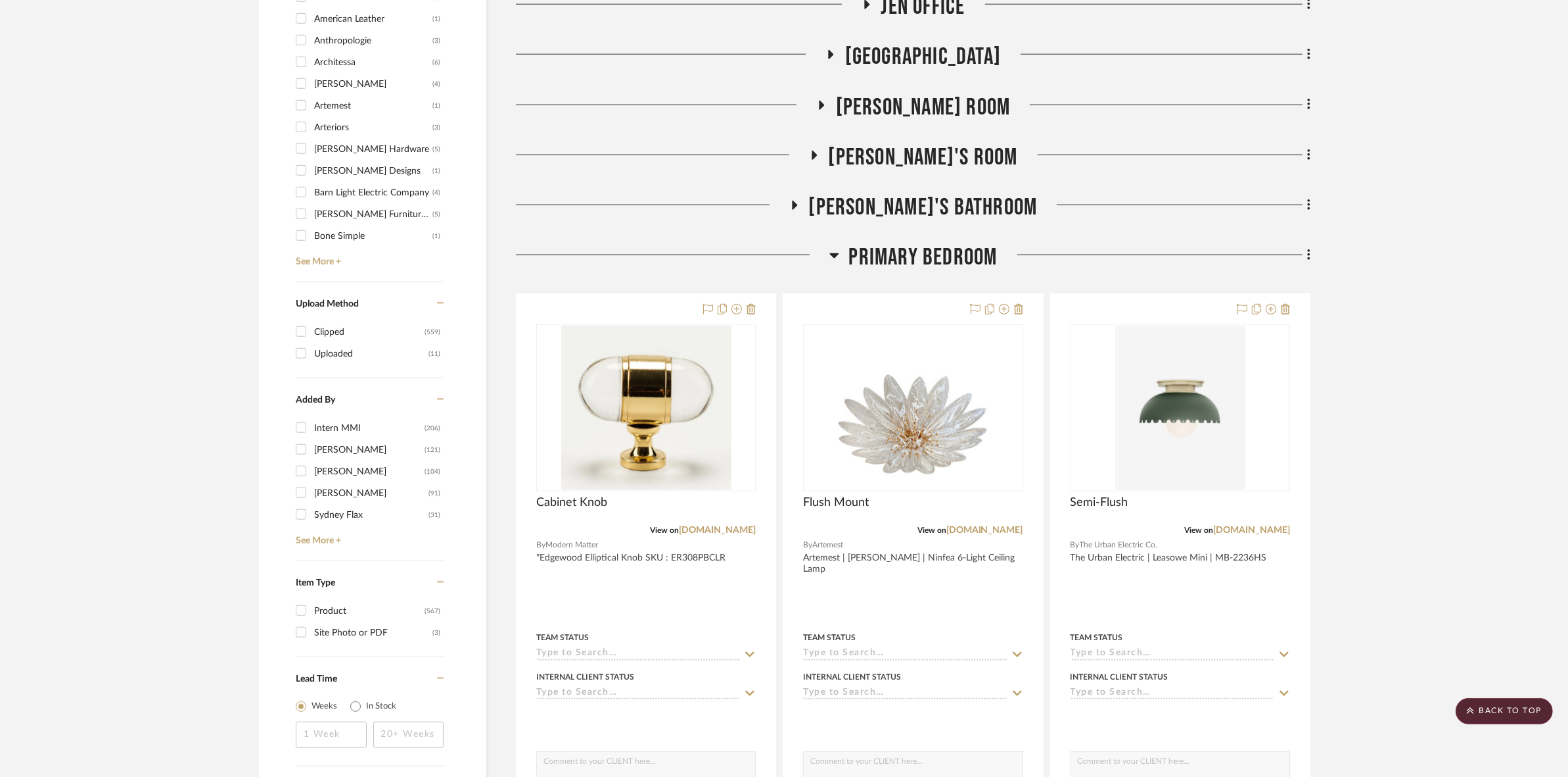
scroll to position [1381, 0]
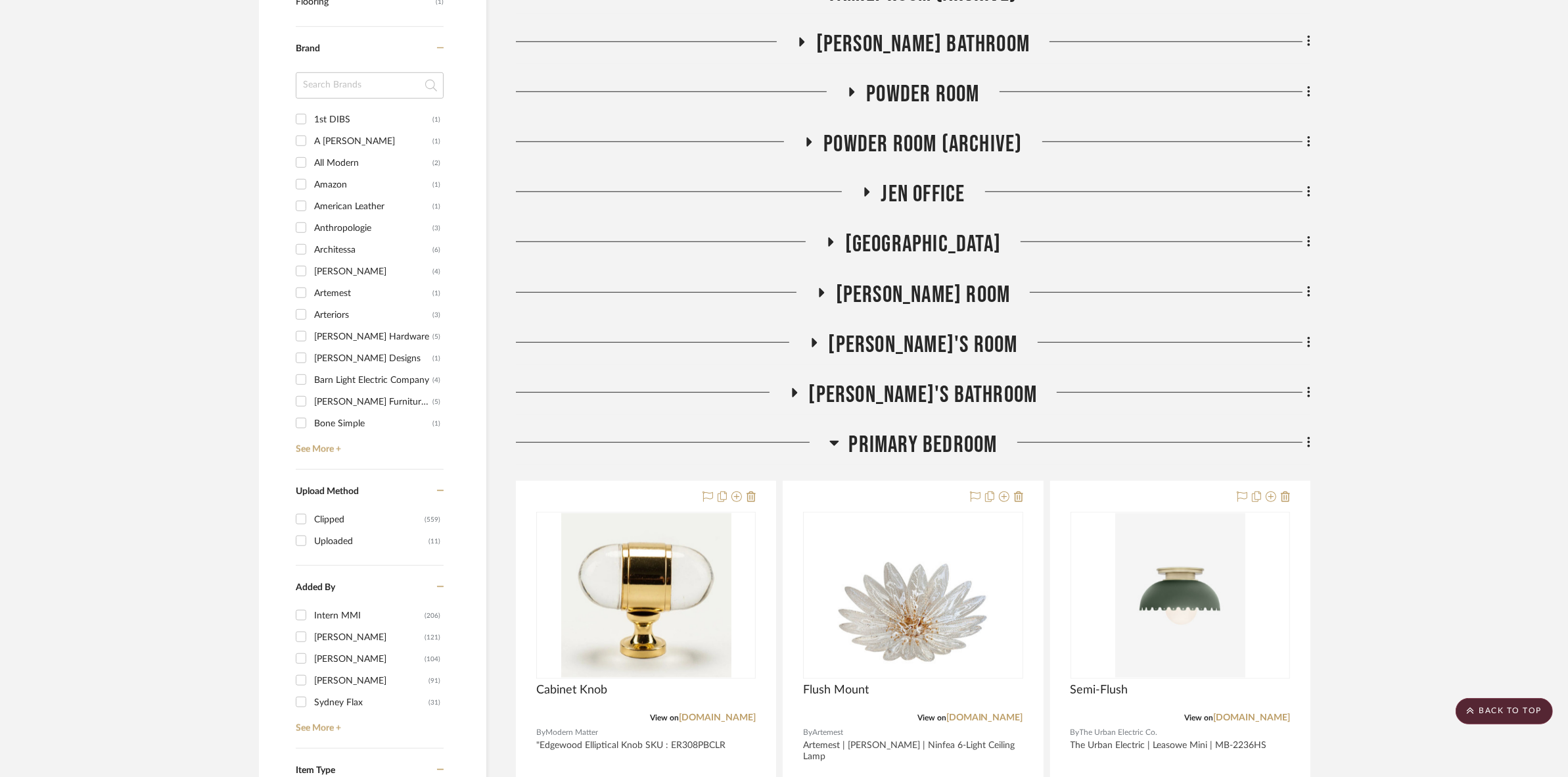
click at [868, 445] on span "Primary Bedroom" at bounding box center [923, 445] width 148 height 28
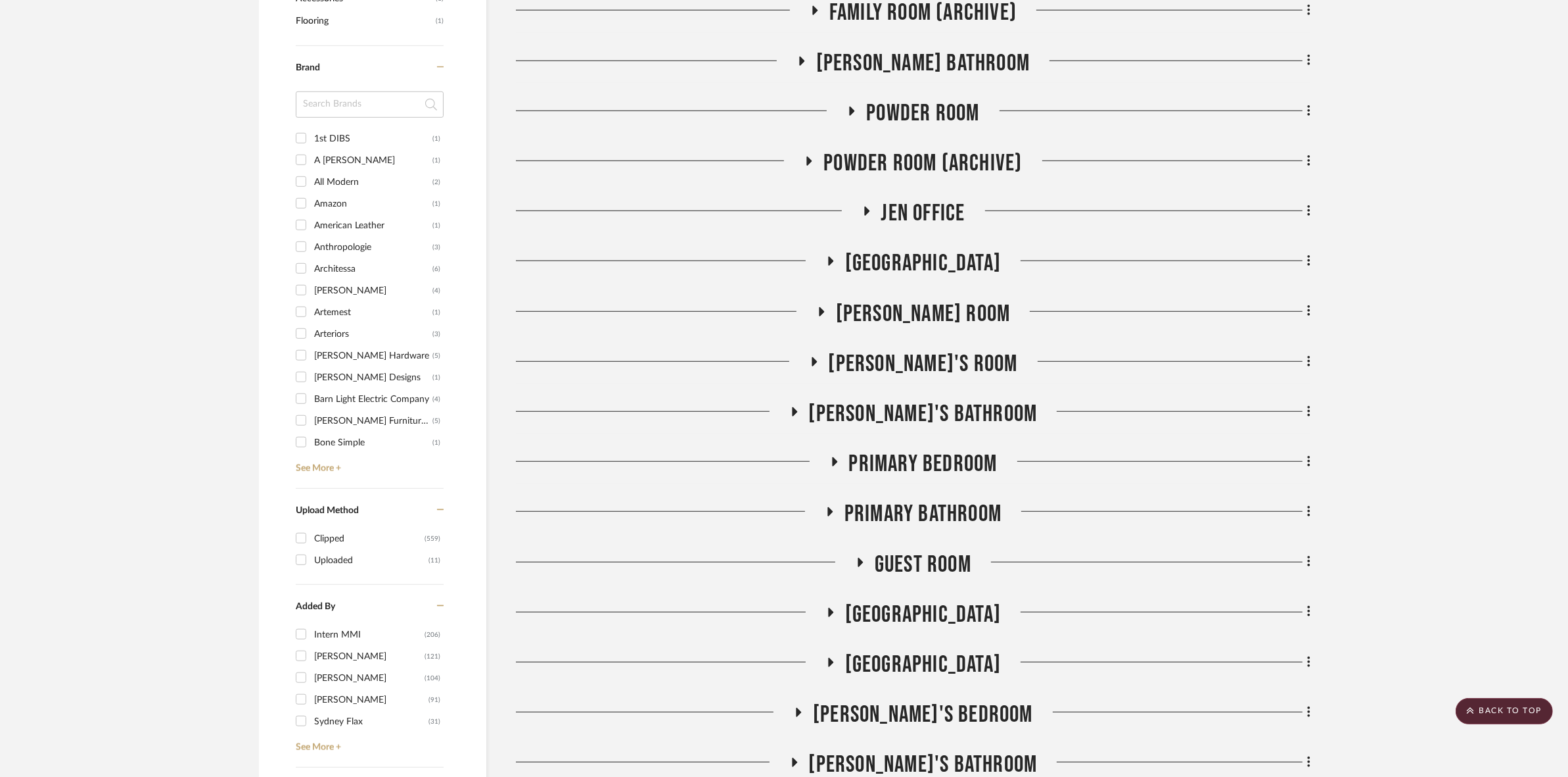
scroll to position [1628, 0]
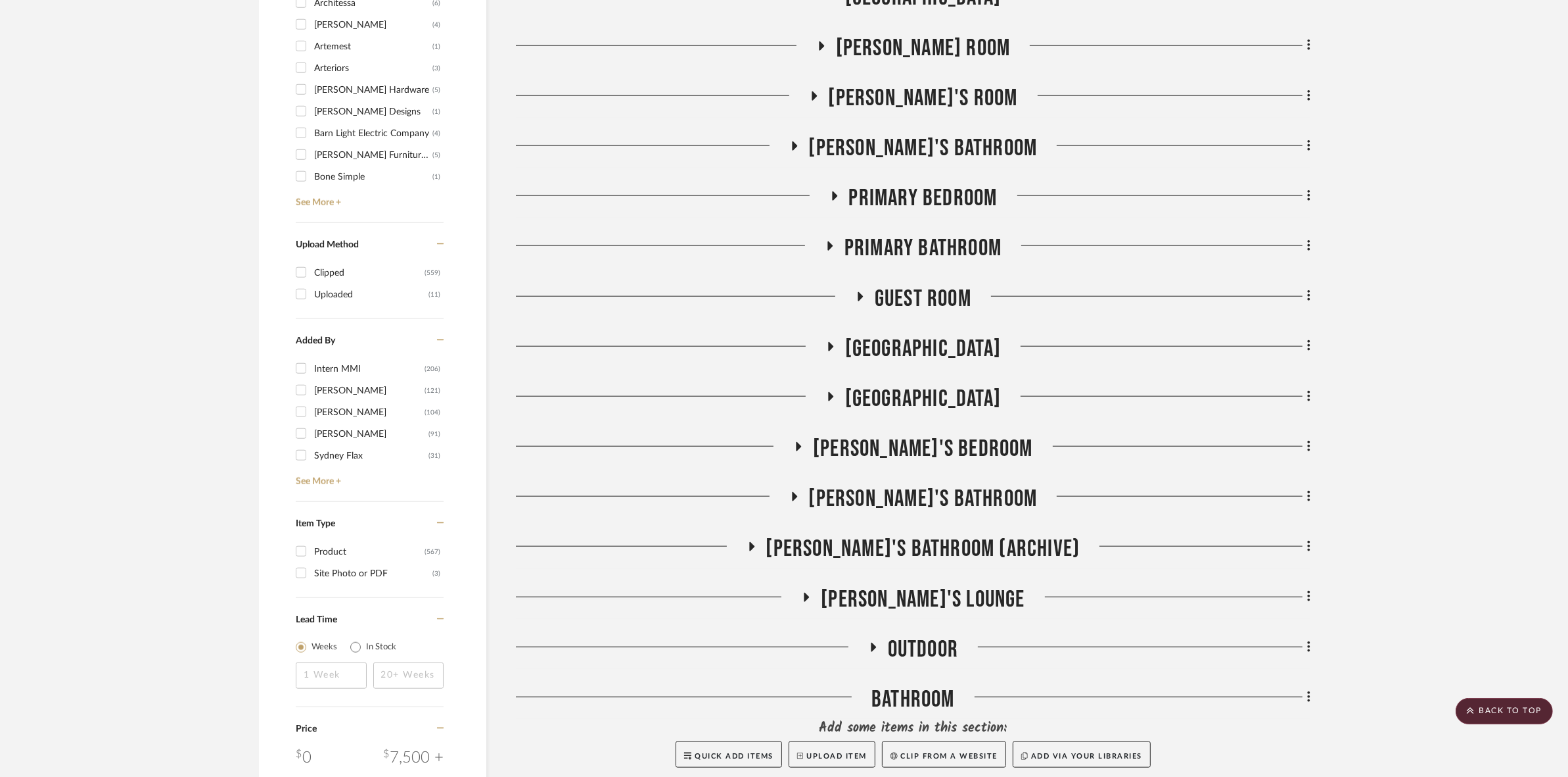
click at [927, 344] on span "[GEOGRAPHIC_DATA]" at bounding box center [923, 349] width 156 height 28
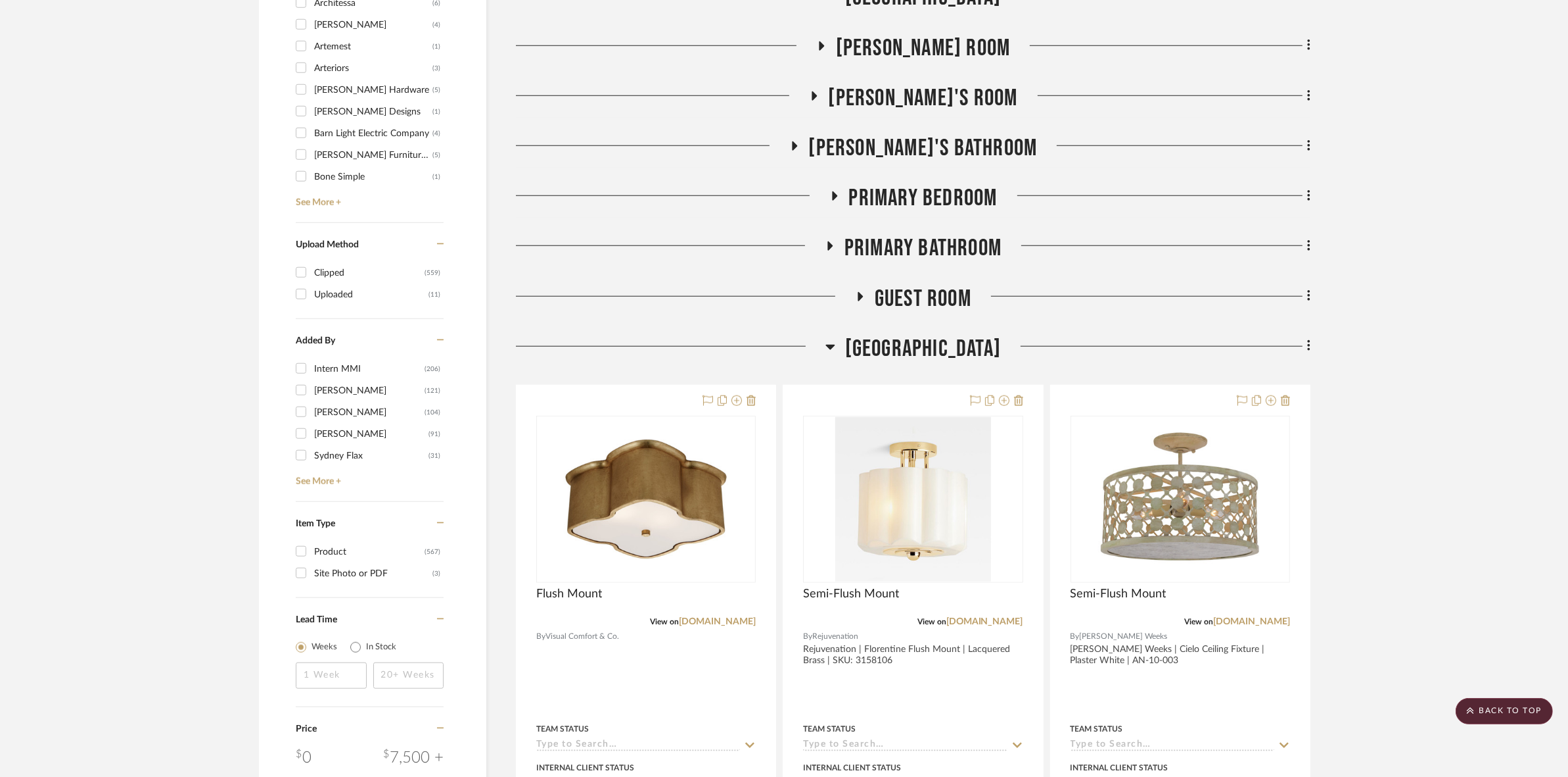
click at [915, 225] on div "Exterior Throughout Mud Room Mud Room (Archieve) Basement Rec Room BASEMENT REC…" at bounding box center [913, 389] width 794 height 3415
click at [915, 242] on span "Primary Bathroom" at bounding box center [923, 248] width 157 height 28
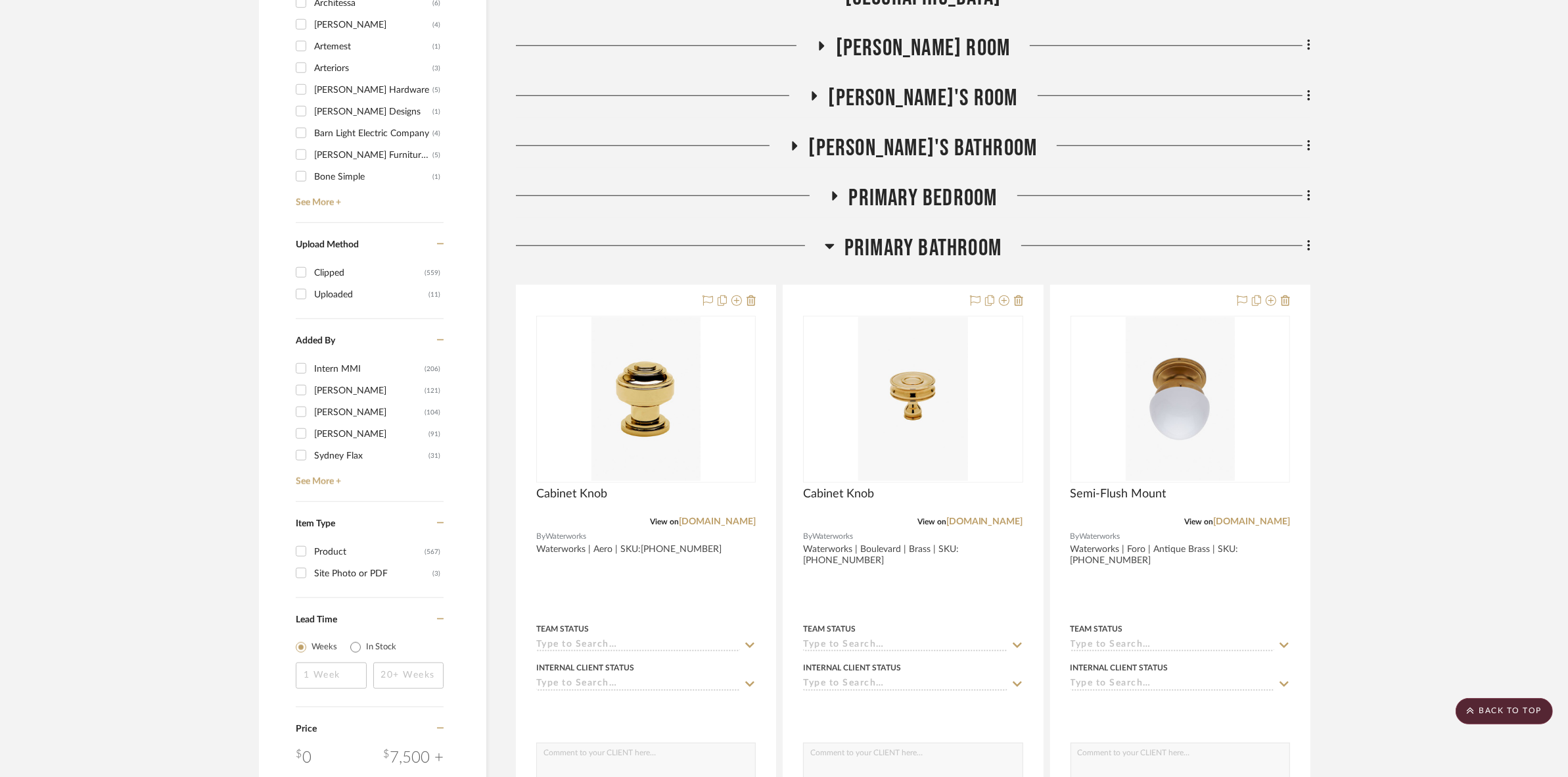
click at [915, 194] on span "Primary Bedroom" at bounding box center [923, 198] width 148 height 28
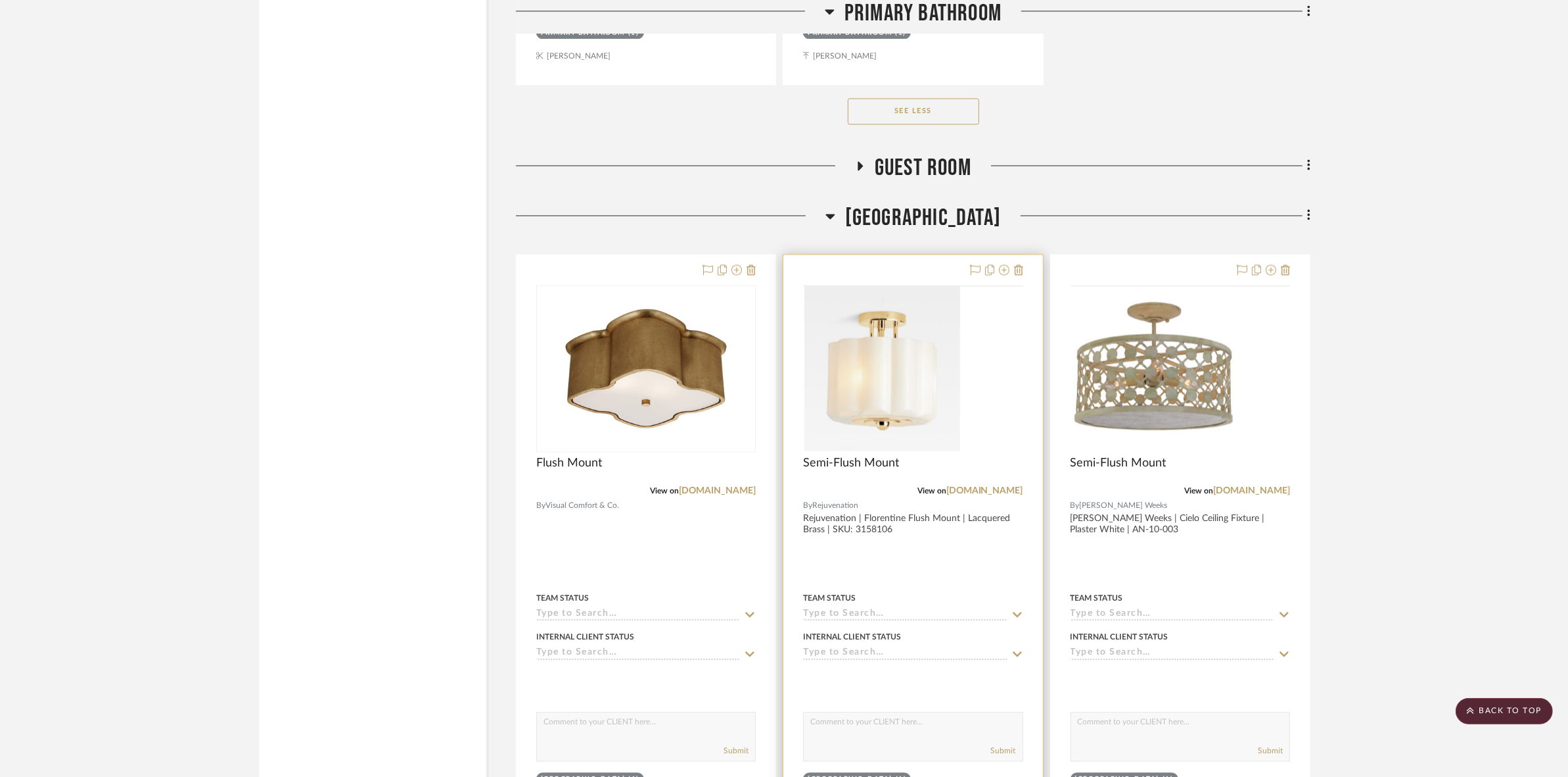
scroll to position [15797, 0]
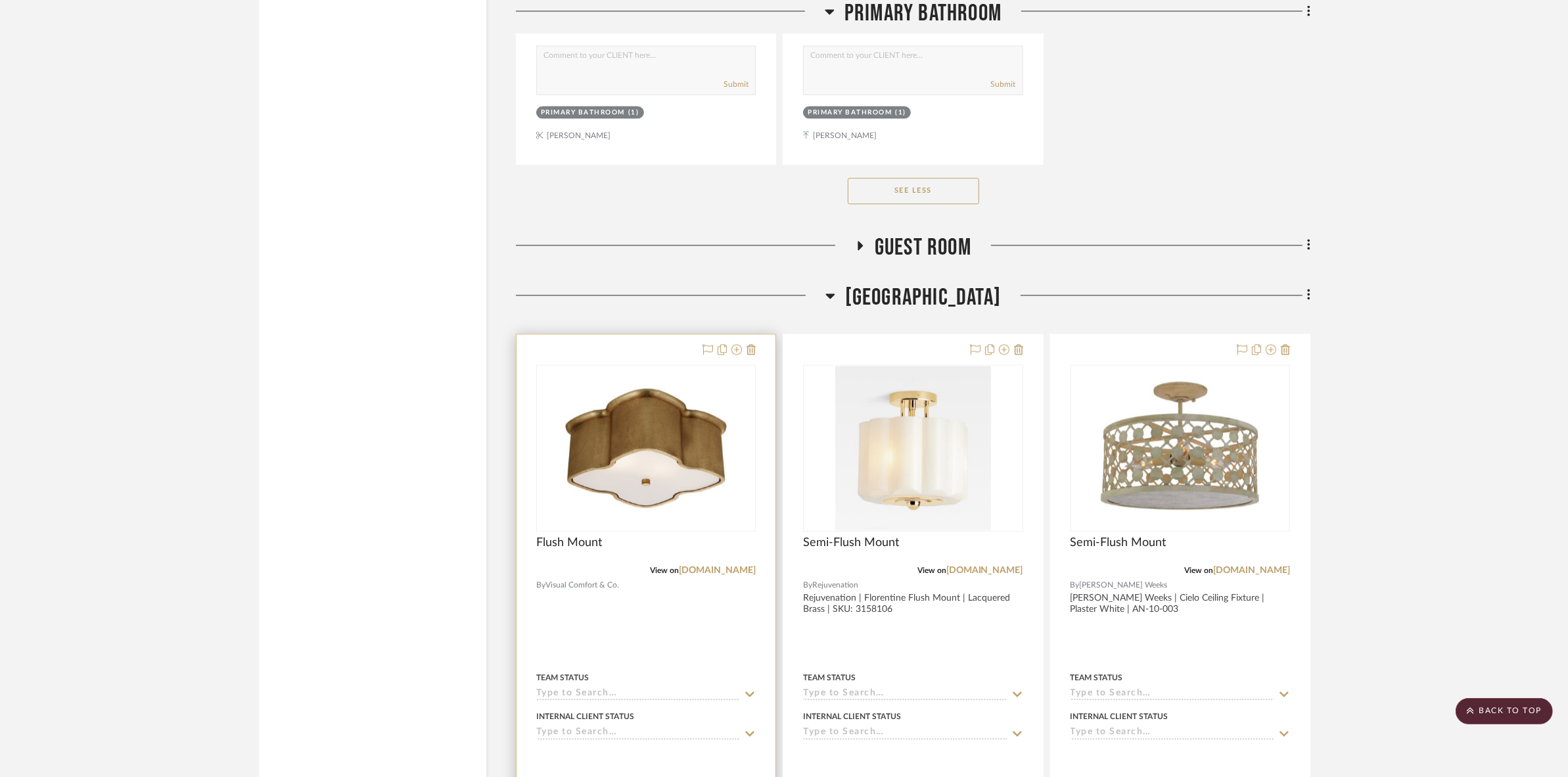
click at [0, 0] on img at bounding box center [0, 0] width 0 height 0
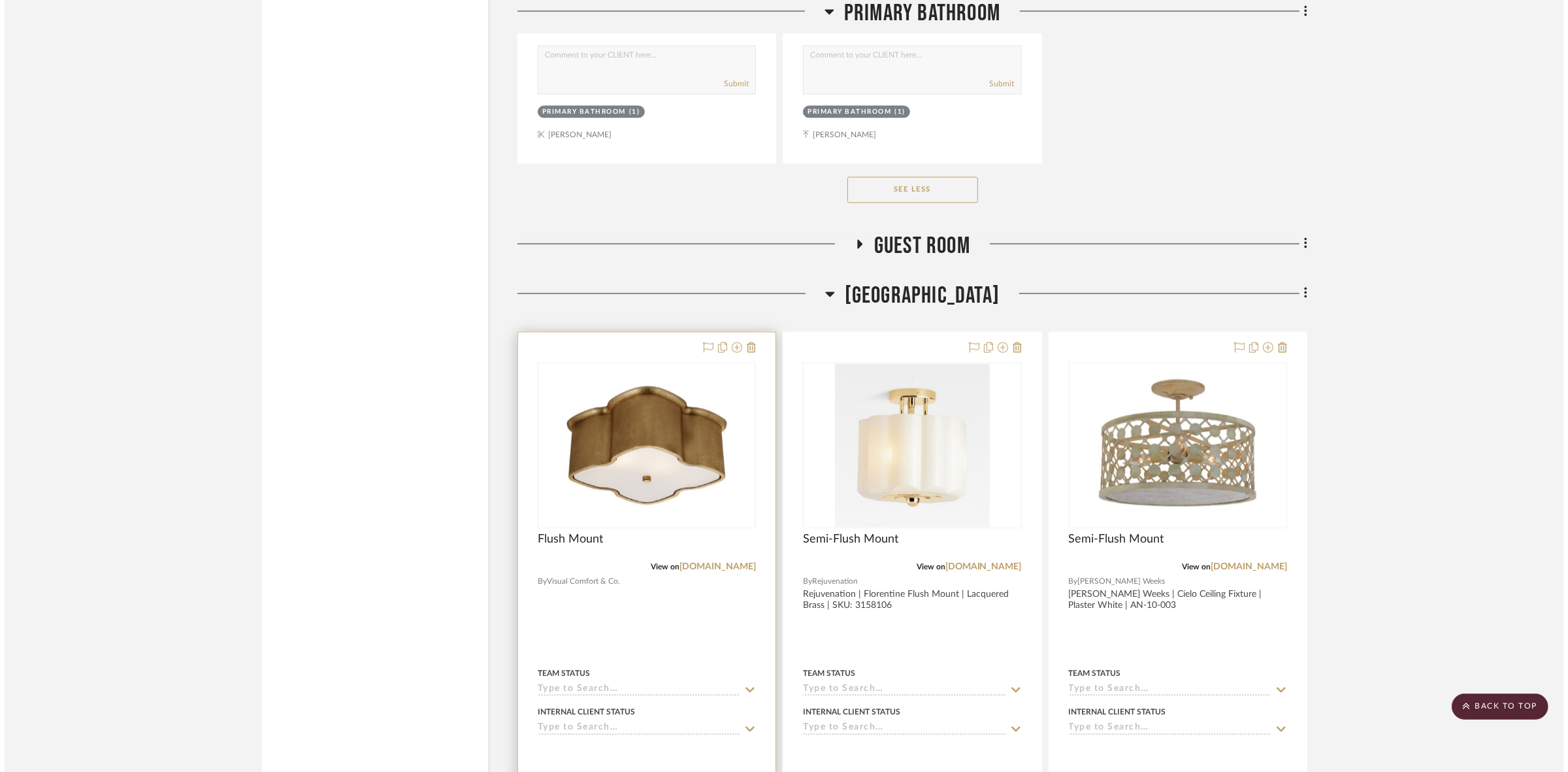
scroll to position [0, 0]
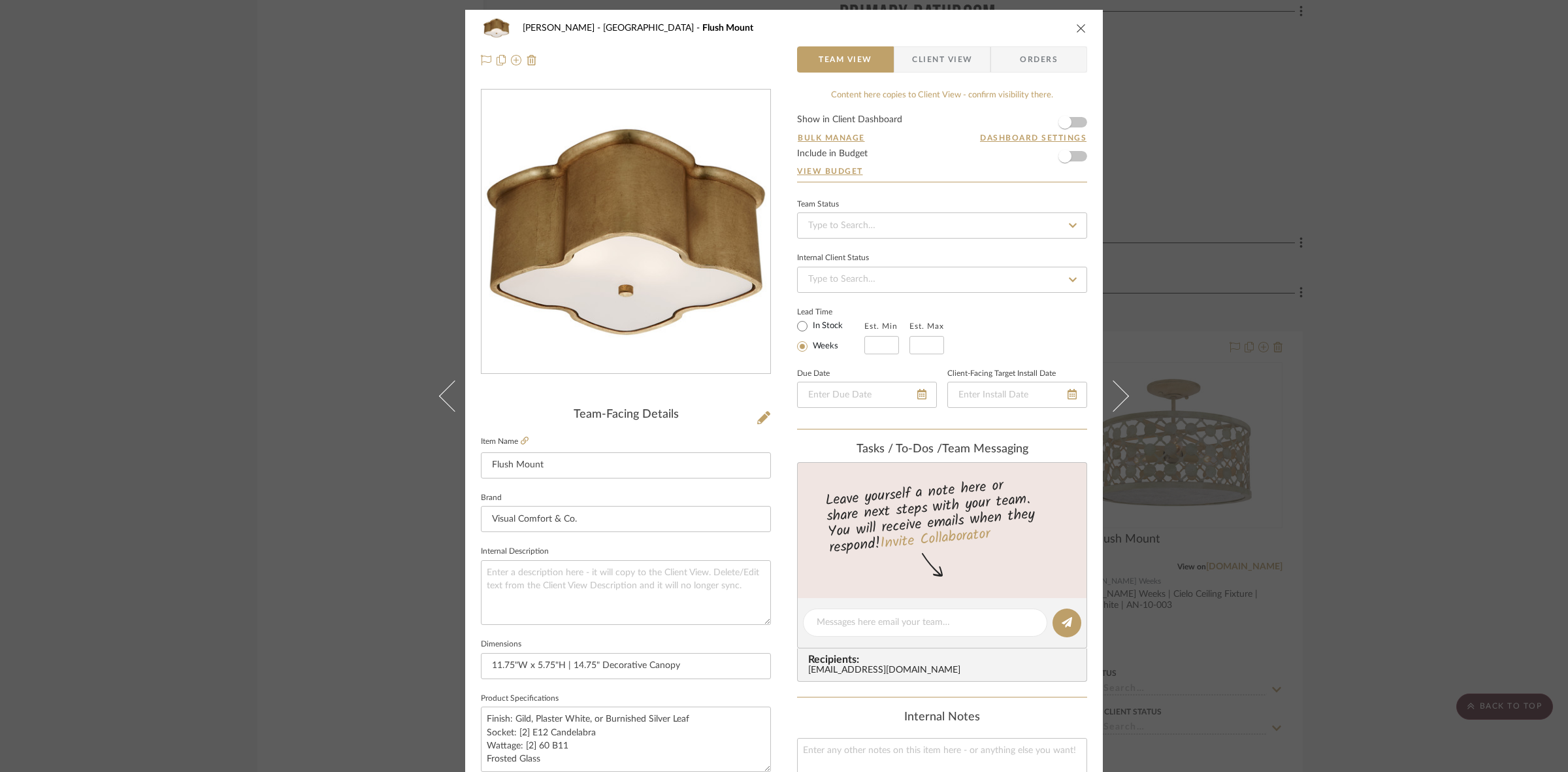
drag, startPoint x: 942, startPoint y: 61, endPoint x: 925, endPoint y: 105, distance: 47.2
click at [943, 61] on span "Client View" at bounding box center [942, 59] width 60 height 26
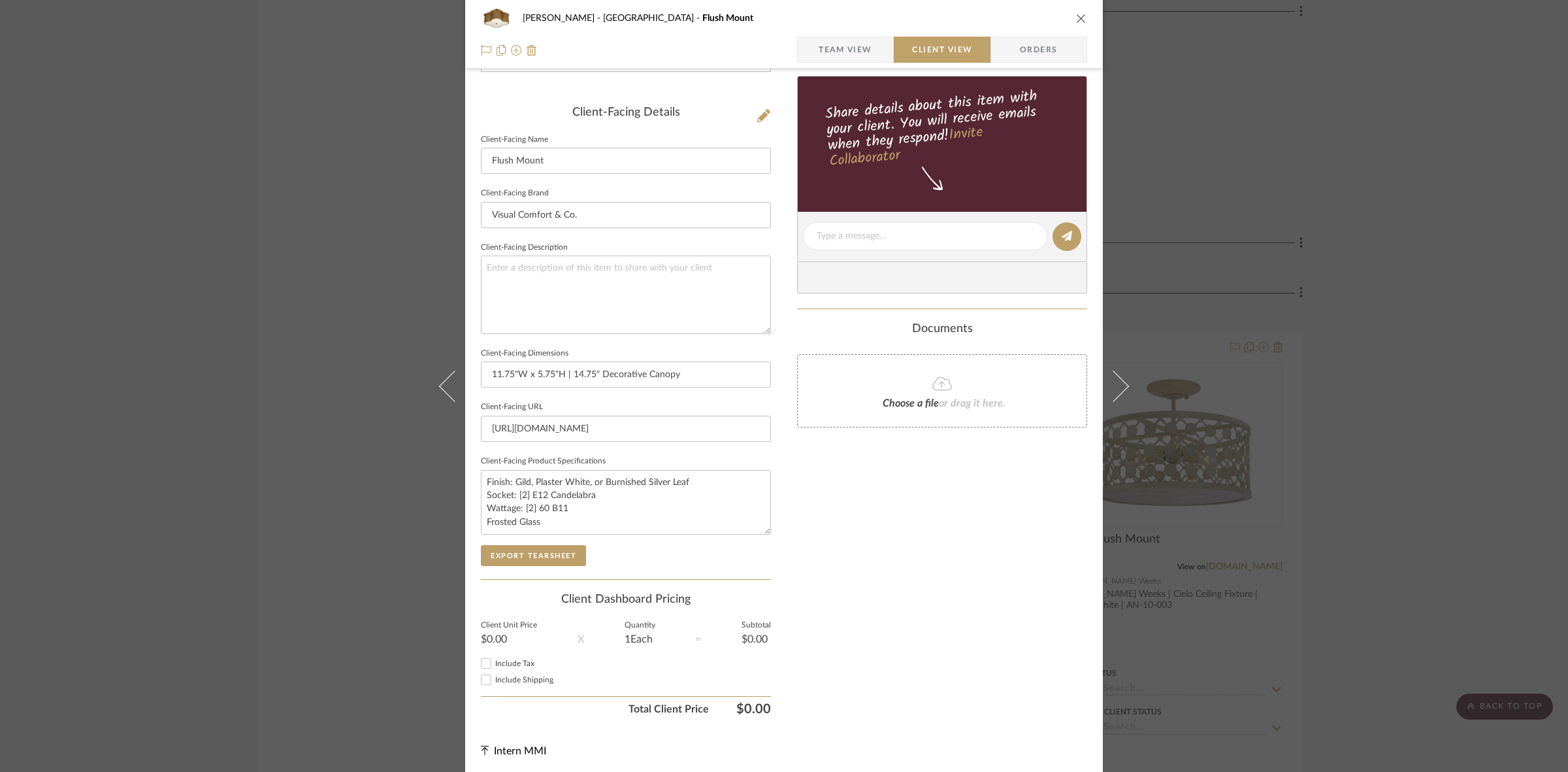
scroll to position [302, 0]
click at [551, 547] on button "Export Tearsheet" at bounding box center [533, 555] width 105 height 21
click at [248, 409] on div "FRITZ DC Stair Hall Flush Mount Team View Client View Orders Client-Facing Deta…" at bounding box center [784, 386] width 1568 height 772
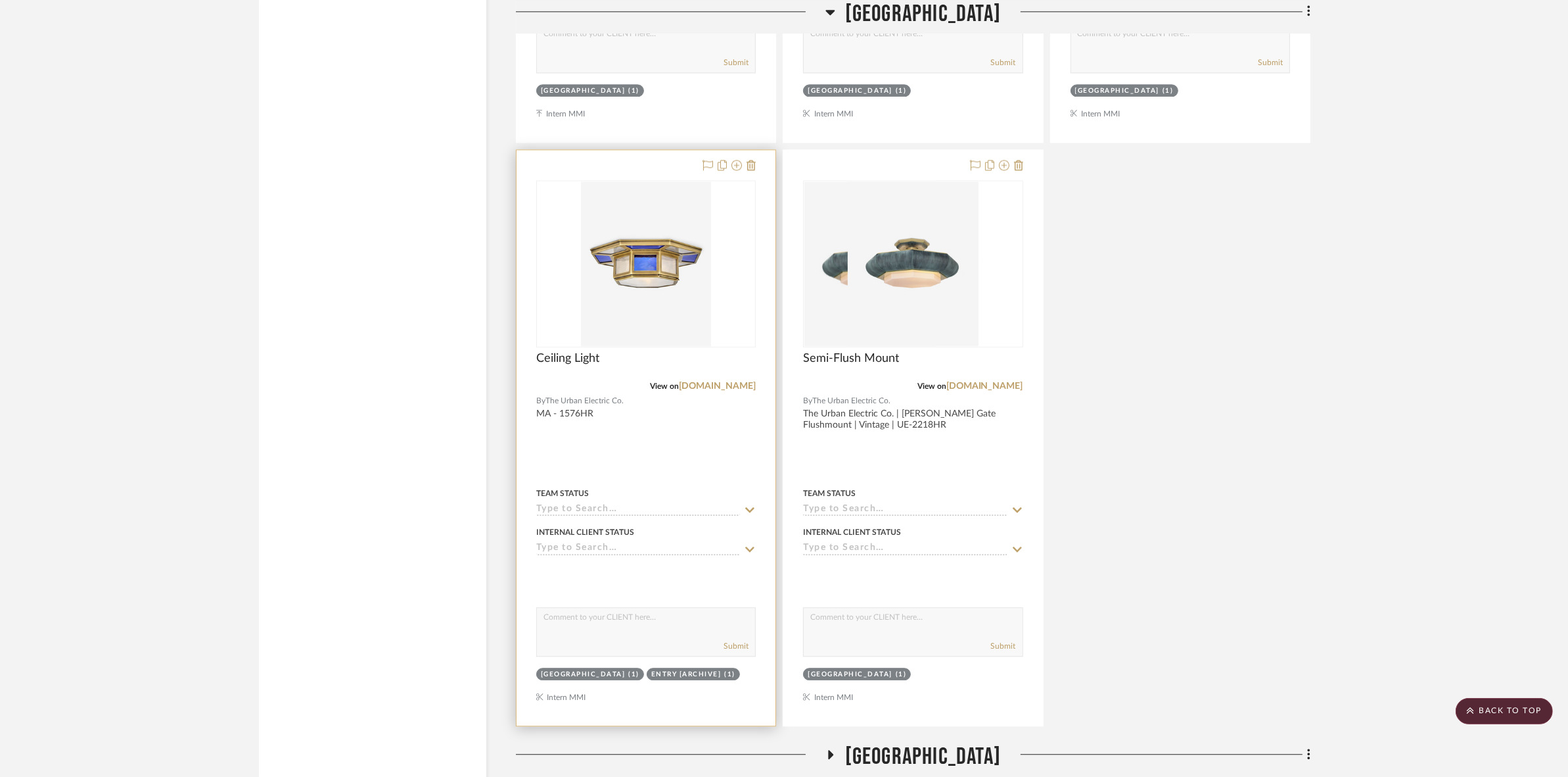
scroll to position [16619, 0]
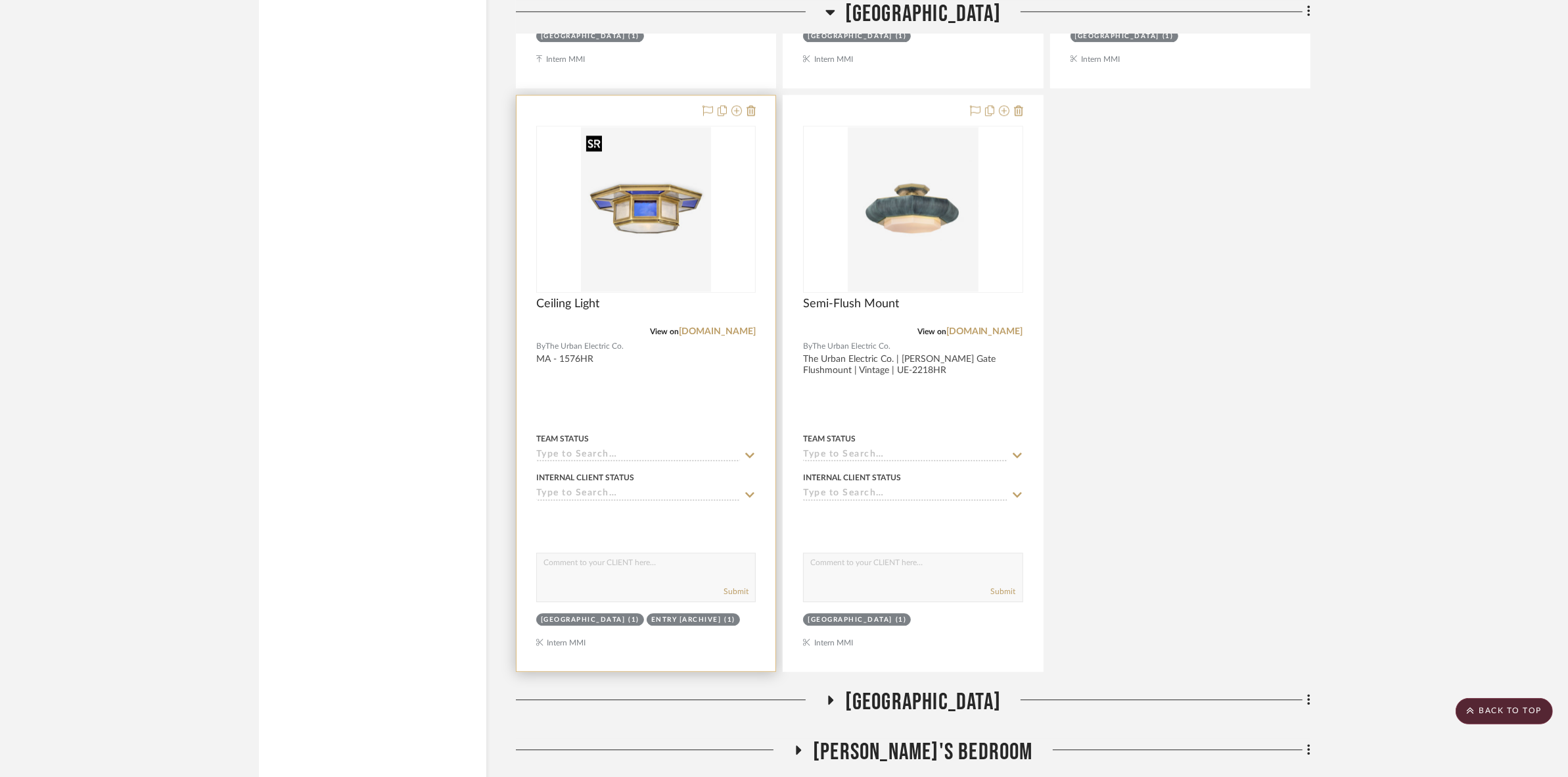
click at [0, 0] on img at bounding box center [0, 0] width 0 height 0
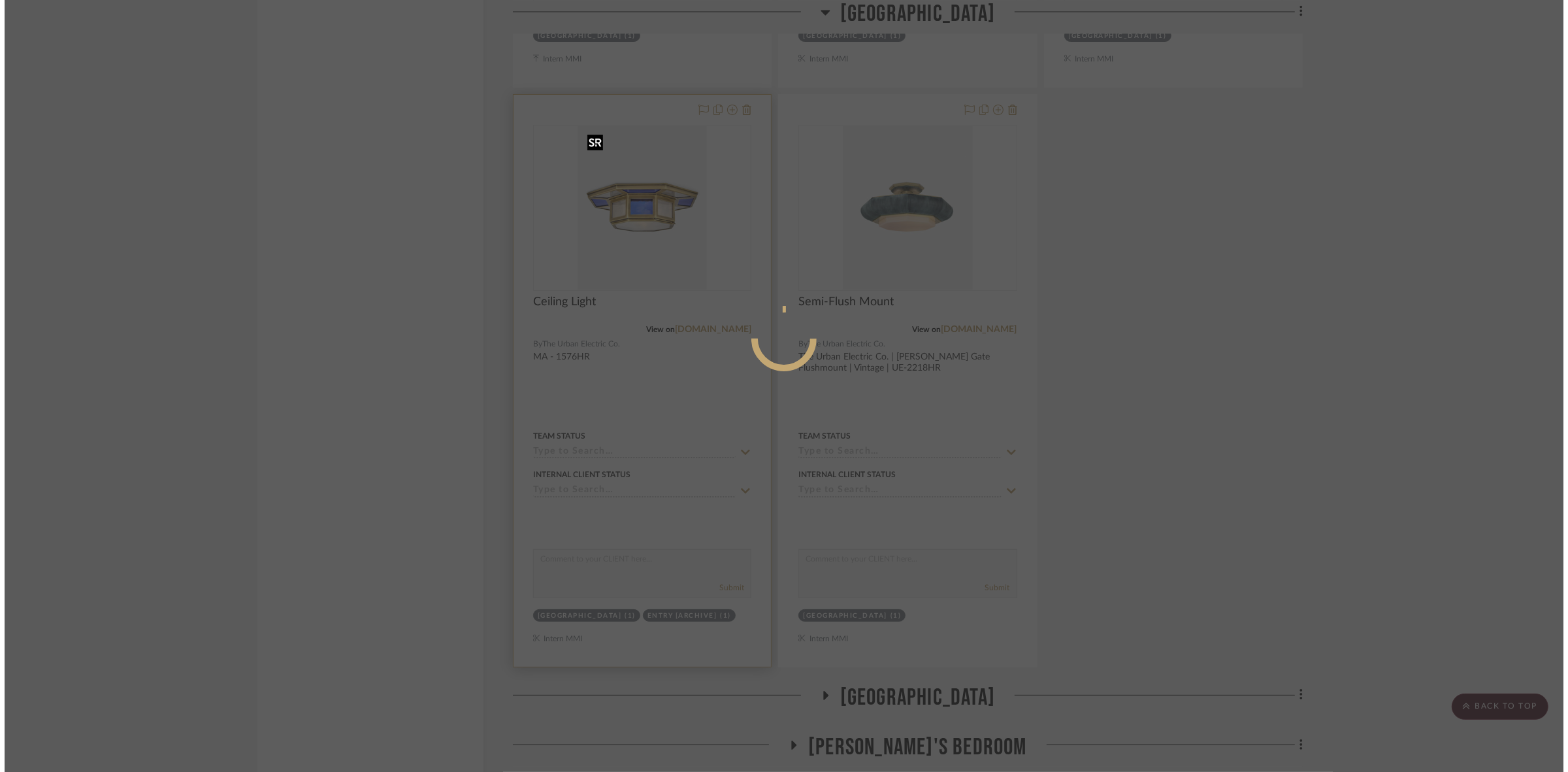
scroll to position [0, 0]
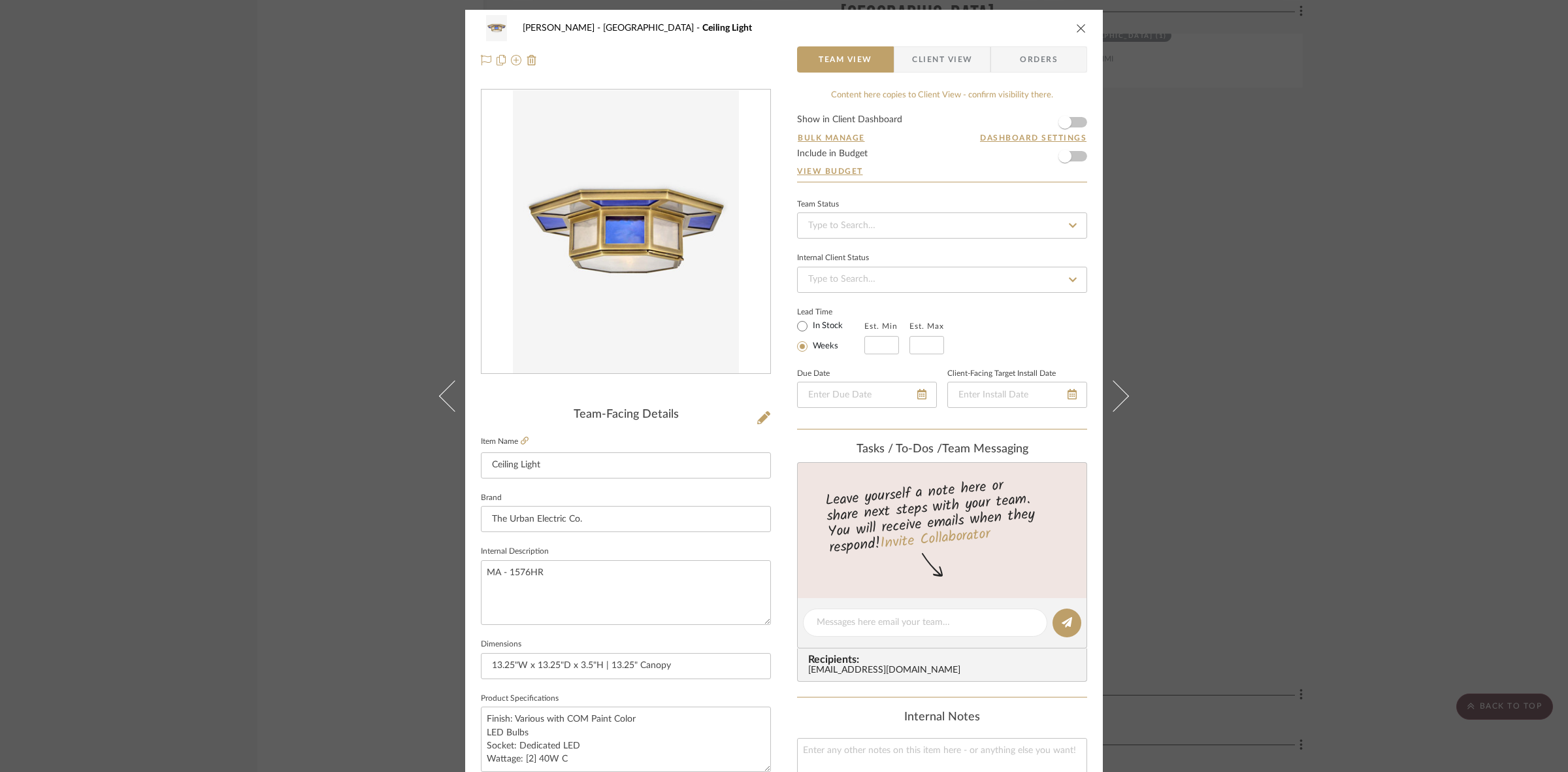
click at [958, 60] on span "Client View" at bounding box center [942, 59] width 60 height 26
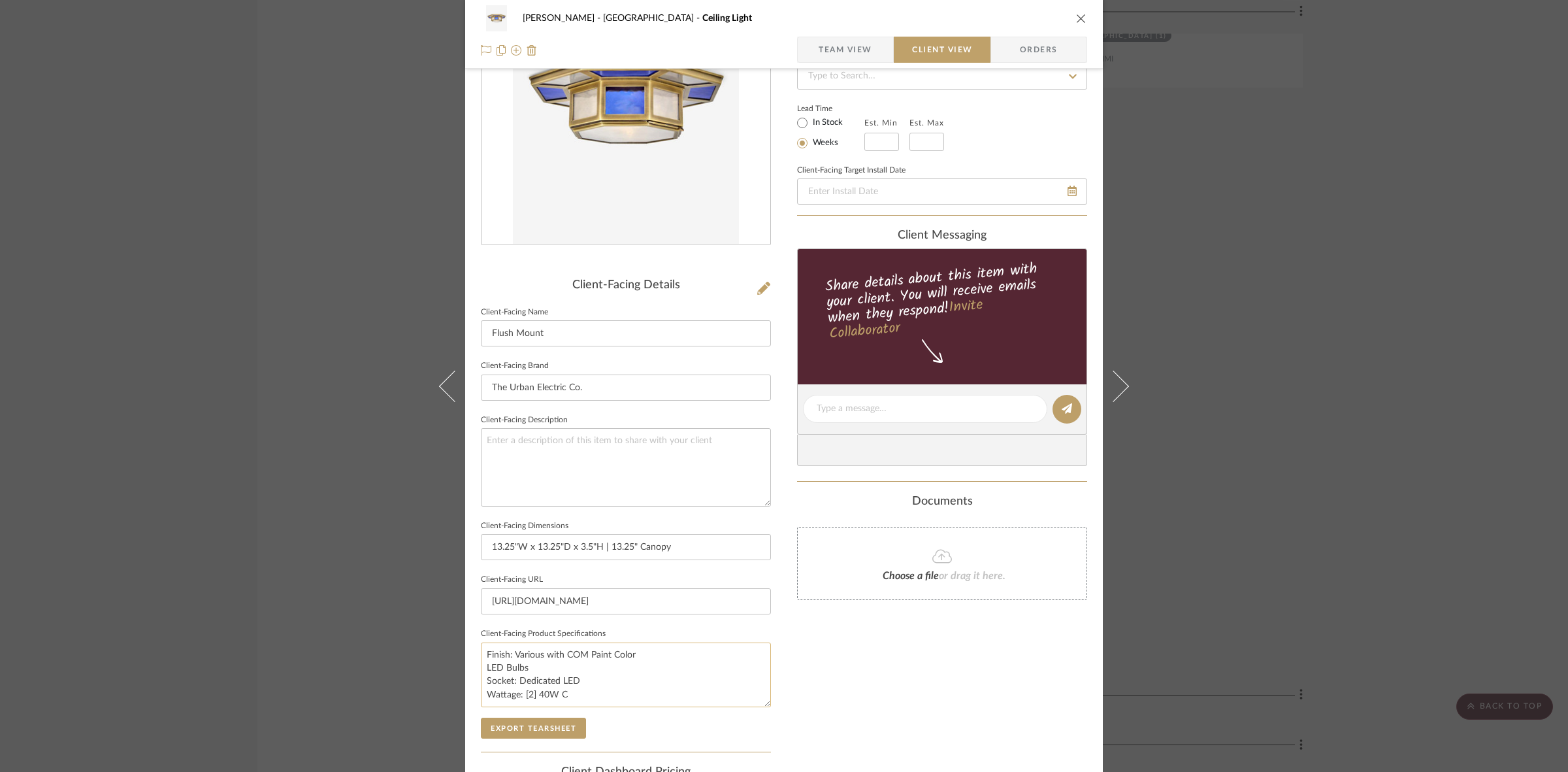
scroll to position [302, 0]
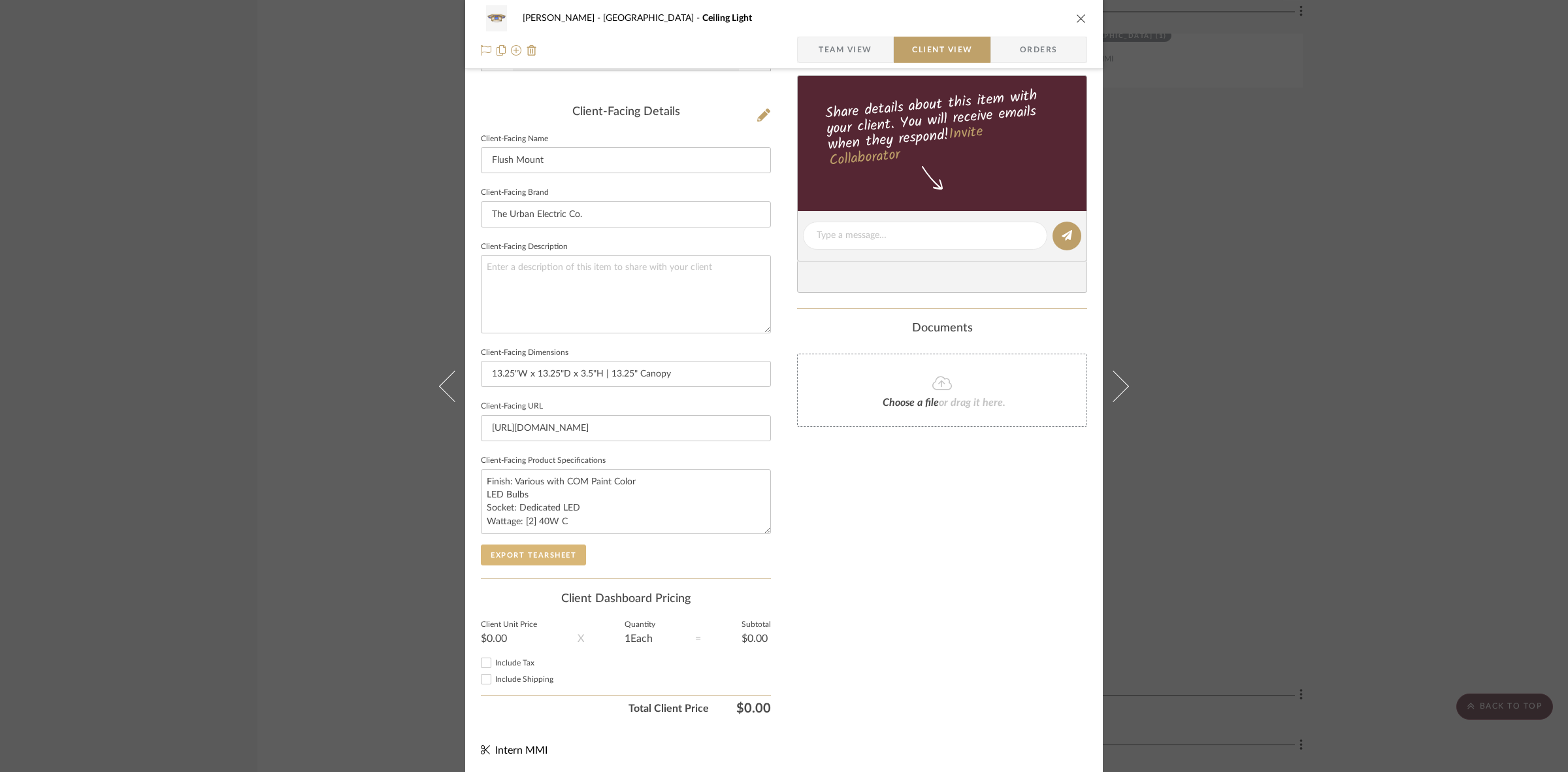
click at [542, 558] on button "Export Tearsheet" at bounding box center [533, 555] width 105 height 21
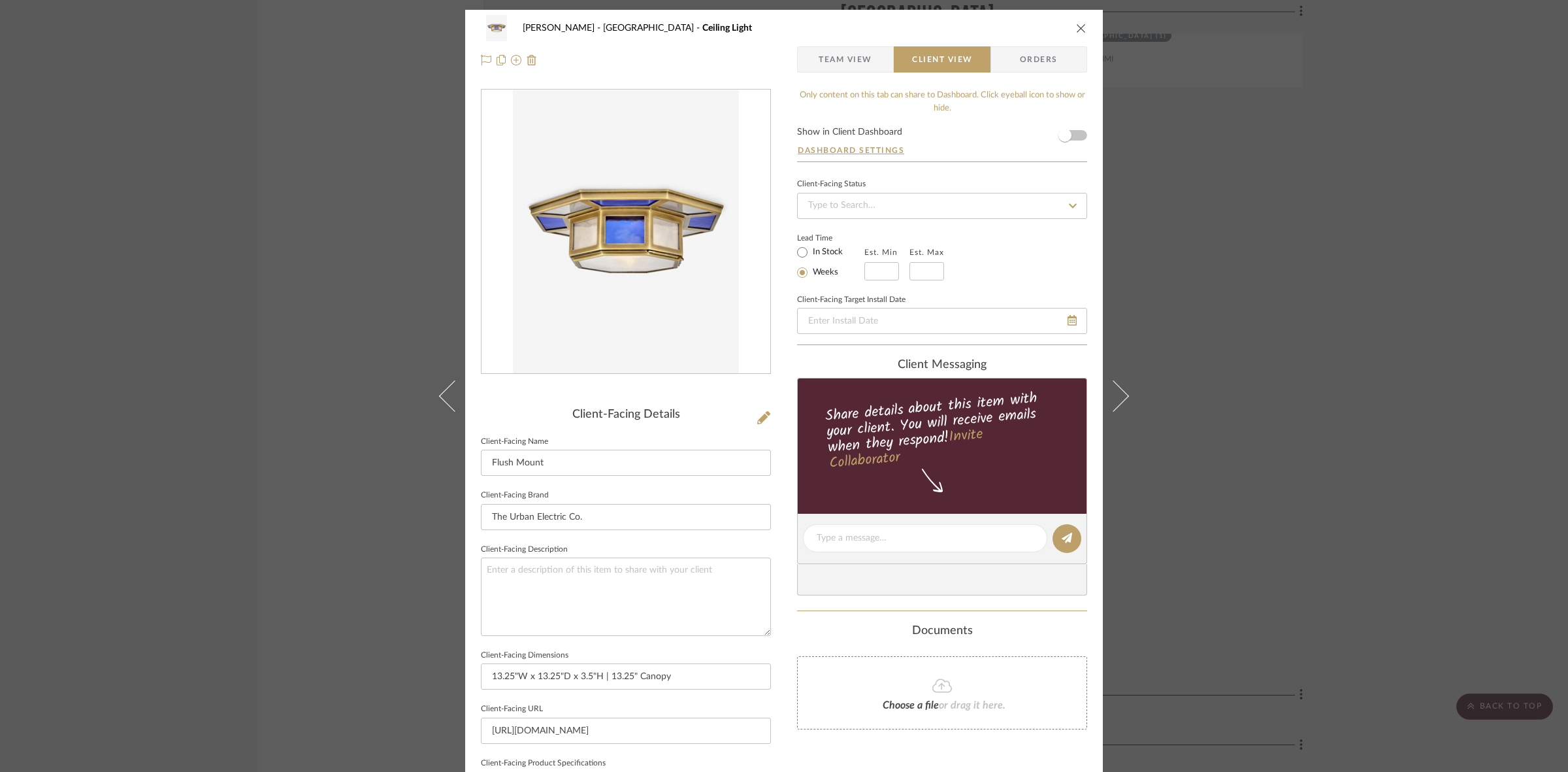
click at [175, 338] on div "FRITZ DC Stair Hall Ceiling Light Team View Client View Orders Client-Facing De…" at bounding box center [784, 386] width 1568 height 772
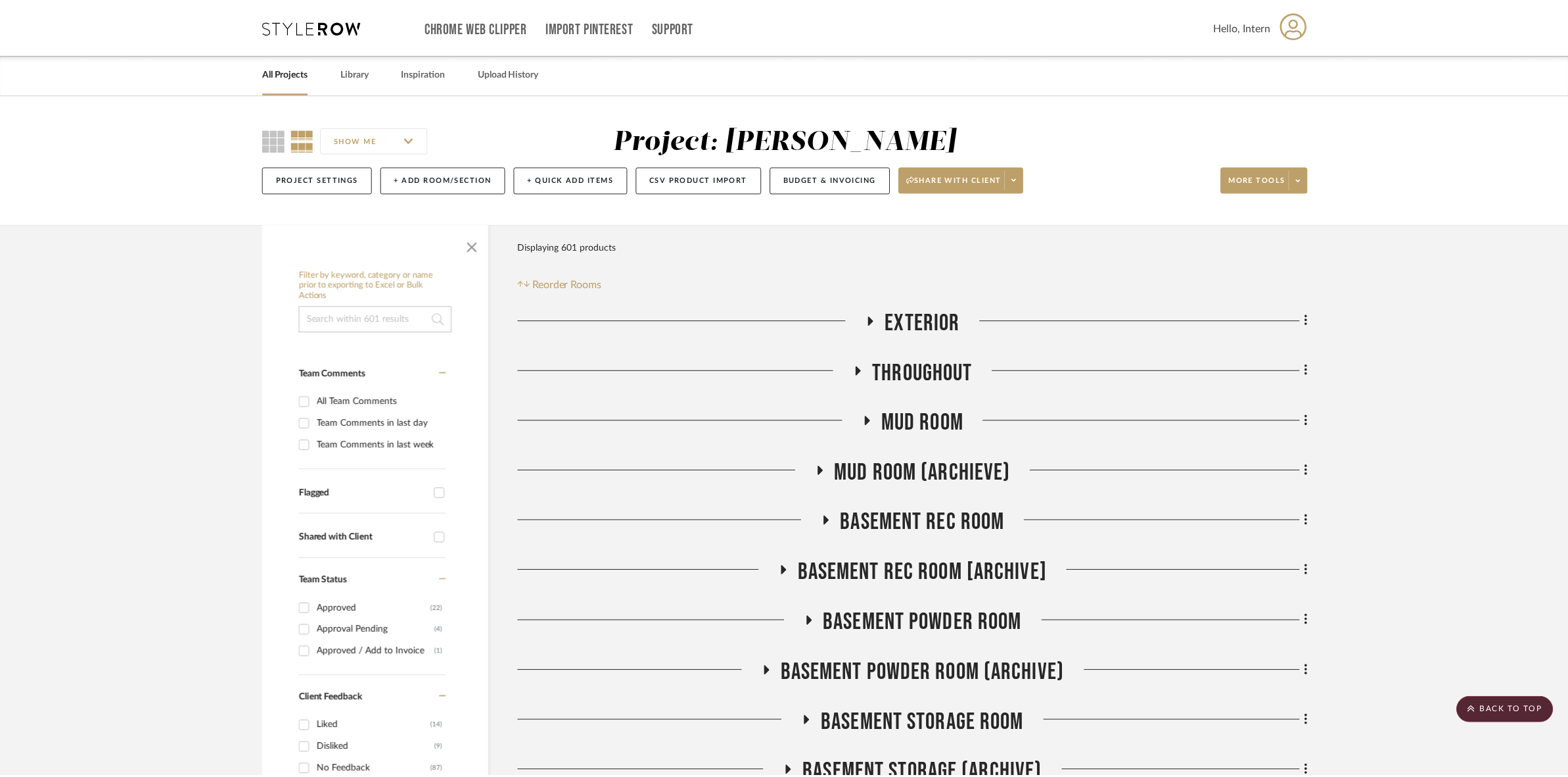
scroll to position [16619, 0]
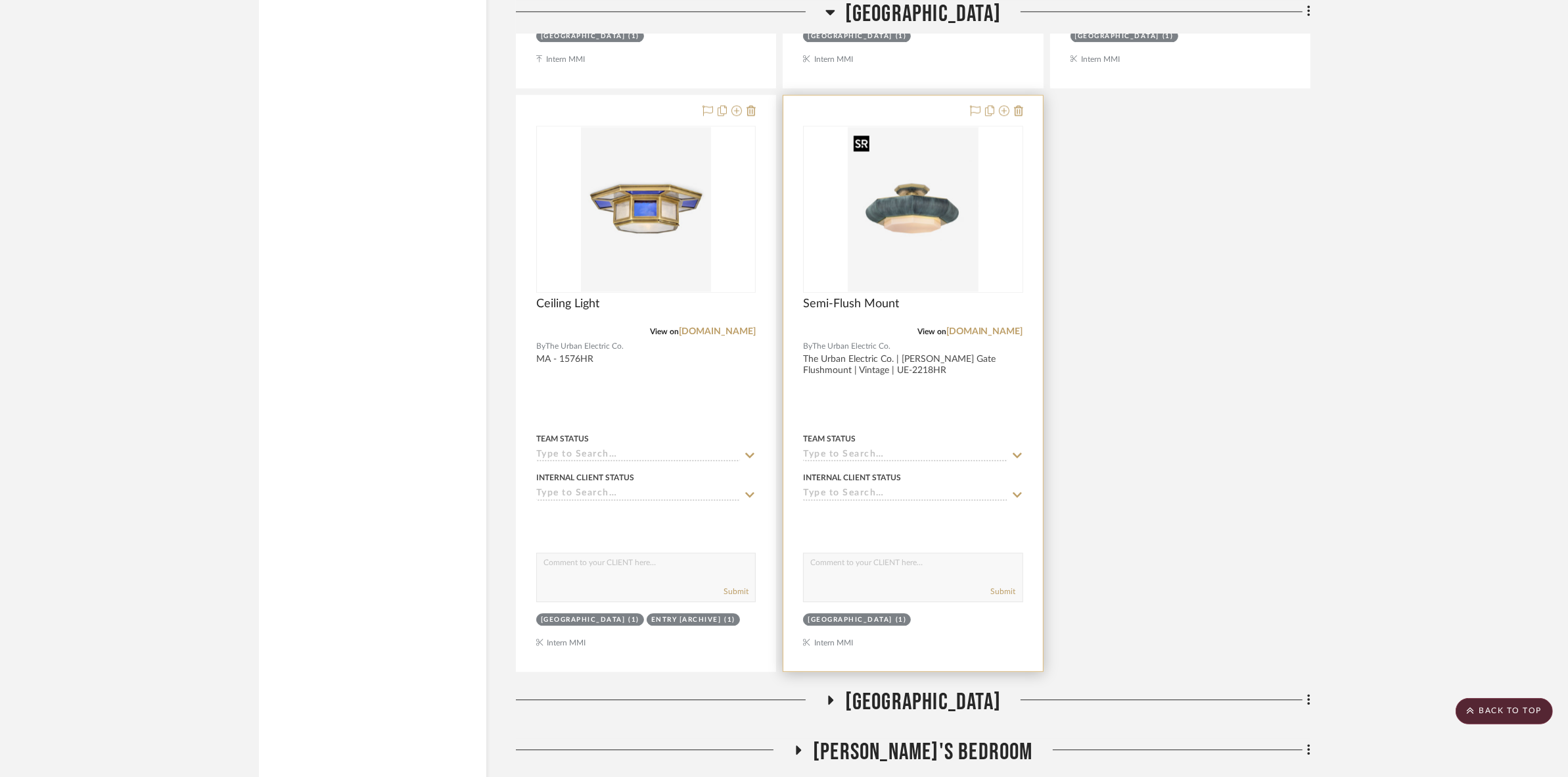
click at [940, 225] on img "0" at bounding box center [913, 209] width 131 height 165
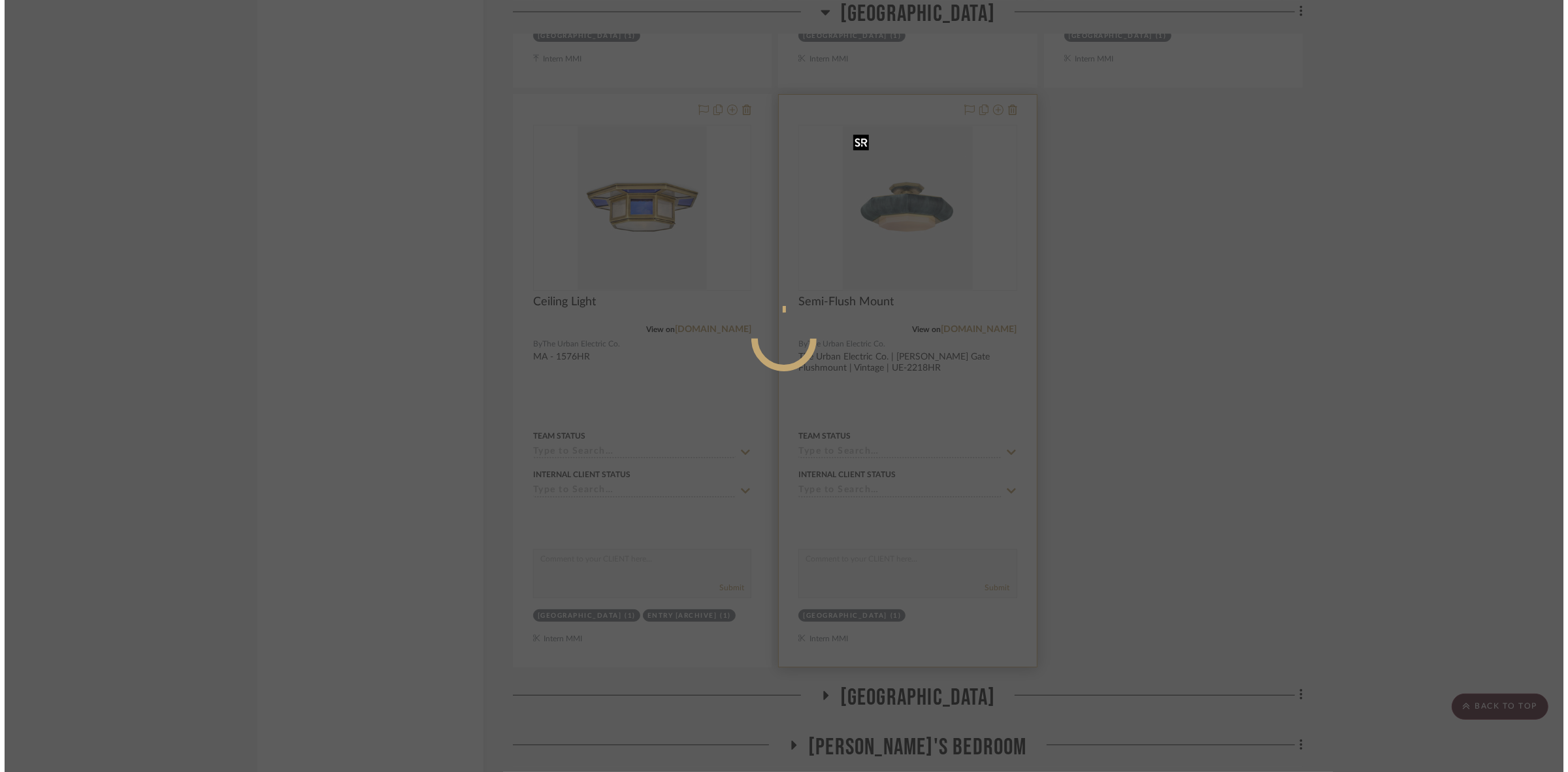
scroll to position [0, 0]
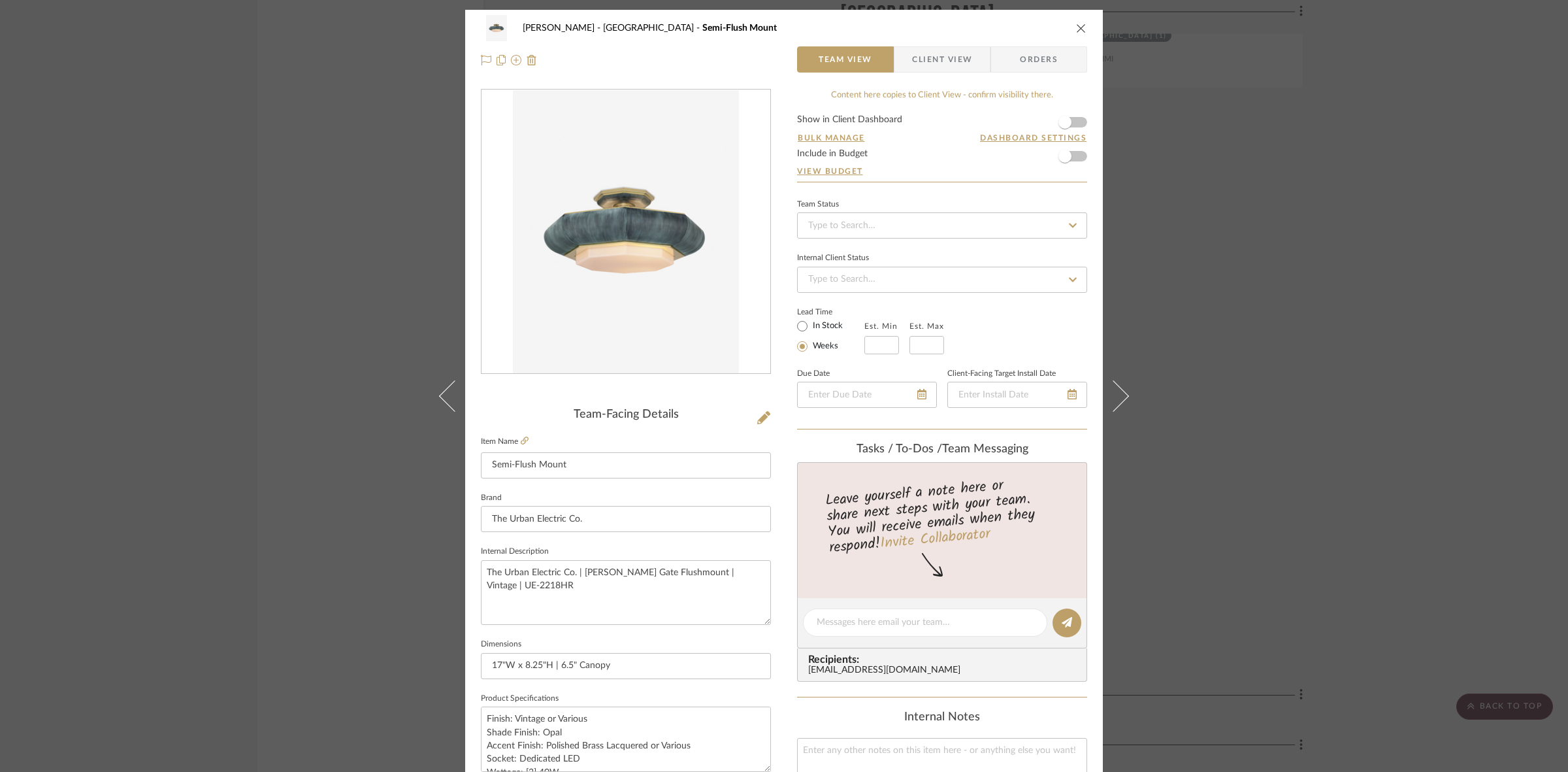
click at [936, 62] on span "Client View" at bounding box center [942, 59] width 60 height 26
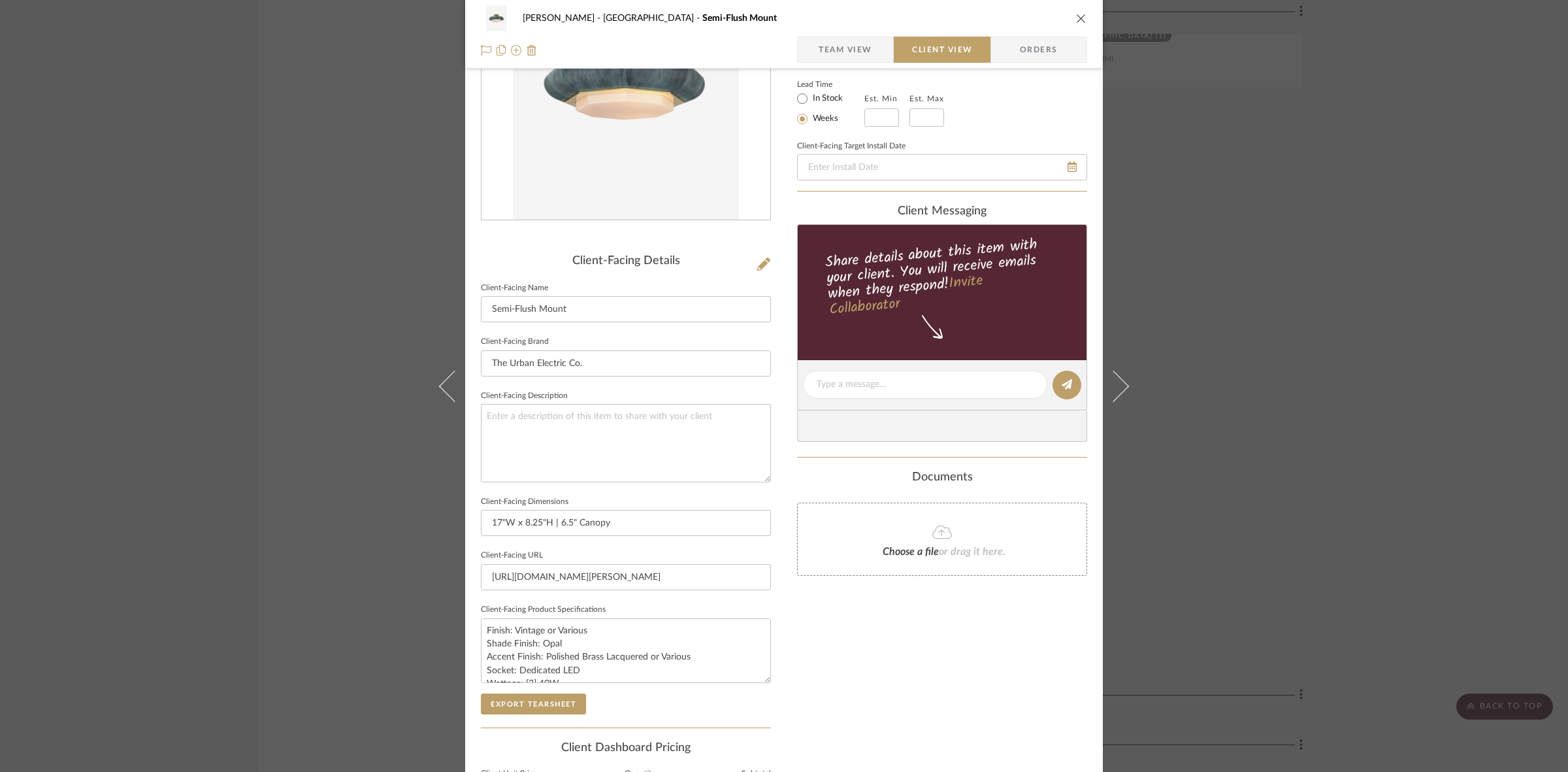
scroll to position [302, 0]
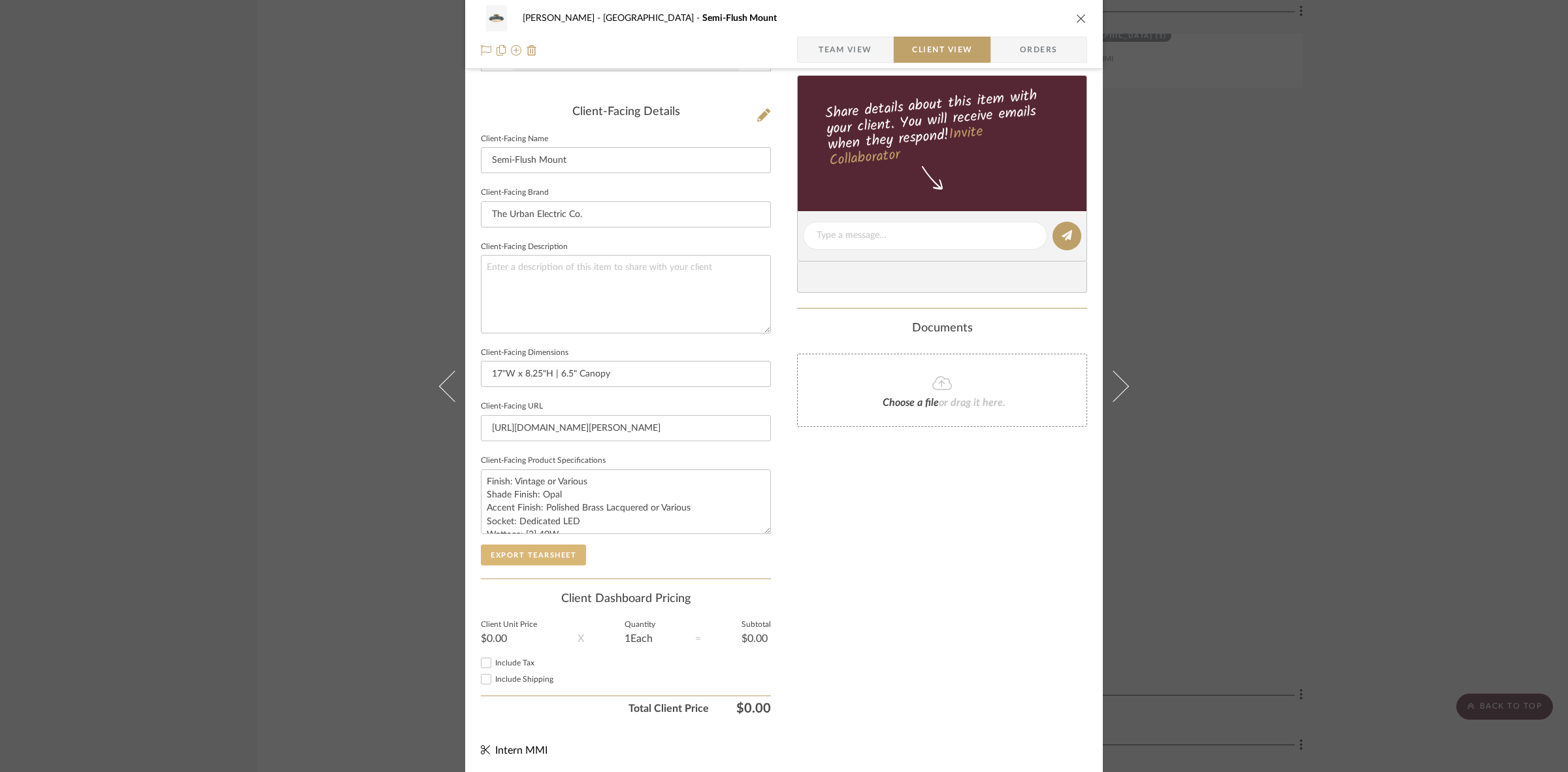
click at [552, 549] on button "Export Tearsheet" at bounding box center [533, 555] width 105 height 21
click at [1256, 478] on div "FRITZ DC Stair Hall Semi-Flush Mount Team View Client View Orders Client-Facing…" at bounding box center [784, 386] width 1568 height 772
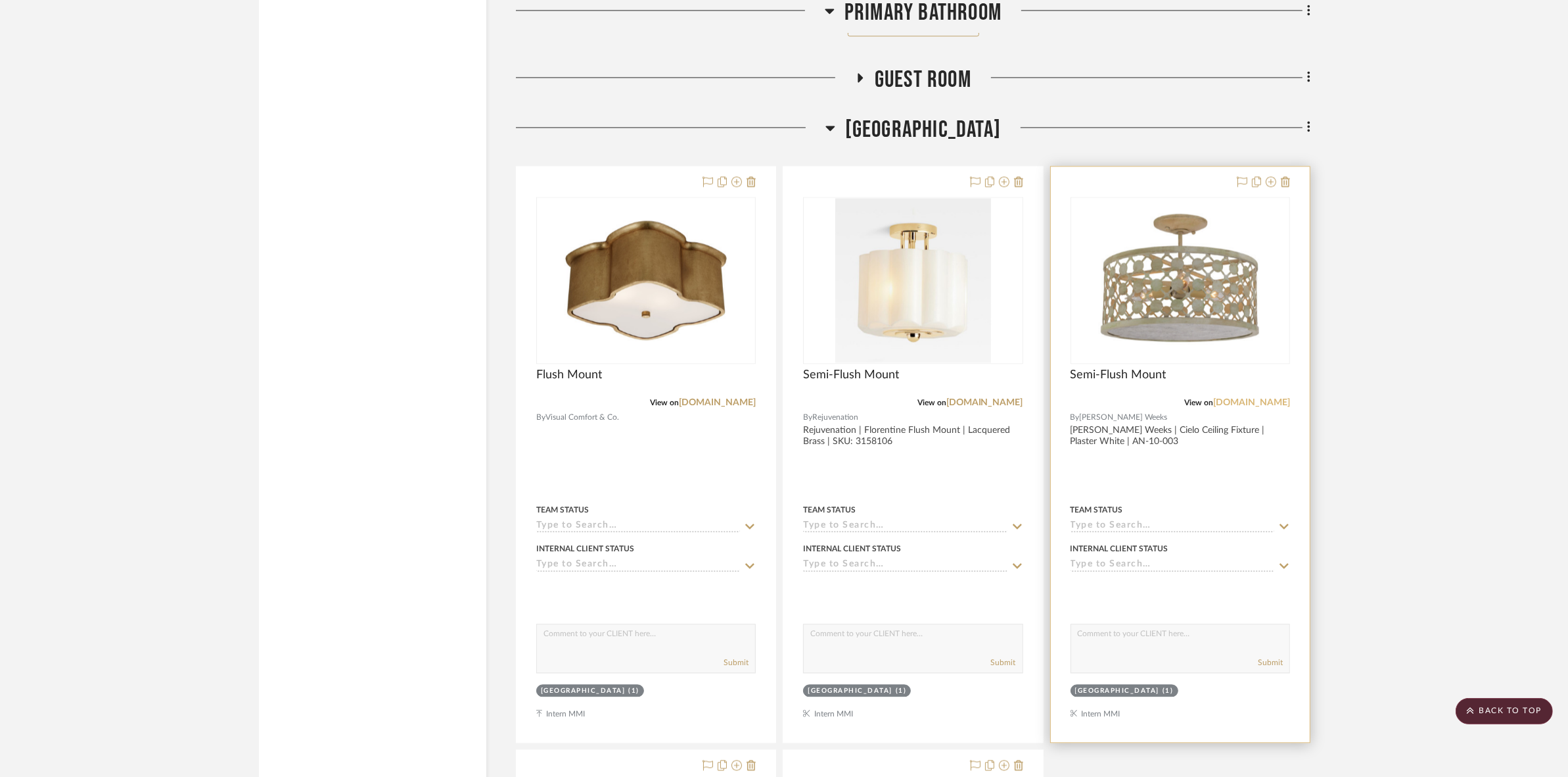
scroll to position [15880, 0]
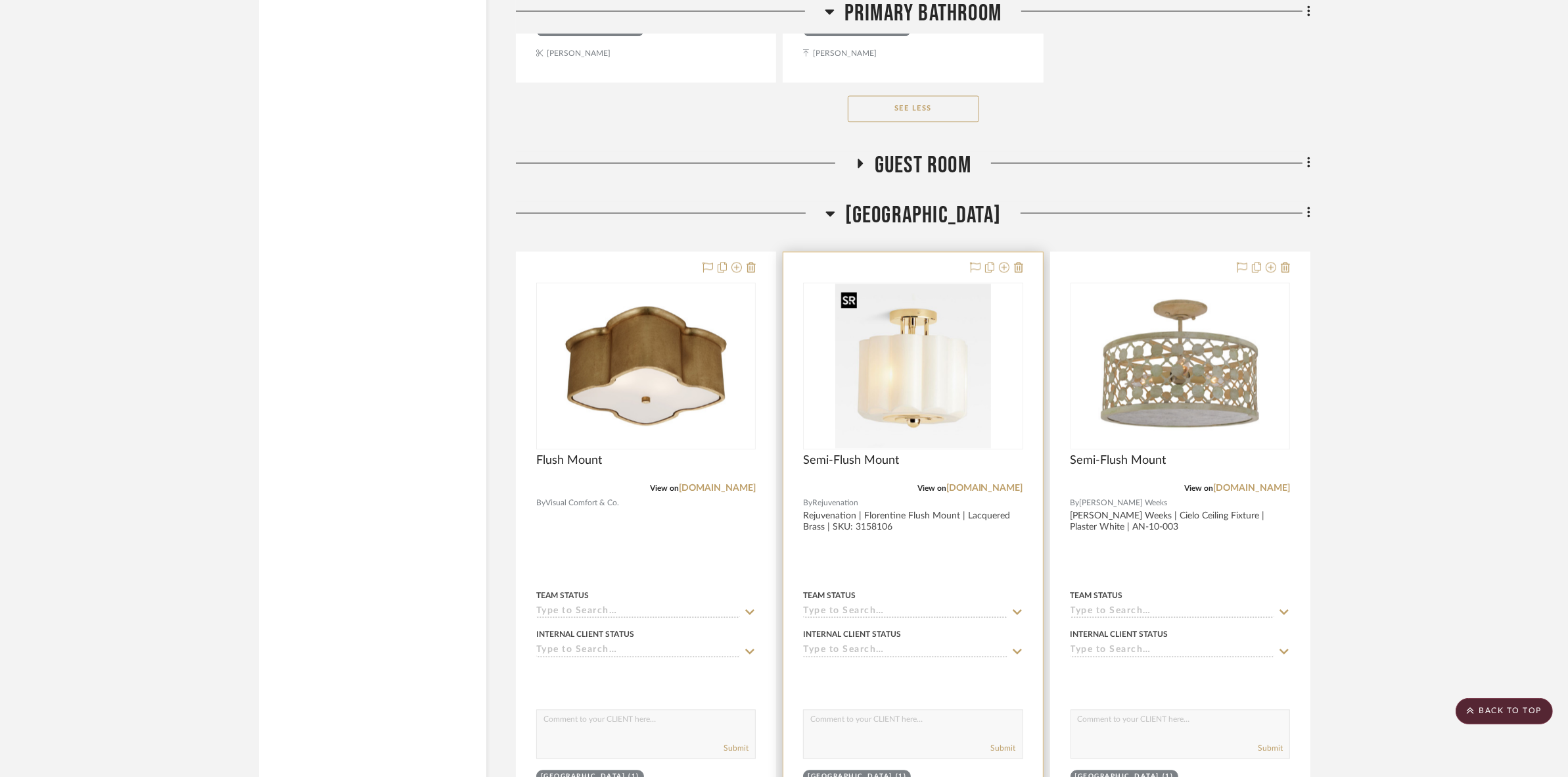
click at [930, 409] on img "0" at bounding box center [913, 366] width 155 height 165
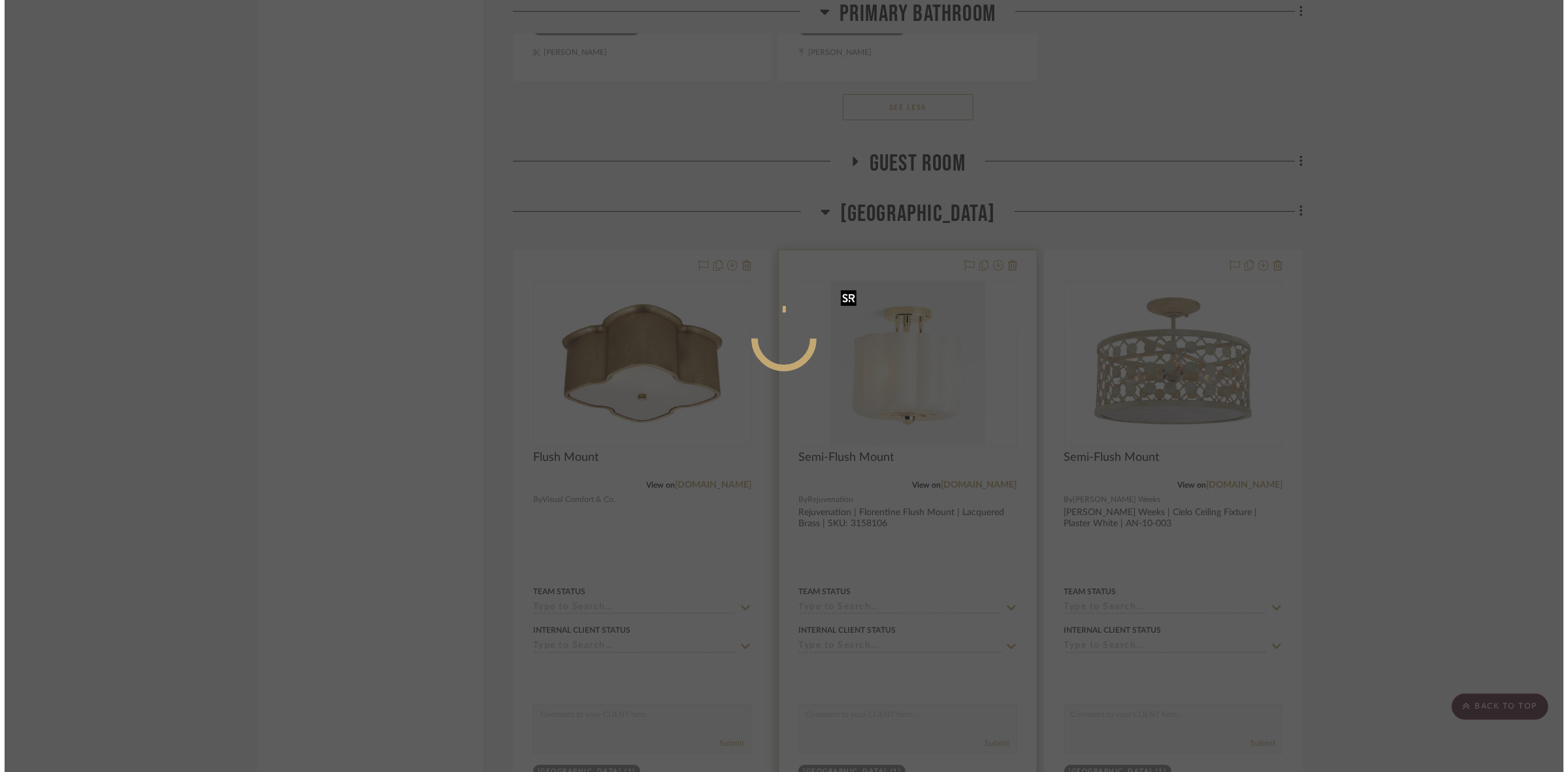
scroll to position [0, 0]
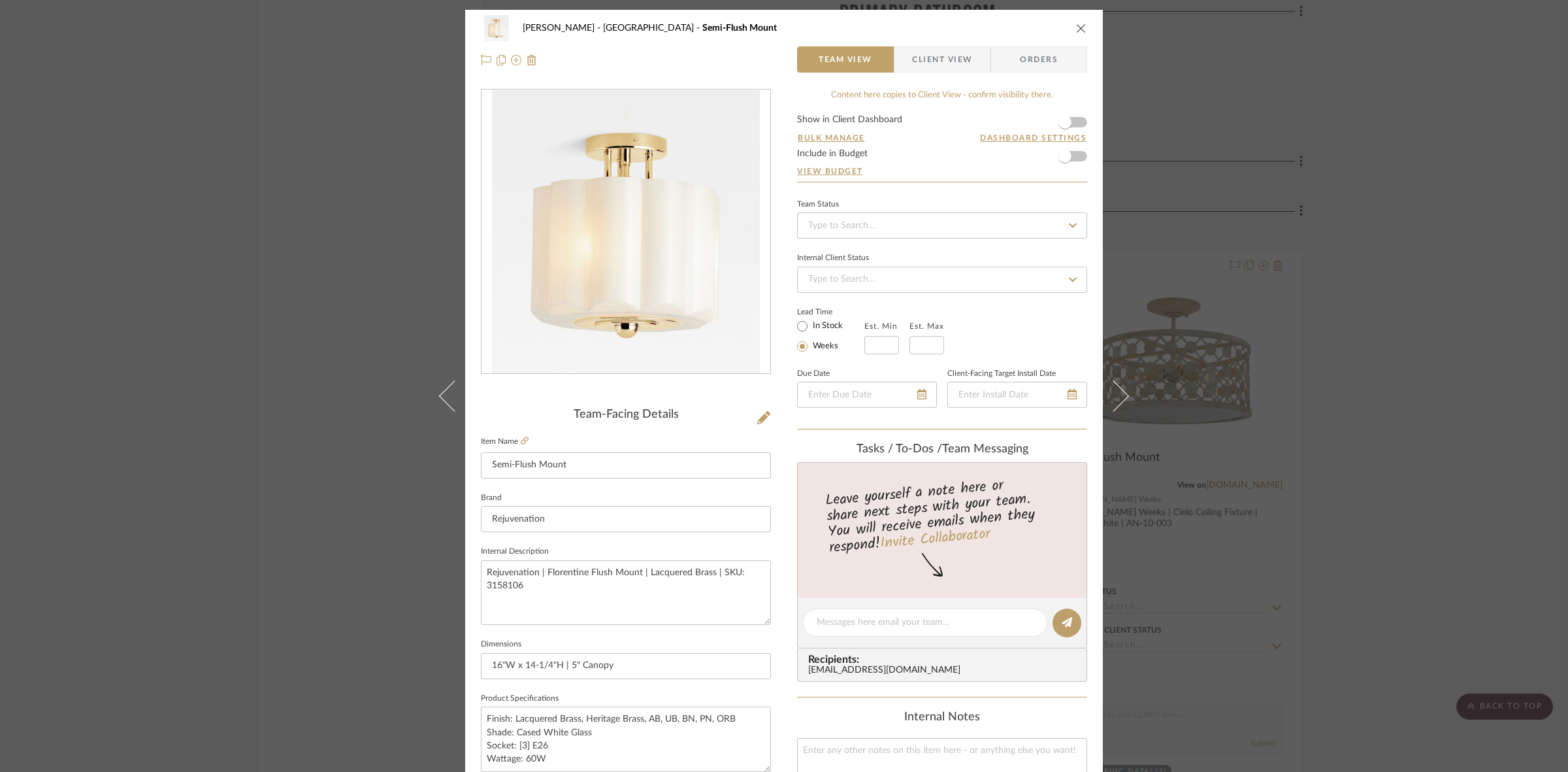
click at [948, 66] on span "Client View" at bounding box center [942, 59] width 60 height 26
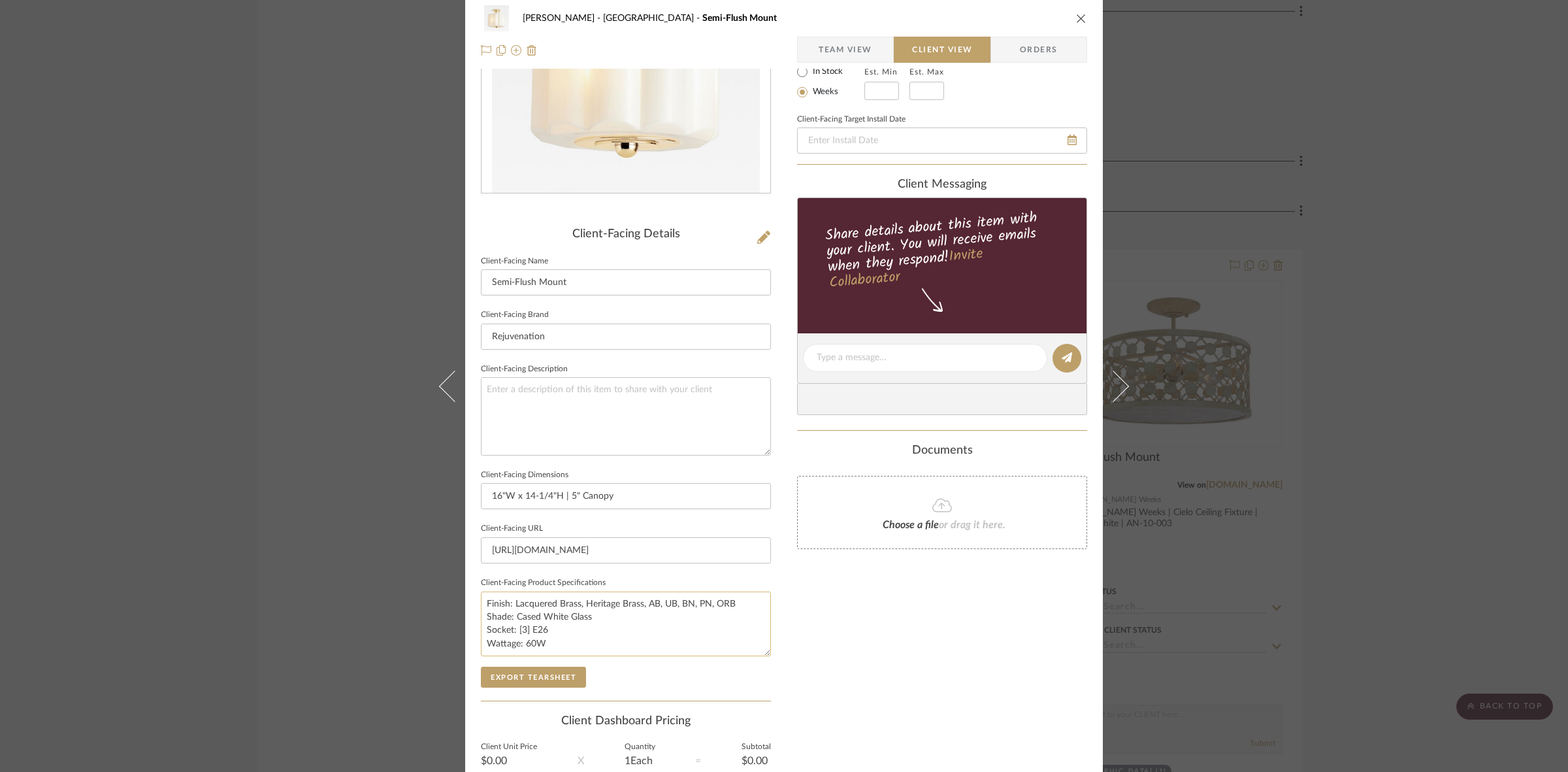
scroll to position [302, 0]
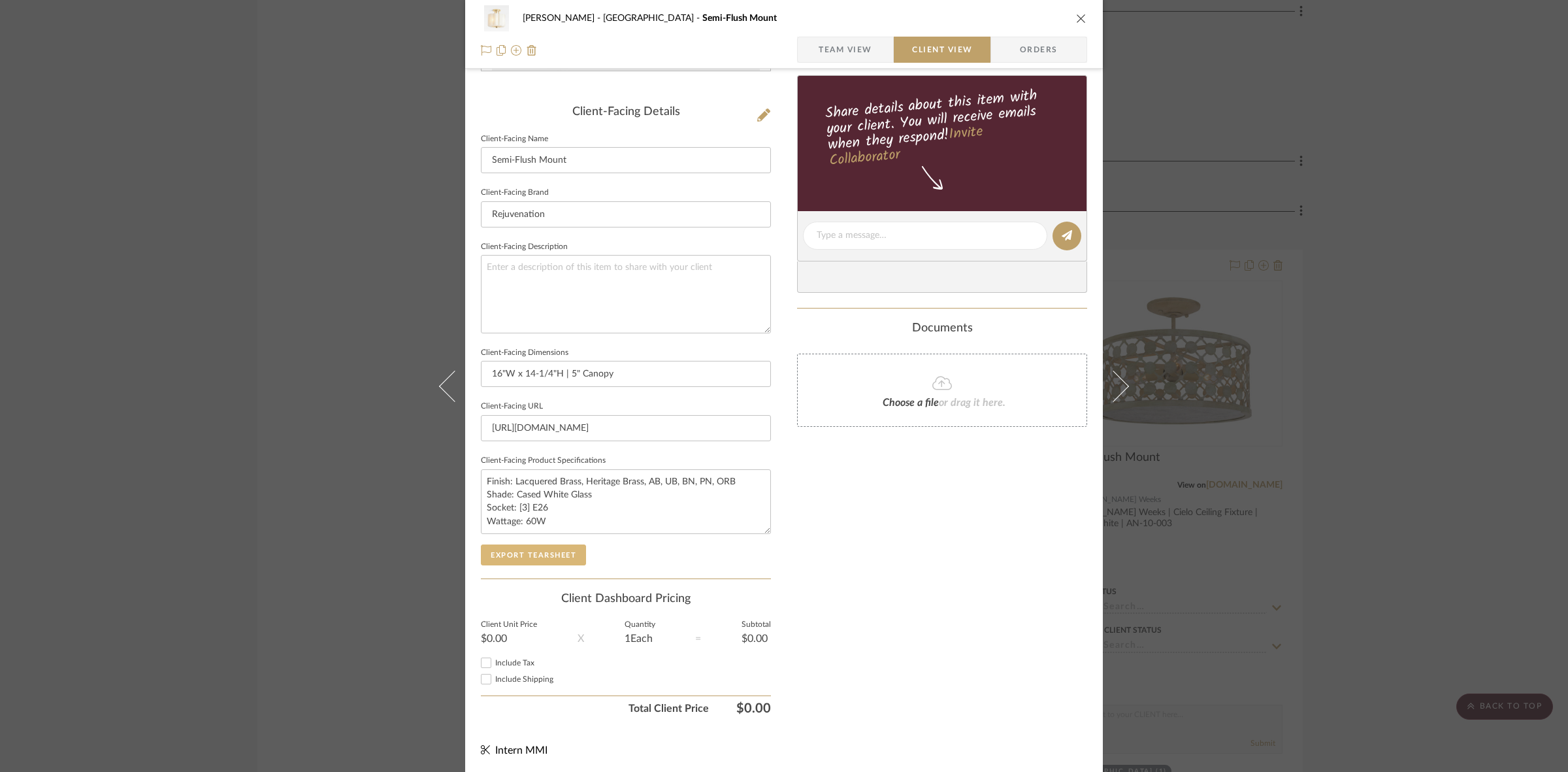
click at [555, 547] on button "Export Tearsheet" at bounding box center [533, 555] width 105 height 21
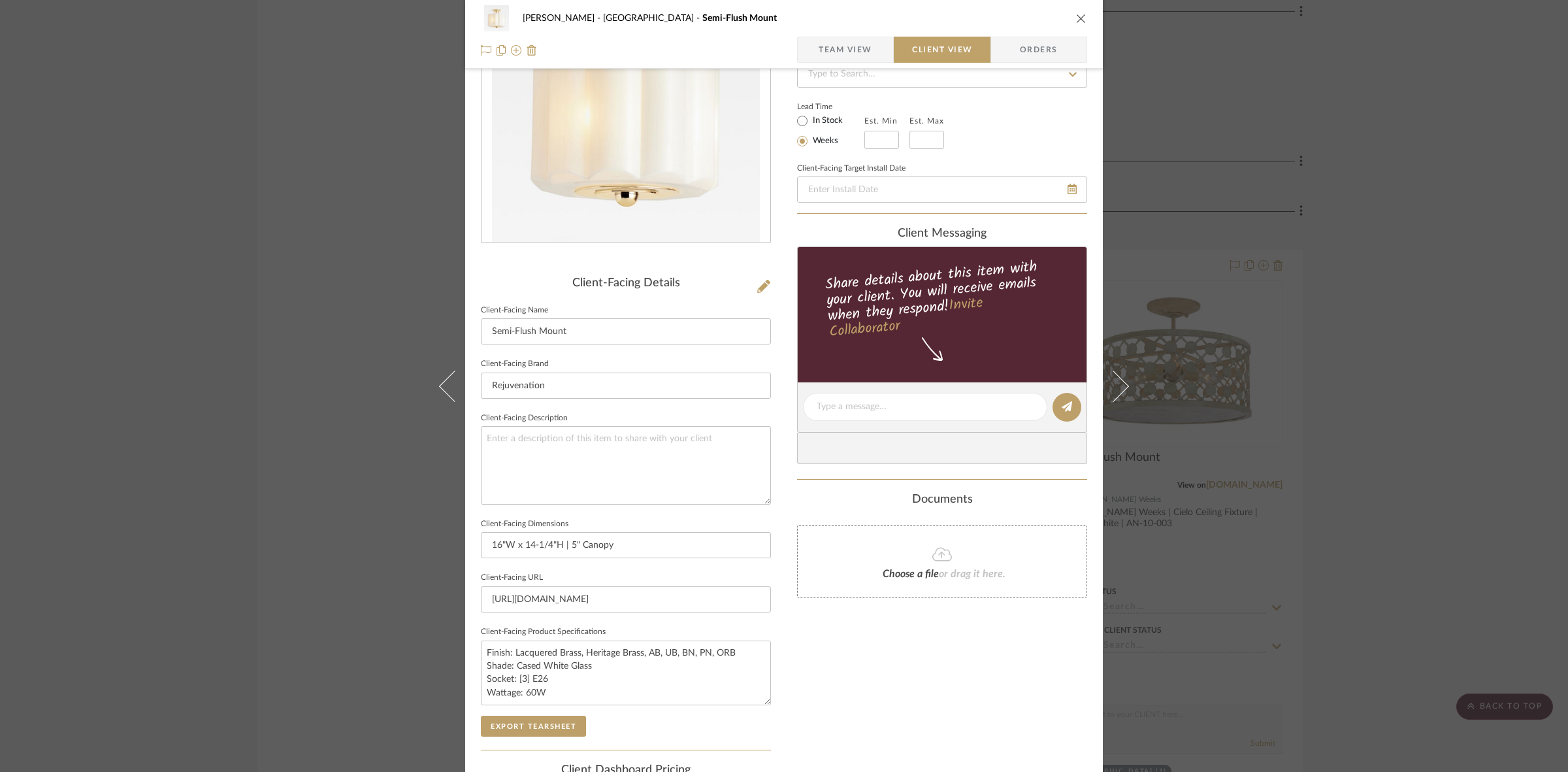
scroll to position [0, 0]
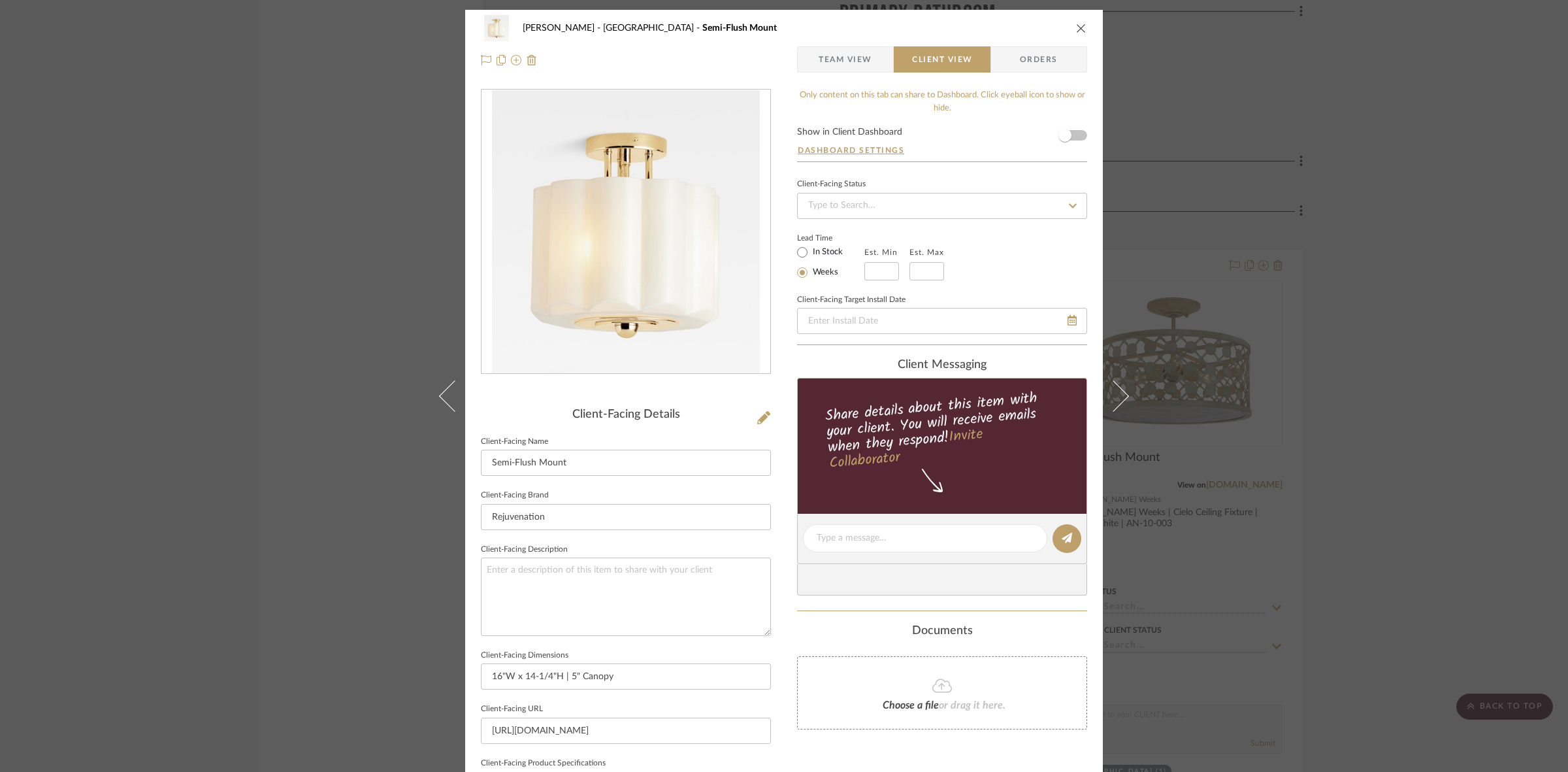
click at [299, 382] on div "FRITZ DC Stair Hall Semi-Flush Mount Team View Client View Orders Client-Facing…" at bounding box center [784, 386] width 1568 height 772
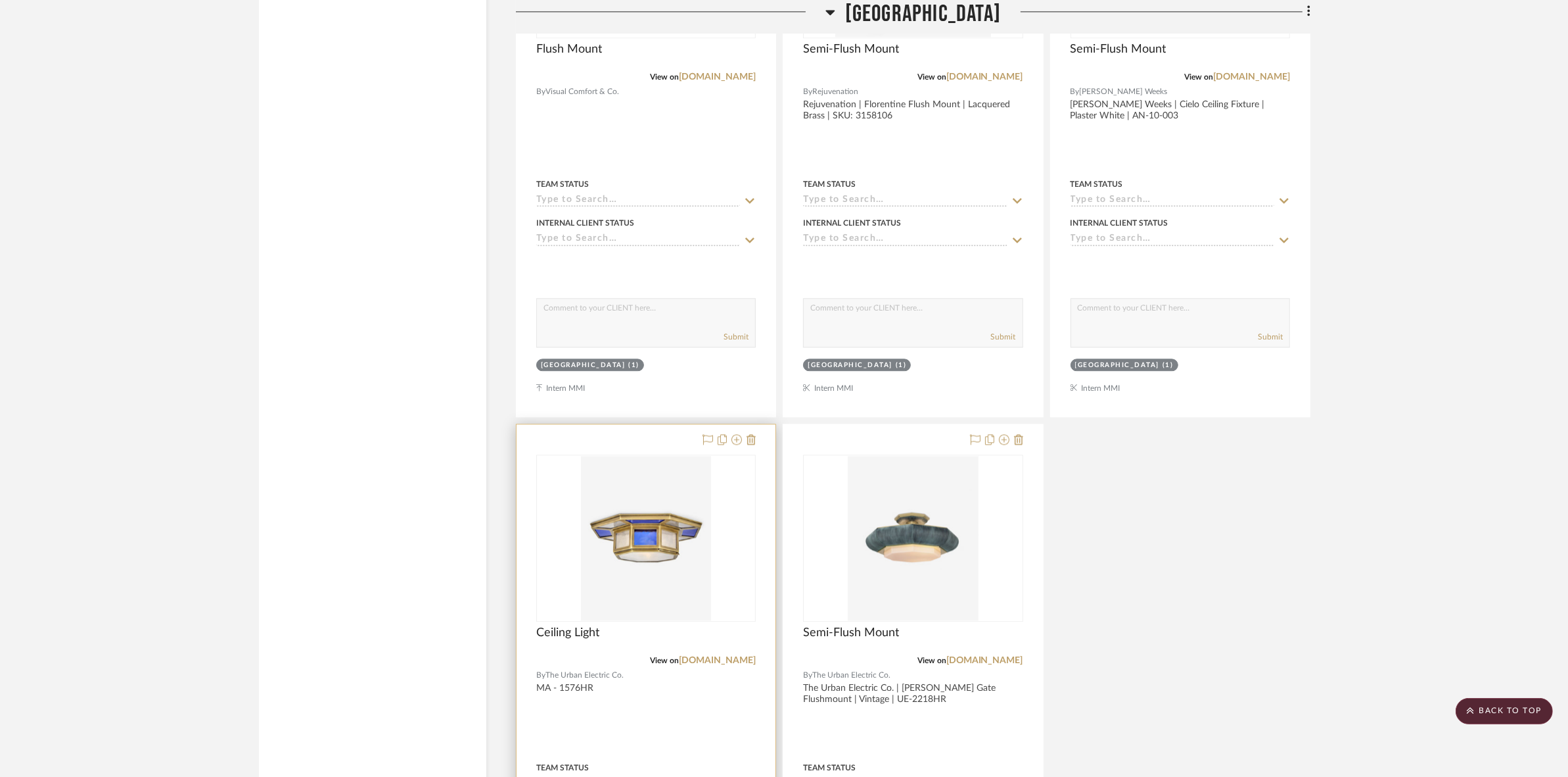
scroll to position [15962, 0]
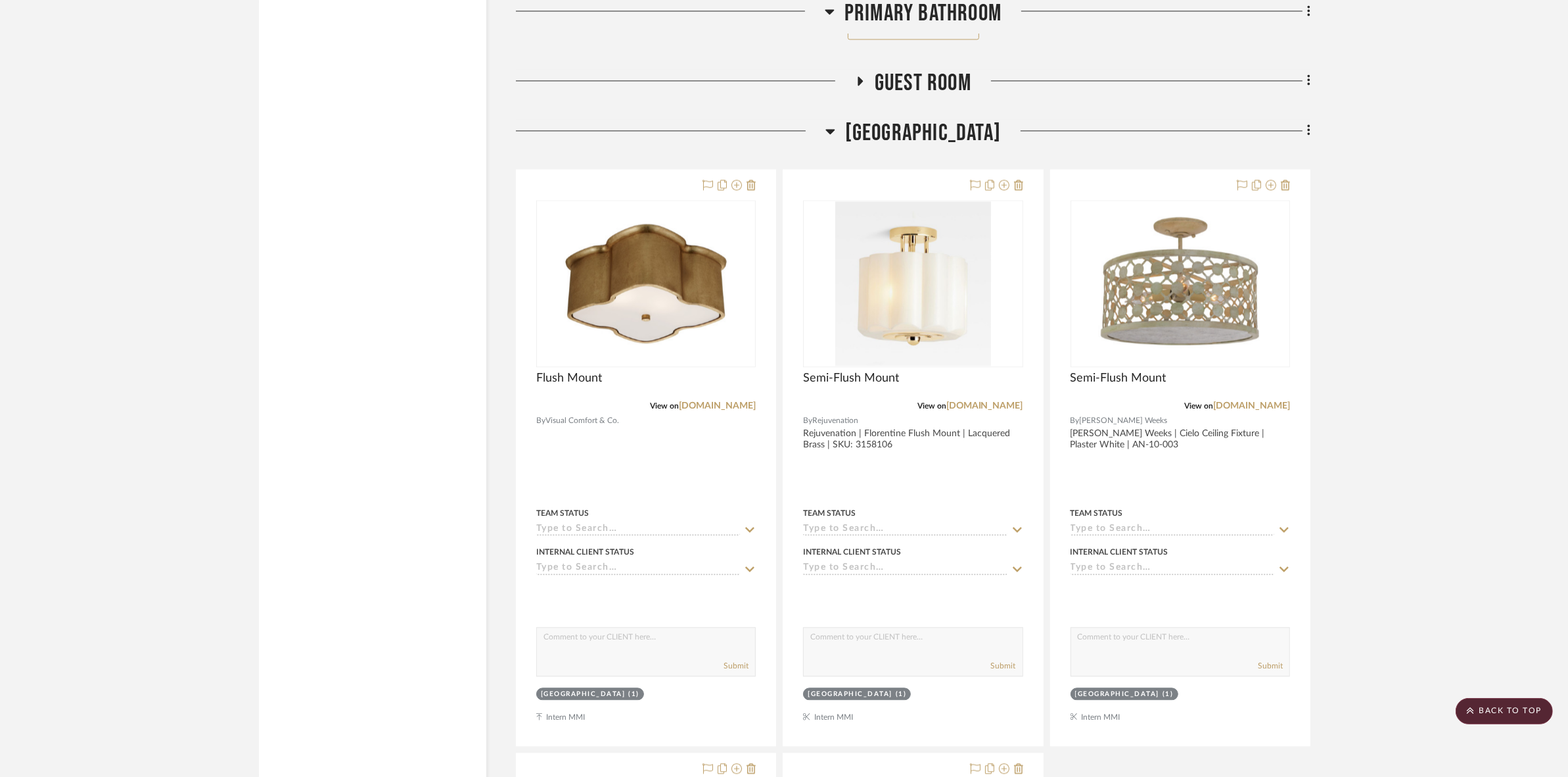
click at [883, 129] on span "[GEOGRAPHIC_DATA]" at bounding box center [923, 133] width 156 height 28
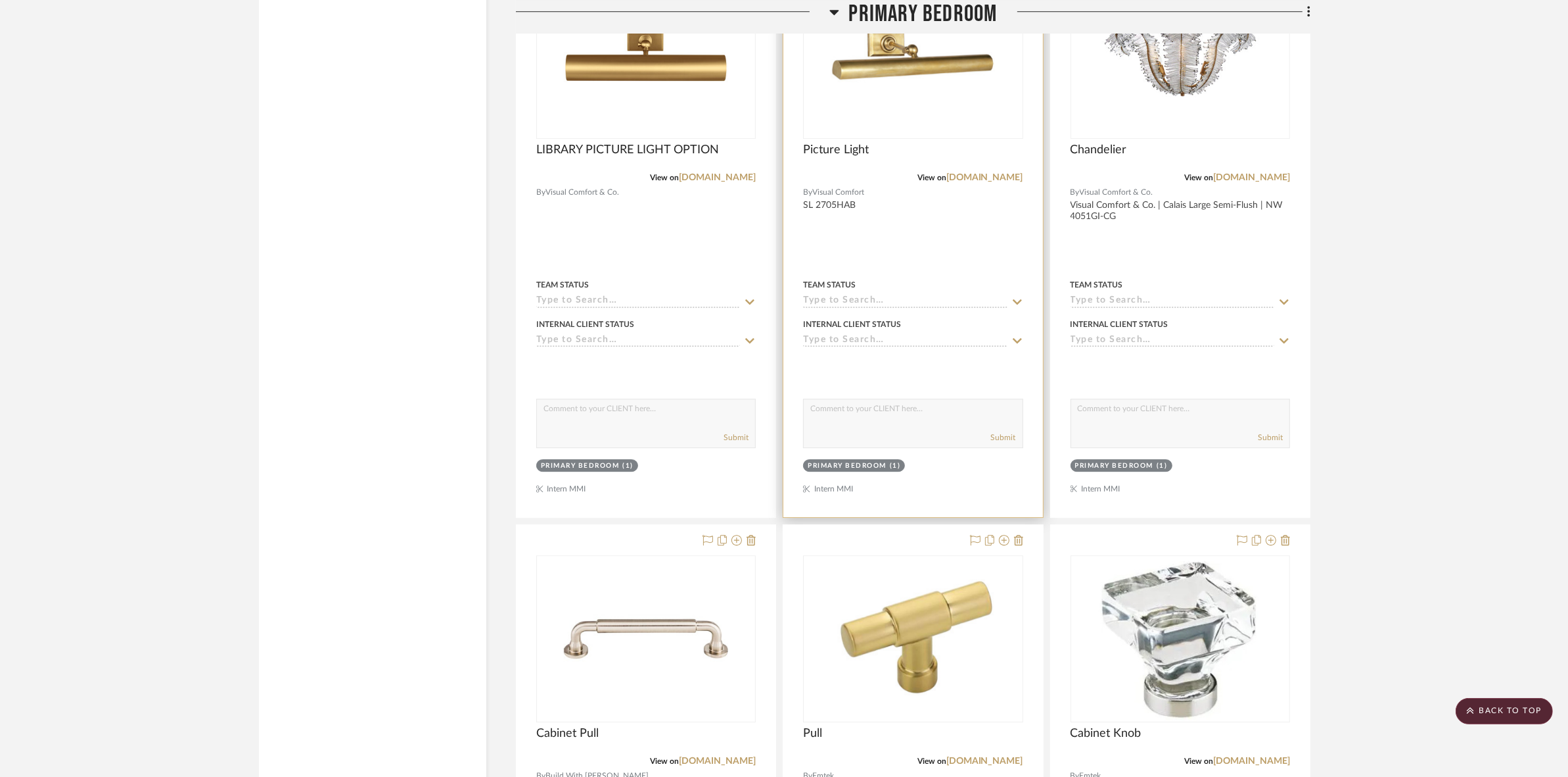
scroll to position [5110, 0]
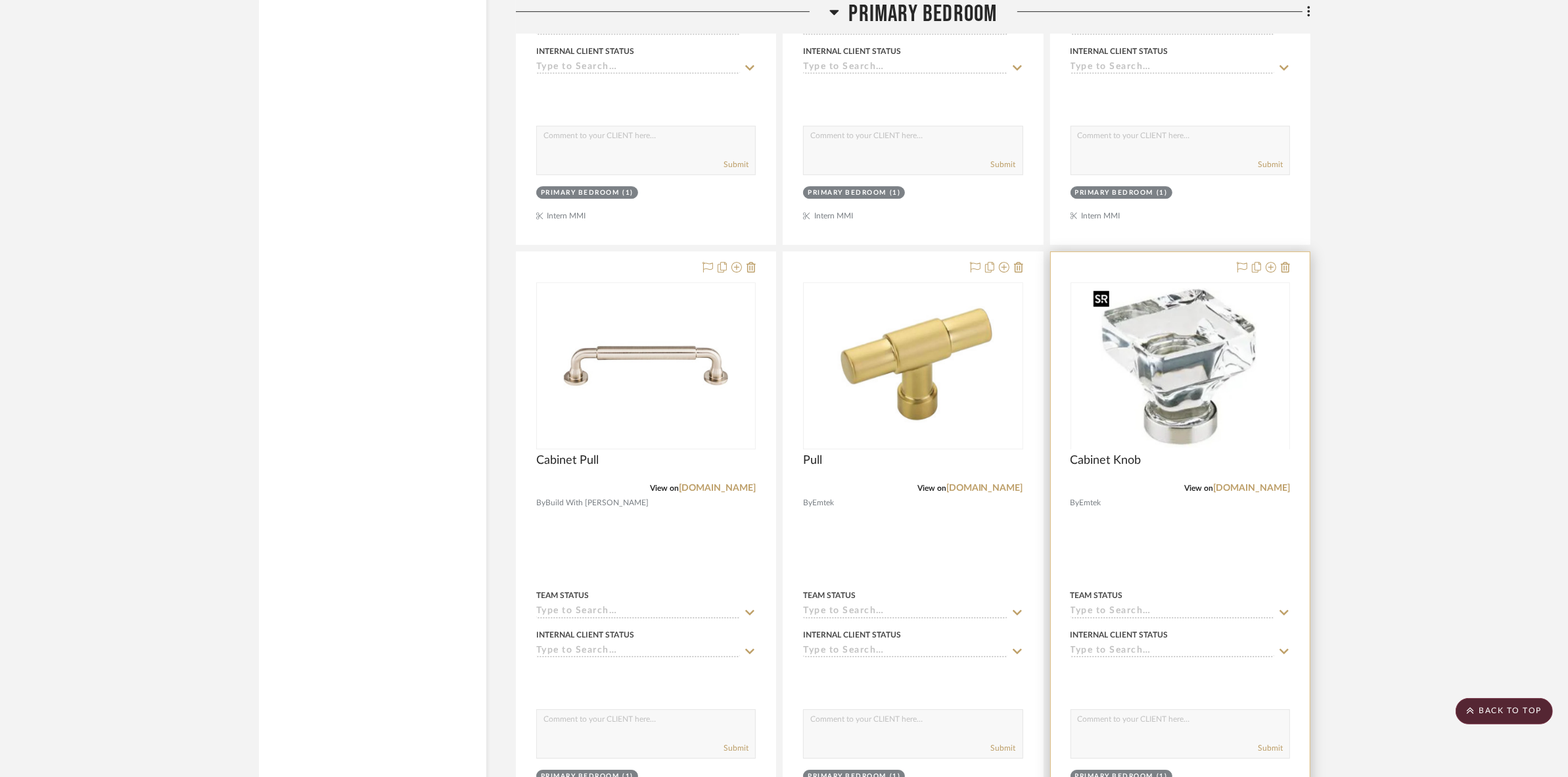
click at [1200, 387] on div at bounding box center [1180, 448] width 219 height 333
click at [1198, 391] on img "0" at bounding box center [1180, 366] width 185 height 165
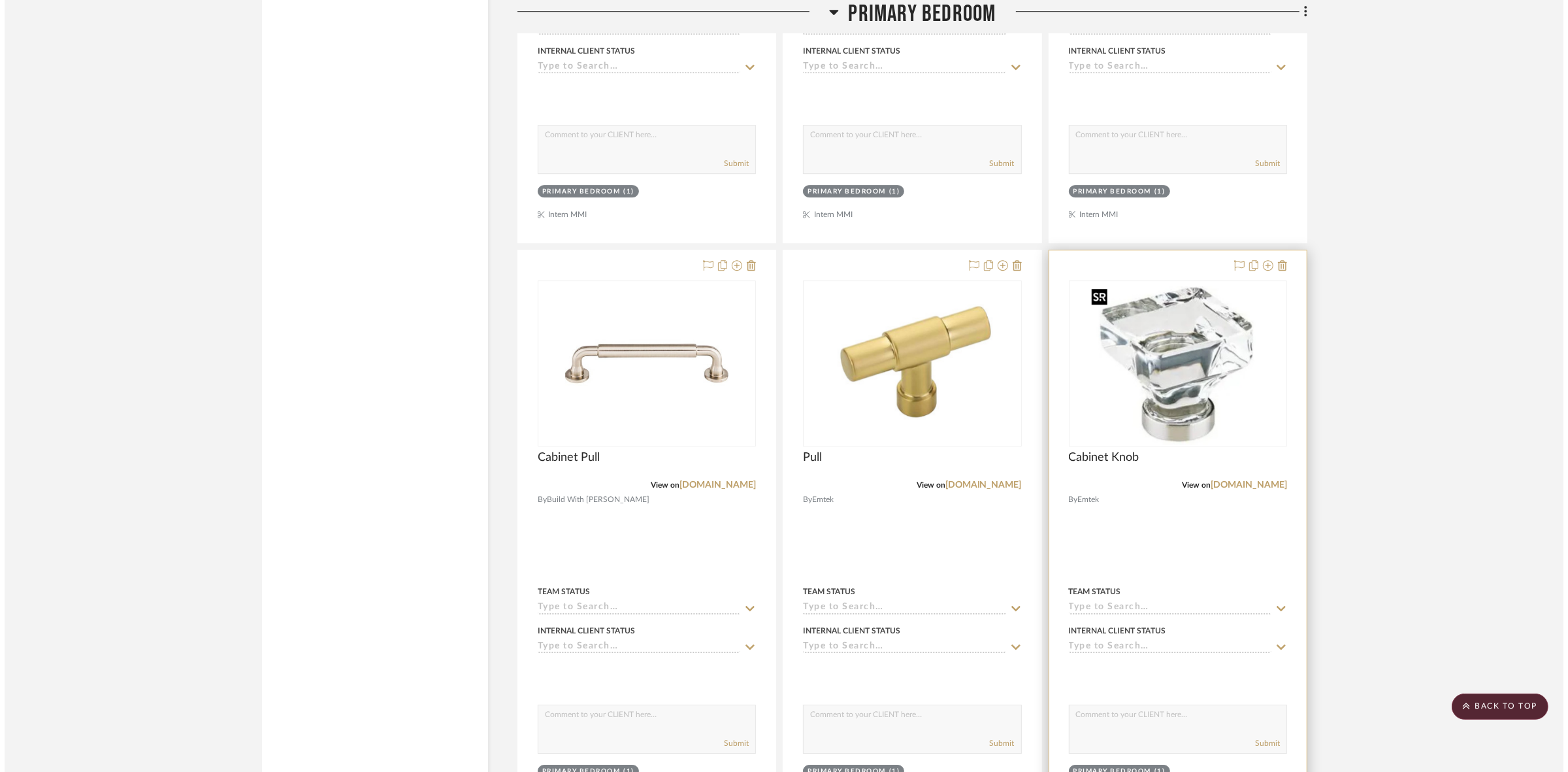
scroll to position [0, 0]
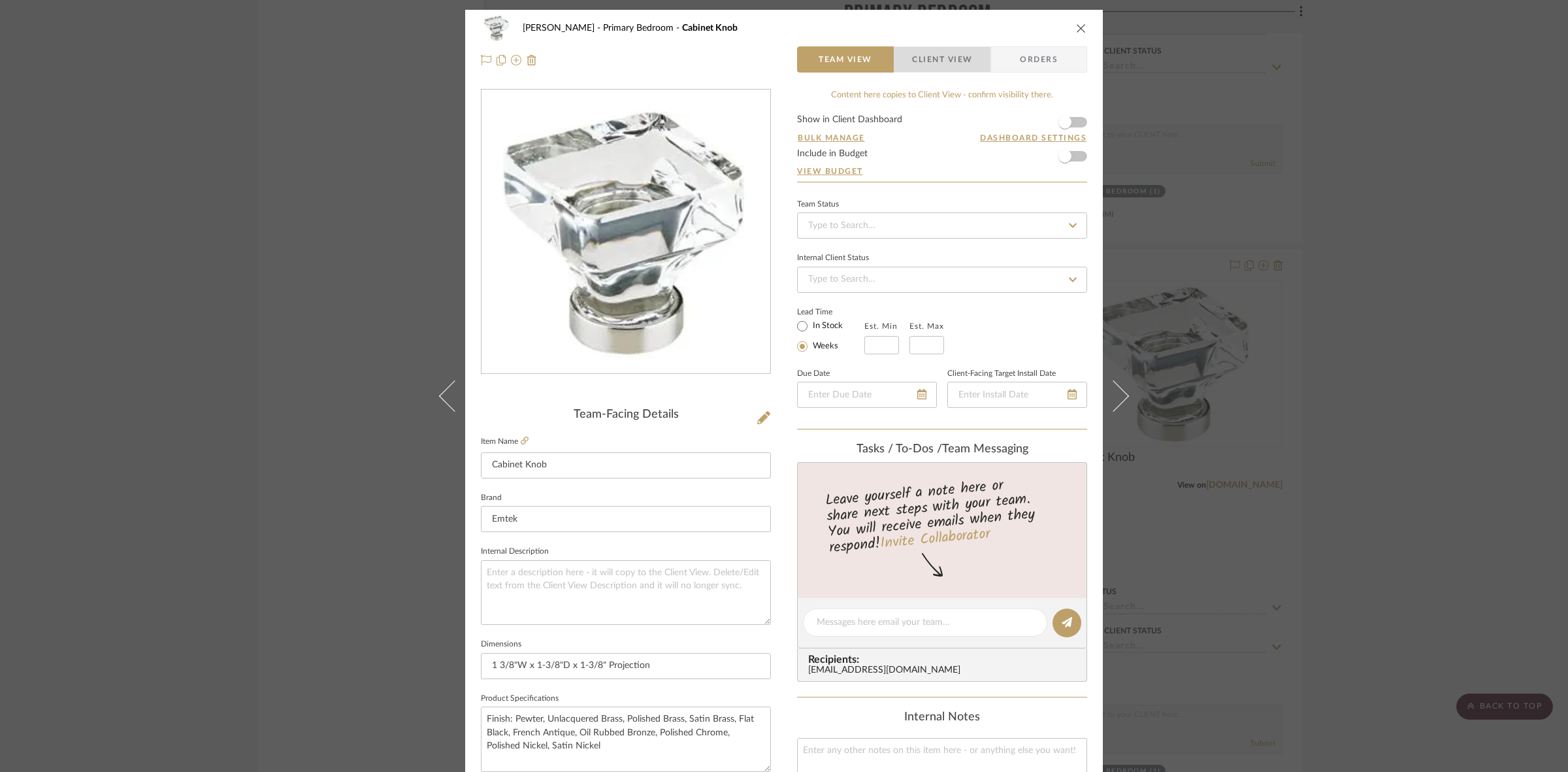
click at [968, 50] on span "Client View" at bounding box center [942, 59] width 95 height 26
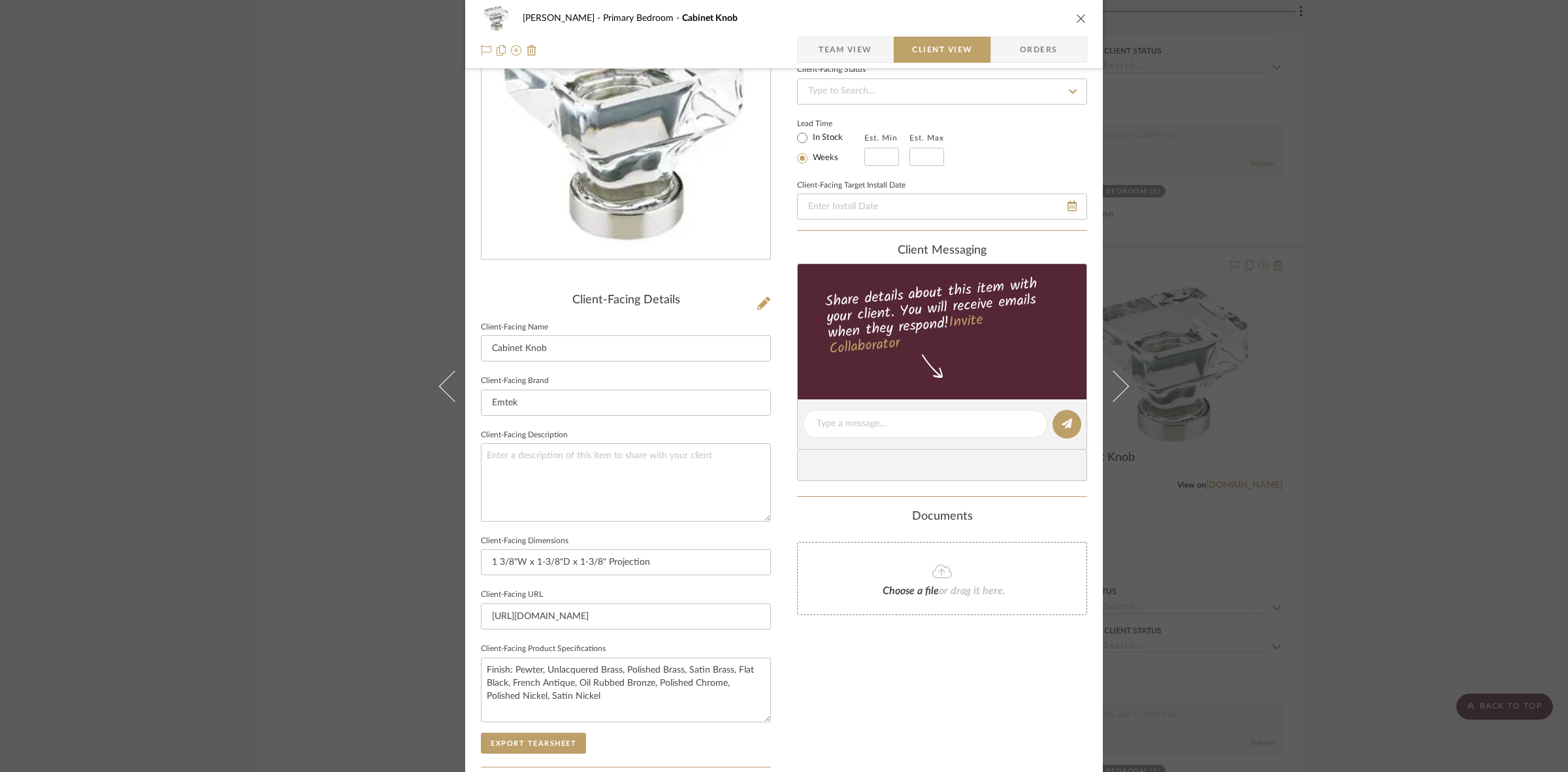
scroll to position [302, 0]
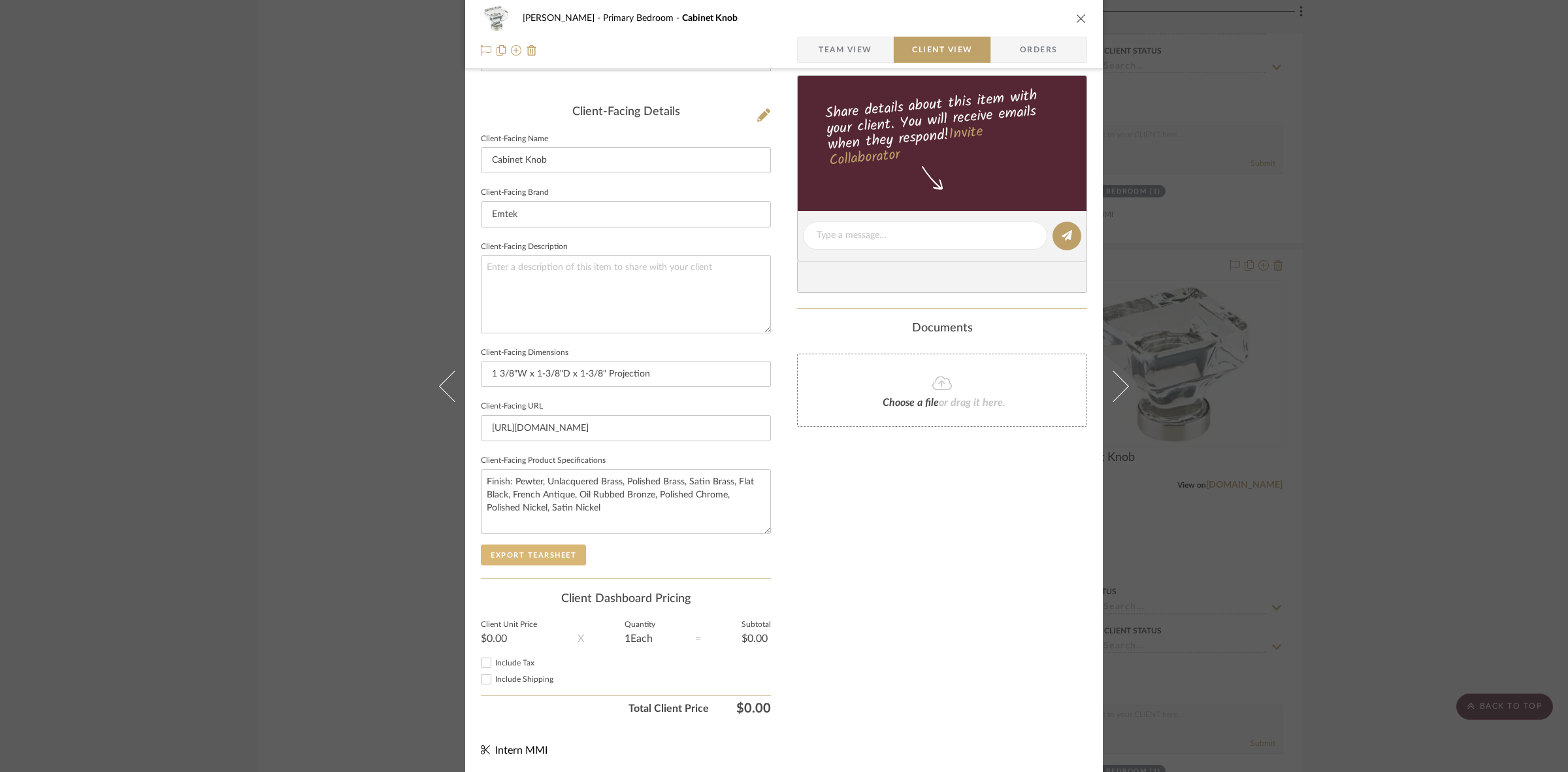
click at [558, 559] on button "Export Tearsheet" at bounding box center [533, 555] width 105 height 21
click at [194, 534] on div "FRITZ DC Primary Bedroom Cabinet Knob Team View Client View Orders Client-Facin…" at bounding box center [784, 386] width 1568 height 772
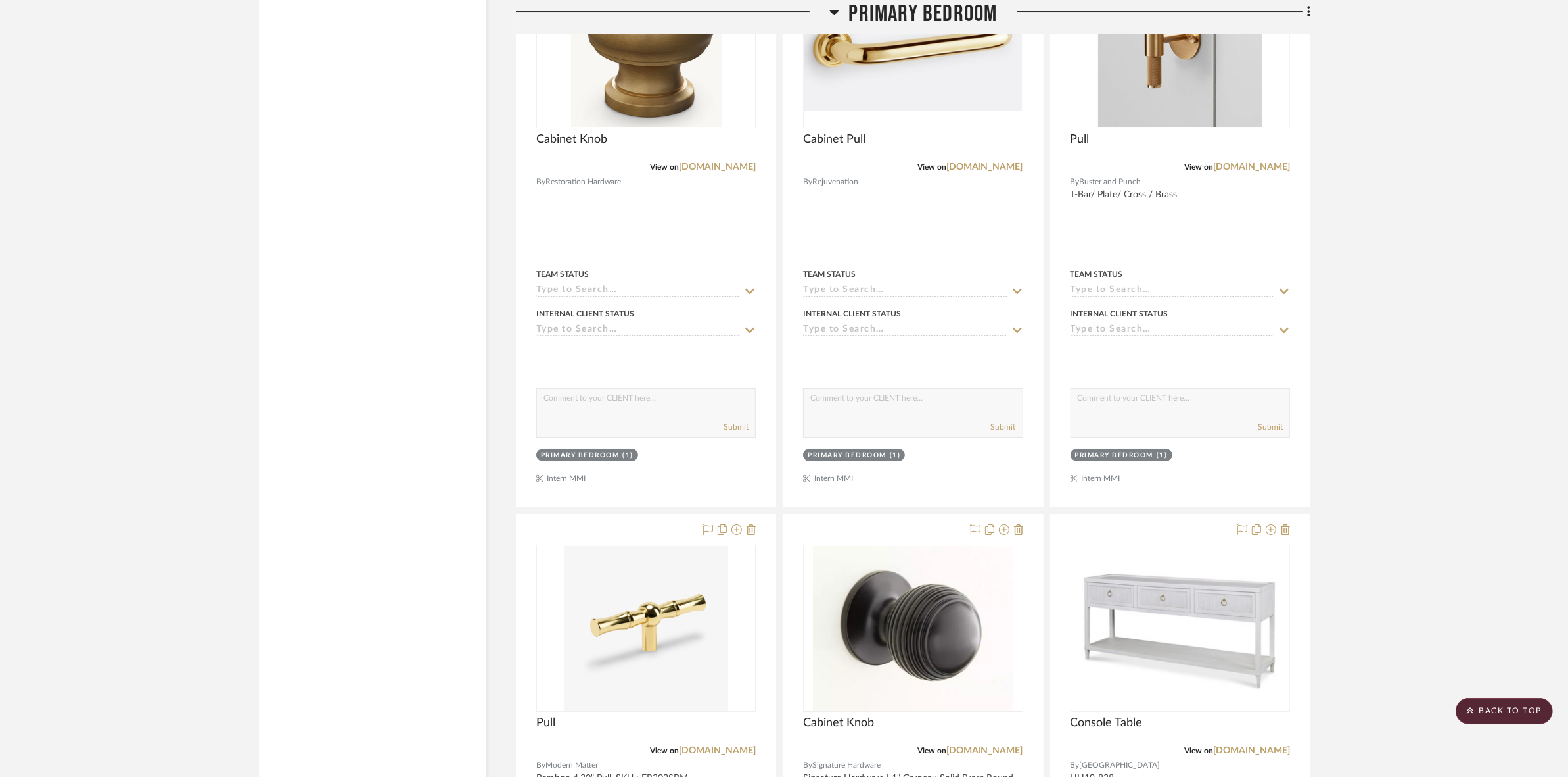
scroll to position [6097, 0]
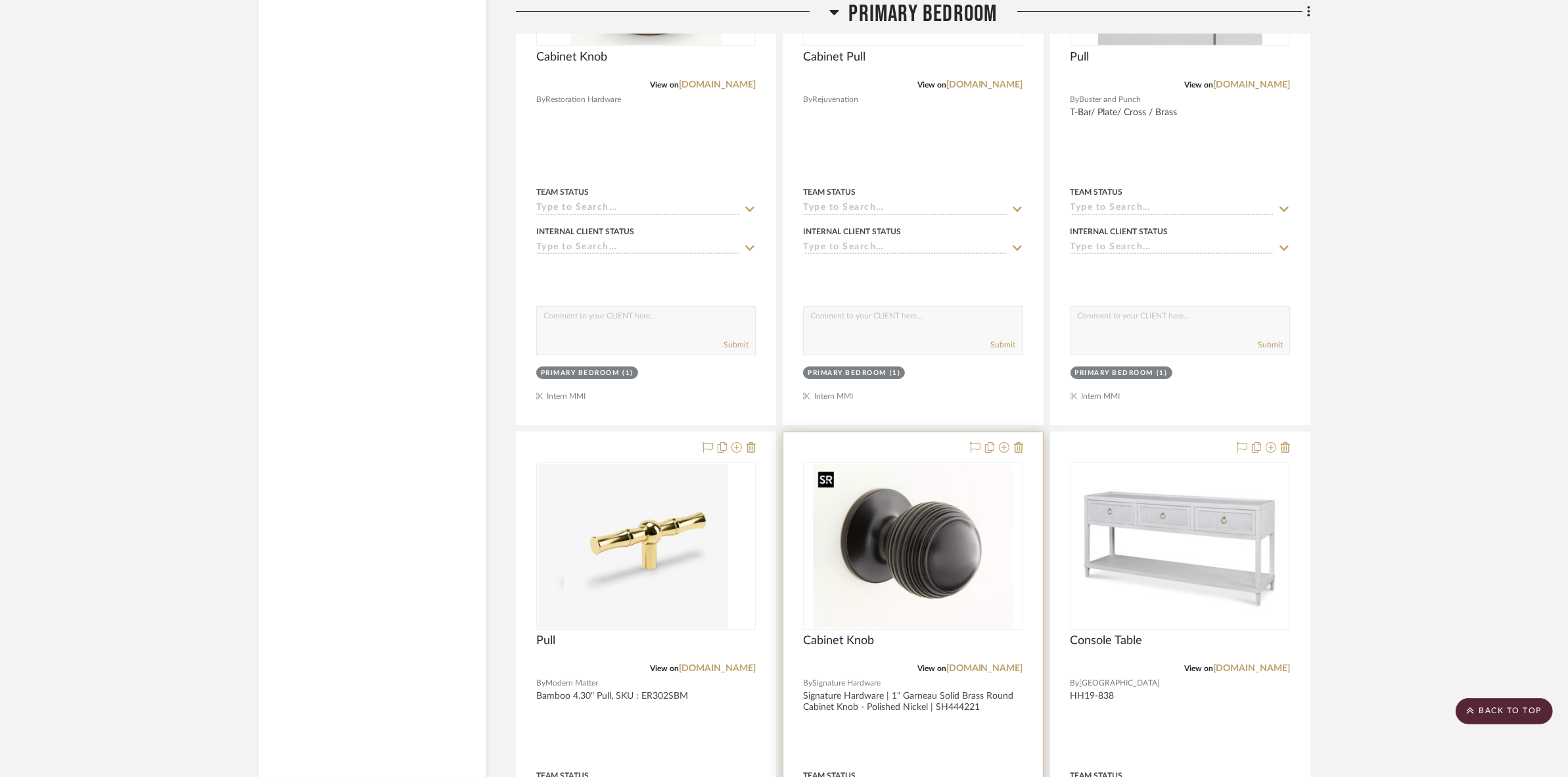
click at [924, 528] on img "0" at bounding box center [913, 546] width 201 height 165
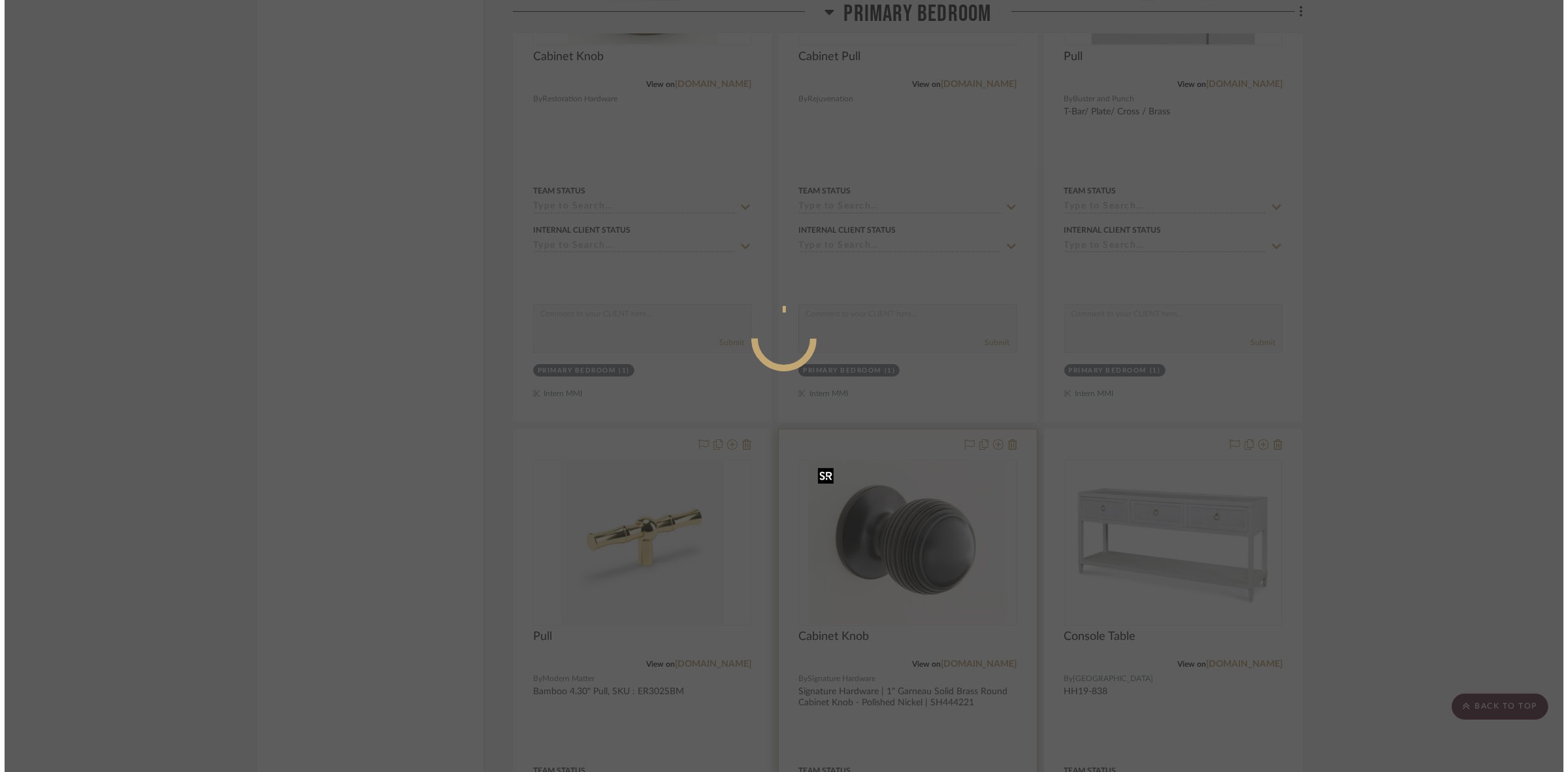
scroll to position [0, 0]
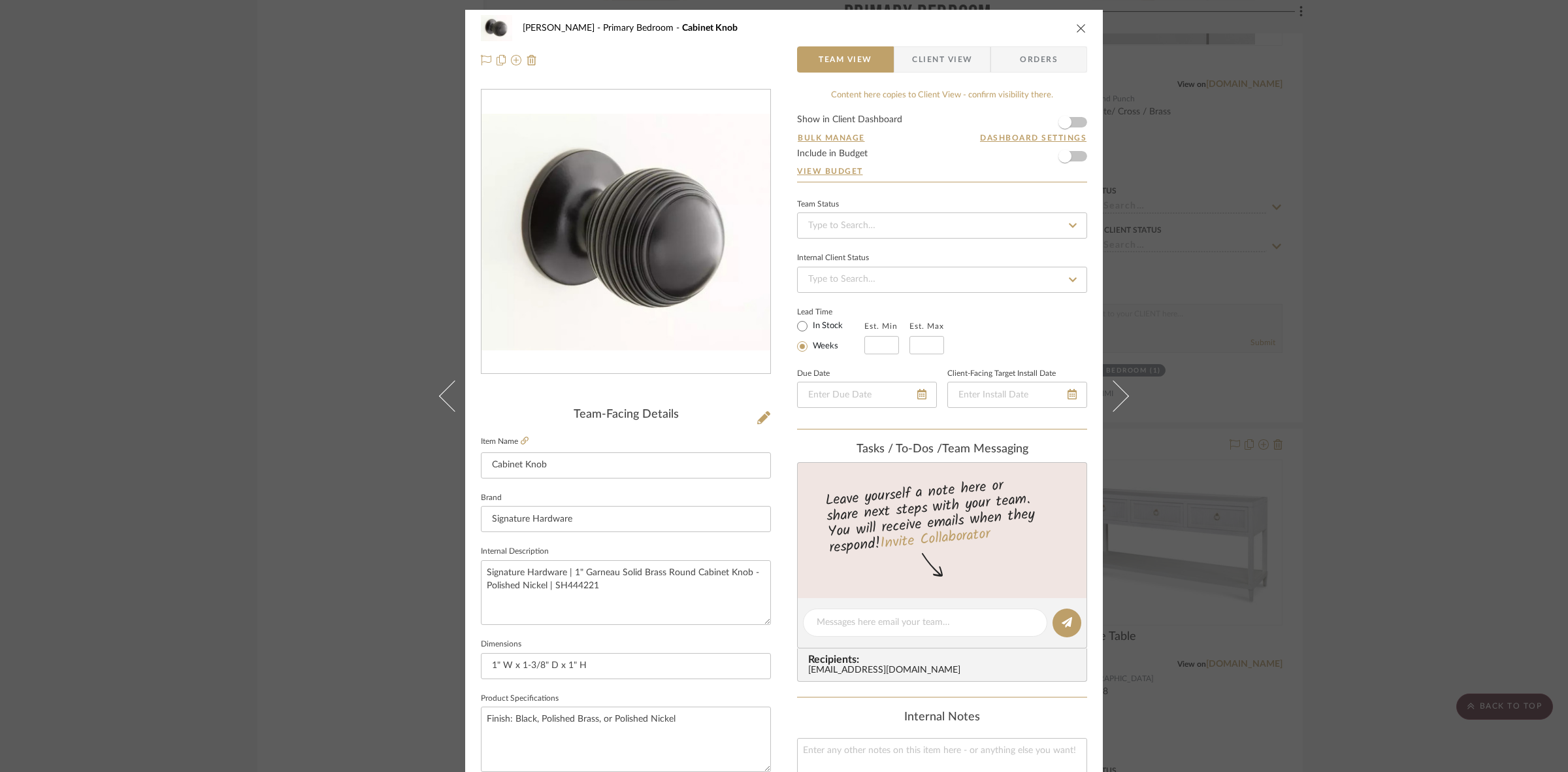
click at [936, 49] on span "Client View" at bounding box center [942, 59] width 60 height 26
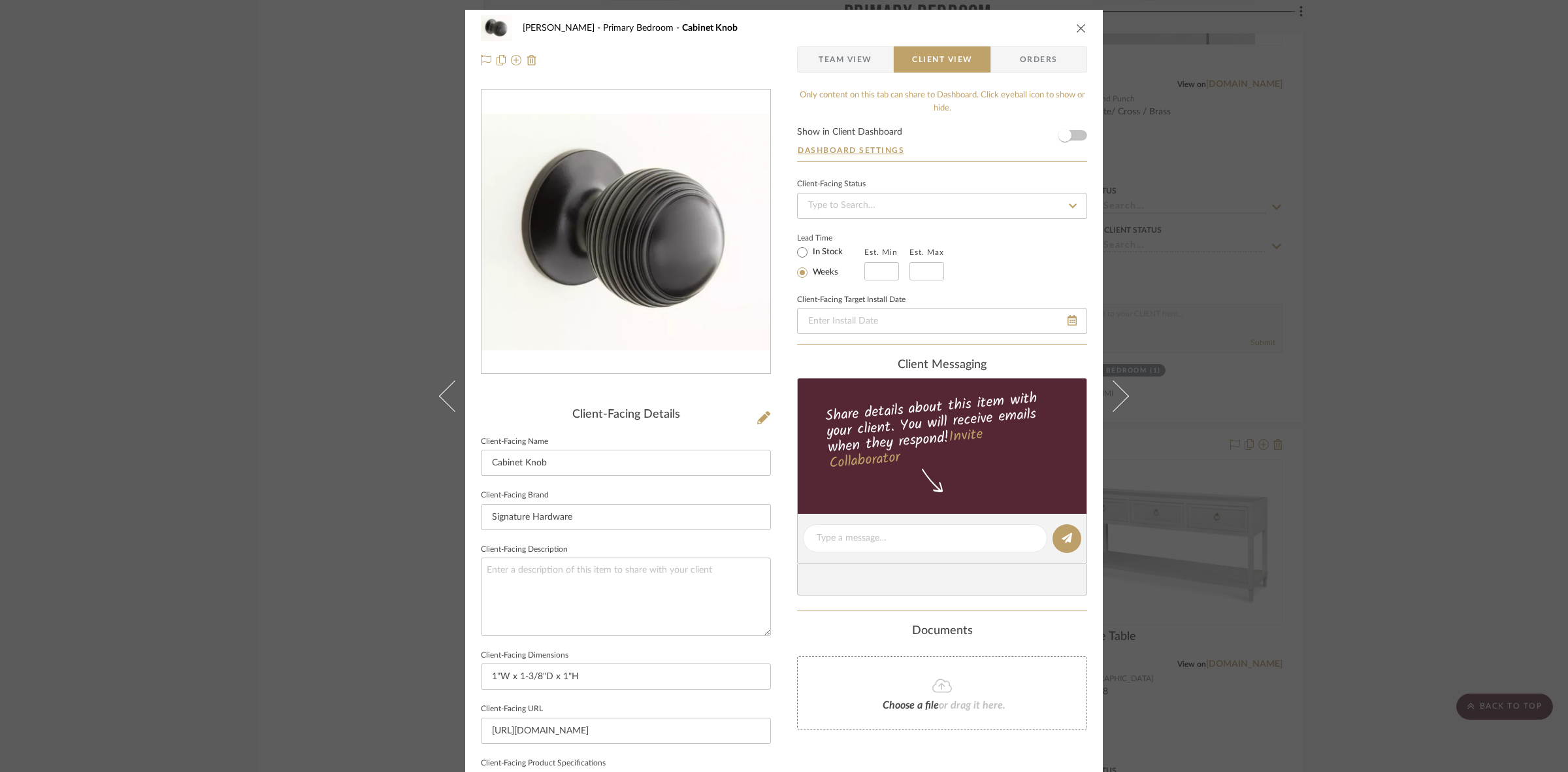
scroll to position [302, 0]
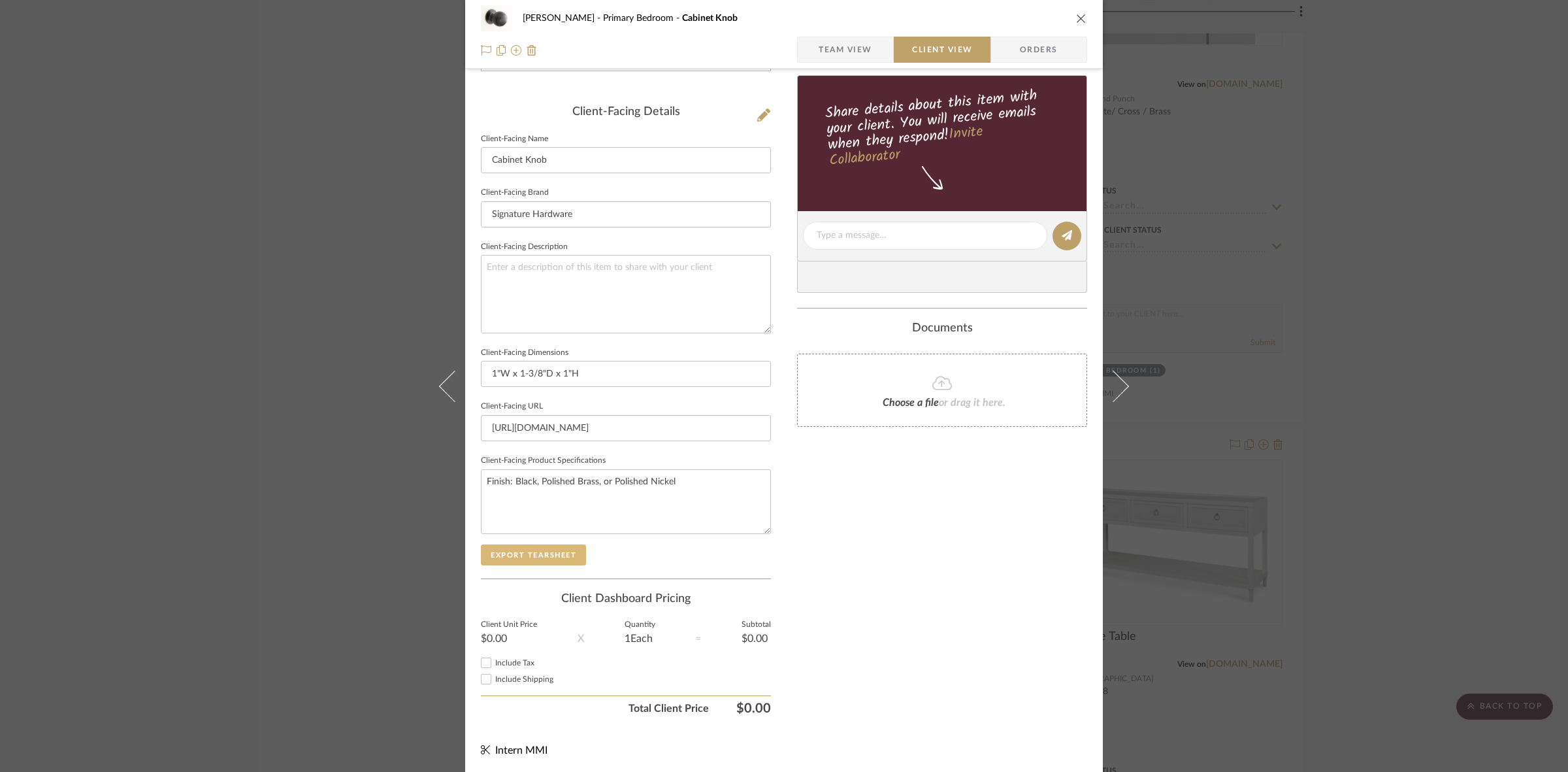
click at [524, 550] on button "Export Tearsheet" at bounding box center [533, 555] width 105 height 21
click at [194, 402] on div "FRITZ DC Primary Bedroom Cabinet Knob Team View Client View Orders Client-Facin…" at bounding box center [784, 386] width 1568 height 772
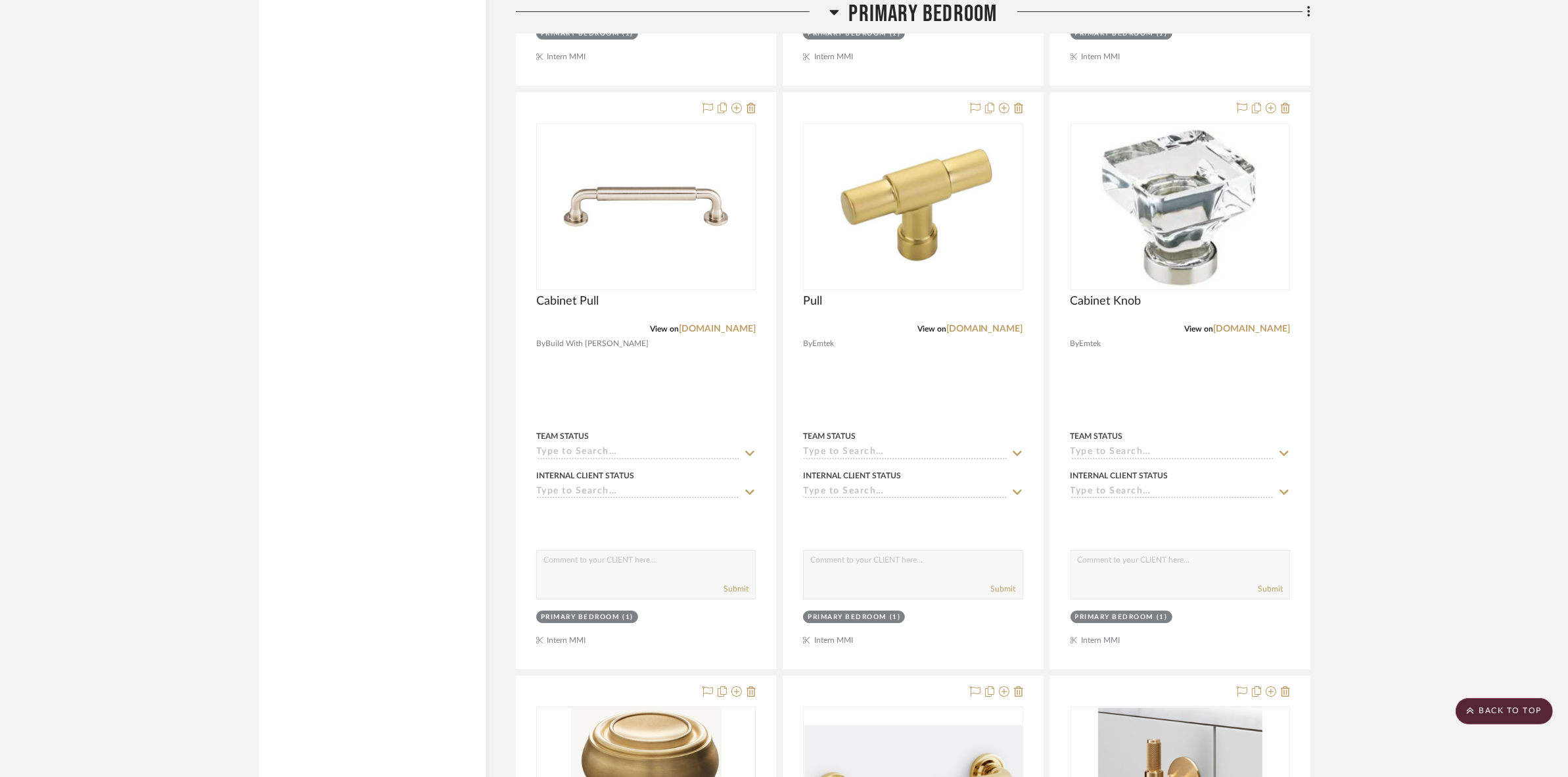
scroll to position [4946, 0]
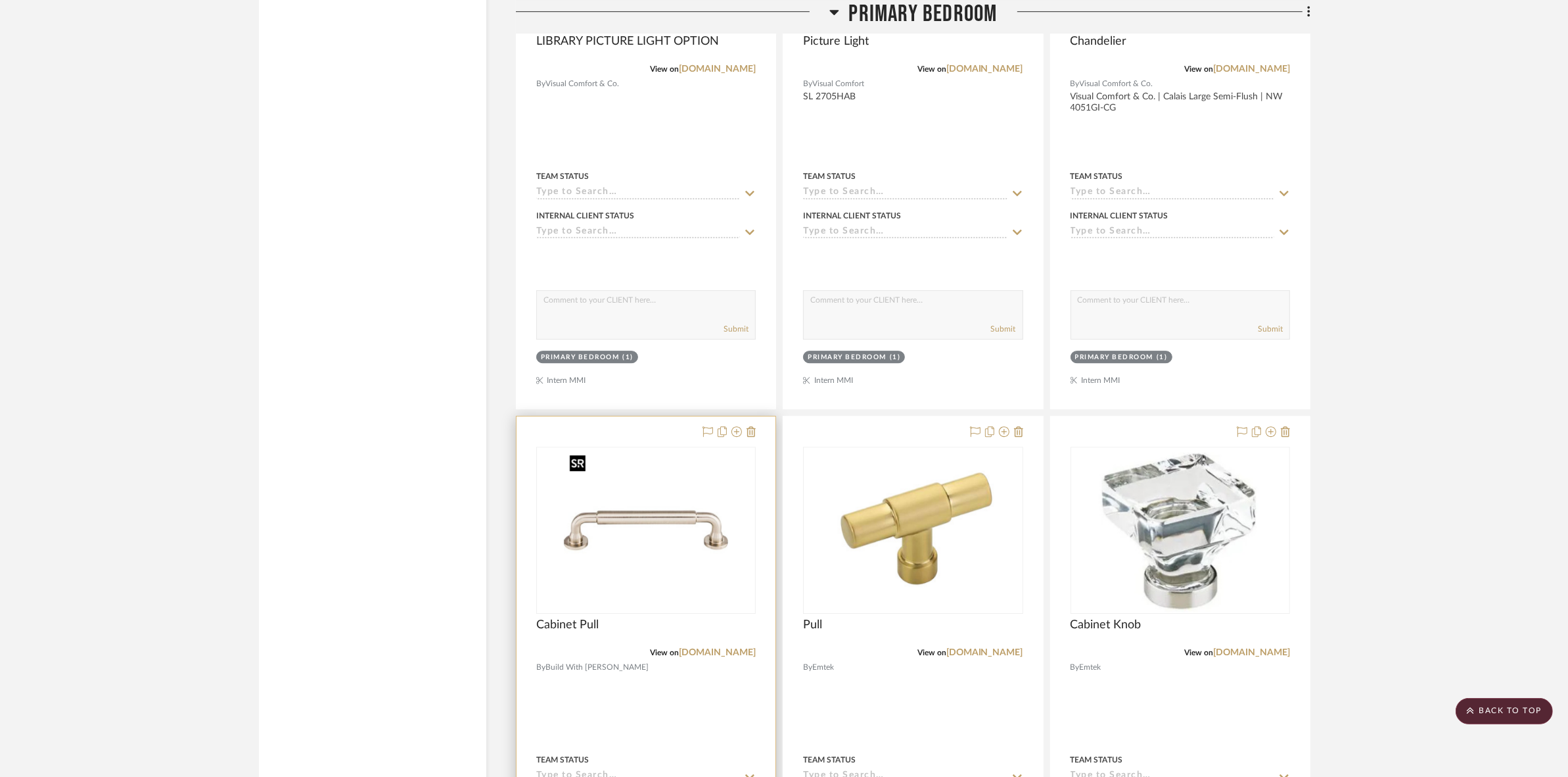
click at [0, 0] on img at bounding box center [0, 0] width 0 height 0
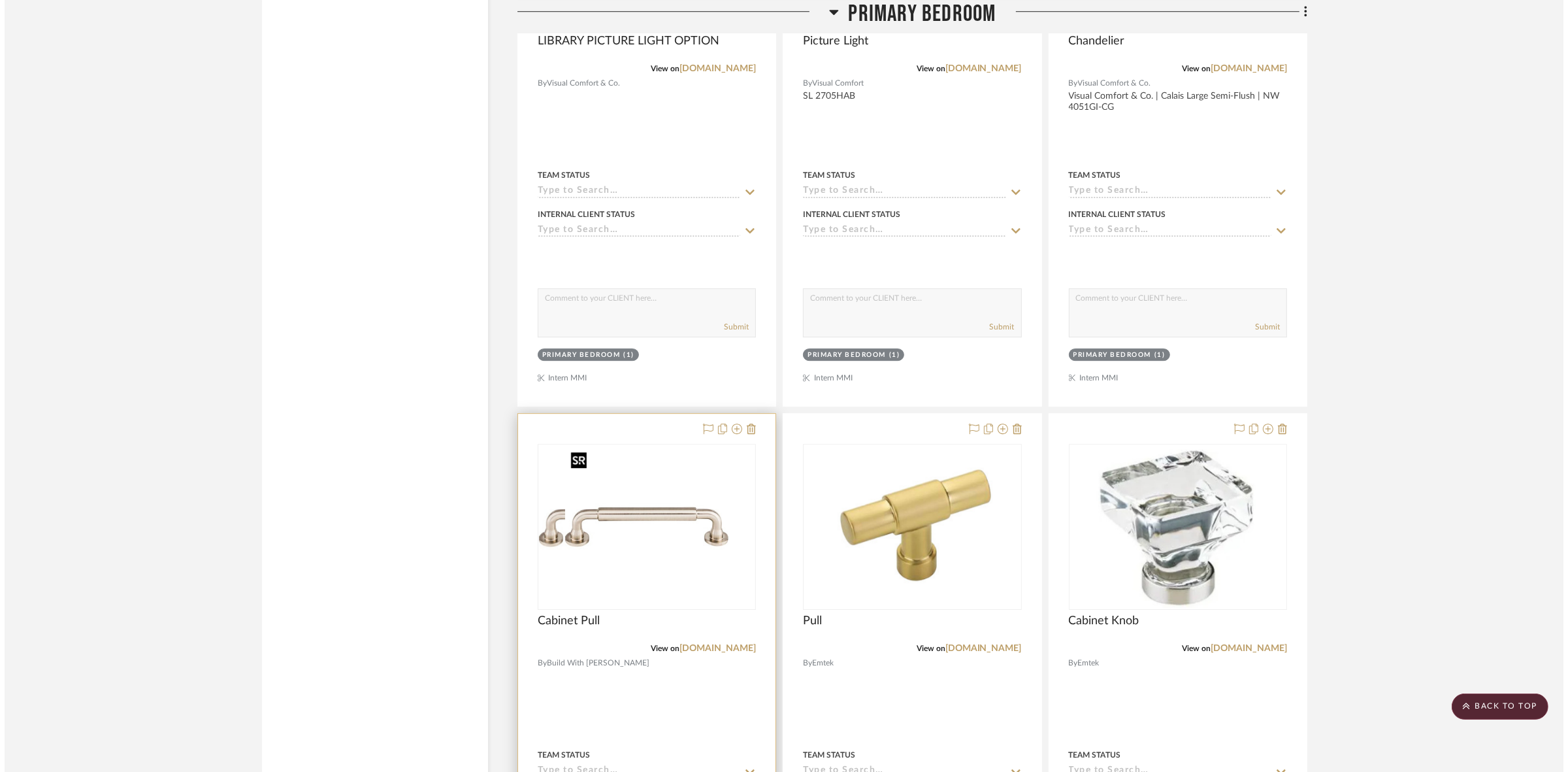
scroll to position [0, 0]
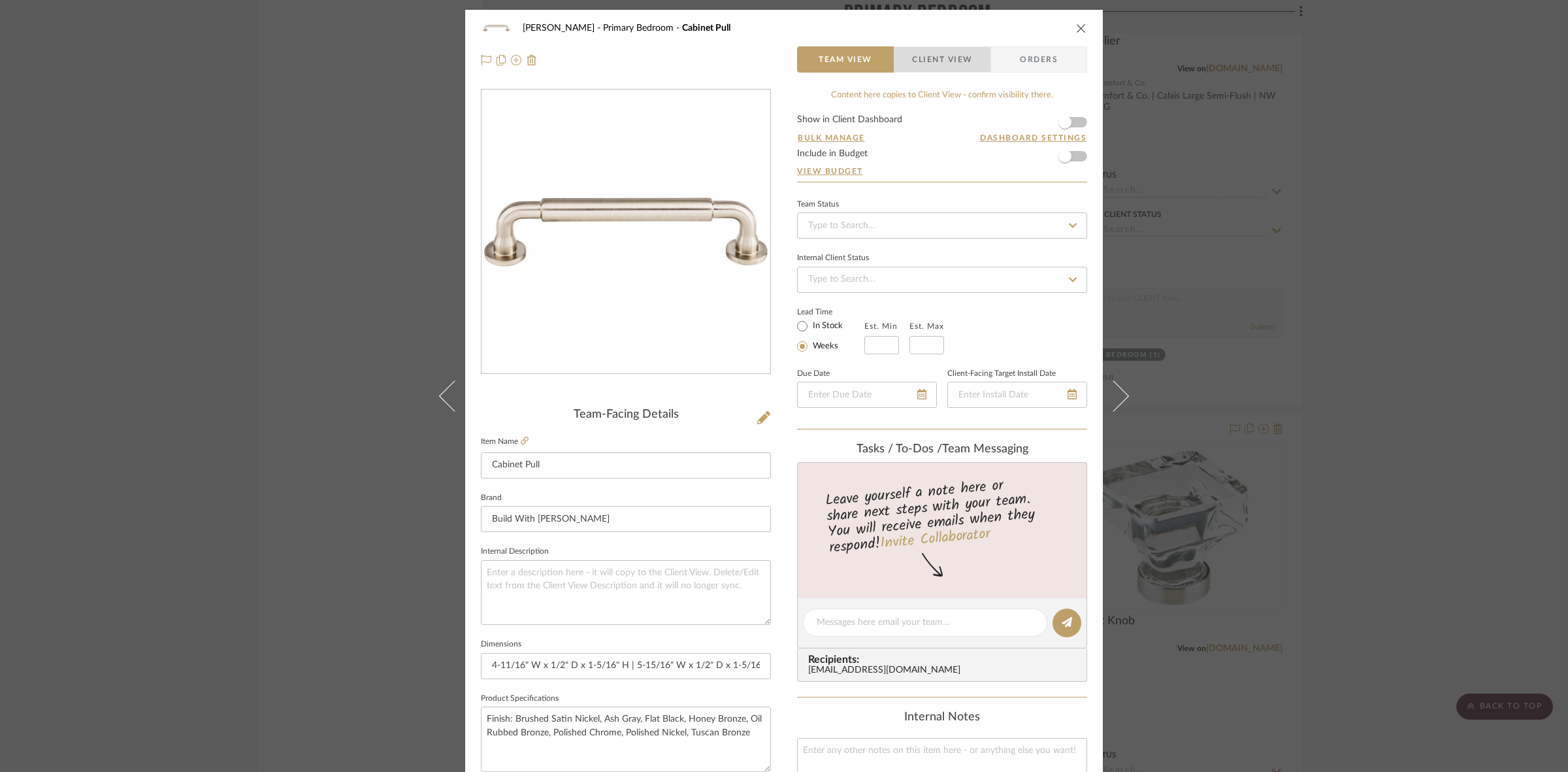
click at [931, 61] on span "Client View" at bounding box center [942, 59] width 60 height 26
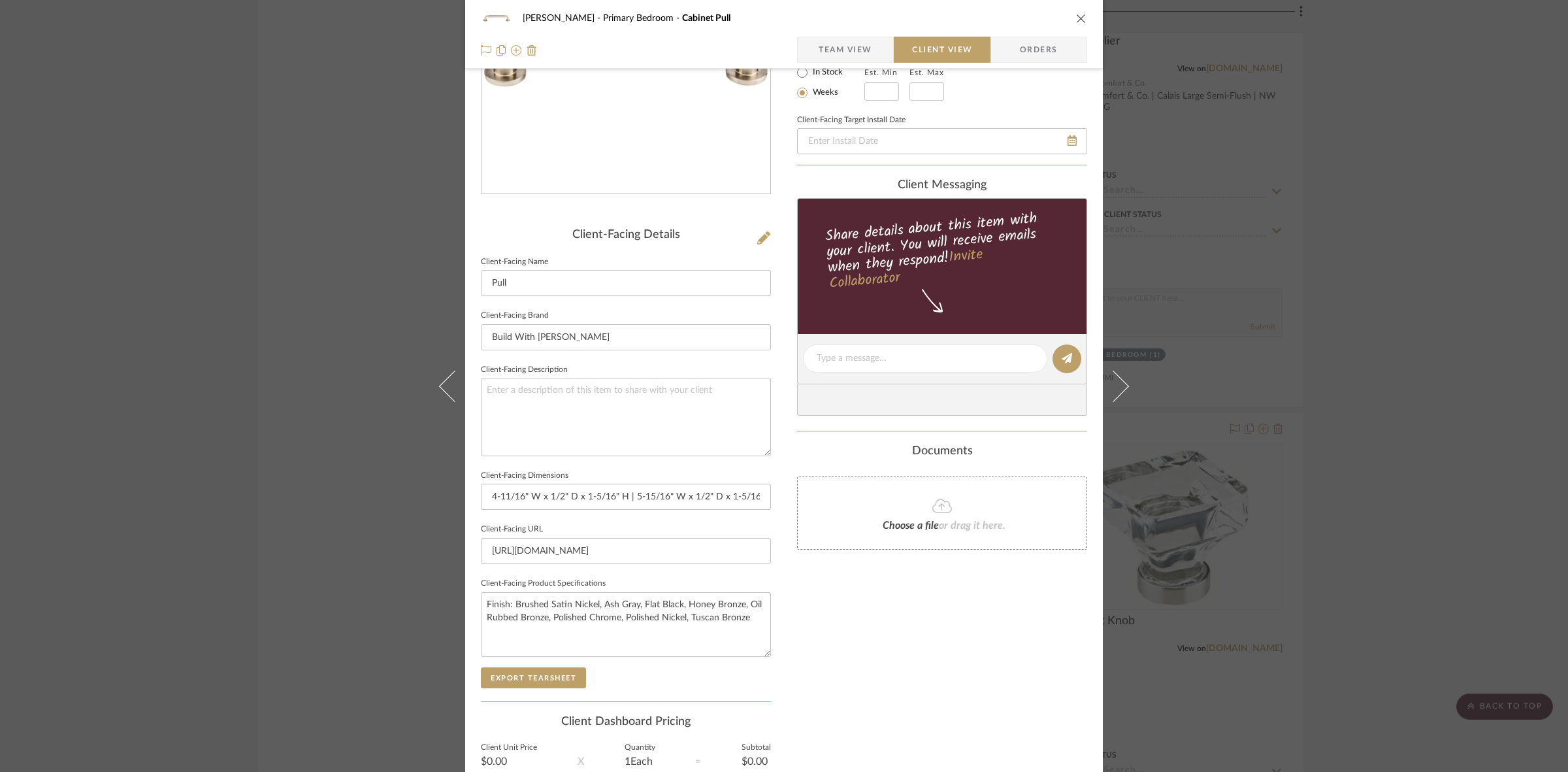
scroll to position [302, 0]
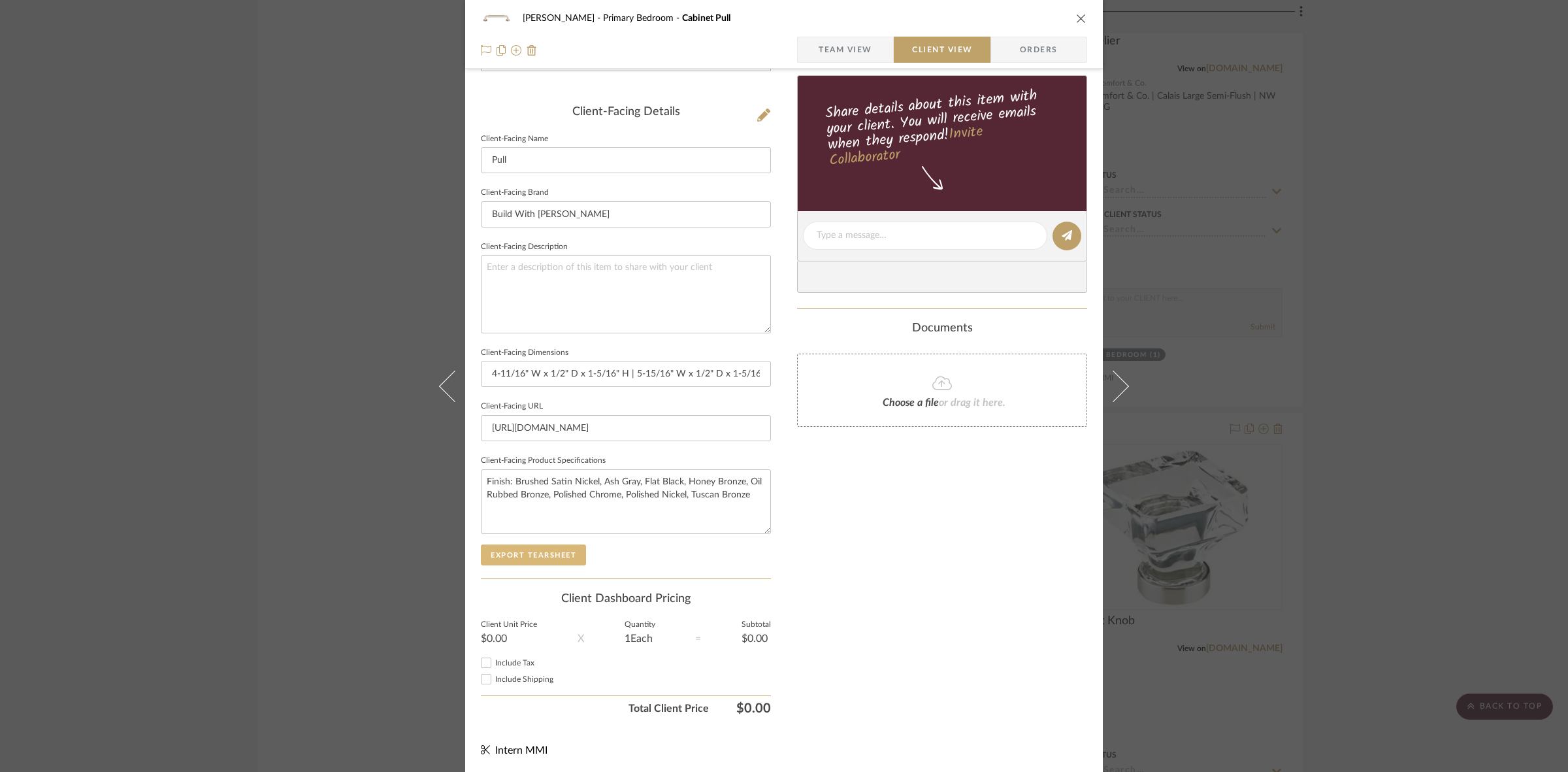
click at [518, 560] on button "Export Tearsheet" at bounding box center [533, 555] width 105 height 21
click at [368, 407] on div "FRITZ DC Primary Bedroom Cabinet Pull Team View Client View Orders Client-Facin…" at bounding box center [784, 386] width 1568 height 772
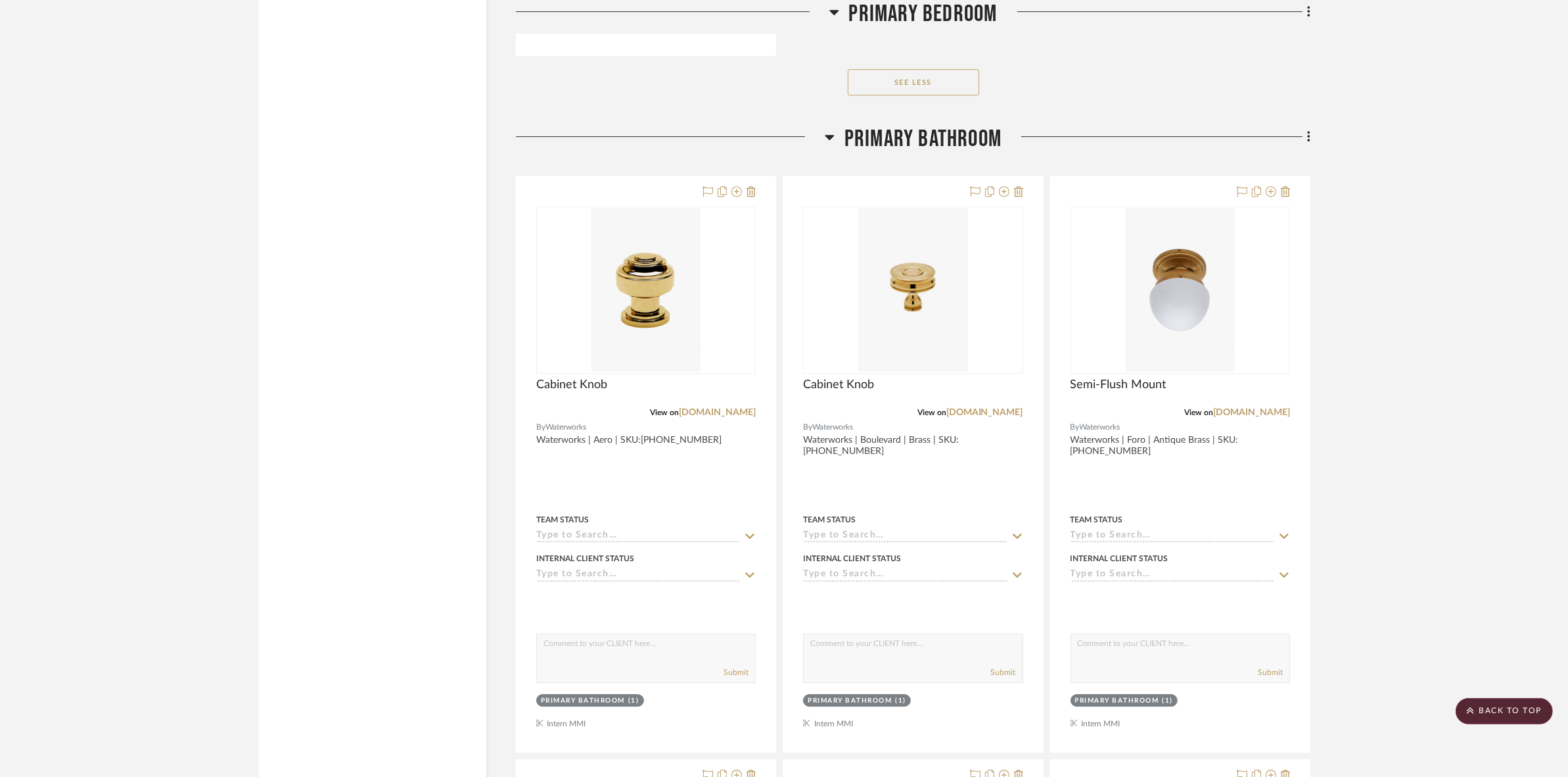
scroll to position [11276, 0]
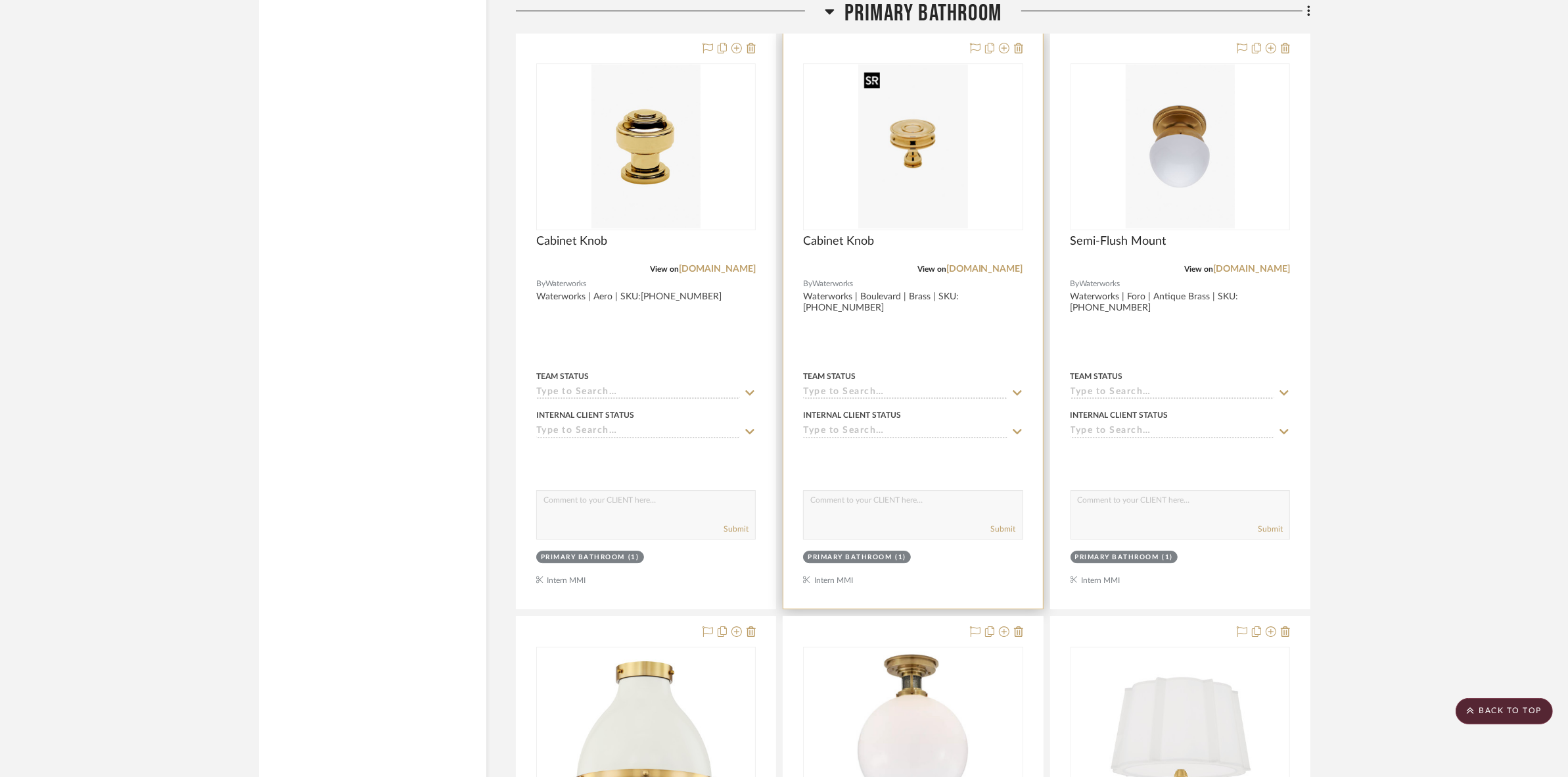
click at [924, 148] on img "0" at bounding box center [913, 146] width 109 height 165
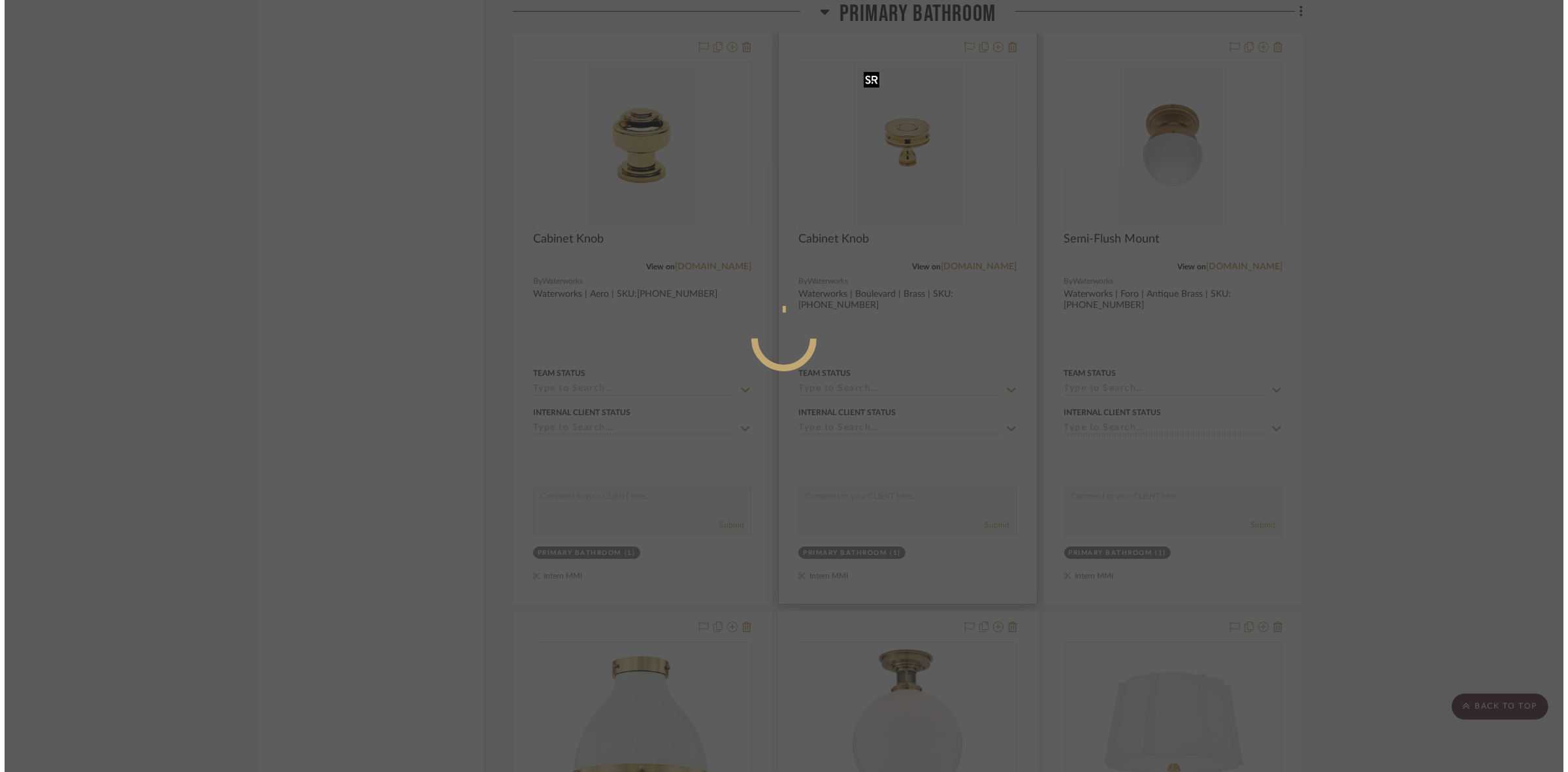
scroll to position [0, 0]
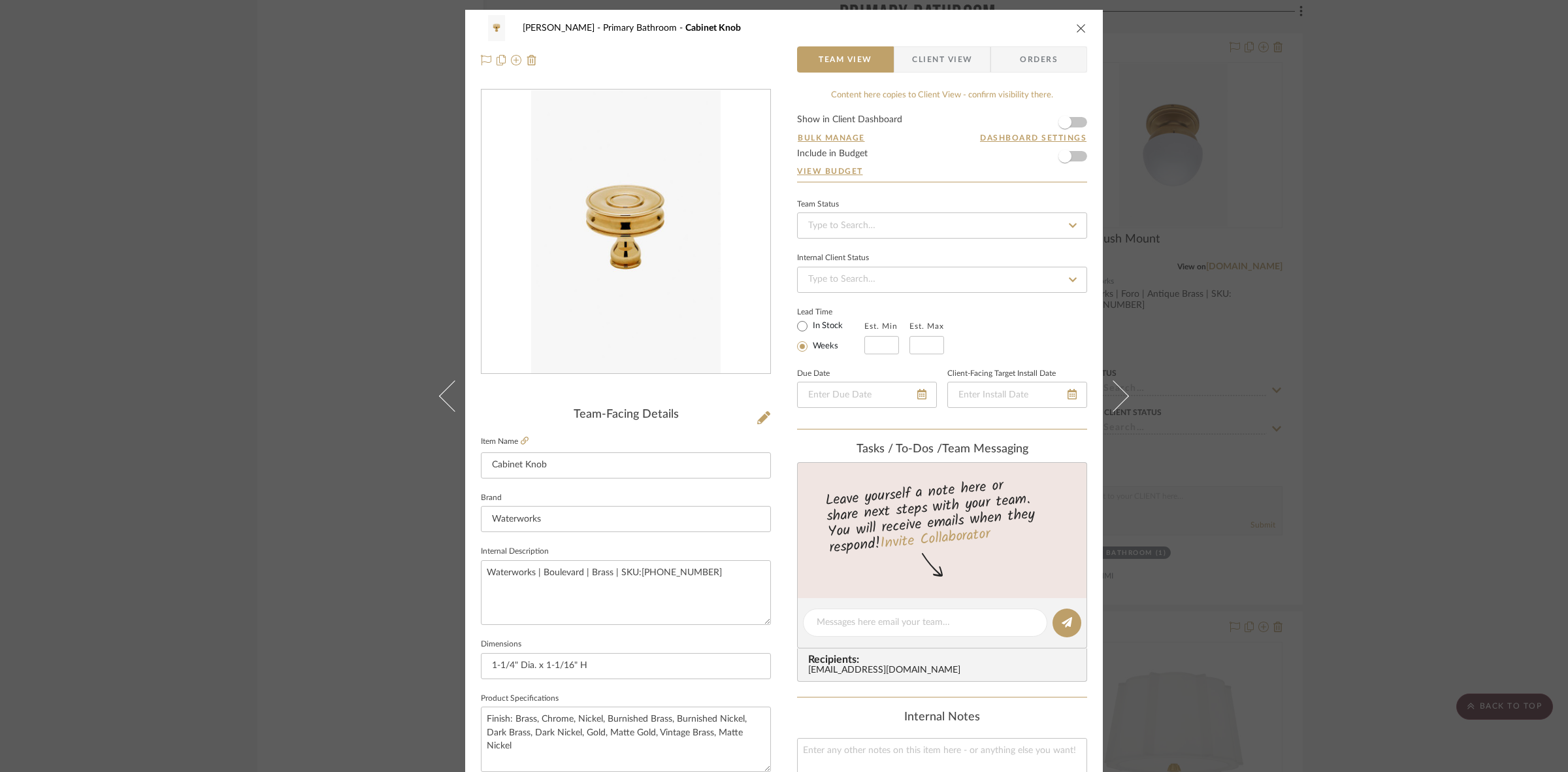
click at [926, 36] on div "FRITZ DC Primary Bathroom Cabinet Knob" at bounding box center [784, 28] width 606 height 26
click at [928, 53] on span "Client View" at bounding box center [942, 59] width 60 height 26
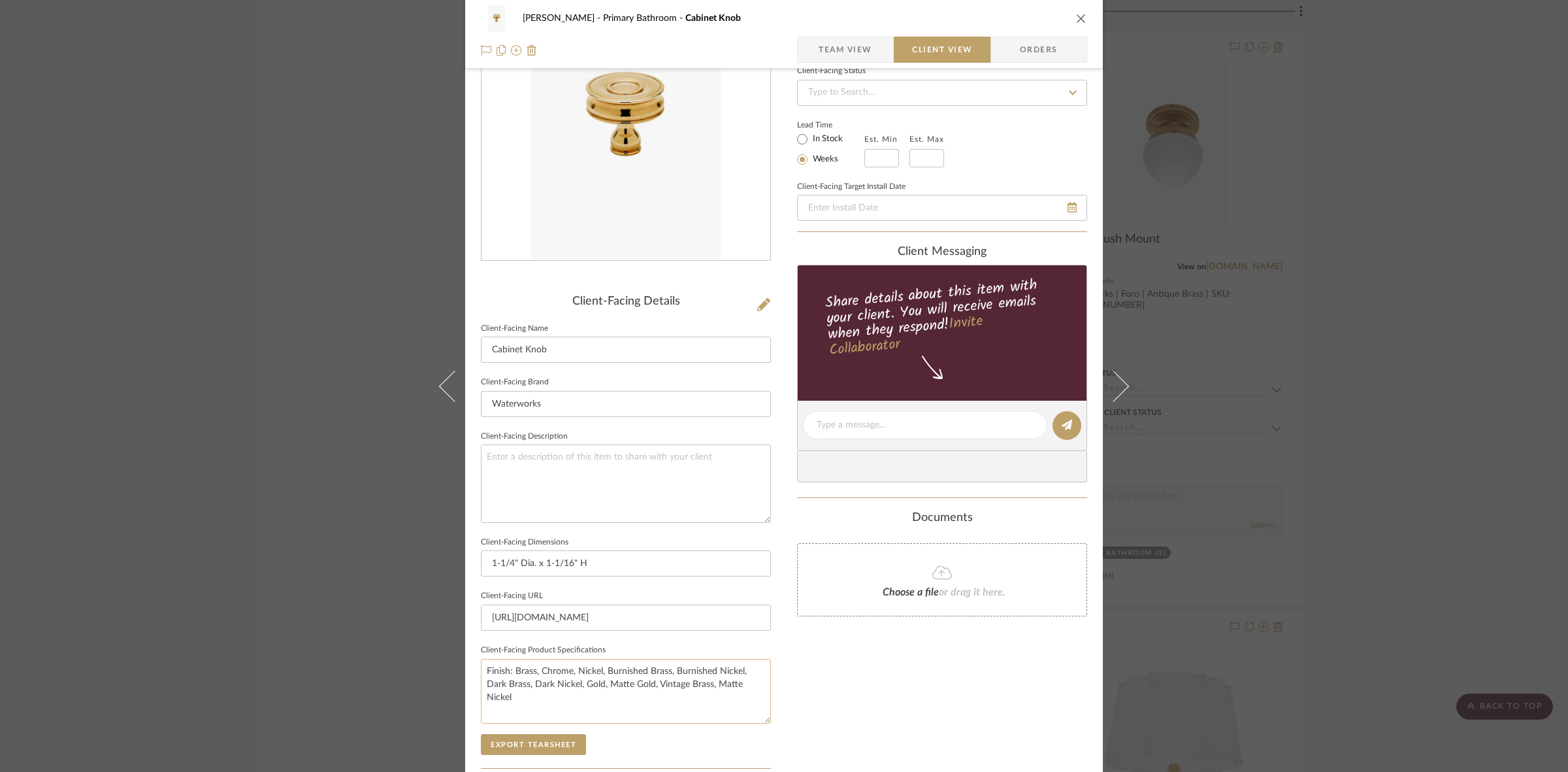
scroll to position [302, 0]
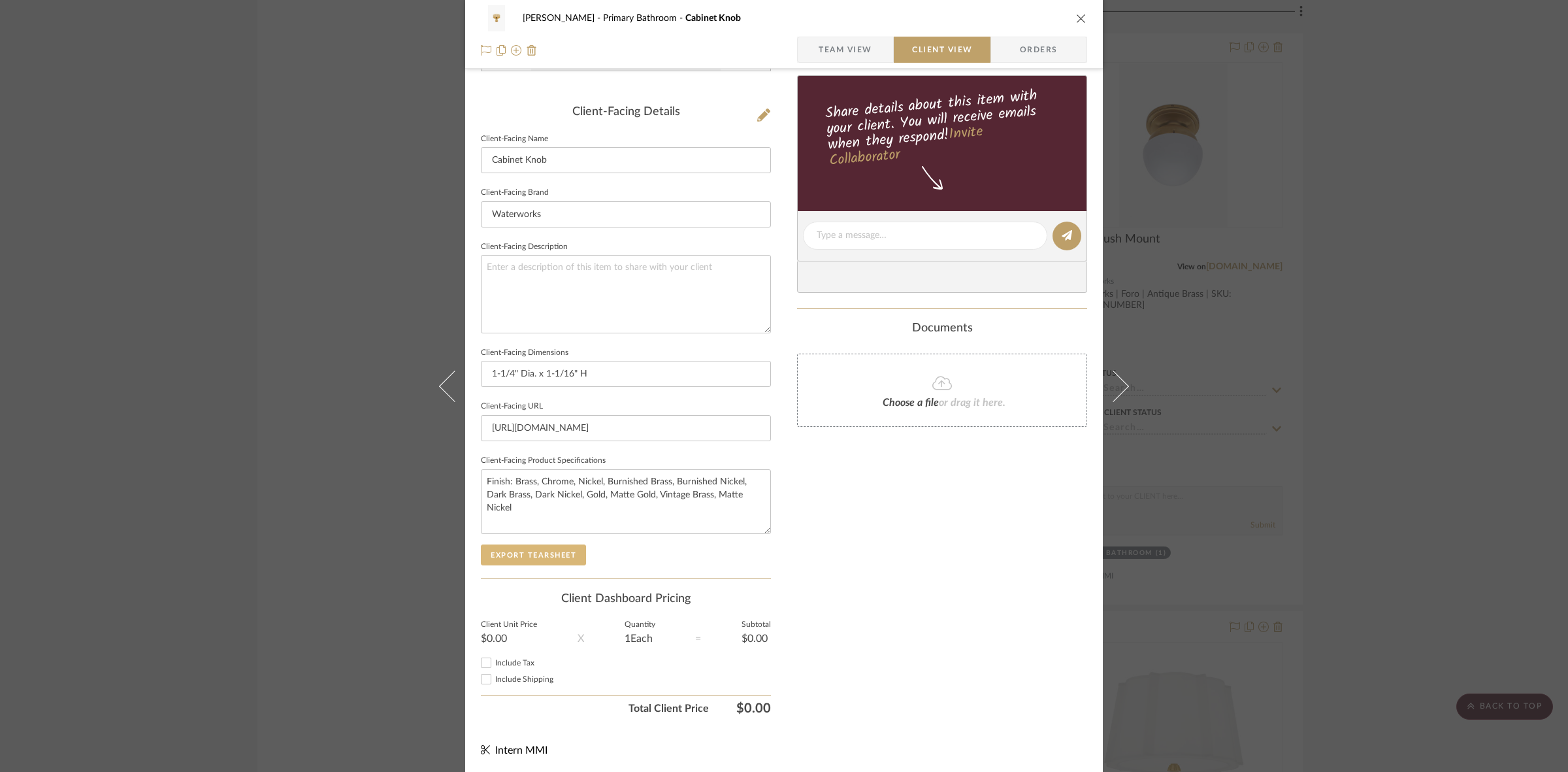
click at [574, 553] on button "Export Tearsheet" at bounding box center [533, 555] width 105 height 21
click at [109, 386] on div "FRITZ DC Primary Bathroom Cabinet Knob Team View Client View Orders Client-Faci…" at bounding box center [784, 386] width 1568 height 772
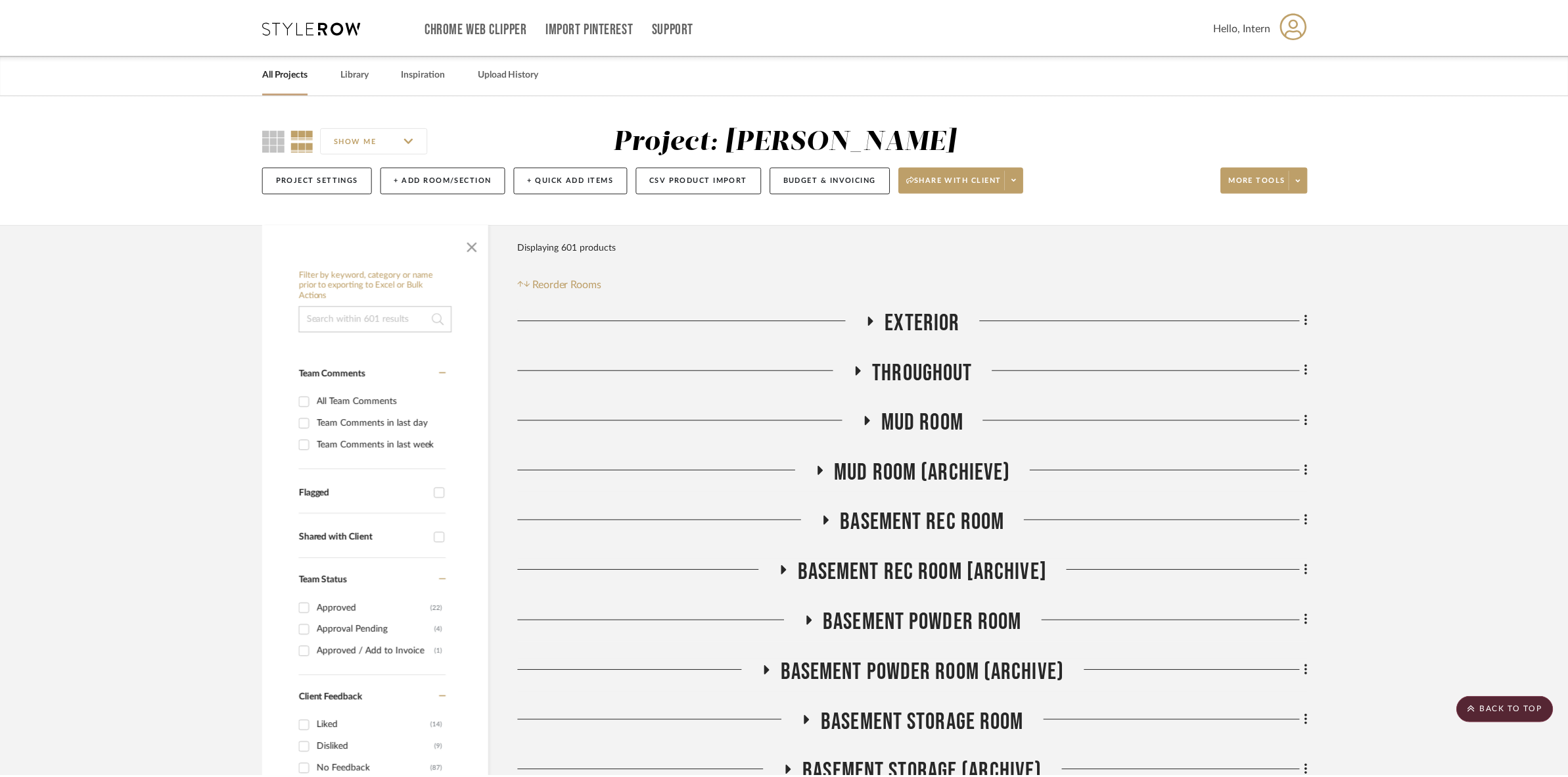
scroll to position [11276, 0]
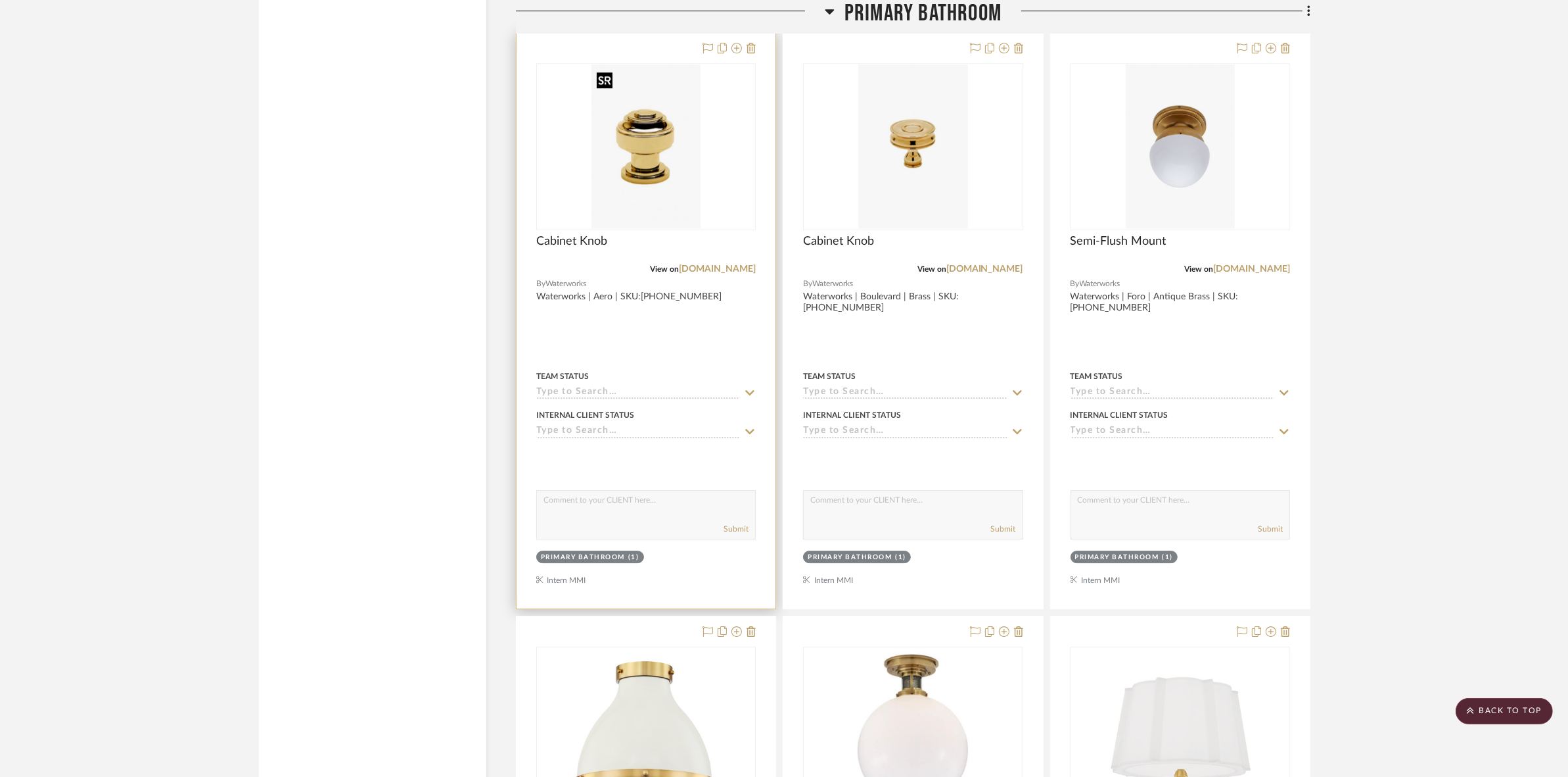
click at [0, 0] on img at bounding box center [0, 0] width 0 height 0
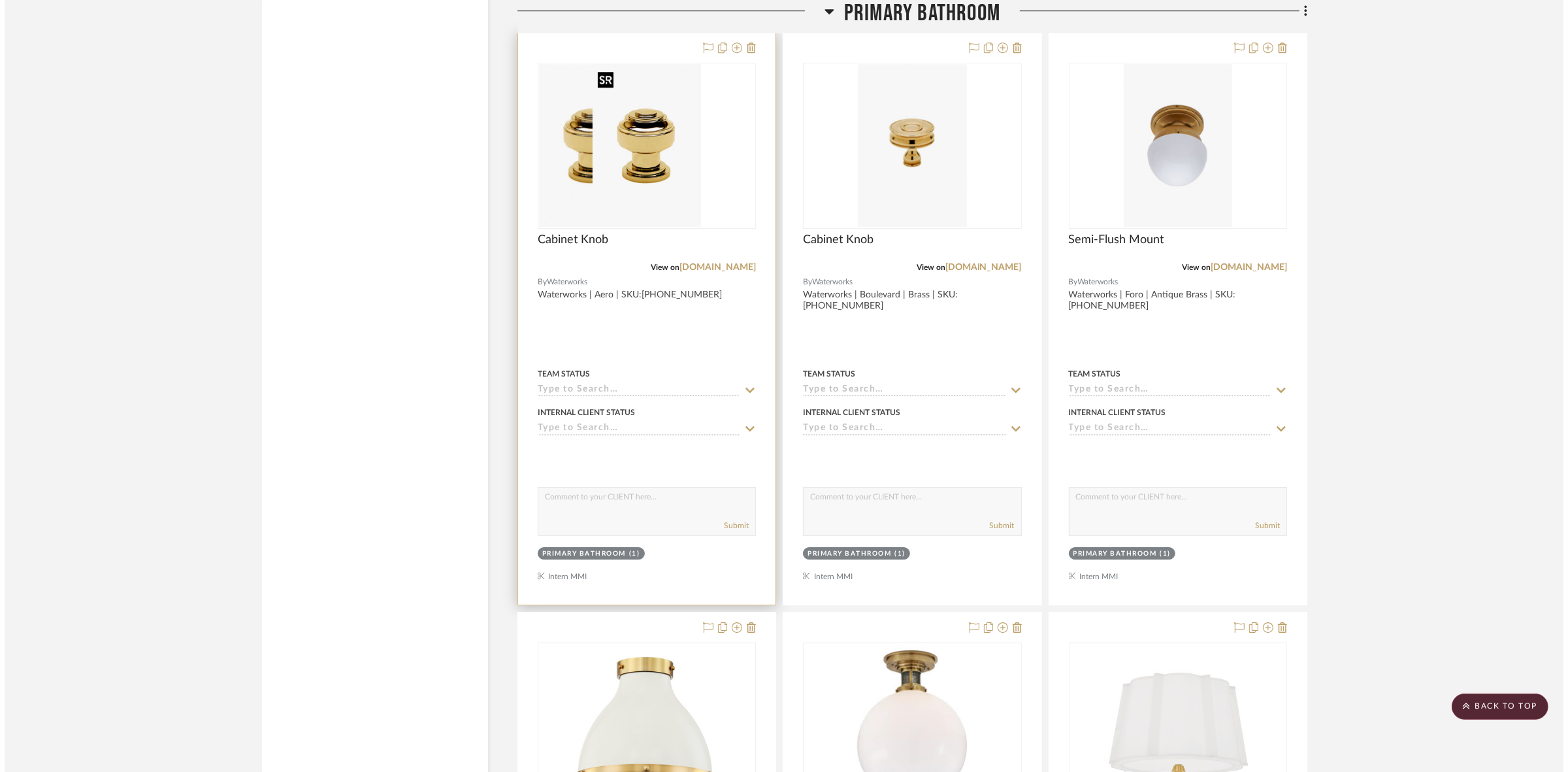
scroll to position [0, 0]
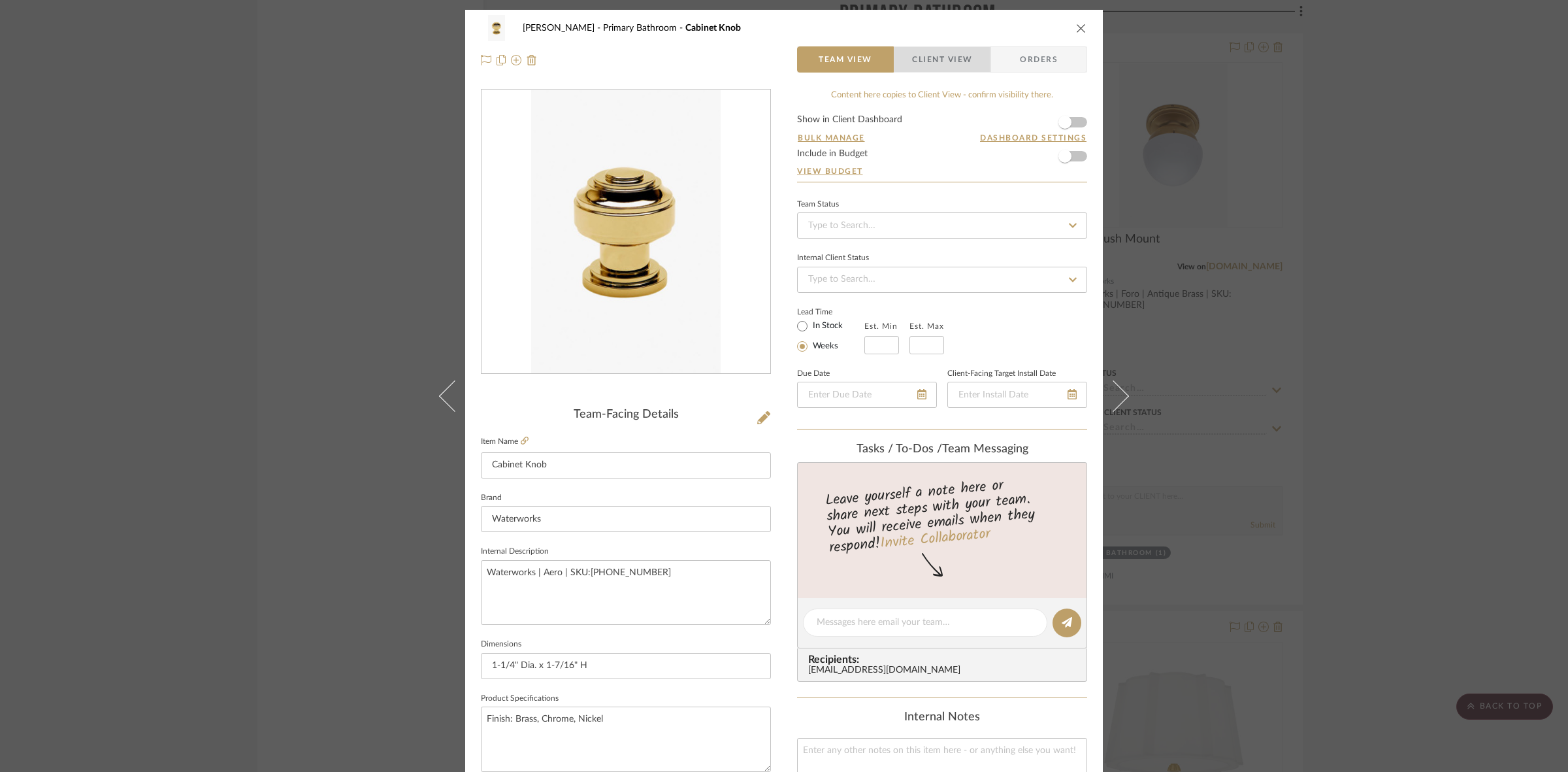
drag, startPoint x: 955, startPoint y: 61, endPoint x: 922, endPoint y: 79, distance: 37.6
click at [955, 61] on span "Client View" at bounding box center [942, 59] width 60 height 26
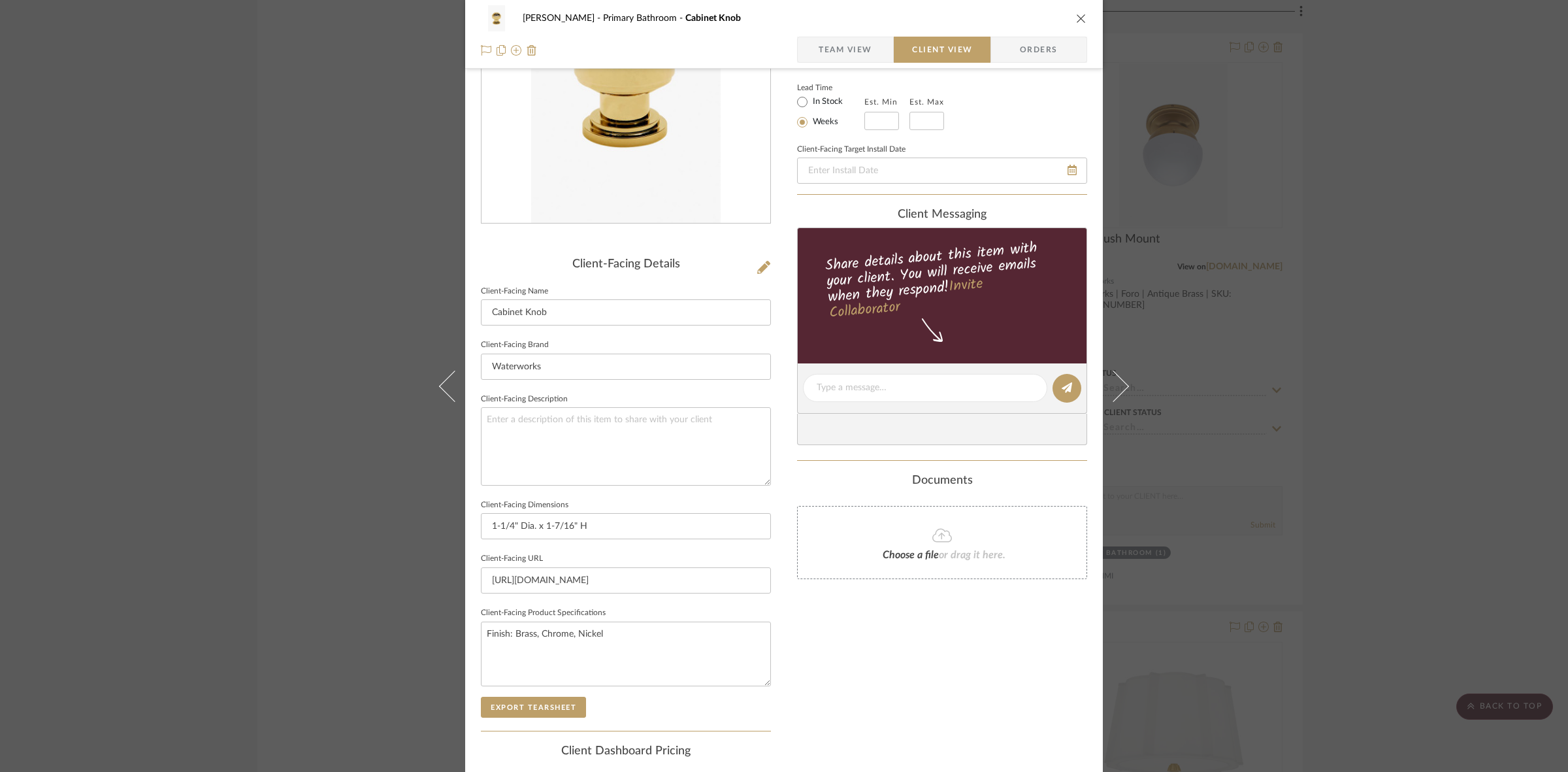
scroll to position [302, 0]
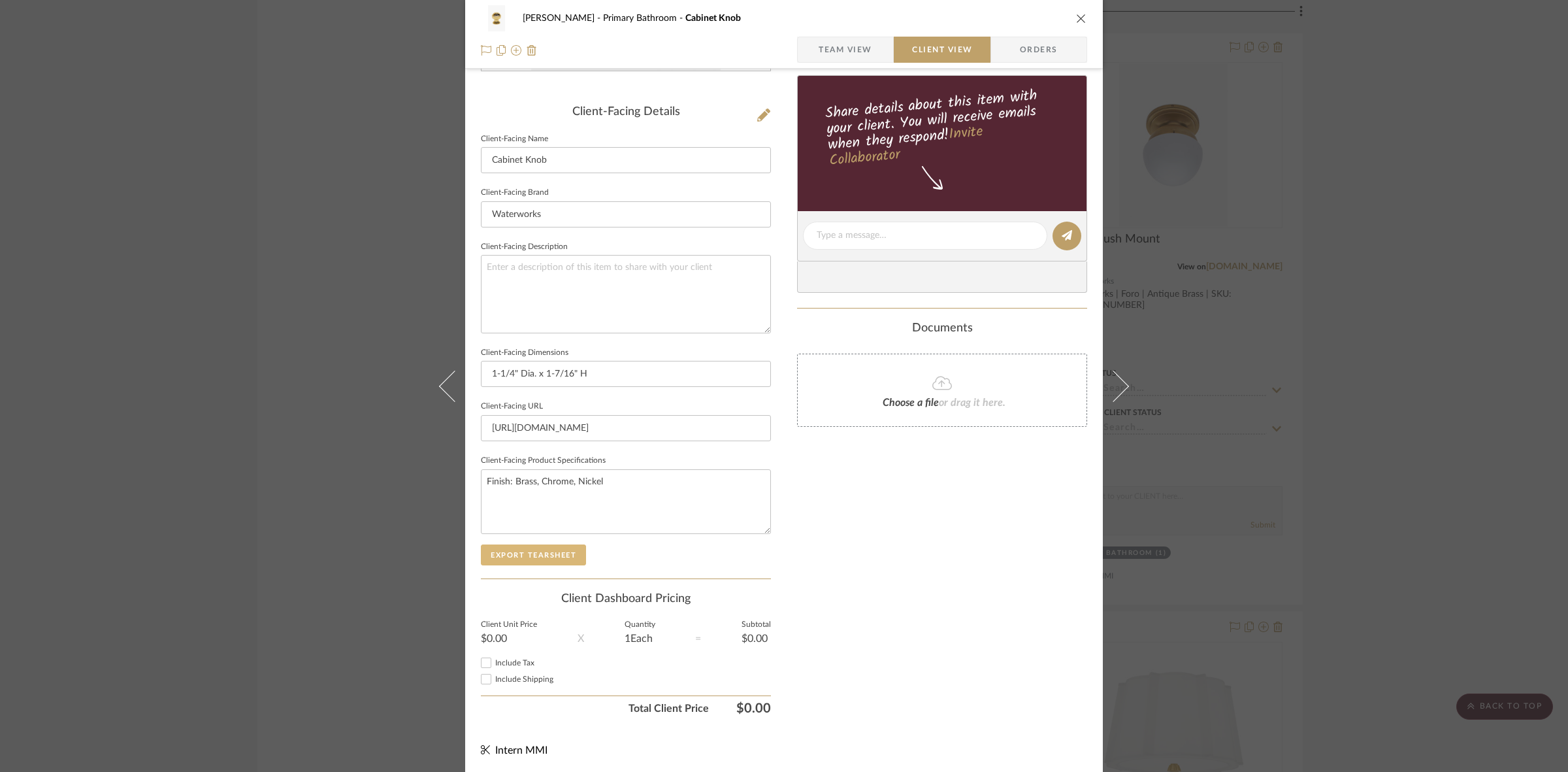
click at [523, 554] on button "Export Tearsheet" at bounding box center [533, 555] width 105 height 21
click at [317, 498] on div "FRITZ DC Primary Bathroom Cabinet Knob Team View Client View Orders Client-Faci…" at bounding box center [784, 386] width 1568 height 772
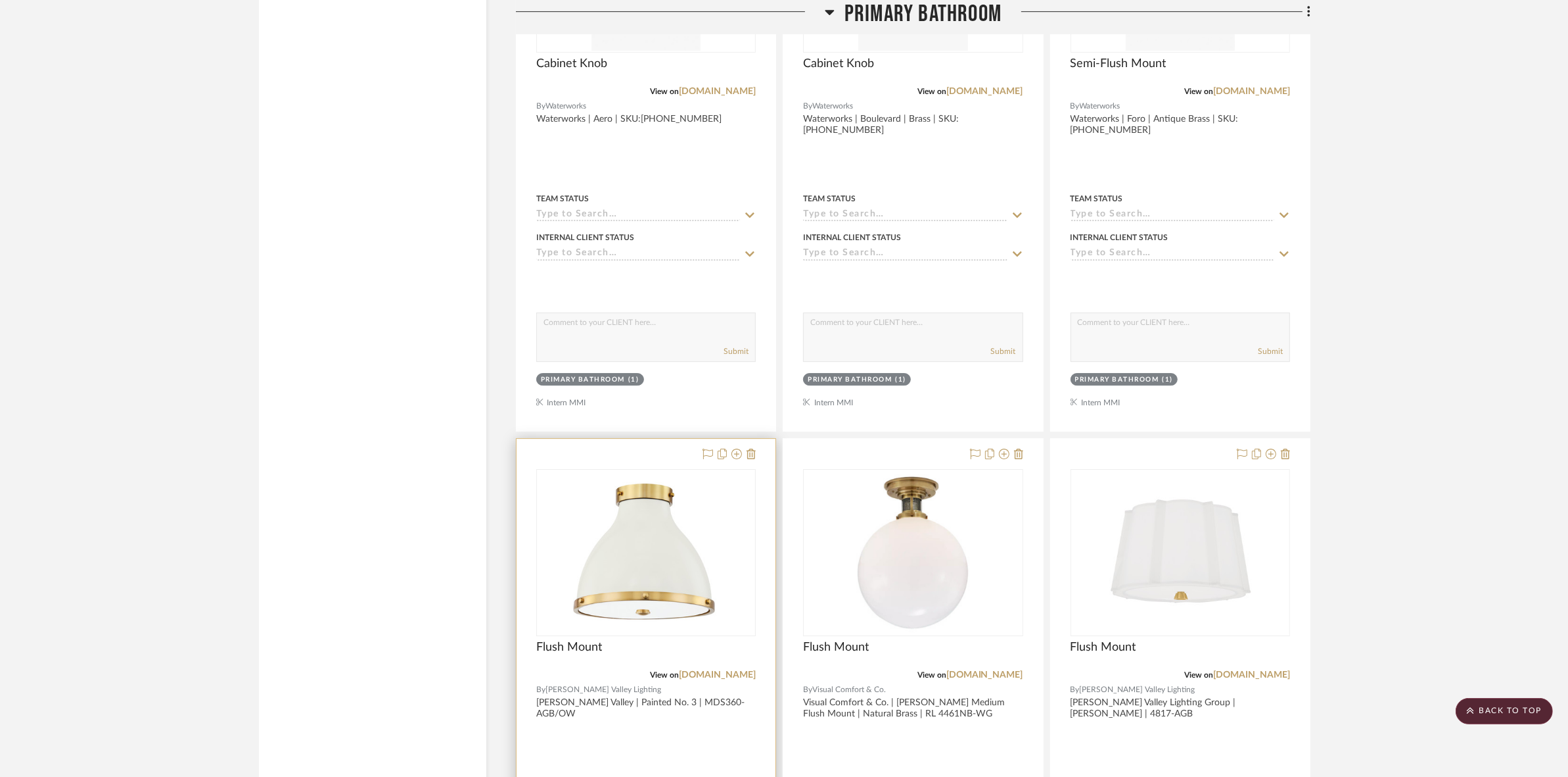
scroll to position [11687, 0]
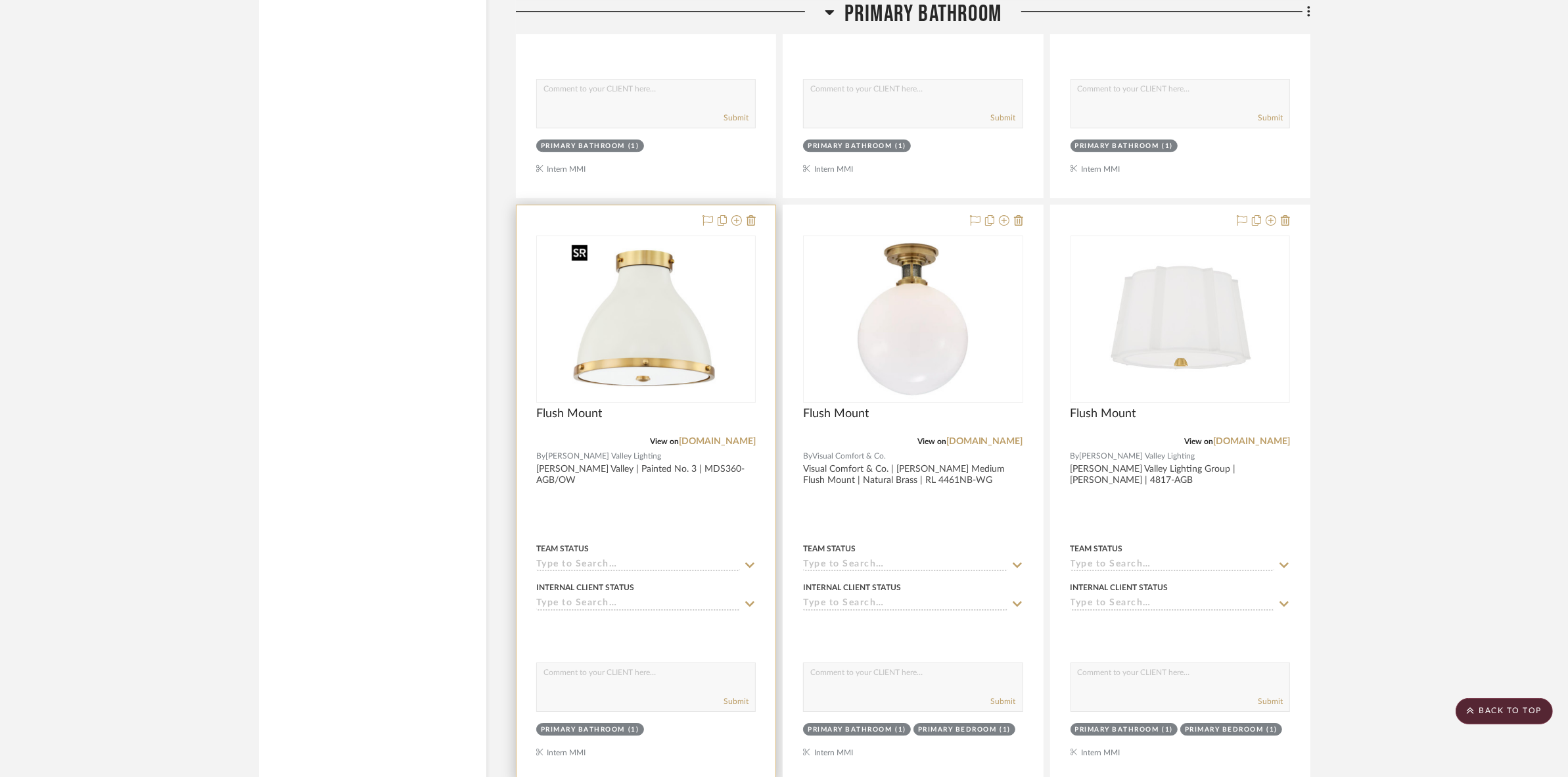
click at [0, 0] on img at bounding box center [0, 0] width 0 height 0
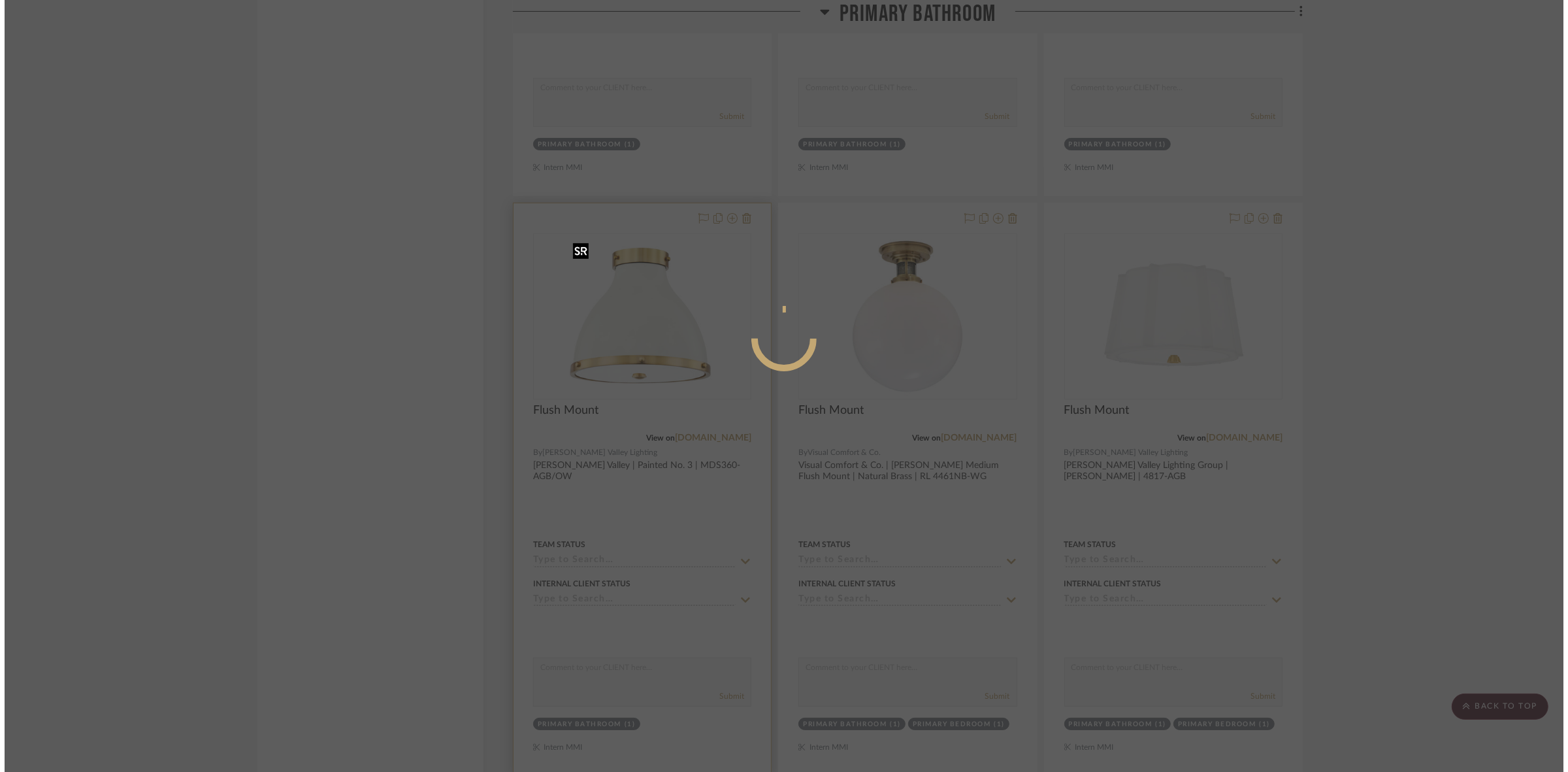
scroll to position [0, 0]
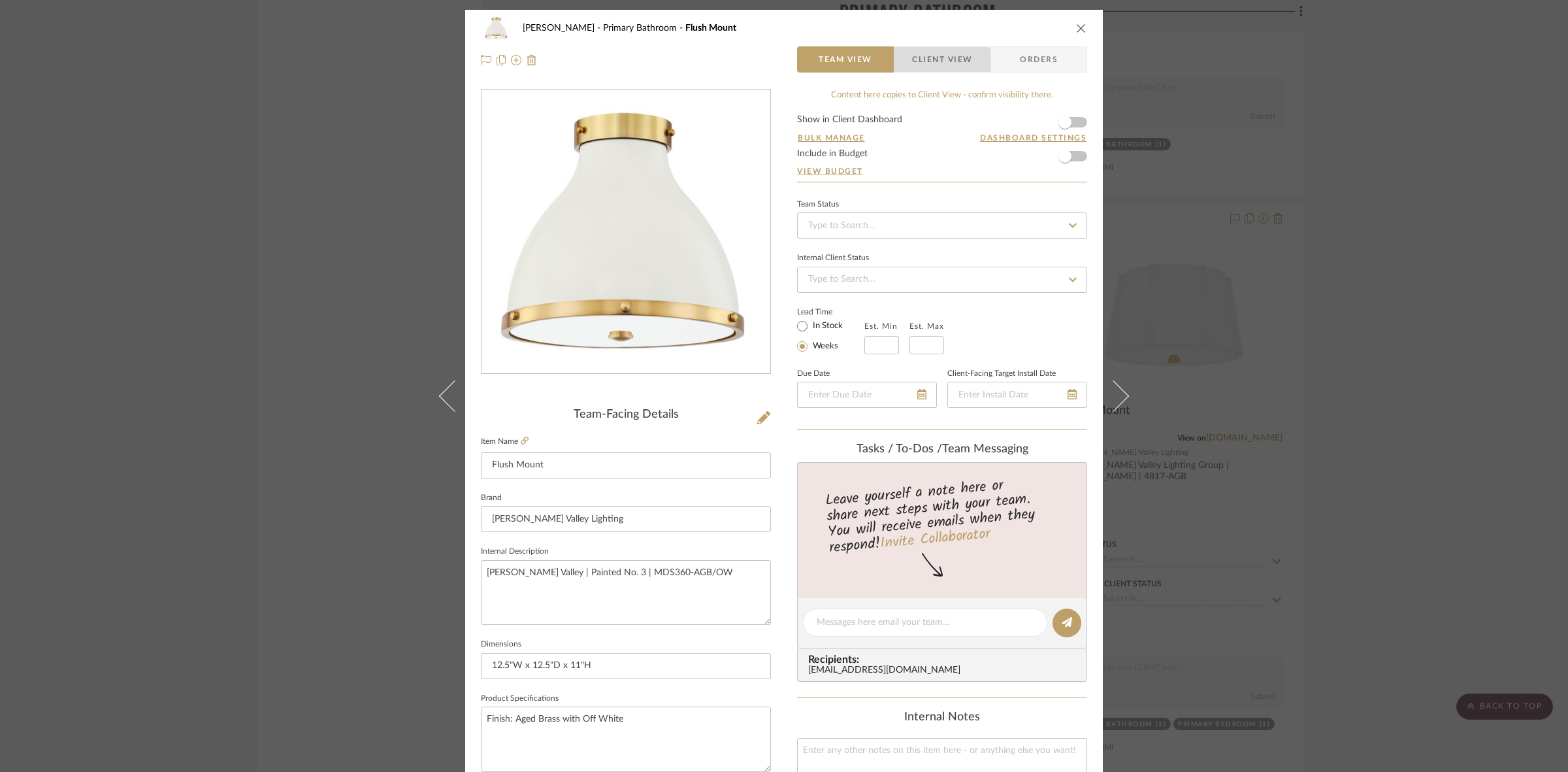
click at [915, 68] on span "Client View" at bounding box center [942, 59] width 60 height 26
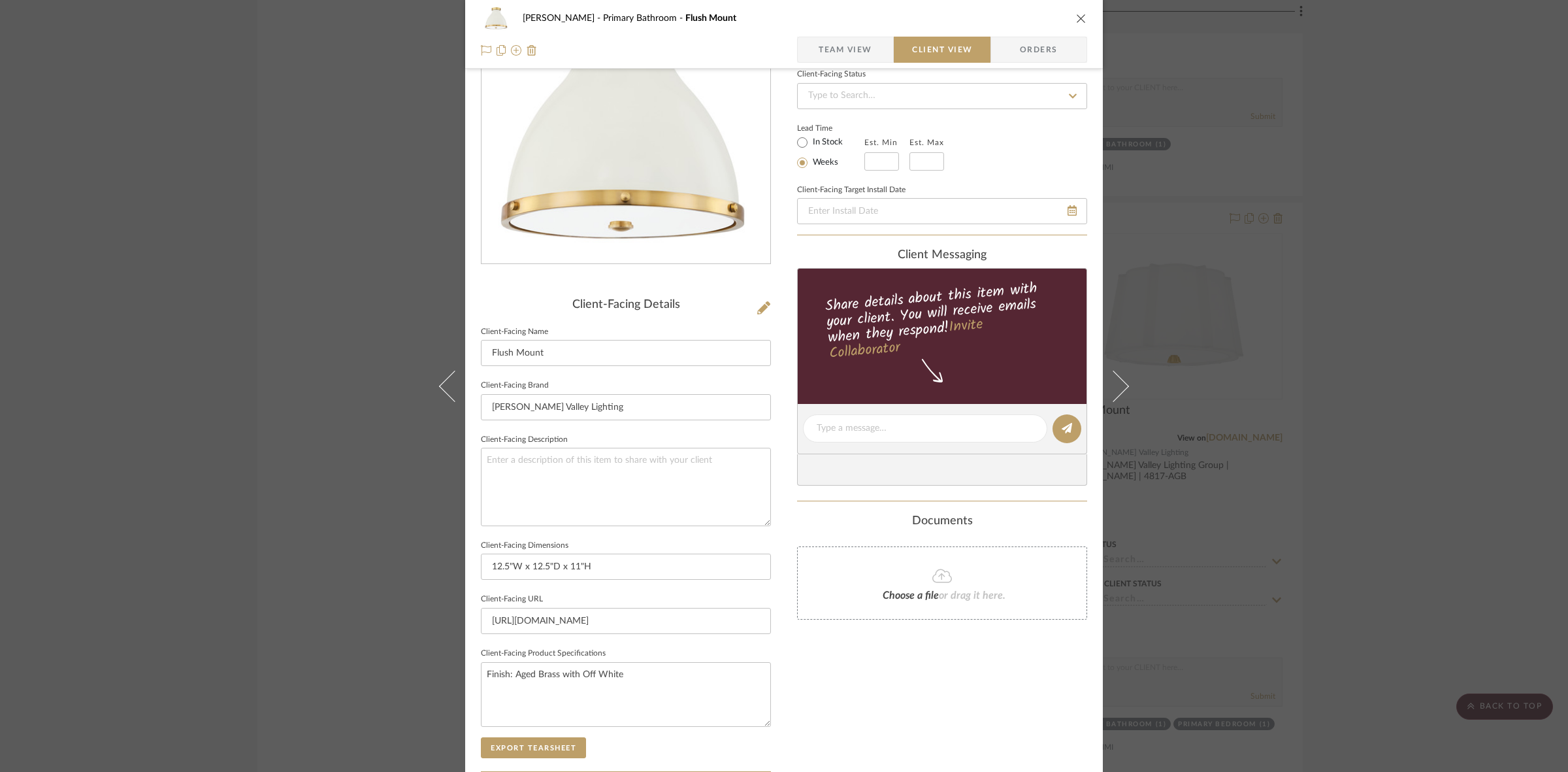
scroll to position [302, 0]
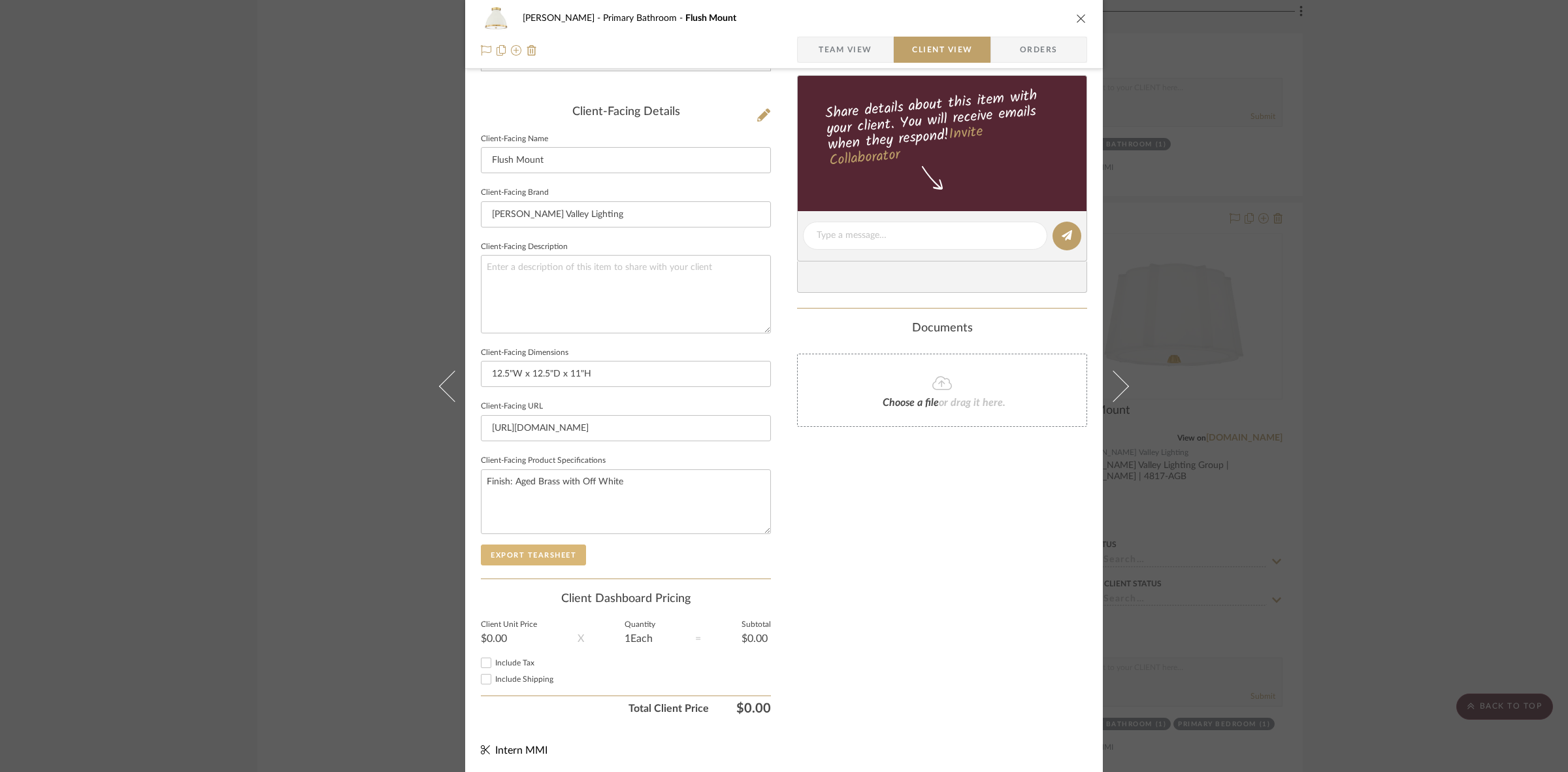
click at [530, 545] on button "Export Tearsheet" at bounding box center [533, 555] width 105 height 21
click at [102, 402] on div "FRITZ DC Primary Bathroom Flush Mount Team View Client View Orders Client-Facin…" at bounding box center [784, 386] width 1568 height 772
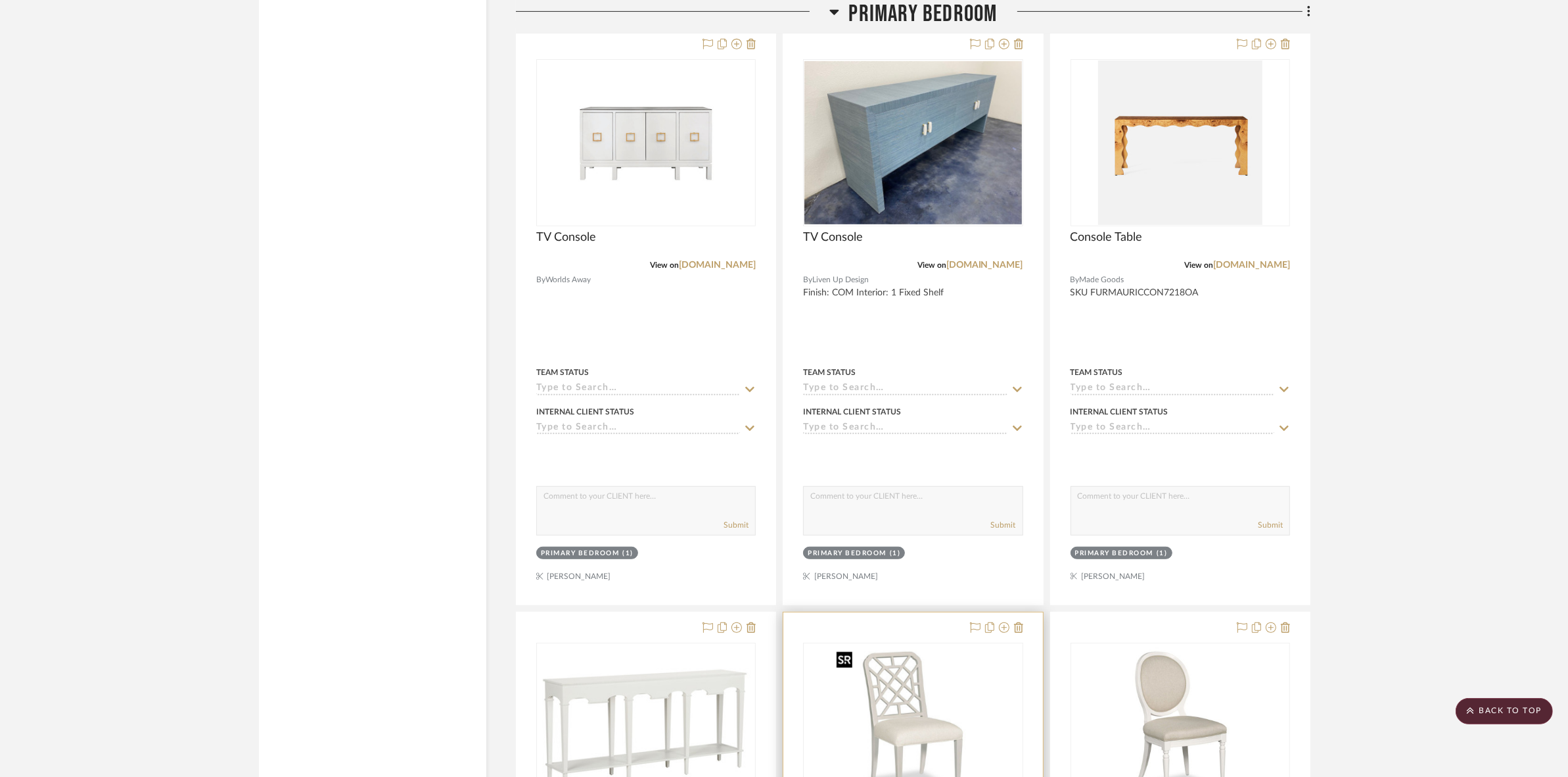
scroll to position [7576, 0]
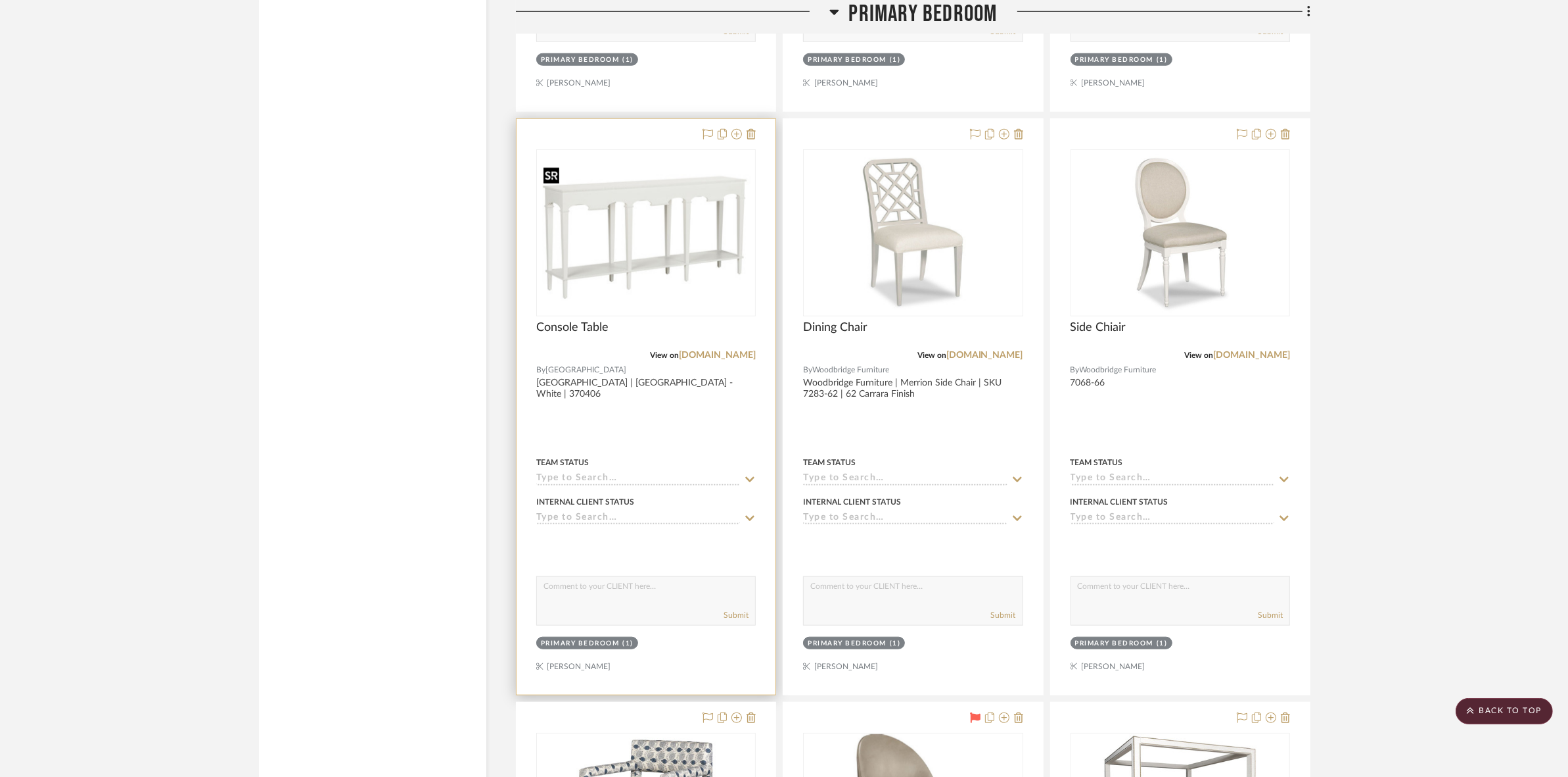
click at [0, 0] on img at bounding box center [0, 0] width 0 height 0
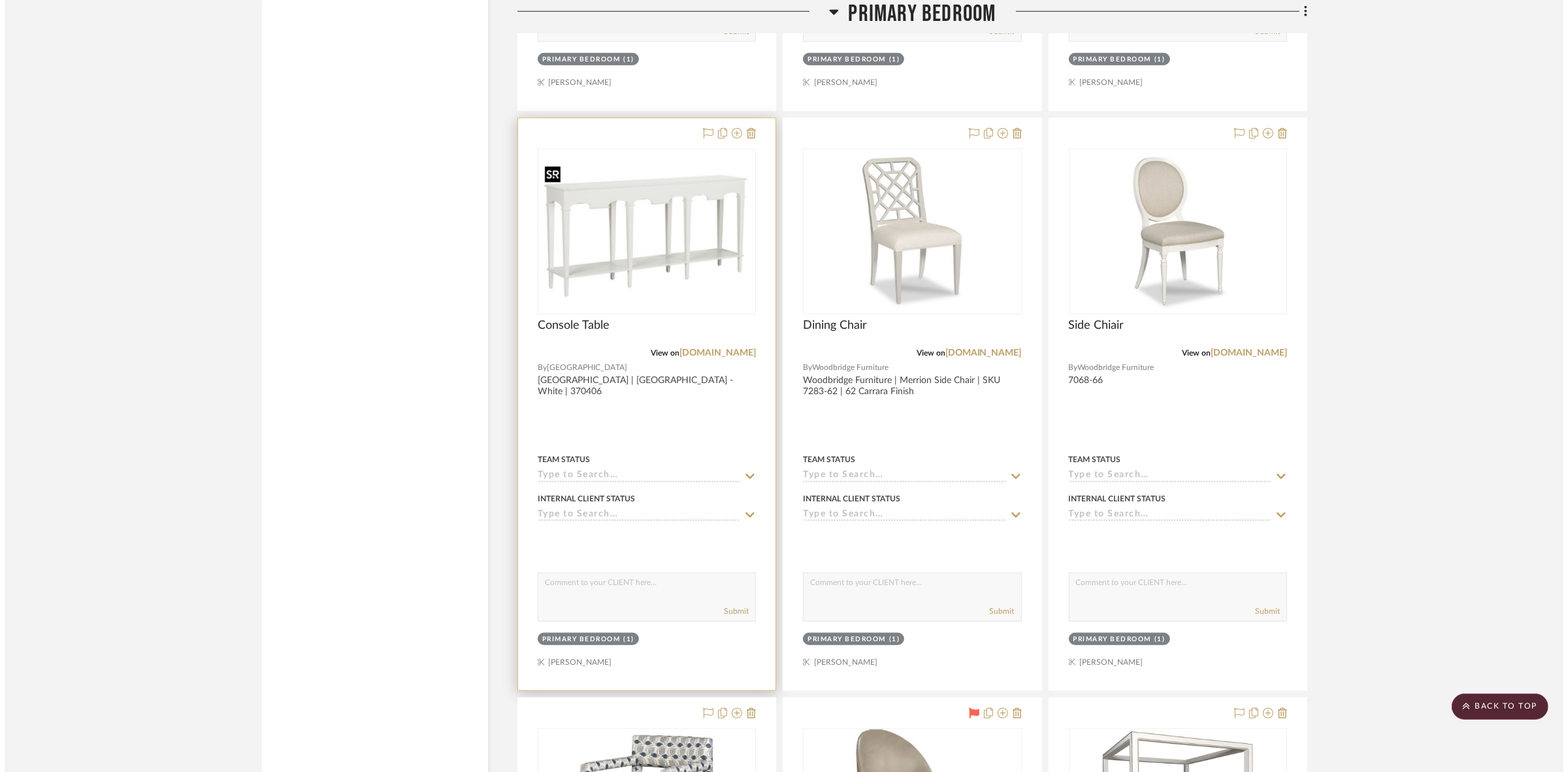
scroll to position [0, 0]
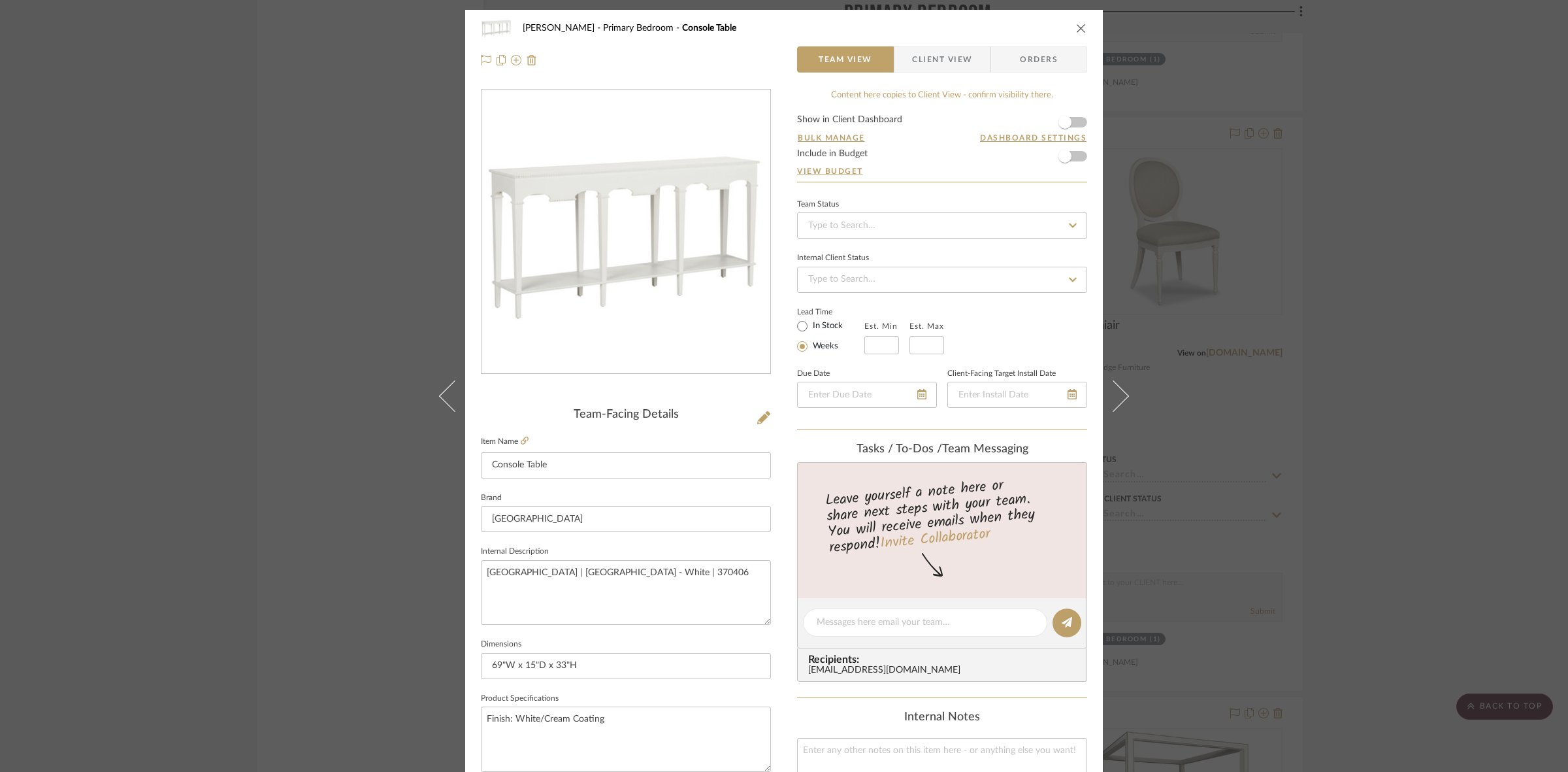
click at [942, 57] on span "Client View" at bounding box center [942, 59] width 60 height 26
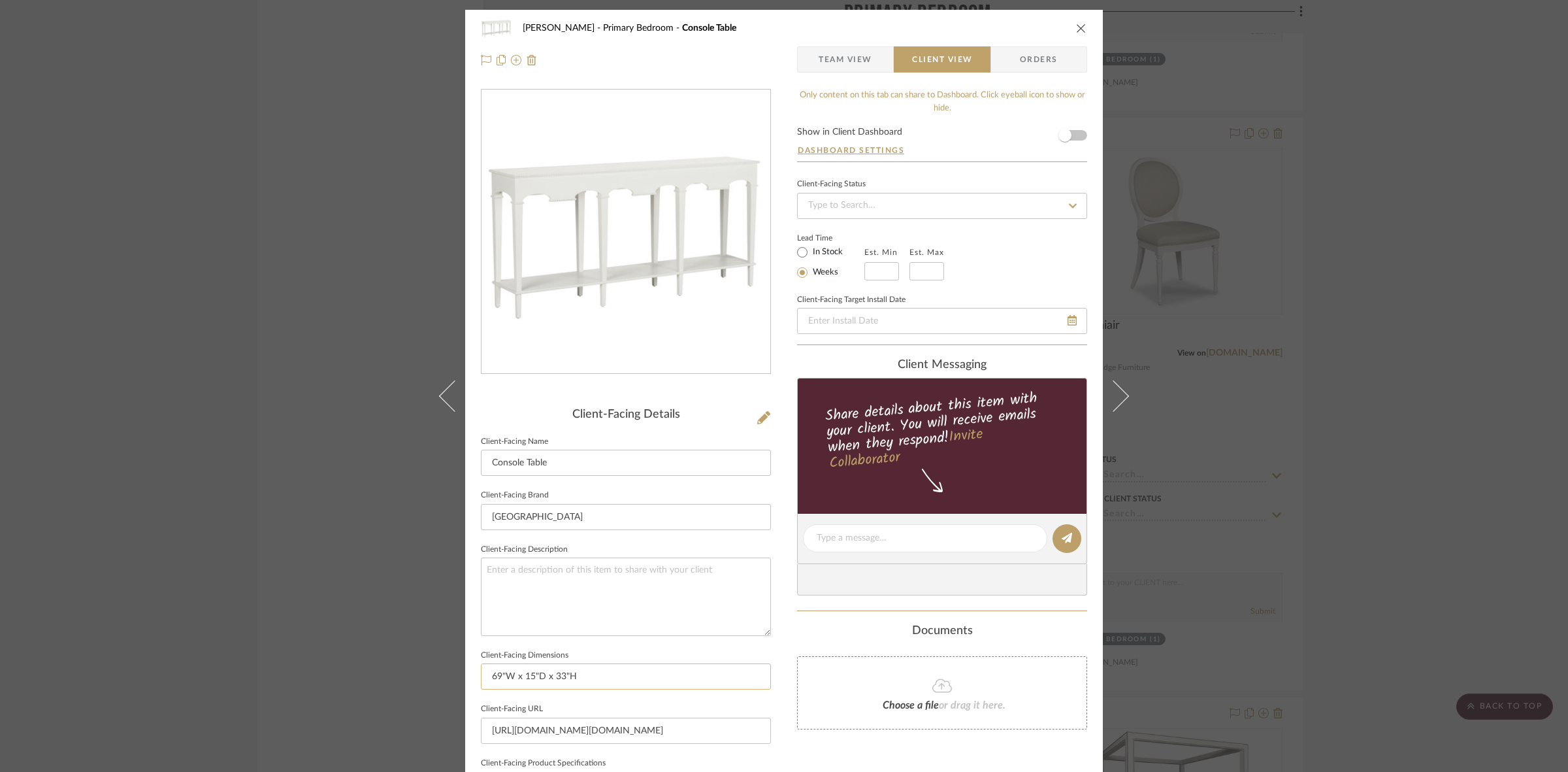
click at [605, 674] on input "69"W x 15"D x 33"H" at bounding box center [625, 677] width 290 height 26
drag, startPoint x: 632, startPoint y: 671, endPoint x: 599, endPoint y: 673, distance: 33.1
click at [599, 673] on input "69"W x 15"D x 33"H | Shelf Height: 5" H" at bounding box center [625, 677] width 290 height 26
type input "69"W x 15"D x 33"H | Shelf: 5" H"
click at [675, 580] on textarea at bounding box center [625, 597] width 290 height 78
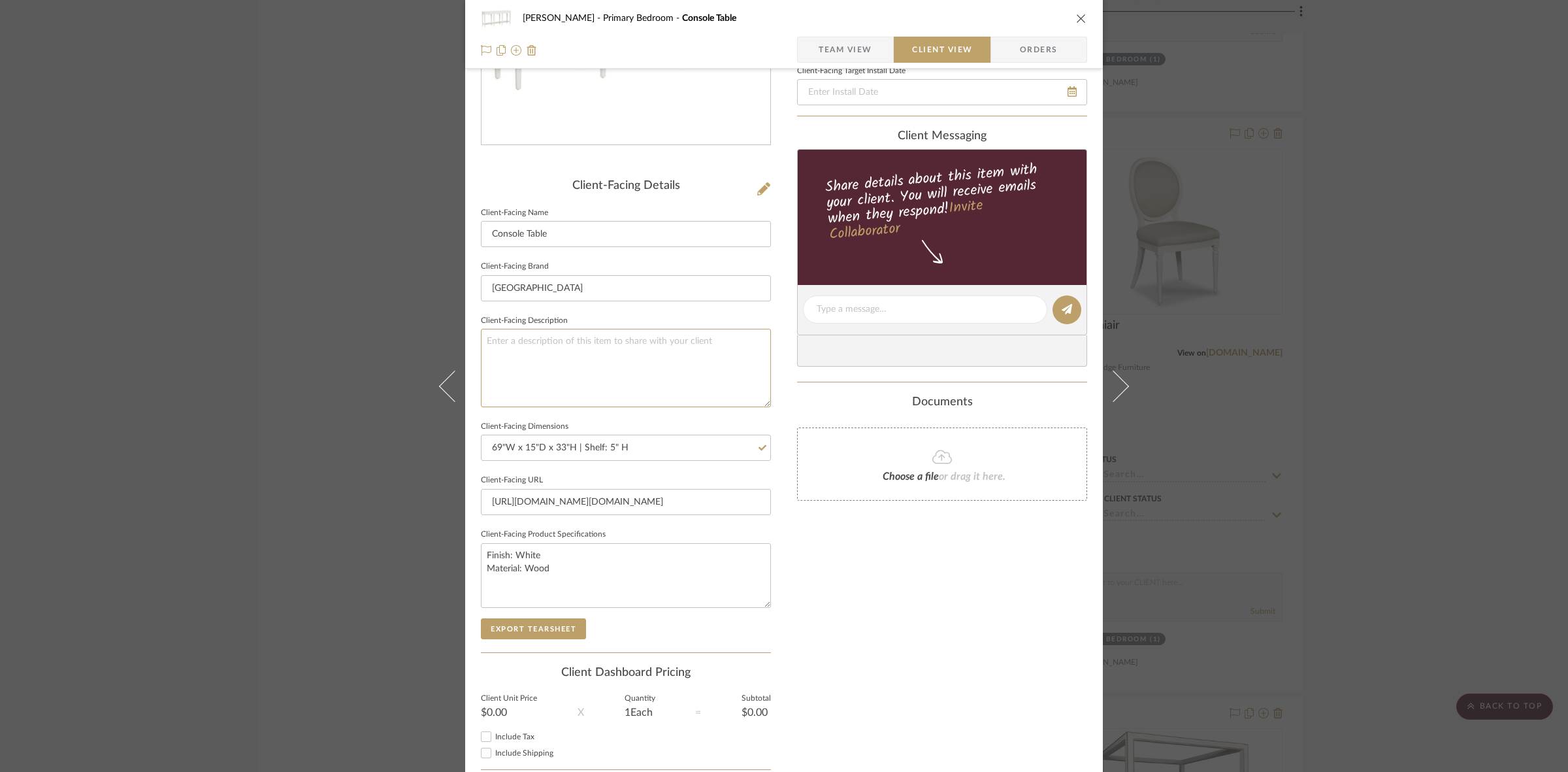
scroll to position [57, 0]
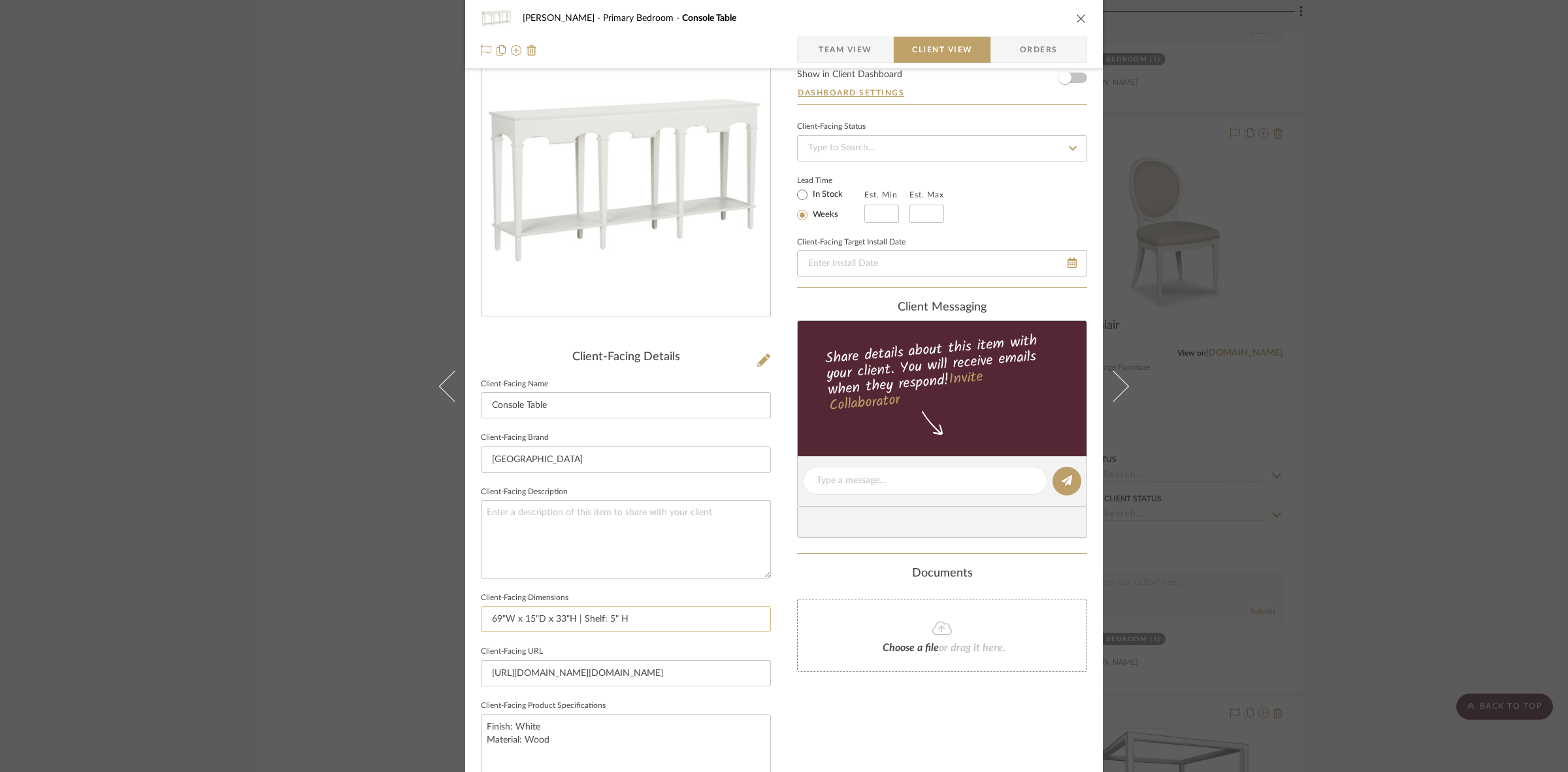
click at [614, 612] on input "69"W x 15"D x 33"H | Shelf: 5" H" at bounding box center [625, 619] width 290 height 26
type input "69"W x 15"D x 33"H | Shelf: 5"H"
click at [624, 528] on textarea at bounding box center [625, 539] width 290 height 78
click at [856, 45] on span "Team View" at bounding box center [845, 50] width 54 height 26
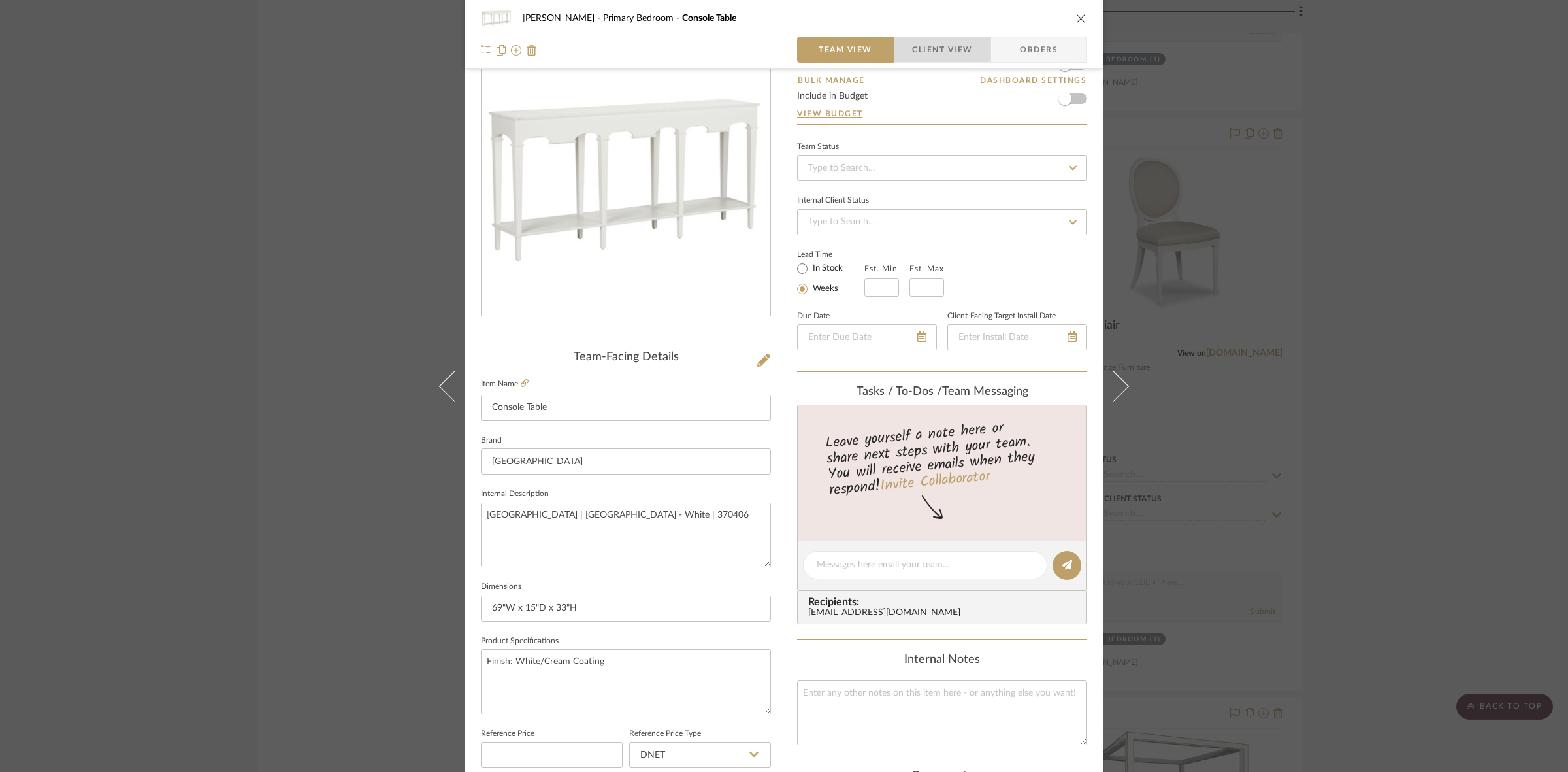
click at [914, 47] on span "Client View" at bounding box center [942, 50] width 60 height 26
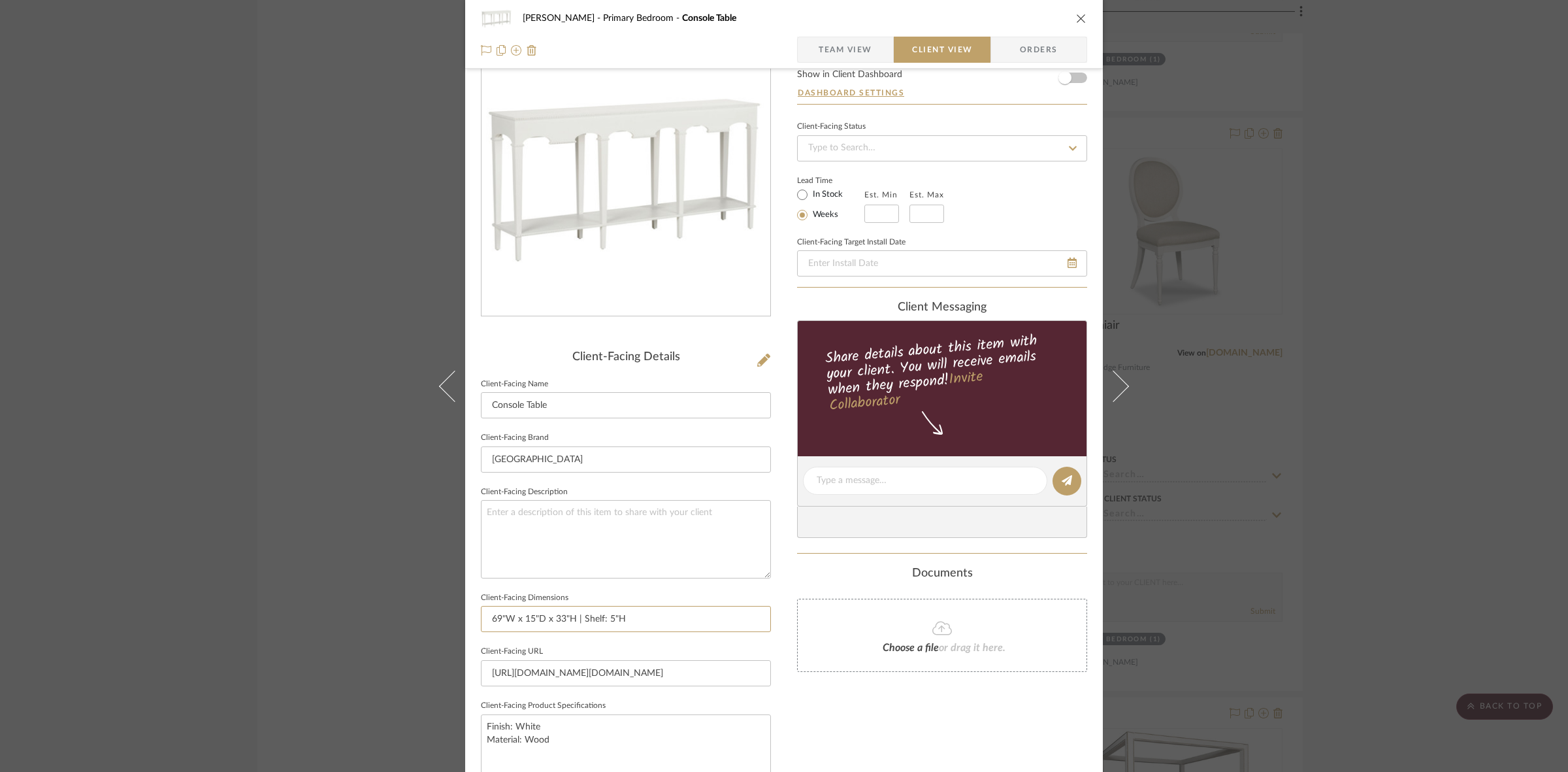
drag, startPoint x: 643, startPoint y: 605, endPoint x: 301, endPoint y: 616, distance: 342.2
click at [301, 616] on div "FRITZ DC Primary Bedroom Console Table Team View Client View Orders Client-Faci…" at bounding box center [784, 386] width 1568 height 772
click at [847, 54] on span "Team View" at bounding box center [845, 50] width 54 height 26
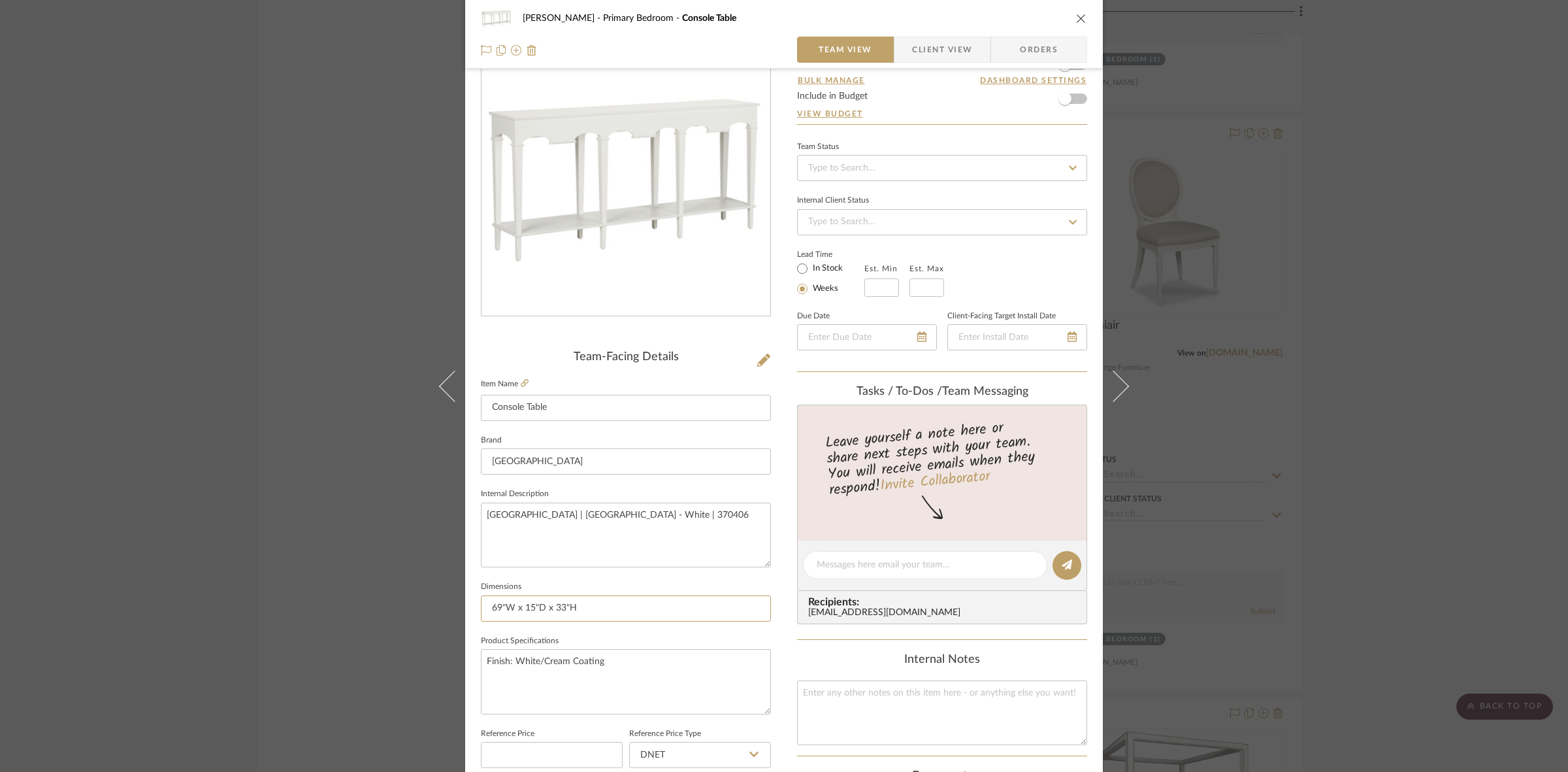
drag, startPoint x: 614, startPoint y: 612, endPoint x: 337, endPoint y: 613, distance: 277.0
click at [337, 613] on div "FRITZ DC Primary Bedroom Console Table Team View Client View Orders Team-Facing…" at bounding box center [784, 386] width 1568 height 772
paste input "| Shelf: 5"H"
type input "69"W x 15"D x 33"H | Shelf: 5"H"
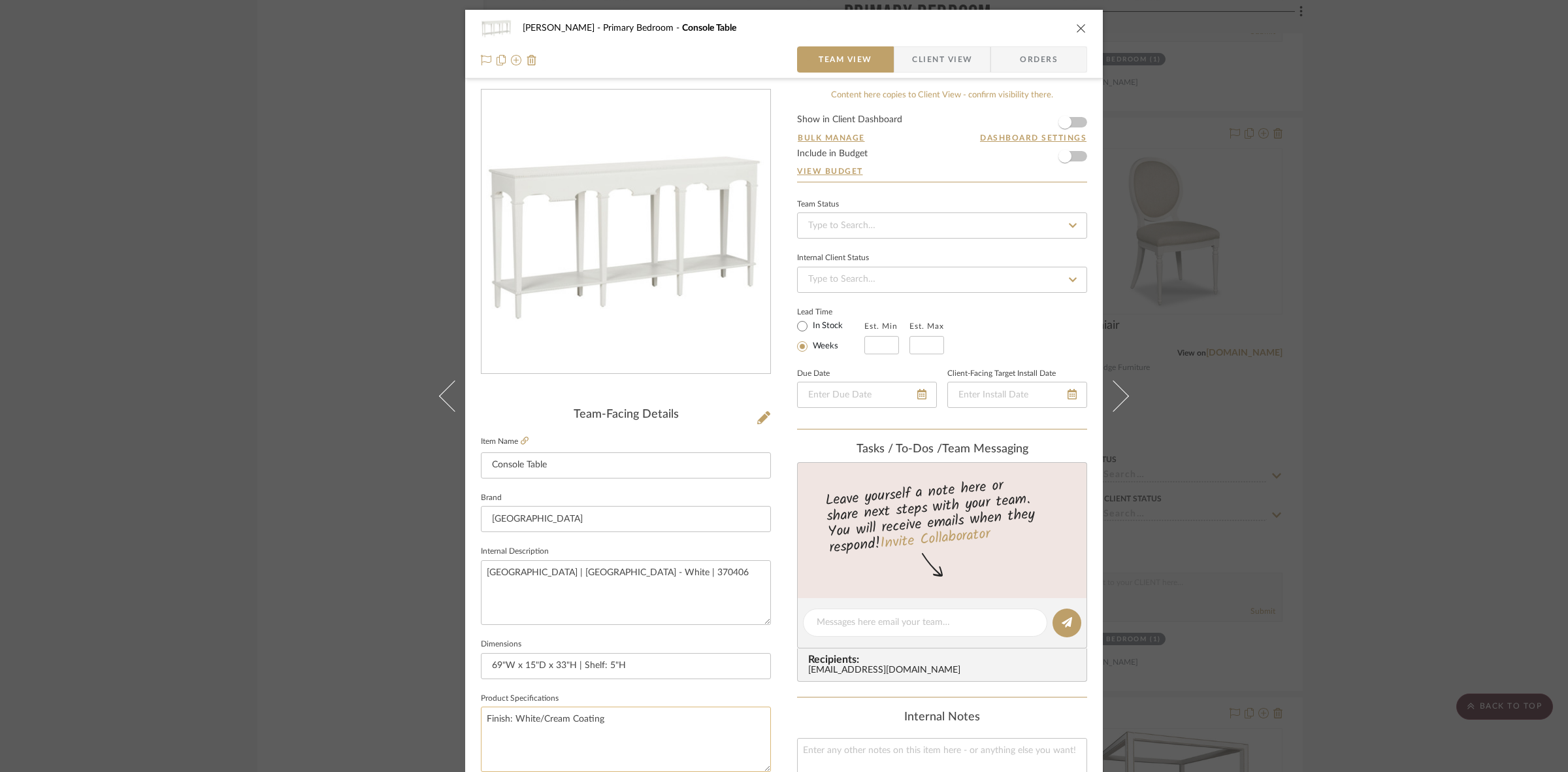
type input "69"W x 15"D x 33"H | Shelf: 5"H"
click at [645, 707] on textarea "Finish: White/Cream Coating" at bounding box center [625, 739] width 290 height 65
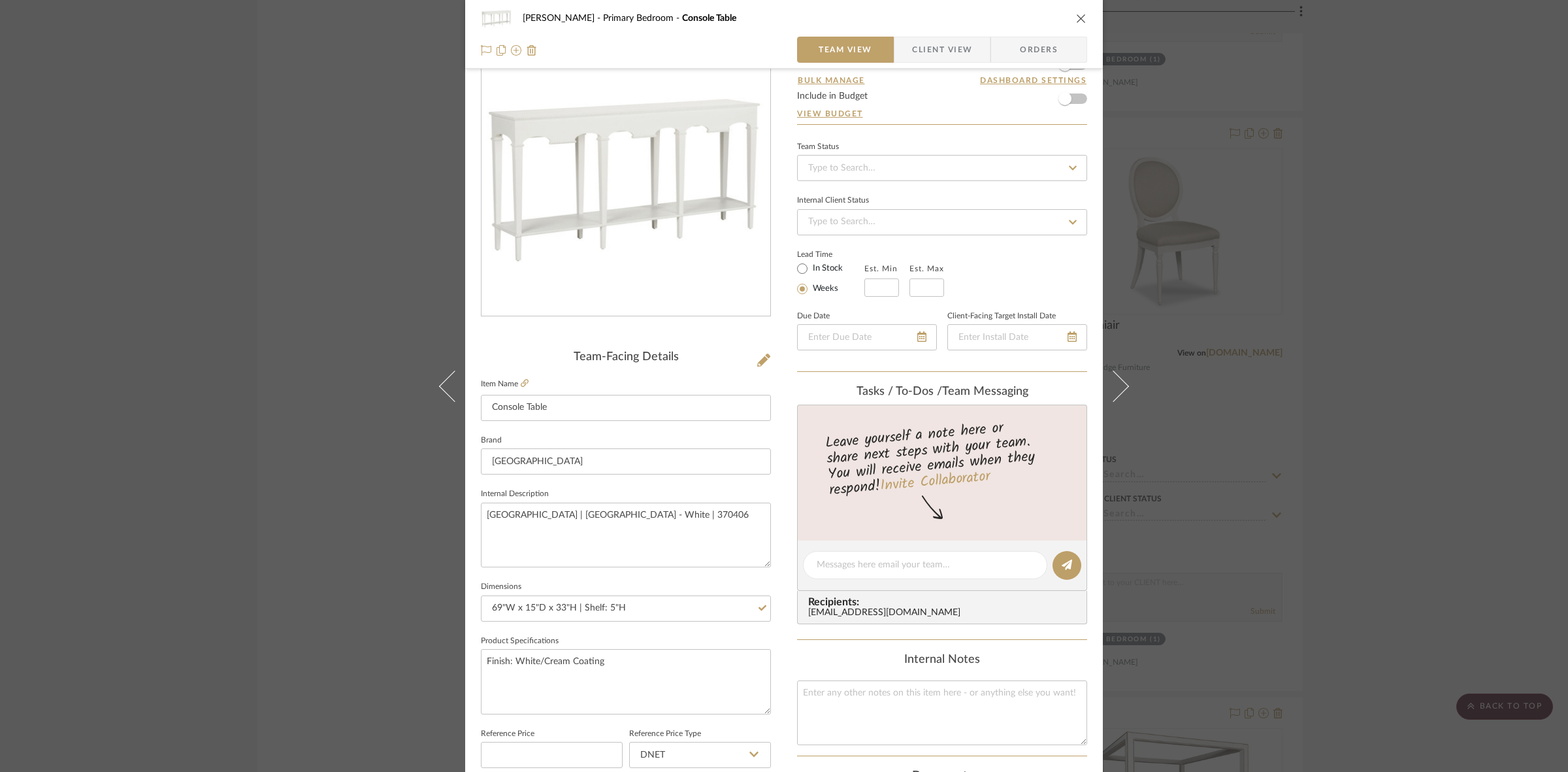
click at [915, 56] on span "Client View" at bounding box center [942, 50] width 60 height 26
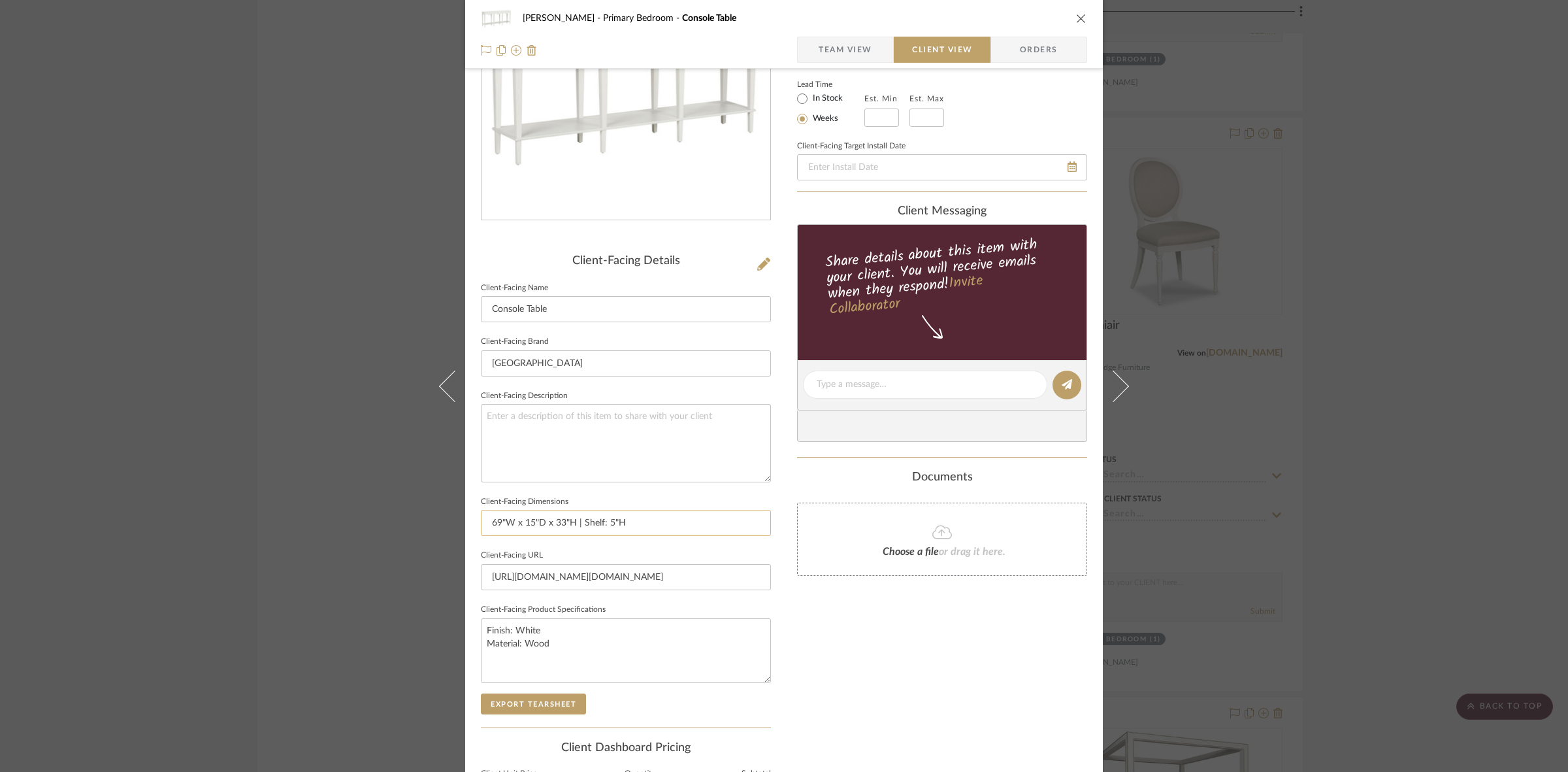
scroll to position [302, 0]
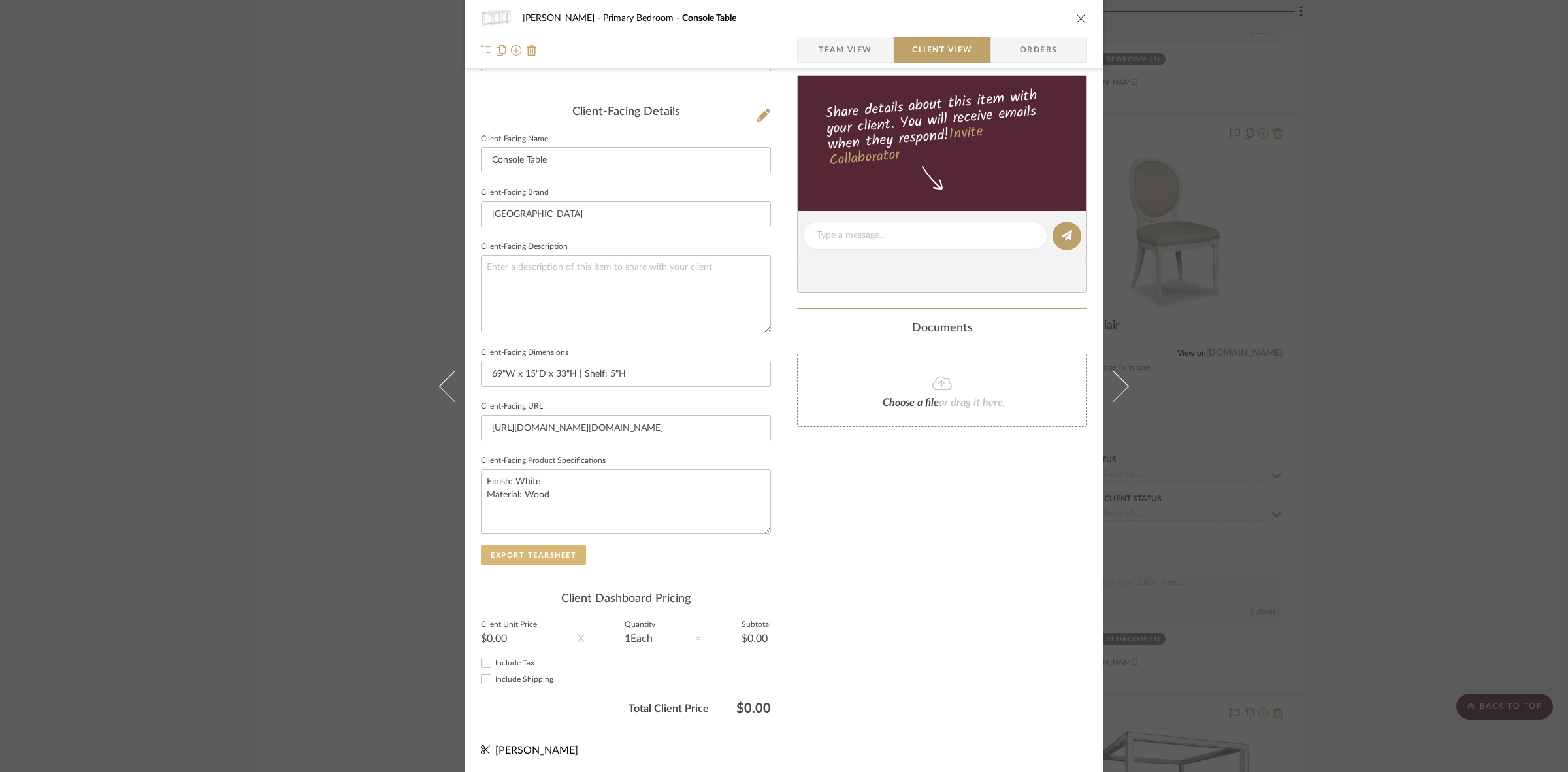
click at [566, 550] on button "Export Tearsheet" at bounding box center [533, 555] width 105 height 21
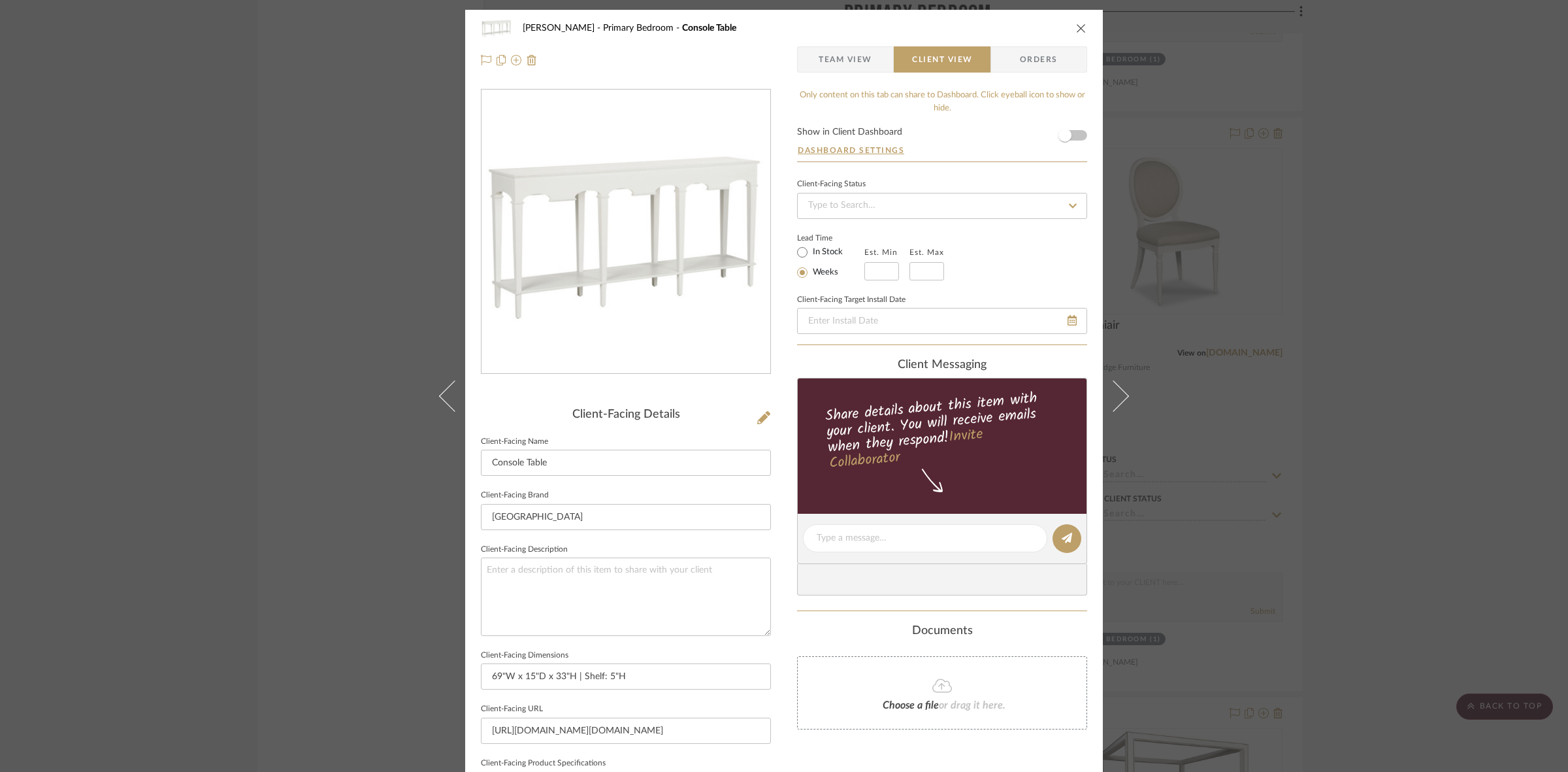
click at [1079, 29] on icon "close" at bounding box center [1081, 28] width 10 height 10
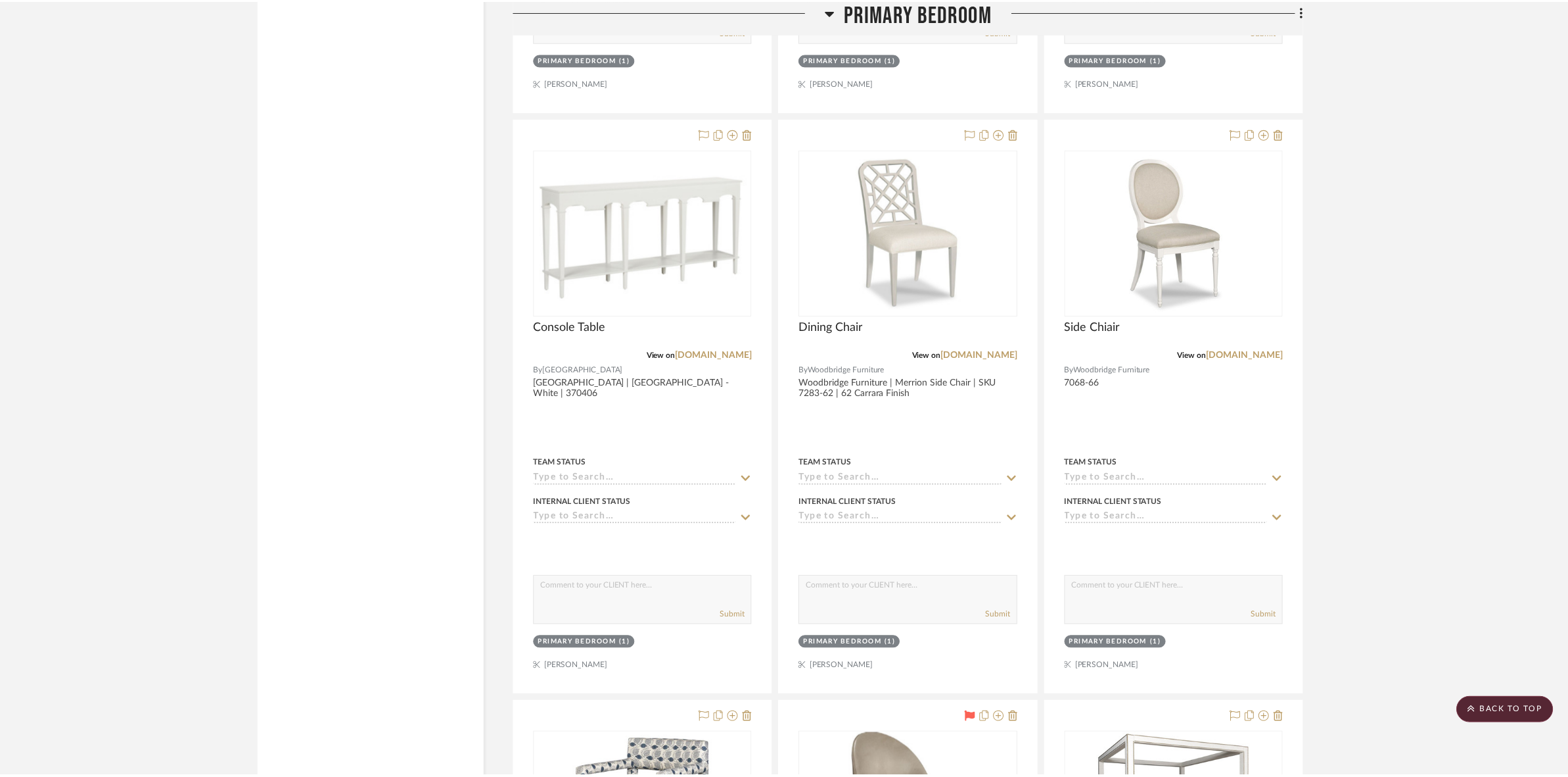
scroll to position [7576, 0]
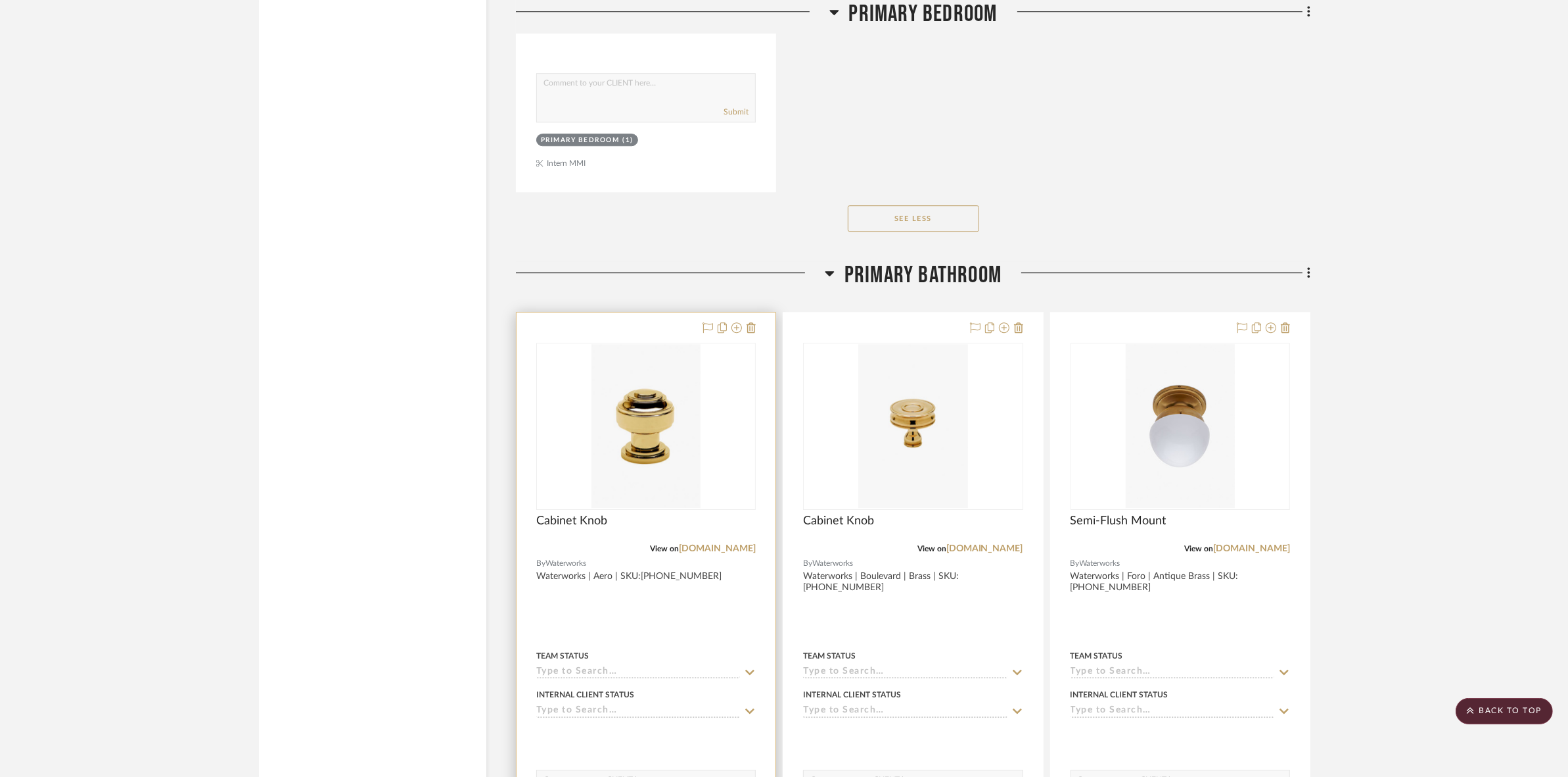
scroll to position [10823, 0]
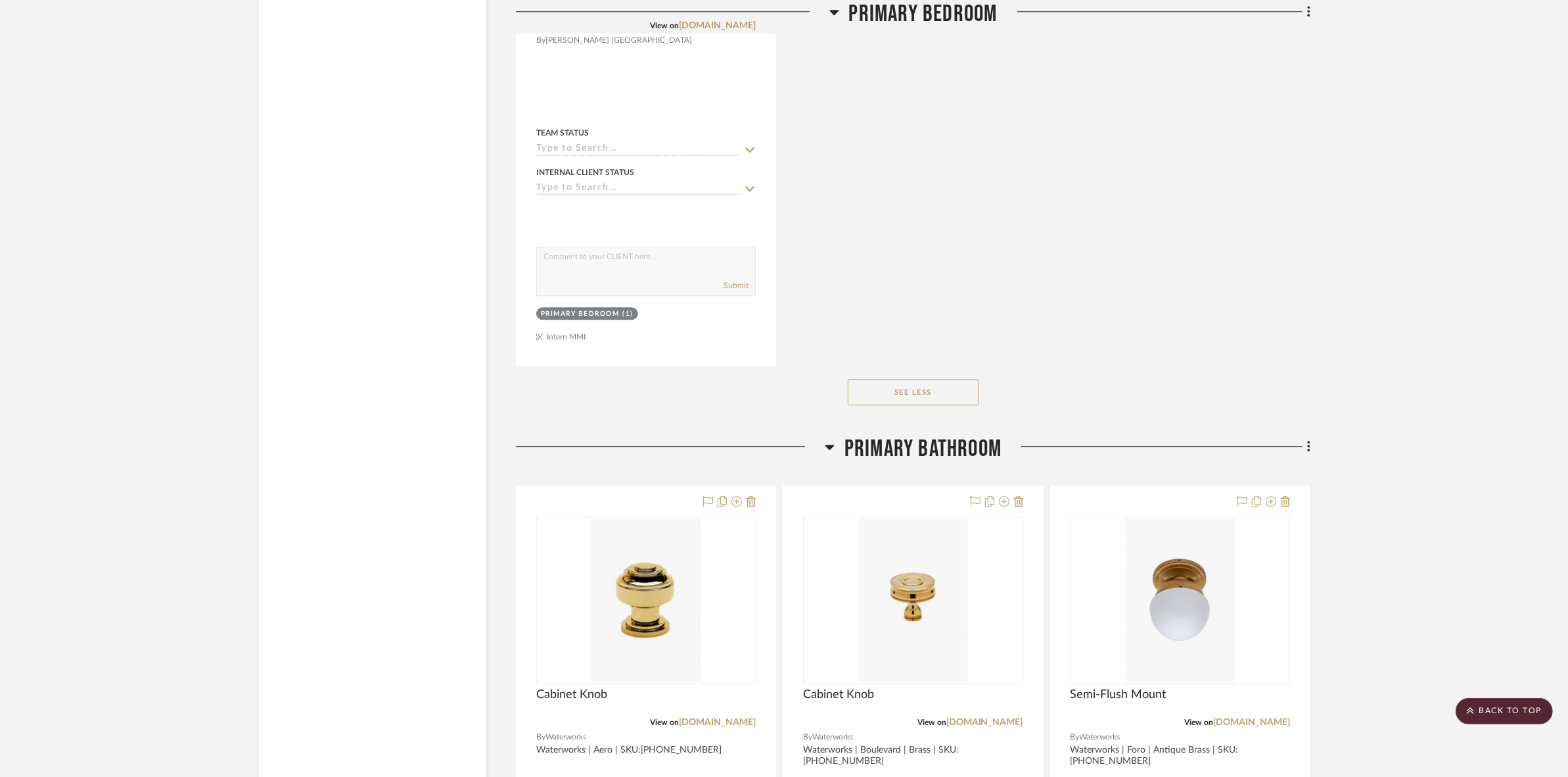
click at [894, 441] on span "Primary Bathroom" at bounding box center [923, 449] width 157 height 28
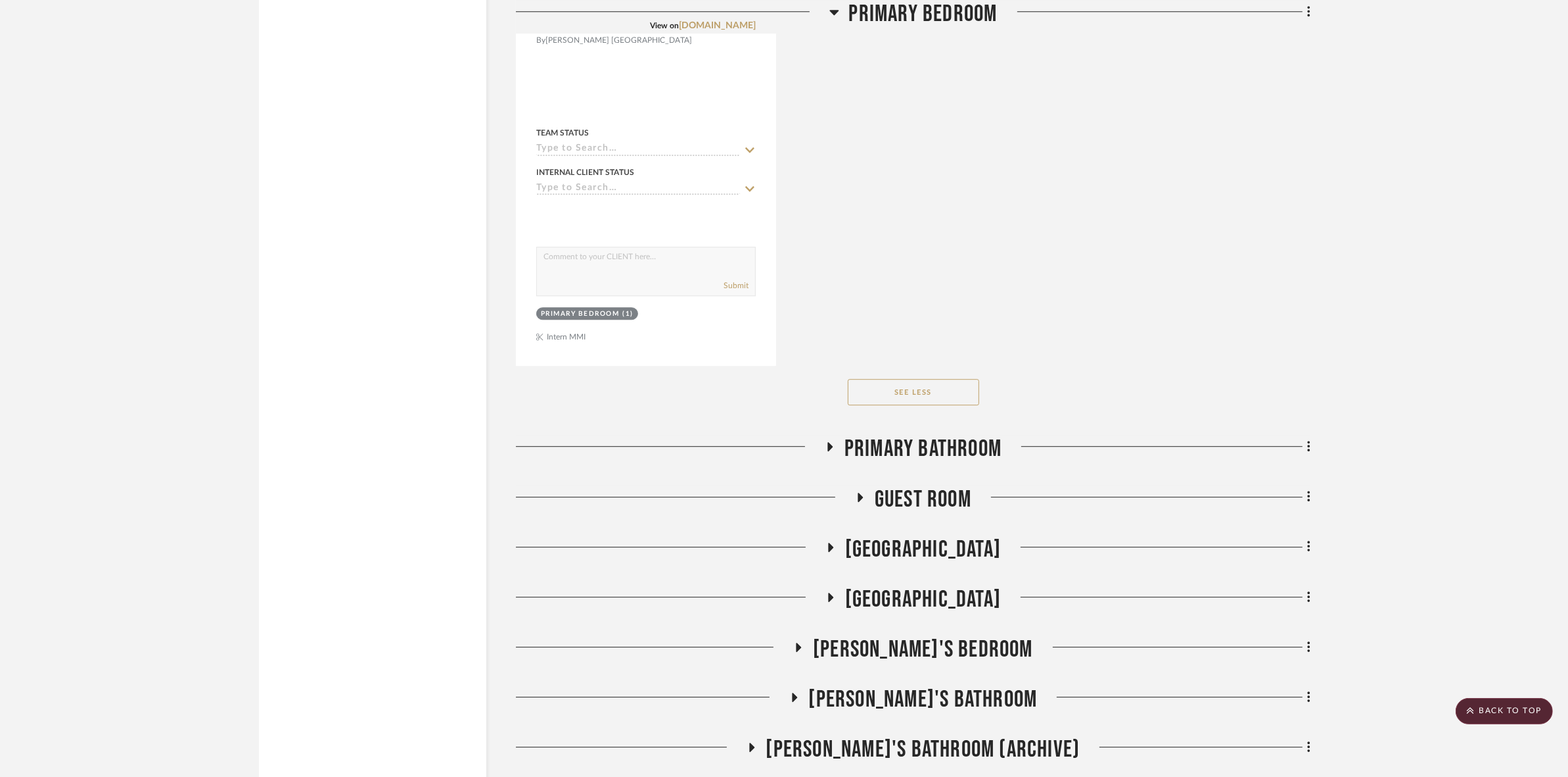
drag, startPoint x: 883, startPoint y: 543, endPoint x: 868, endPoint y: 541, distance: 15.1
click at [881, 541] on span "[GEOGRAPHIC_DATA]" at bounding box center [923, 550] width 156 height 28
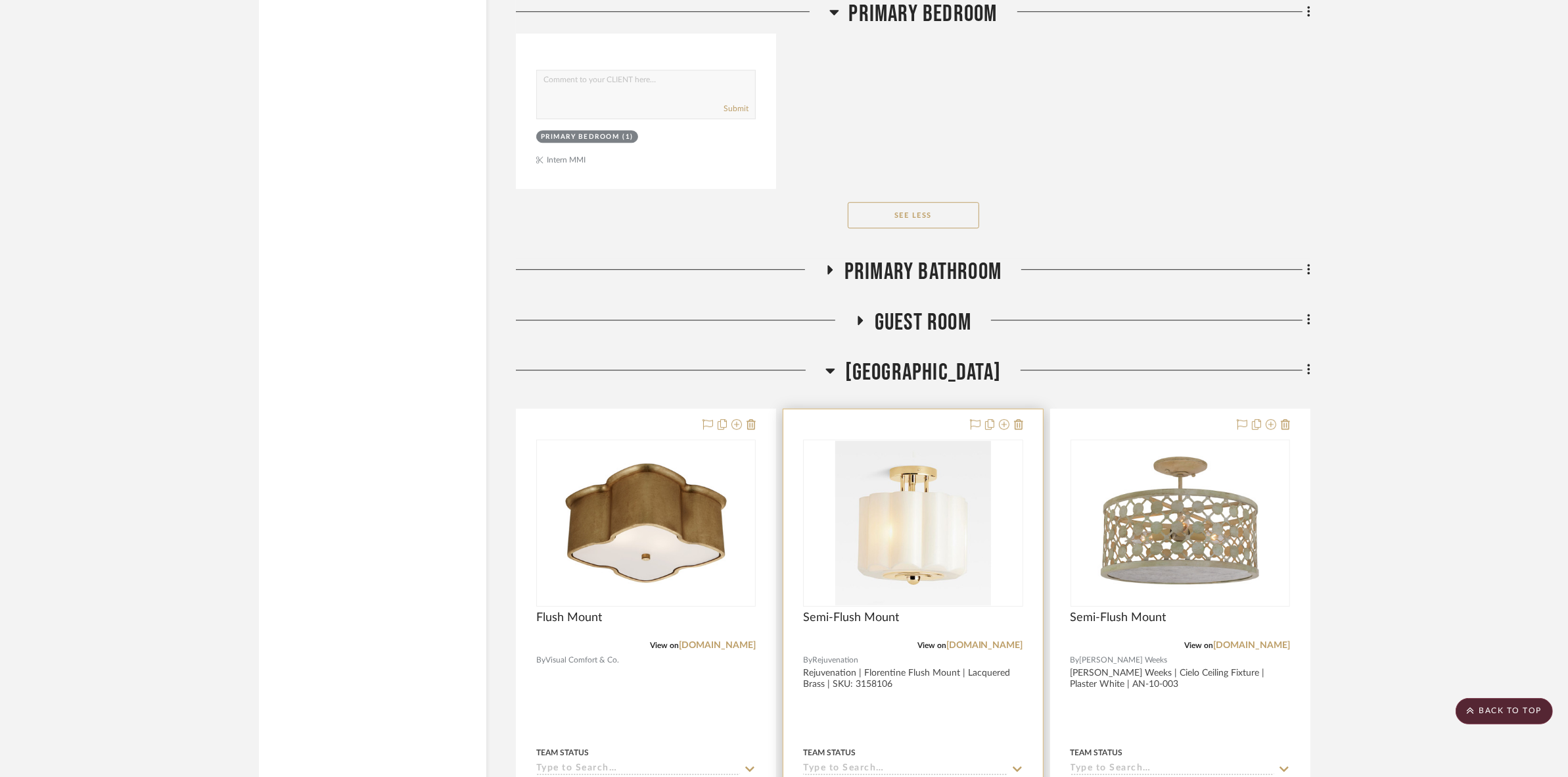
scroll to position [11398, 0]
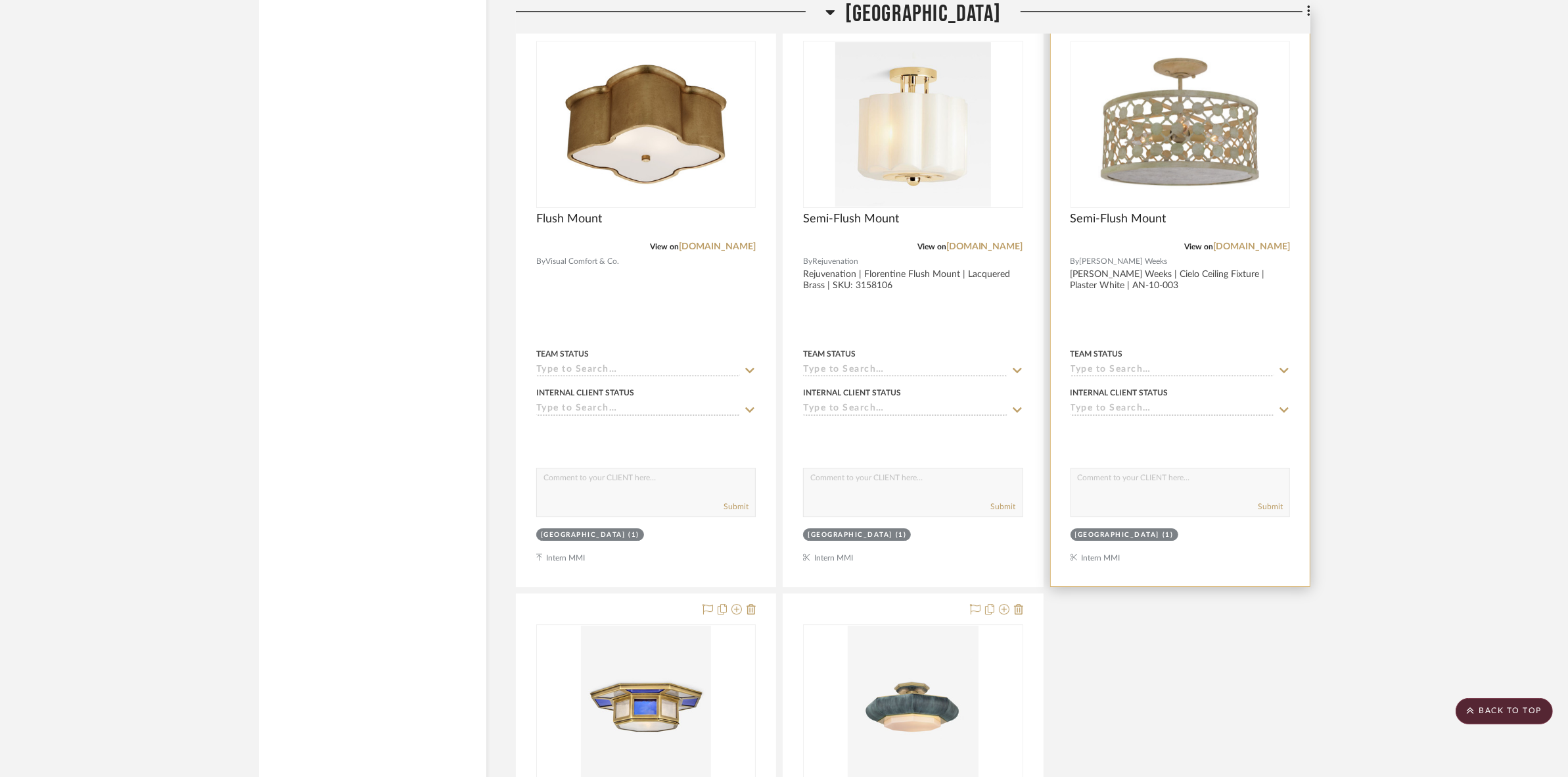
click at [1224, 152] on img "0" at bounding box center [1180, 124] width 165 height 165
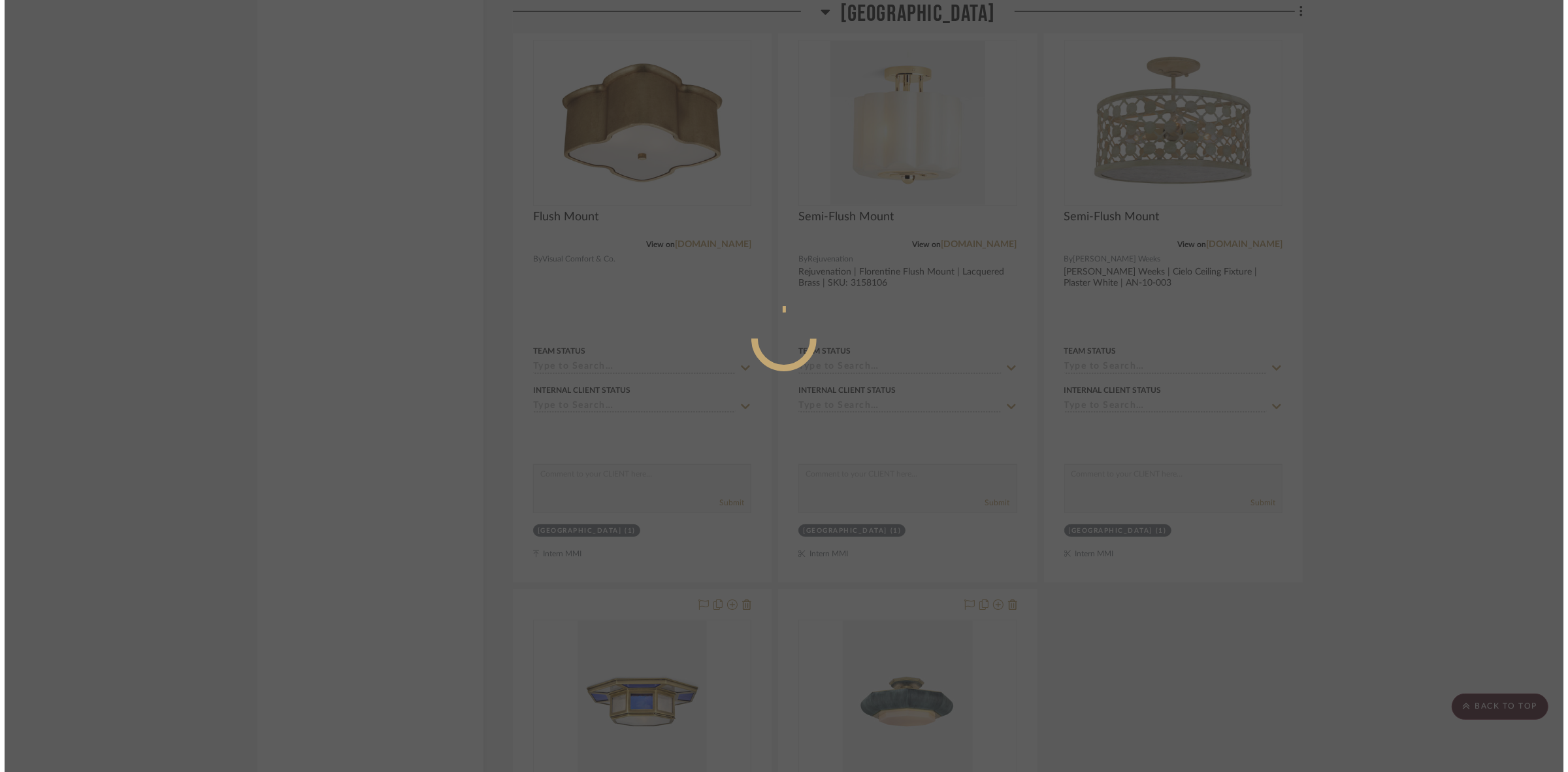
scroll to position [0, 0]
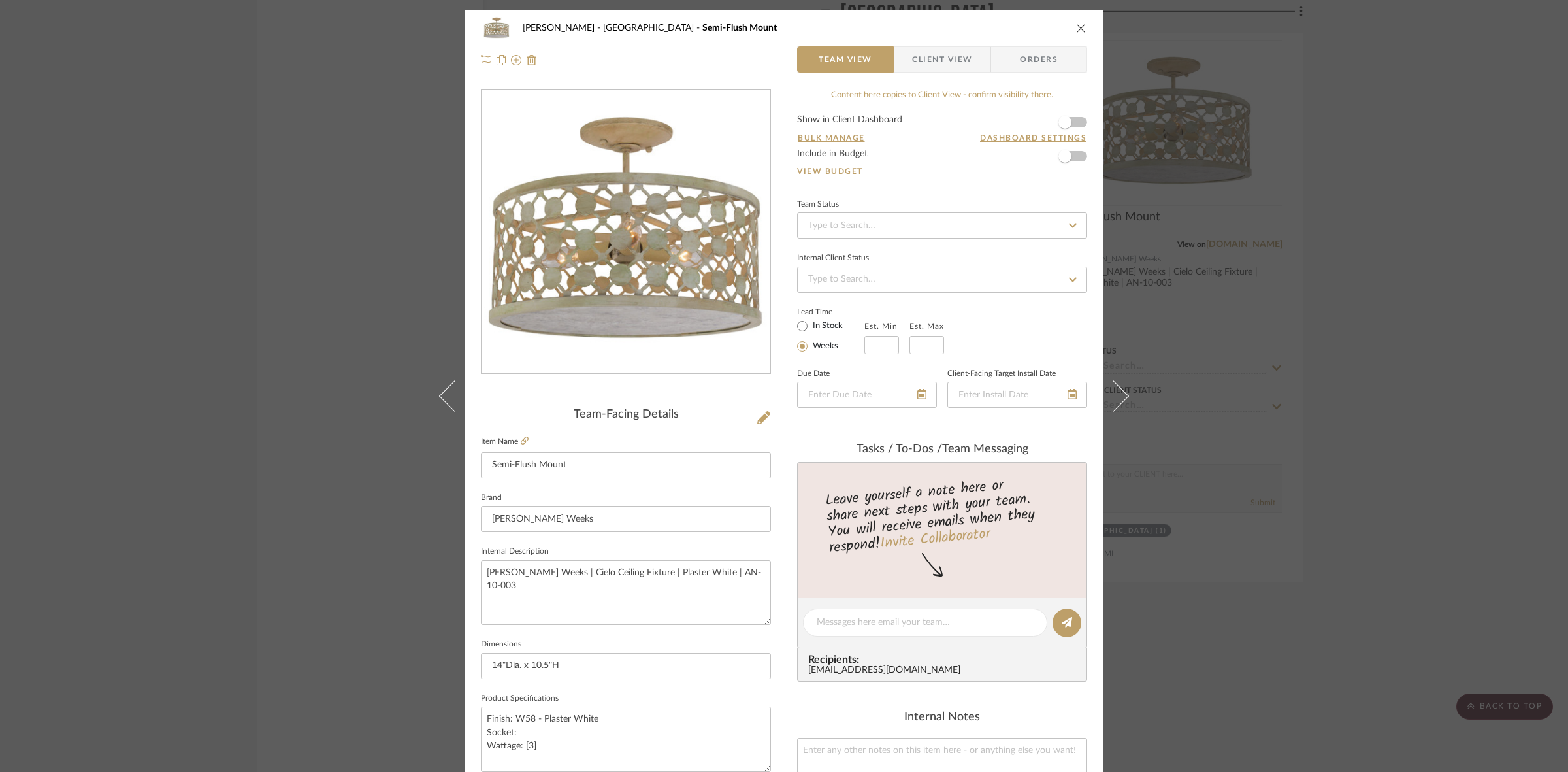
click at [919, 62] on span "Client View" at bounding box center [942, 59] width 60 height 26
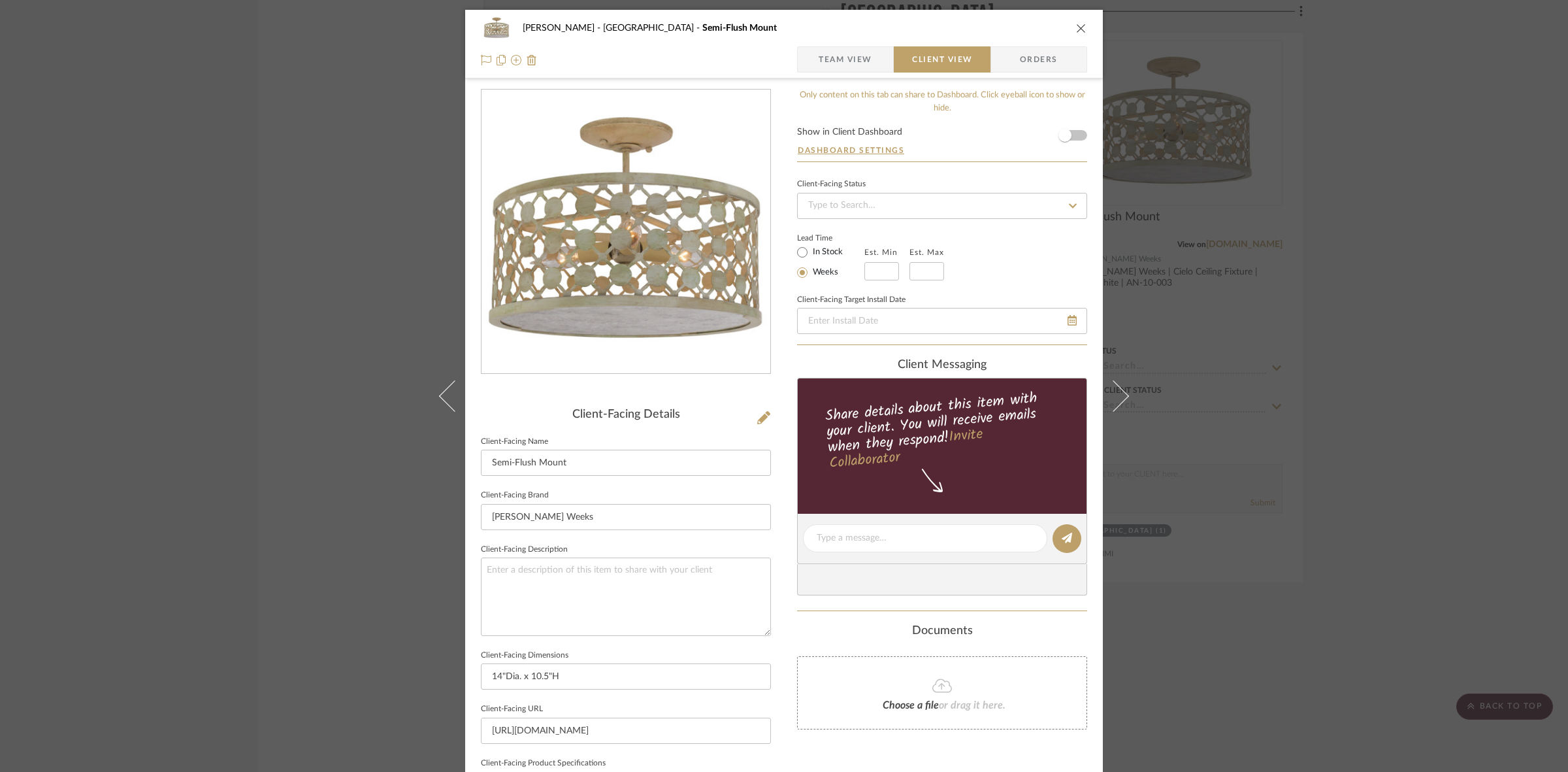
scroll to position [302, 0]
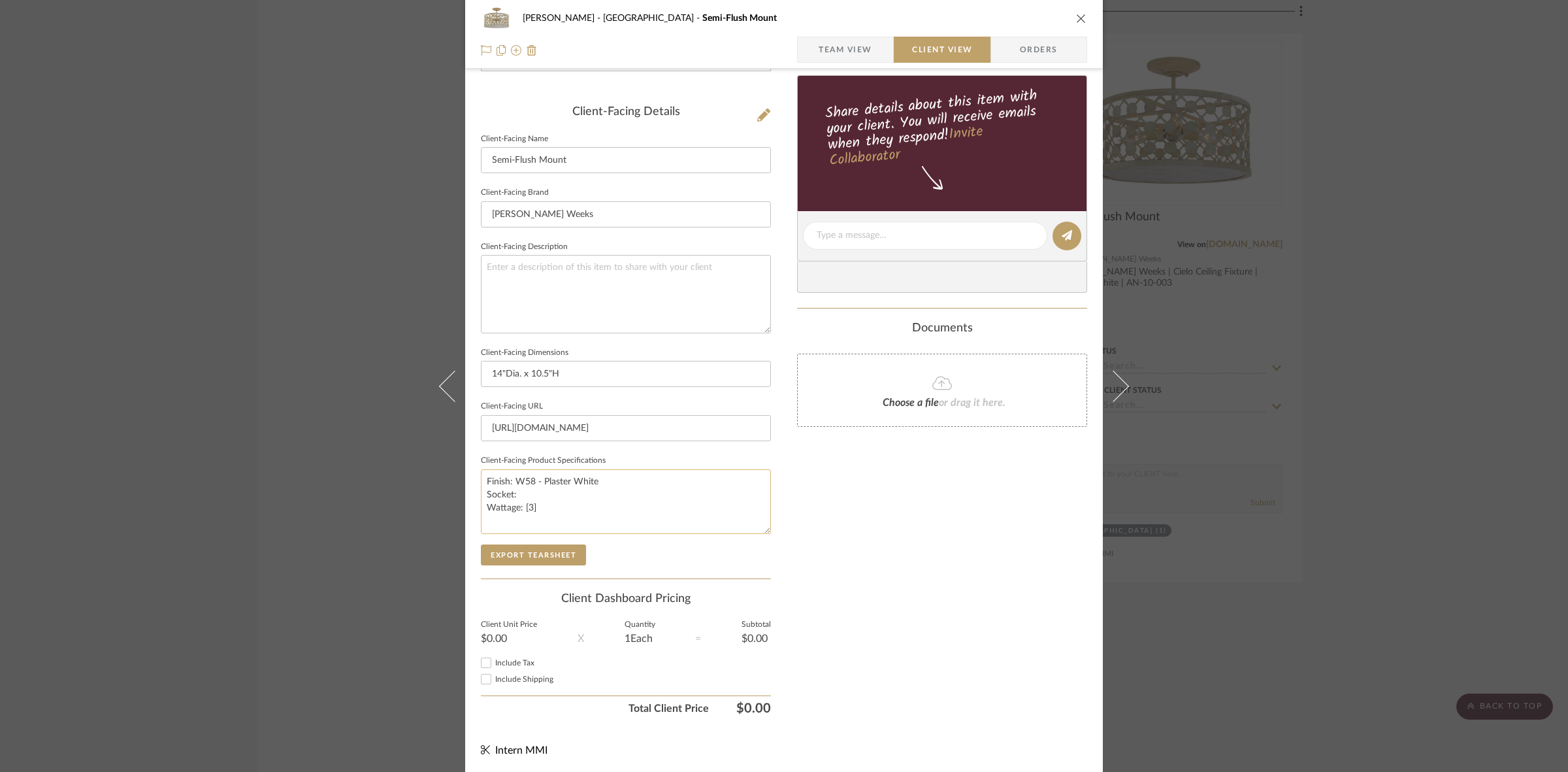
drag, startPoint x: 538, startPoint y: 505, endPoint x: 521, endPoint y: 504, distance: 17.0
click at [521, 504] on textarea "Finish: W58 - Plaster White Socket: Wattage: [3]" at bounding box center [625, 501] width 290 height 65
type textarea "Finish: W58 - Plaster White Socket: Wattage:"
click at [547, 549] on button "Export Tearsheet" at bounding box center [533, 555] width 105 height 21
click at [541, 509] on textarea "Finish: W58 - Plaster White Socket: Wattage:" at bounding box center [625, 501] width 290 height 65
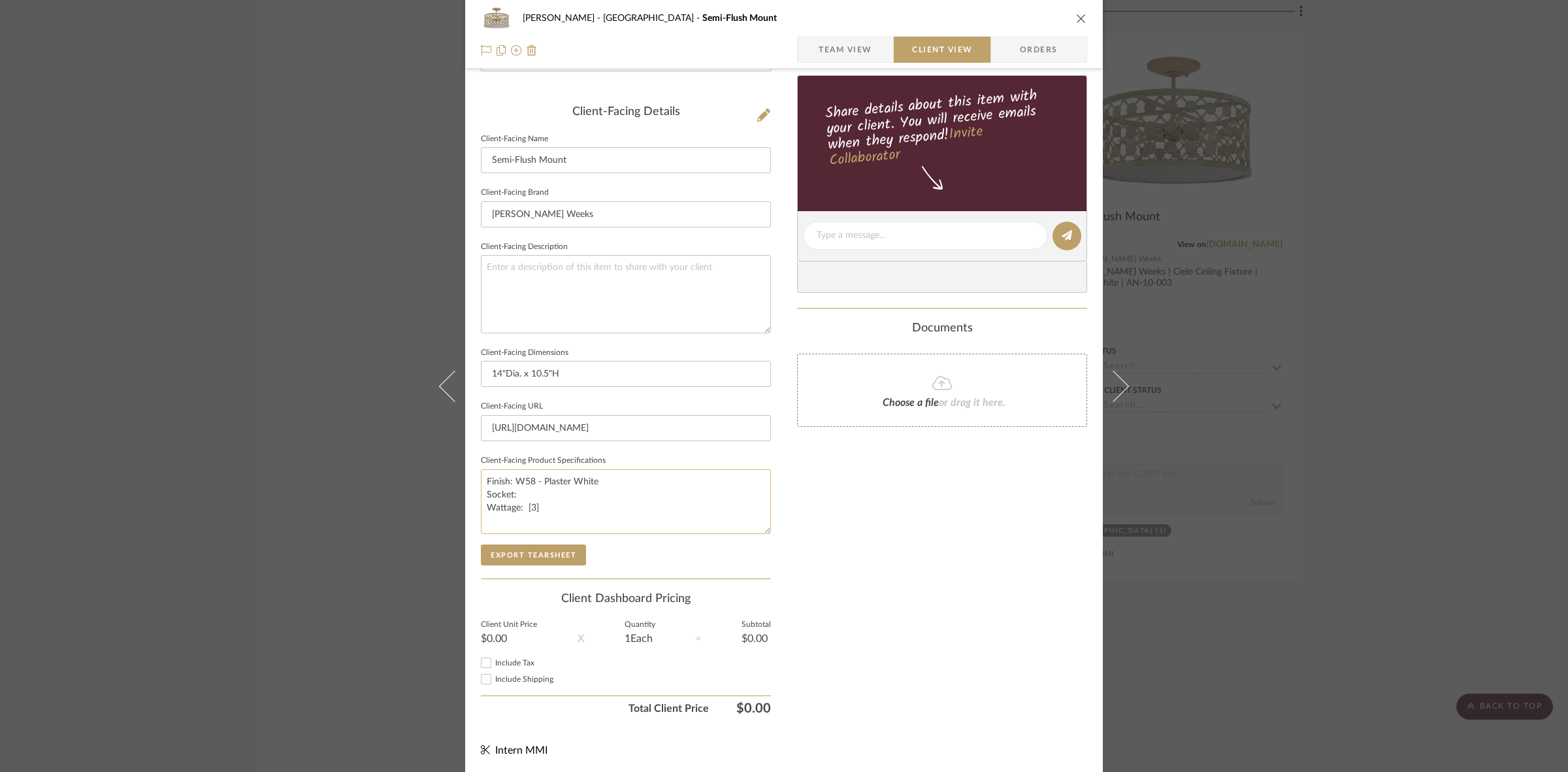
click at [525, 501] on textarea "Finish: W58 - Plaster White Socket: Wattage: [3]" at bounding box center [625, 501] width 290 height 65
type textarea "Finish: W58 - Plaster White Socket: Wattage: [3]"
click at [588, 428] on input "[URL][DOMAIN_NAME]" at bounding box center [625, 428] width 290 height 26
click at [255, 299] on div "[PERSON_NAME] Stair [PERSON_NAME] Semi-Flush Mount Team View Client View Orders…" at bounding box center [784, 386] width 1568 height 772
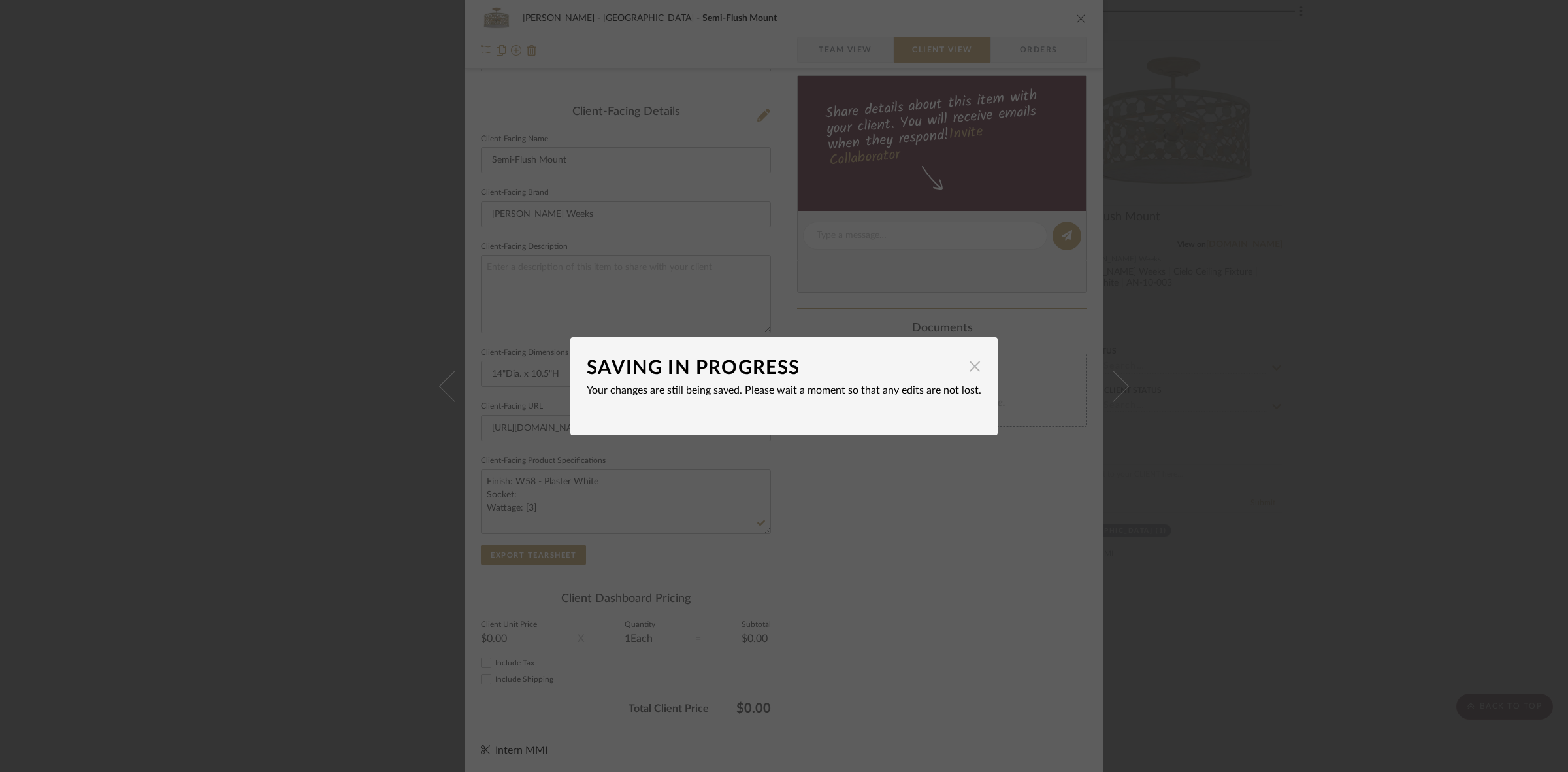
click at [969, 361] on span "button" at bounding box center [975, 367] width 26 height 26
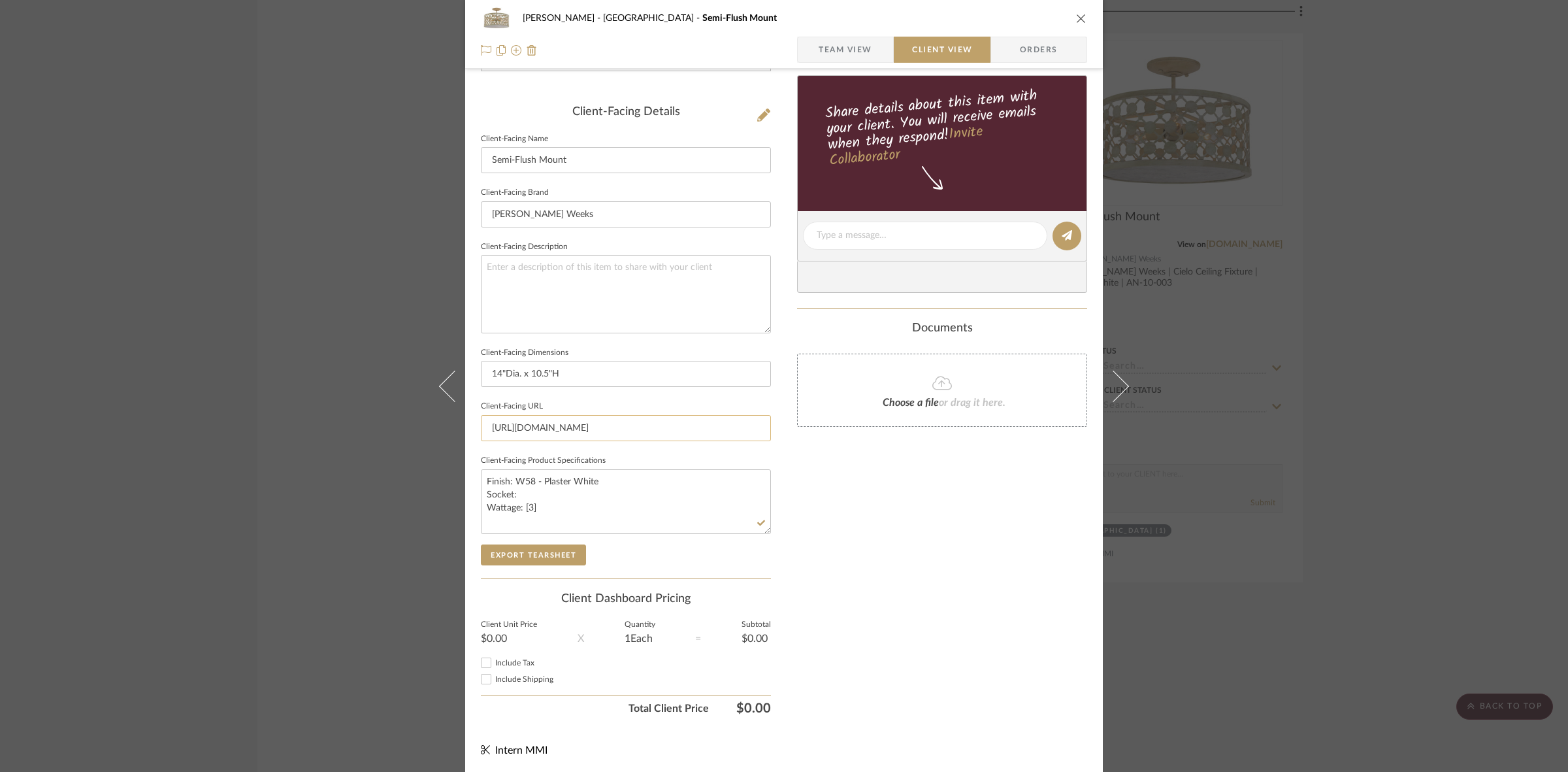
click at [651, 428] on input "[URL][DOMAIN_NAME]" at bounding box center [625, 428] width 290 height 26
click at [298, 307] on div "[PERSON_NAME] Stair [PERSON_NAME] Semi-Flush Mount Team View Client View Orders…" at bounding box center [784, 386] width 1568 height 772
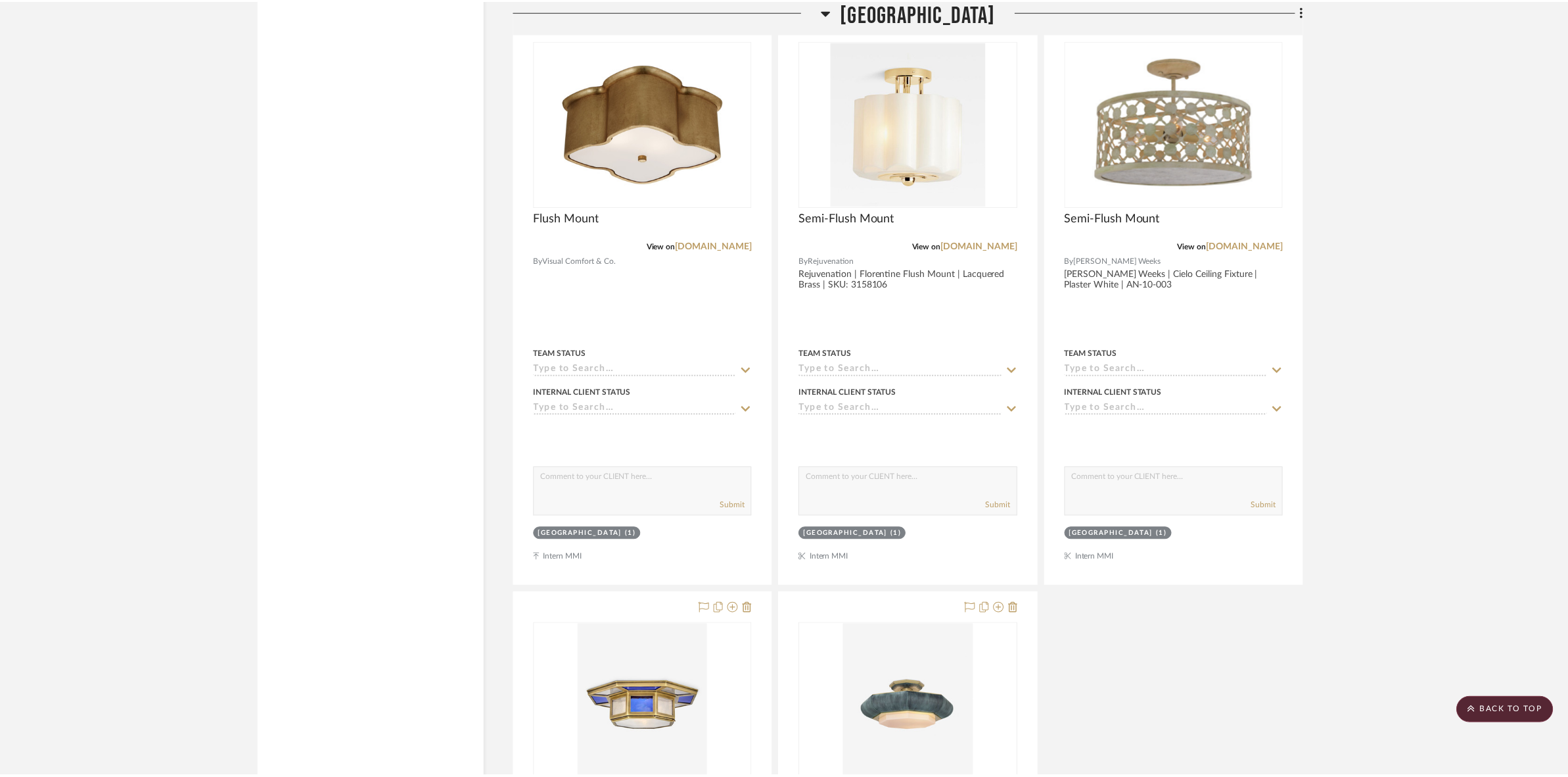
scroll to position [11398, 0]
